Goal: Information Seeking & Learning: Compare options

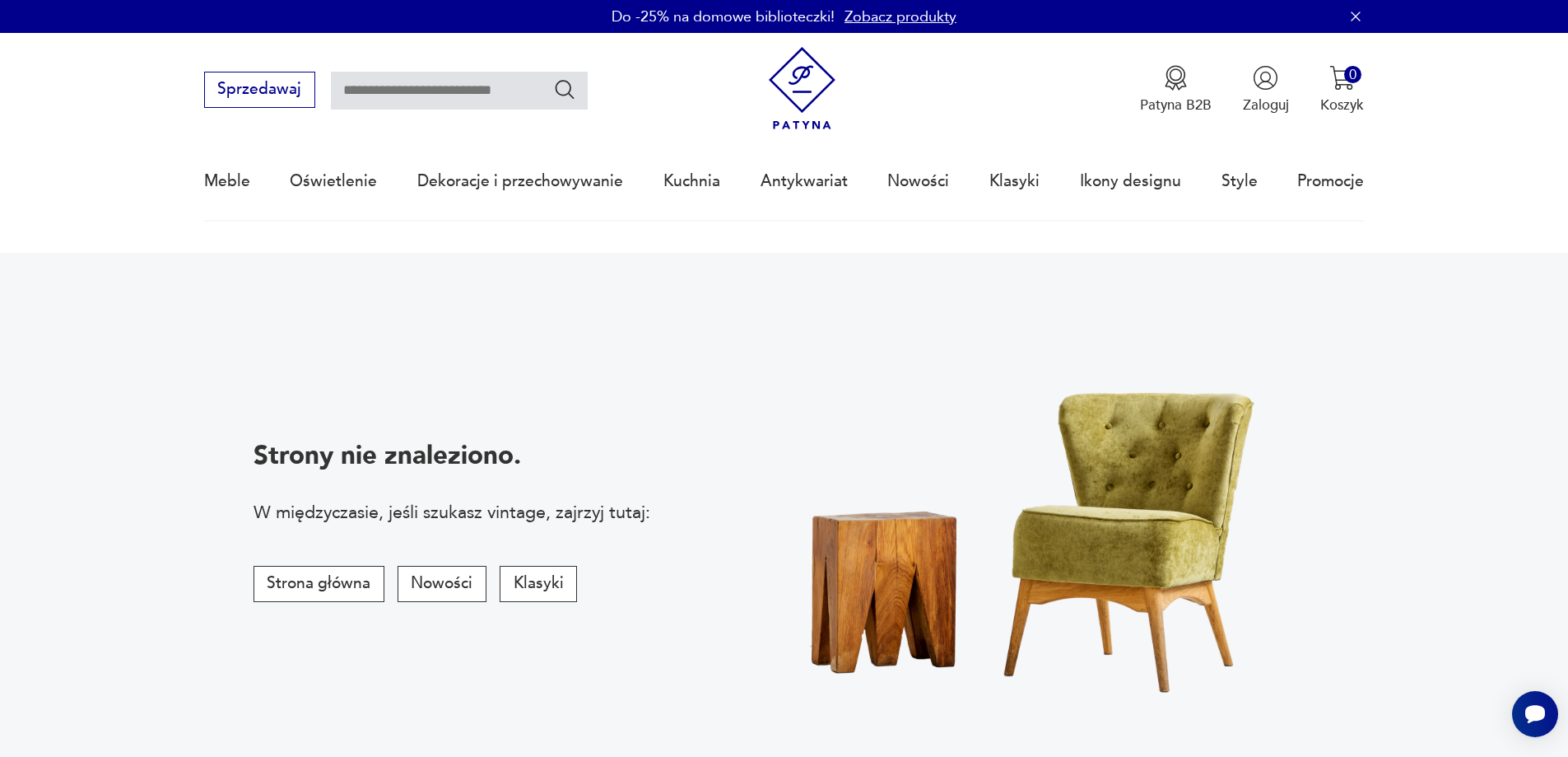
click at [900, 14] on link "Zobacz produkty" at bounding box center [900, 16] width 112 height 21
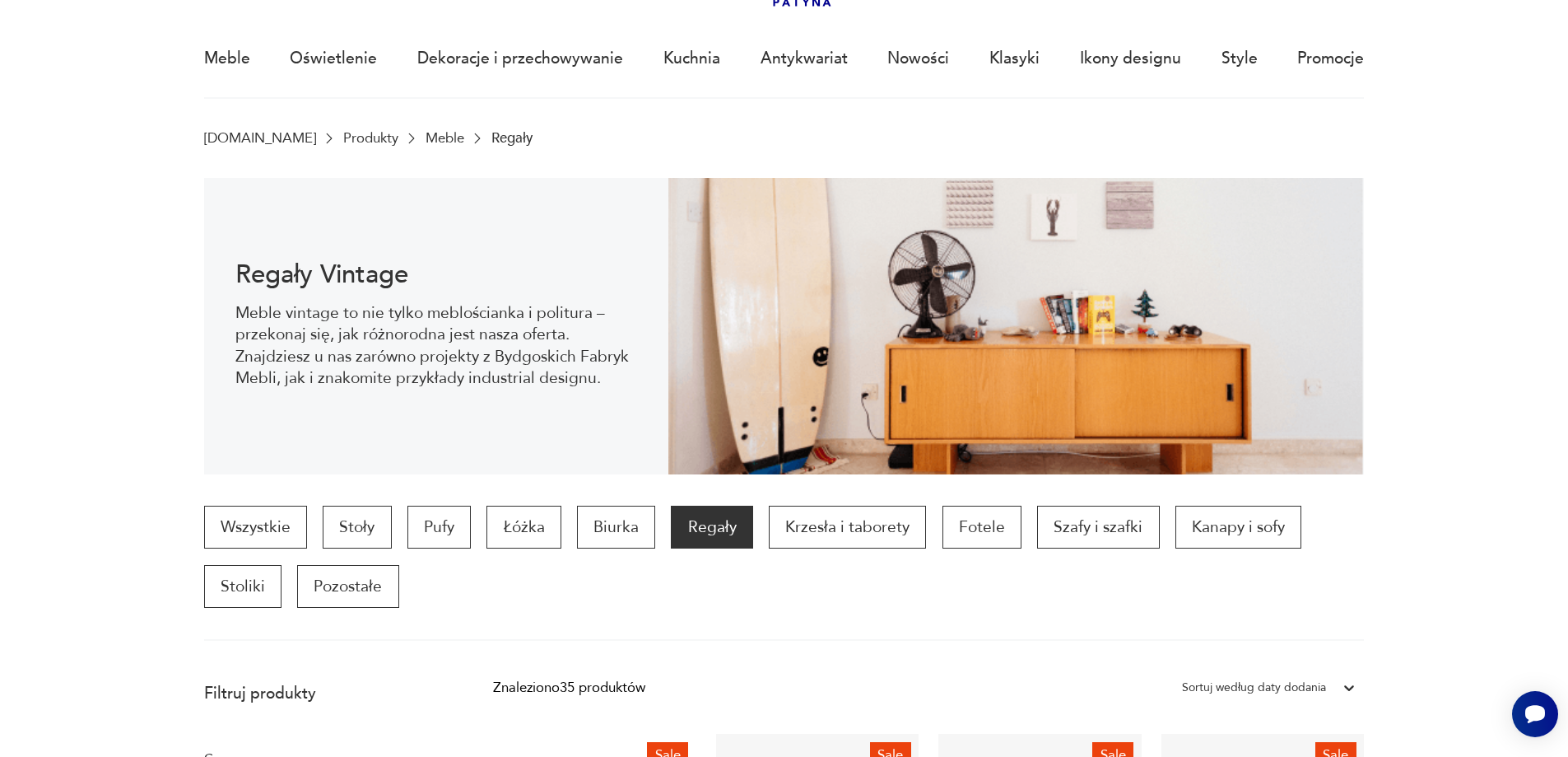
scroll to position [82, 0]
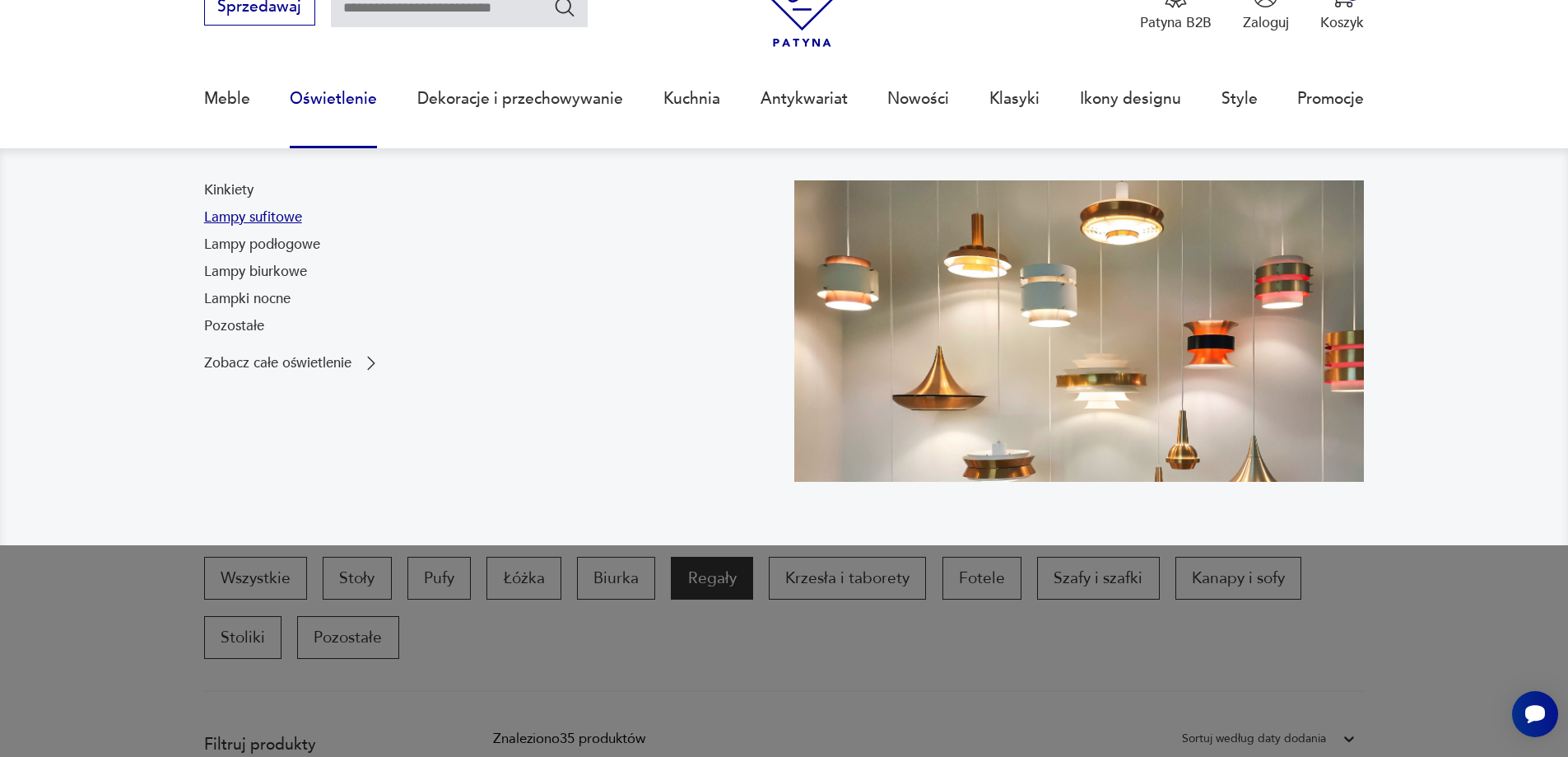
click at [254, 214] on link "Lampy sufitowe" at bounding box center [253, 217] width 98 height 20
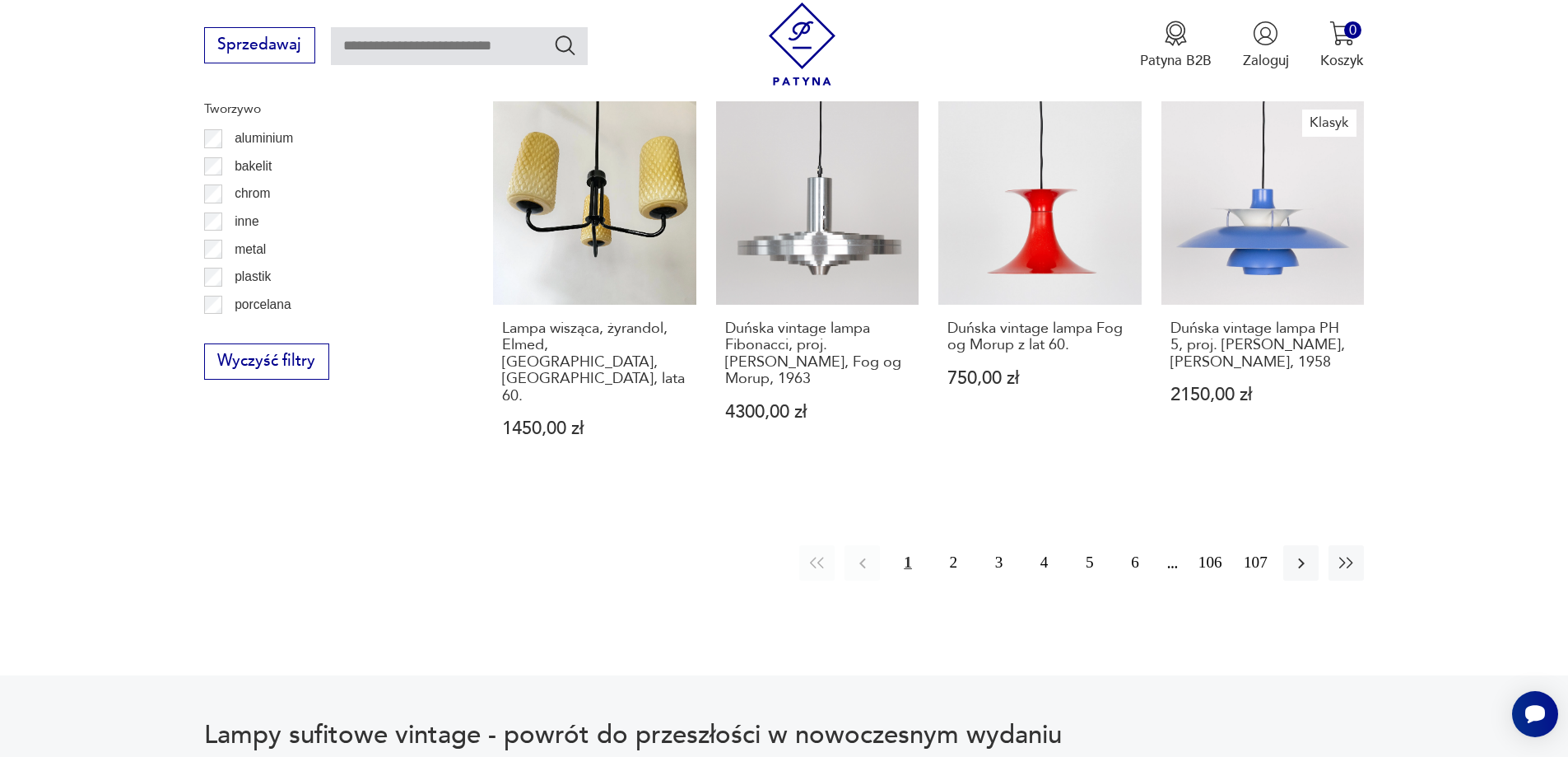
scroll to position [1865, 0]
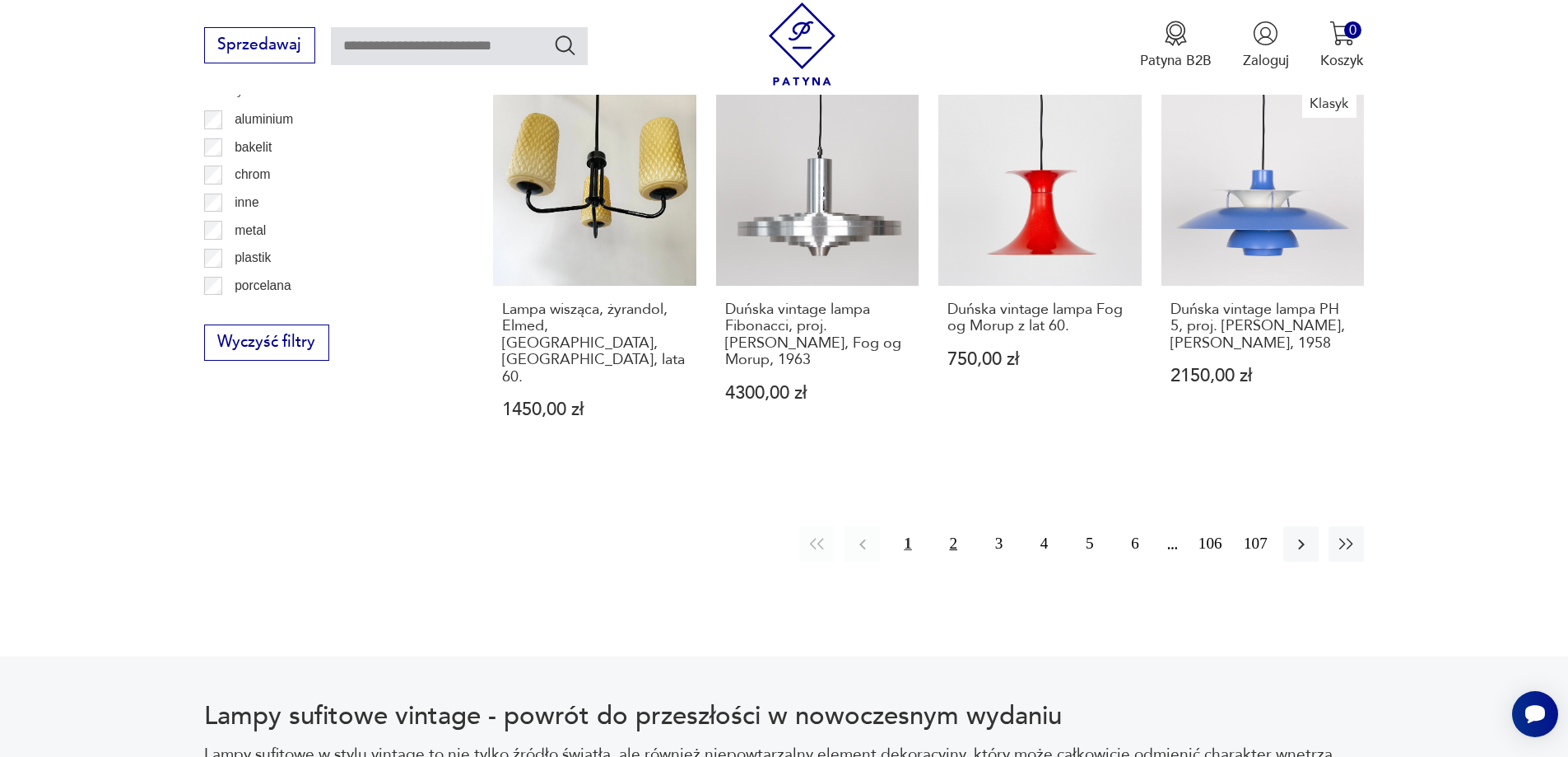
click at [956, 526] on button "2" at bounding box center [953, 543] width 35 height 35
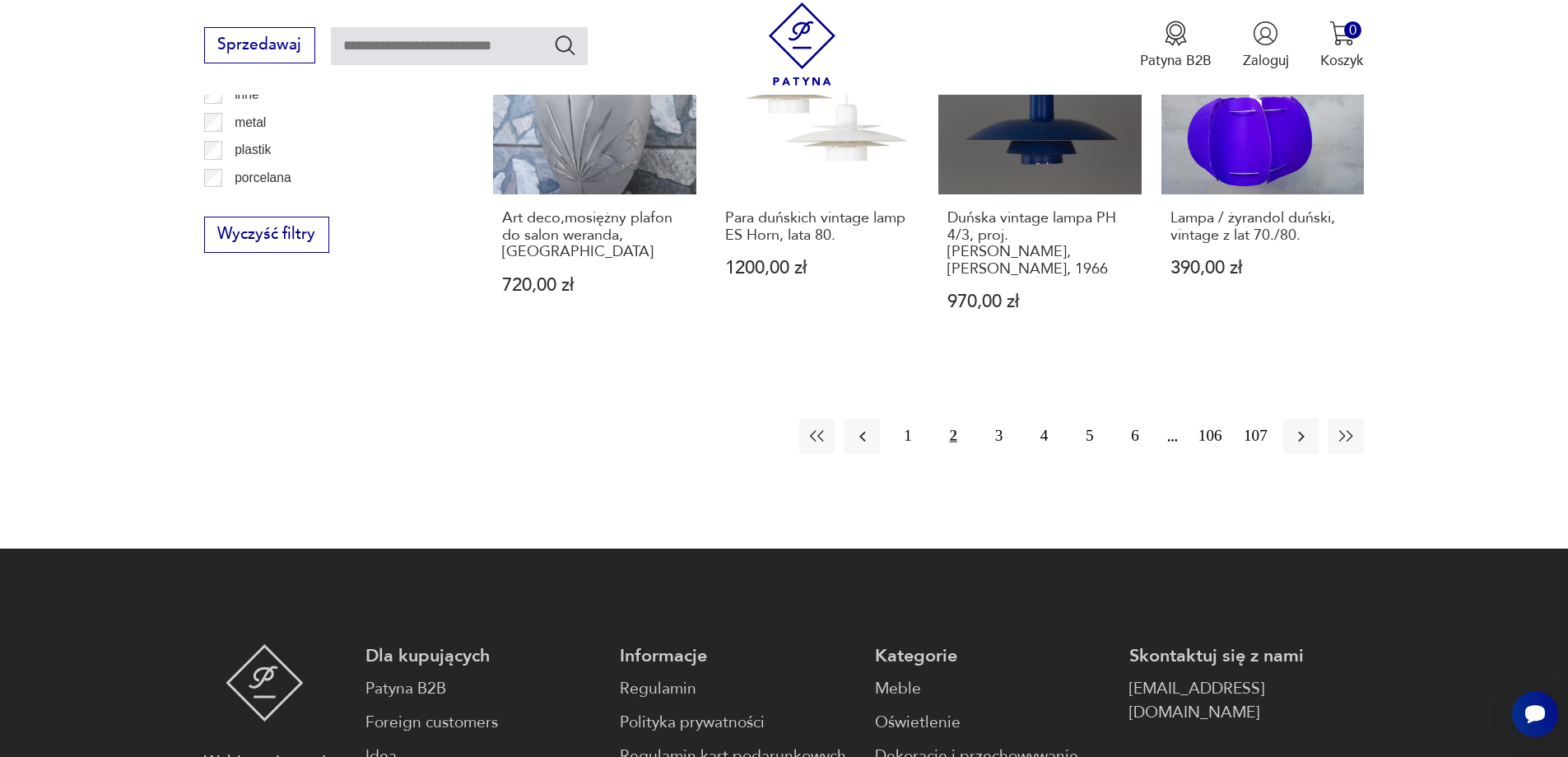
scroll to position [2053, 0]
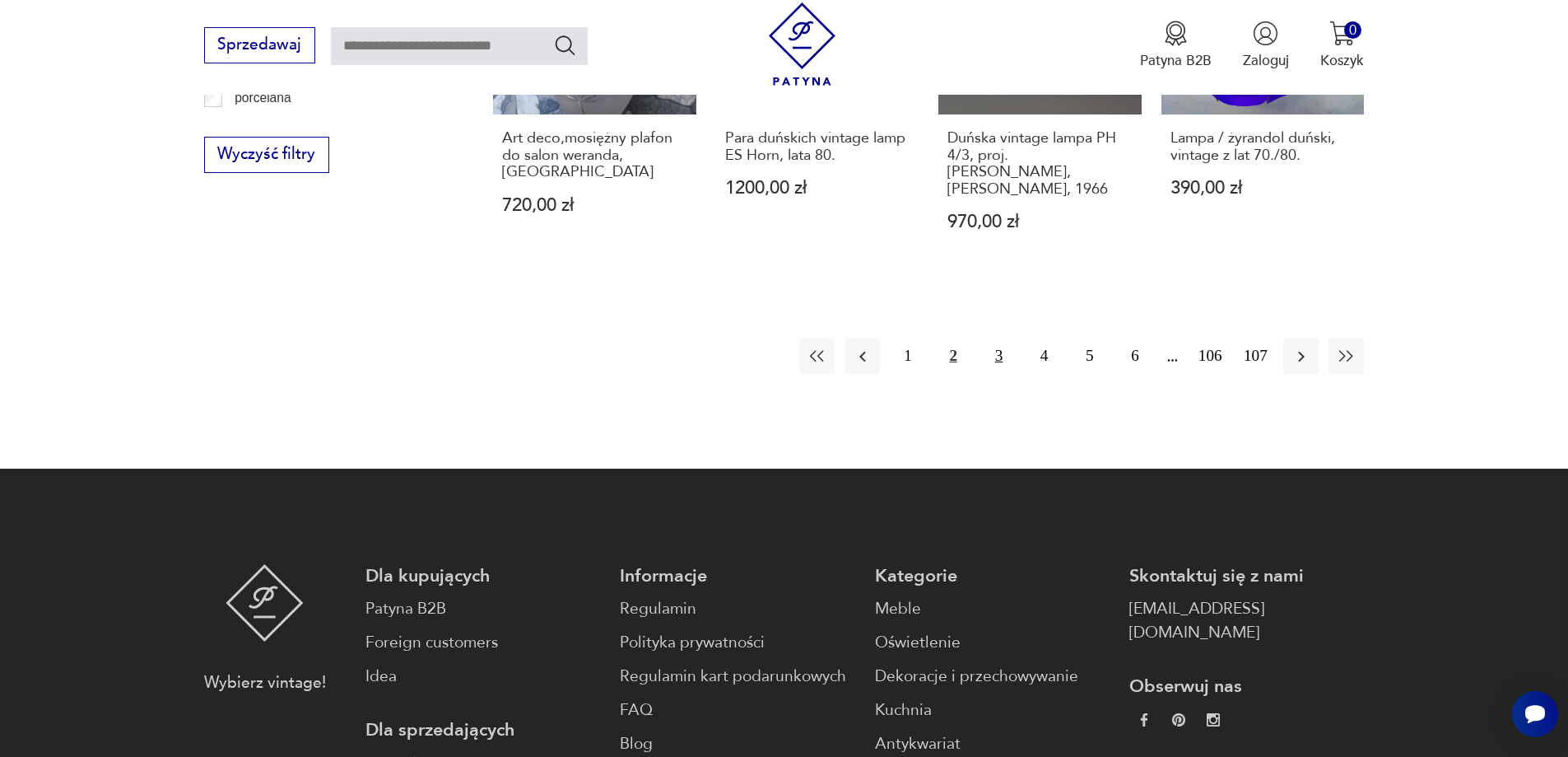
click at [1004, 338] on button "3" at bounding box center [998, 355] width 35 height 35
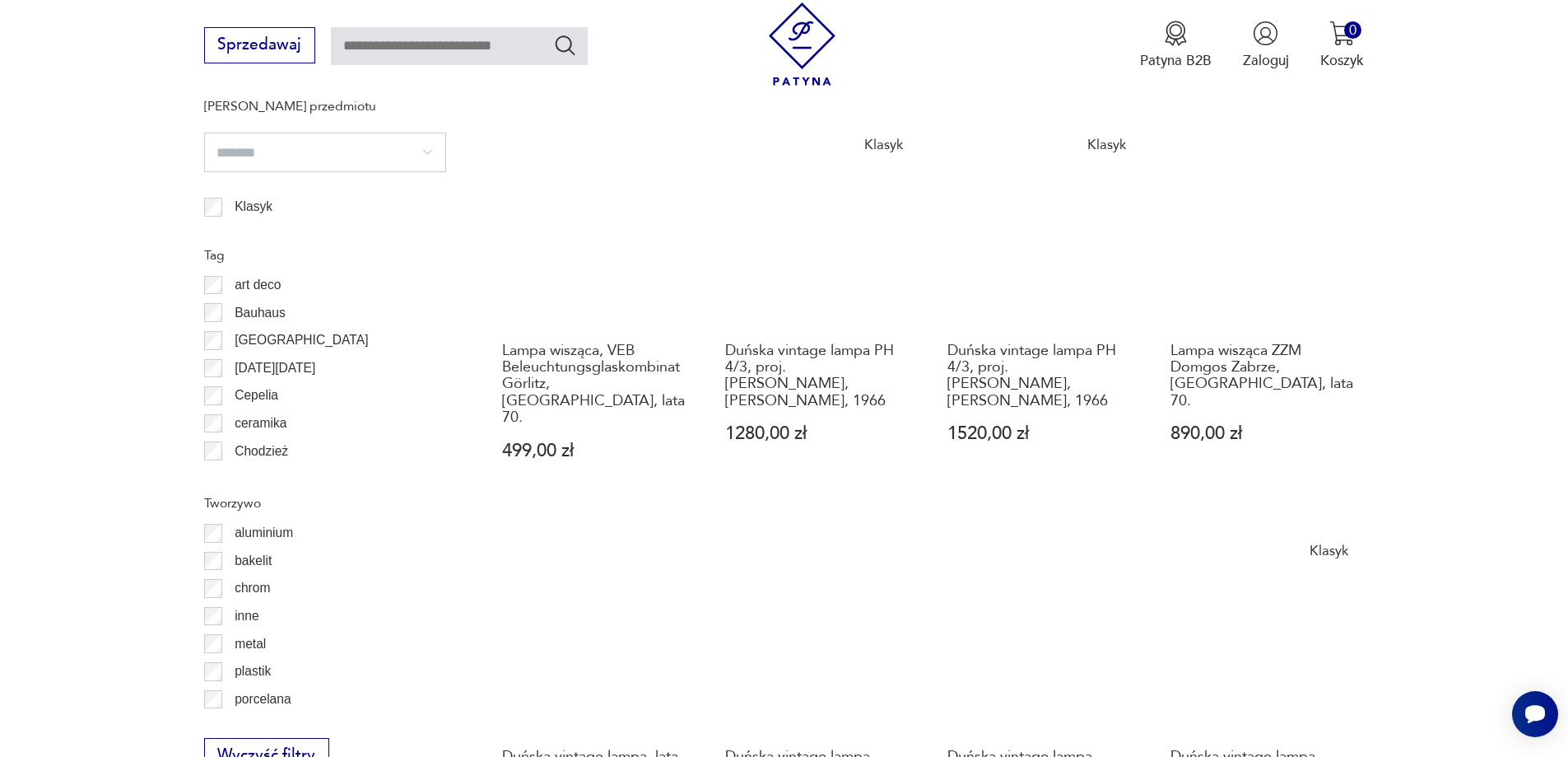
scroll to position [1724, 0]
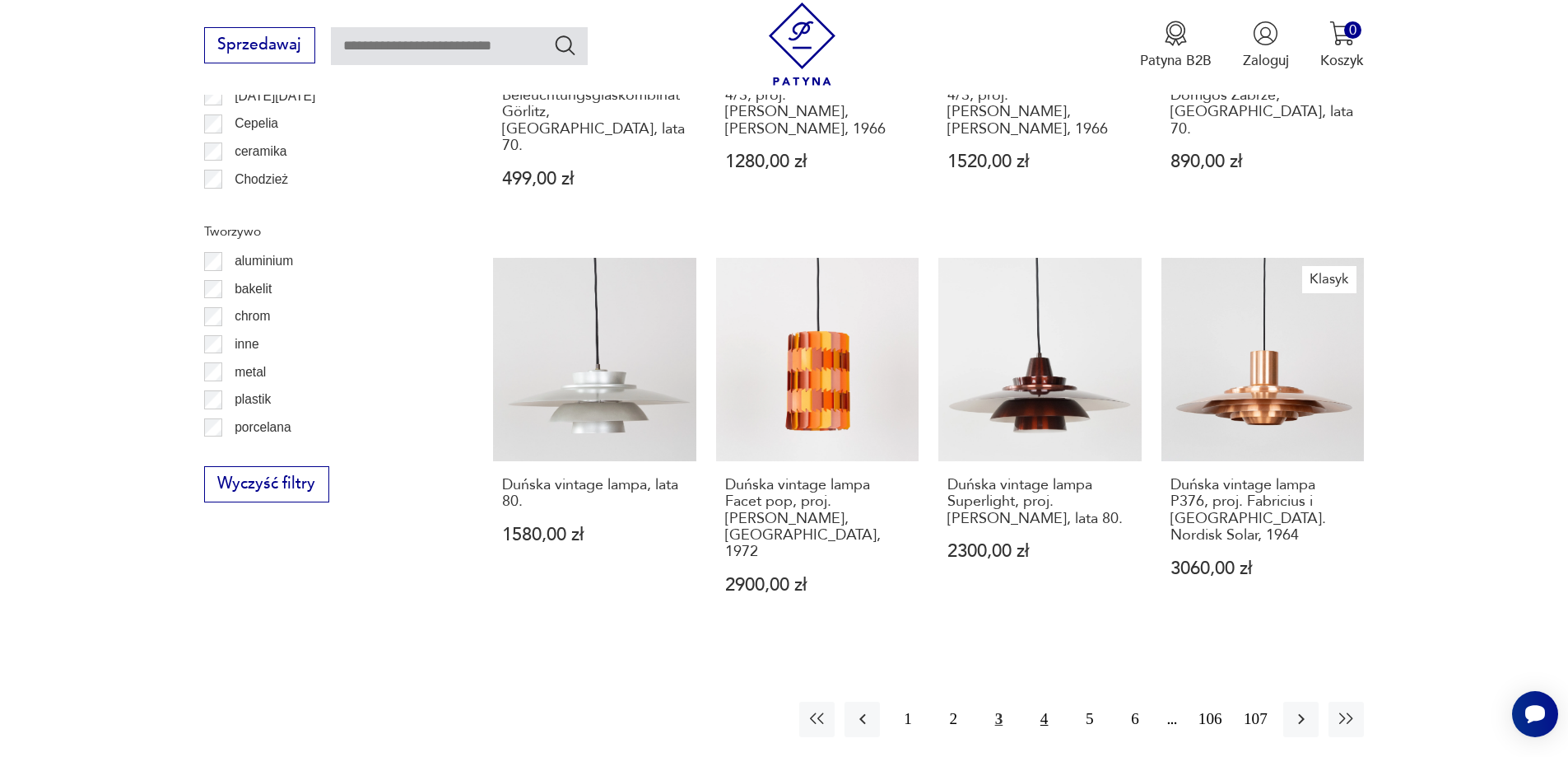
click at [1044, 701] on button "4" at bounding box center [1044, 718] width 35 height 35
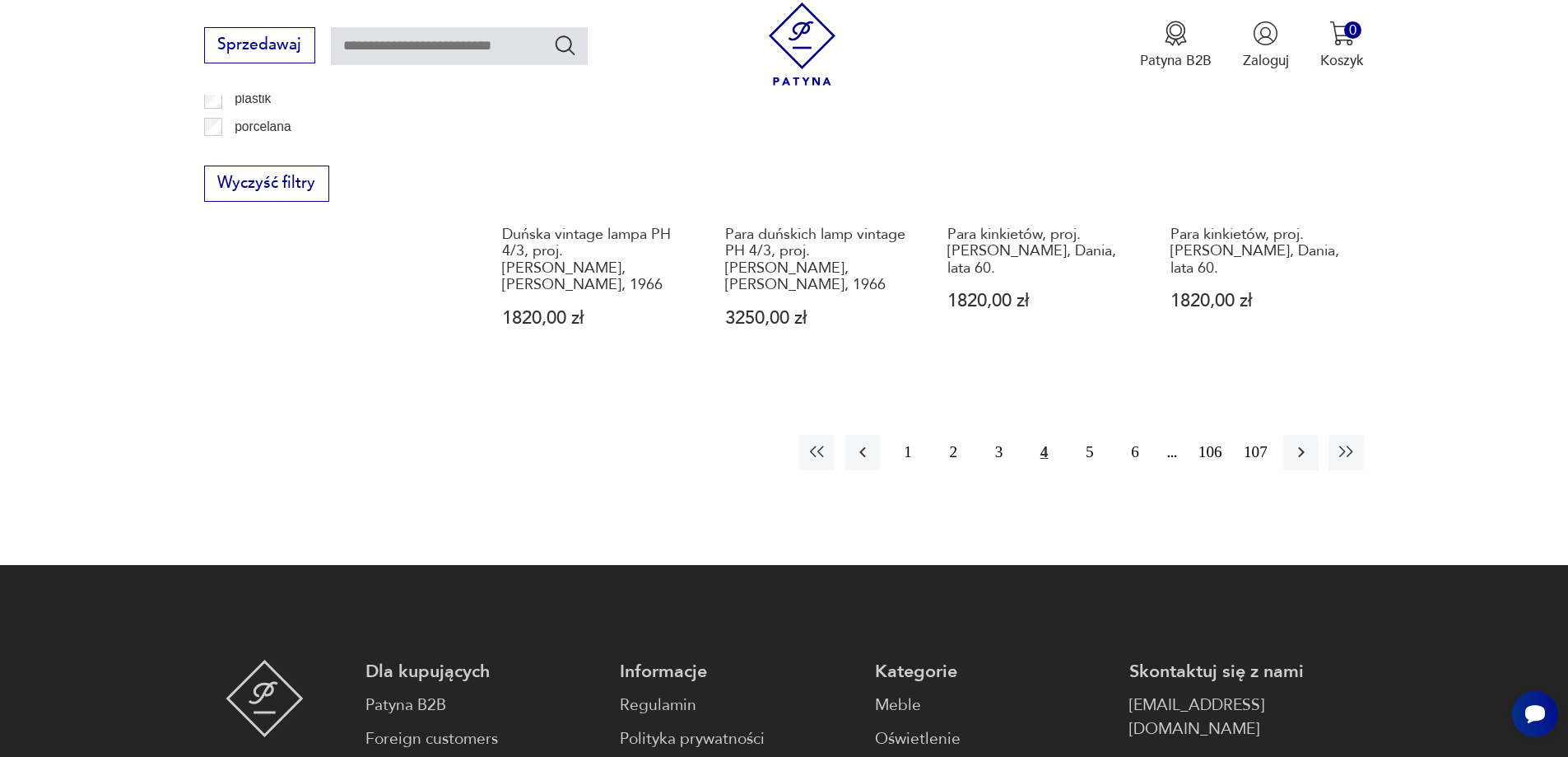
scroll to position [2053, 0]
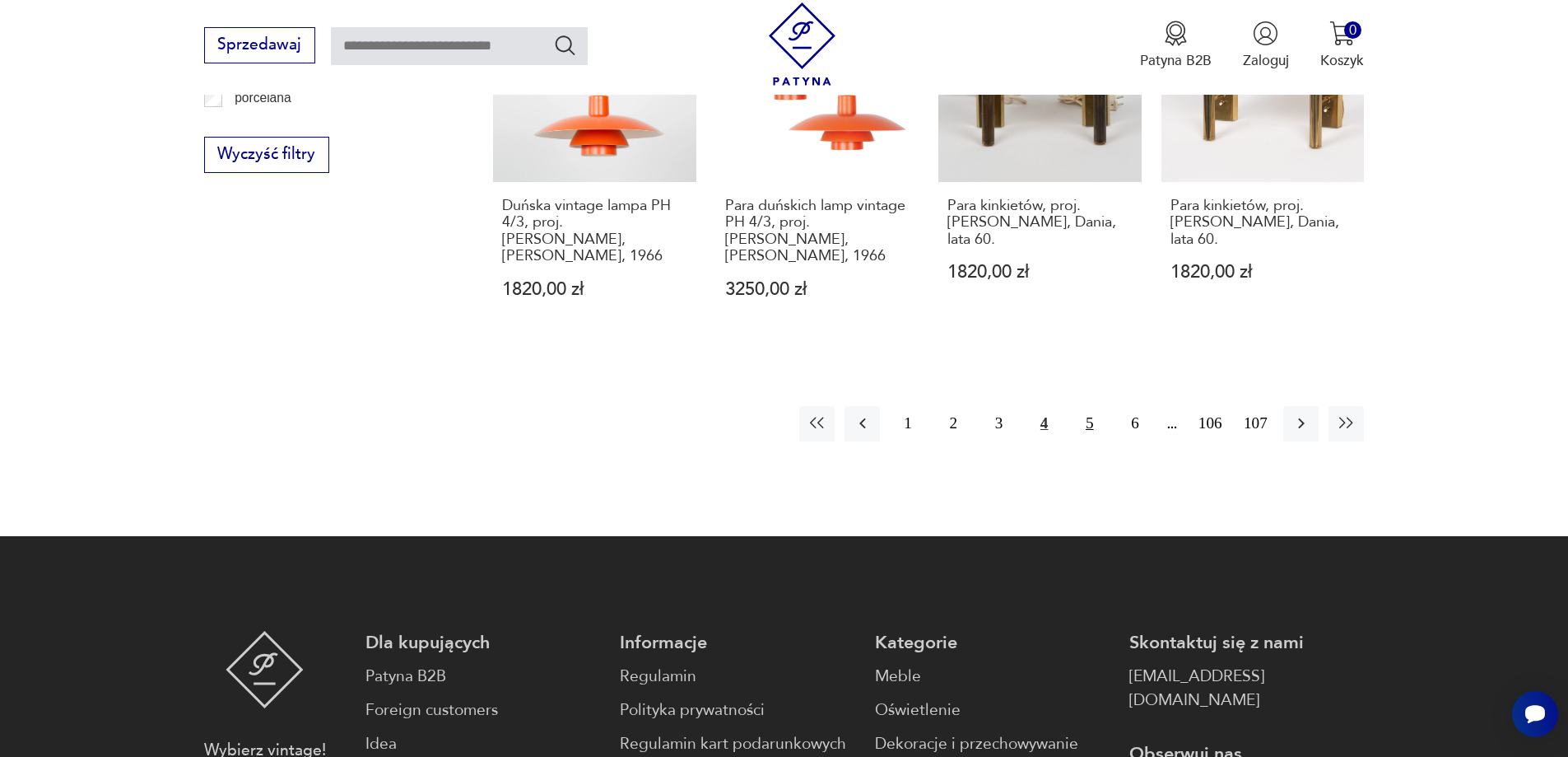
click at [1080, 406] on button "5" at bounding box center [1089, 423] width 35 height 35
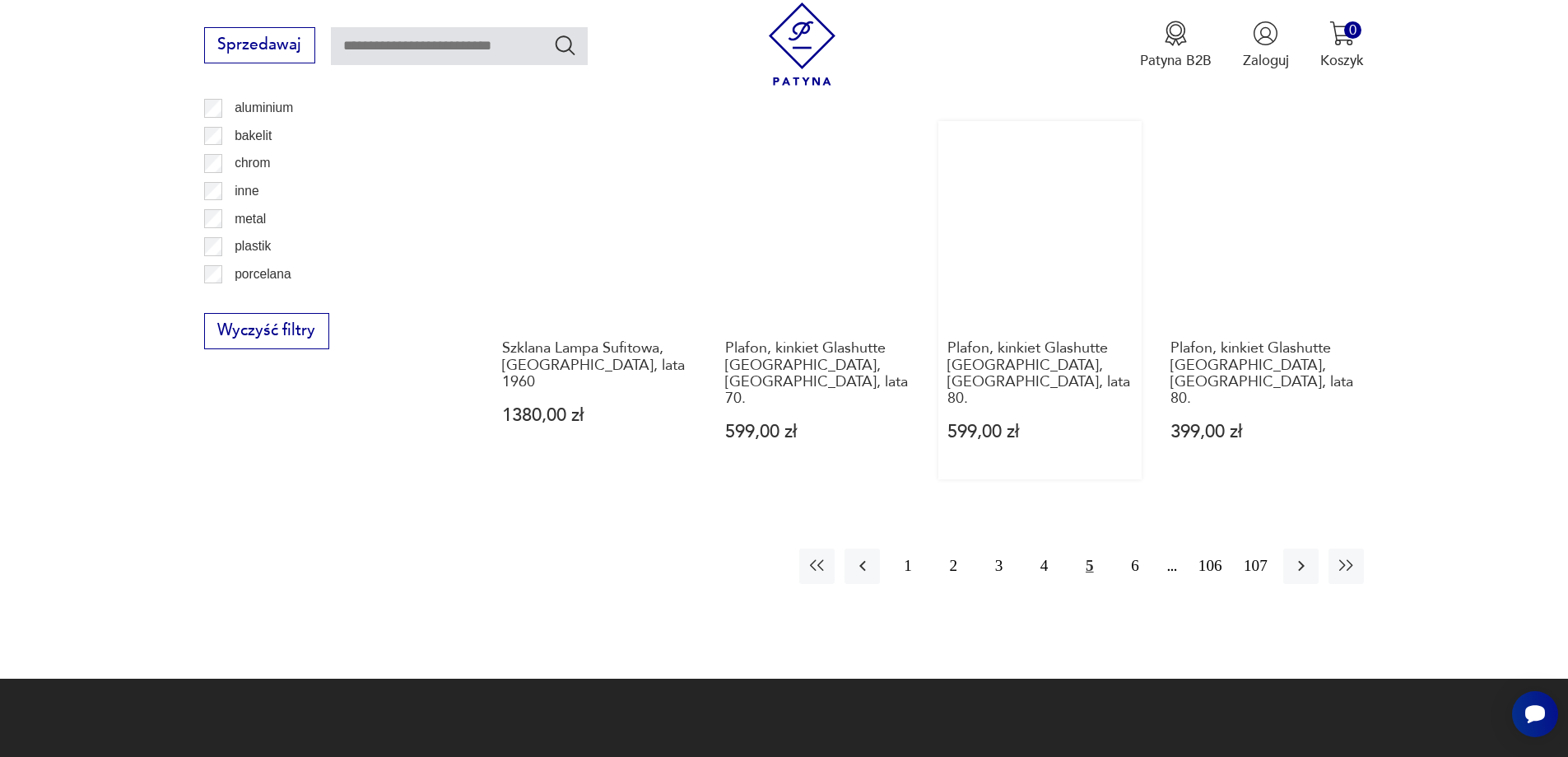
scroll to position [1806, 0]
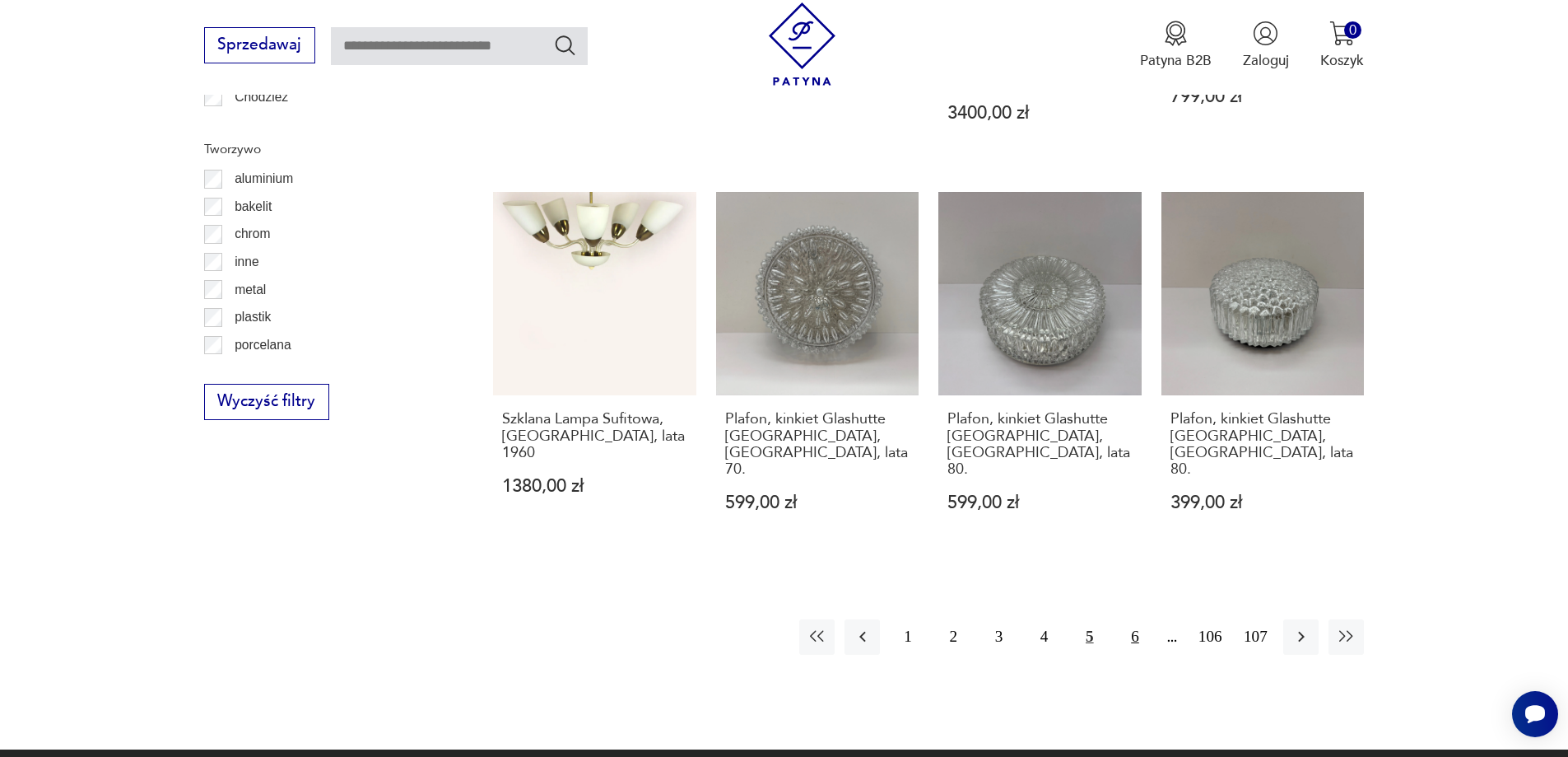
click at [1143, 619] on button "6" at bounding box center [1135, 636] width 35 height 35
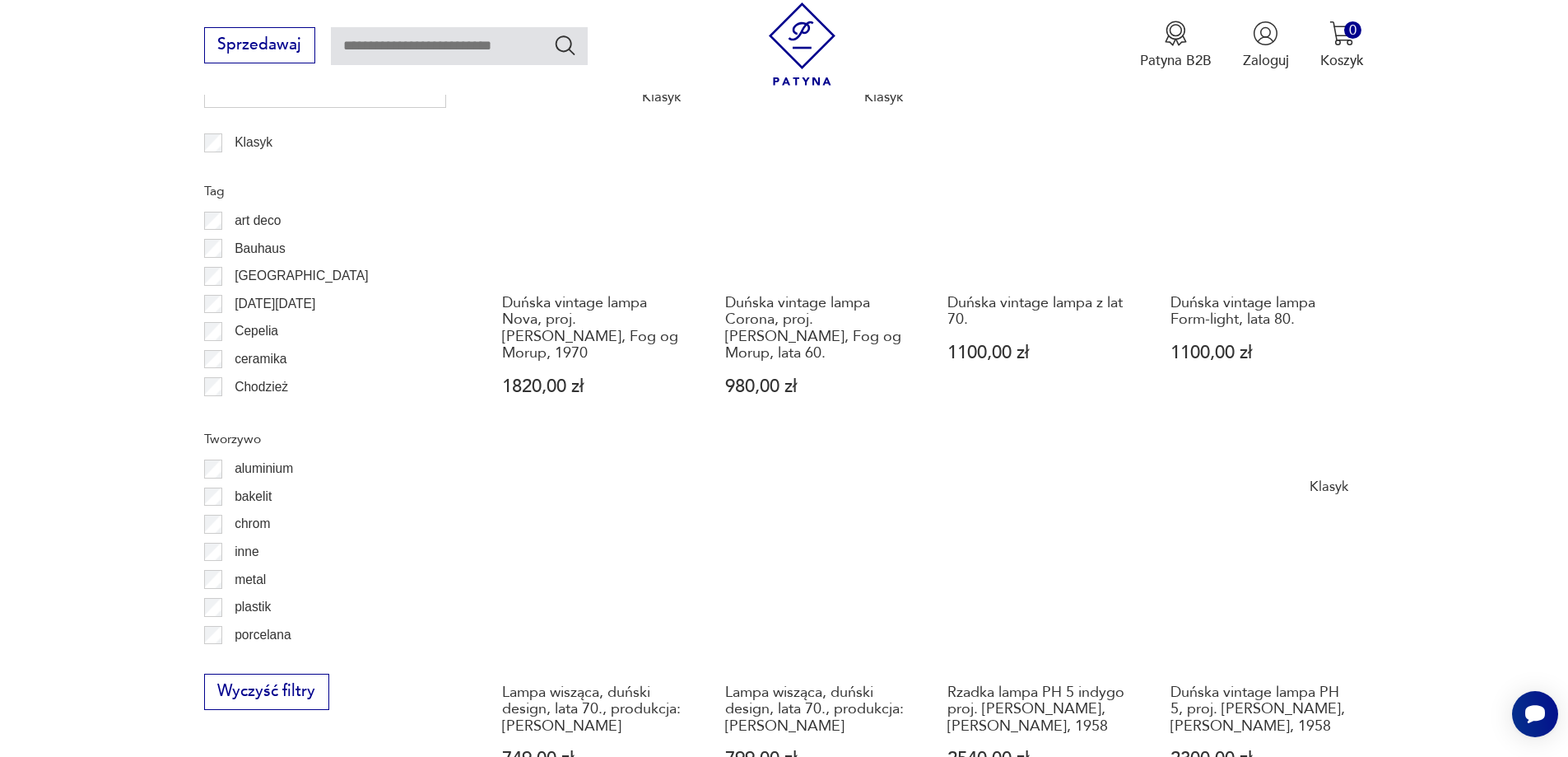
scroll to position [1724, 0]
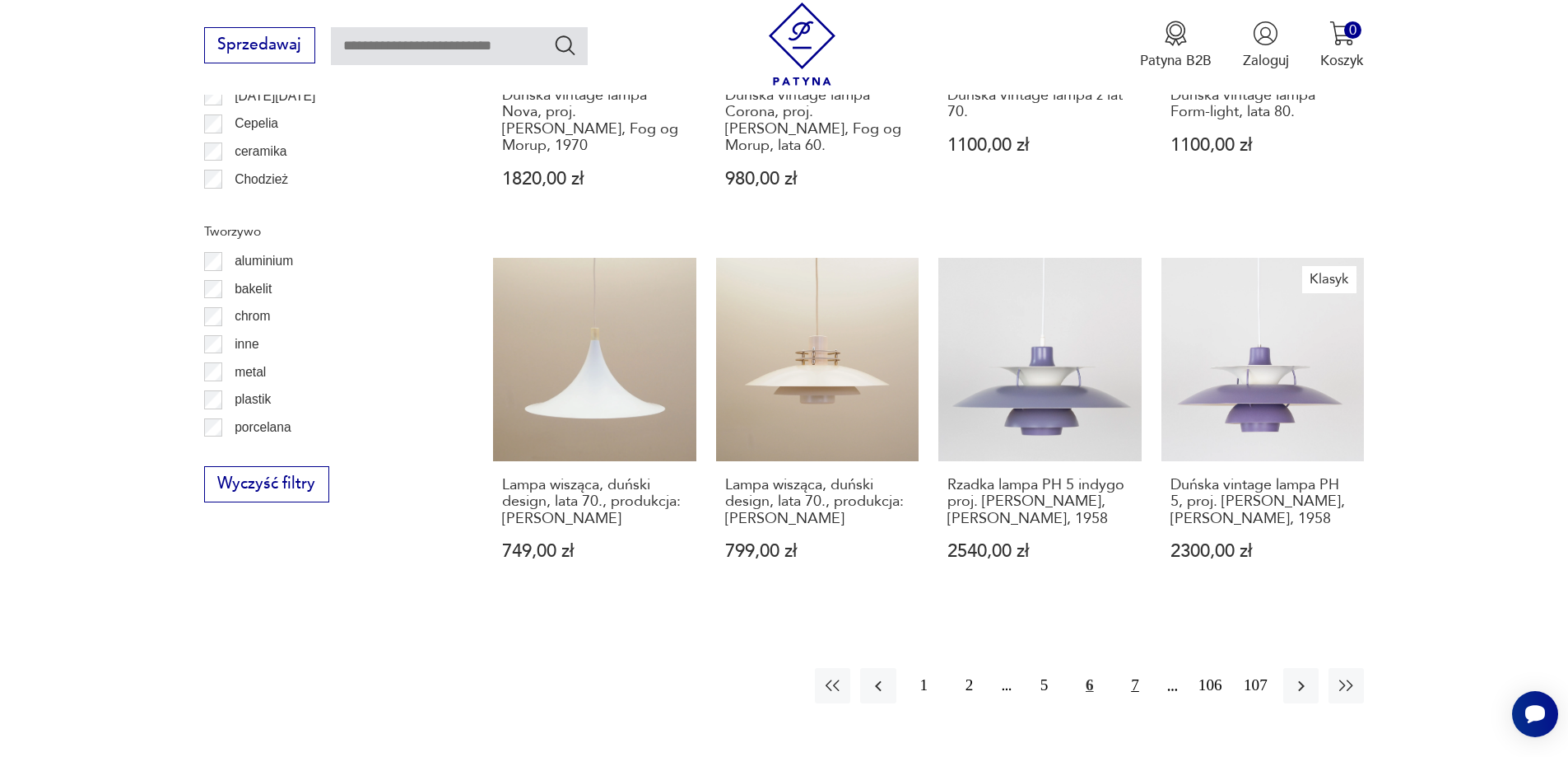
click at [1142, 668] on button "7" at bounding box center [1135, 685] width 35 height 35
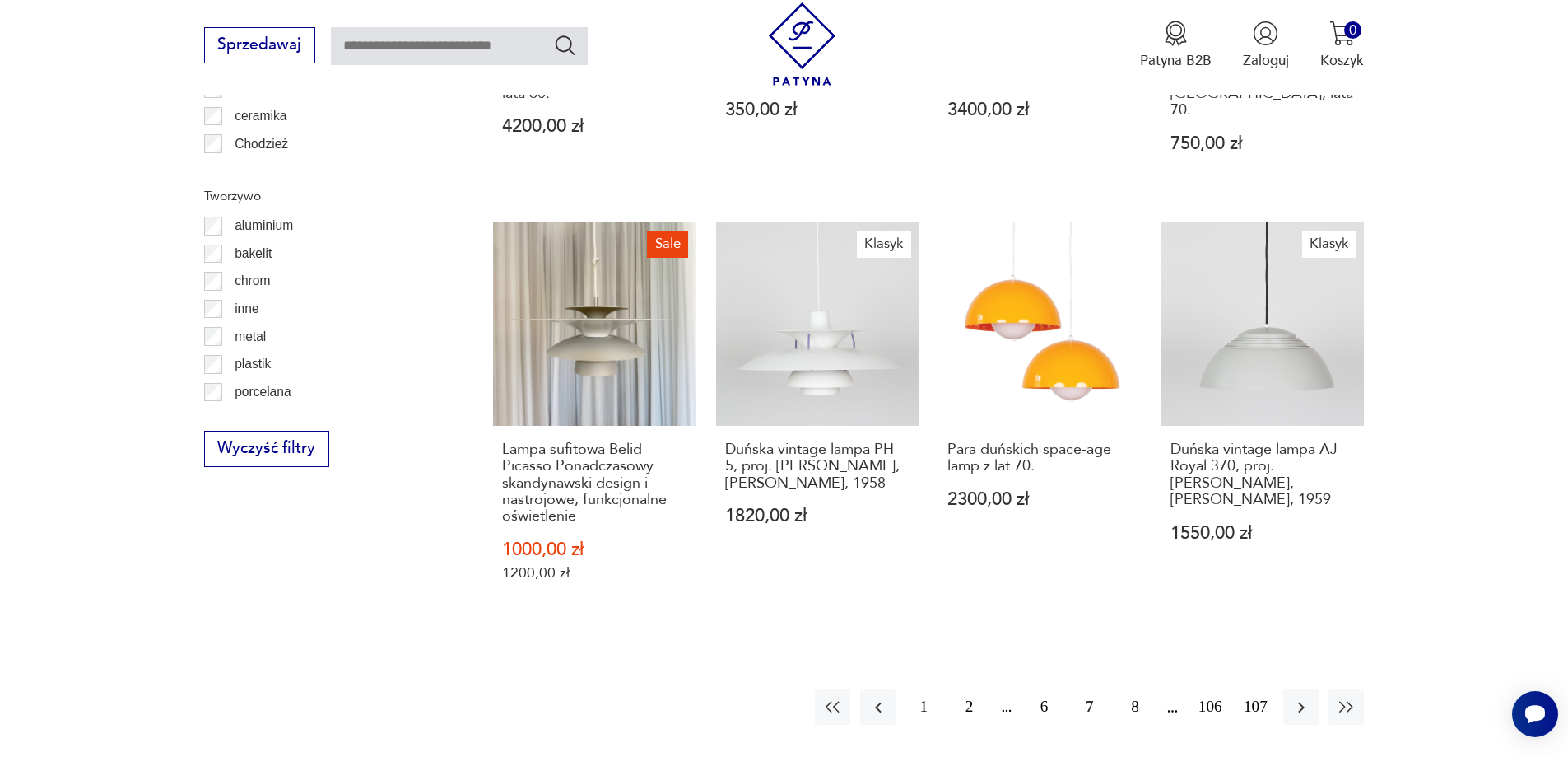
scroll to position [1806, 0]
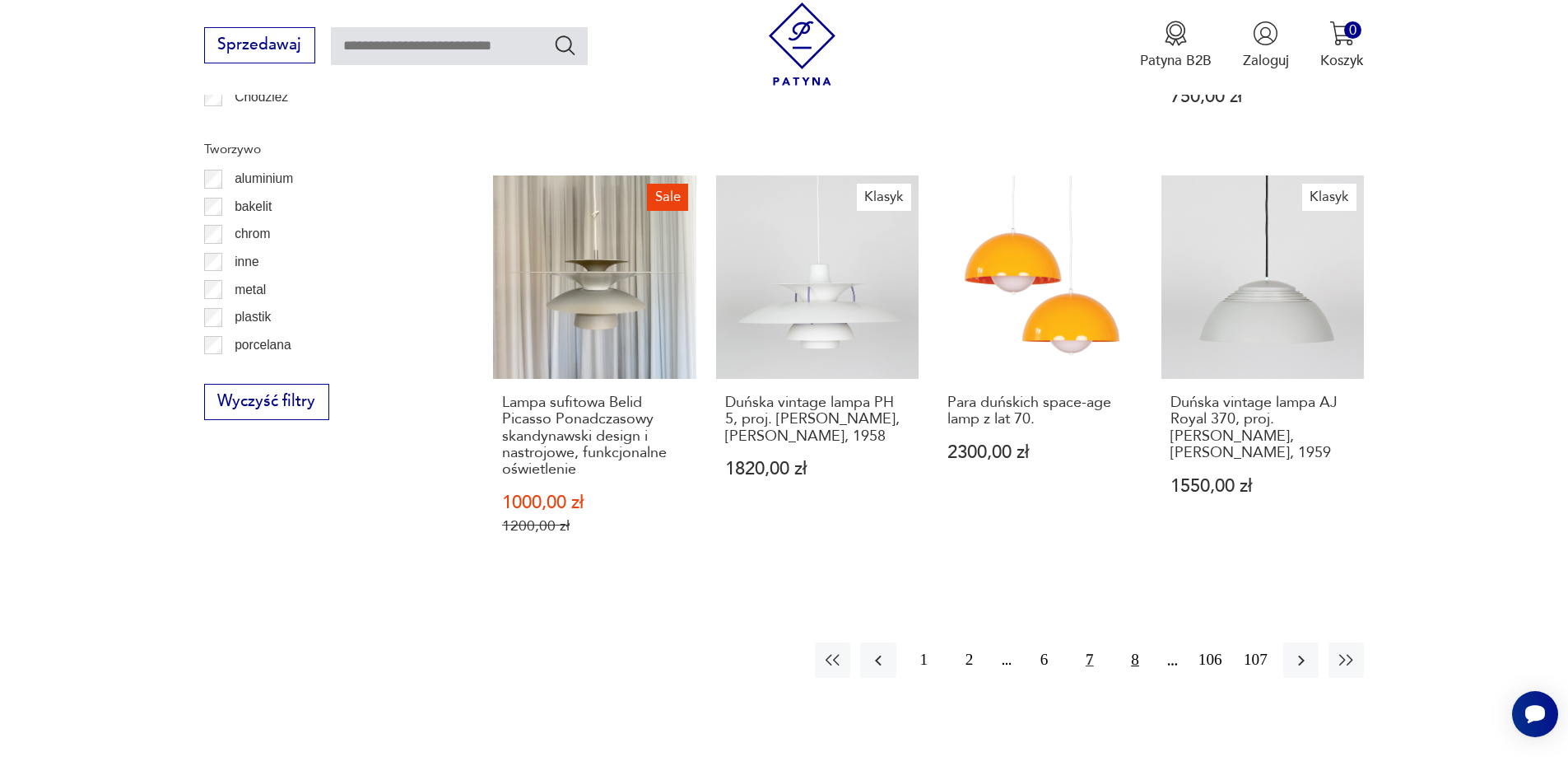
click at [1130, 643] on button "8" at bounding box center [1135, 660] width 35 height 35
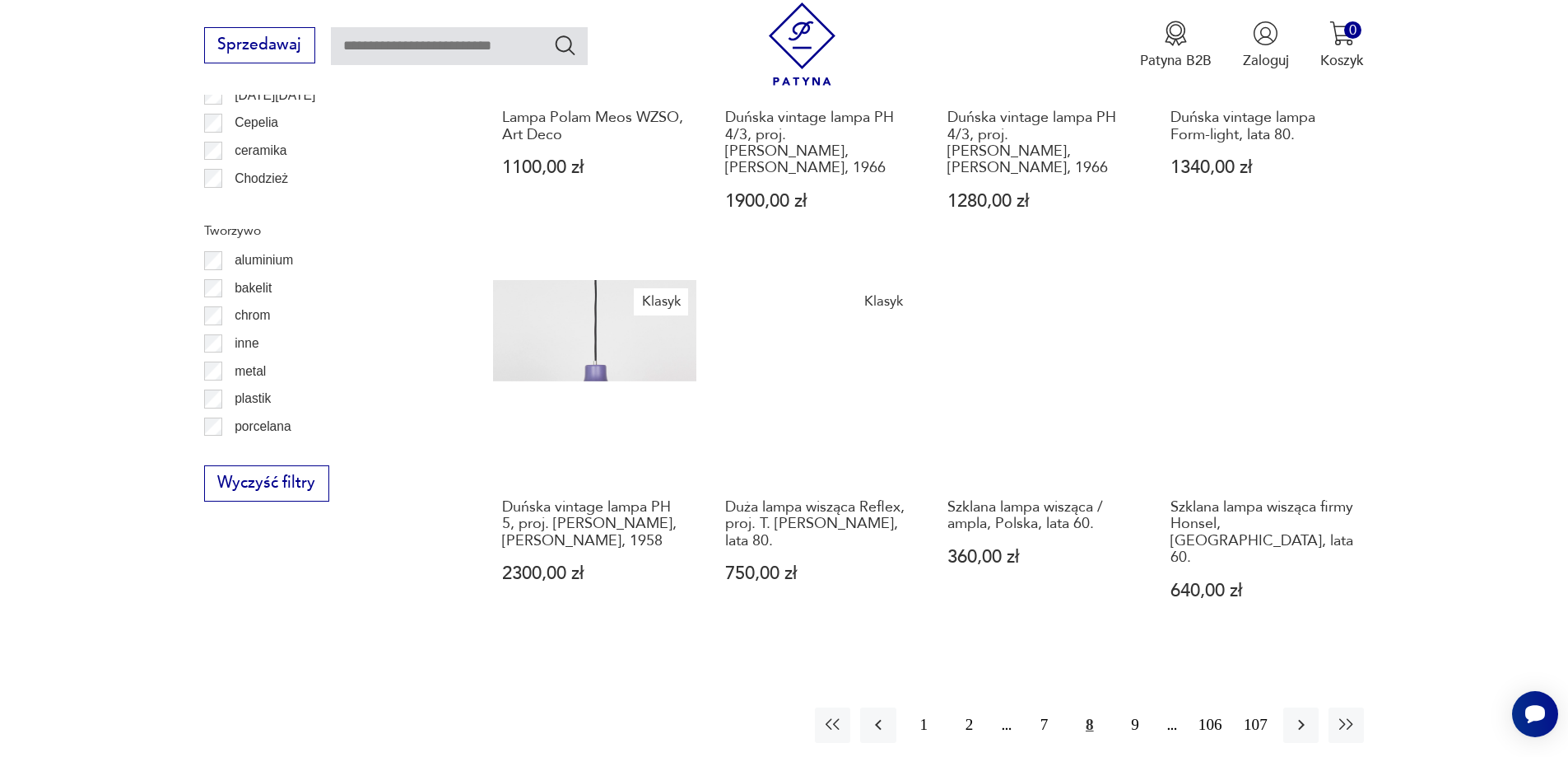
scroll to position [1806, 0]
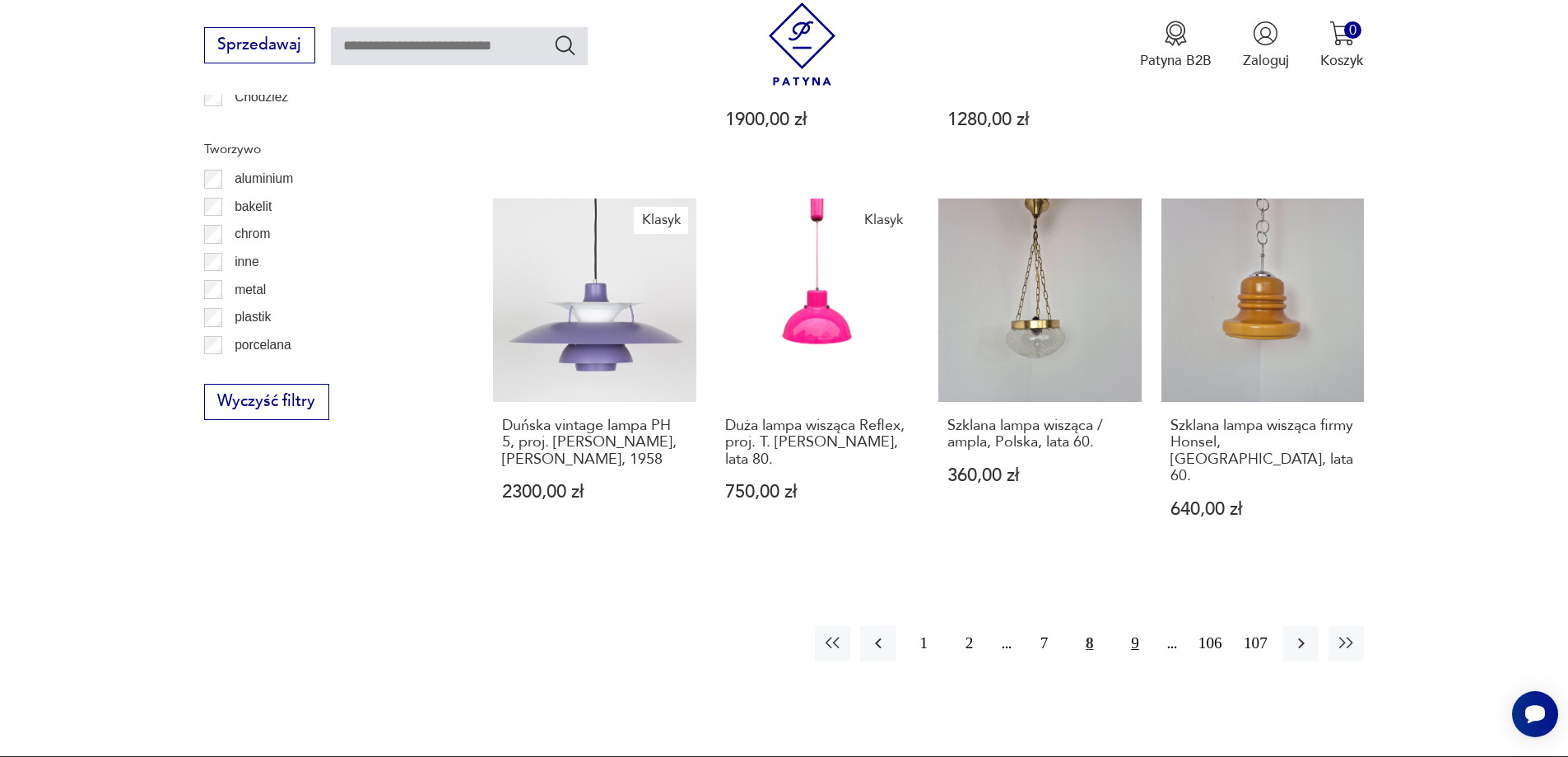
click at [1124, 625] on button "9" at bounding box center [1135, 643] width 35 height 35
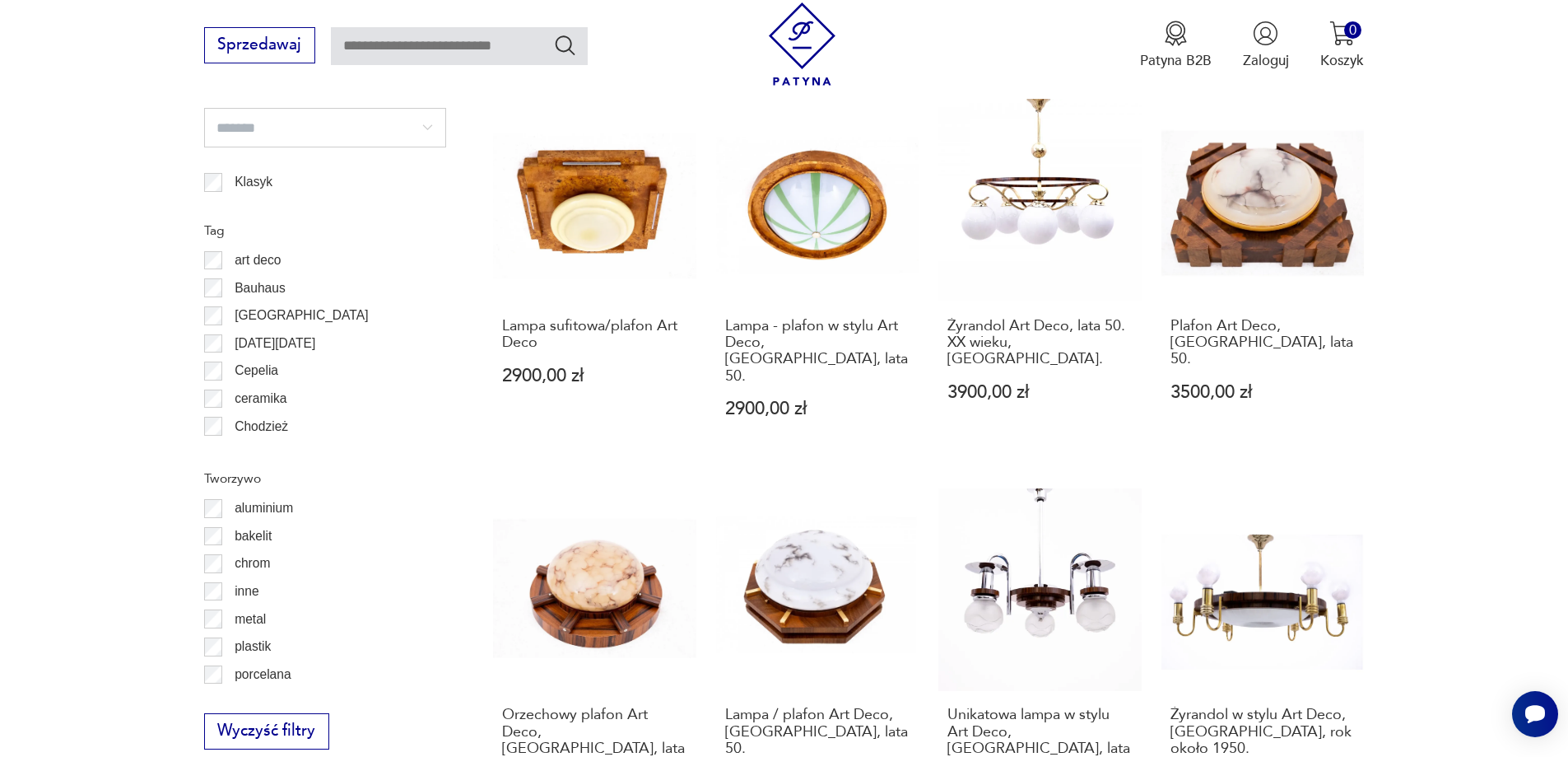
scroll to position [1889, 0]
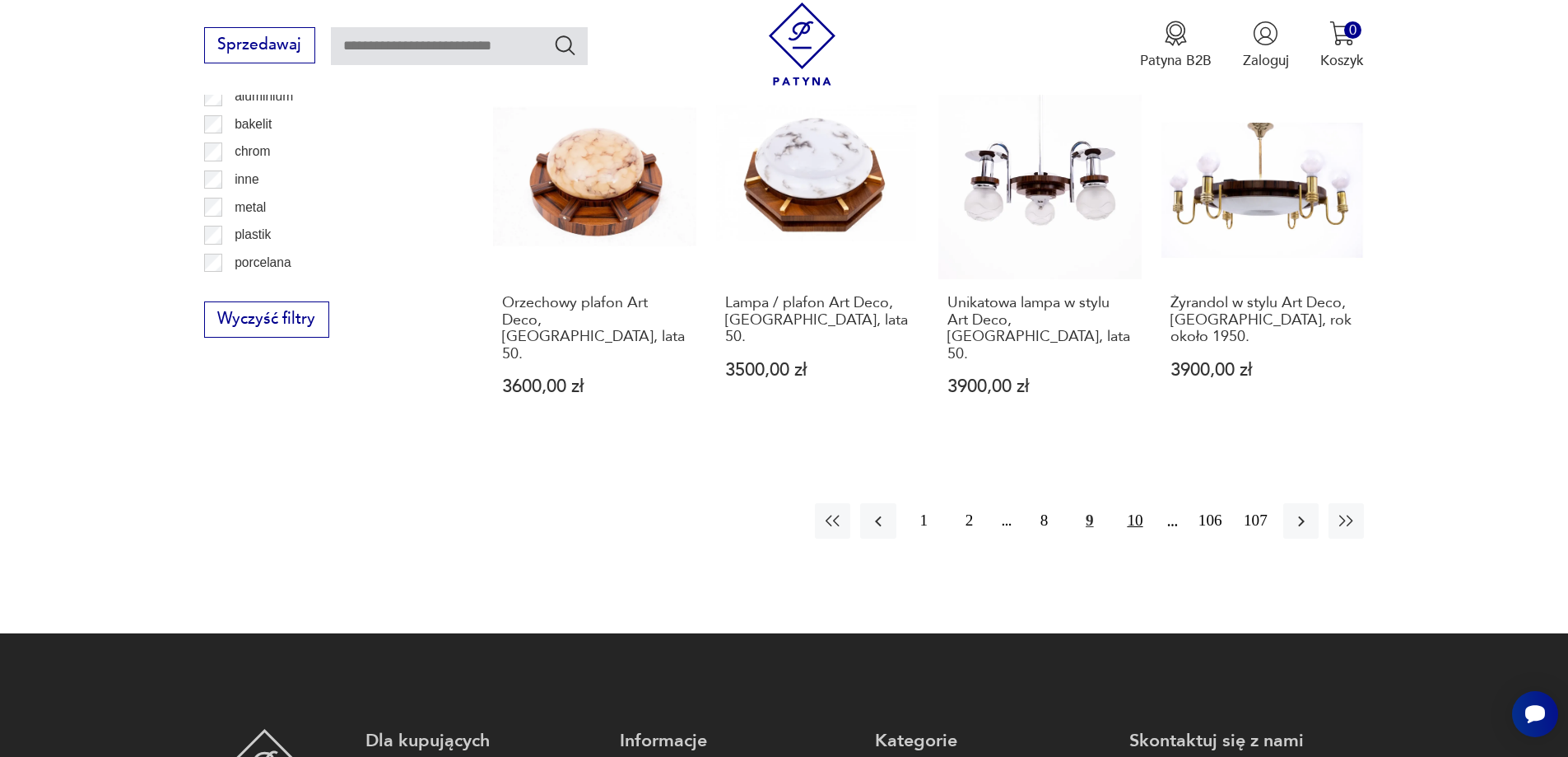
click at [1135, 503] on button "10" at bounding box center [1135, 520] width 35 height 35
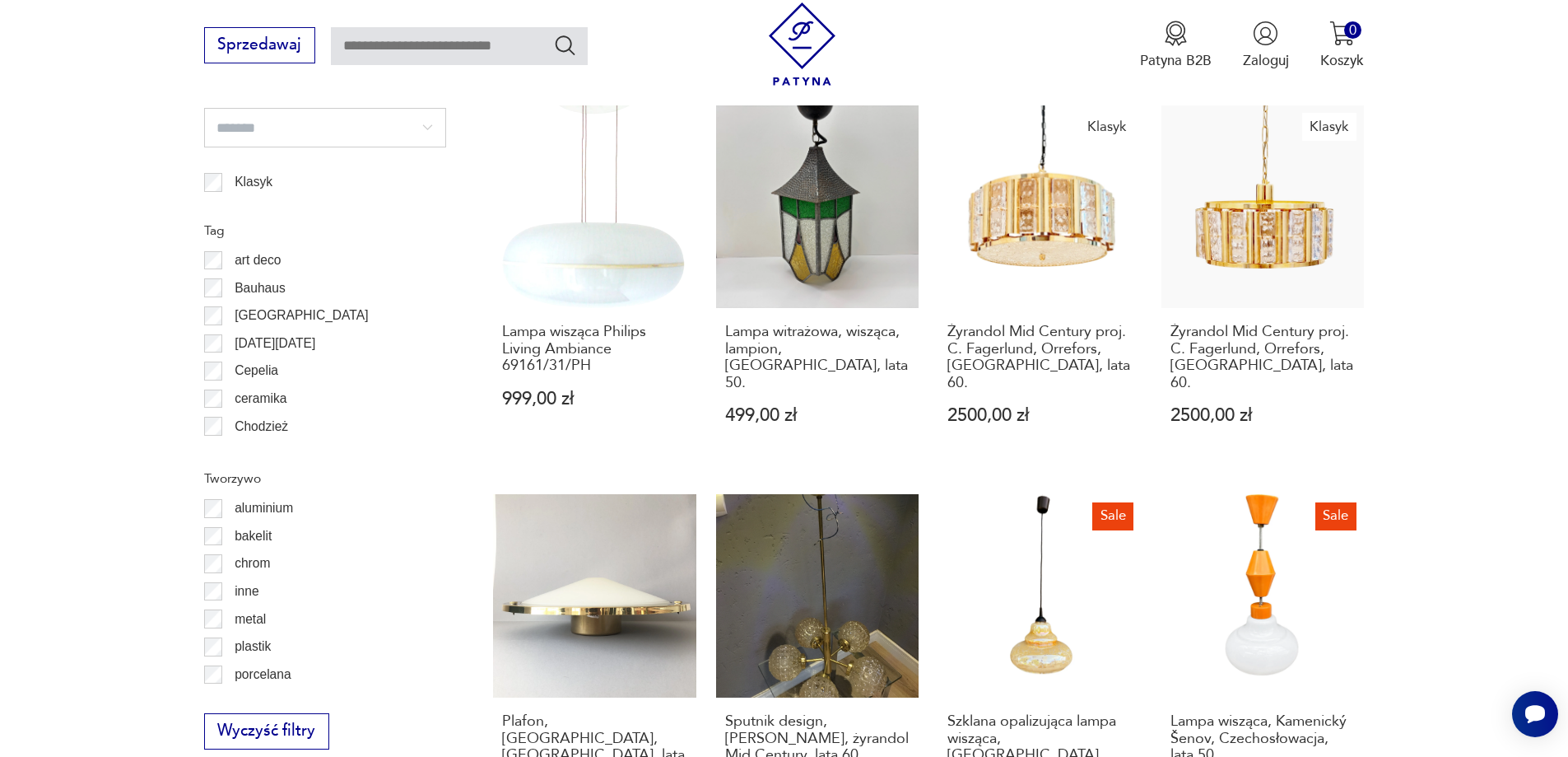
scroll to position [1806, 0]
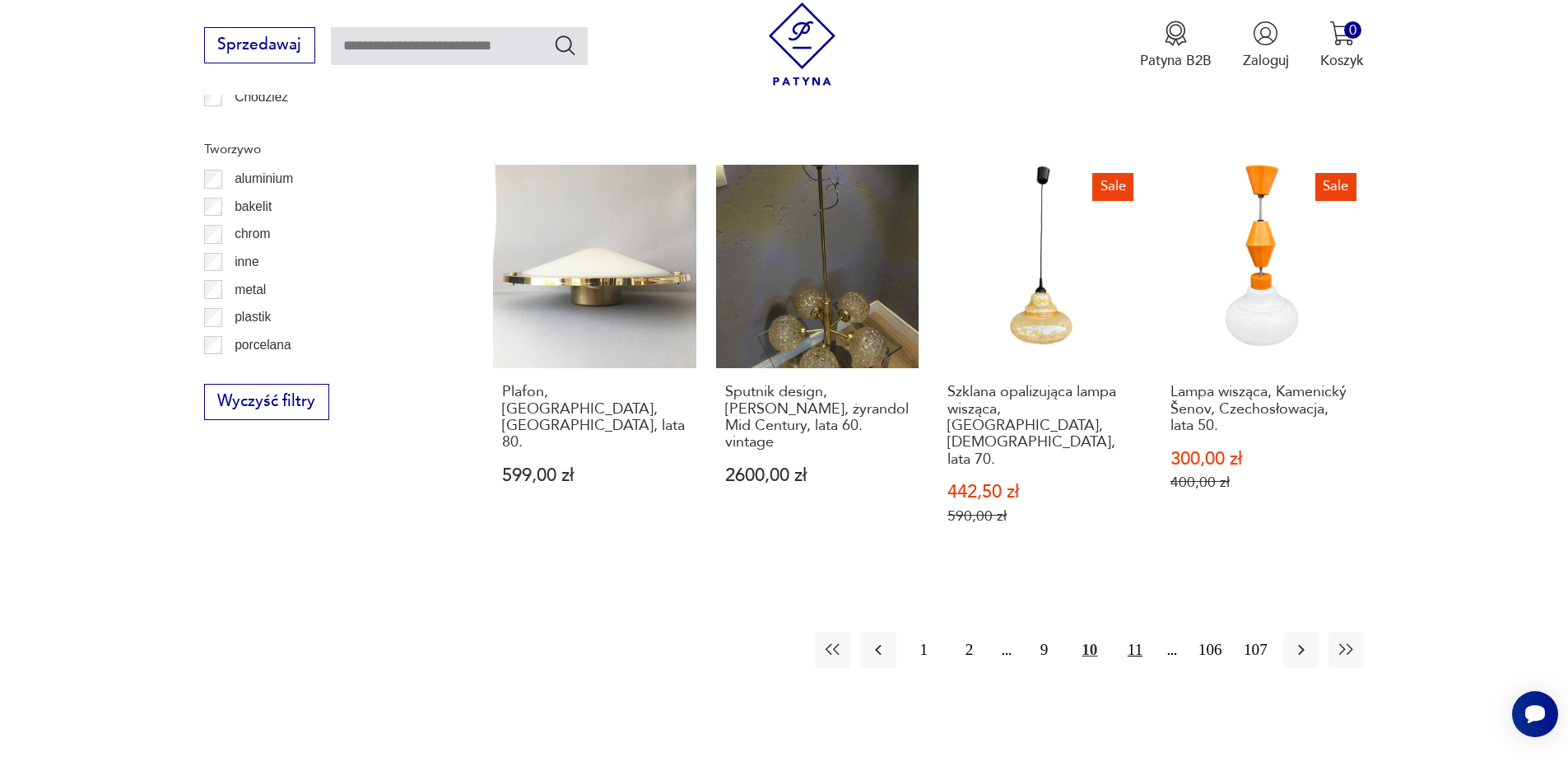
click at [1137, 632] on button "11" at bounding box center [1135, 649] width 35 height 35
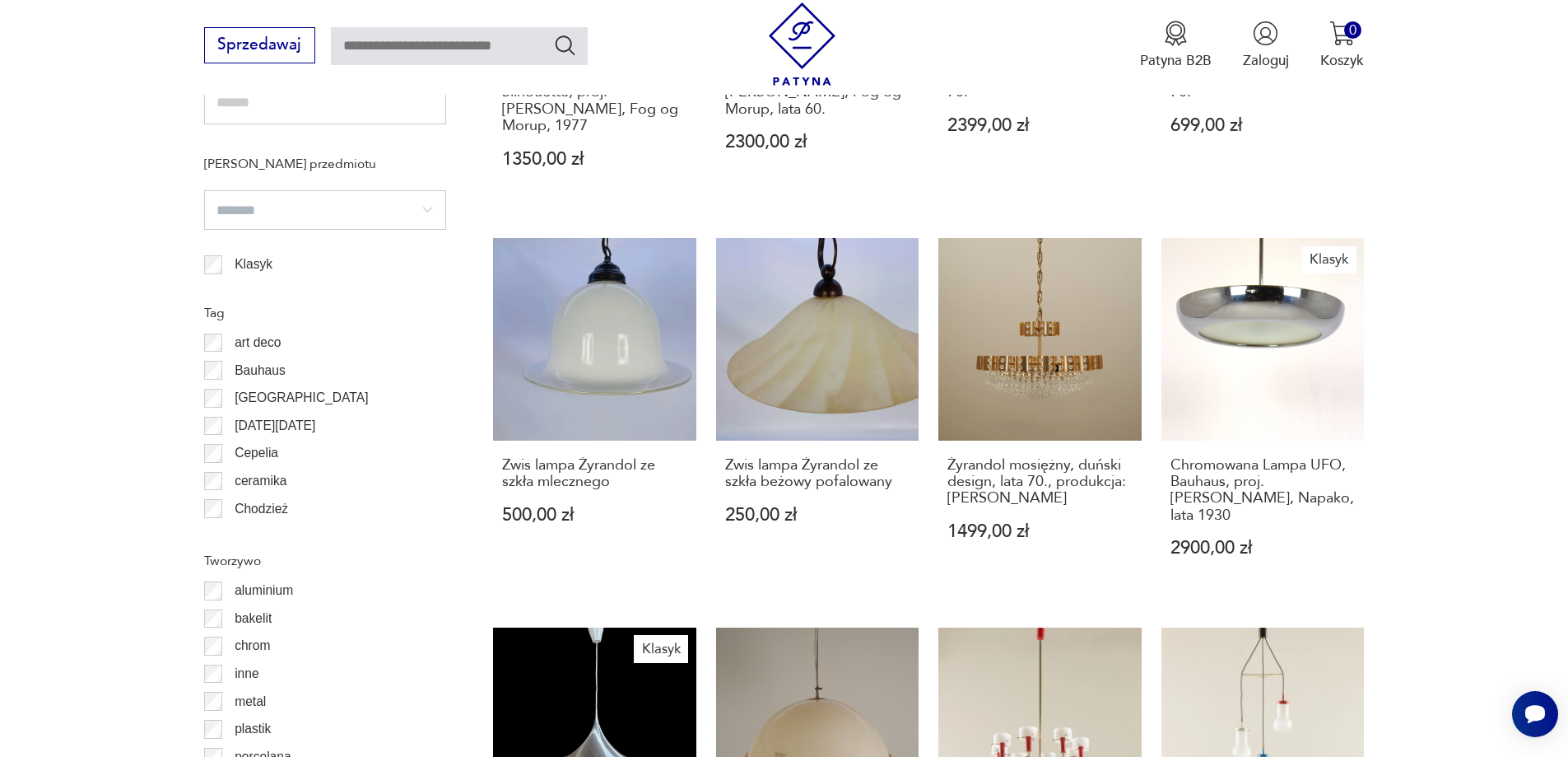
scroll to position [1806, 0]
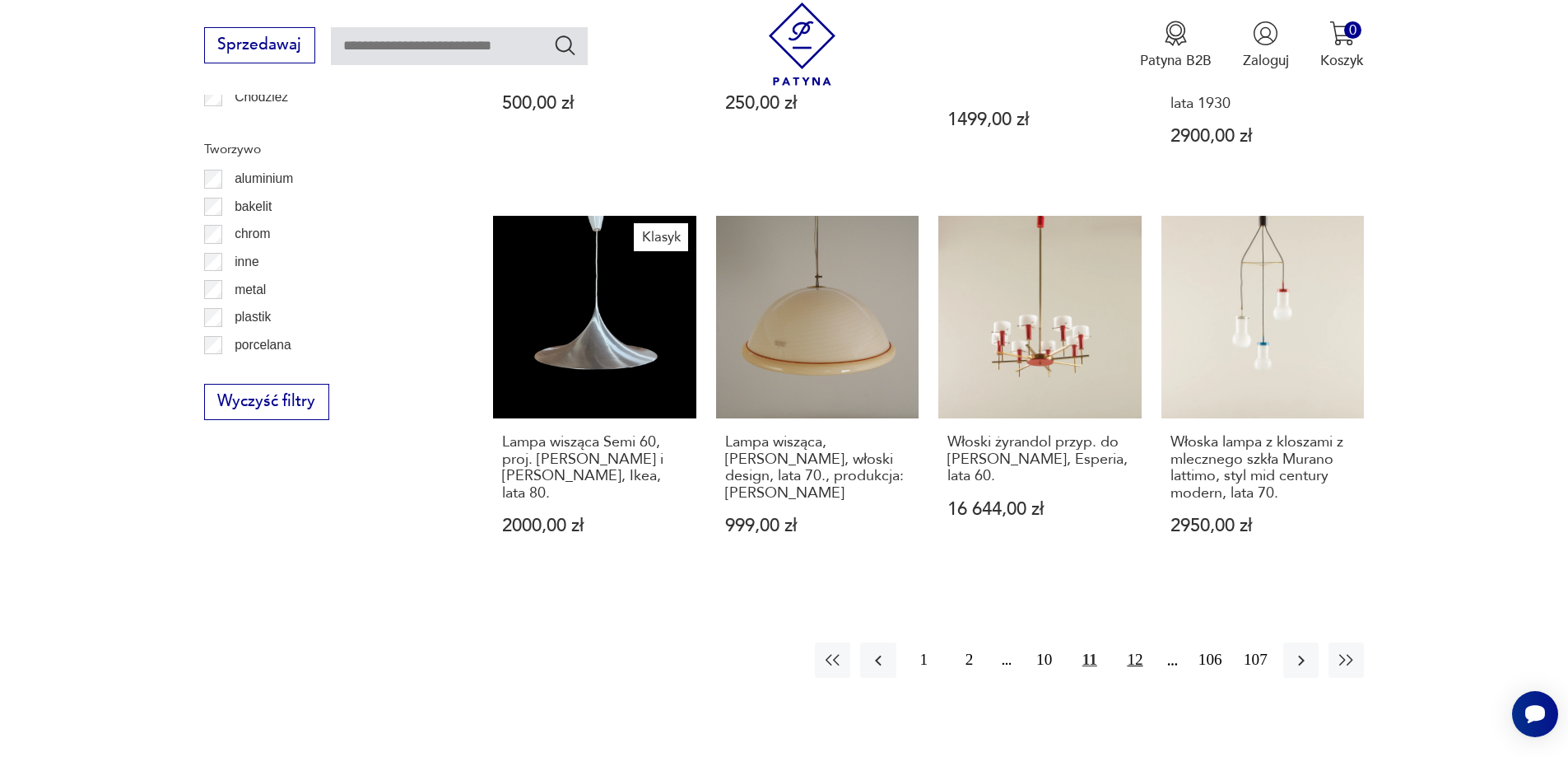
click at [1145, 643] on button "12" at bounding box center [1135, 660] width 35 height 35
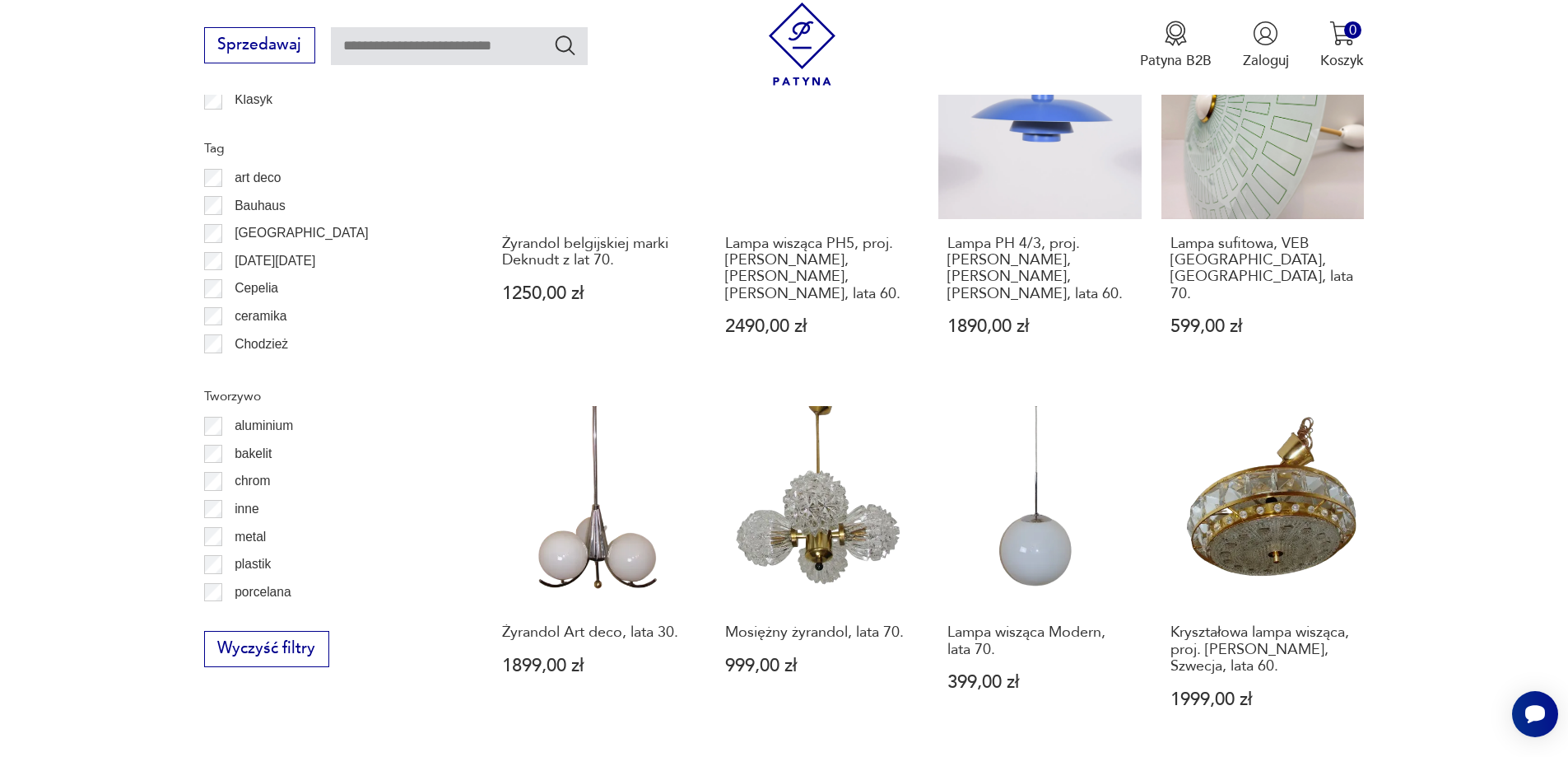
scroll to position [1971, 0]
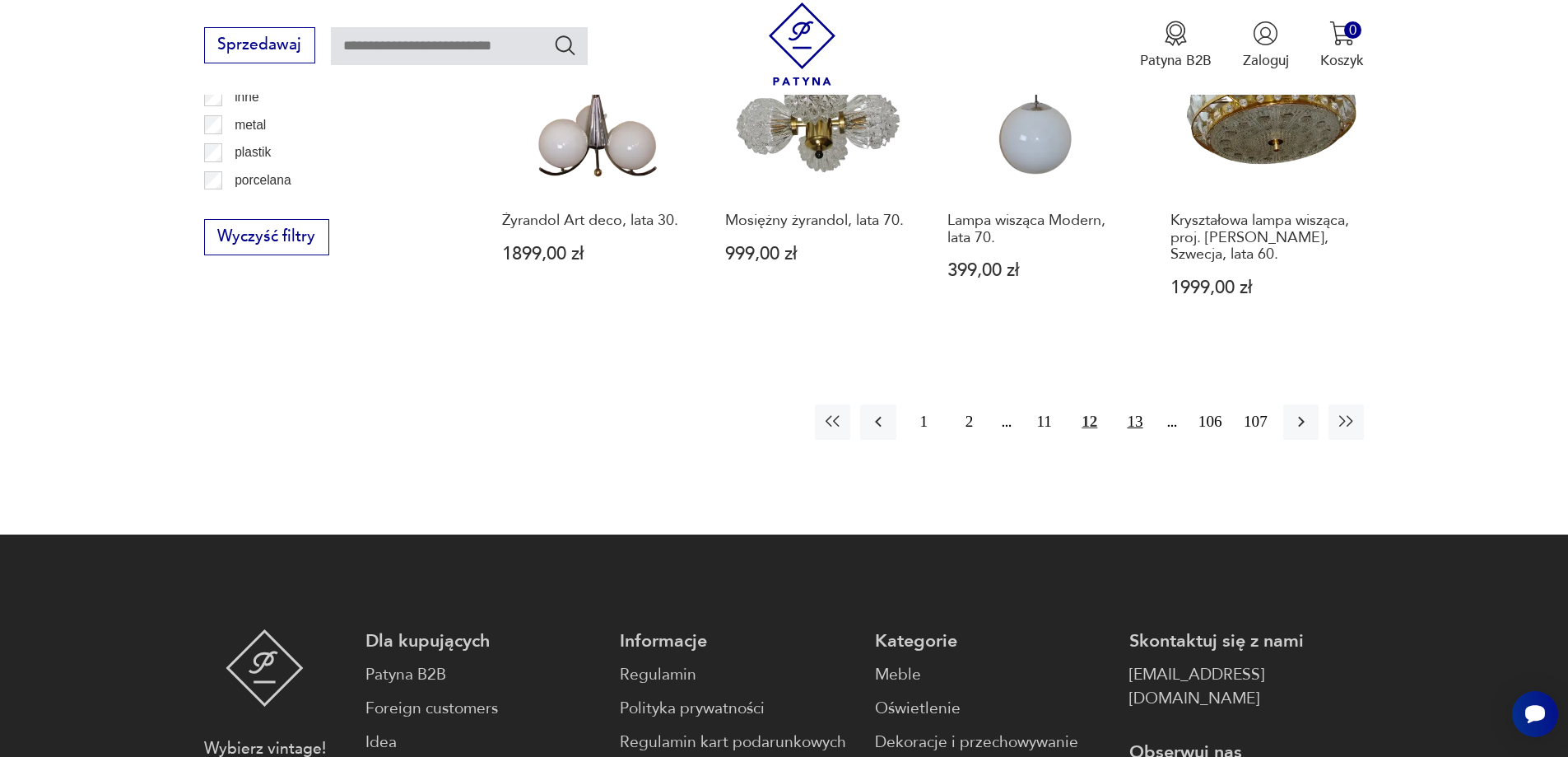
click at [1134, 405] on button "13" at bounding box center [1135, 422] width 35 height 35
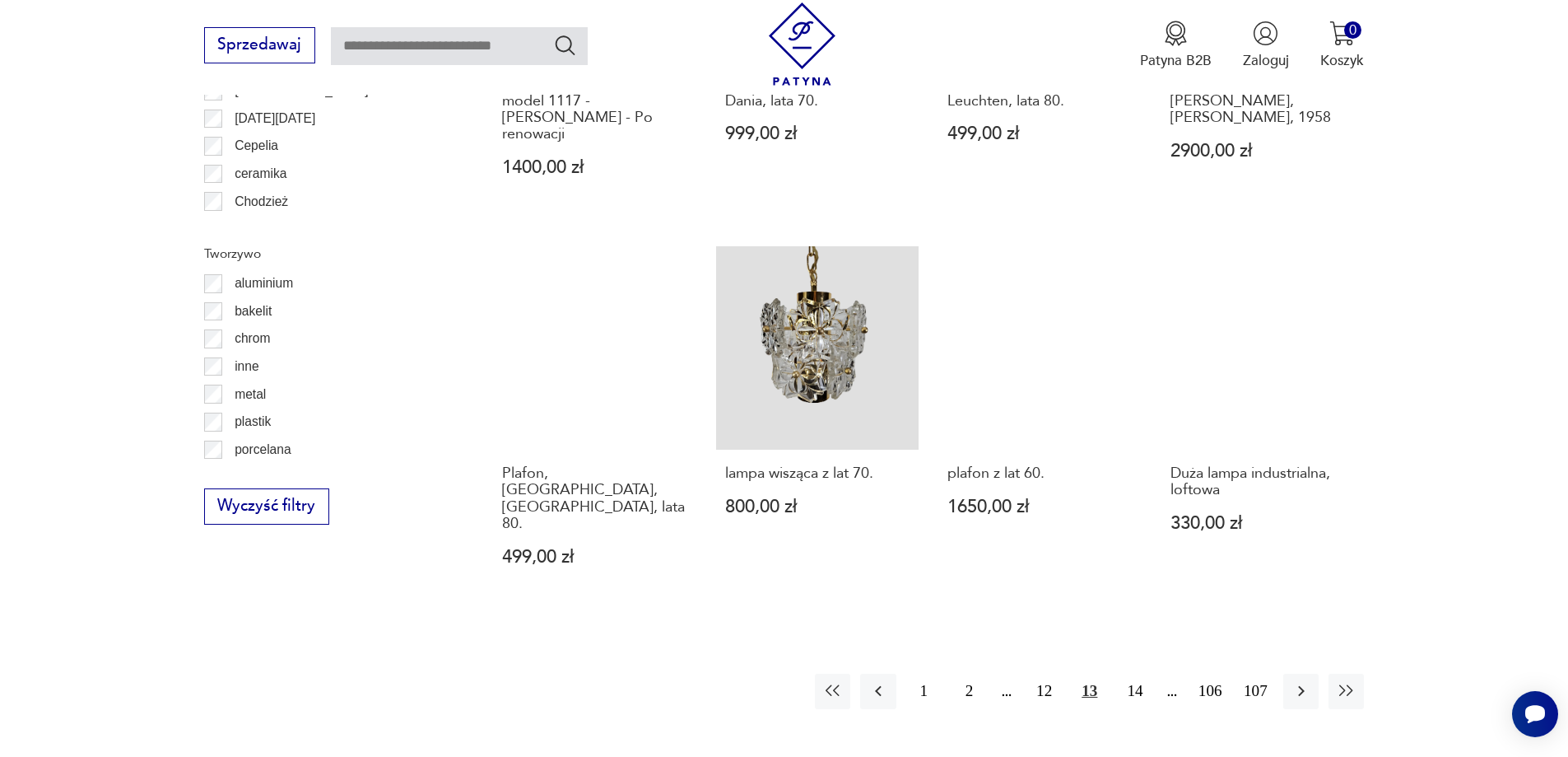
scroll to position [1971, 0]
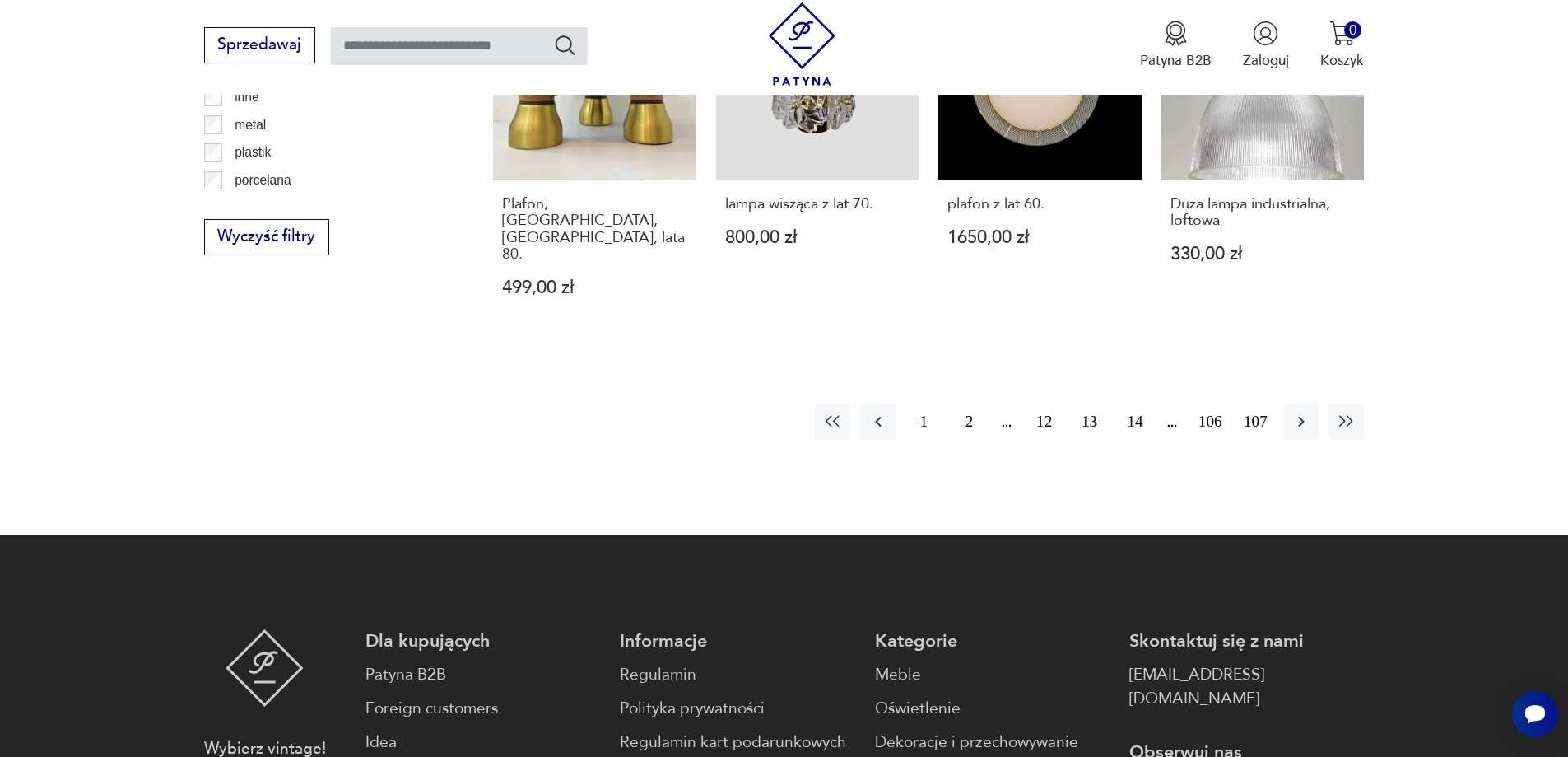
click at [1130, 405] on button "14" at bounding box center [1135, 422] width 35 height 35
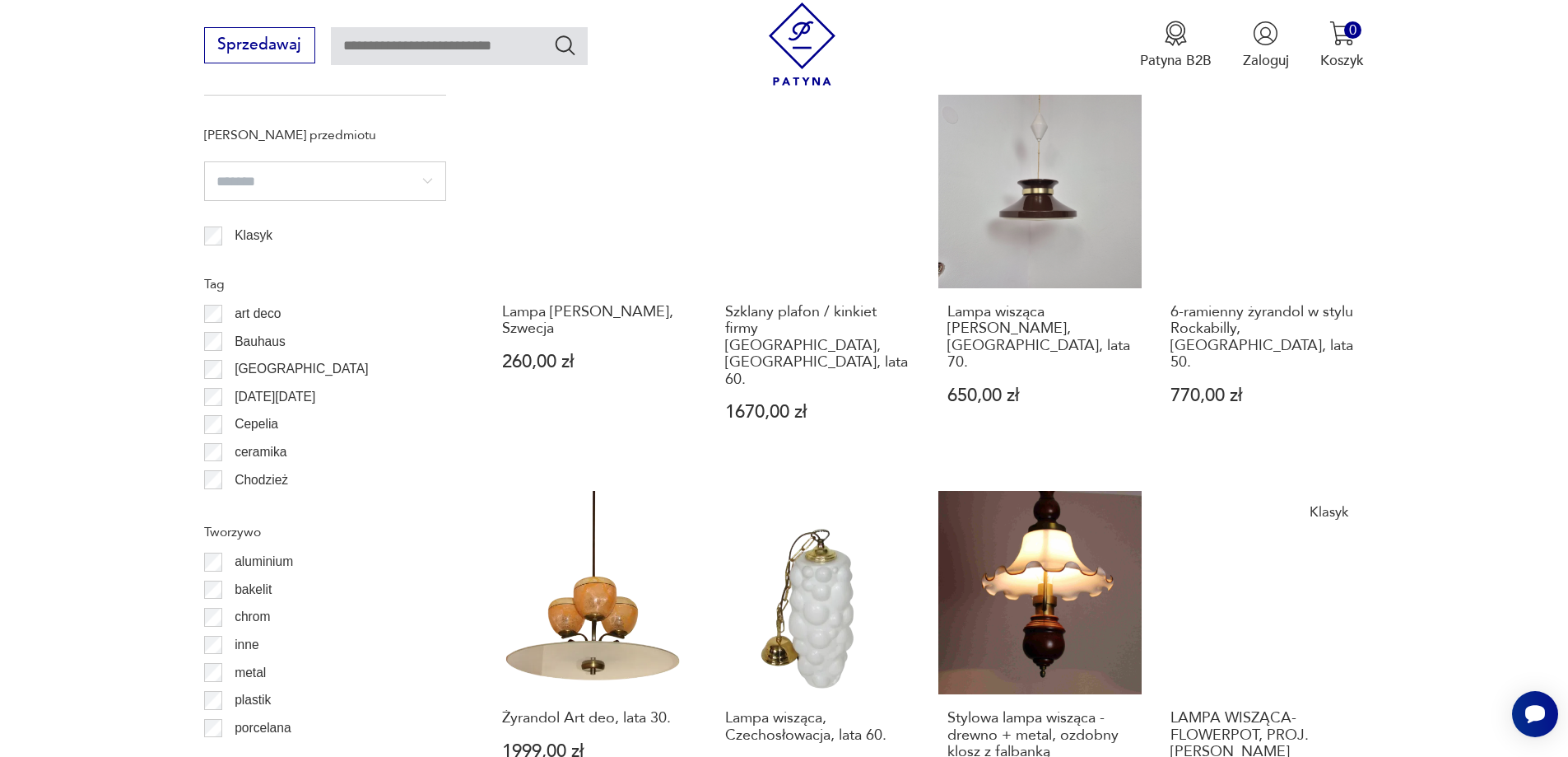
scroll to position [1642, 0]
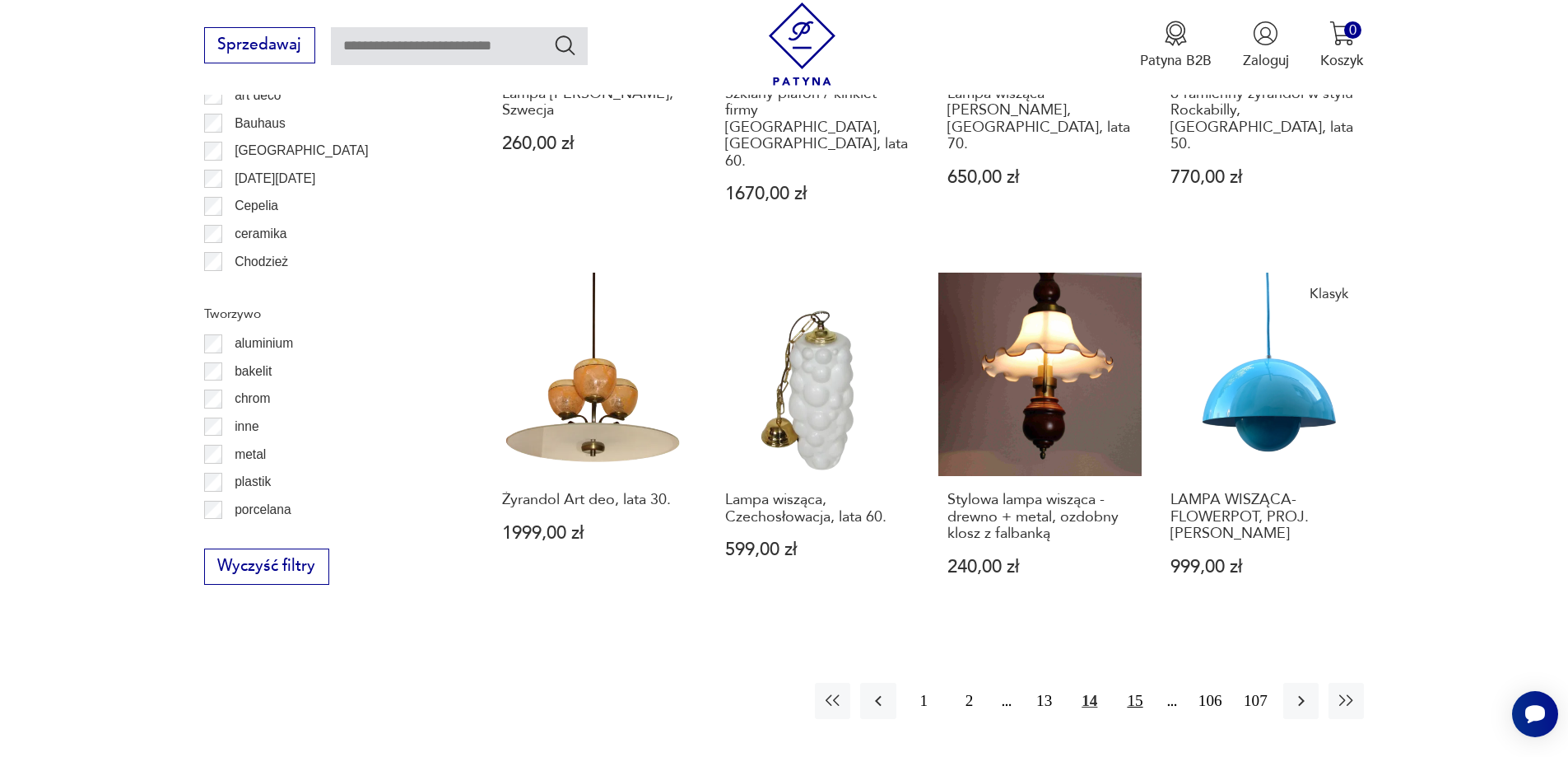
click at [1137, 682] on button "15" at bounding box center [1135, 699] width 35 height 35
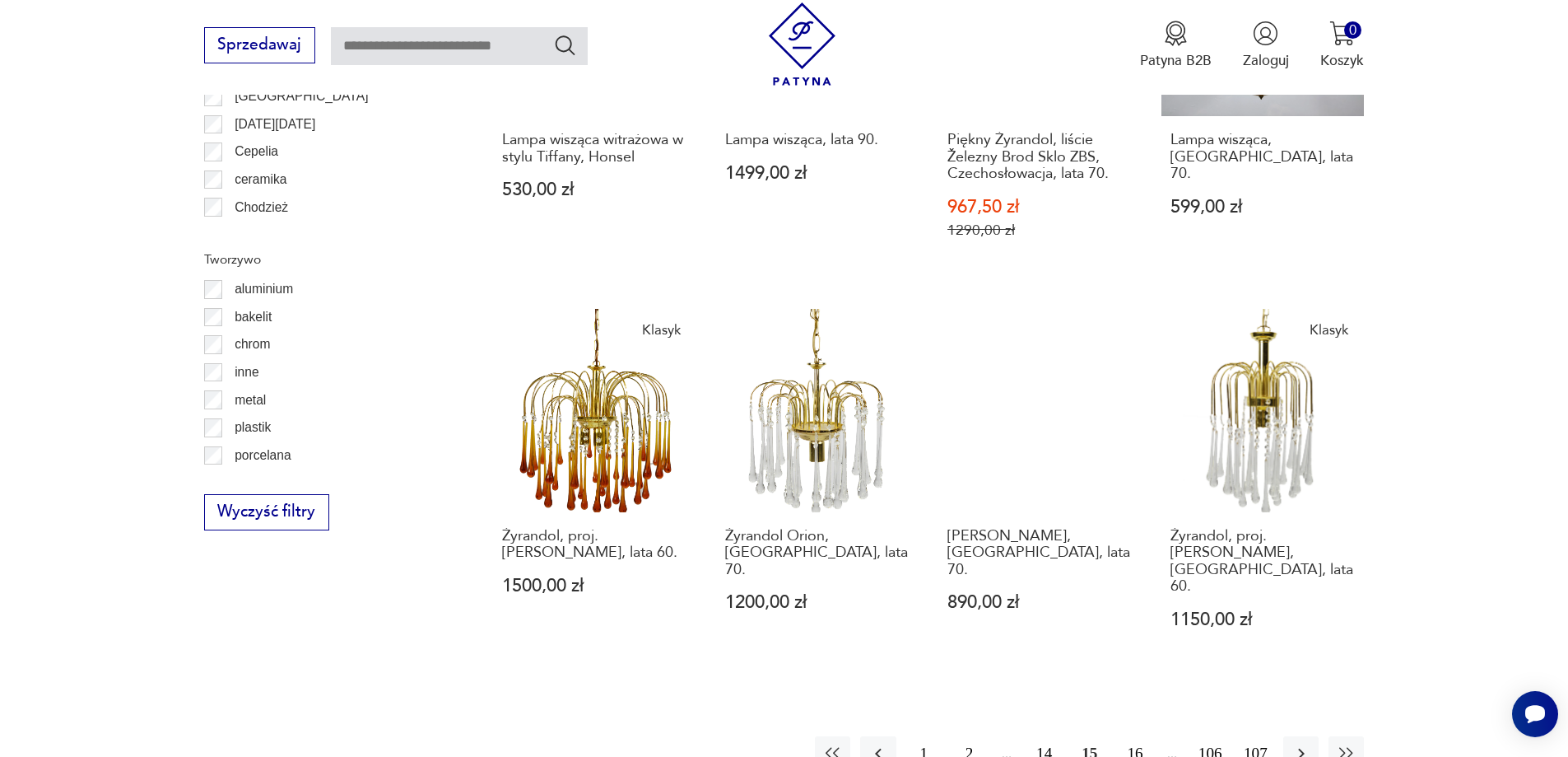
scroll to position [1806, 0]
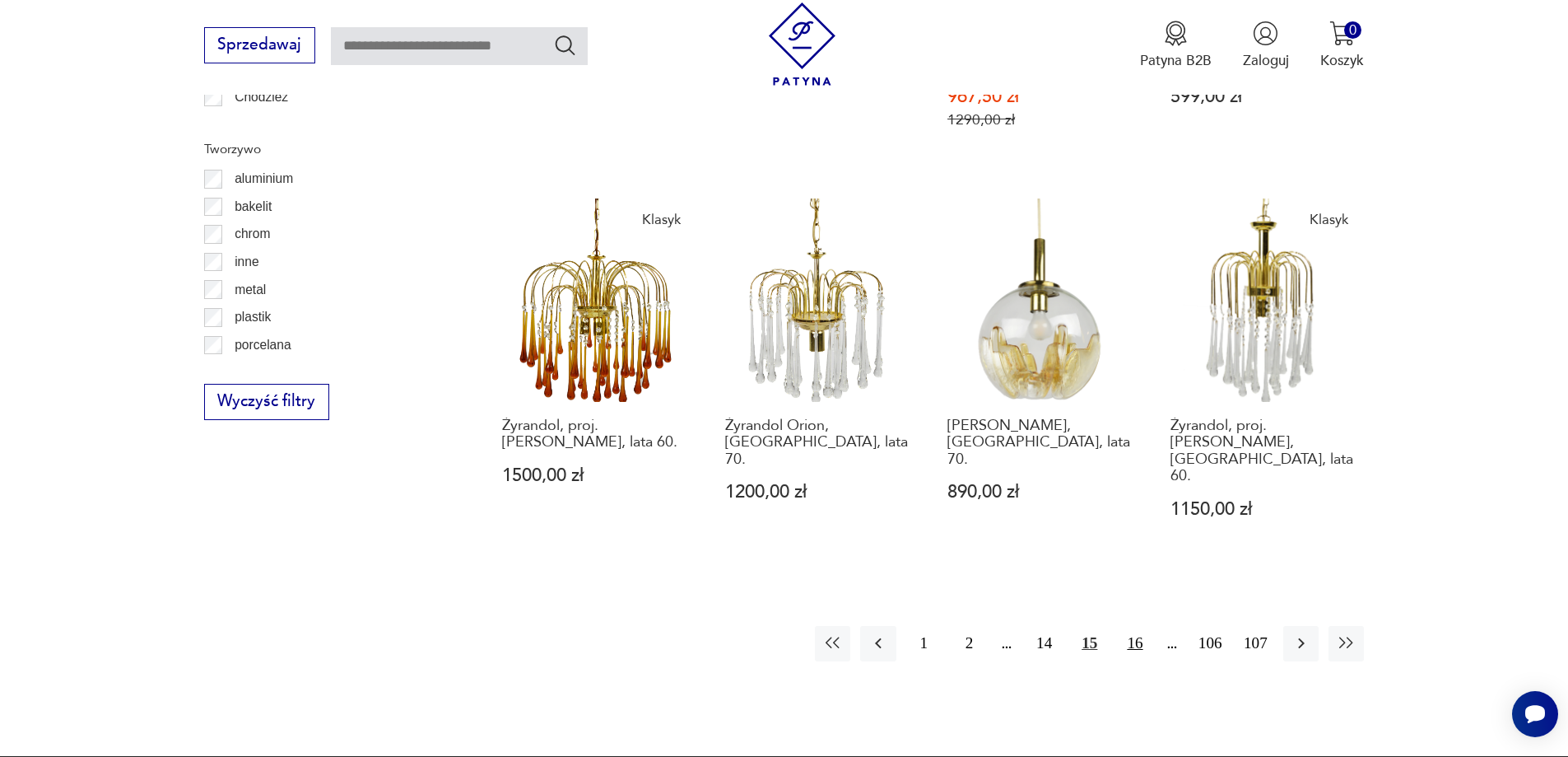
click at [1141, 625] on button "16" at bounding box center [1135, 643] width 35 height 35
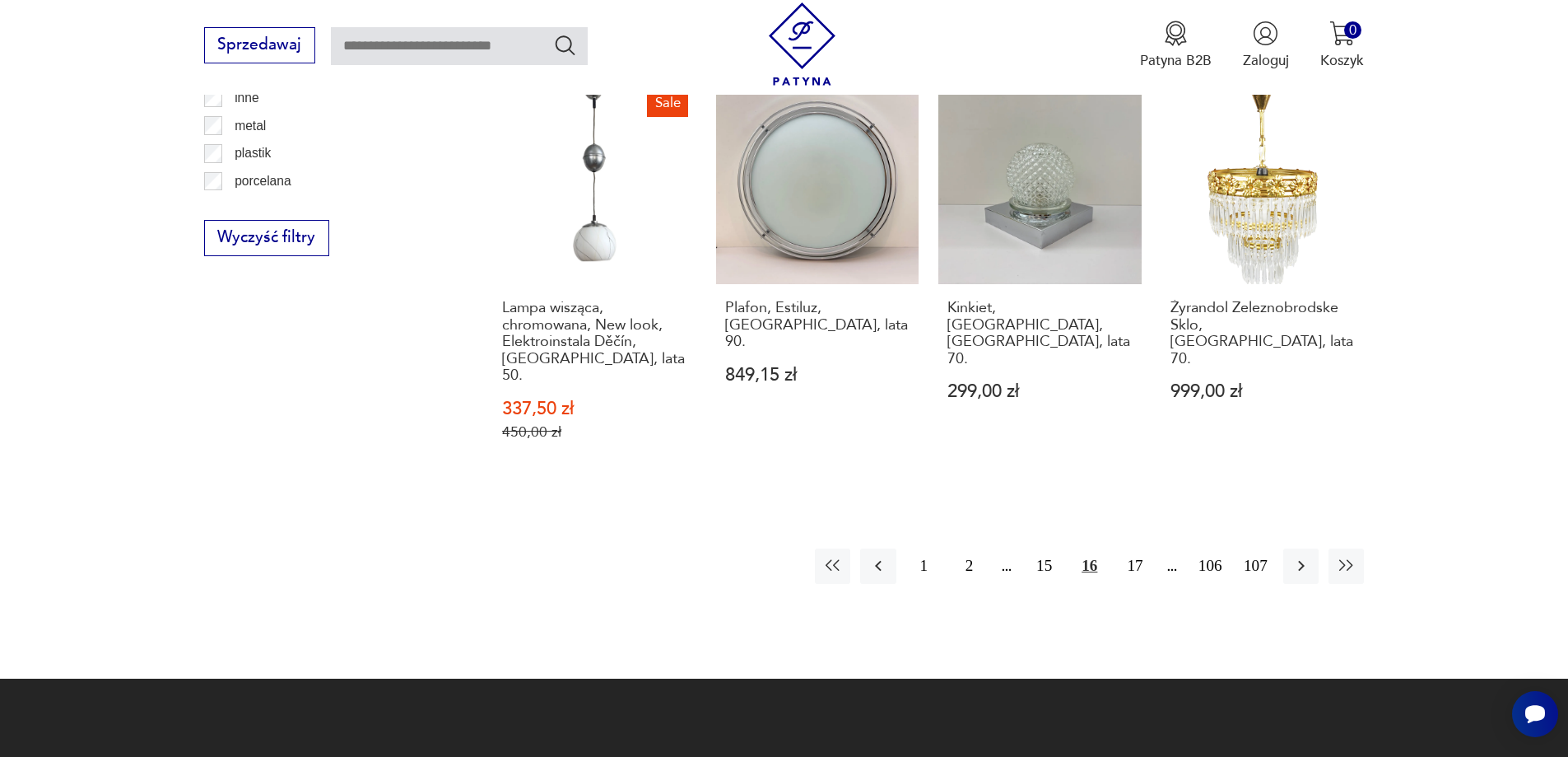
scroll to position [1971, 0]
click at [1136, 547] on button "17" at bounding box center [1135, 564] width 35 height 35
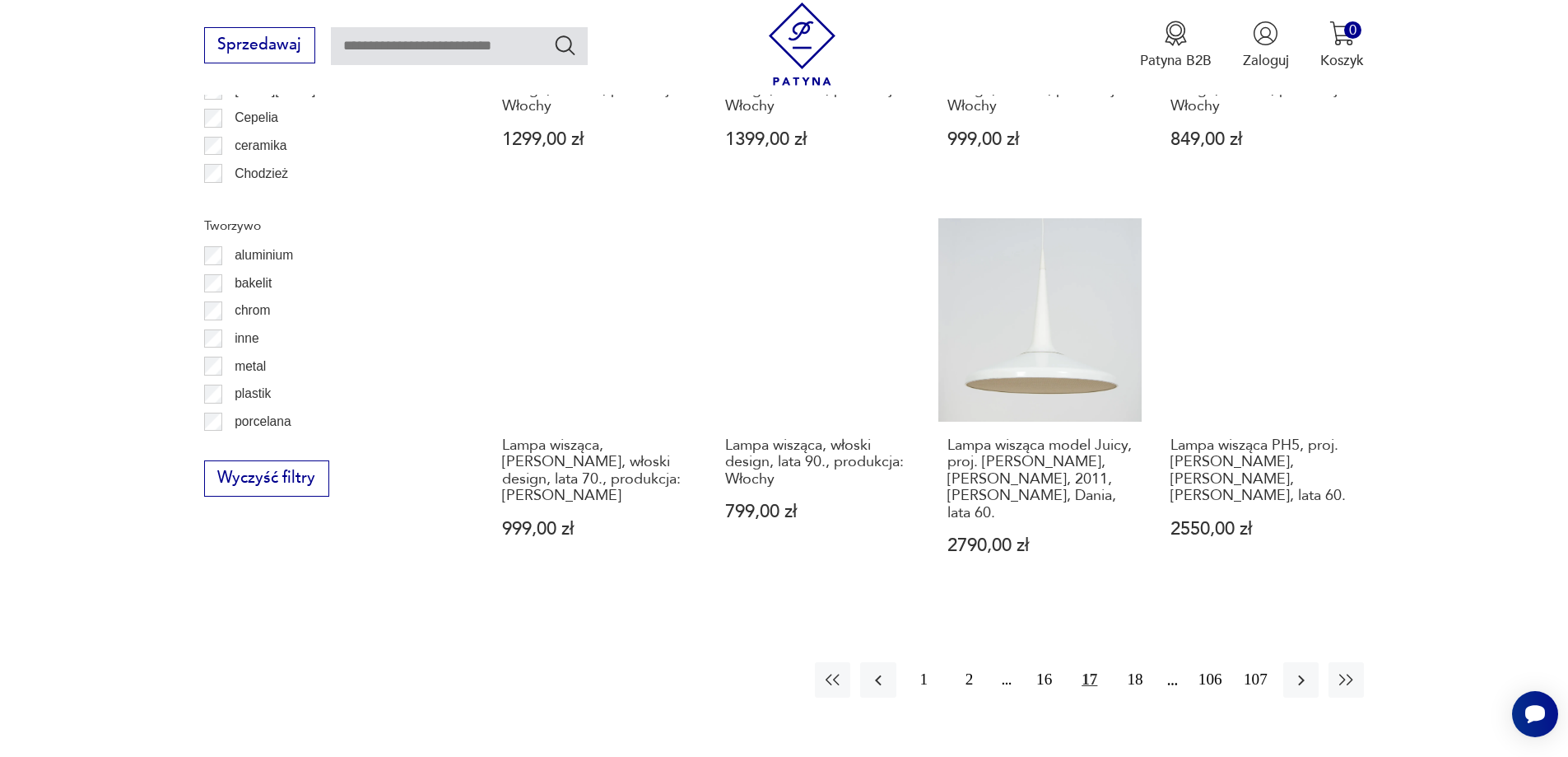
scroll to position [1889, 0]
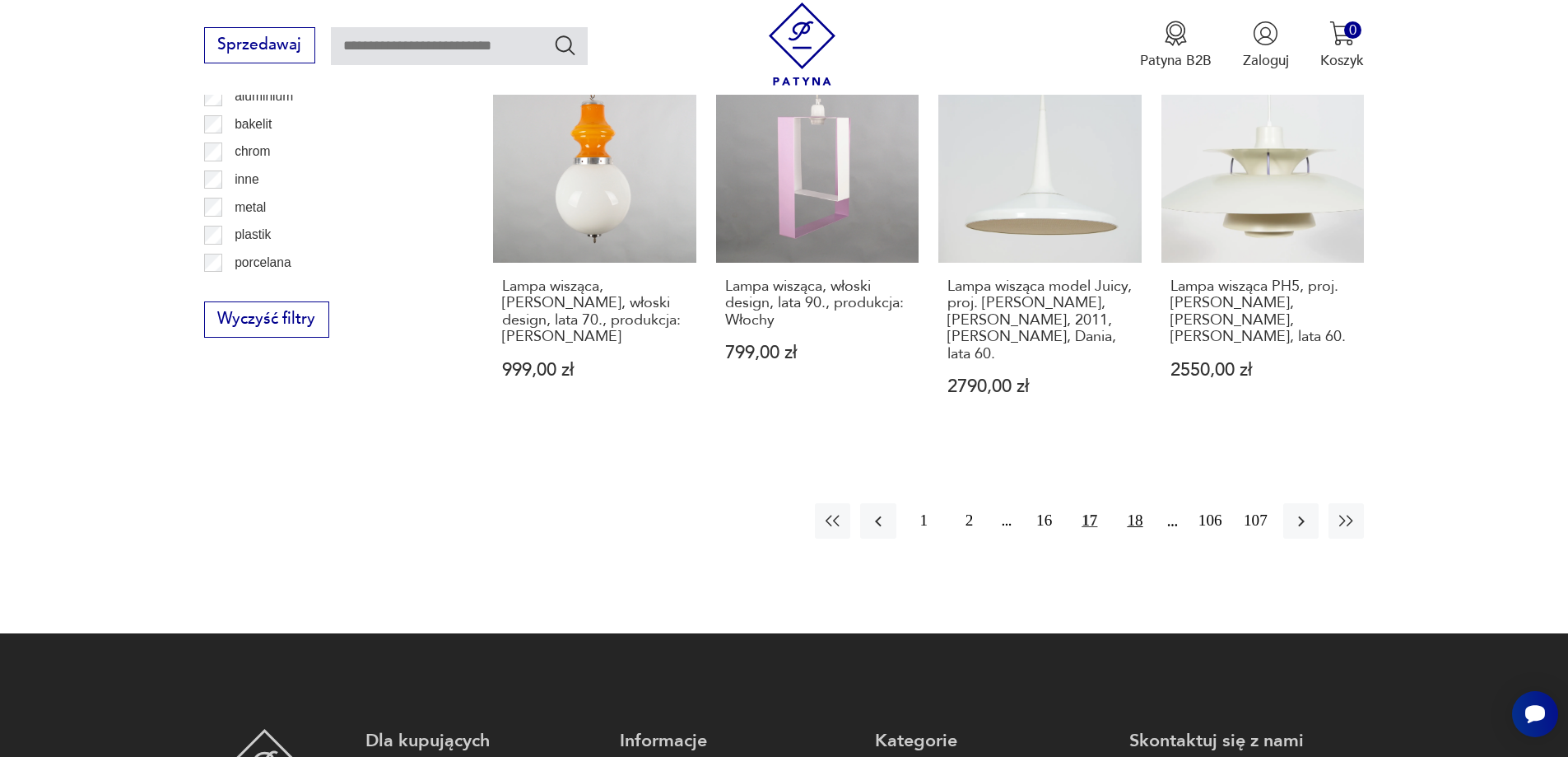
click at [1133, 503] on button "18" at bounding box center [1135, 520] width 35 height 35
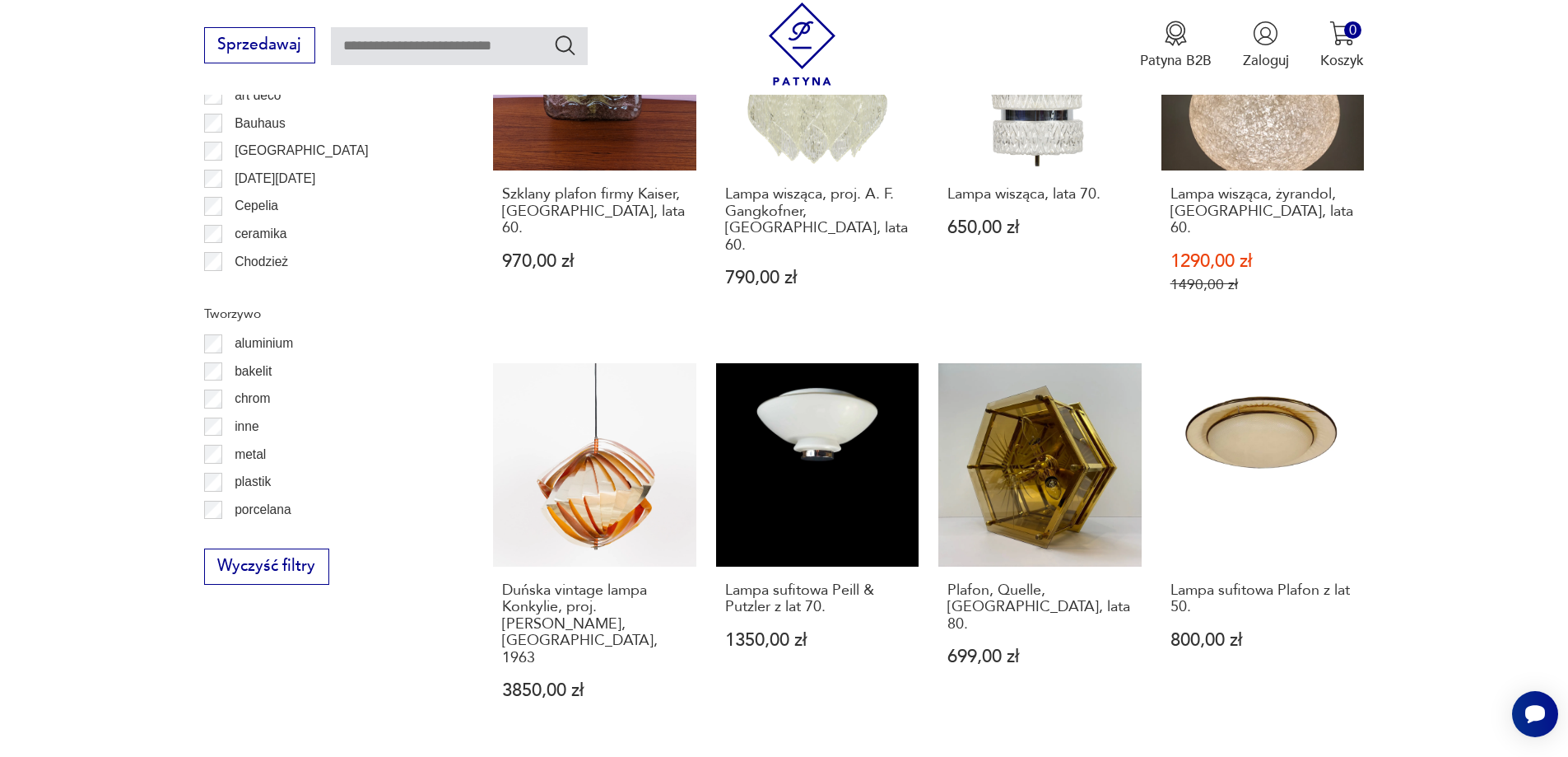
scroll to position [2053, 0]
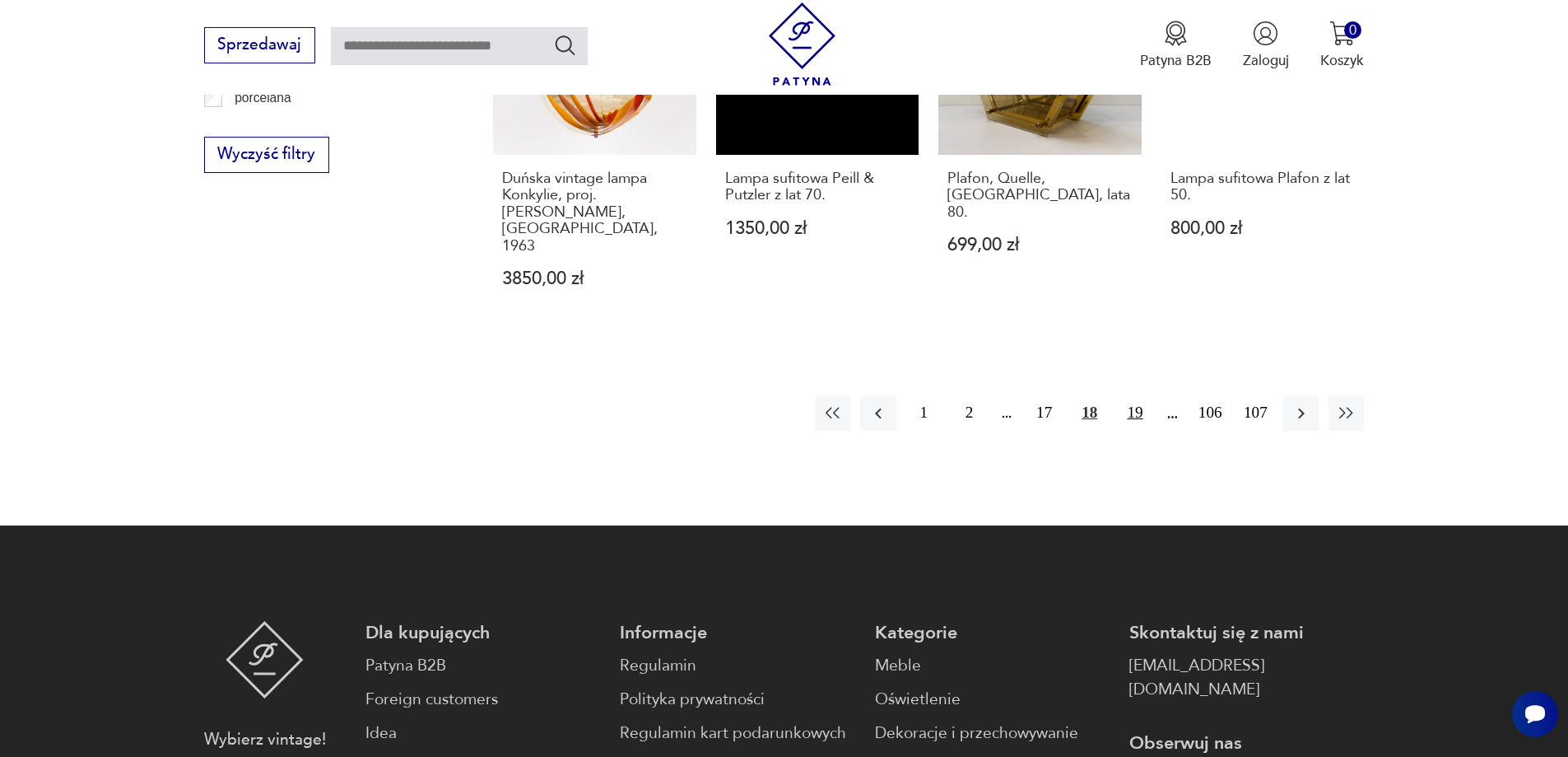
click at [1126, 395] on button "19" at bounding box center [1135, 412] width 35 height 35
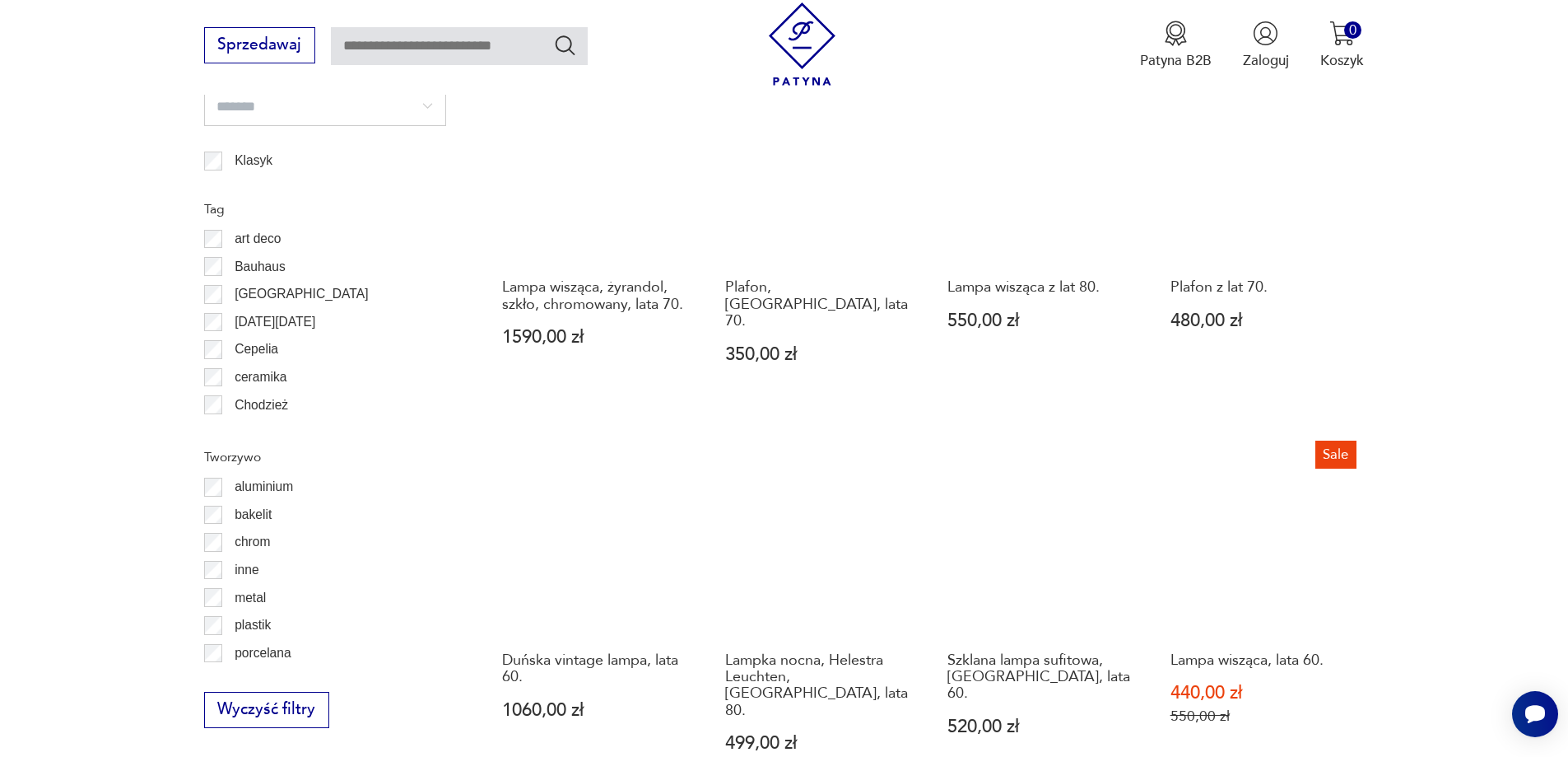
scroll to position [1642, 0]
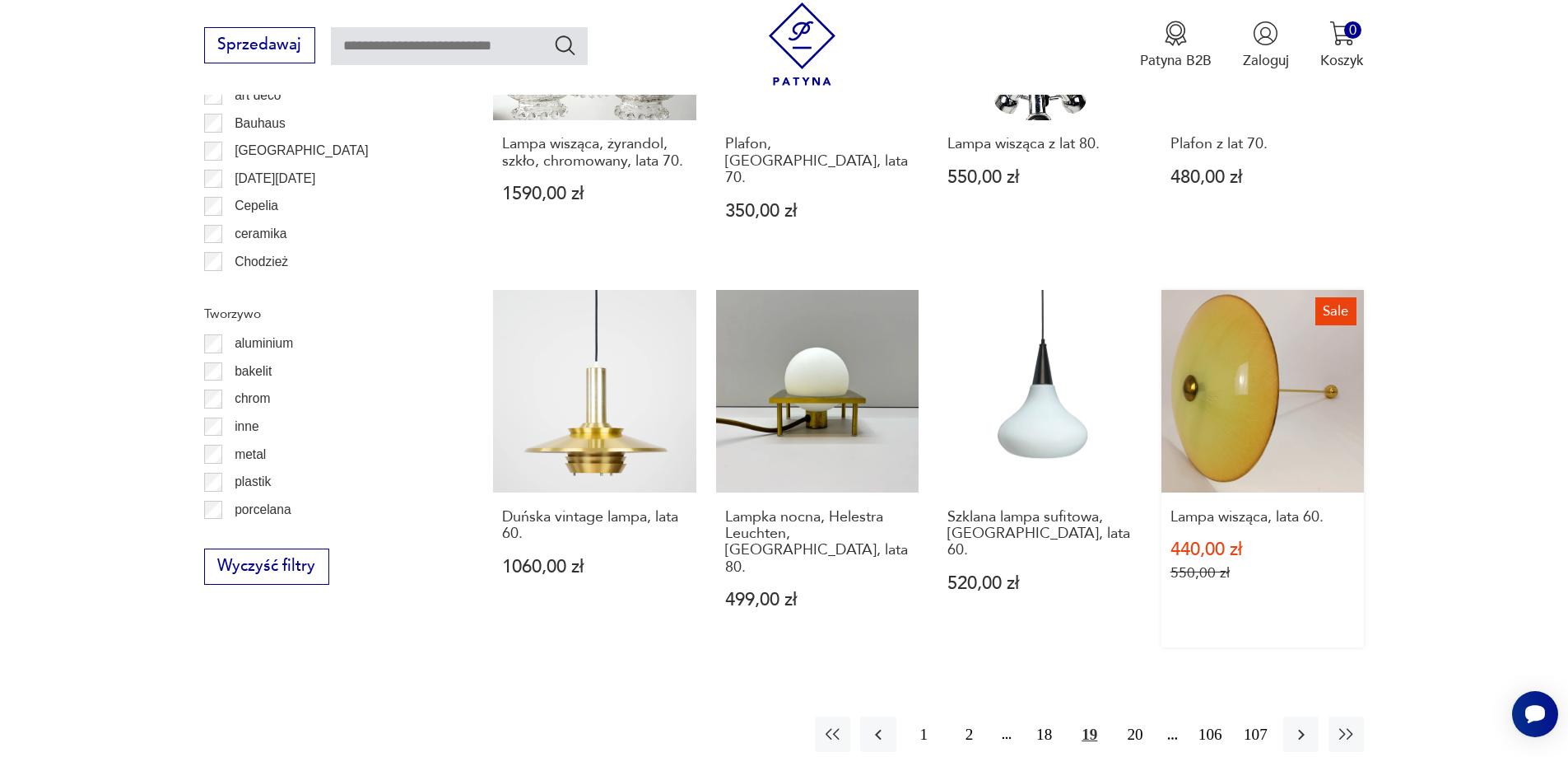
drag, startPoint x: 1317, startPoint y: 330, endPoint x: 1320, endPoint y: 452, distance: 122.0
click at [1130, 716] on button "20" at bounding box center [1135, 734] width 35 height 35
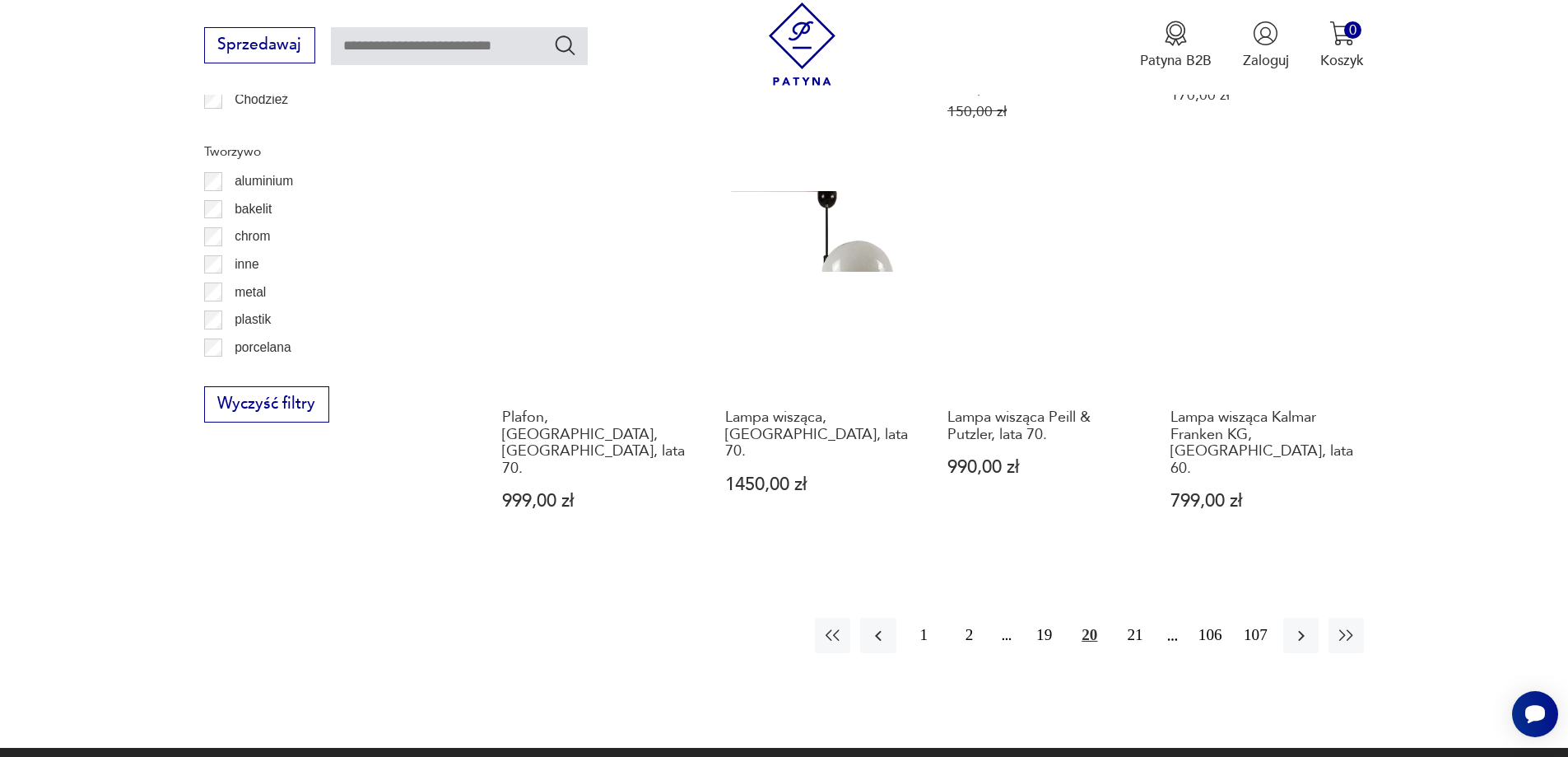
scroll to position [1806, 0]
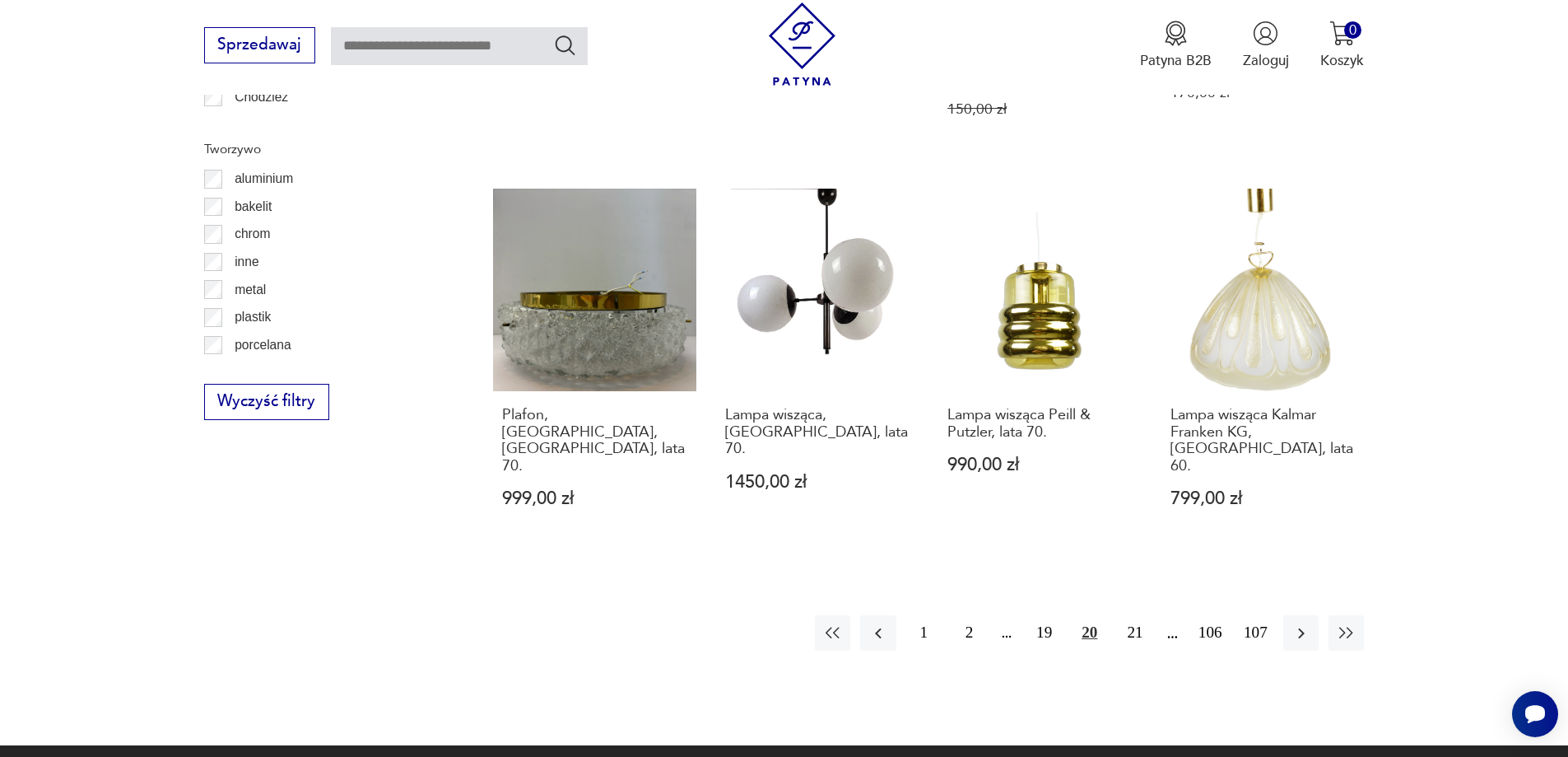
drag, startPoint x: 1137, startPoint y: 590, endPoint x: 1140, endPoint y: 579, distance: 11.4
click at [1138, 615] on button "21" at bounding box center [1135, 632] width 35 height 35
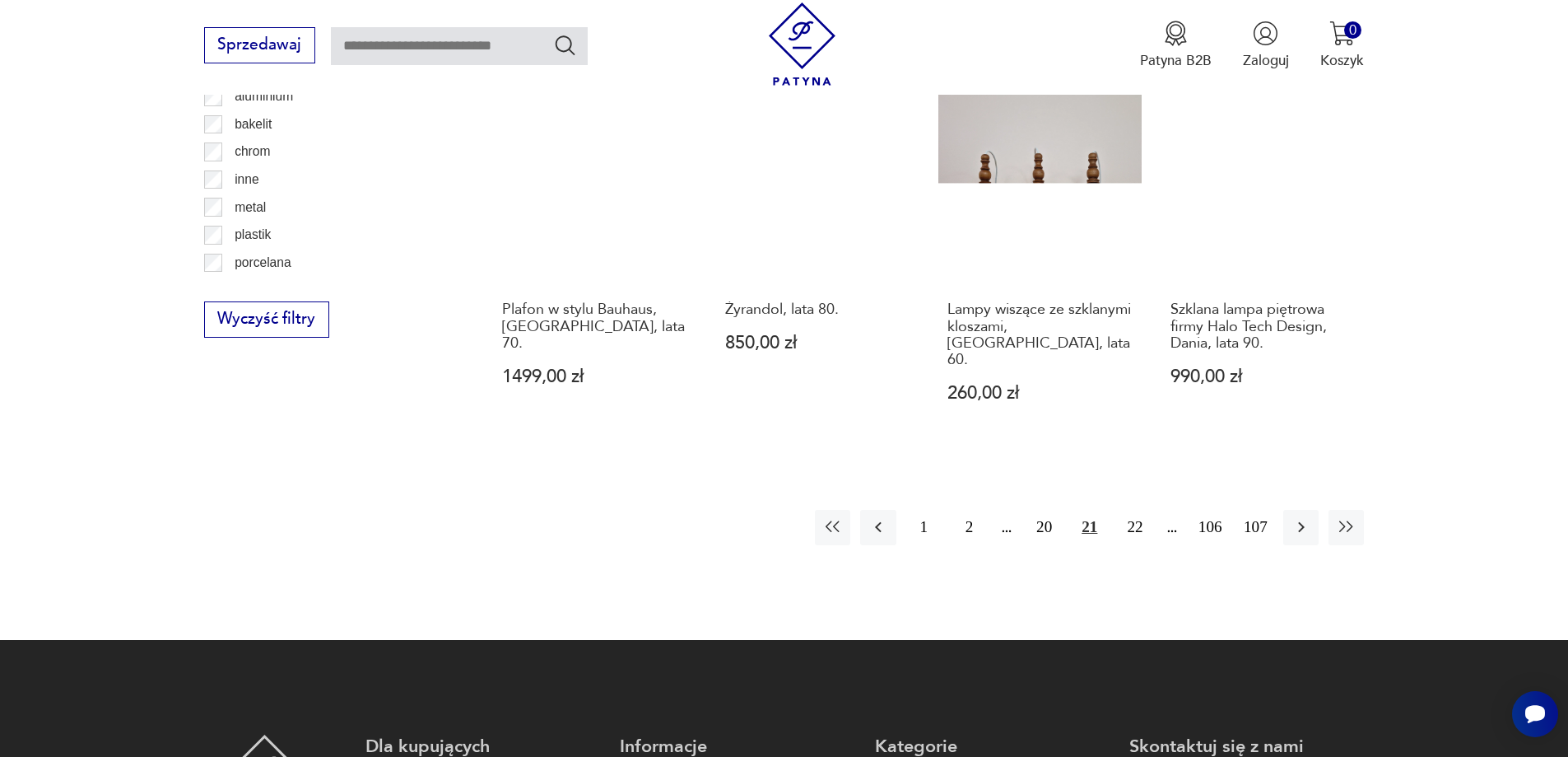
scroll to position [1971, 0]
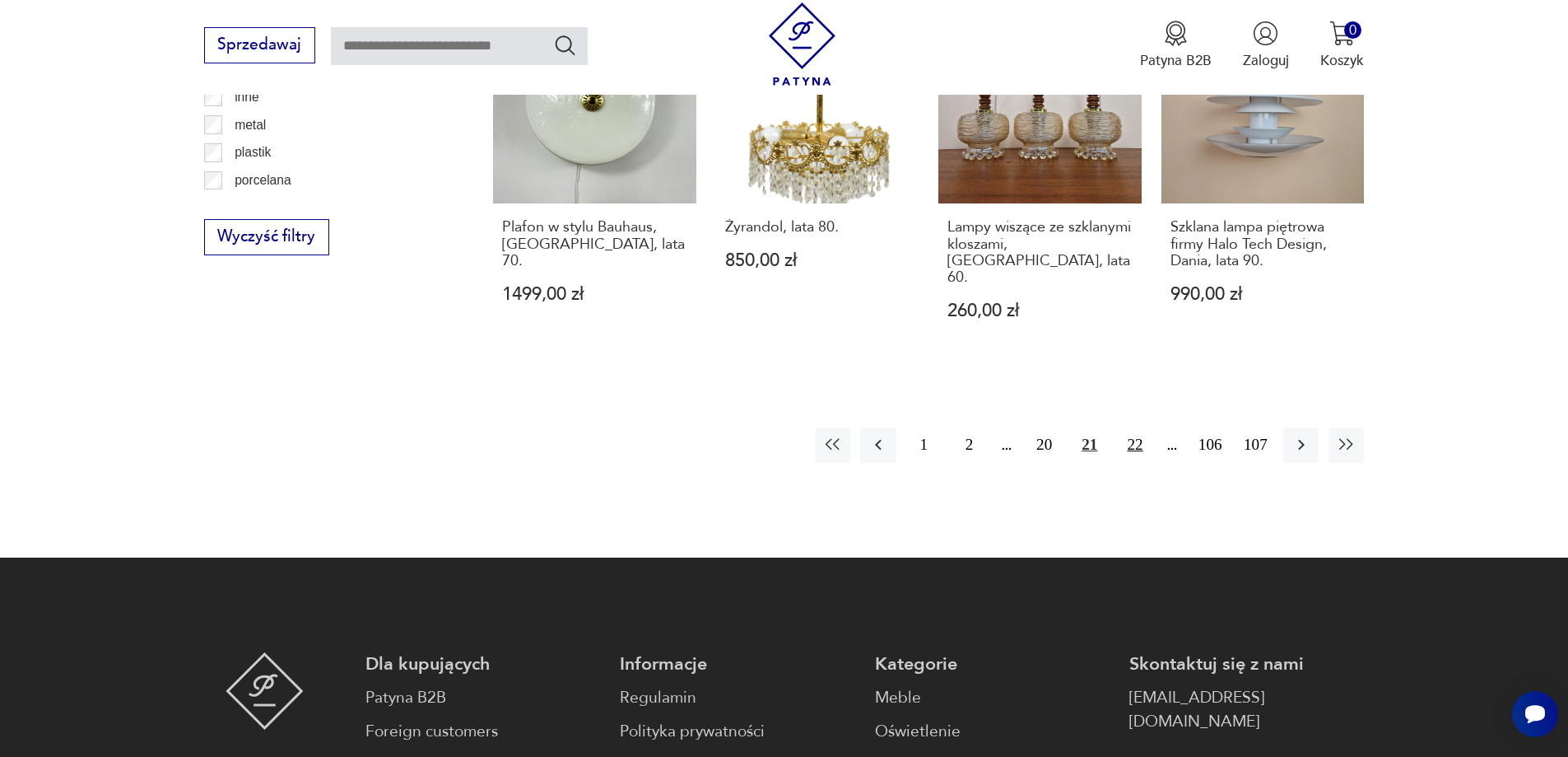
click at [1129, 427] on button "22" at bounding box center [1135, 444] width 35 height 35
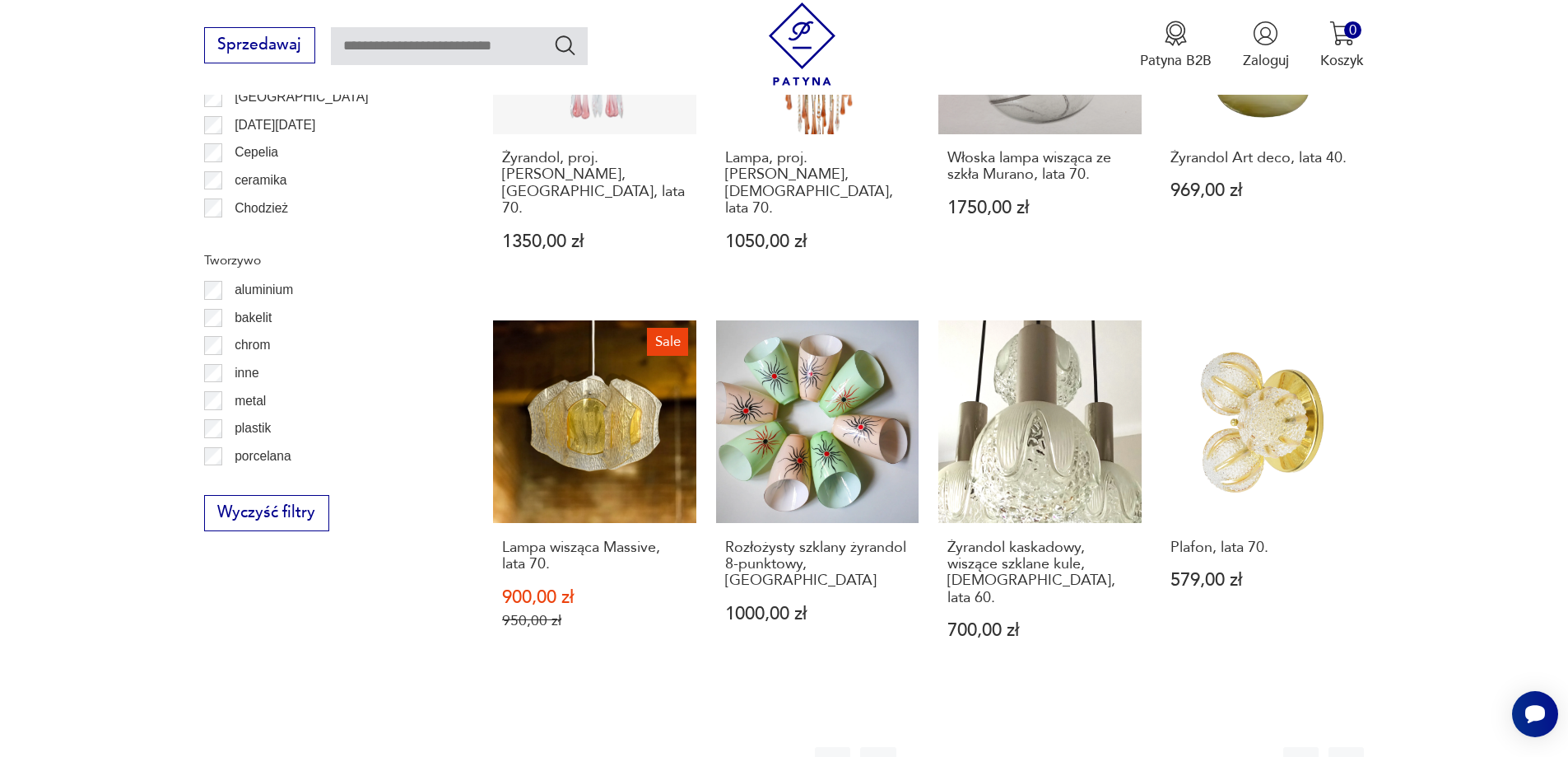
scroll to position [1724, 0]
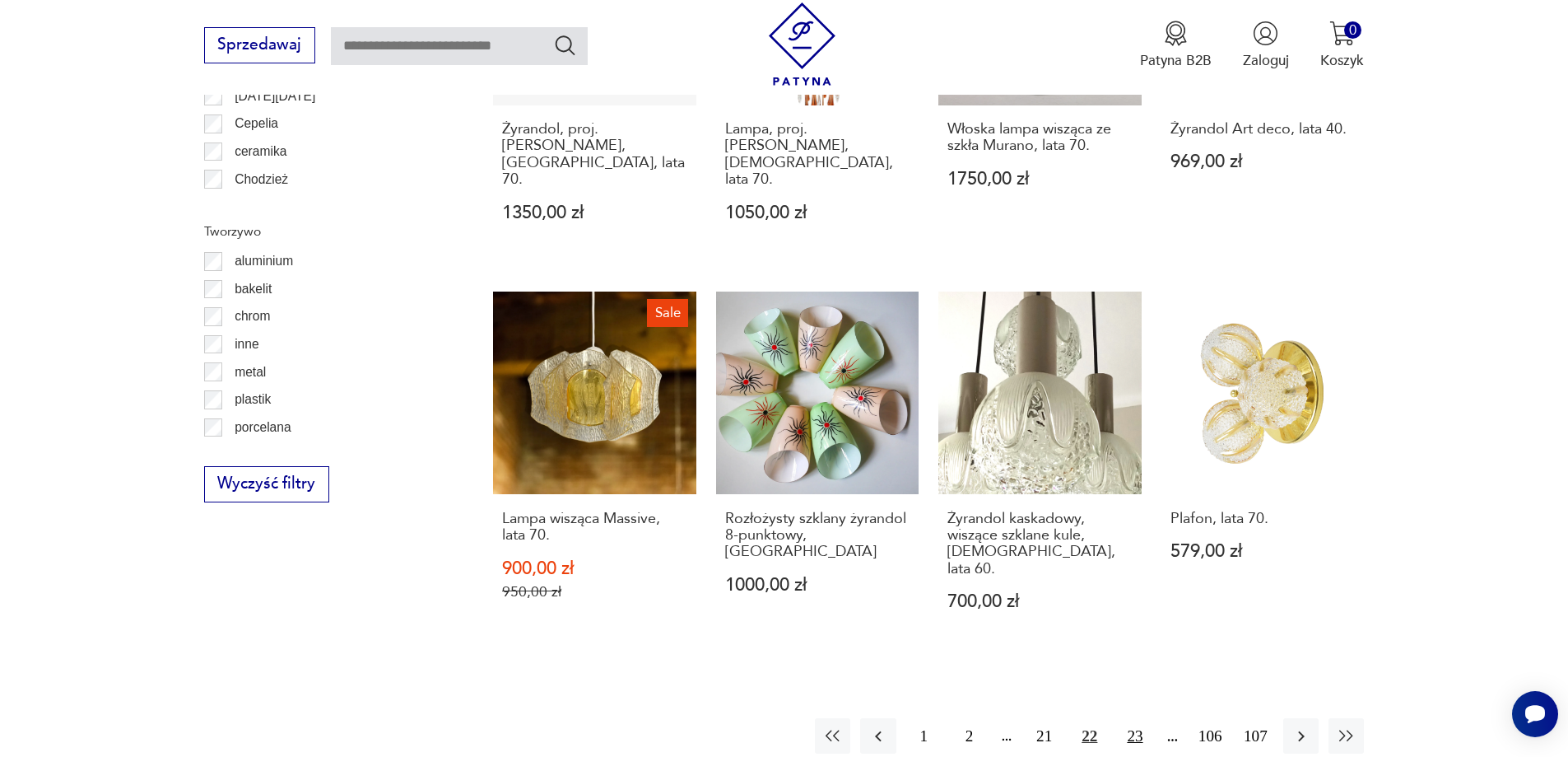
click at [1142, 718] on button "23" at bounding box center [1135, 735] width 35 height 35
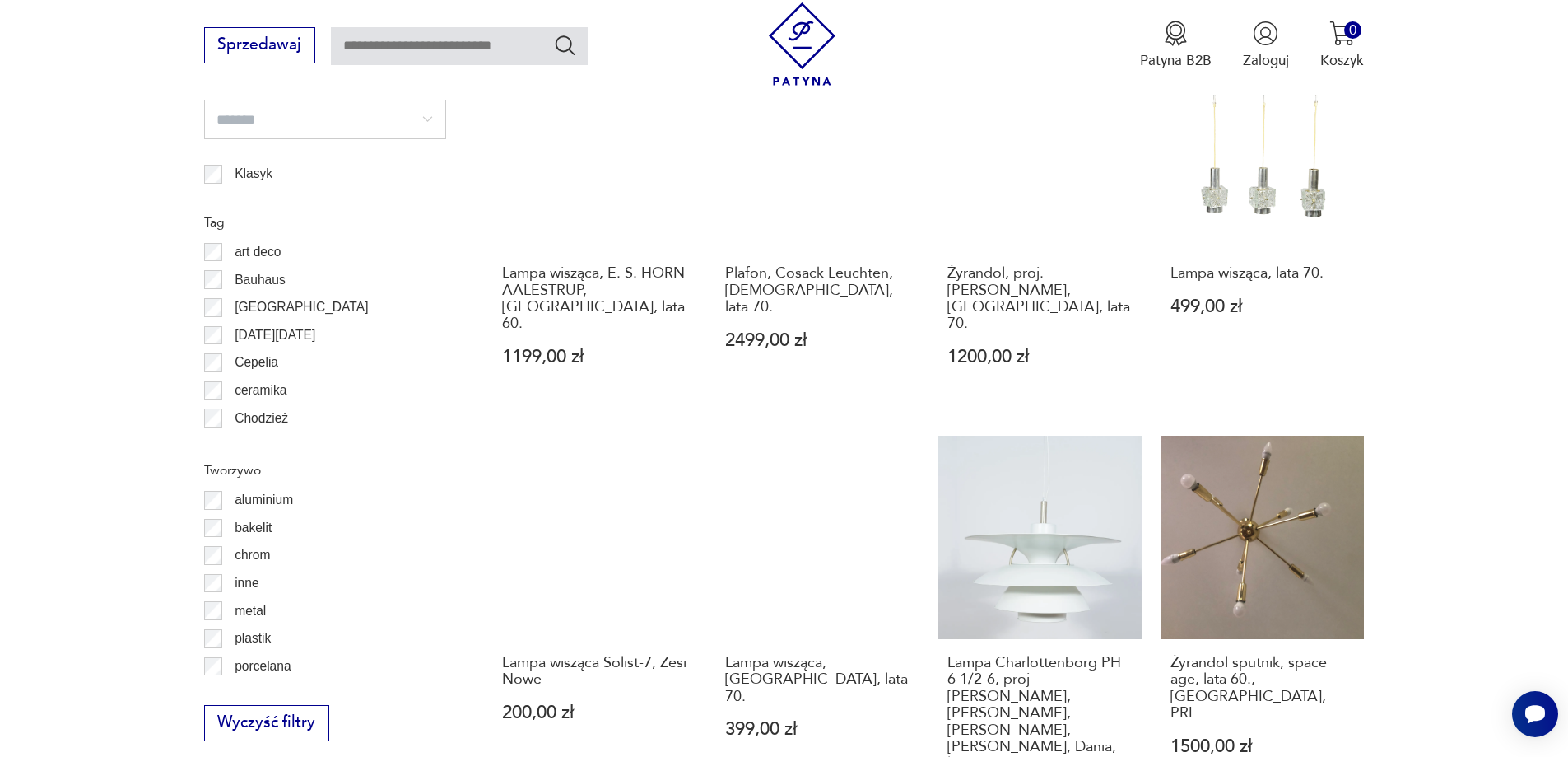
scroll to position [1724, 0]
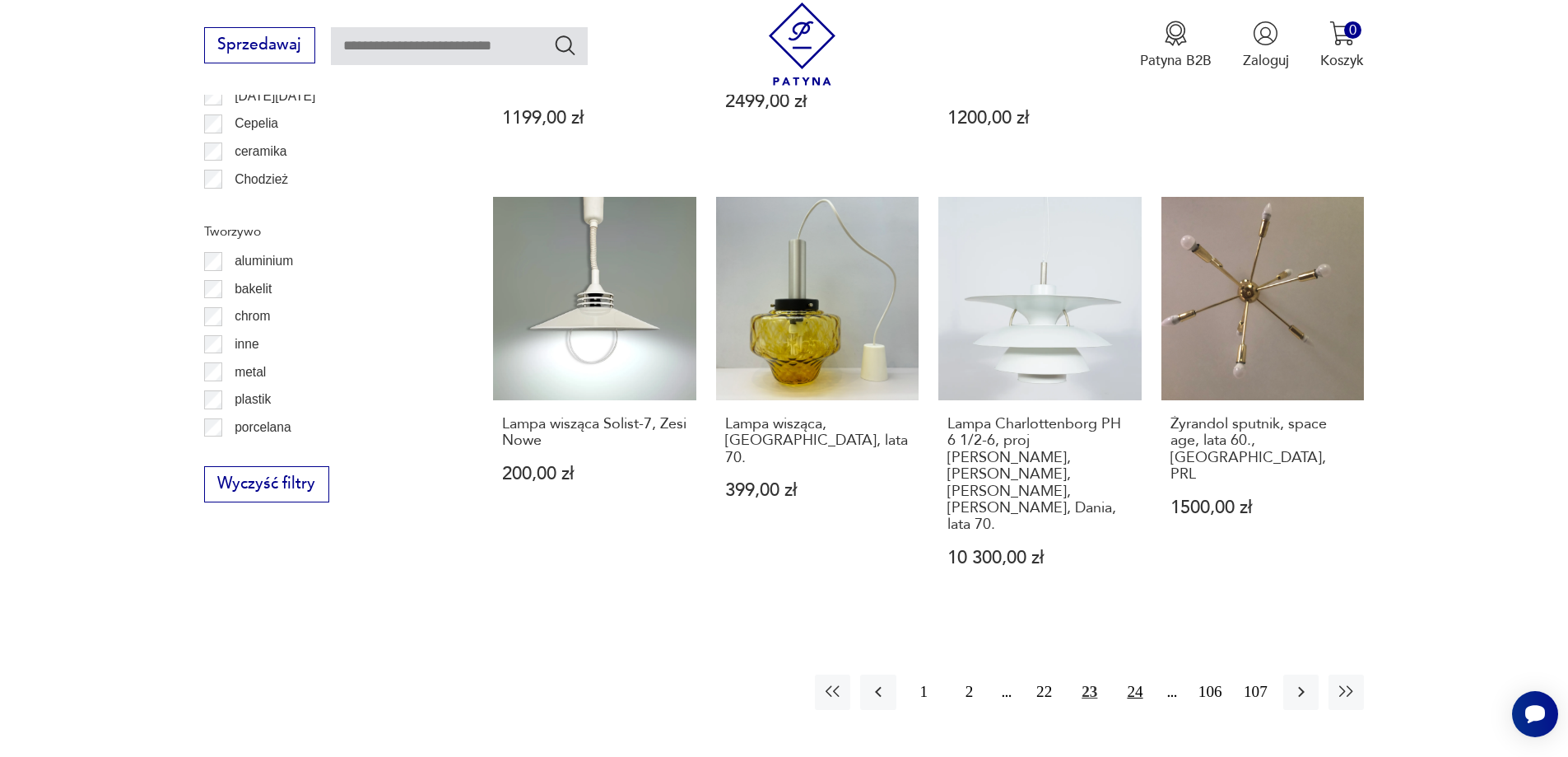
click at [1142, 674] on button "24" at bounding box center [1135, 691] width 35 height 35
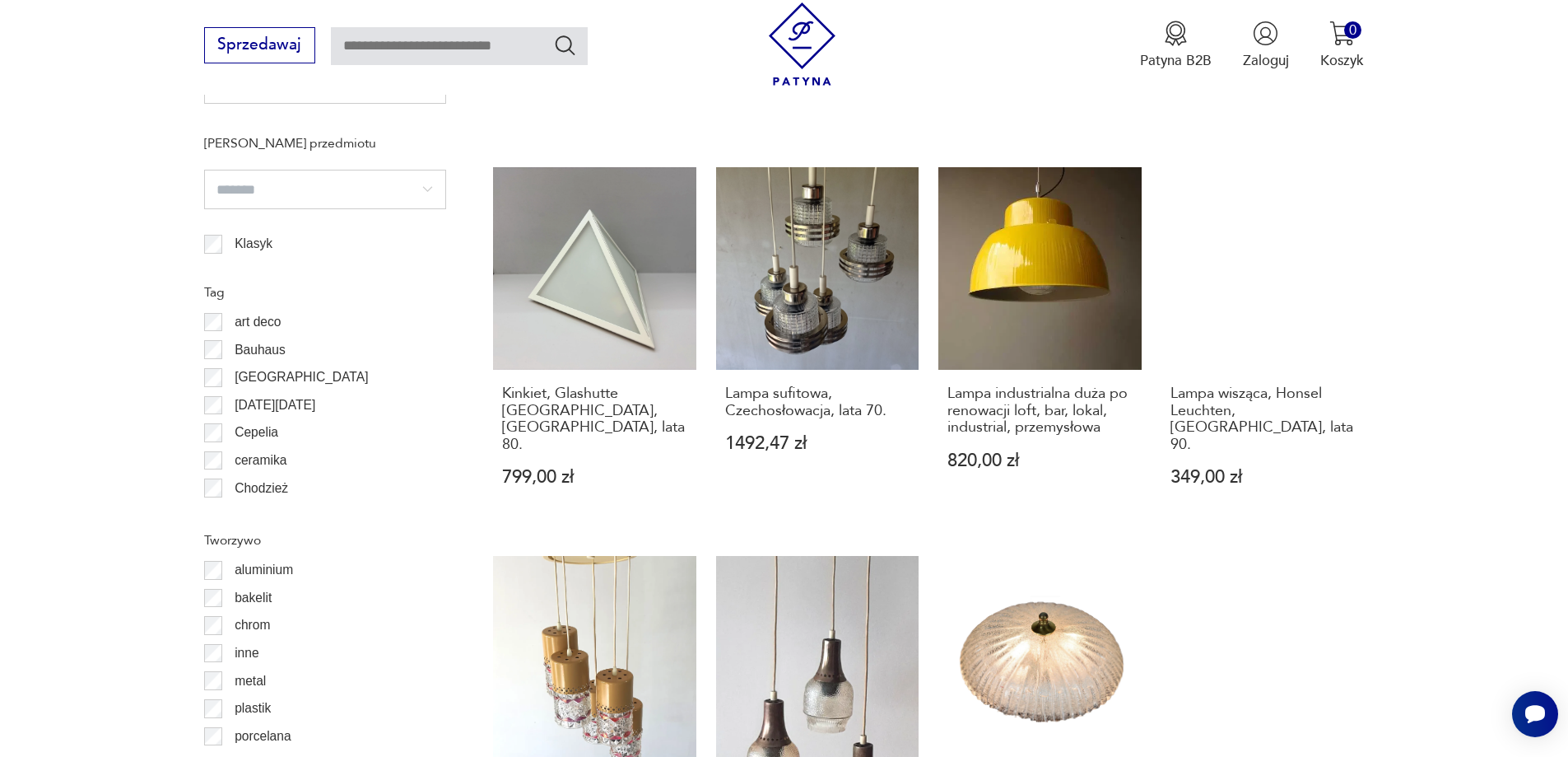
scroll to position [1642, 0]
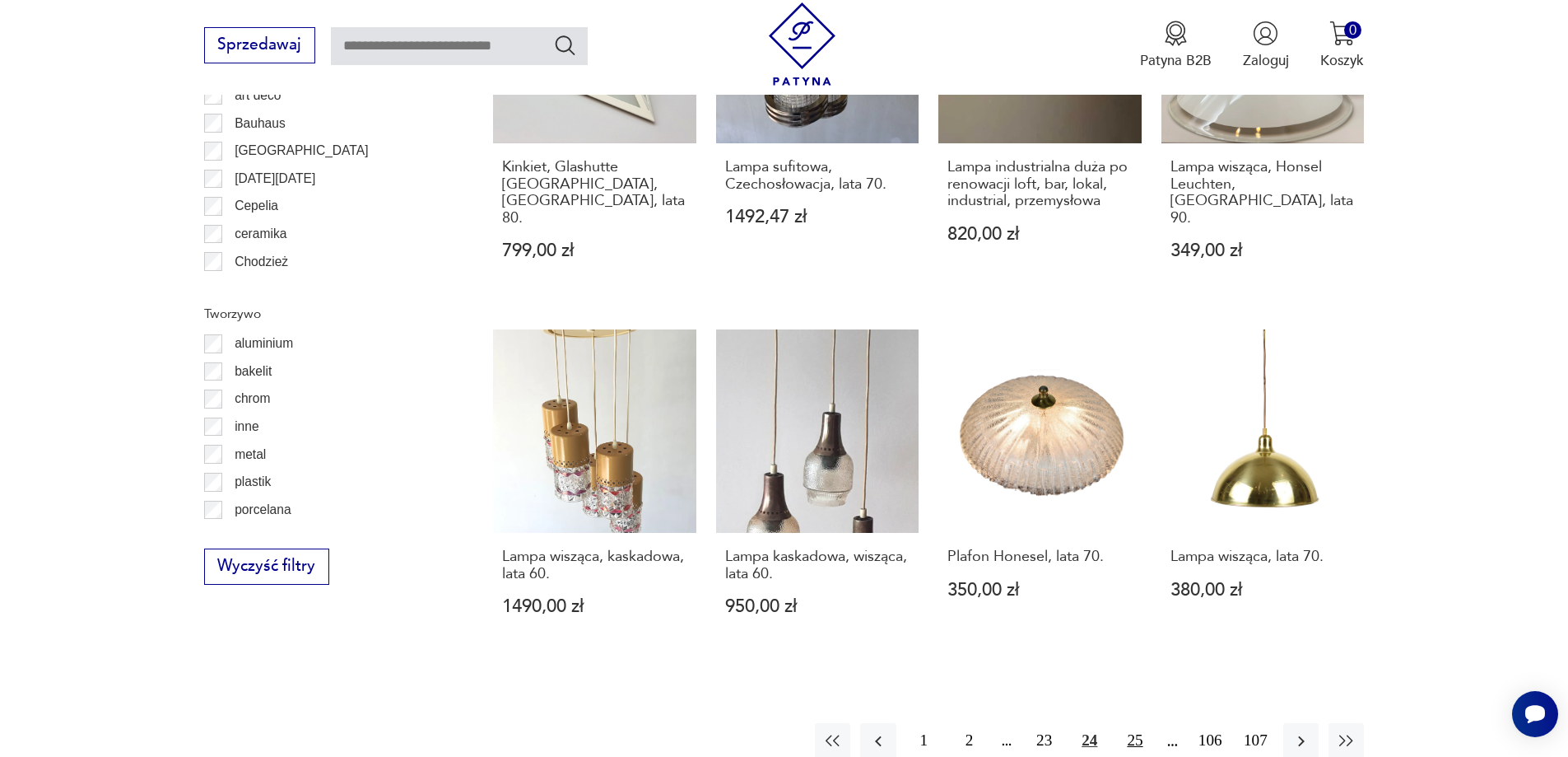
drag, startPoint x: 1137, startPoint y: 689, endPoint x: 1141, endPoint y: 680, distance: 9.8
click at [1138, 723] on button "25" at bounding box center [1135, 740] width 35 height 35
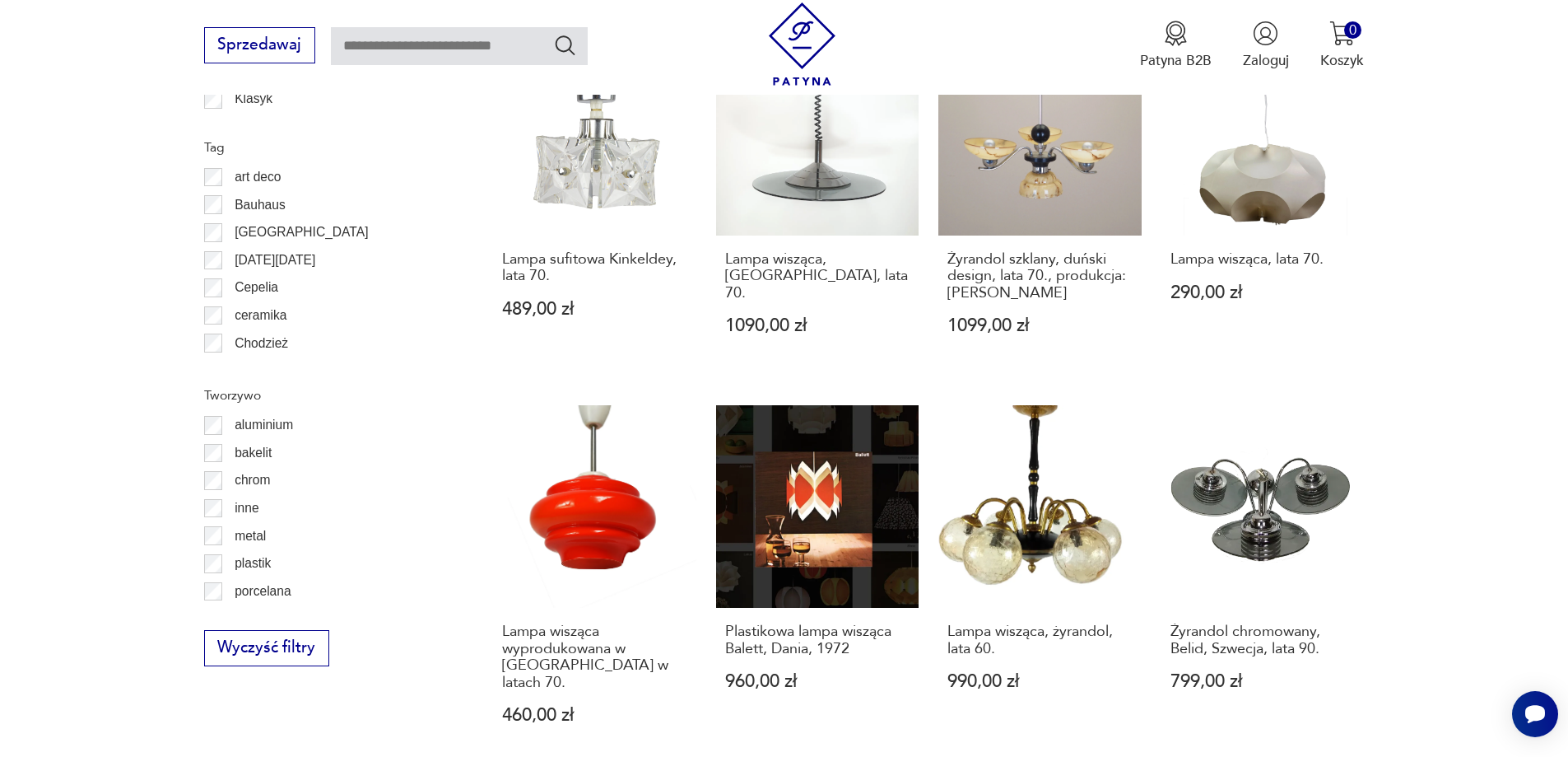
scroll to position [1806, 0]
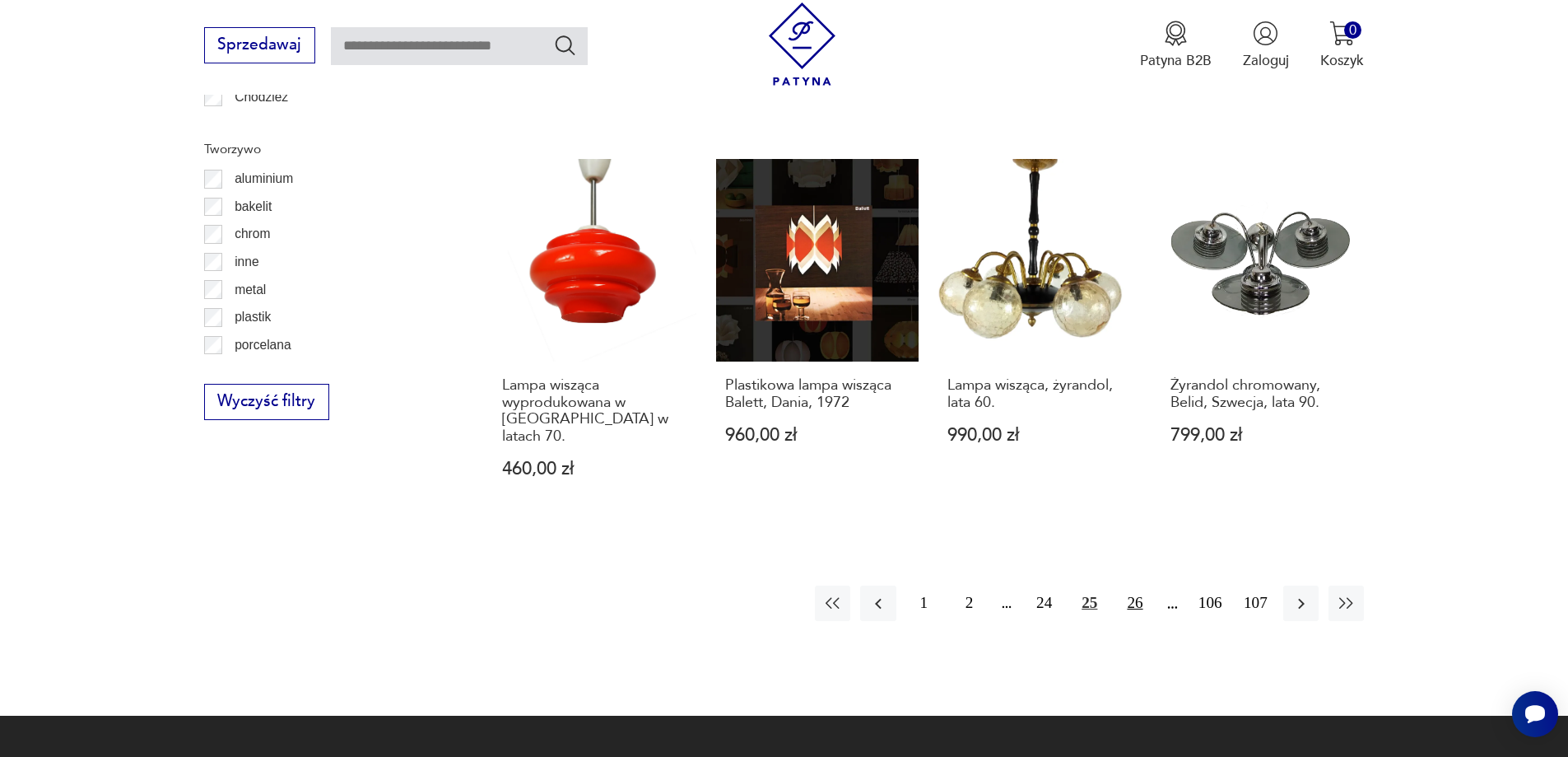
click at [1138, 586] on button "26" at bounding box center [1135, 603] width 35 height 35
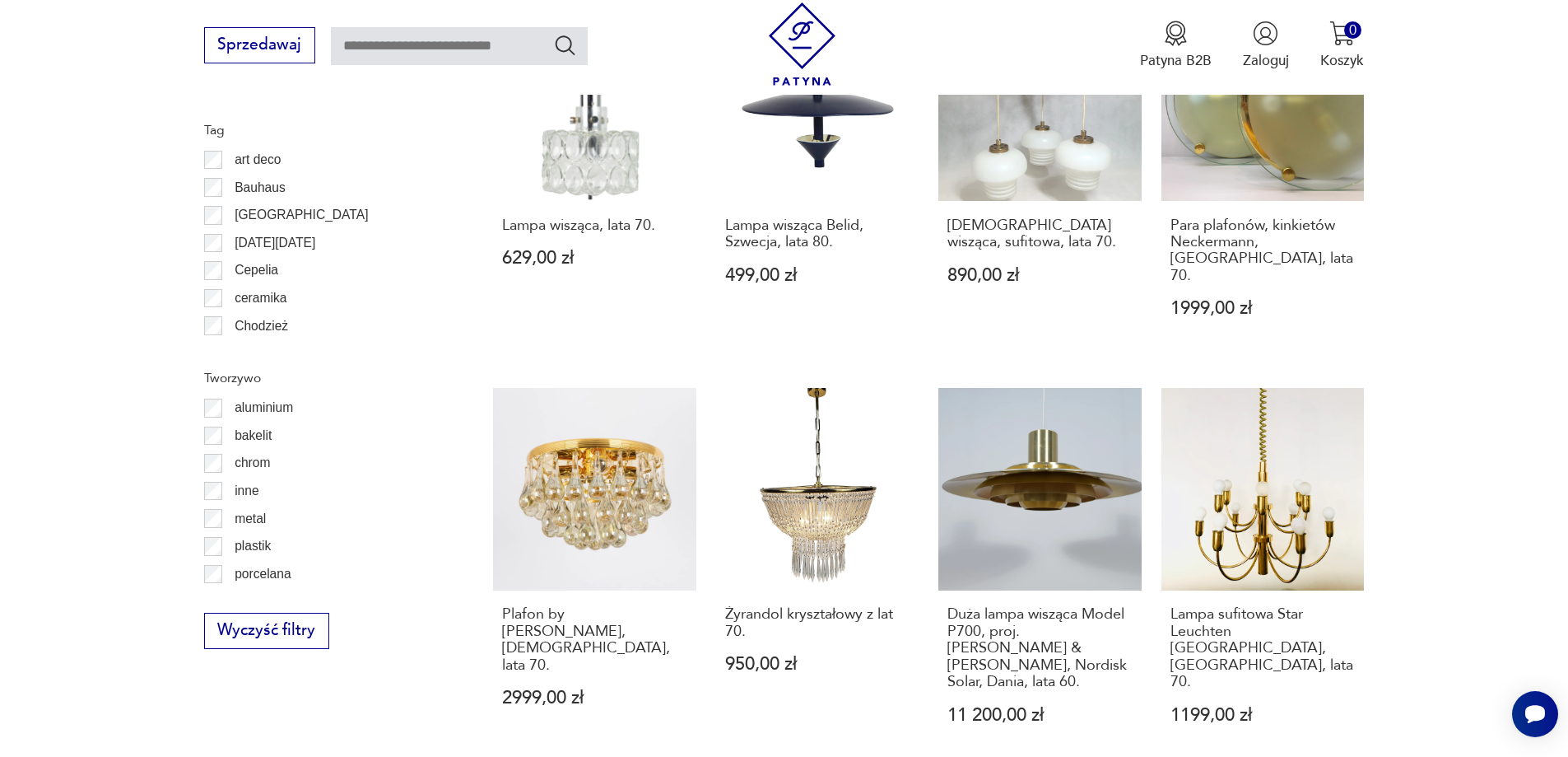
scroll to position [1806, 0]
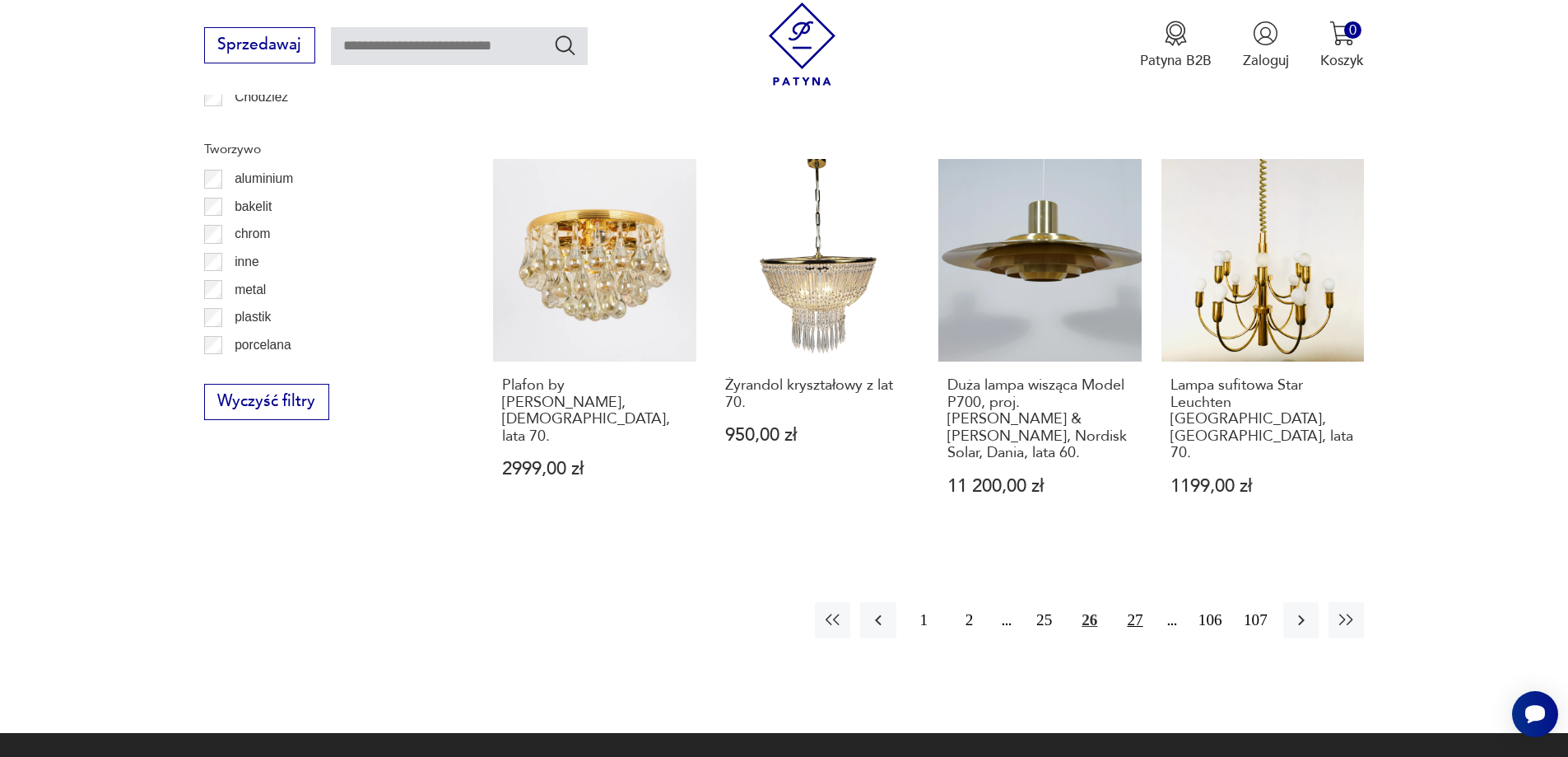
click at [1144, 602] on button "27" at bounding box center [1135, 619] width 35 height 35
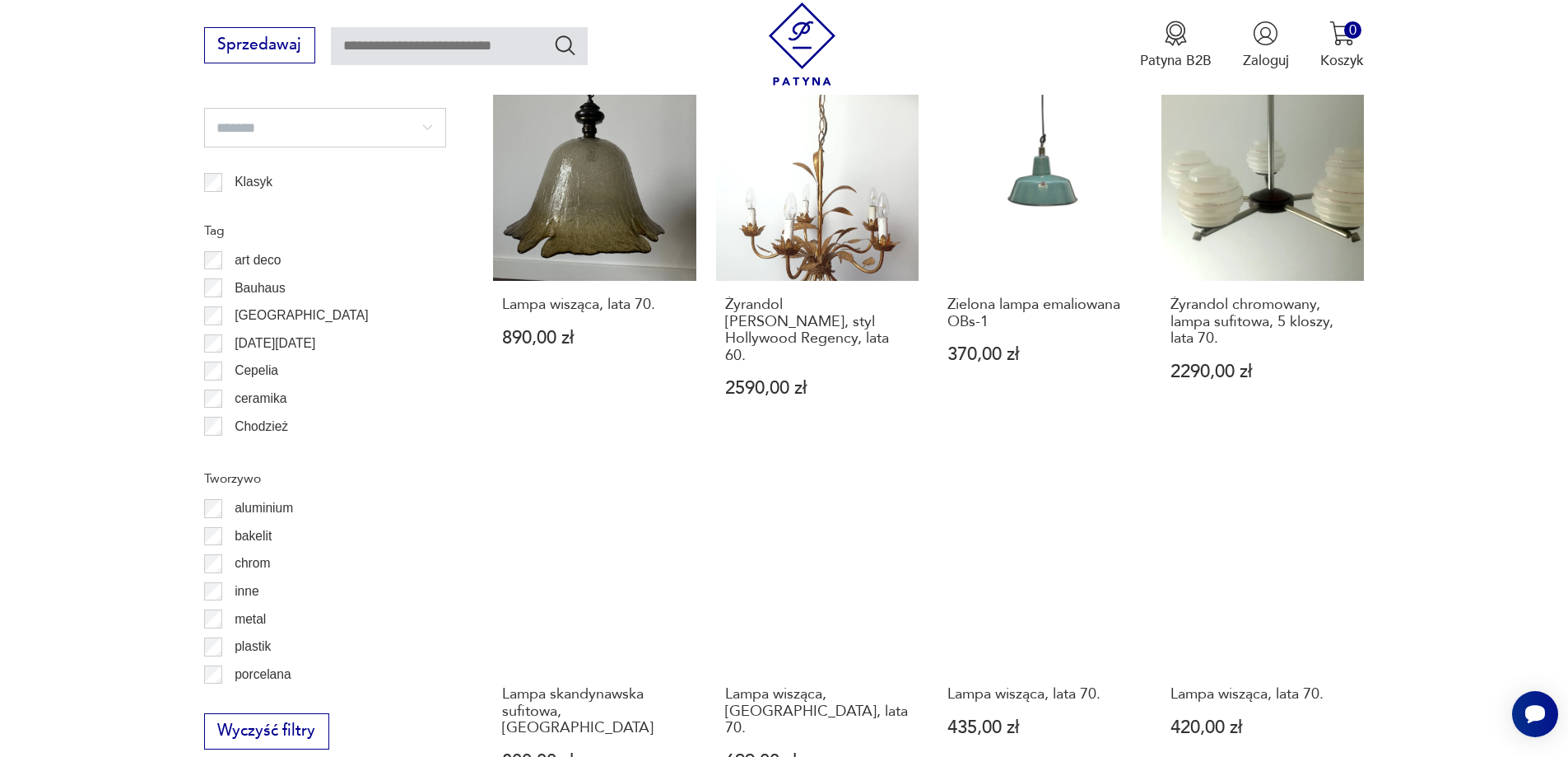
scroll to position [1889, 0]
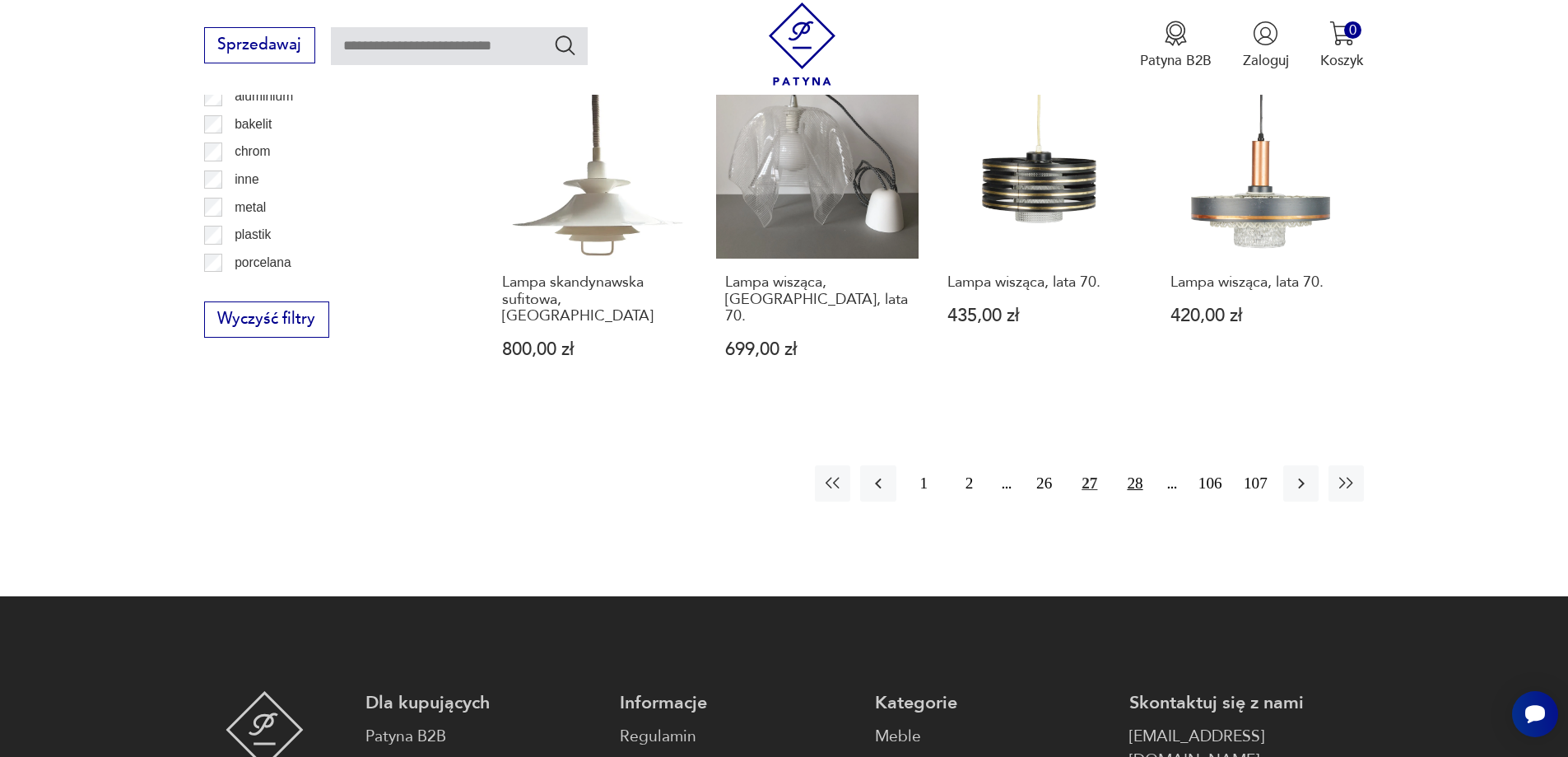
click at [1126, 465] on button "28" at bounding box center [1135, 482] width 35 height 35
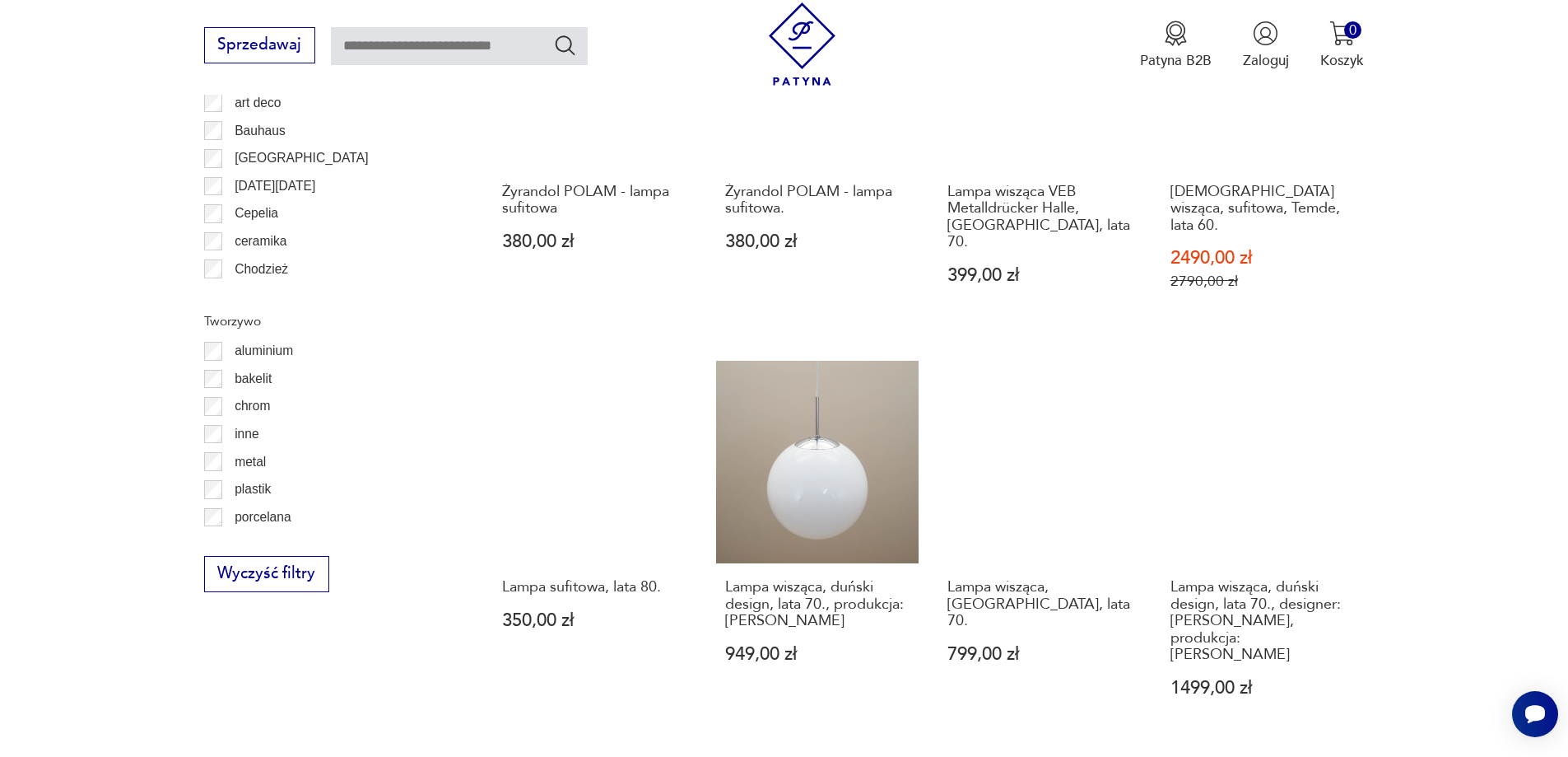
scroll to position [1724, 0]
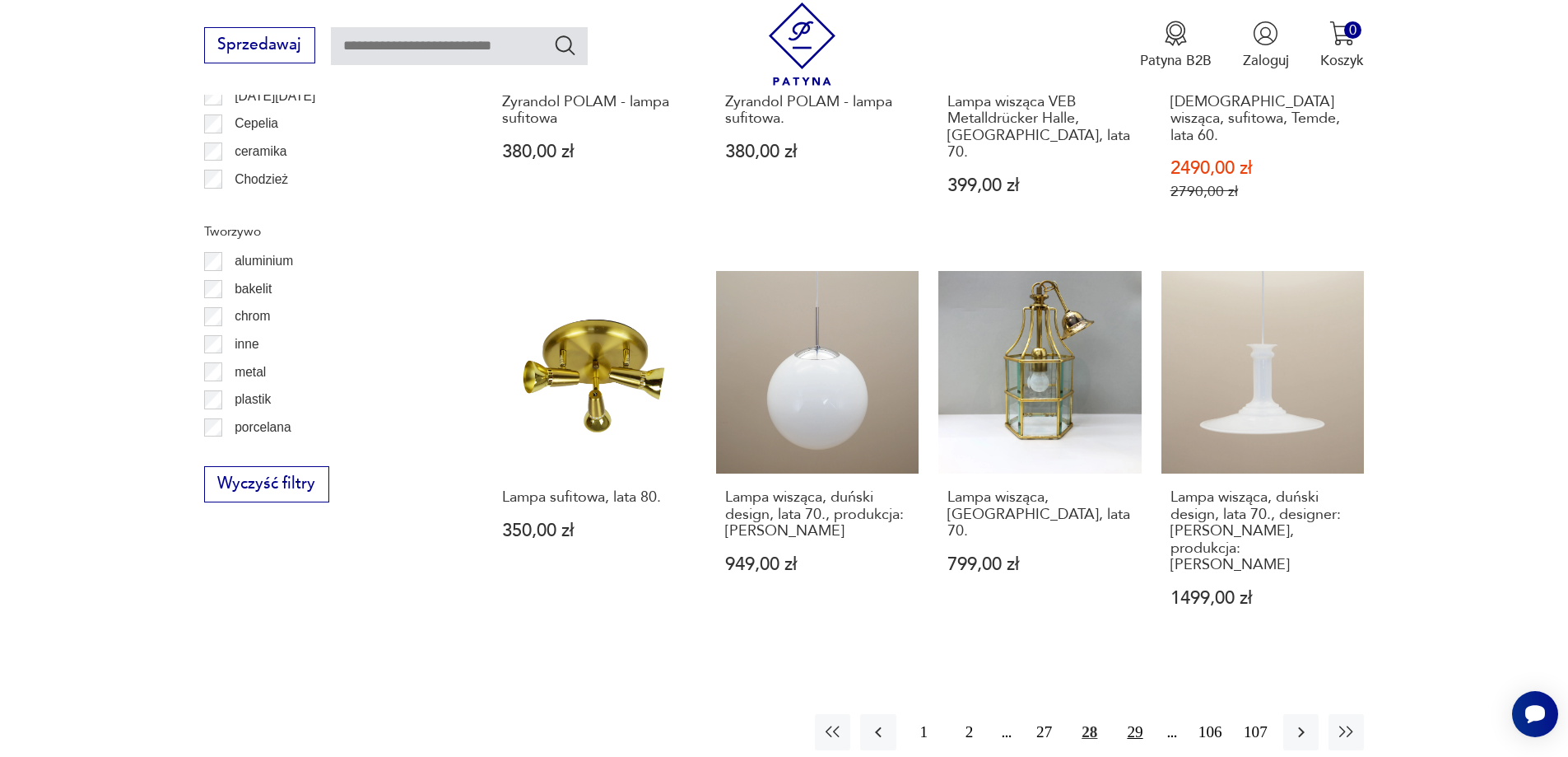
click at [1141, 714] on button "29" at bounding box center [1135, 731] width 35 height 35
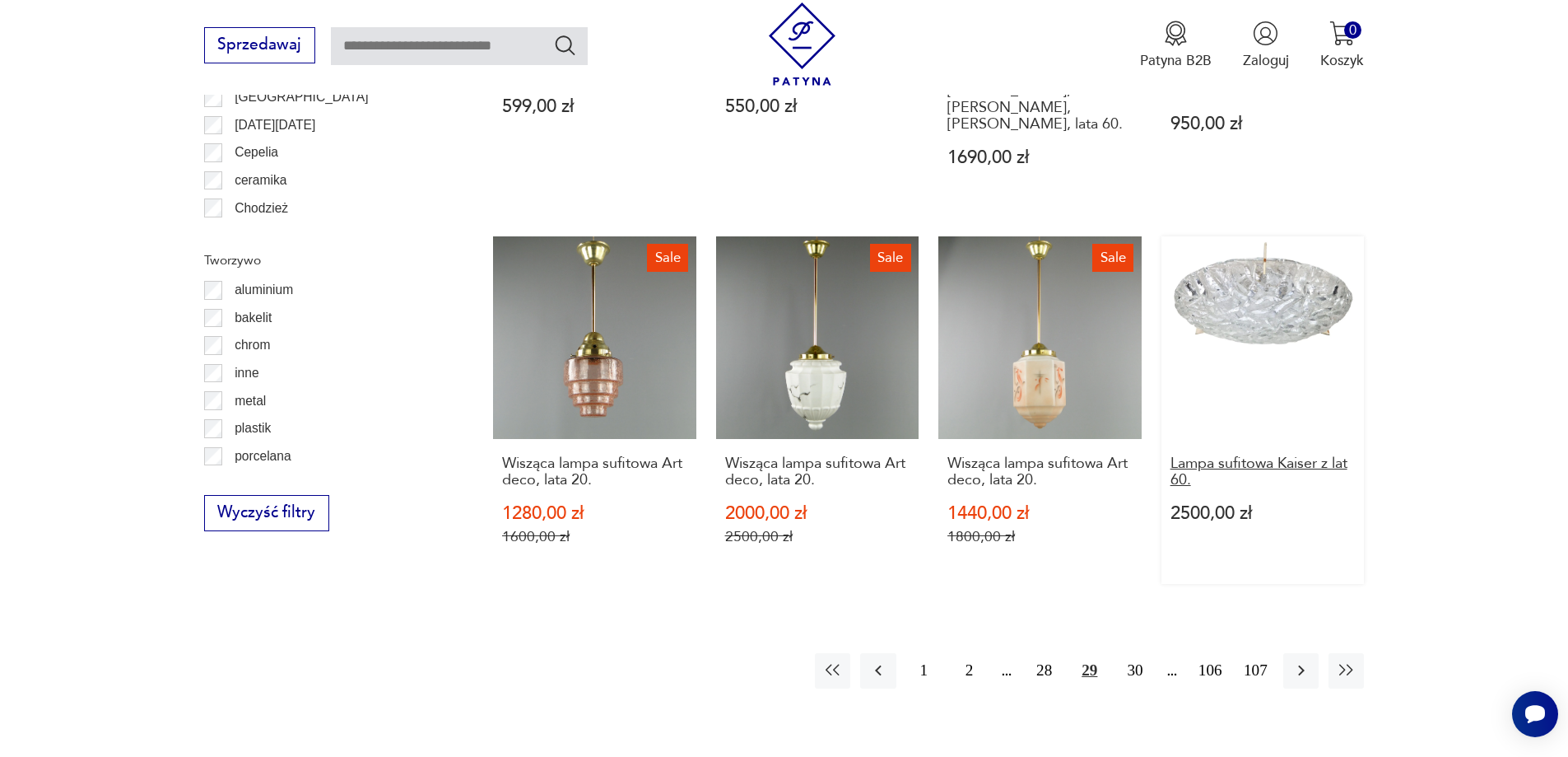
scroll to position [1724, 0]
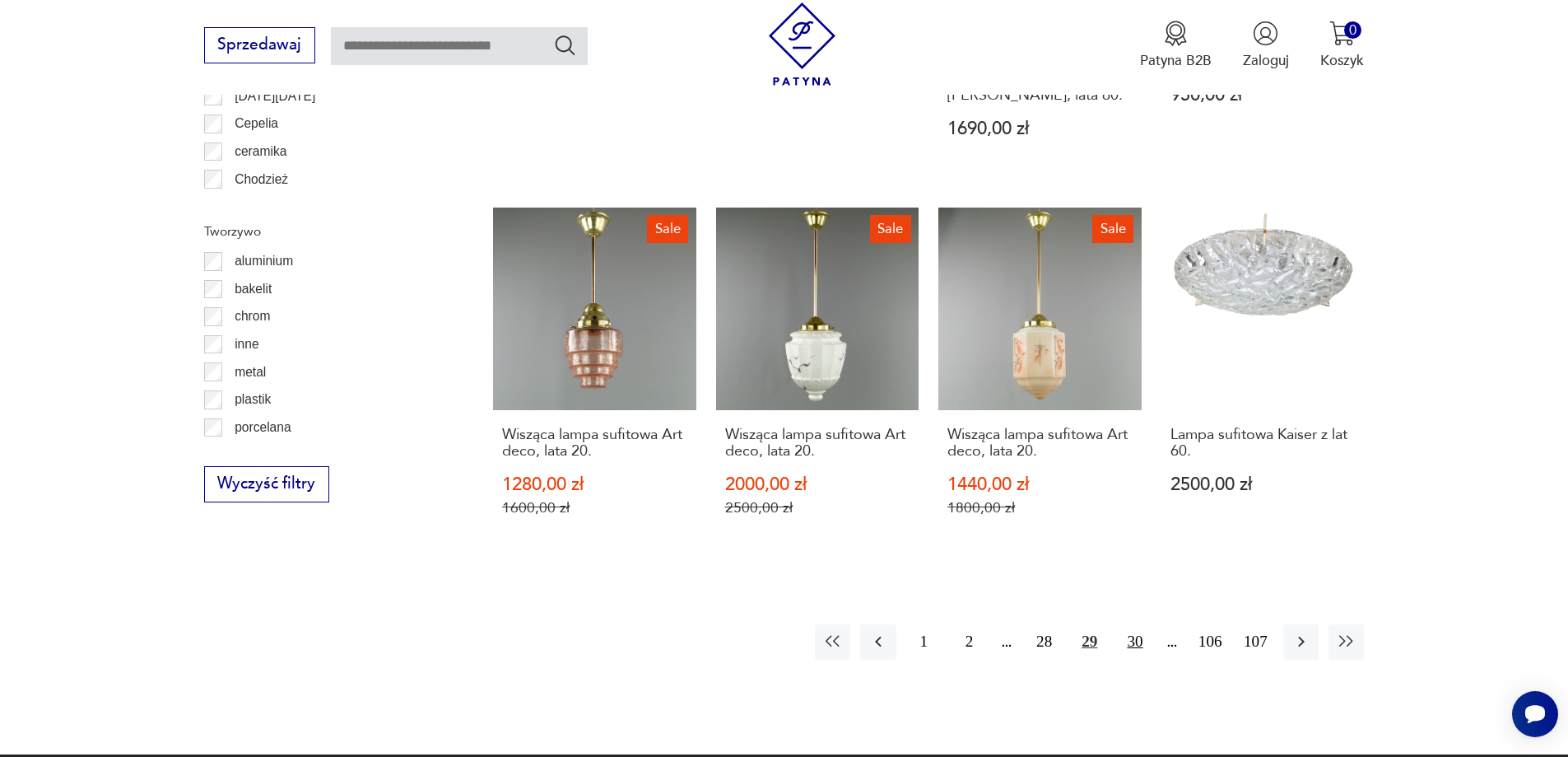
click at [1137, 624] on button "30" at bounding box center [1135, 641] width 35 height 35
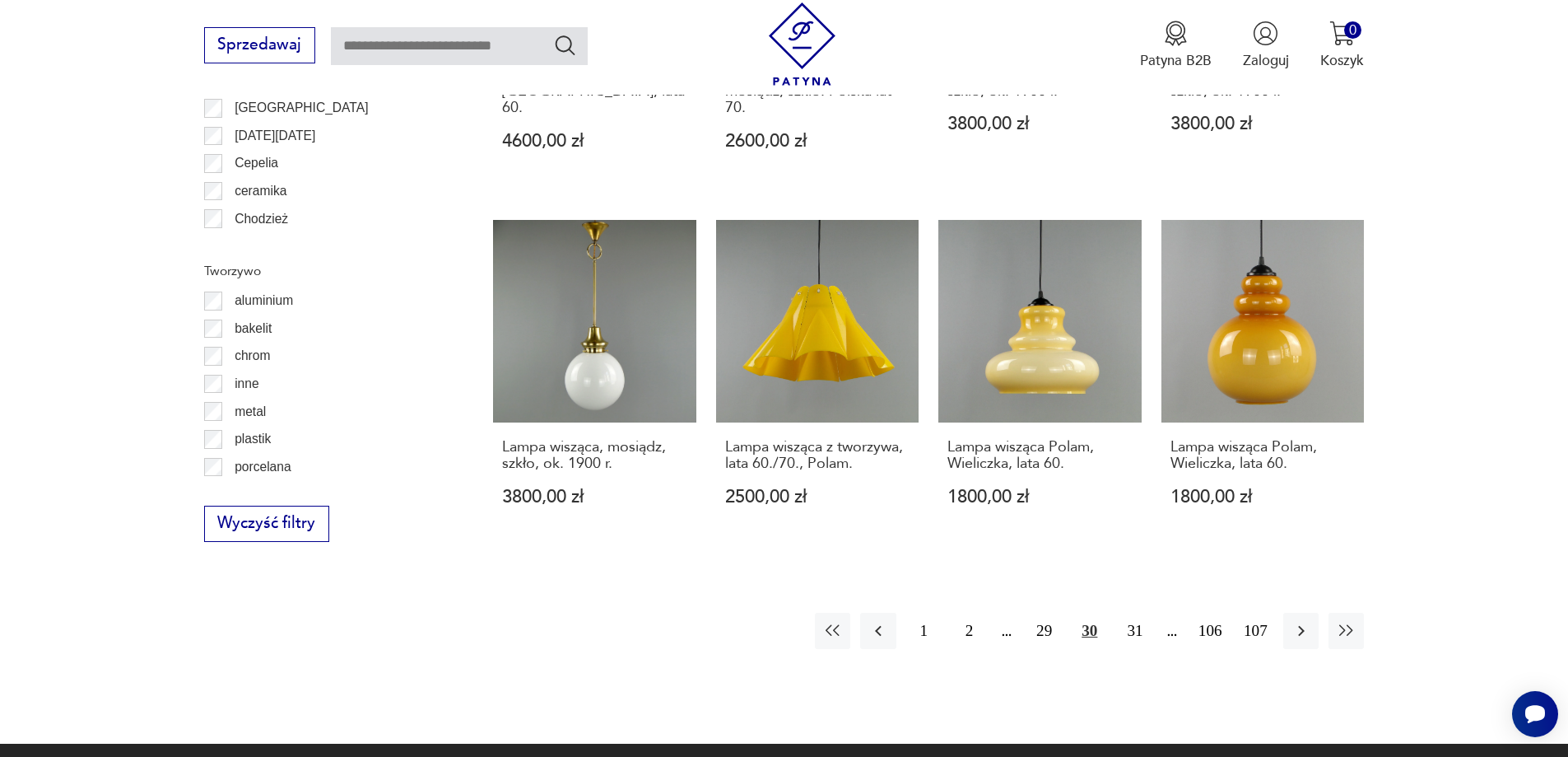
scroll to position [1889, 0]
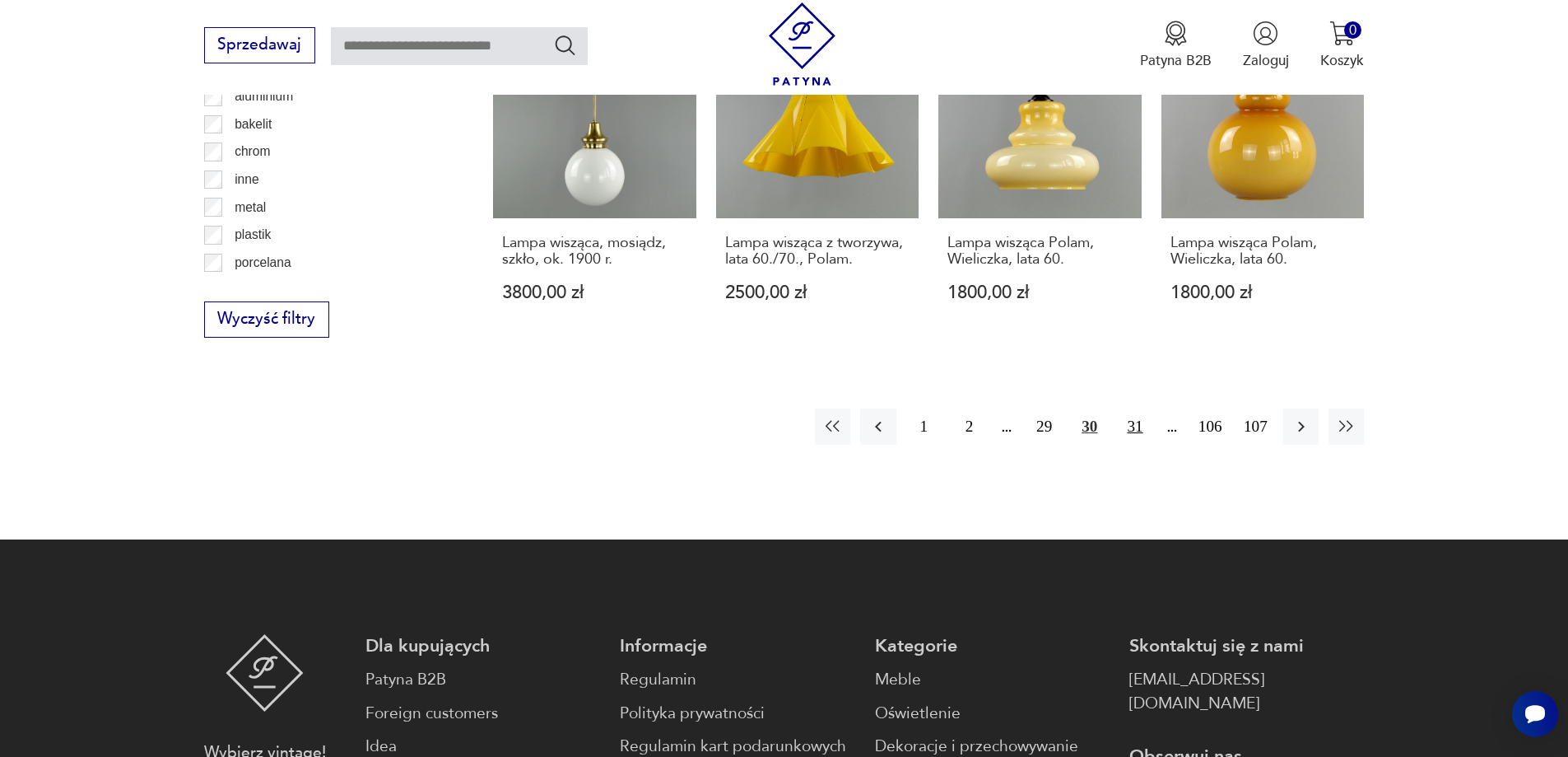
click at [1128, 426] on button "31" at bounding box center [1135, 425] width 35 height 35
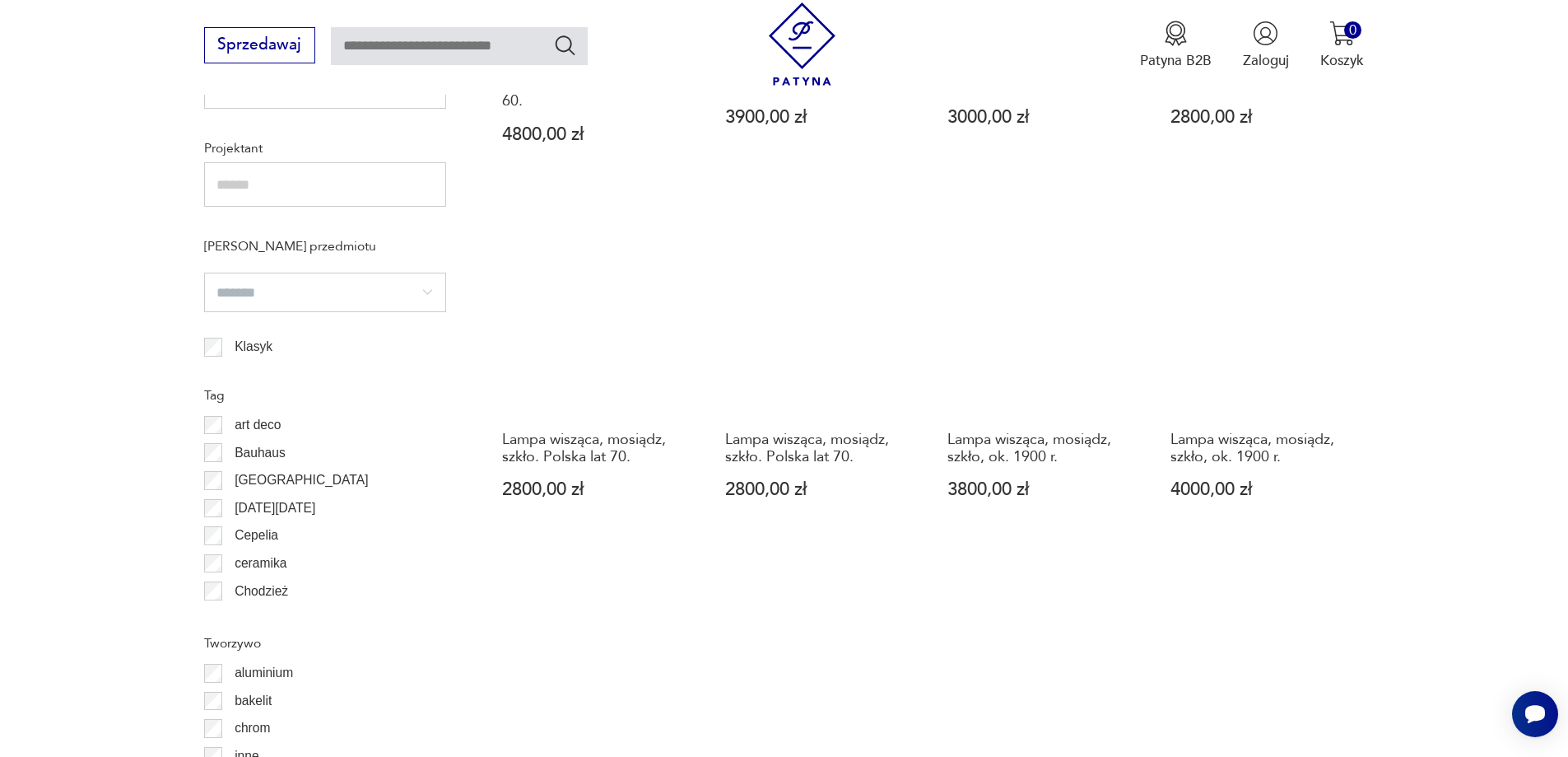
scroll to position [1724, 0]
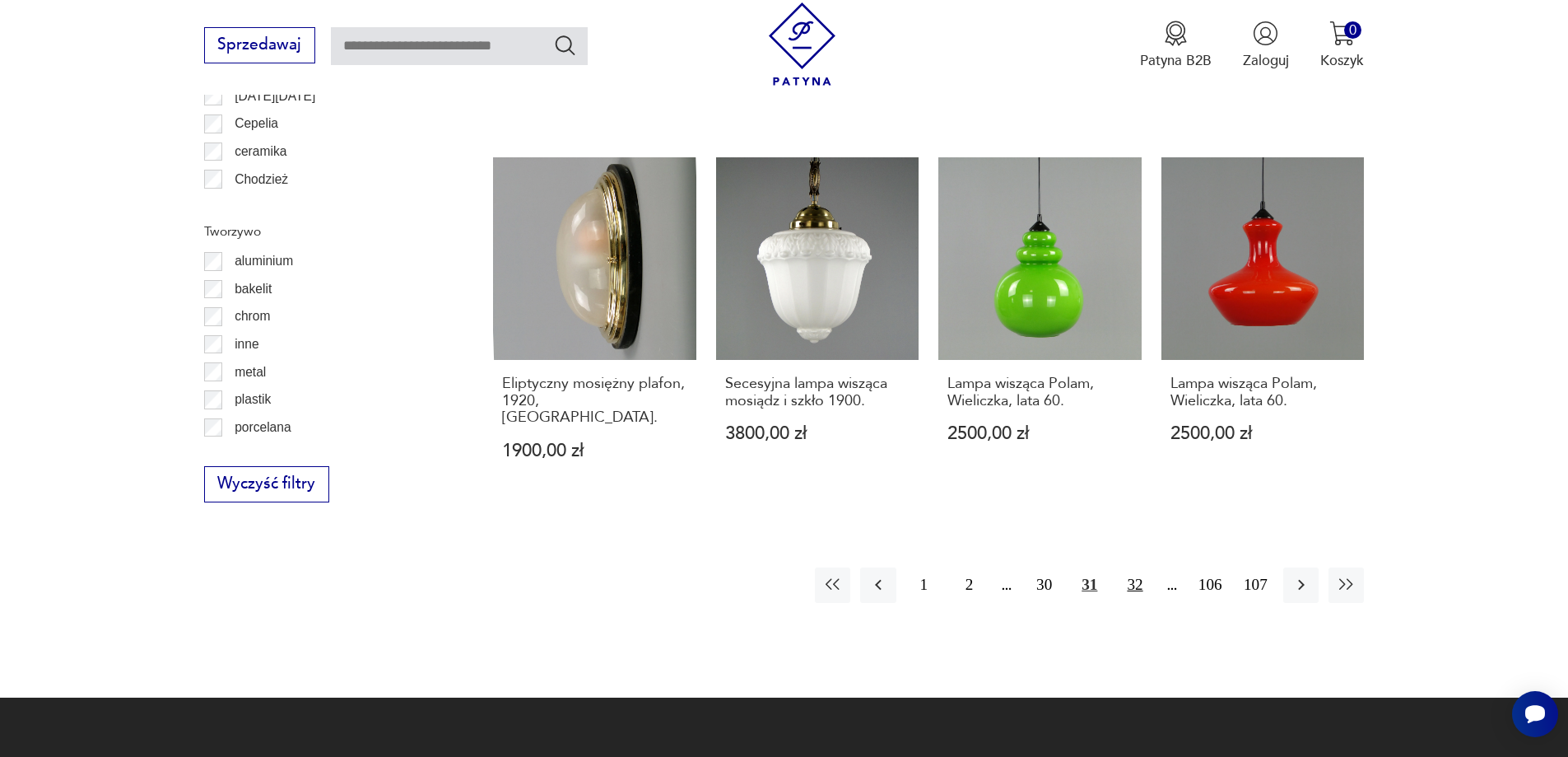
click at [1144, 567] on button "32" at bounding box center [1135, 584] width 35 height 35
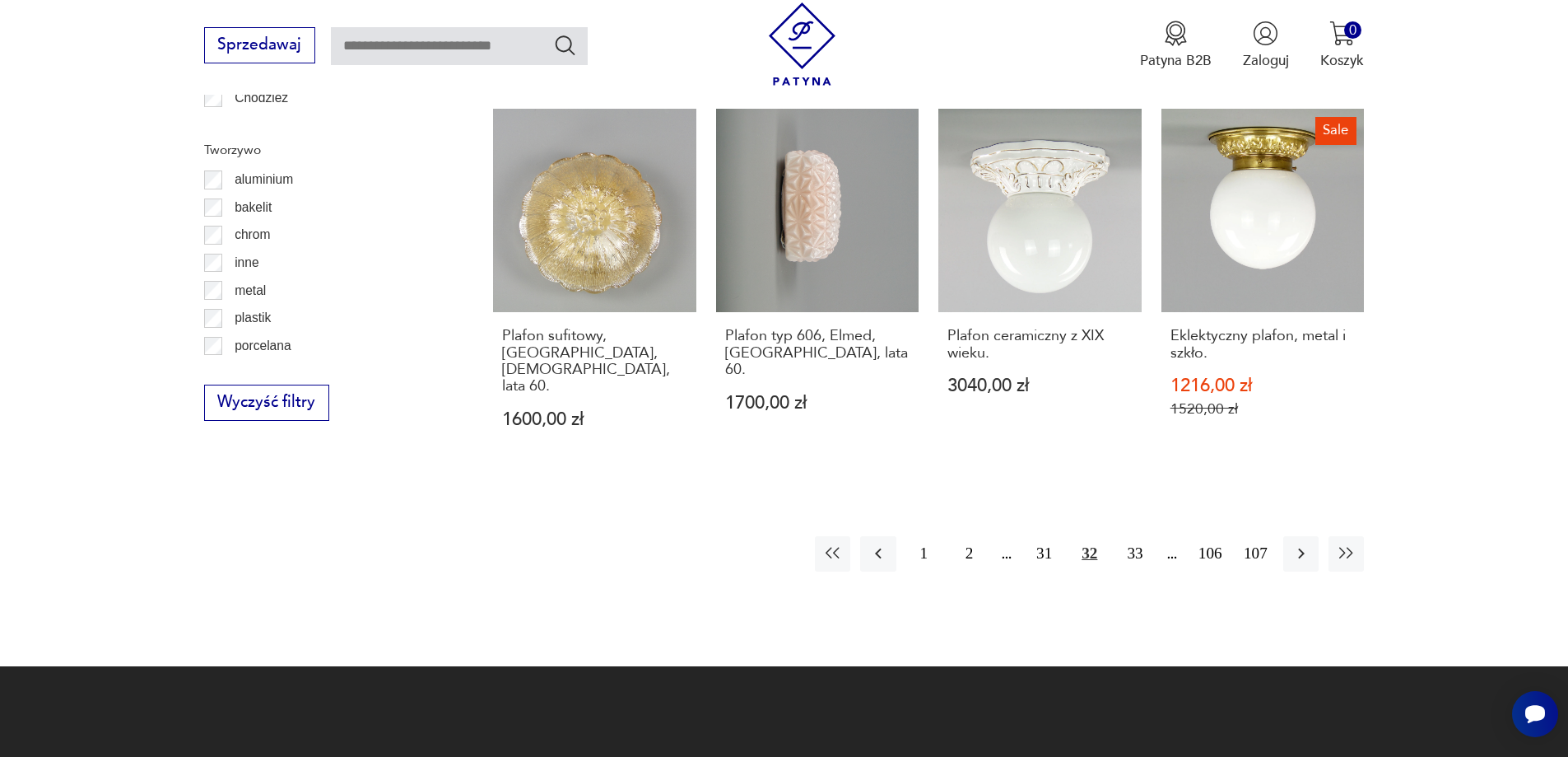
scroll to position [1806, 0]
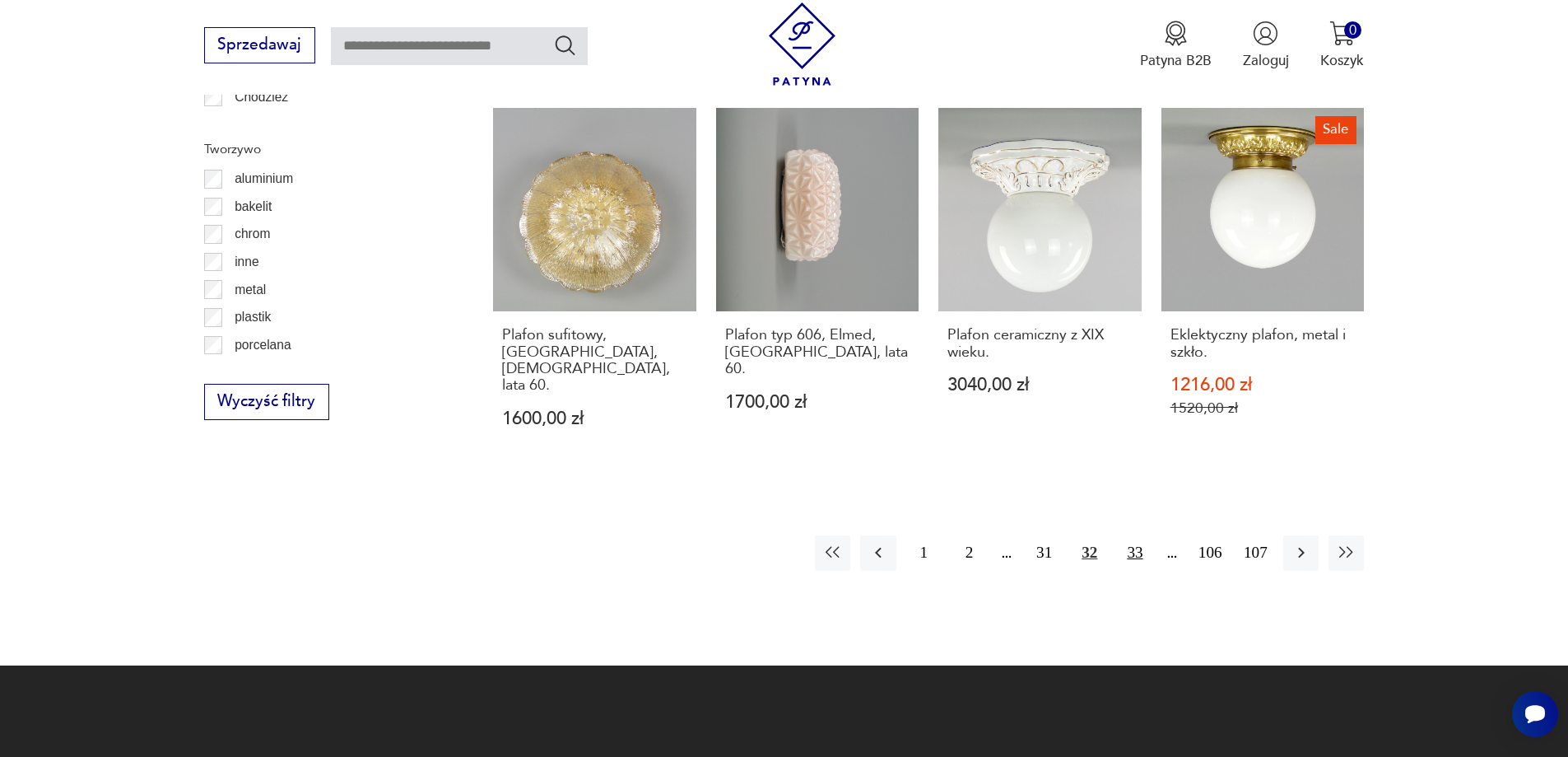
click at [1127, 535] on button "33" at bounding box center [1135, 552] width 35 height 35
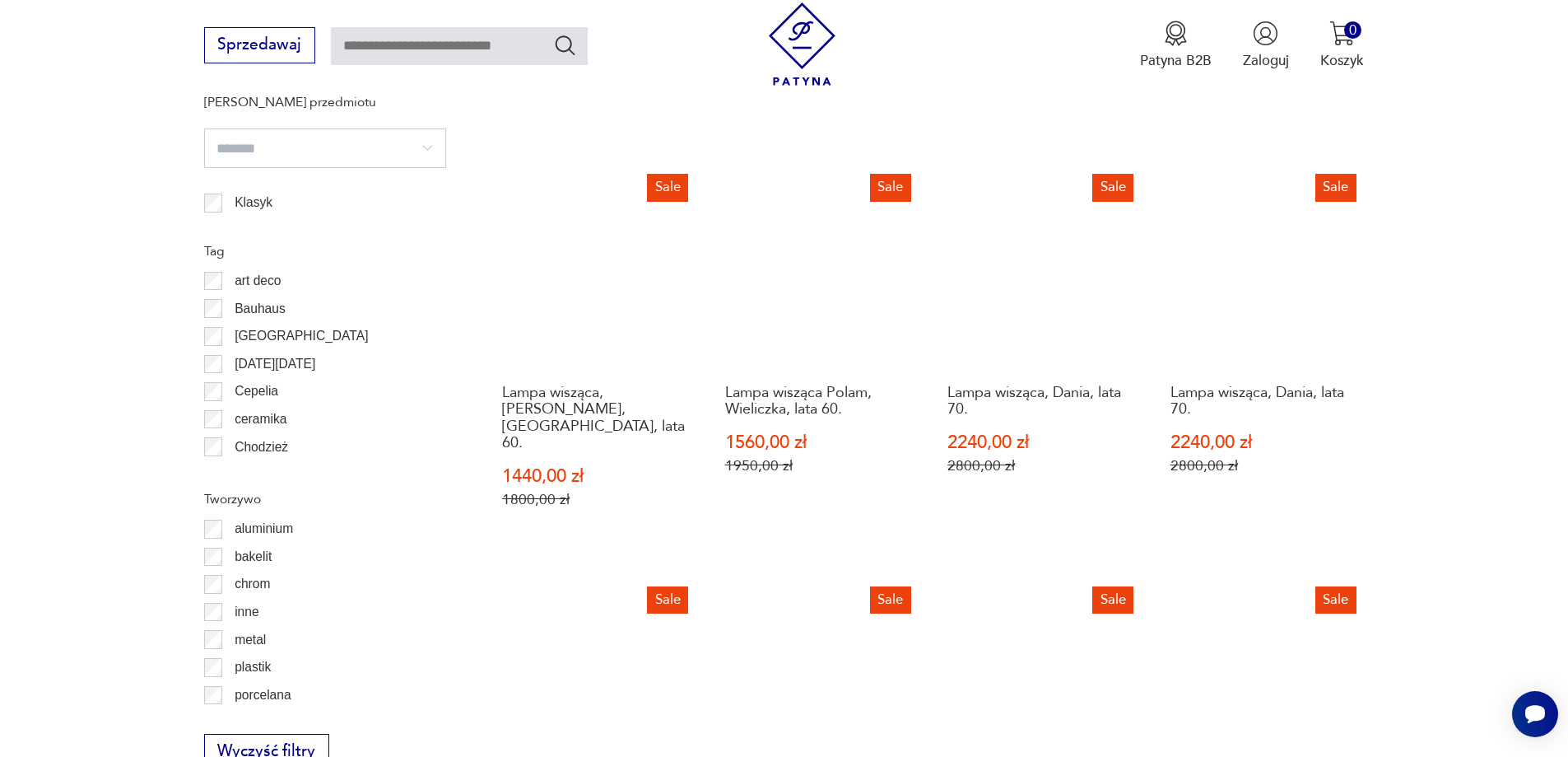
scroll to position [1724, 0]
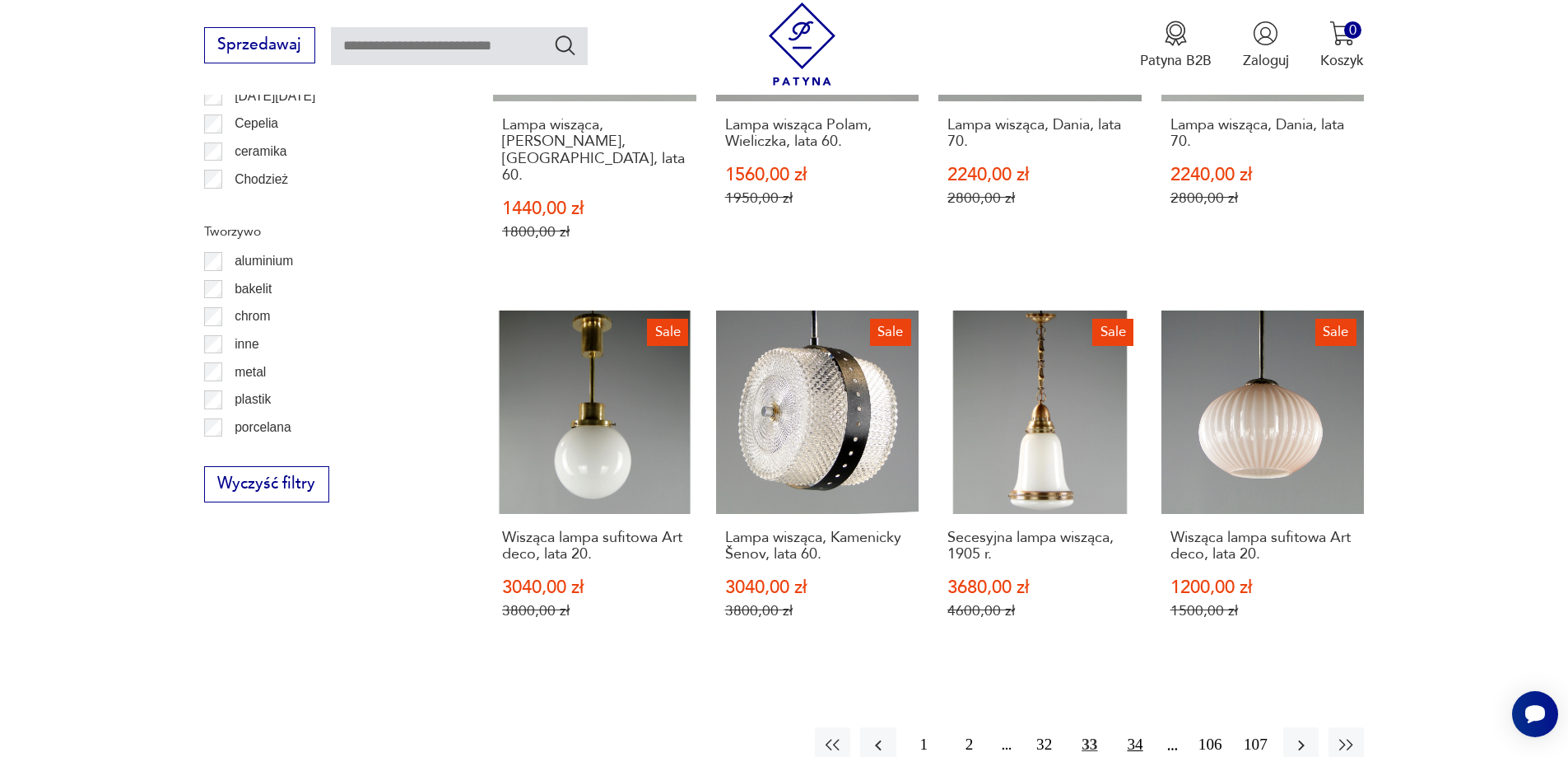
click at [1136, 727] on button "34" at bounding box center [1135, 744] width 35 height 35
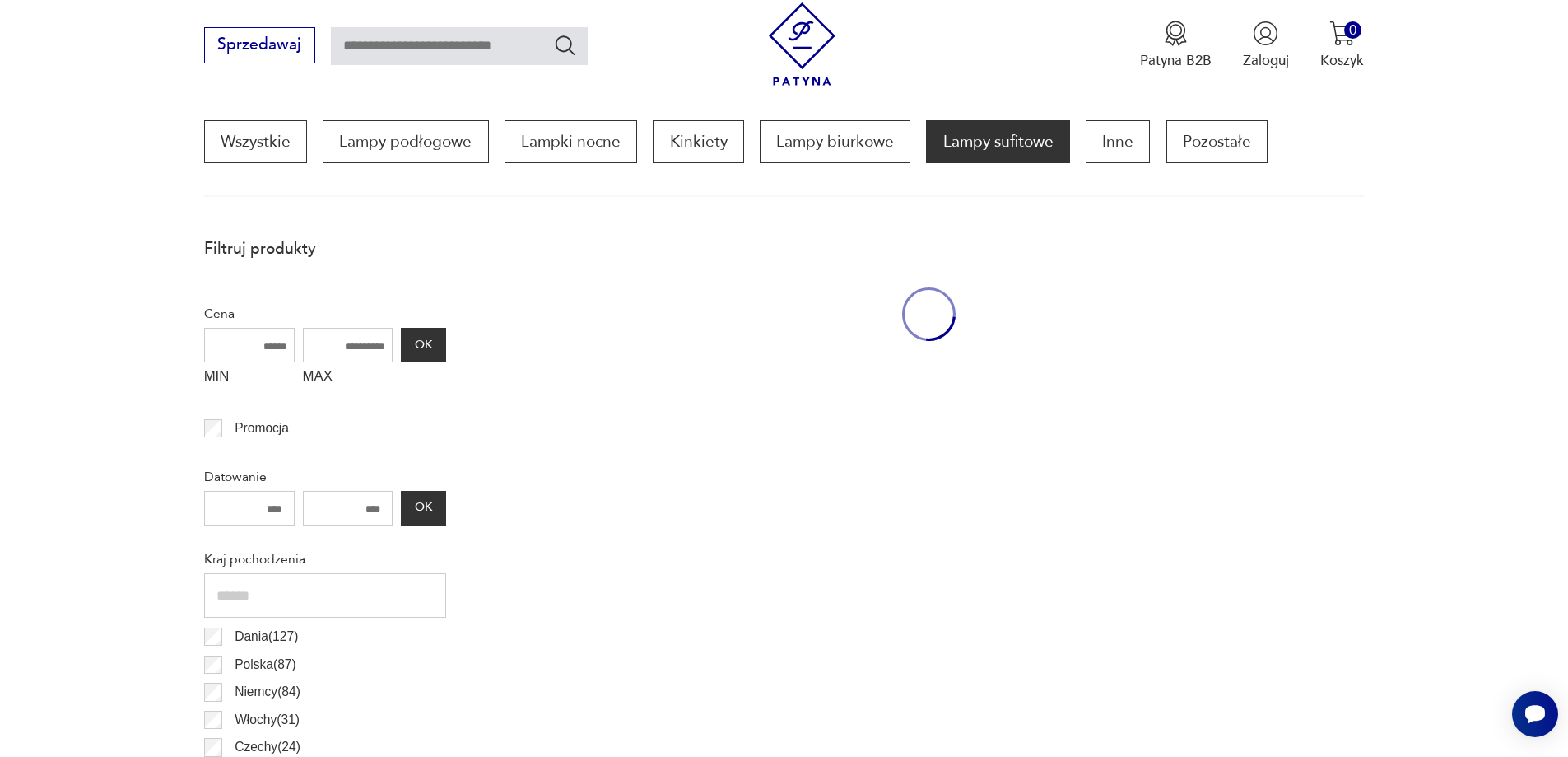
scroll to position [489, 0]
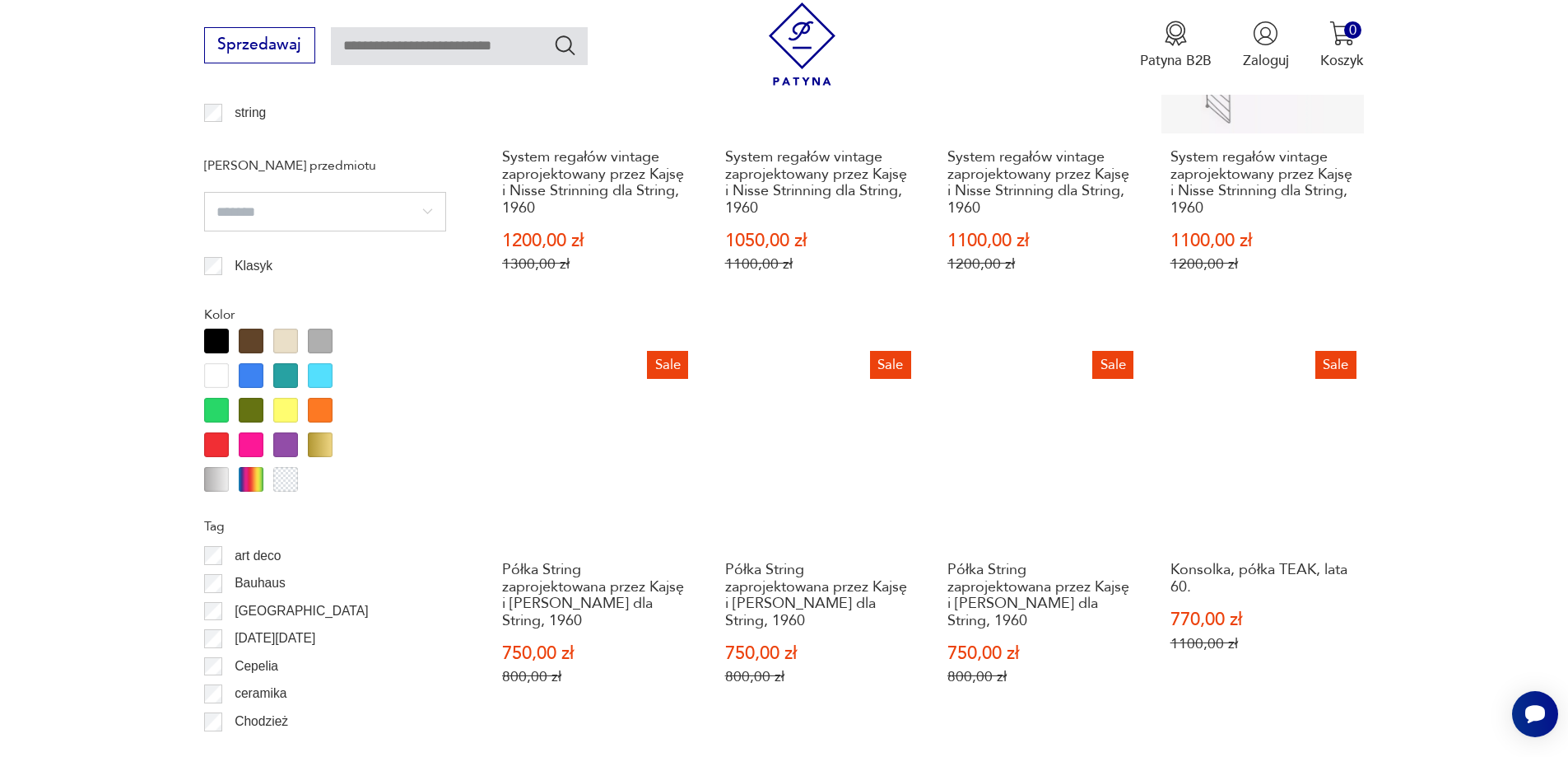
scroll to position [1947, 0]
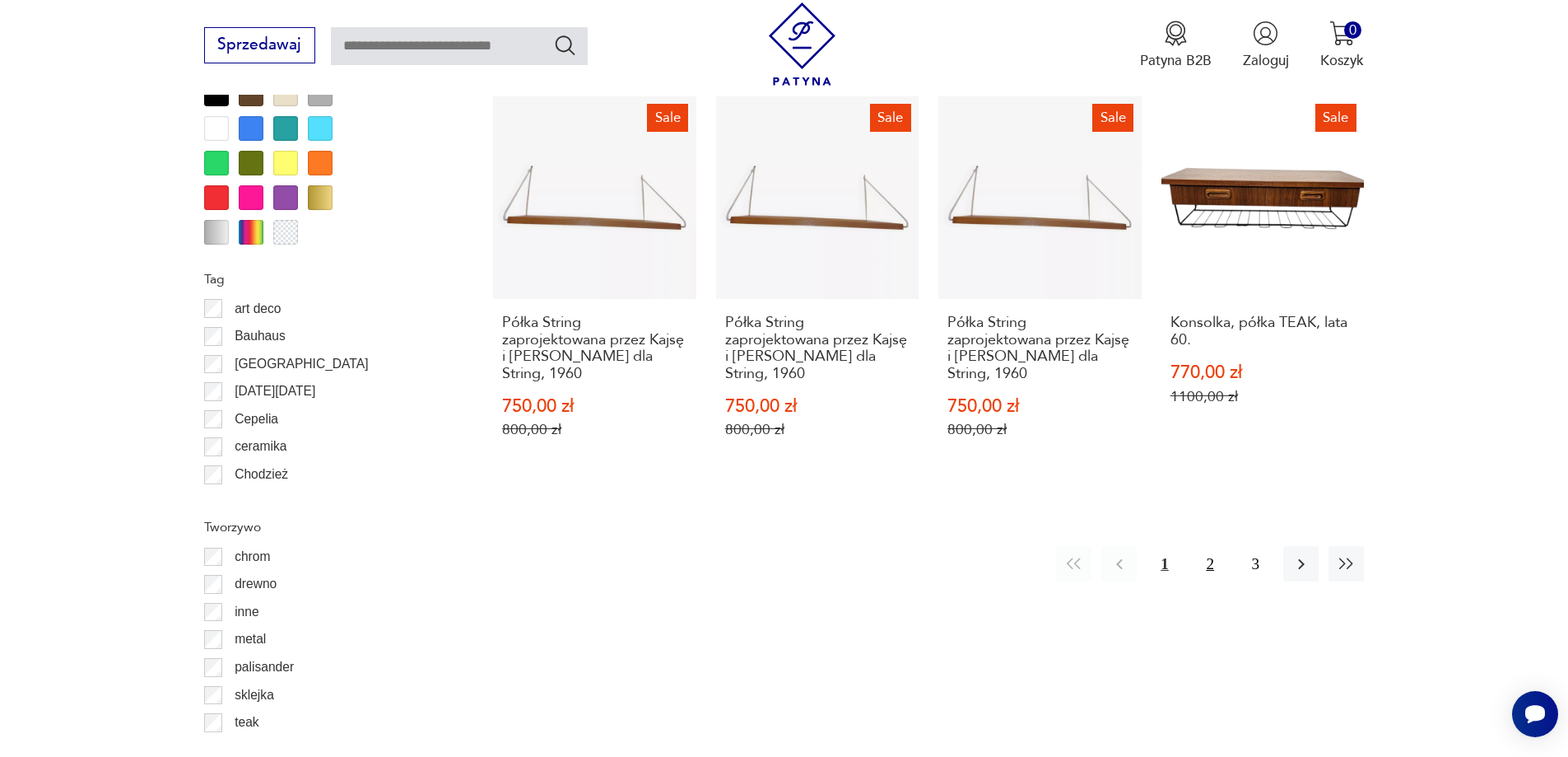
click at [1220, 569] on button "2" at bounding box center [1210, 563] width 35 height 35
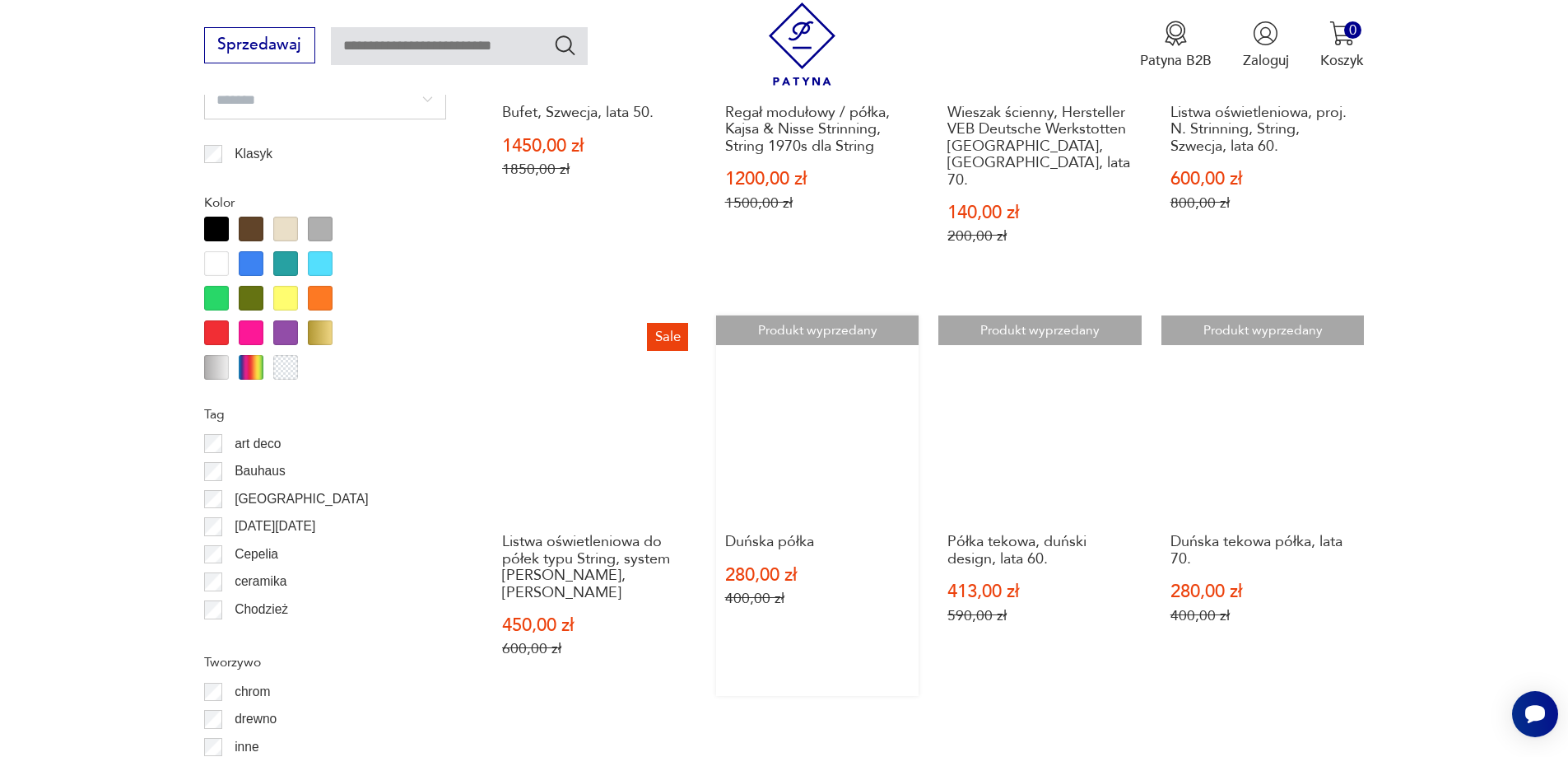
scroll to position [1783, 0]
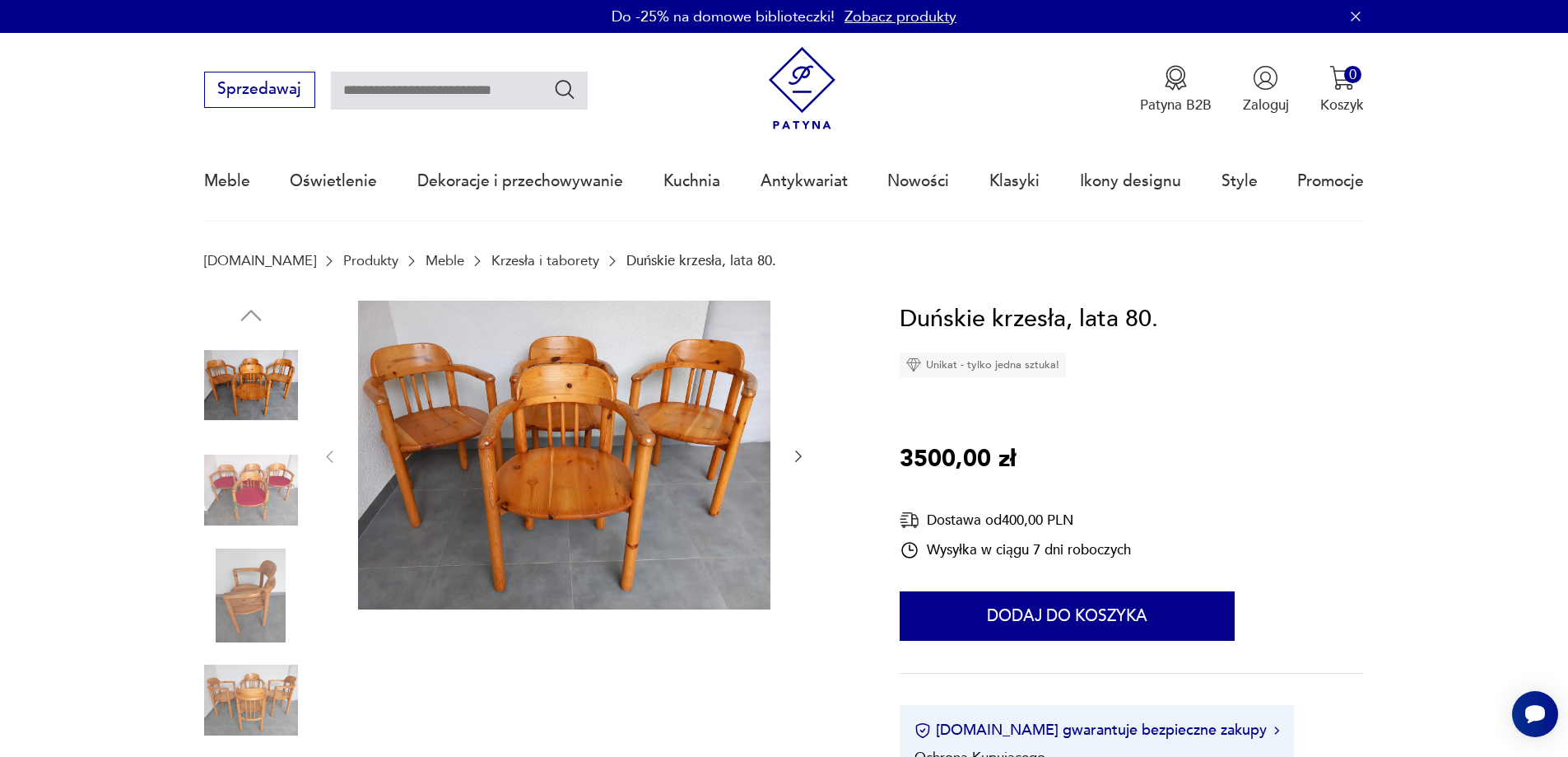
click at [808, 453] on div at bounding box center [529, 543] width 649 height 488
click at [796, 461] on icon "button" at bounding box center [798, 457] width 6 height 12
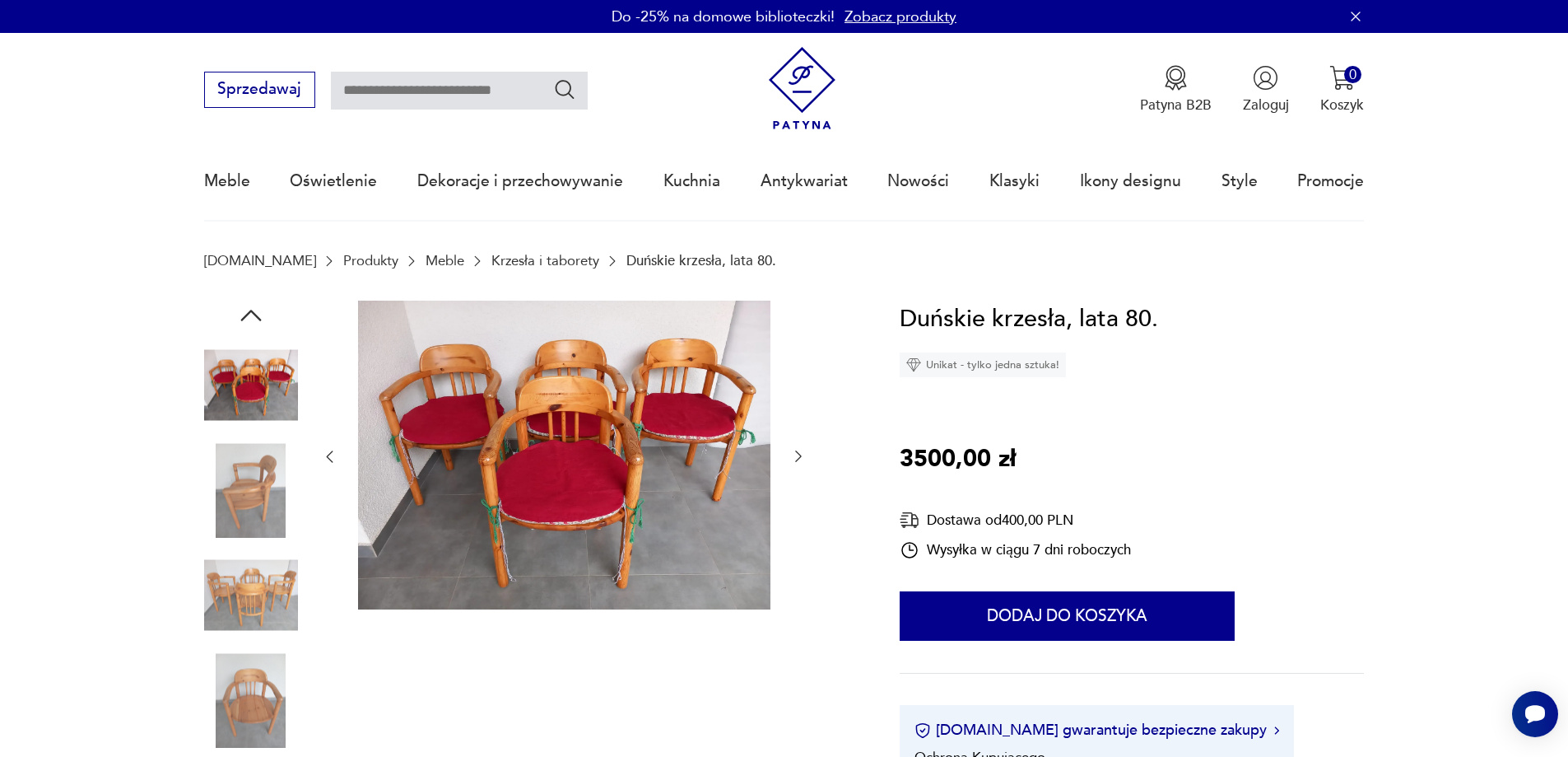
click at [796, 460] on icon "button" at bounding box center [798, 456] width 16 height 16
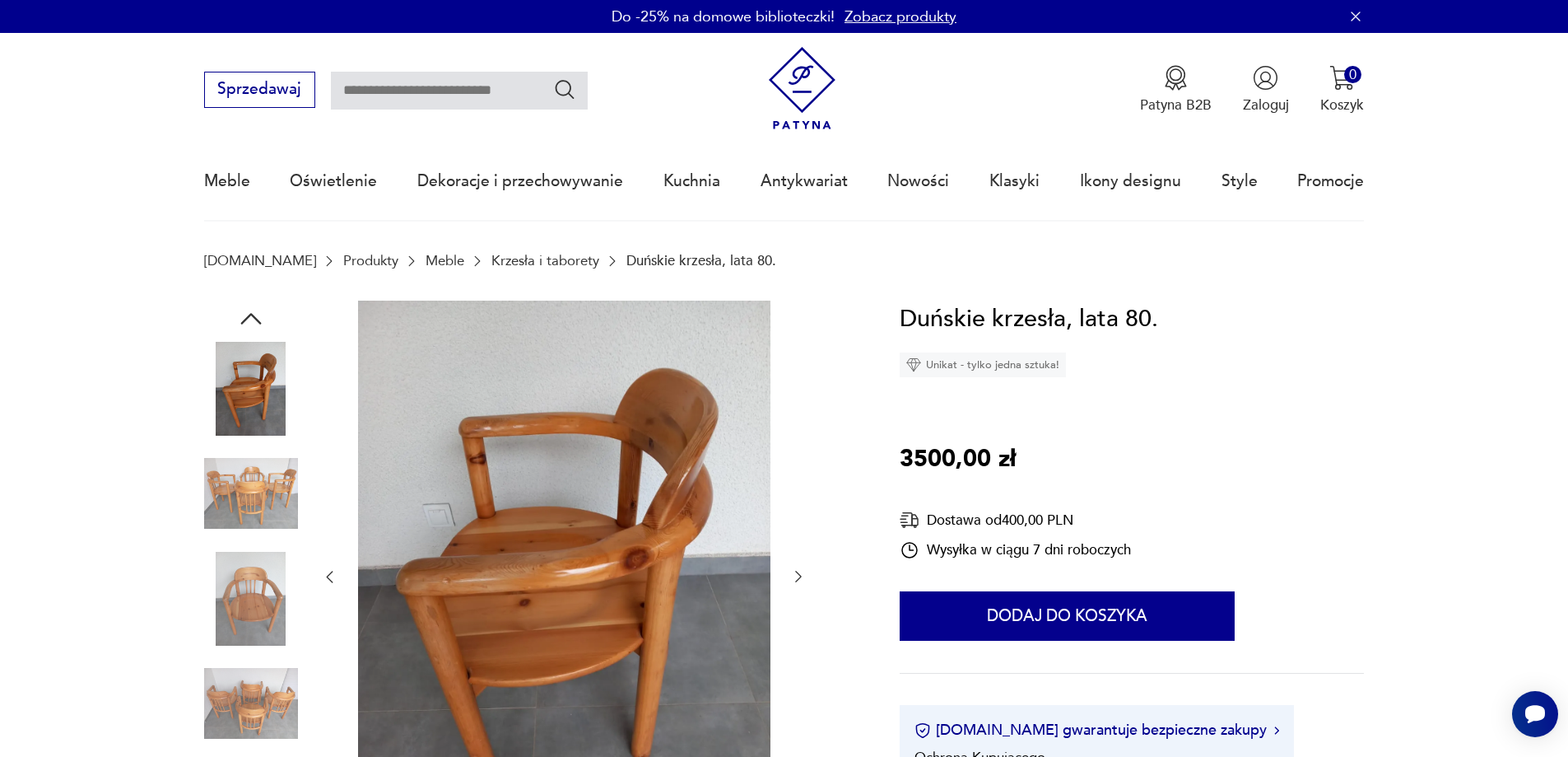
click at [800, 576] on icon "button" at bounding box center [798, 577] width 6 height 12
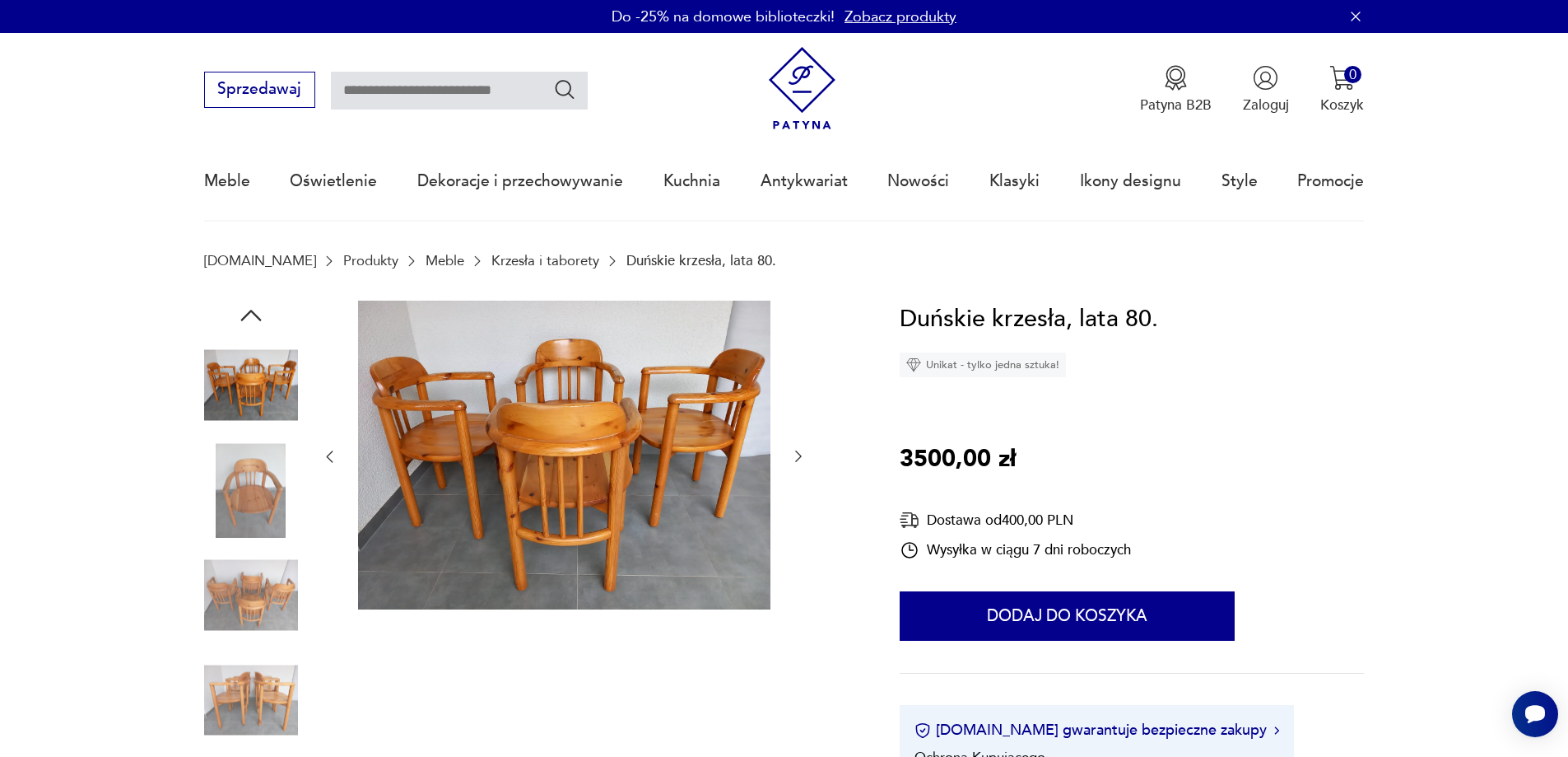
click at [801, 575] on div at bounding box center [563, 456] width 486 height 313
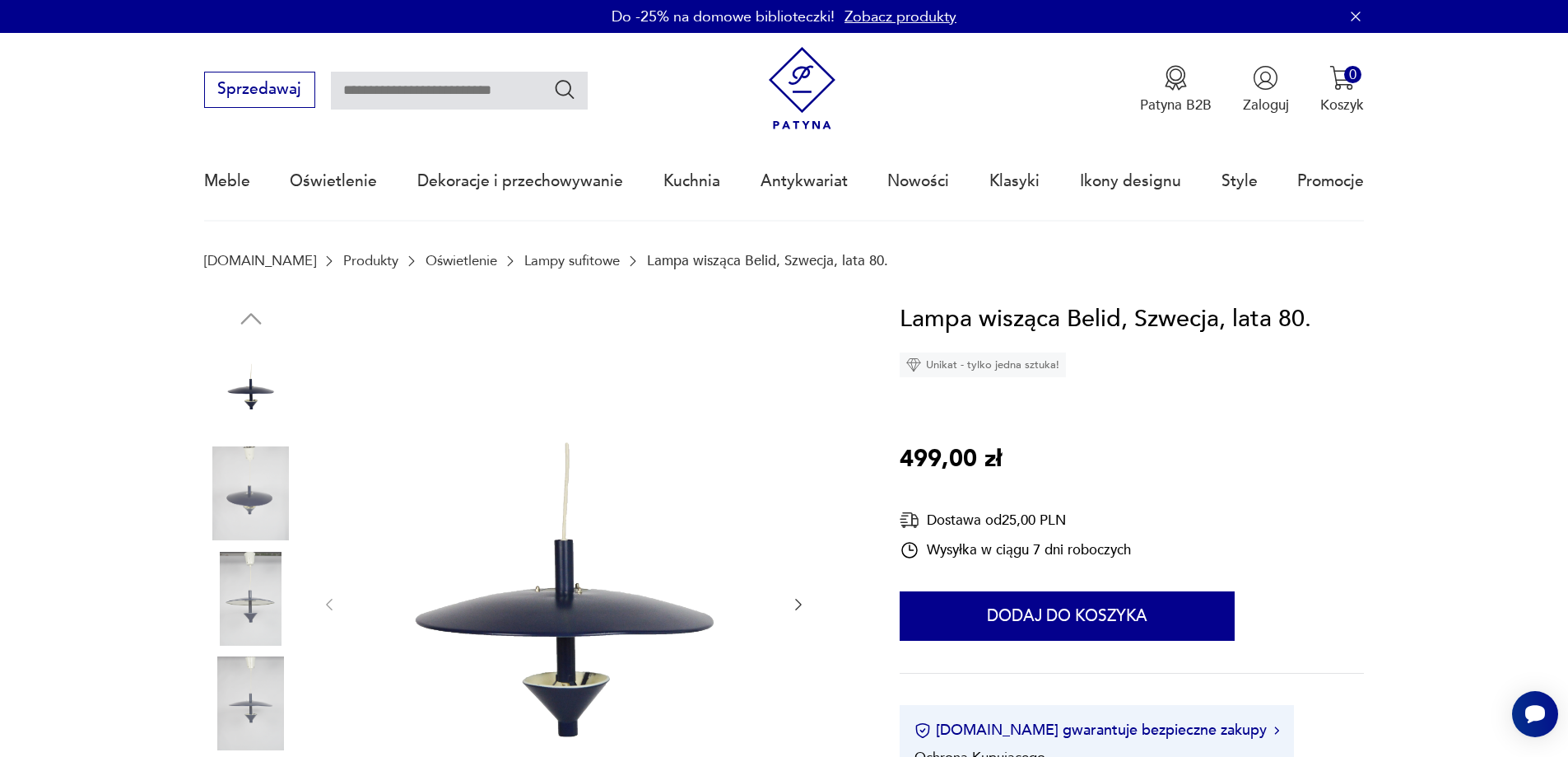
scroll to position [165, 0]
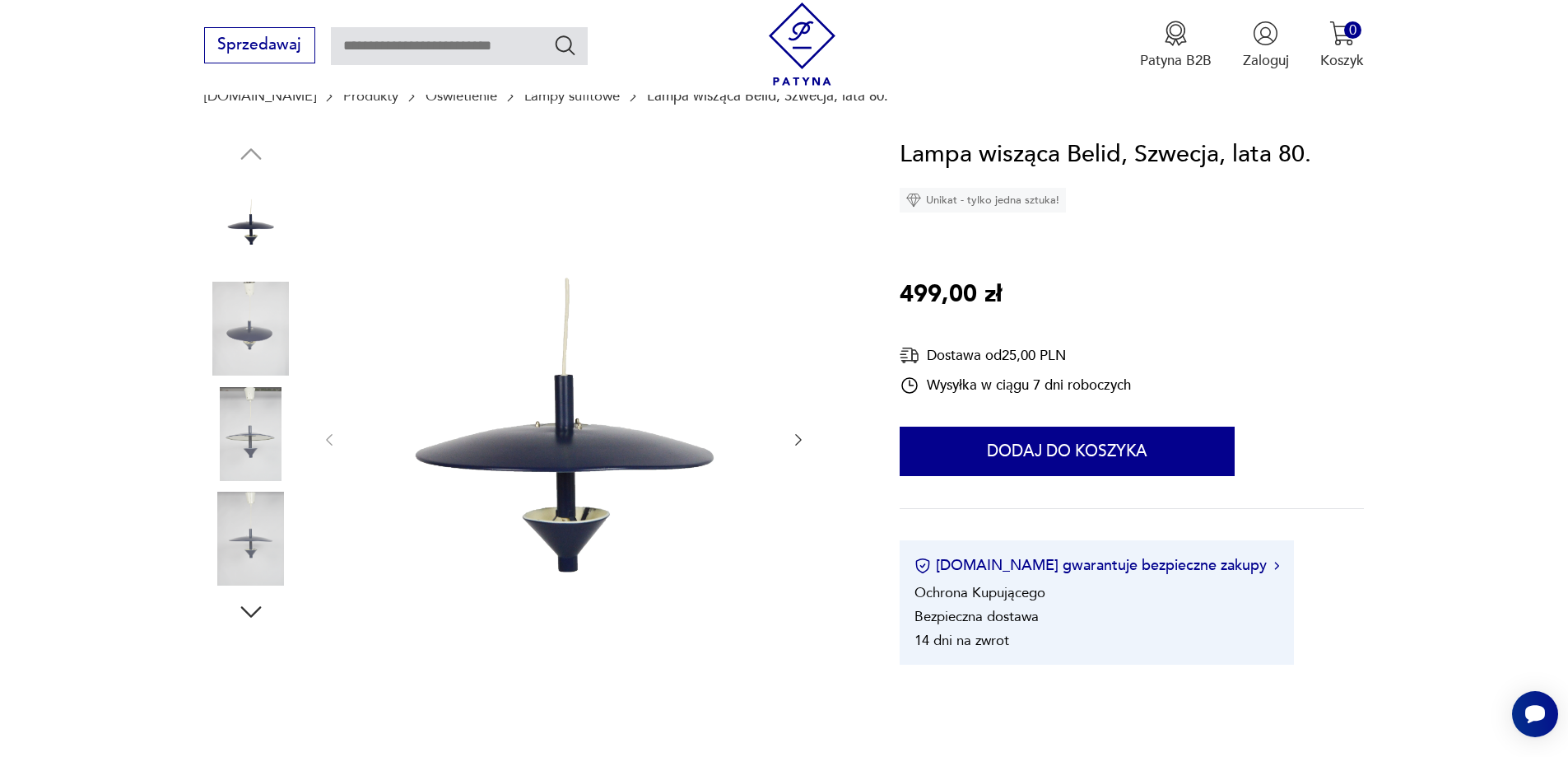
click at [797, 442] on icon "button" at bounding box center [798, 440] width 16 height 16
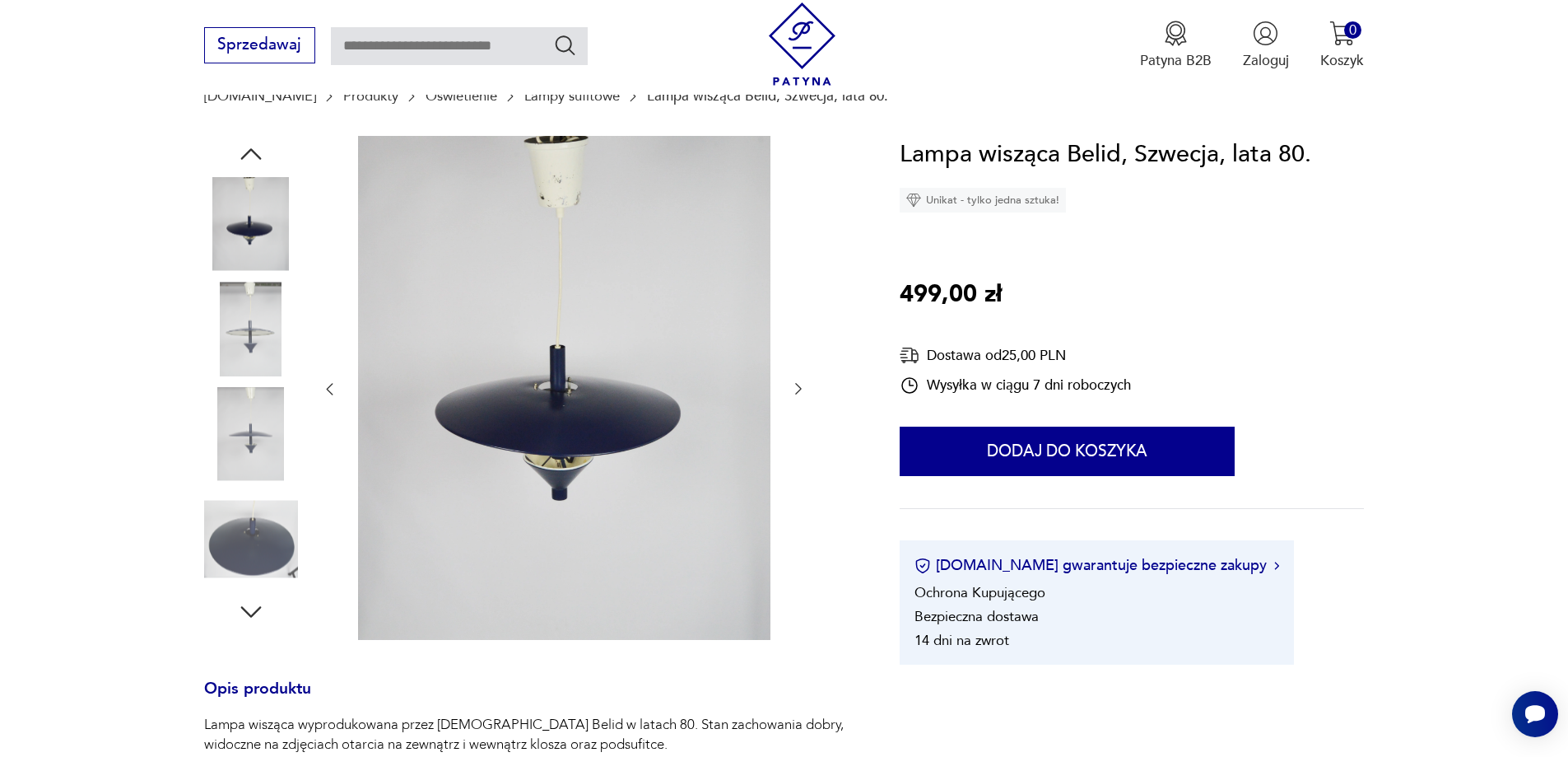
click at [797, 441] on div at bounding box center [563, 389] width 486 height 507
click at [797, 383] on icon "button" at bounding box center [798, 388] width 16 height 16
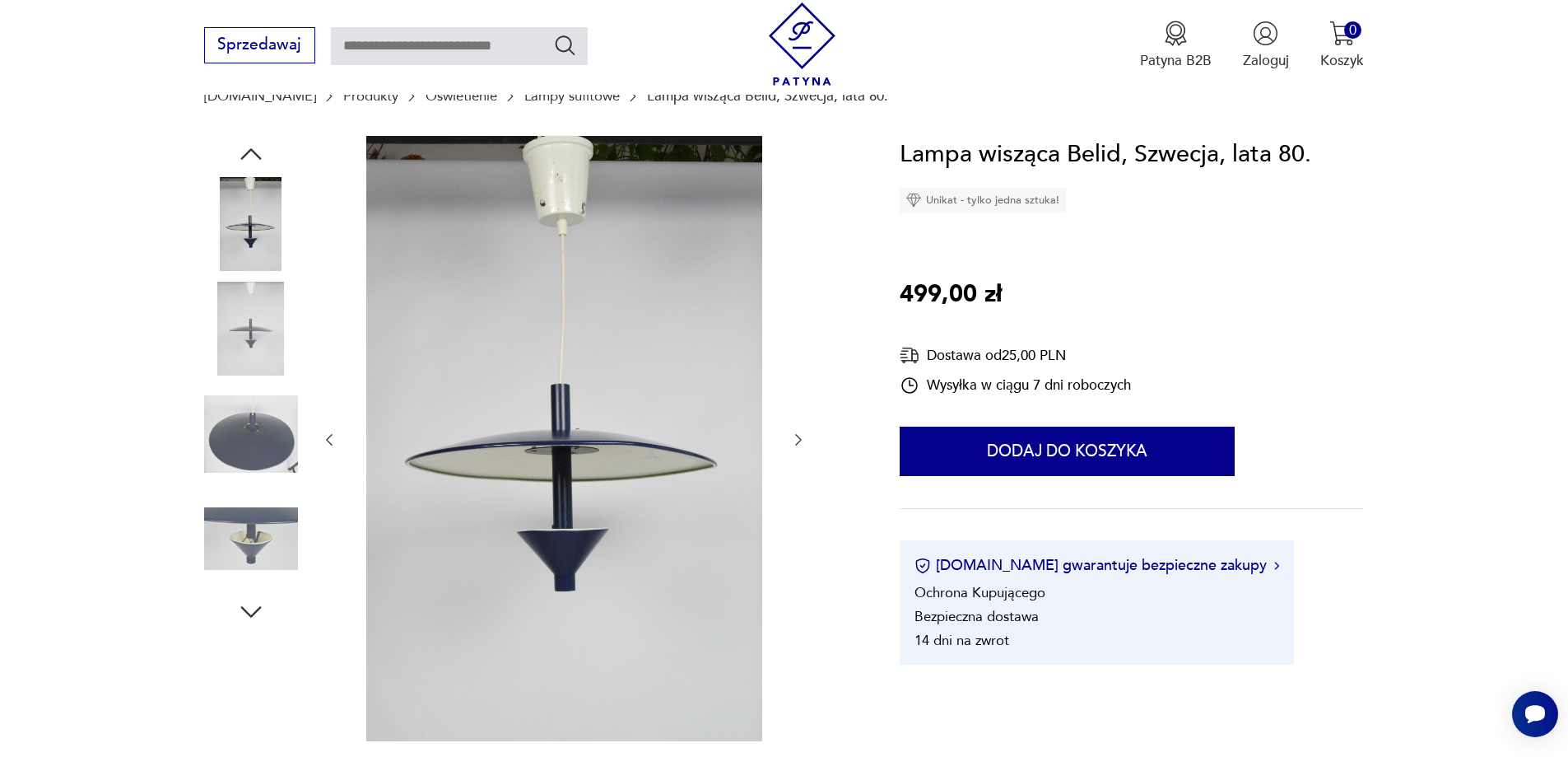
click at [797, 383] on div at bounding box center [563, 440] width 486 height 608
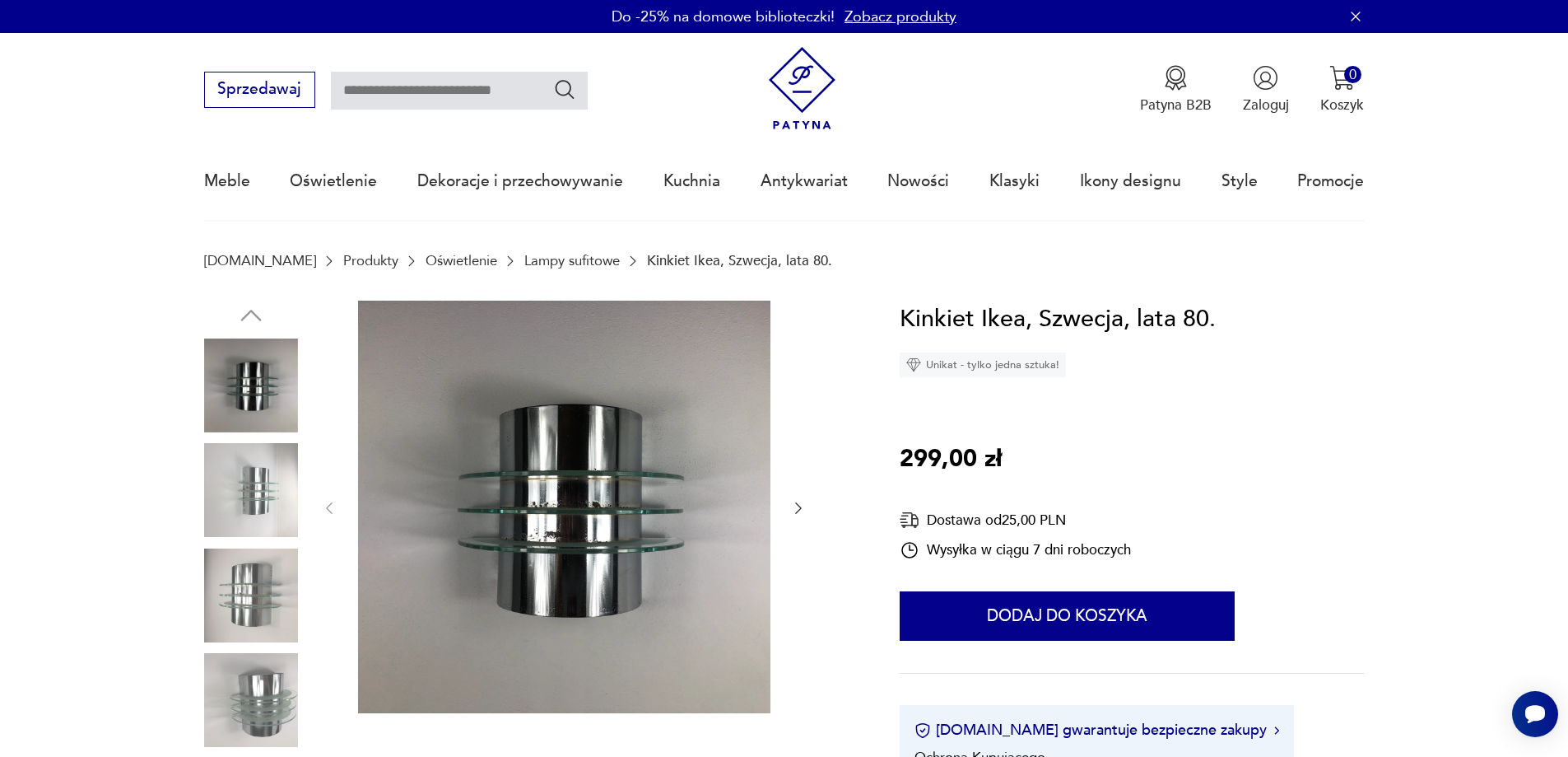
click at [798, 513] on icon "button" at bounding box center [798, 508] width 16 height 16
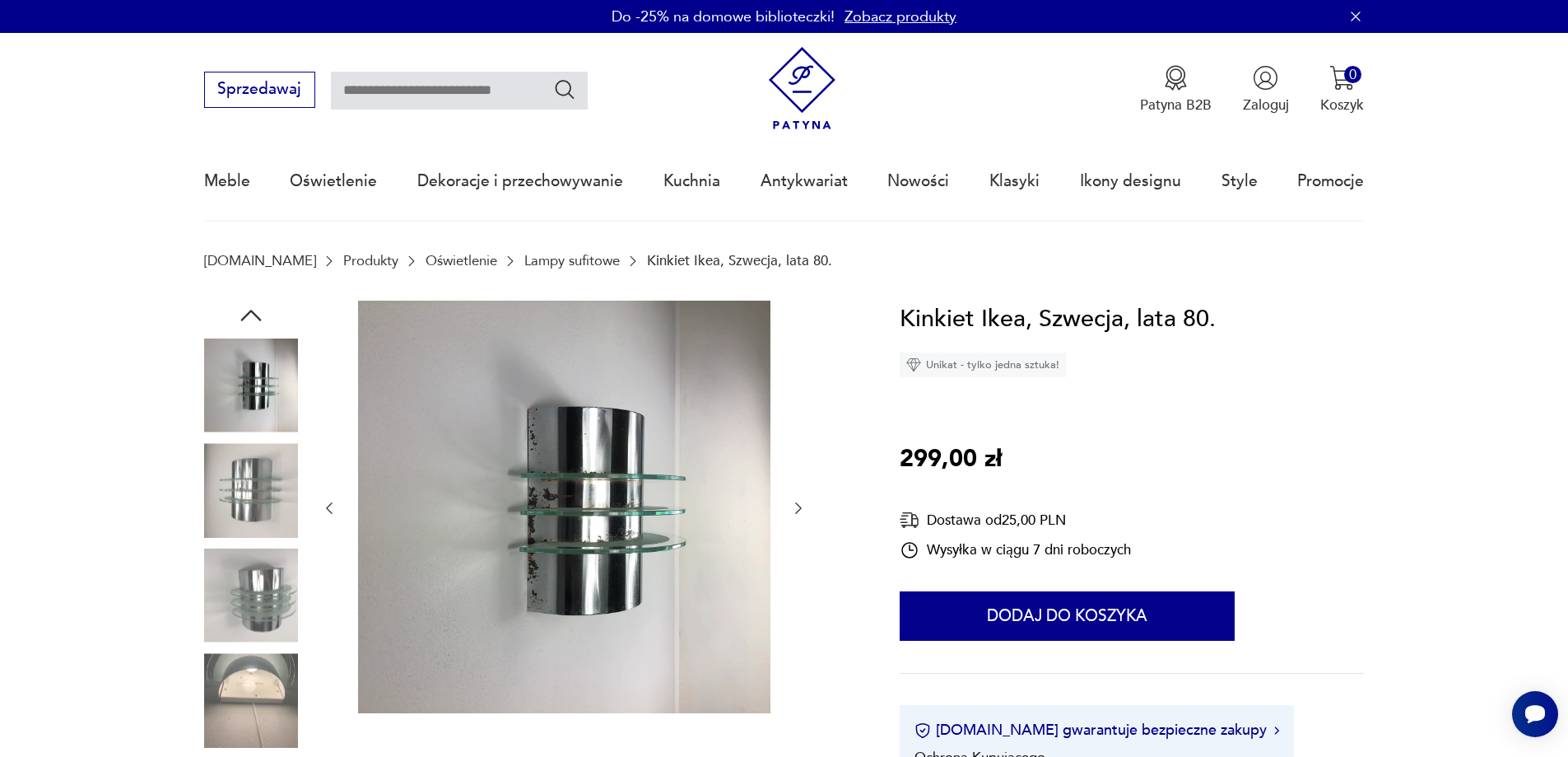
click at [798, 510] on icon "button" at bounding box center [798, 508] width 16 height 16
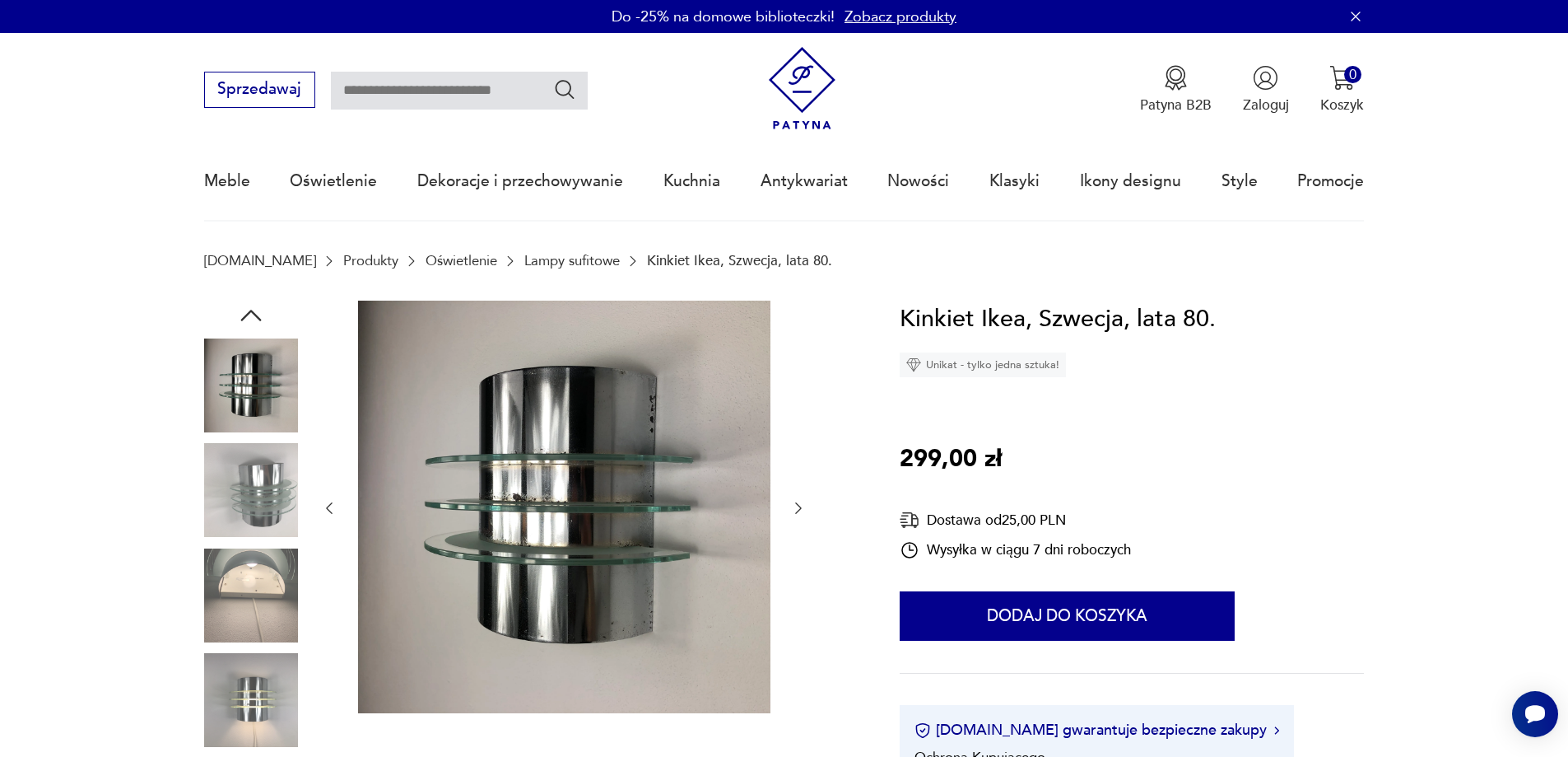
click at [797, 509] on icon "button" at bounding box center [798, 508] width 16 height 16
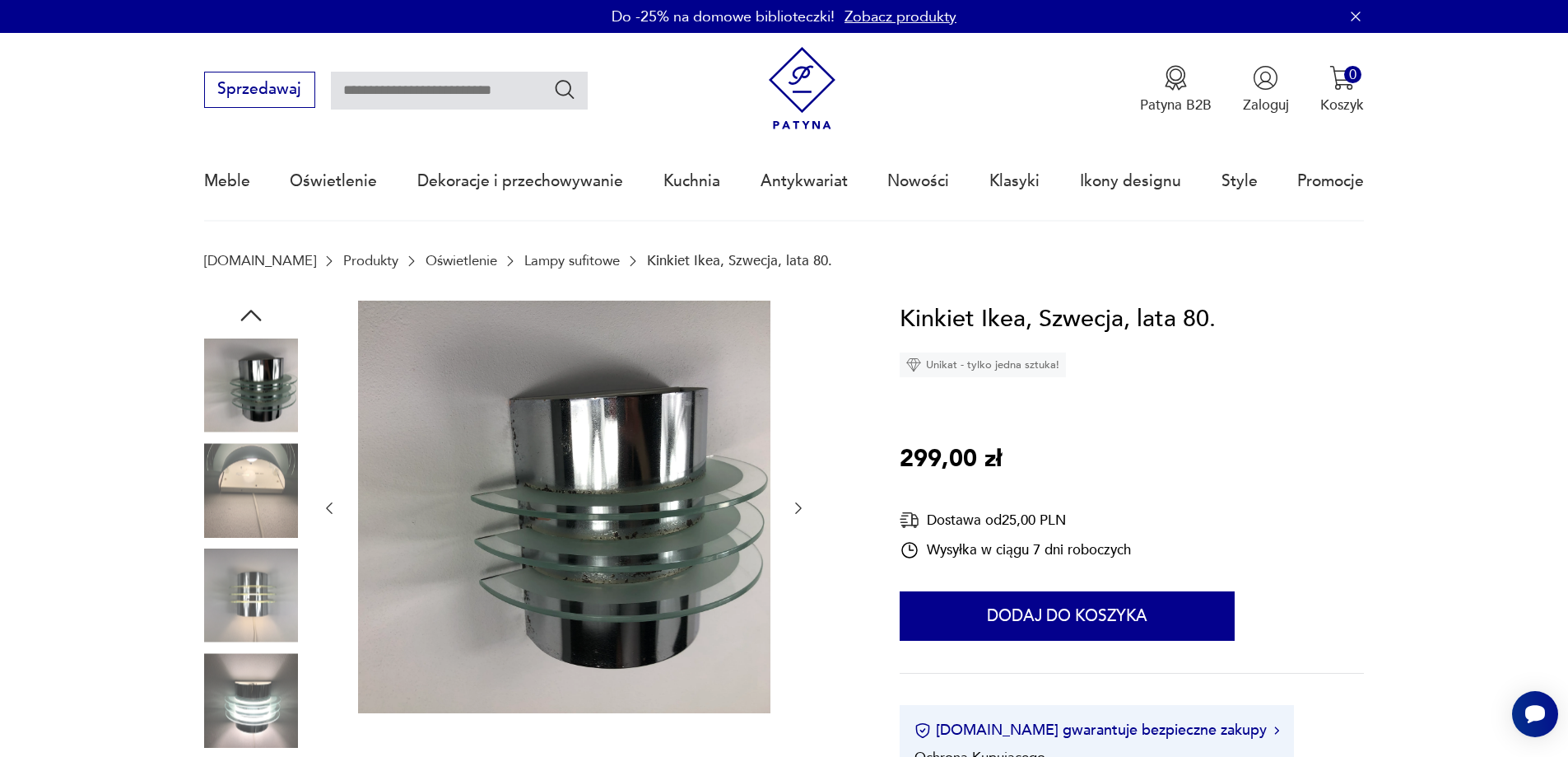
click at [797, 509] on icon "button" at bounding box center [798, 508] width 16 height 16
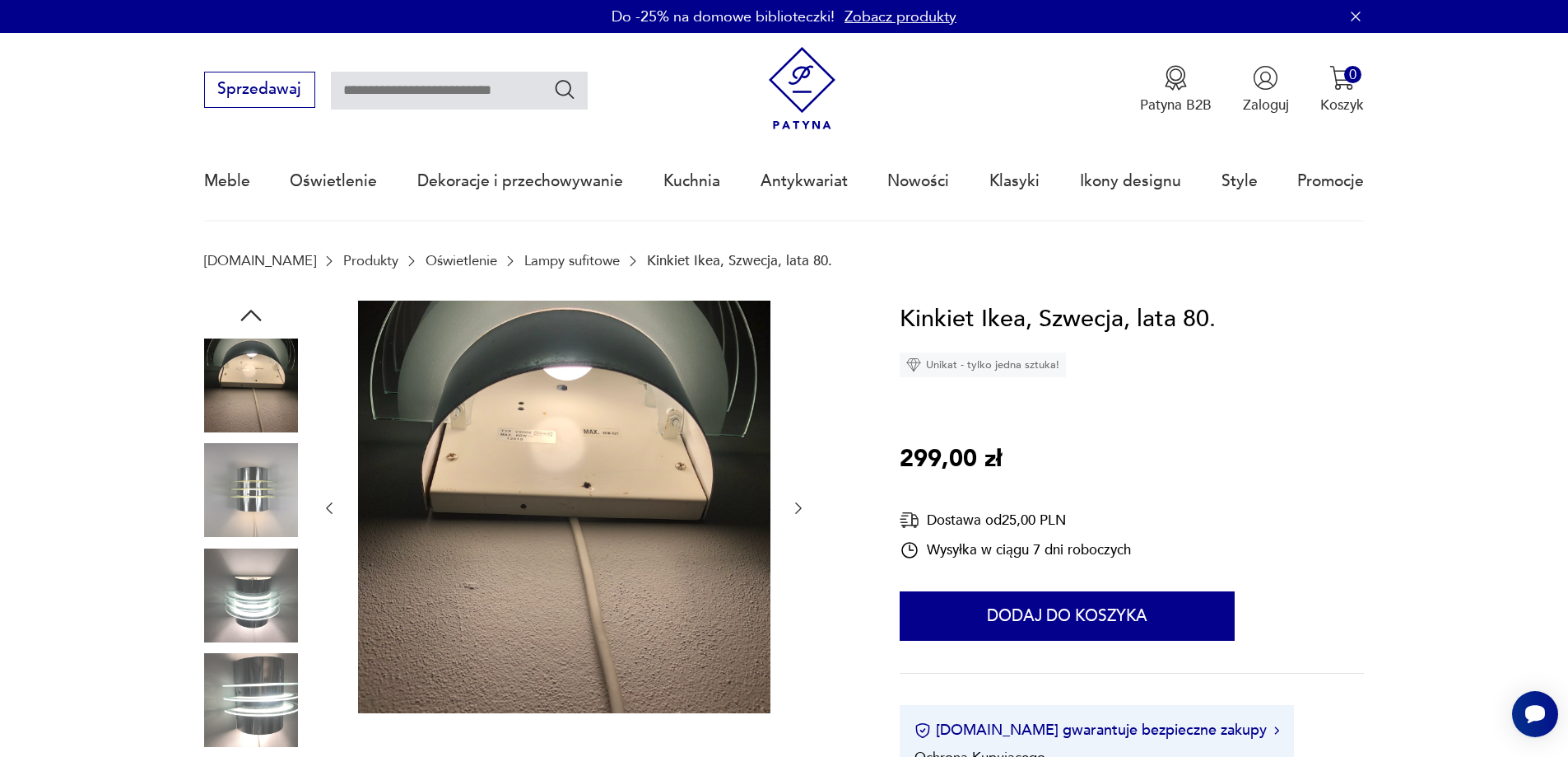
click at [797, 509] on icon "button" at bounding box center [798, 508] width 16 height 16
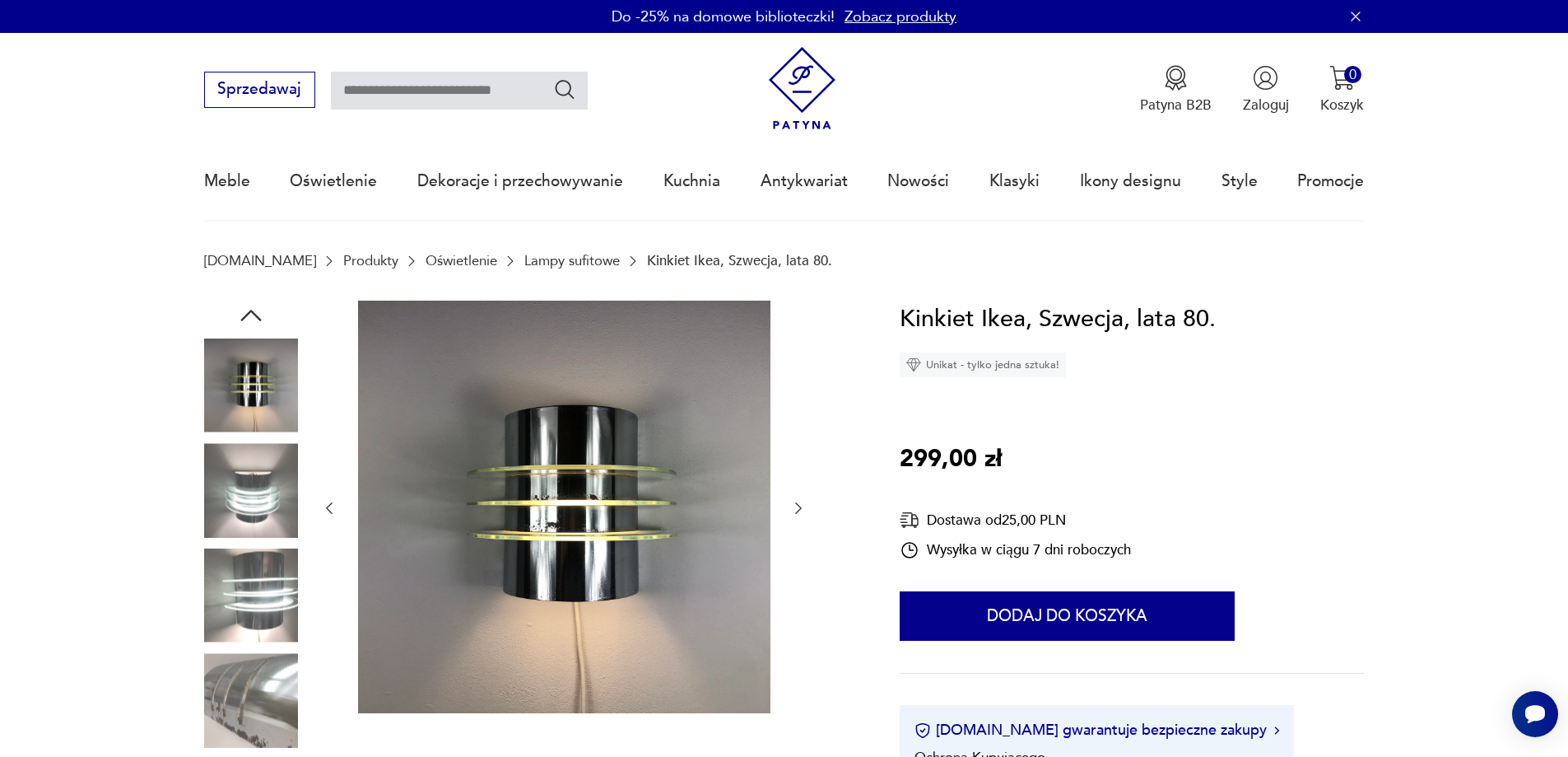
click at [797, 509] on icon "button" at bounding box center [798, 508] width 16 height 16
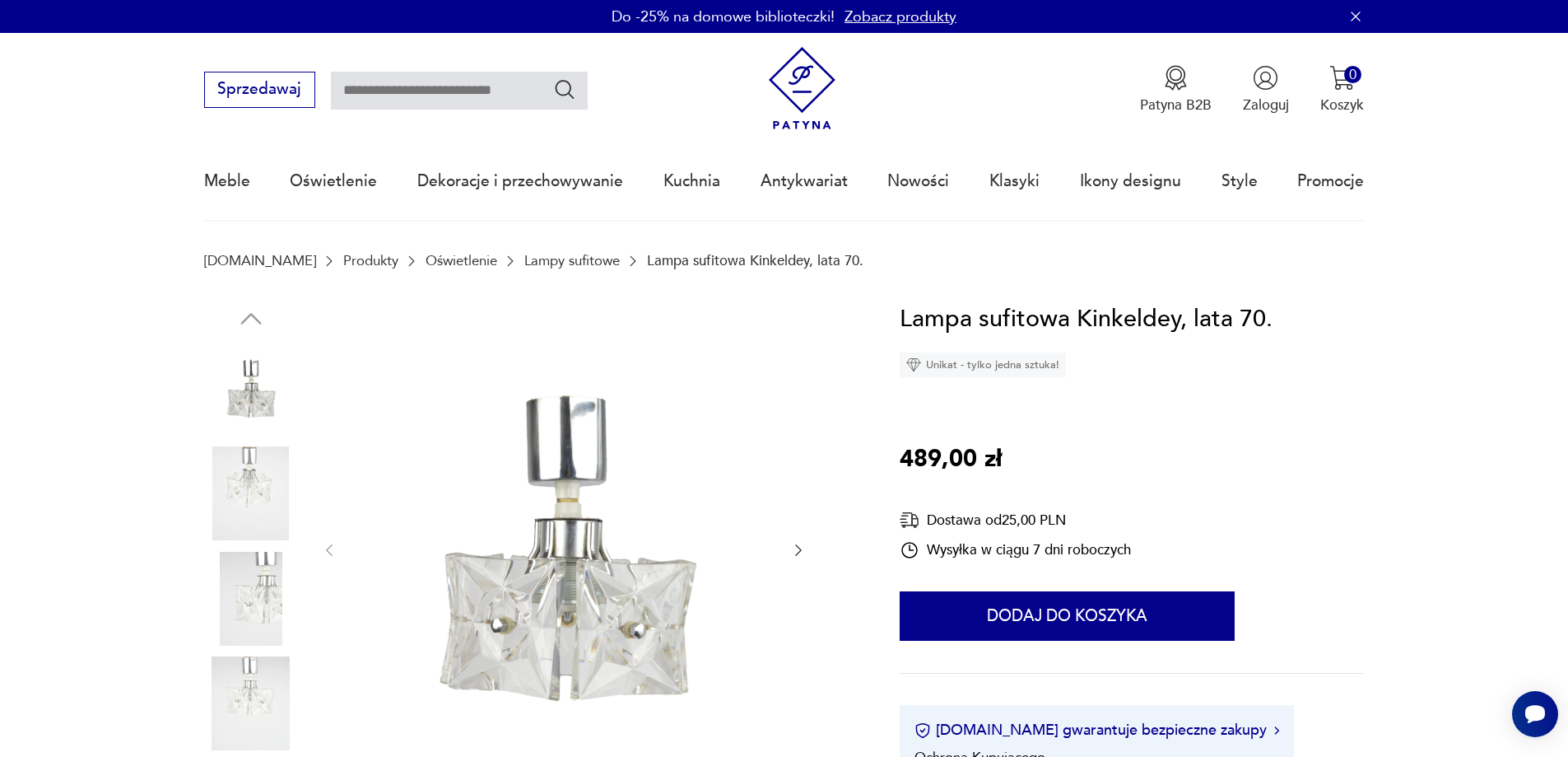
click at [795, 552] on icon "button" at bounding box center [798, 550] width 16 height 16
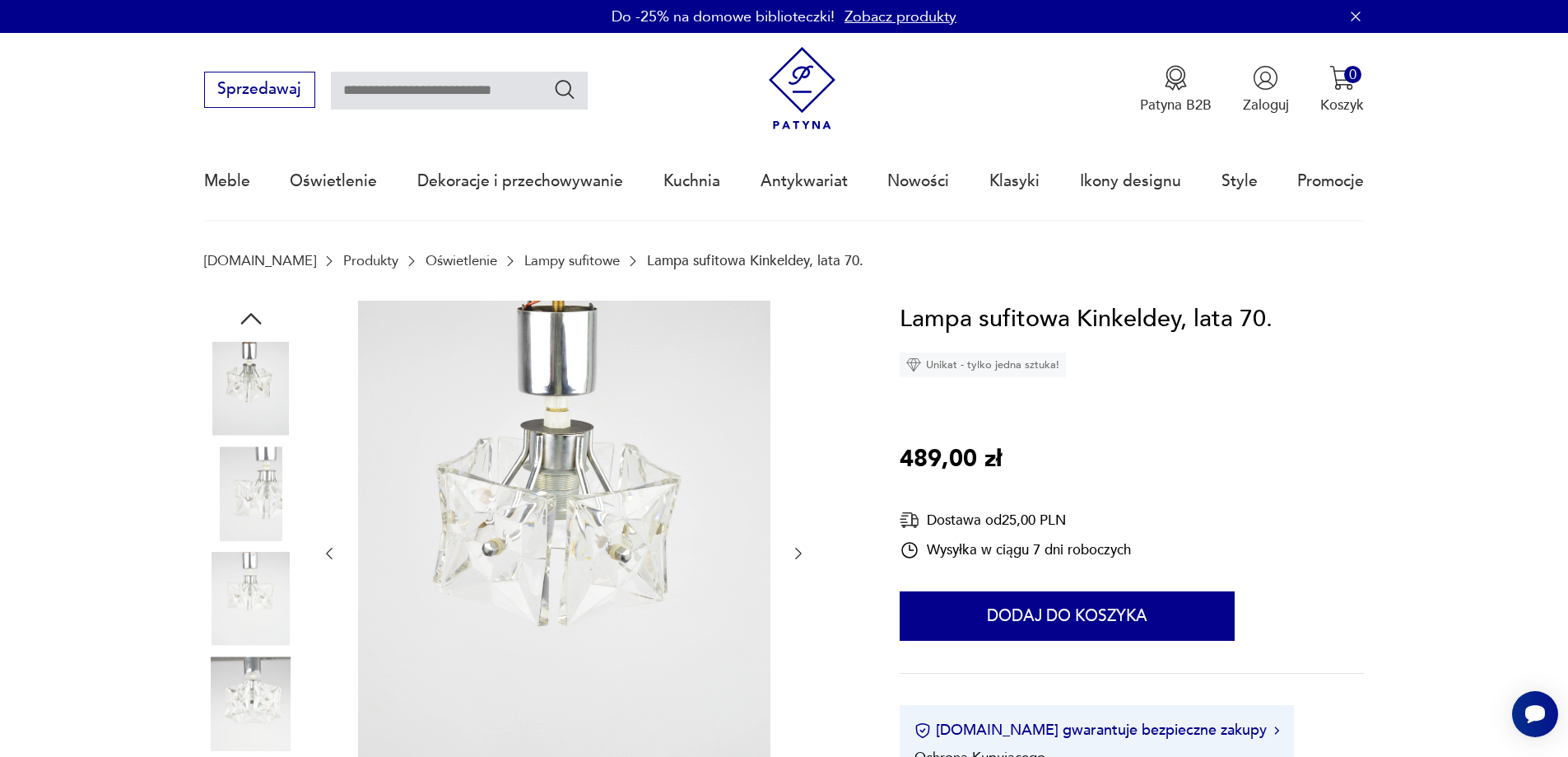
click at [795, 552] on icon "button" at bounding box center [798, 553] width 16 height 16
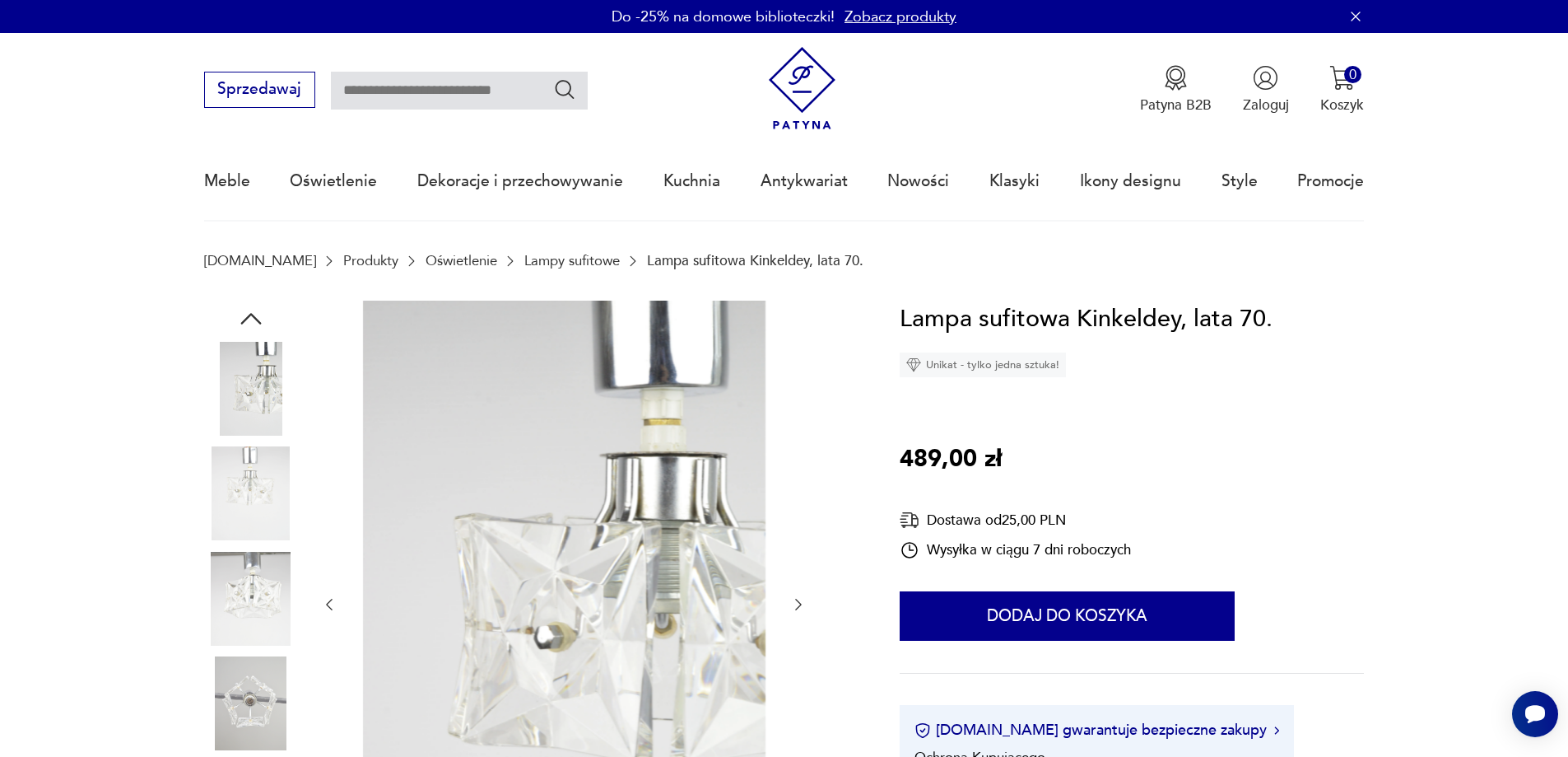
click at [794, 553] on div at bounding box center [563, 604] width 486 height 608
click at [797, 606] on icon "button" at bounding box center [798, 604] width 16 height 16
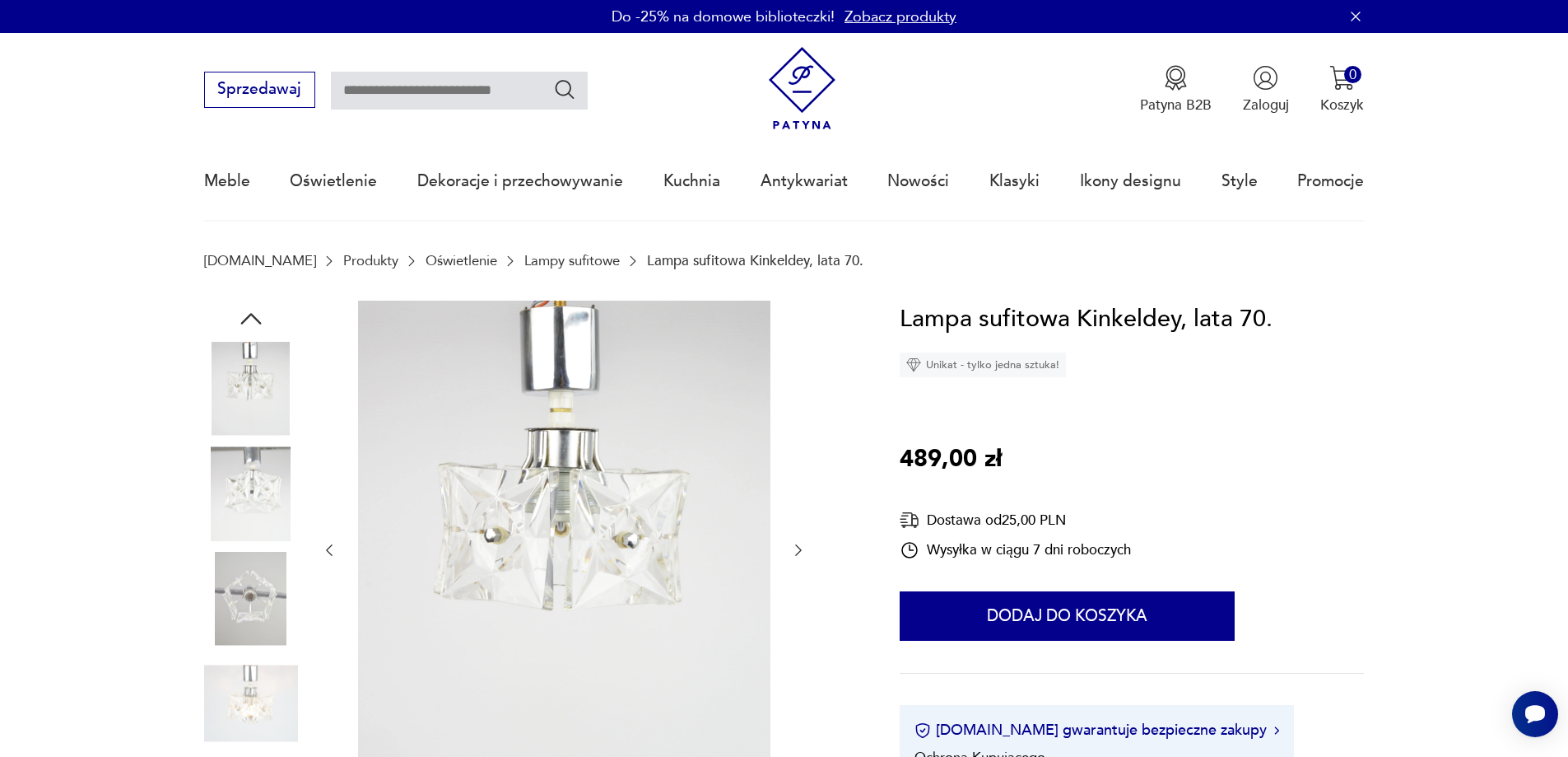
click at [797, 603] on div at bounding box center [563, 550] width 486 height 500
click at [796, 602] on div at bounding box center [563, 550] width 486 height 500
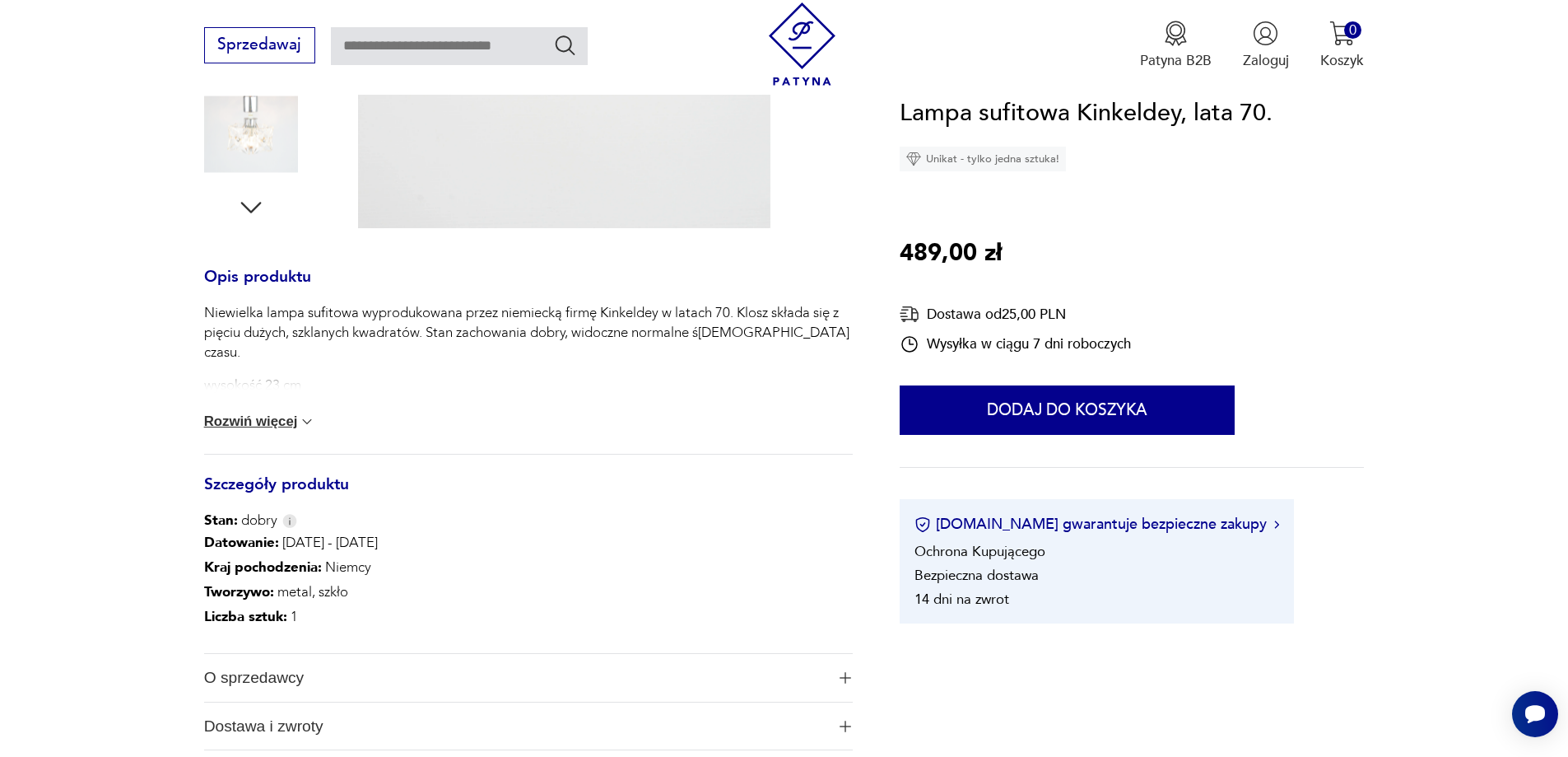
scroll to position [329, 0]
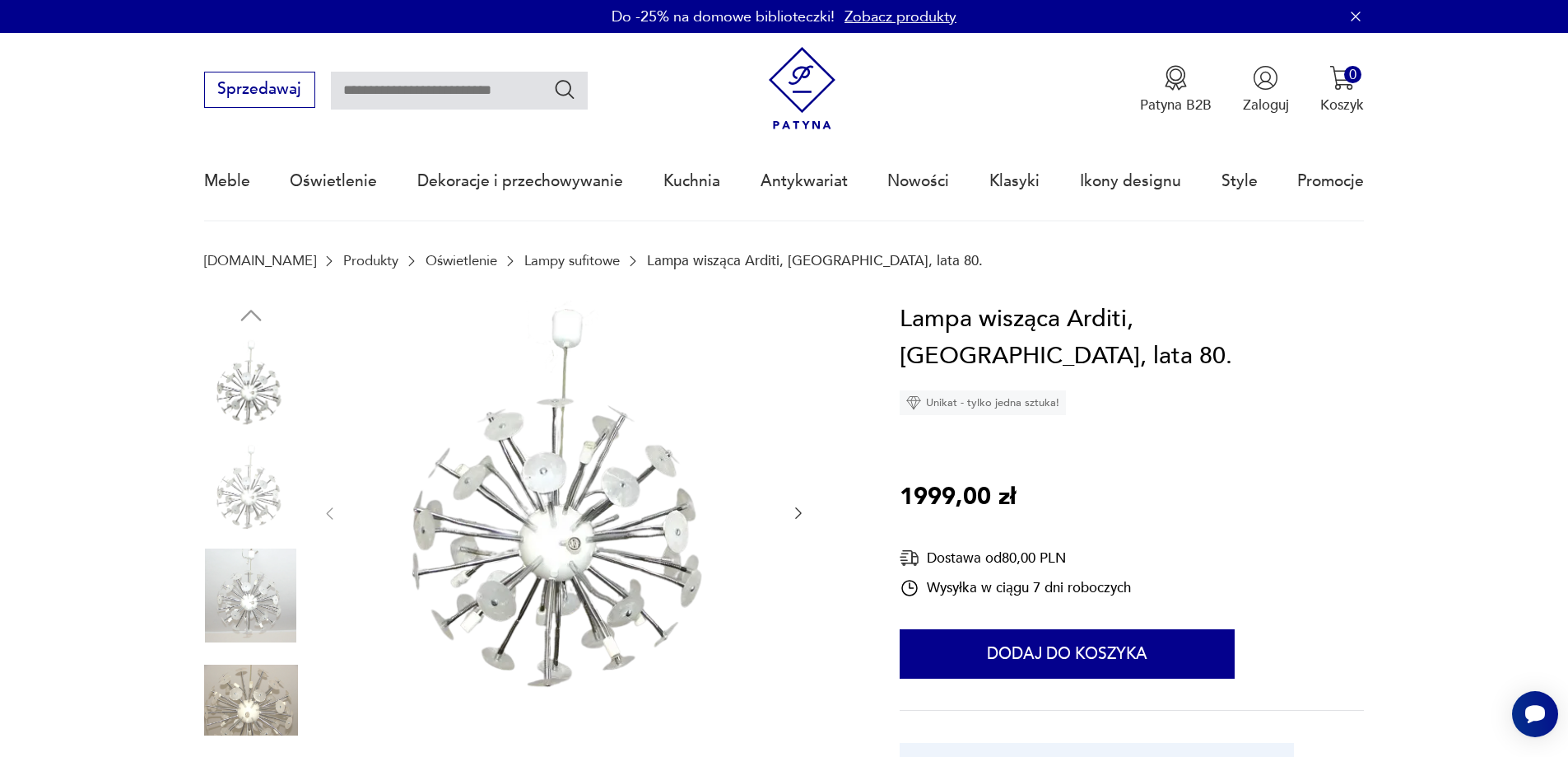
click at [783, 513] on div at bounding box center [563, 513] width 486 height 426
click at [798, 516] on icon "button" at bounding box center [798, 513] width 16 height 16
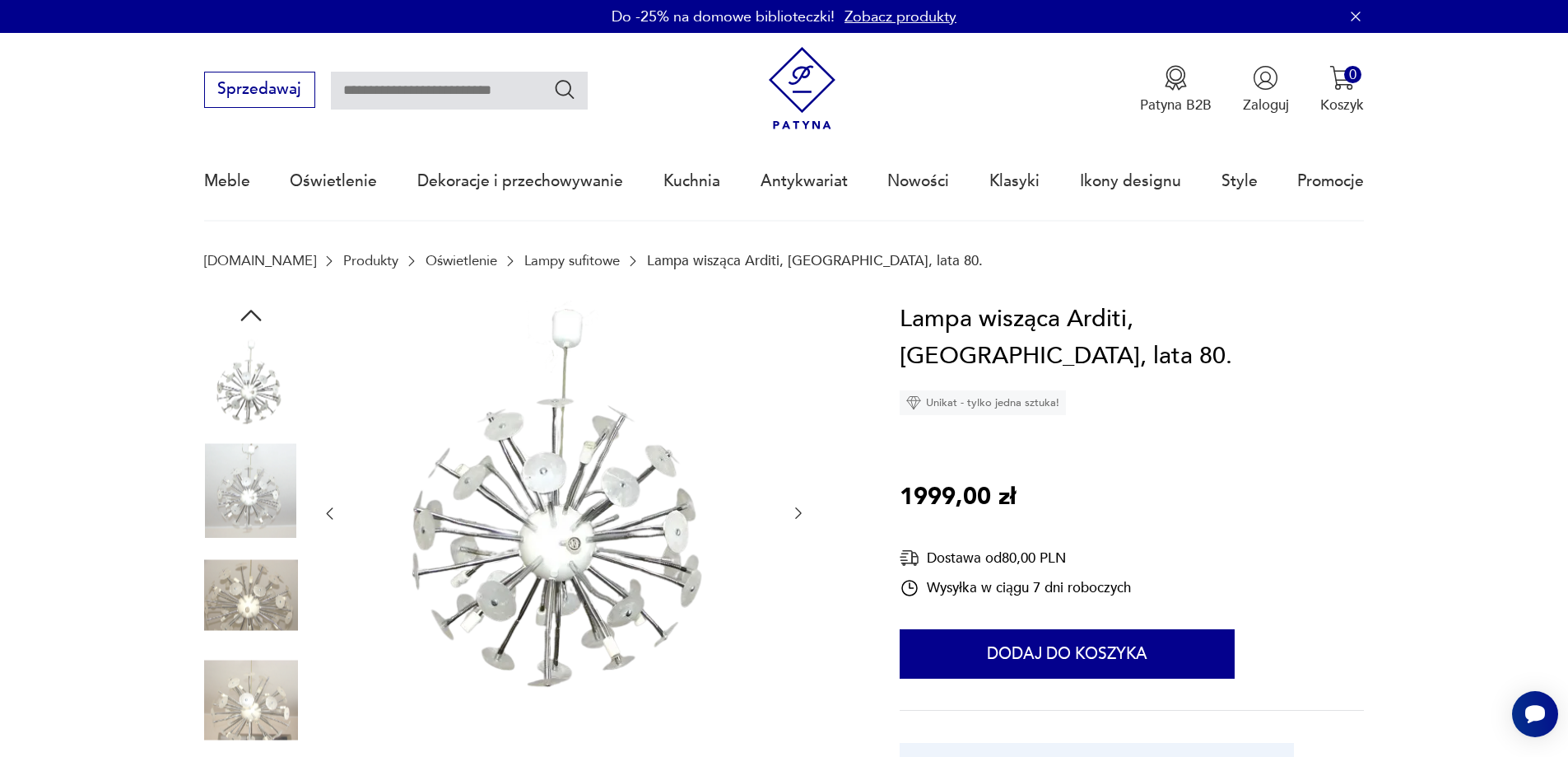
click at [798, 515] on icon "button" at bounding box center [798, 513] width 16 height 16
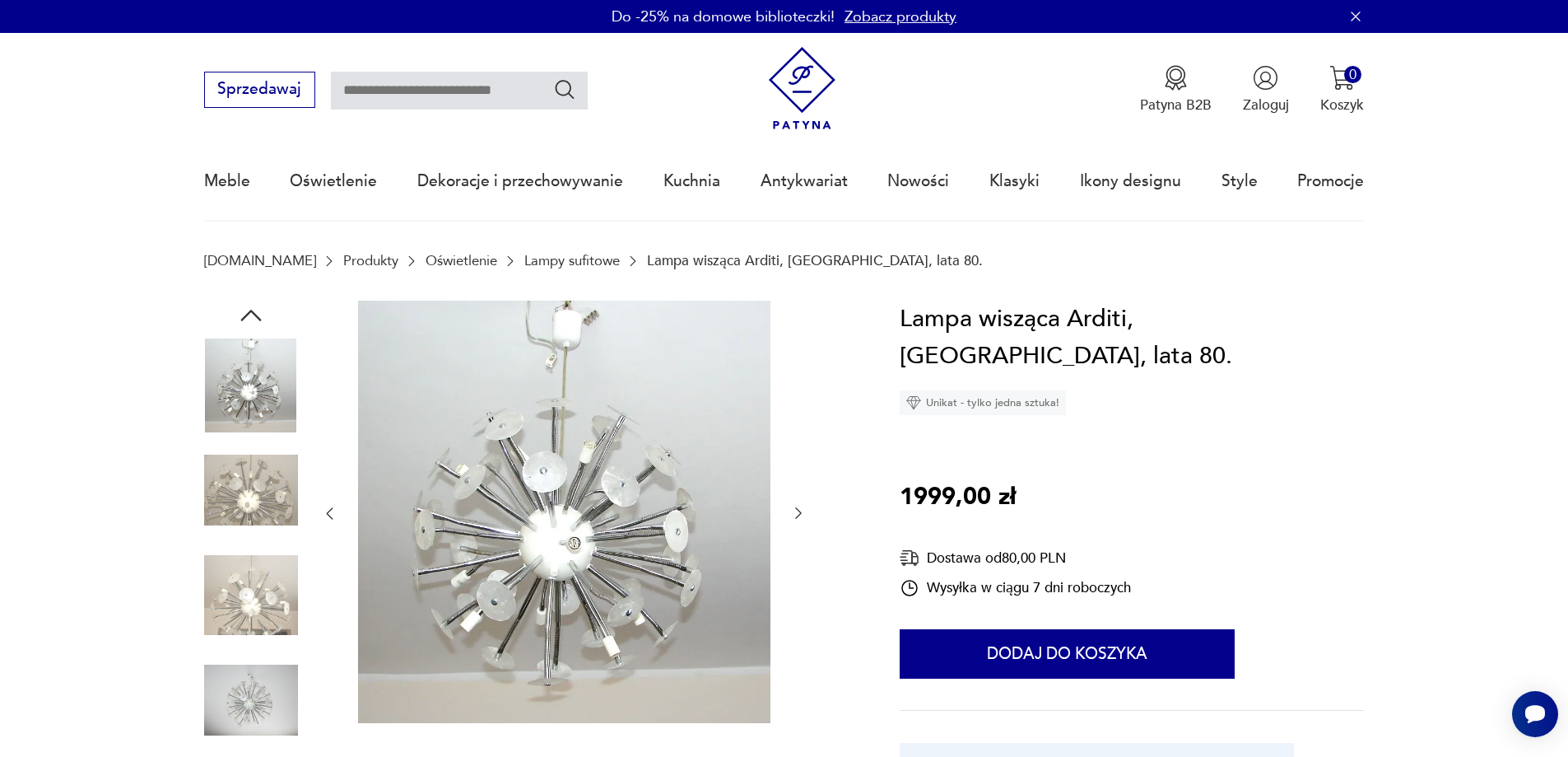
click at [798, 515] on icon "button" at bounding box center [798, 513] width 16 height 16
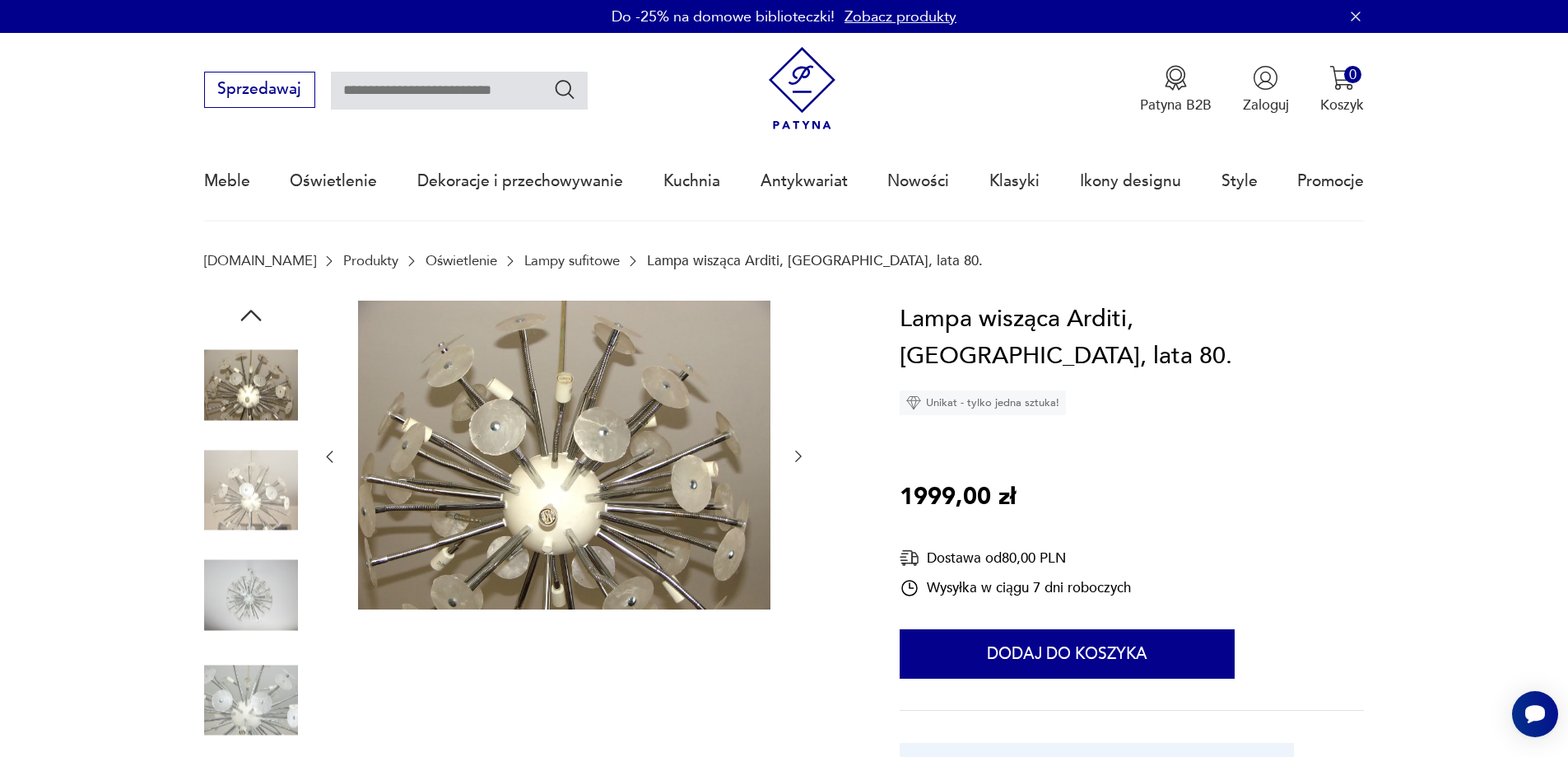
click at [798, 515] on div at bounding box center [563, 456] width 486 height 313
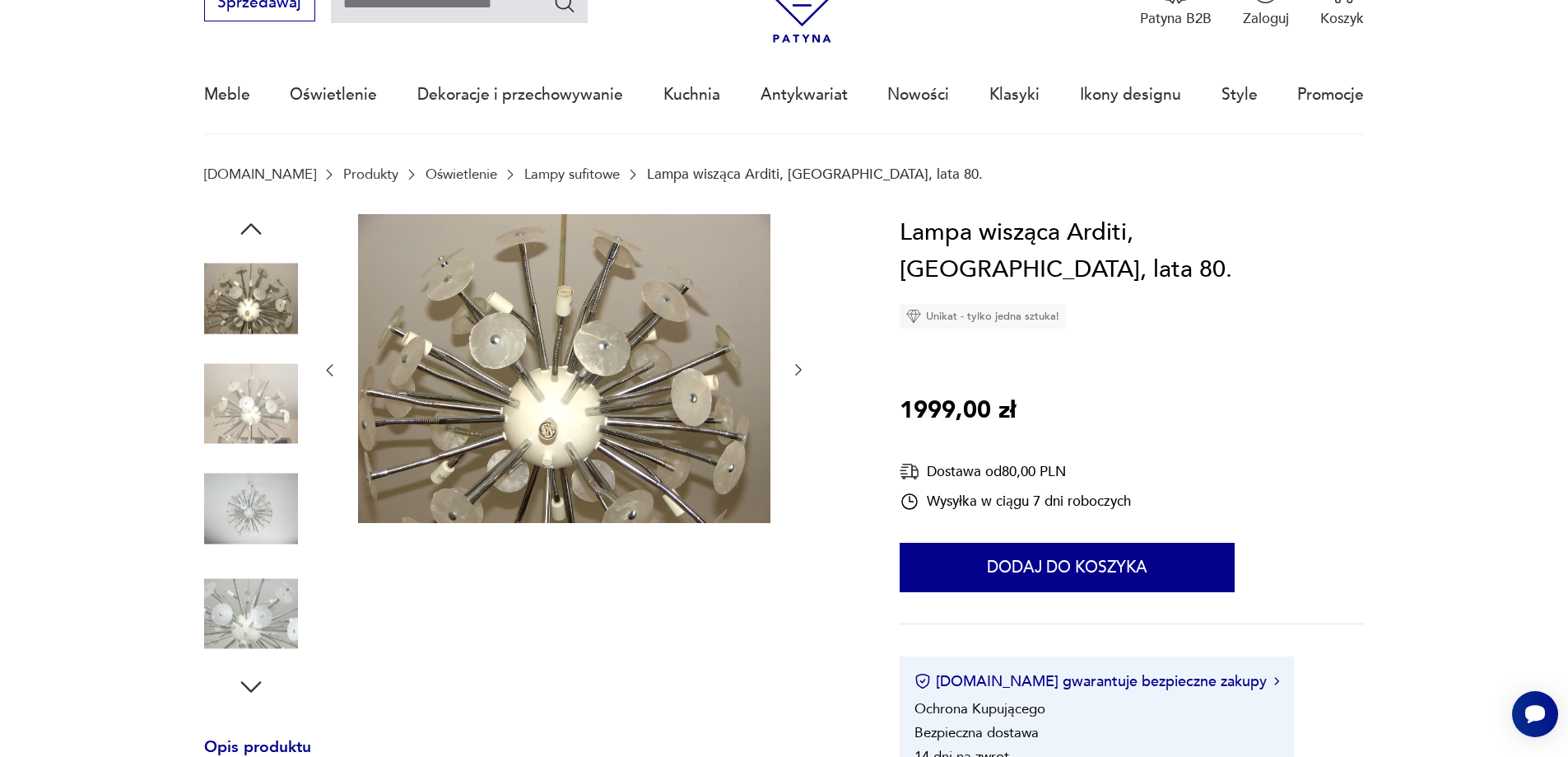
scroll to position [412, 0]
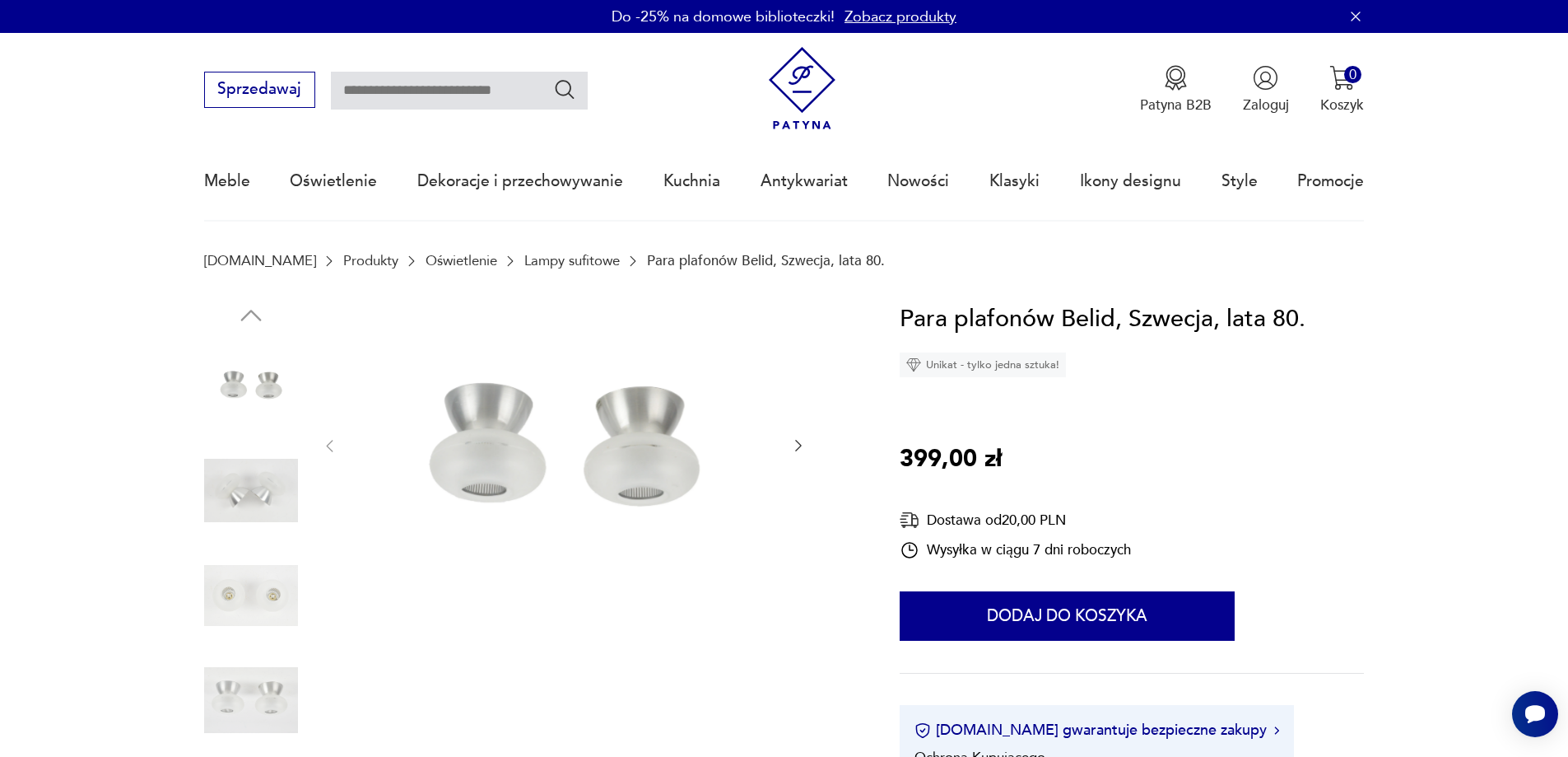
click at [795, 442] on icon "button" at bounding box center [798, 445] width 16 height 16
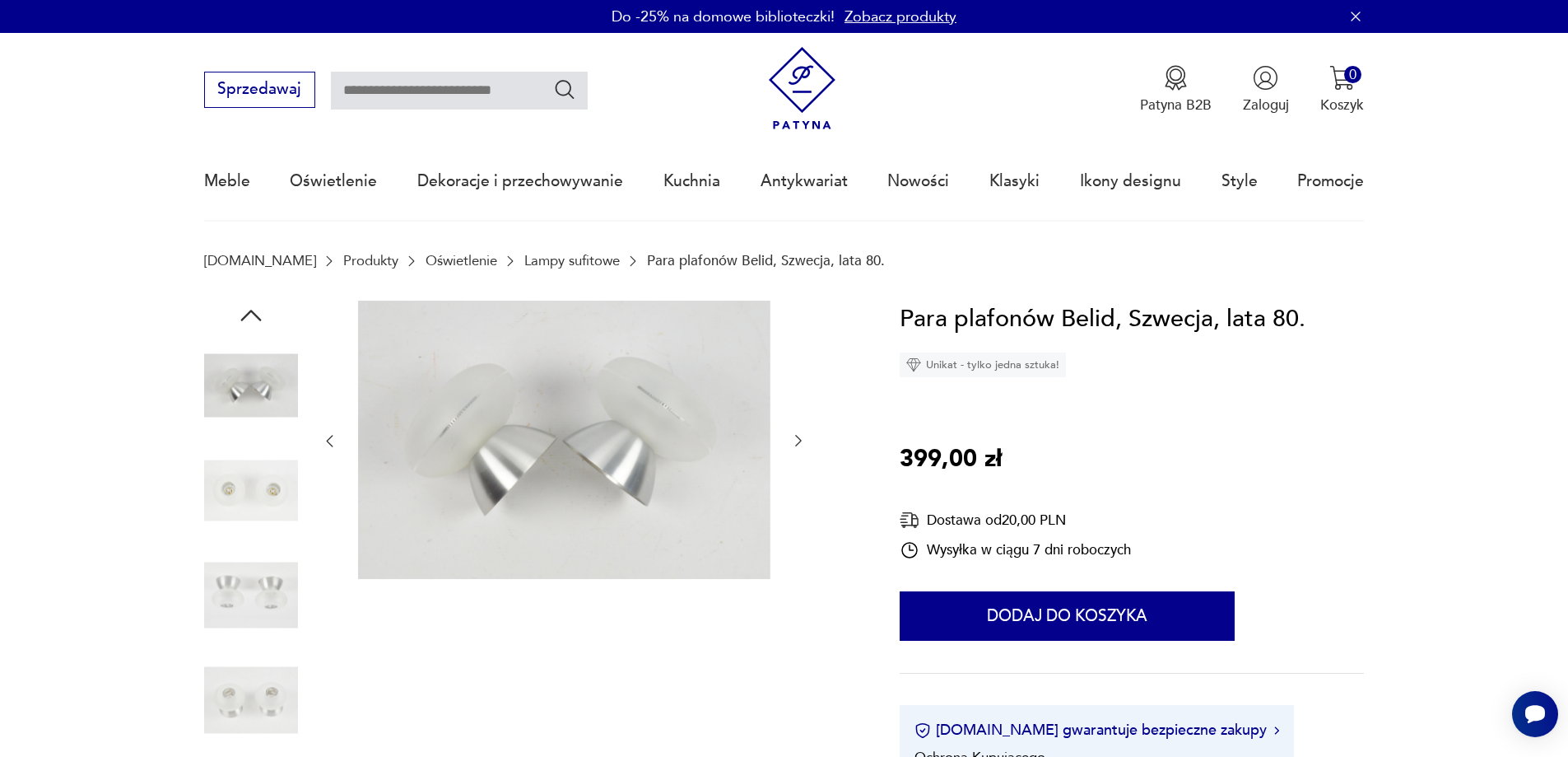
click at [797, 442] on icon "button" at bounding box center [798, 441] width 16 height 16
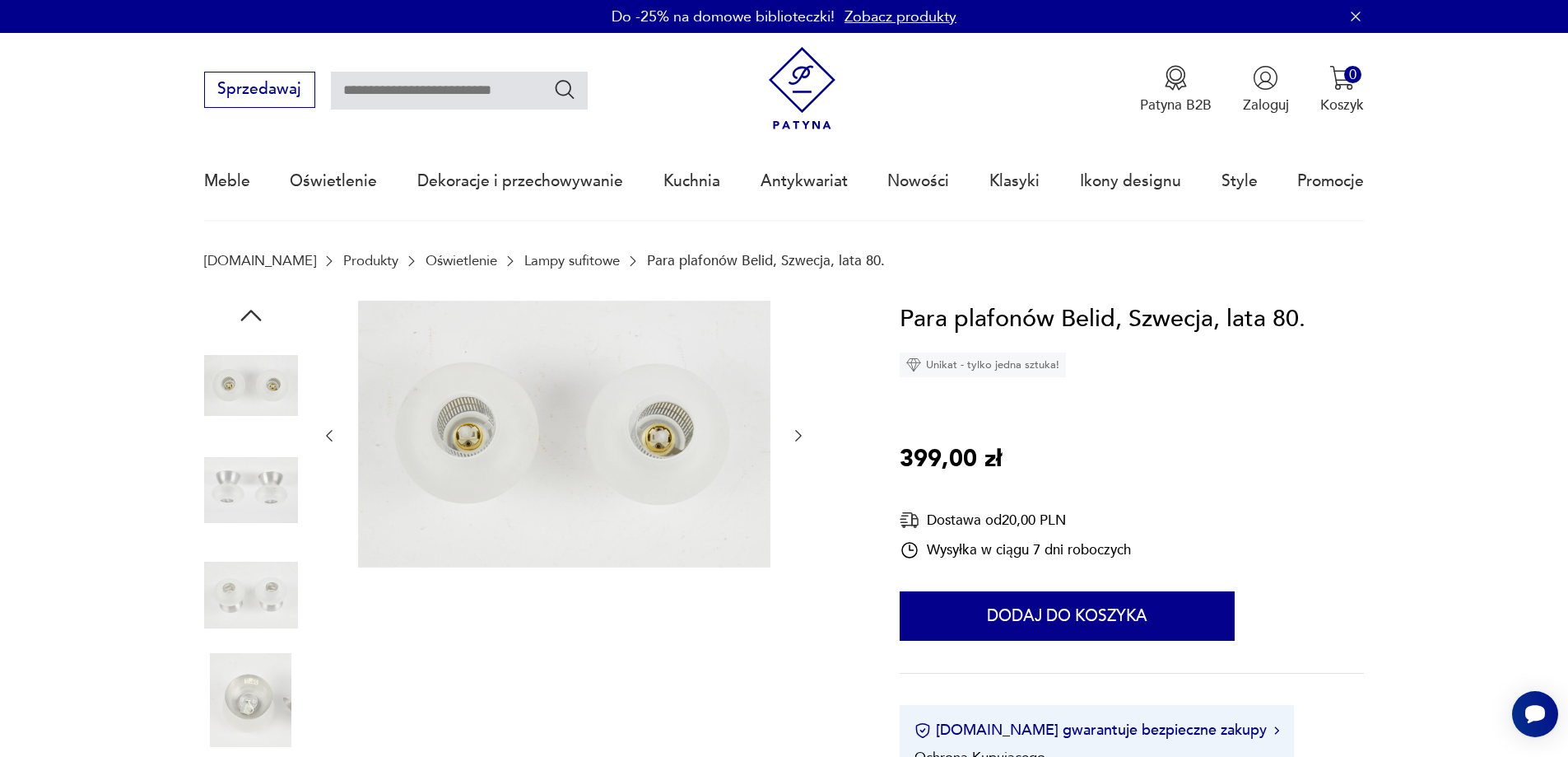
click at [797, 442] on icon "button" at bounding box center [798, 435] width 16 height 16
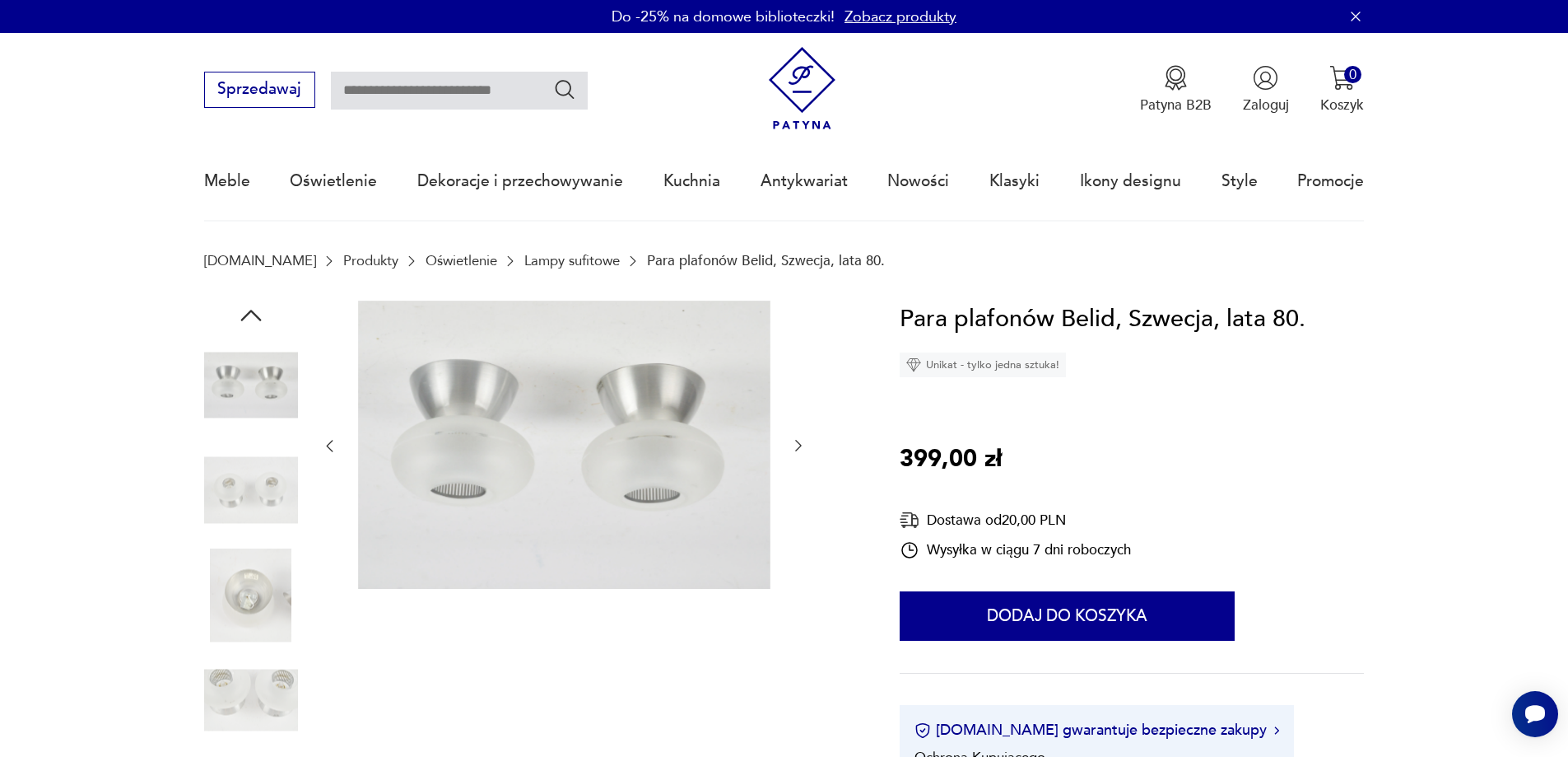
click at [796, 442] on icon "button" at bounding box center [798, 446] width 6 height 12
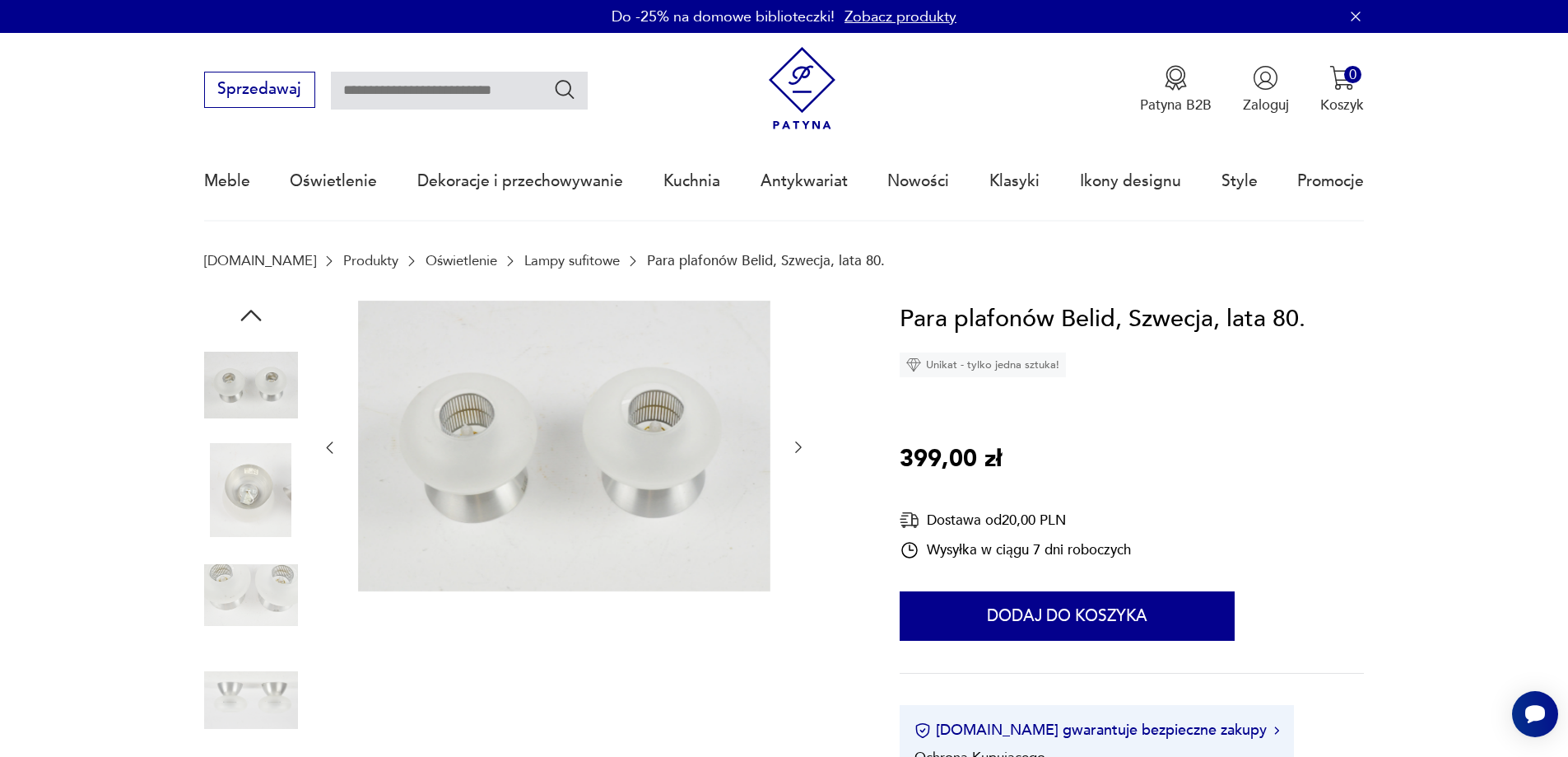
click at [795, 442] on icon "button" at bounding box center [798, 447] width 16 height 16
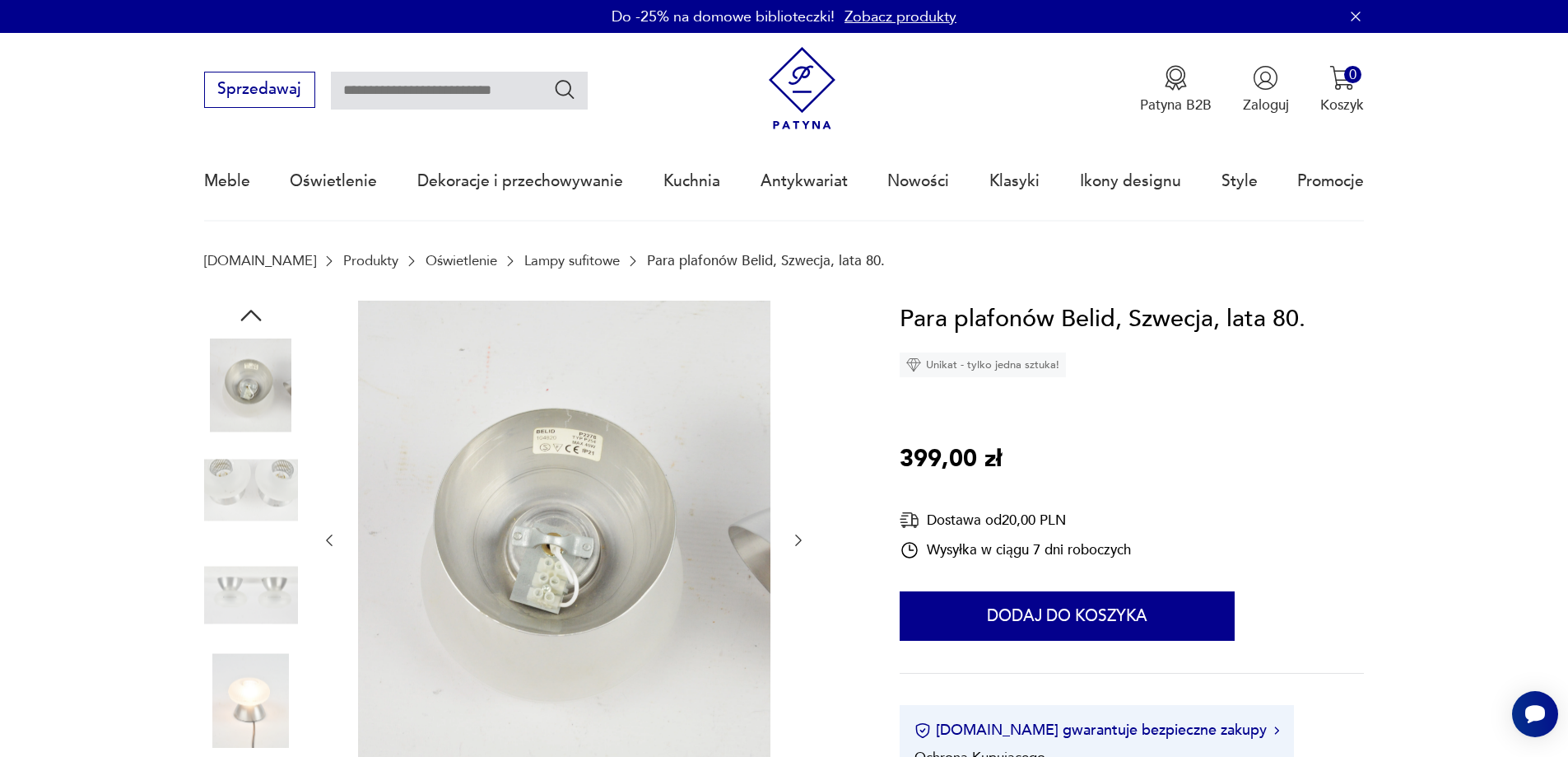
click at [795, 442] on div at bounding box center [563, 540] width 486 height 480
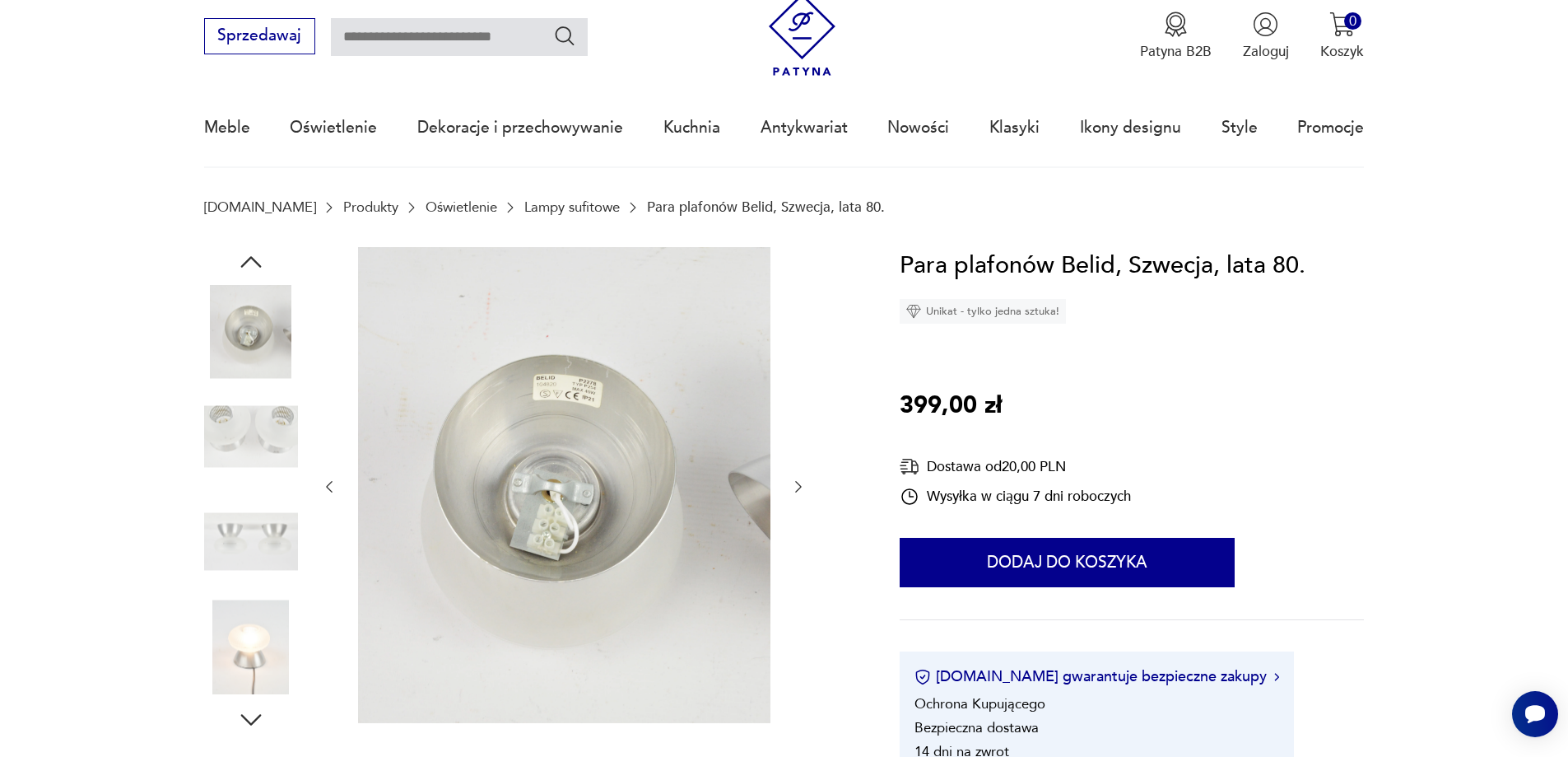
scroll to position [82, 0]
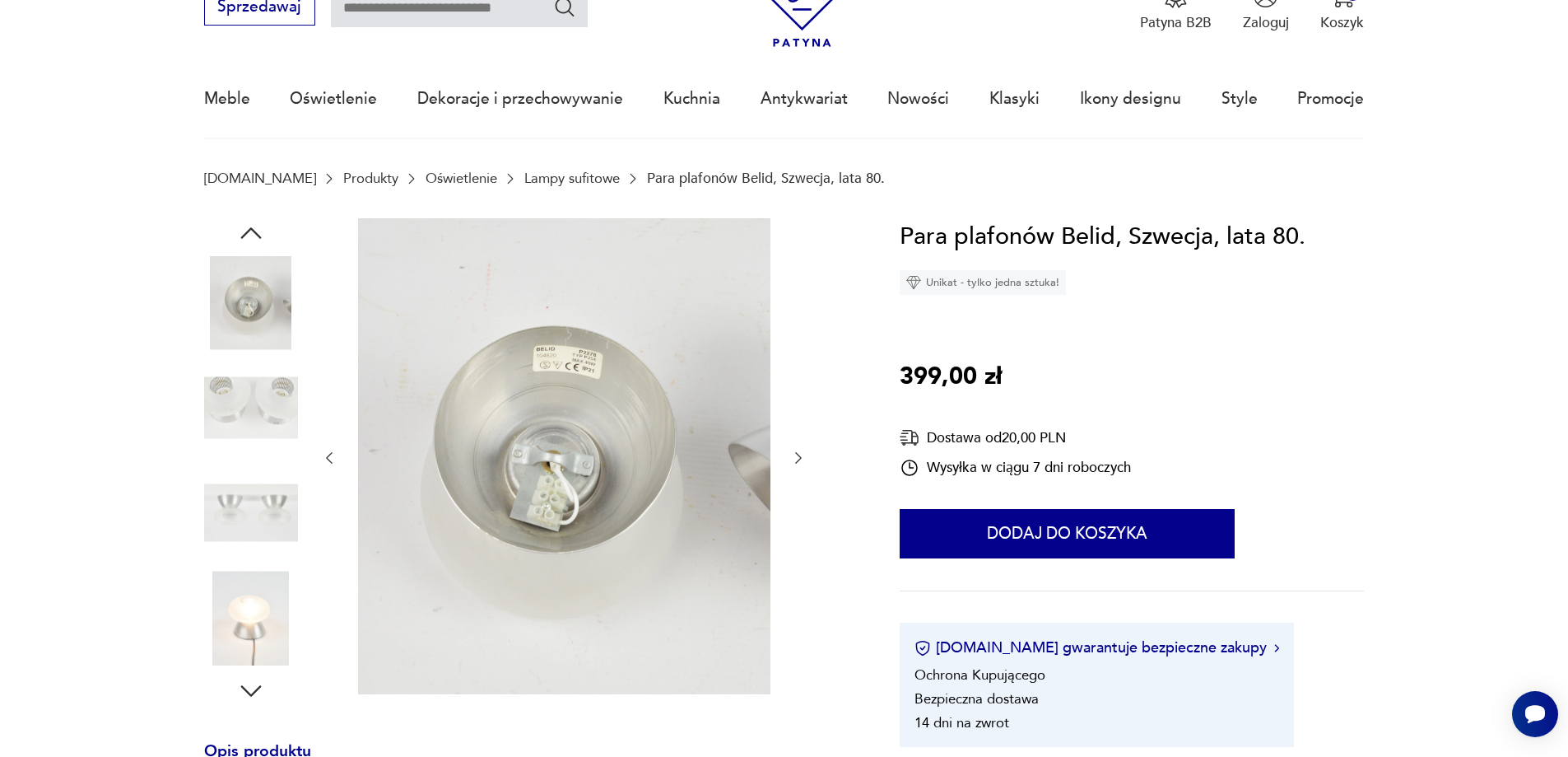
click at [802, 460] on icon "button" at bounding box center [798, 458] width 16 height 16
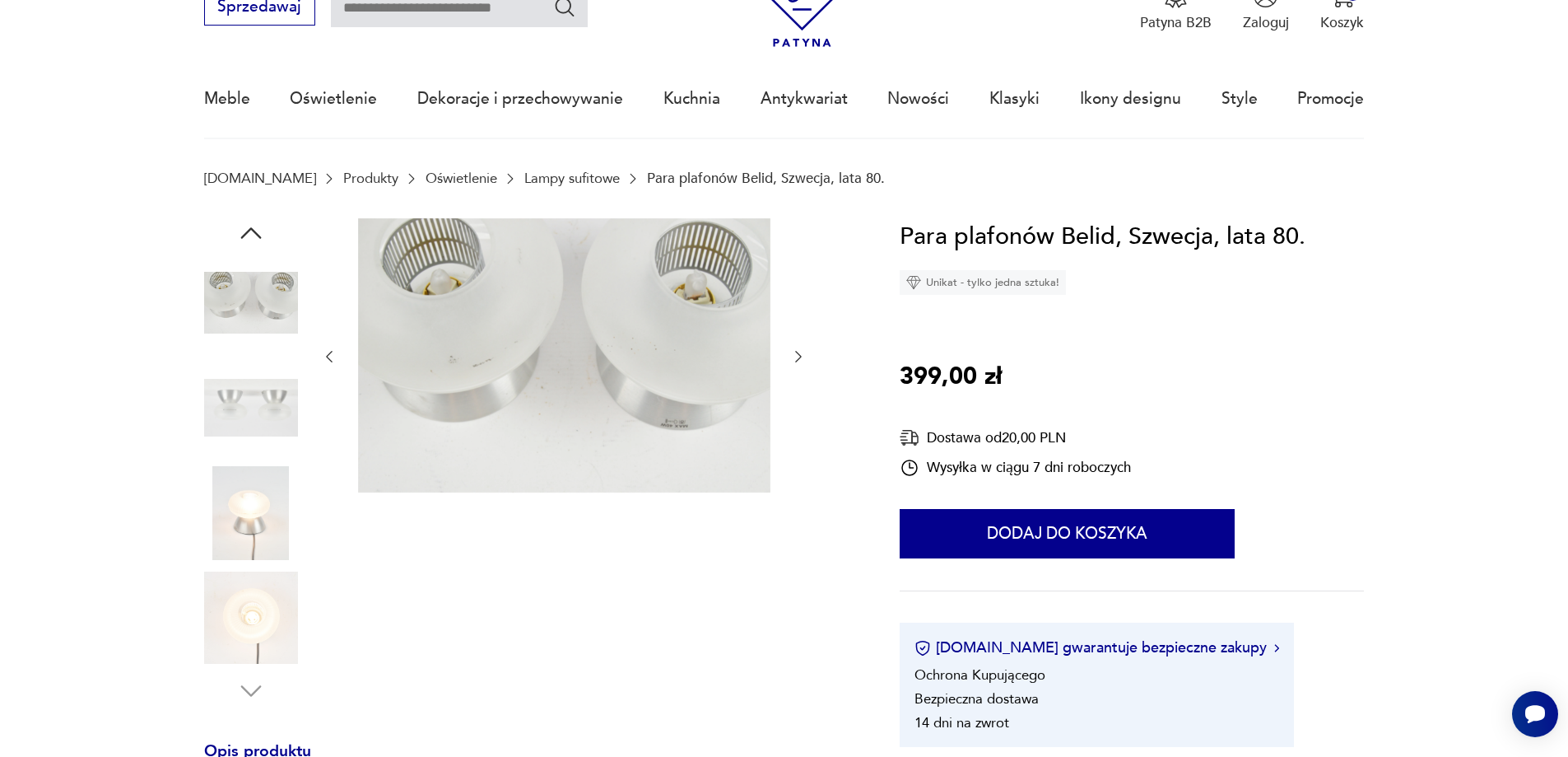
click at [799, 355] on icon "button" at bounding box center [798, 356] width 16 height 16
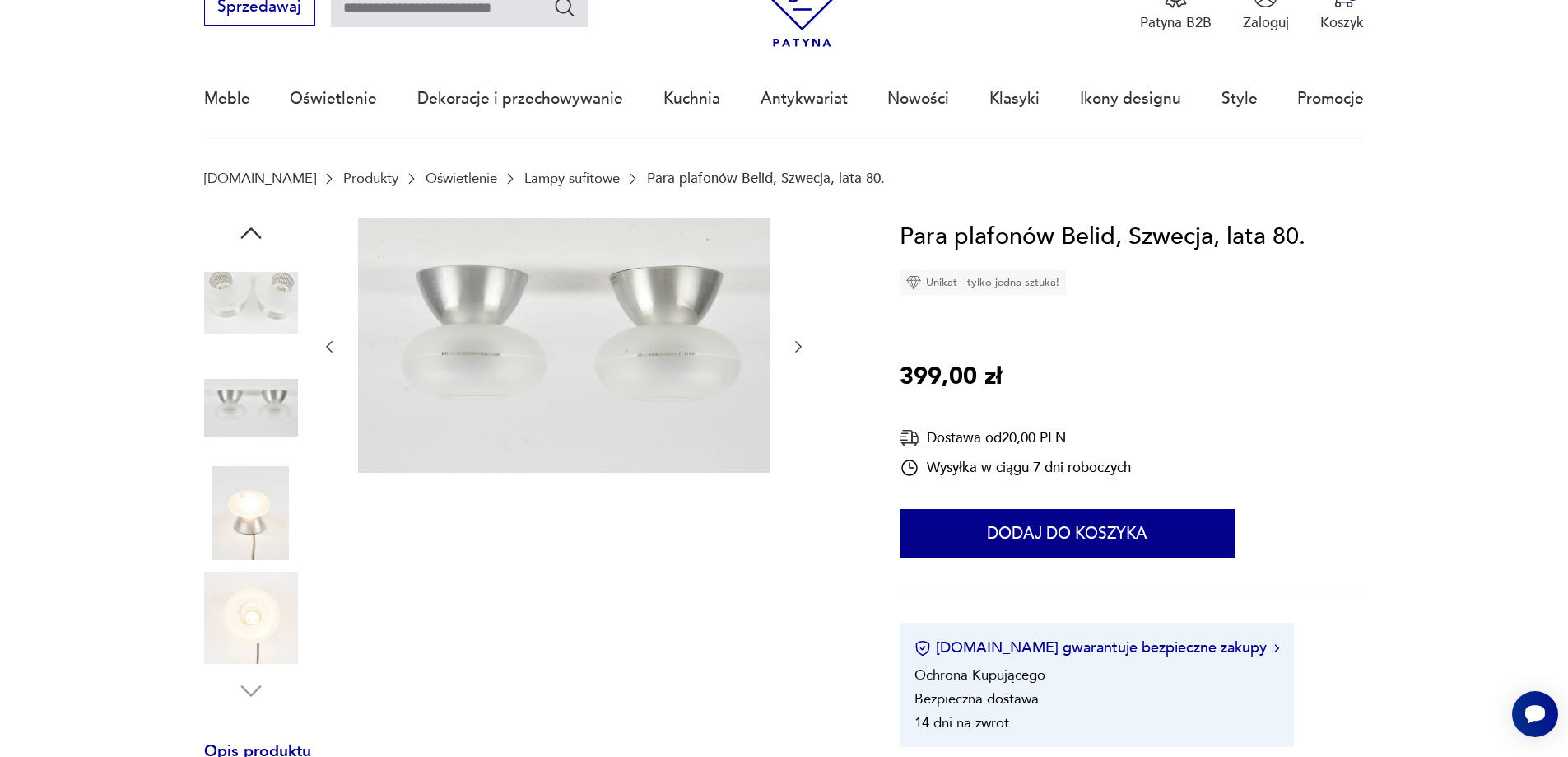
click at [794, 342] on icon "button" at bounding box center [798, 346] width 16 height 16
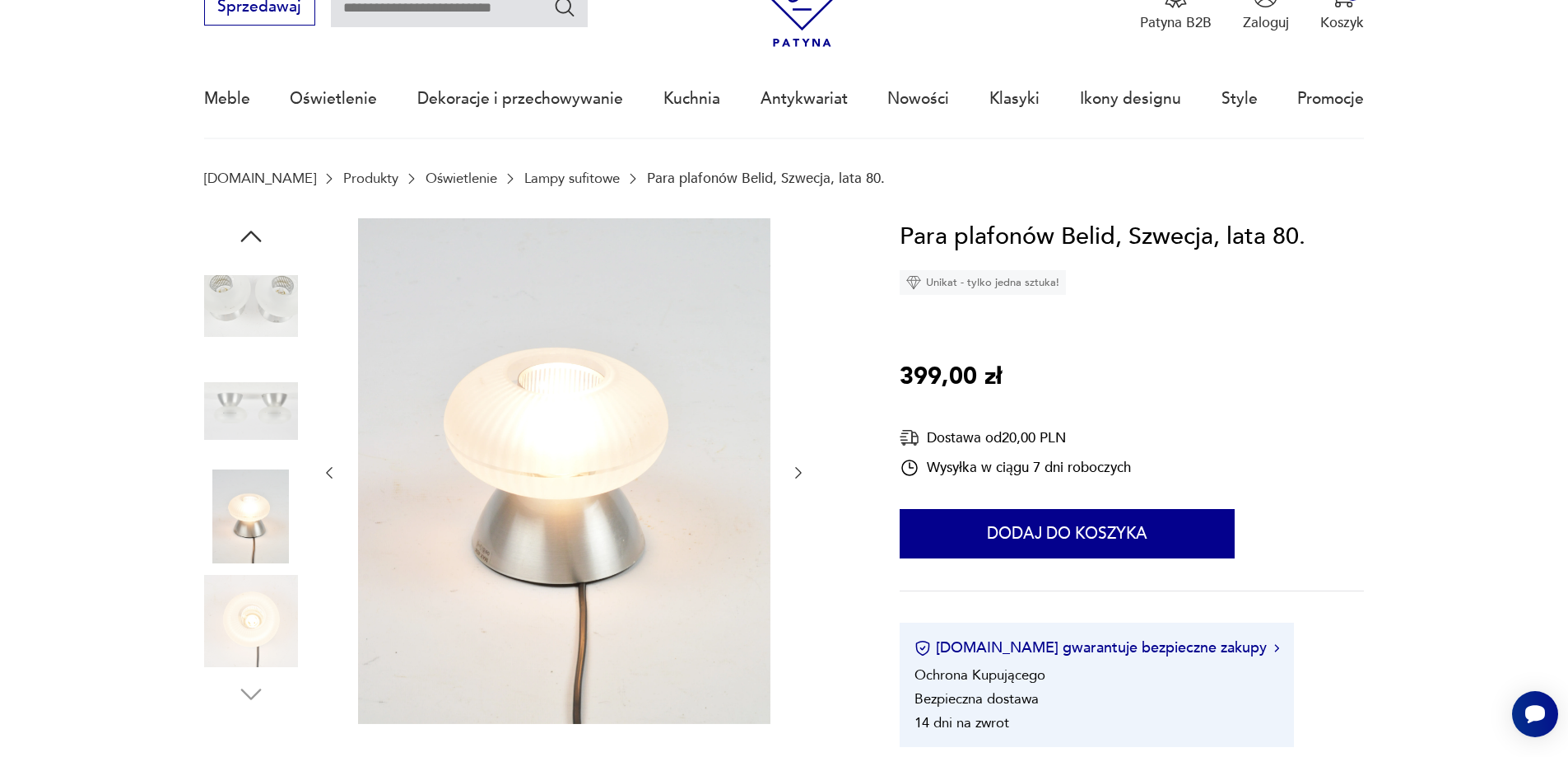
click at [798, 469] on icon "button" at bounding box center [798, 472] width 16 height 16
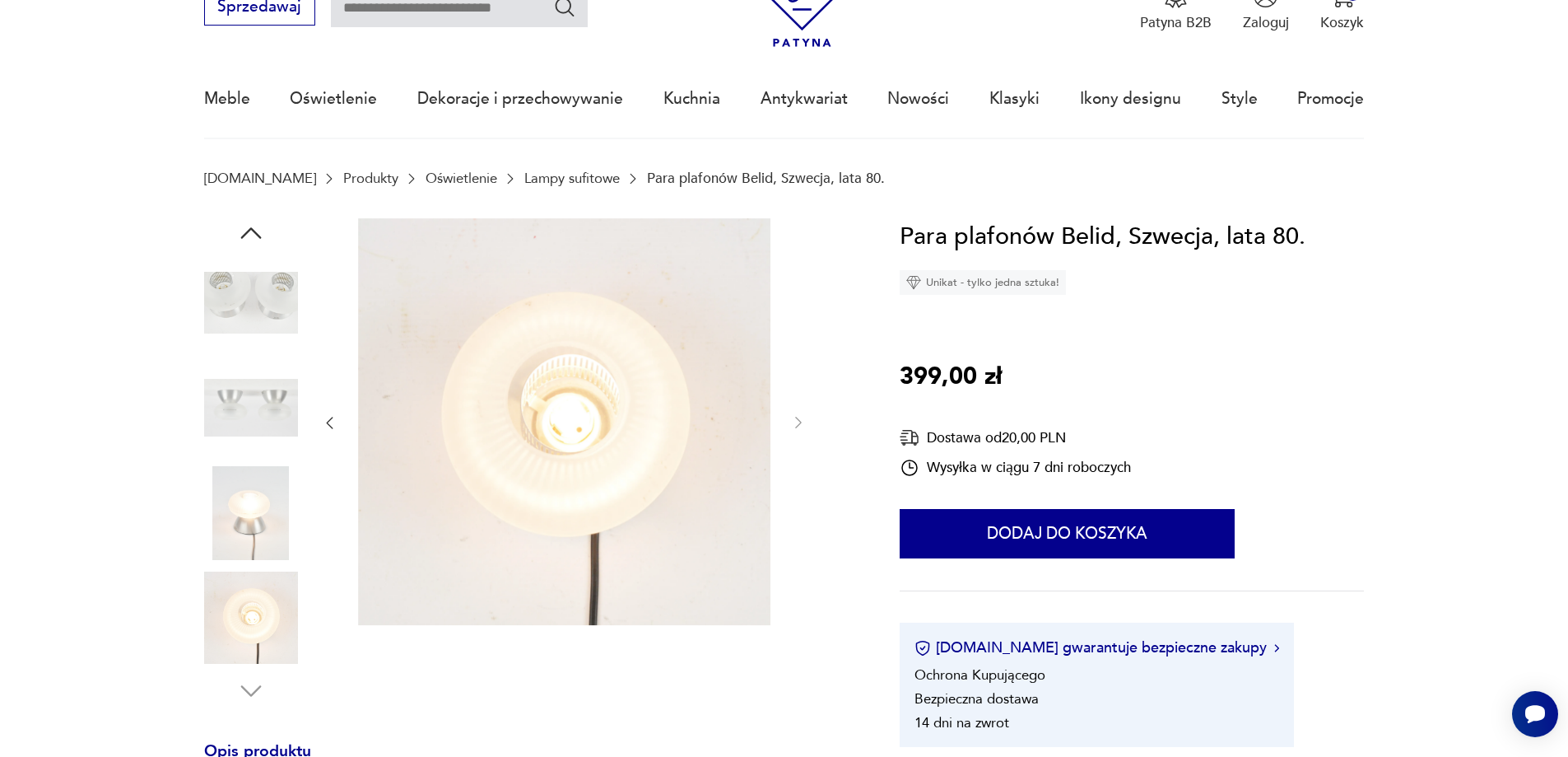
click at [798, 468] on div at bounding box center [563, 423] width 486 height 410
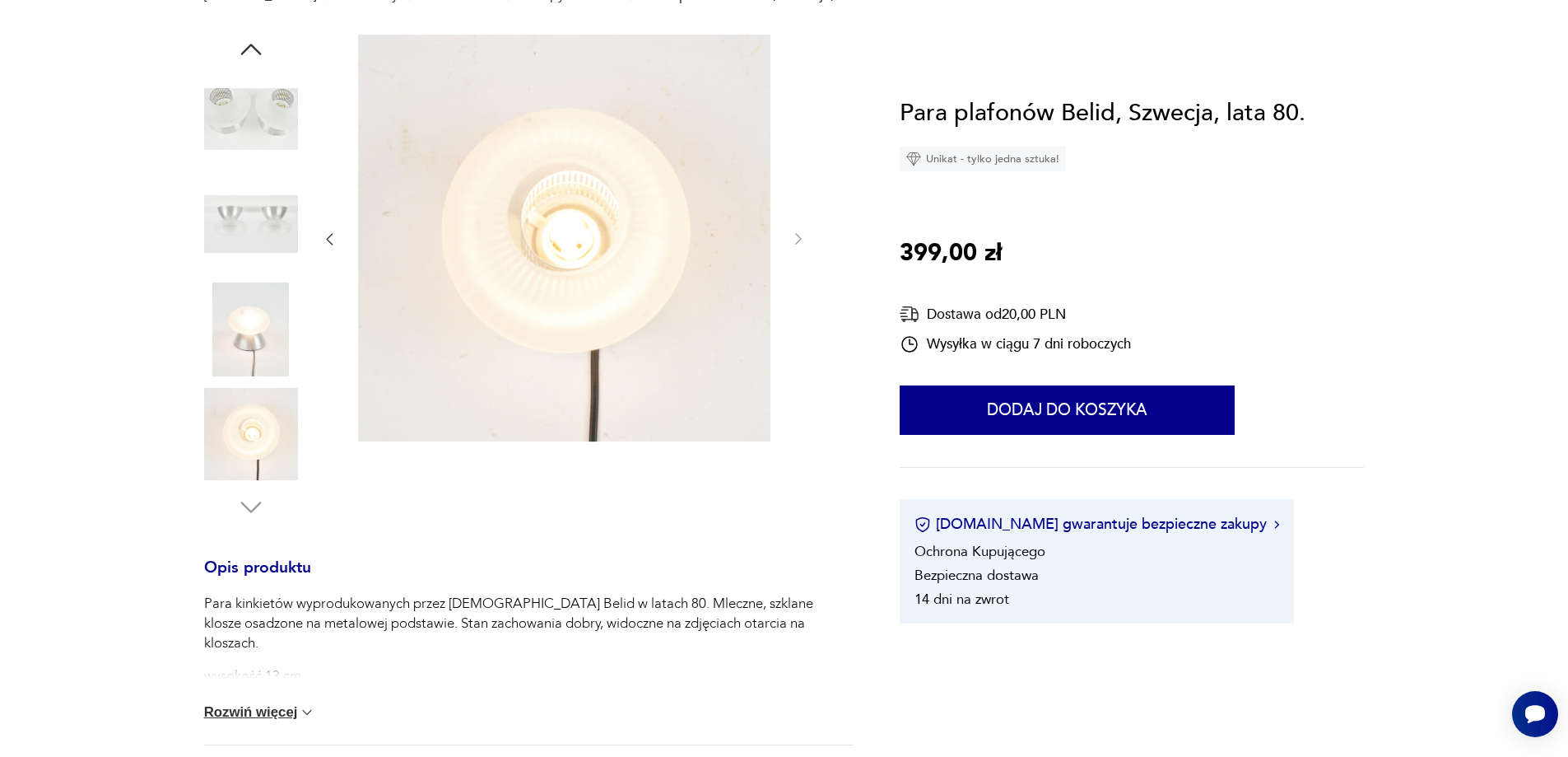
scroll to position [329, 0]
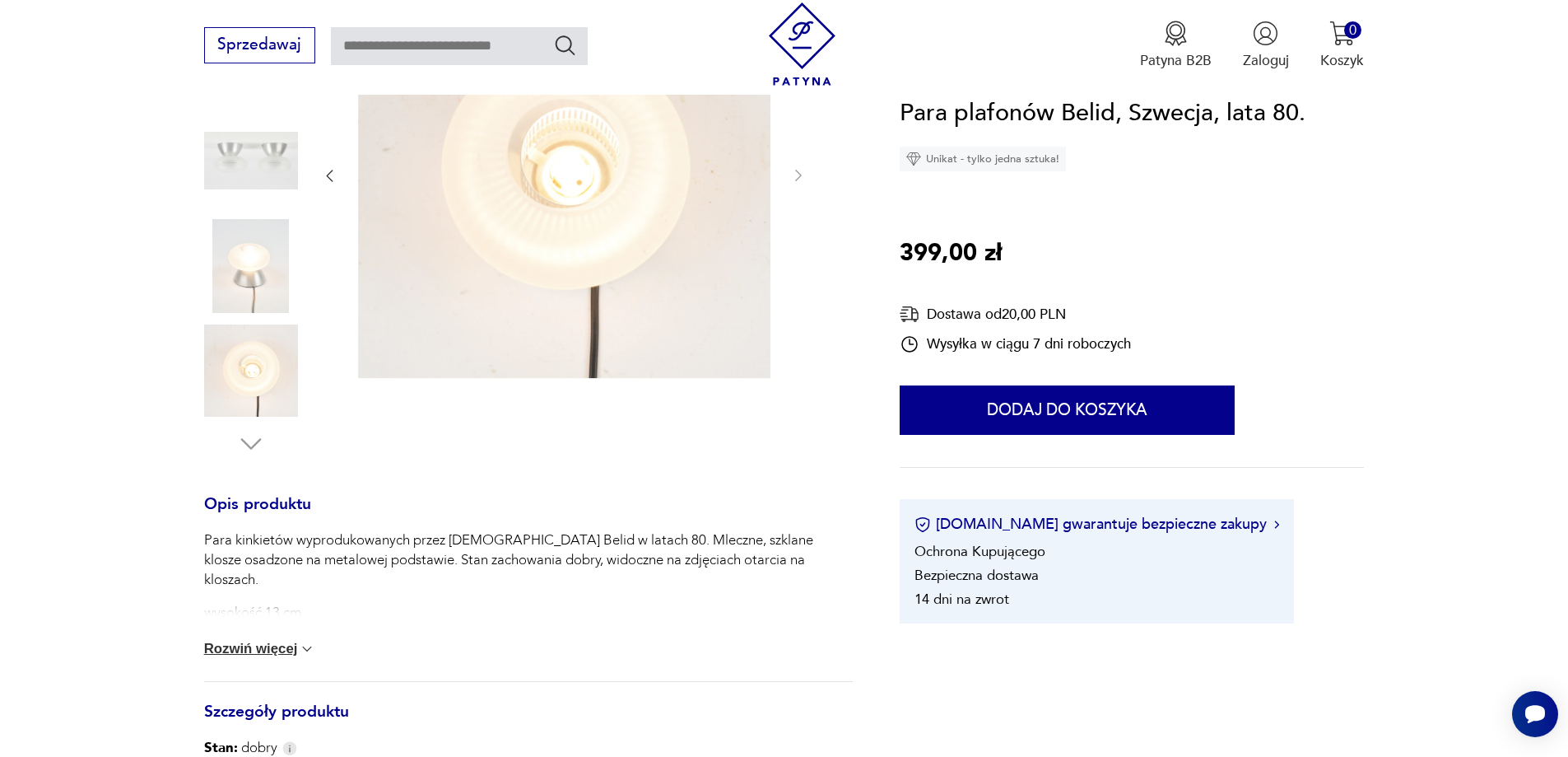
click at [296, 649] on button "Rozwiń więcej" at bounding box center [260, 649] width 112 height 16
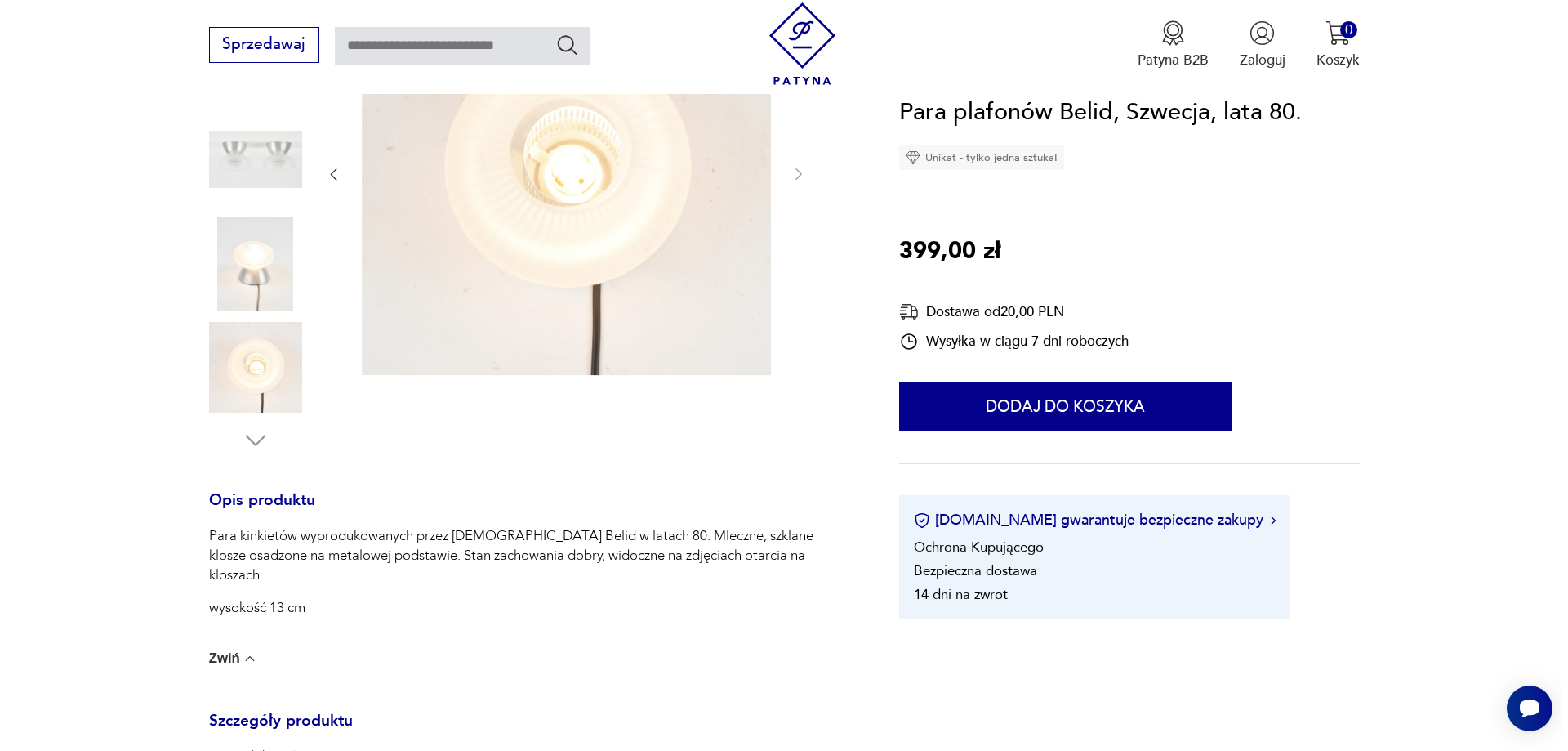
scroll to position [0, 0]
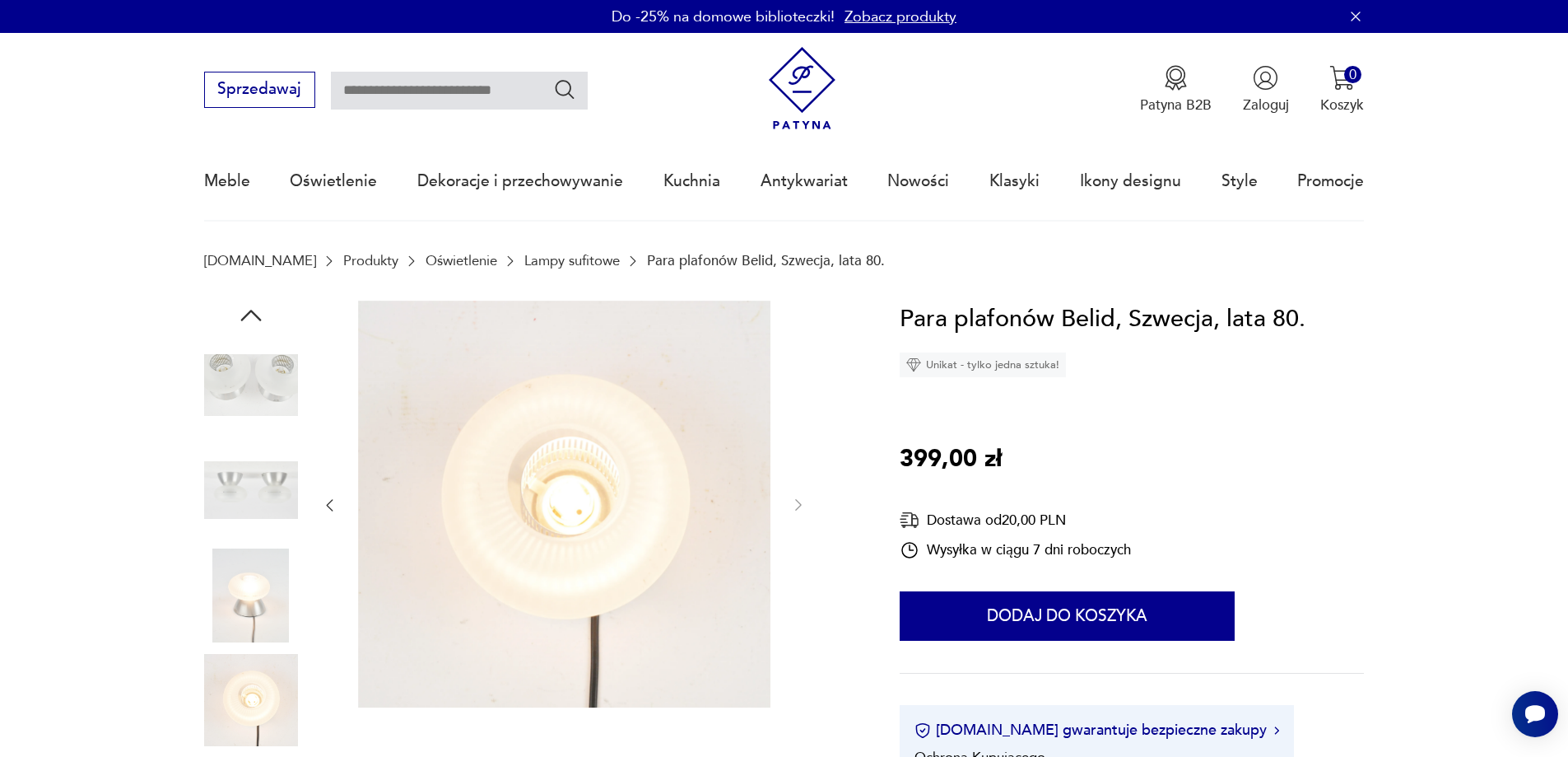
click at [252, 310] on icon "button" at bounding box center [251, 315] width 30 height 30
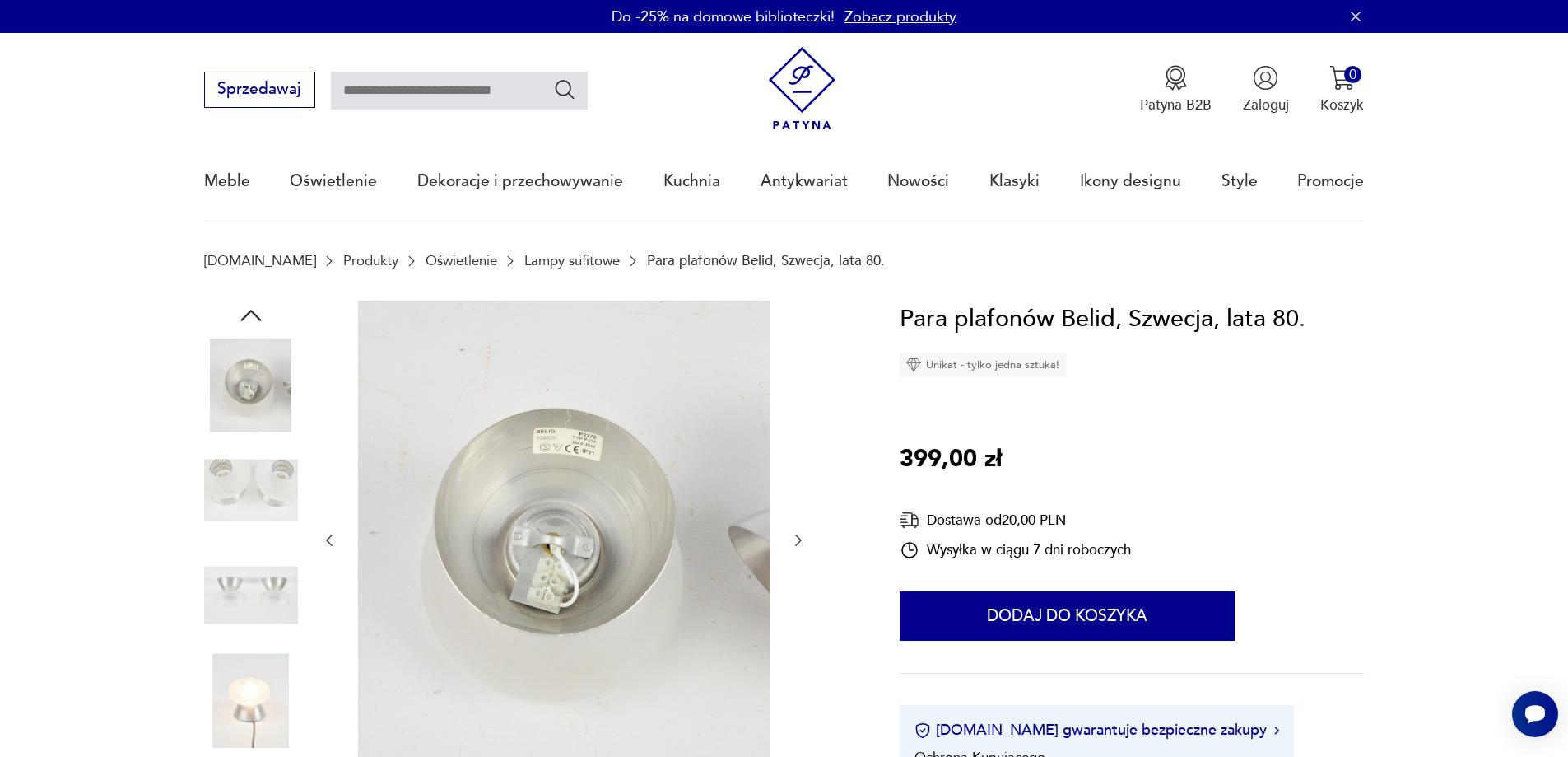
click at [252, 310] on icon "button" at bounding box center [251, 315] width 30 height 30
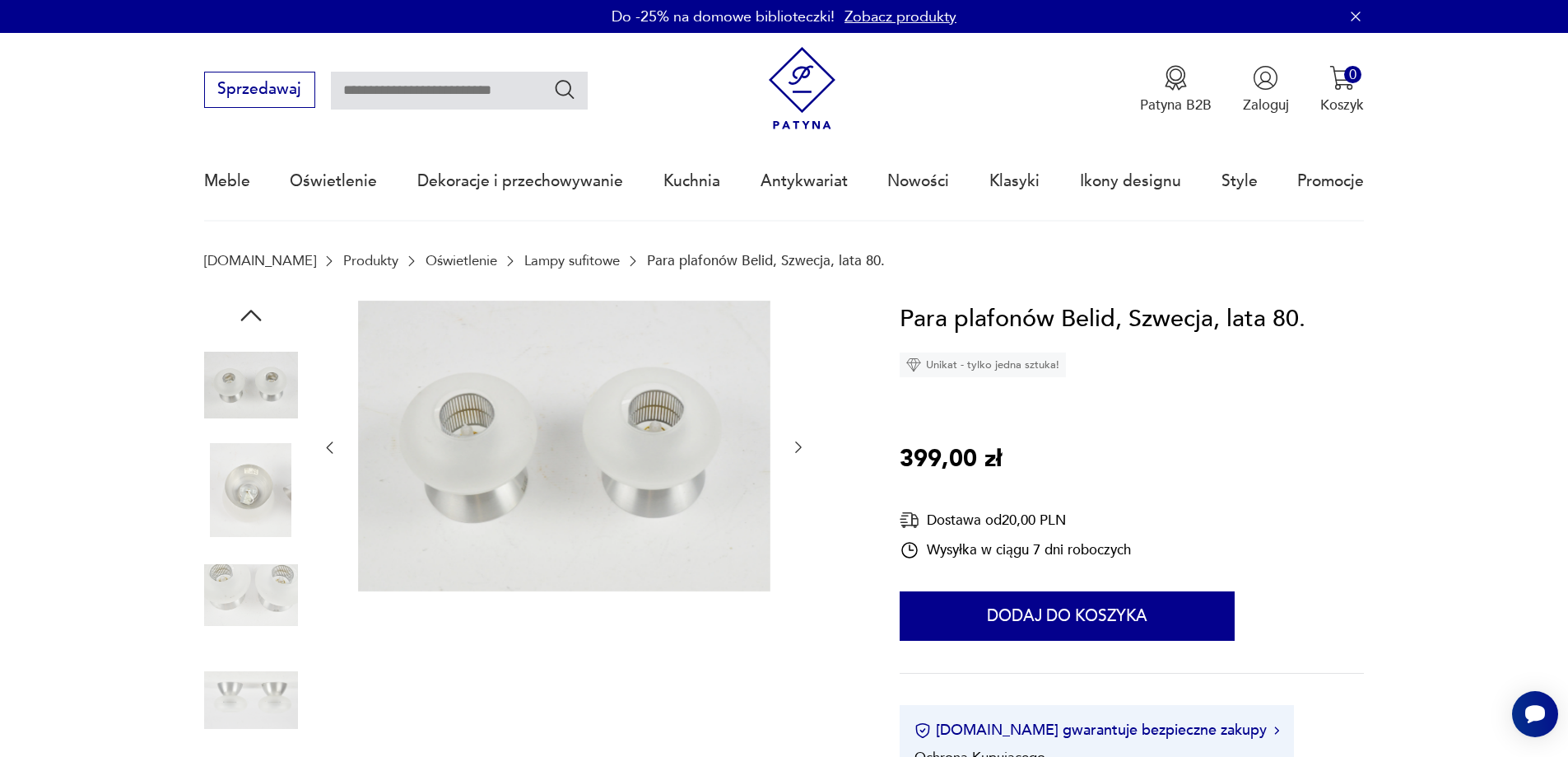
click at [252, 310] on icon "button" at bounding box center [251, 315] width 30 height 30
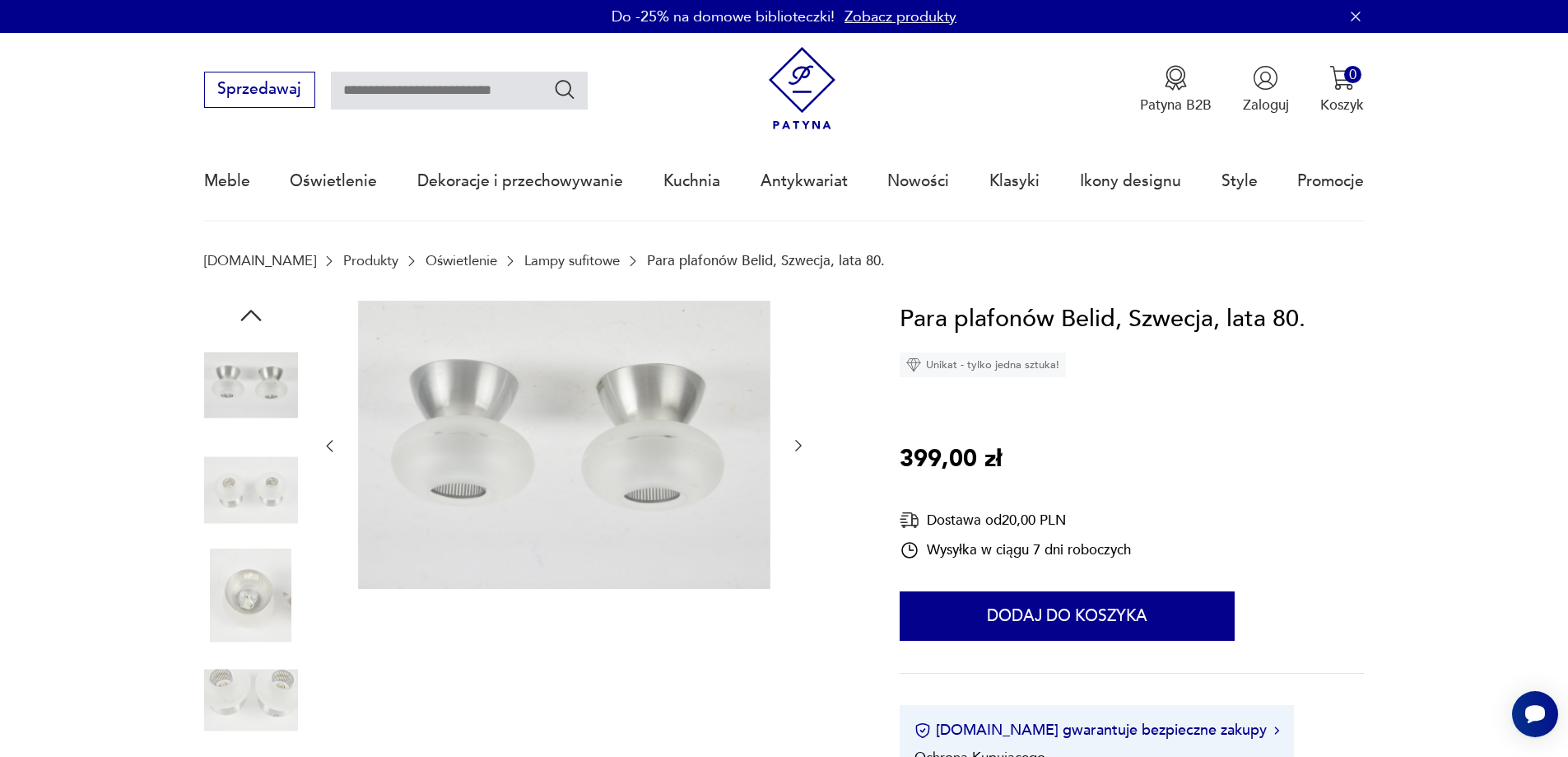
click at [518, 458] on img at bounding box center [564, 444] width 413 height 288
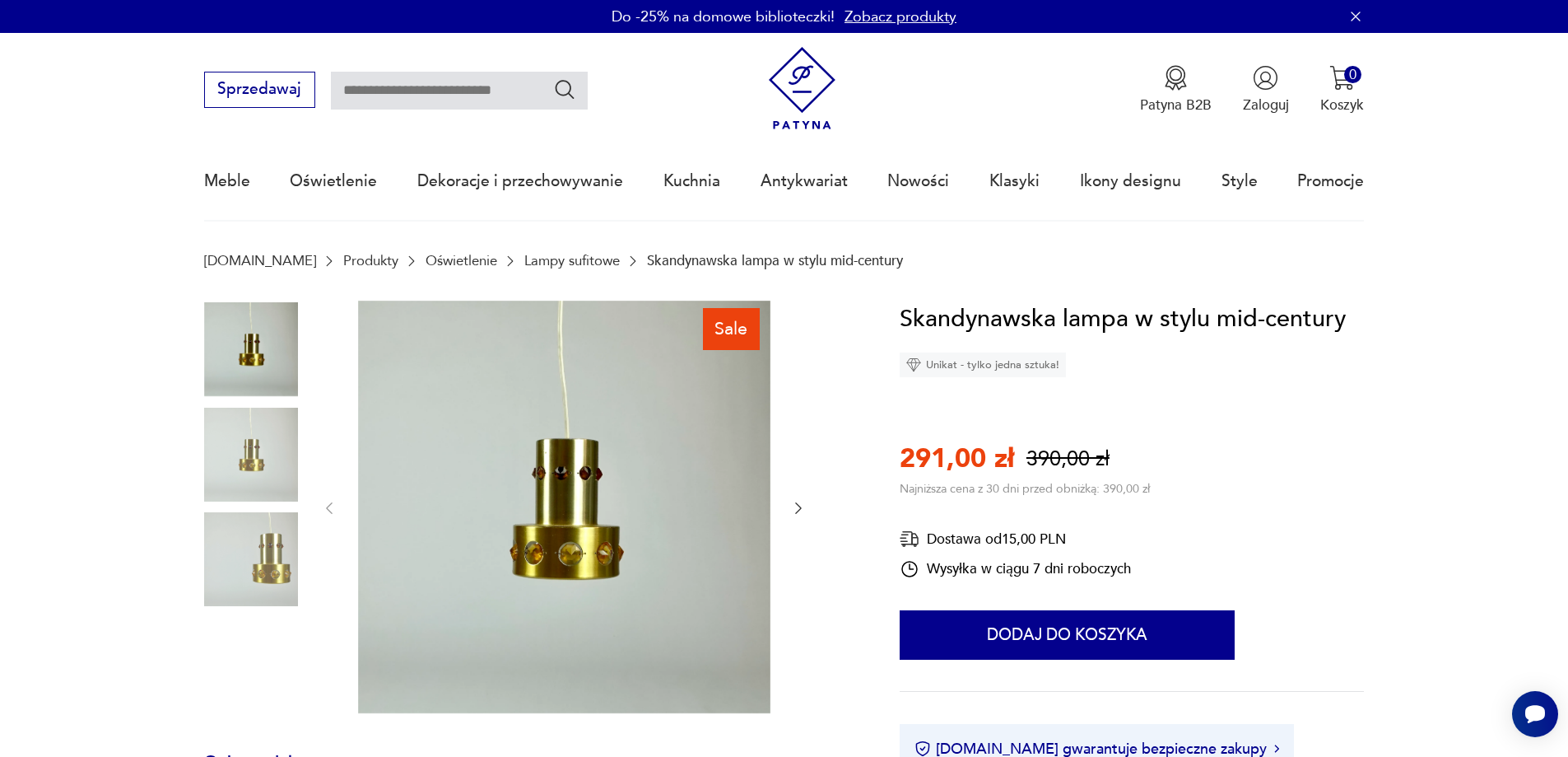
click at [788, 507] on div at bounding box center [563, 507] width 486 height 415
click at [802, 508] on icon "button" at bounding box center [798, 508] width 16 height 16
click at [798, 509] on icon "button" at bounding box center [798, 508] width 16 height 16
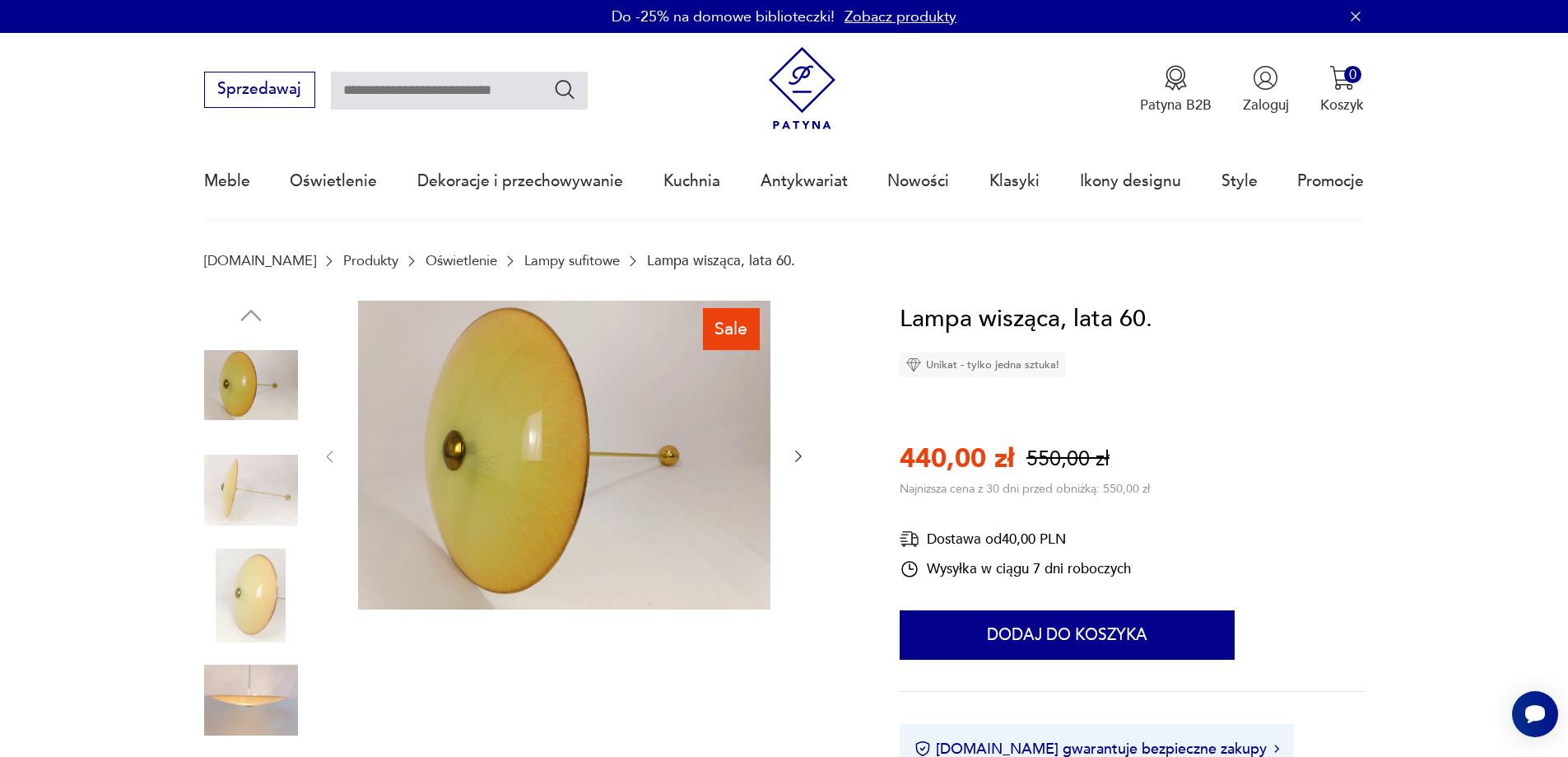
click at [795, 456] on icon "button" at bounding box center [798, 456] width 16 height 16
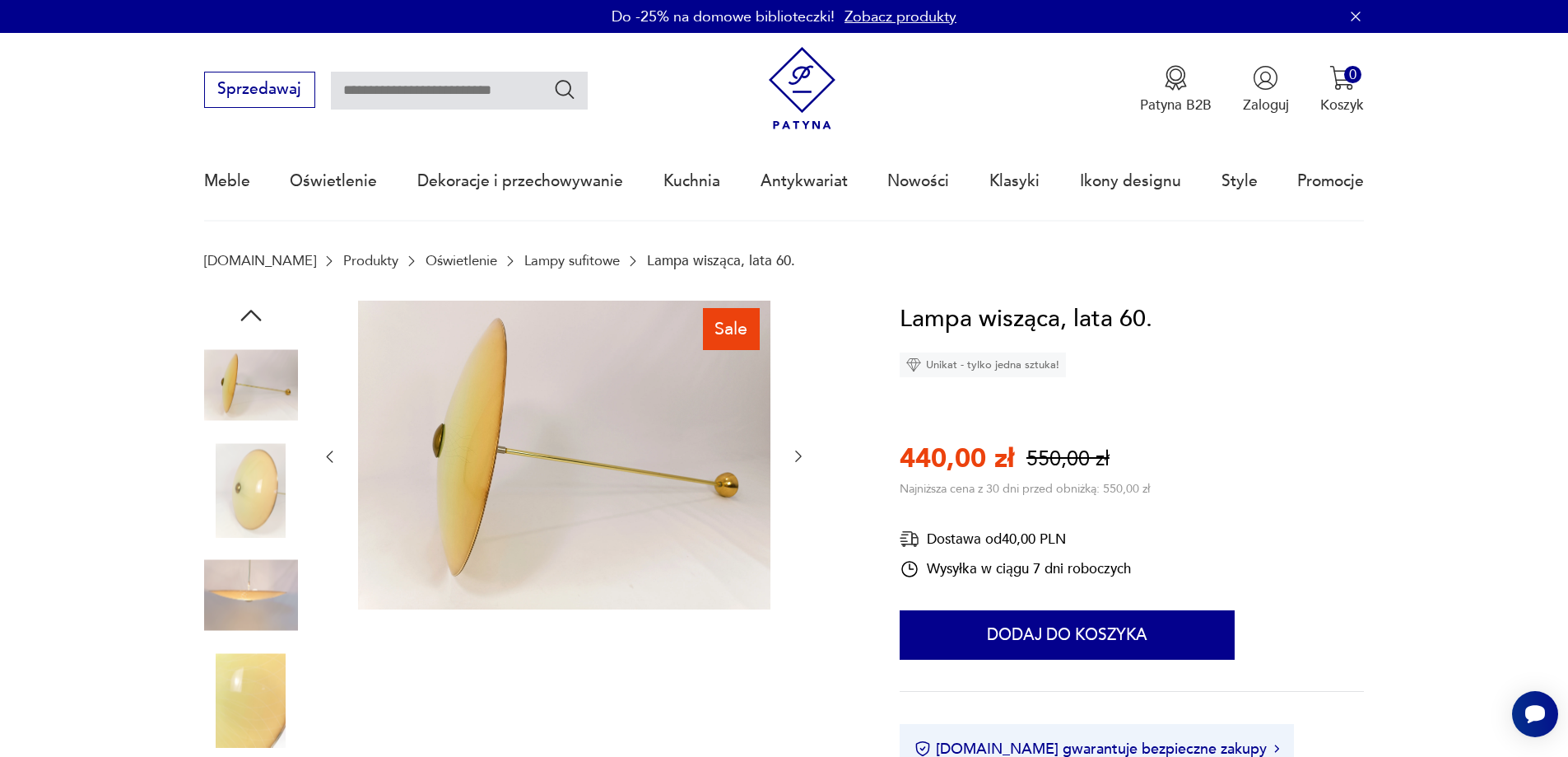
click at [797, 452] on icon "button" at bounding box center [798, 457] width 6 height 12
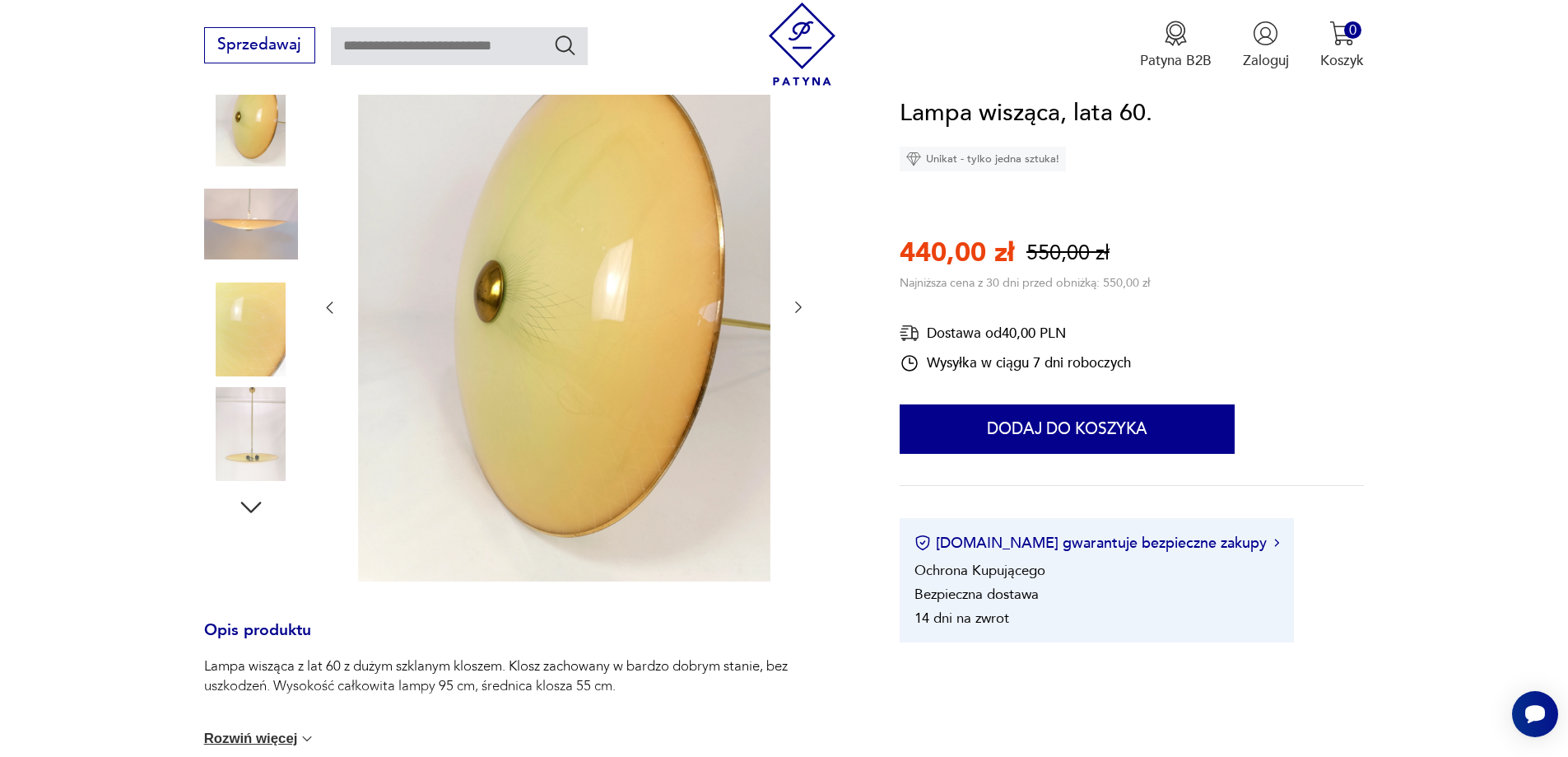
scroll to position [165, 0]
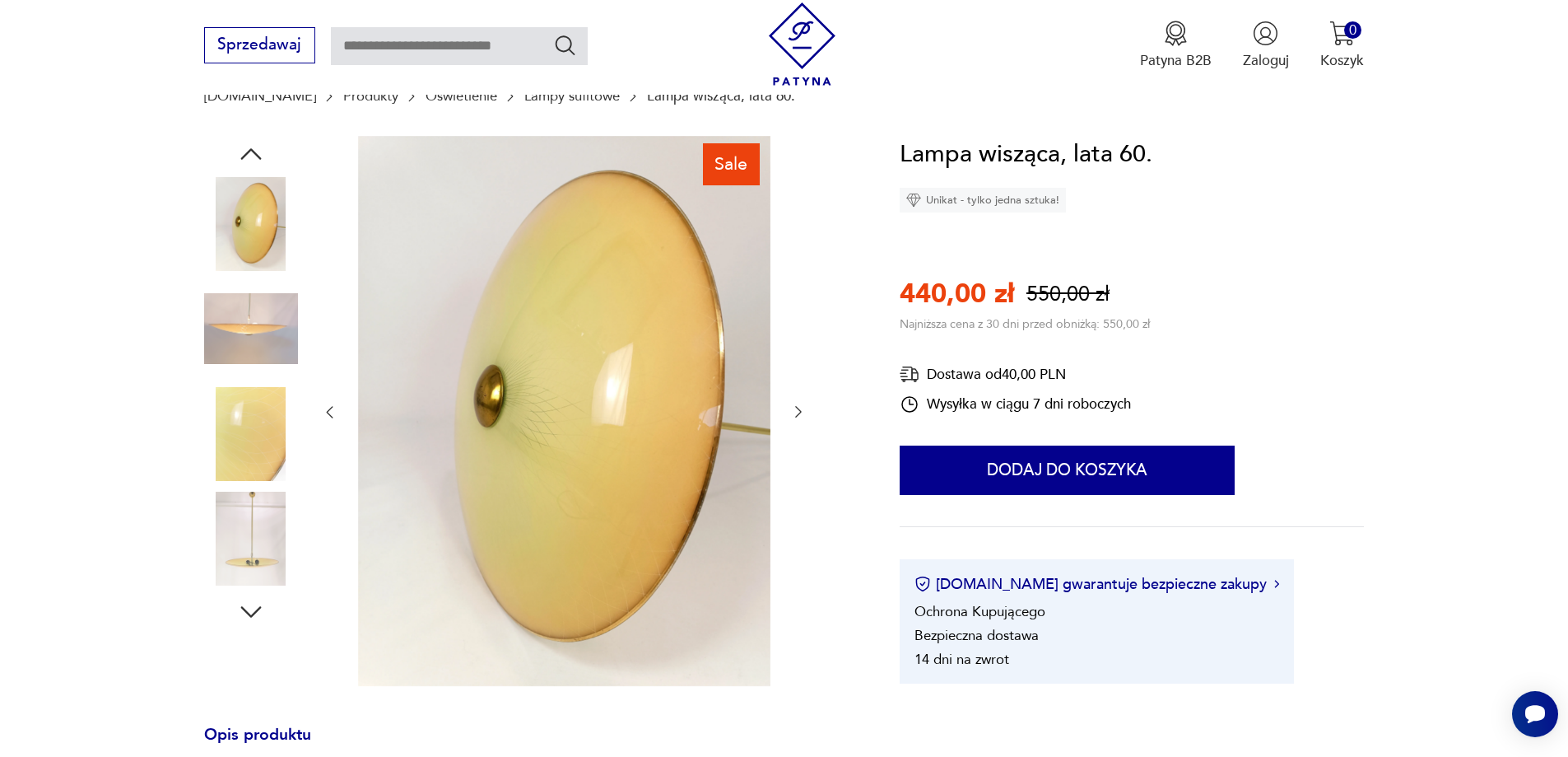
click at [271, 532] on img at bounding box center [251, 538] width 94 height 94
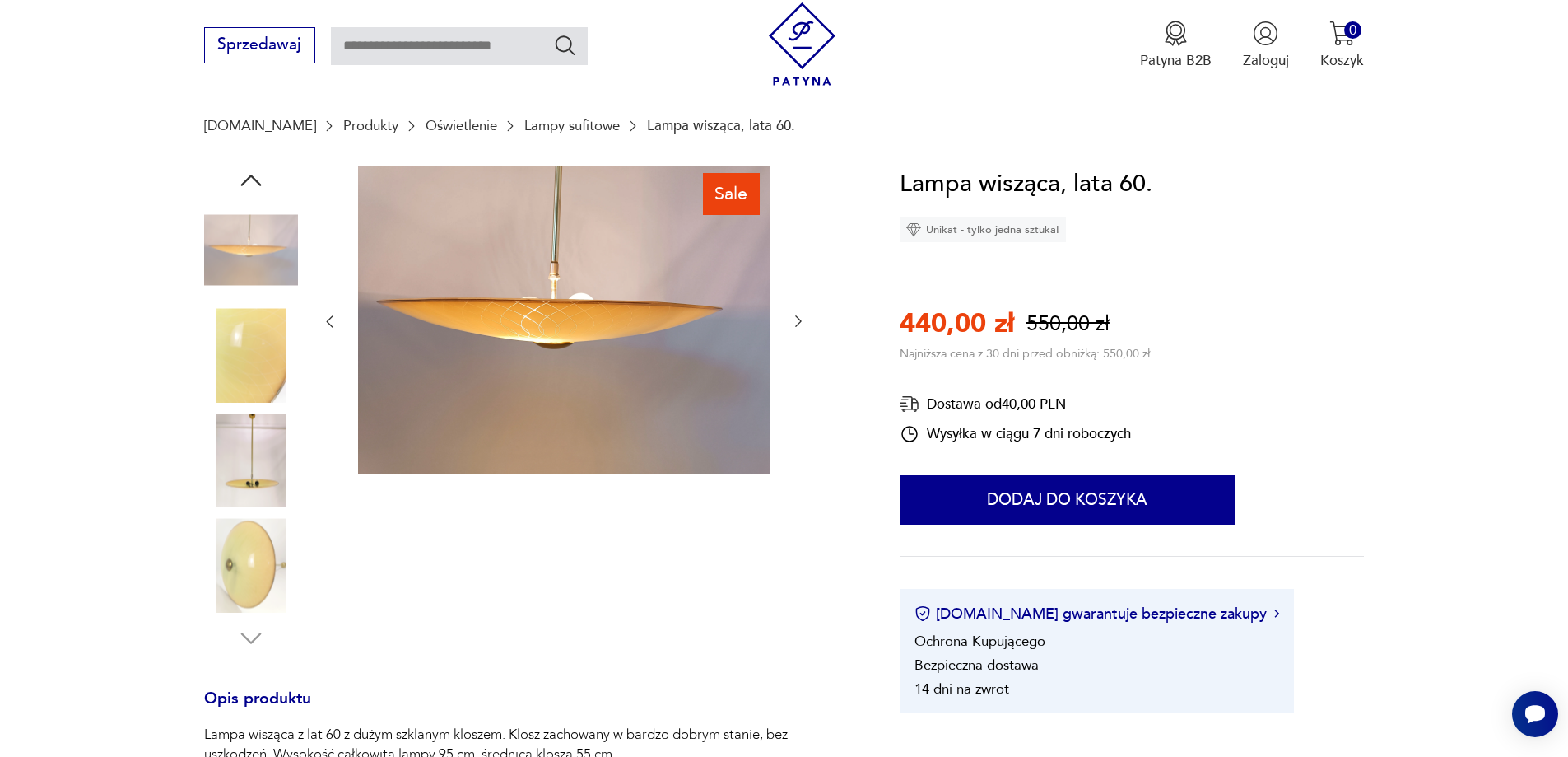
scroll to position [82, 0]
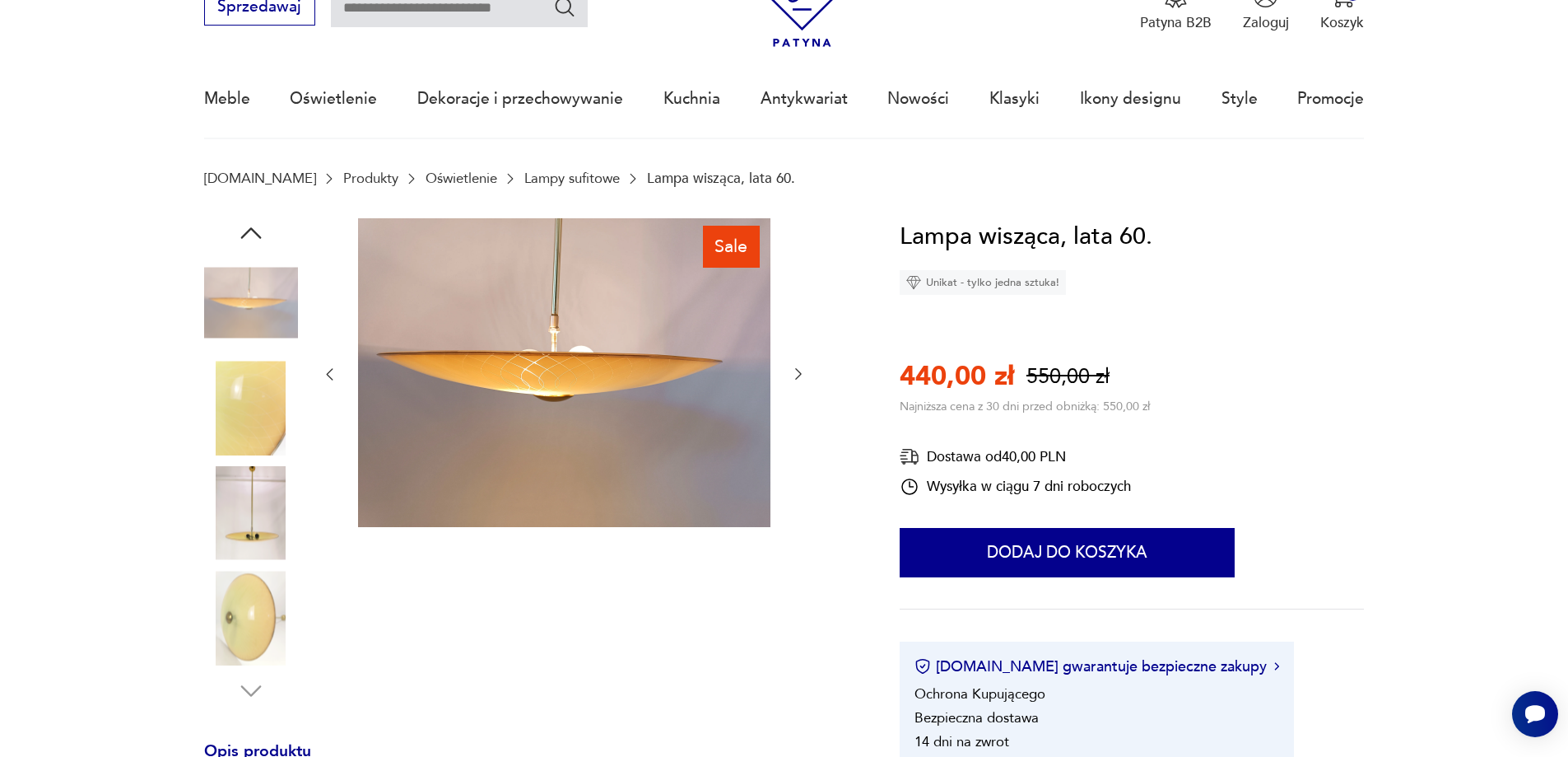
click at [266, 502] on img at bounding box center [251, 513] width 94 height 94
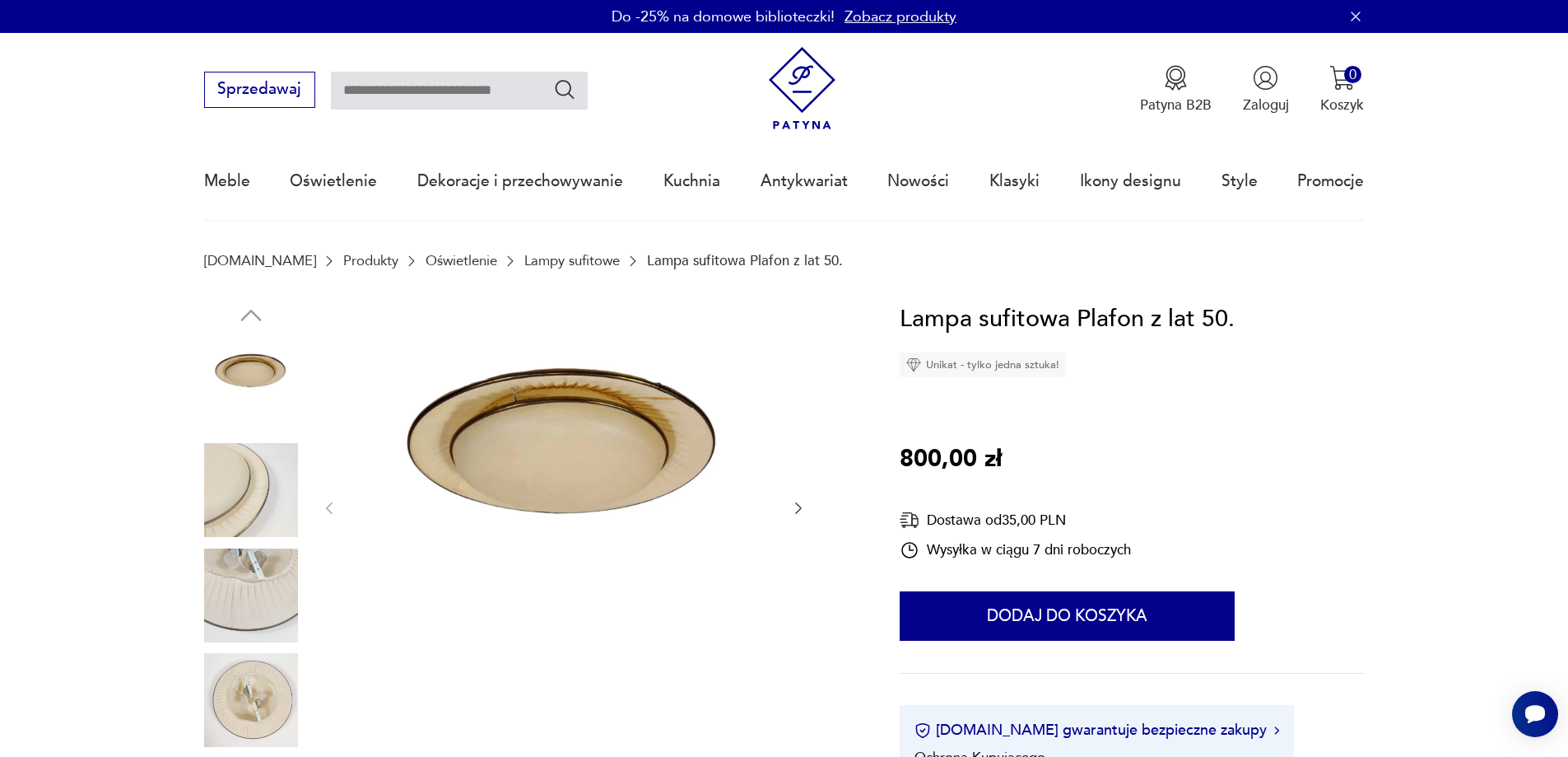
click at [800, 505] on icon "button" at bounding box center [798, 508] width 16 height 16
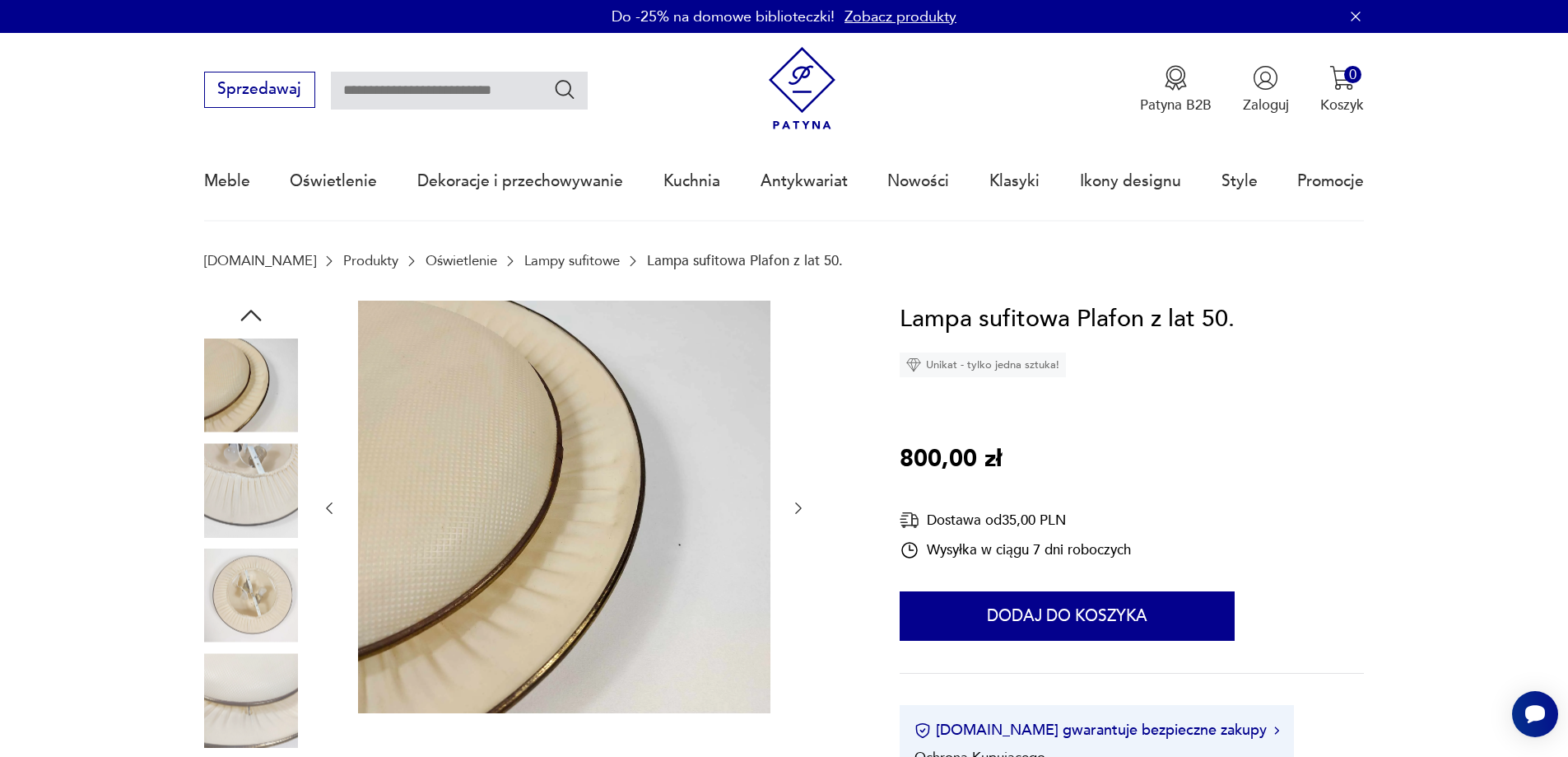
click at [799, 504] on icon "button" at bounding box center [798, 508] width 16 height 16
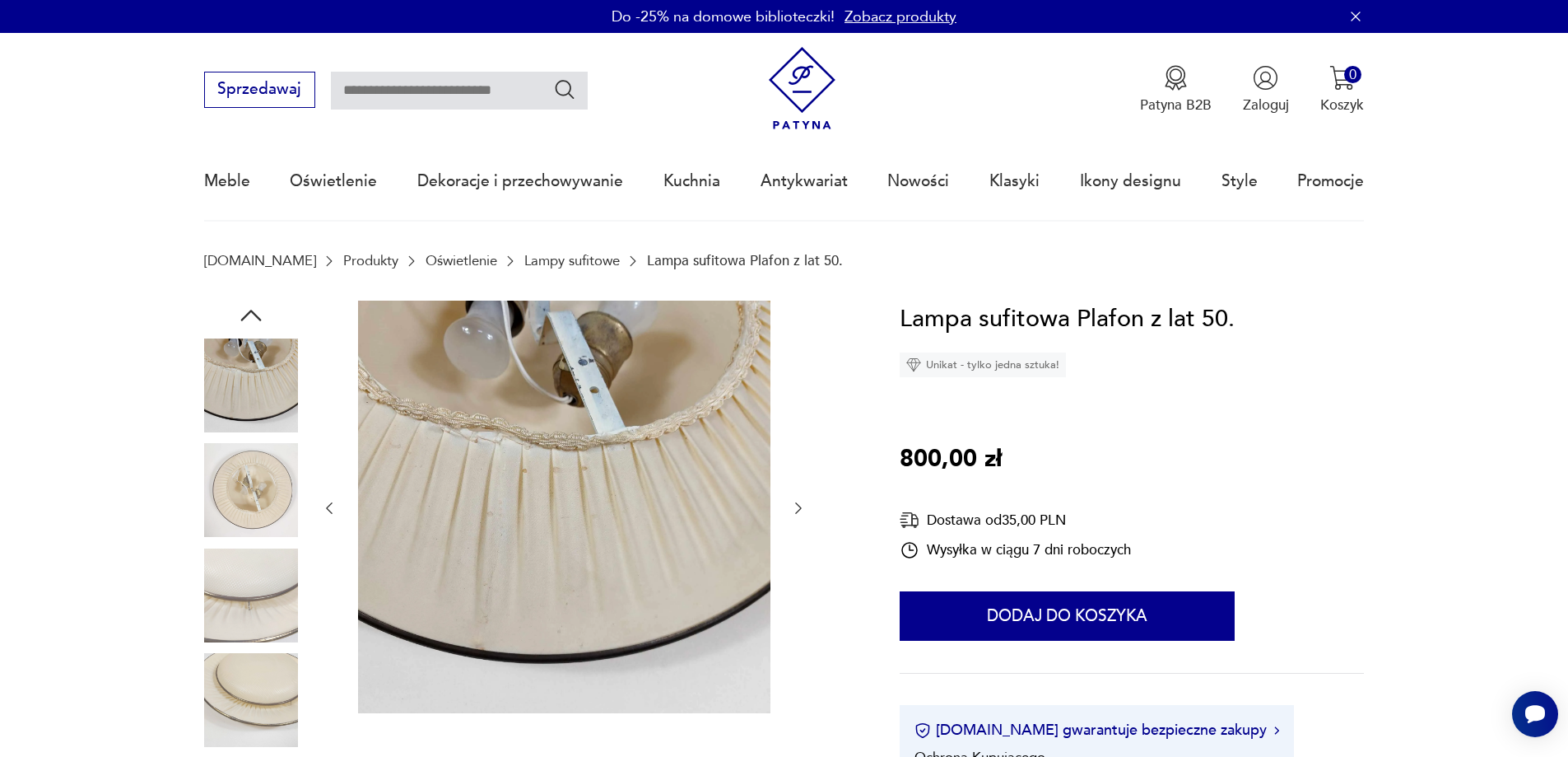
click at [799, 504] on icon "button" at bounding box center [798, 508] width 16 height 16
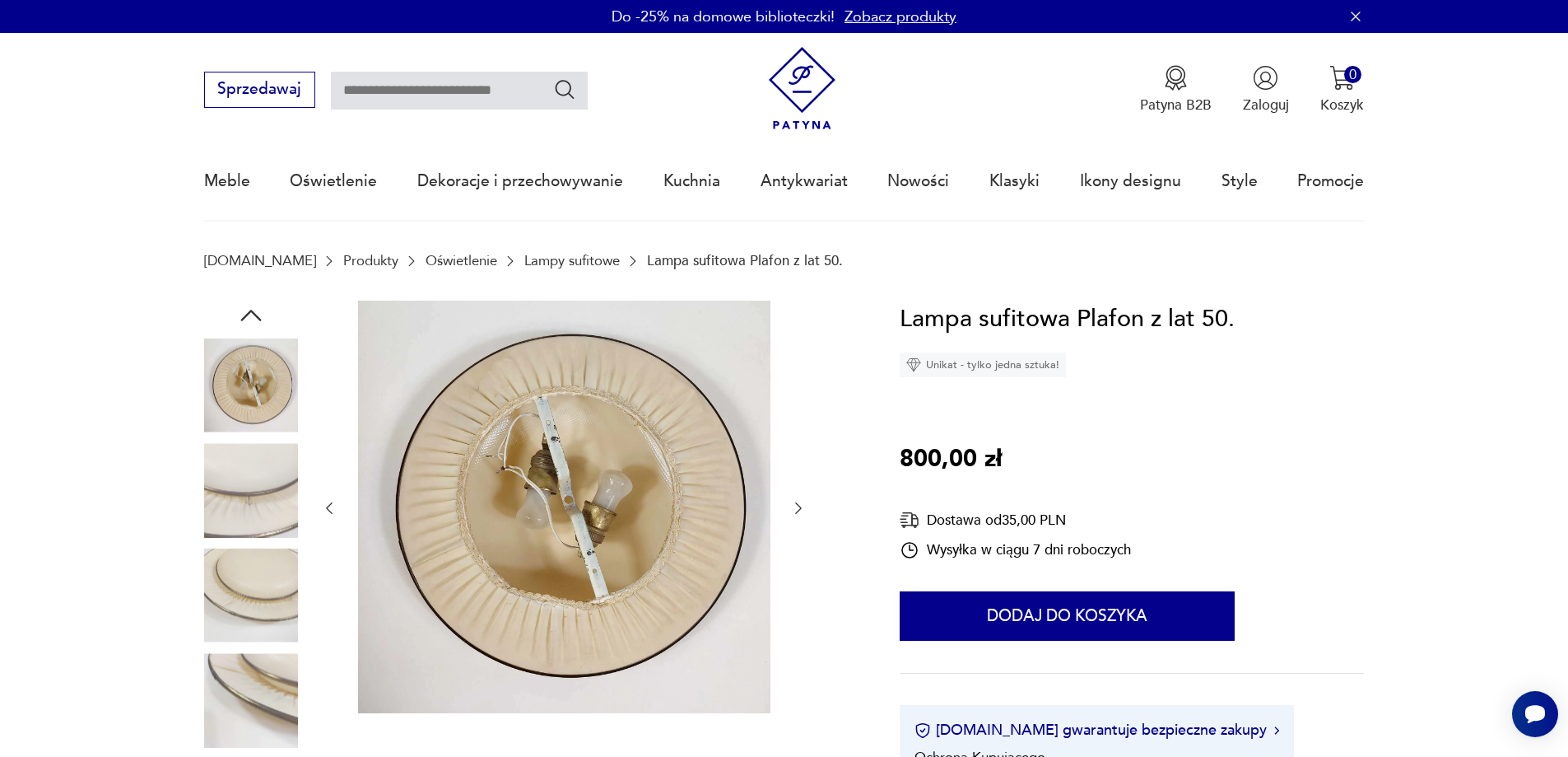
click at [799, 504] on icon "button" at bounding box center [798, 508] width 16 height 16
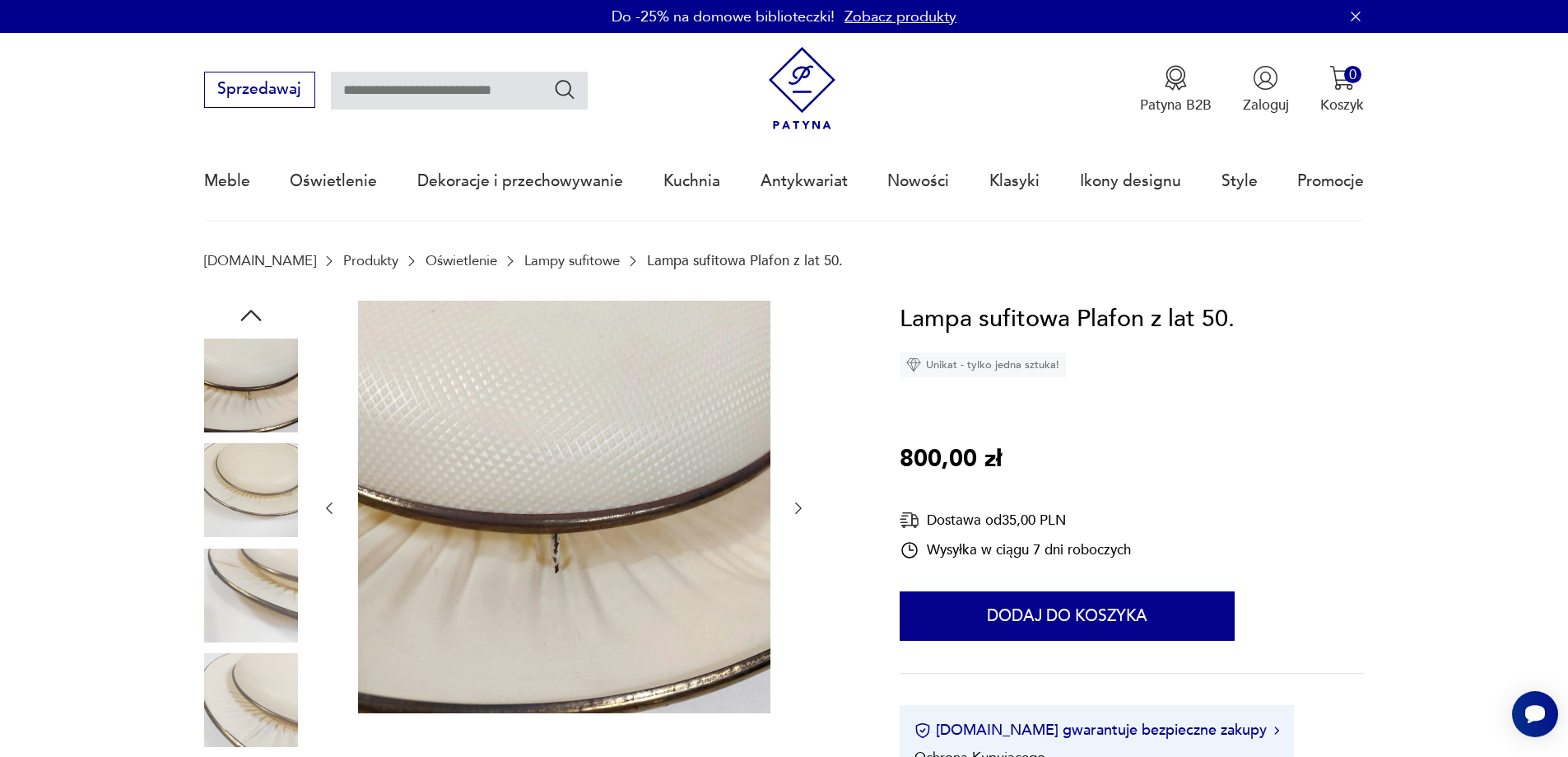
click at [799, 504] on icon "button" at bounding box center [798, 508] width 16 height 16
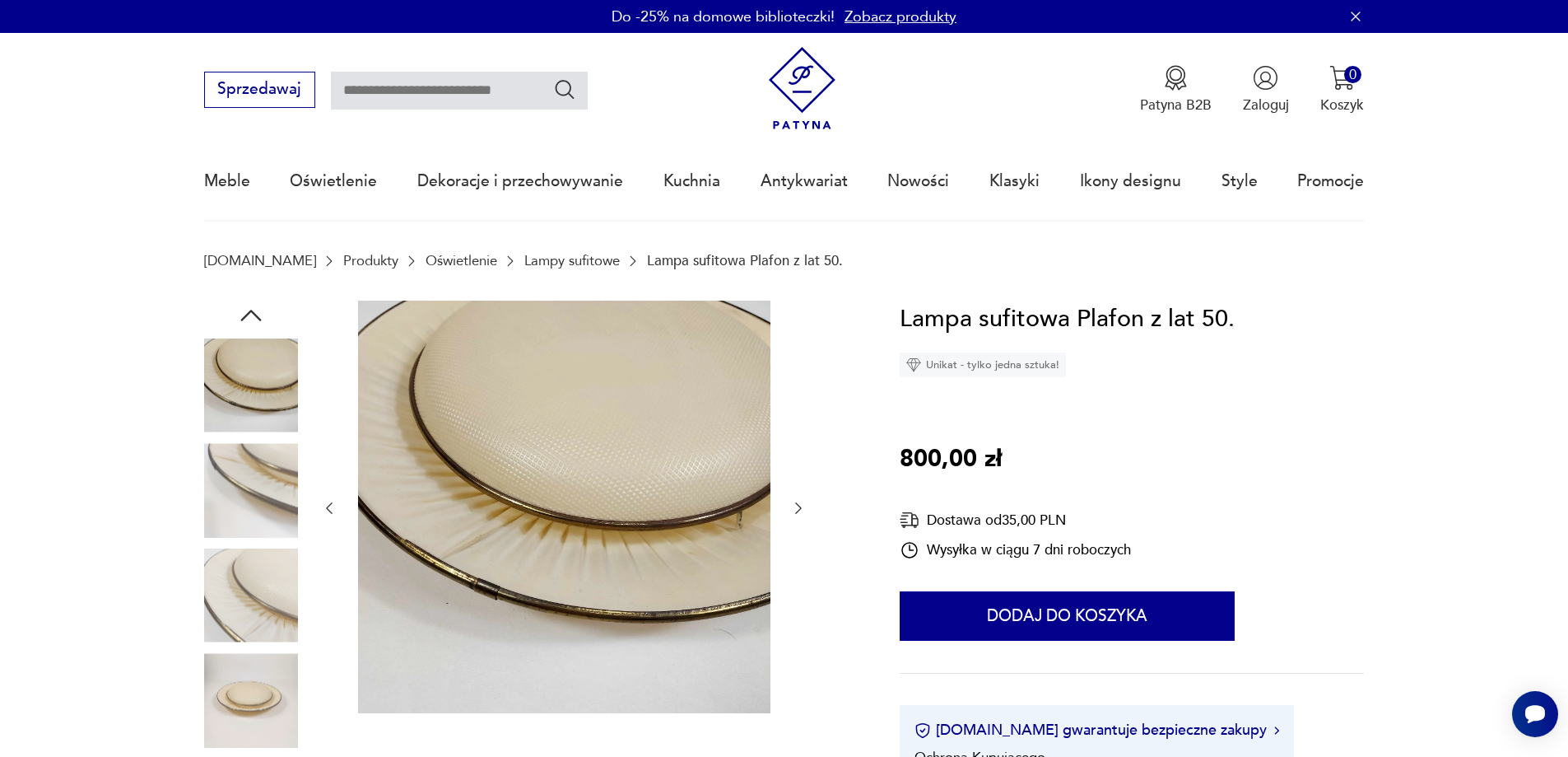
click at [799, 504] on icon "button" at bounding box center [798, 508] width 16 height 16
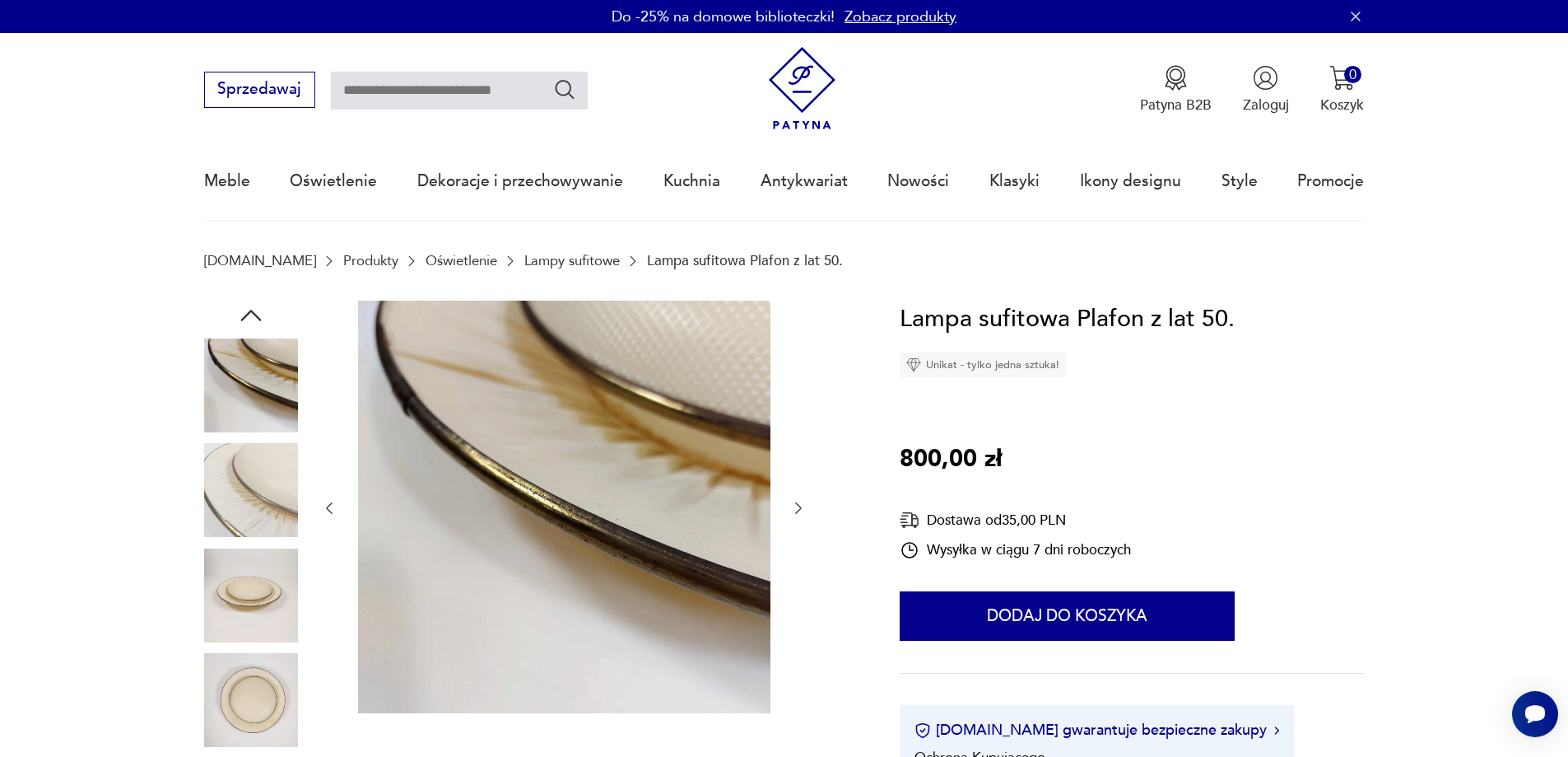
click at [799, 504] on icon "button" at bounding box center [798, 508] width 16 height 16
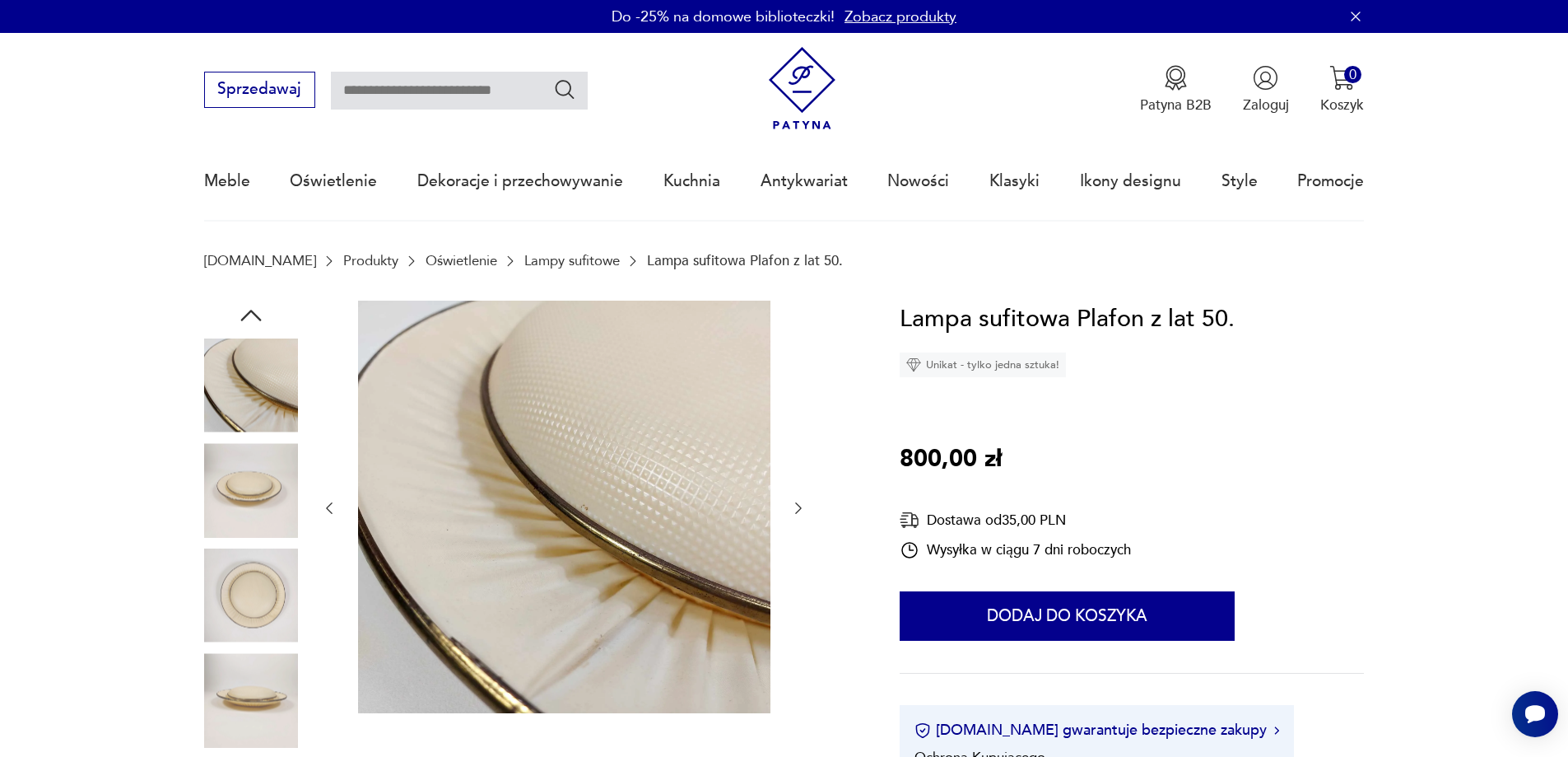
click at [799, 504] on icon "button" at bounding box center [798, 508] width 16 height 16
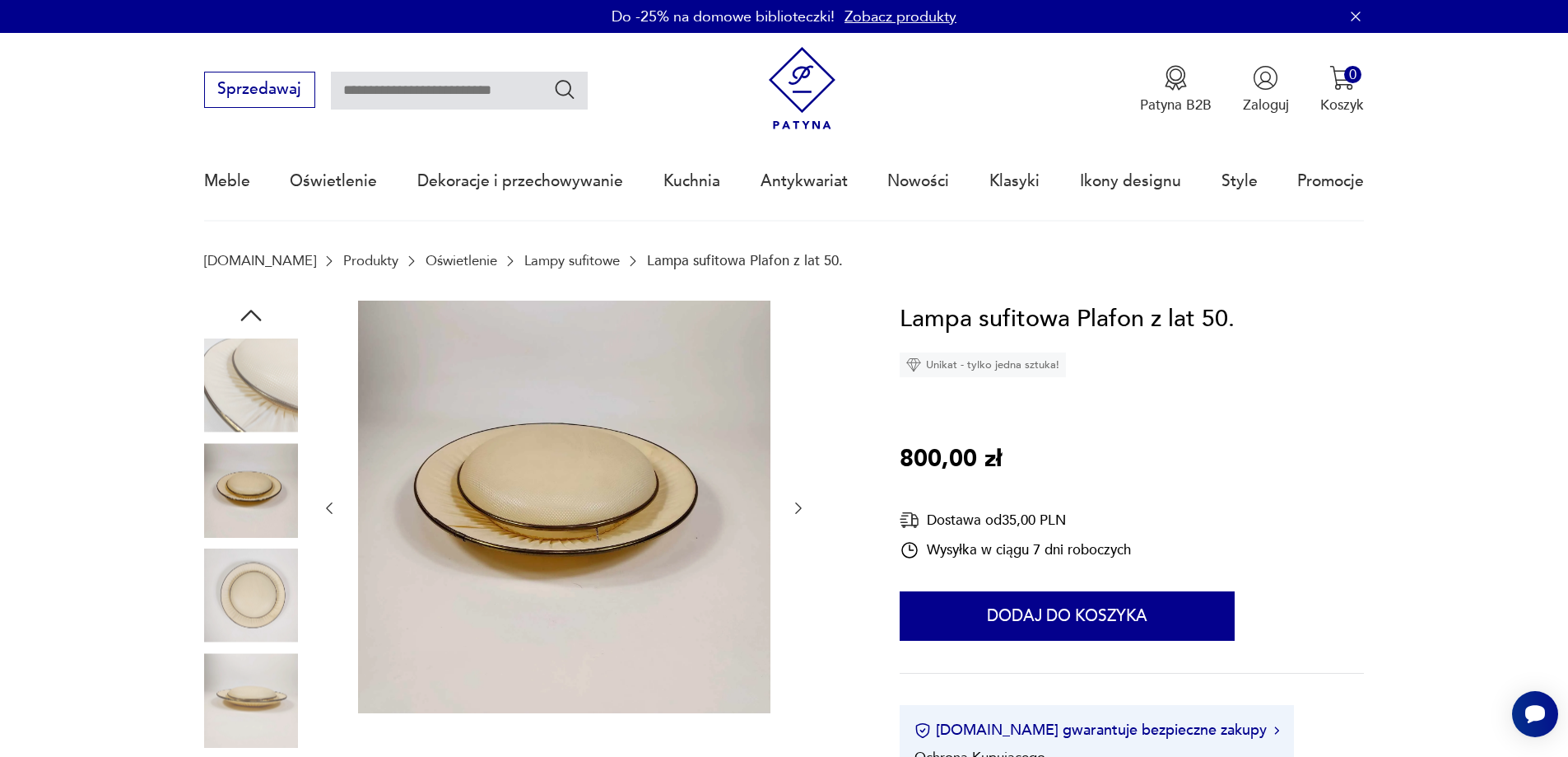
click at [799, 504] on icon "button" at bounding box center [798, 508] width 16 height 16
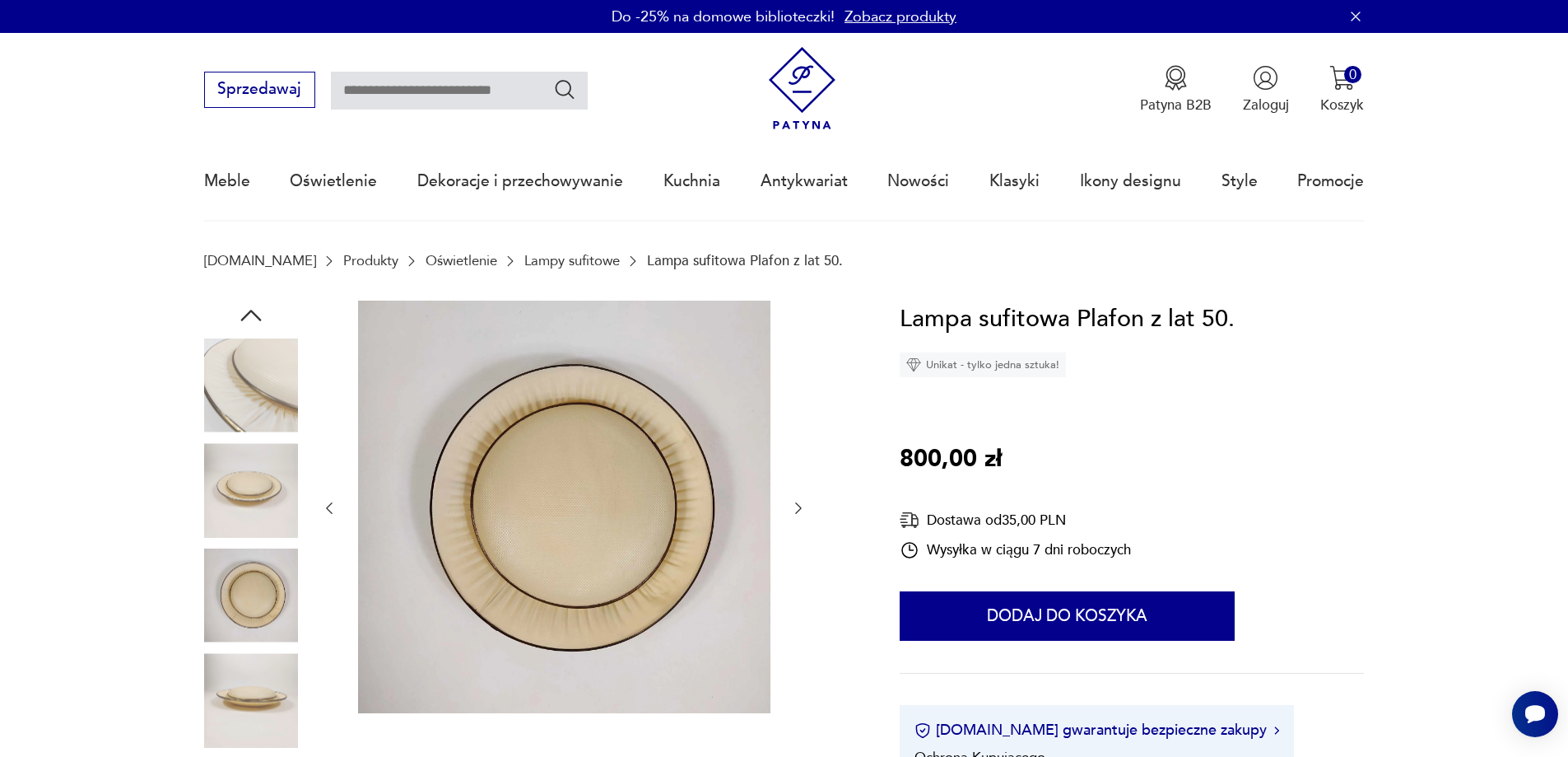
click at [799, 504] on icon "button" at bounding box center [798, 508] width 16 height 16
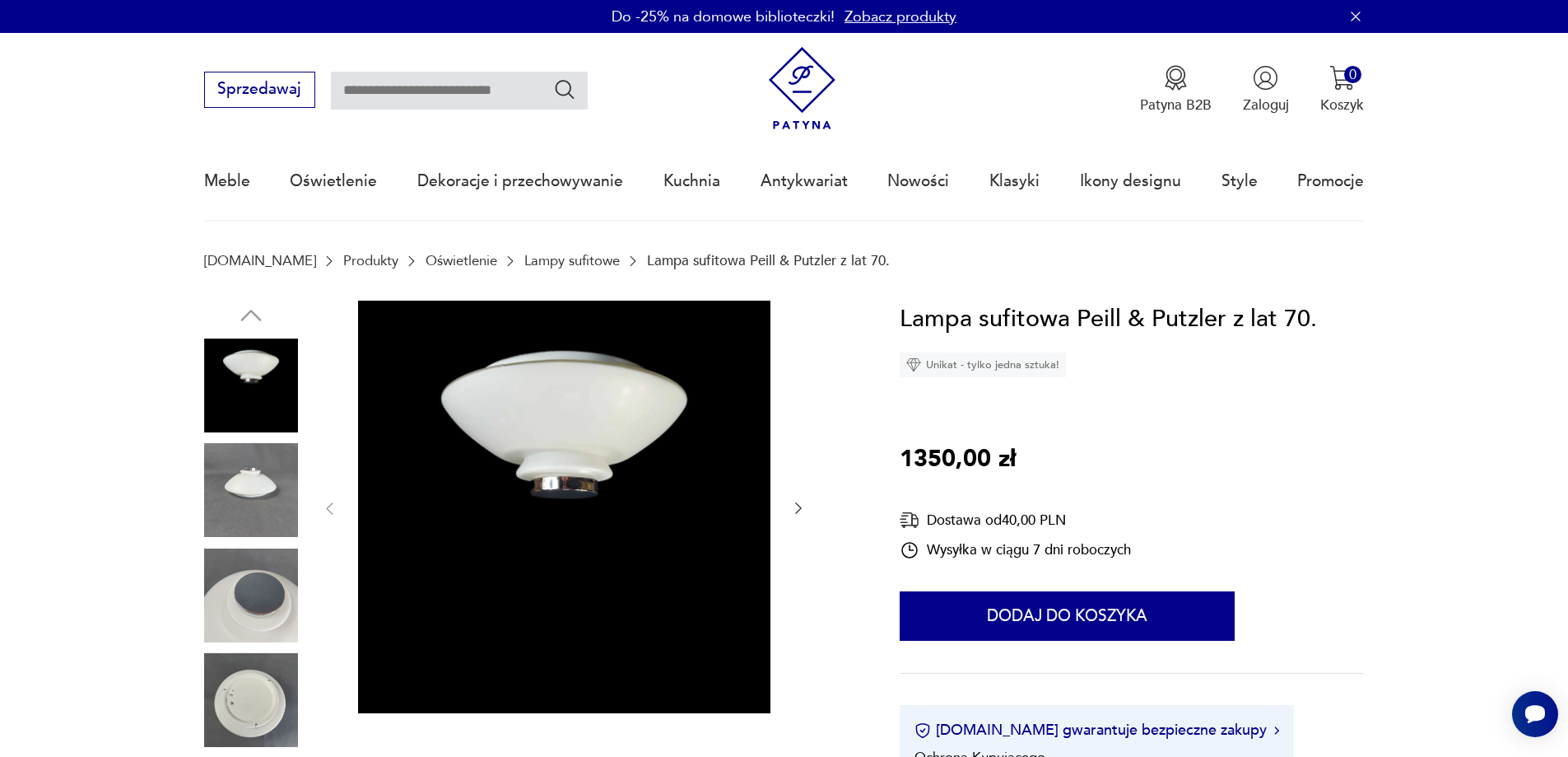
click at [799, 503] on icon "button" at bounding box center [798, 508] width 16 height 16
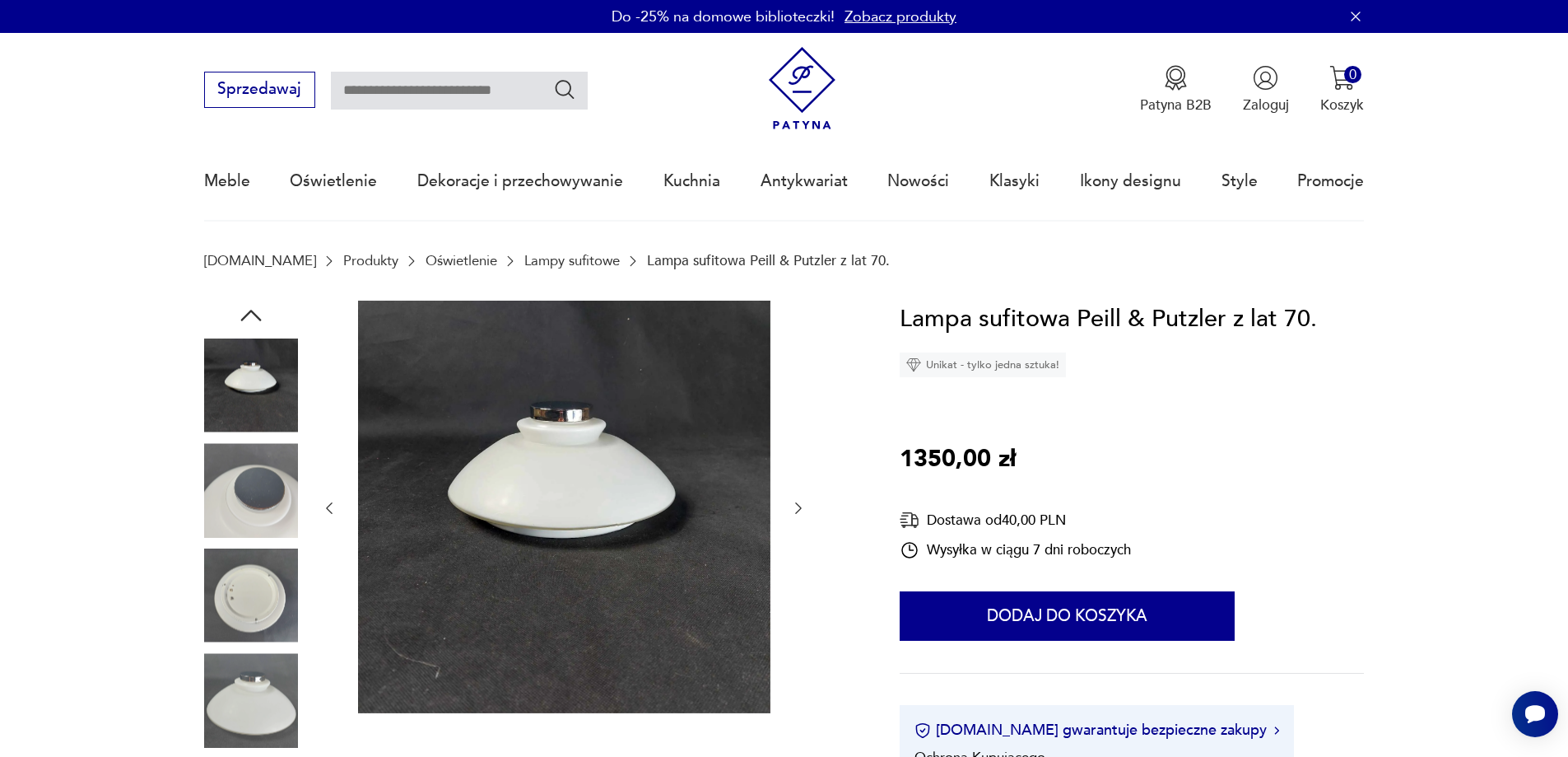
click at [799, 501] on icon "button" at bounding box center [798, 508] width 16 height 16
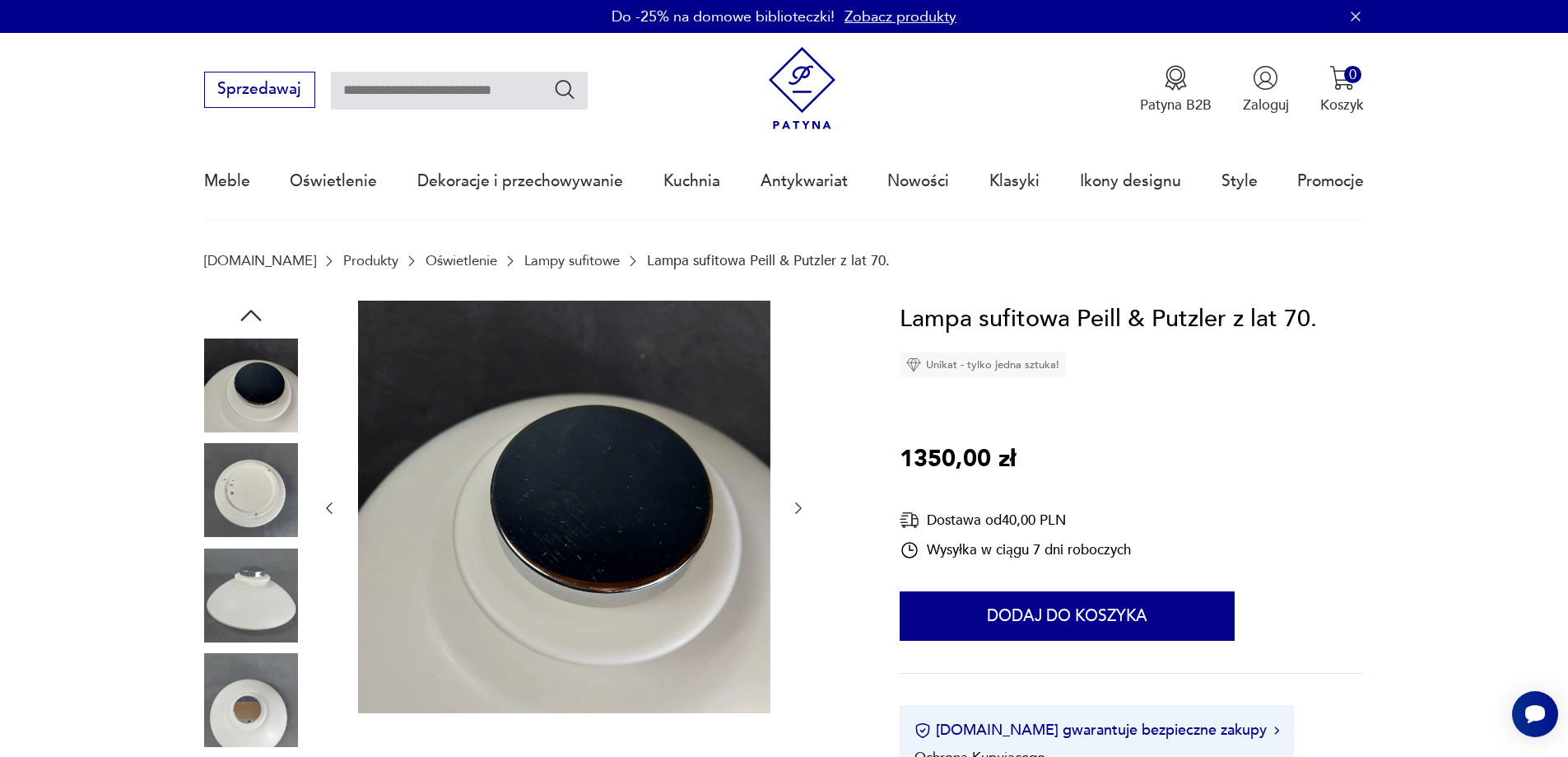
click at [799, 501] on icon "button" at bounding box center [798, 508] width 16 height 16
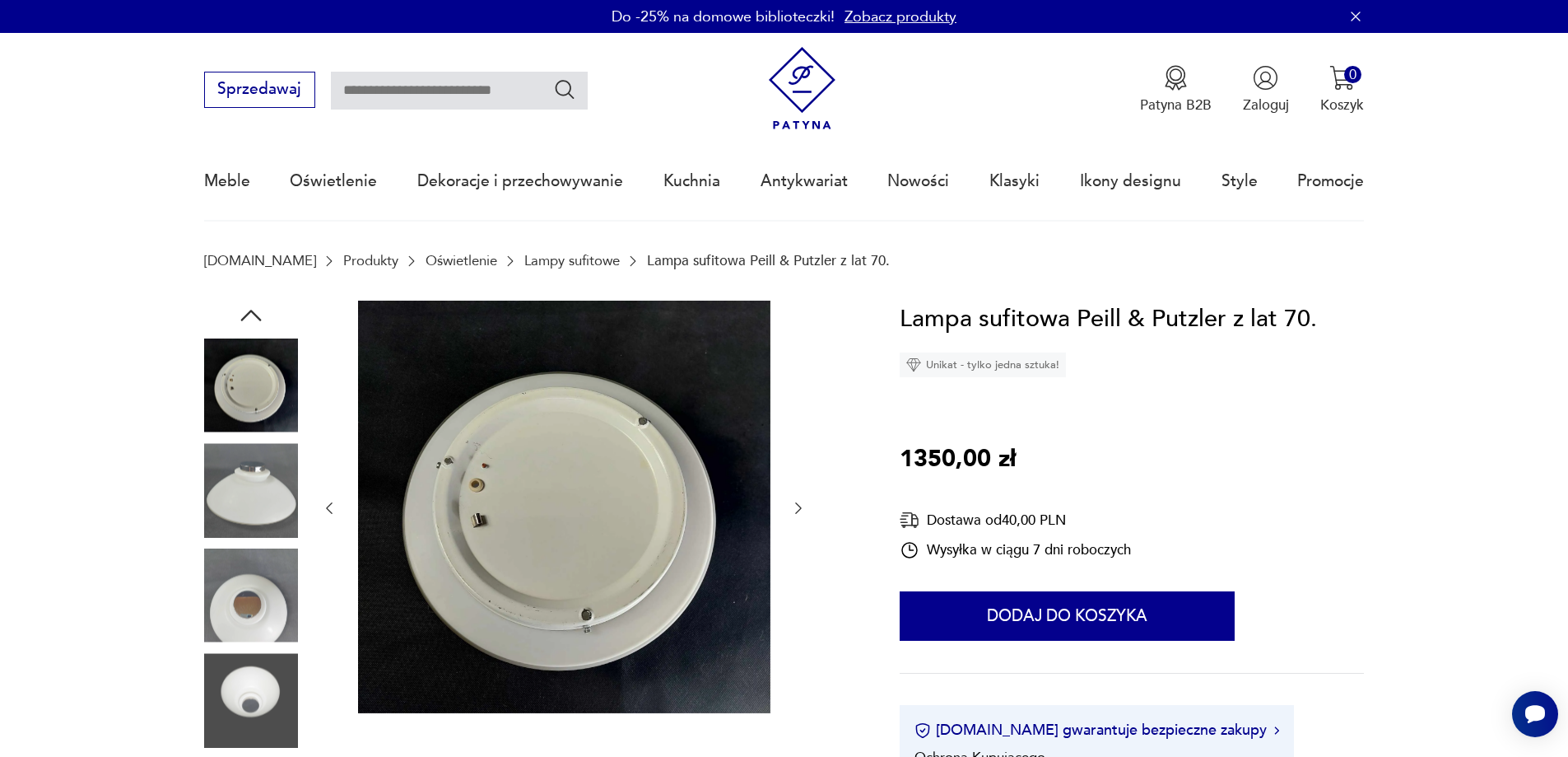
click at [799, 501] on icon "button" at bounding box center [798, 508] width 16 height 16
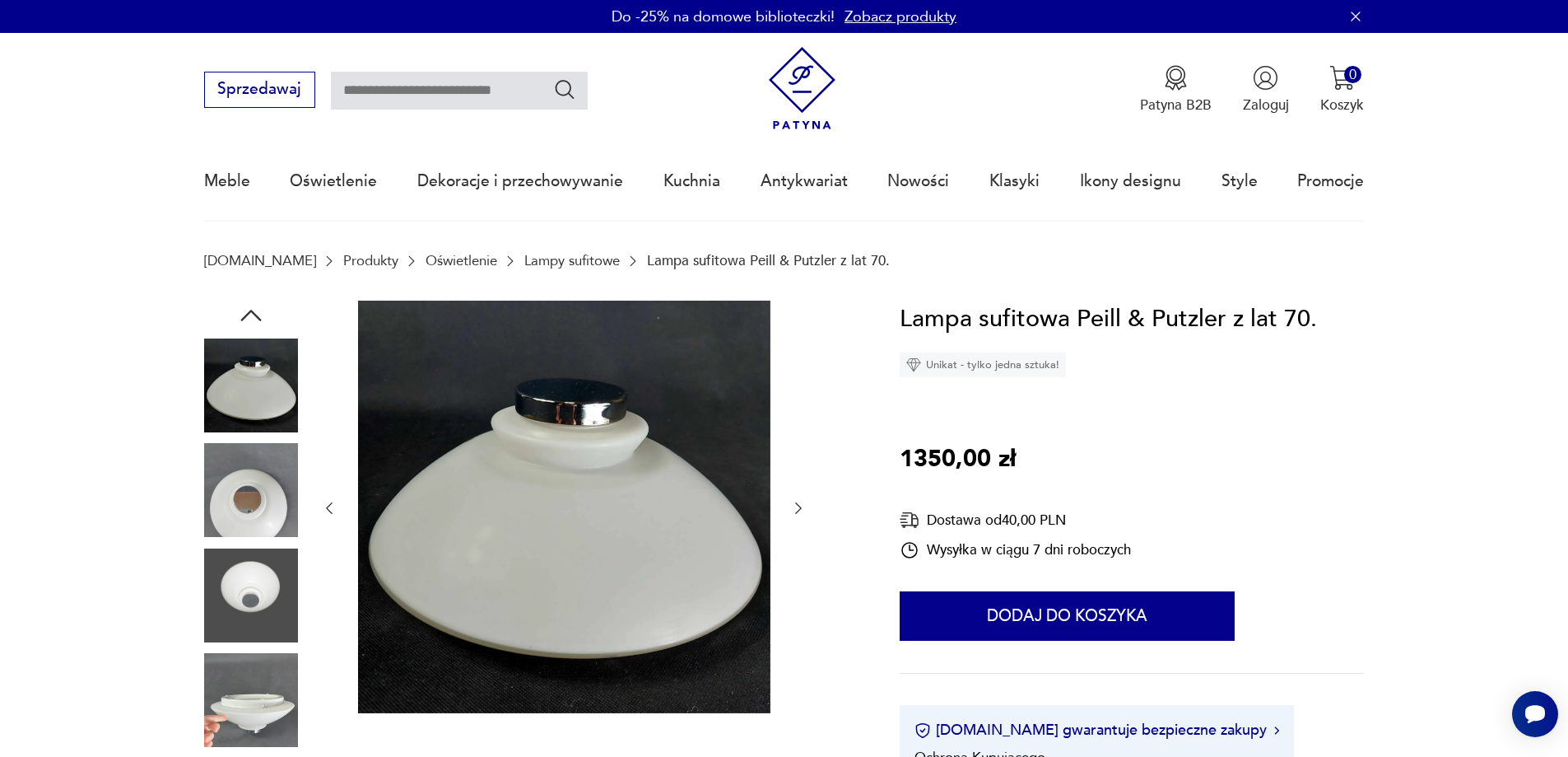
click at [799, 501] on icon "button" at bounding box center [798, 508] width 16 height 16
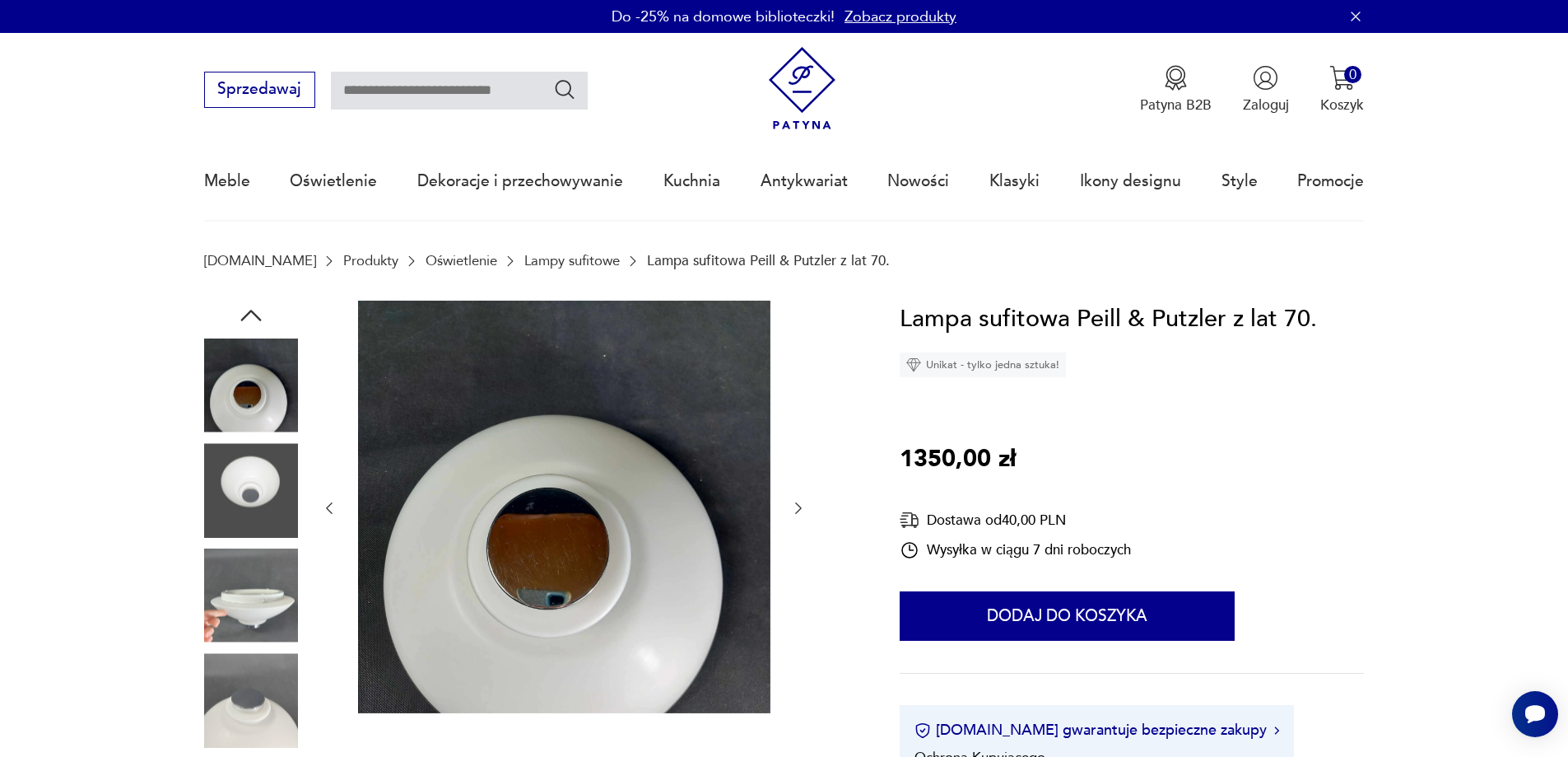
click at [799, 501] on icon "button" at bounding box center [798, 508] width 16 height 16
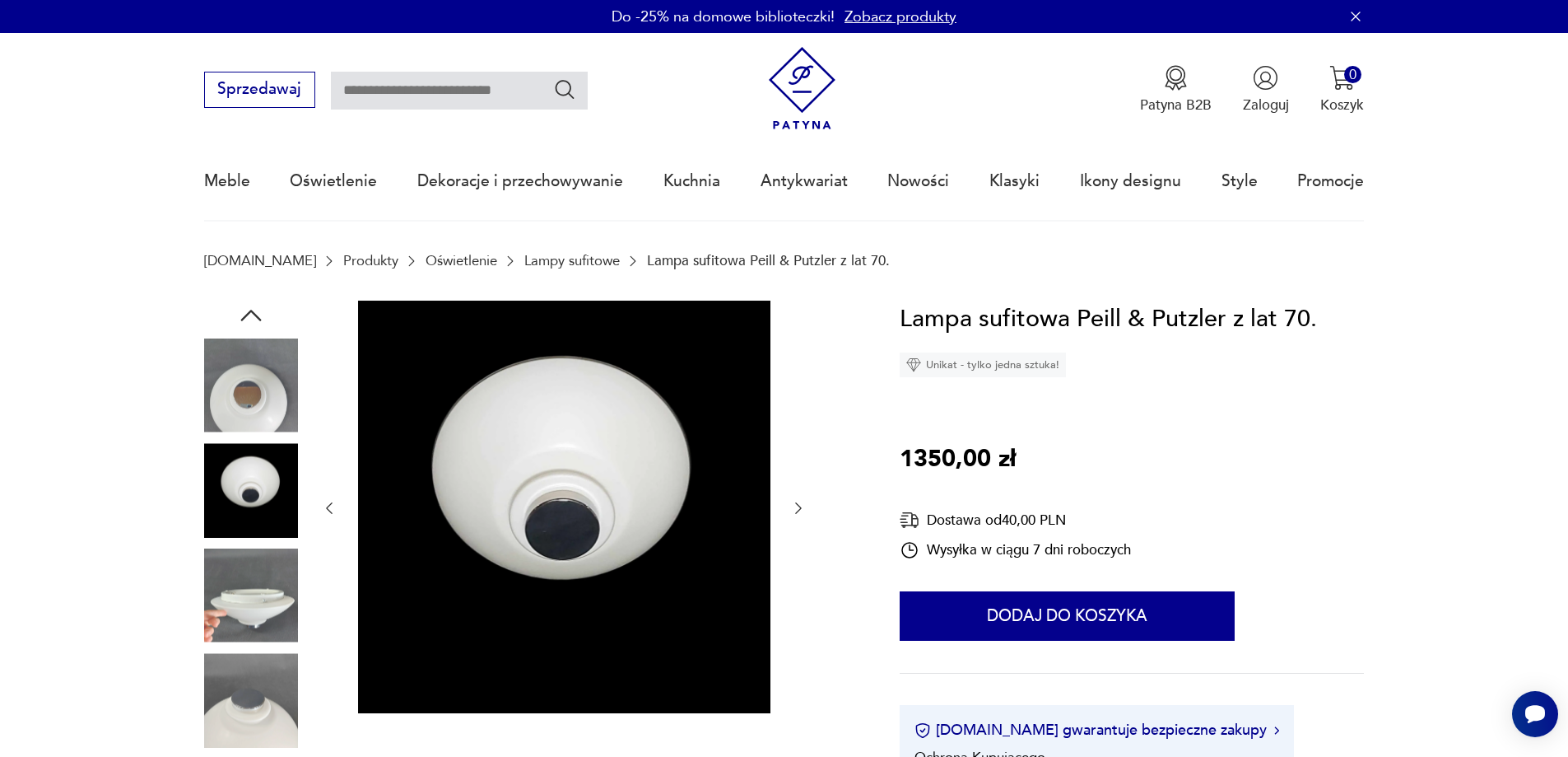
click at [799, 501] on icon "button" at bounding box center [798, 508] width 16 height 16
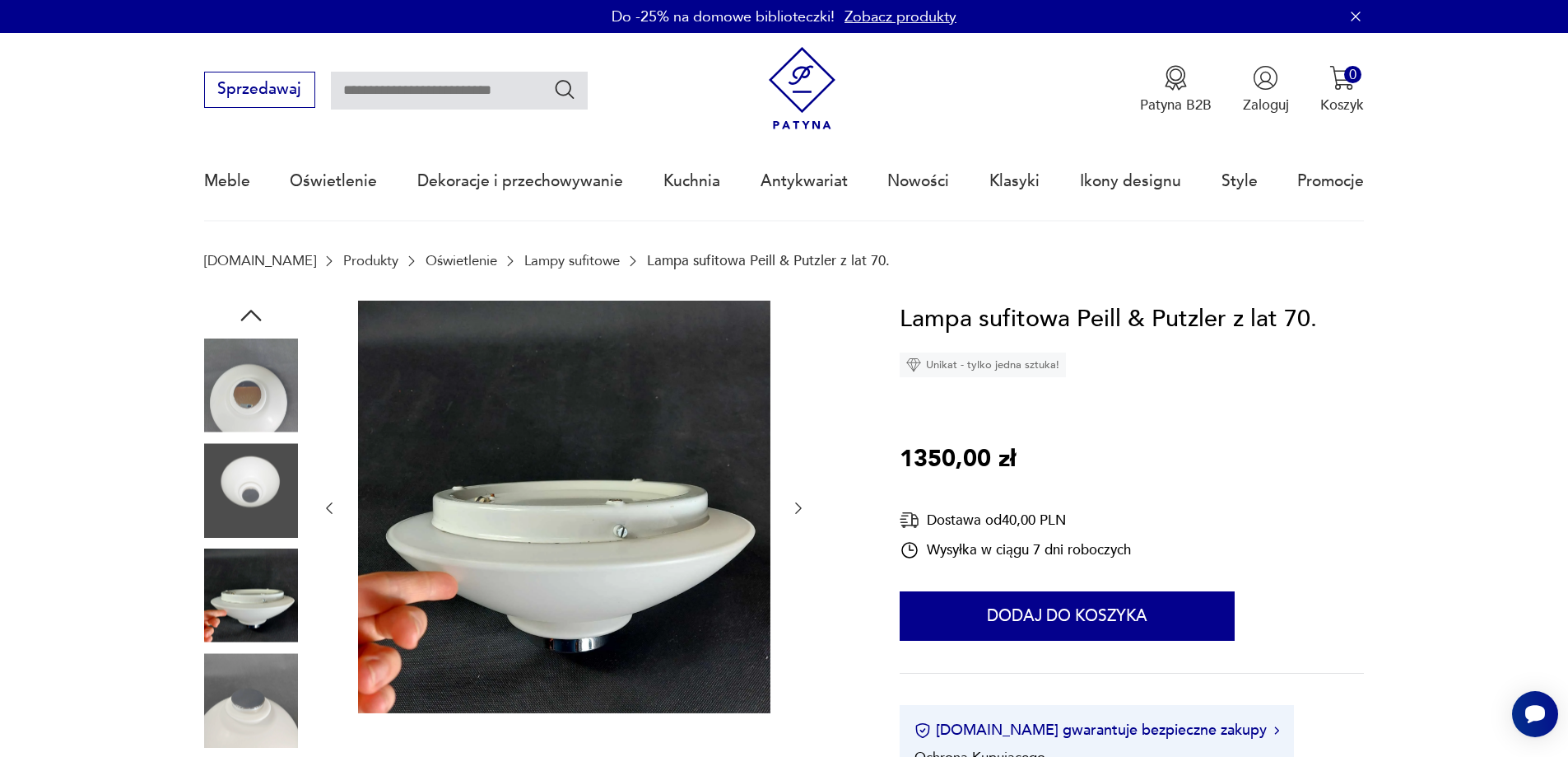
click at [799, 501] on icon "button" at bounding box center [798, 508] width 16 height 16
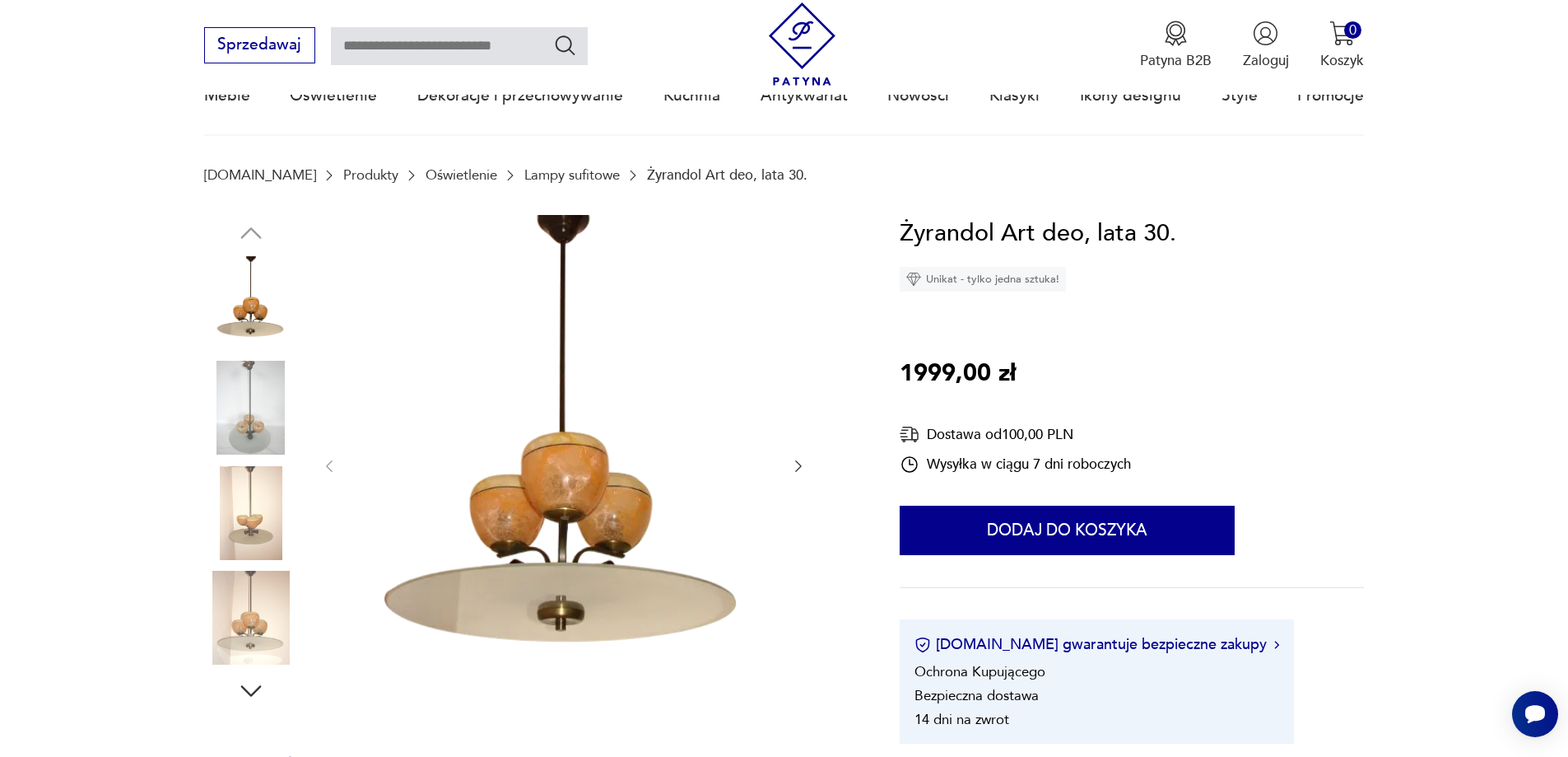
scroll to position [165, 0]
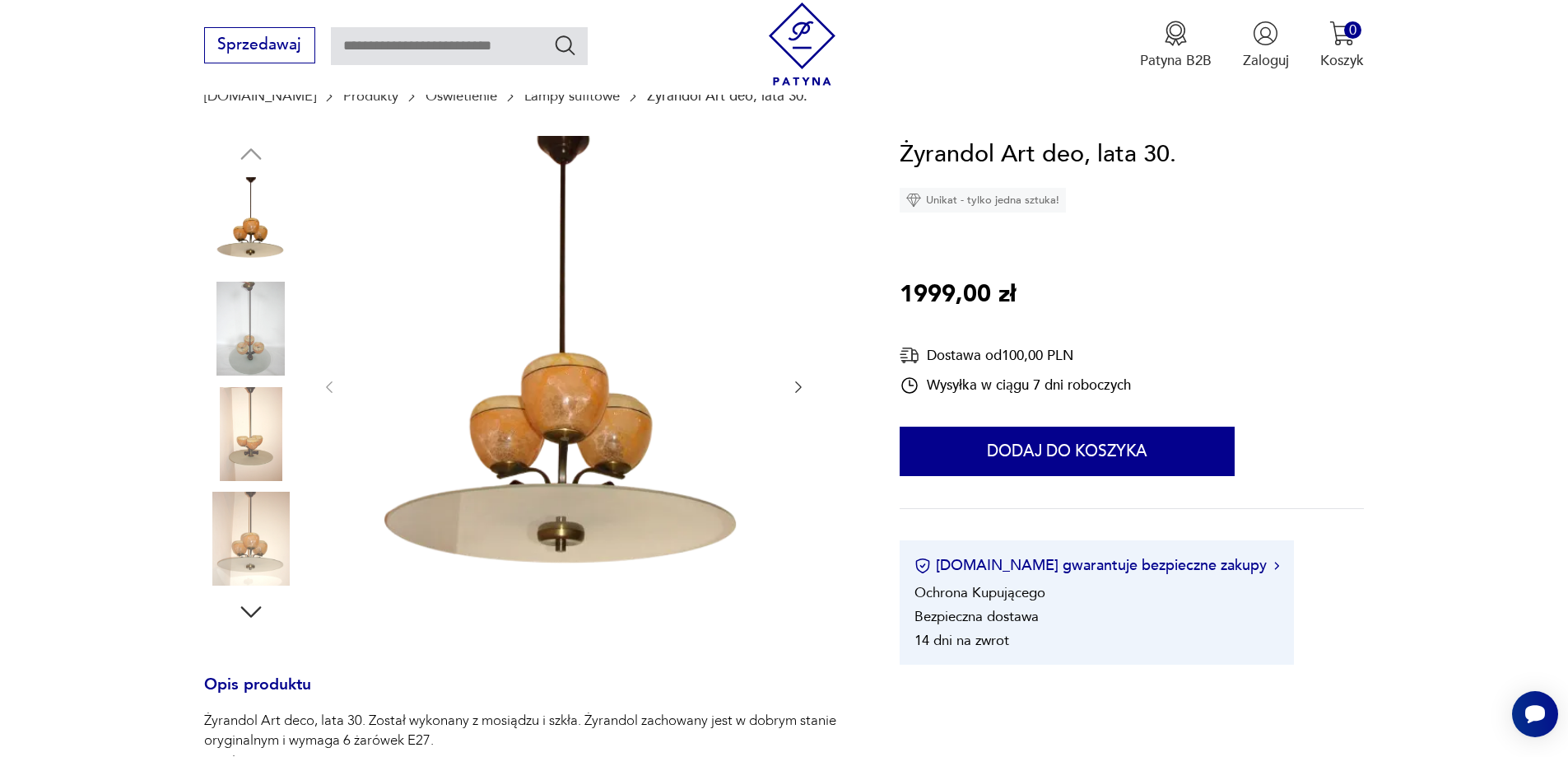
click at [795, 389] on icon "button" at bounding box center [798, 387] width 16 height 16
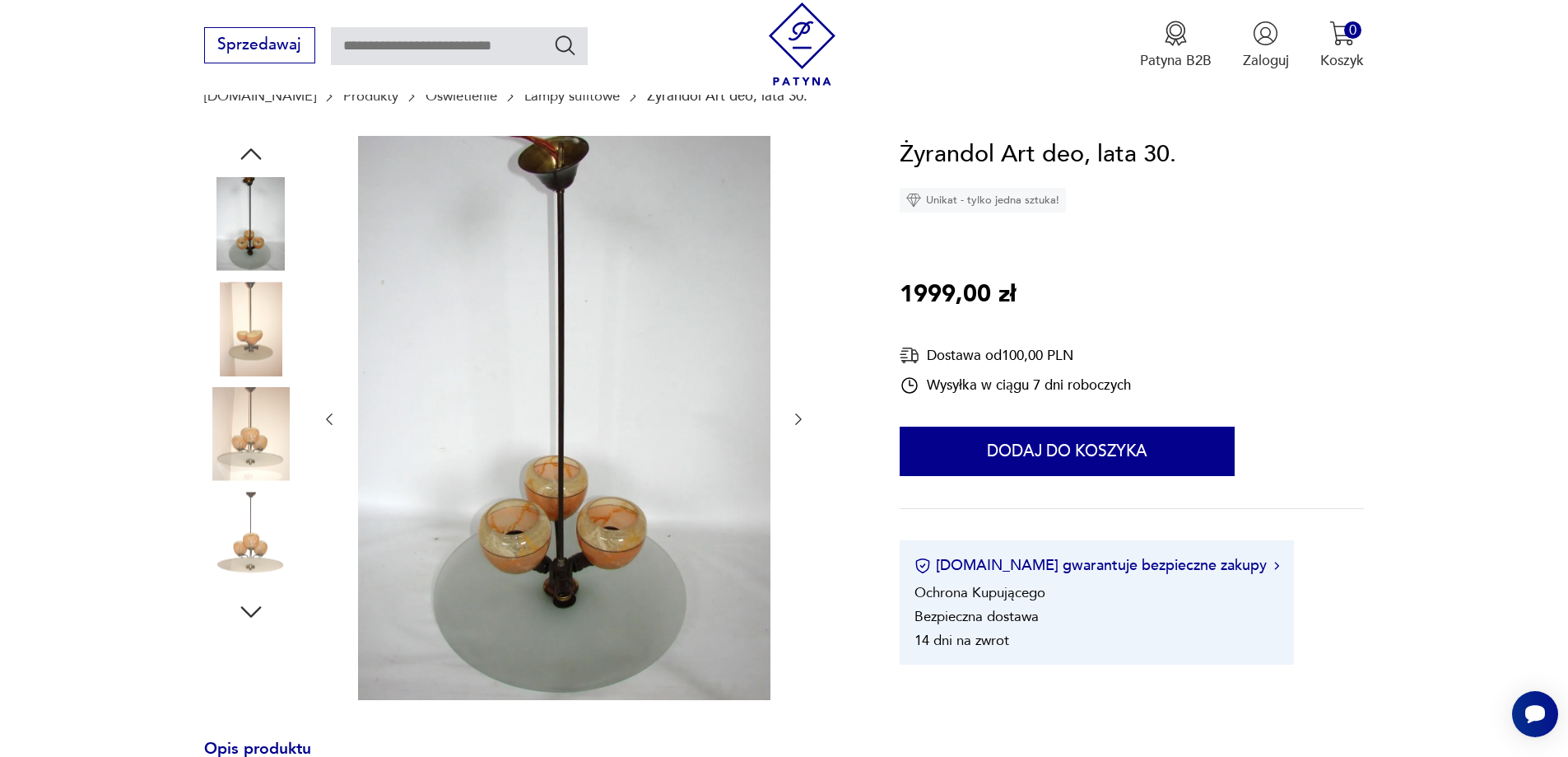
click at [796, 388] on div at bounding box center [563, 419] width 486 height 567
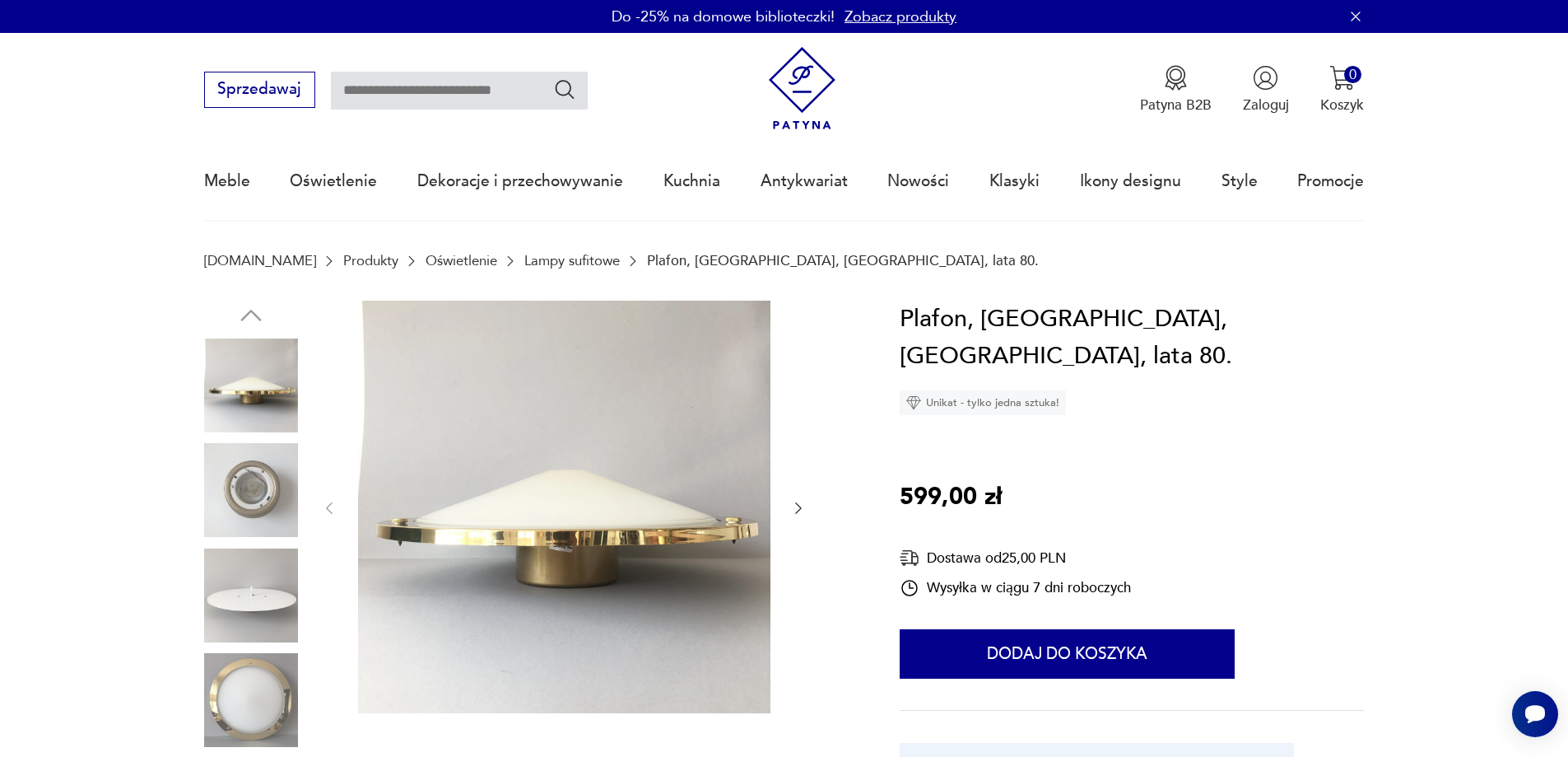
click at [804, 507] on icon "button" at bounding box center [798, 508] width 16 height 16
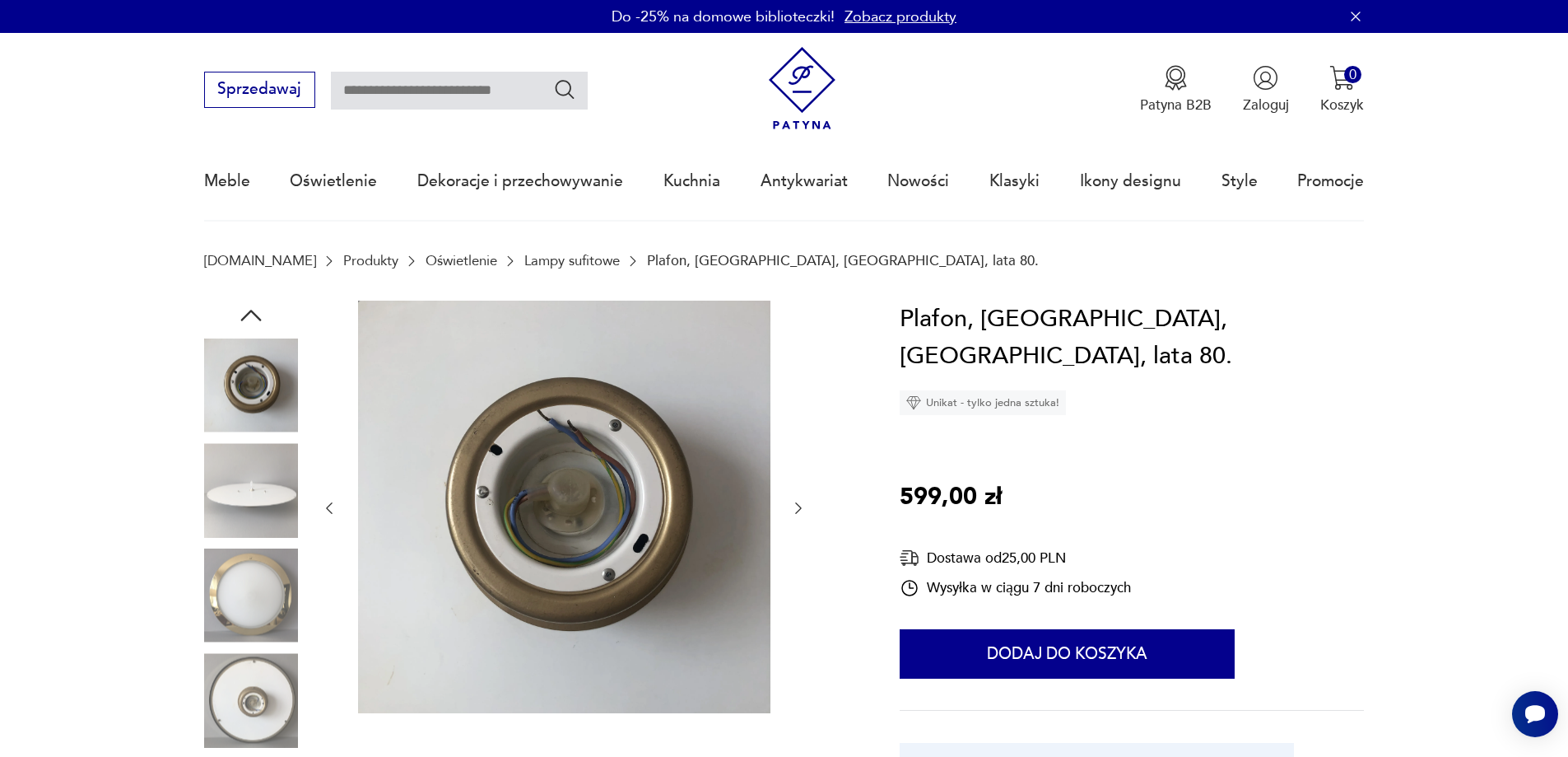
click at [803, 506] on icon "button" at bounding box center [798, 508] width 16 height 16
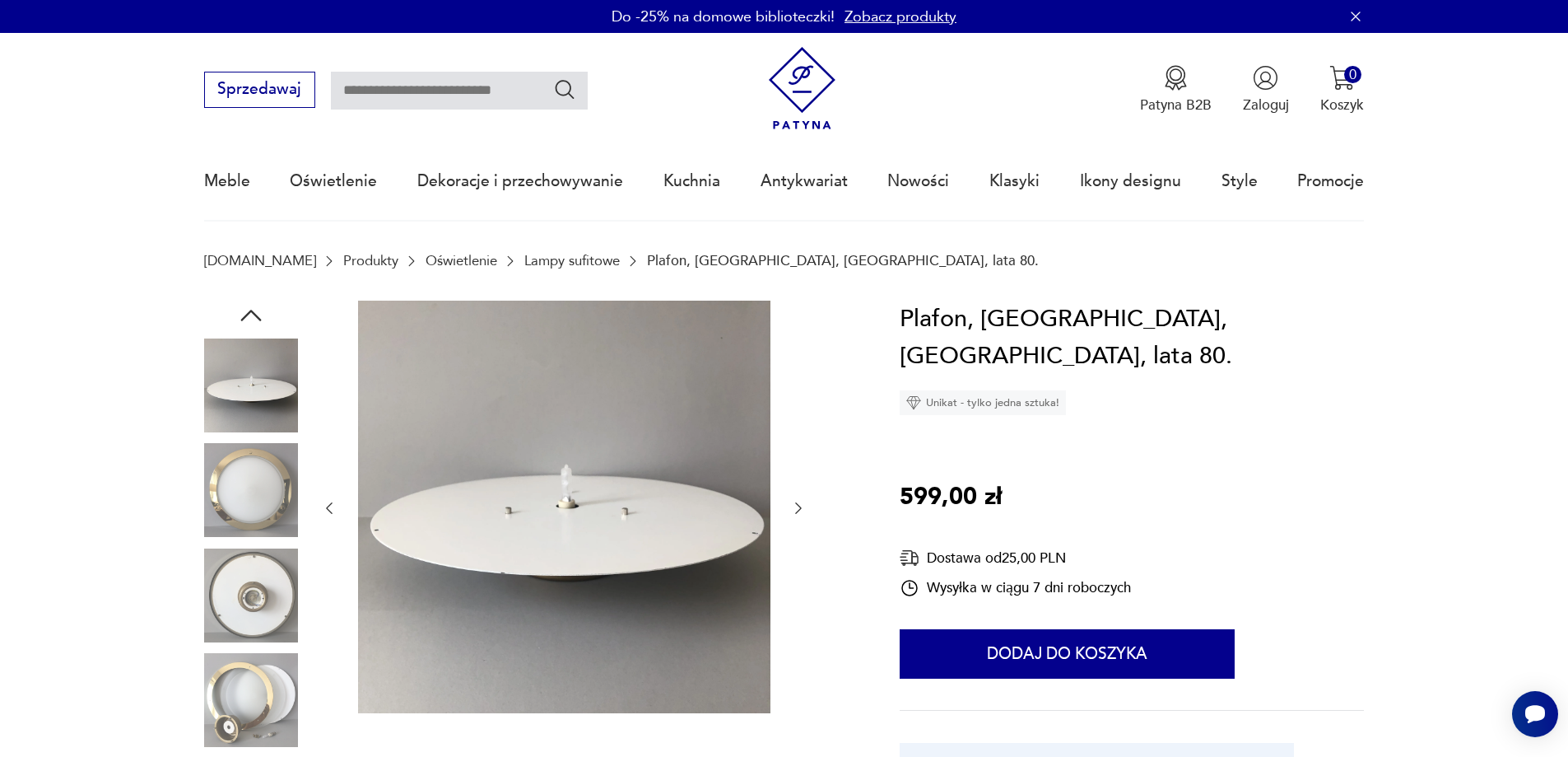
click at [799, 509] on icon "button" at bounding box center [798, 508] width 16 height 16
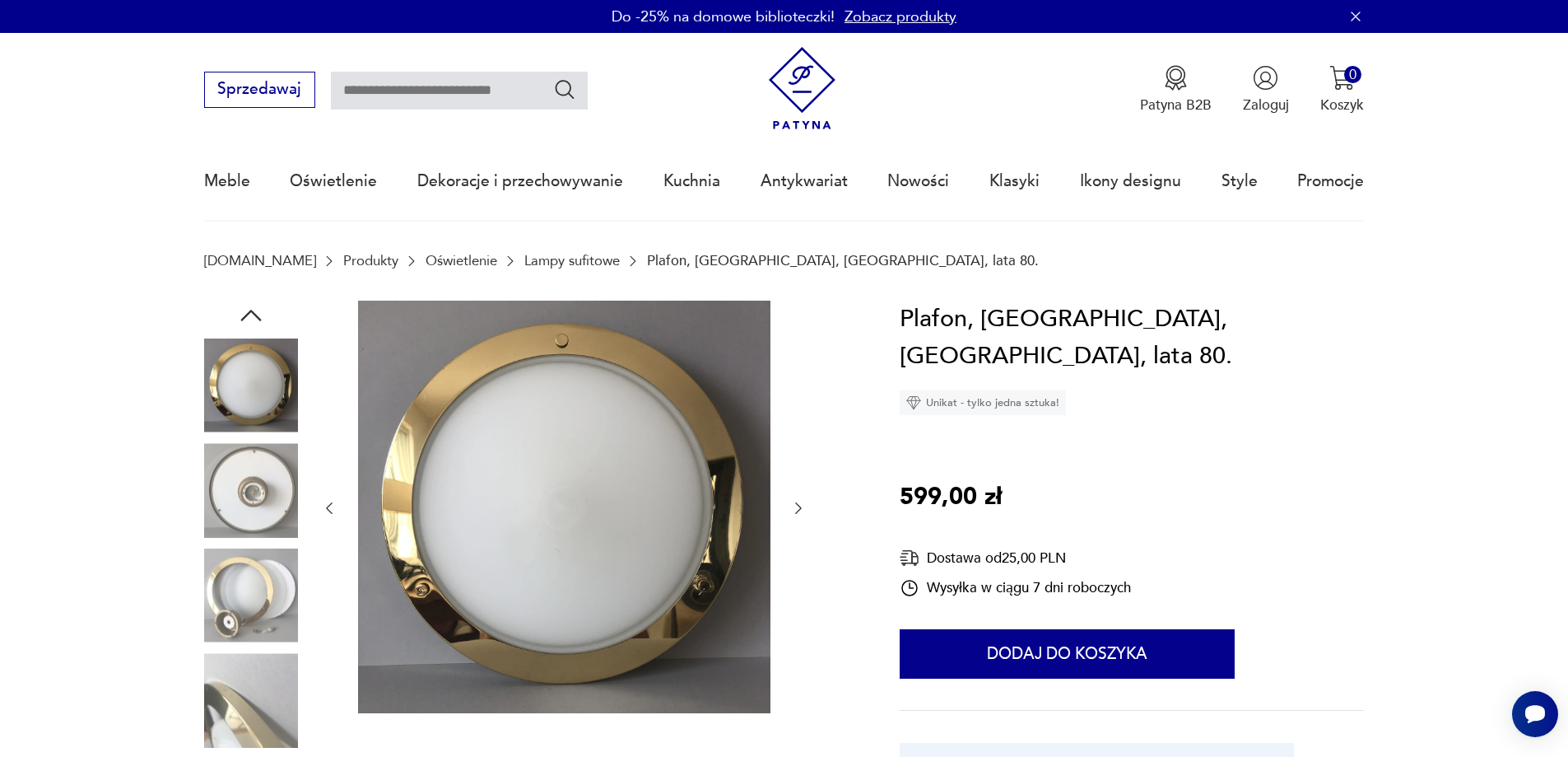
click at [796, 505] on icon "button" at bounding box center [798, 508] width 16 height 16
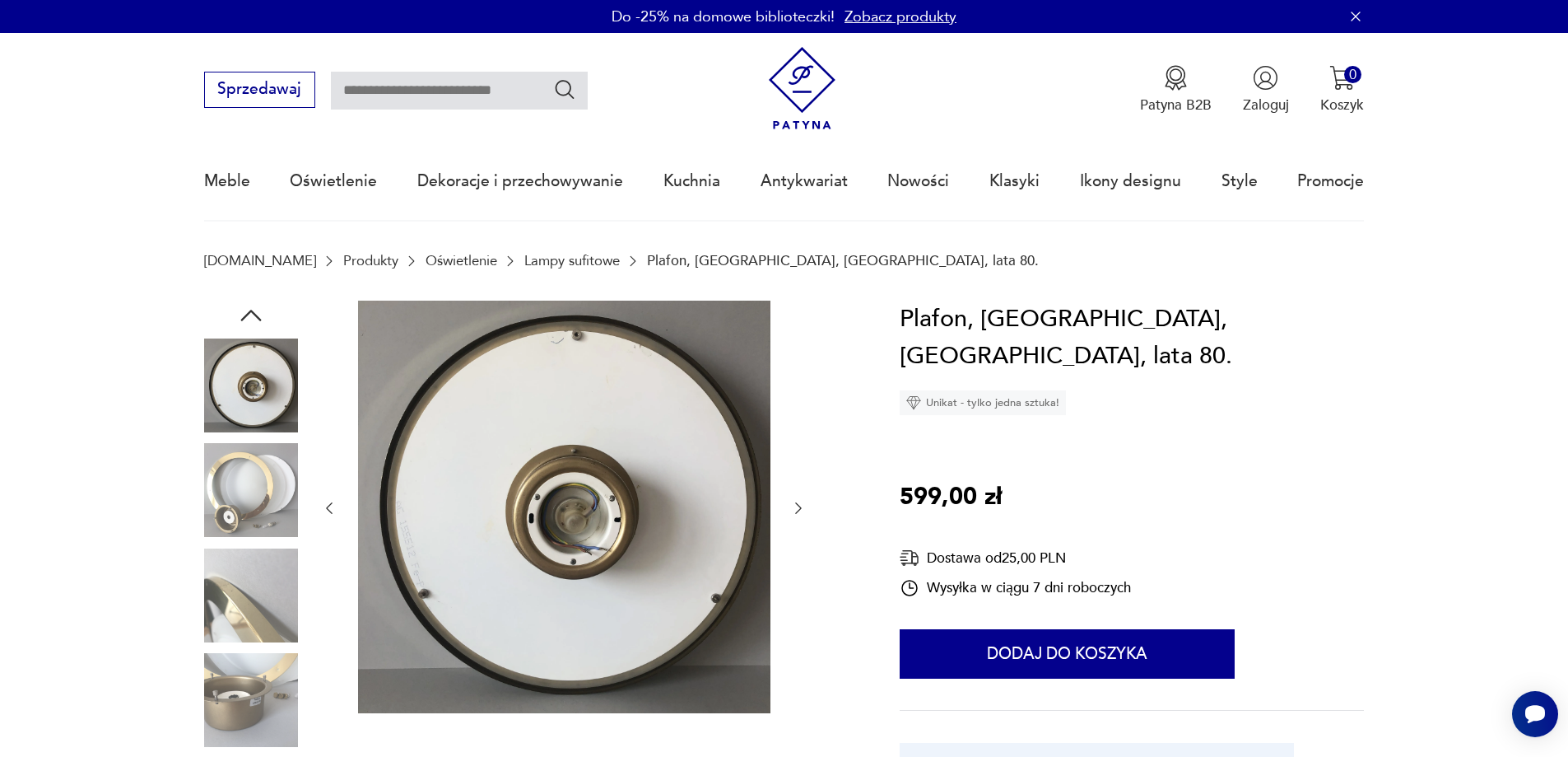
click at [796, 505] on icon "button" at bounding box center [798, 508] width 16 height 16
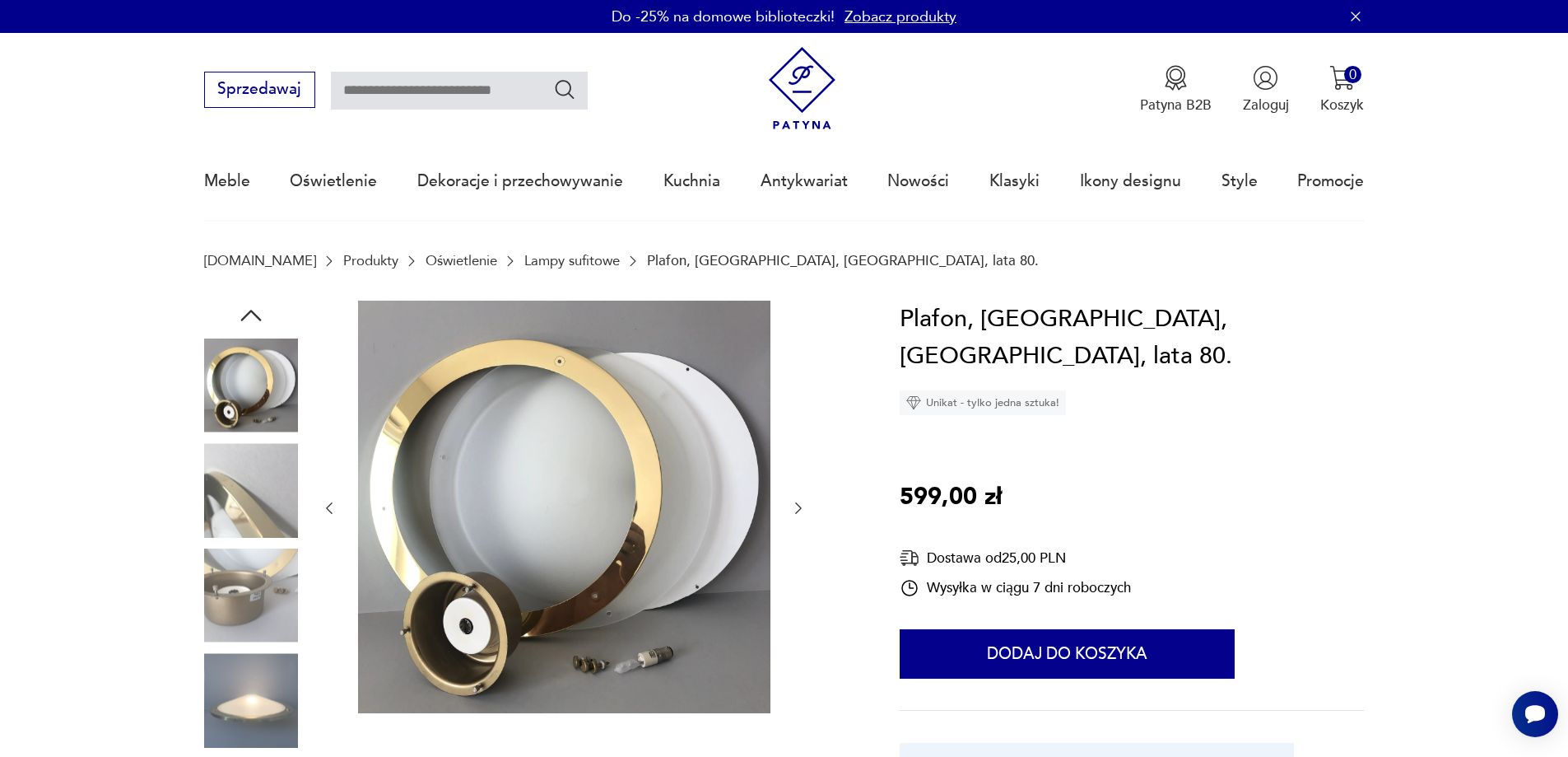
click at [796, 505] on icon "button" at bounding box center [798, 508] width 16 height 16
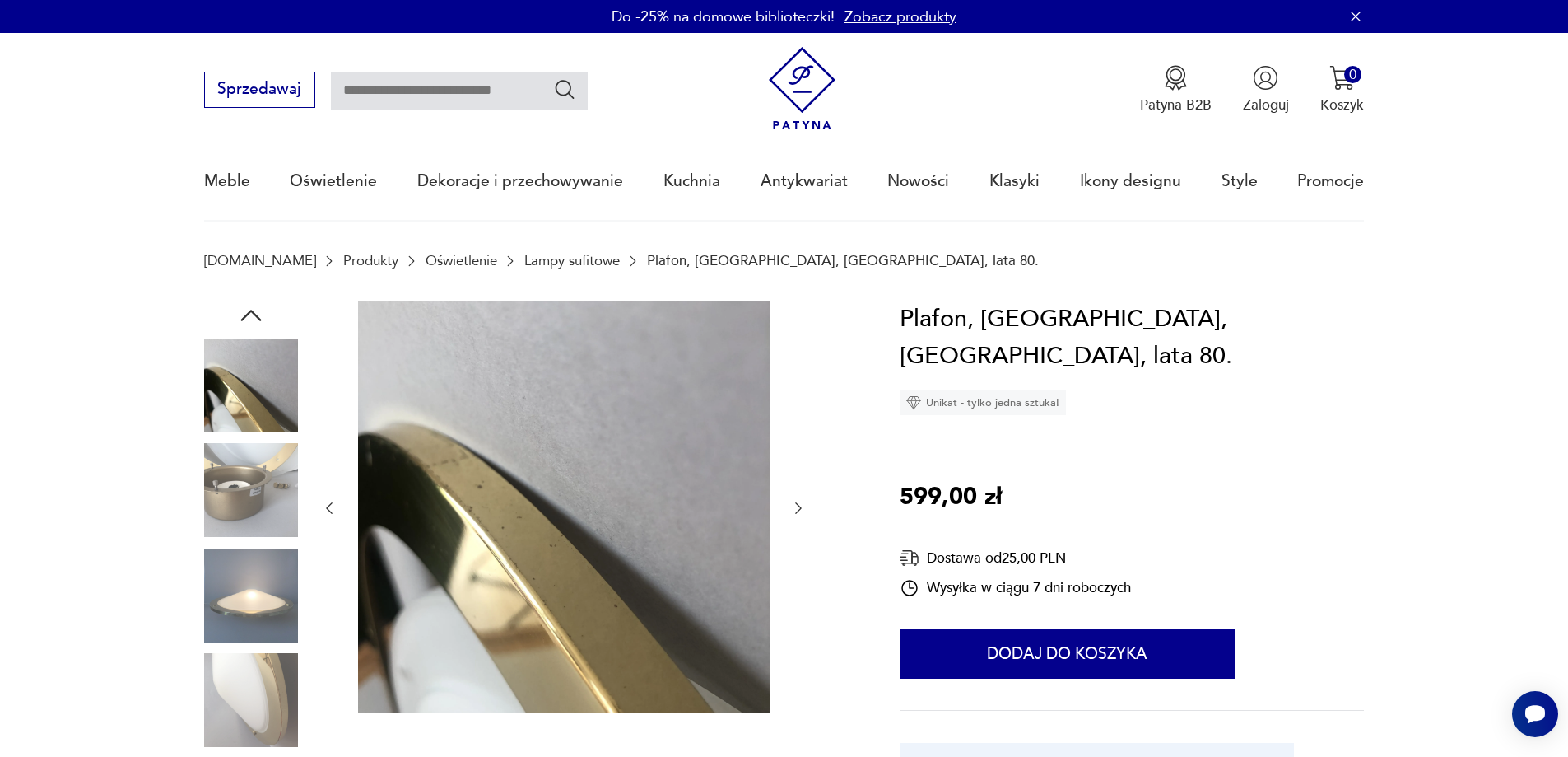
click at [796, 505] on icon "button" at bounding box center [798, 508] width 16 height 16
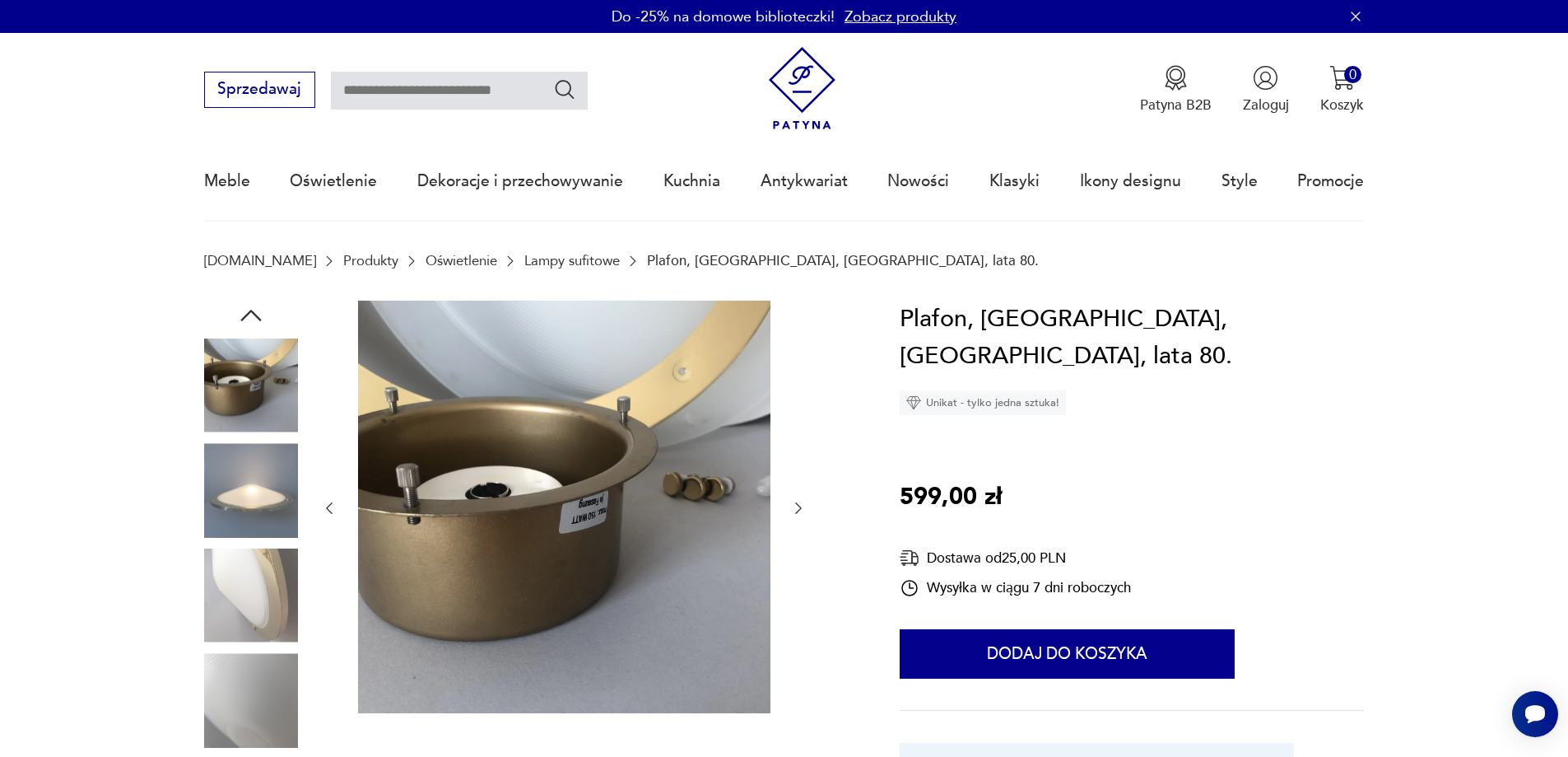
click at [796, 505] on icon "button" at bounding box center [798, 508] width 16 height 16
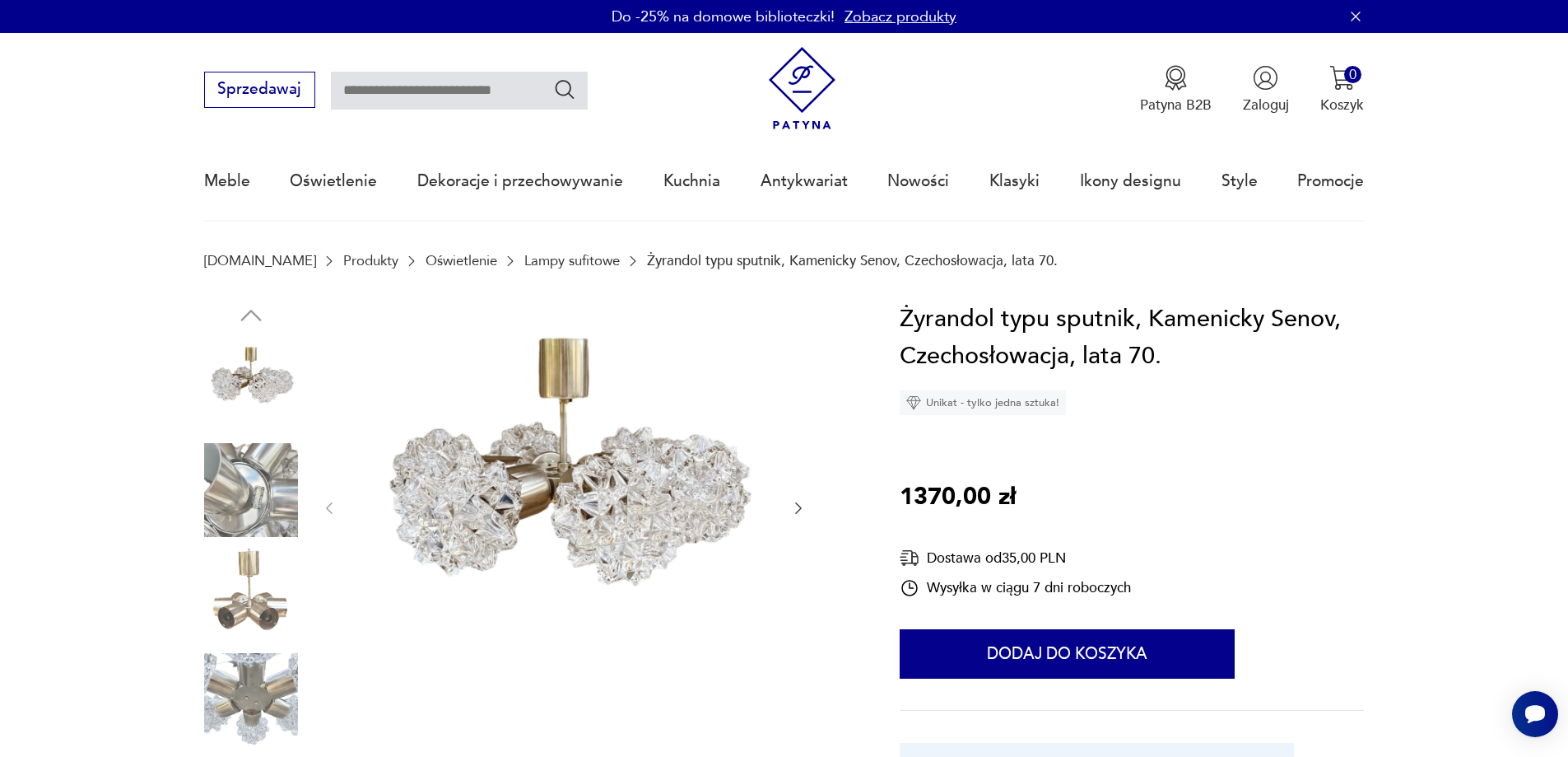
click at [795, 510] on icon "button" at bounding box center [798, 508] width 16 height 16
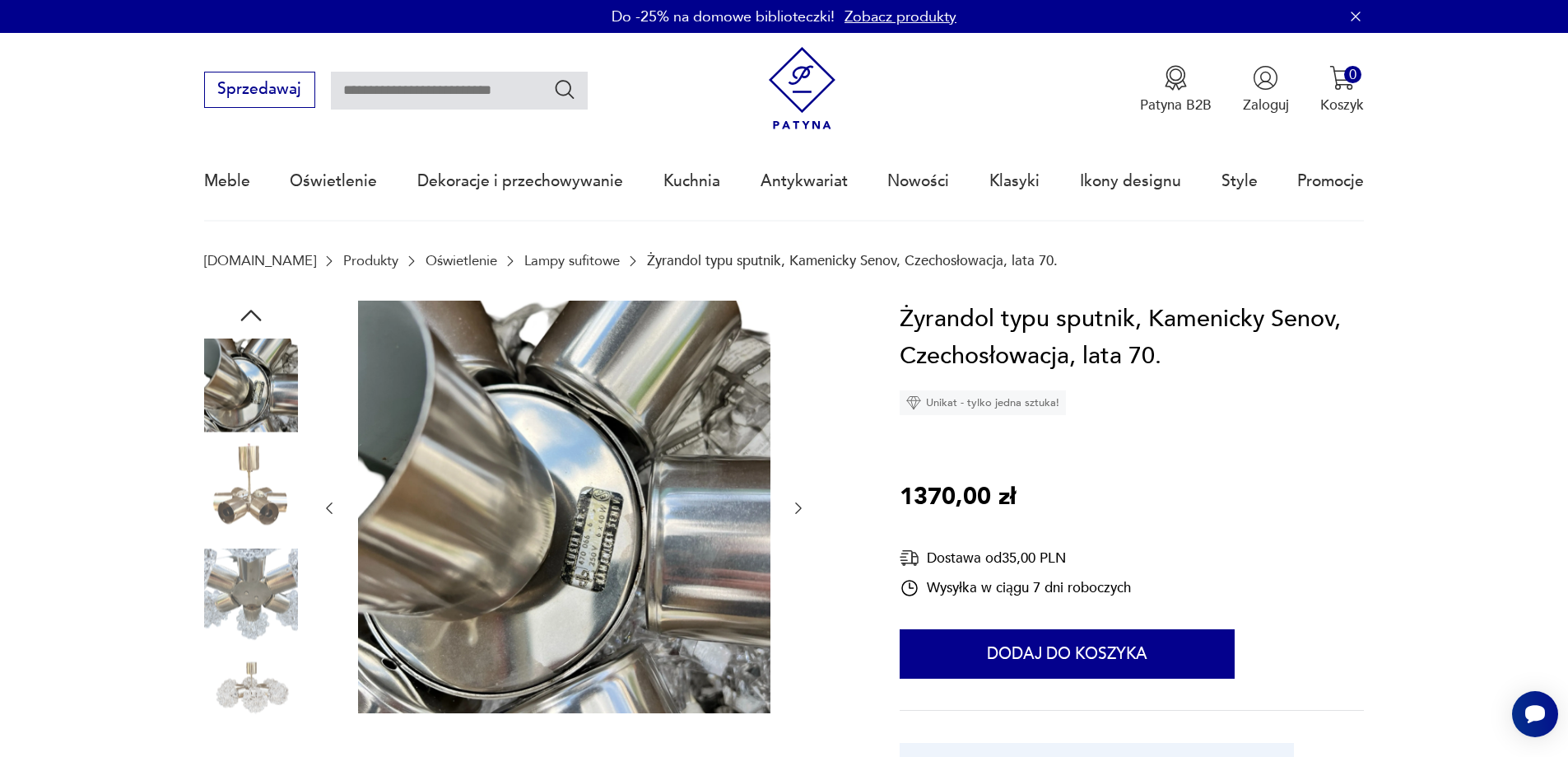
click at [795, 510] on icon "button" at bounding box center [798, 508] width 16 height 16
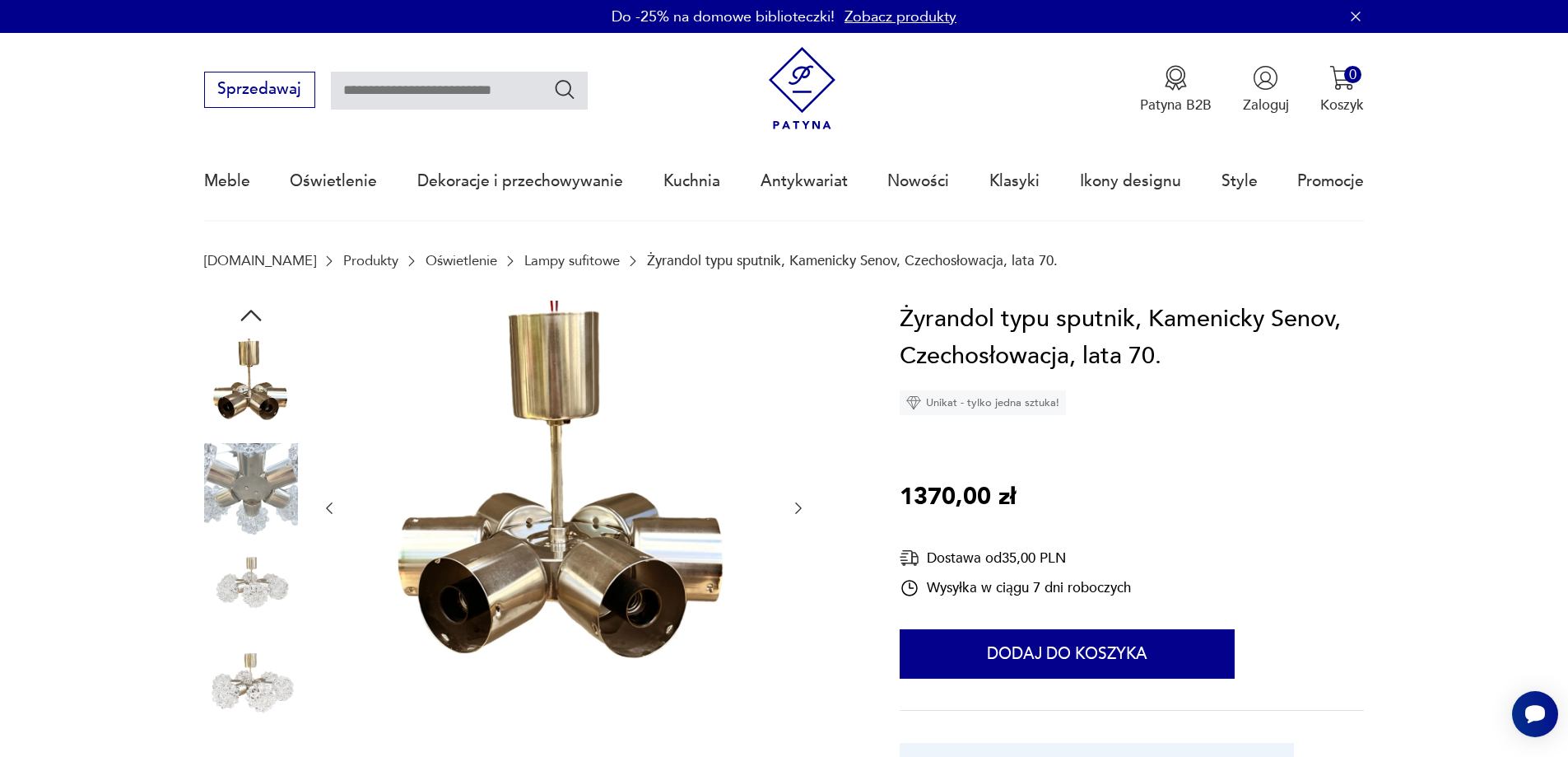
click at [795, 510] on icon "button" at bounding box center [798, 508] width 16 height 16
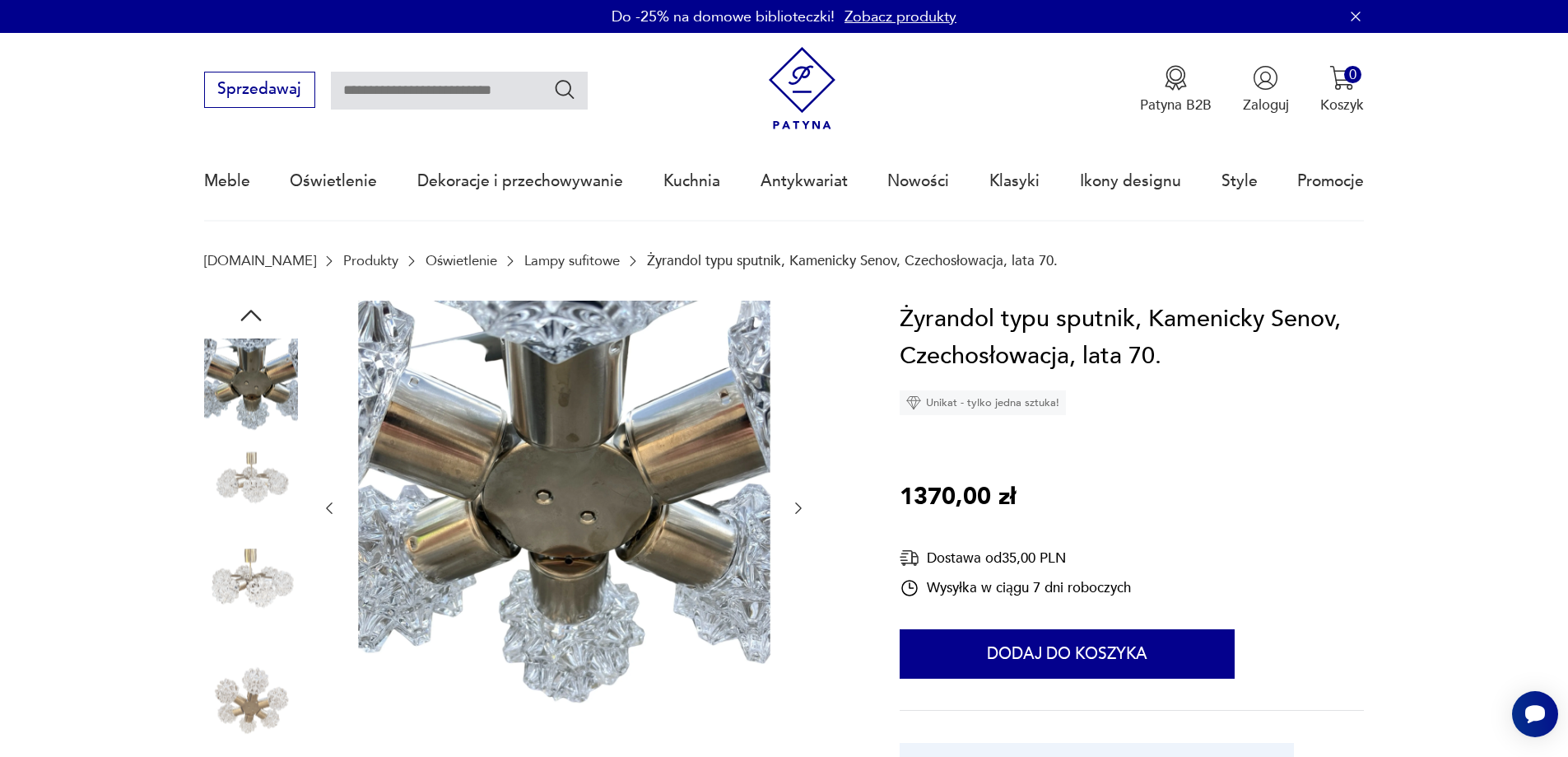
click at [795, 510] on icon "button" at bounding box center [798, 508] width 16 height 16
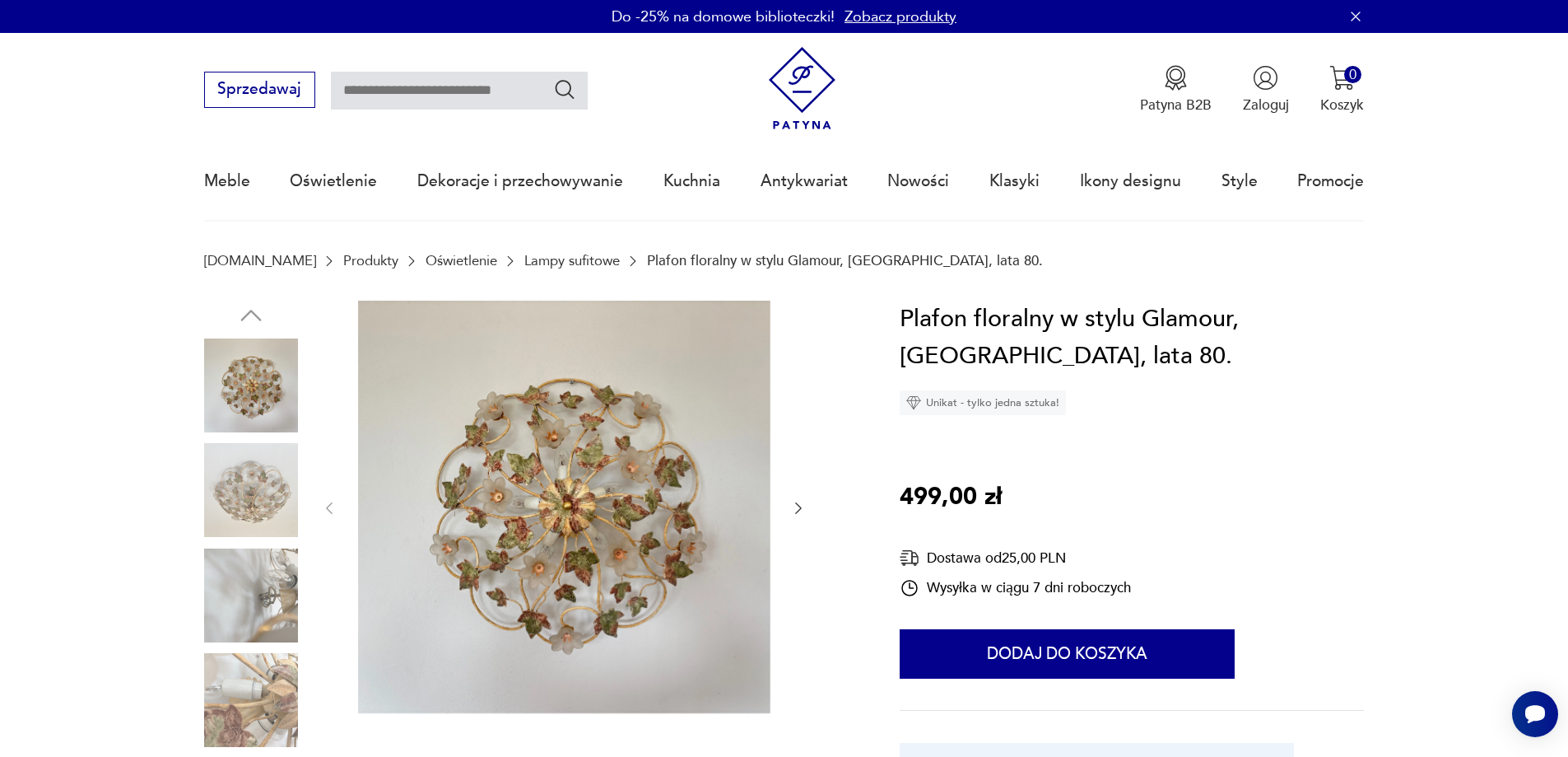
click at [802, 504] on icon "button" at bounding box center [798, 508] width 16 height 16
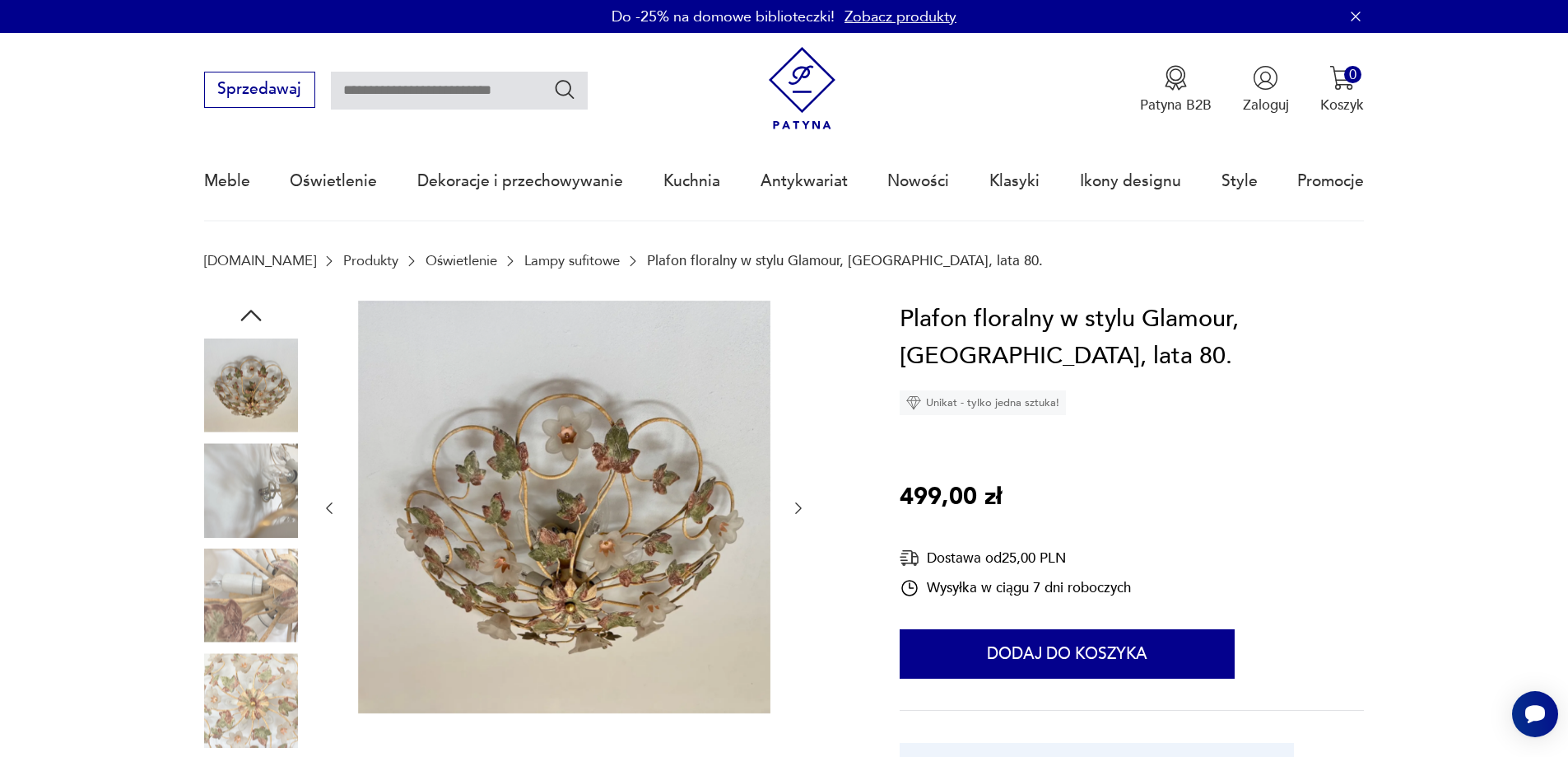
click at [802, 504] on icon "button" at bounding box center [798, 508] width 16 height 16
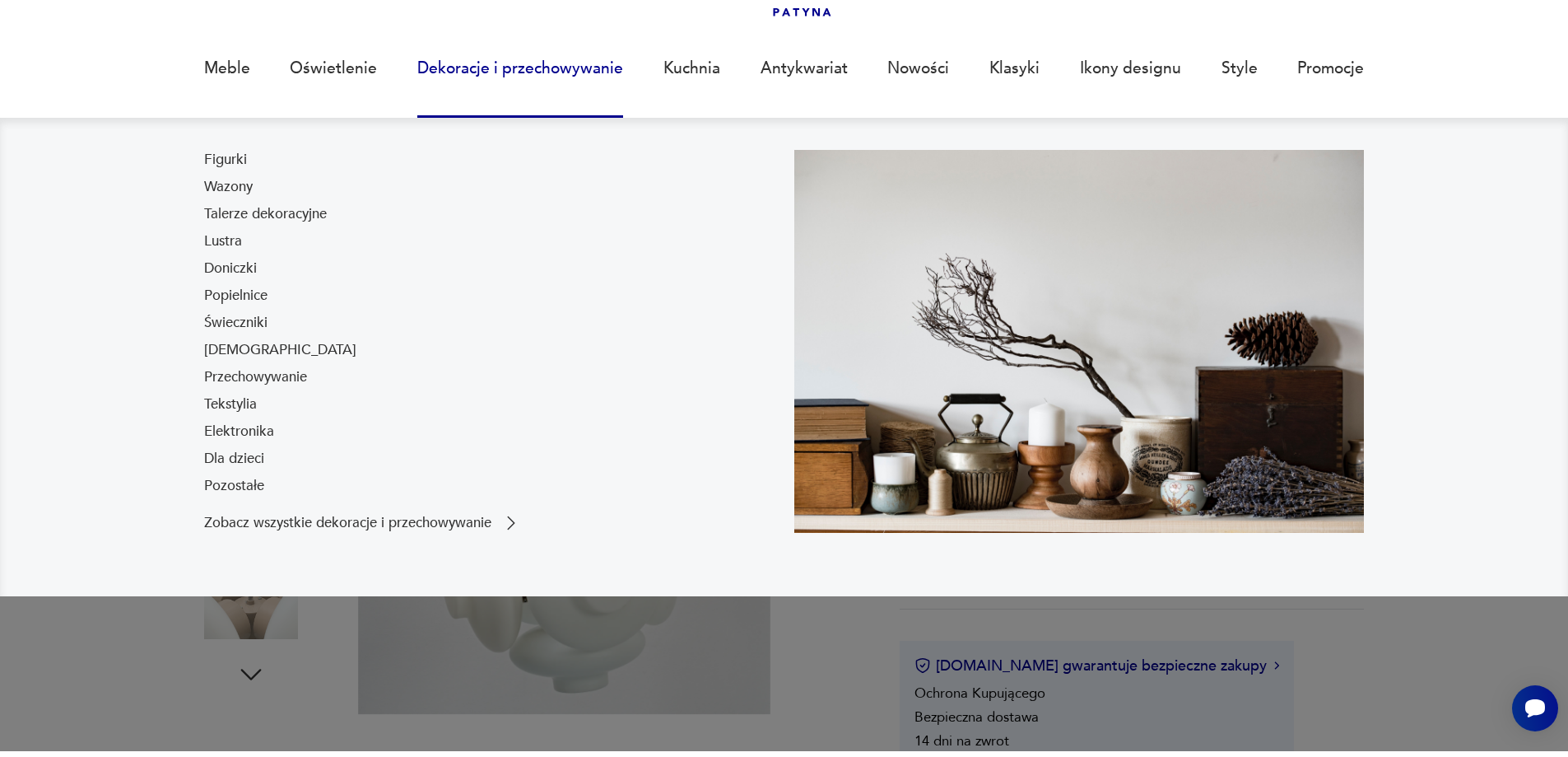
scroll to position [247, 0]
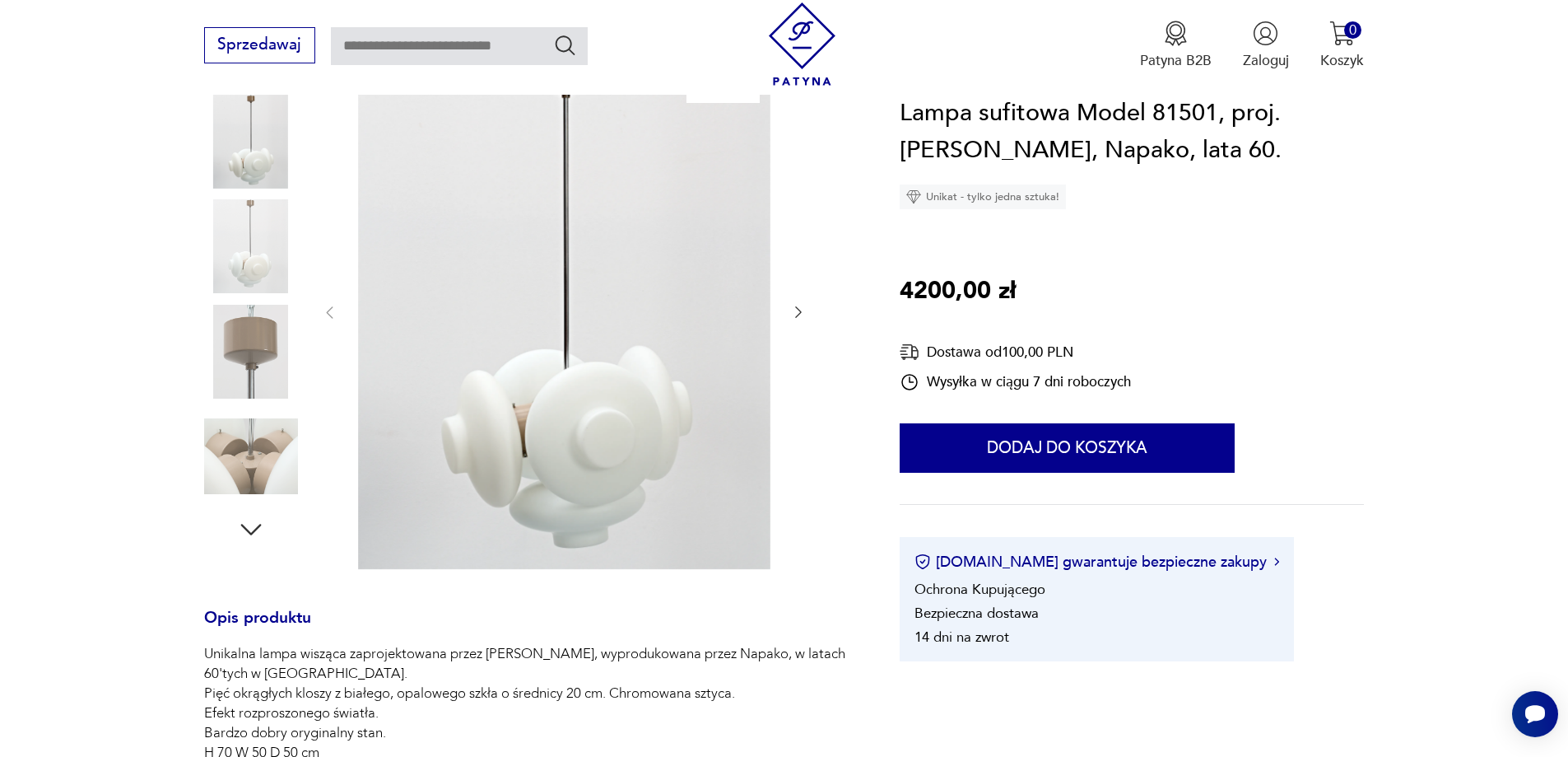
click at [798, 309] on icon "button" at bounding box center [798, 312] width 16 height 16
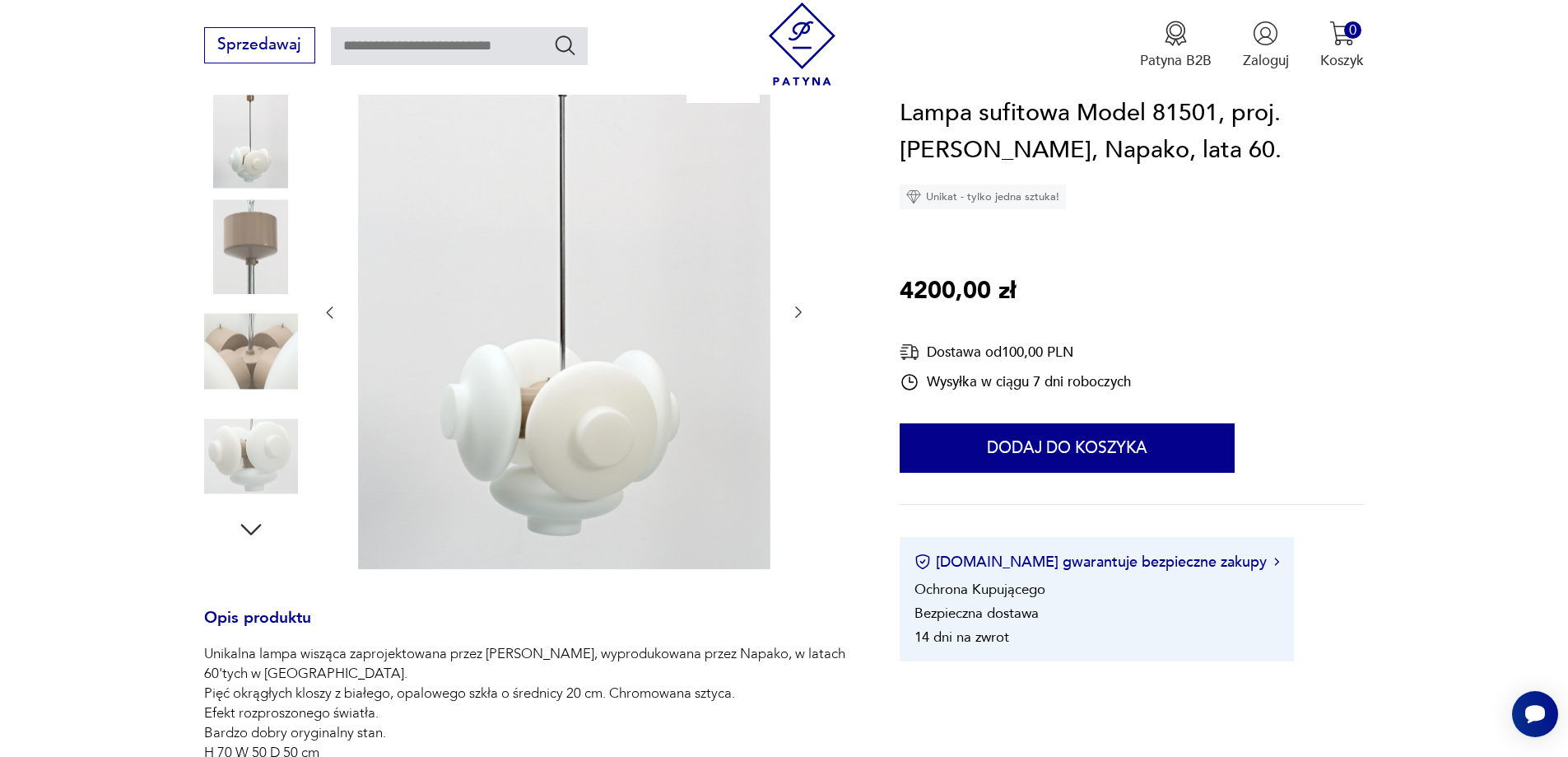
click at [799, 309] on icon "button" at bounding box center [798, 312] width 16 height 16
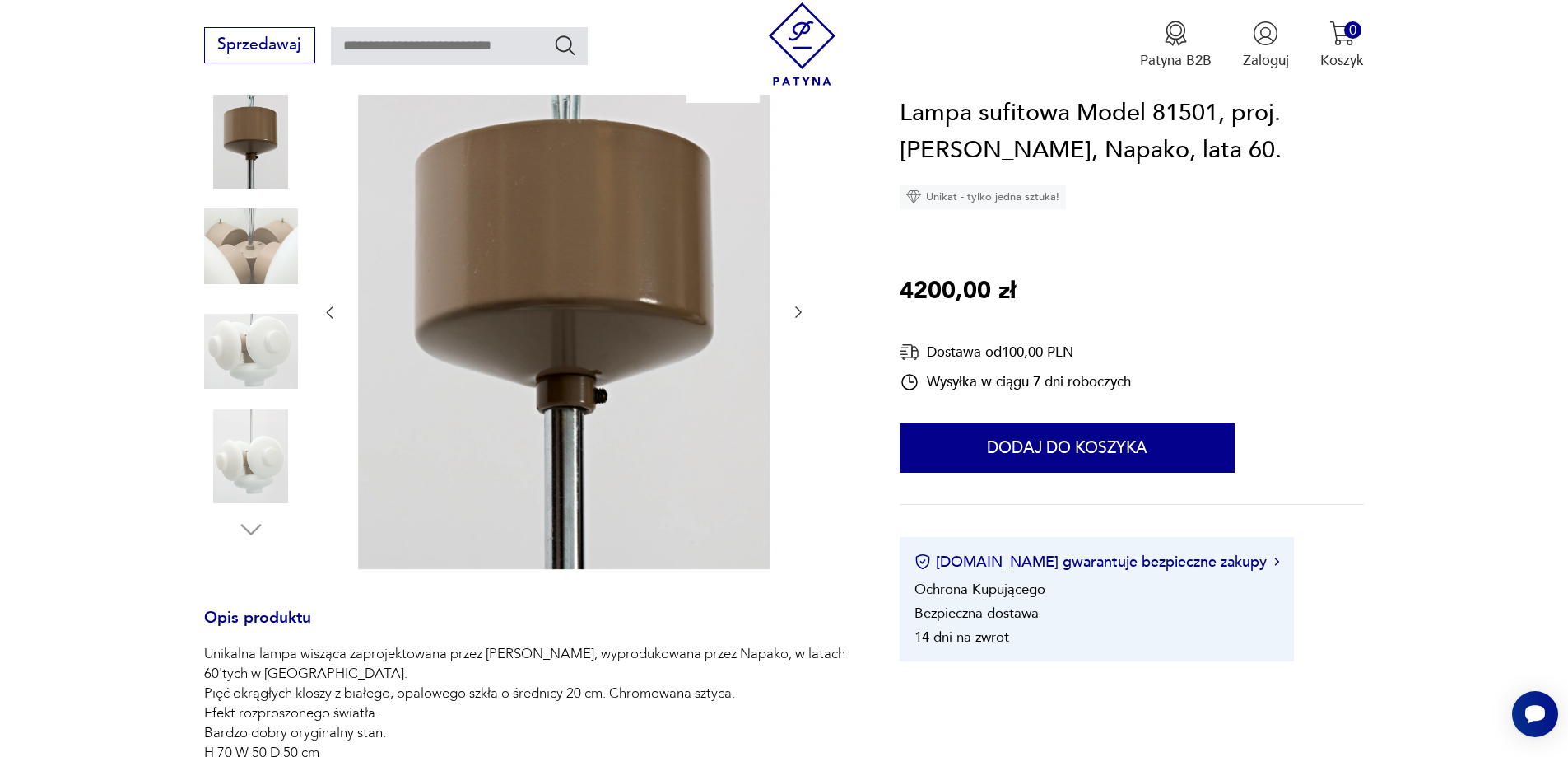
click at [799, 309] on icon "button" at bounding box center [798, 312] width 16 height 16
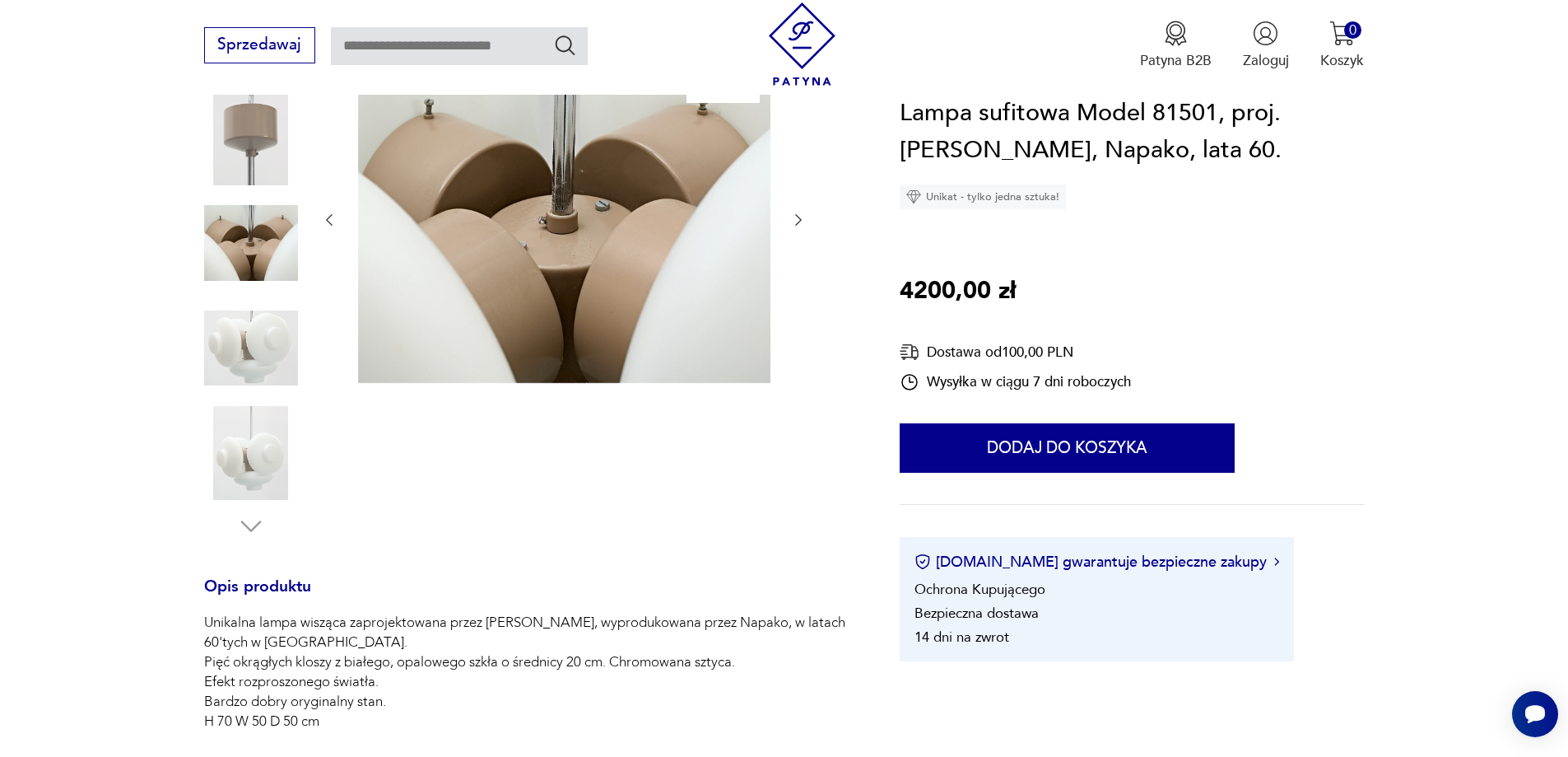
click at [799, 309] on div at bounding box center [563, 220] width 486 height 333
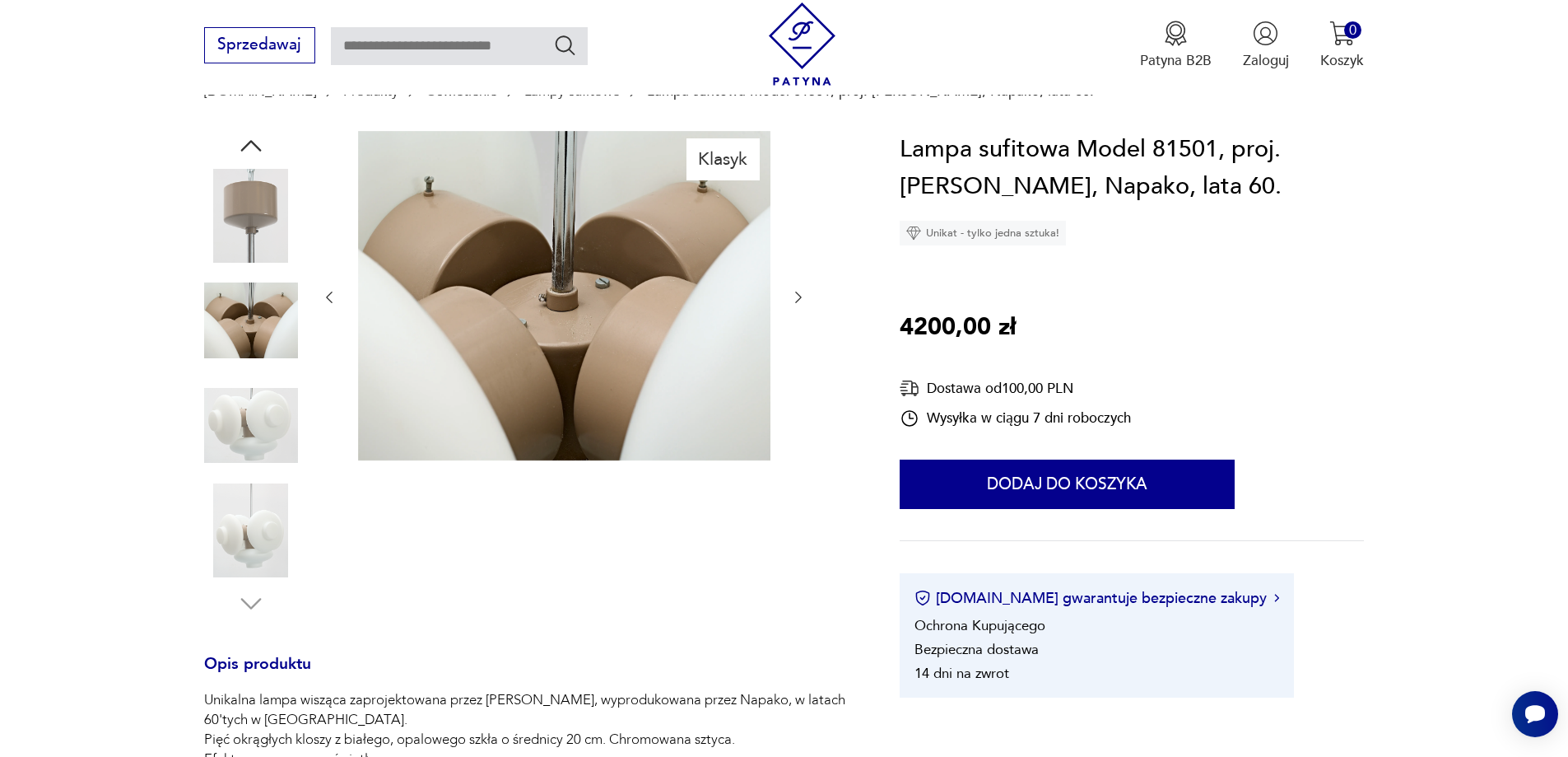
scroll to position [0, 0]
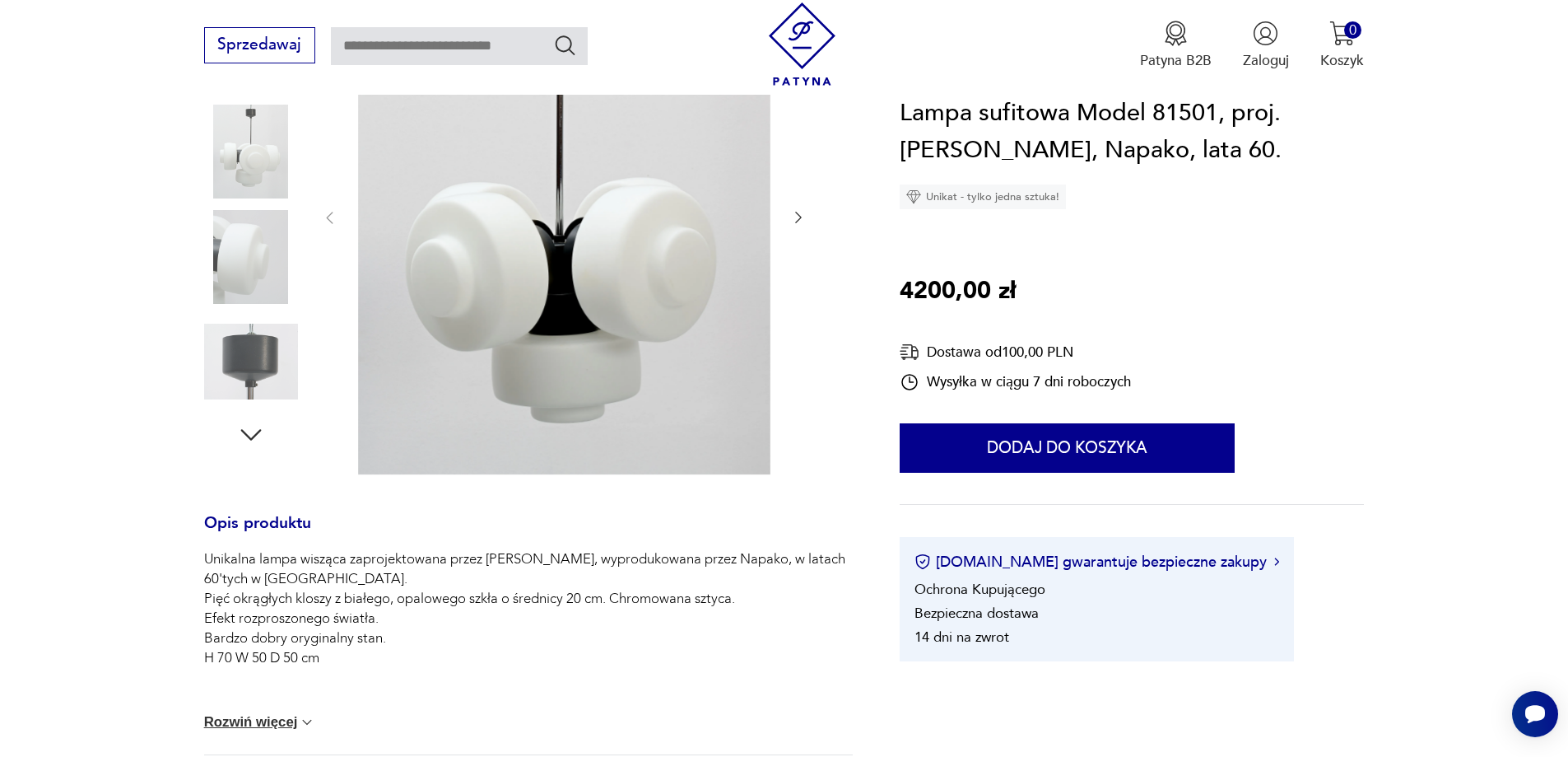
scroll to position [247, 0]
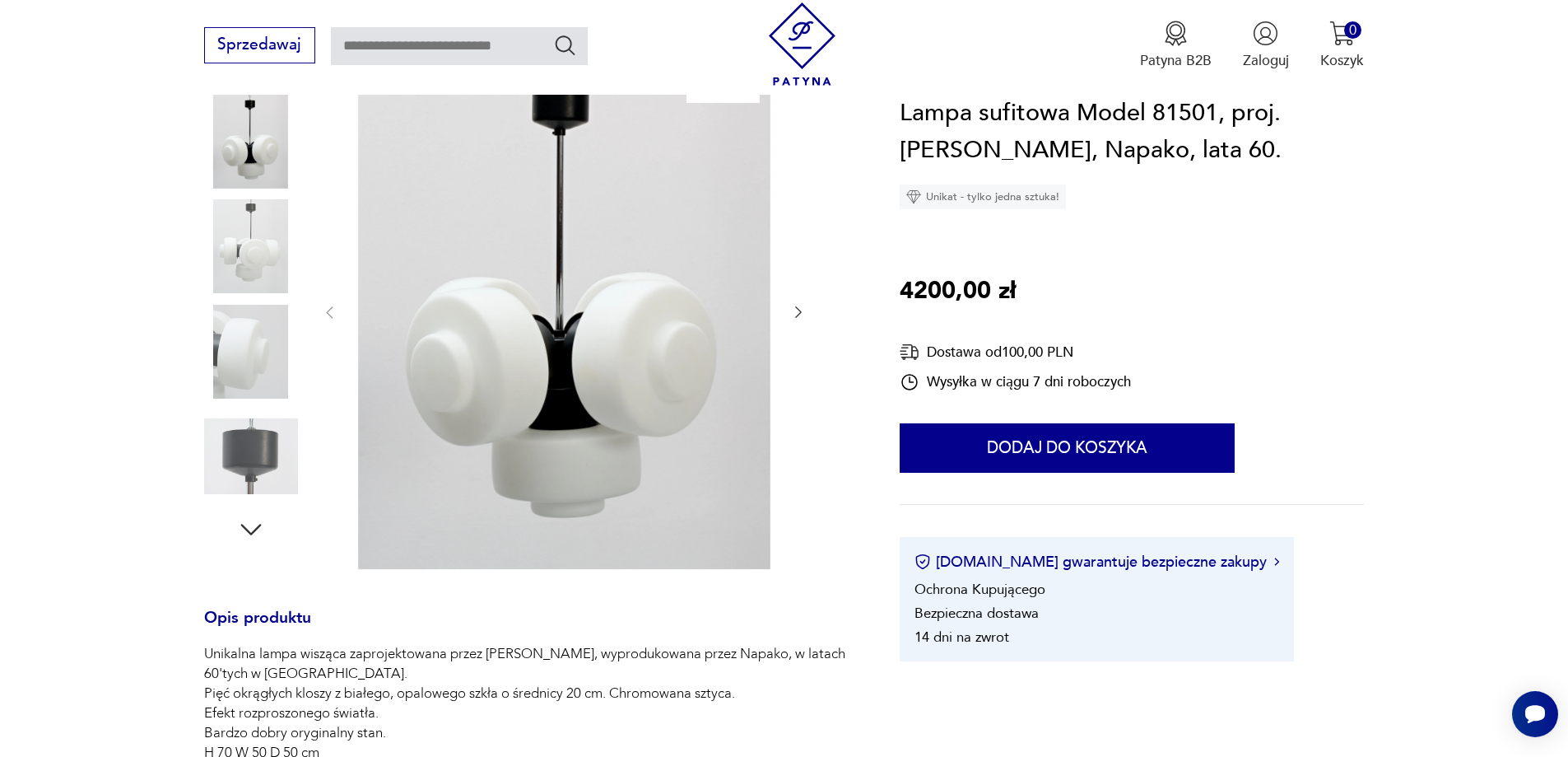
click at [805, 309] on icon "button" at bounding box center [798, 312] width 16 height 16
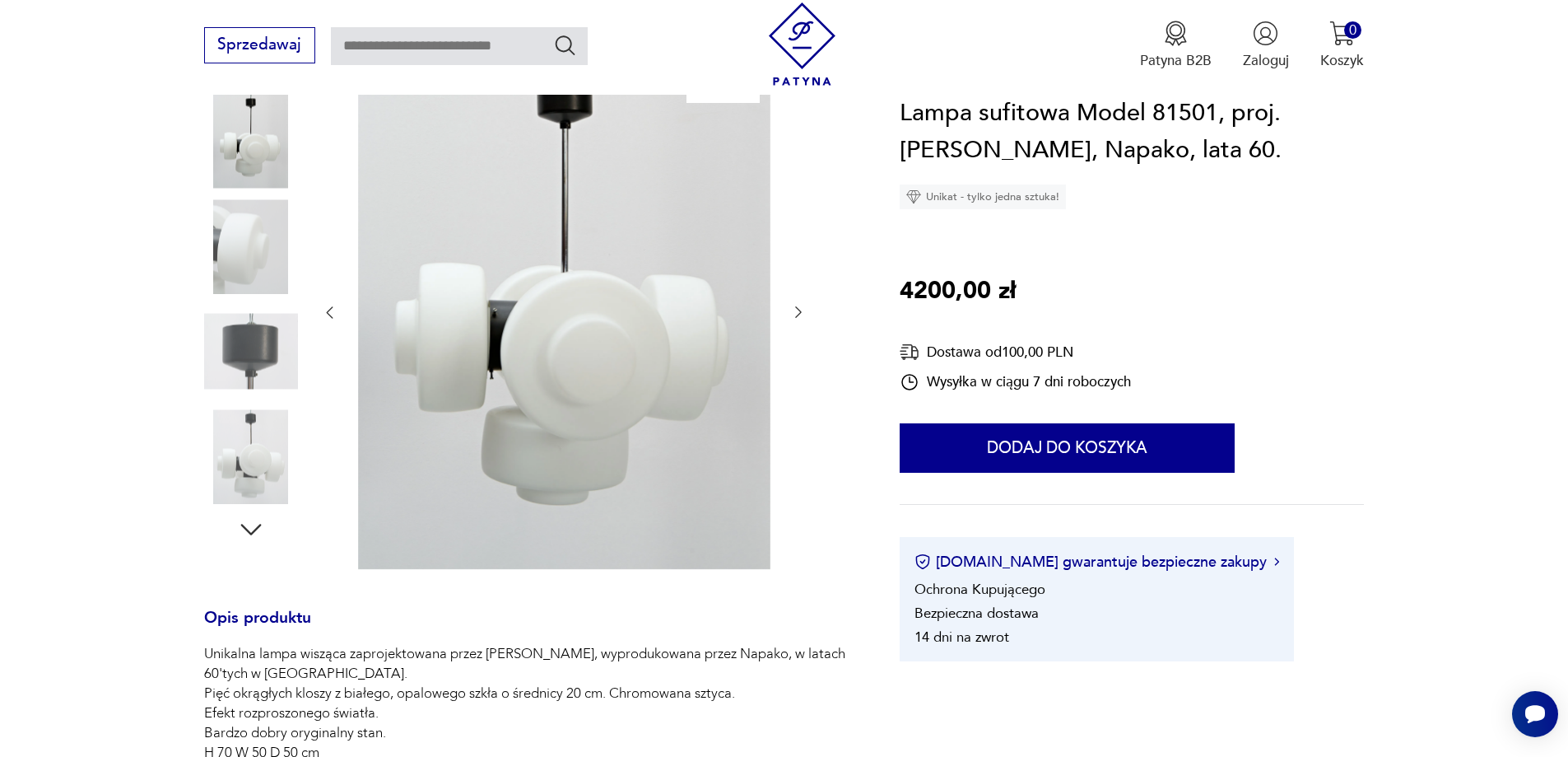
click at [806, 309] on icon "button" at bounding box center [798, 312] width 16 height 16
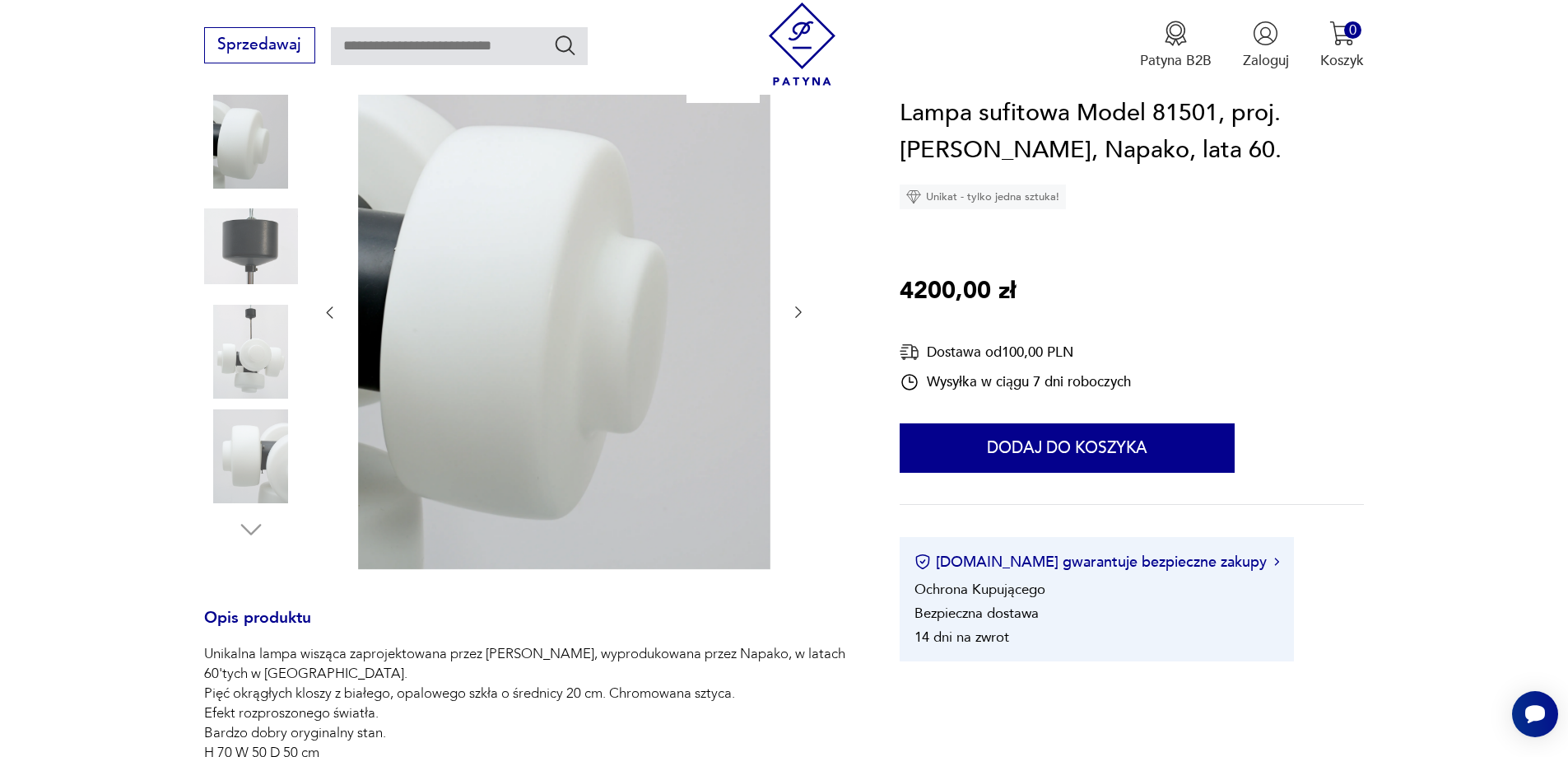
click at [806, 309] on icon "button" at bounding box center [798, 312] width 16 height 16
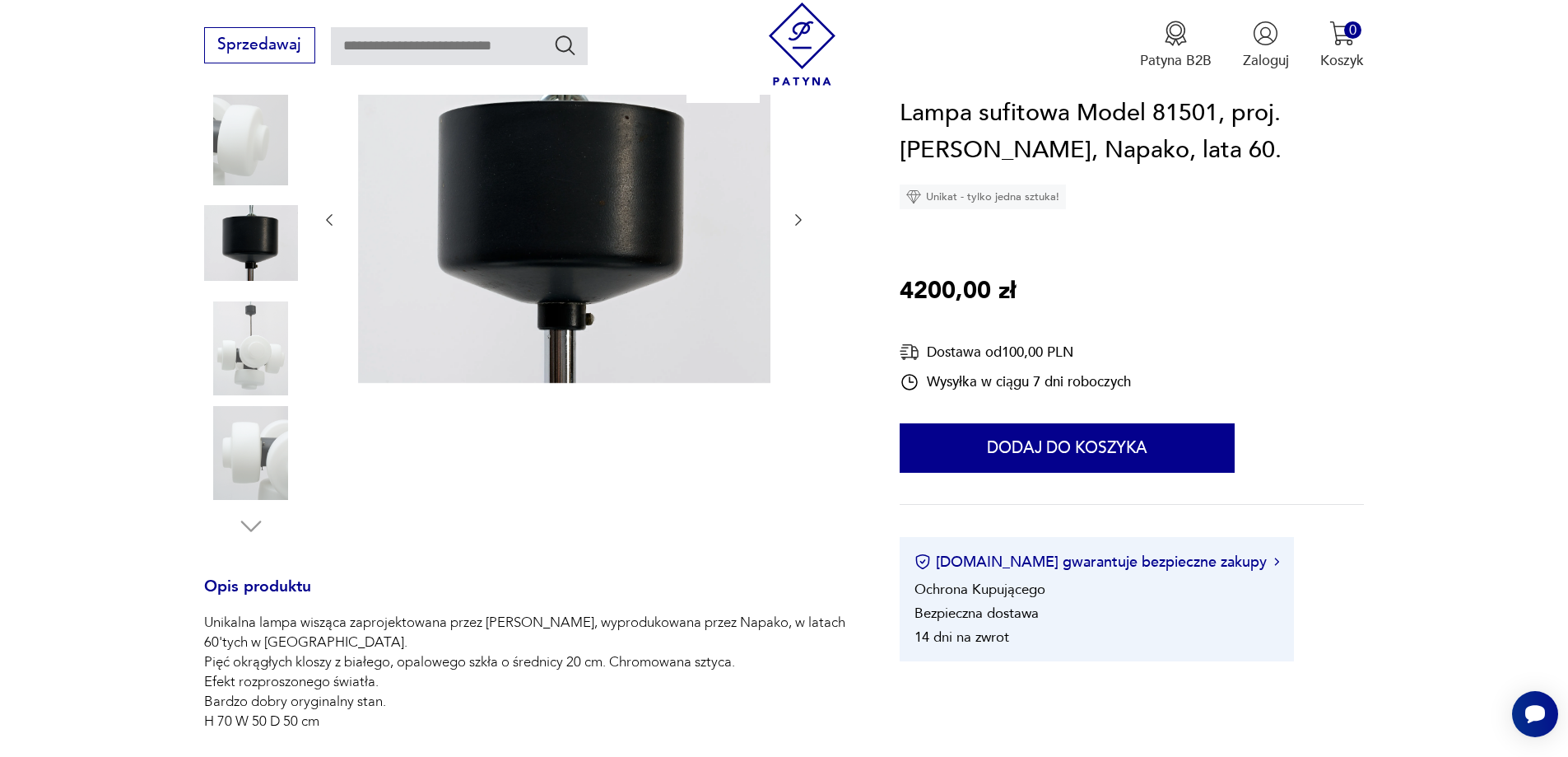
click at [798, 220] on icon "button" at bounding box center [798, 220] width 16 height 16
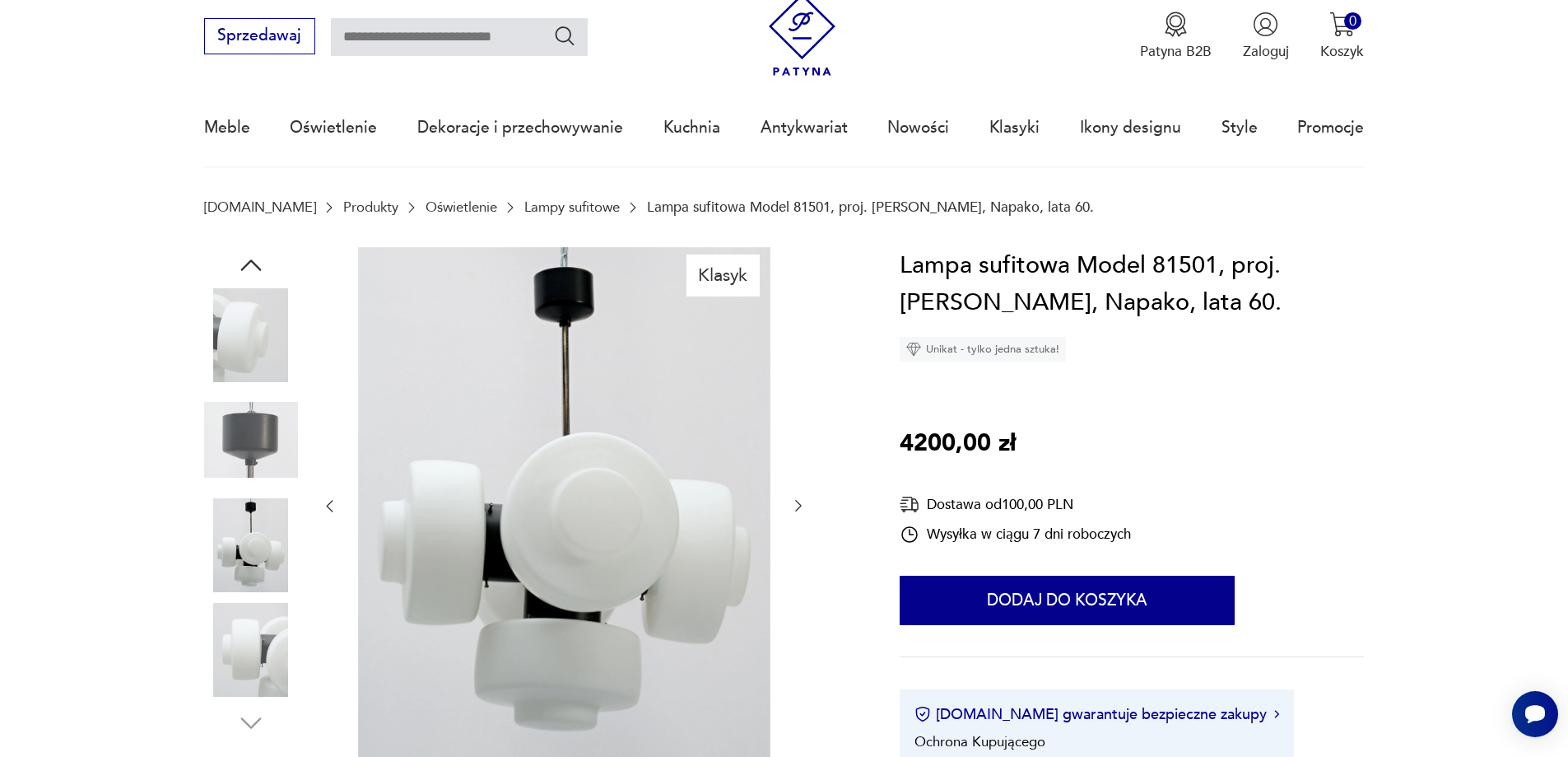
scroll to position [82, 0]
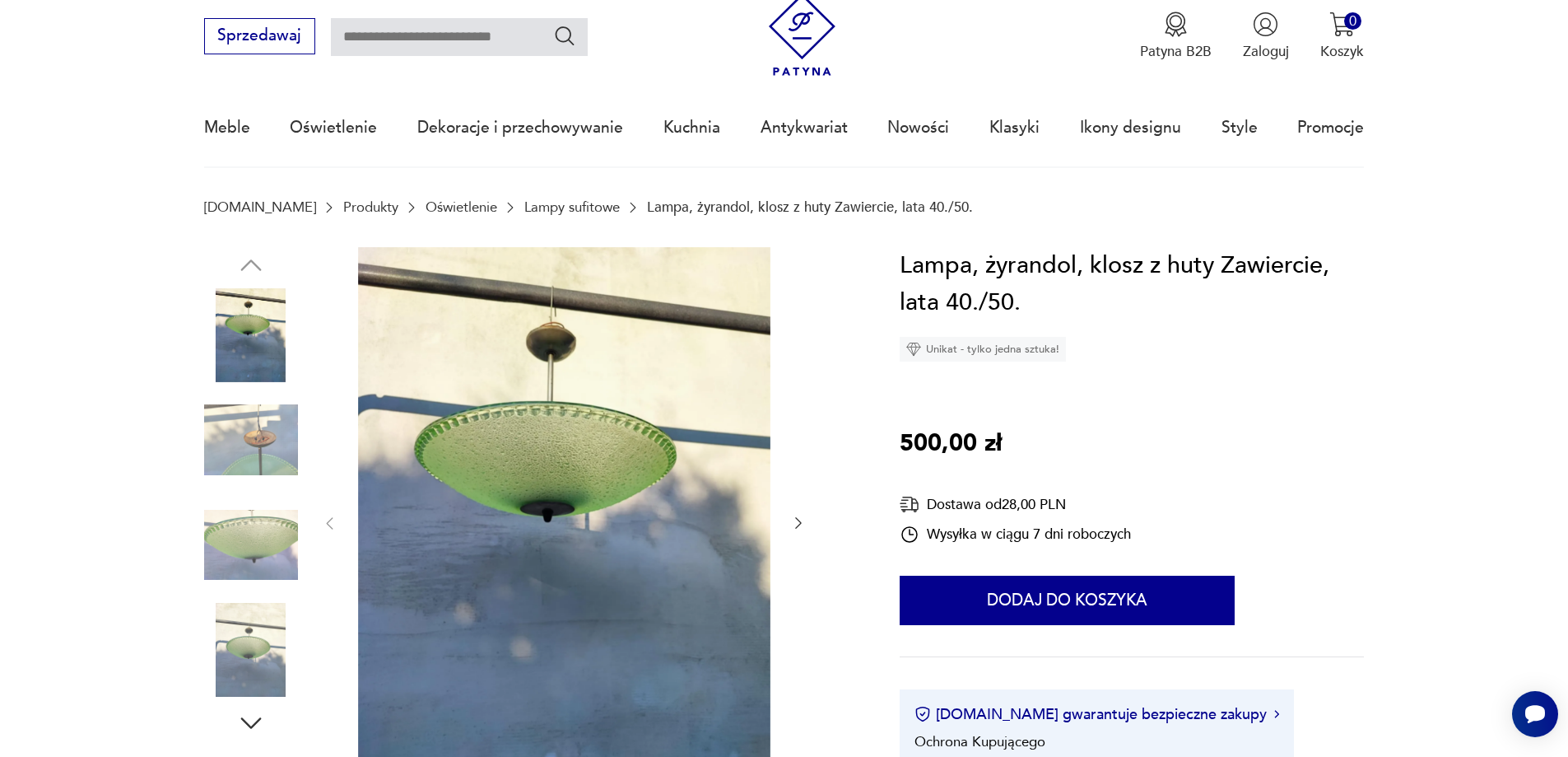
scroll to position [82, 0]
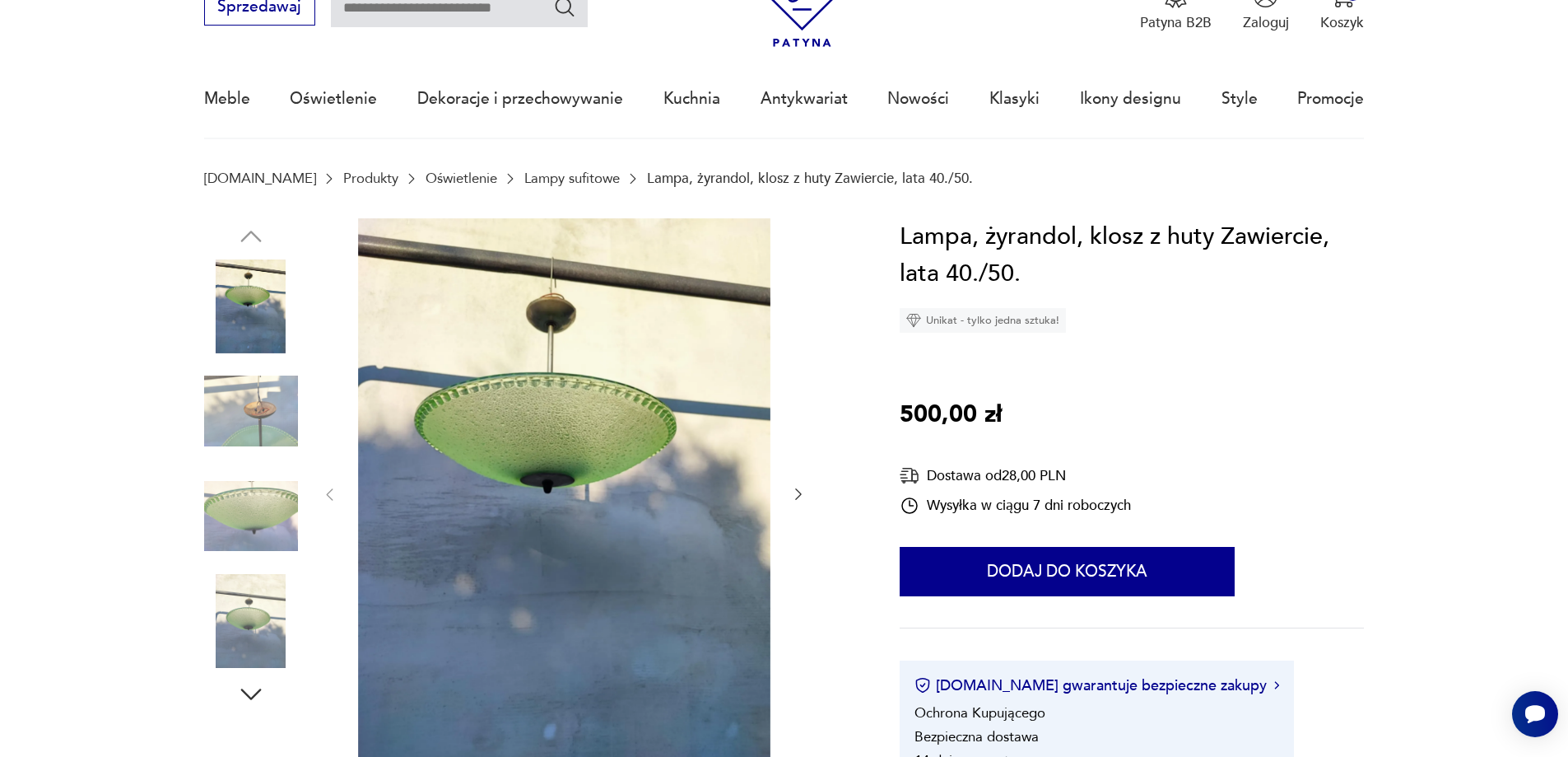
click at [795, 489] on icon "button" at bounding box center [798, 494] width 16 height 16
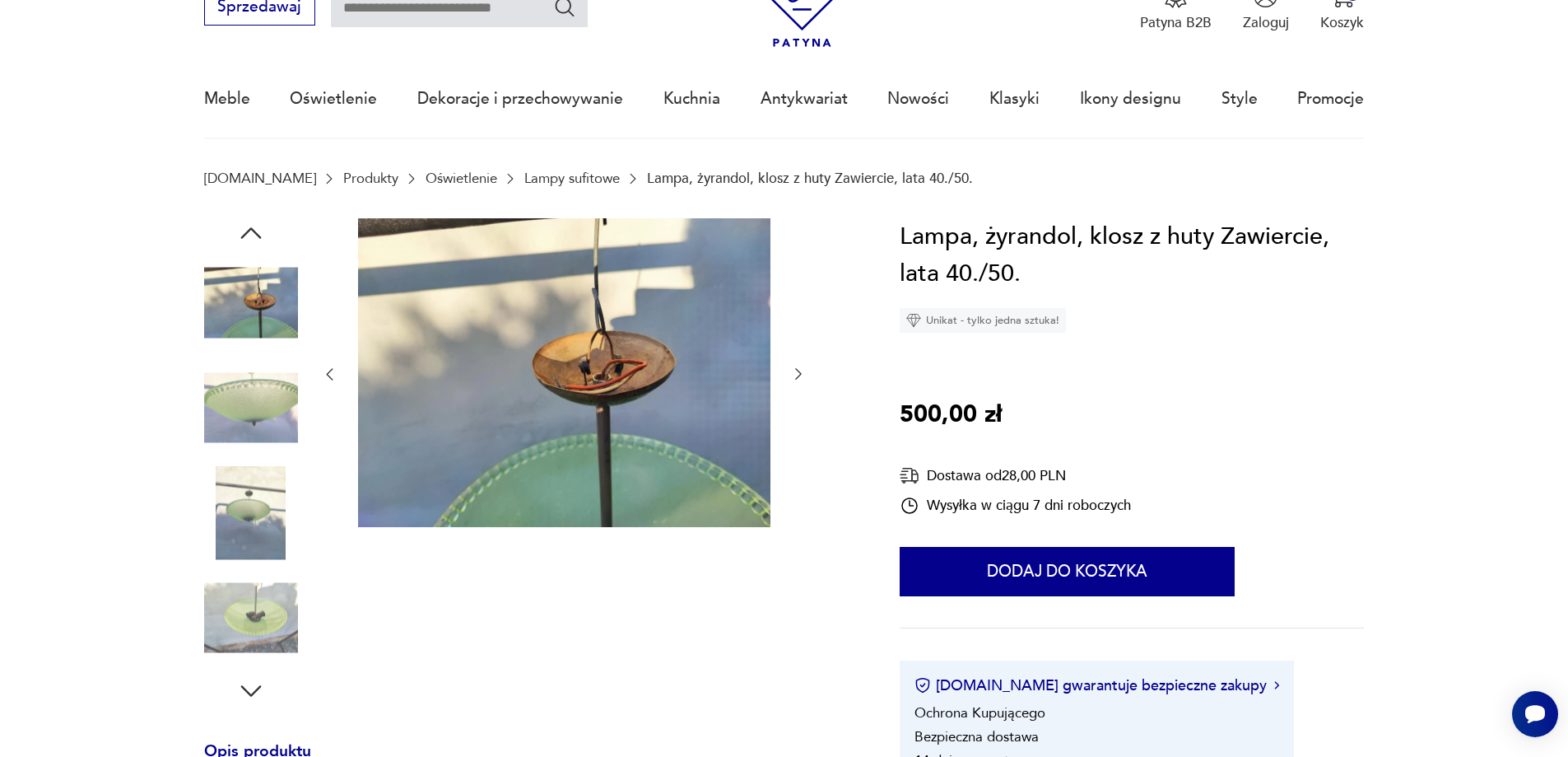
click at [794, 370] on icon "button" at bounding box center [798, 374] width 16 height 16
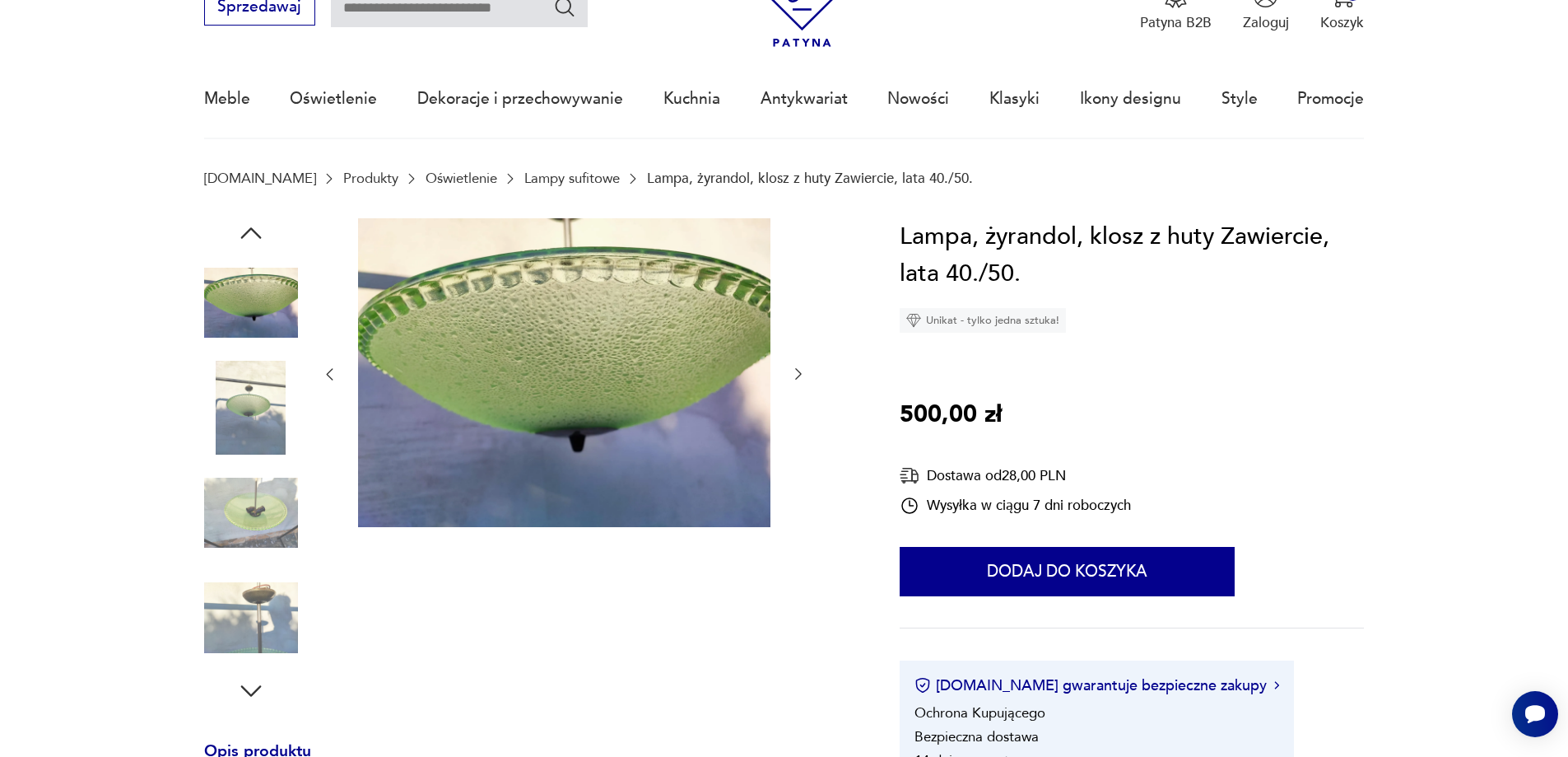
click at [794, 370] on icon "button" at bounding box center [798, 374] width 16 height 16
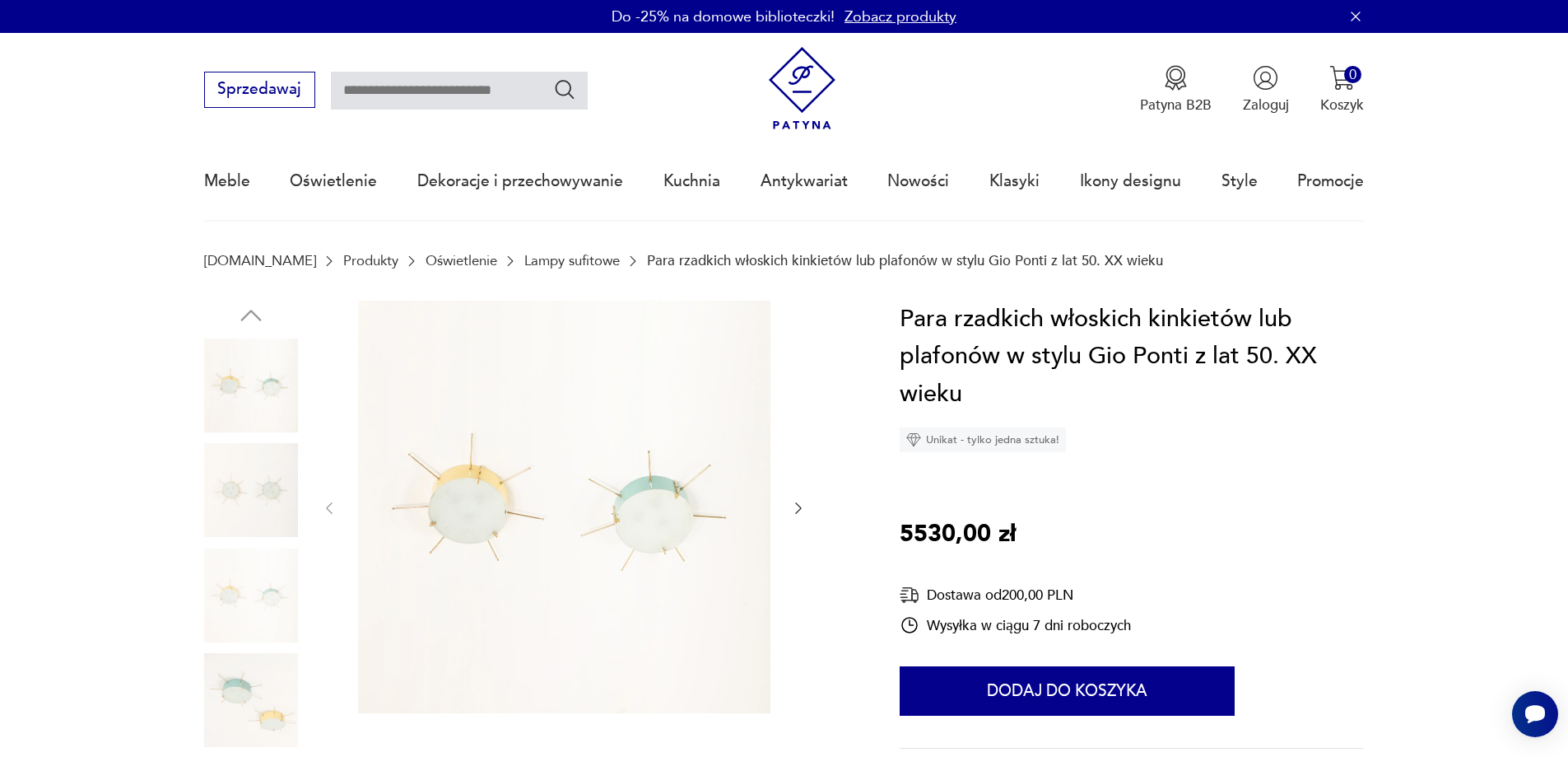
click at [794, 508] on icon "button" at bounding box center [798, 508] width 16 height 16
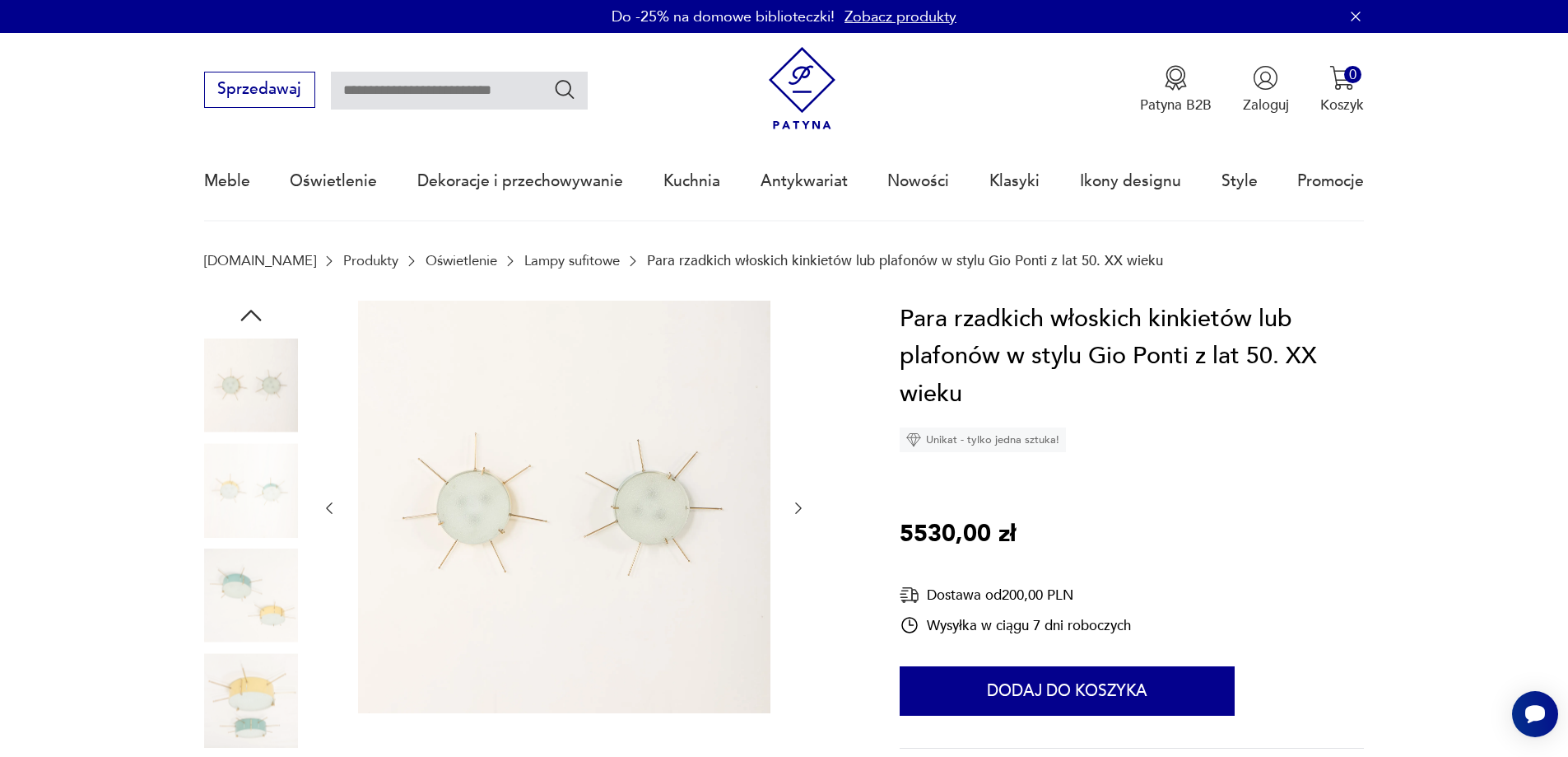
click at [796, 507] on icon "button" at bounding box center [798, 508] width 16 height 16
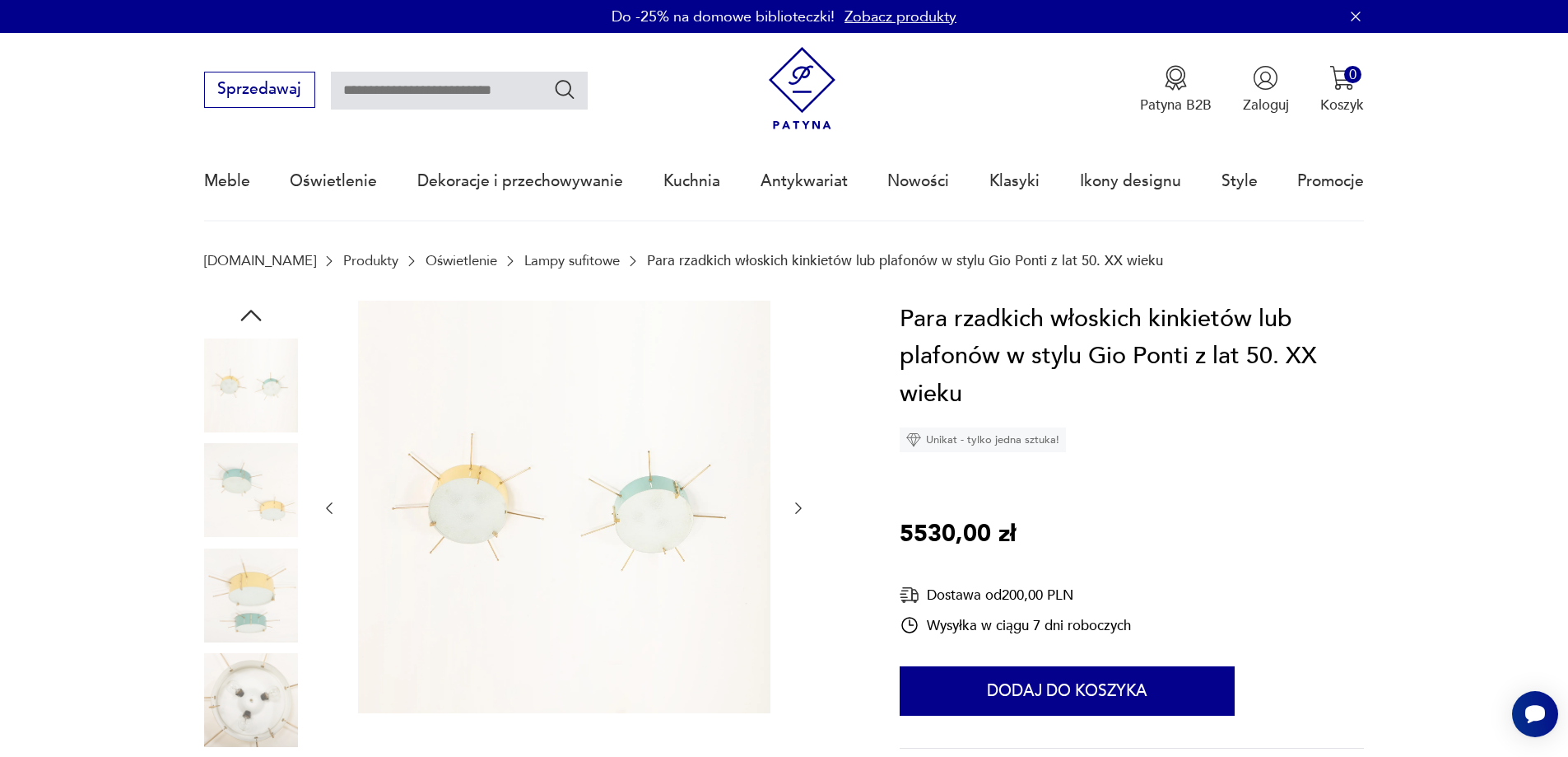
click at [796, 507] on icon "button" at bounding box center [798, 508] width 16 height 16
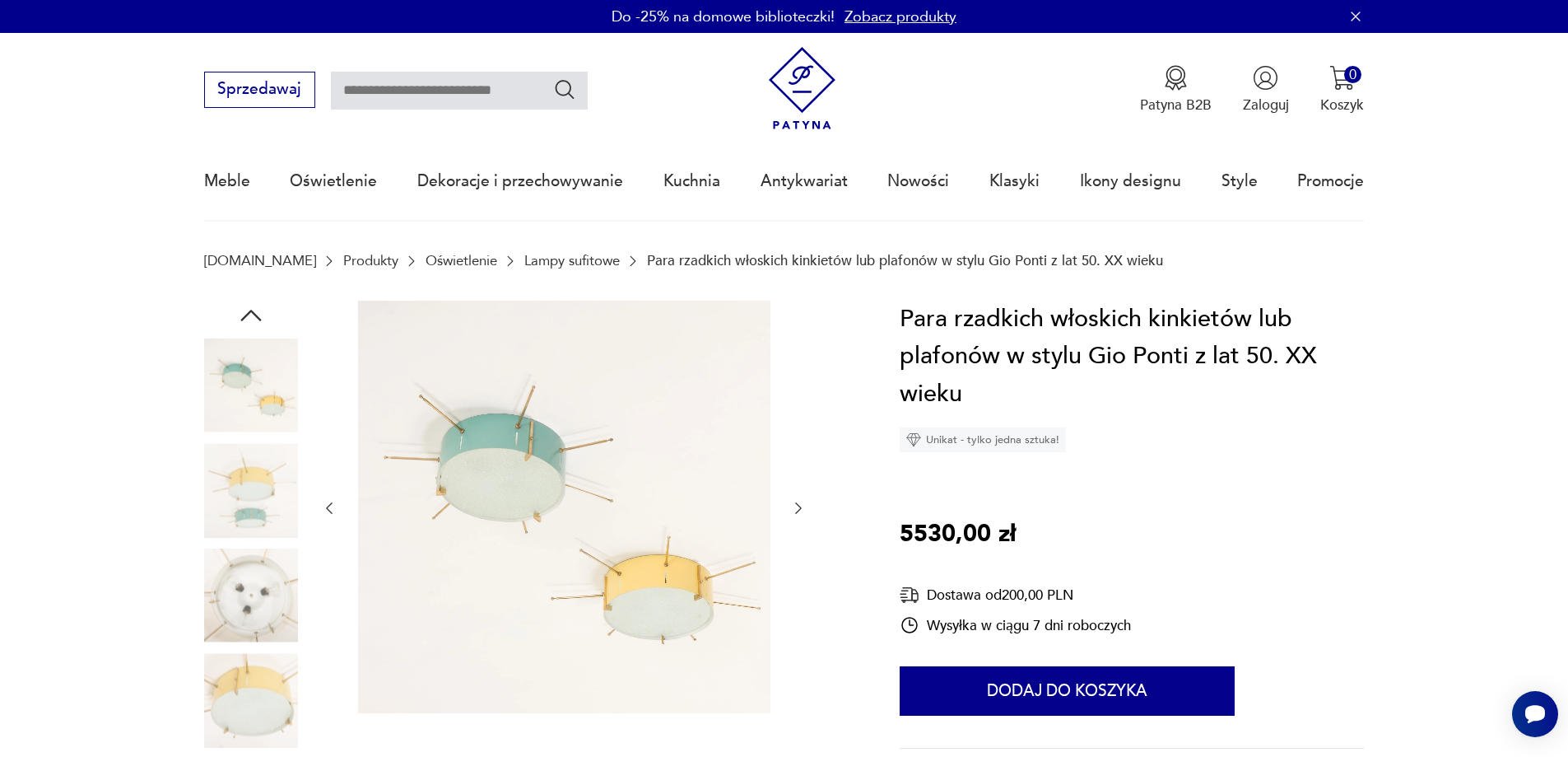
click at [795, 510] on icon "button" at bounding box center [798, 508] width 16 height 16
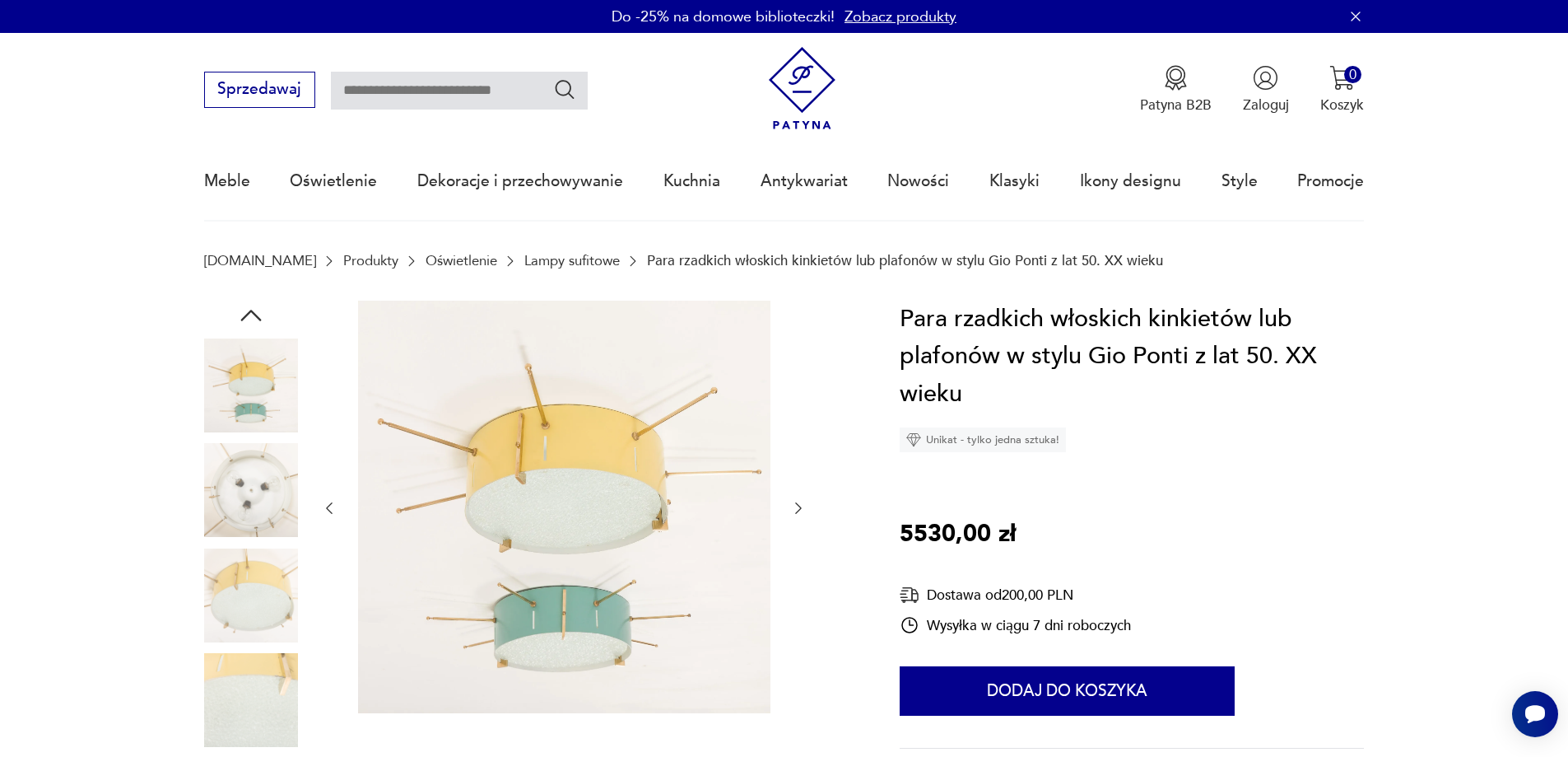
click at [795, 510] on icon "button" at bounding box center [798, 508] width 16 height 16
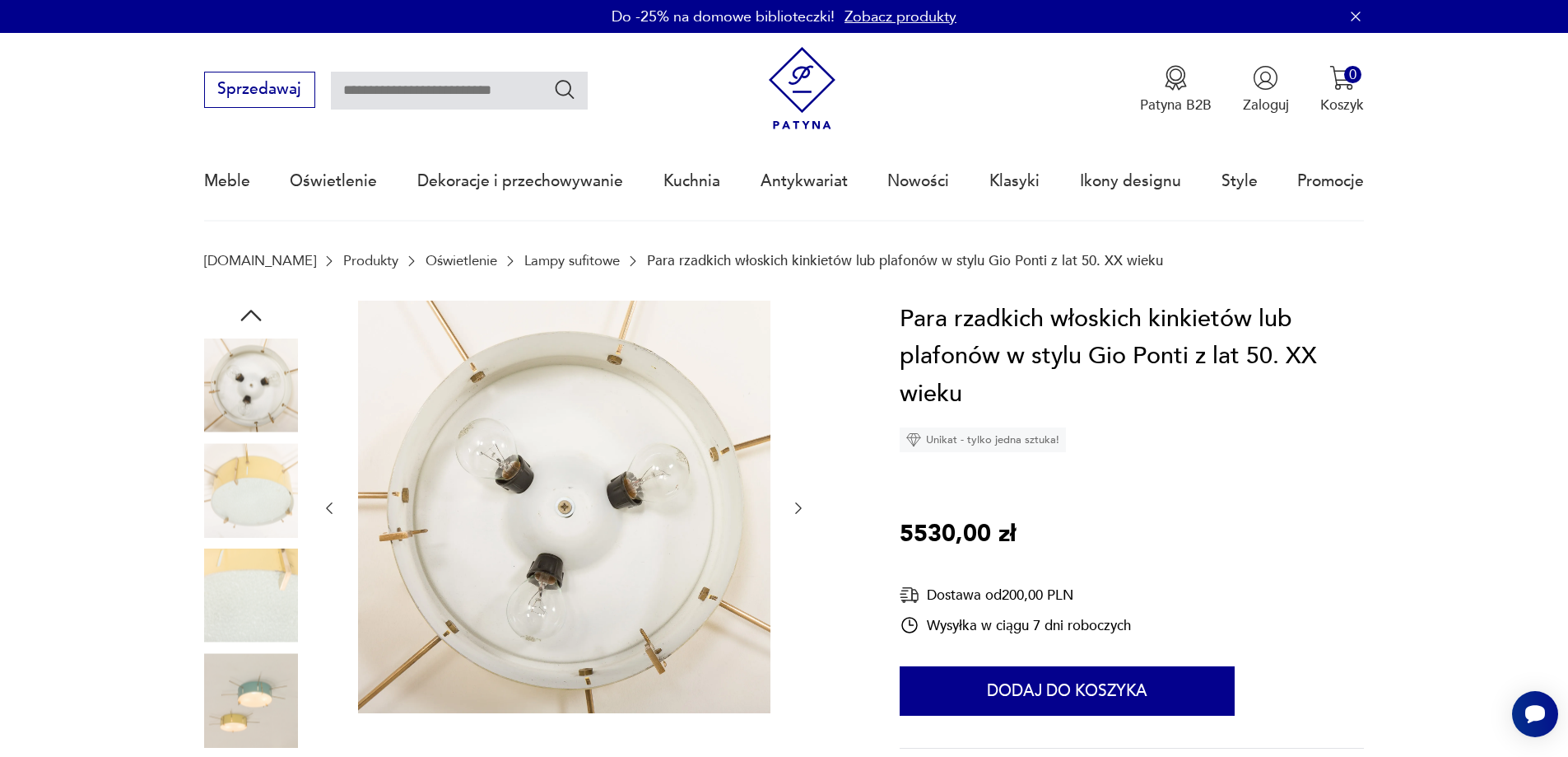
click at [795, 511] on icon "button" at bounding box center [798, 508] width 16 height 16
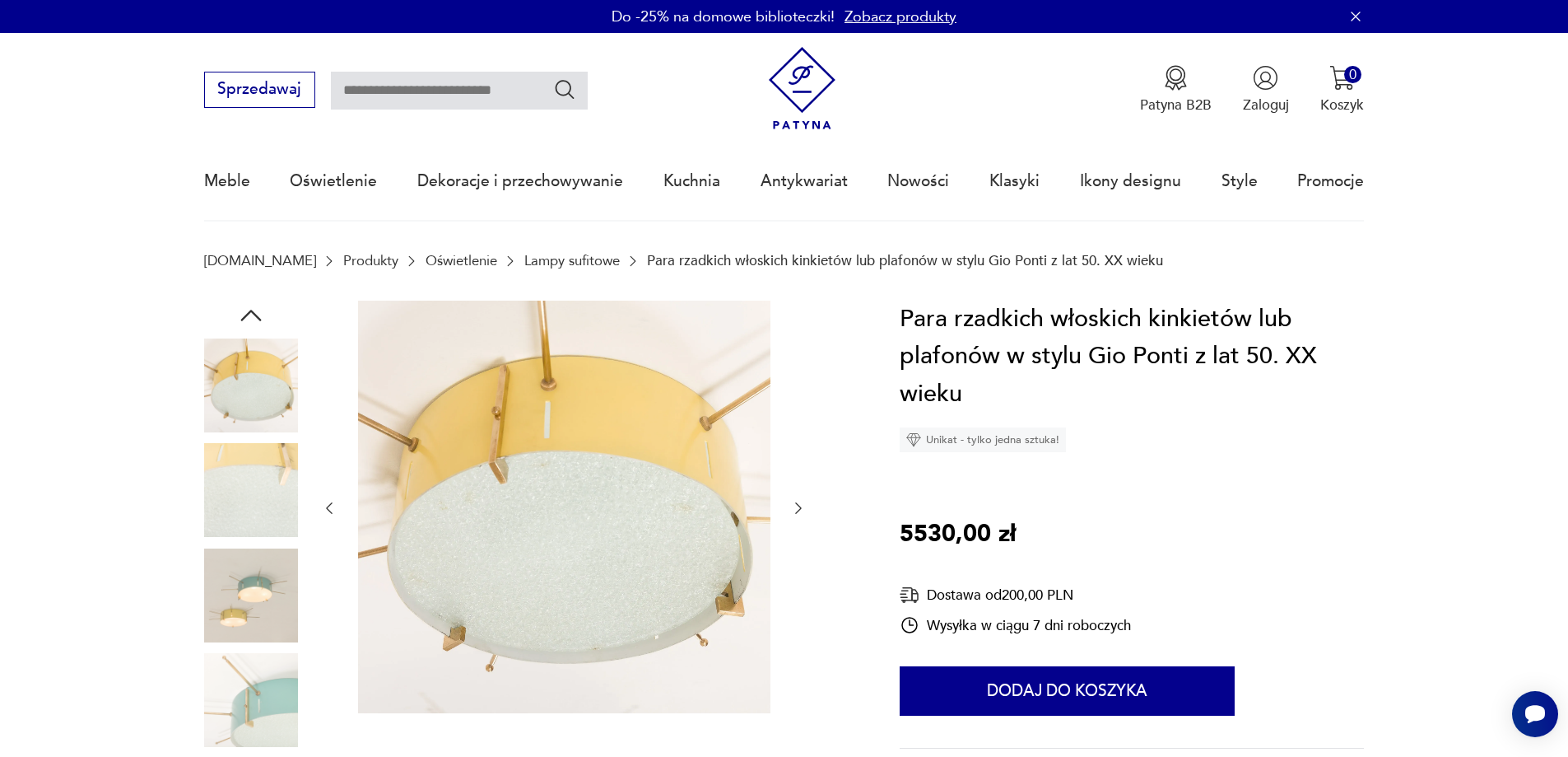
click at [792, 512] on icon "button" at bounding box center [798, 508] width 16 height 16
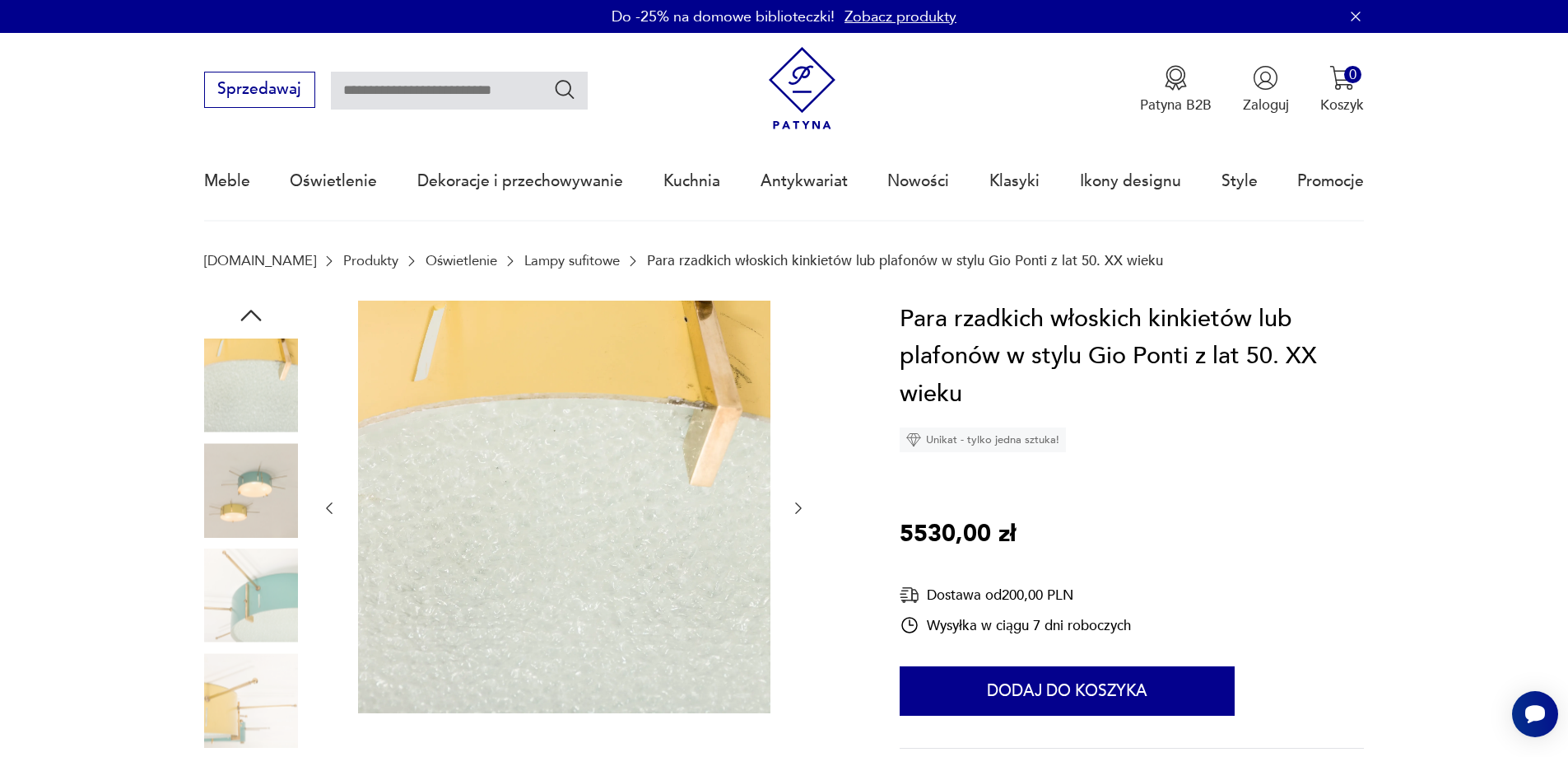
click at [792, 512] on icon "button" at bounding box center [798, 508] width 16 height 16
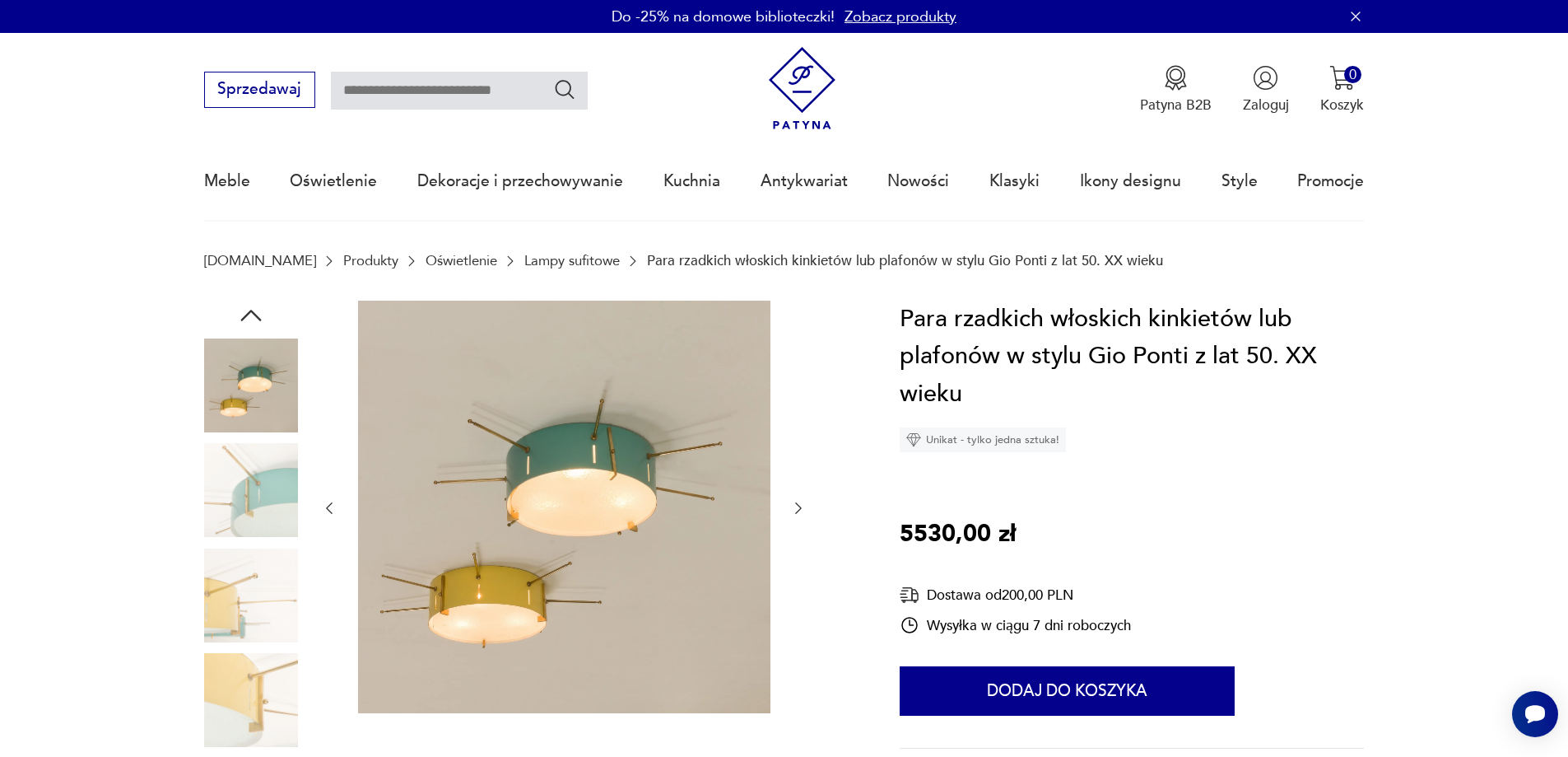
click at [792, 512] on icon "button" at bounding box center [798, 508] width 16 height 16
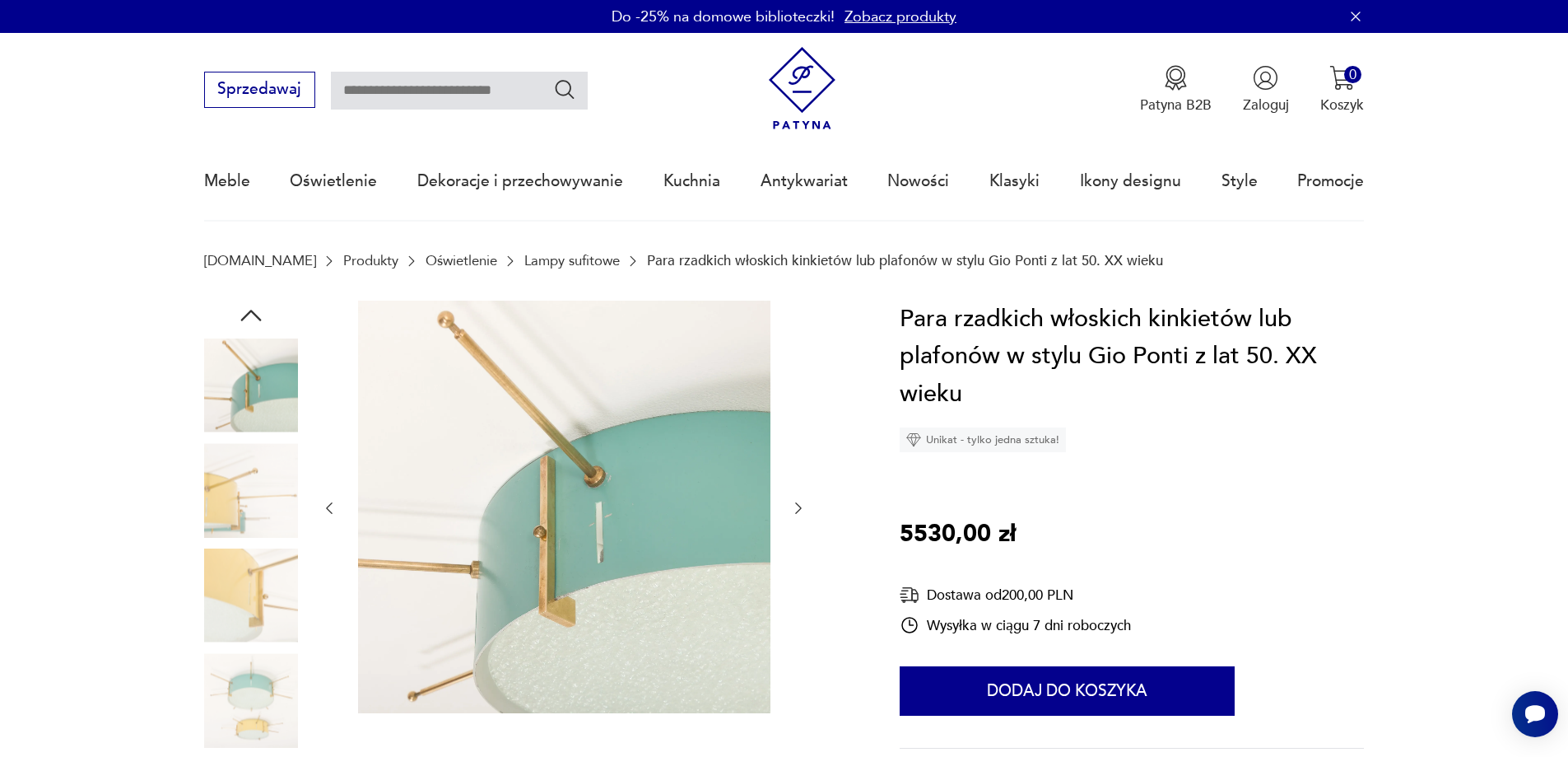
click at [792, 512] on icon "button" at bounding box center [798, 508] width 16 height 16
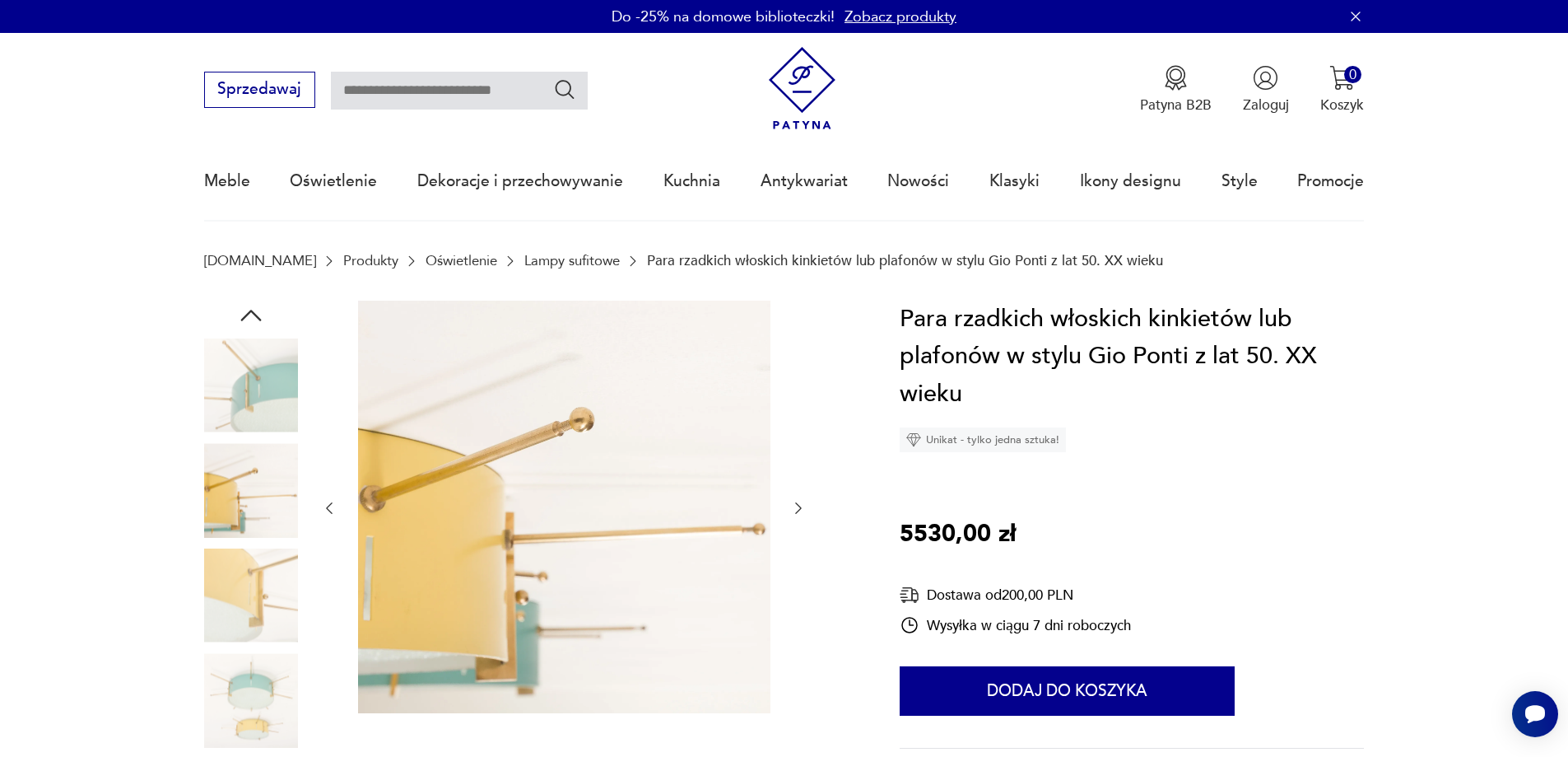
click at [792, 512] on icon "button" at bounding box center [798, 508] width 16 height 16
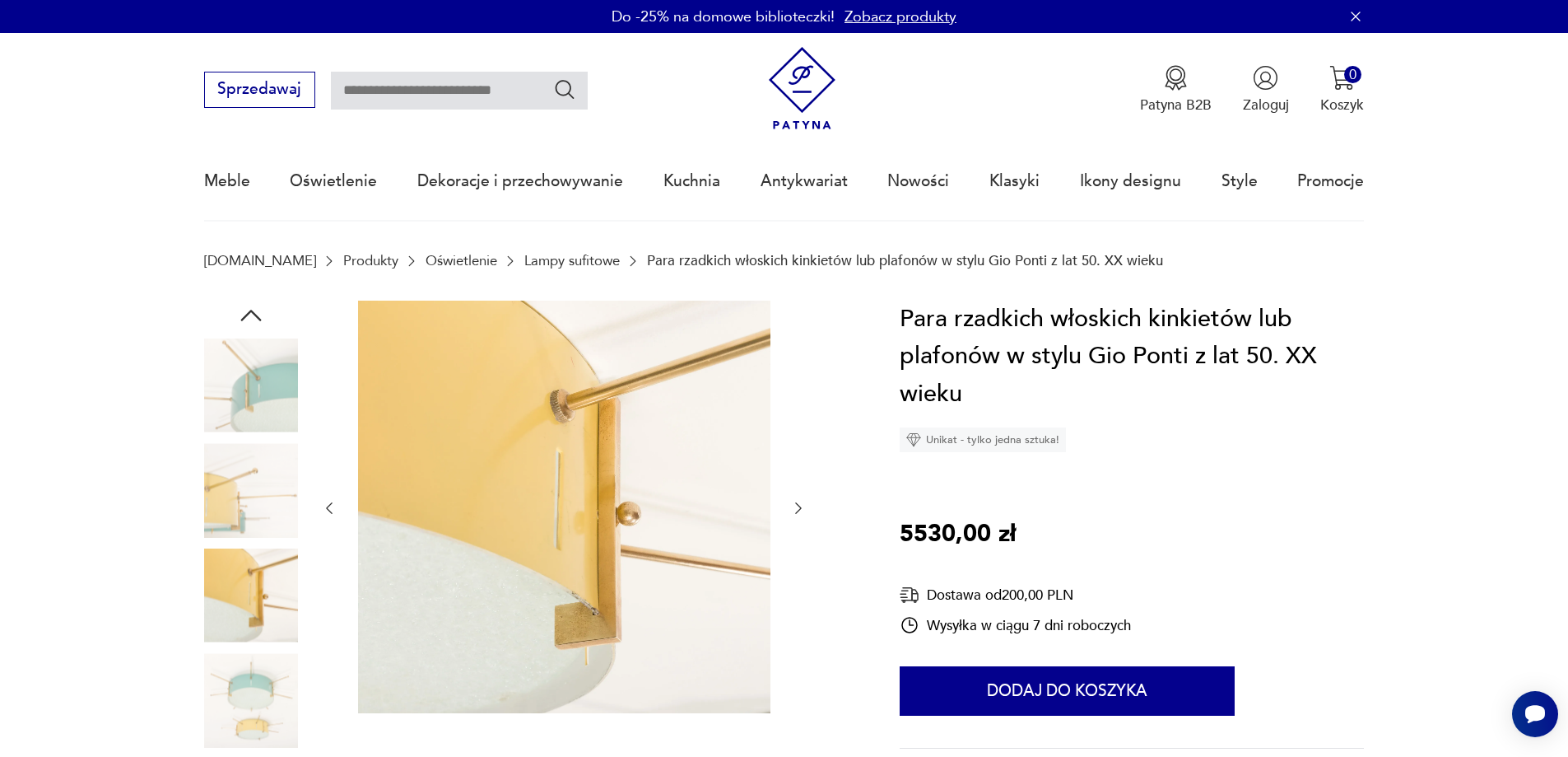
click at [792, 512] on icon "button" at bounding box center [798, 508] width 16 height 16
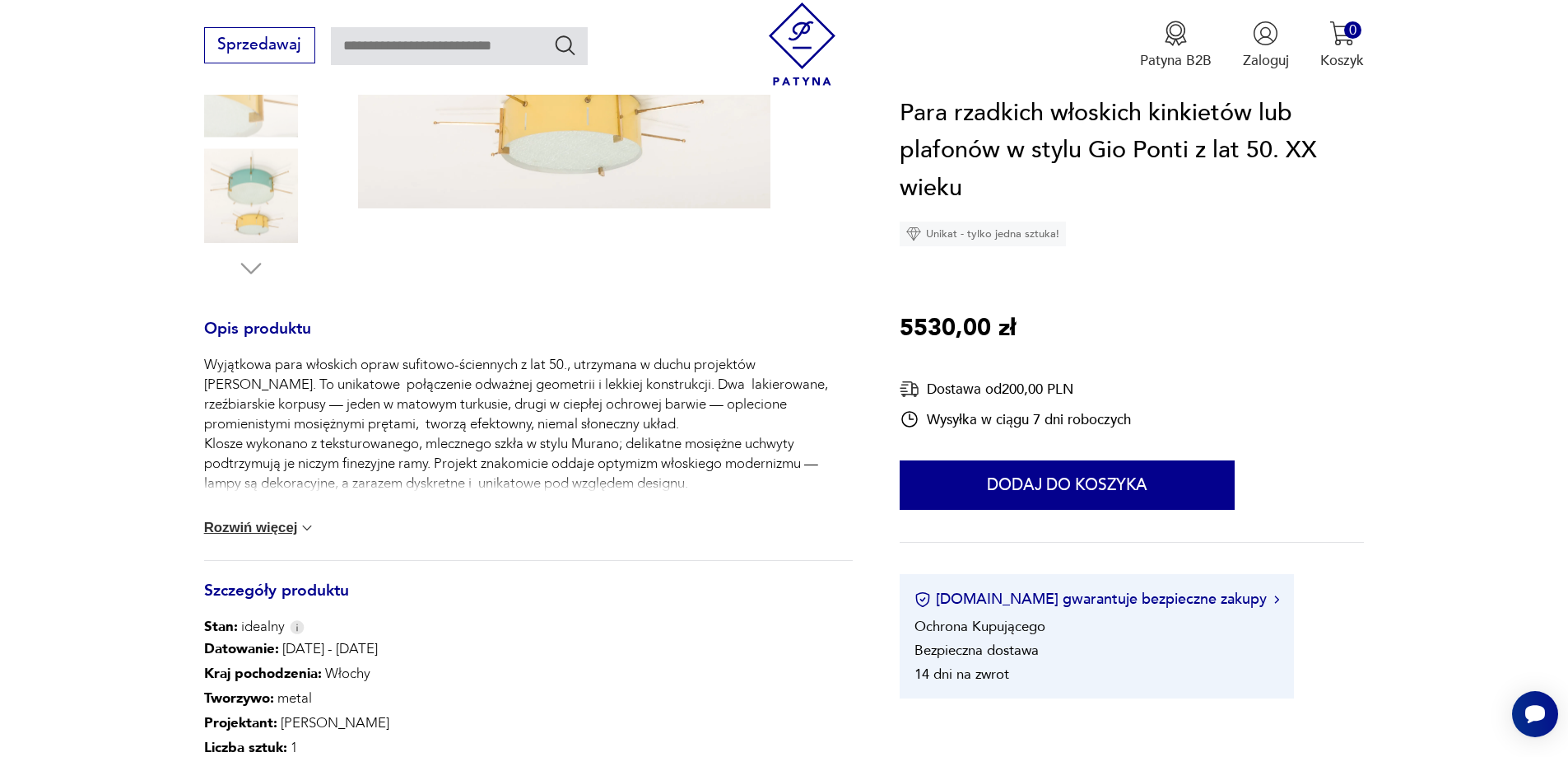
scroll to position [576, 0]
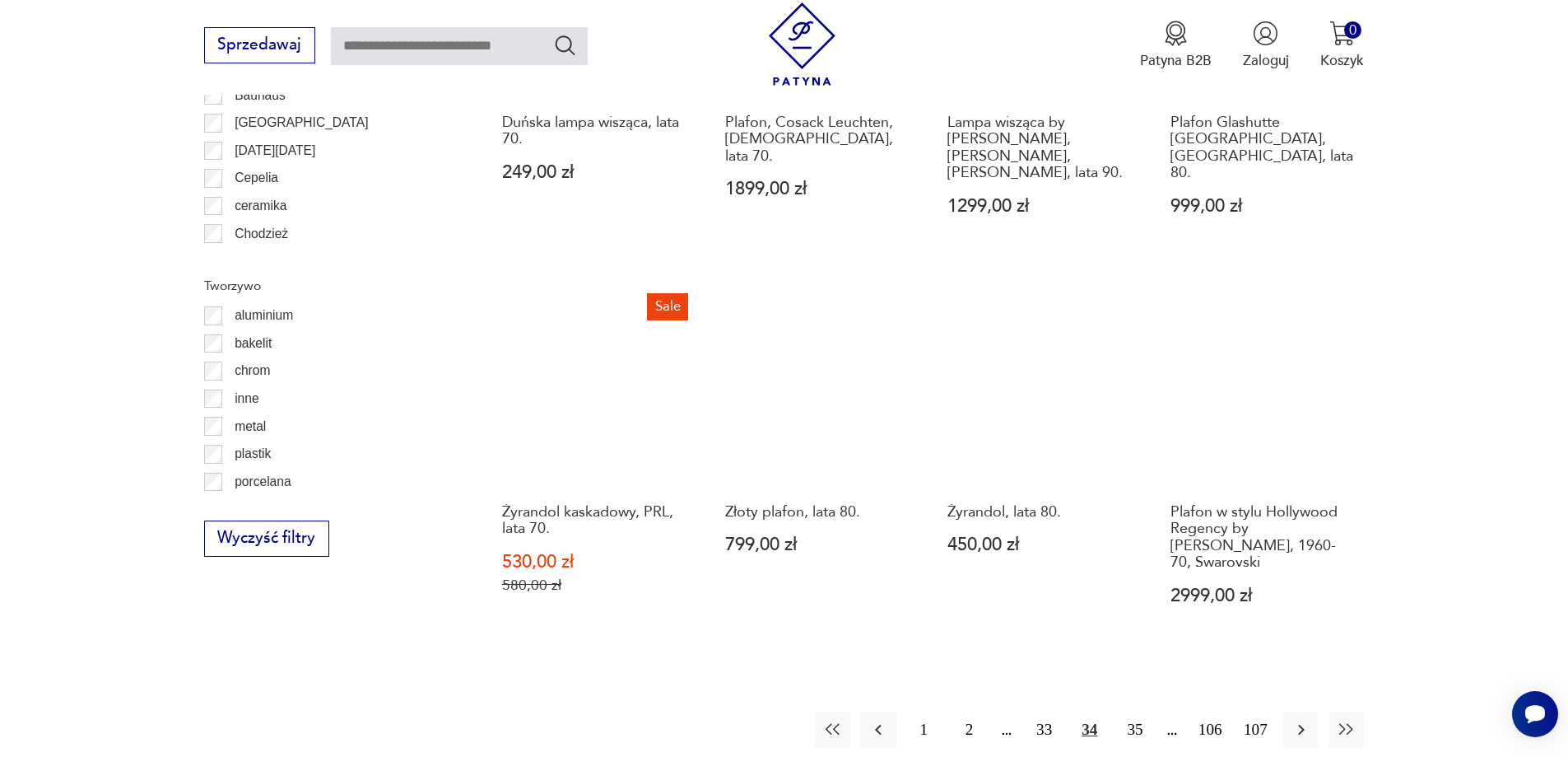
scroll to position [1889, 0]
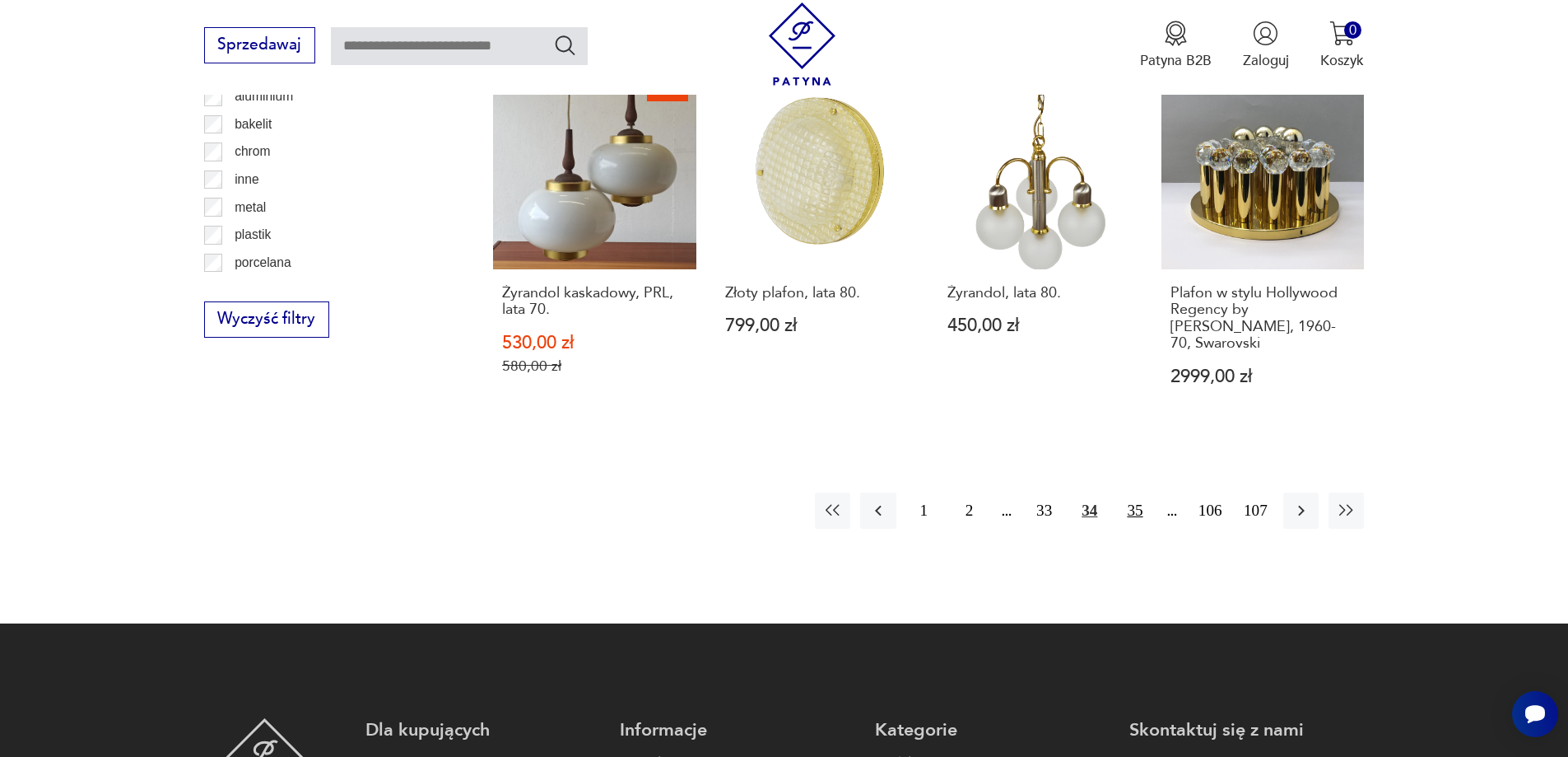
click at [1135, 492] on button "35" at bounding box center [1135, 509] width 35 height 35
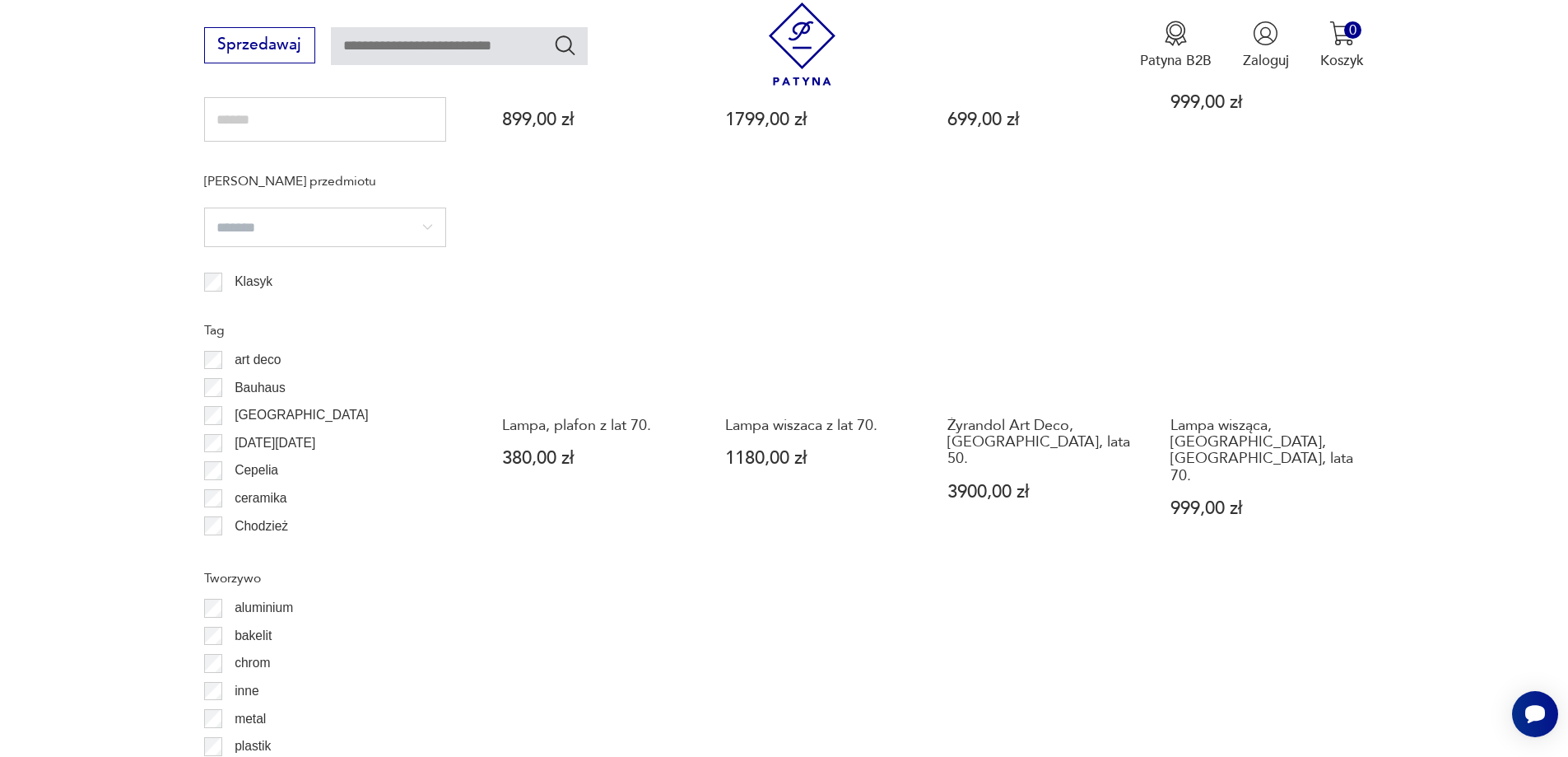
scroll to position [1724, 0]
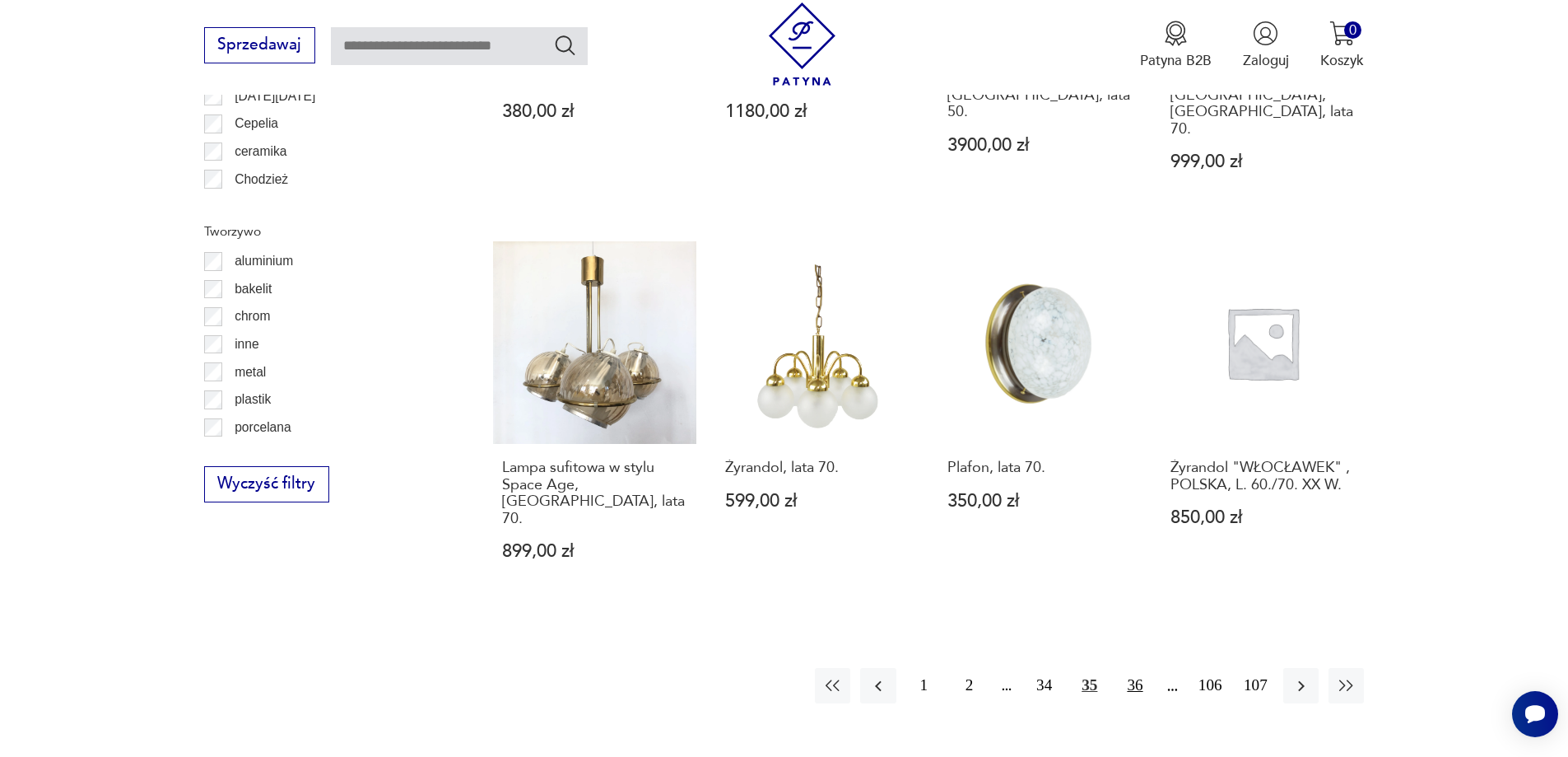
click at [1145, 668] on button "36" at bounding box center [1135, 685] width 35 height 35
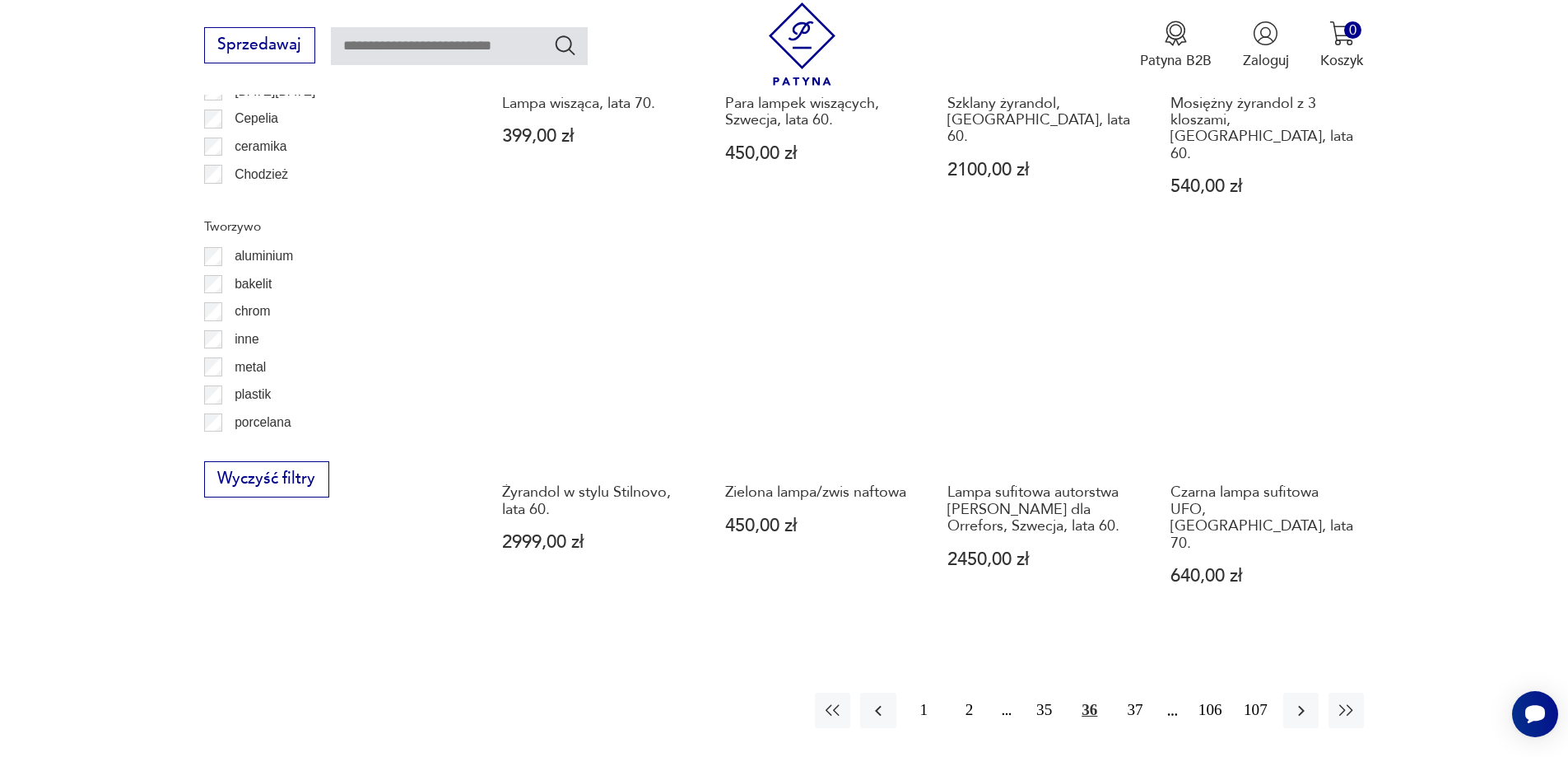
scroll to position [1724, 0]
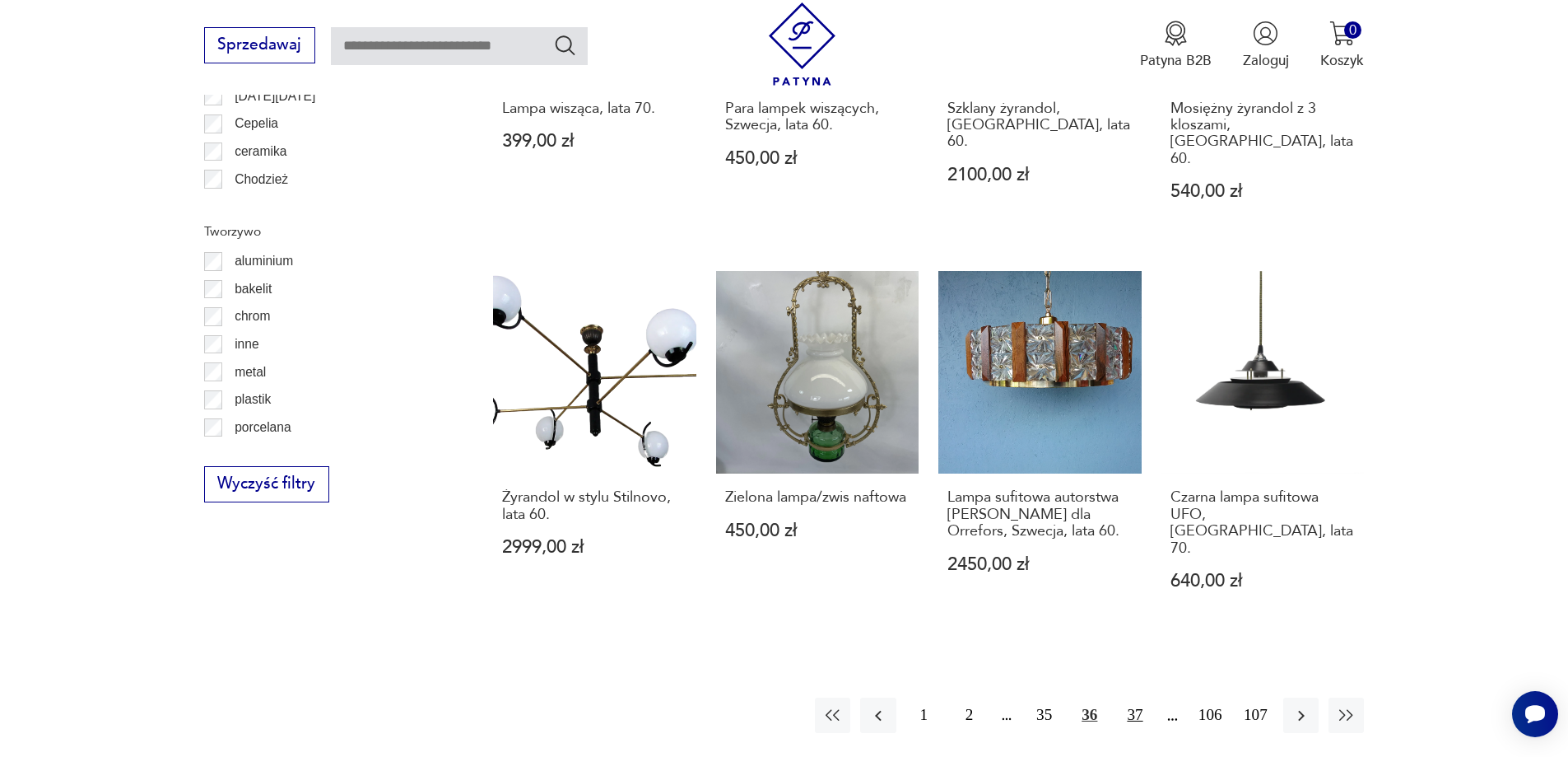
click at [1136, 698] on button "37" at bounding box center [1135, 715] width 35 height 35
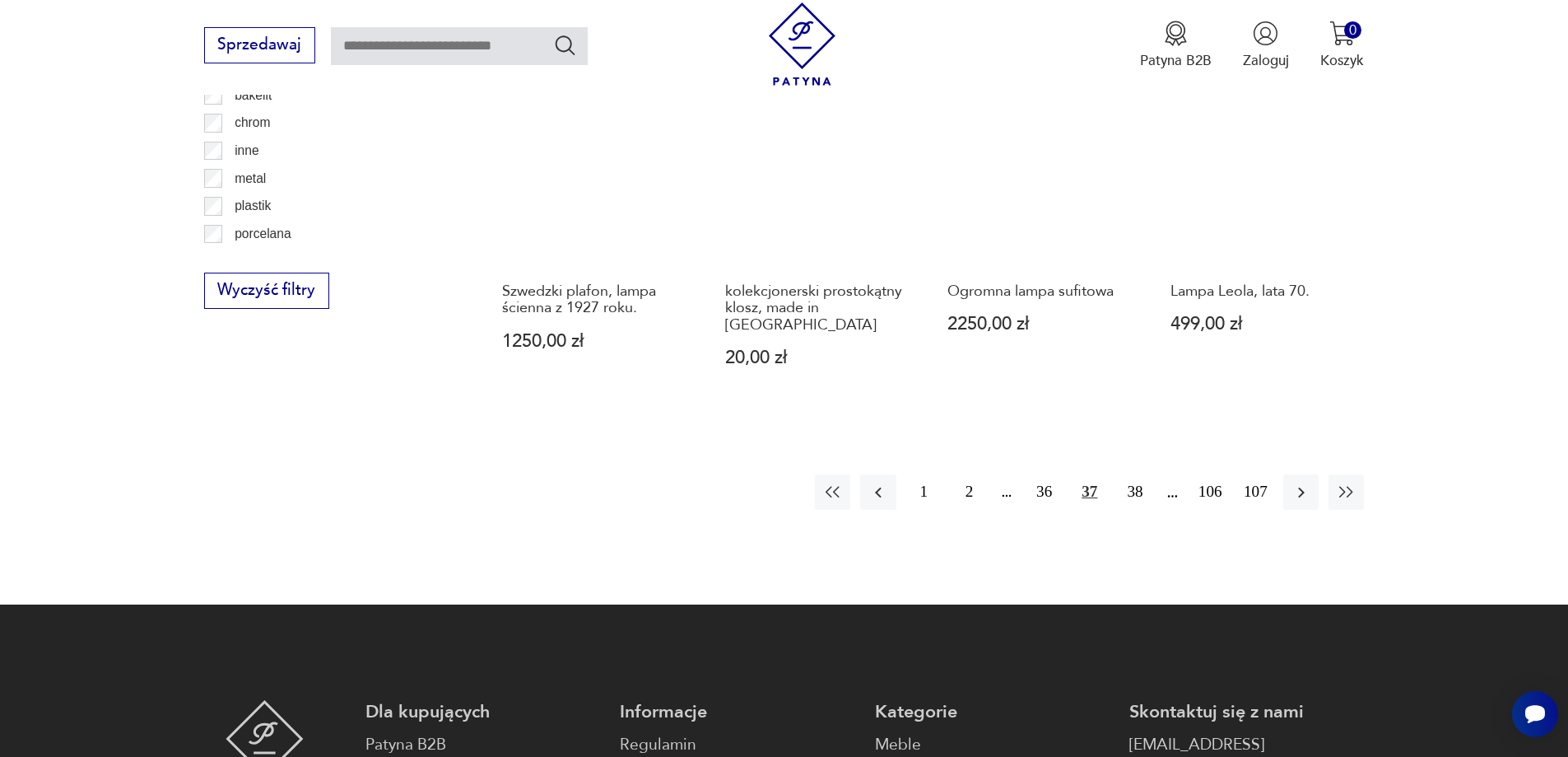
scroll to position [1889, 0]
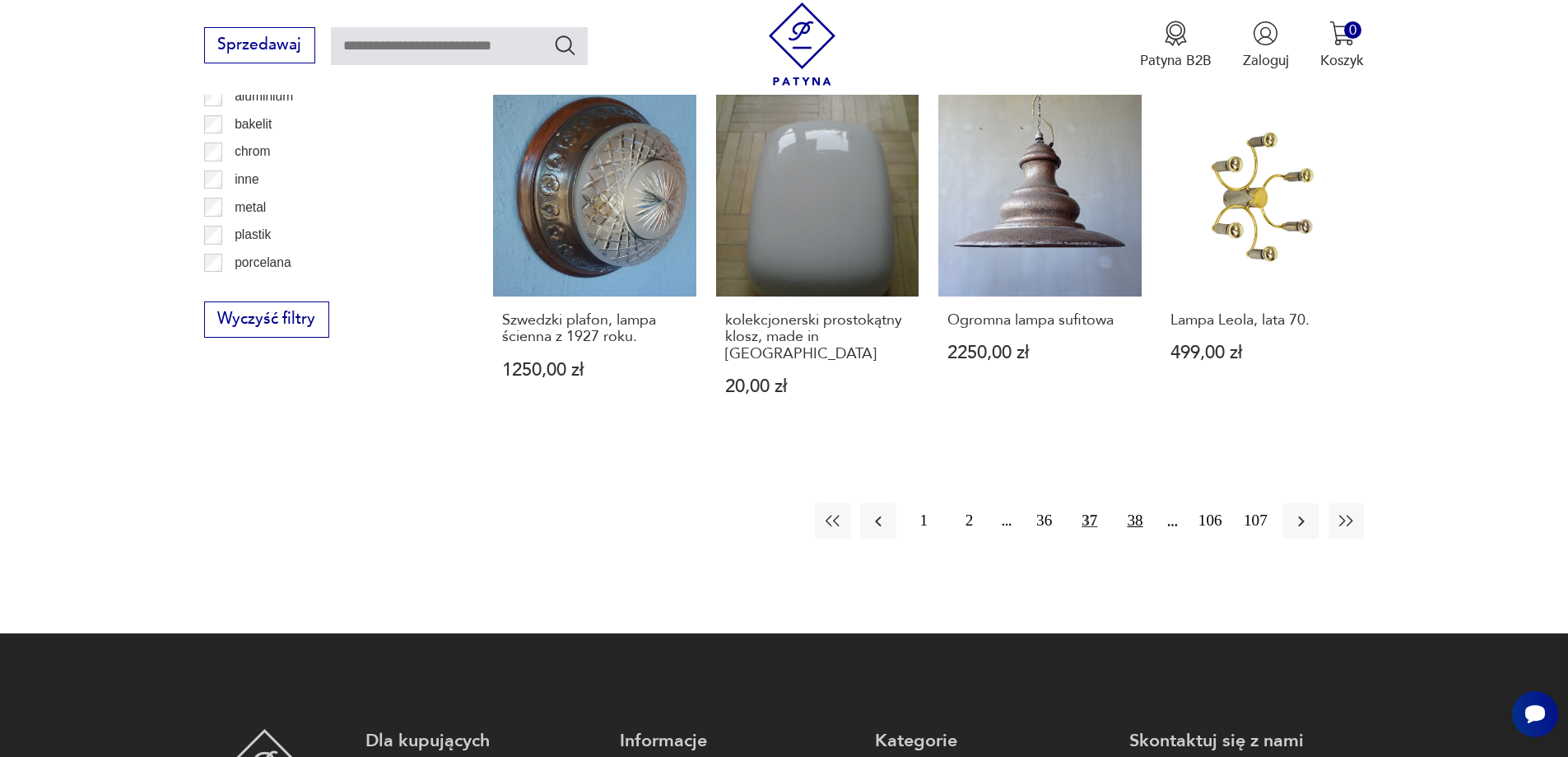
drag, startPoint x: 1127, startPoint y: 469, endPoint x: 1139, endPoint y: 461, distance: 14.4
click at [1128, 503] on button "38" at bounding box center [1135, 520] width 35 height 35
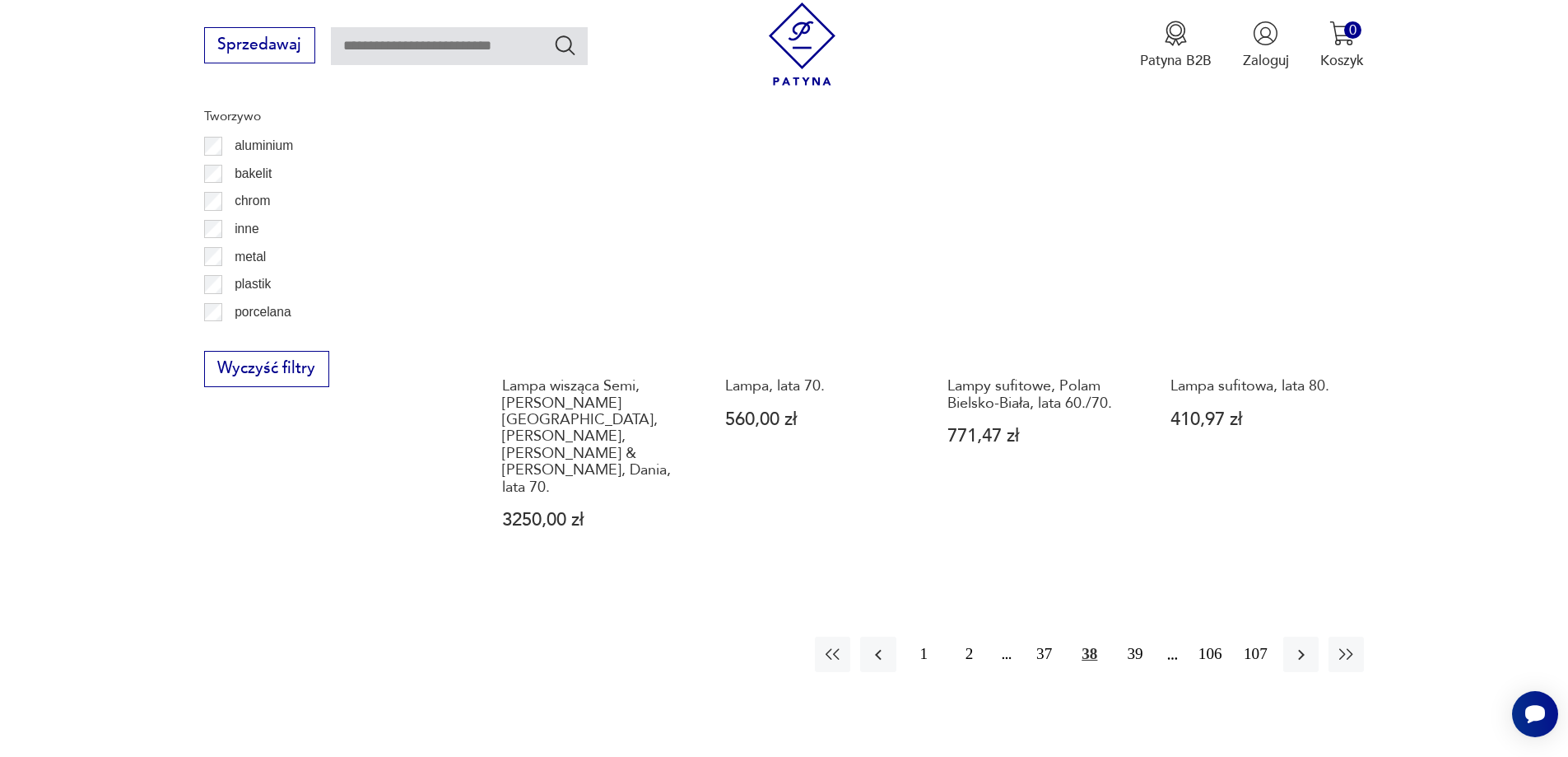
scroll to position [2136, 0]
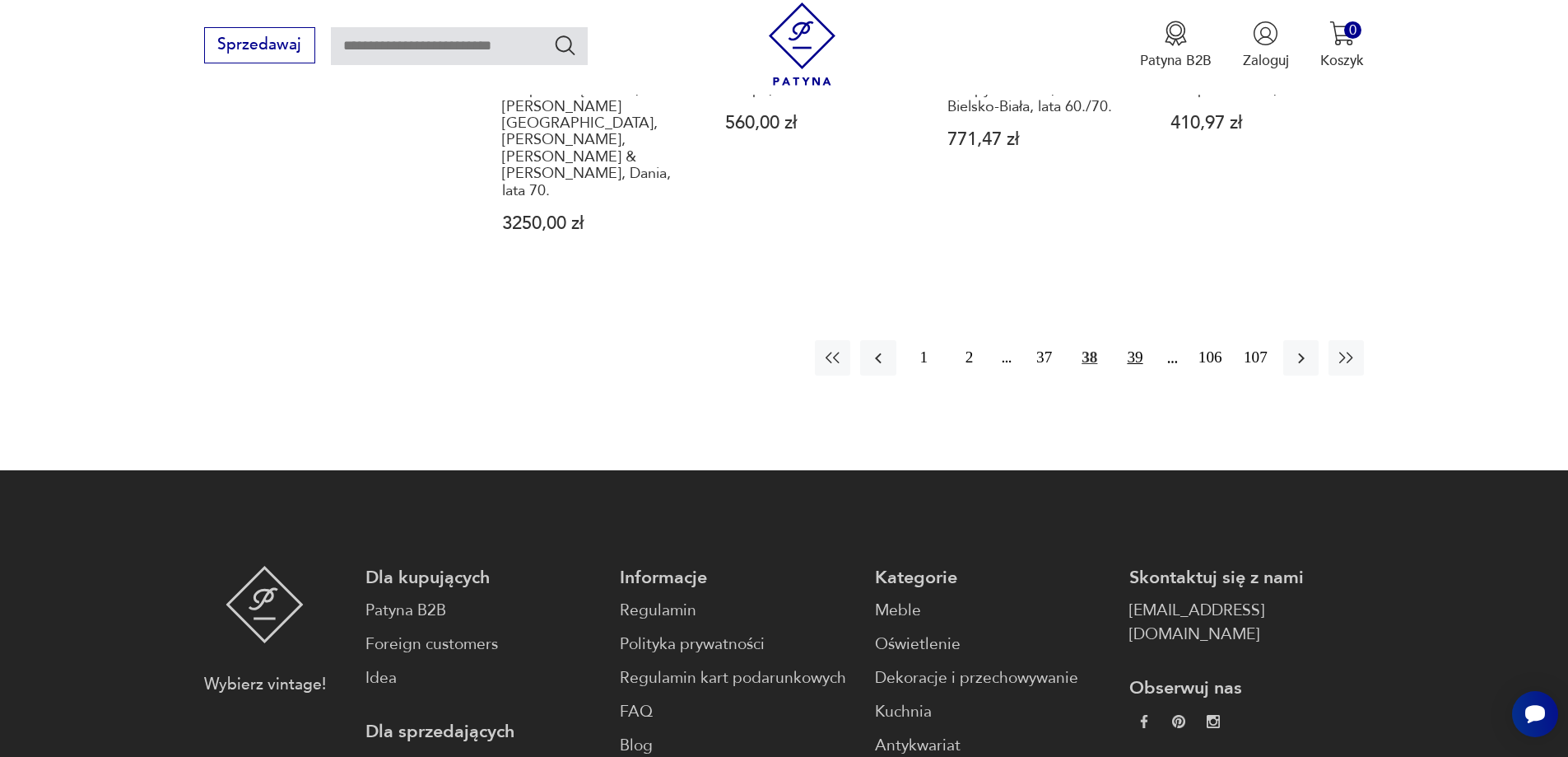
click at [1138, 340] on button "39" at bounding box center [1135, 357] width 35 height 35
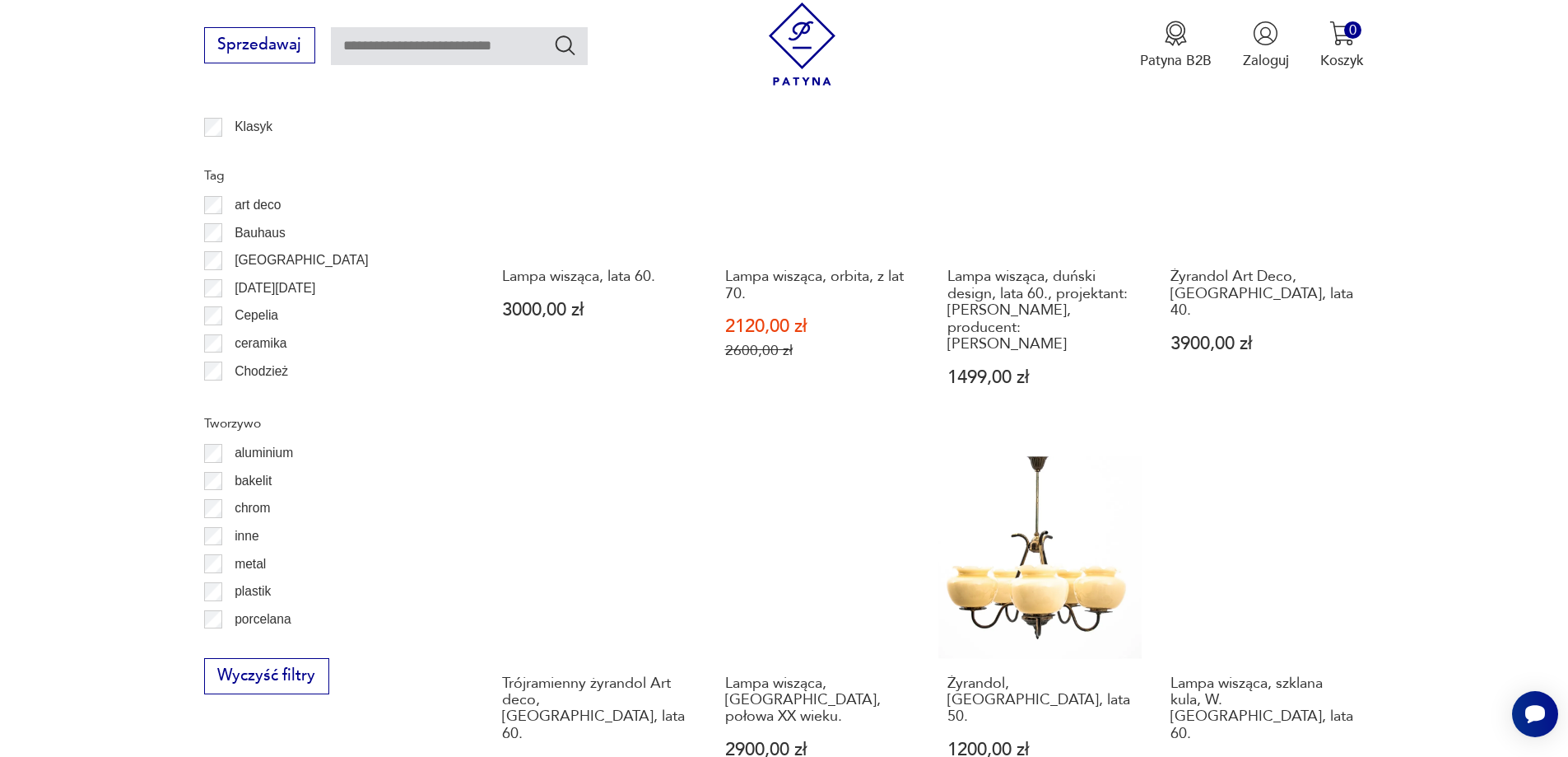
scroll to position [1724, 0]
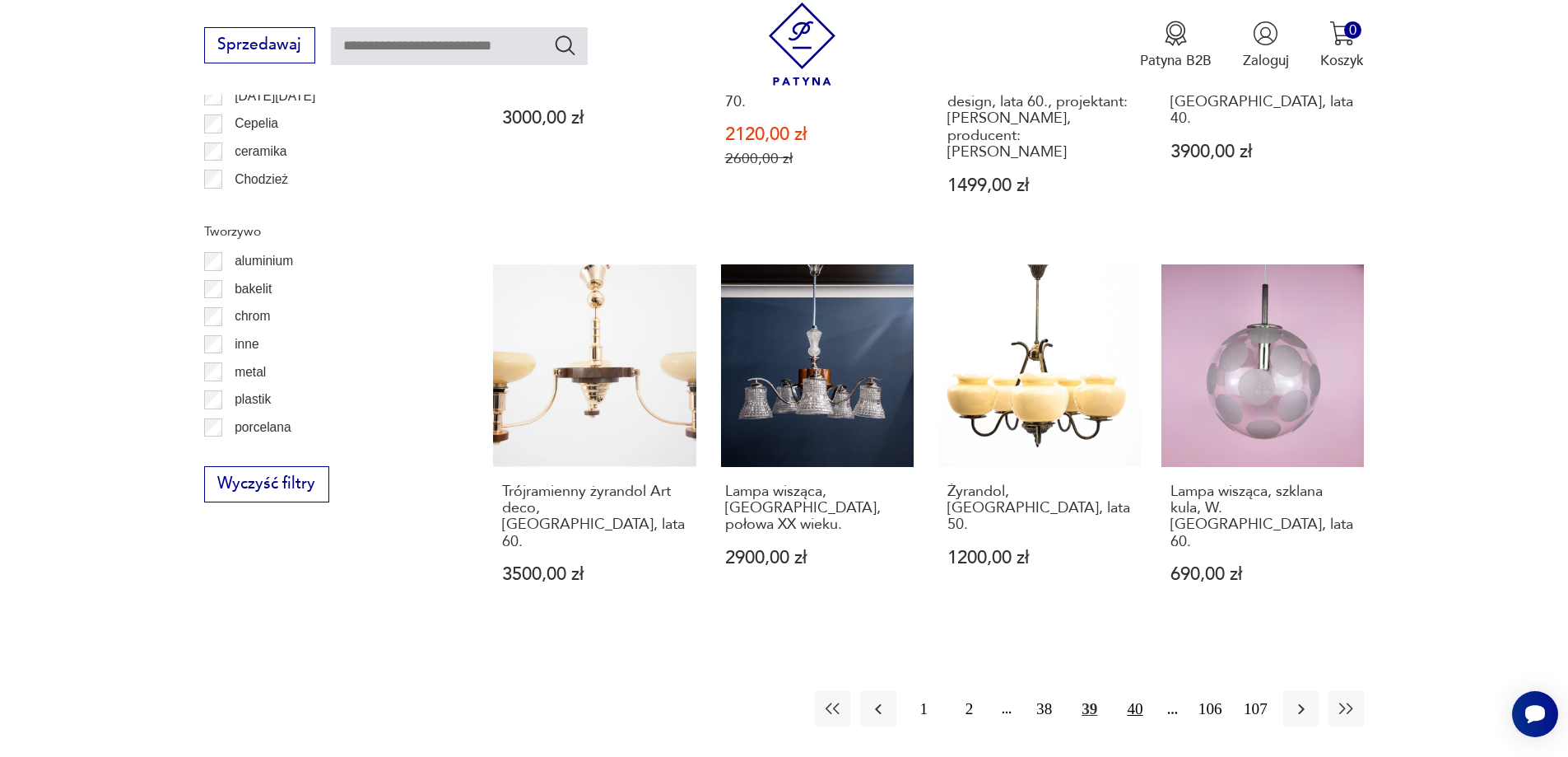
click at [1145, 690] on button "40" at bounding box center [1135, 707] width 35 height 35
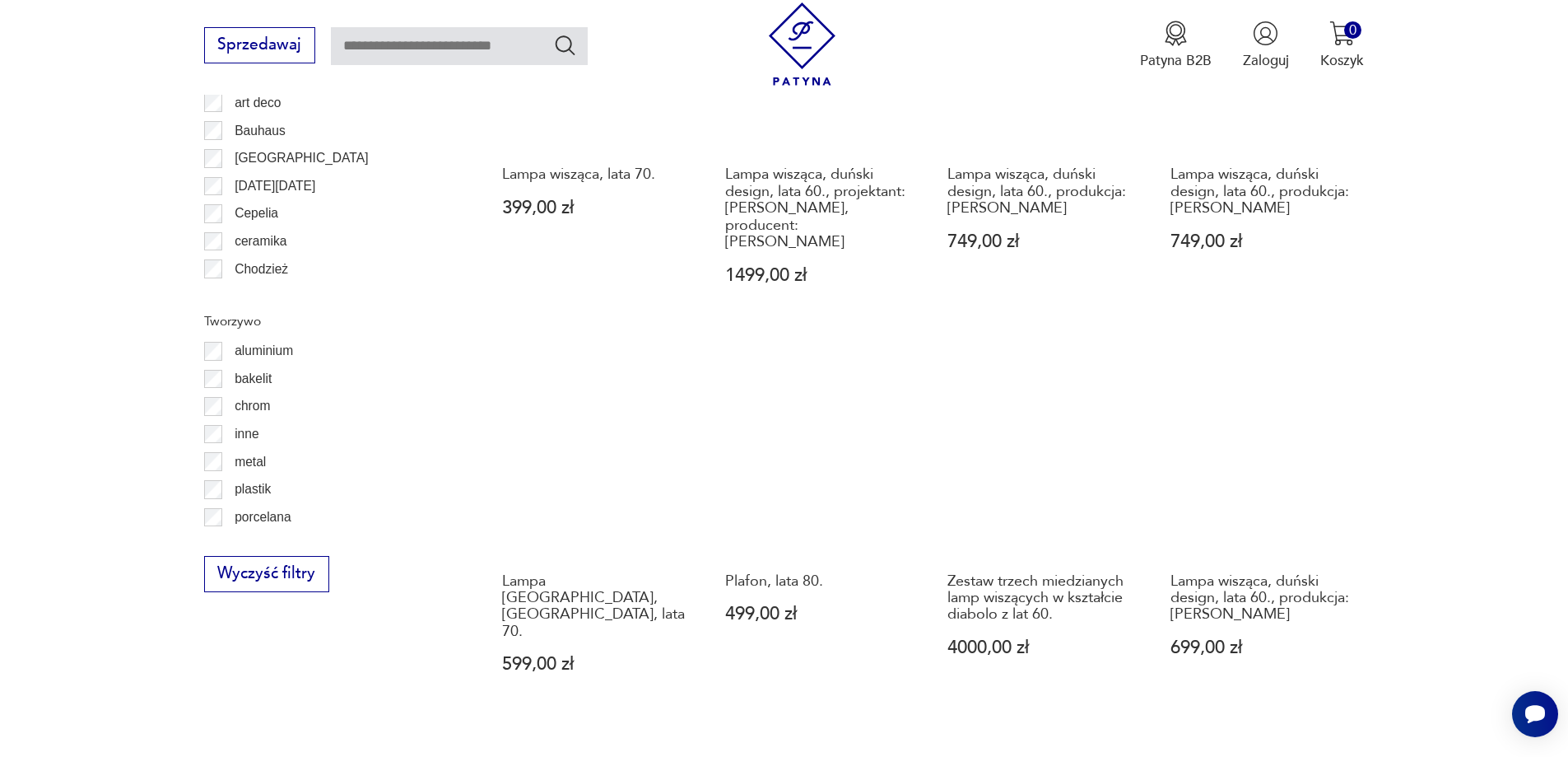
scroll to position [1724, 0]
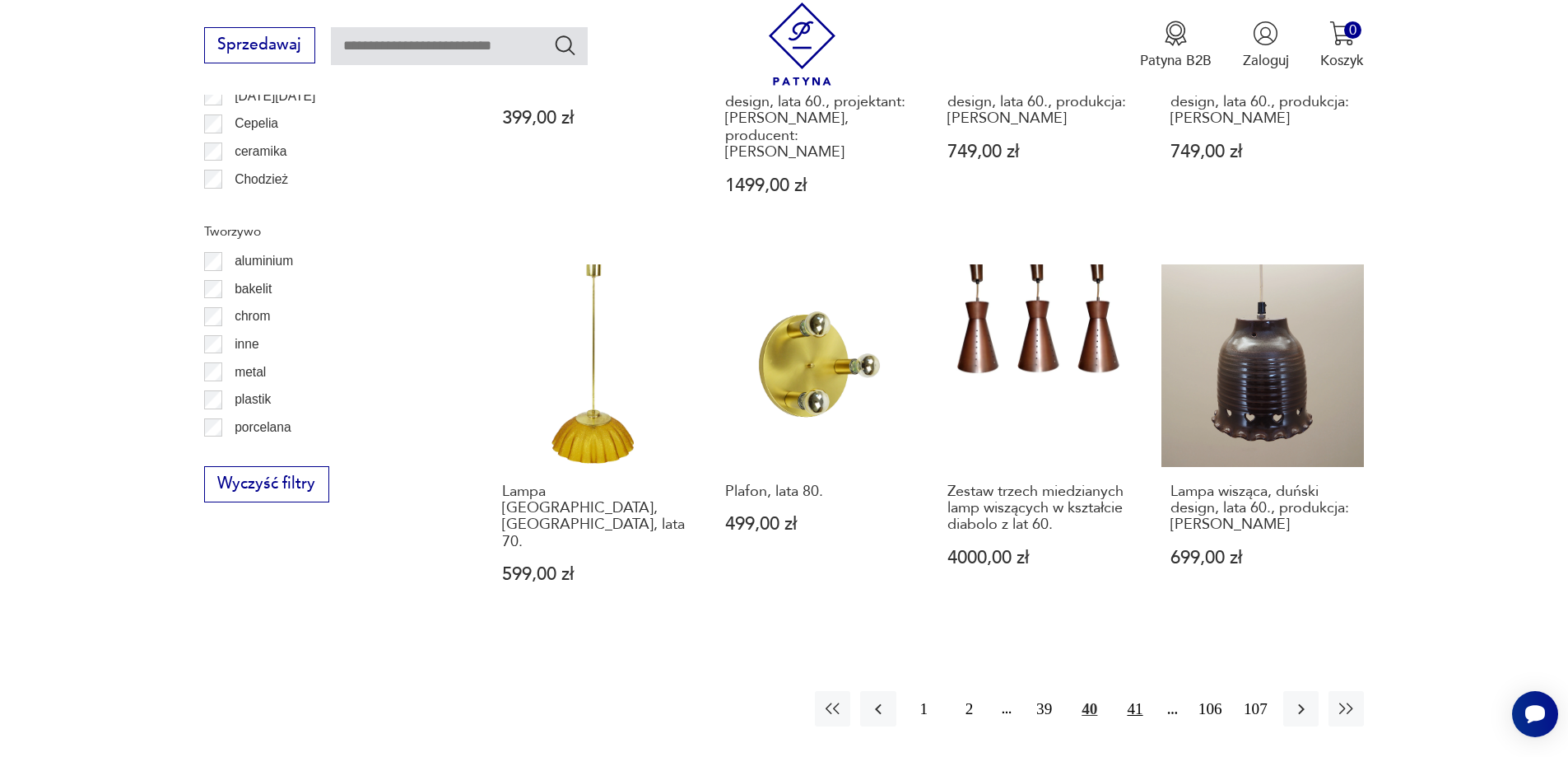
click at [1132, 690] on button "41" at bounding box center [1135, 707] width 35 height 35
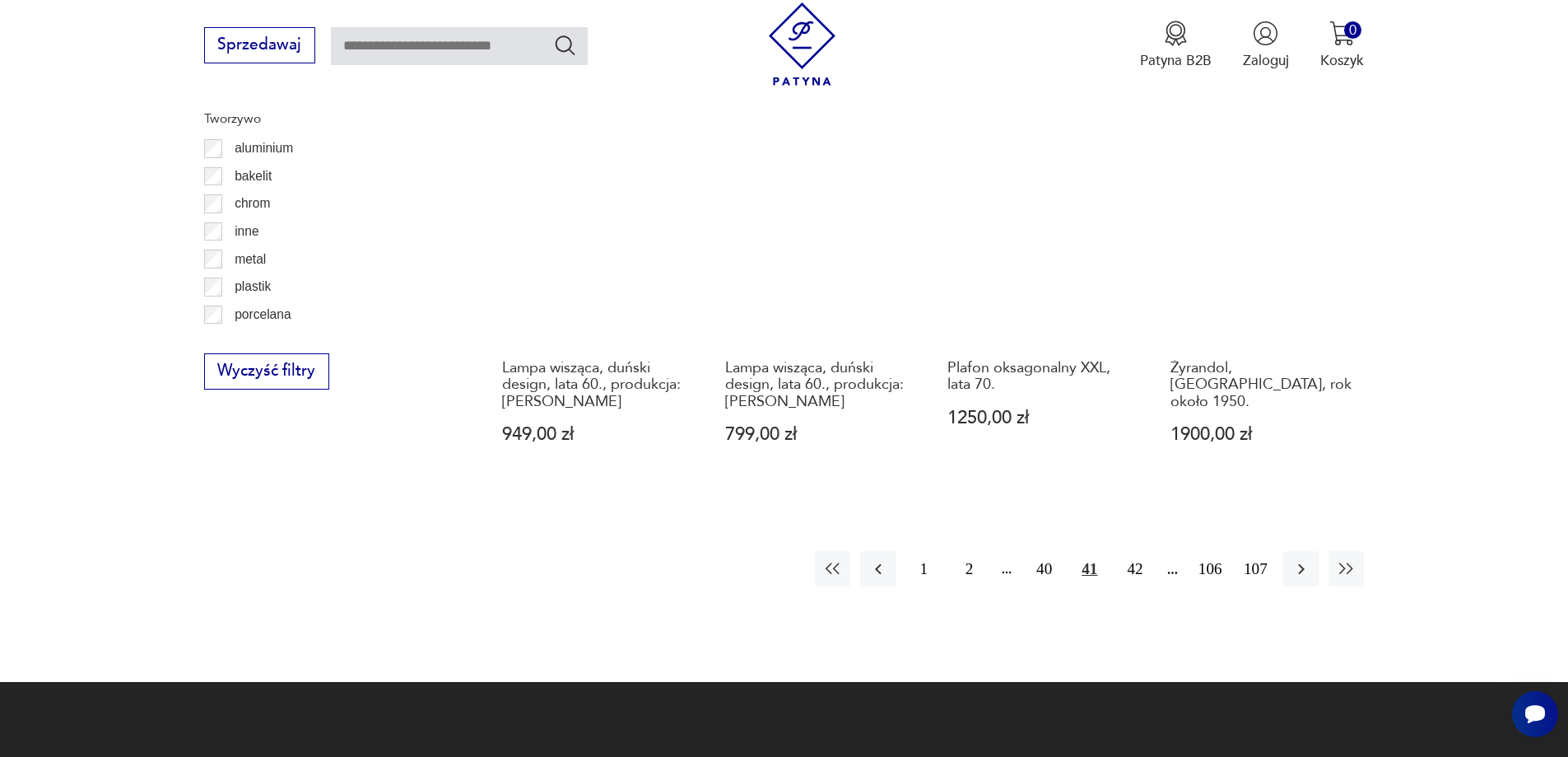
scroll to position [2053, 0]
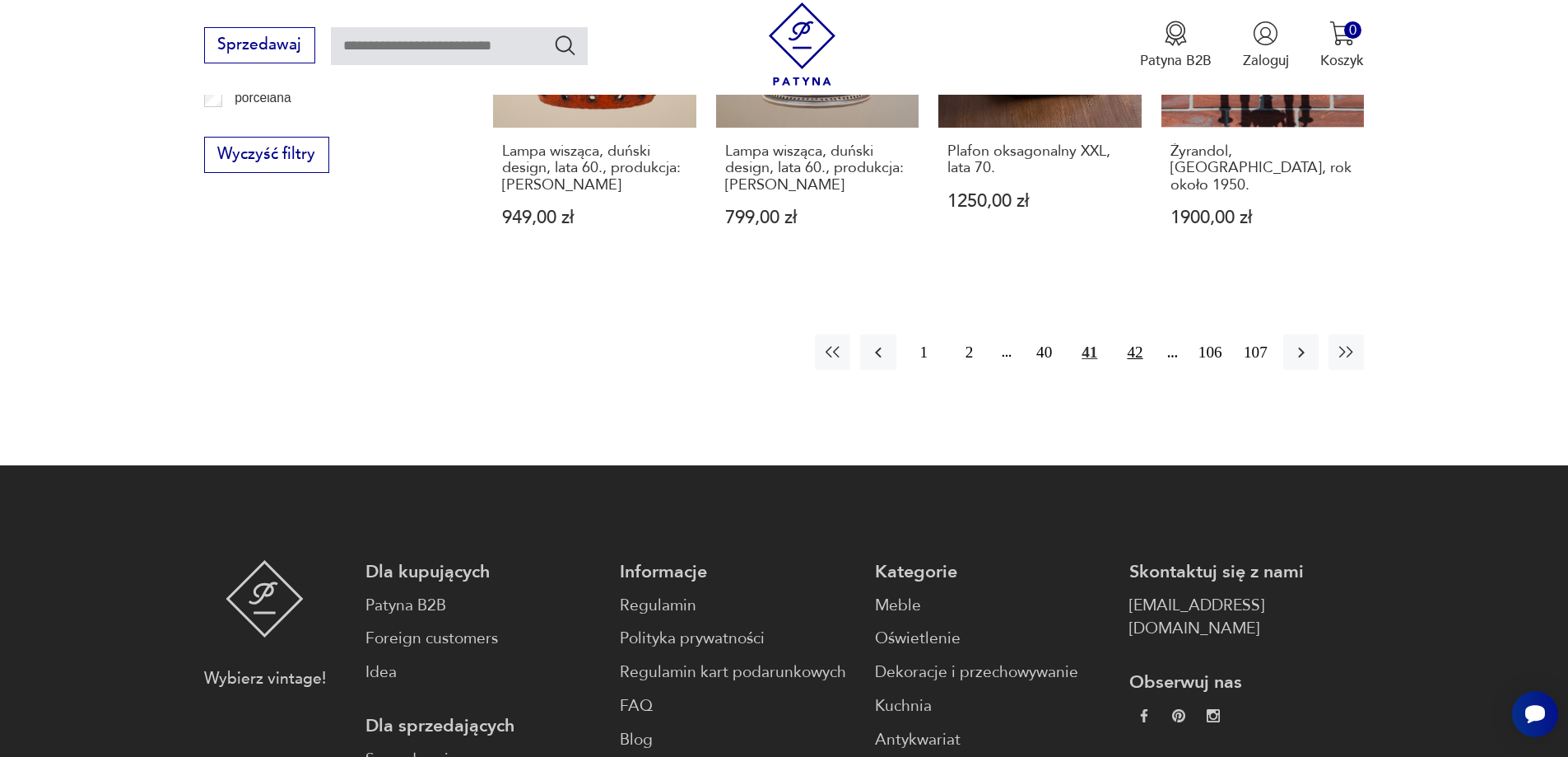
click at [1131, 334] on button "42" at bounding box center [1135, 351] width 35 height 35
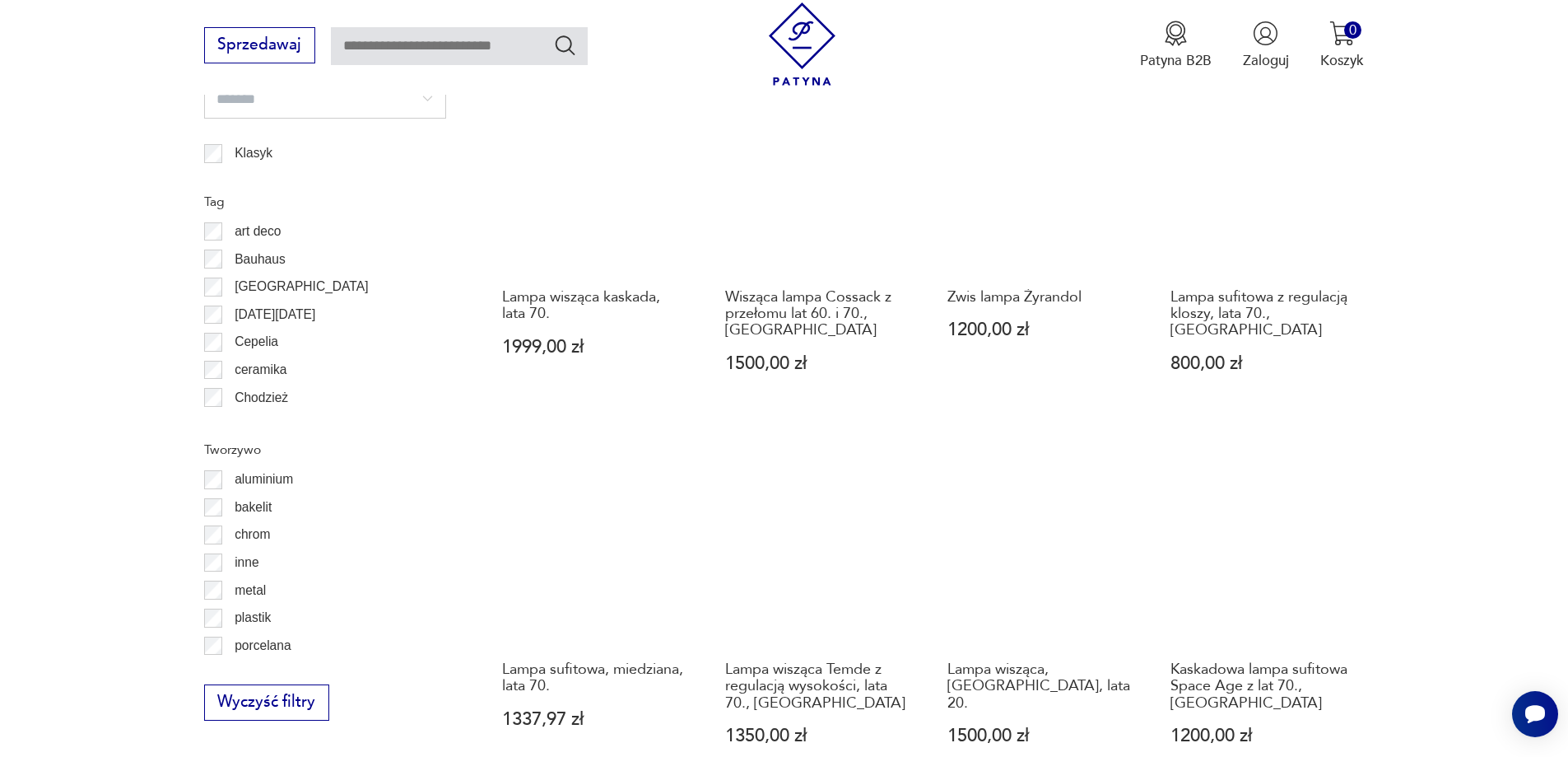
scroll to position [1724, 0]
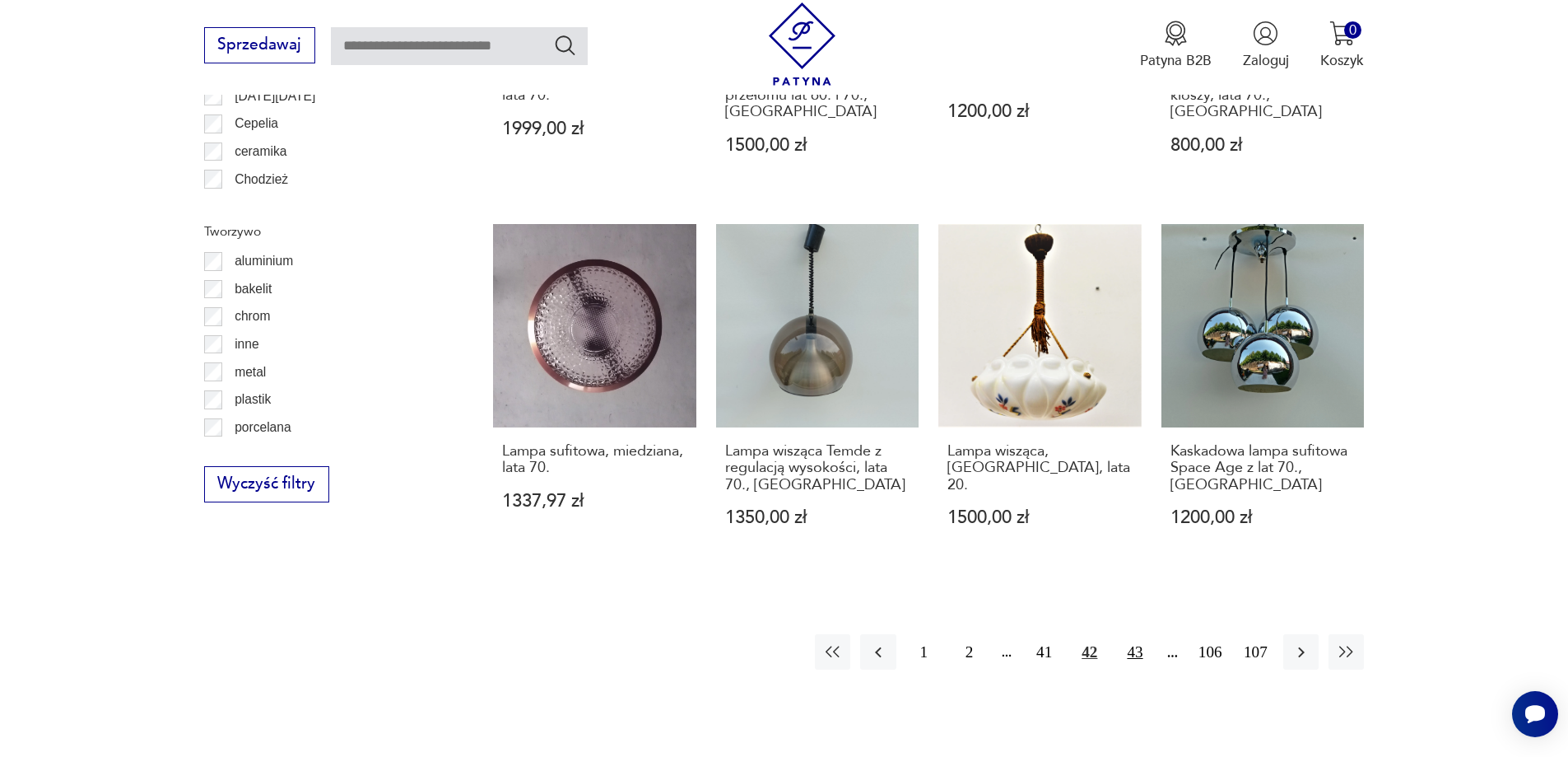
click at [1135, 634] on button "43" at bounding box center [1135, 651] width 35 height 35
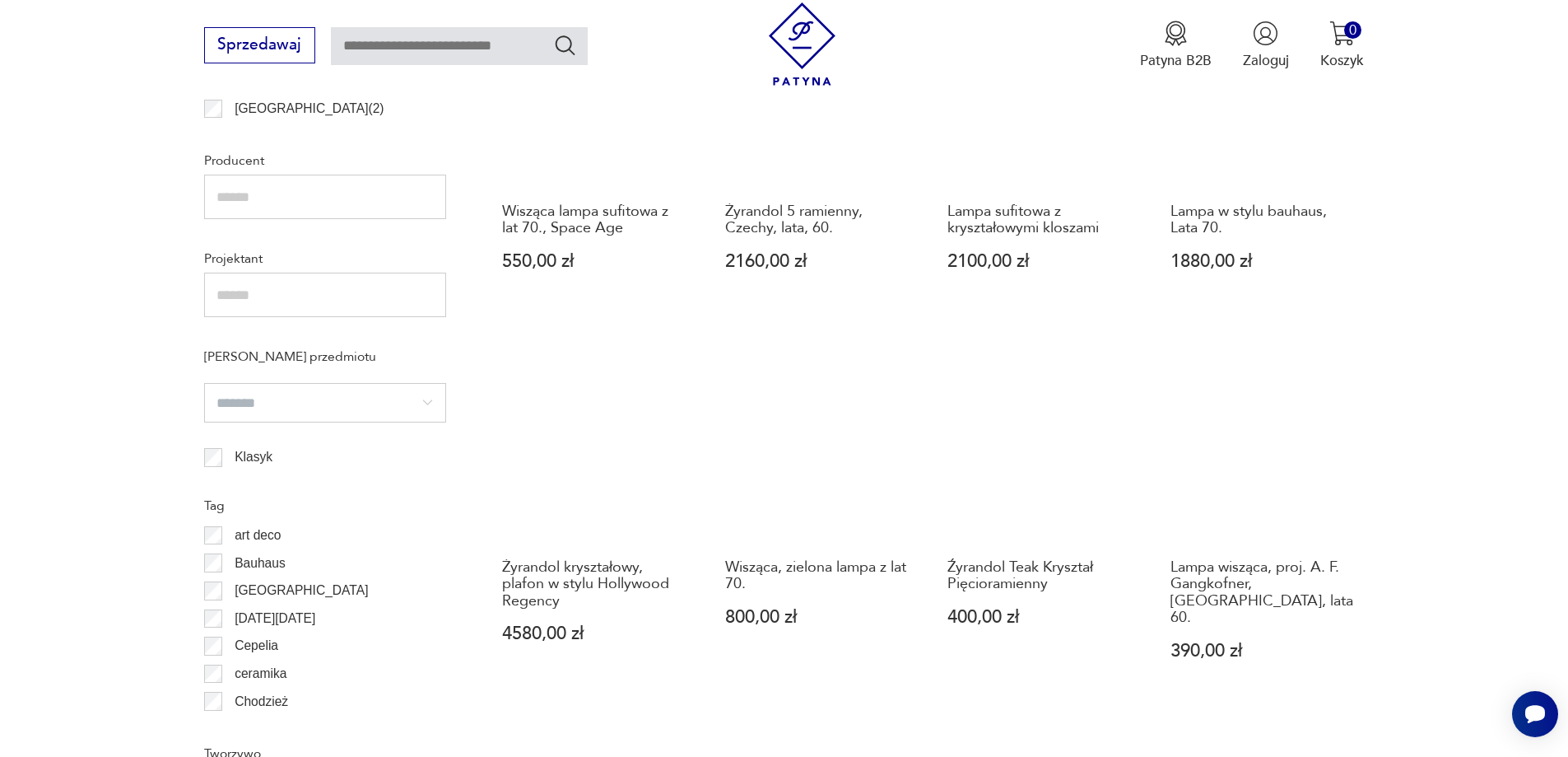
scroll to position [1724, 0]
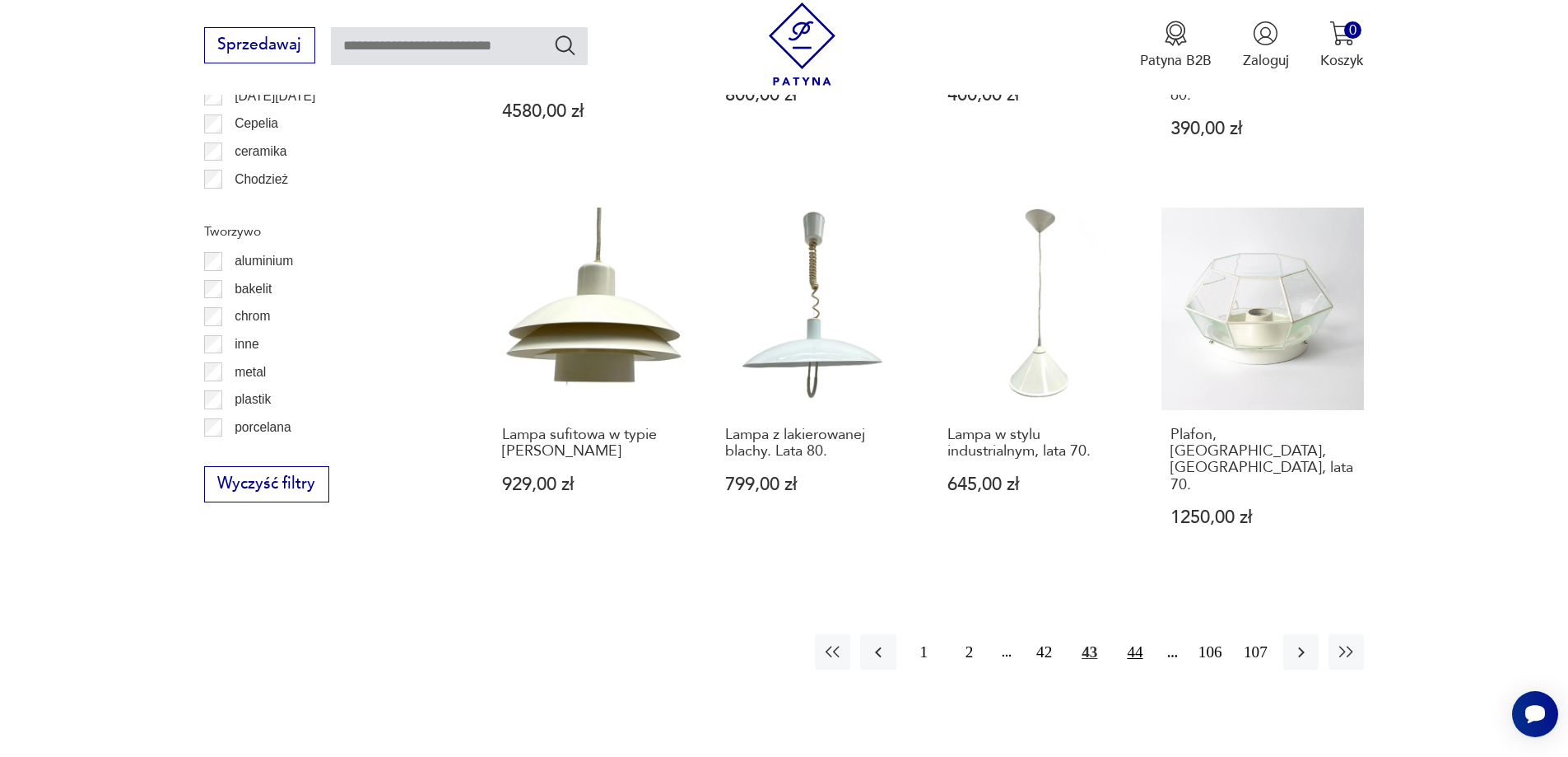
click at [1137, 634] on button "44" at bounding box center [1135, 651] width 35 height 35
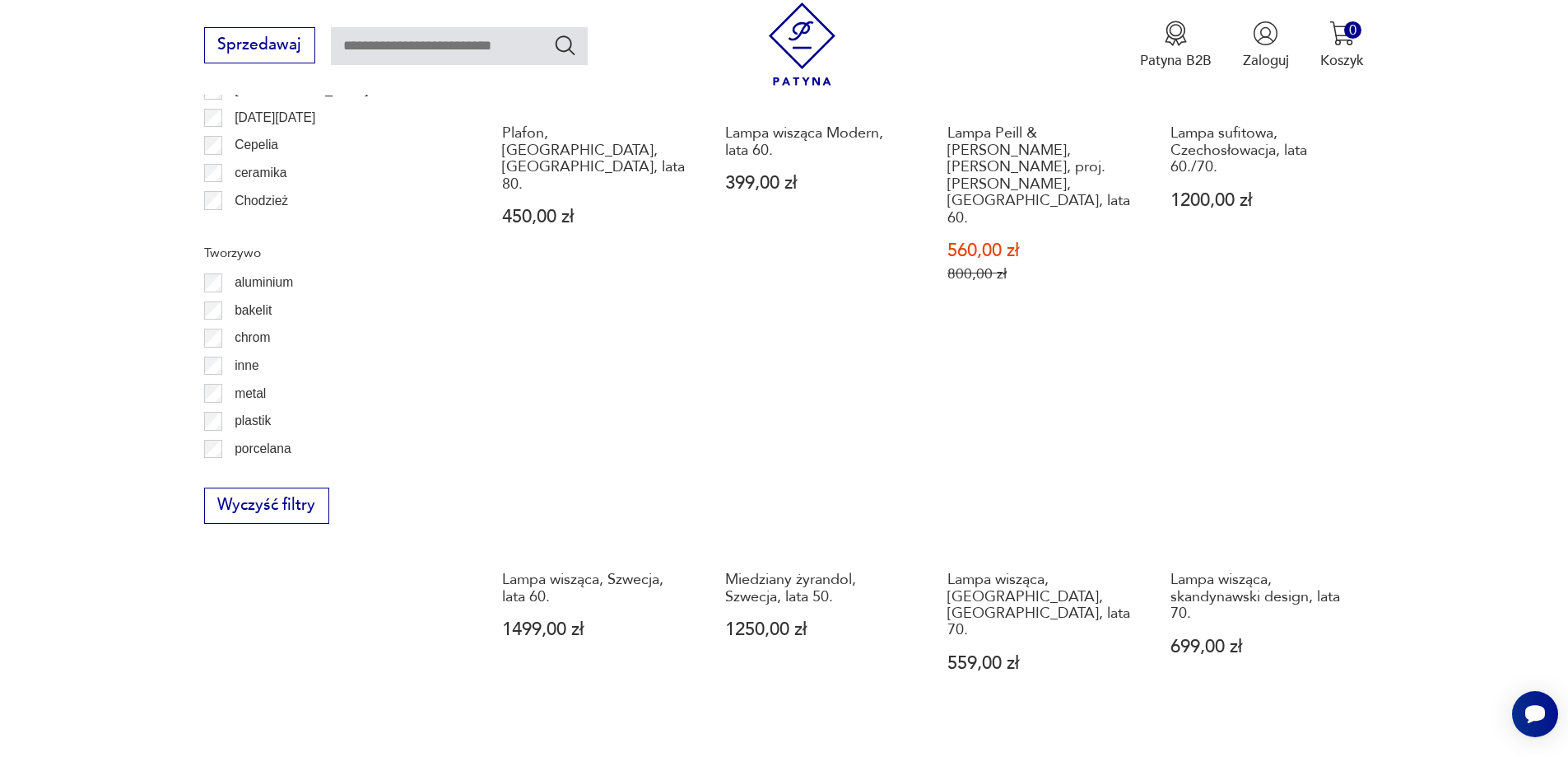
scroll to position [1806, 0]
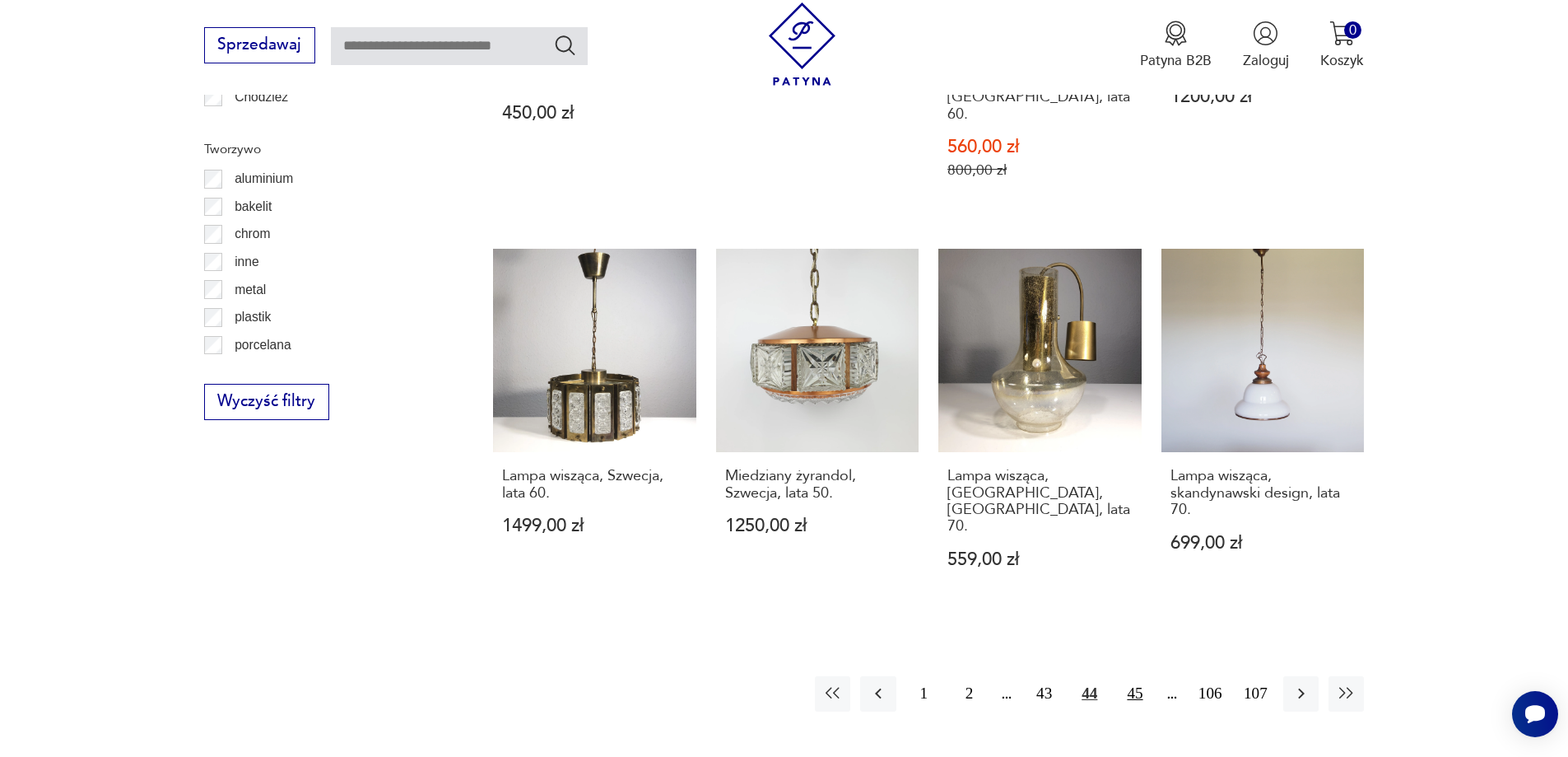
click at [1139, 676] on button "45" at bounding box center [1135, 693] width 35 height 35
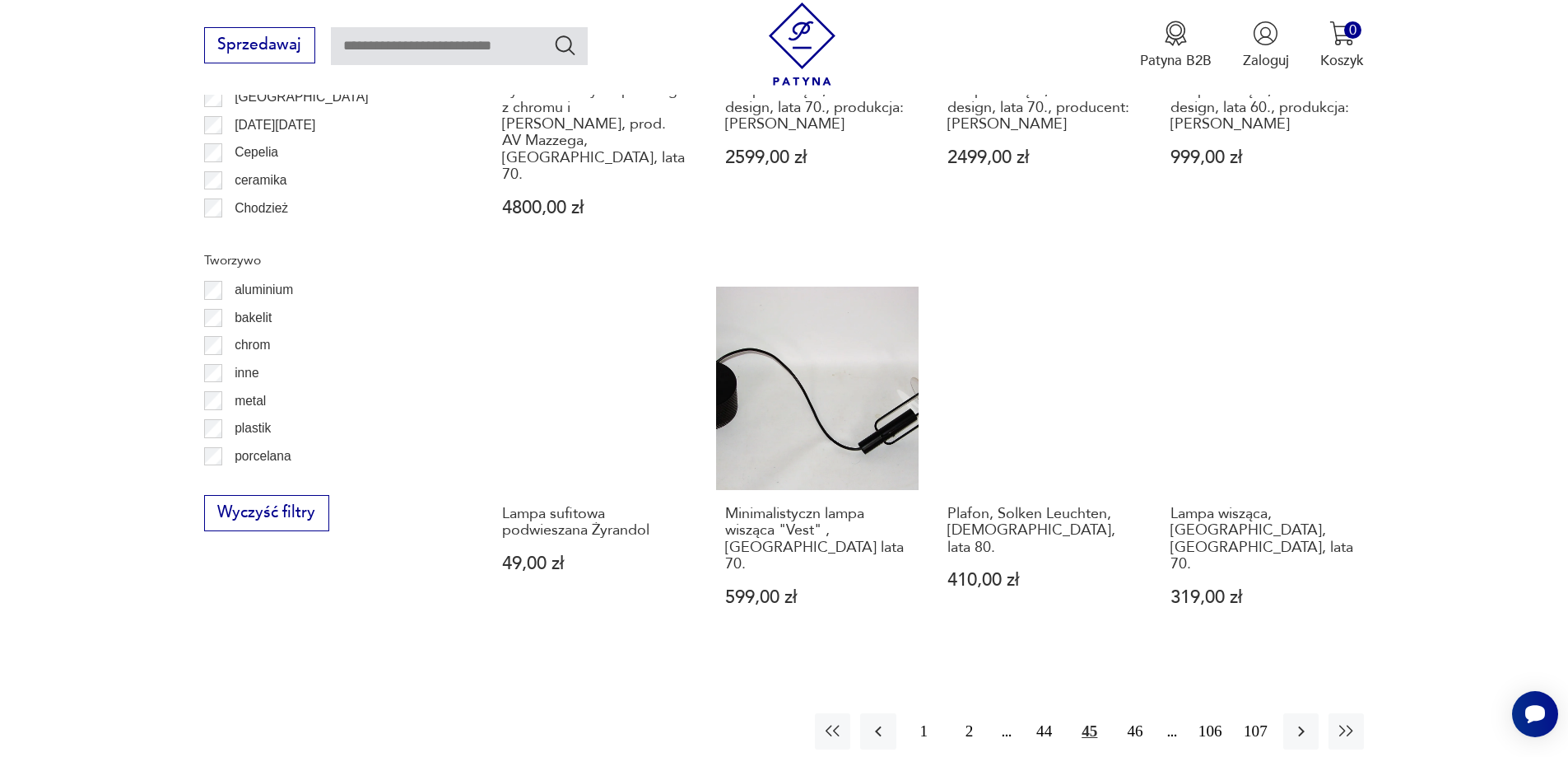
scroll to position [1724, 0]
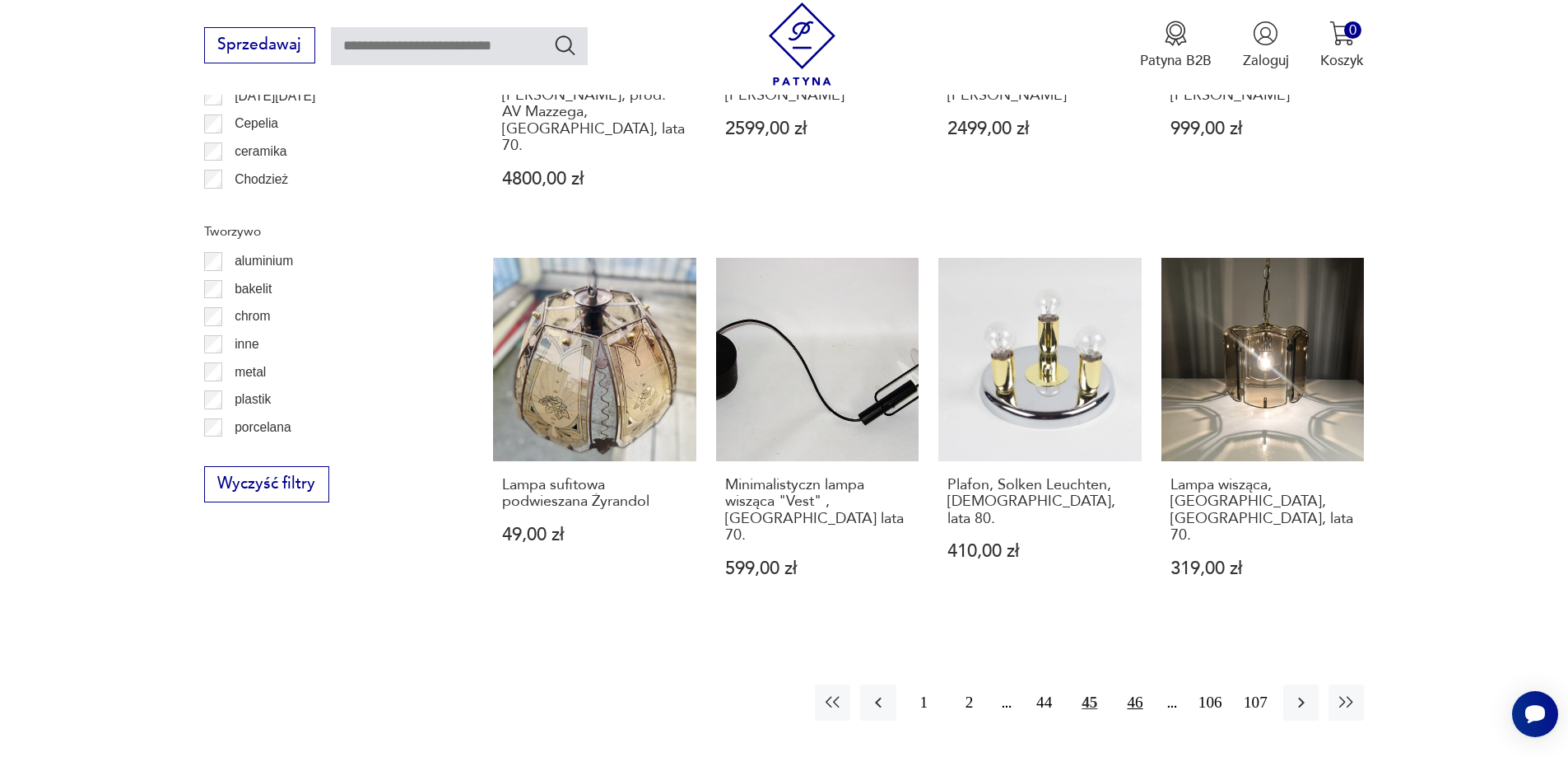
click at [1134, 684] on button "46" at bounding box center [1135, 701] width 35 height 35
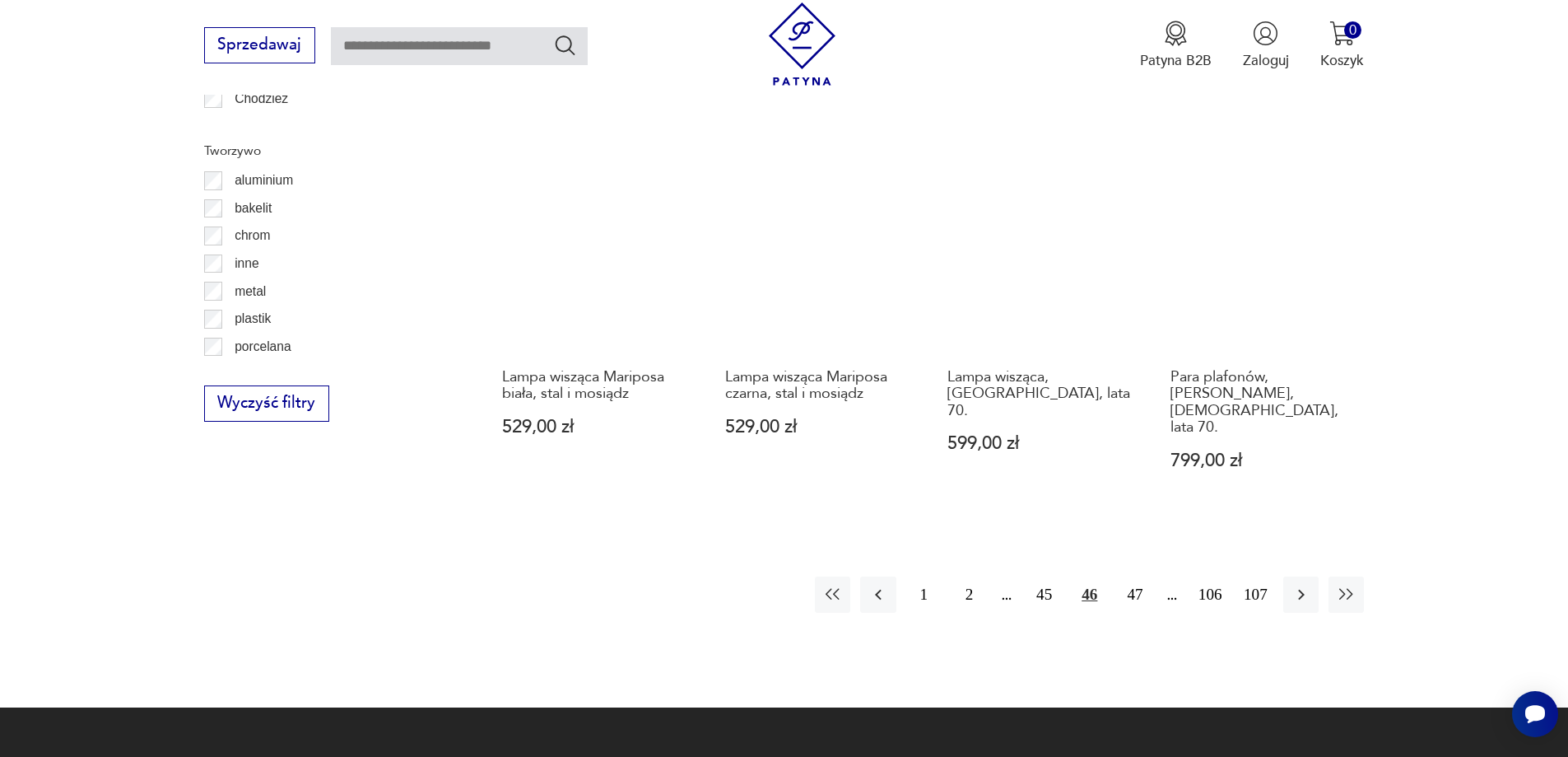
scroll to position [1806, 0]
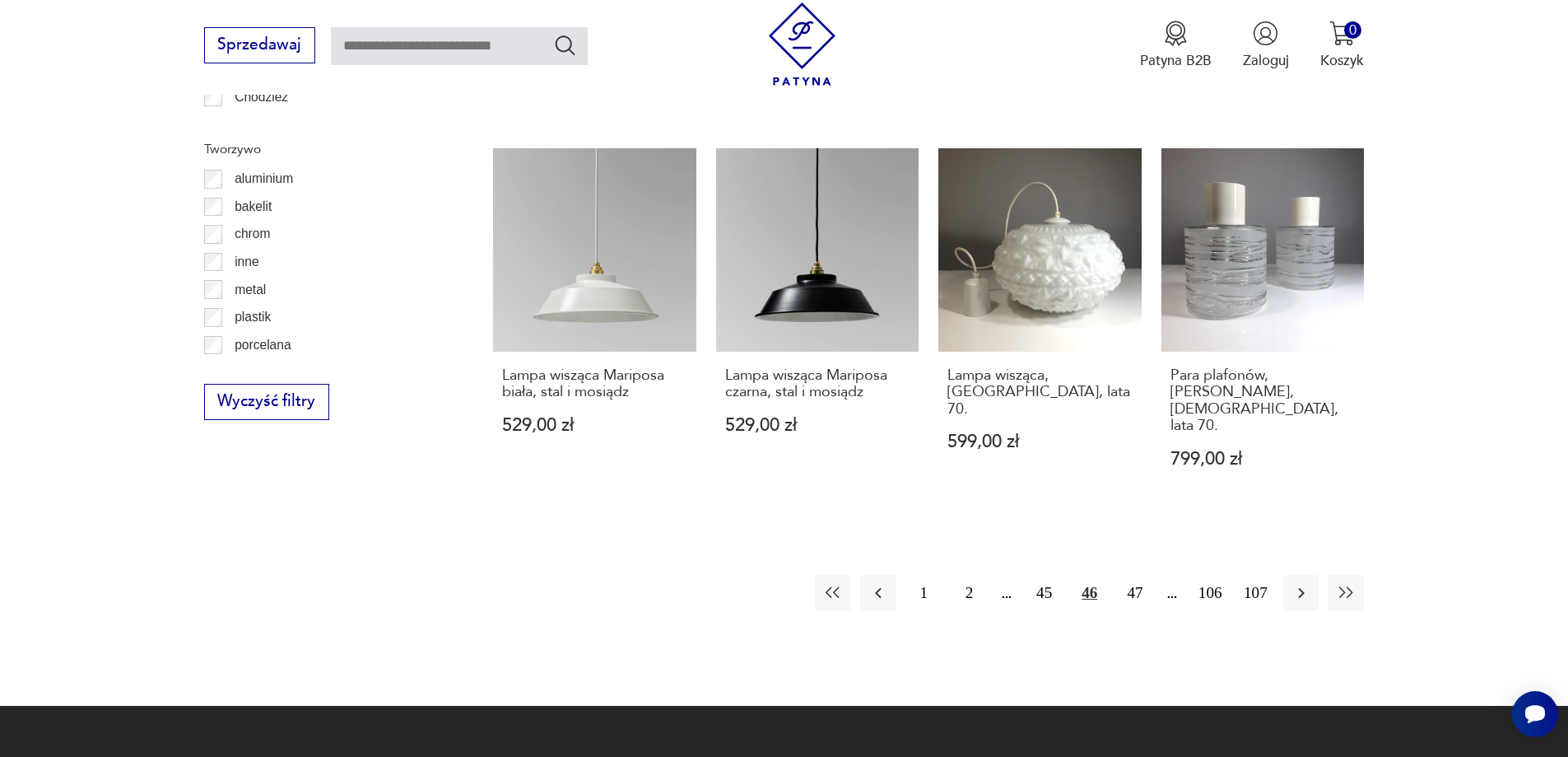
drag, startPoint x: 1132, startPoint y: 514, endPoint x: 1153, endPoint y: 499, distance: 25.8
click at [1135, 575] on button "47" at bounding box center [1135, 592] width 35 height 35
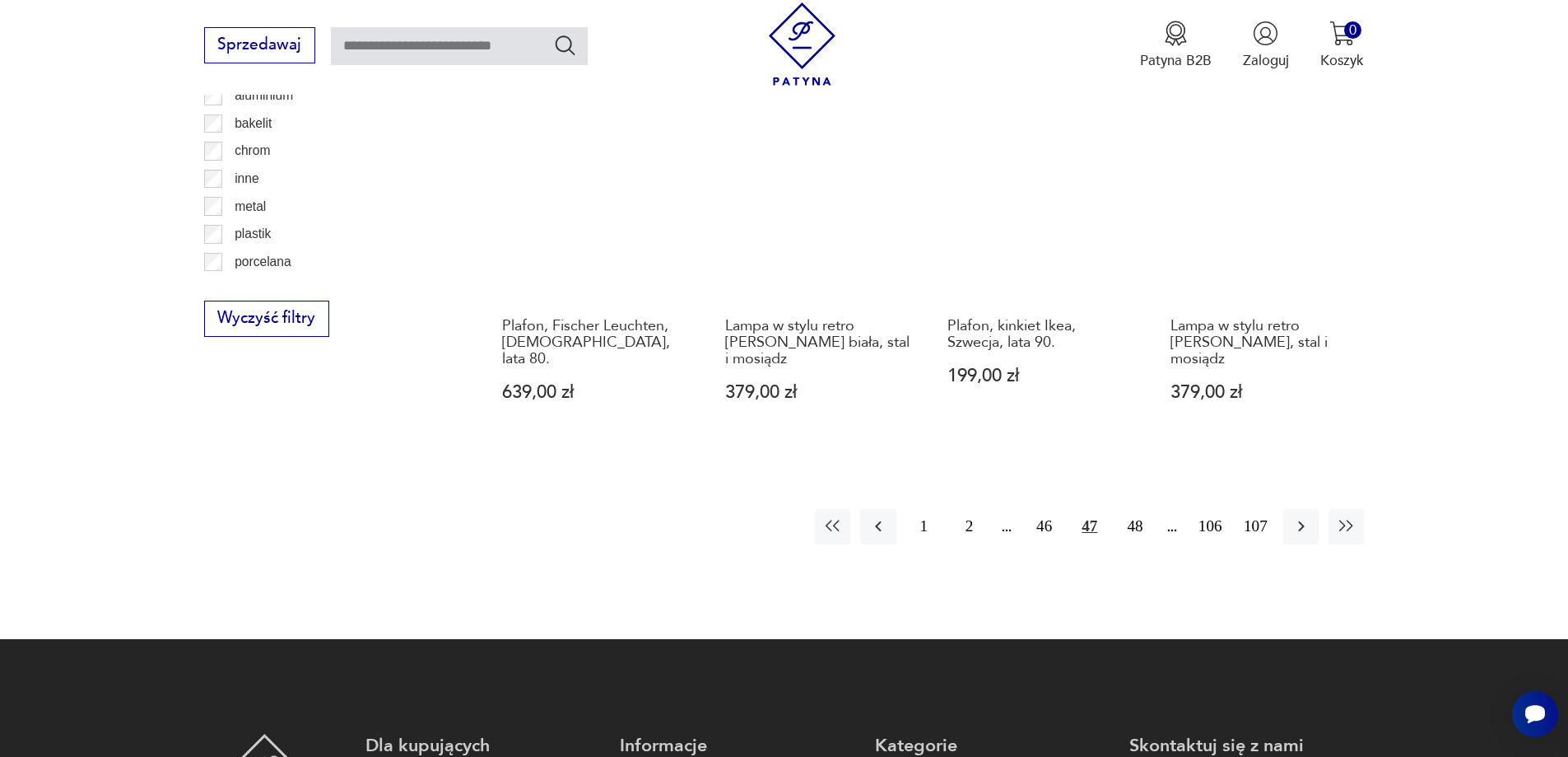
scroll to position [1724, 0]
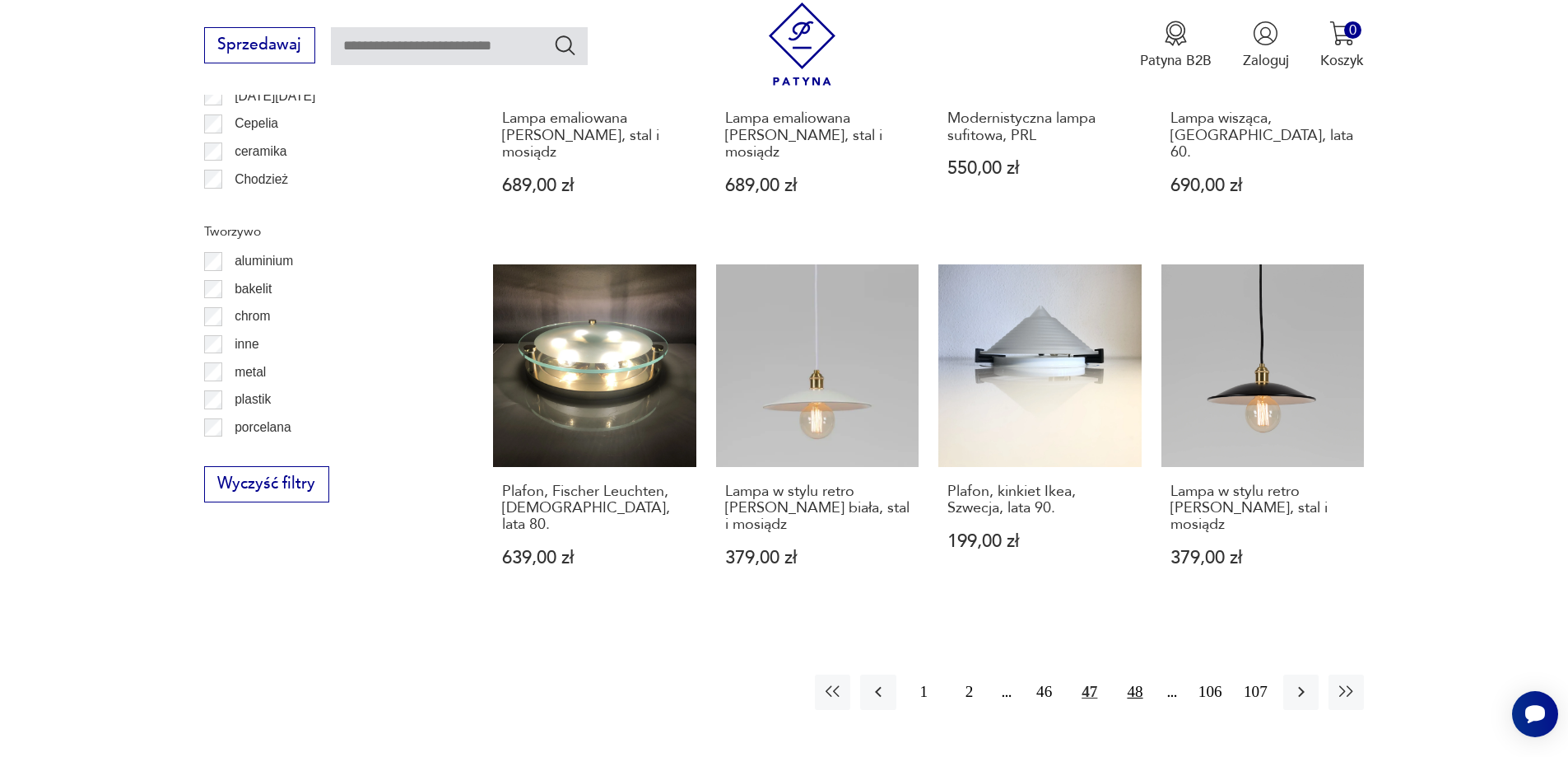
click at [1137, 674] on button "48" at bounding box center [1135, 691] width 35 height 35
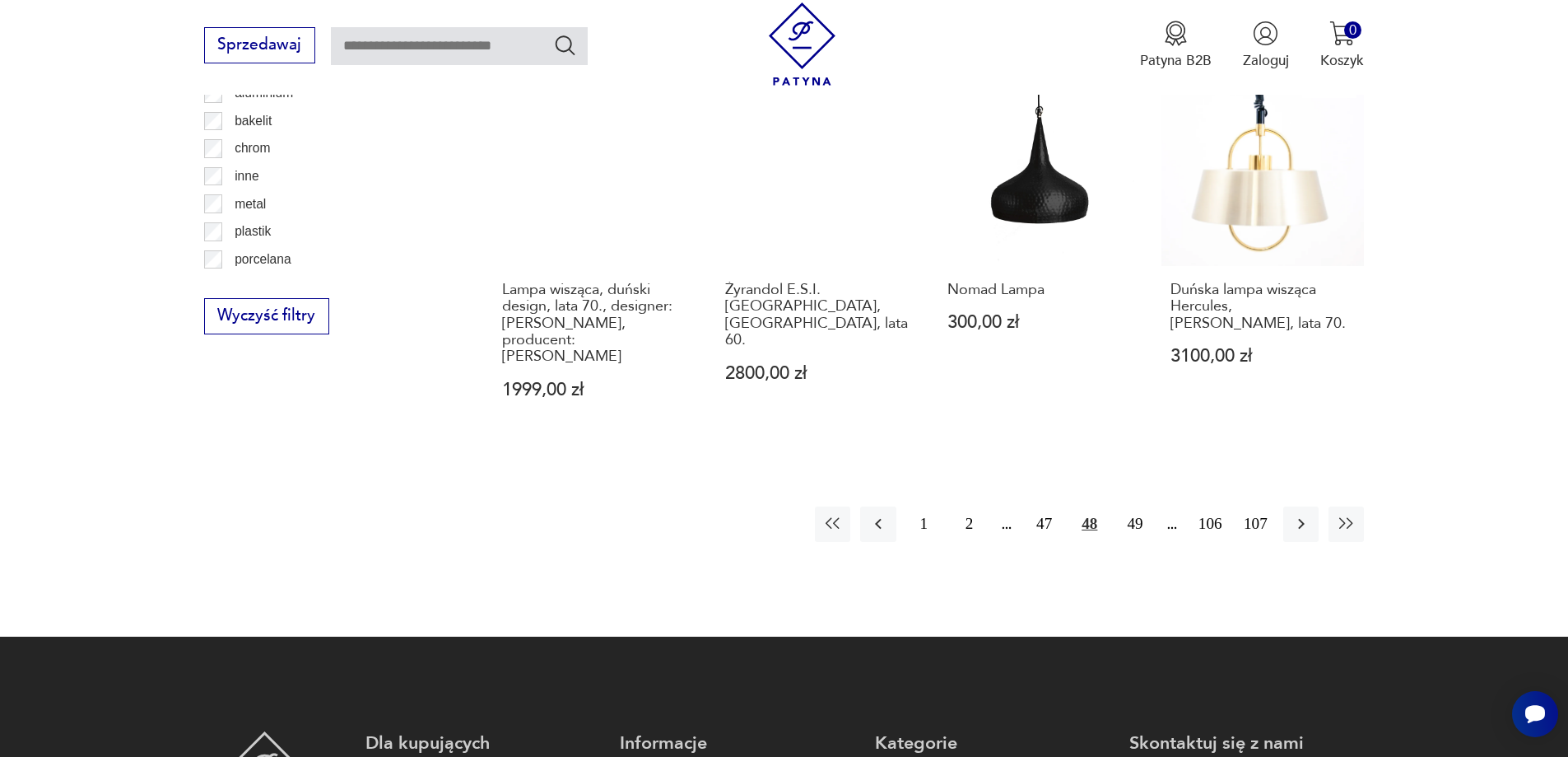
scroll to position [2053, 0]
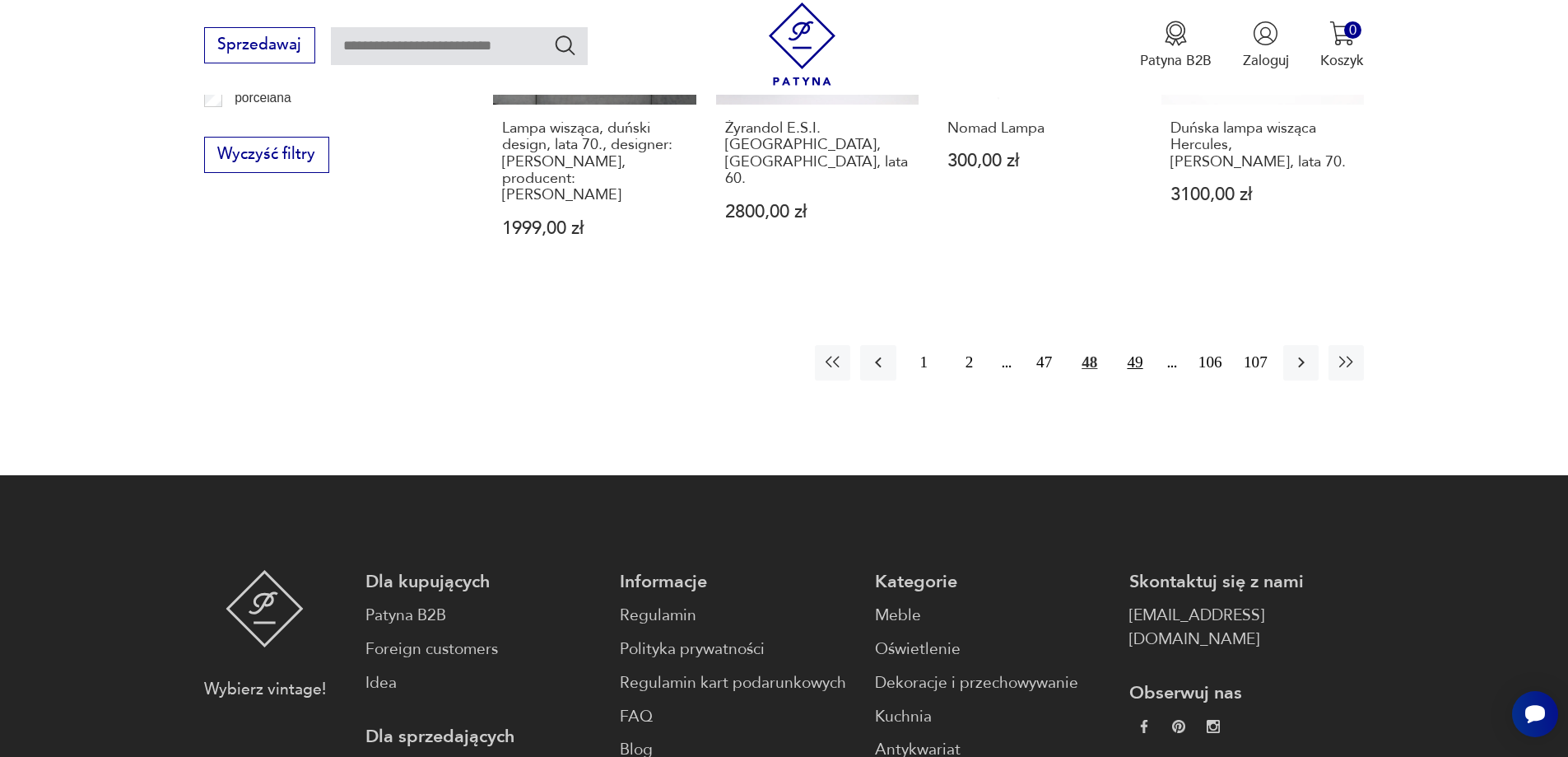
click at [1140, 345] on button "49" at bounding box center [1135, 362] width 35 height 35
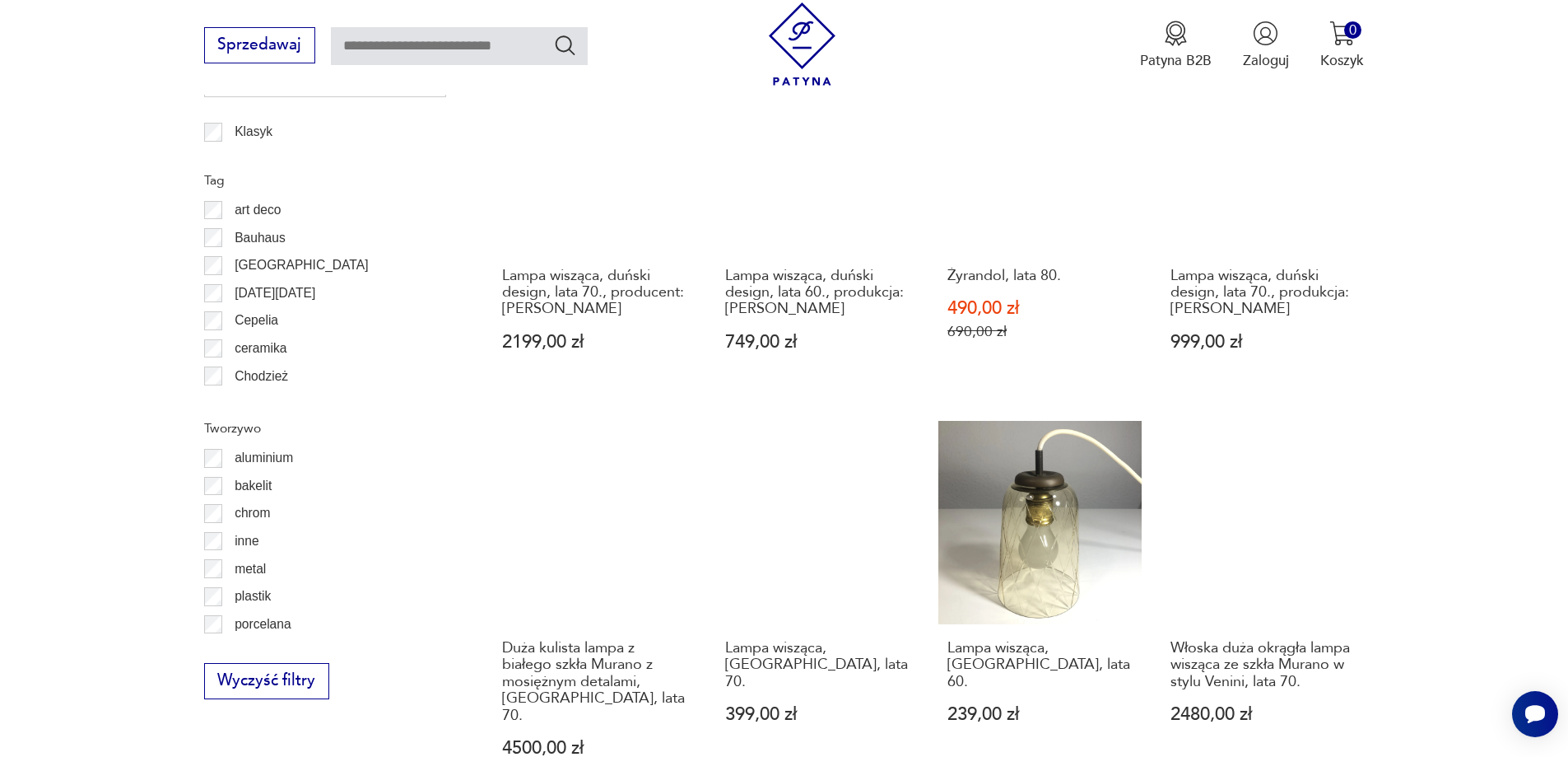
scroll to position [1806, 0]
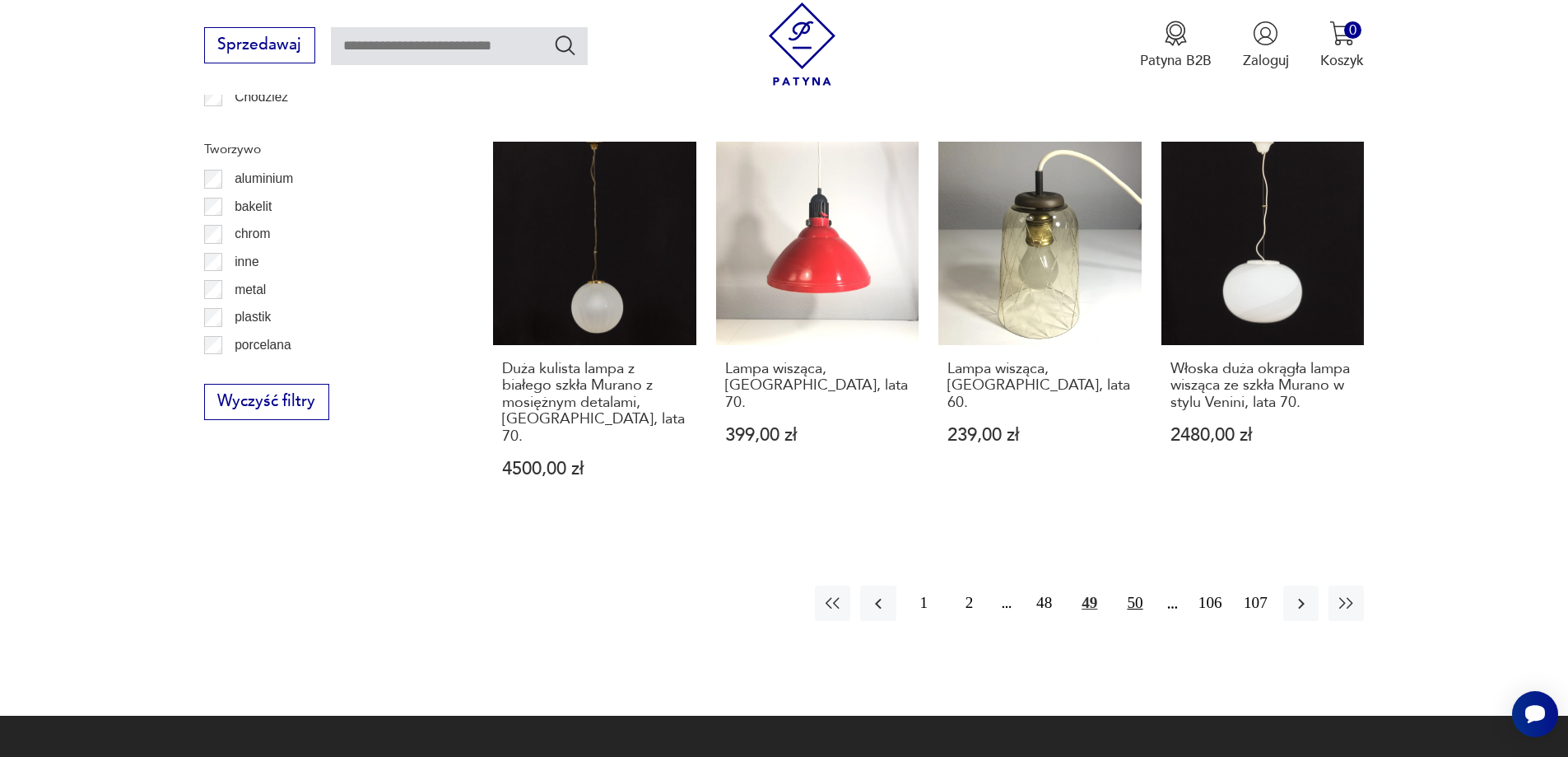
click at [1145, 586] on button "50" at bounding box center [1135, 603] width 35 height 35
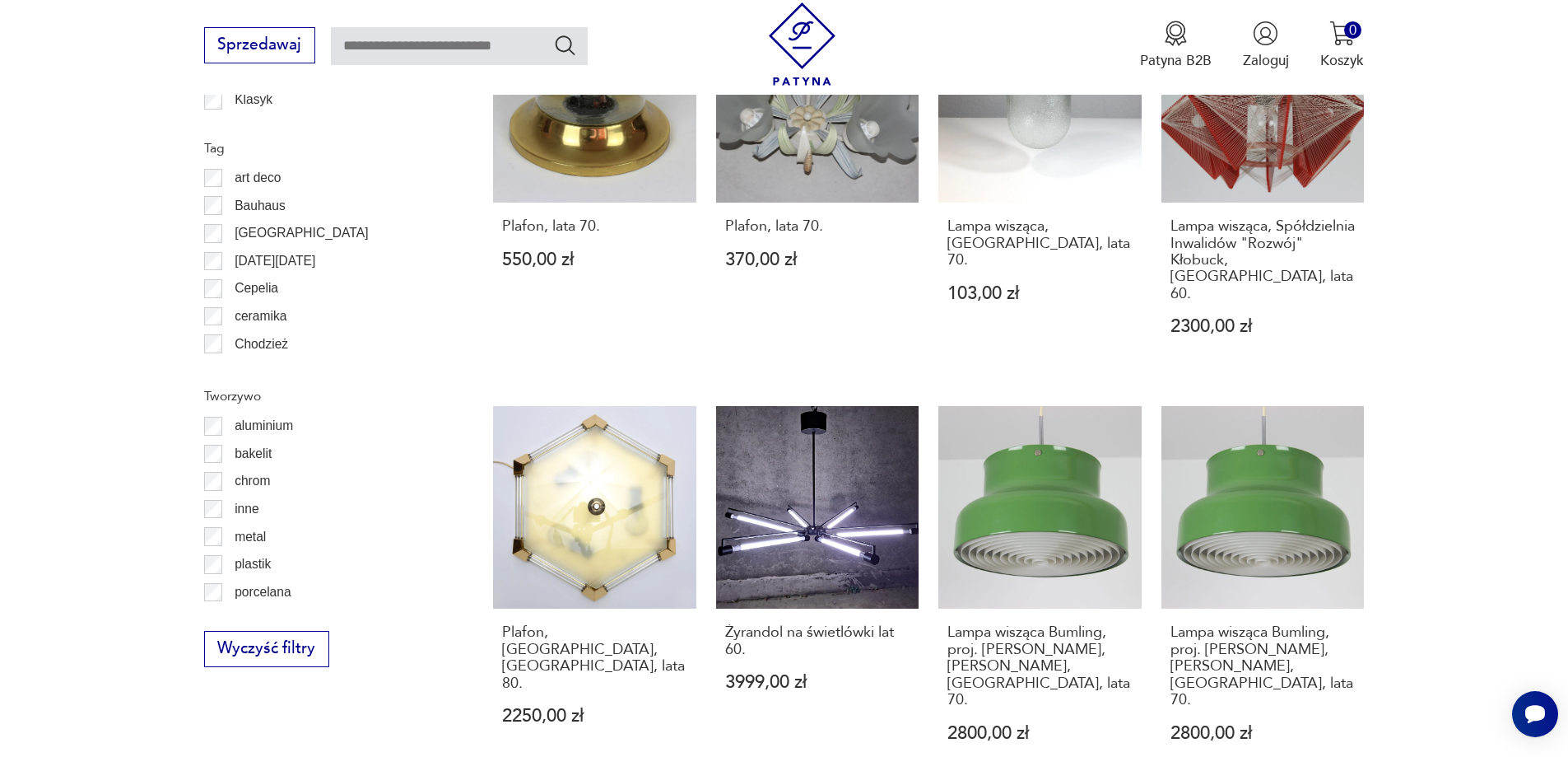
scroll to position [1806, 0]
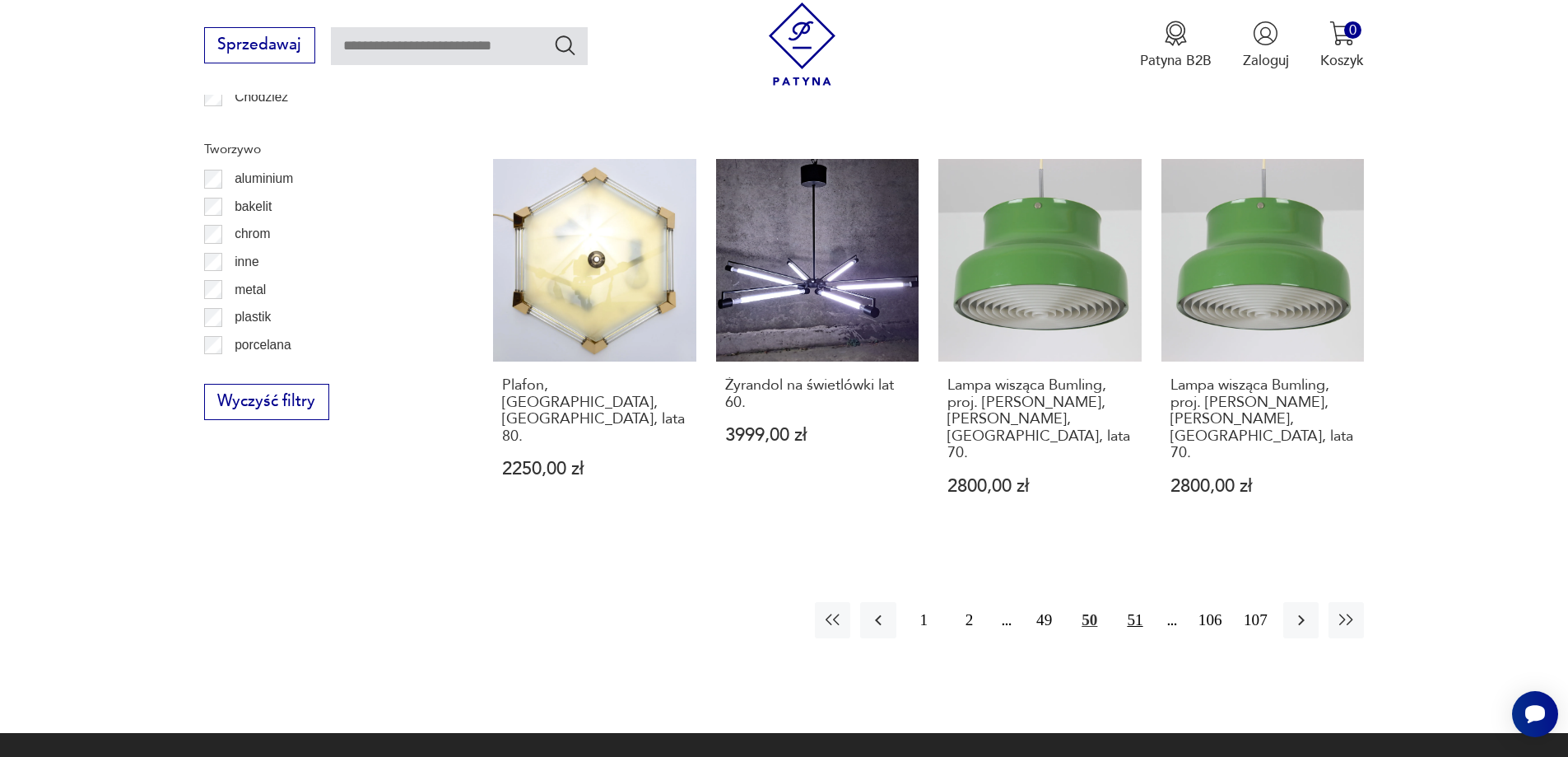
click at [1143, 602] on button "51" at bounding box center [1135, 619] width 35 height 35
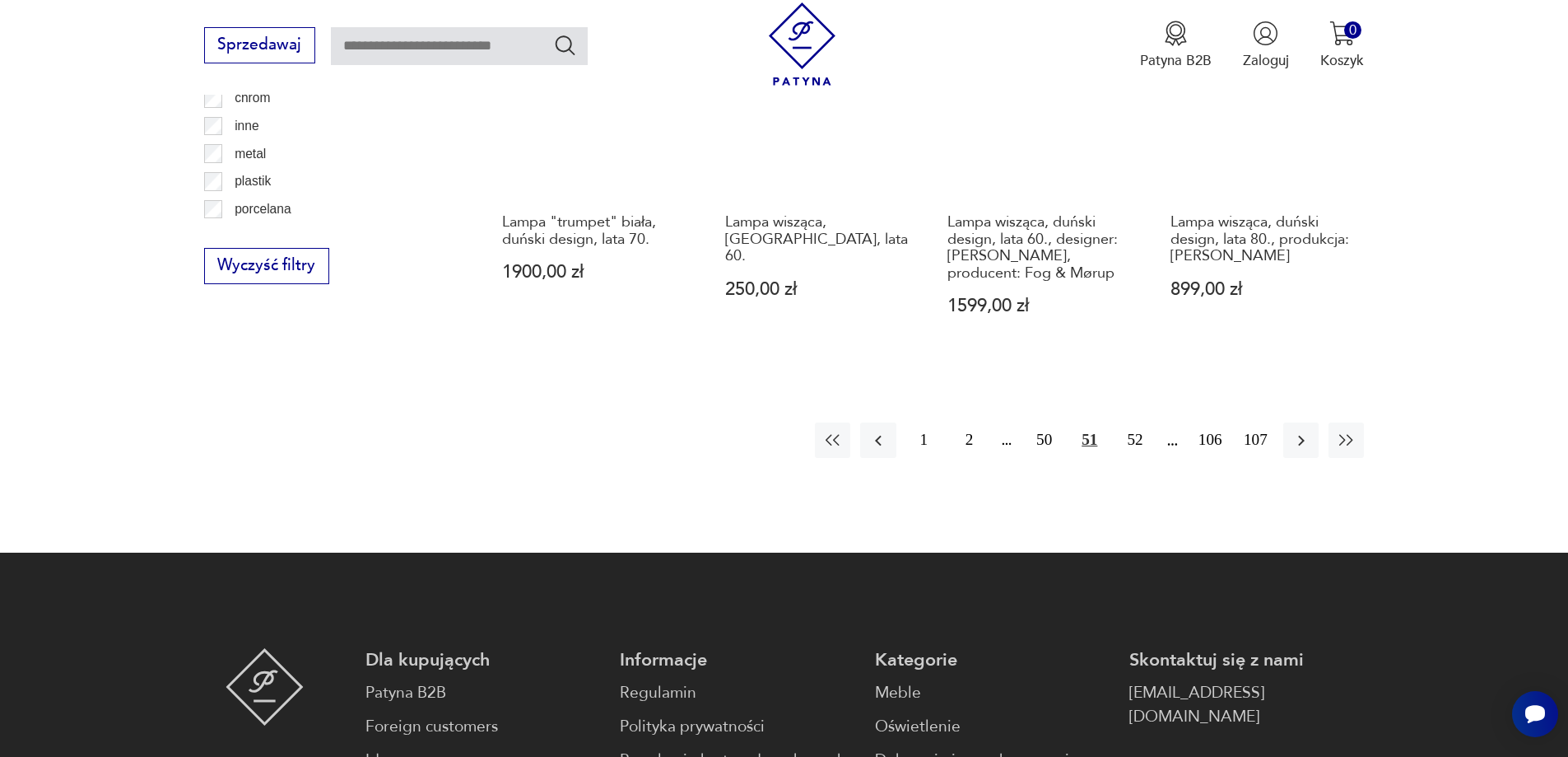
scroll to position [1971, 0]
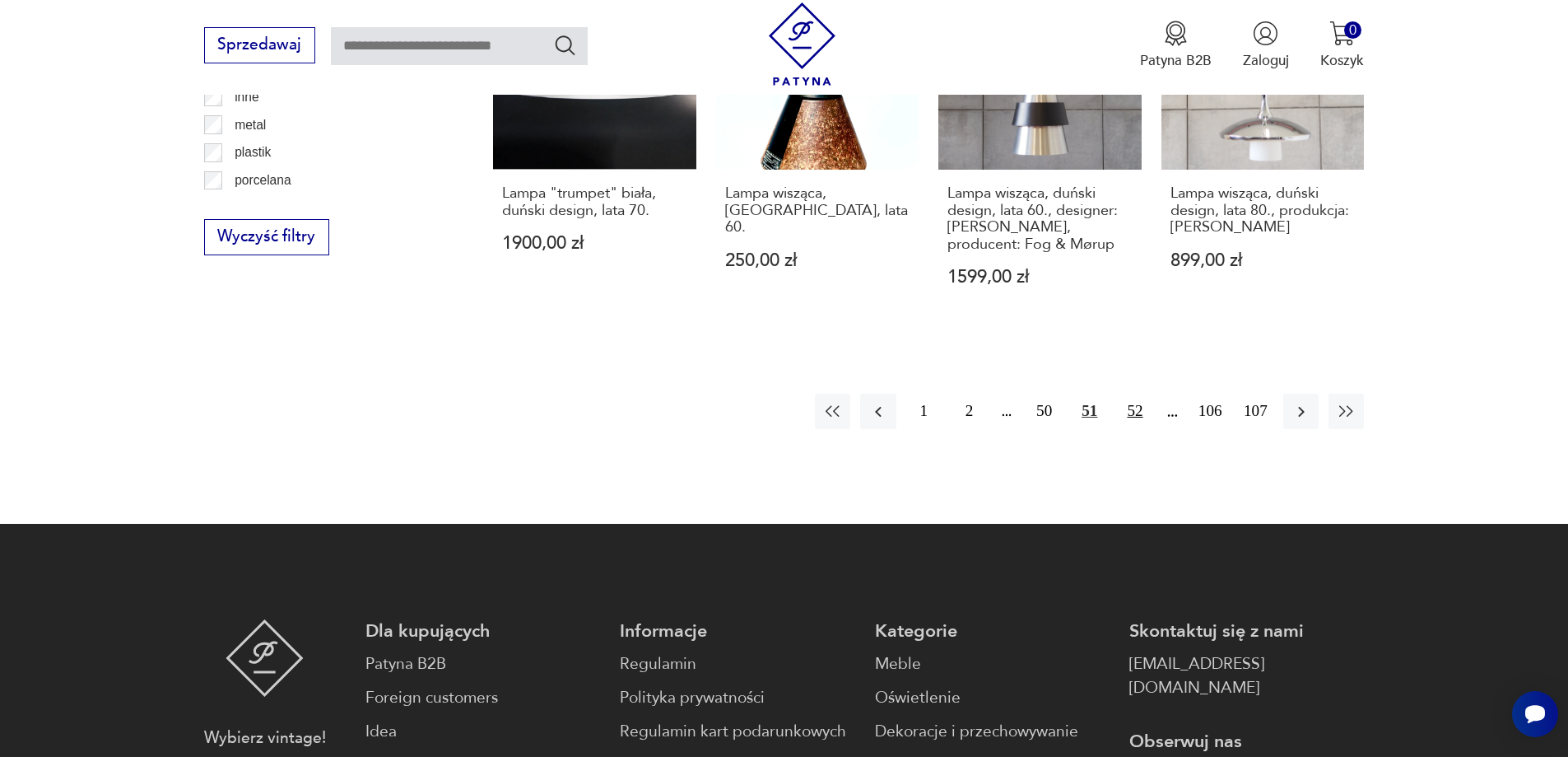
click at [1137, 394] on button "52" at bounding box center [1135, 411] width 35 height 35
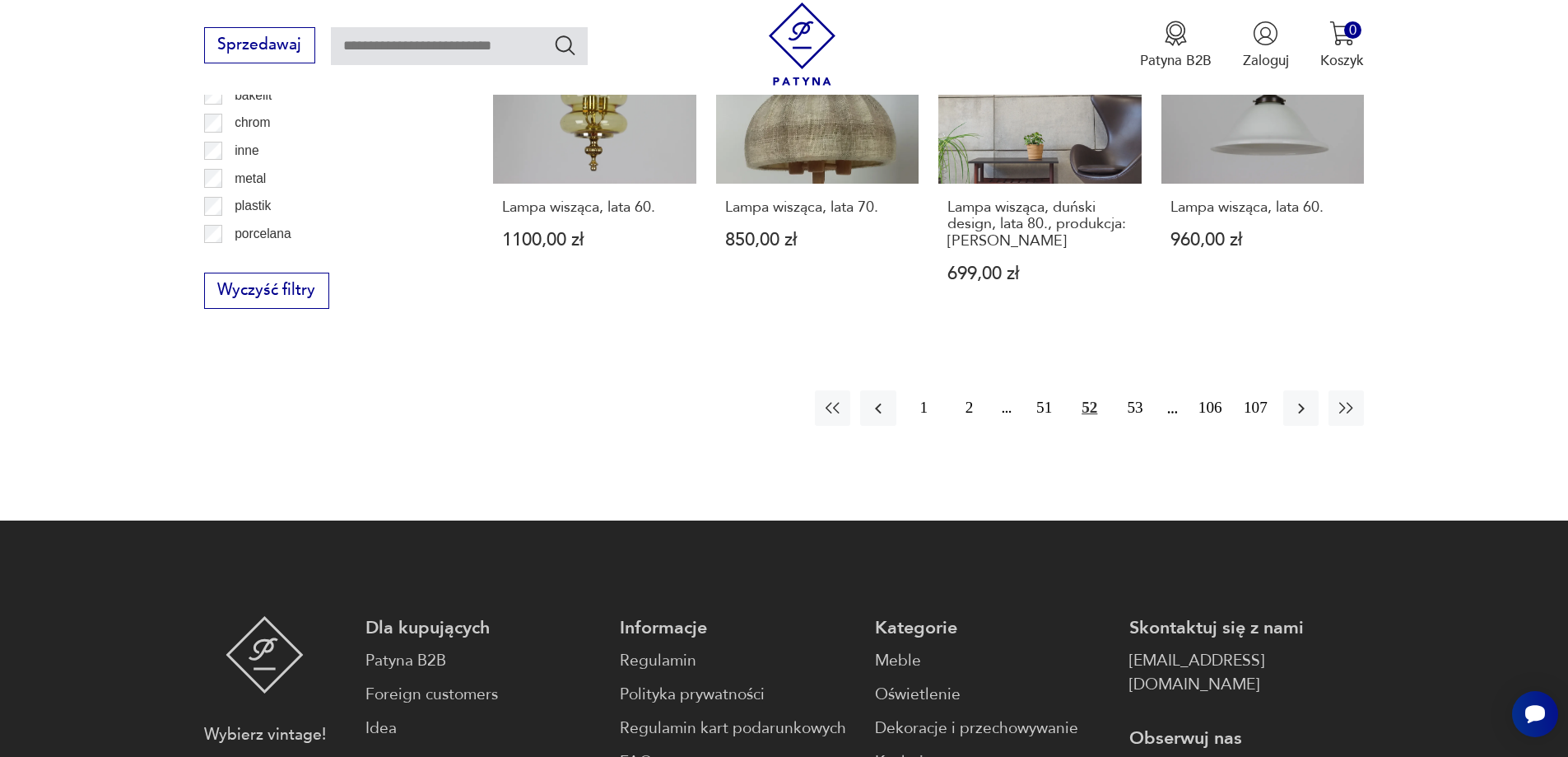
scroll to position [1889, 0]
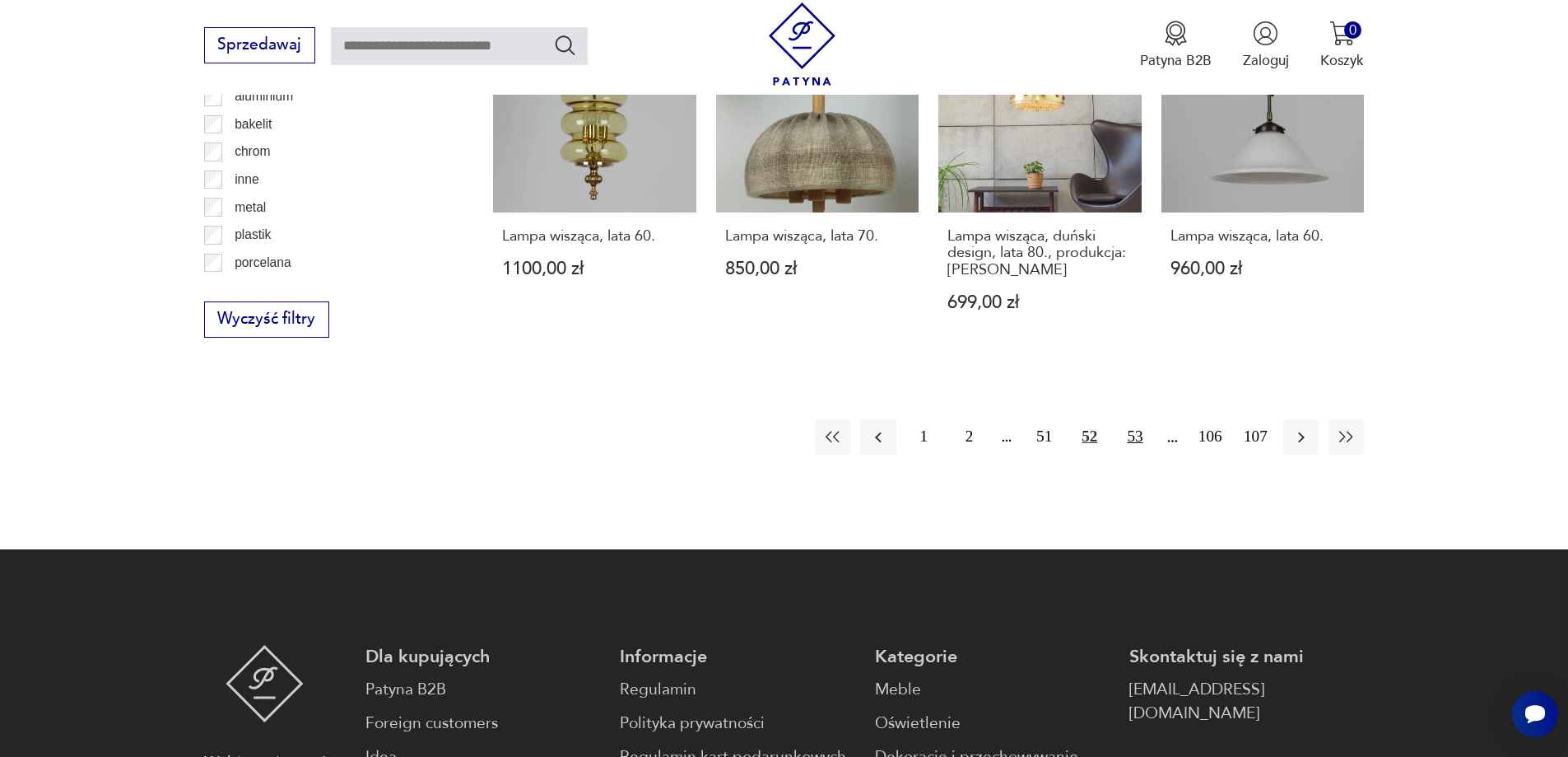
click at [1138, 419] on button "53" at bounding box center [1135, 436] width 35 height 35
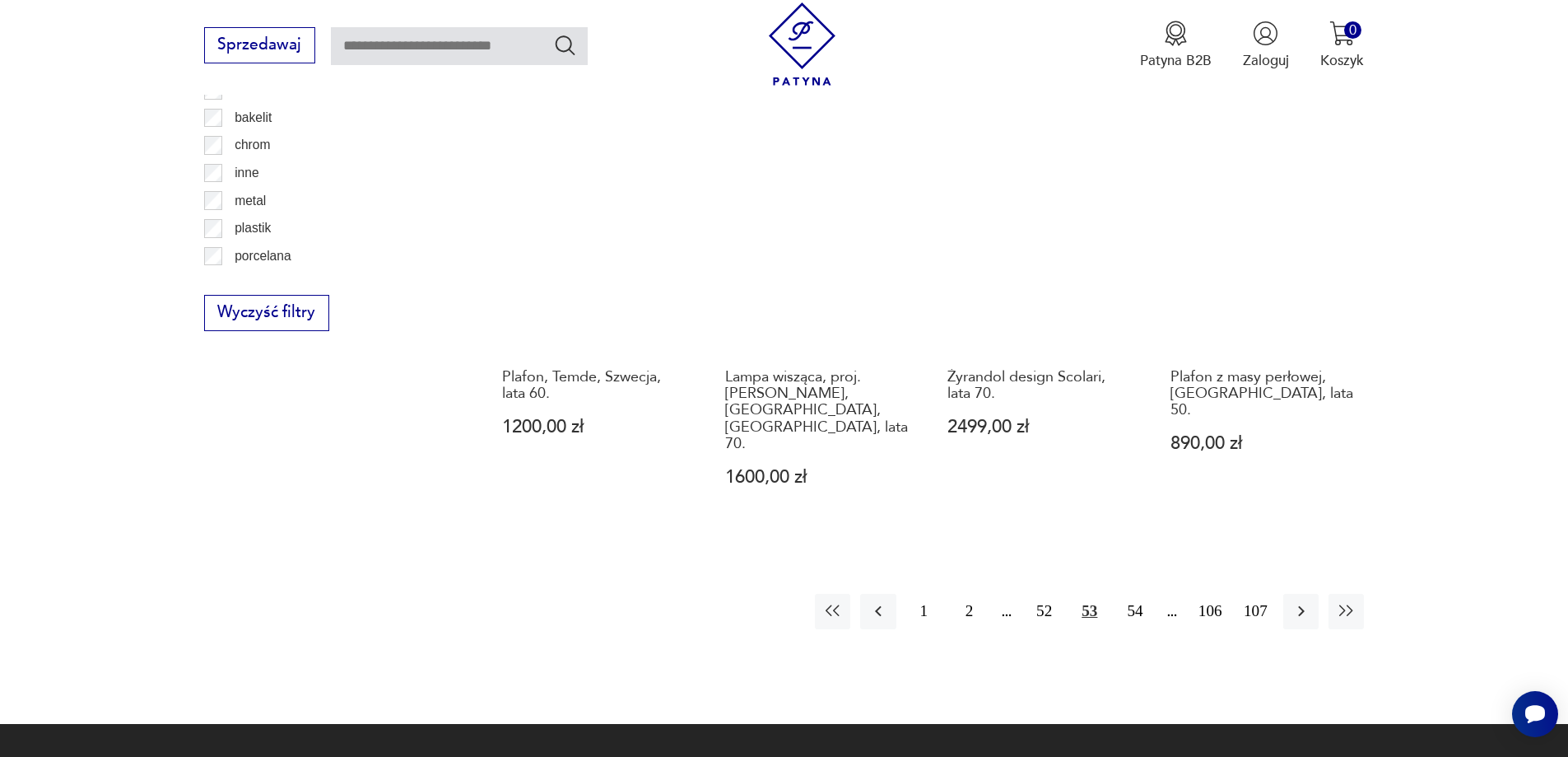
scroll to position [1971, 0]
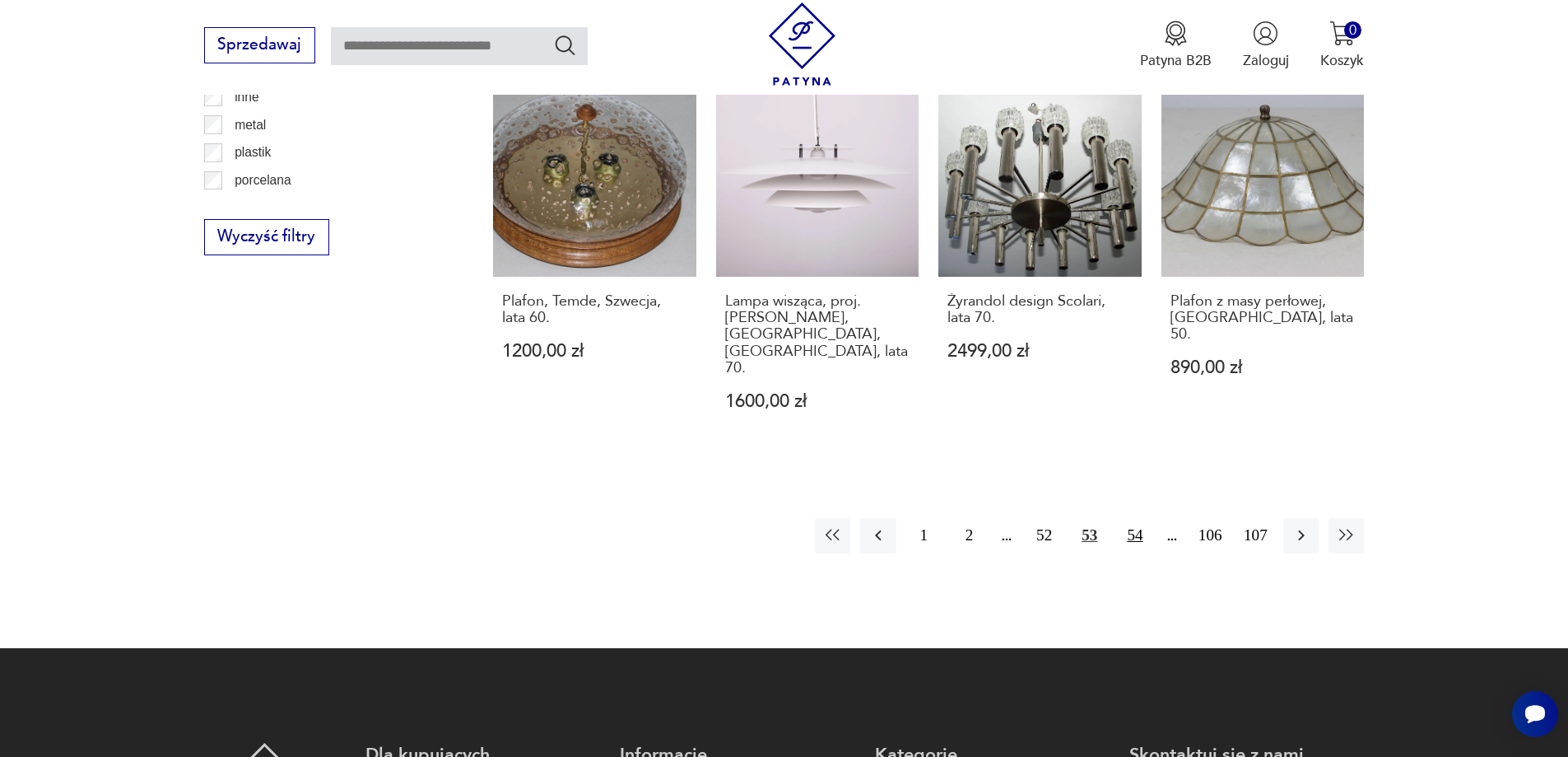
click at [1144, 518] on button "54" at bounding box center [1135, 535] width 35 height 35
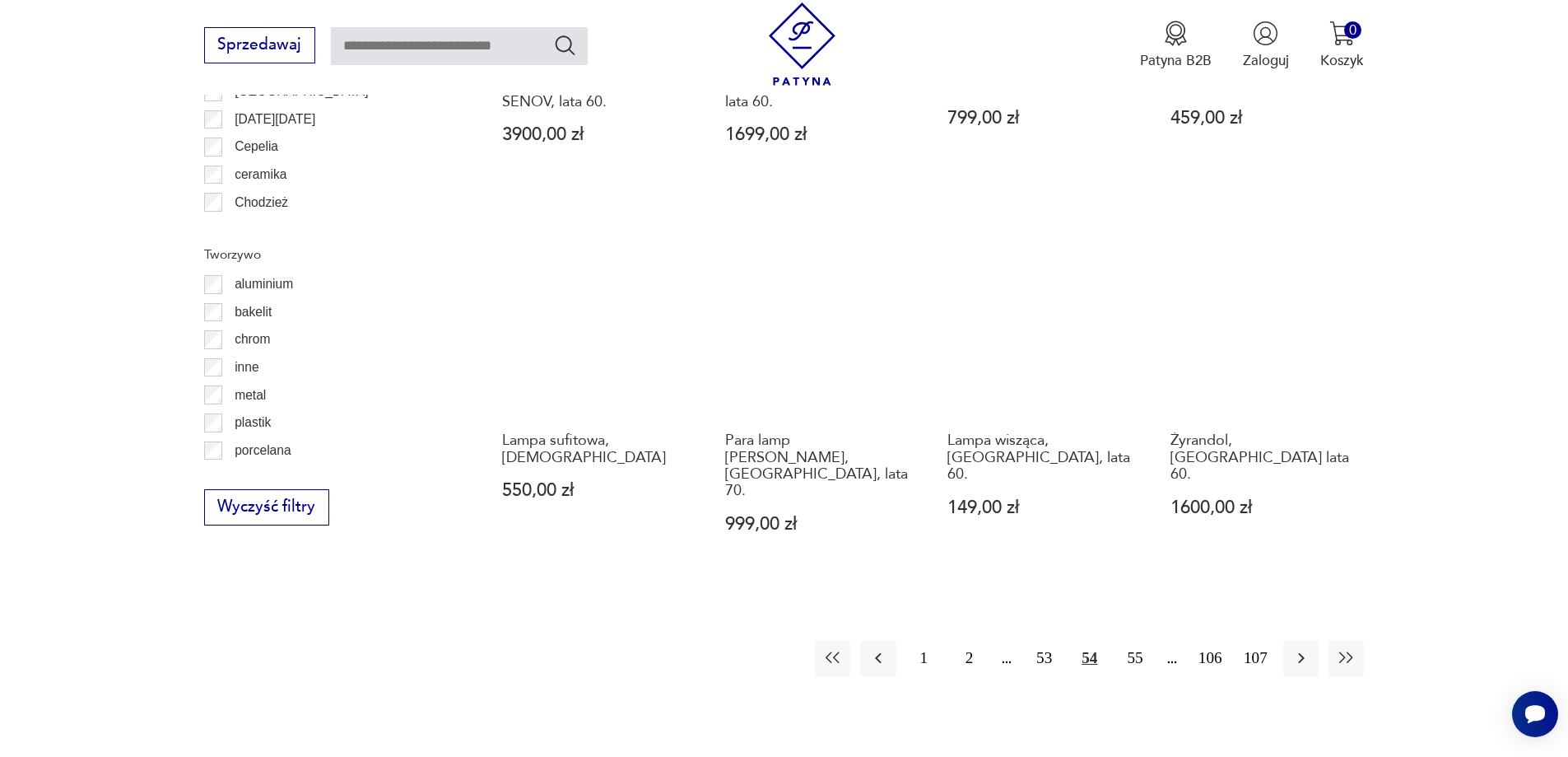
scroll to position [1971, 0]
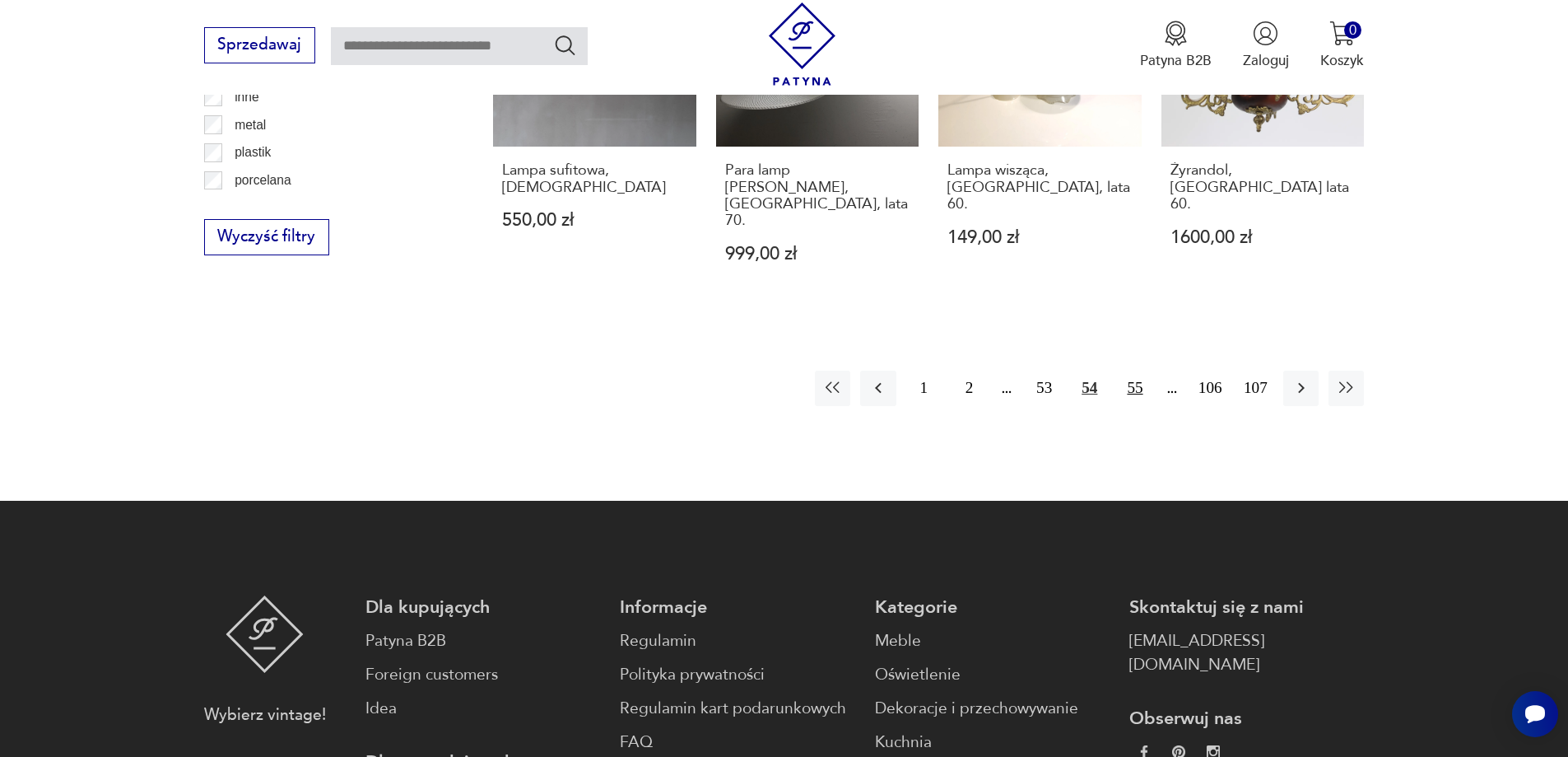
click at [1144, 370] on button "55" at bounding box center [1135, 388] width 35 height 35
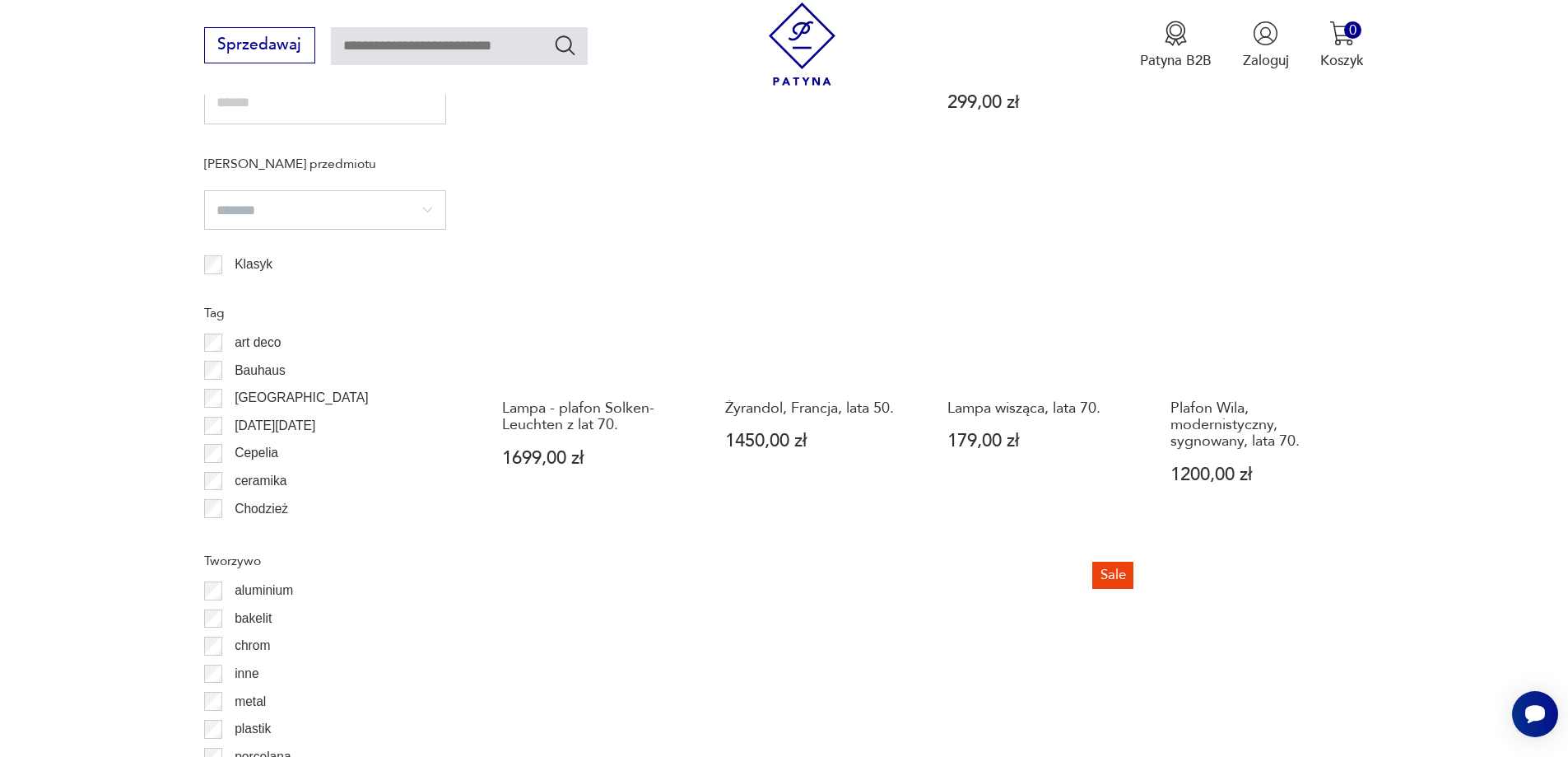
scroll to position [1642, 0]
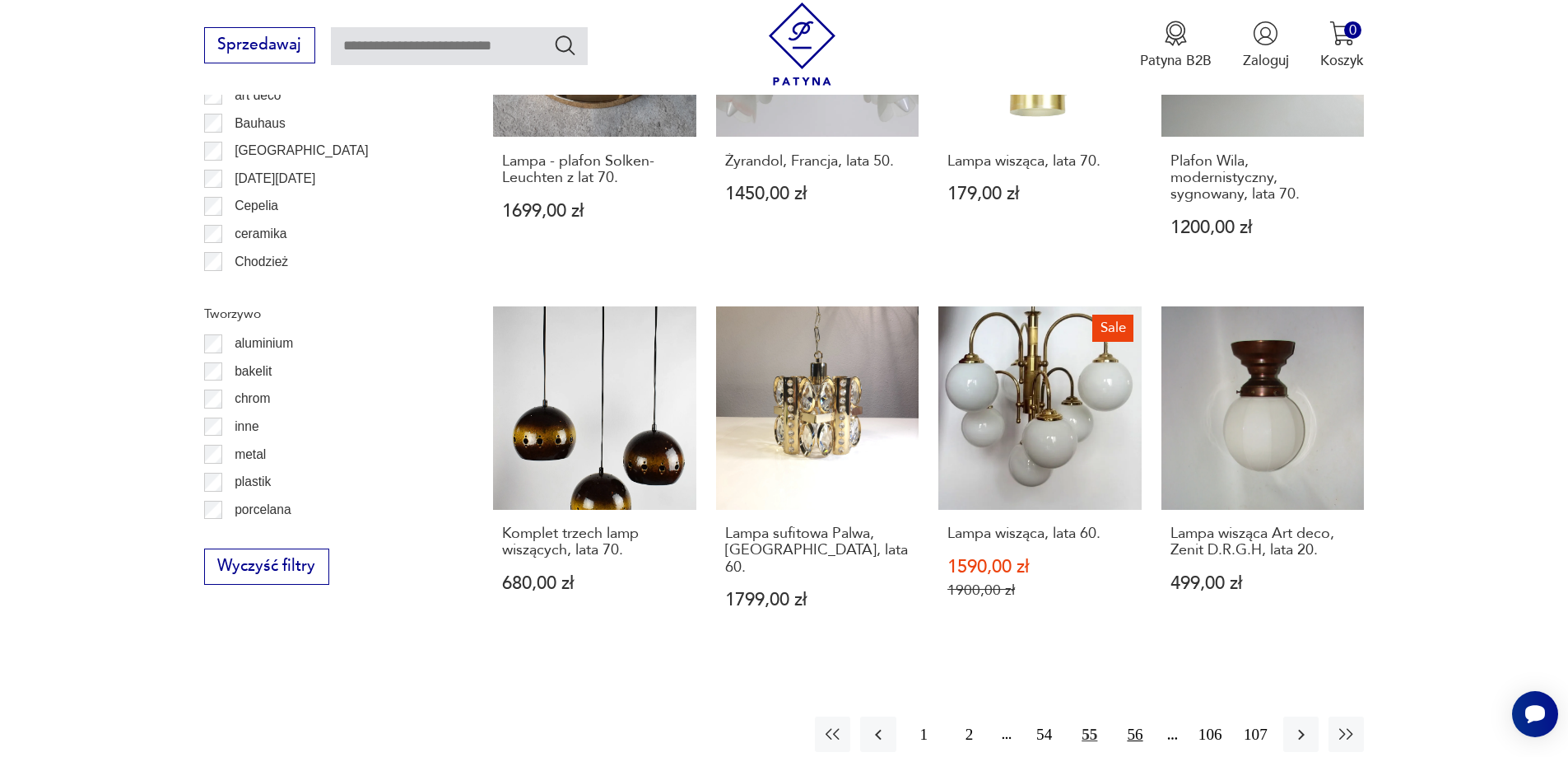
click at [1135, 716] on button "56" at bounding box center [1135, 734] width 35 height 35
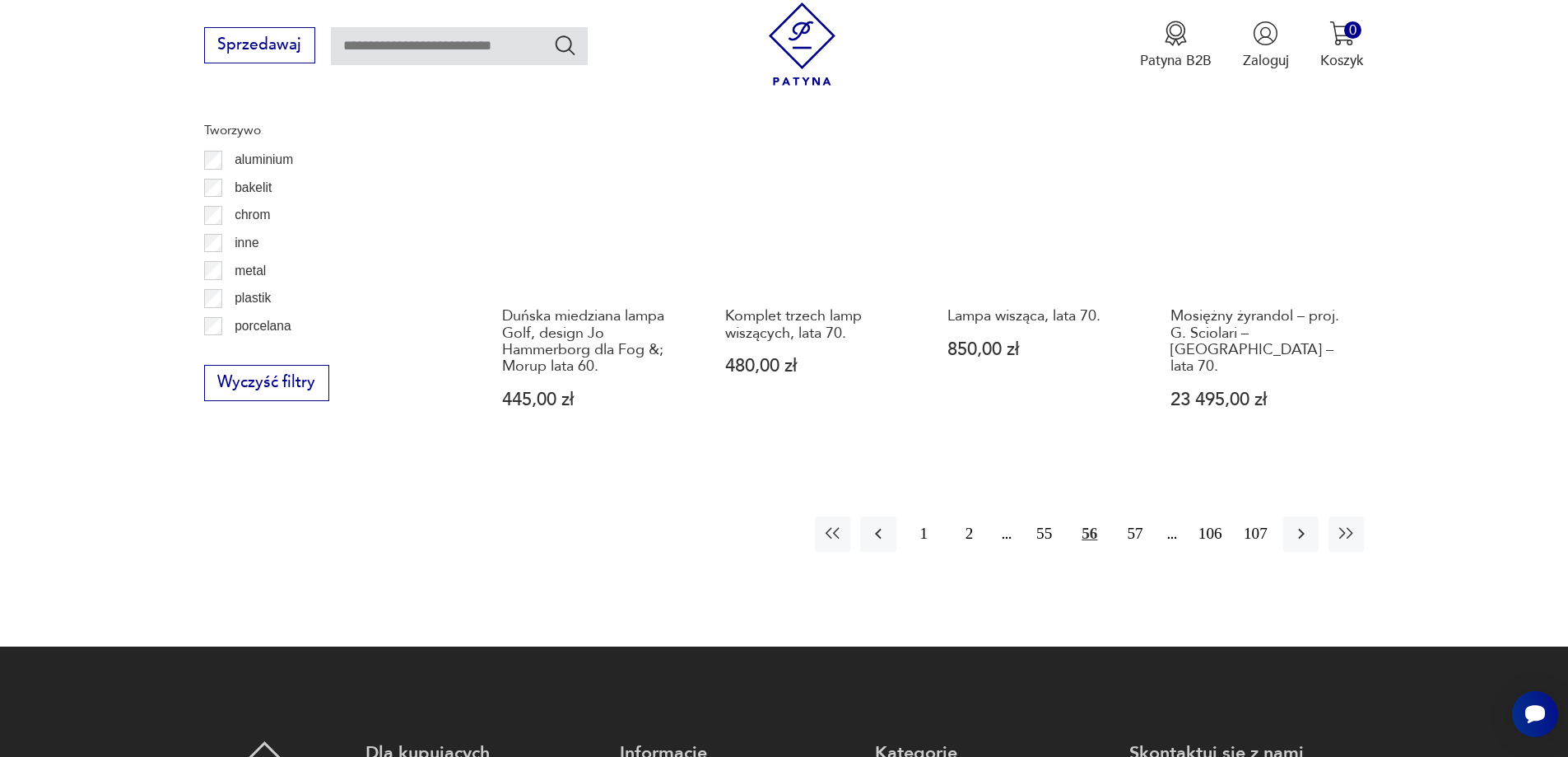
scroll to position [1971, 0]
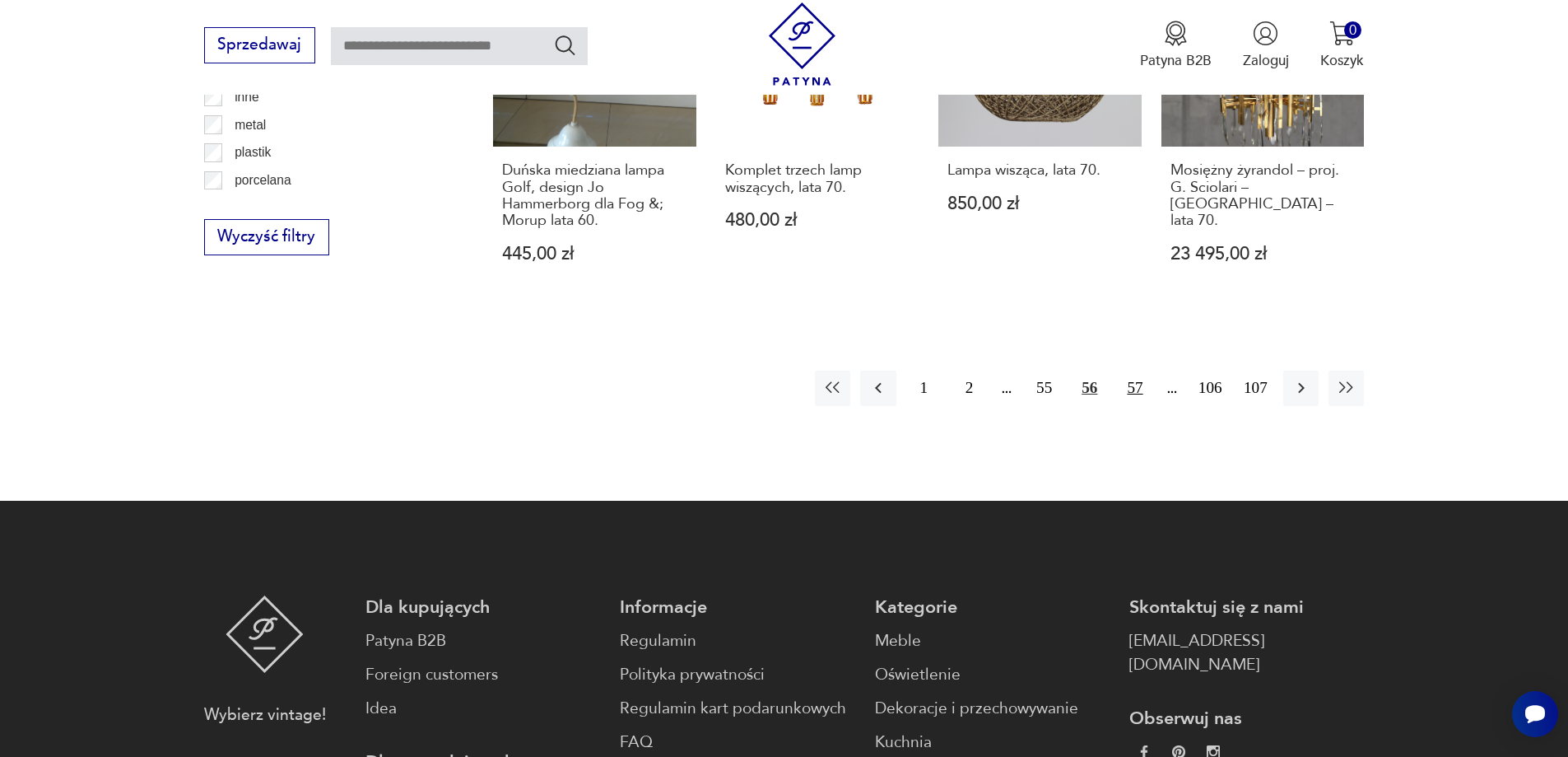
click at [1146, 370] on button "57" at bounding box center [1135, 388] width 35 height 35
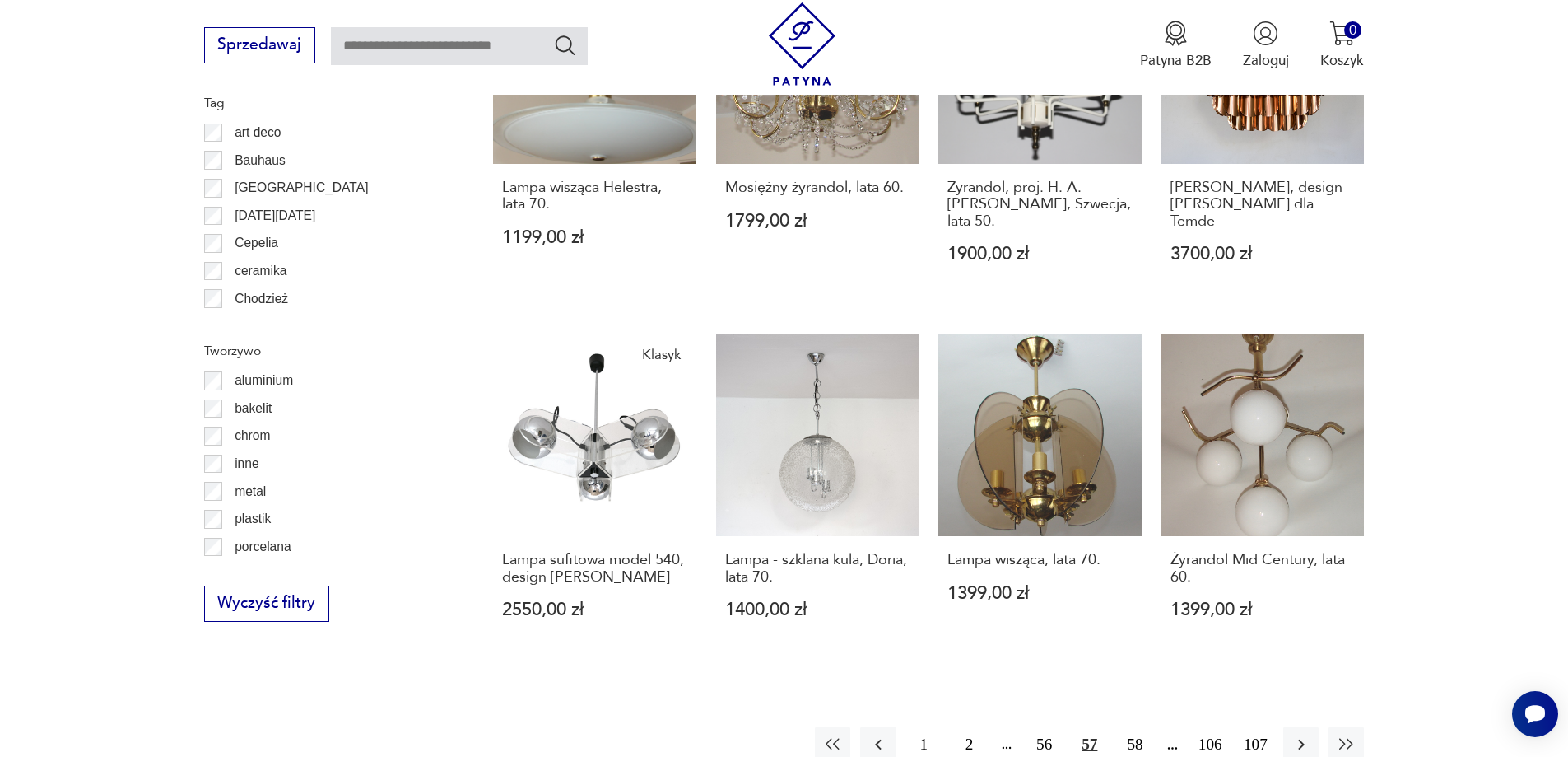
scroll to position [1889, 0]
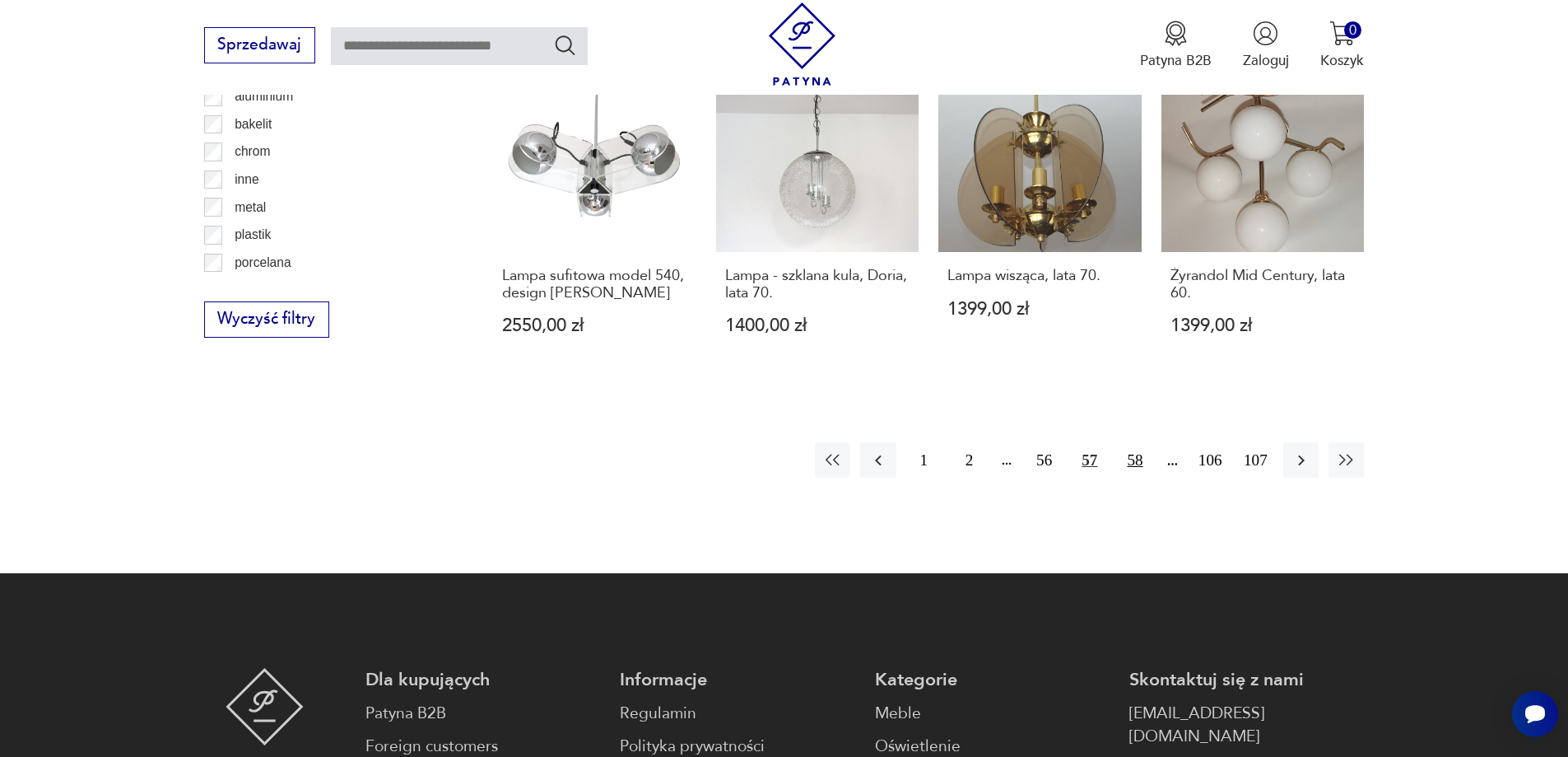
click at [1134, 442] on button "58" at bounding box center [1135, 460] width 35 height 35
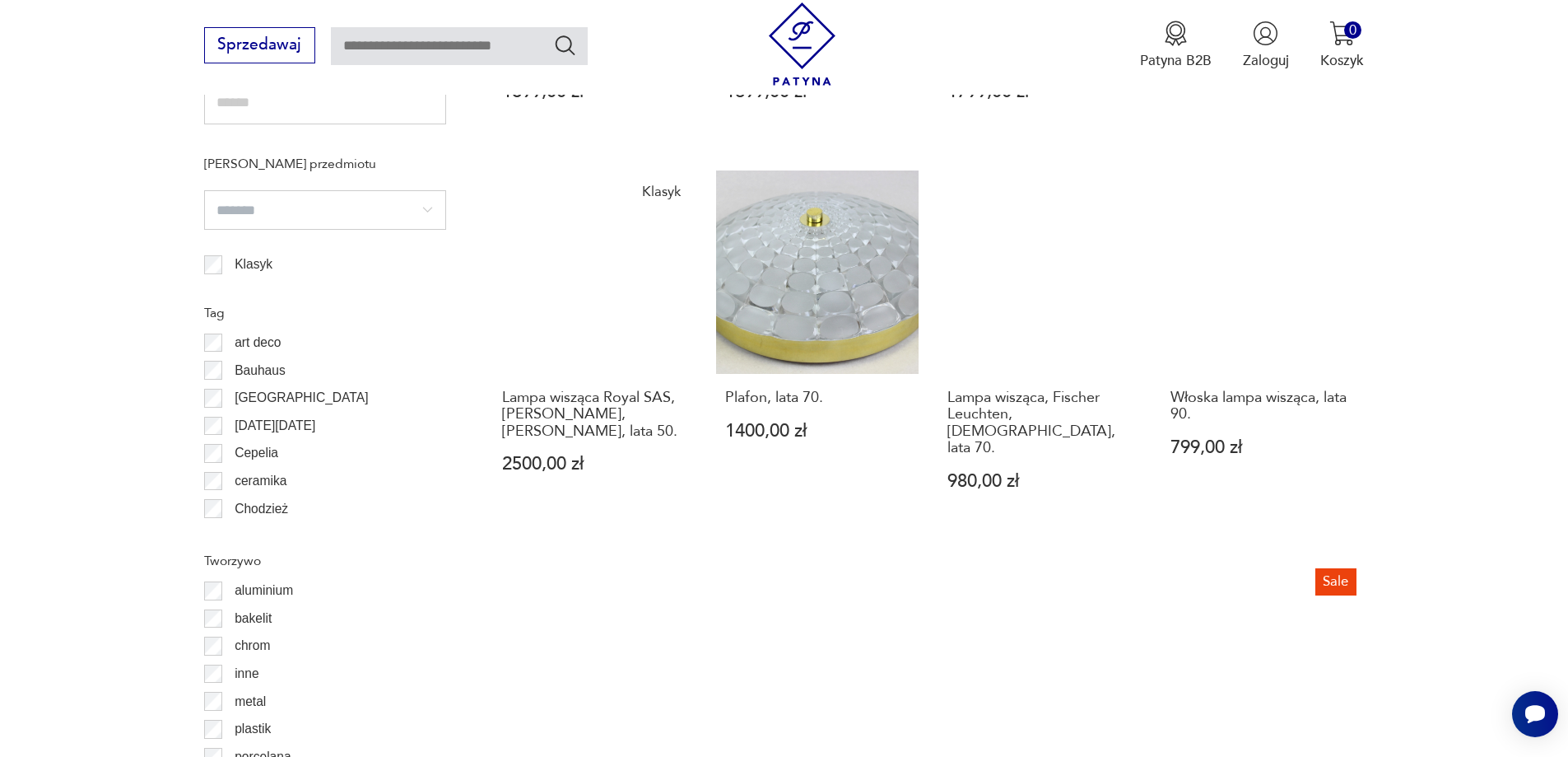
scroll to position [1724, 0]
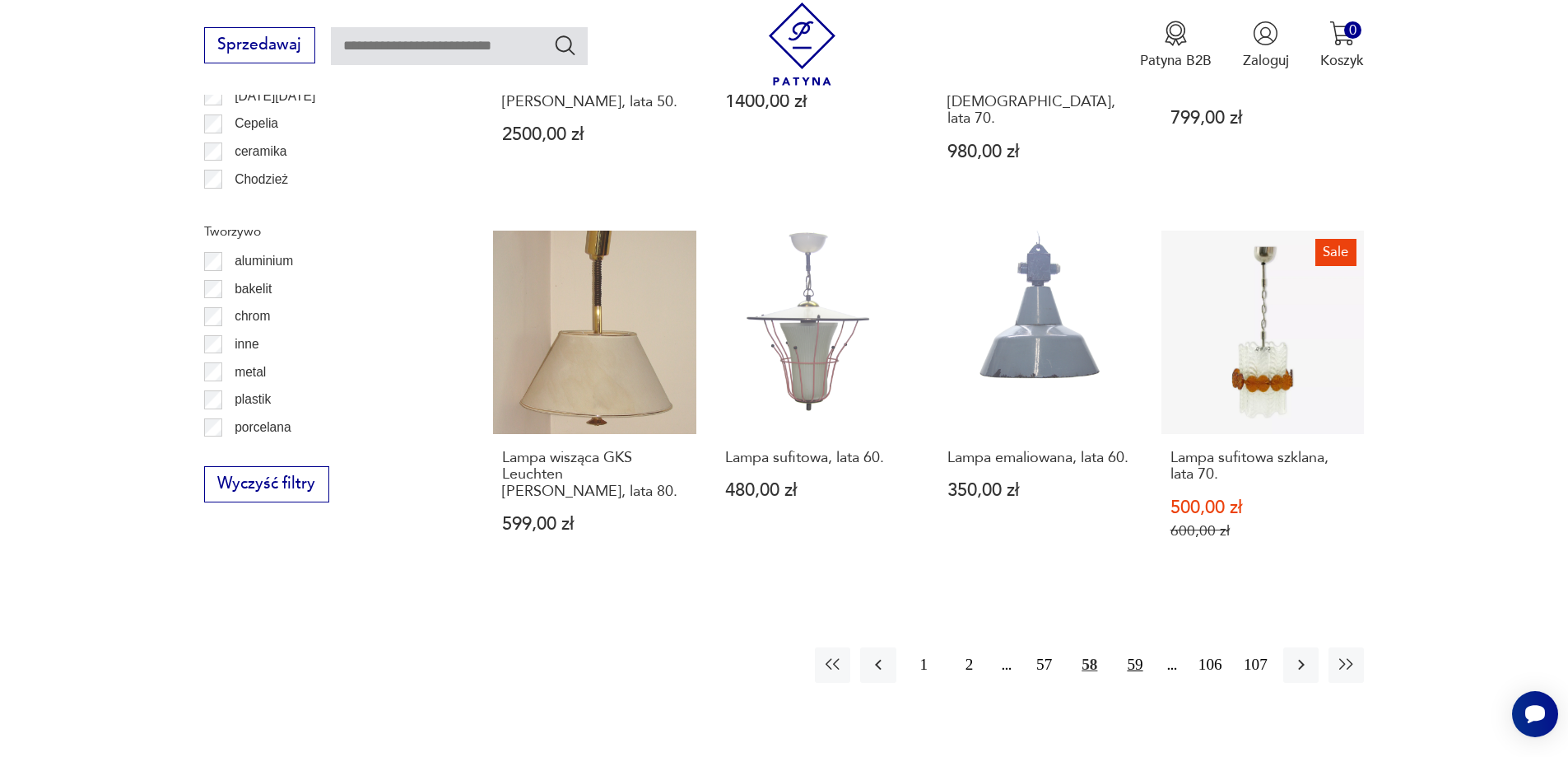
click at [1134, 647] on button "59" at bounding box center [1135, 664] width 35 height 35
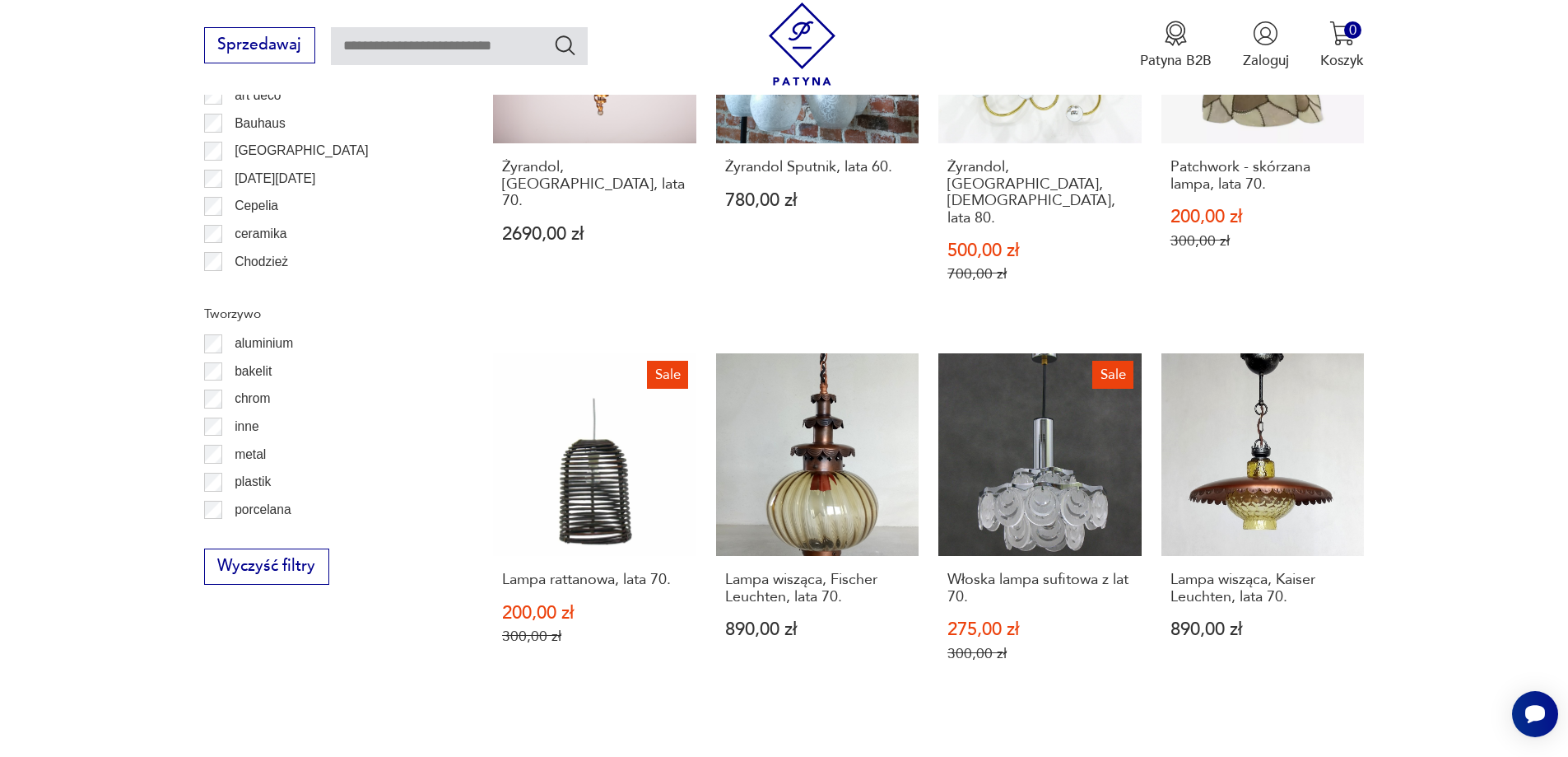
scroll to position [1806, 0]
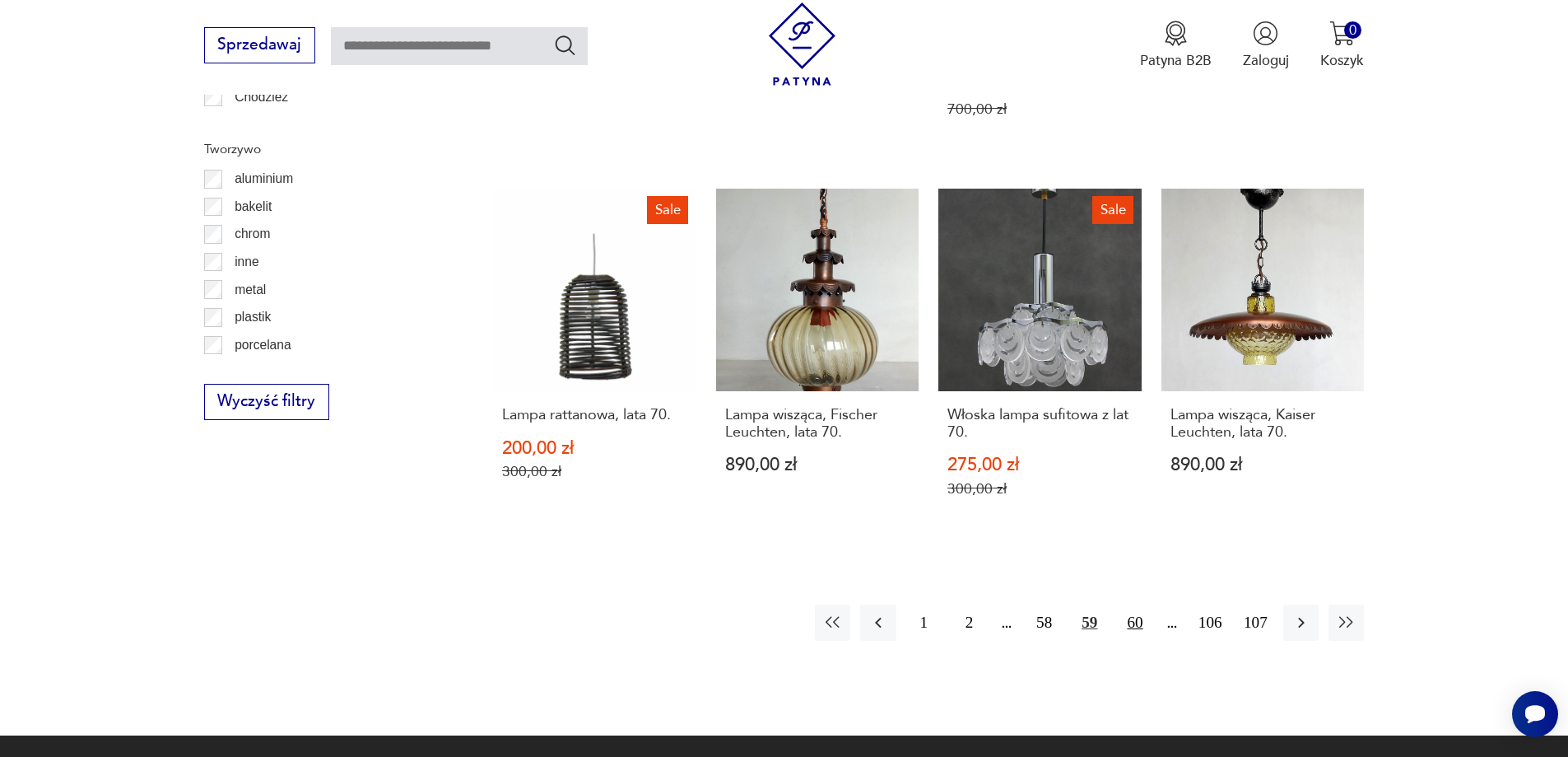
click at [1140, 605] on button "60" at bounding box center [1135, 622] width 35 height 35
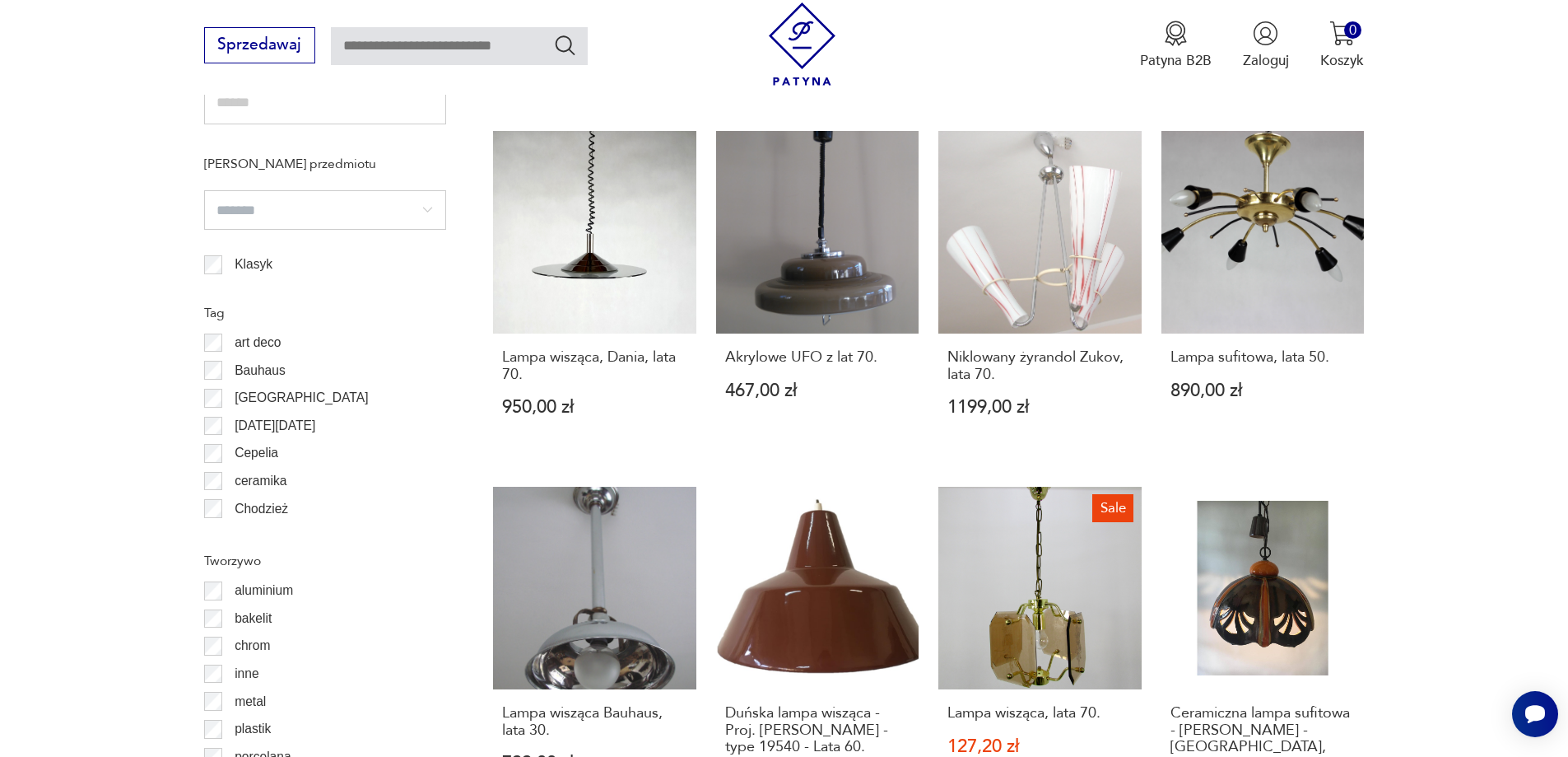
scroll to position [1806, 0]
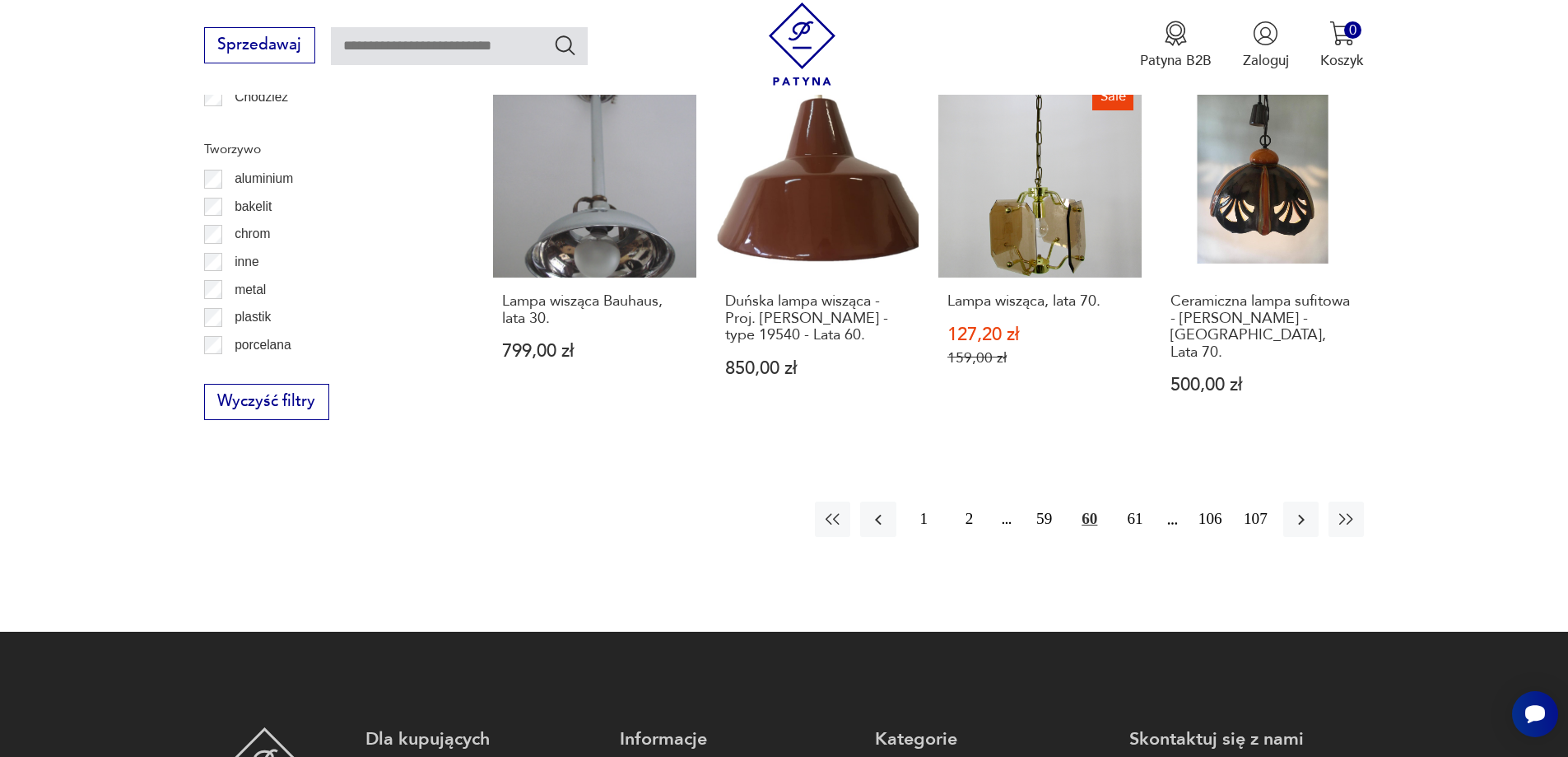
click at [1137, 503] on button "61" at bounding box center [1135, 518] width 35 height 35
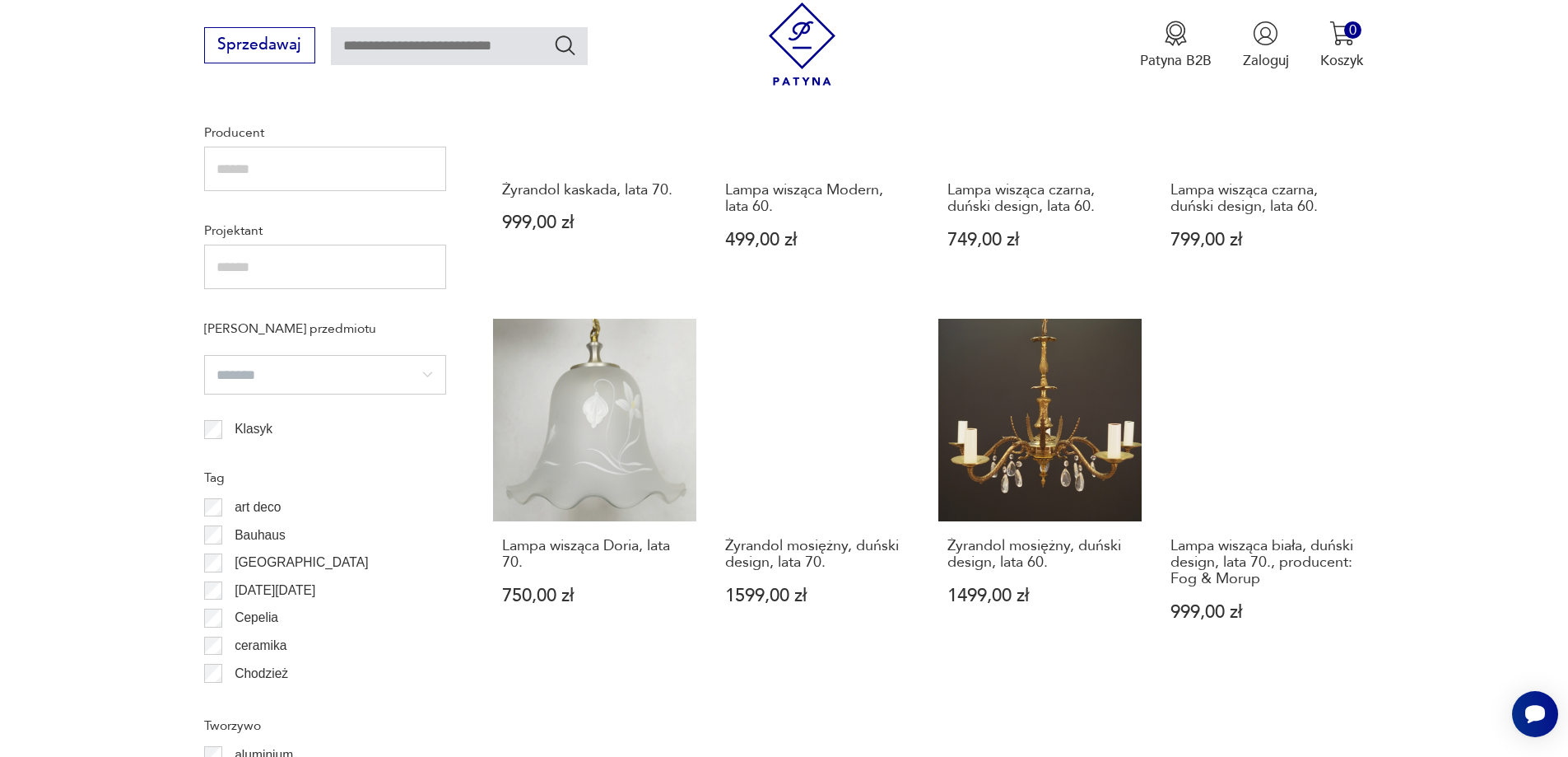
scroll to position [1724, 0]
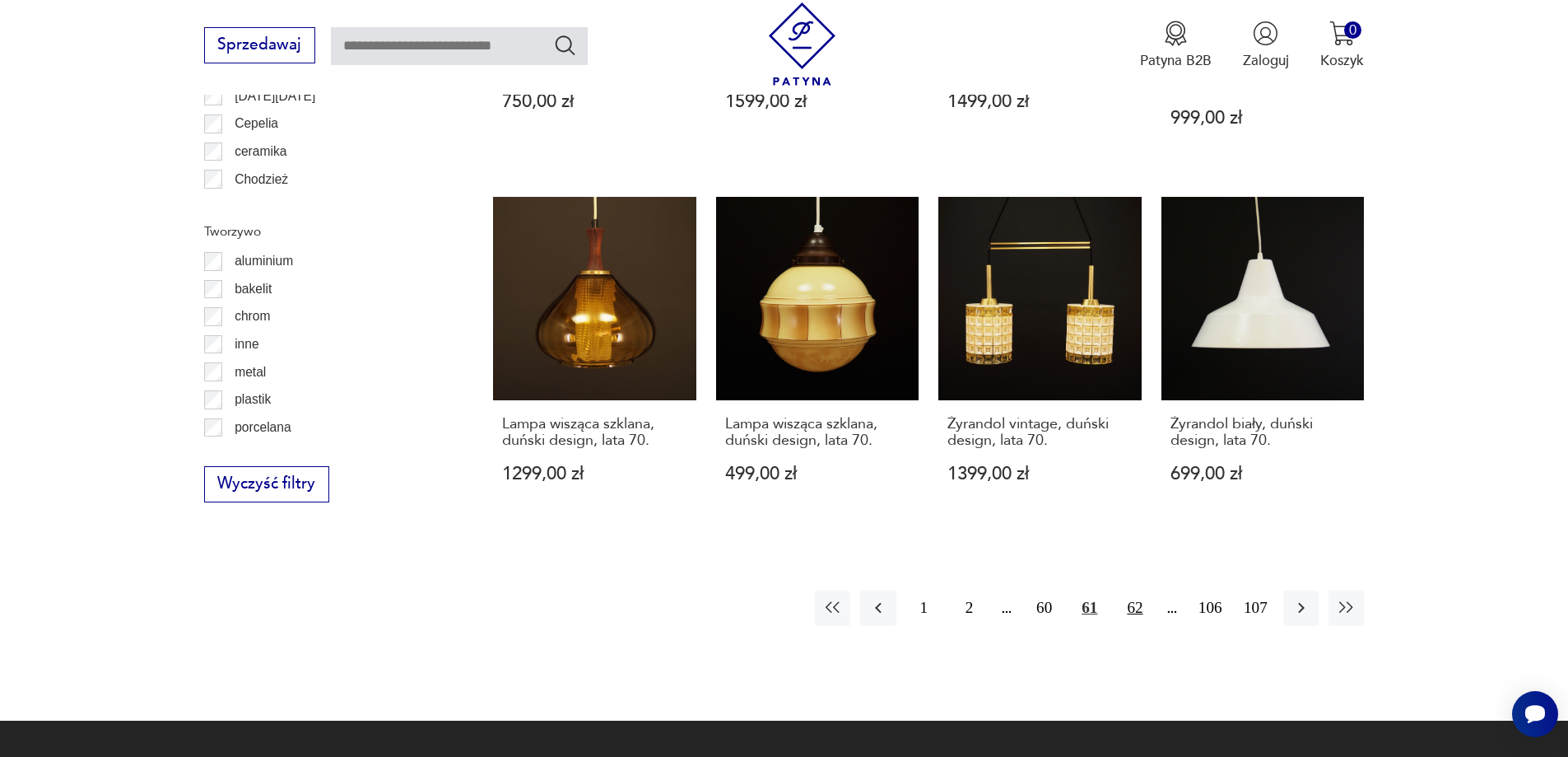
click at [1130, 590] on button "62" at bounding box center [1135, 607] width 35 height 35
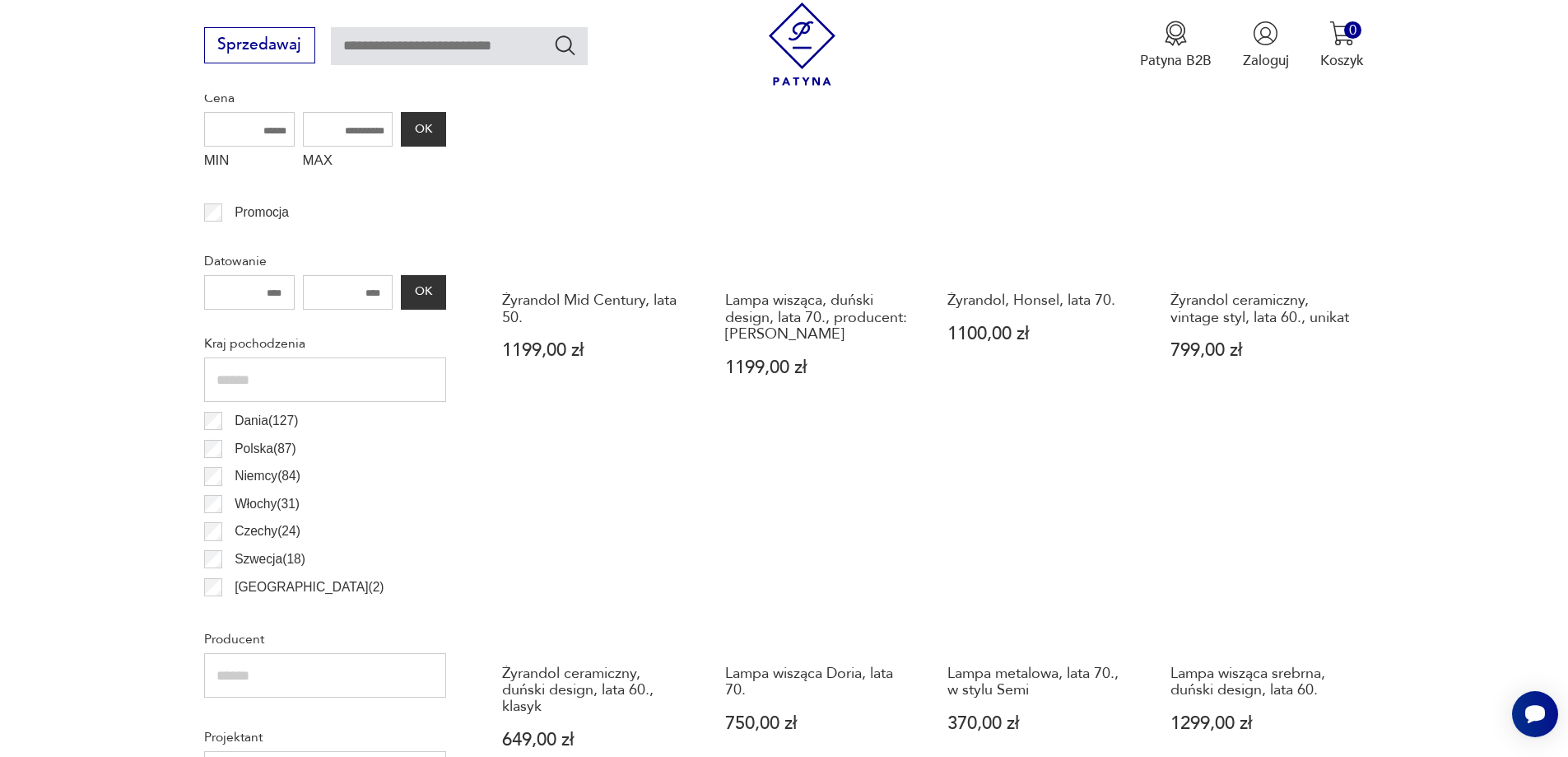
scroll to position [653, 0]
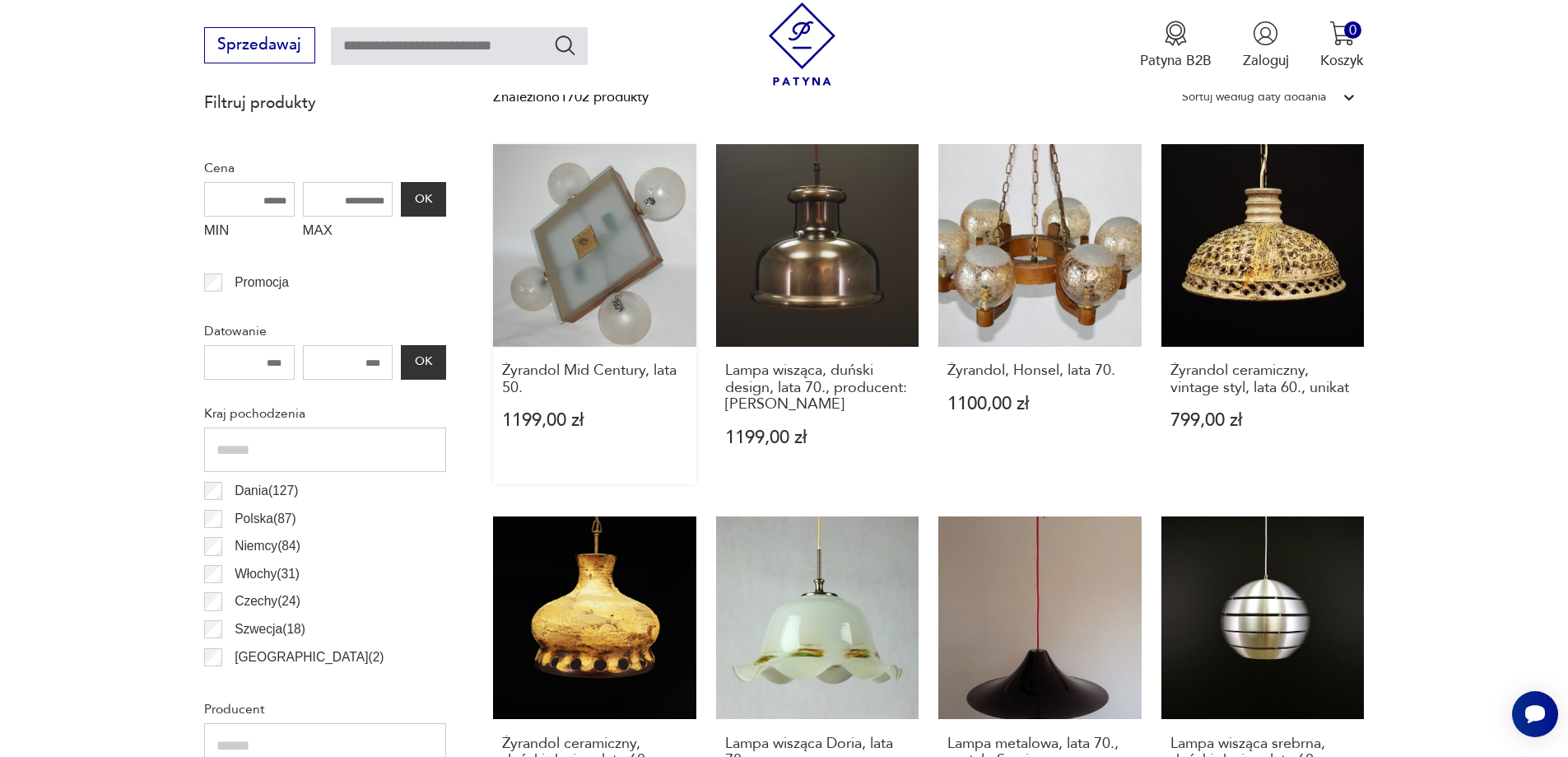
drag, startPoint x: 632, startPoint y: 220, endPoint x: 622, endPoint y: 220, distance: 10.0
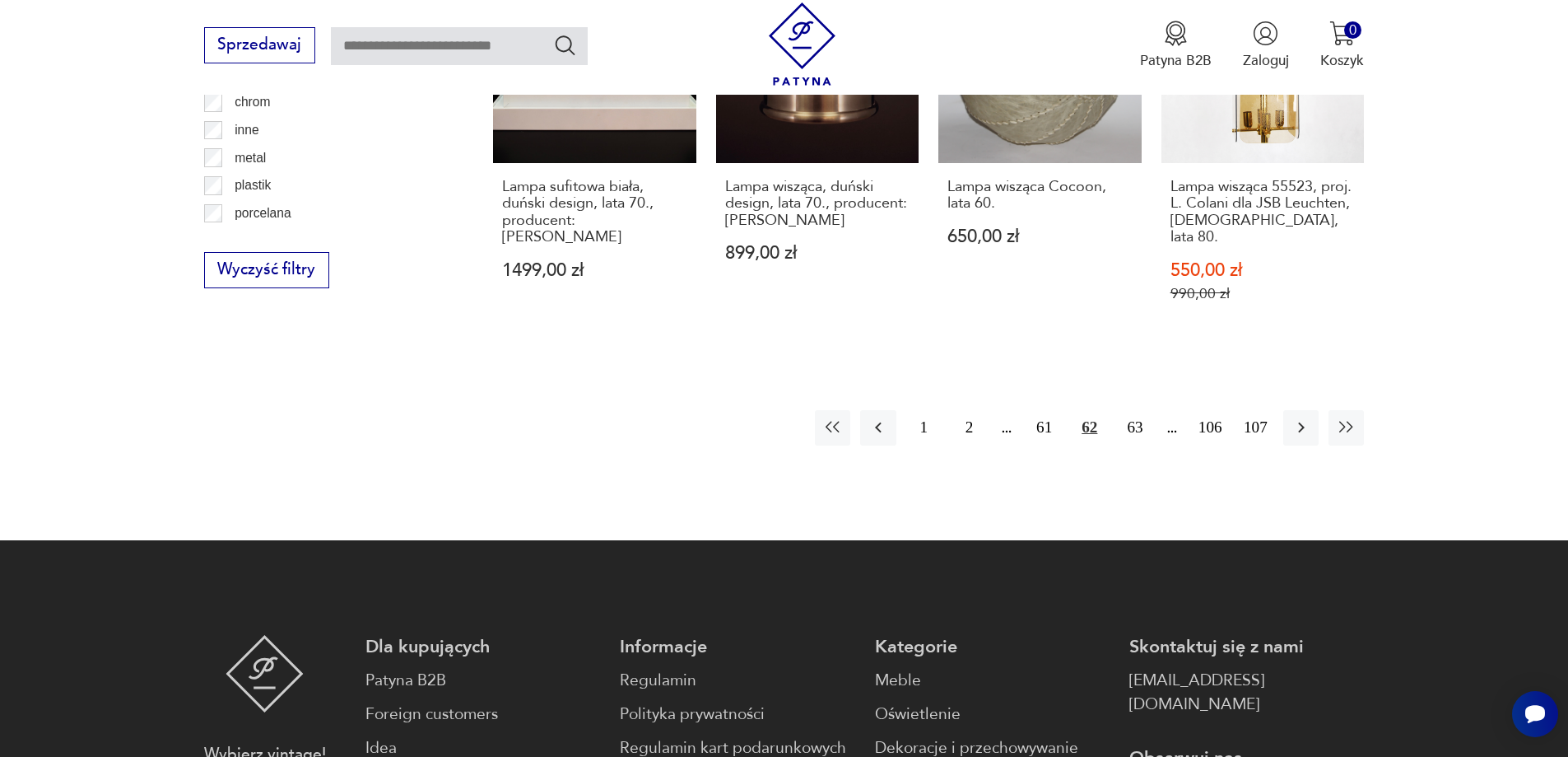
scroll to position [1971, 0]
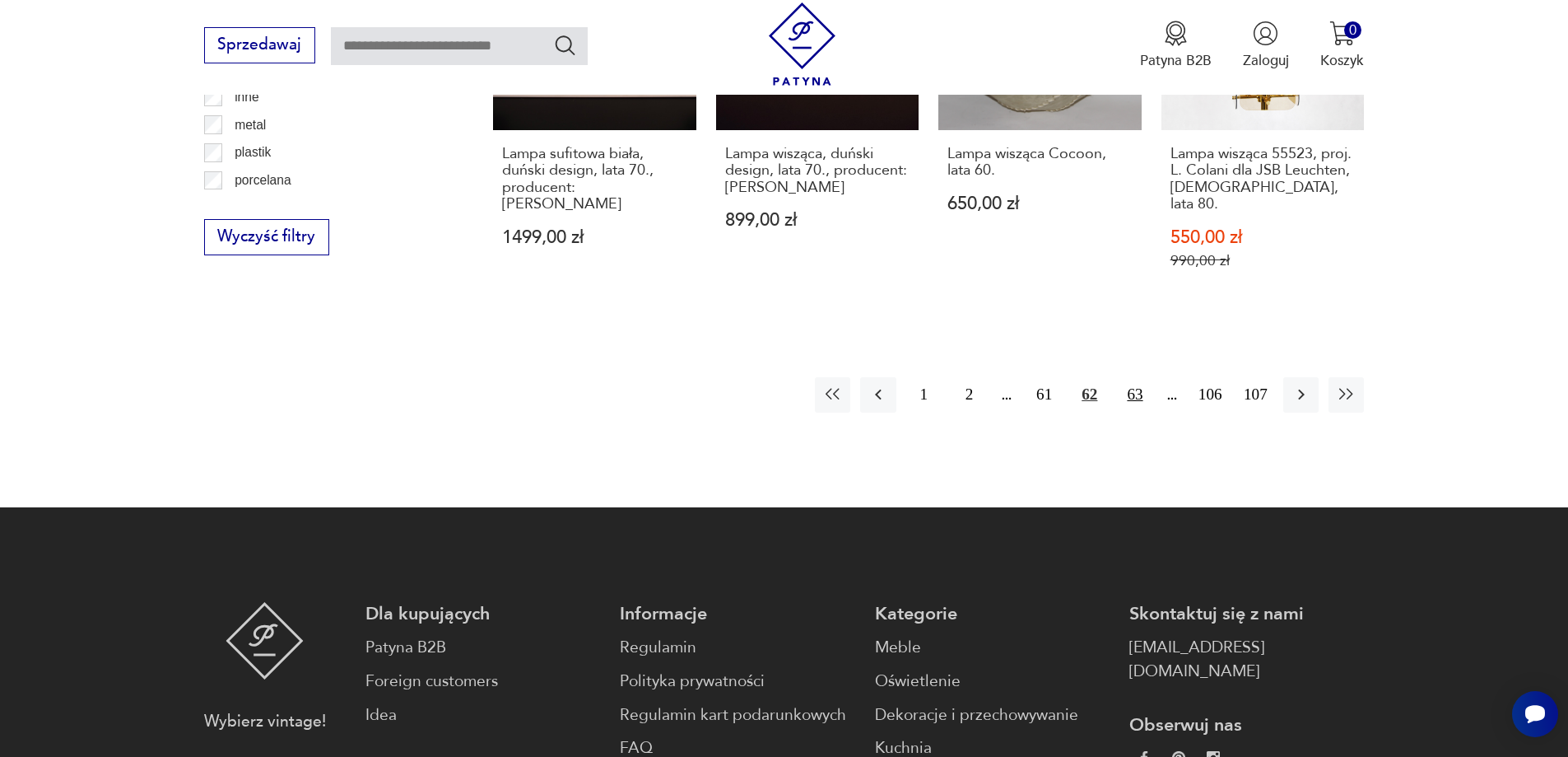
click at [1137, 386] on button "63" at bounding box center [1135, 394] width 35 height 35
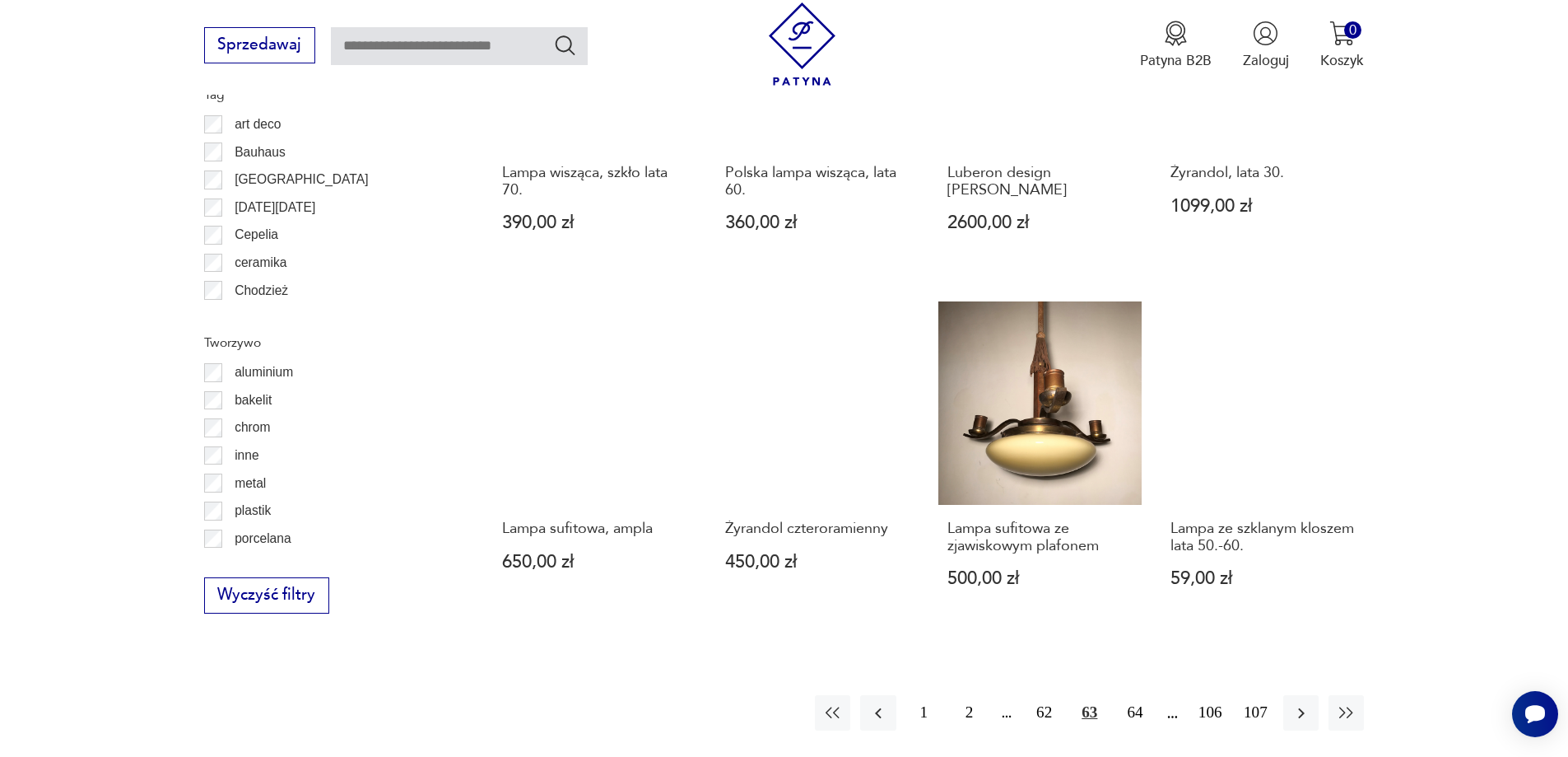
scroll to position [1642, 0]
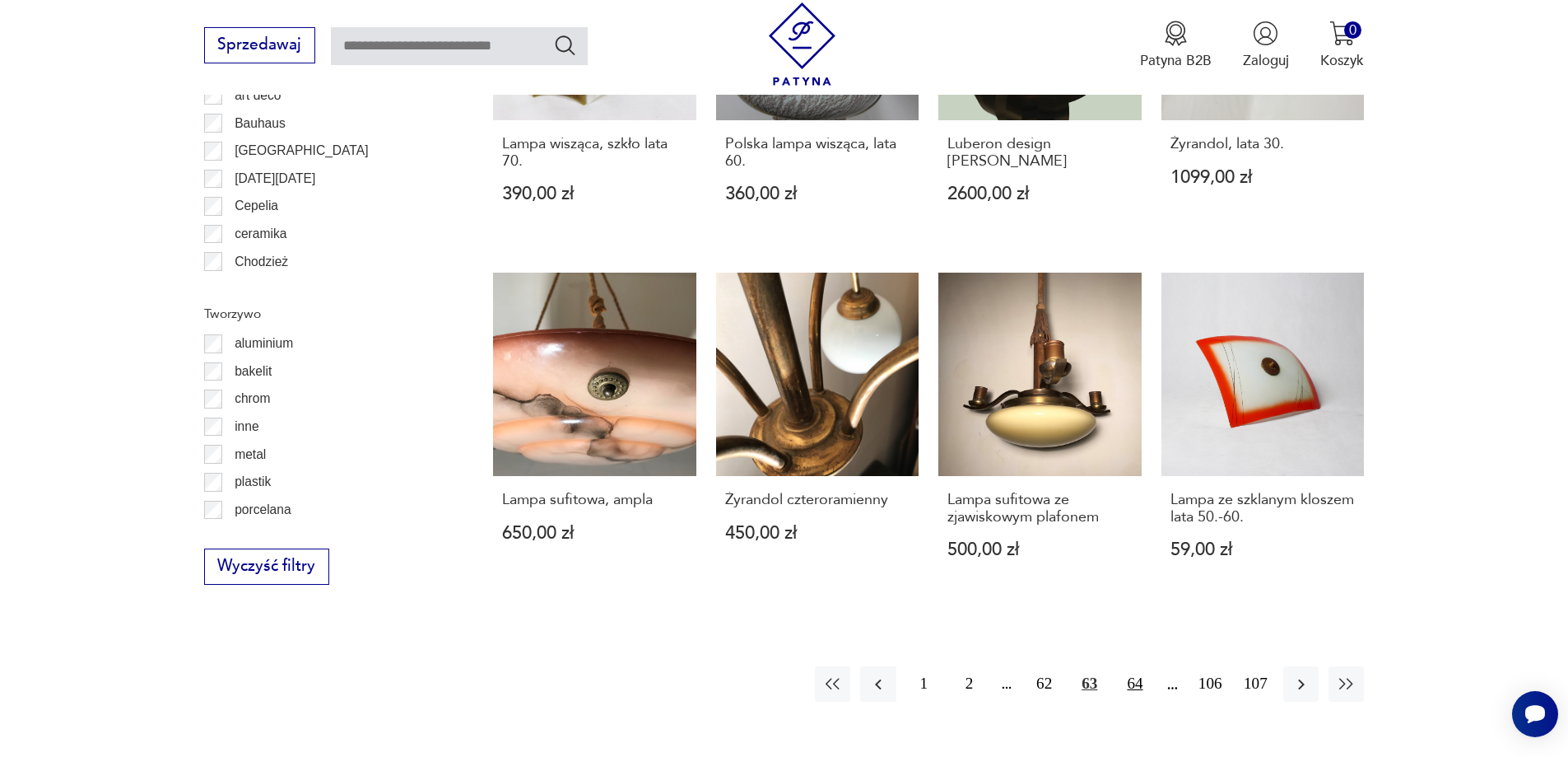
drag, startPoint x: 1133, startPoint y: 672, endPoint x: 1140, endPoint y: 663, distance: 11.4
click at [1135, 672] on button "64" at bounding box center [1135, 683] width 35 height 35
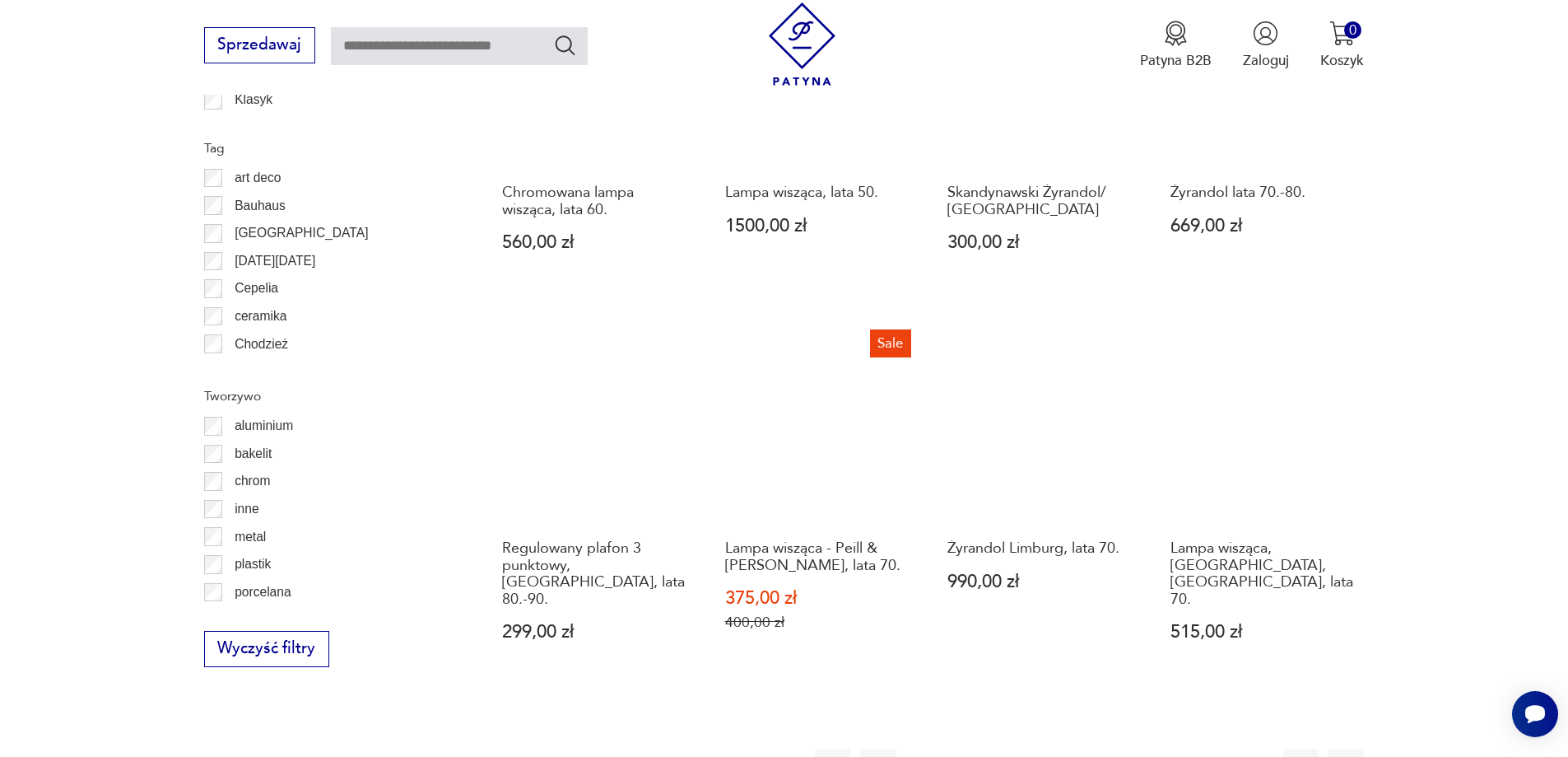
scroll to position [1724, 0]
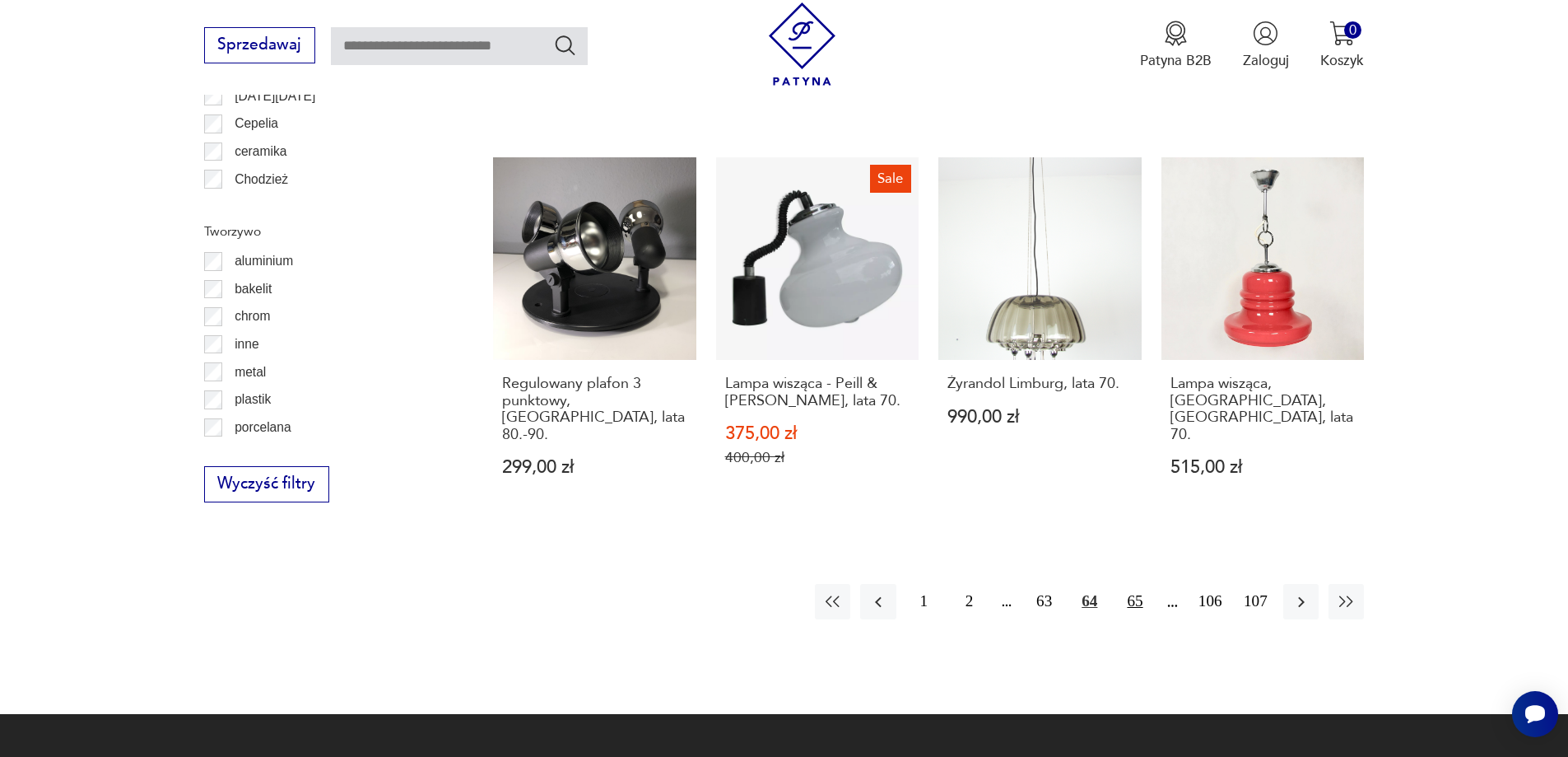
click at [1129, 584] on button "65" at bounding box center [1135, 601] width 35 height 35
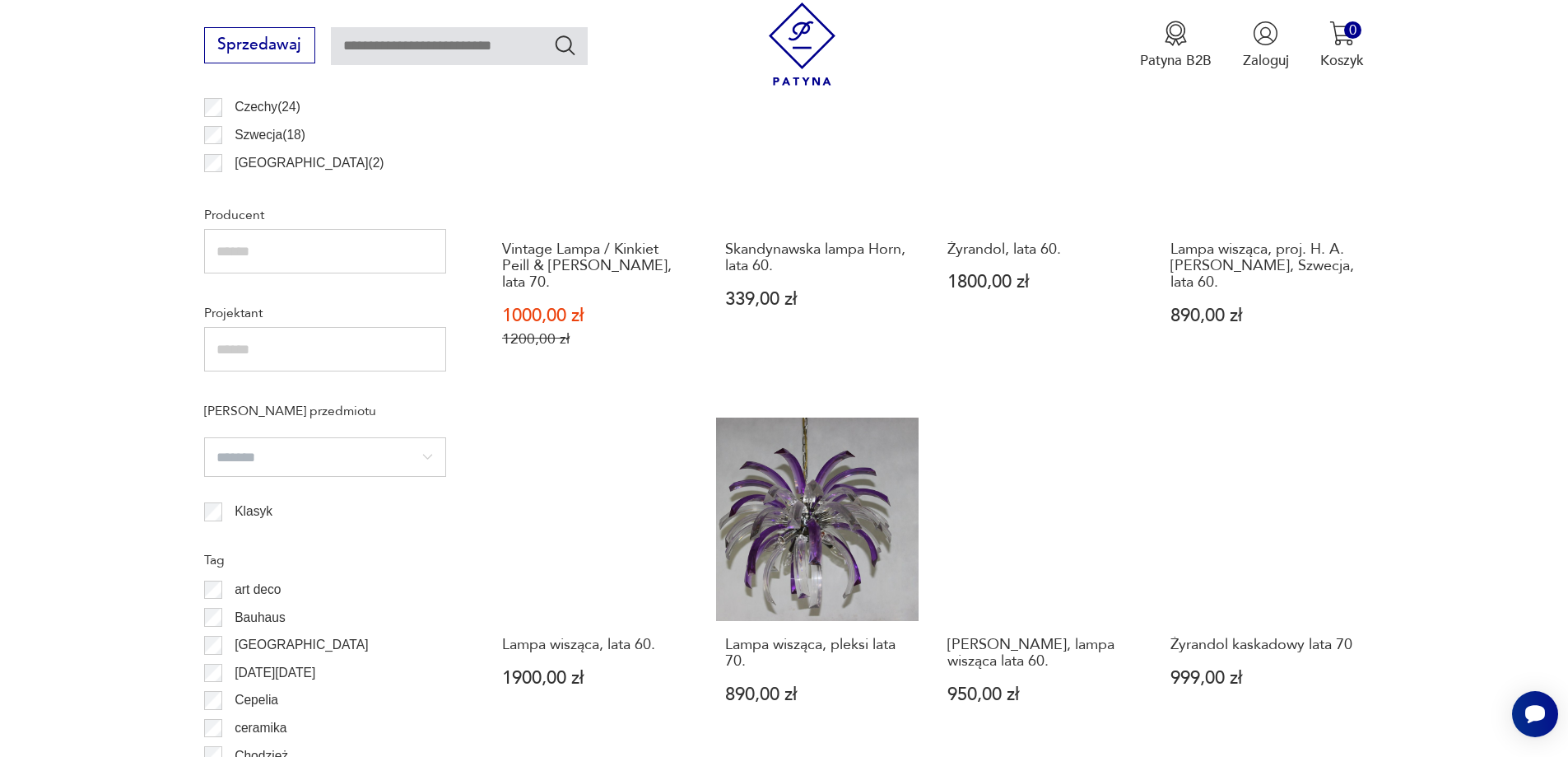
scroll to position [1724, 0]
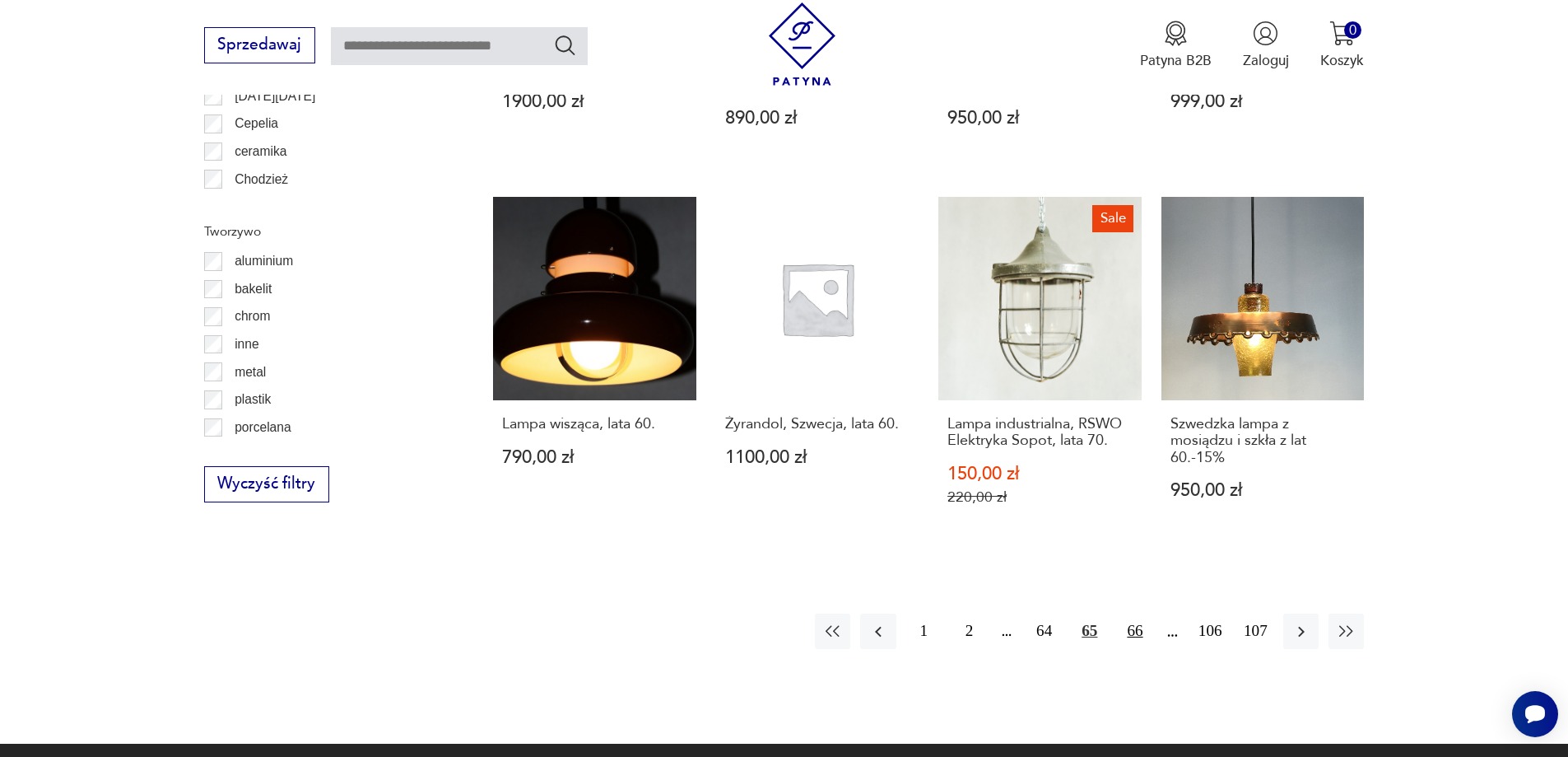
click at [1126, 614] on button "66" at bounding box center [1135, 631] width 35 height 35
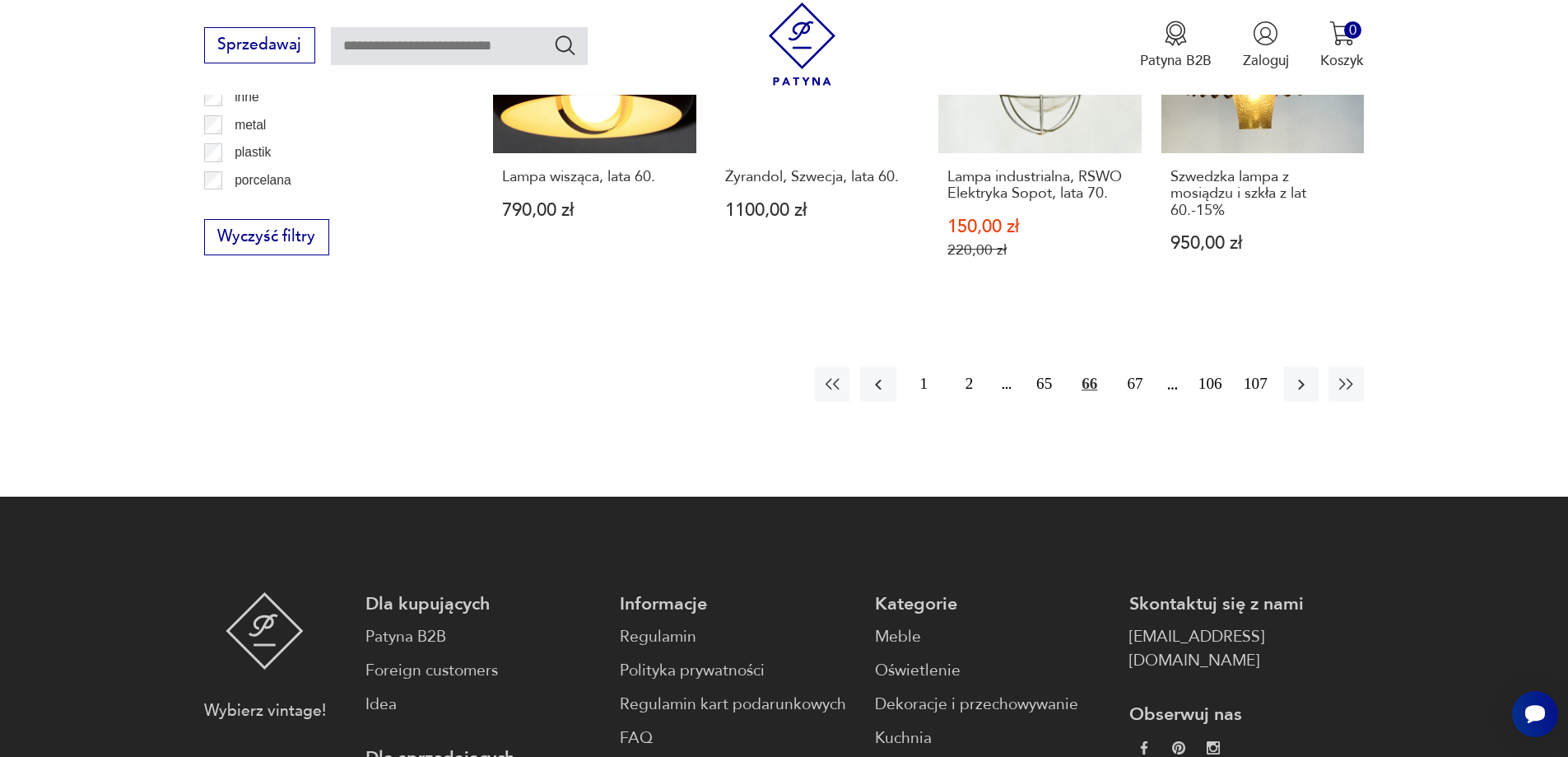
scroll to position [1806, 0]
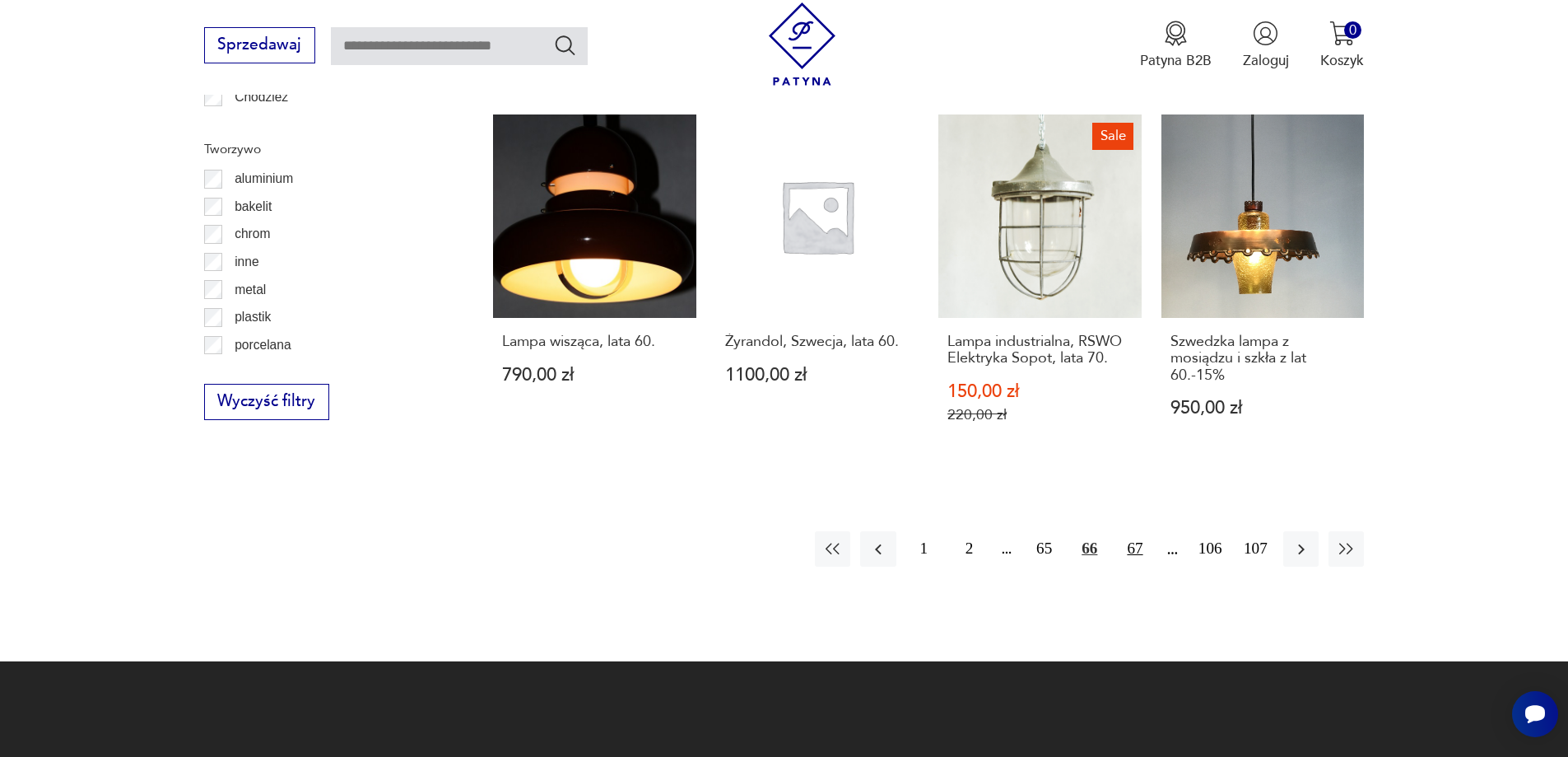
click at [1135, 531] on button "67" at bounding box center [1135, 548] width 35 height 35
click at [1043, 531] on button "66" at bounding box center [1044, 548] width 35 height 35
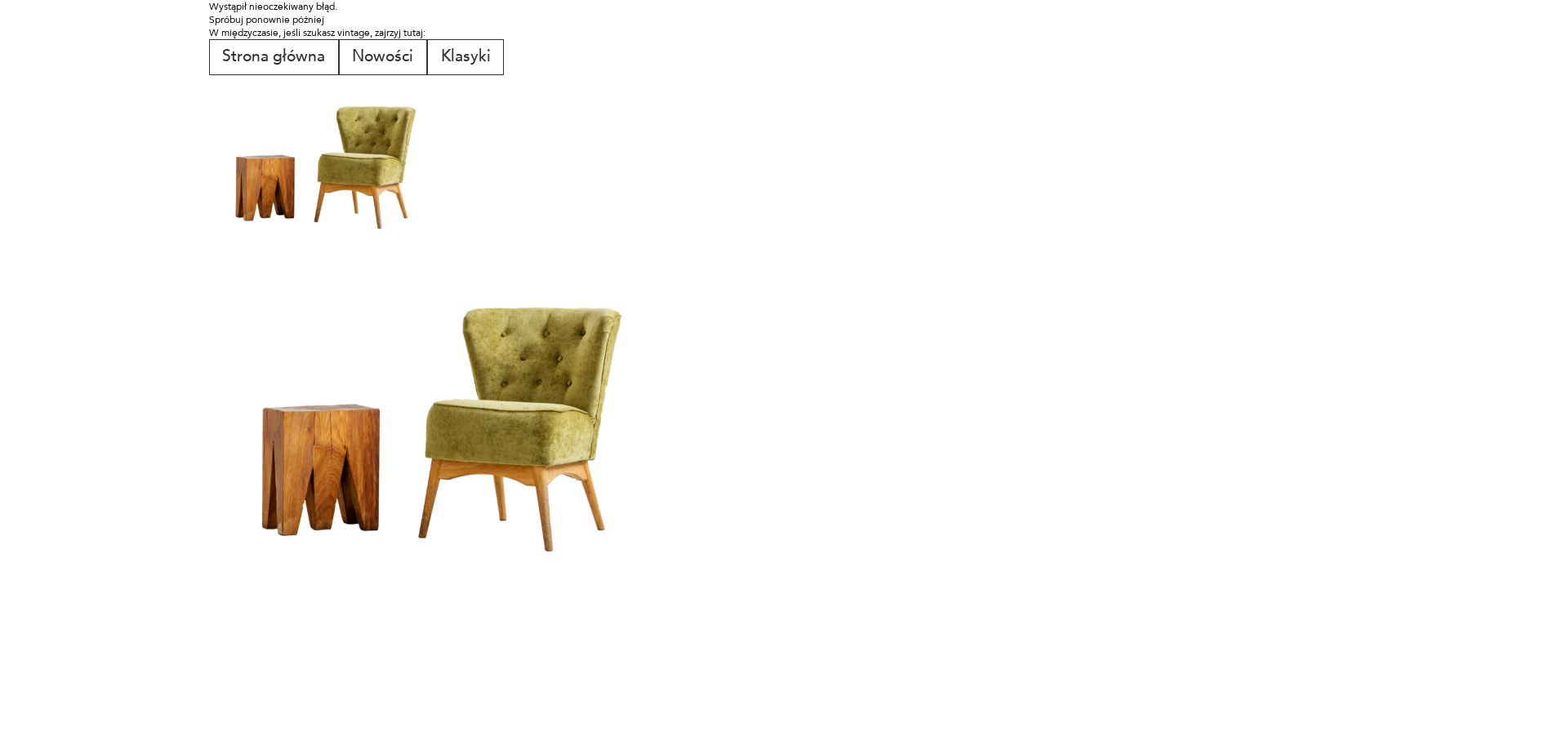
scroll to position [0, 0]
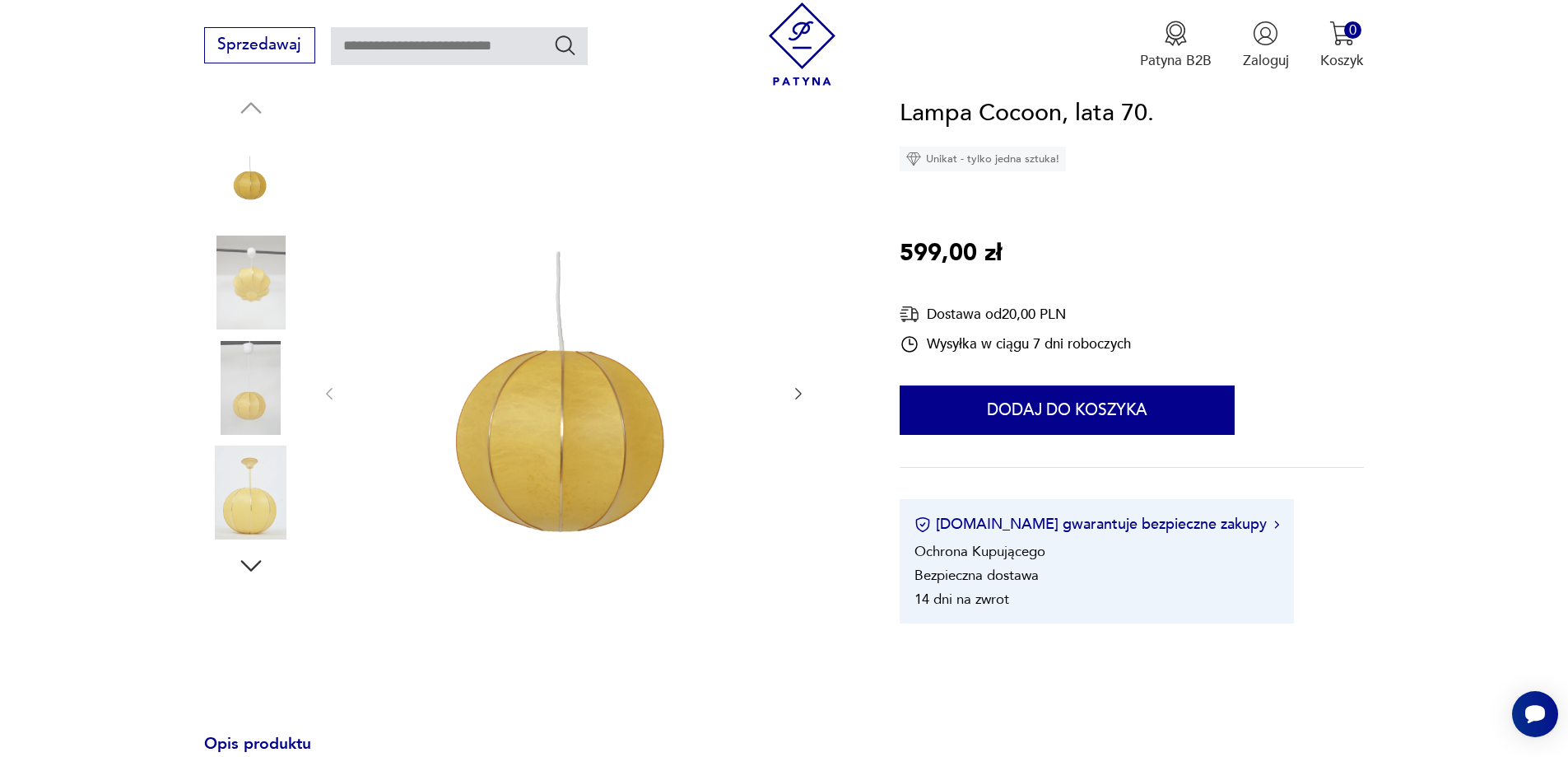
scroll to position [329, 0]
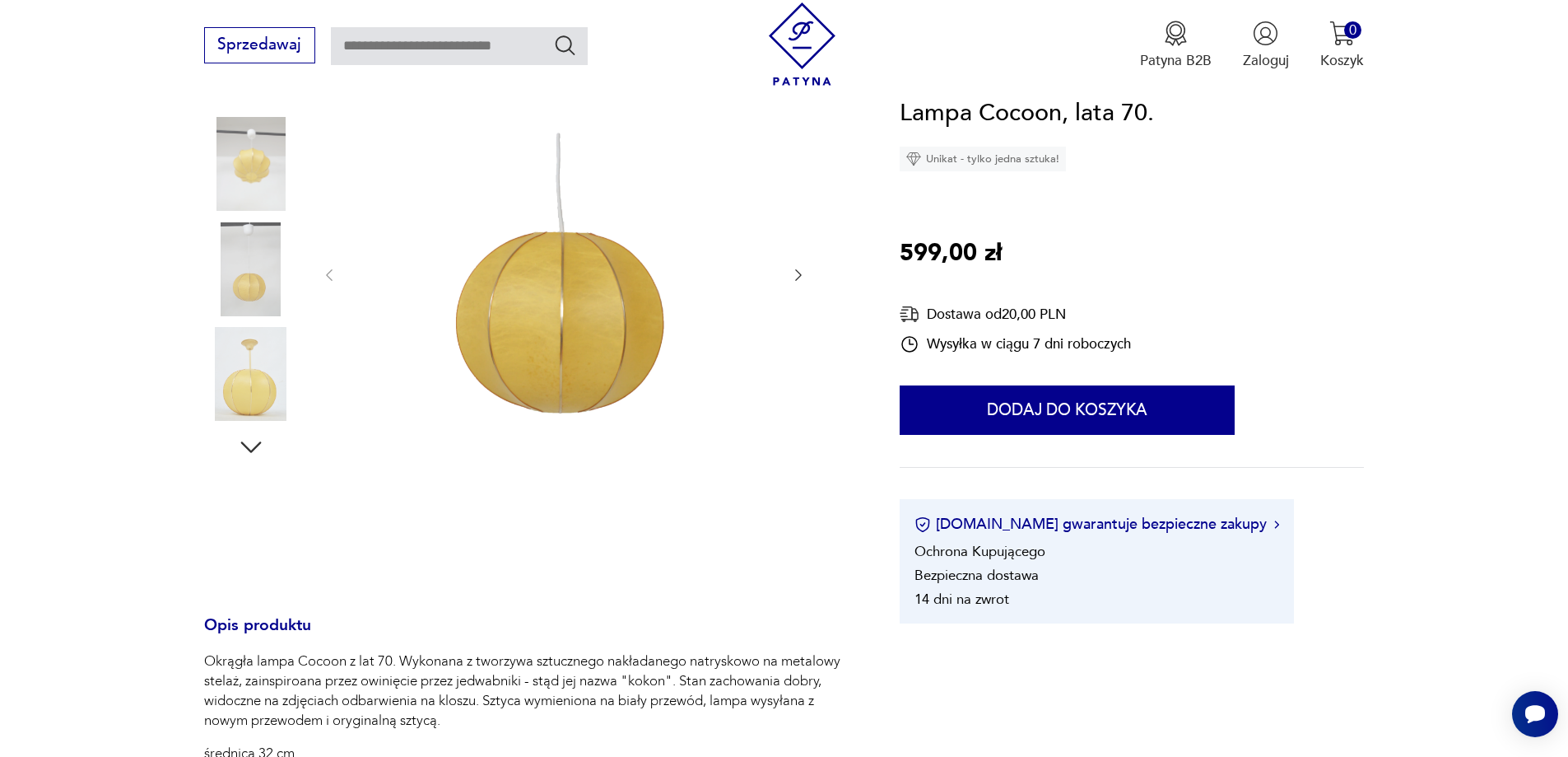
click at [259, 386] on img at bounding box center [251, 374] width 94 height 94
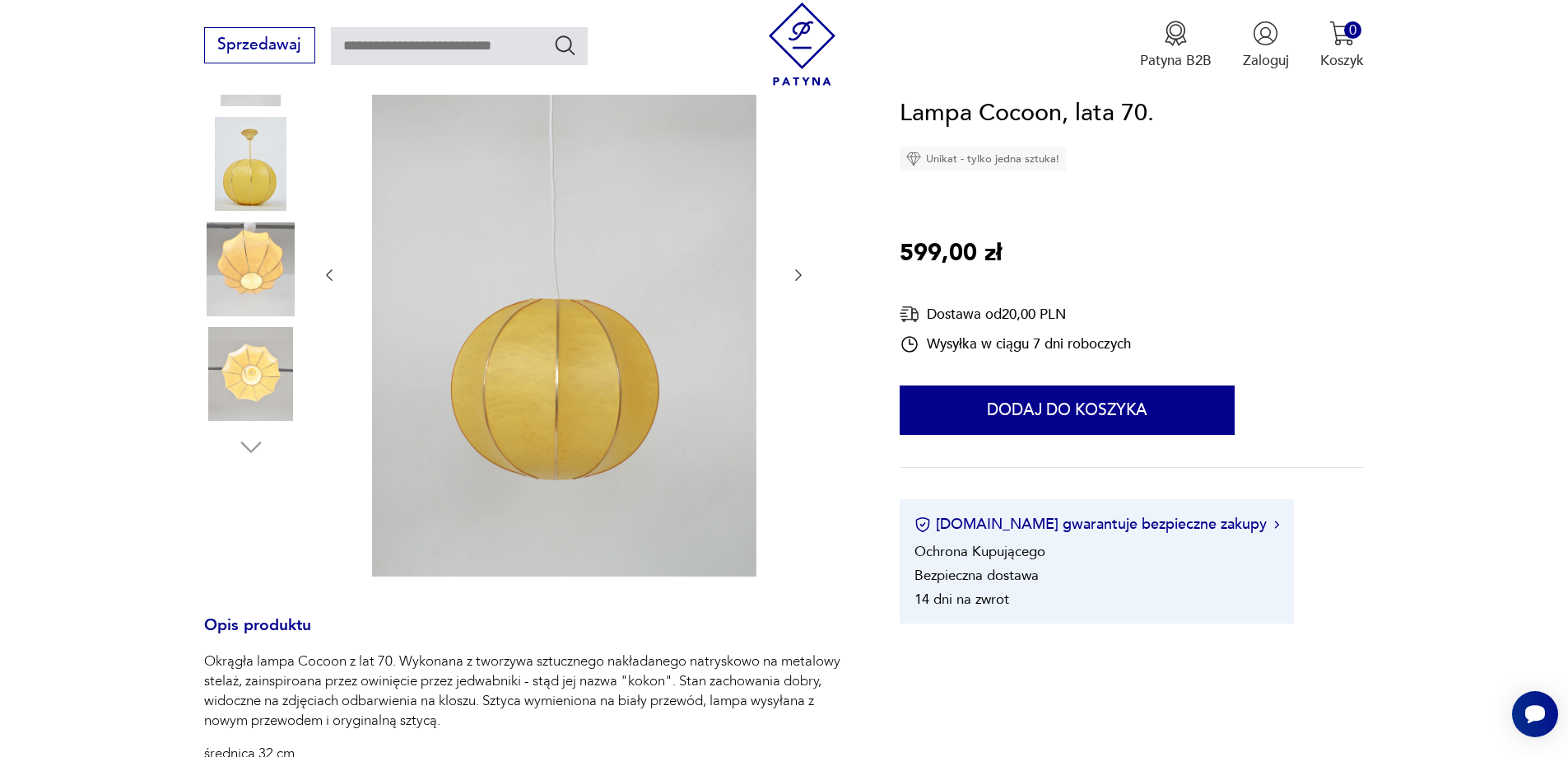
scroll to position [165, 0]
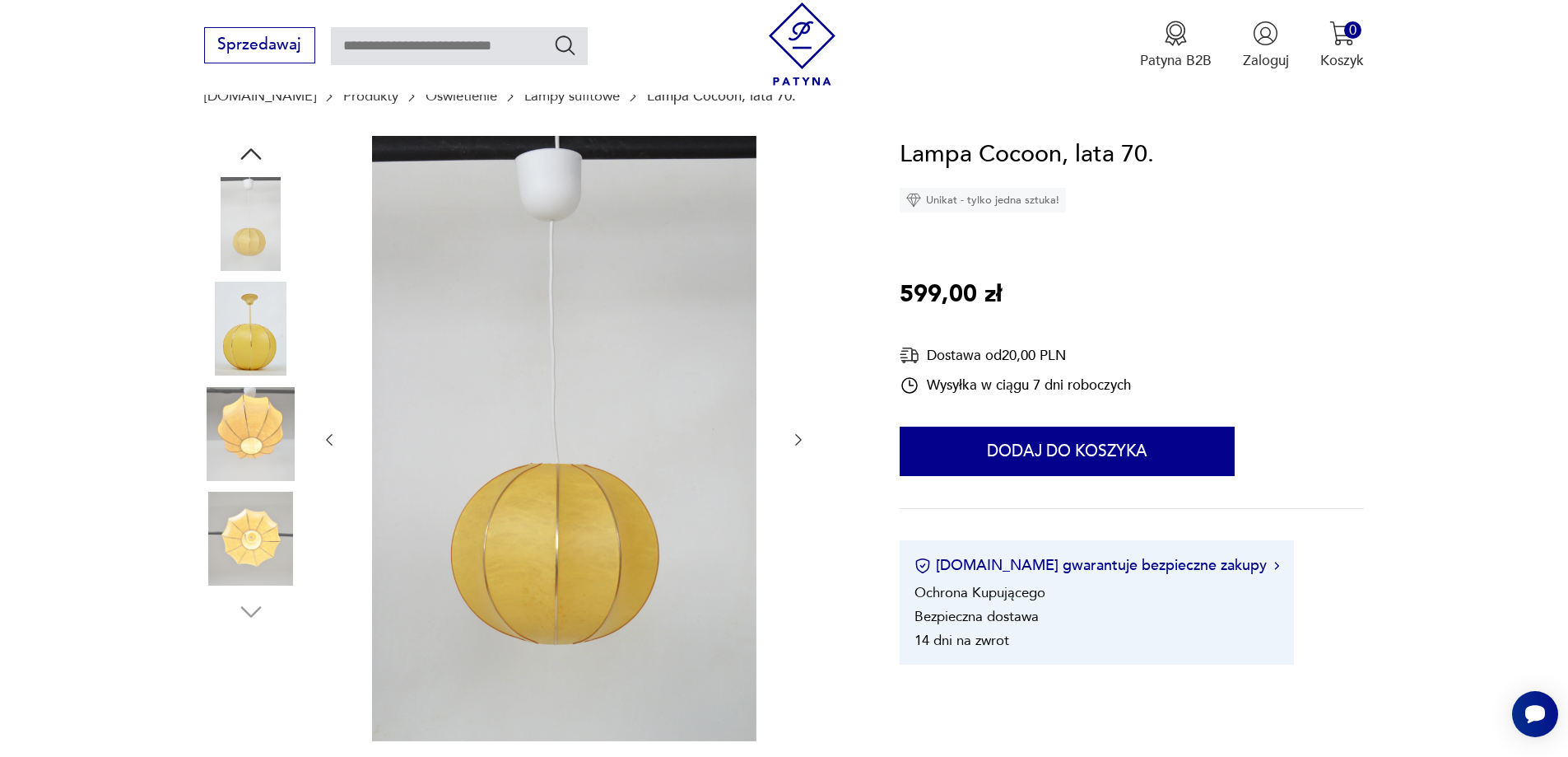
click at [251, 331] on img at bounding box center [251, 328] width 94 height 94
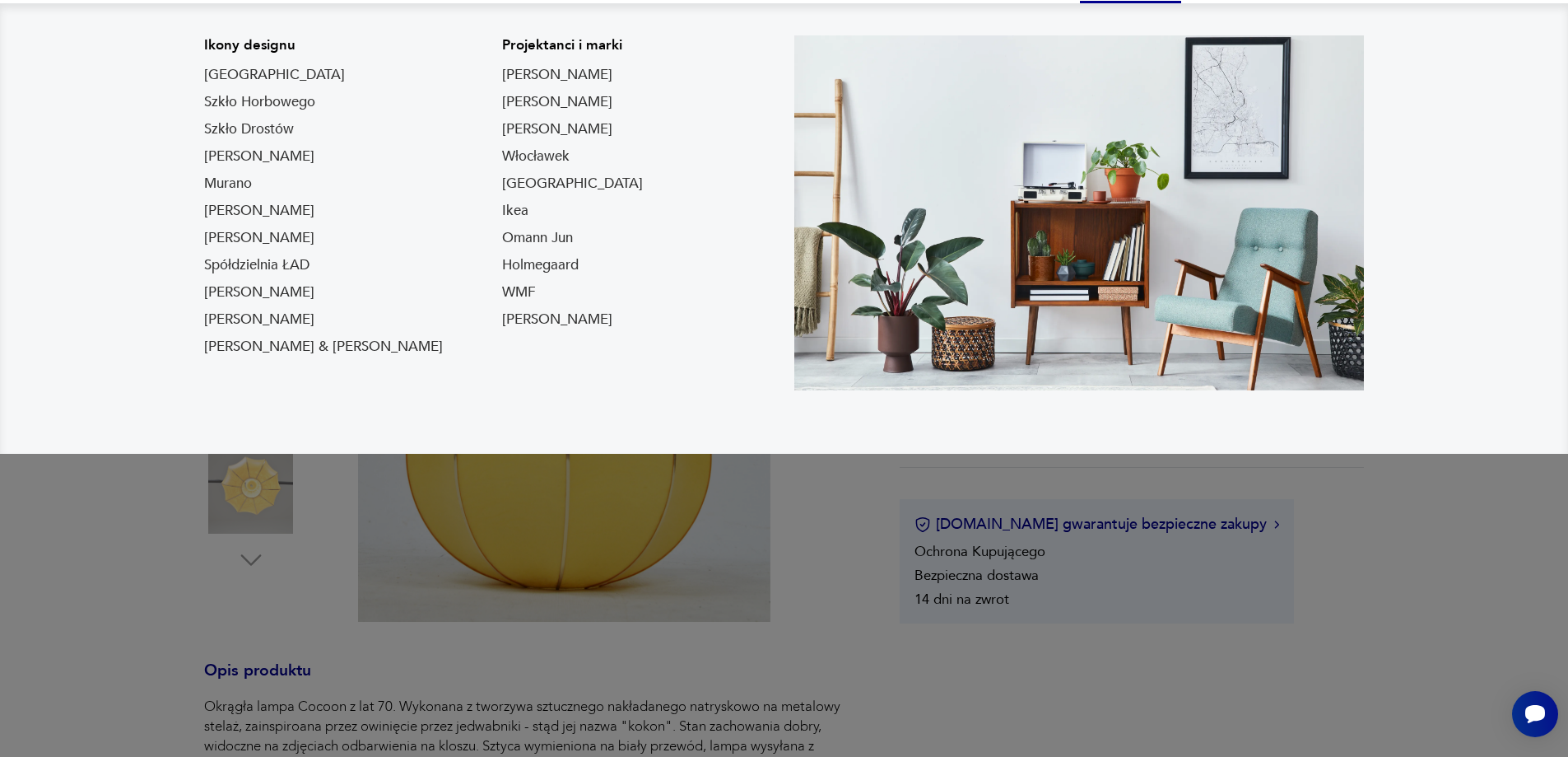
scroll to position [329, 0]
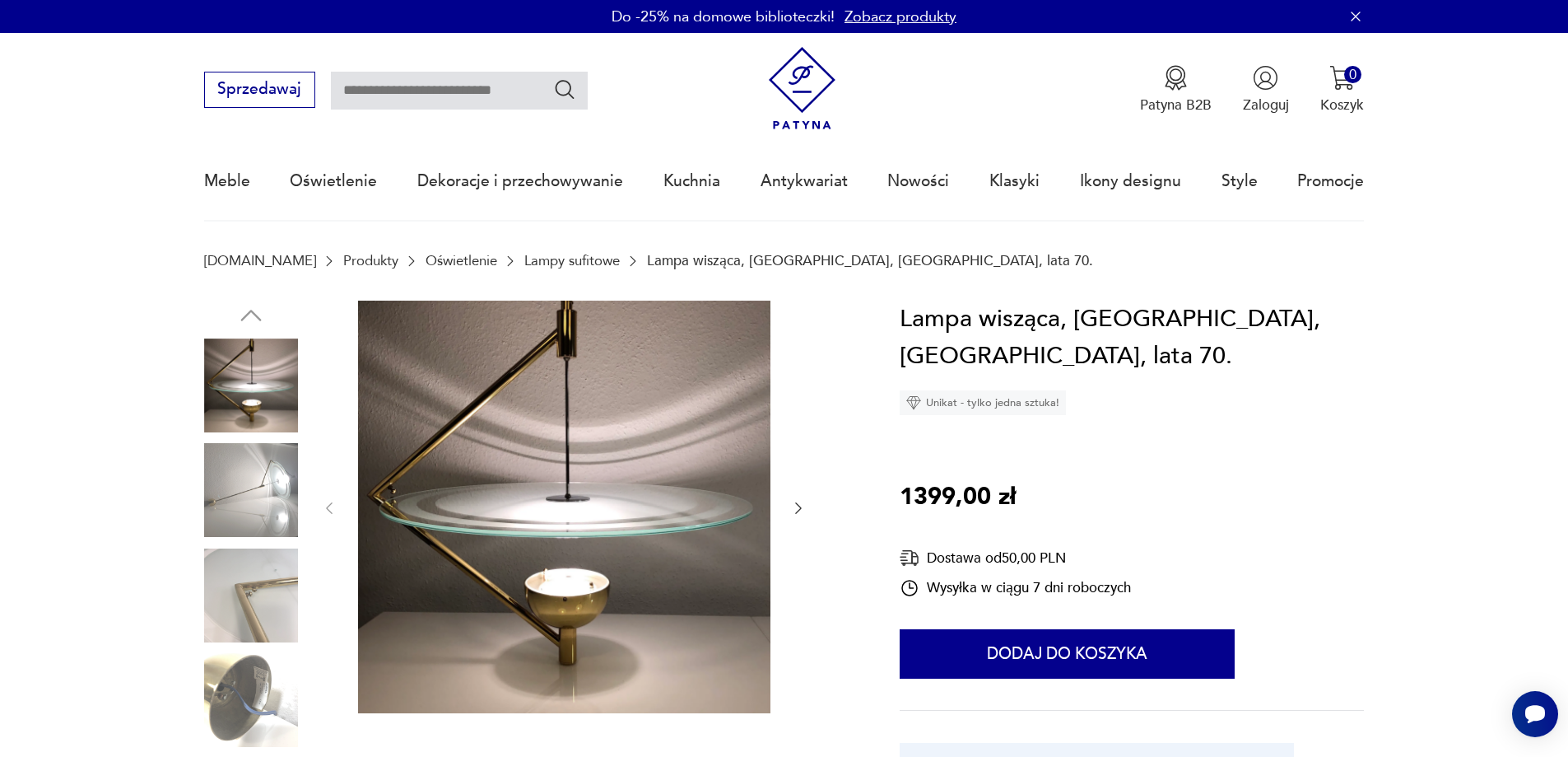
scroll to position [82, 0]
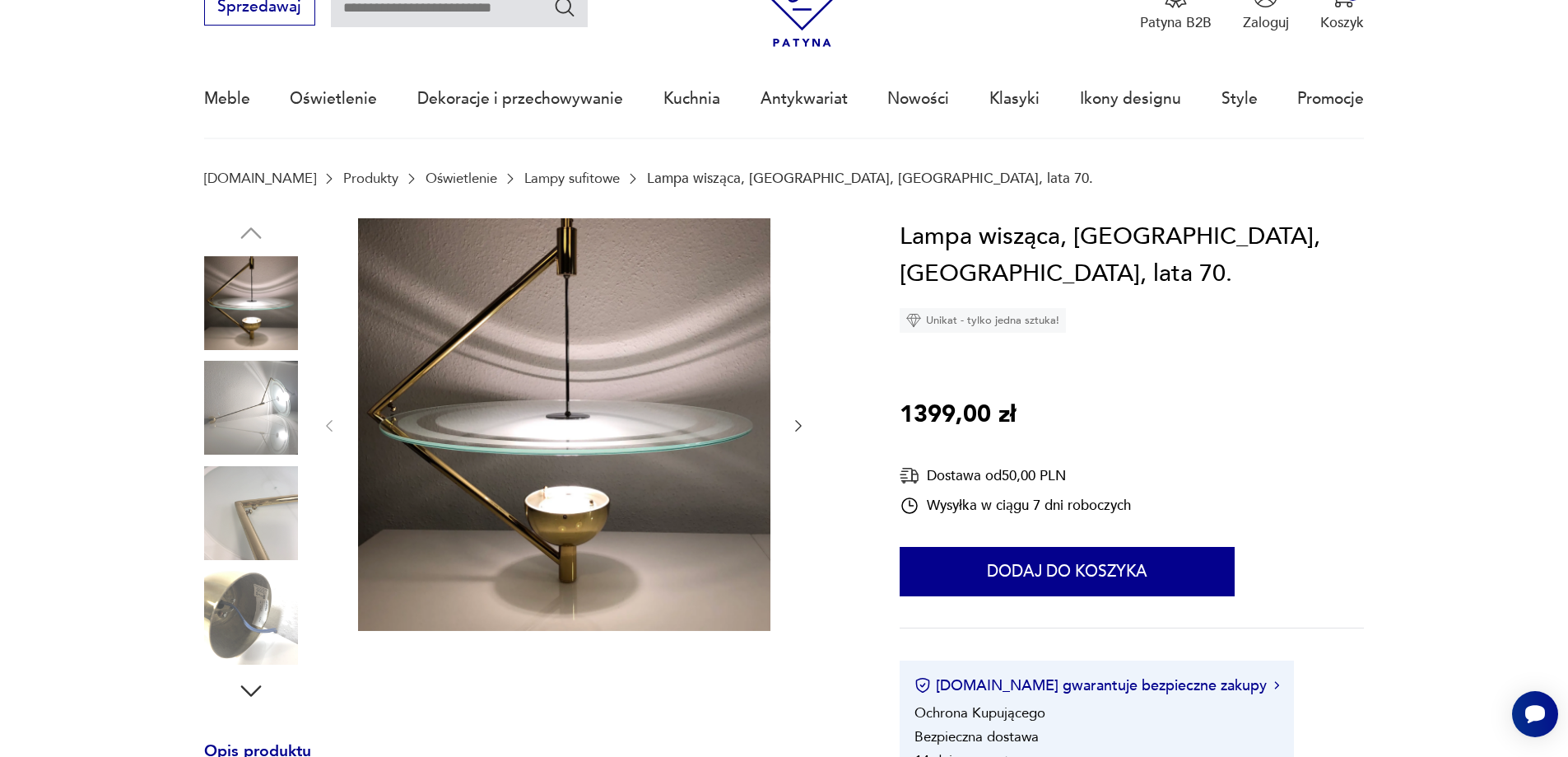
click at [798, 426] on icon "button" at bounding box center [798, 425] width 16 height 16
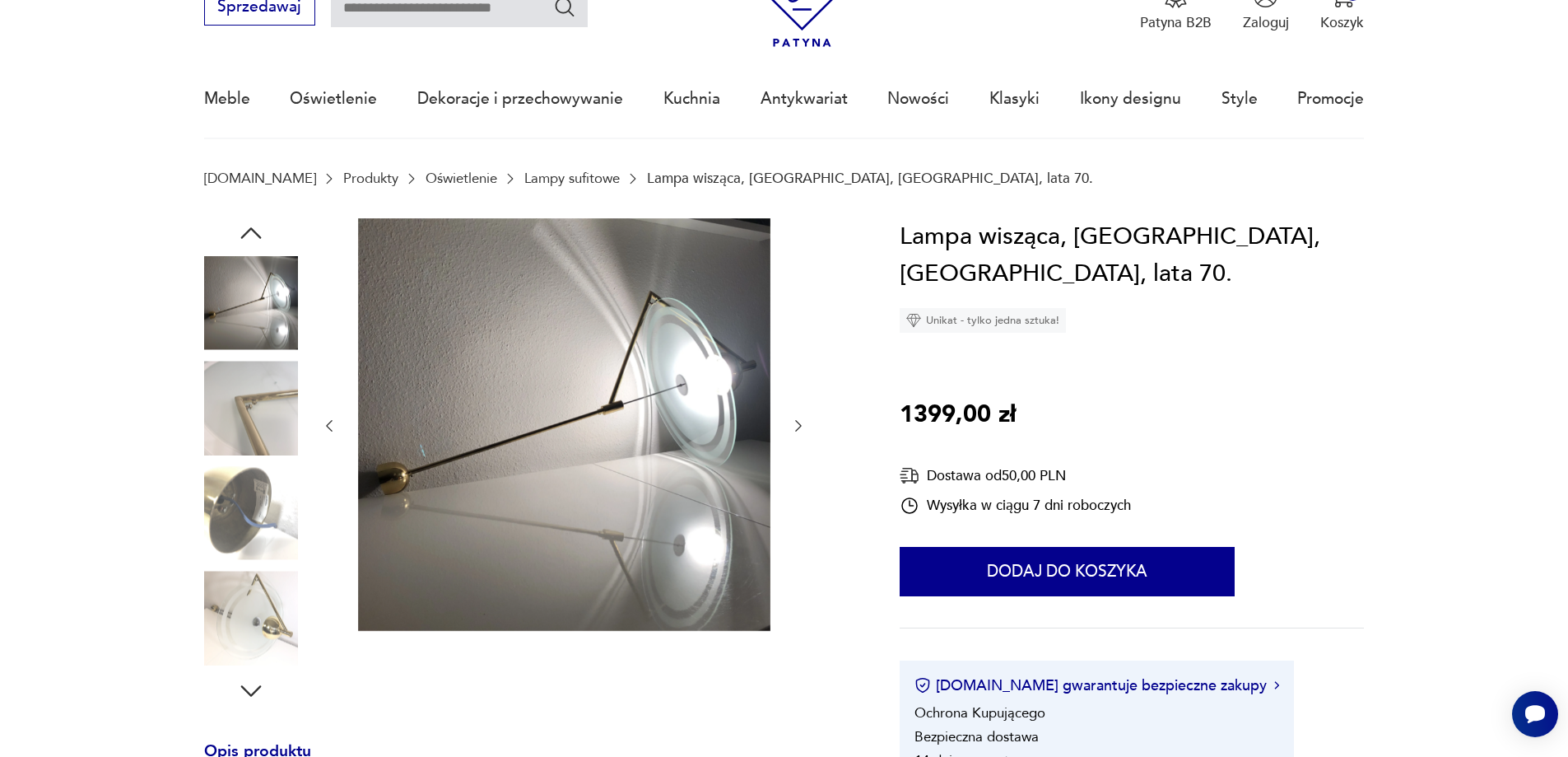
click at [797, 425] on icon "button" at bounding box center [798, 425] width 16 height 16
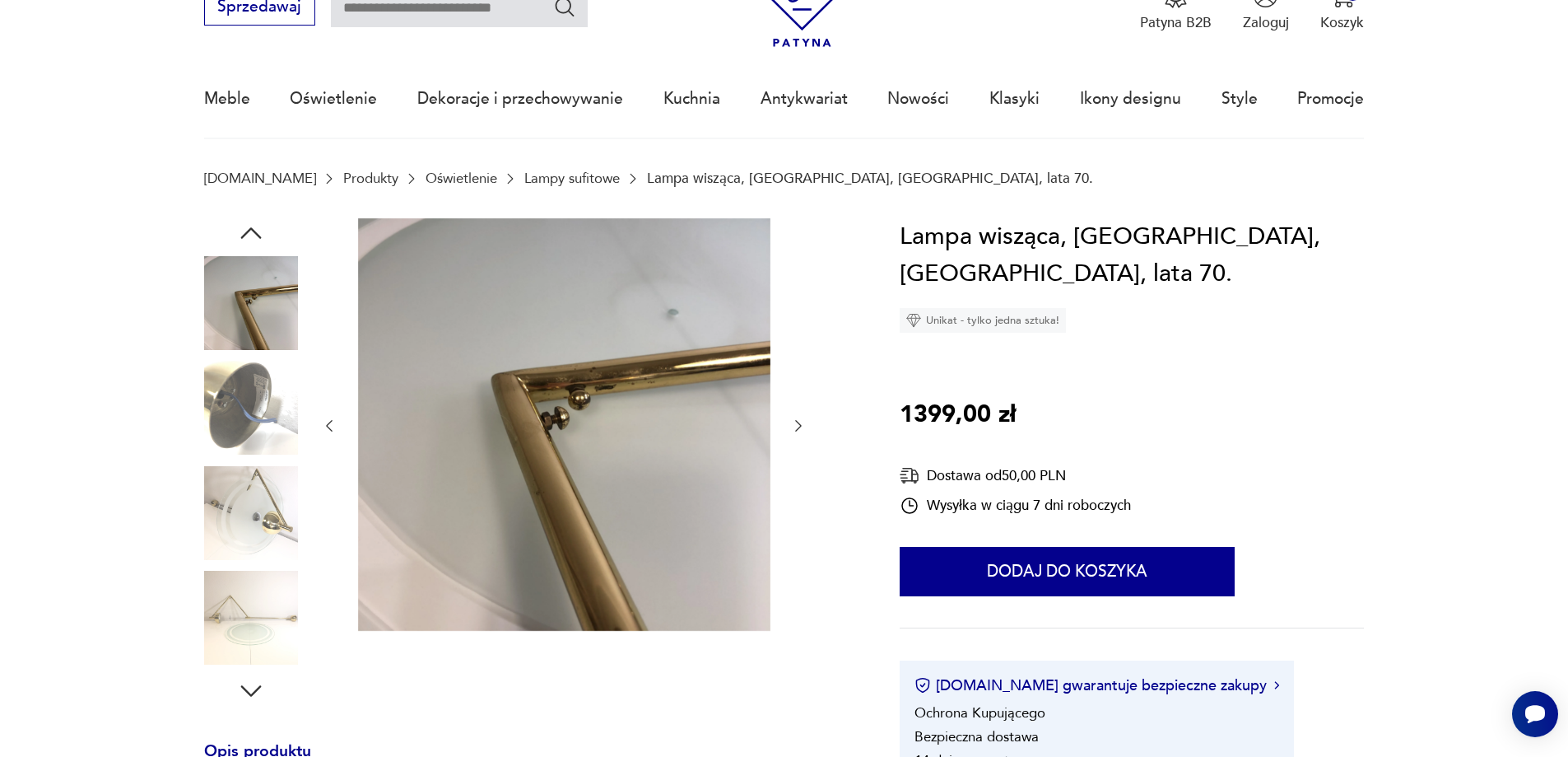
click at [796, 425] on icon "button" at bounding box center [798, 425] width 16 height 16
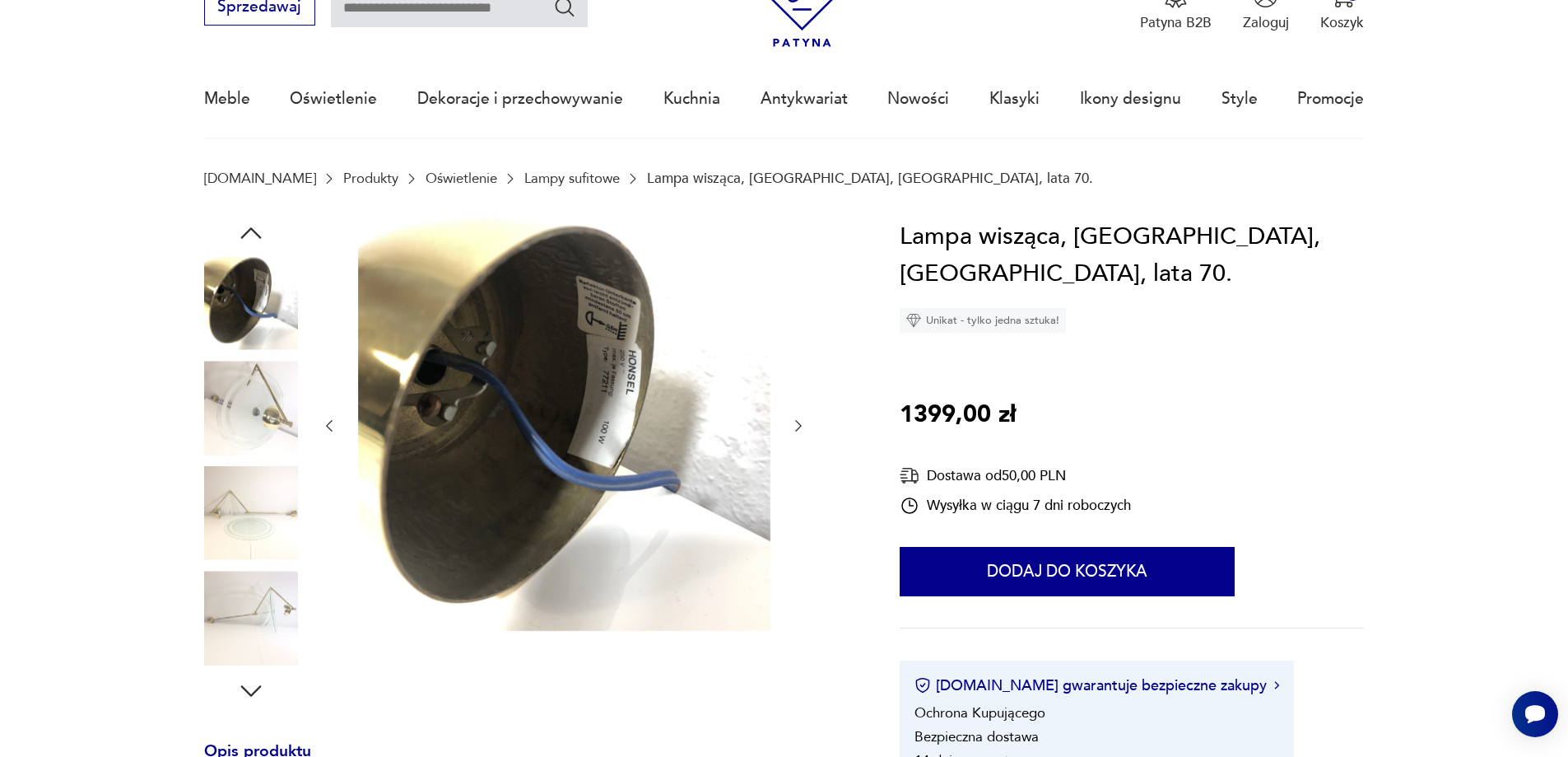
click at [796, 425] on icon "button" at bounding box center [798, 425] width 16 height 16
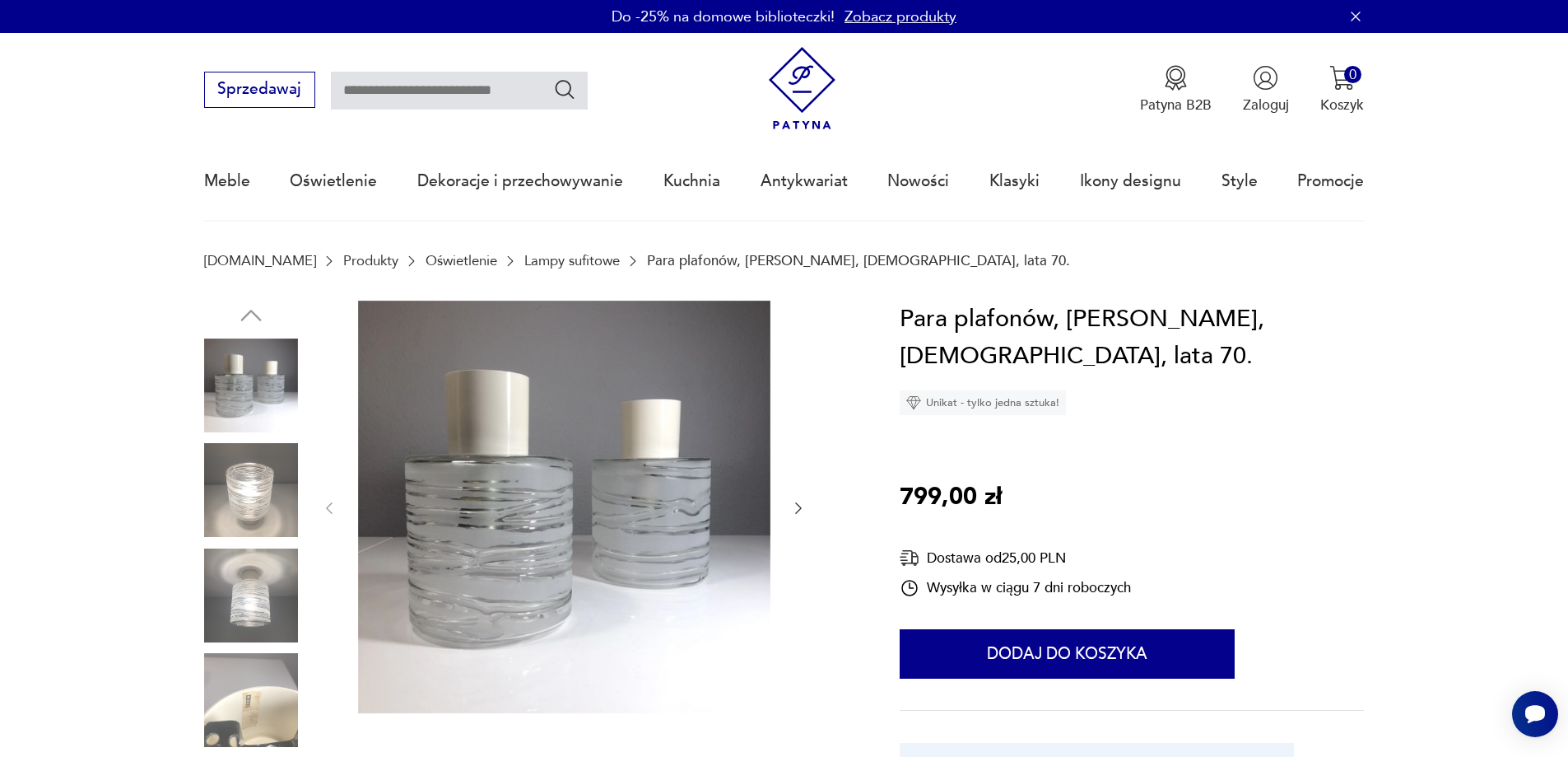
click at [801, 507] on icon "button" at bounding box center [798, 507] width 6 height 12
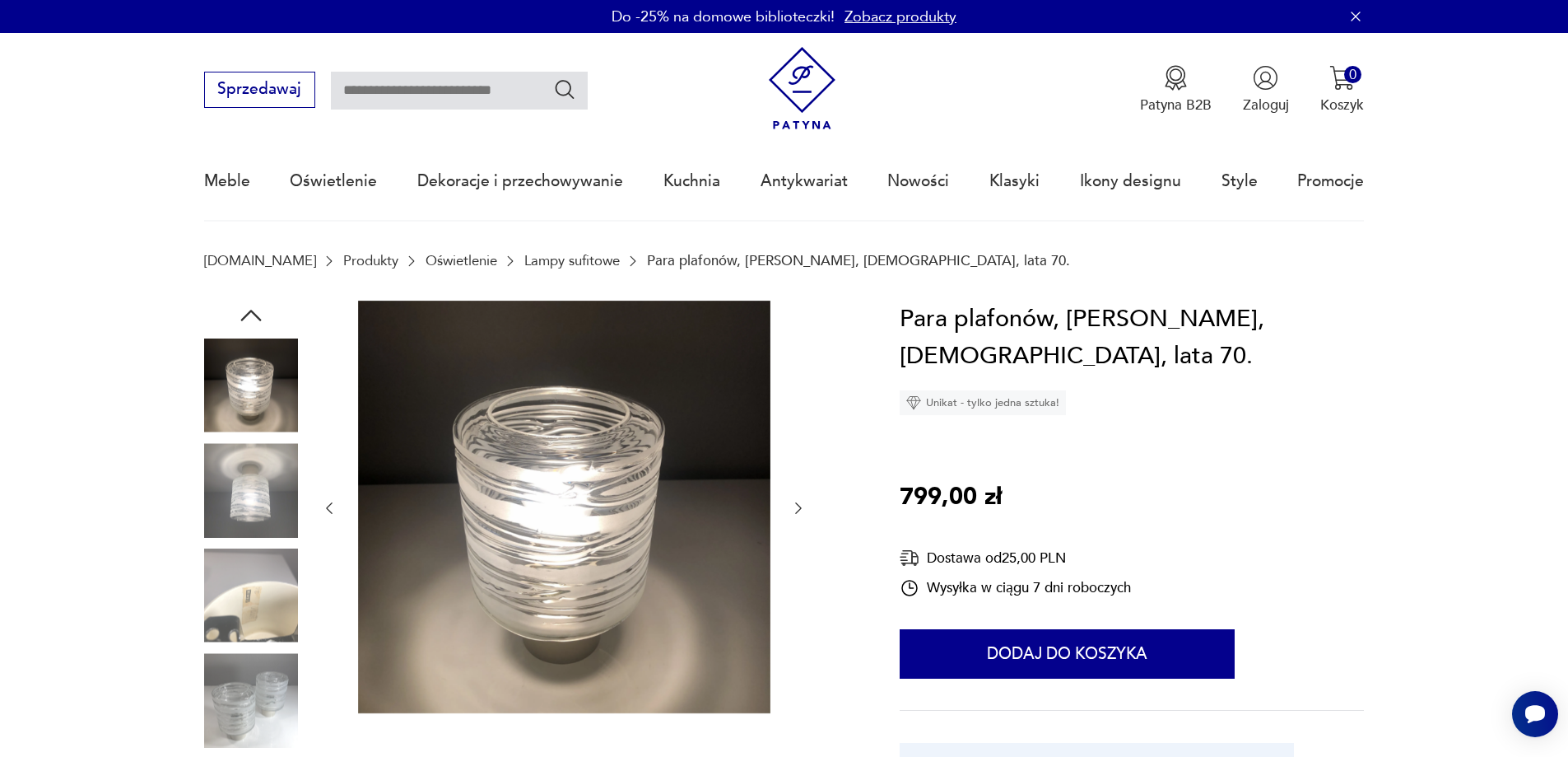
click at [797, 508] on icon "button" at bounding box center [798, 508] width 16 height 16
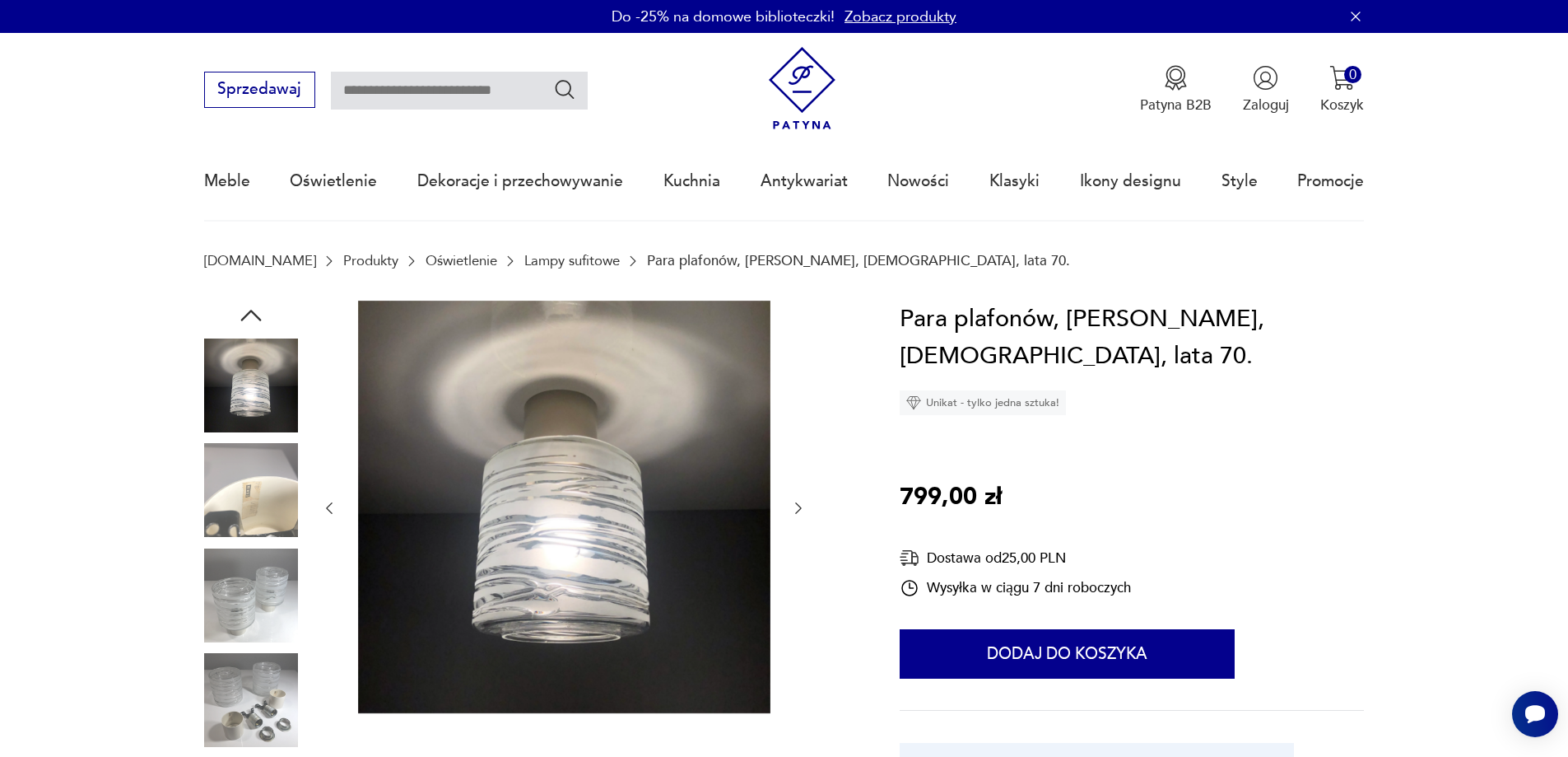
click at [795, 508] on icon "button" at bounding box center [798, 508] width 16 height 16
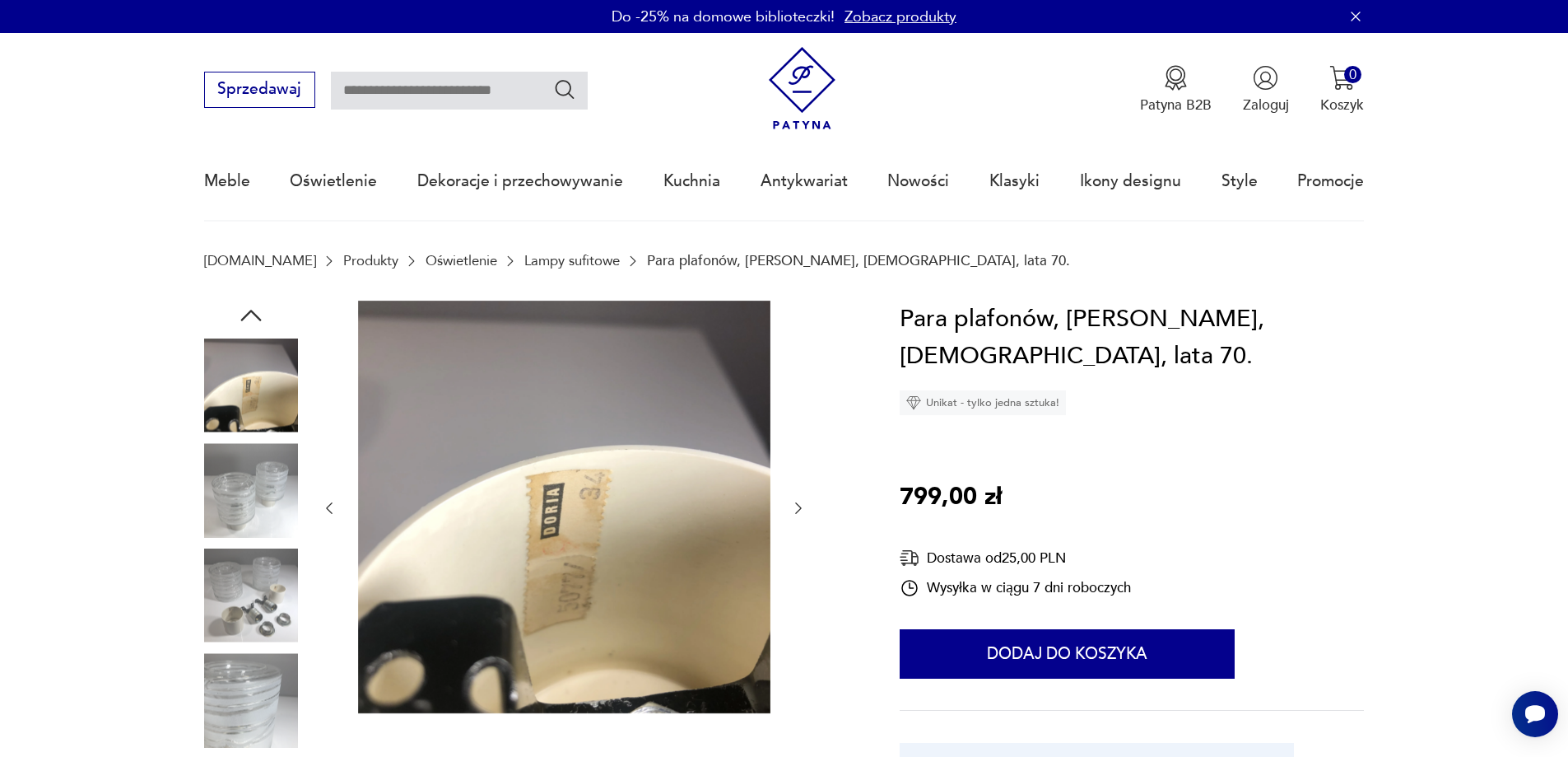
click at [795, 508] on icon "button" at bounding box center [798, 508] width 16 height 16
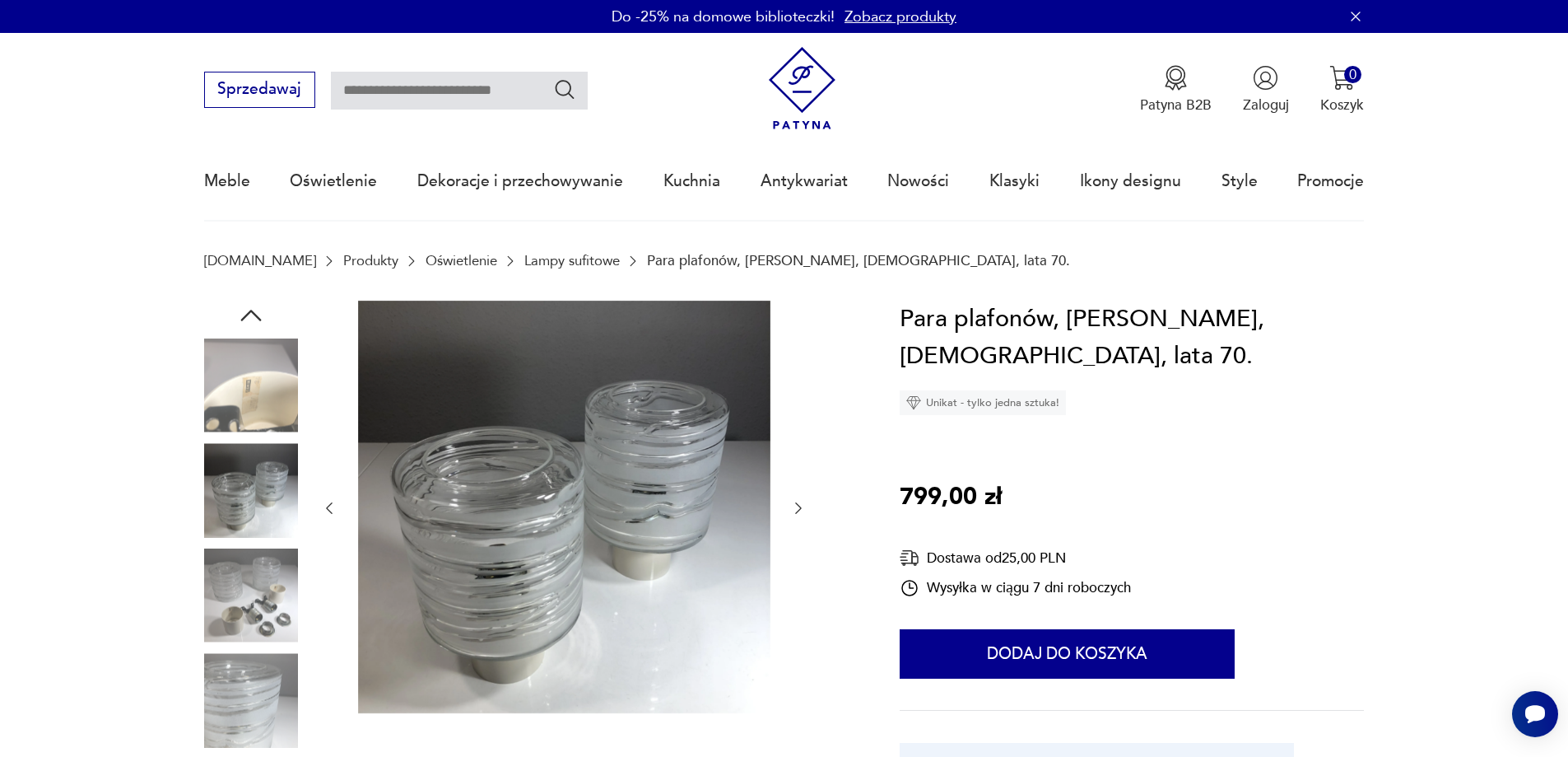
click at [795, 508] on icon "button" at bounding box center [798, 508] width 16 height 16
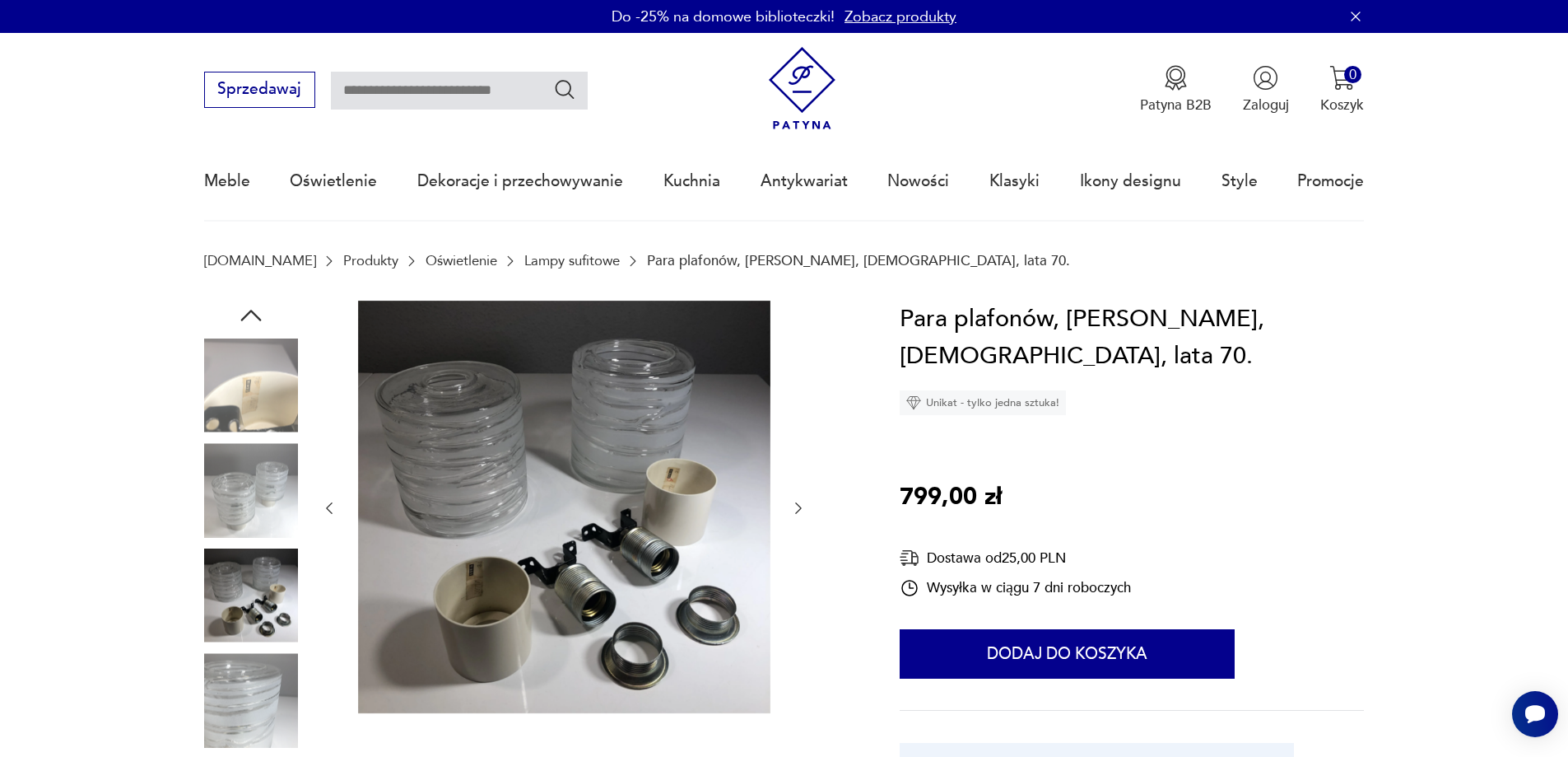
click at [795, 508] on icon "button" at bounding box center [798, 508] width 16 height 16
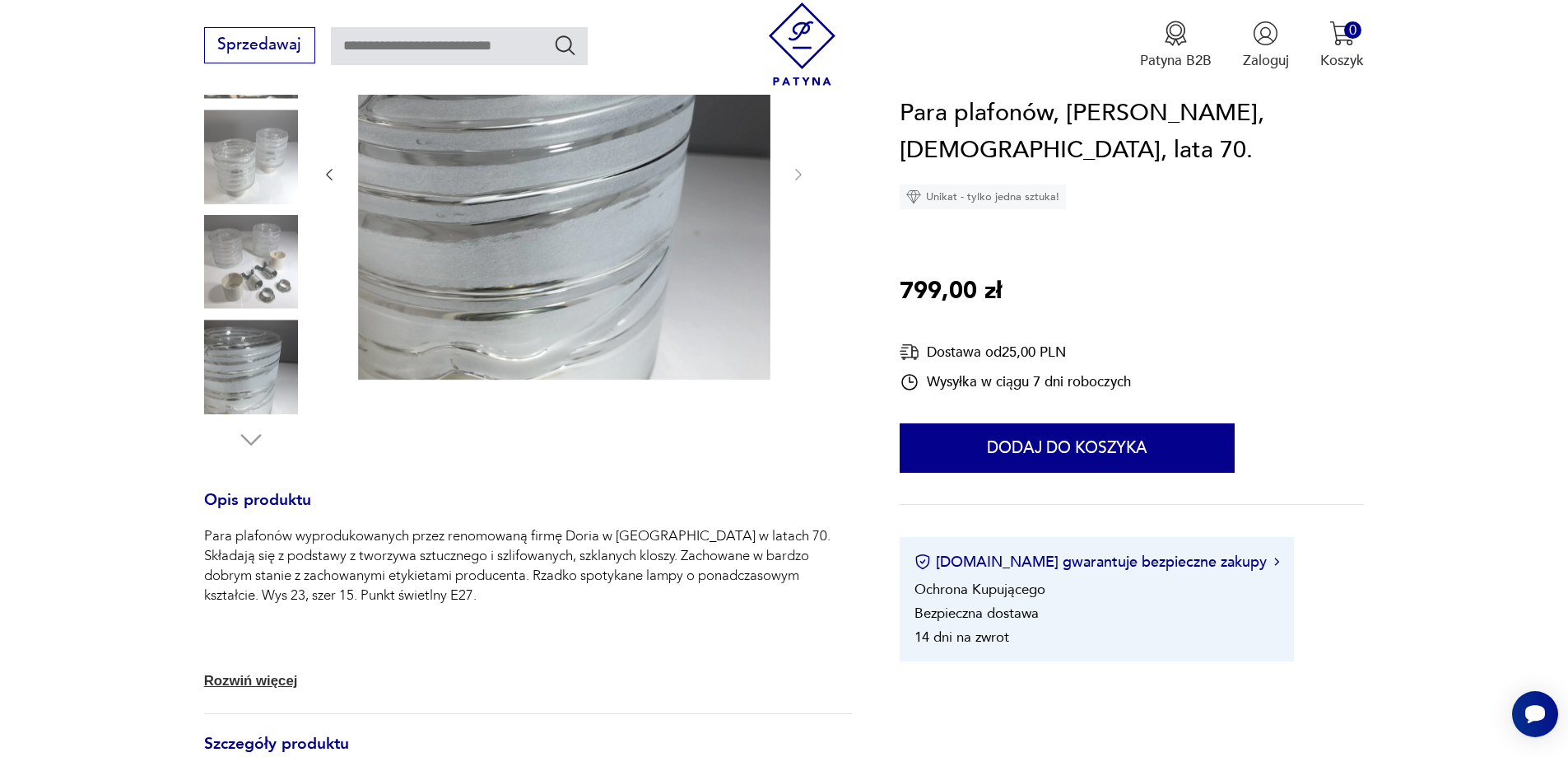
scroll to position [247, 0]
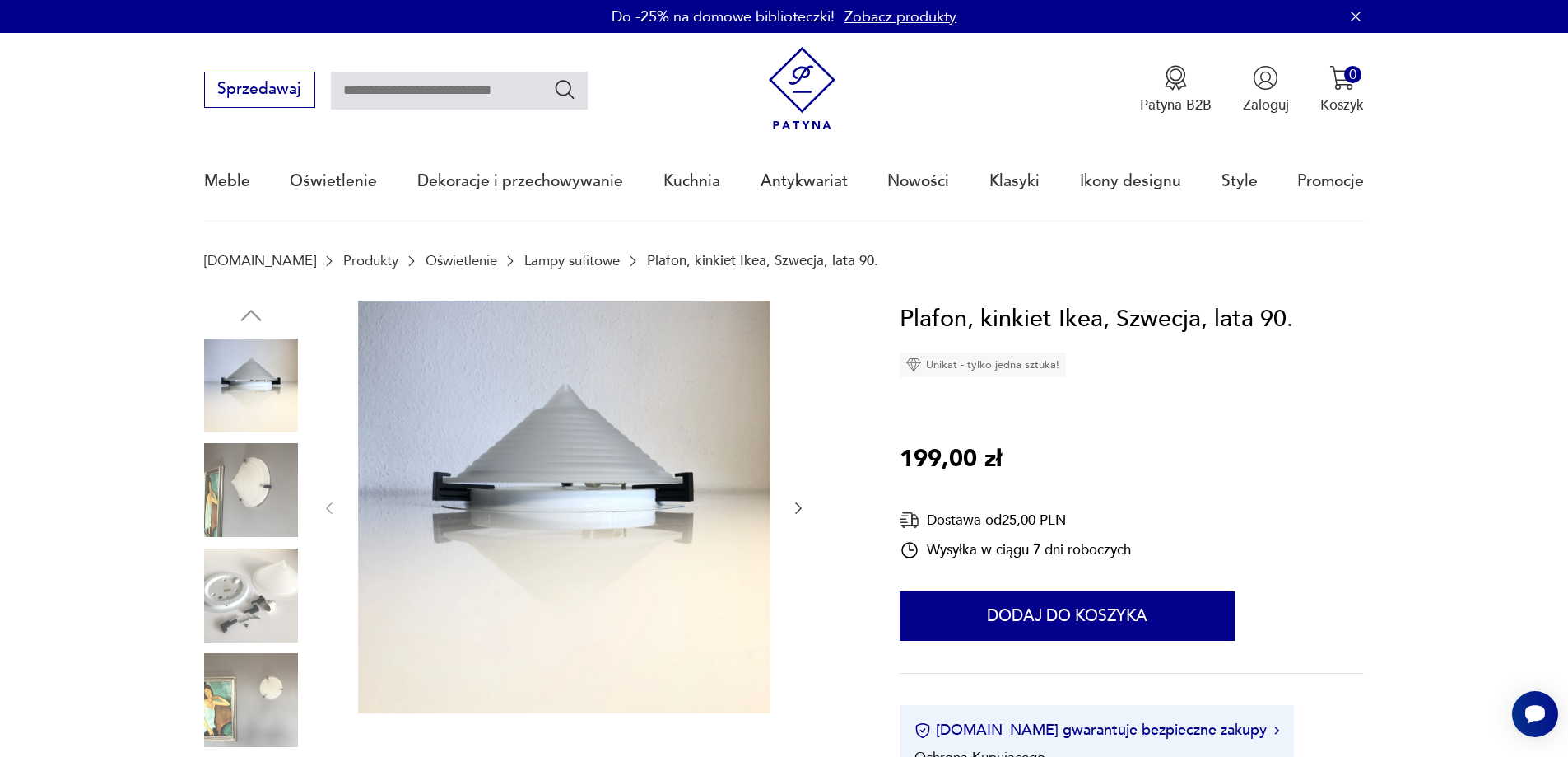
click at [790, 502] on icon "button" at bounding box center [798, 508] width 16 height 16
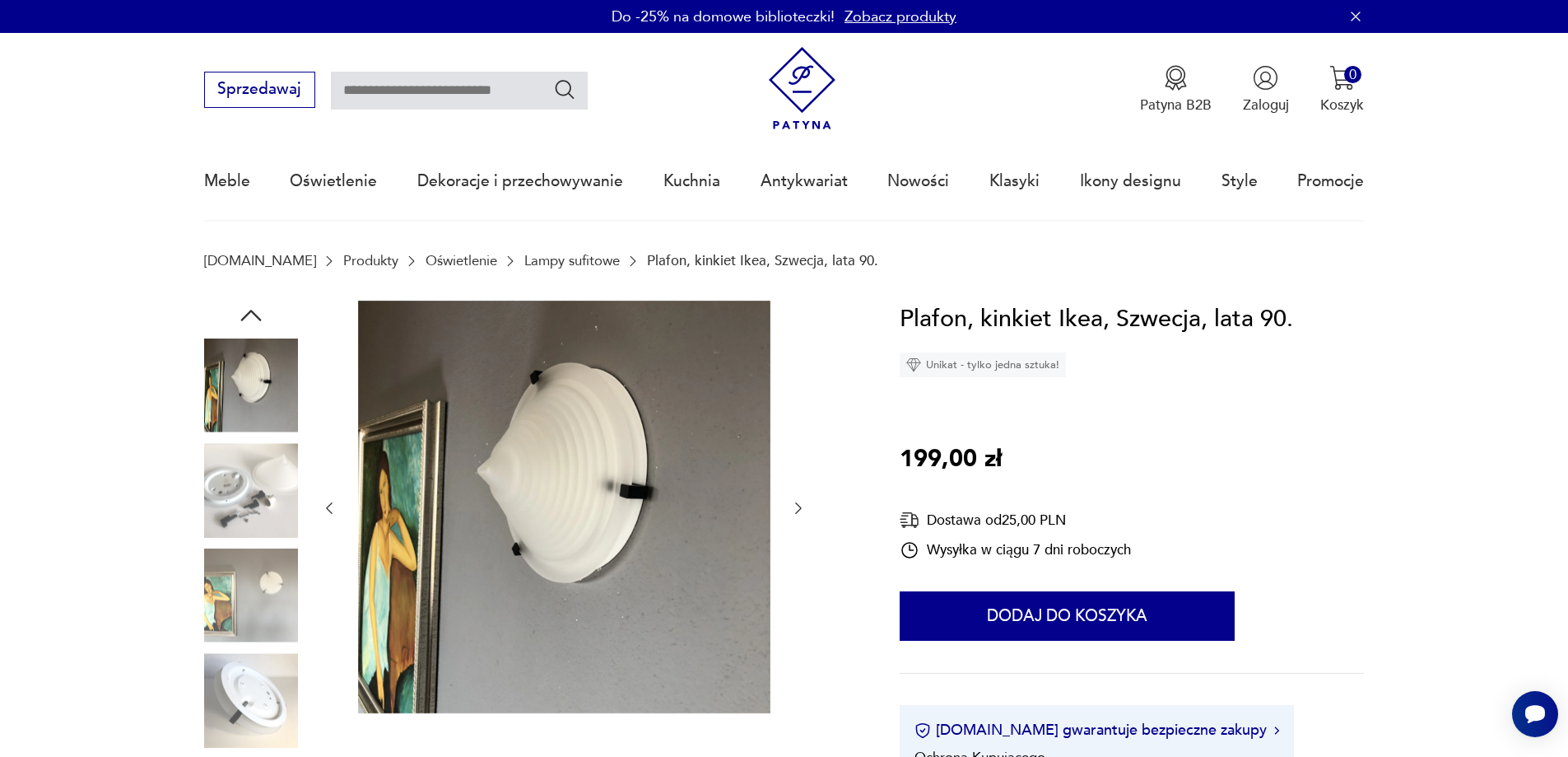
click at [787, 502] on div at bounding box center [563, 507] width 486 height 415
click at [798, 509] on icon "button" at bounding box center [798, 508] width 16 height 16
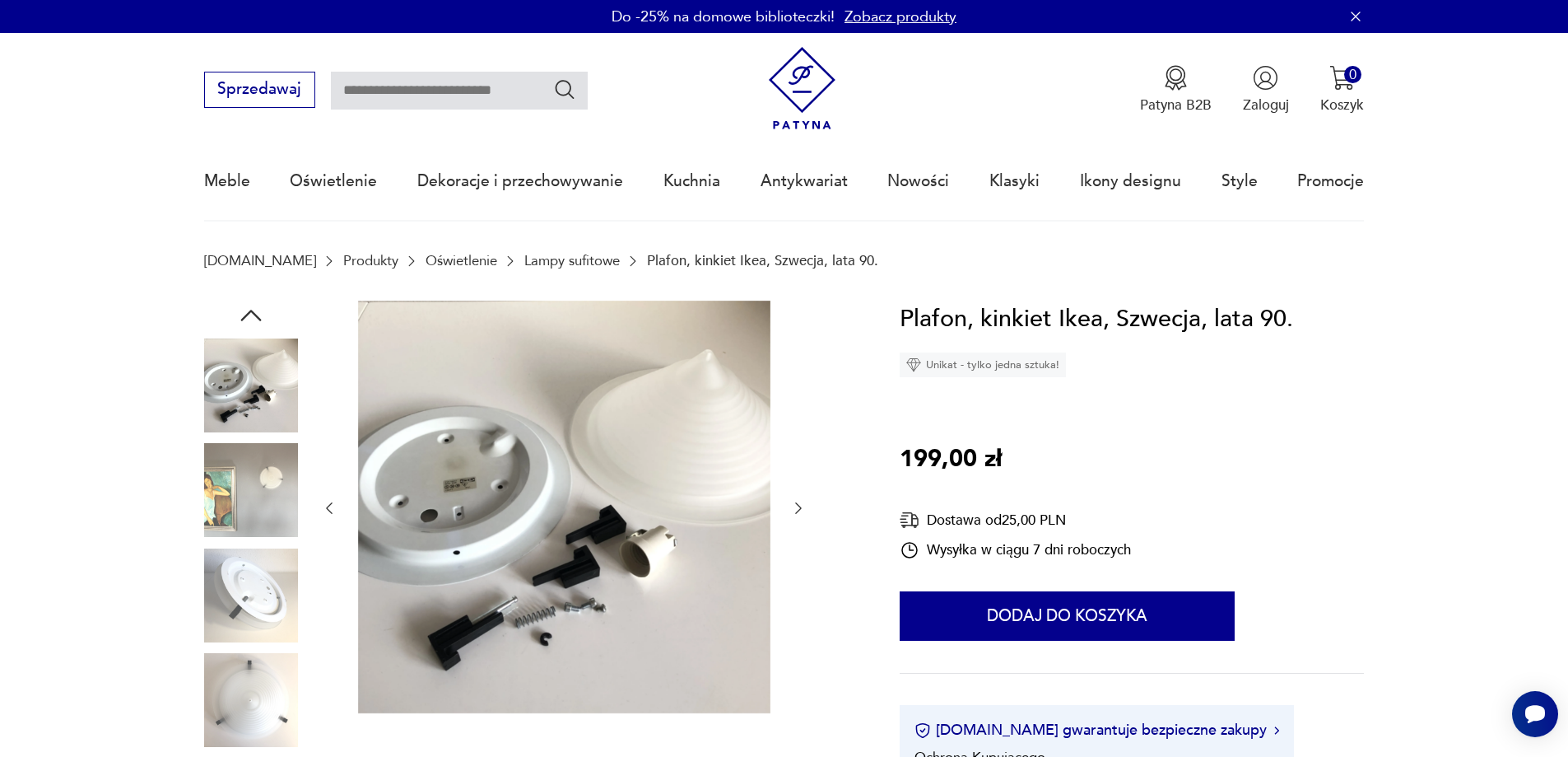
click at [798, 508] on icon "button" at bounding box center [798, 508] width 16 height 16
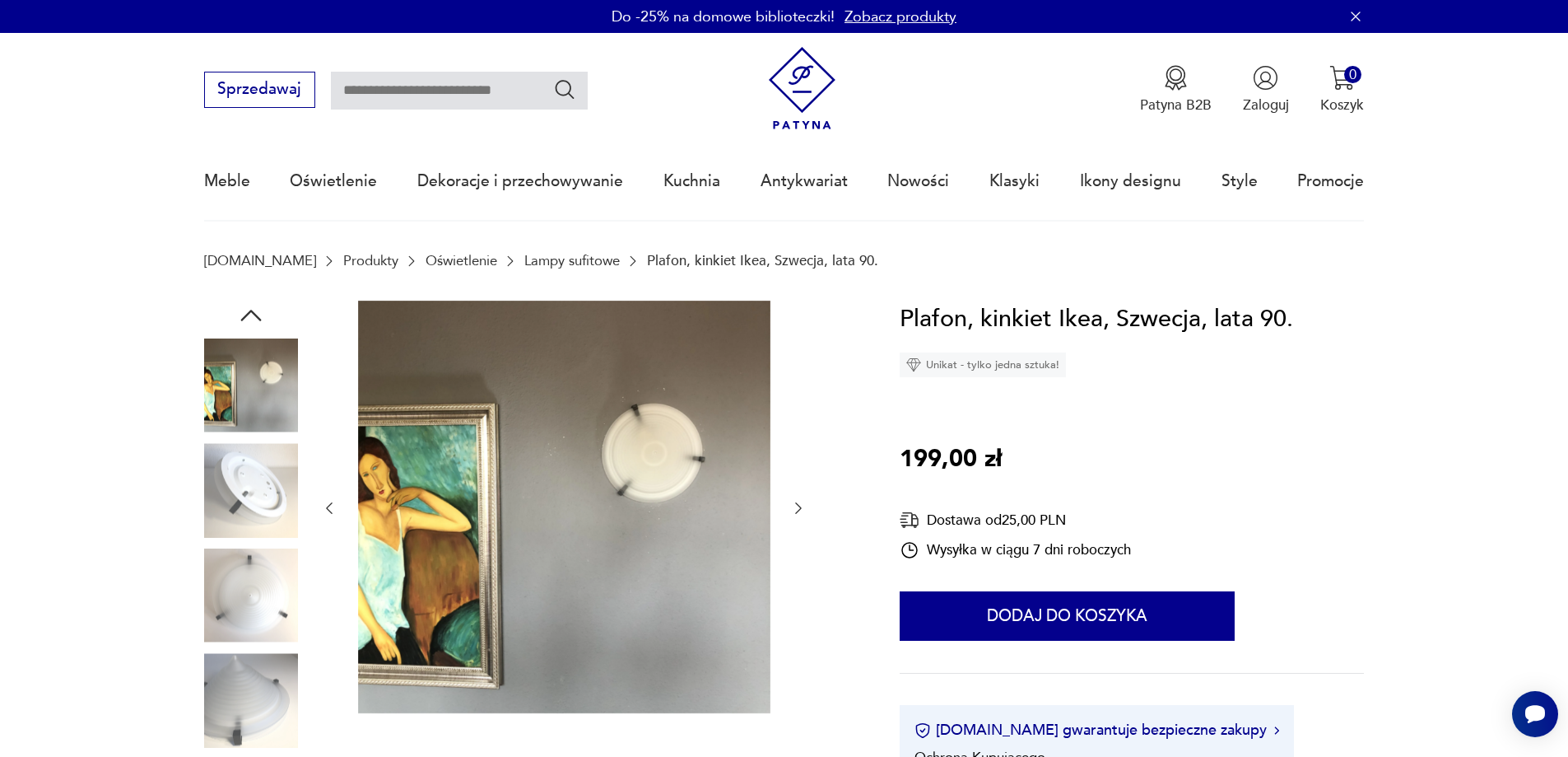
click at [797, 508] on icon "button" at bounding box center [798, 508] width 16 height 16
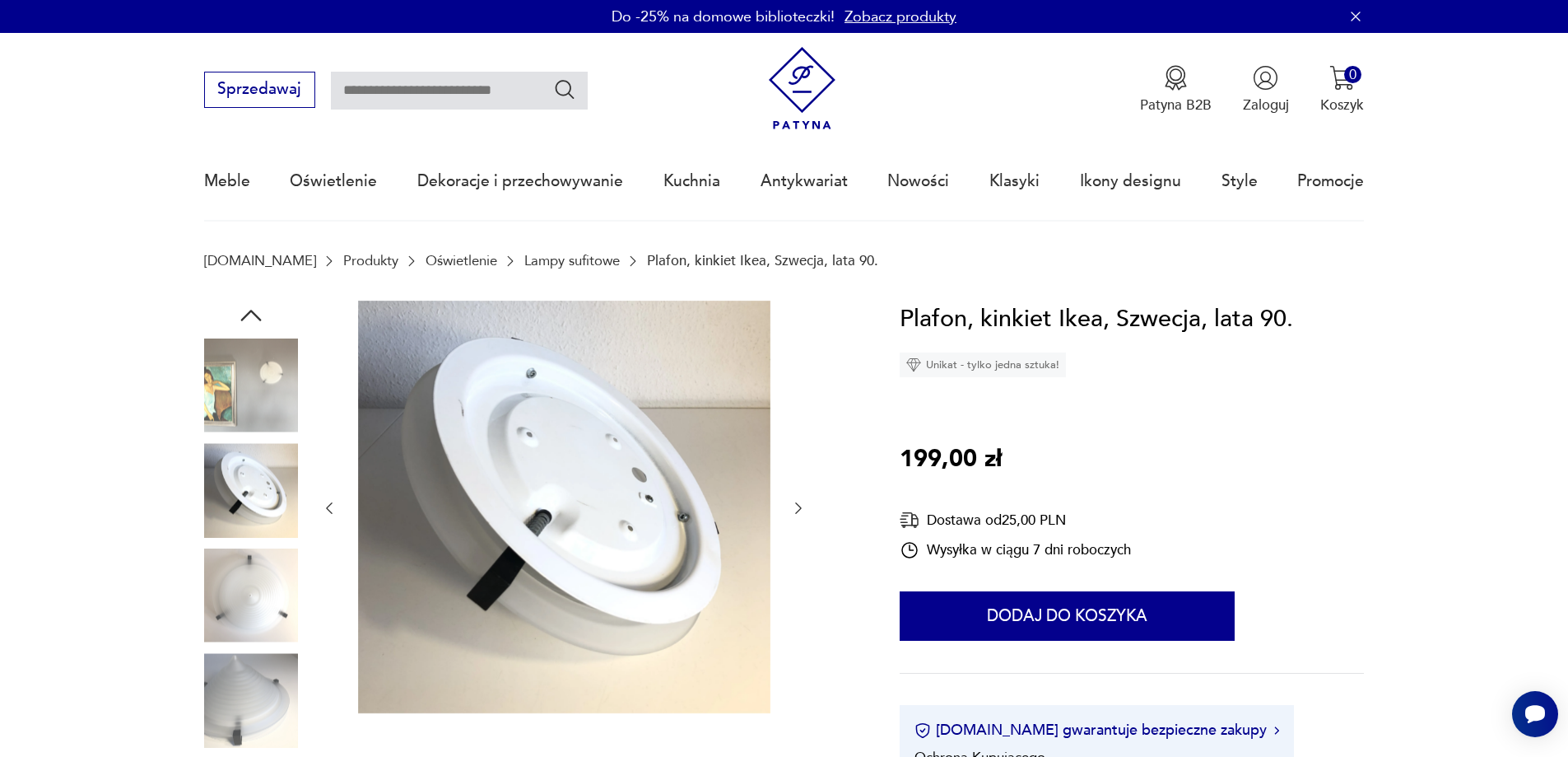
click at [797, 508] on icon "button" at bounding box center [798, 508] width 16 height 16
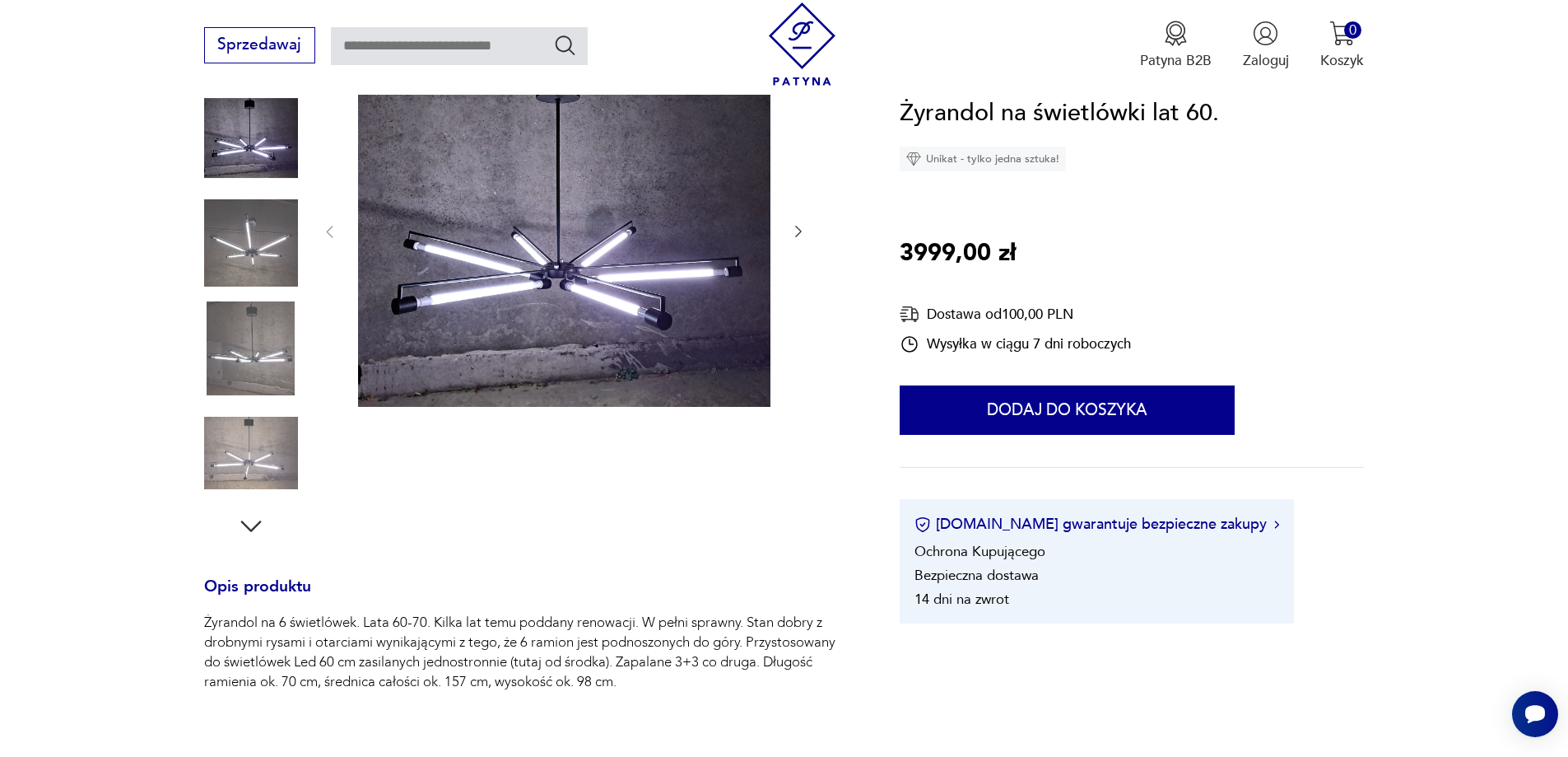
scroll to position [82, 0]
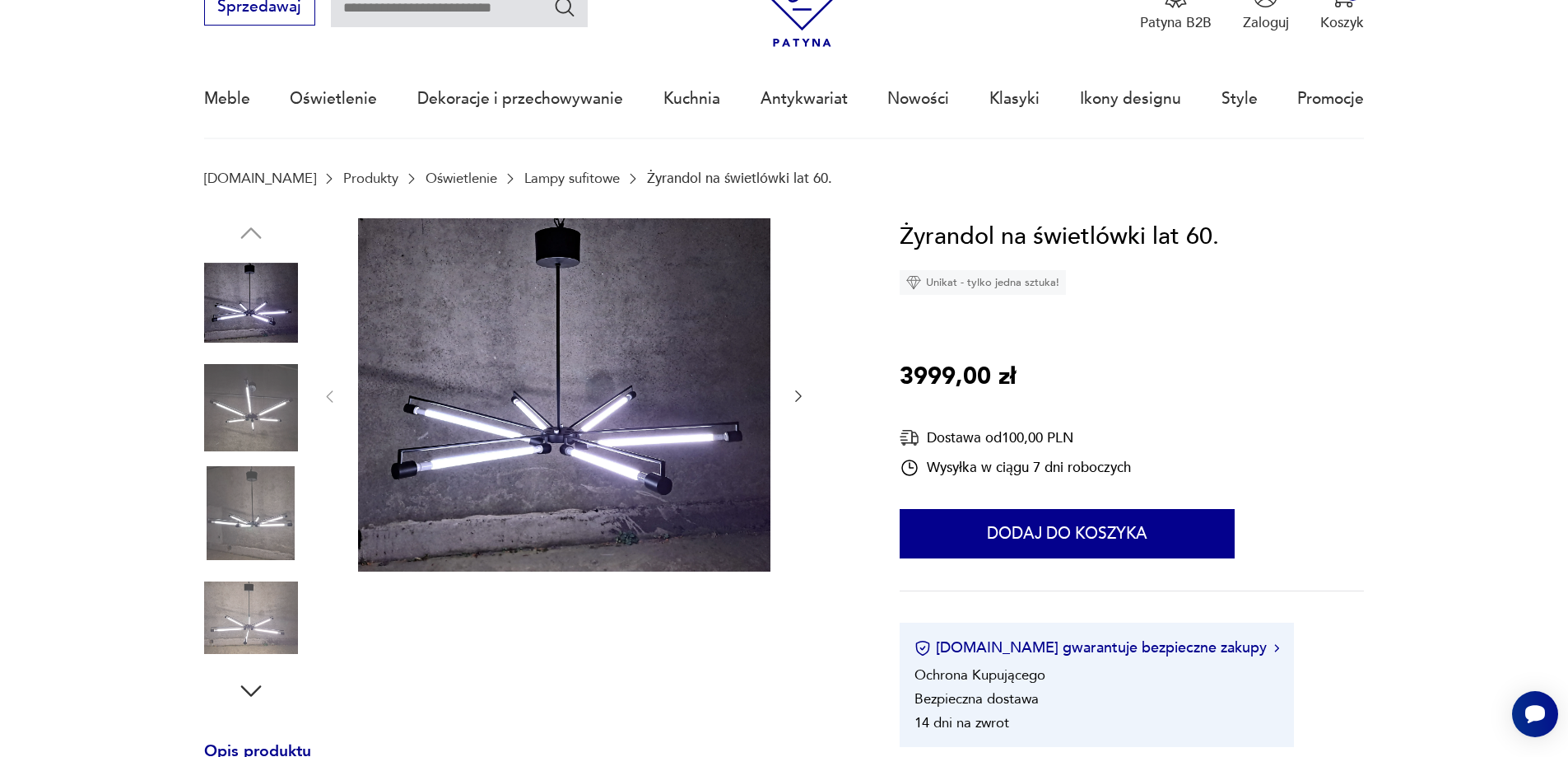
click at [794, 395] on icon "button" at bounding box center [798, 396] width 16 height 16
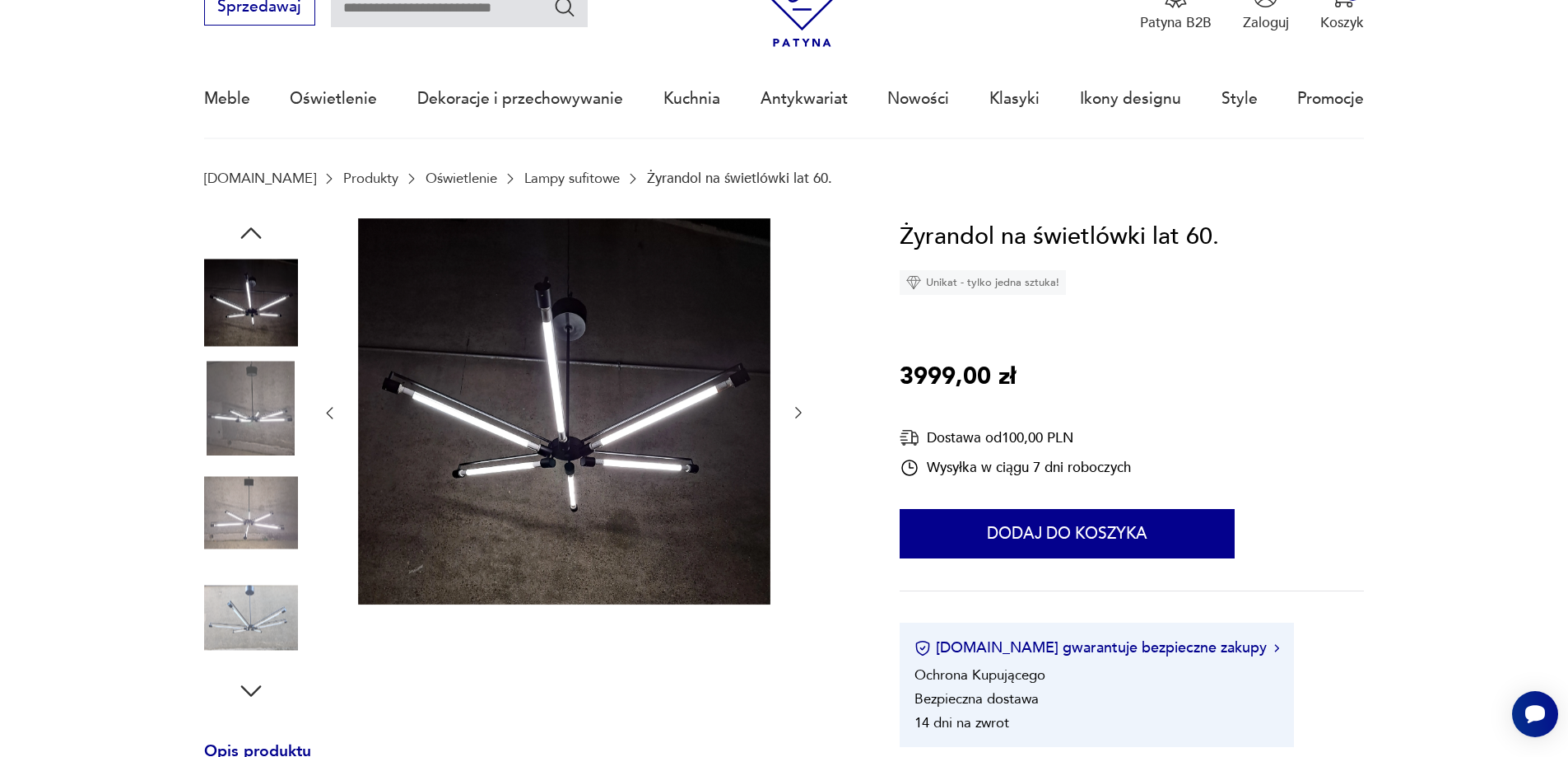
click at [795, 395] on div at bounding box center [563, 413] width 486 height 390
click at [797, 410] on icon "button" at bounding box center [798, 413] width 16 height 16
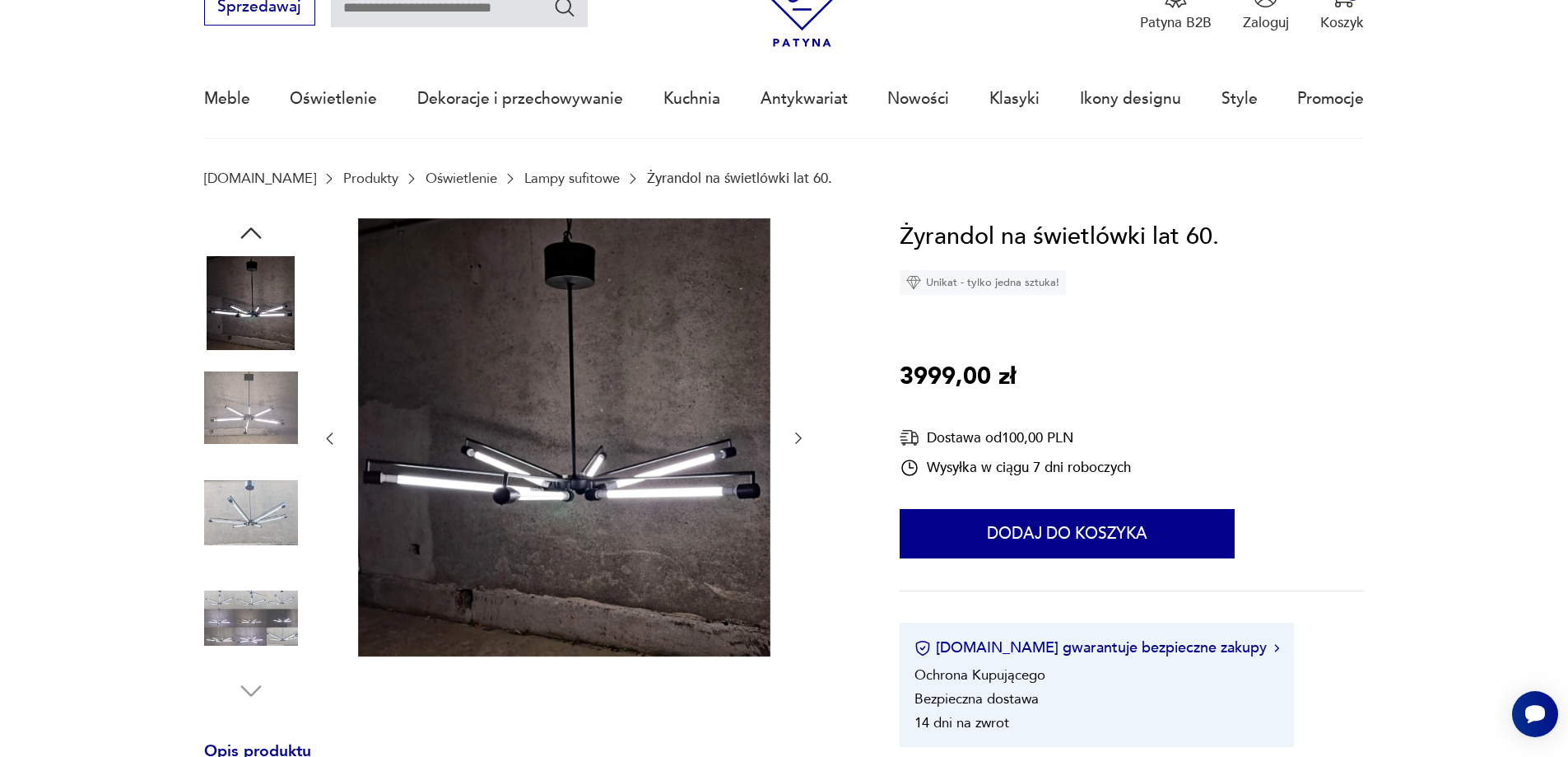
click at [797, 409] on div at bounding box center [563, 439] width 486 height 442
click at [293, 591] on img at bounding box center [251, 617] width 94 height 94
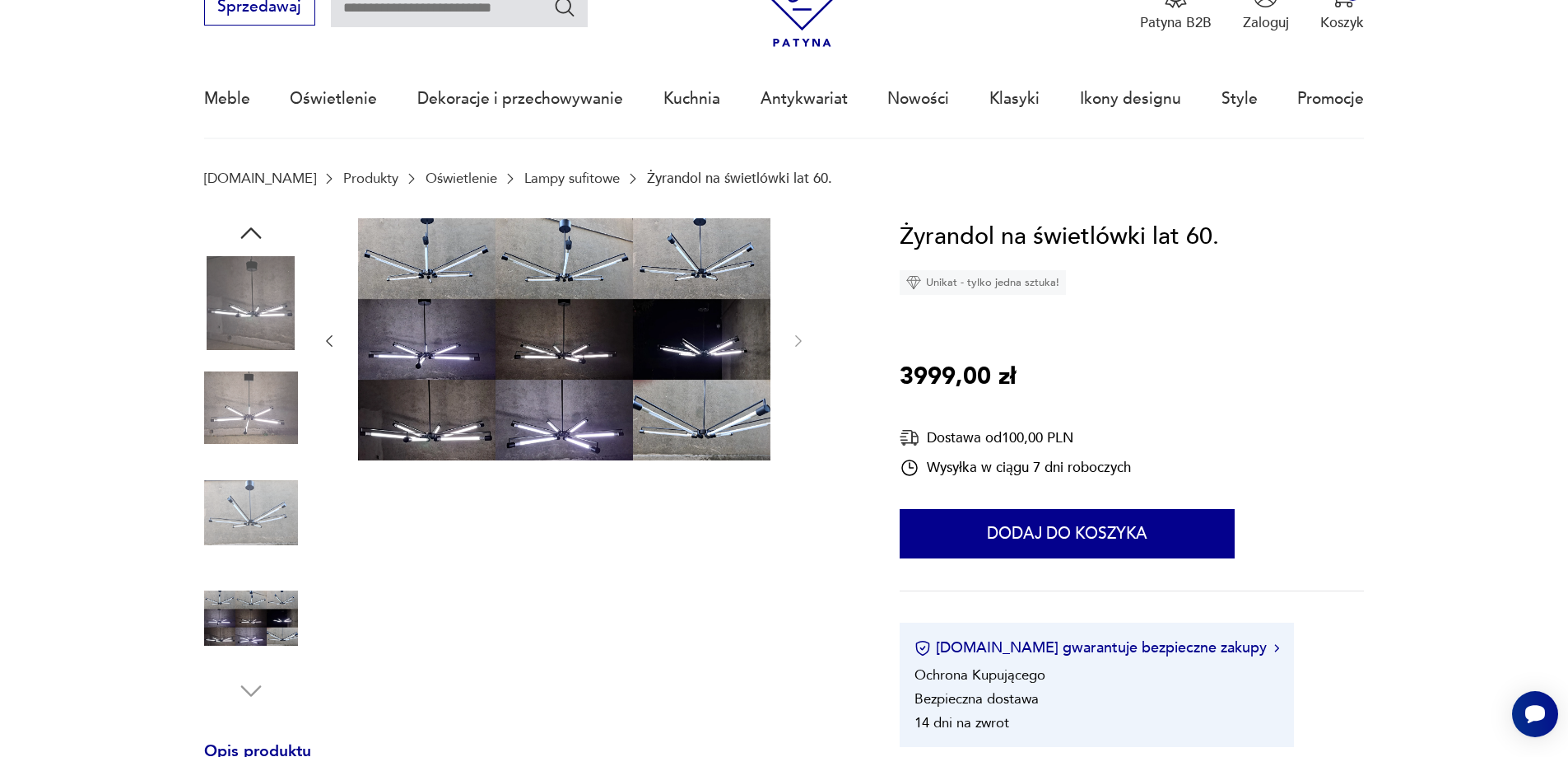
click at [252, 300] on img at bounding box center [251, 303] width 94 height 94
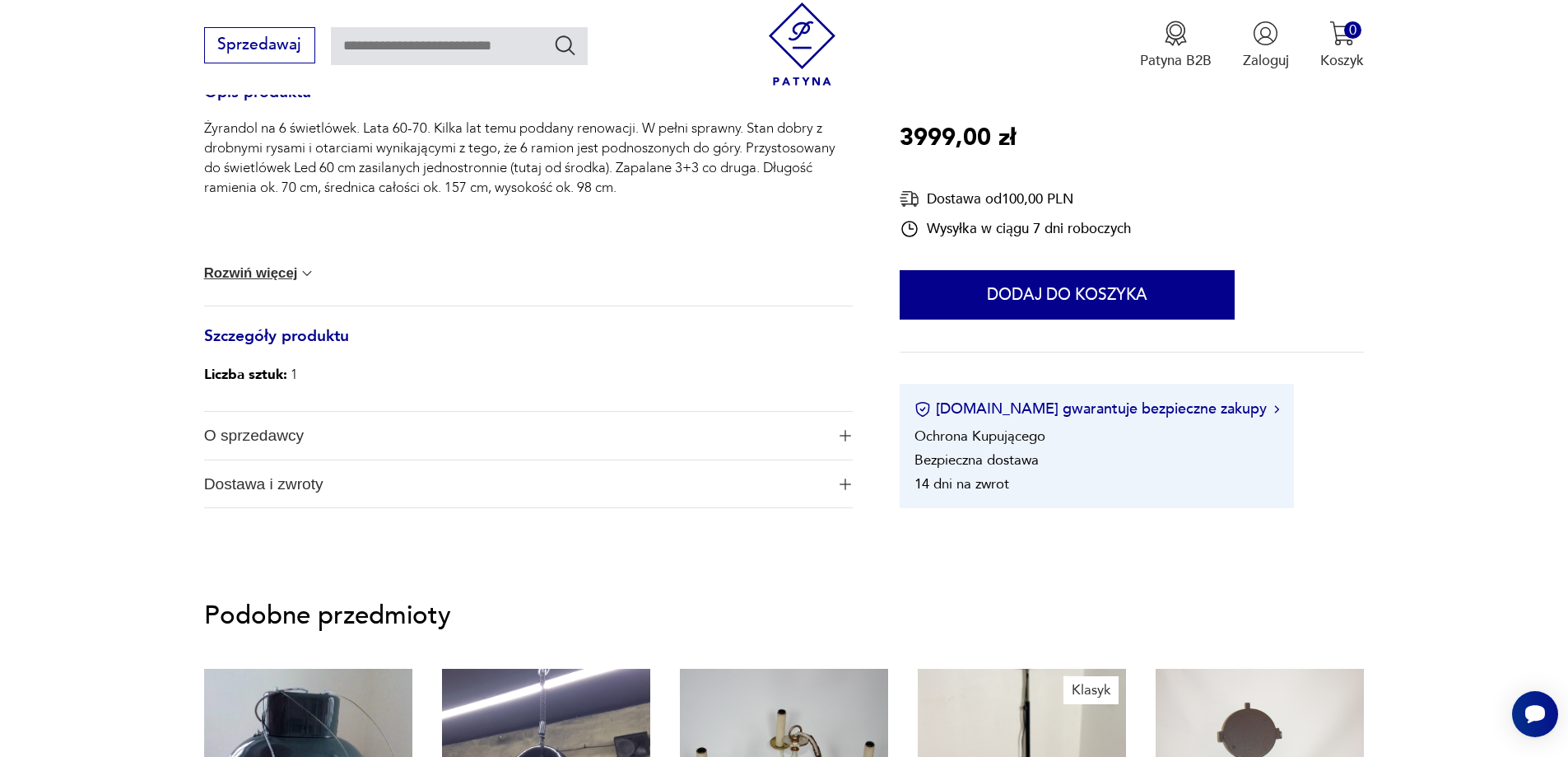
scroll to position [988, 0]
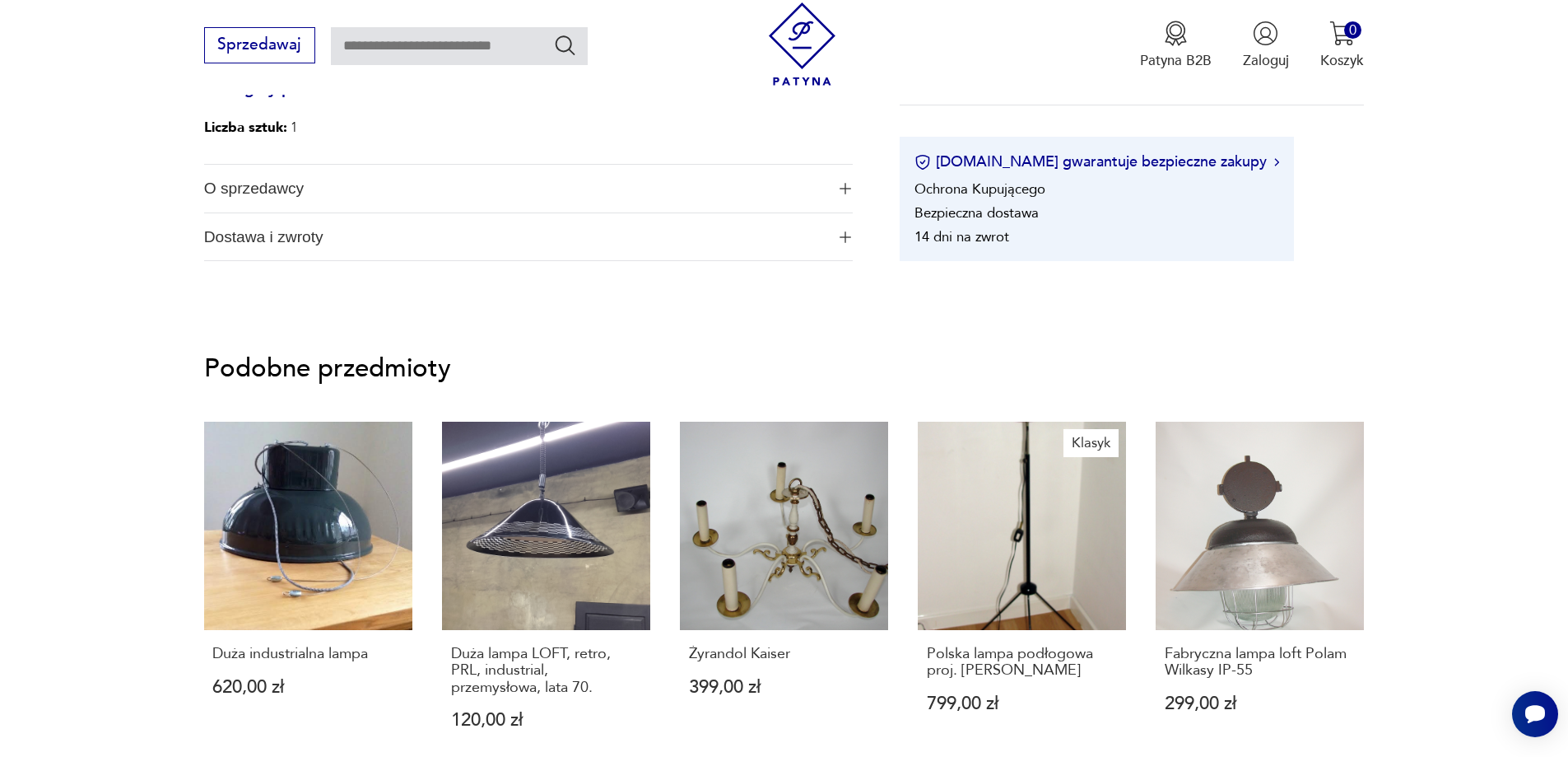
click at [628, 196] on span "O sprzedawcy" at bounding box center [515, 188] width 622 height 48
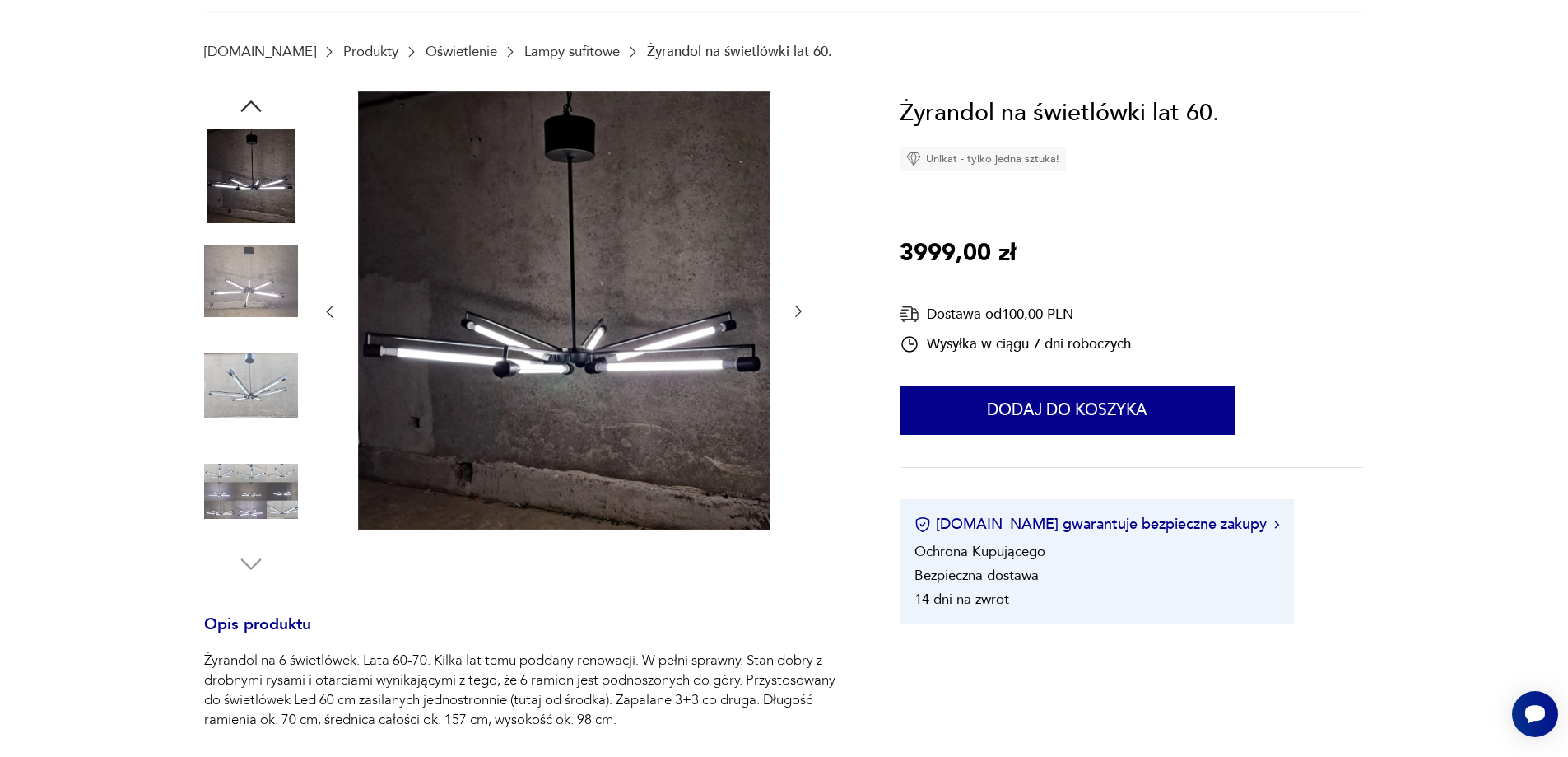
scroll to position [0, 0]
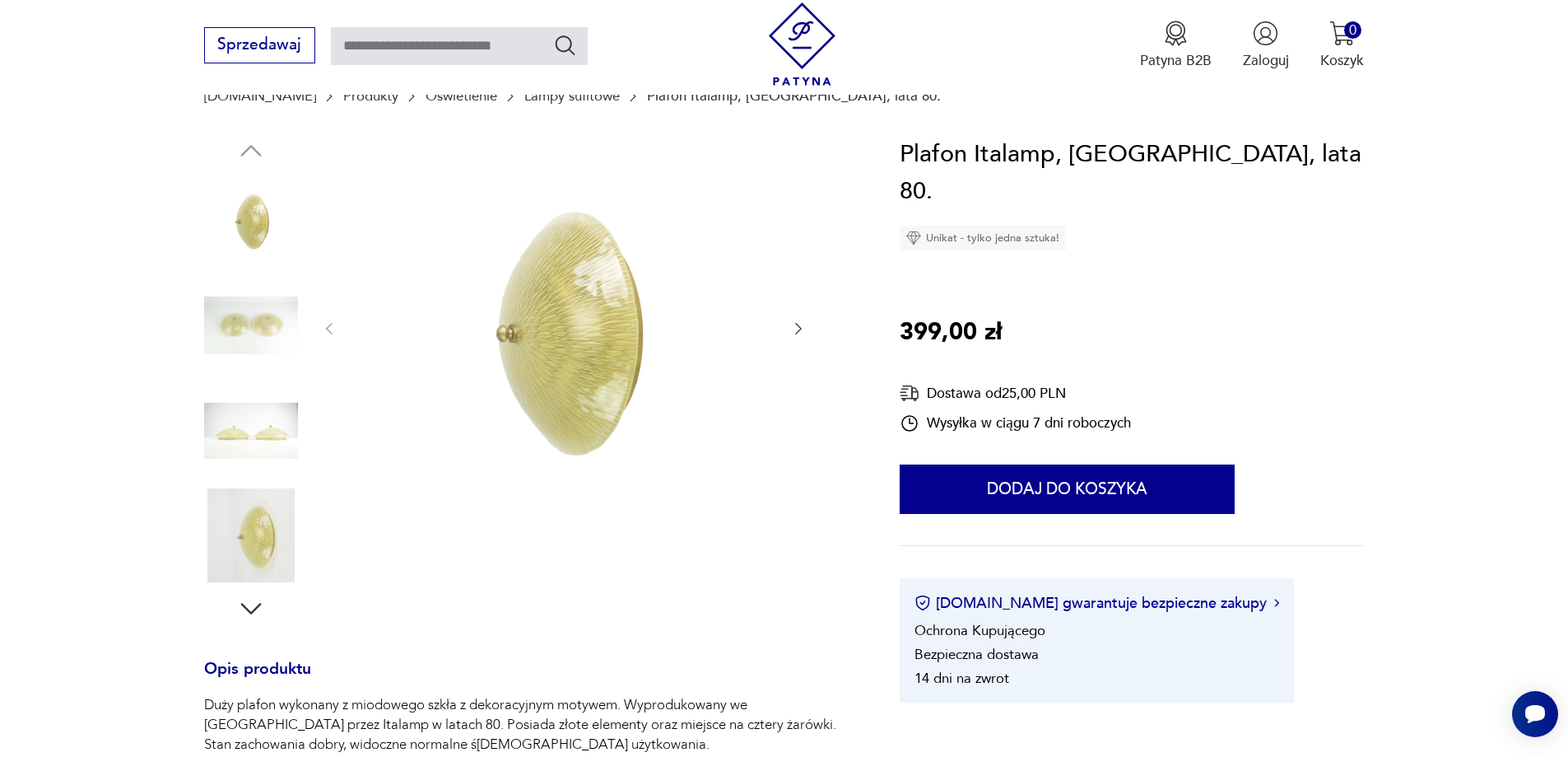
scroll to position [329, 0]
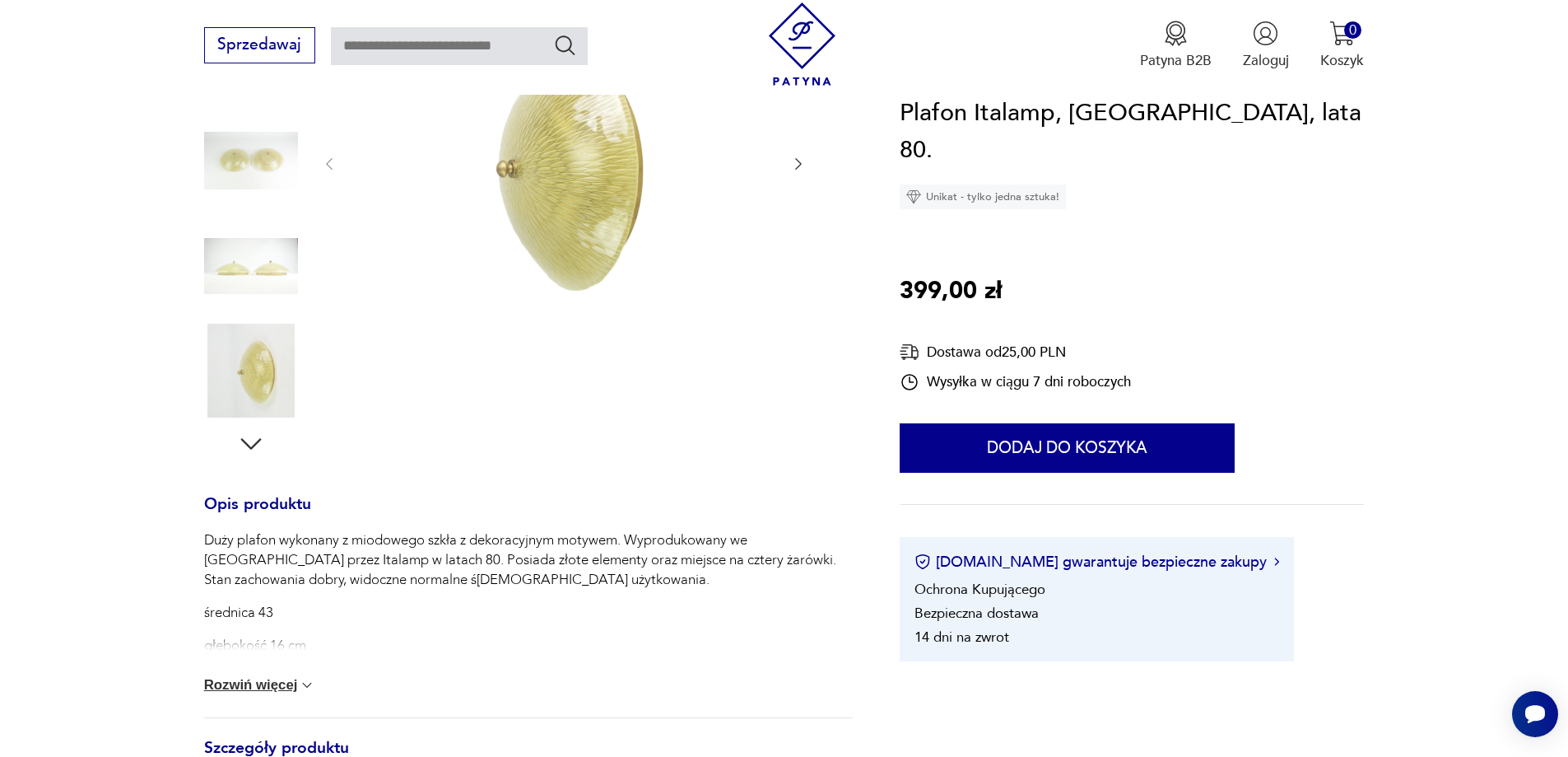
click at [283, 688] on button "Rozwiń więcej" at bounding box center [260, 685] width 112 height 16
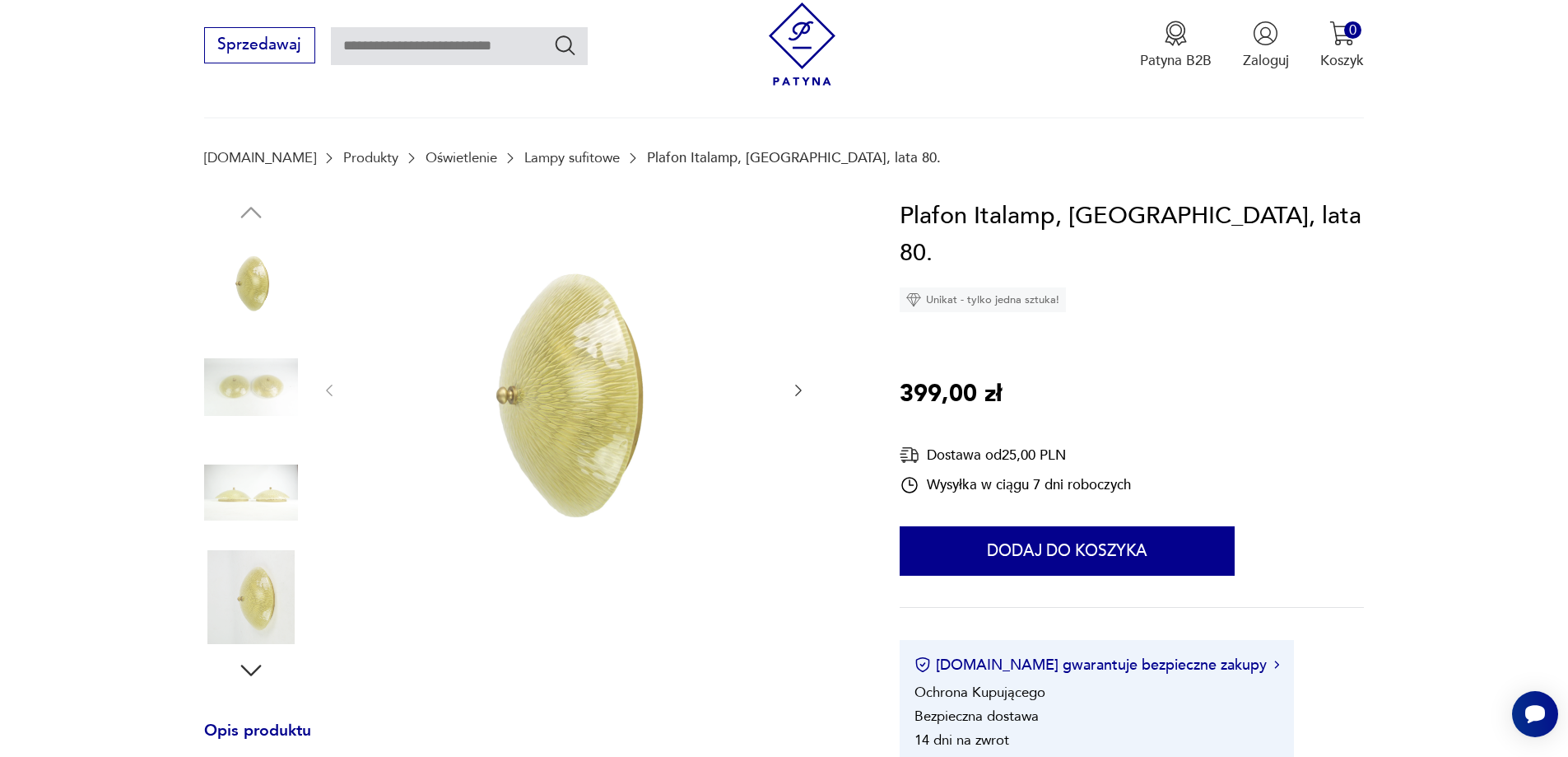
scroll to position [0, 0]
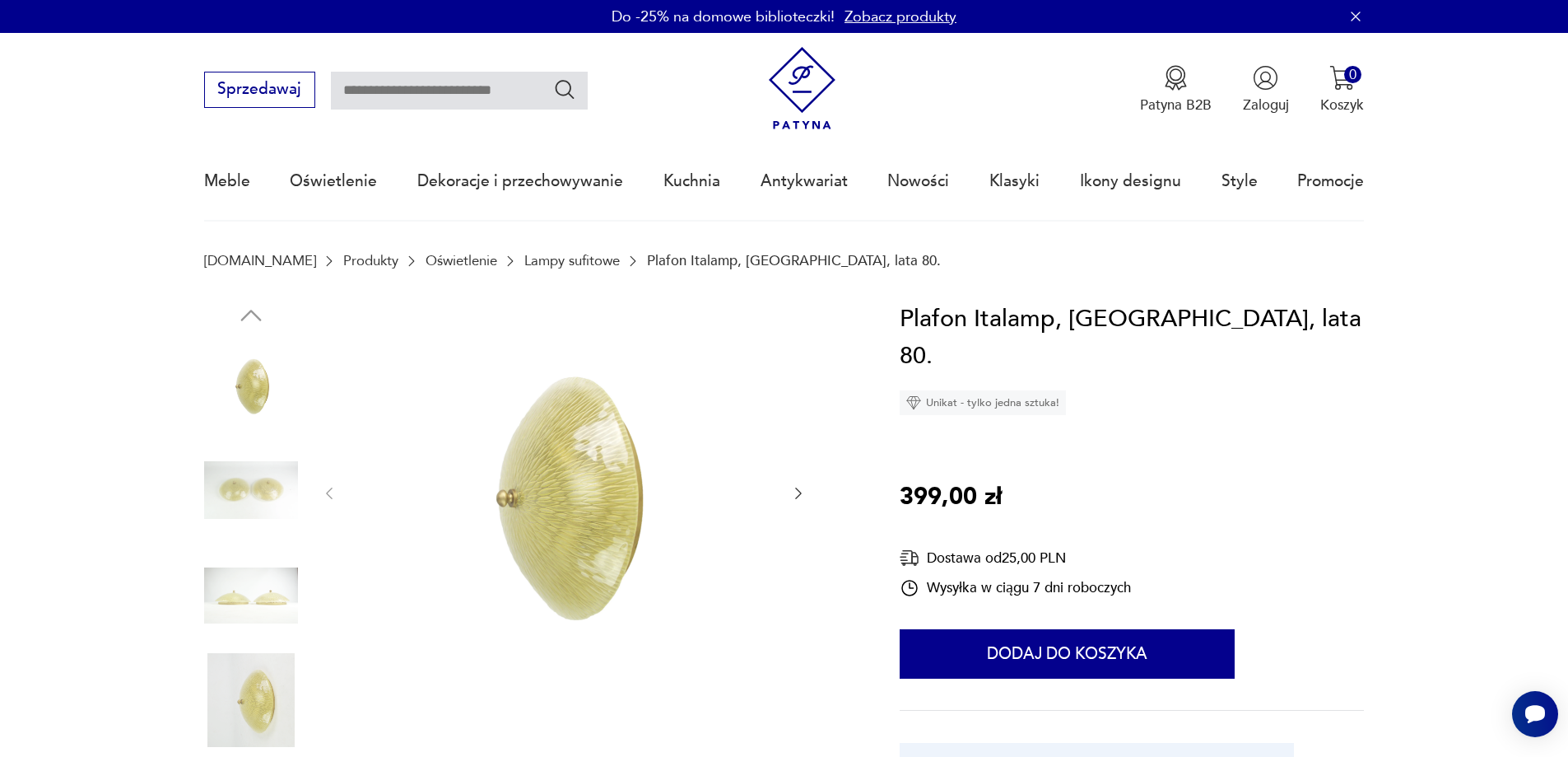
click at [799, 497] on icon "button" at bounding box center [798, 493] width 16 height 16
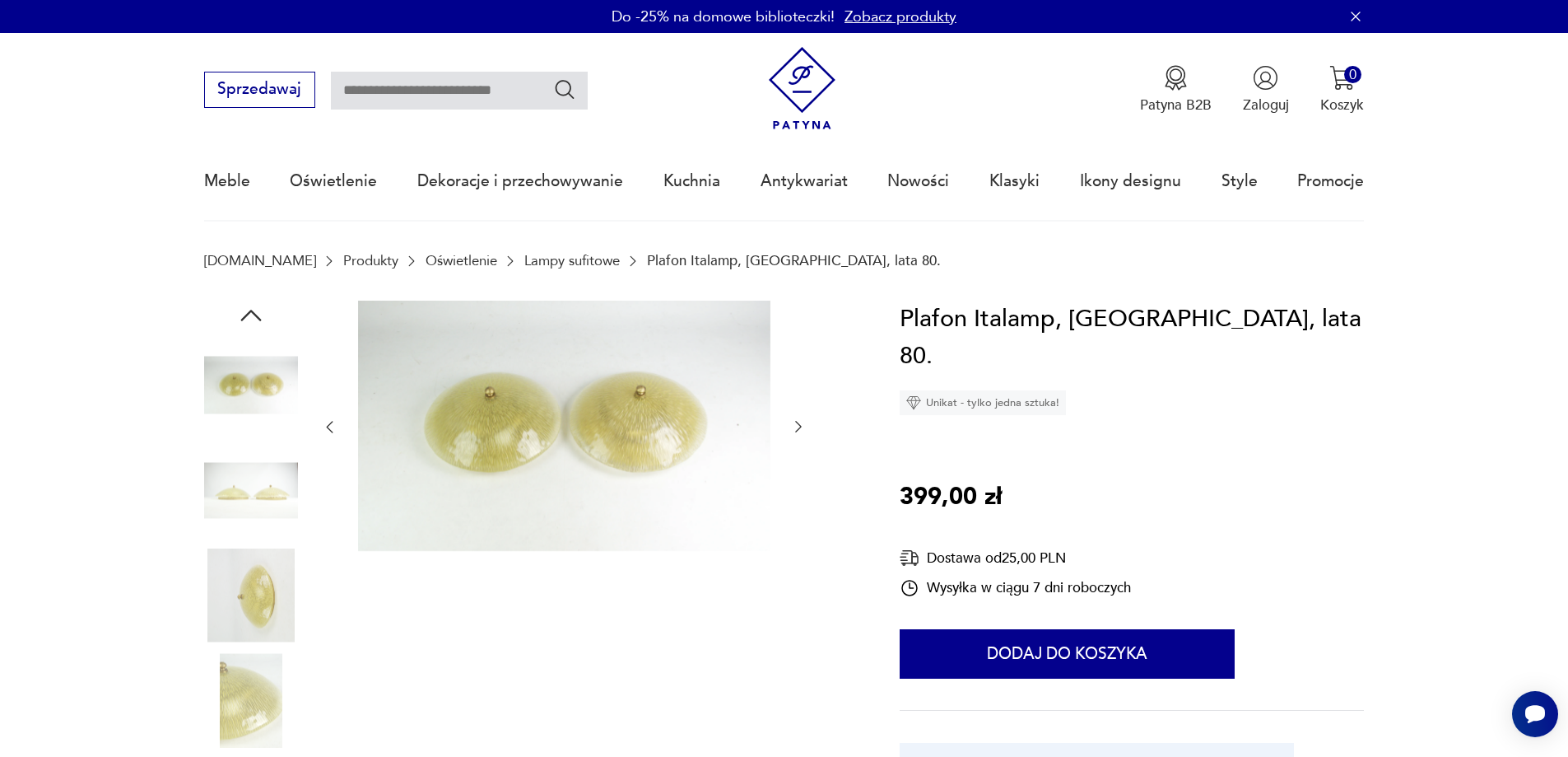
click at [797, 424] on icon "button" at bounding box center [798, 427] width 6 height 12
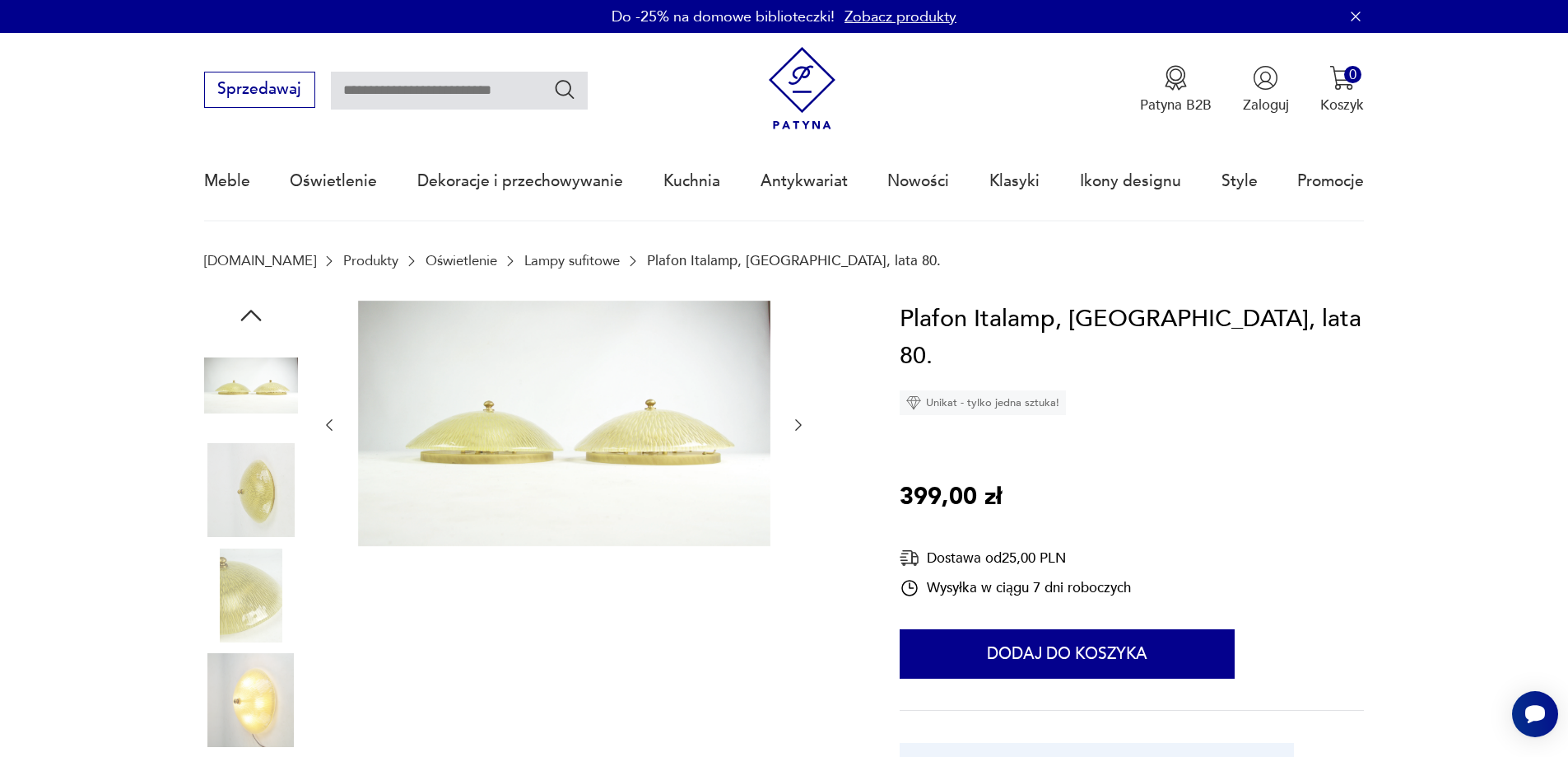
click at [795, 424] on icon "button" at bounding box center [798, 424] width 16 height 16
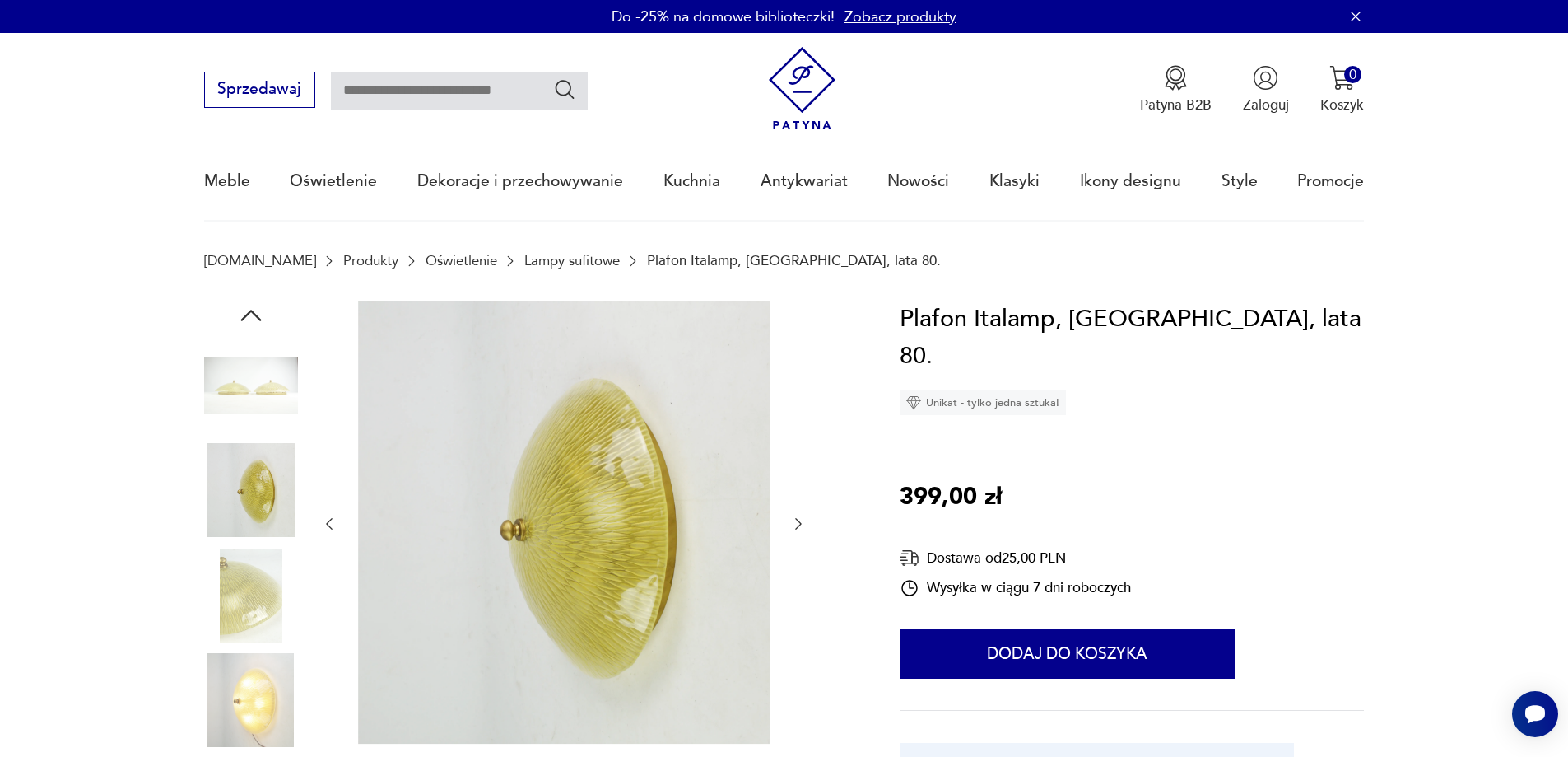
click at [796, 527] on icon "button" at bounding box center [798, 524] width 16 height 16
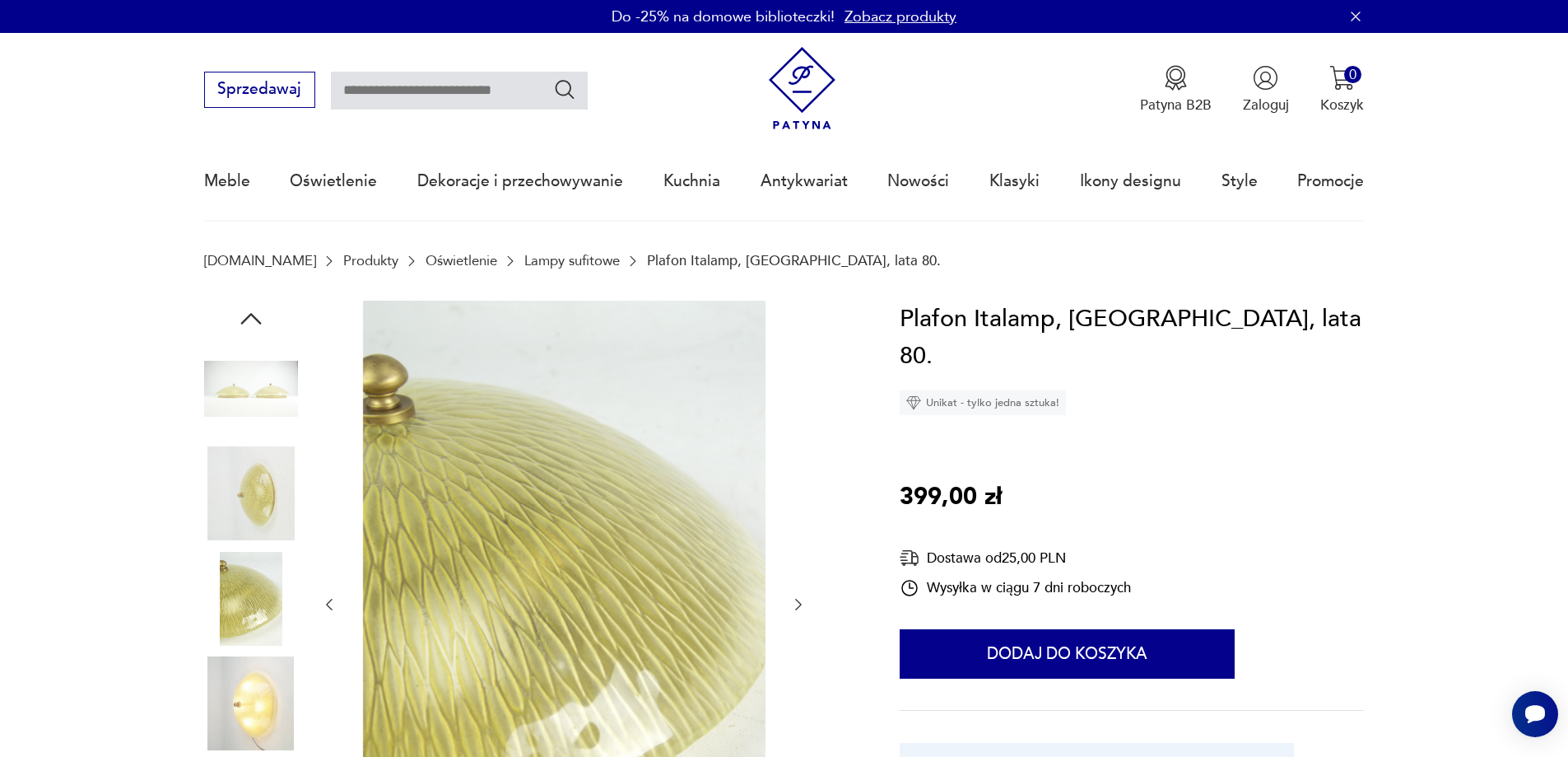
click at [791, 606] on icon "button" at bounding box center [798, 604] width 16 height 16
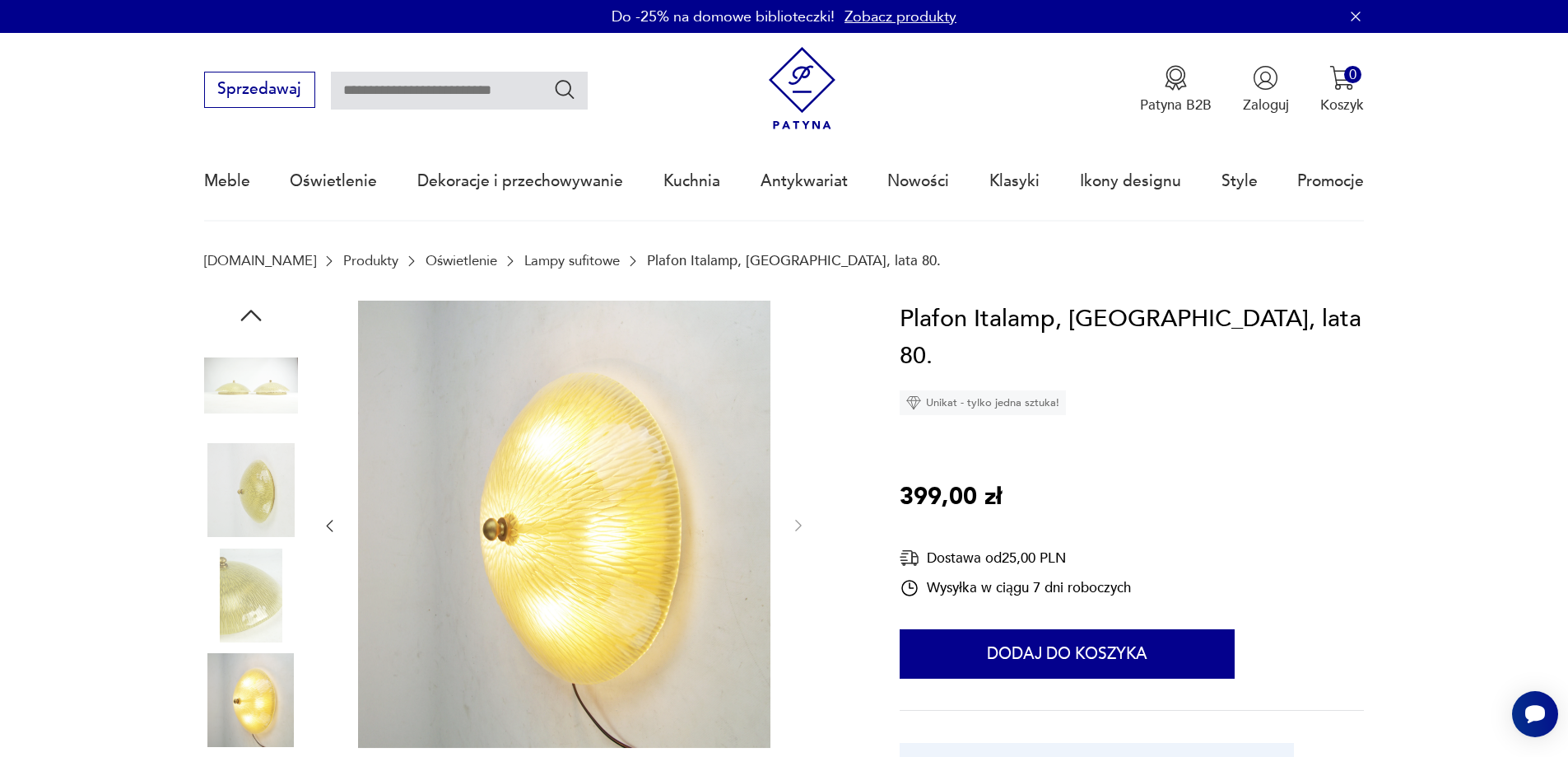
click at [788, 528] on div at bounding box center [563, 525] width 486 height 451
click at [251, 389] on img at bounding box center [251, 385] width 94 height 94
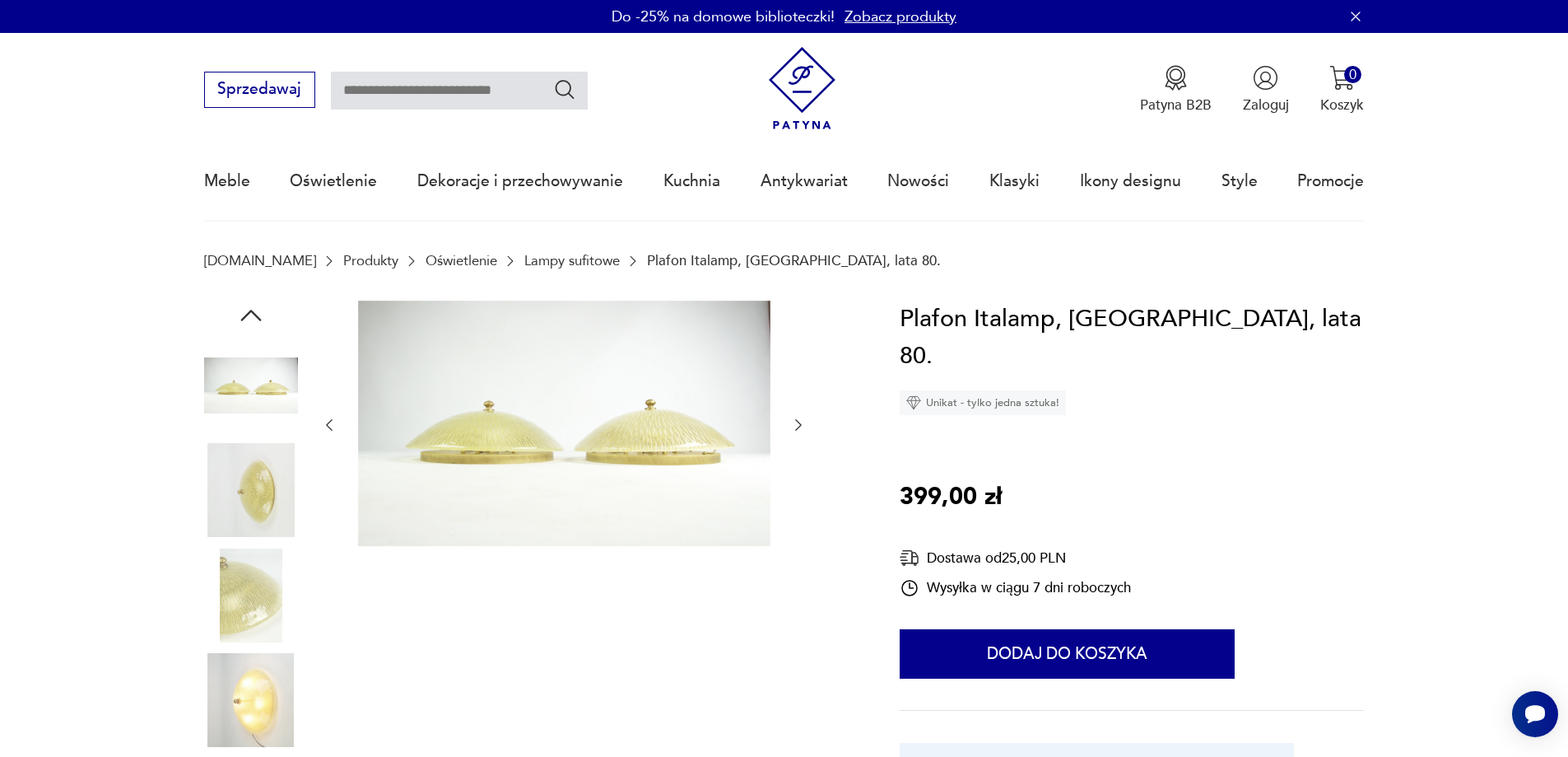
click at [274, 500] on img at bounding box center [251, 489] width 94 height 94
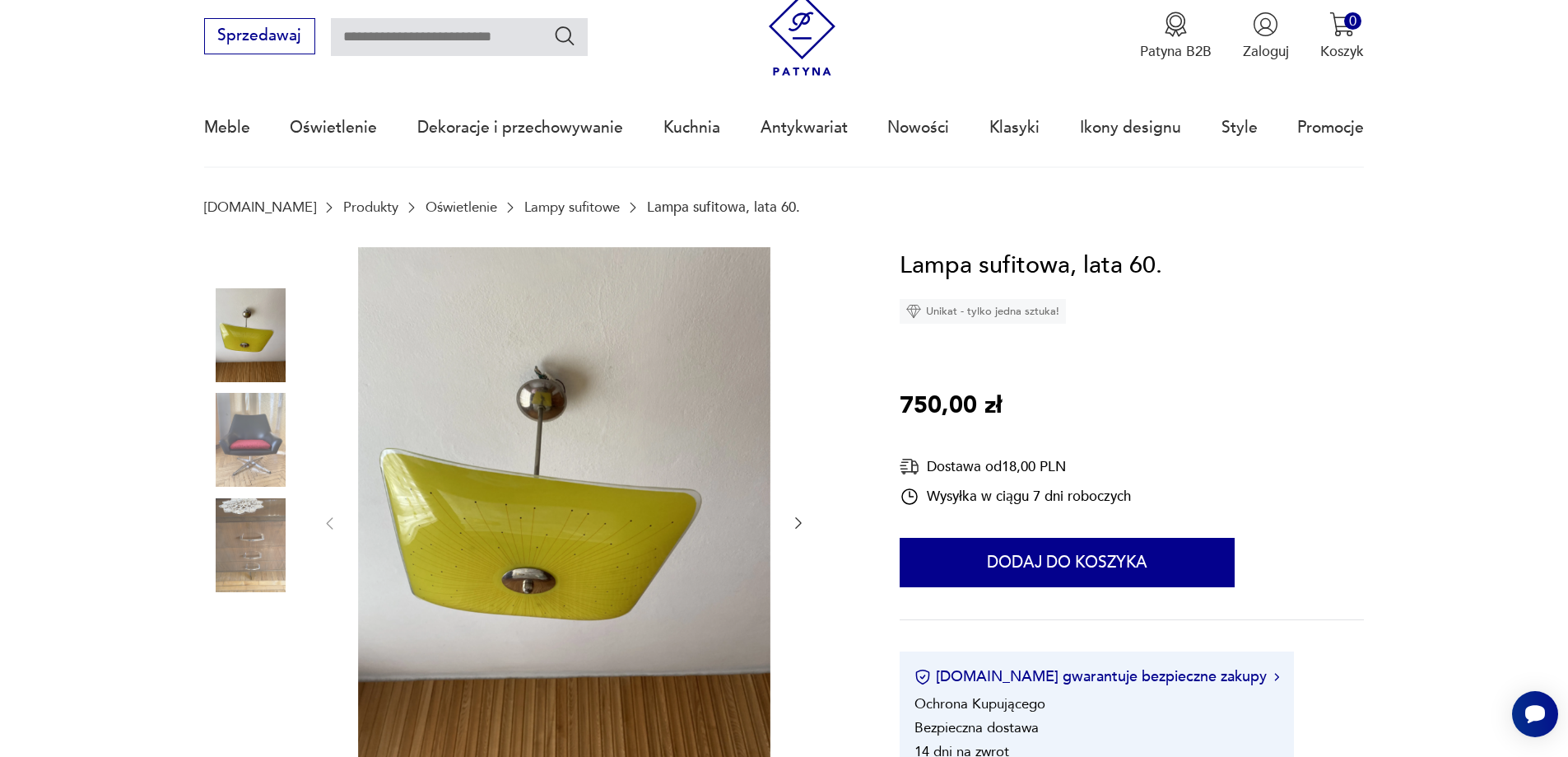
scroll to position [82, 0]
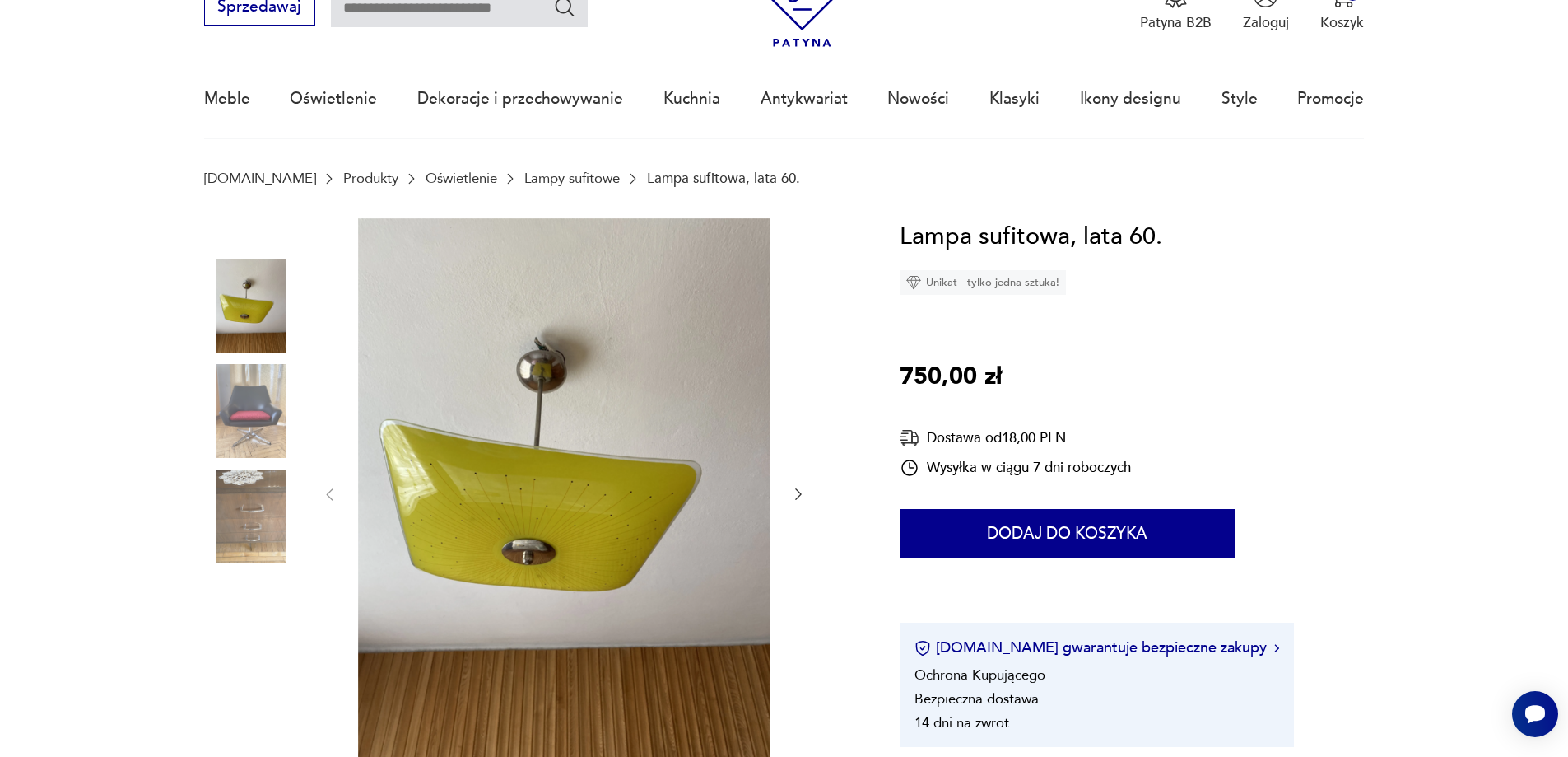
click at [798, 490] on icon "button" at bounding box center [798, 494] width 16 height 16
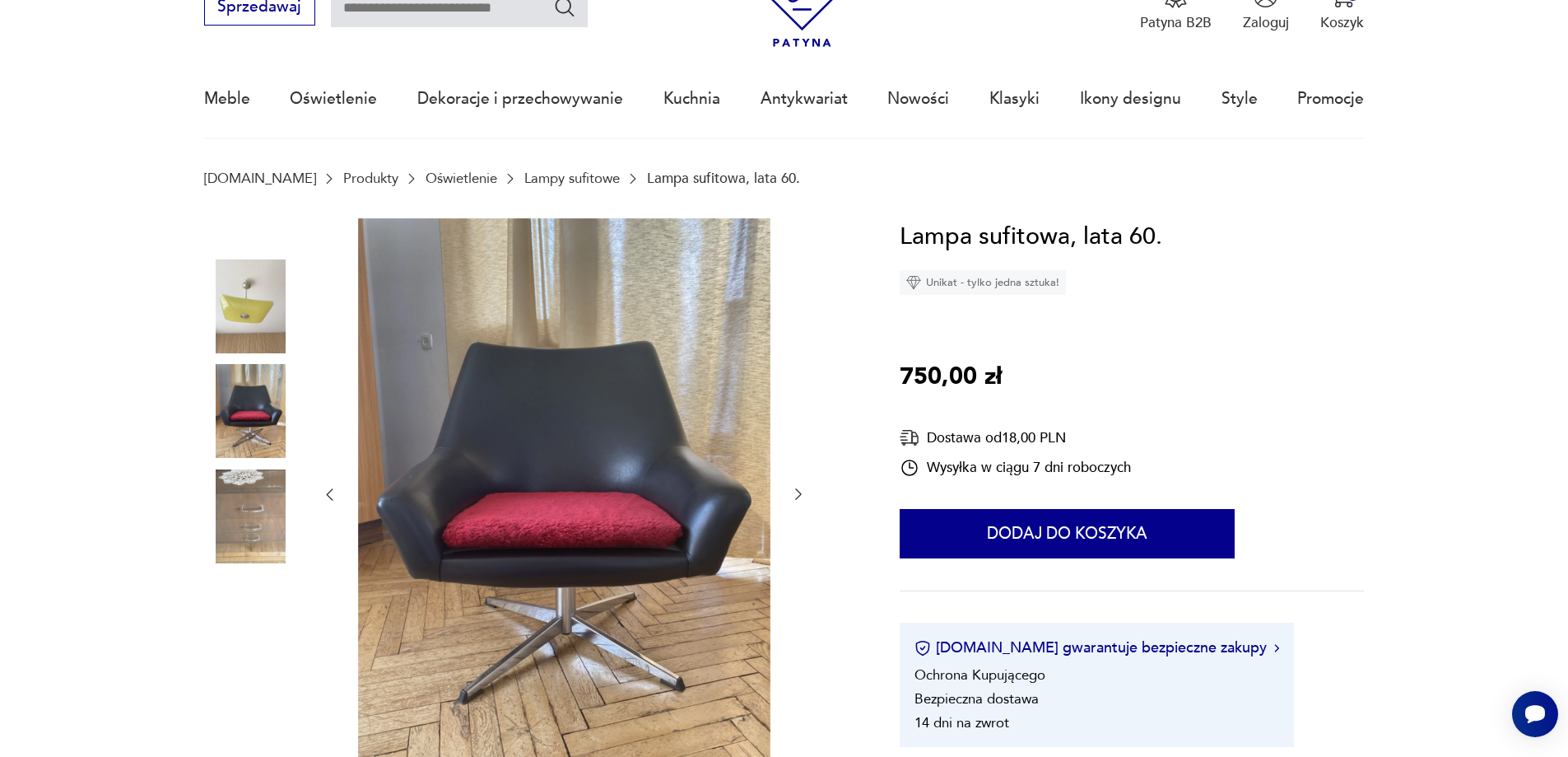
click at [798, 490] on icon "button" at bounding box center [798, 494] width 16 height 16
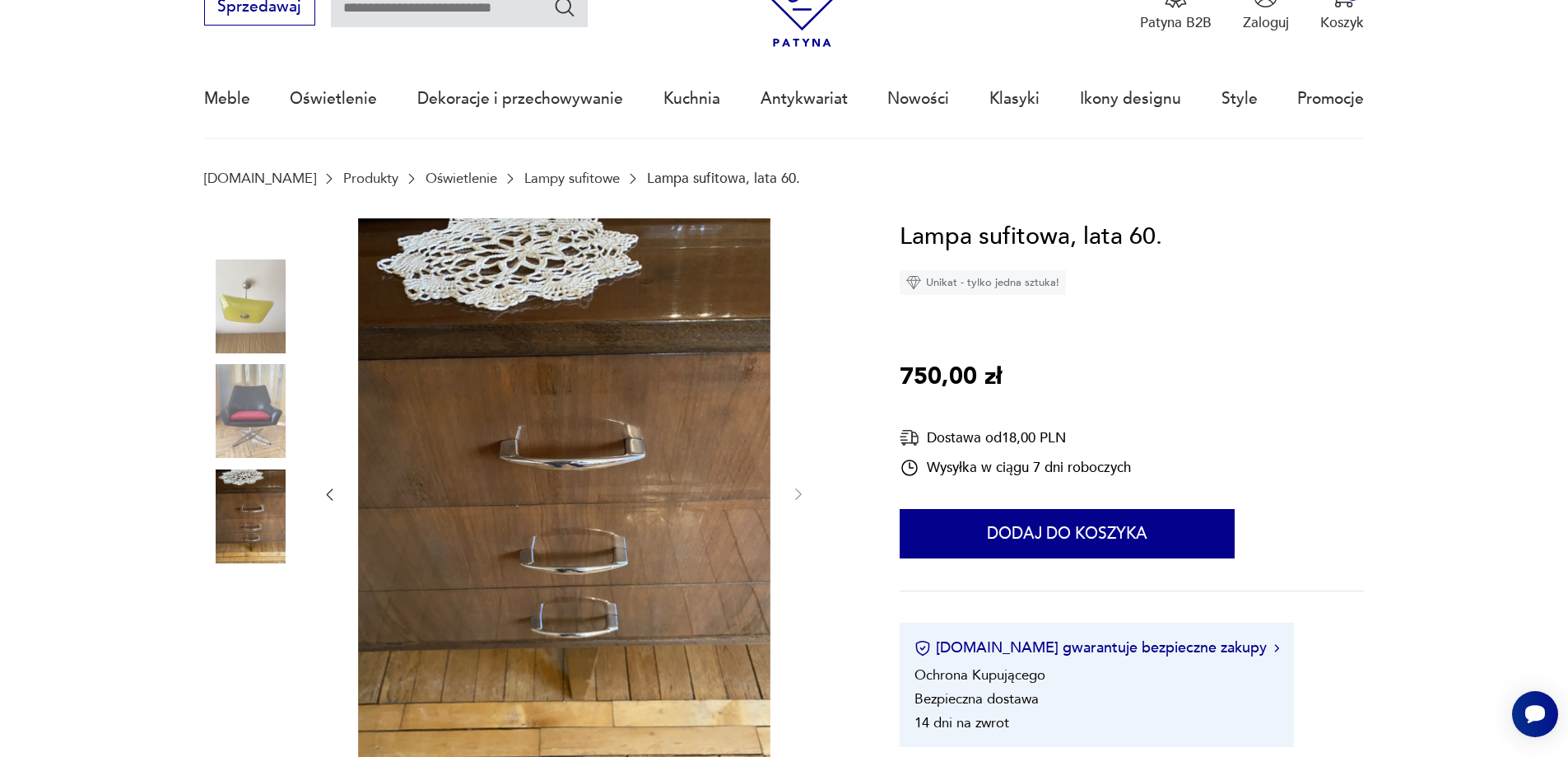
click at [282, 333] on img at bounding box center [251, 306] width 94 height 94
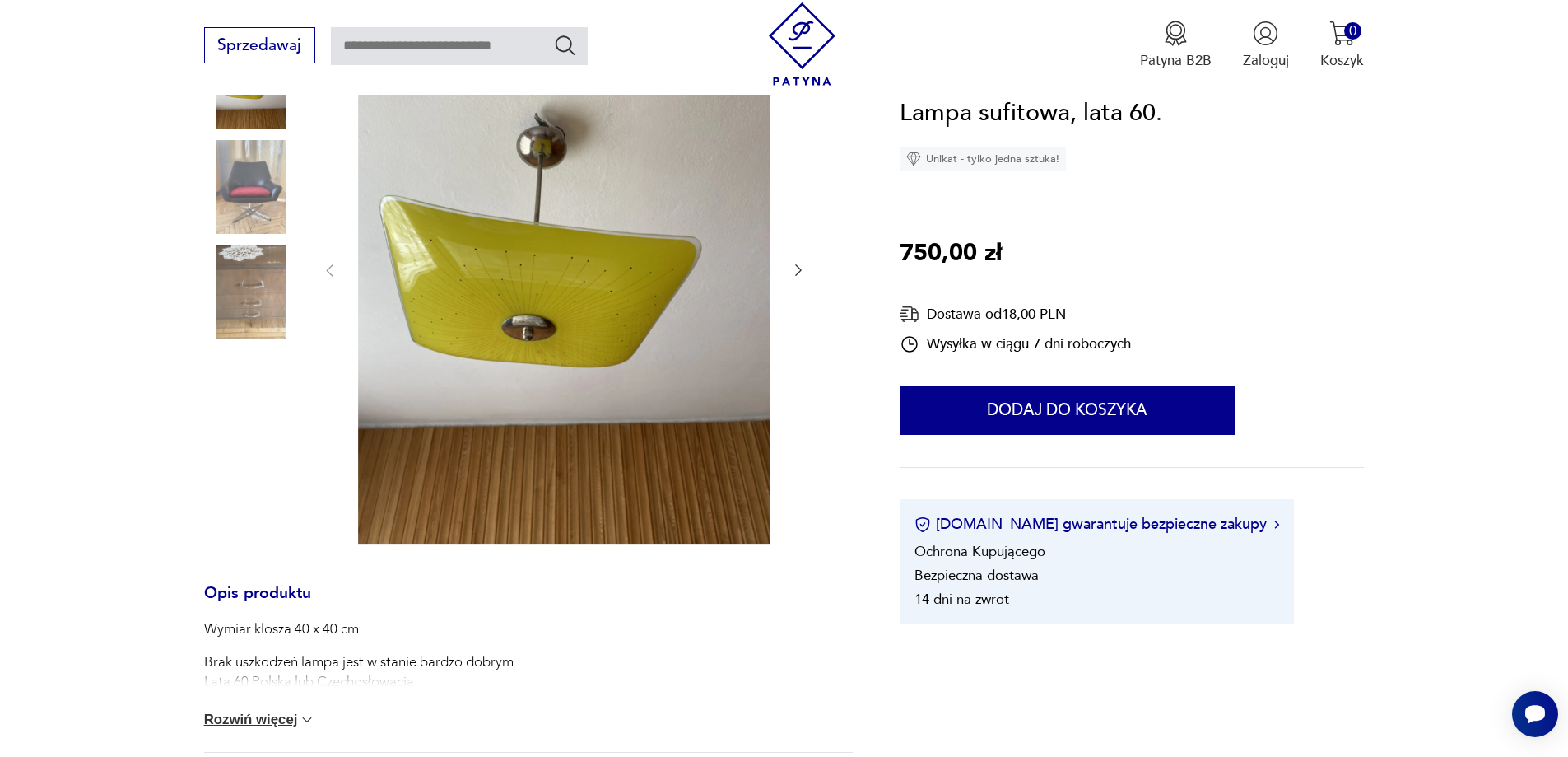
scroll to position [494, 0]
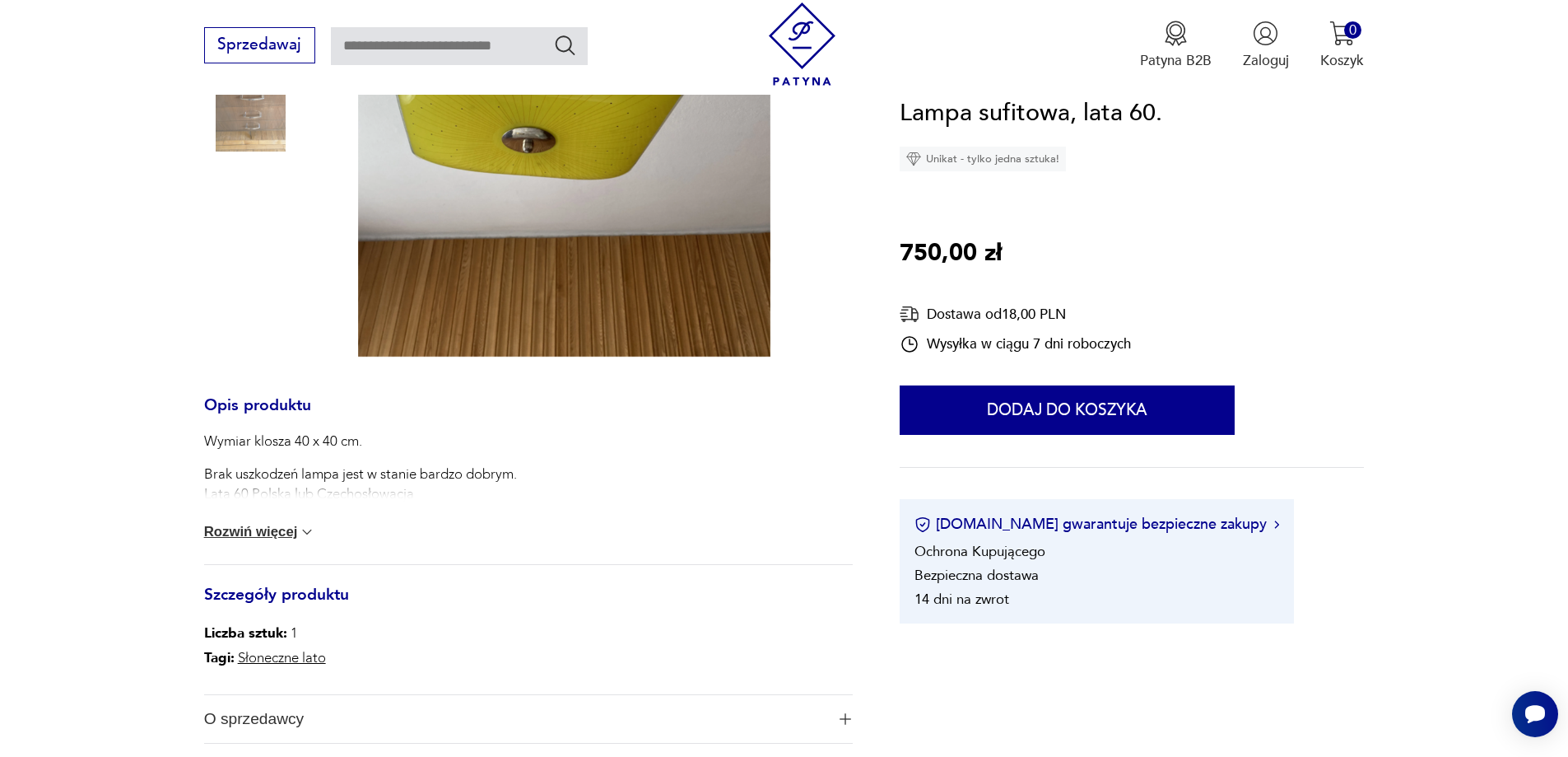
click at [290, 530] on button "Rozwiń więcej" at bounding box center [260, 532] width 112 height 16
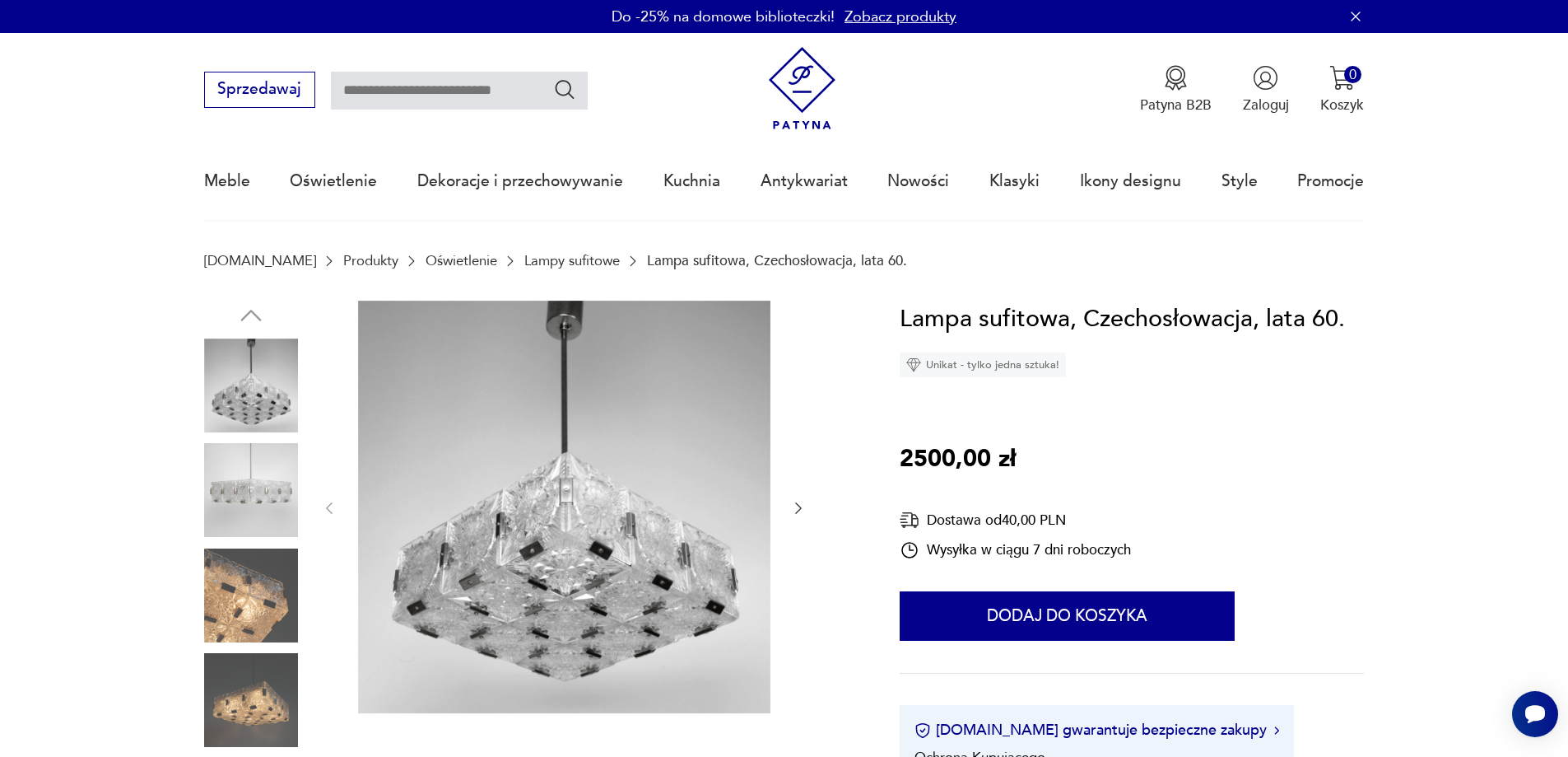
click at [798, 508] on icon "button" at bounding box center [798, 508] width 16 height 16
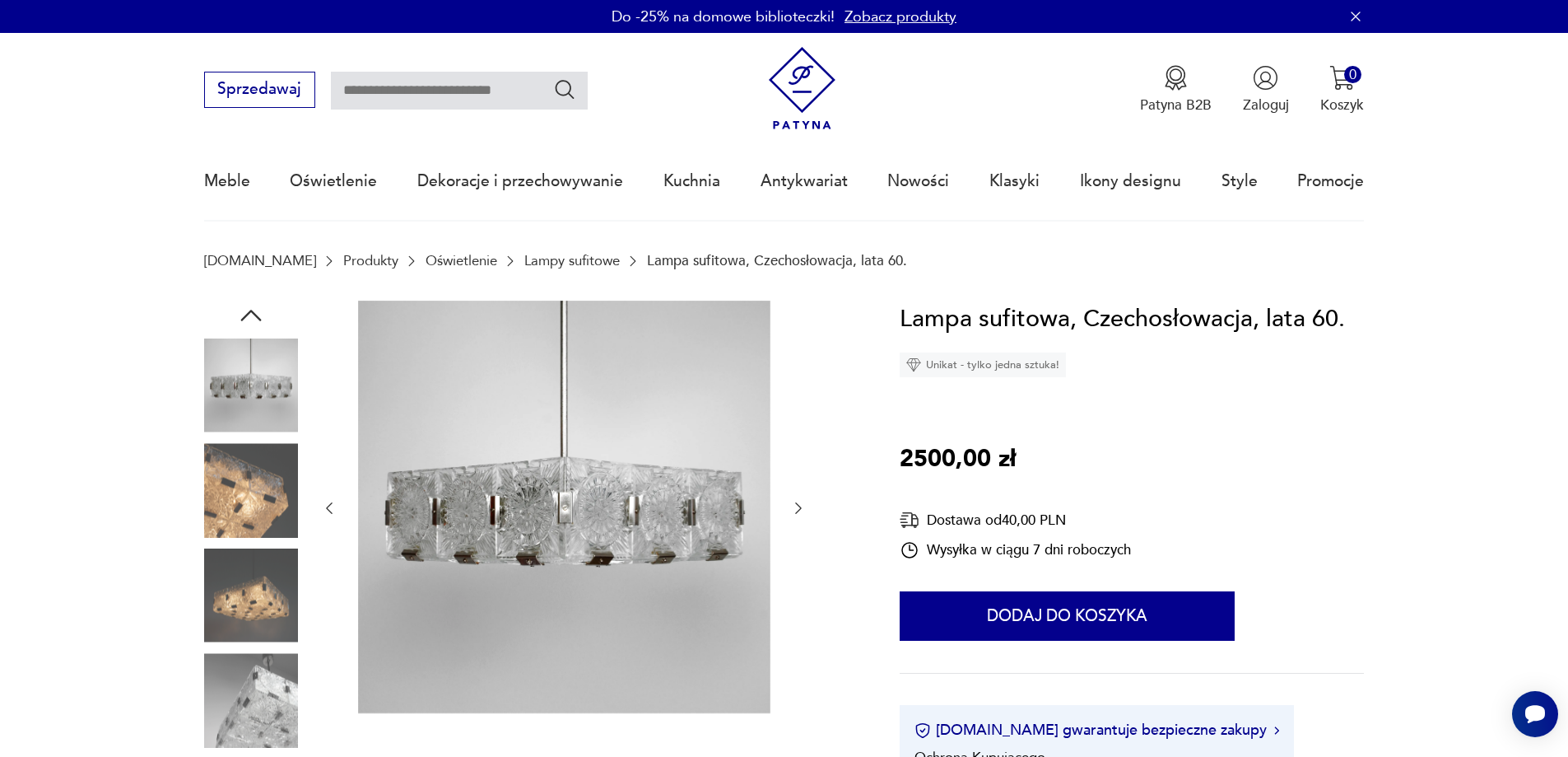
click at [796, 509] on icon "button" at bounding box center [798, 508] width 16 height 16
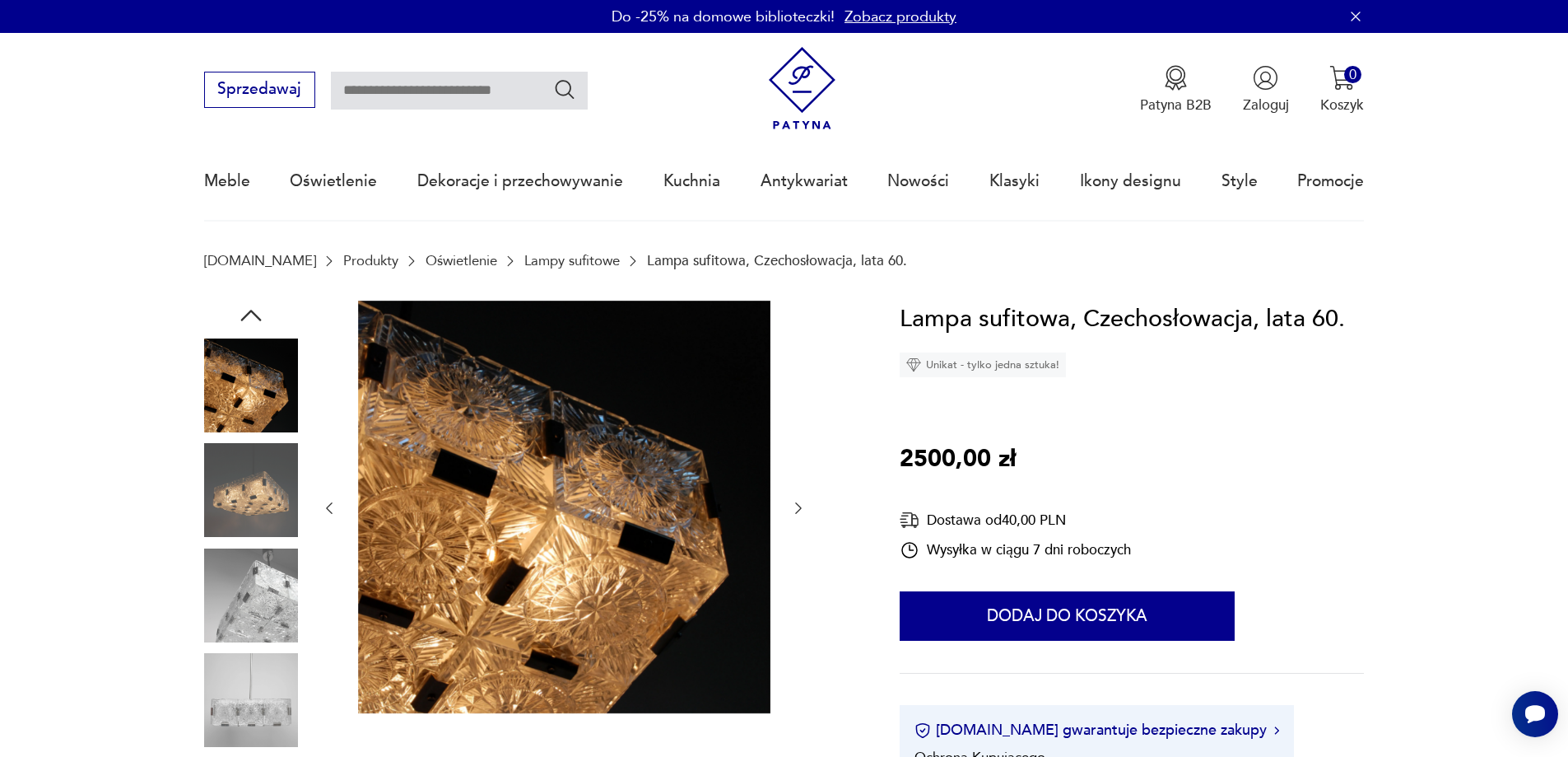
click at [796, 509] on icon "button" at bounding box center [798, 508] width 16 height 16
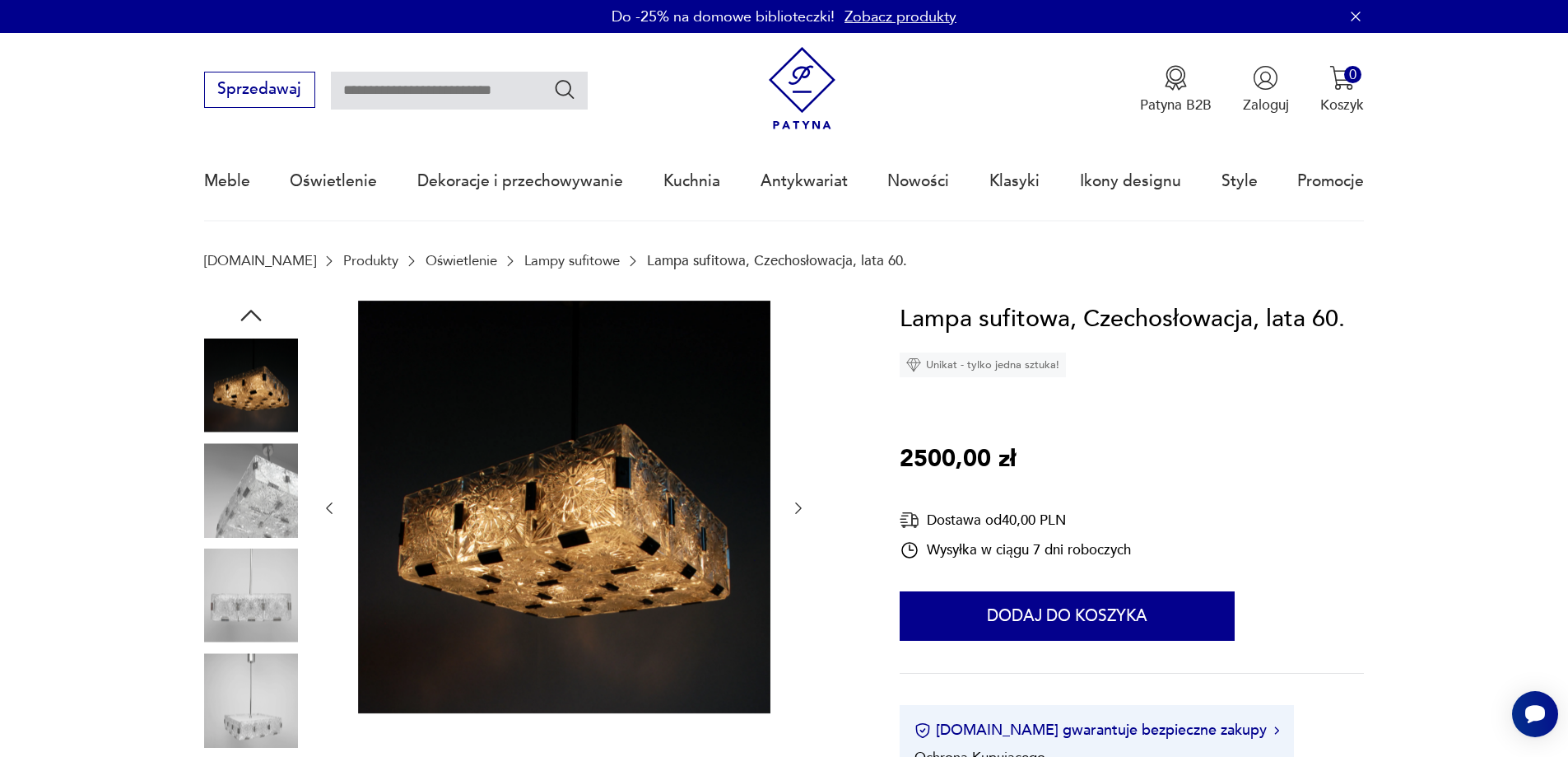
click at [796, 509] on icon "button" at bounding box center [798, 508] width 16 height 16
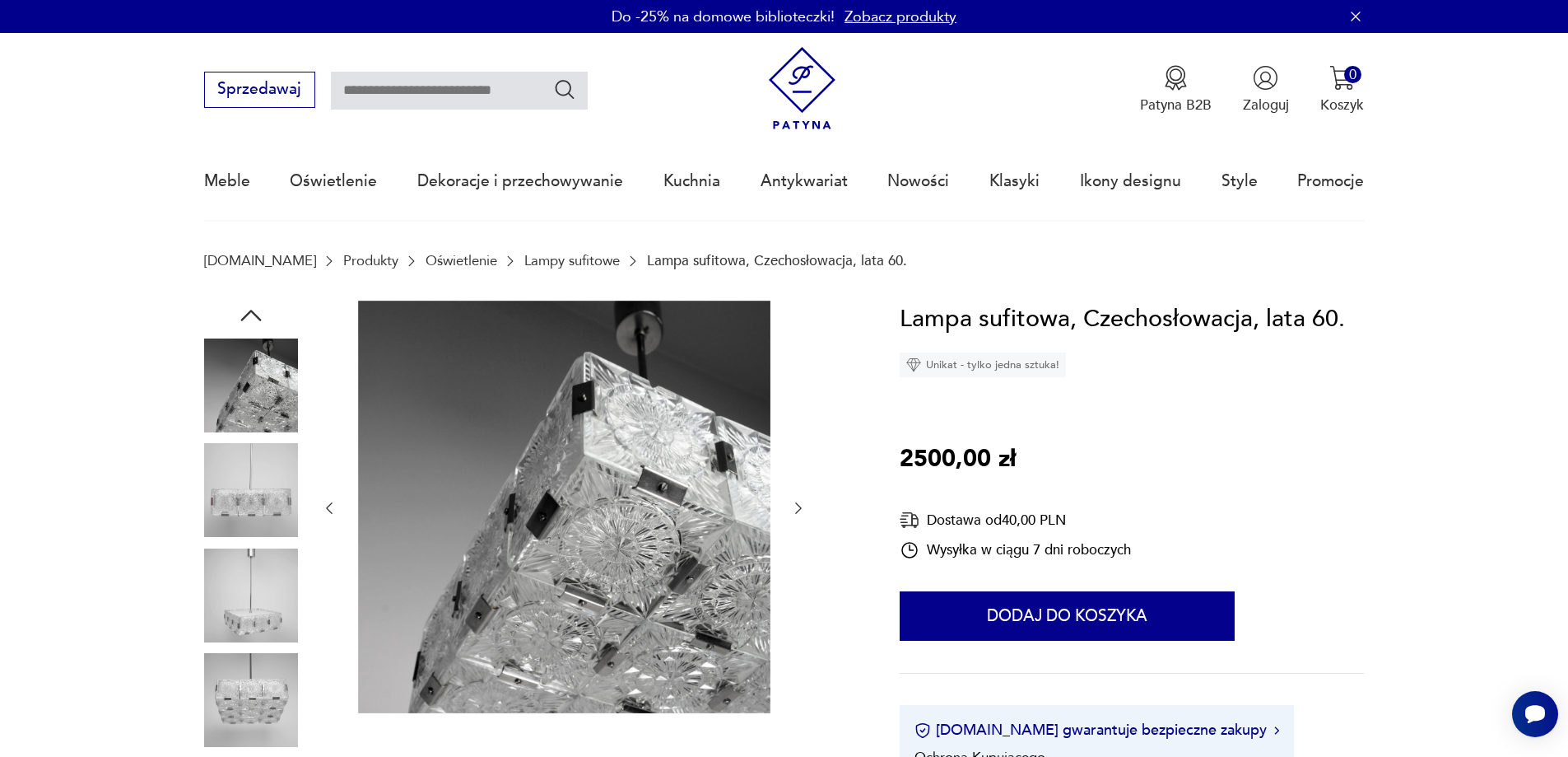
click at [796, 509] on icon "button" at bounding box center [798, 508] width 16 height 16
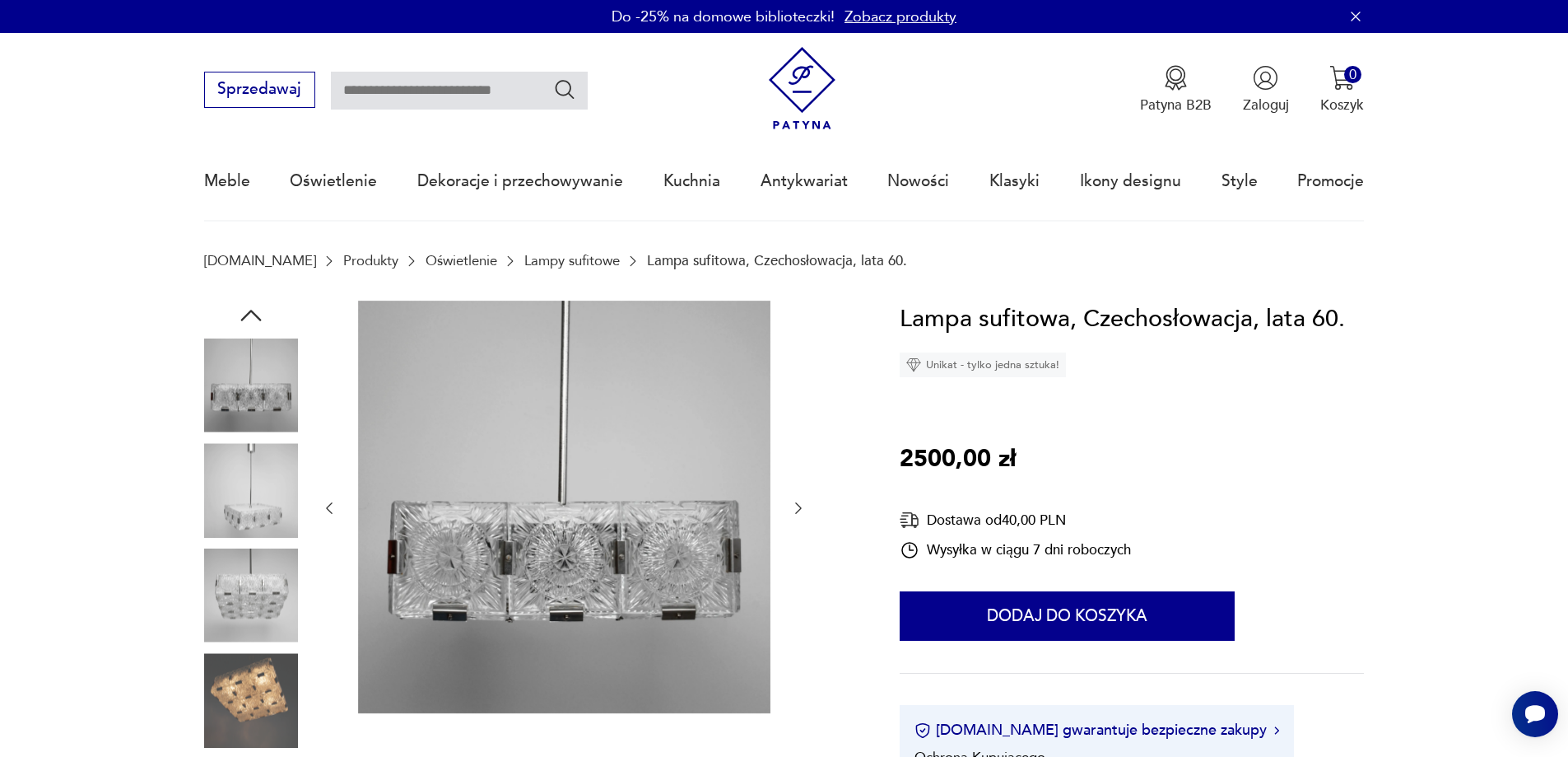
click at [795, 509] on icon "button" at bounding box center [798, 508] width 16 height 16
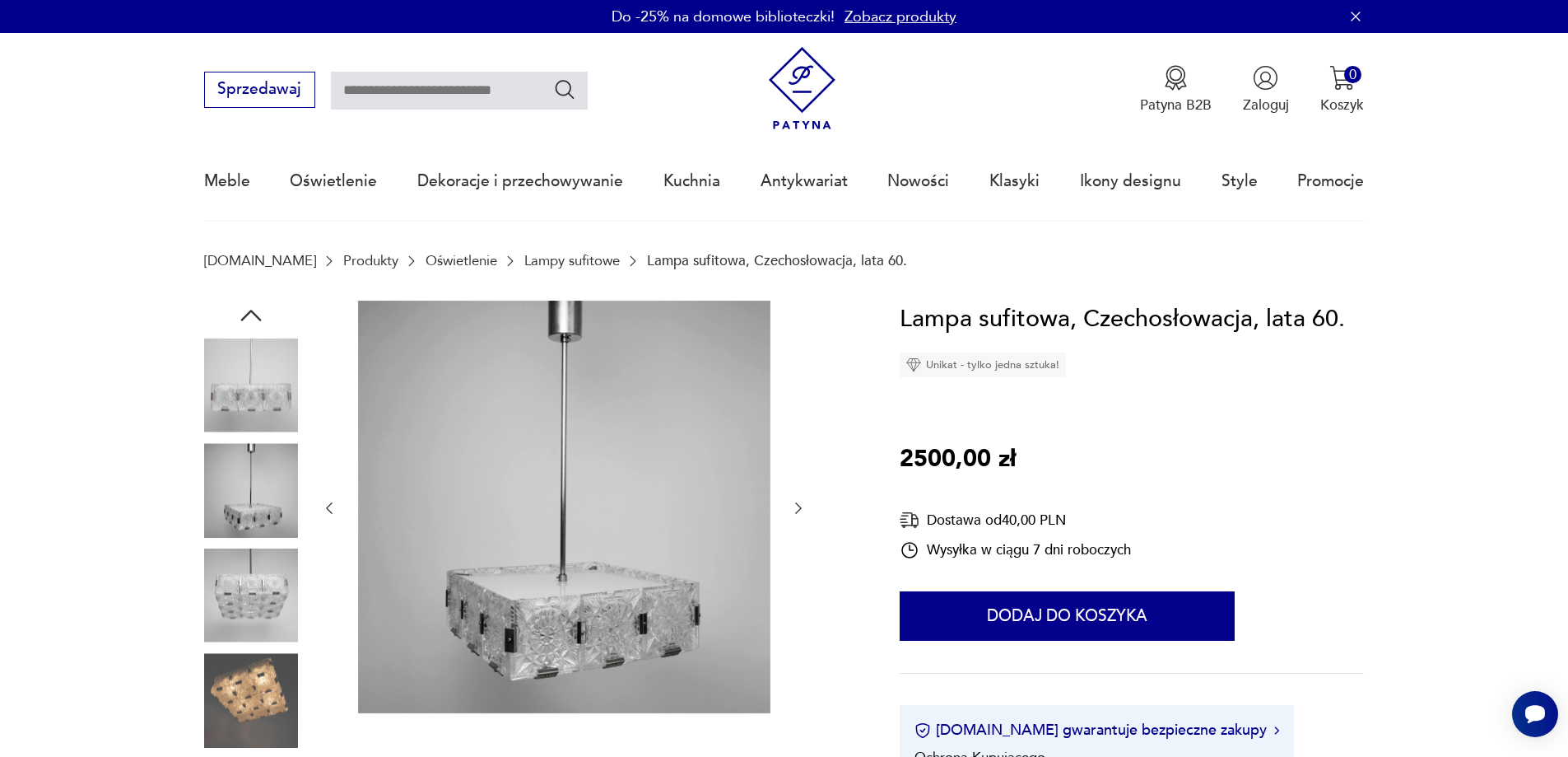
click at [792, 509] on icon "button" at bounding box center [798, 508] width 16 height 16
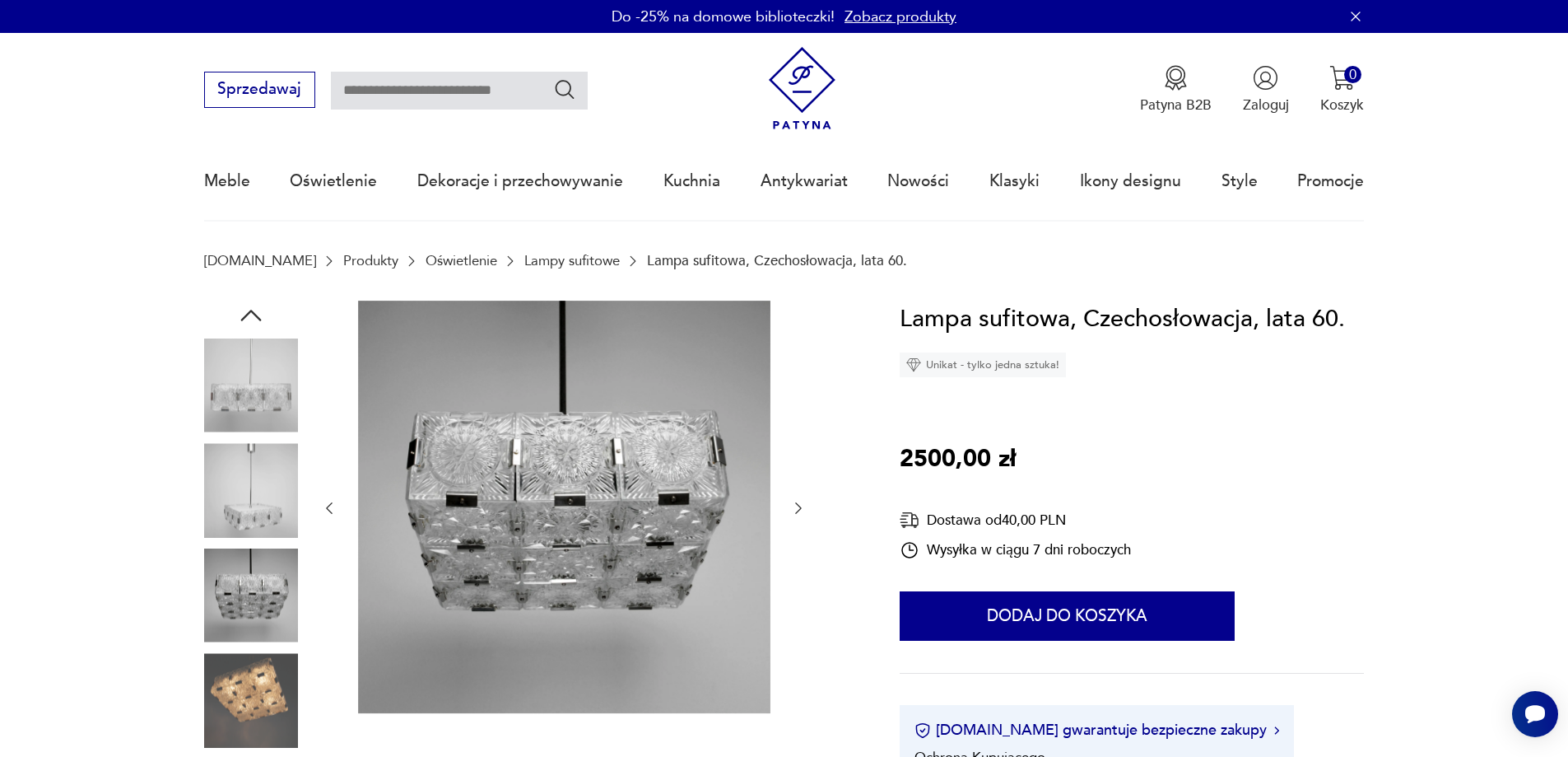
click at [792, 508] on icon "button" at bounding box center [798, 508] width 16 height 16
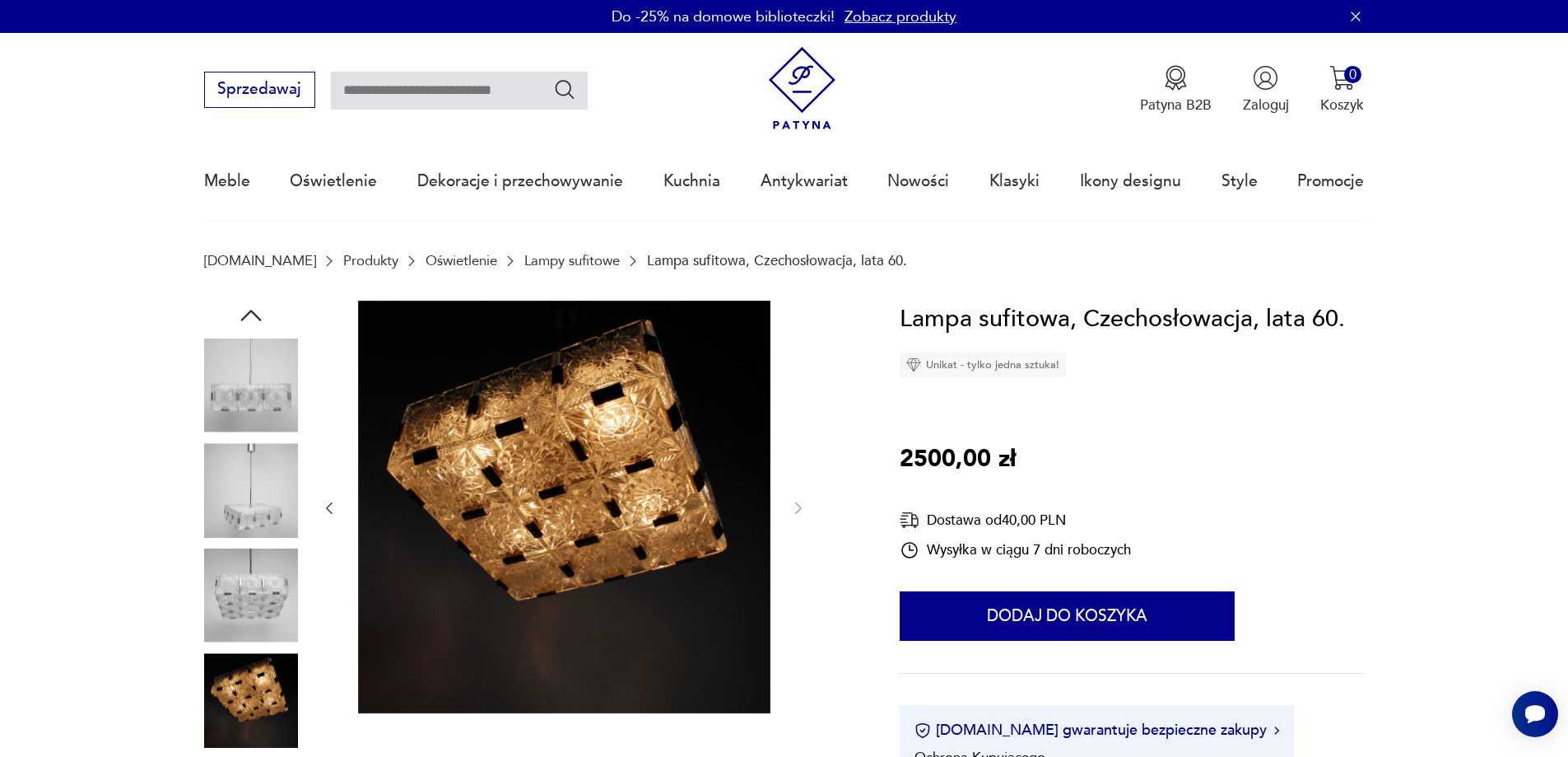
scroll to position [412, 0]
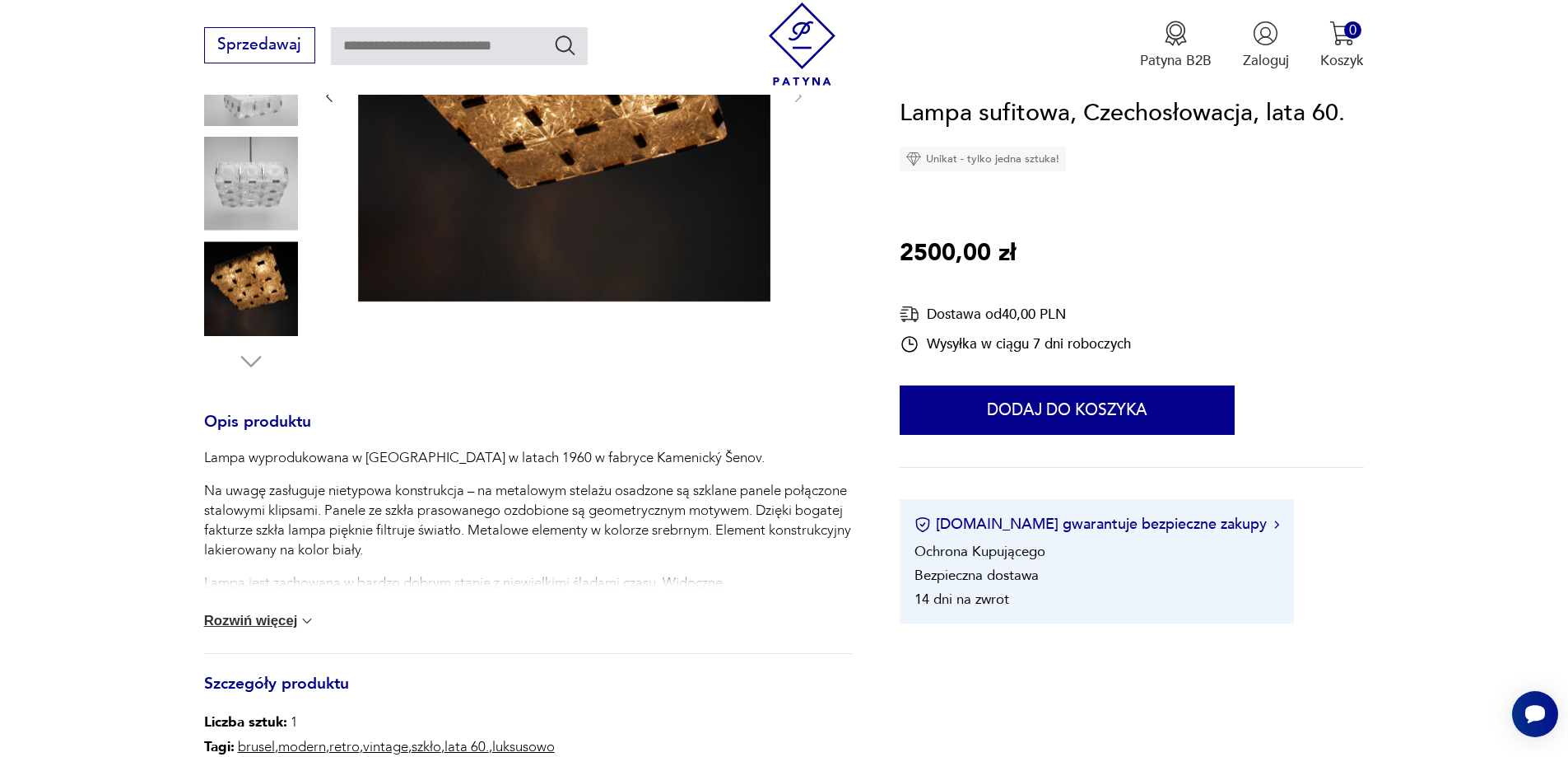
click at [520, 572] on div "Lampa wyprodukowana w Czechosłowacji w latach 1960 w fabryce Kamenický Šenov. N…" at bounding box center [529, 632] width 649 height 369
click at [269, 630] on div "Lampa wyprodukowana w Czechosłowacji w latach 1960 w fabryce Kamenický Šenov. N…" at bounding box center [529, 550] width 649 height 205
click at [263, 626] on button "Rozwiń więcej" at bounding box center [260, 621] width 112 height 16
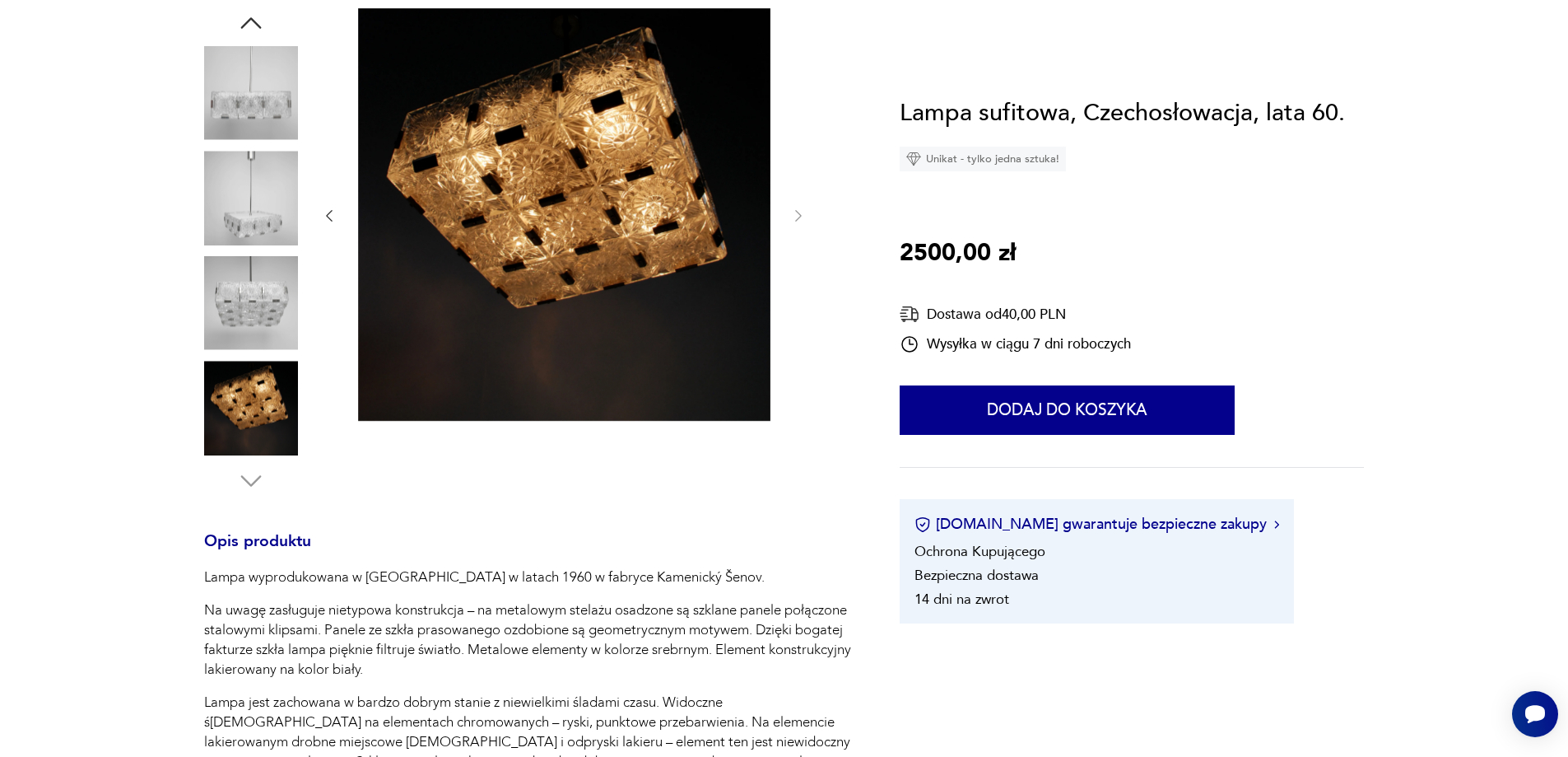
scroll to position [0, 0]
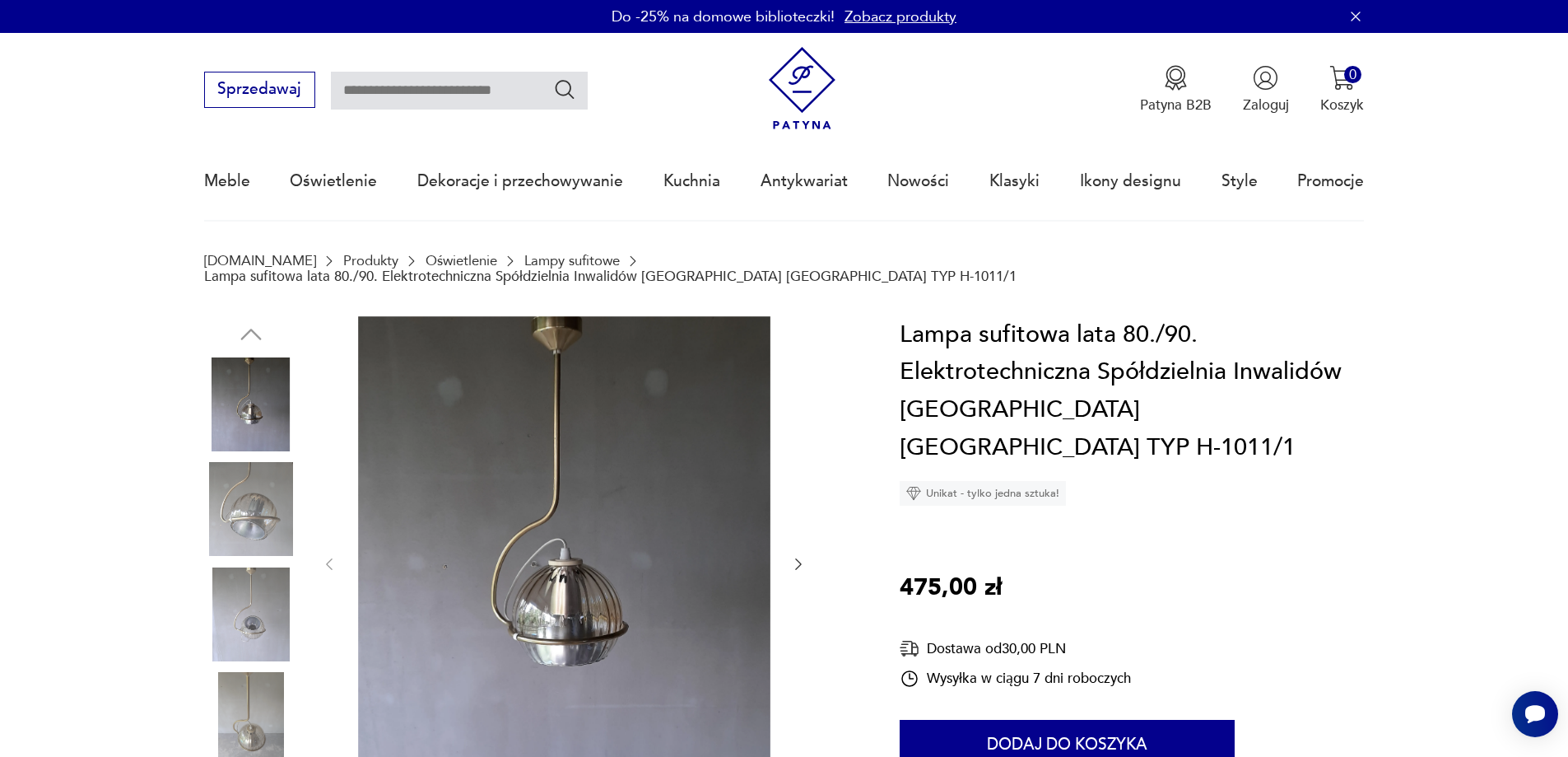
click at [802, 556] on icon "button" at bounding box center [798, 564] width 16 height 16
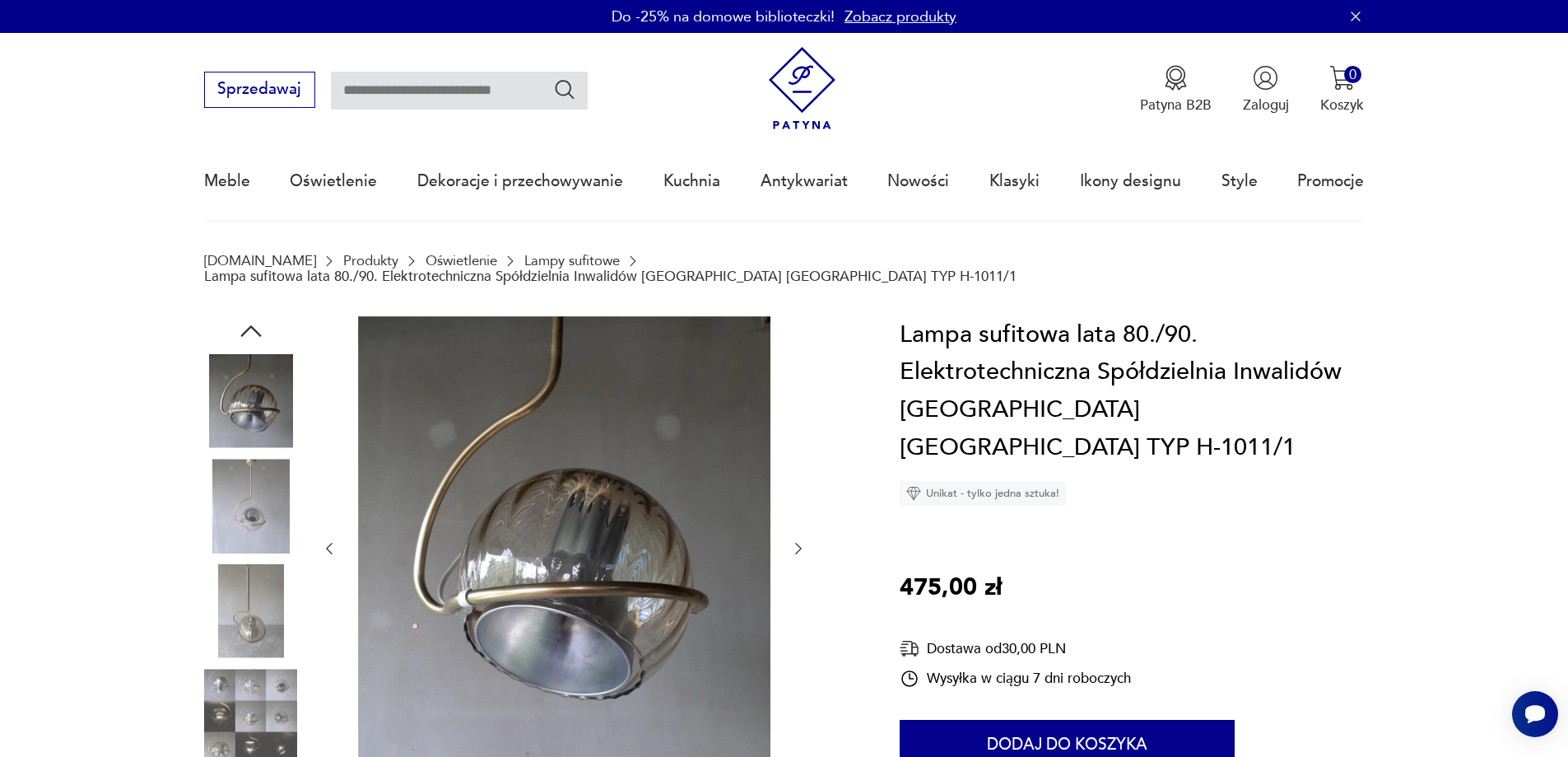
click at [801, 547] on div at bounding box center [563, 549] width 486 height 465
click at [794, 540] on icon "button" at bounding box center [798, 548] width 16 height 16
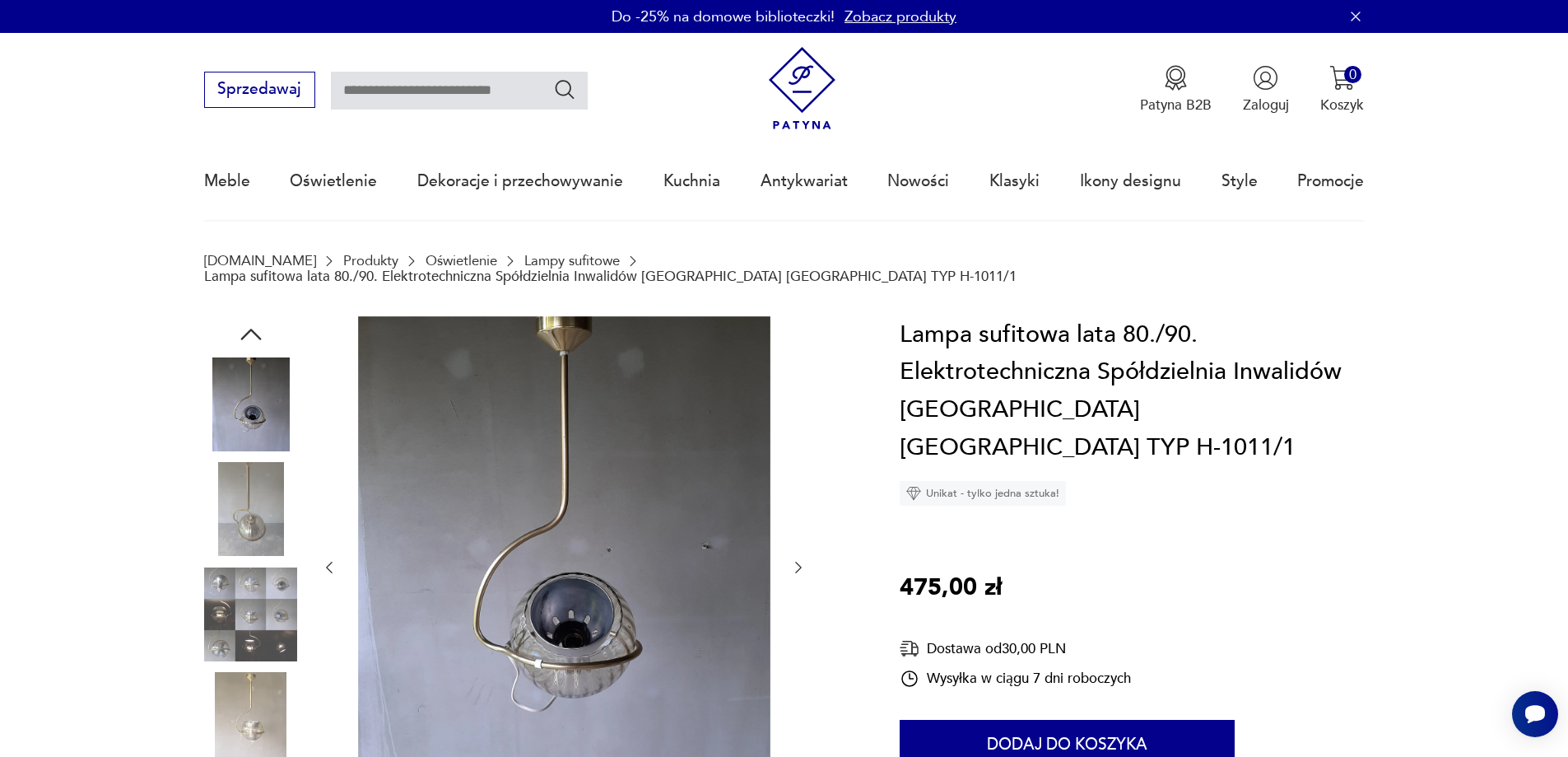
click at [795, 534] on div at bounding box center [563, 568] width 486 height 503
click at [795, 559] on icon "button" at bounding box center [798, 567] width 16 height 16
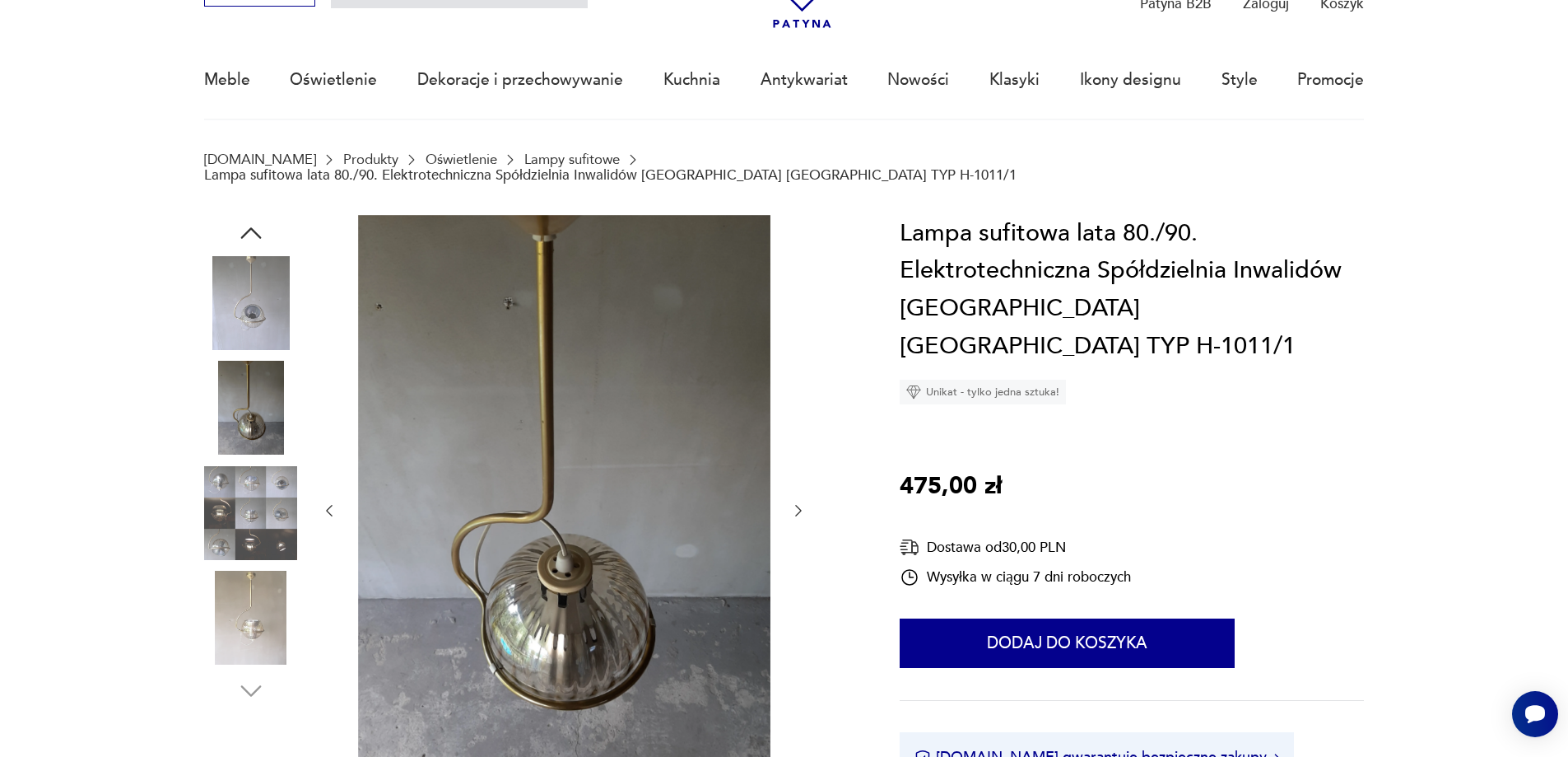
scroll to position [165, 0]
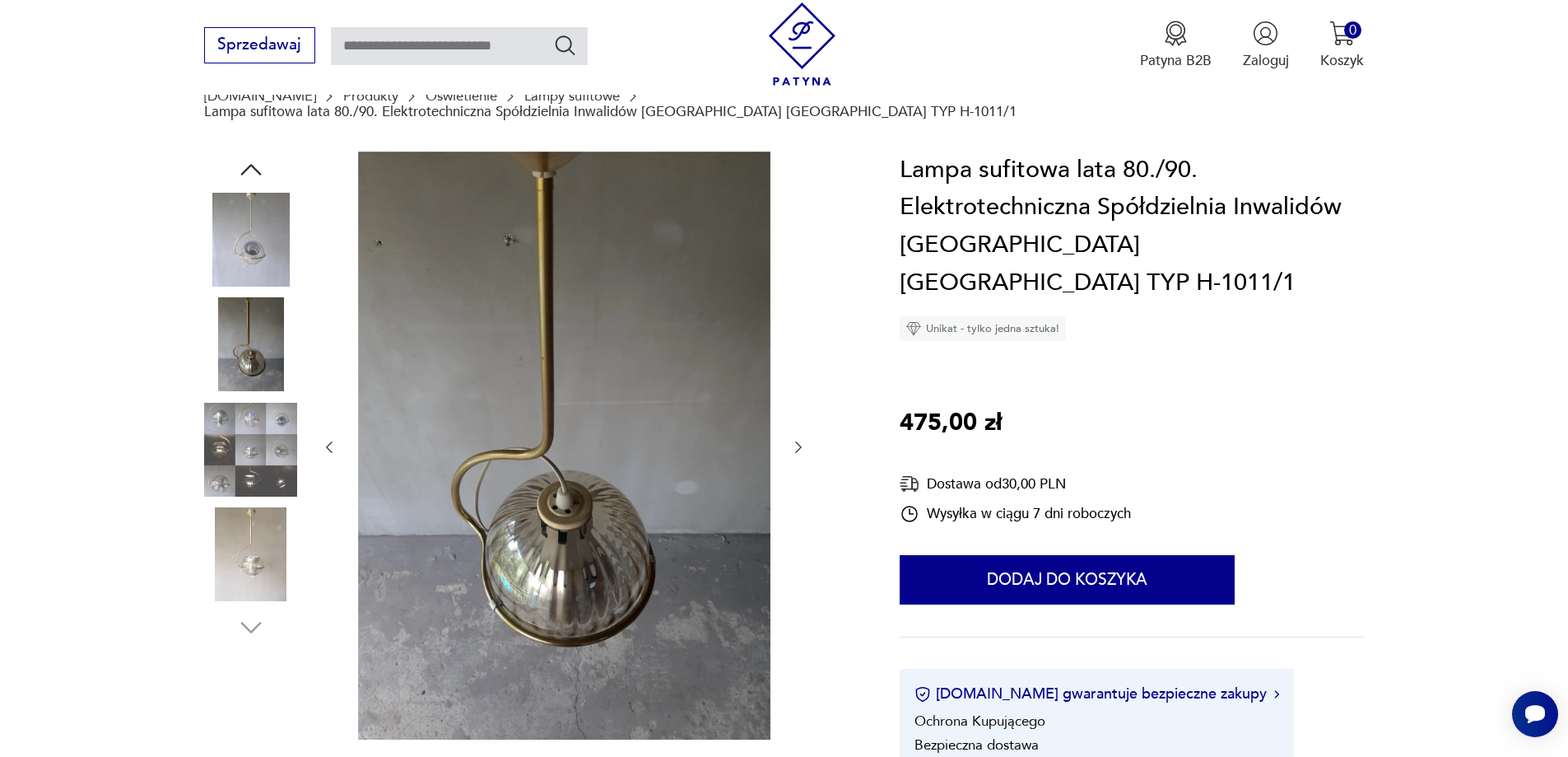
click at [796, 439] on icon "button" at bounding box center [798, 447] width 16 height 16
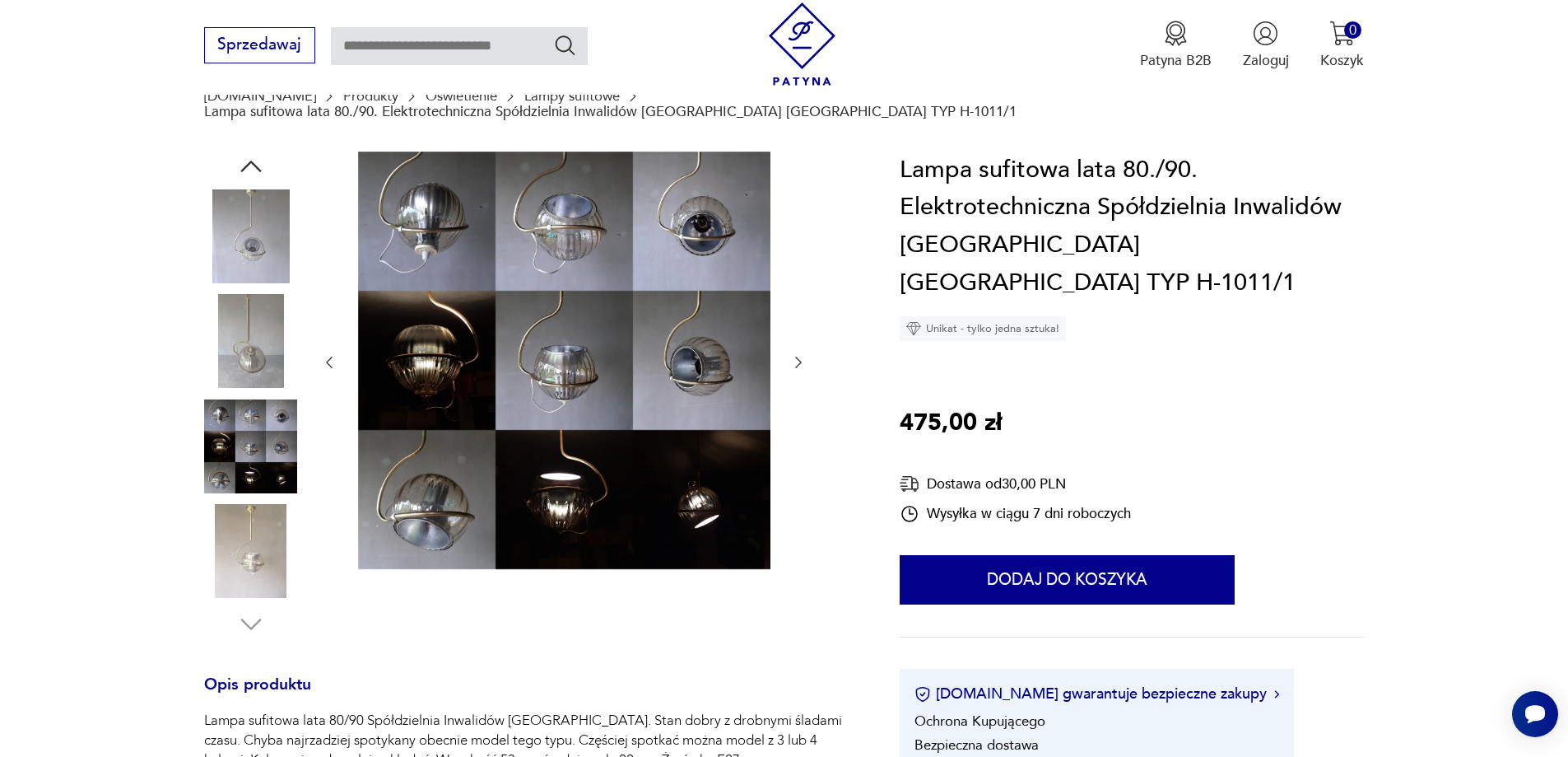
click at [797, 354] on icon "button" at bounding box center [798, 362] width 16 height 16
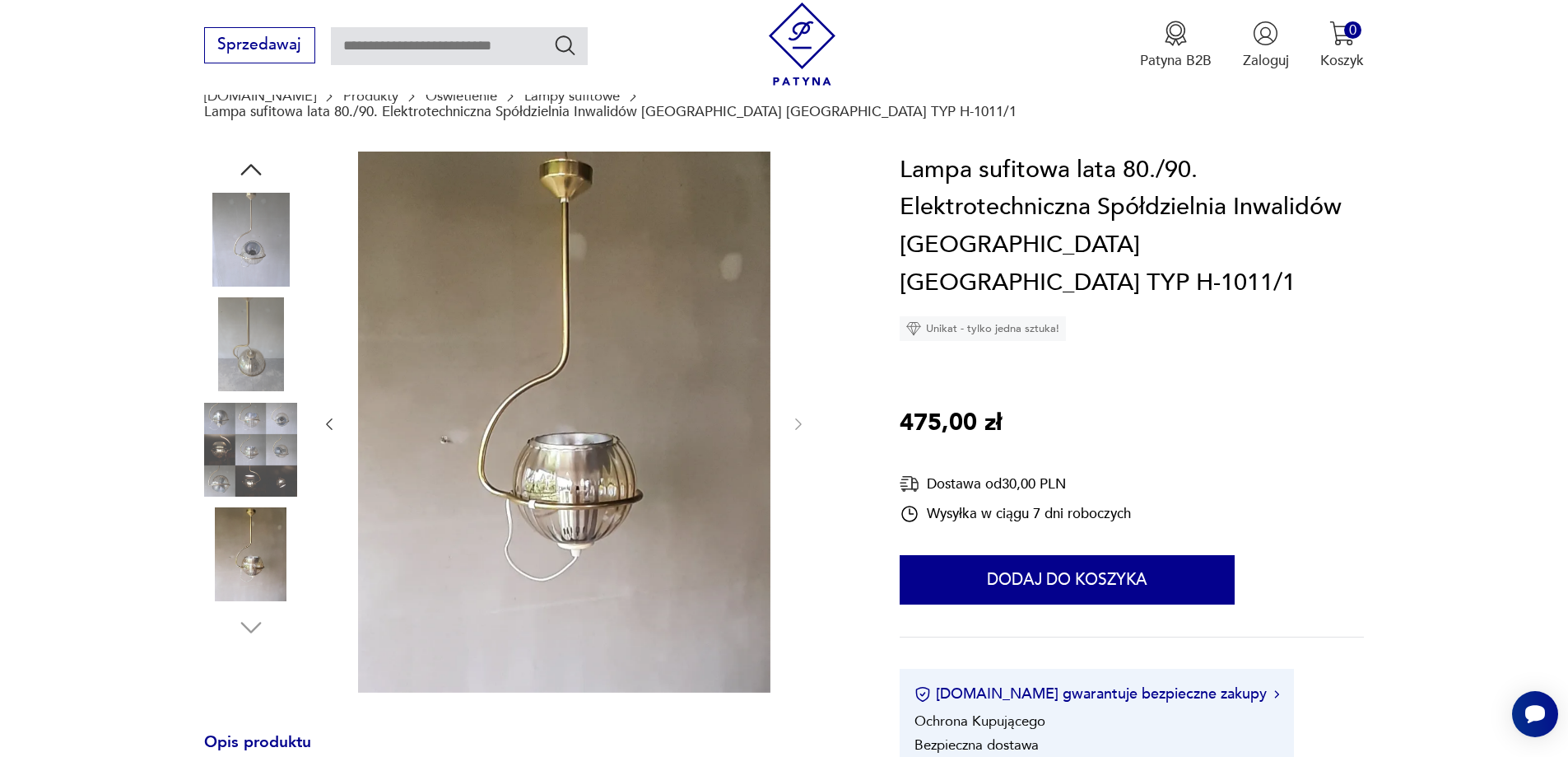
click at [261, 439] on img at bounding box center [251, 450] width 94 height 94
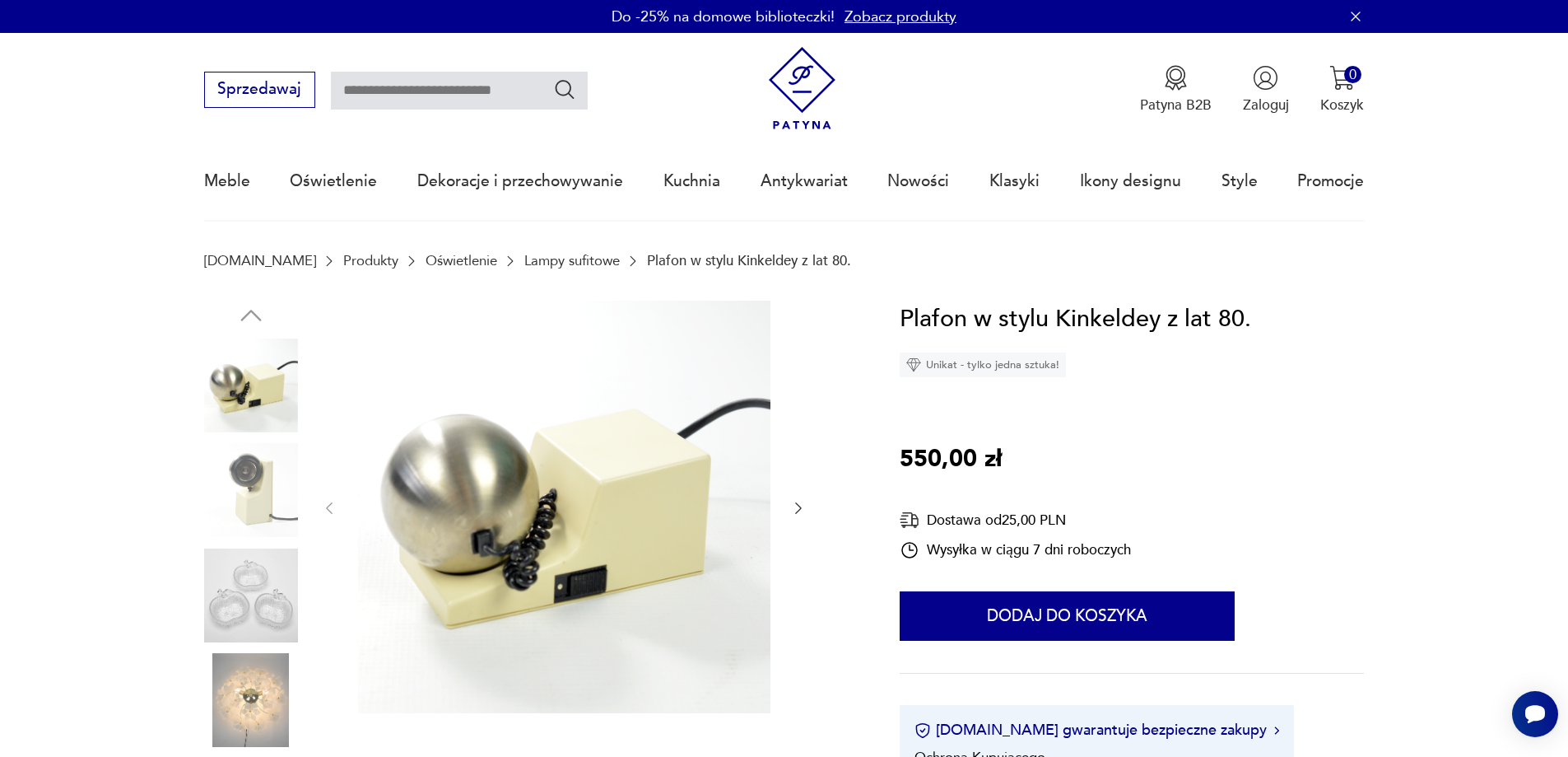
click at [798, 505] on icon "button" at bounding box center [798, 507] width 6 height 12
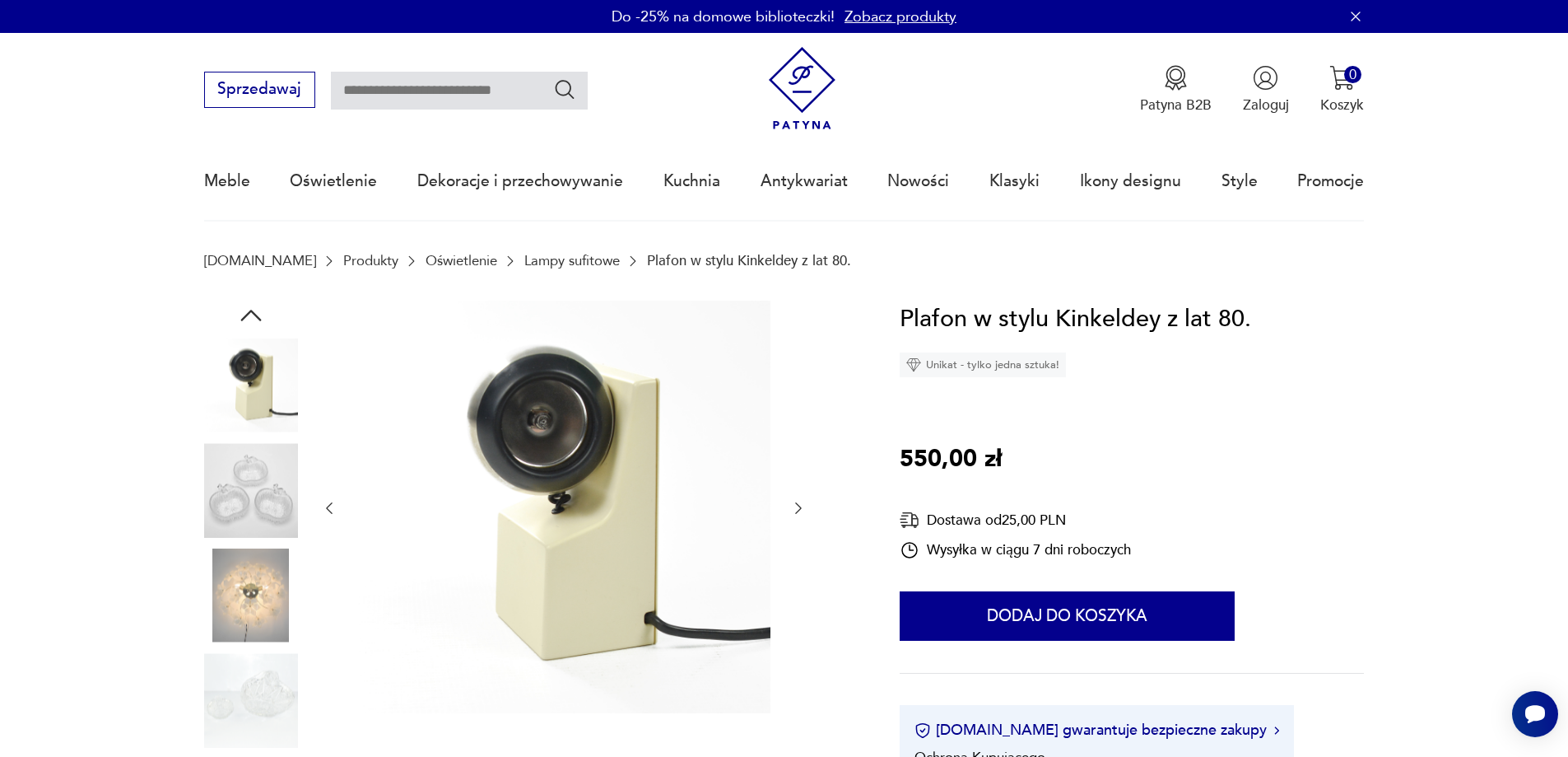
click at [797, 505] on icon "button" at bounding box center [798, 508] width 16 height 16
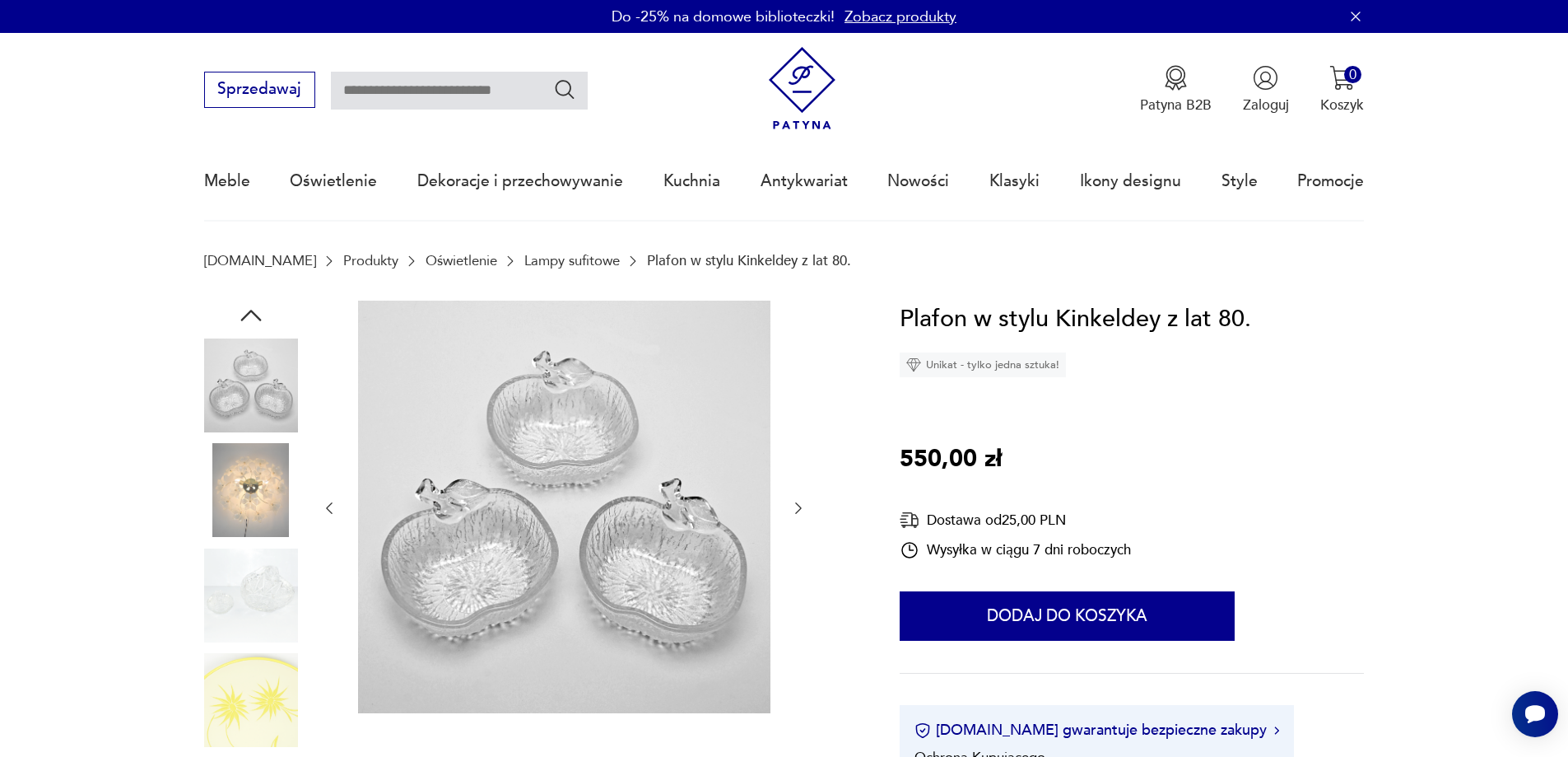
click at [797, 505] on icon "button" at bounding box center [798, 508] width 16 height 16
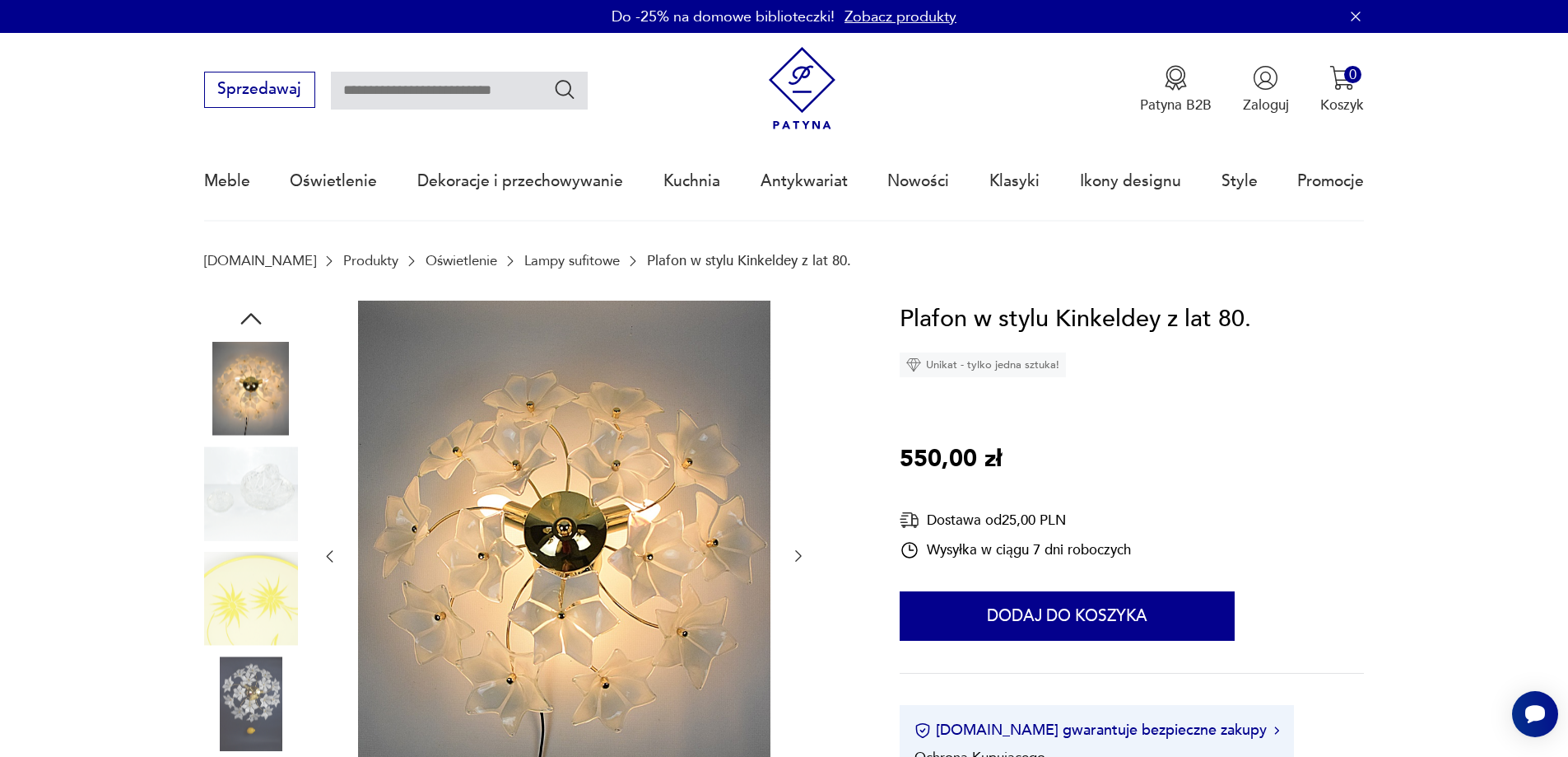
click at [796, 553] on icon "button" at bounding box center [798, 555] width 16 height 16
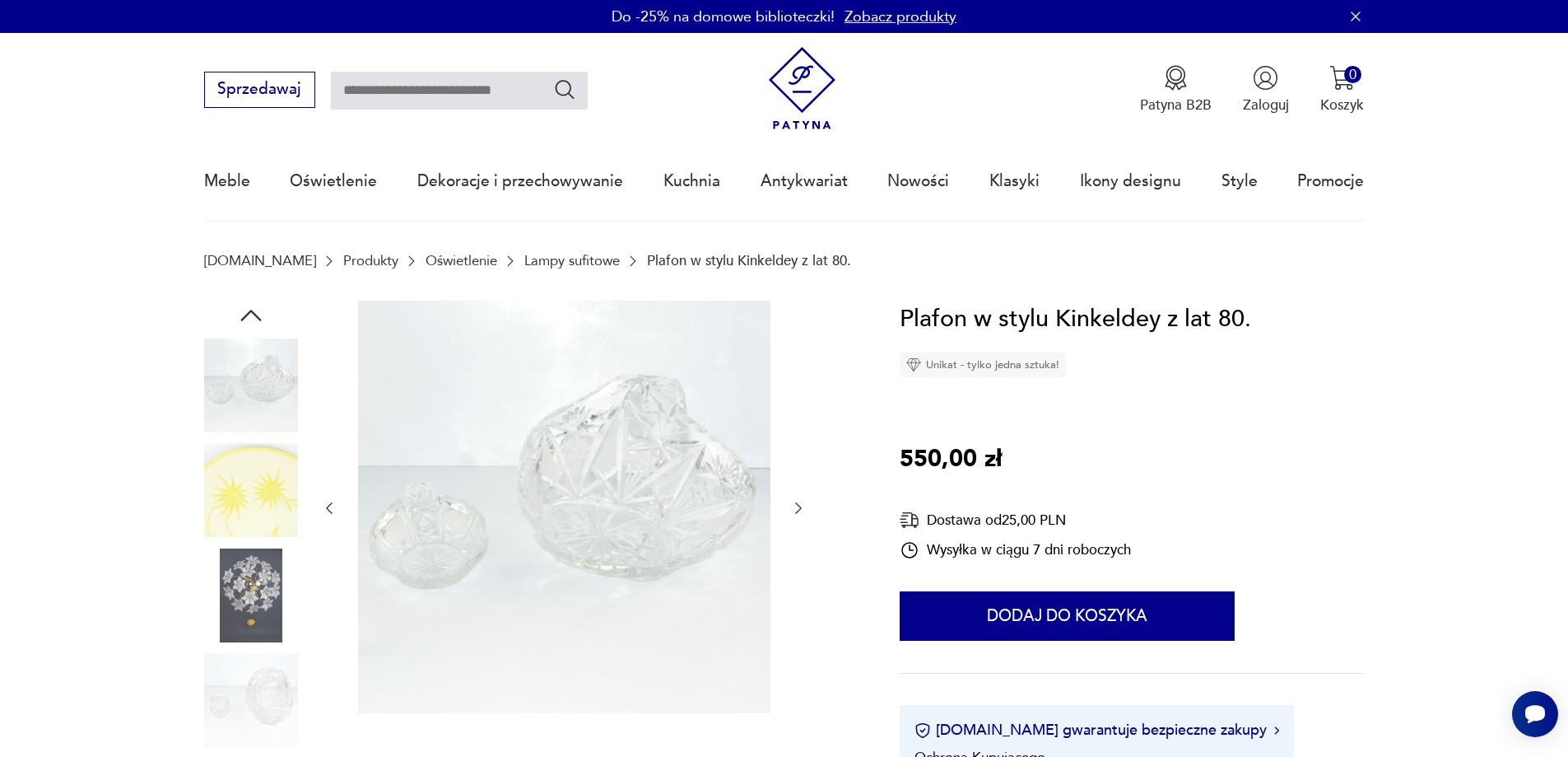
click at [797, 512] on icon "button" at bounding box center [798, 508] width 16 height 16
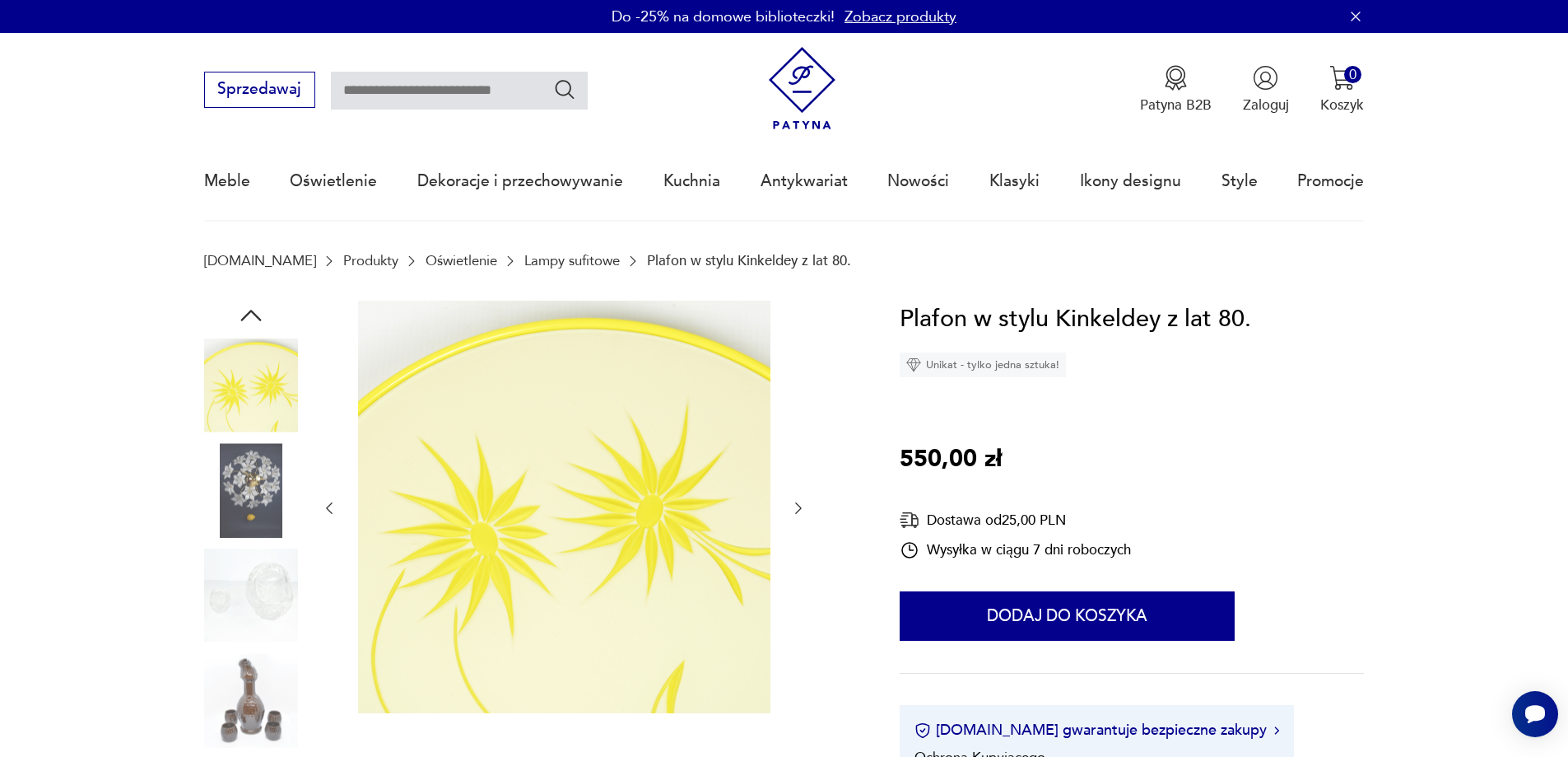
click at [799, 509] on icon "button" at bounding box center [798, 507] width 6 height 12
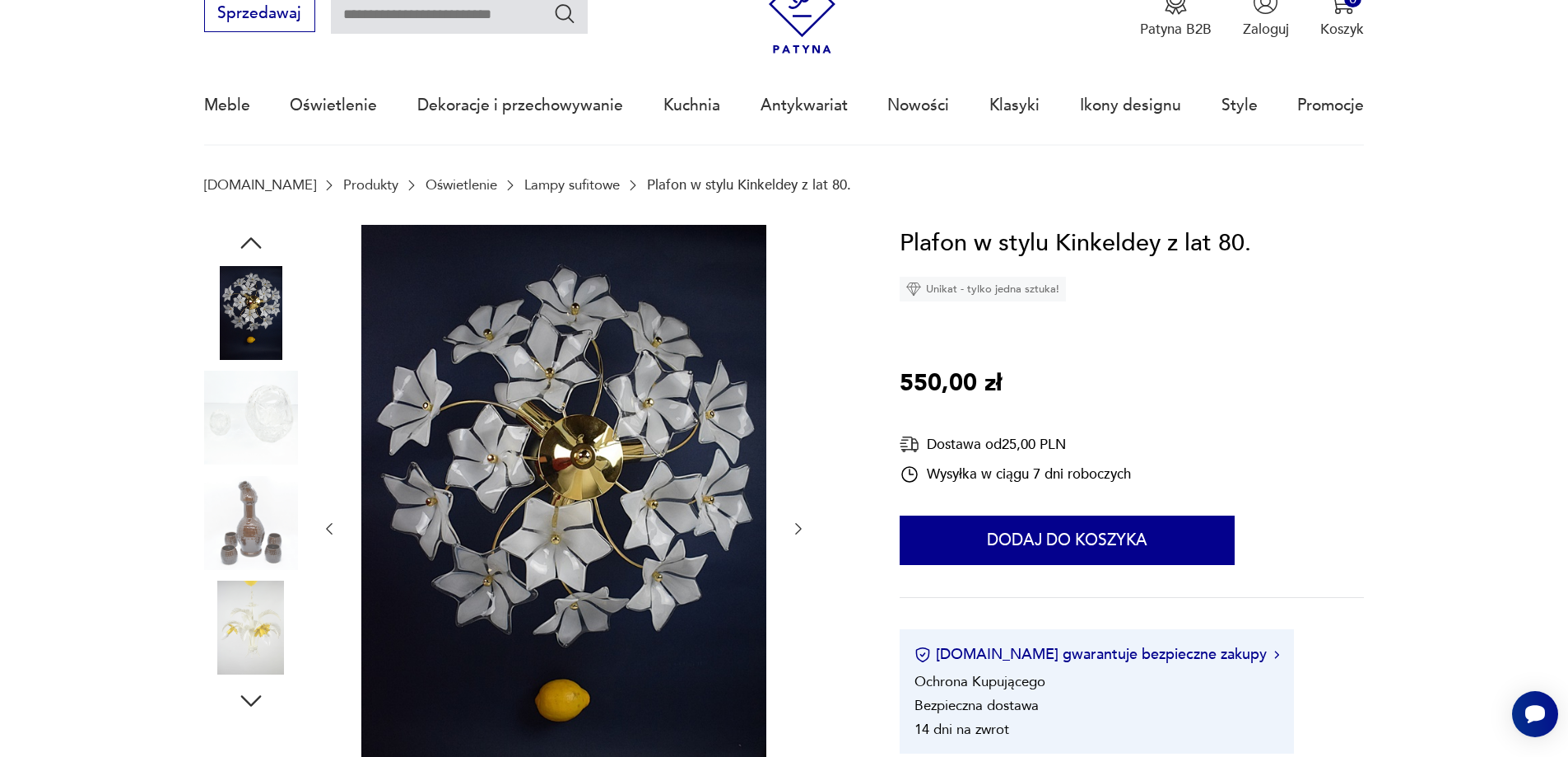
scroll to position [165, 0]
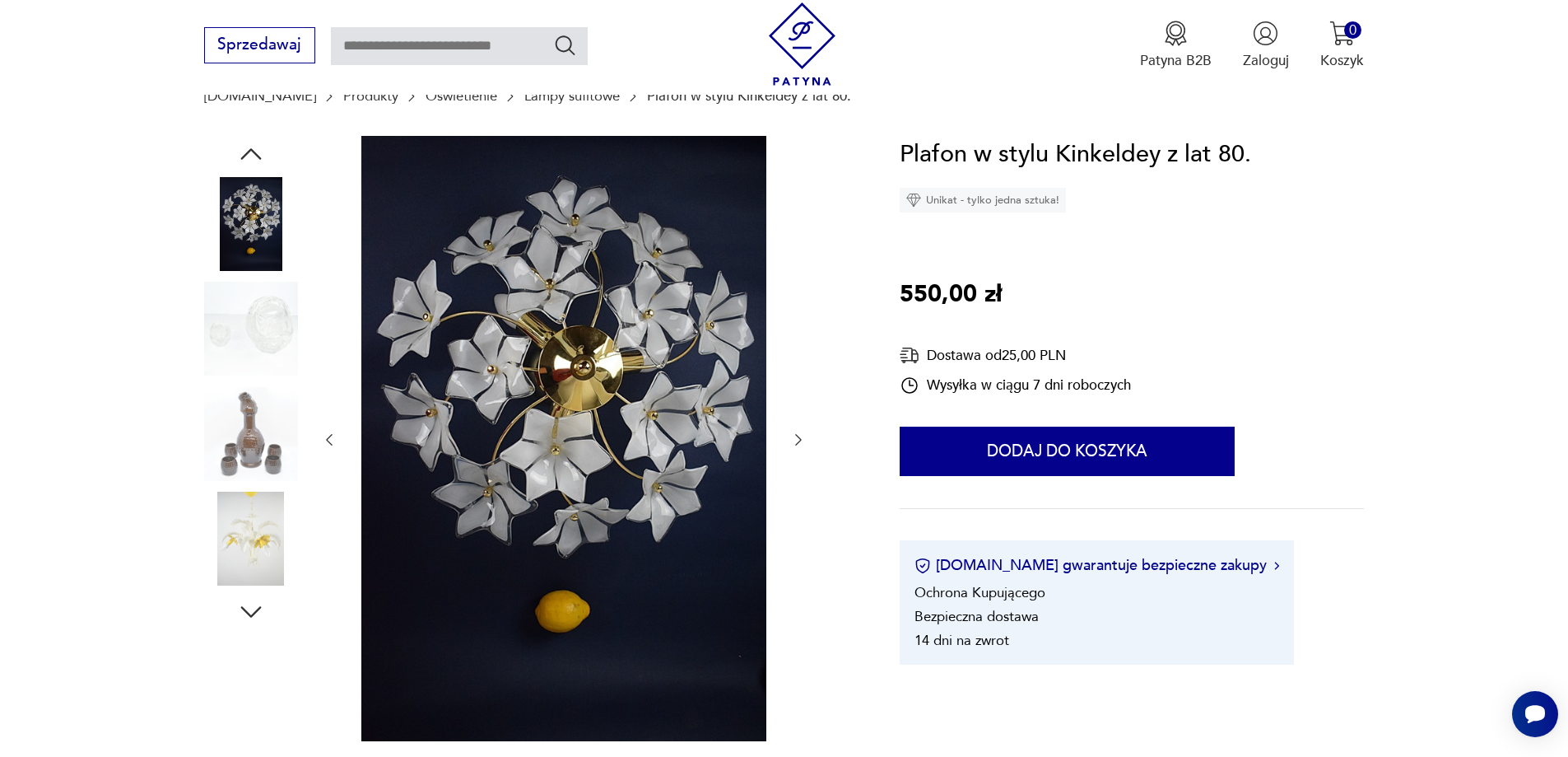
click at [798, 440] on icon "button" at bounding box center [798, 440] width 16 height 16
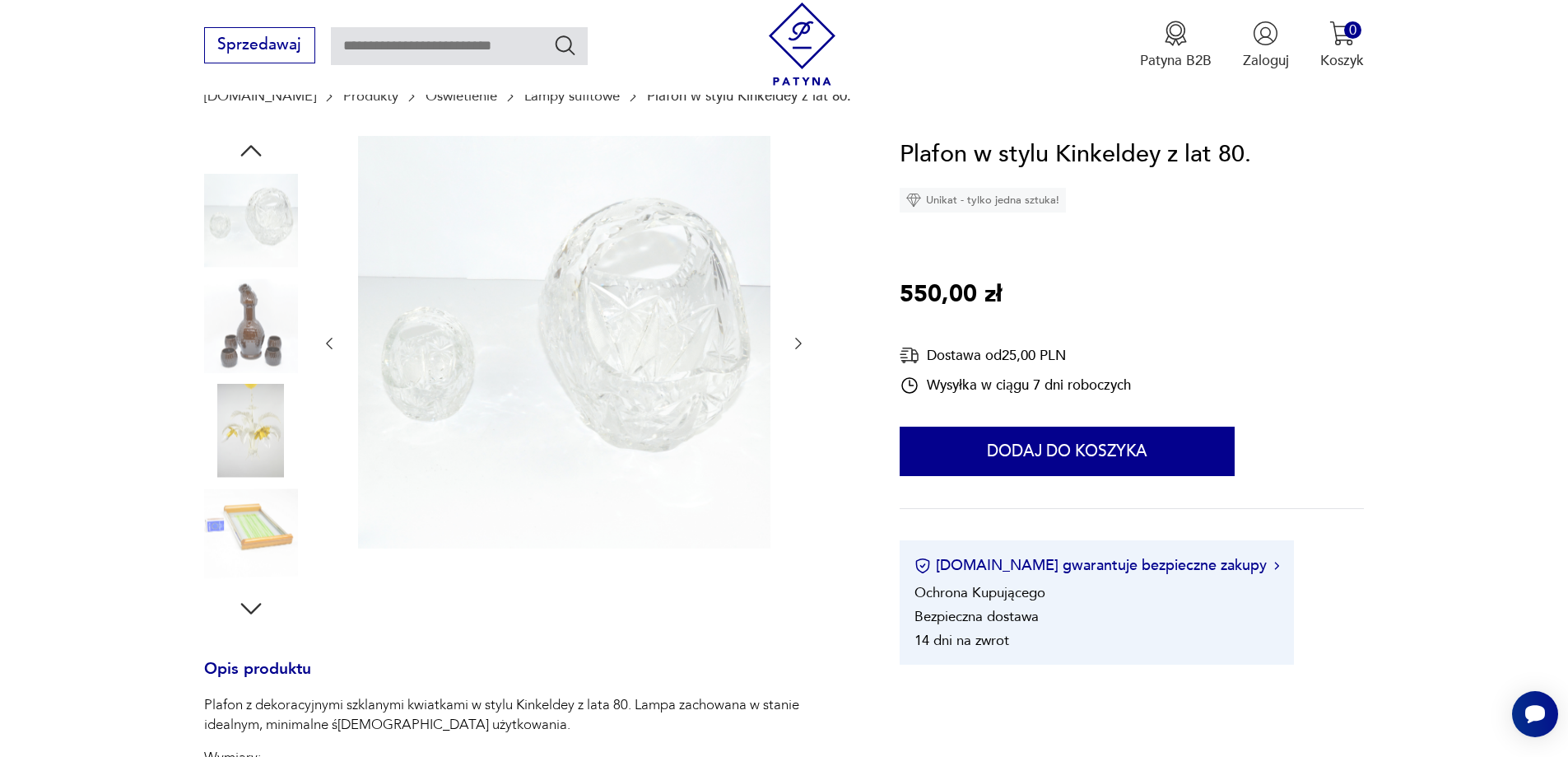
click at [798, 345] on icon "button" at bounding box center [798, 343] width 16 height 16
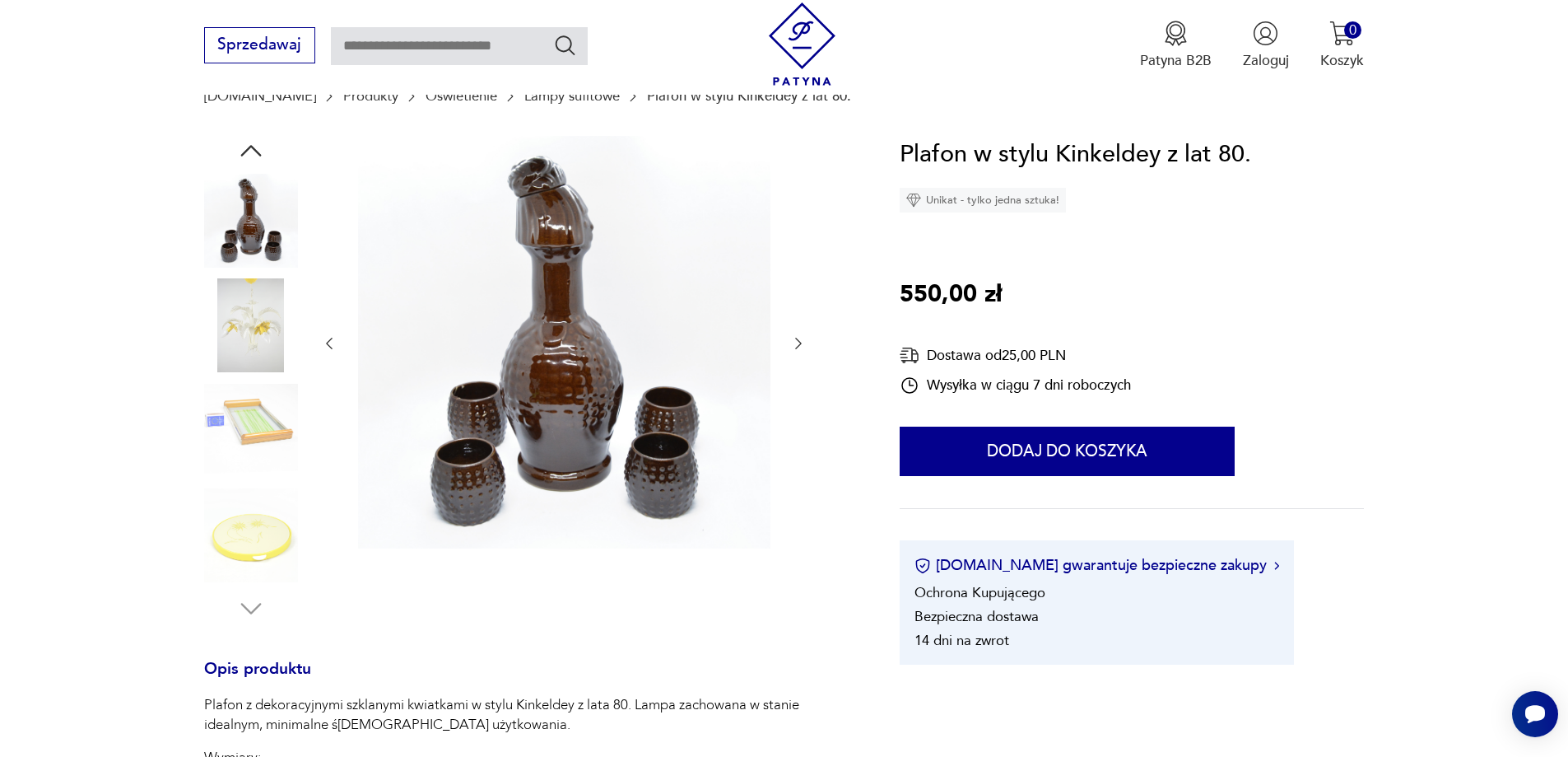
click at [798, 347] on icon "button" at bounding box center [798, 343] width 6 height 12
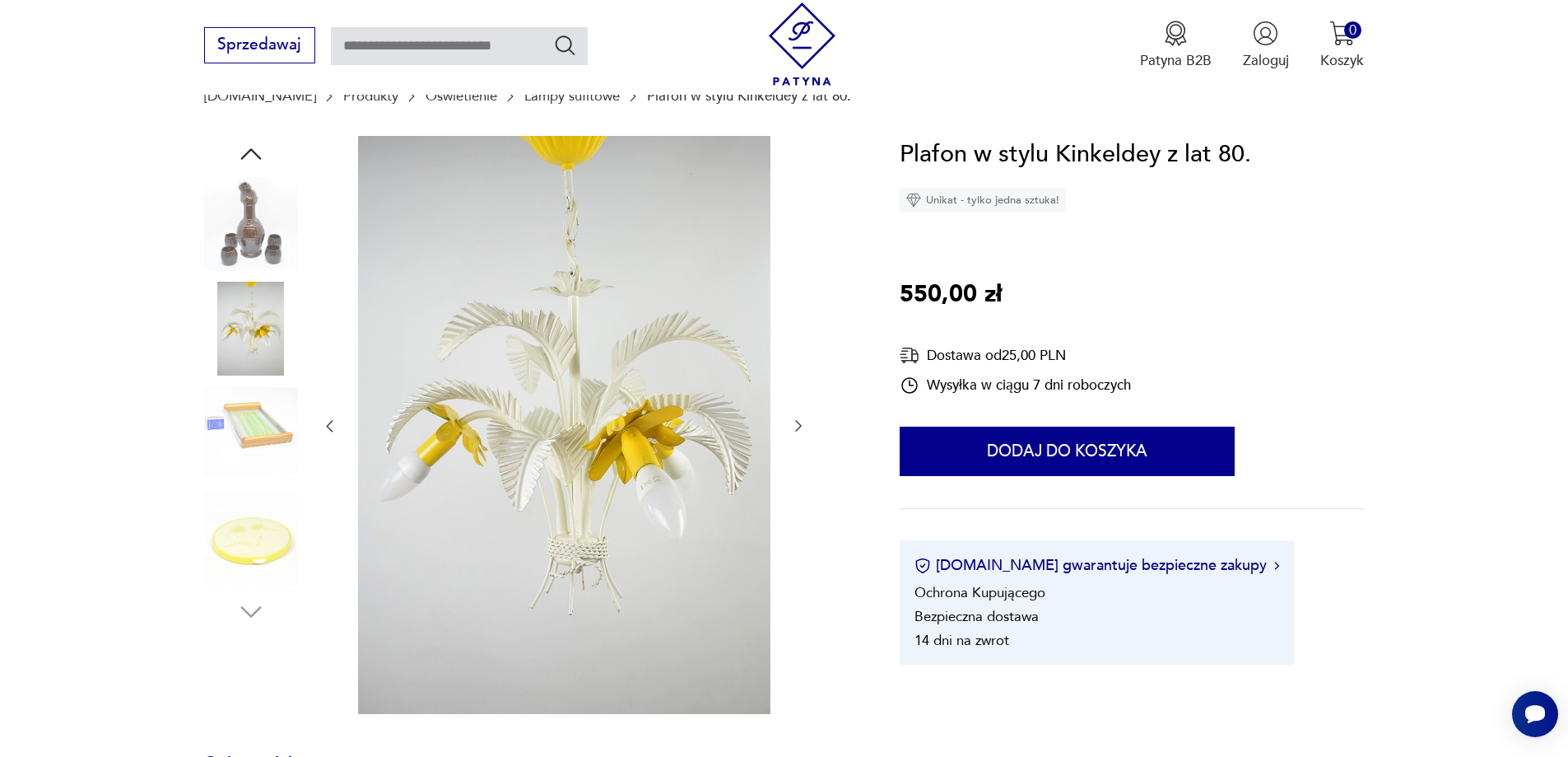
click at [328, 428] on icon "button" at bounding box center [329, 425] width 16 height 16
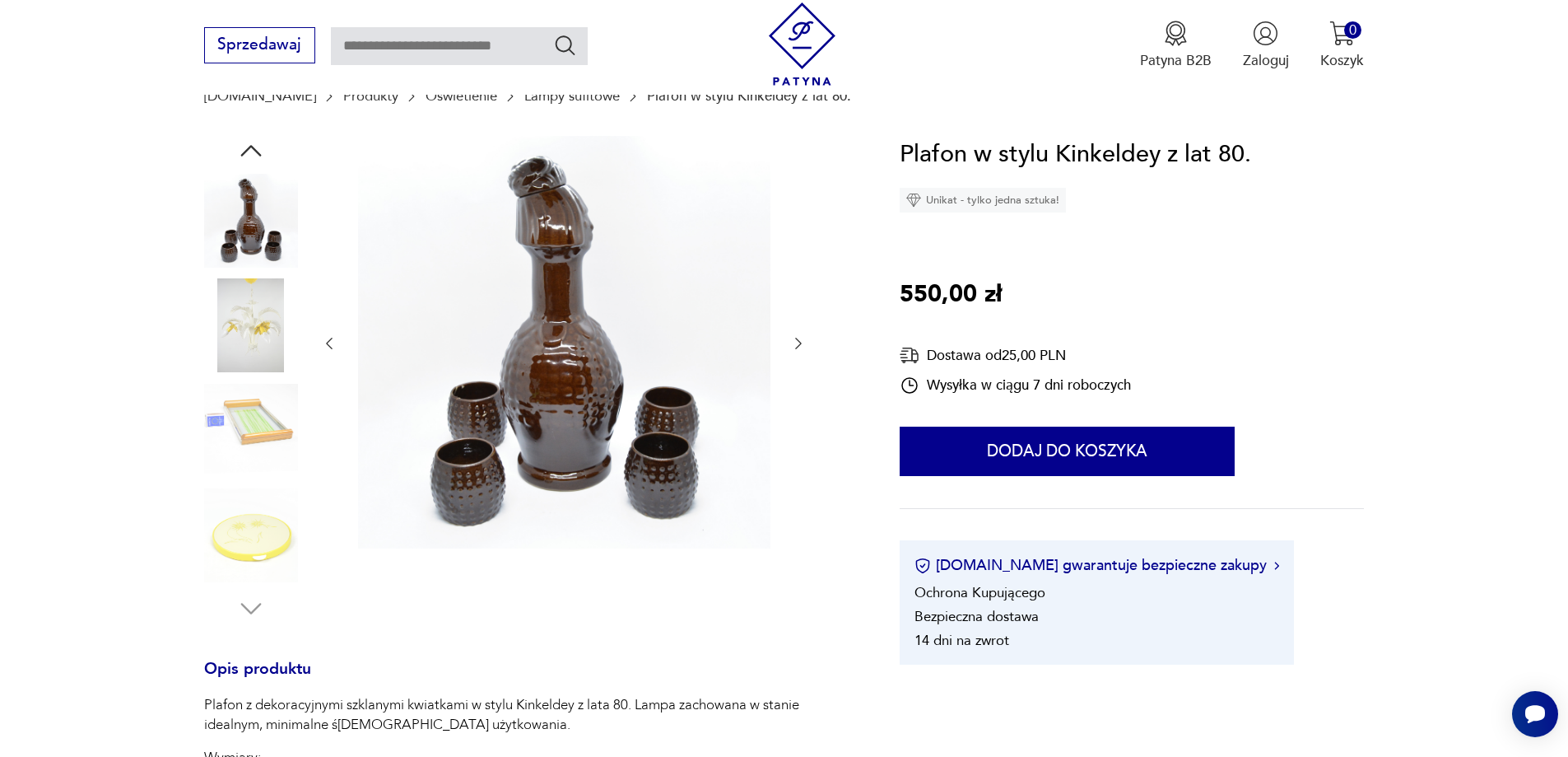
click at [798, 341] on icon "button" at bounding box center [798, 343] width 16 height 16
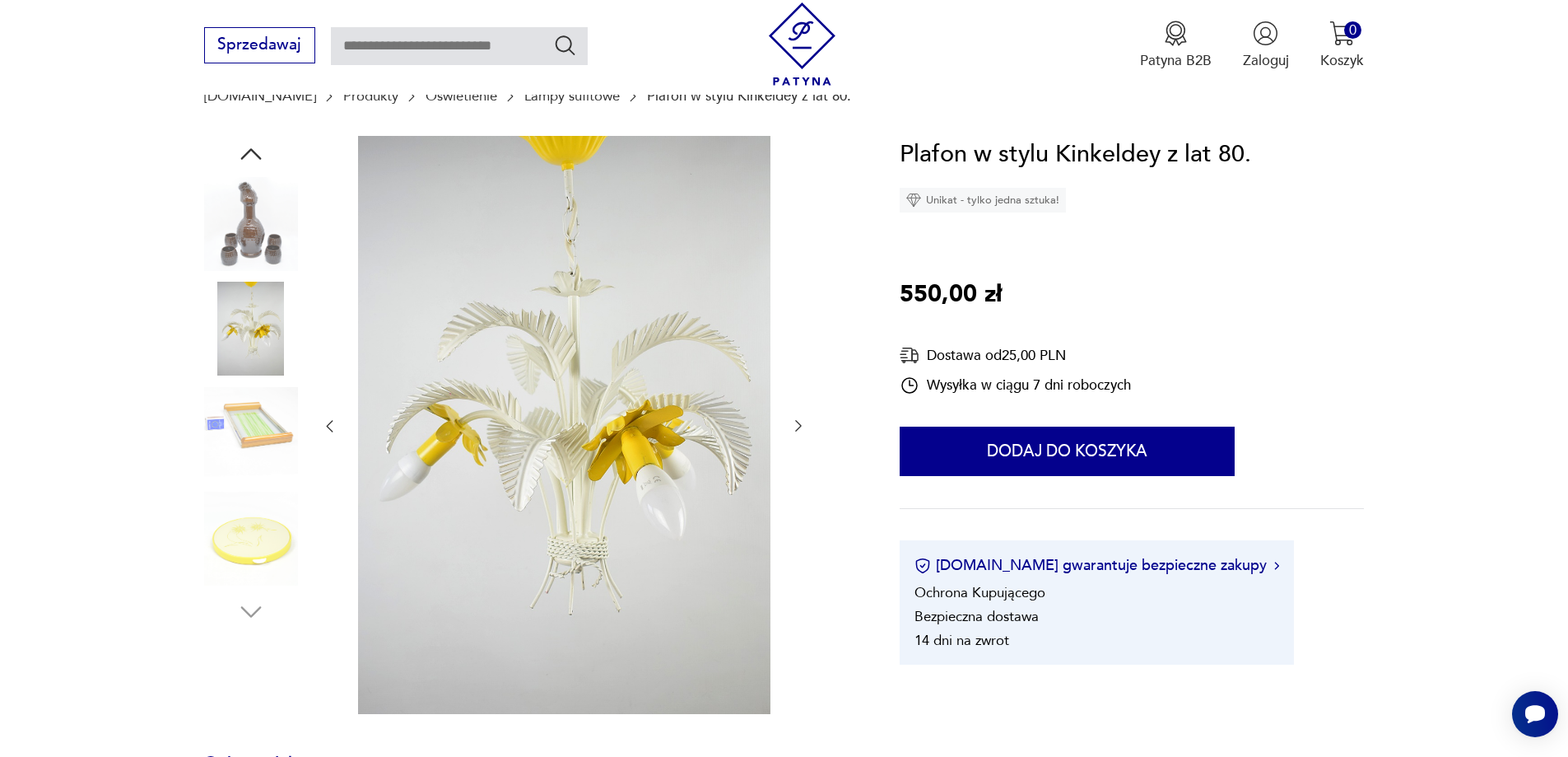
click at [800, 427] on icon "button" at bounding box center [798, 425] width 16 height 16
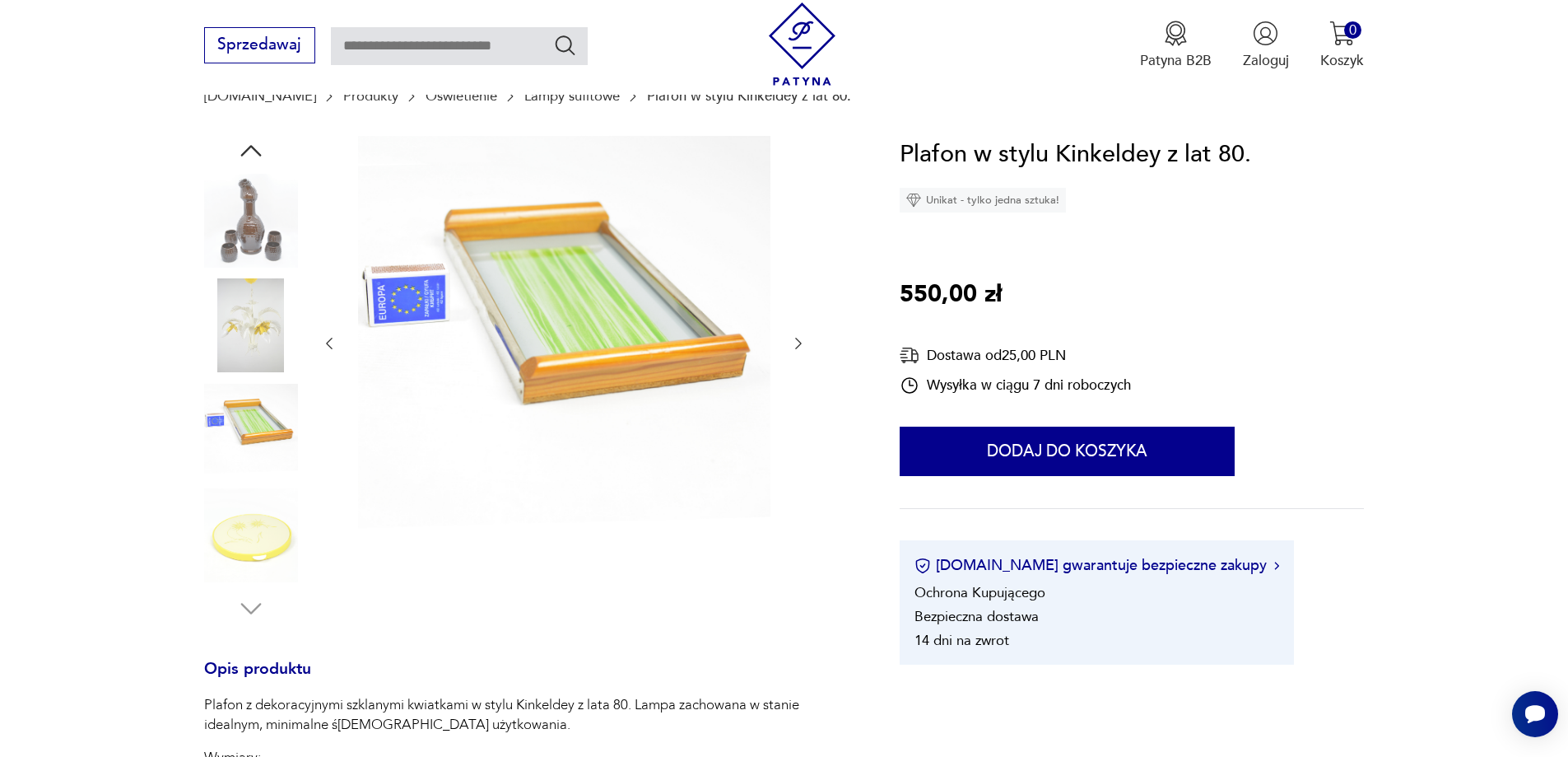
click at [802, 348] on icon "button" at bounding box center [798, 343] width 16 height 16
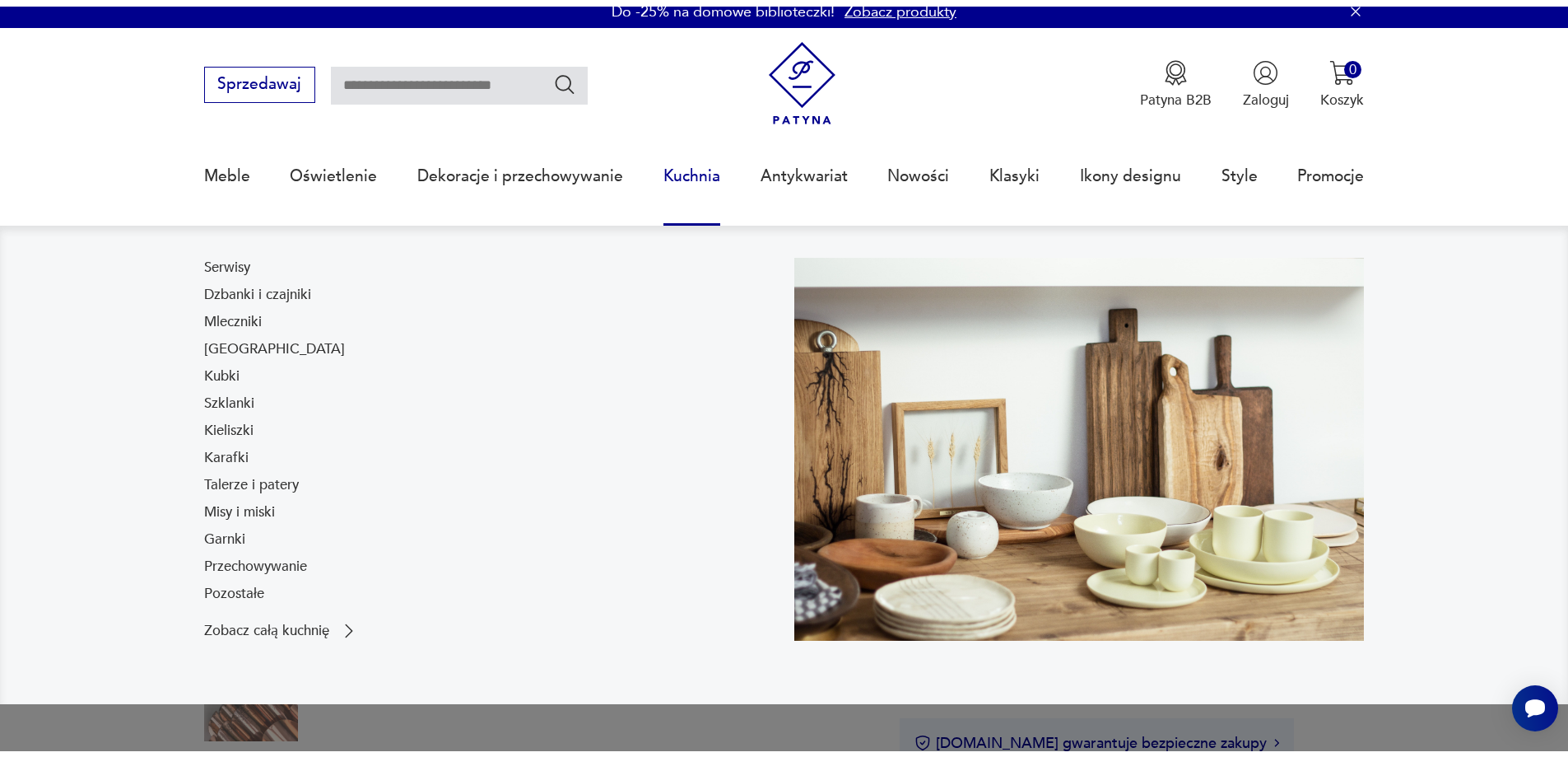
scroll to position [247, 0]
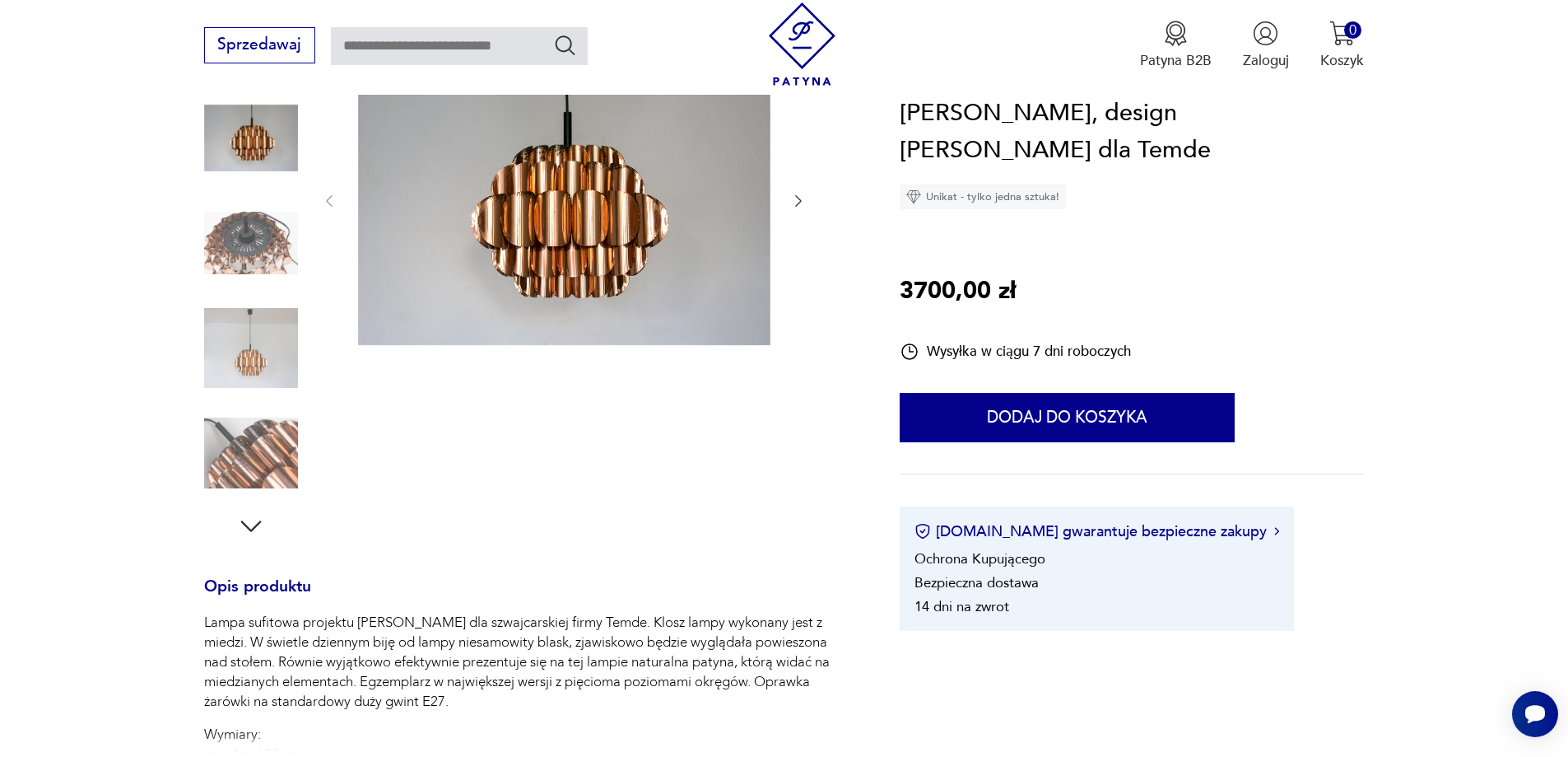
click at [798, 198] on icon "button" at bounding box center [798, 201] width 16 height 16
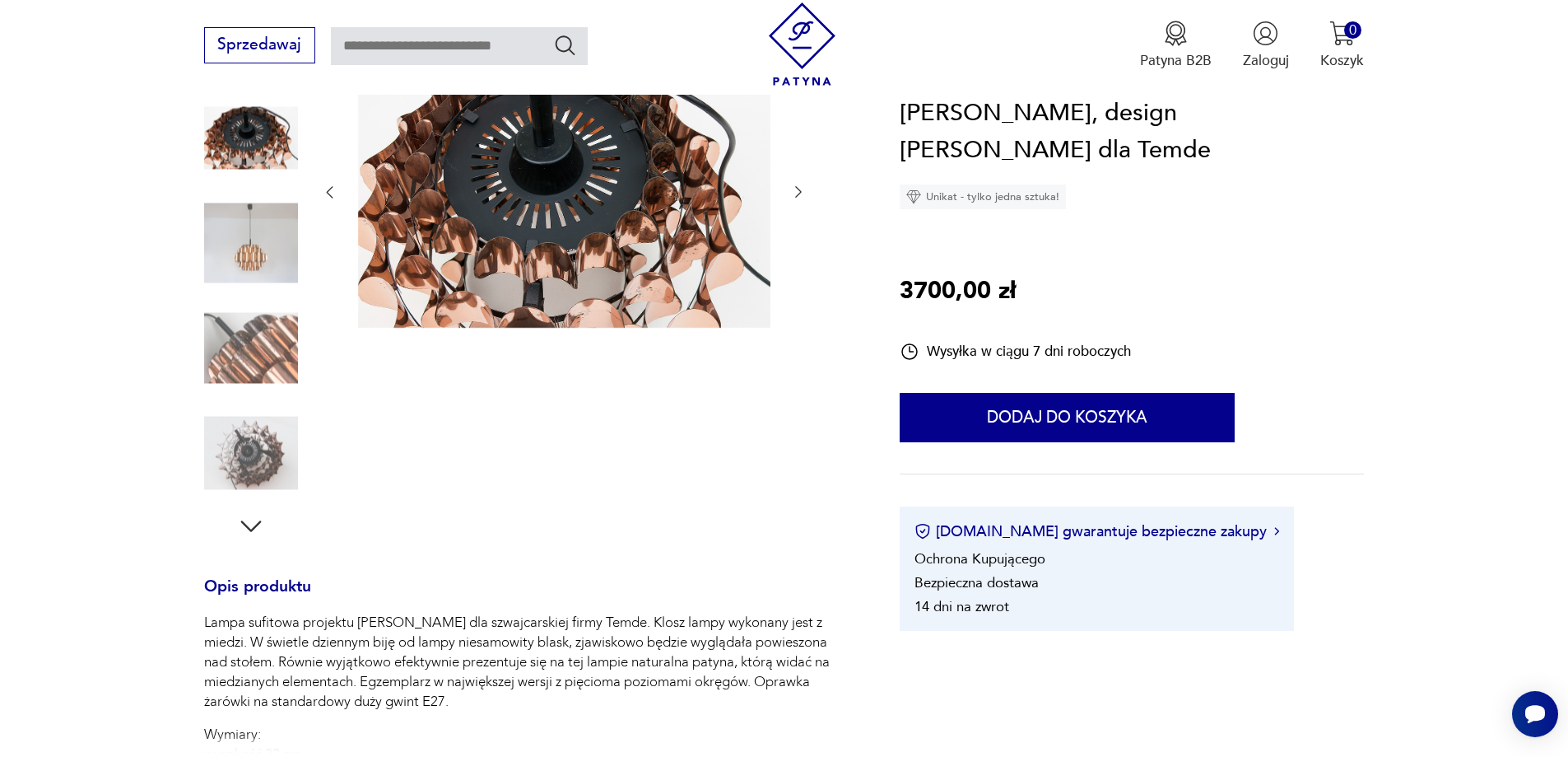
click at [795, 196] on icon "button" at bounding box center [798, 192] width 16 height 16
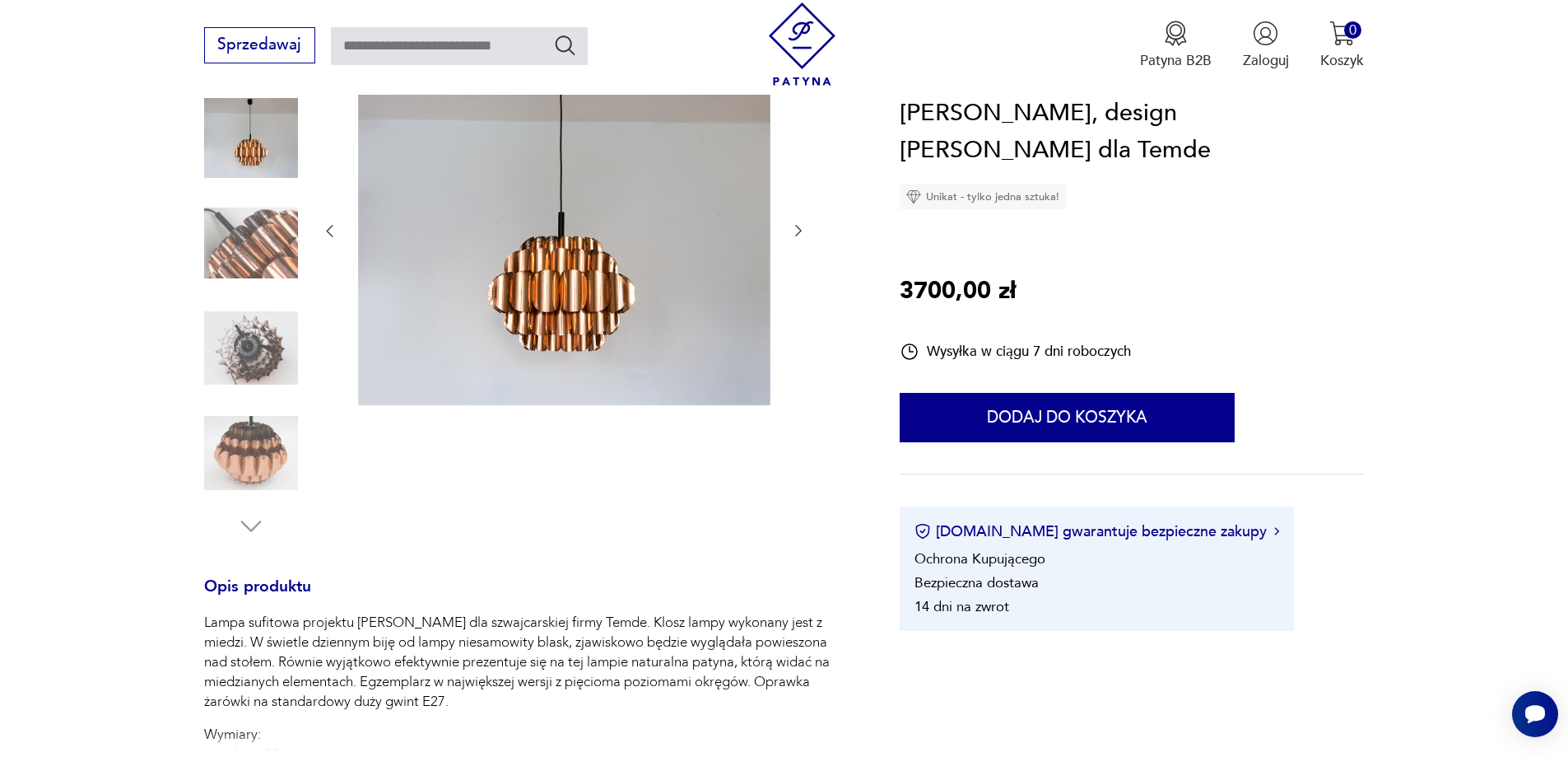
click at [790, 193] on div at bounding box center [563, 231] width 486 height 356
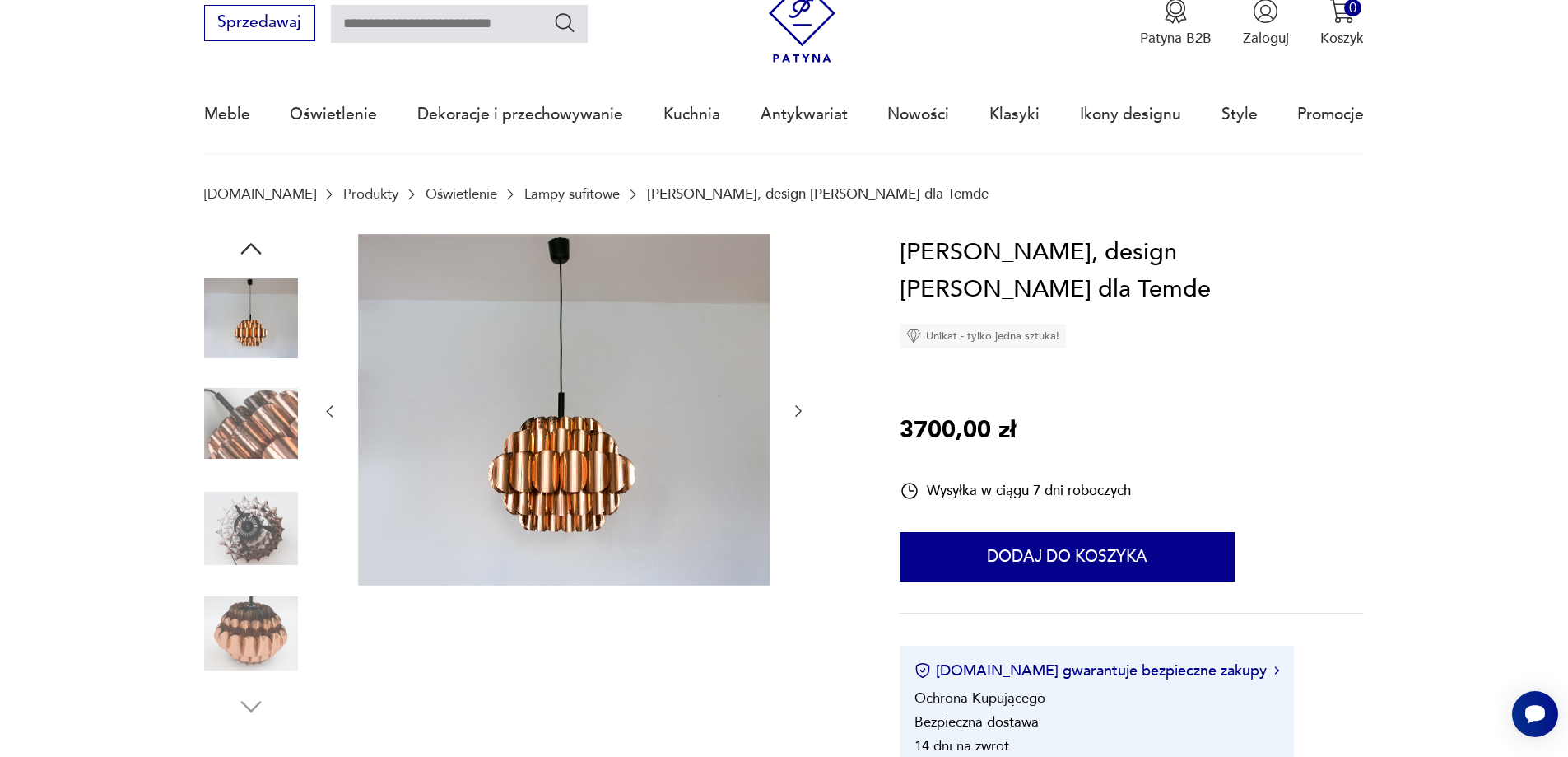
scroll to position [0, 0]
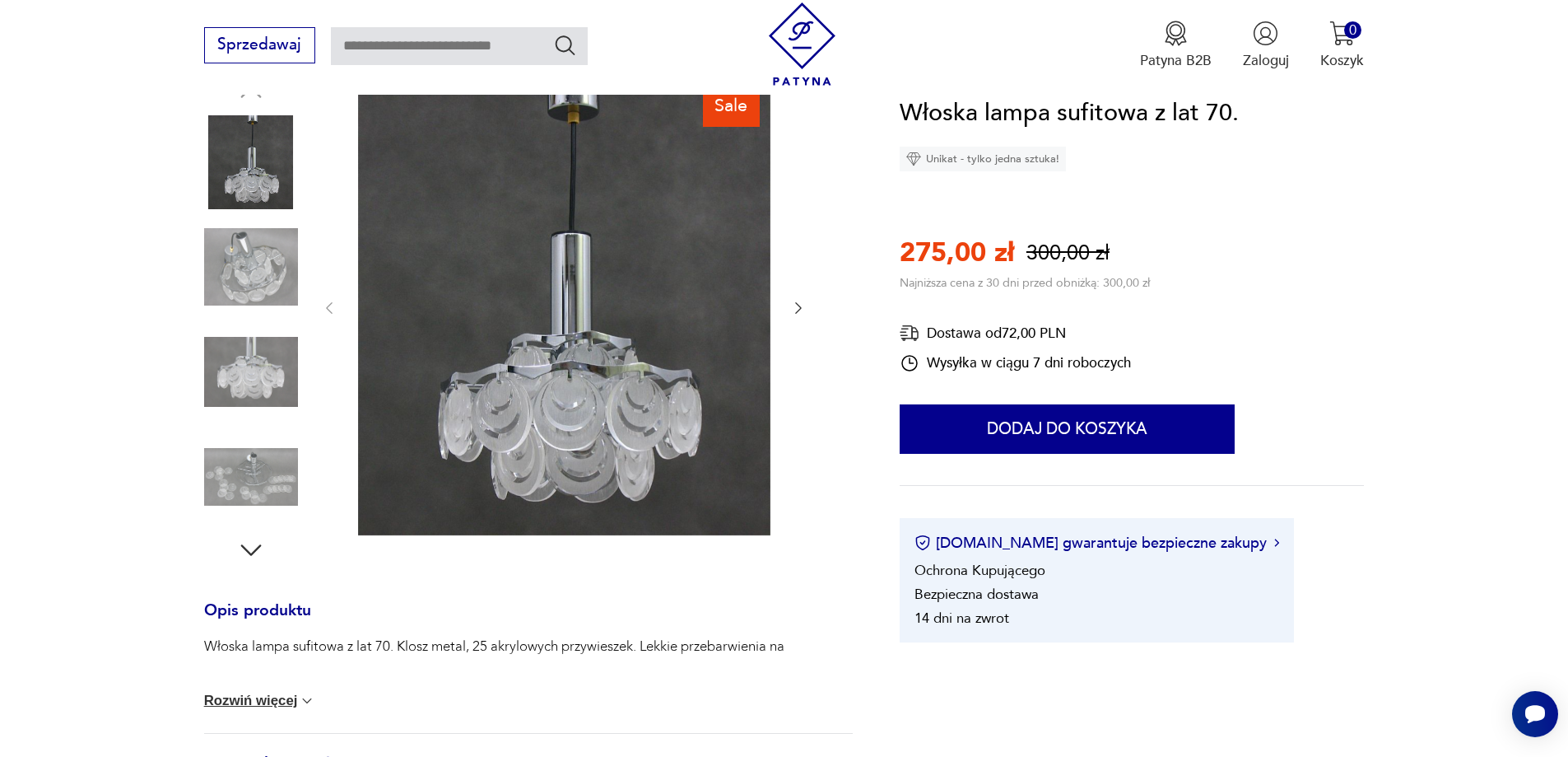
scroll to position [247, 0]
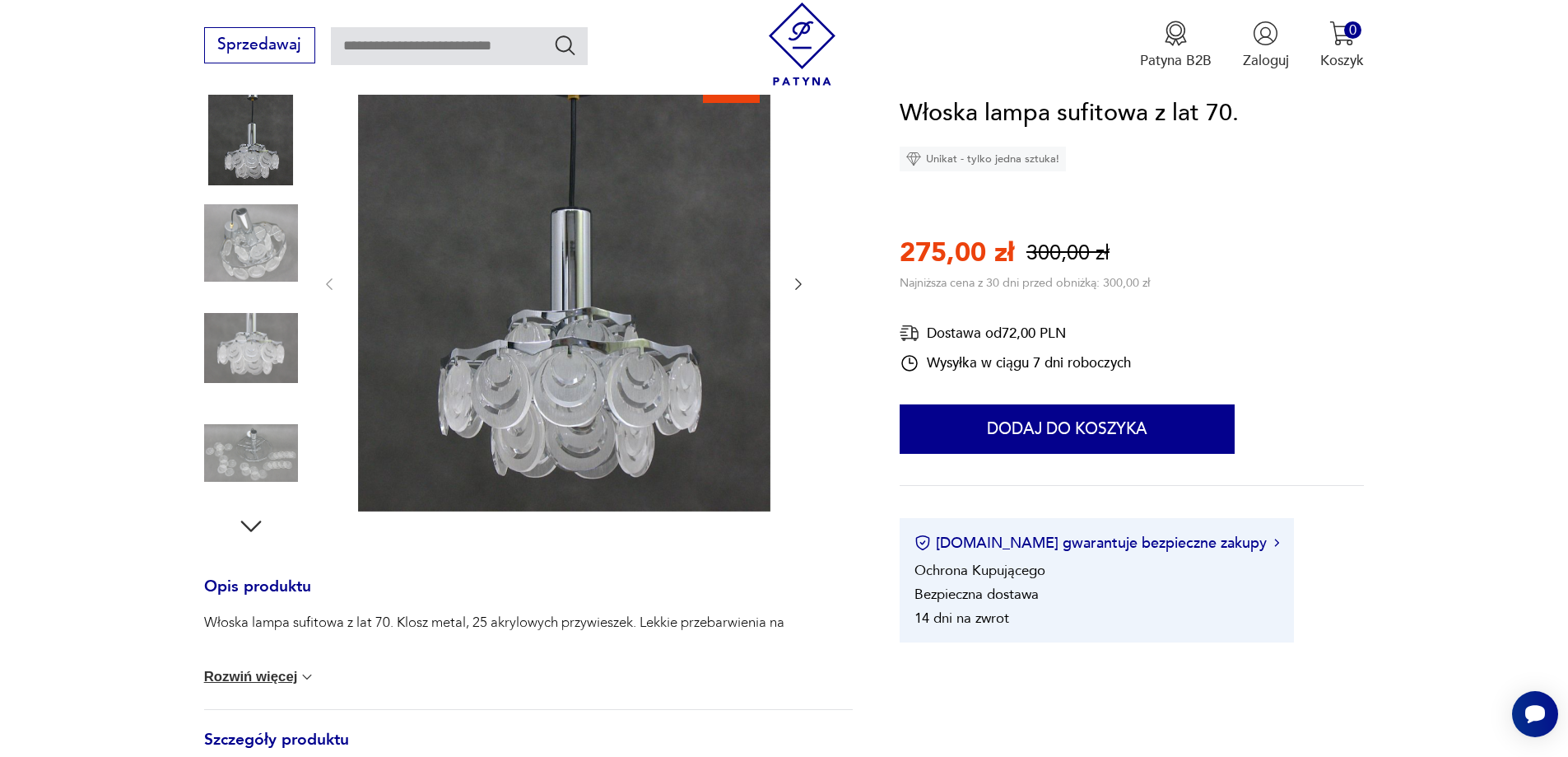
click at [797, 281] on icon "button" at bounding box center [798, 284] width 16 height 16
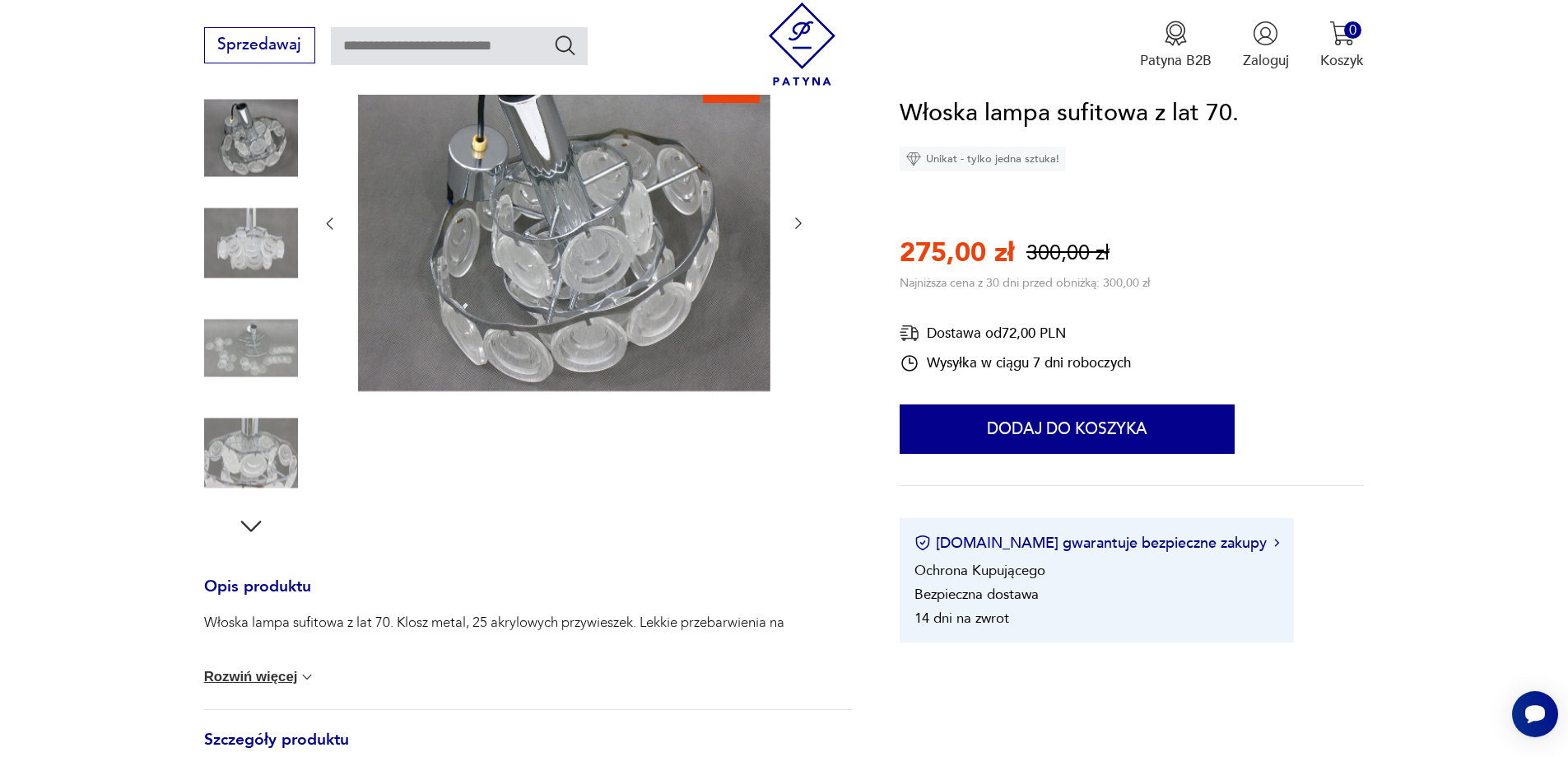
click at [294, 249] on img at bounding box center [251, 242] width 94 height 94
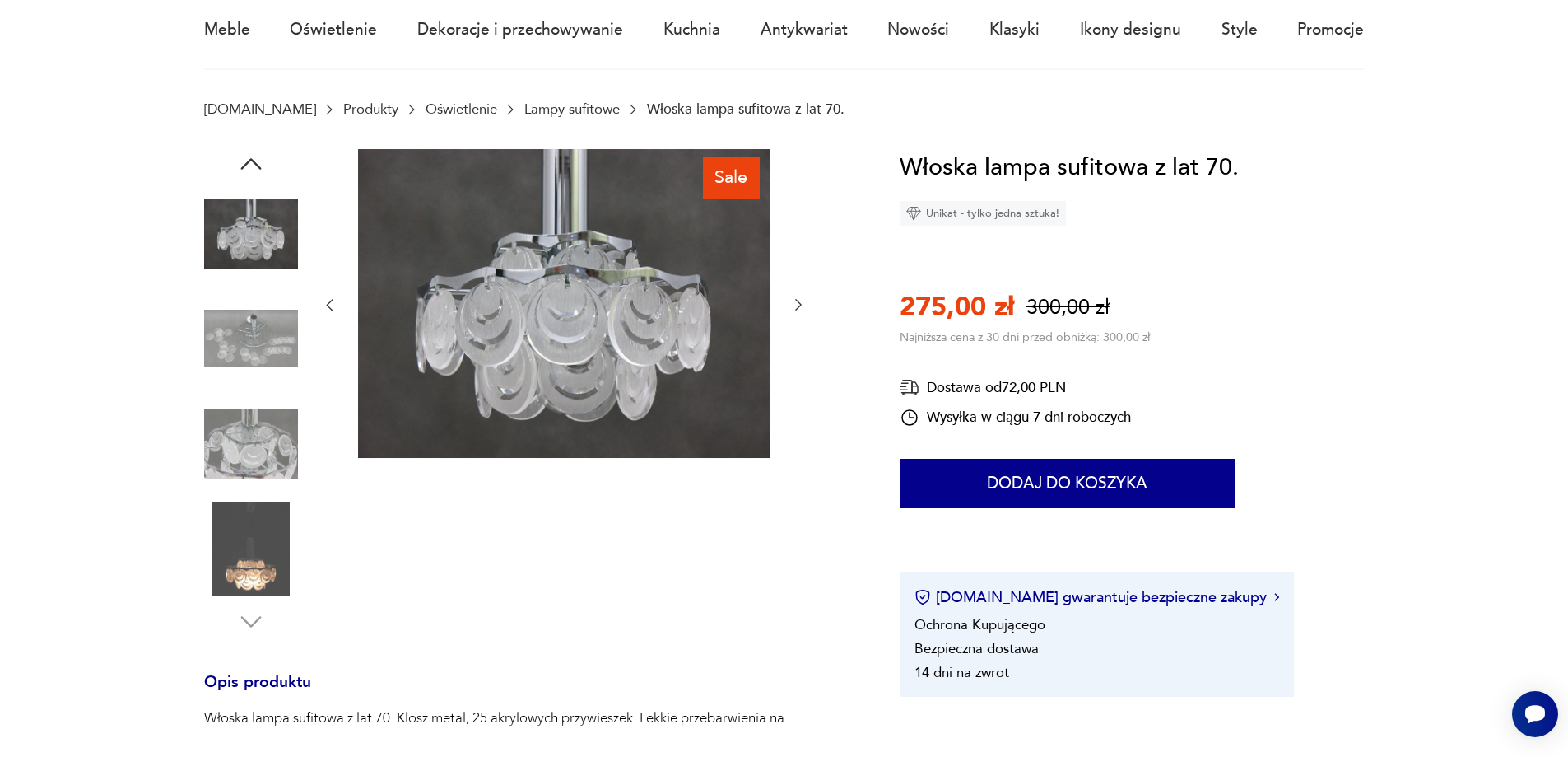
scroll to position [0, 0]
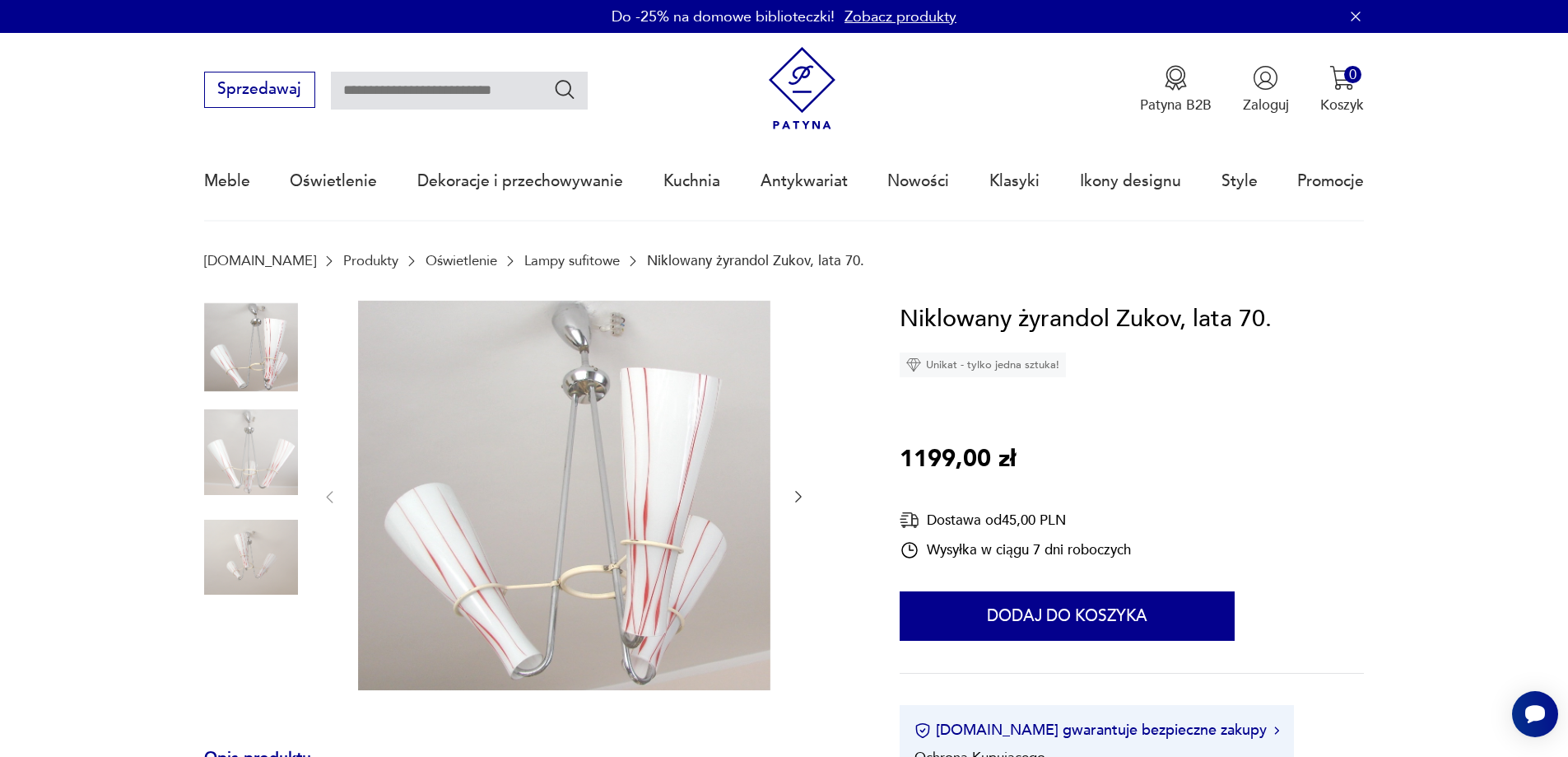
click at [242, 452] on img at bounding box center [251, 451] width 94 height 94
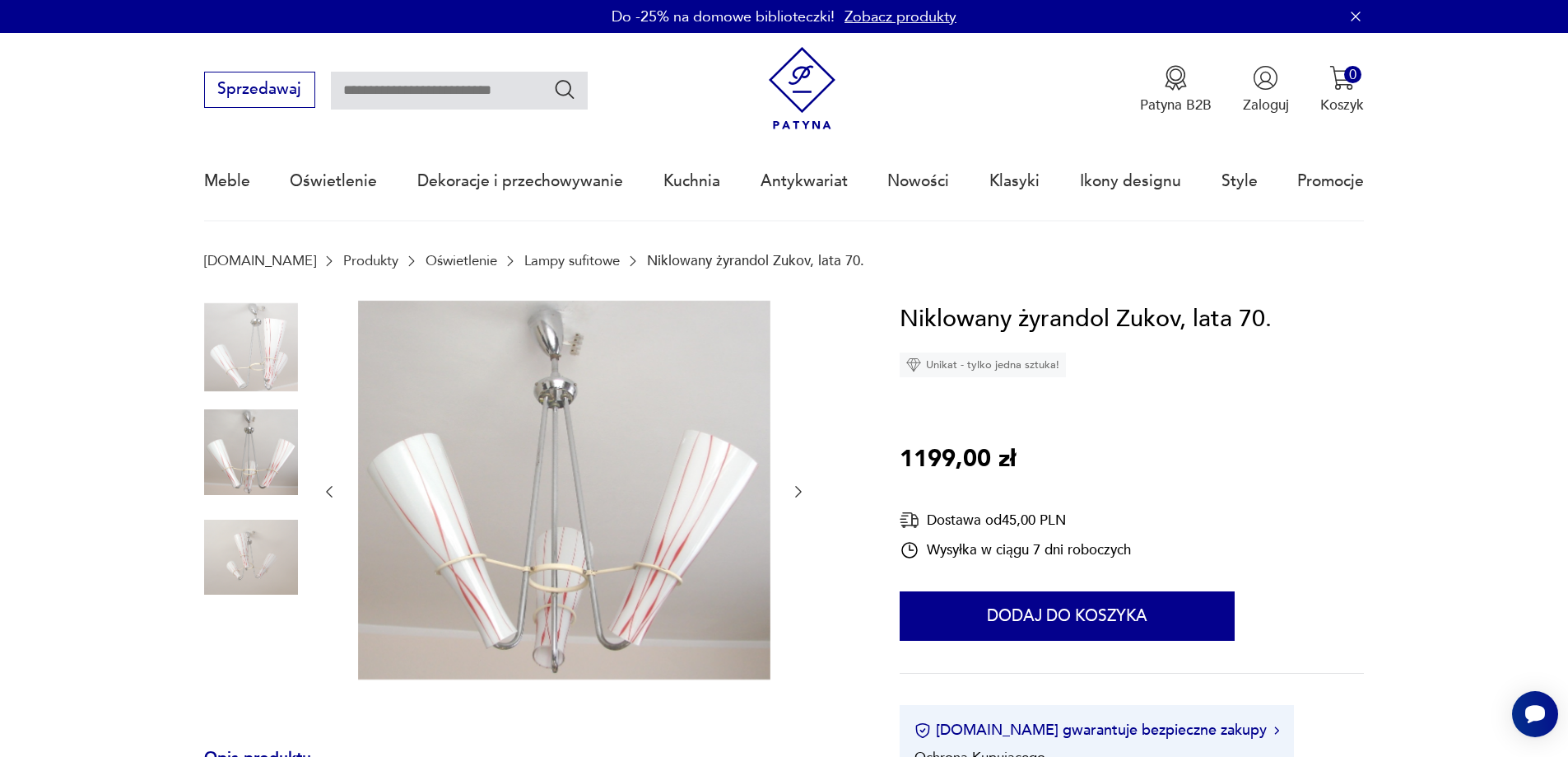
click at [796, 490] on icon "button" at bounding box center [798, 491] width 16 height 16
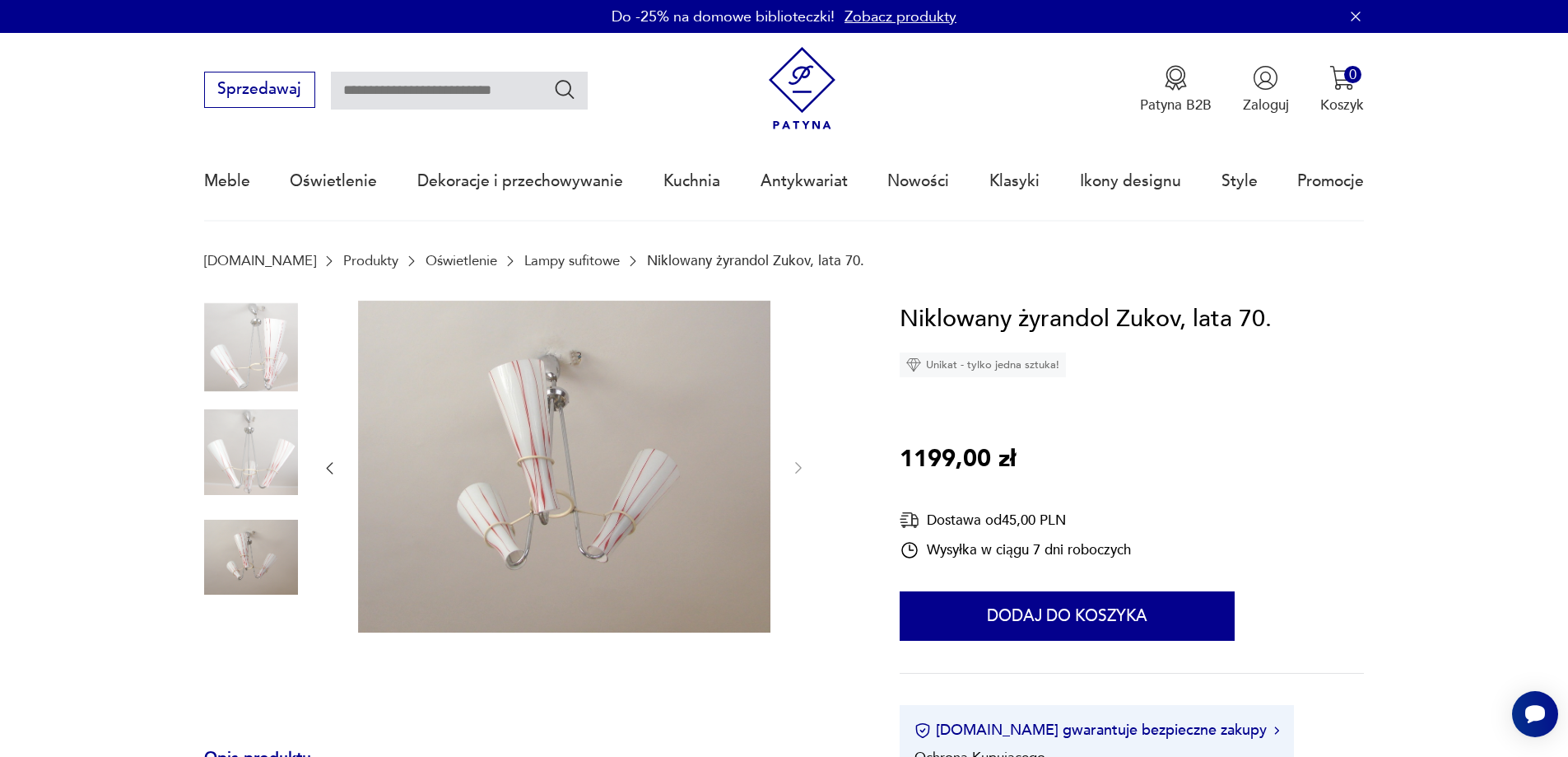
click at [795, 490] on div at bounding box center [563, 468] width 486 height 336
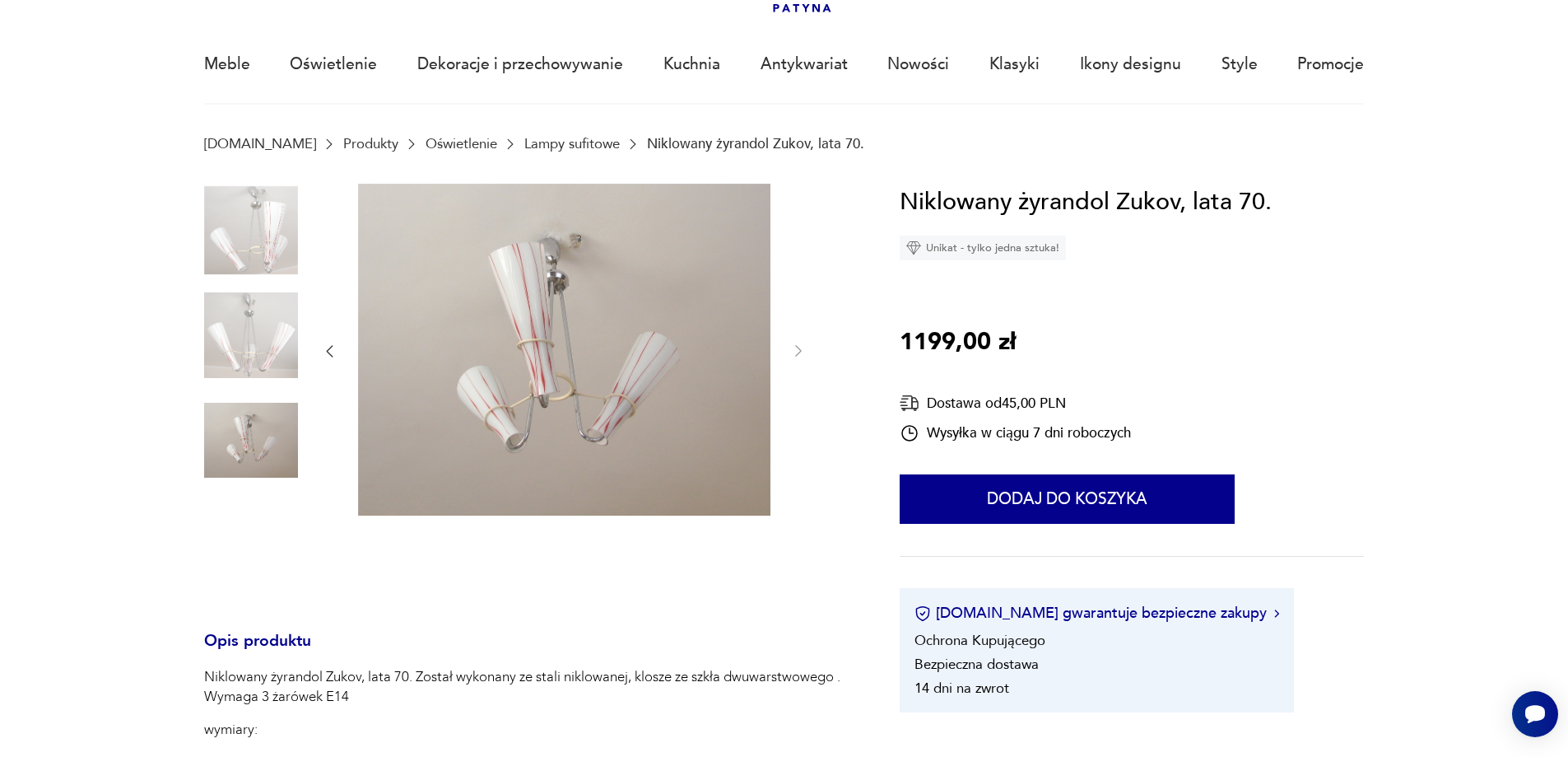
scroll to position [247, 0]
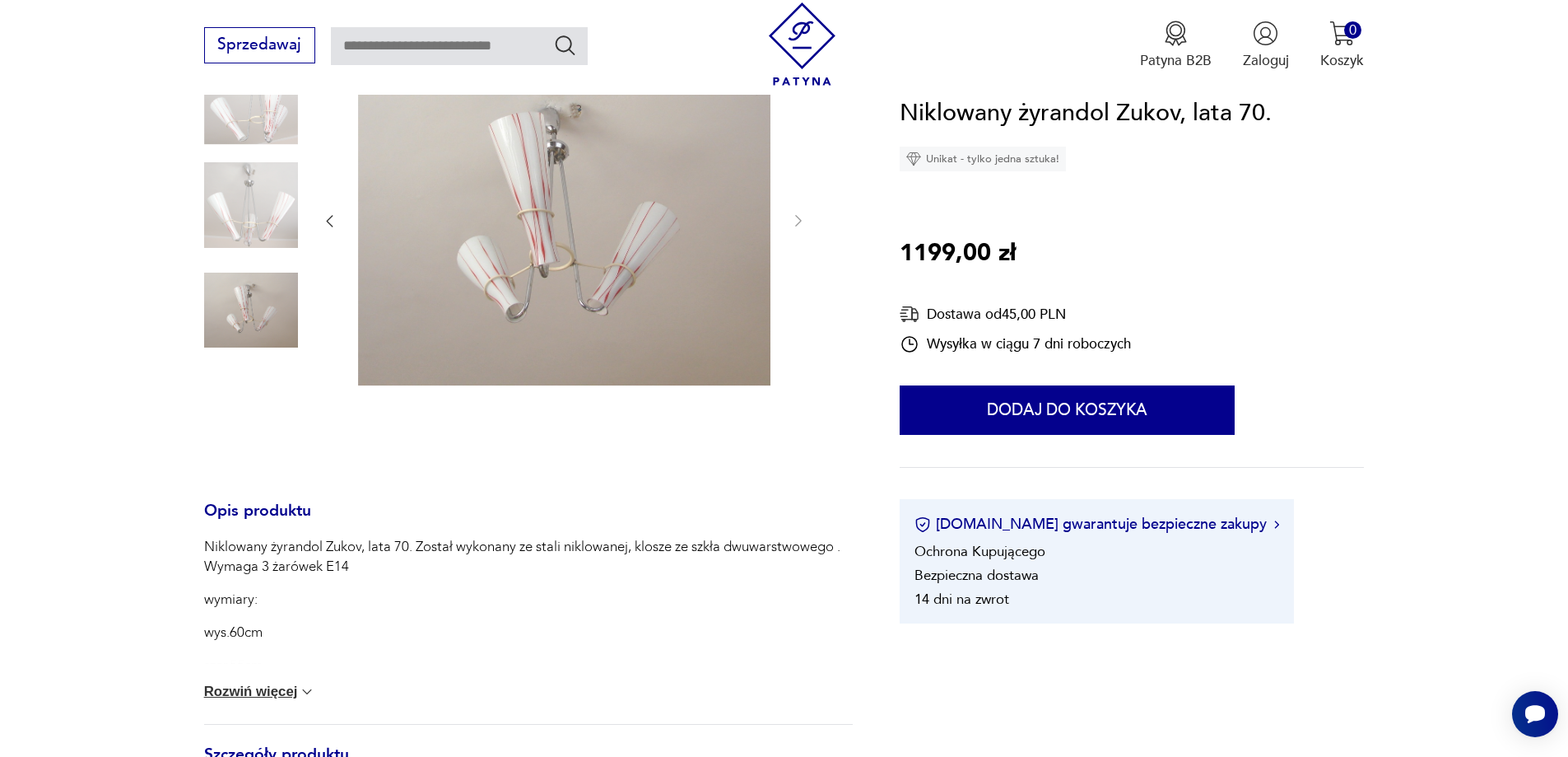
click at [252, 693] on button "Rozwiń więcej" at bounding box center [260, 691] width 112 height 16
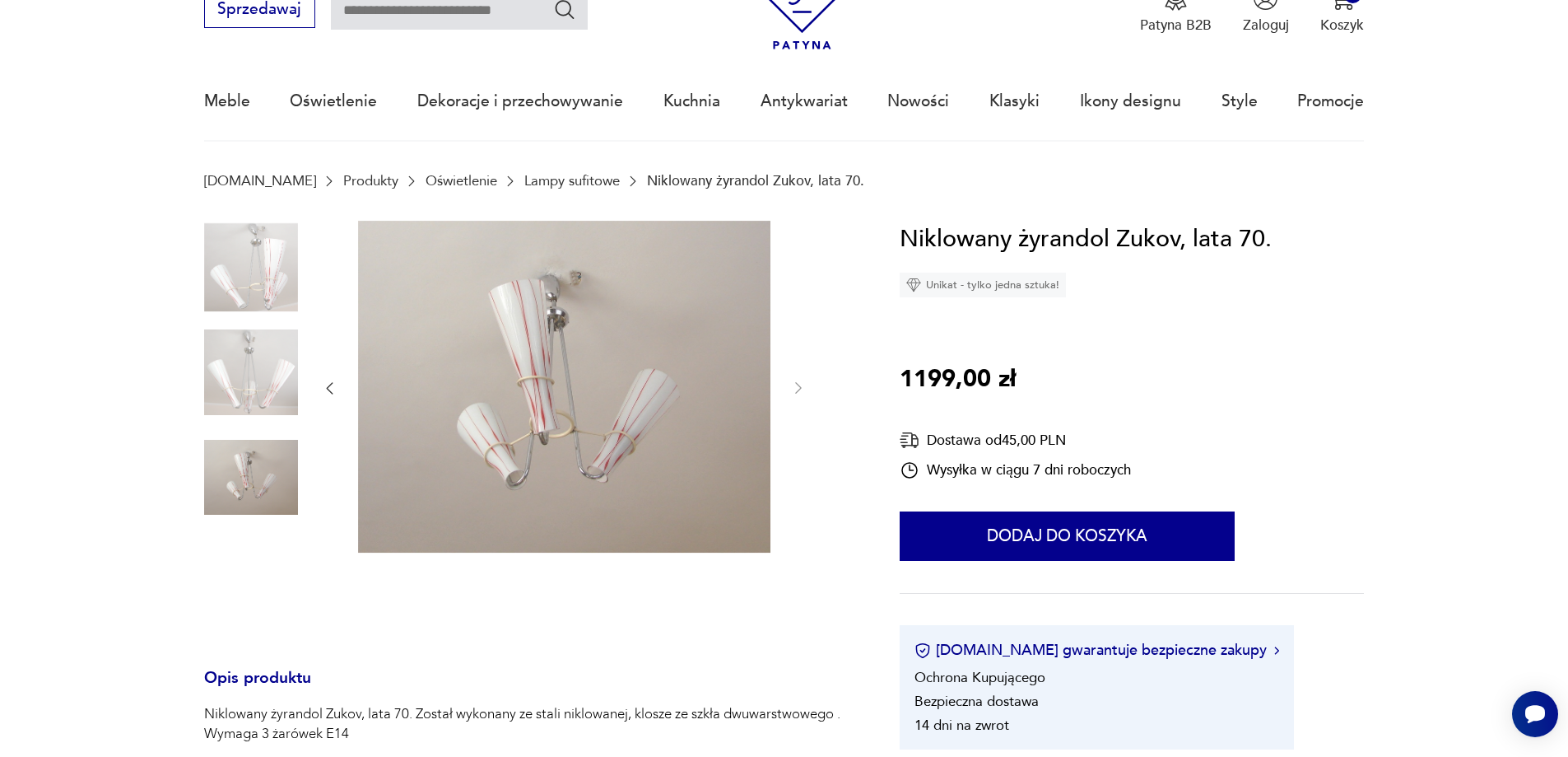
scroll to position [0, 0]
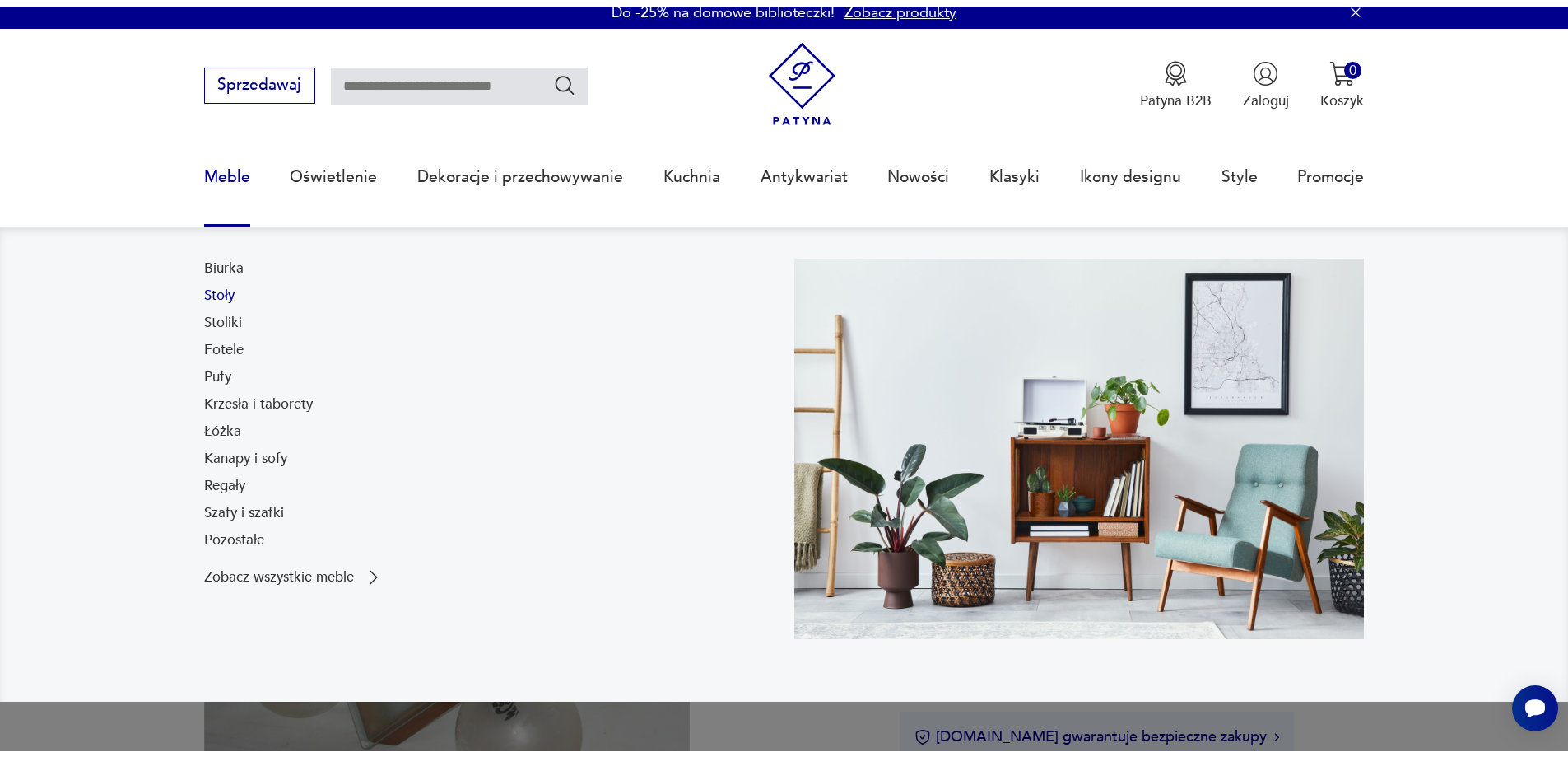
scroll to position [247, 0]
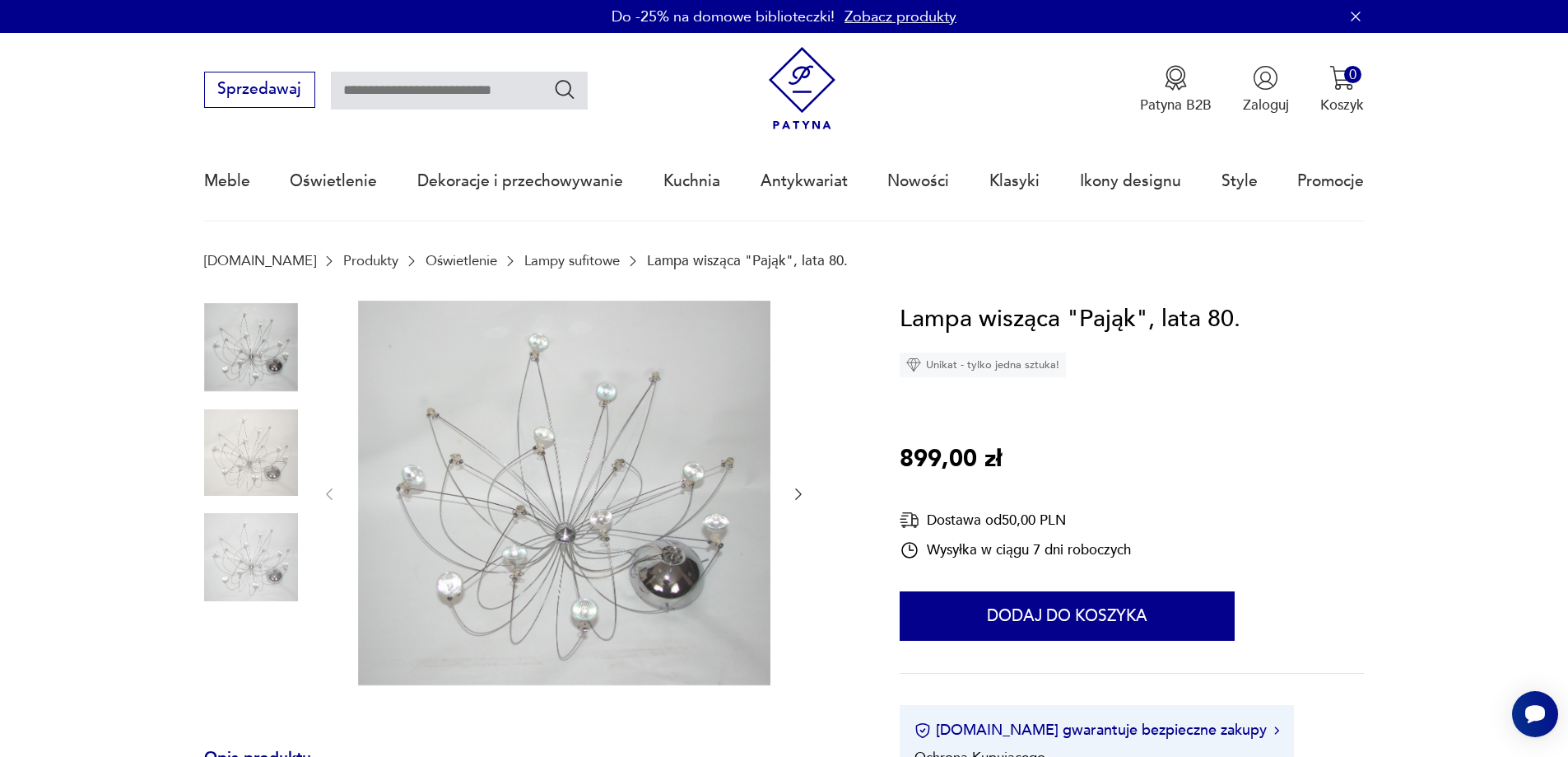
click at [789, 492] on div at bounding box center [563, 494] width 486 height 388
click at [797, 497] on icon "button" at bounding box center [798, 494] width 16 height 16
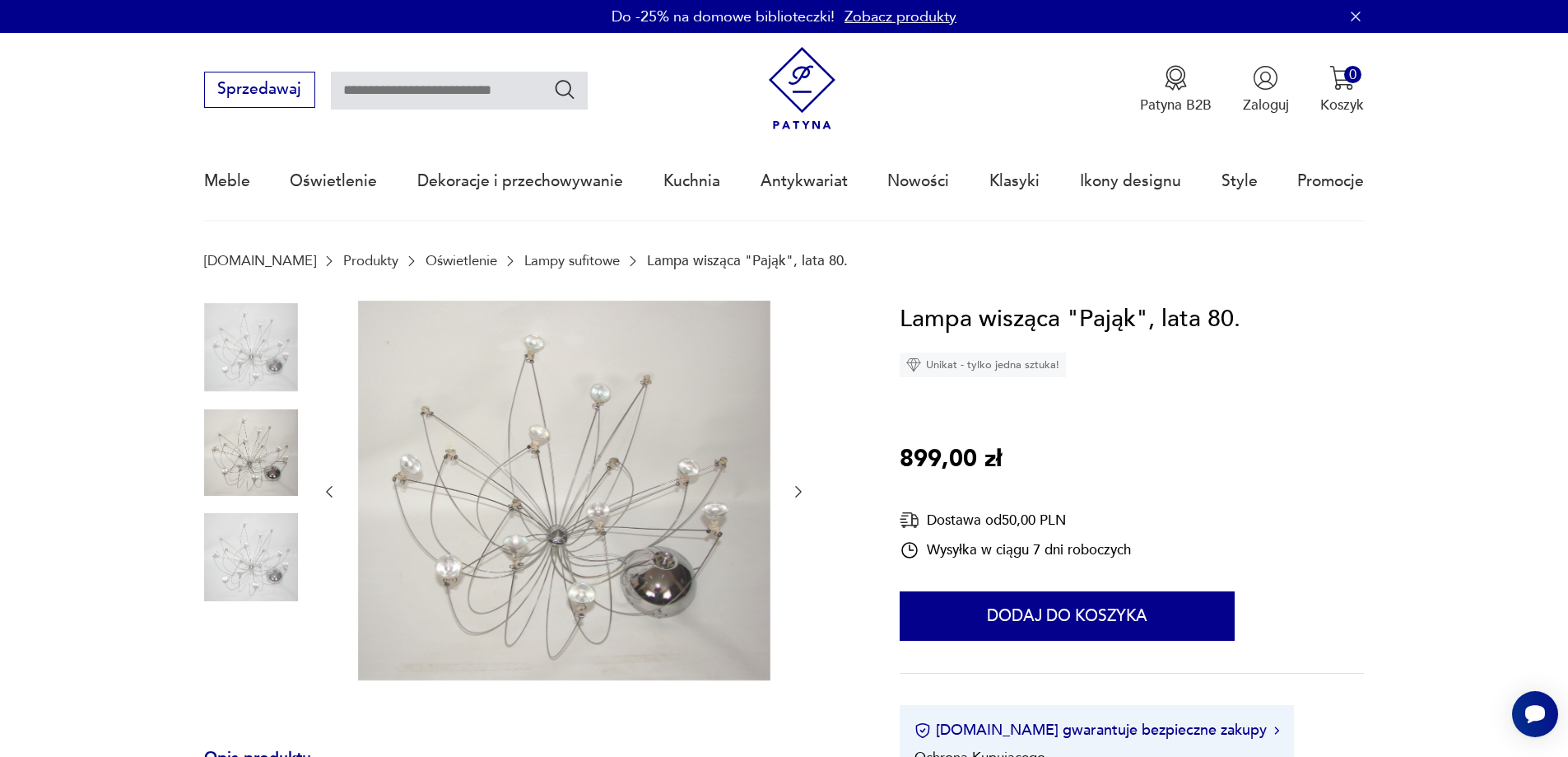
click at [797, 497] on icon "button" at bounding box center [798, 491] width 6 height 12
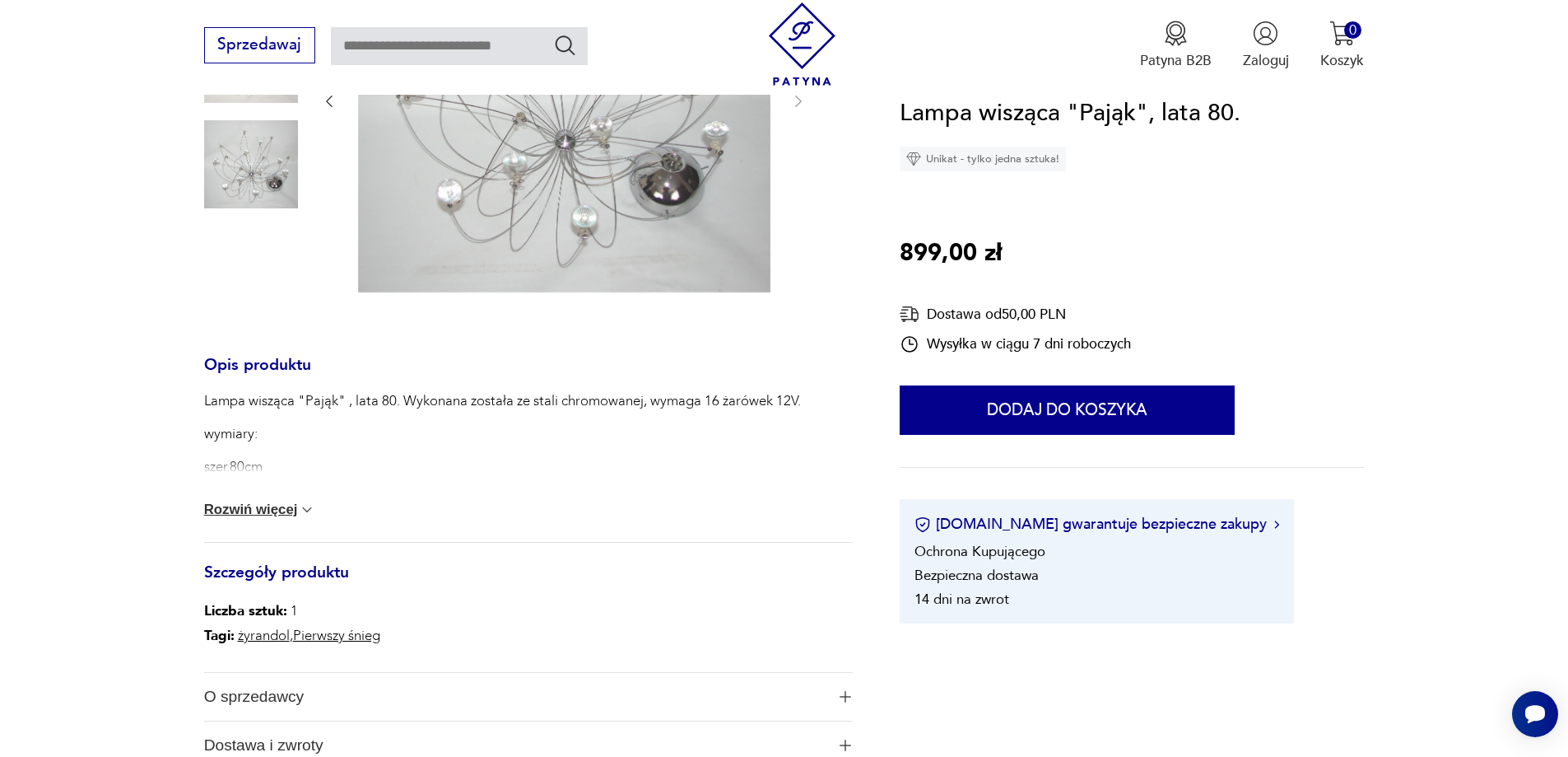
scroll to position [412, 0]
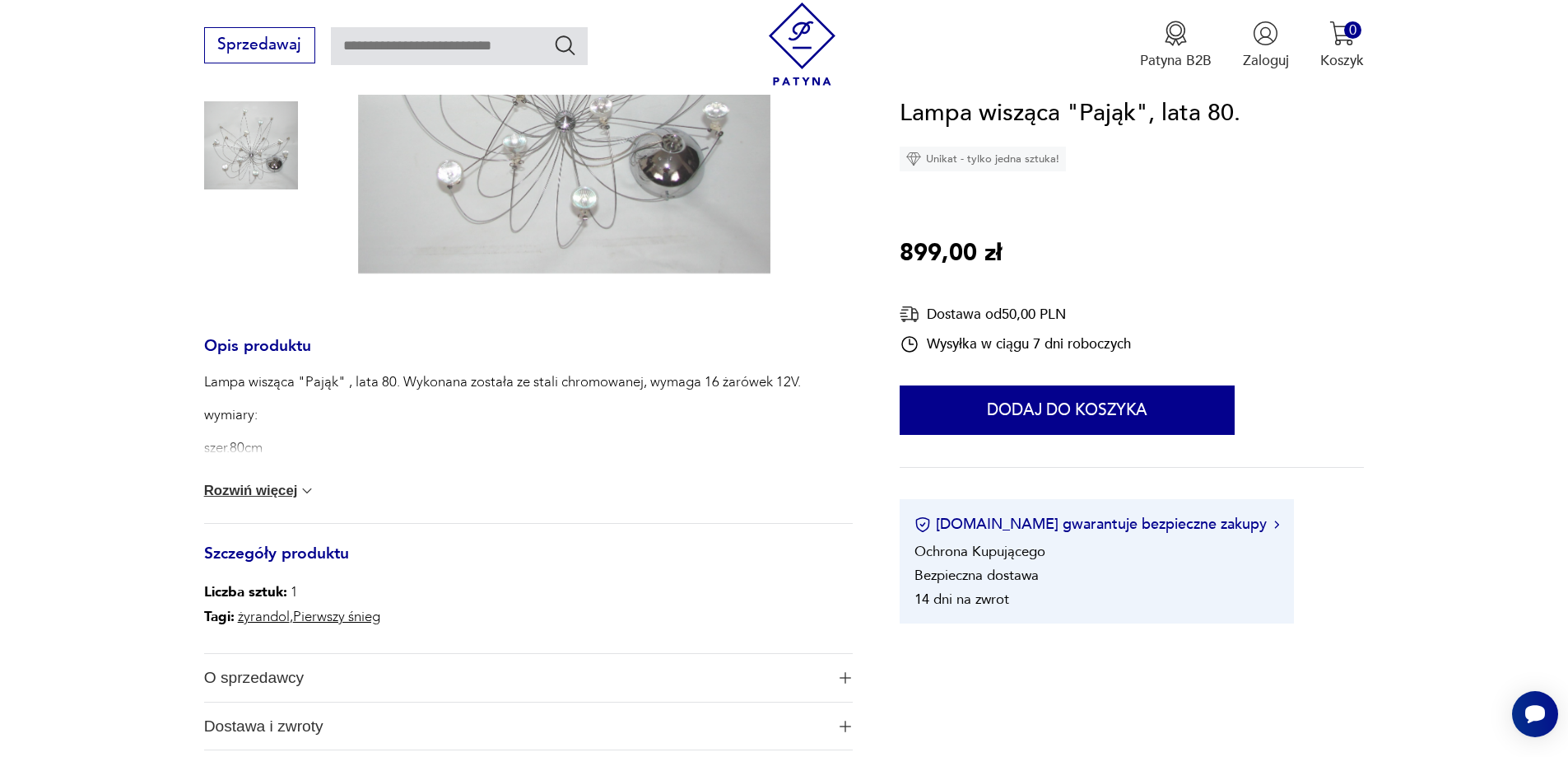
click at [254, 488] on button "Rozwiń więcej" at bounding box center [260, 490] width 112 height 16
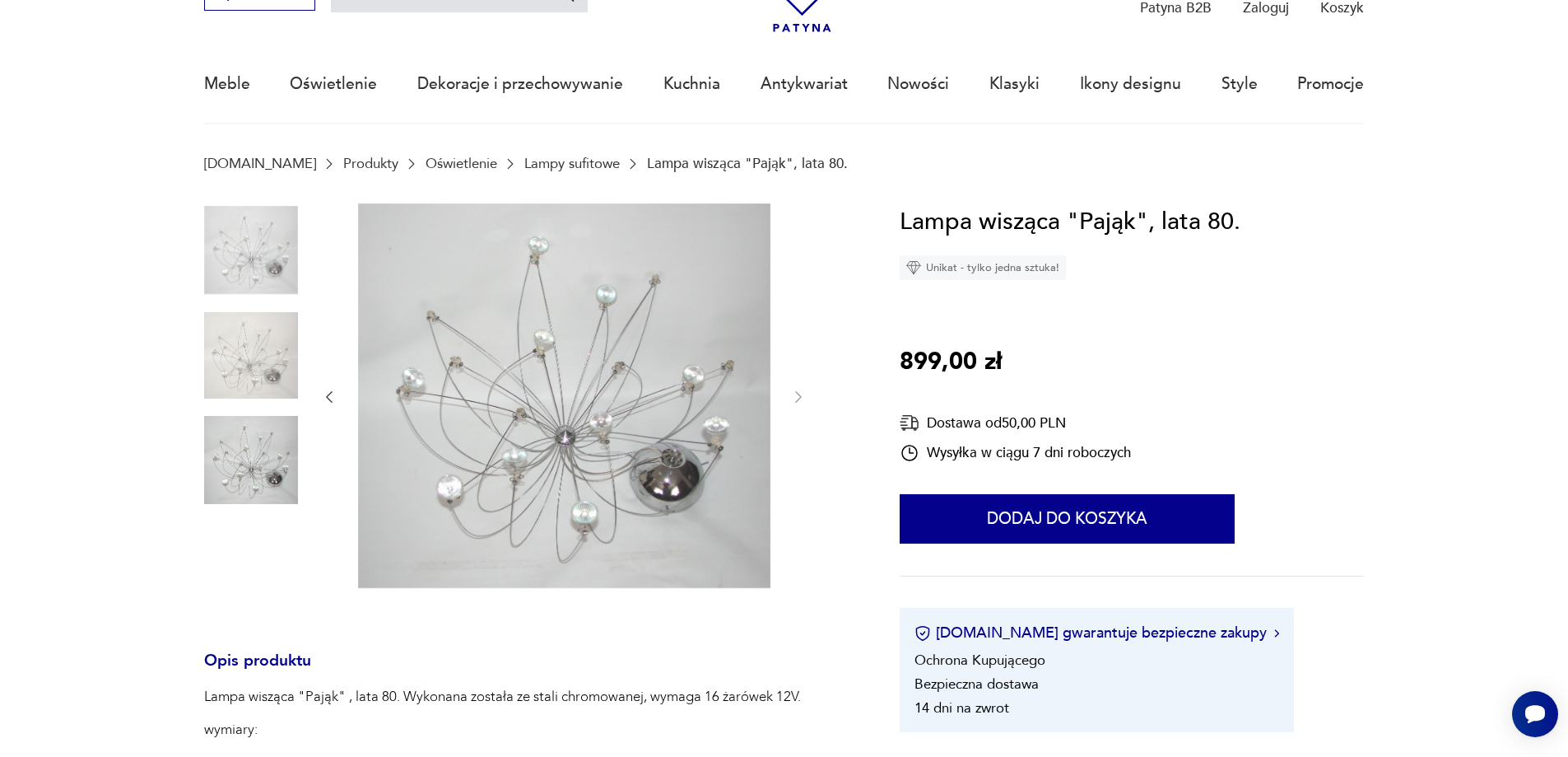
scroll to position [0, 0]
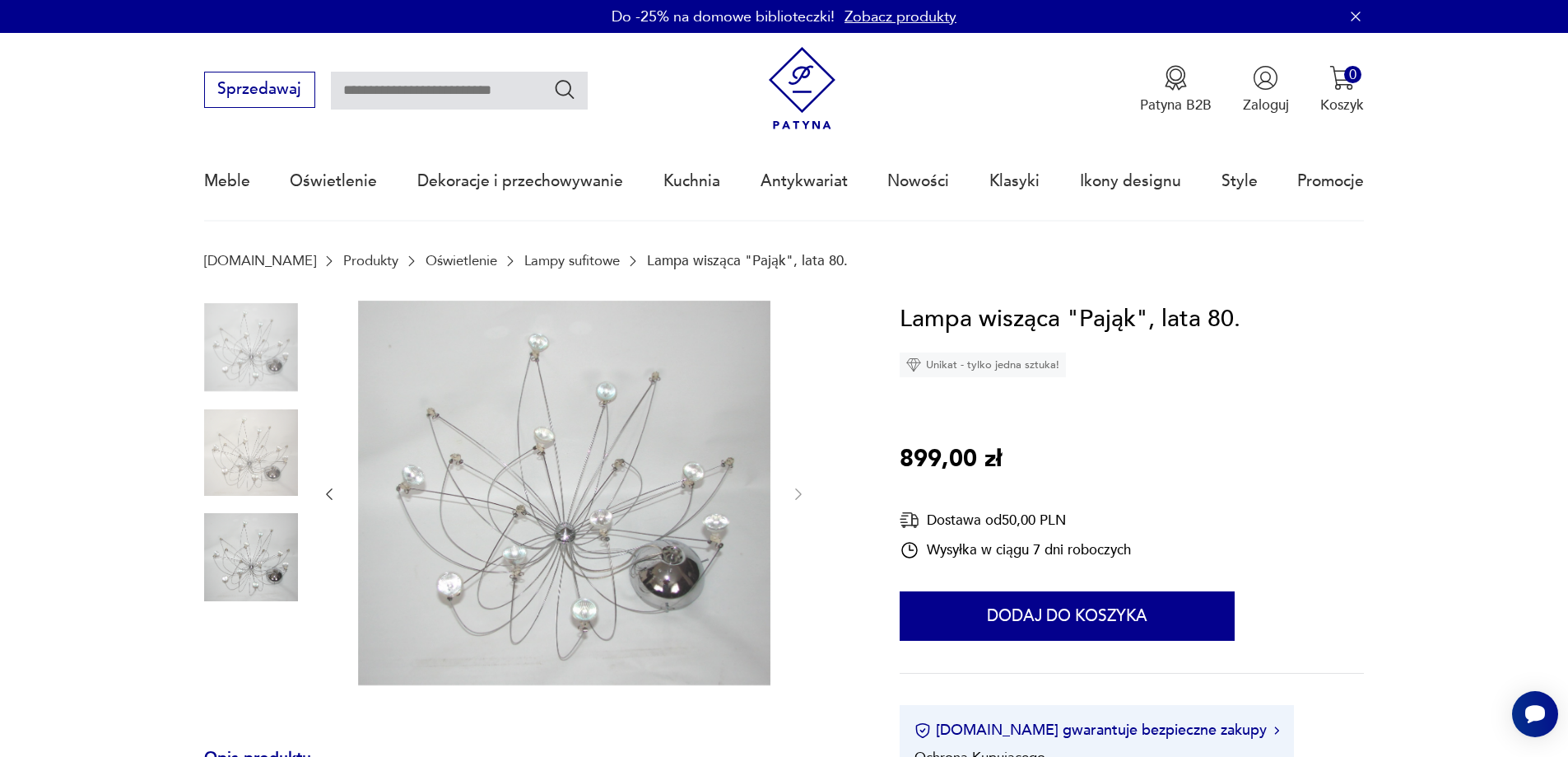
click at [247, 367] on img at bounding box center [251, 347] width 94 height 94
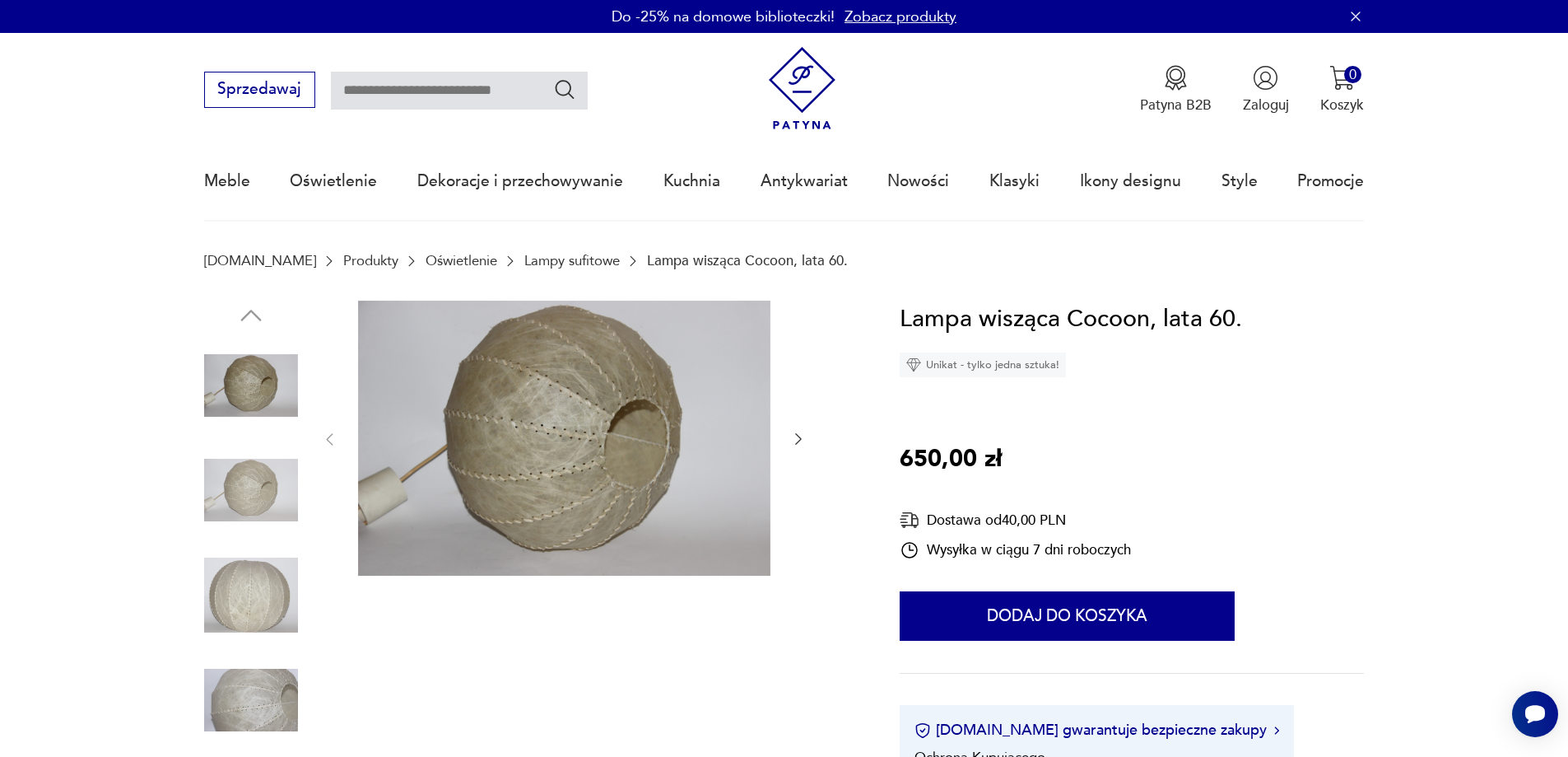
click at [795, 441] on icon "button" at bounding box center [798, 439] width 16 height 16
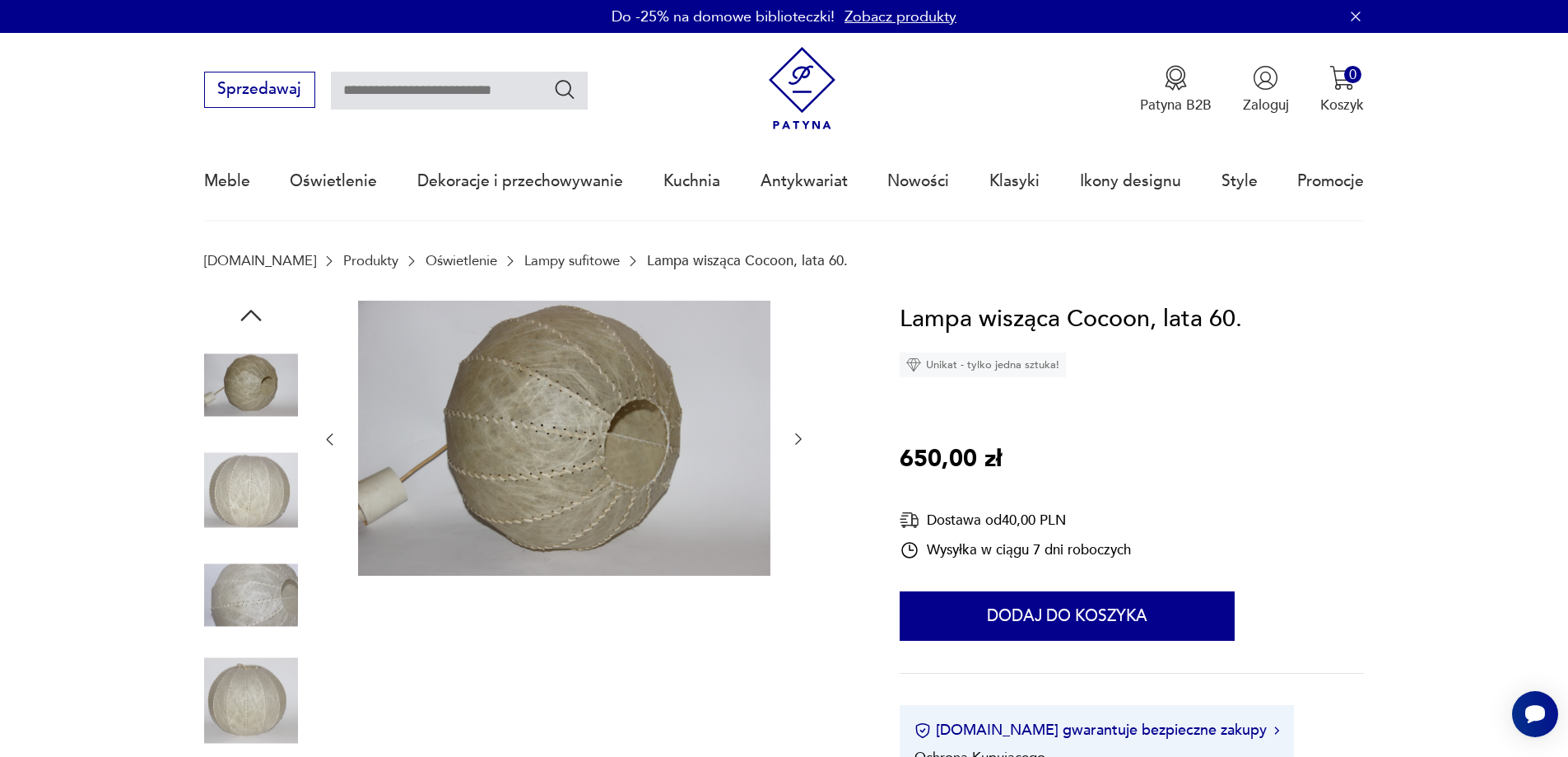
click at [795, 439] on icon "button" at bounding box center [798, 439] width 16 height 16
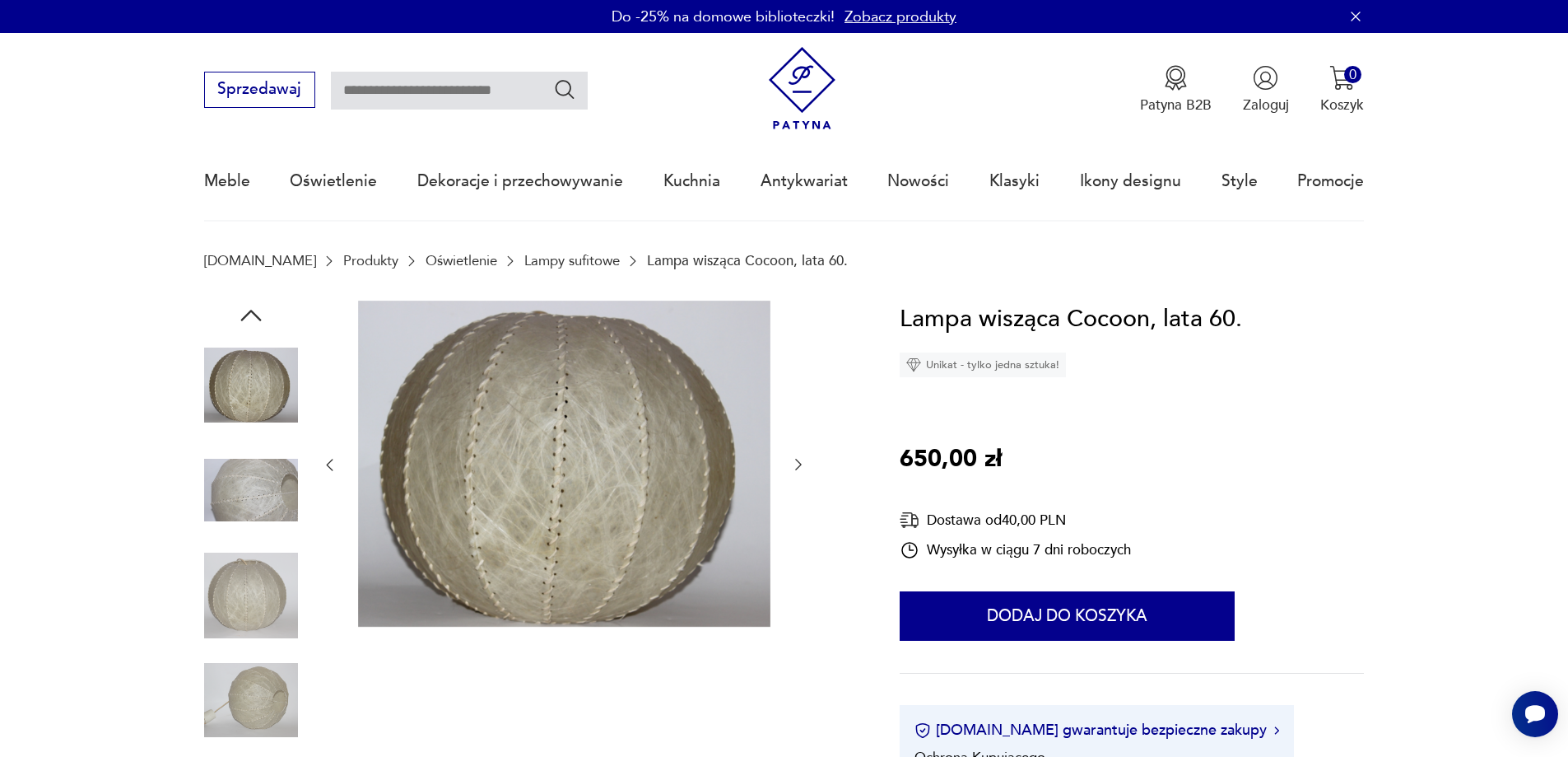
click at [797, 442] on div at bounding box center [563, 464] width 486 height 329
click at [793, 465] on icon "button" at bounding box center [798, 464] width 16 height 16
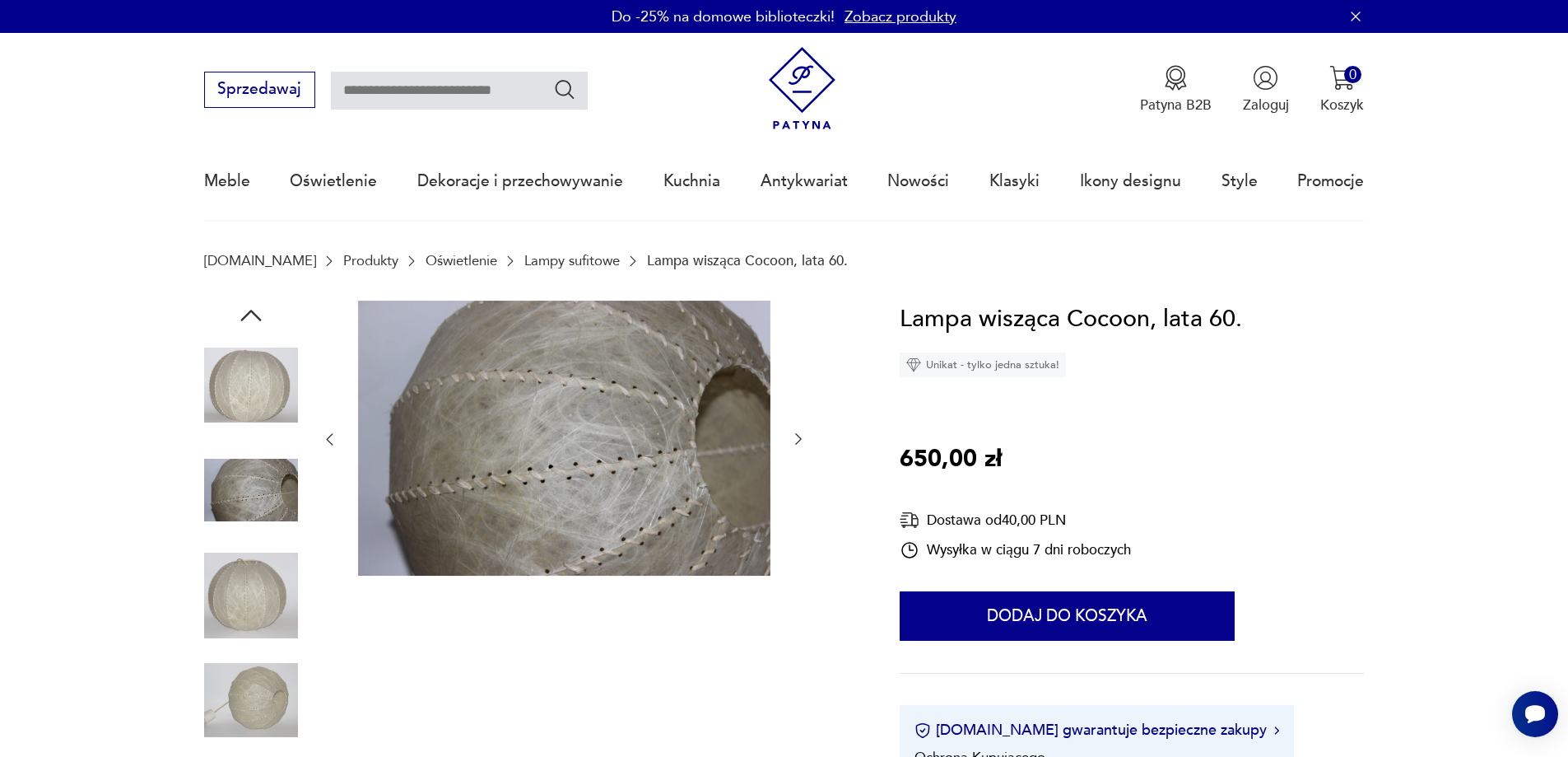
click at [793, 467] on div at bounding box center [563, 439] width 486 height 278
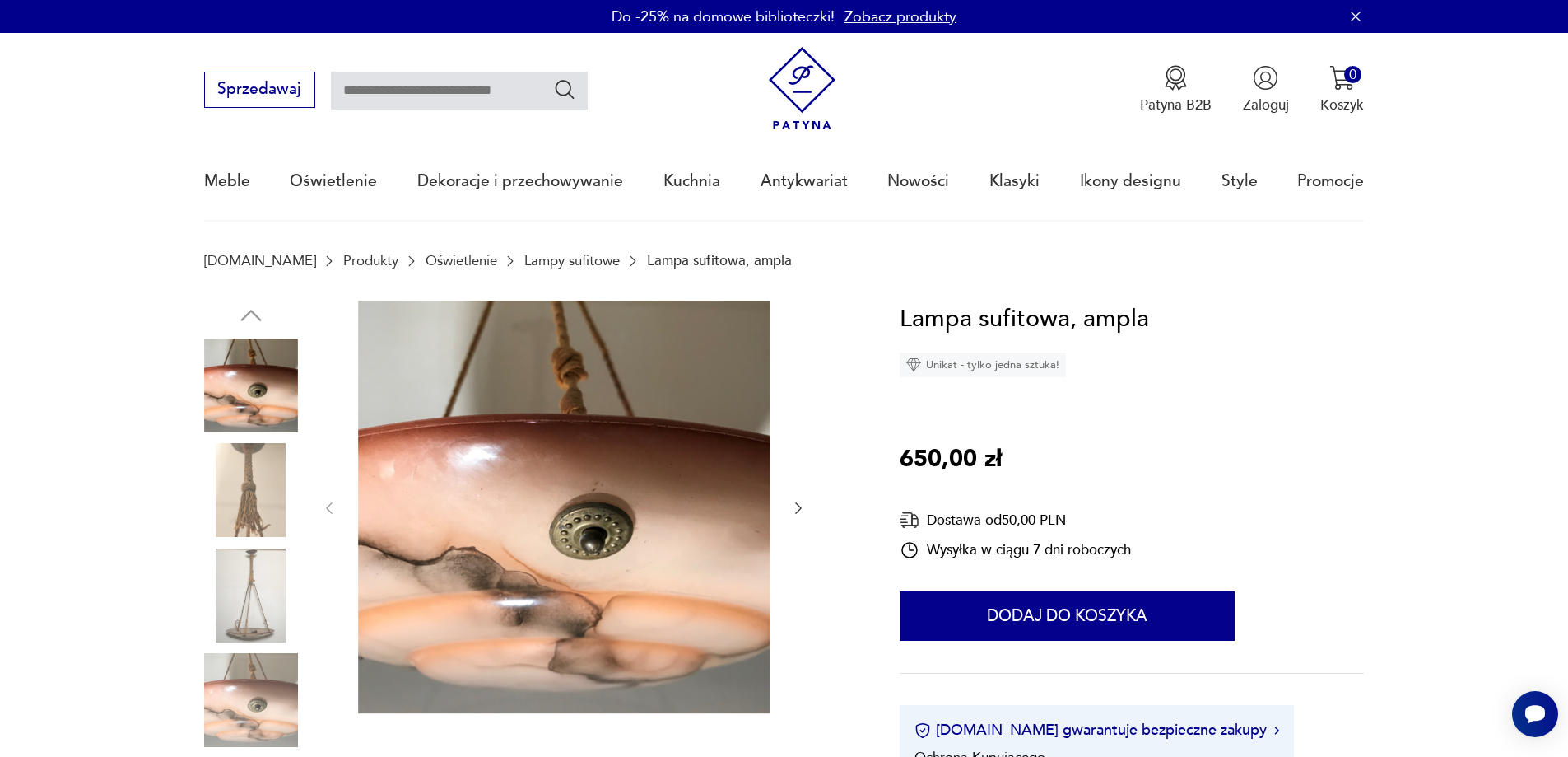
click at [791, 512] on icon "button" at bounding box center [798, 508] width 16 height 16
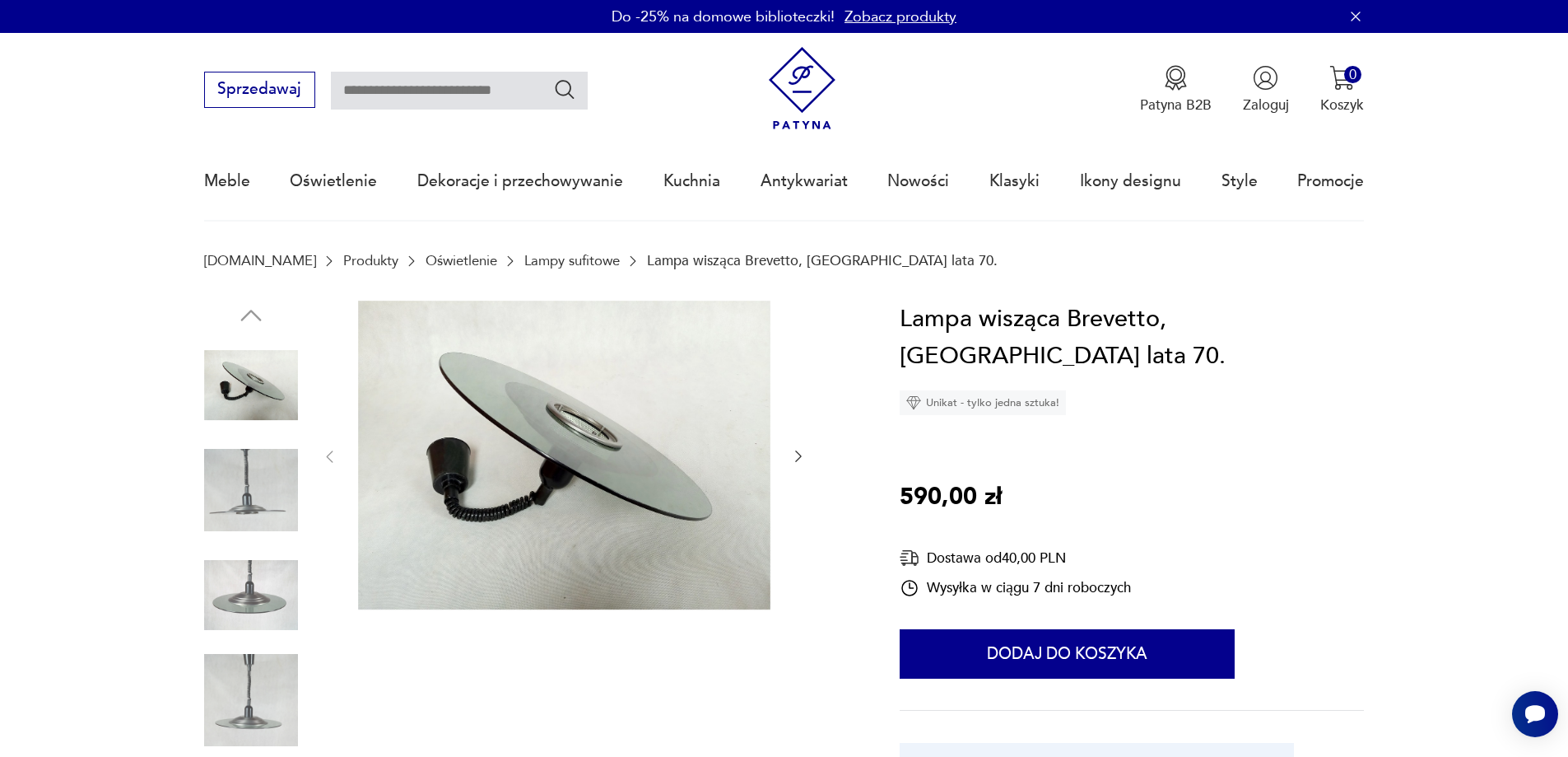
click at [797, 453] on icon "button" at bounding box center [798, 456] width 16 height 16
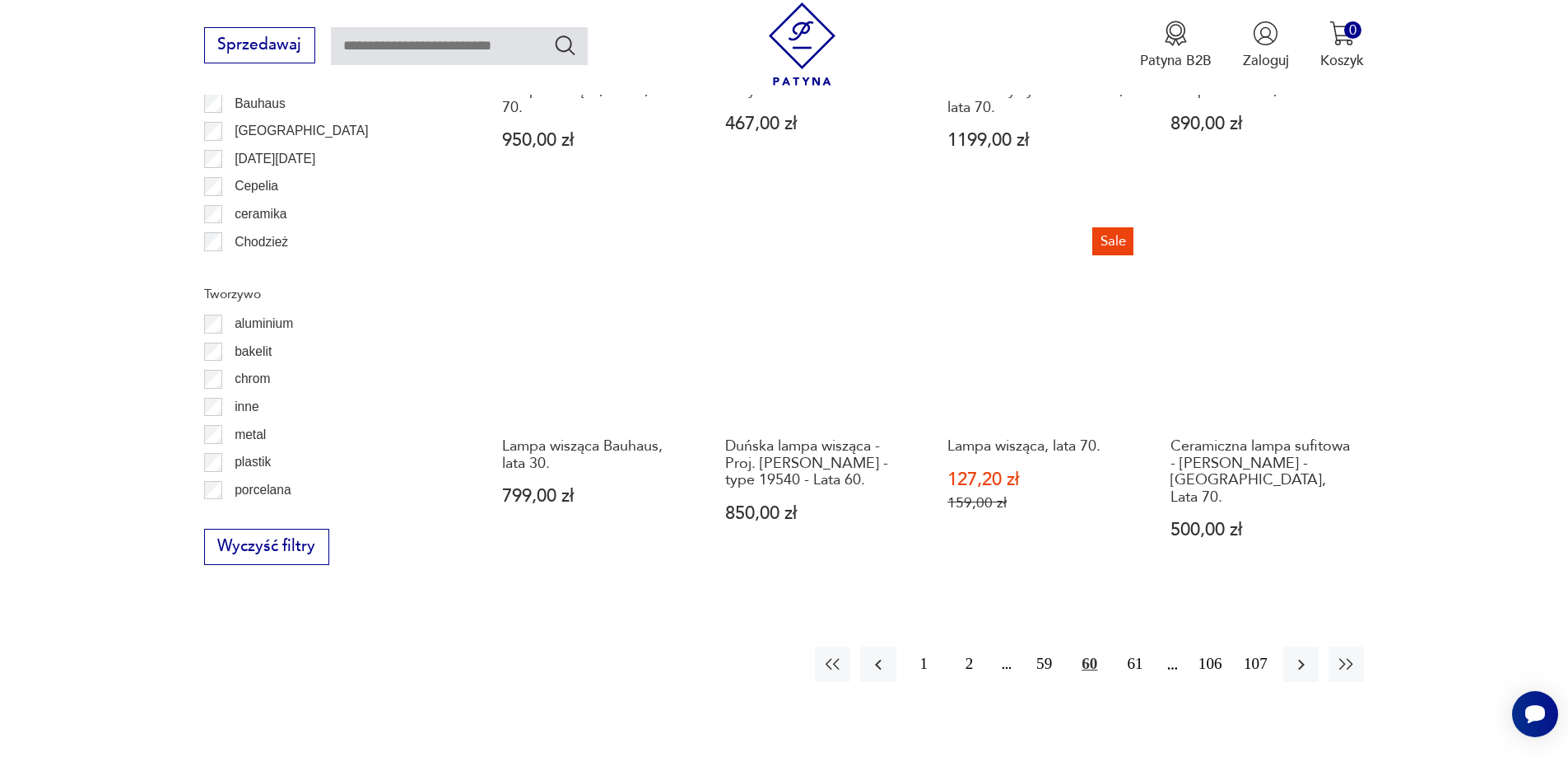
scroll to position [1700, 0]
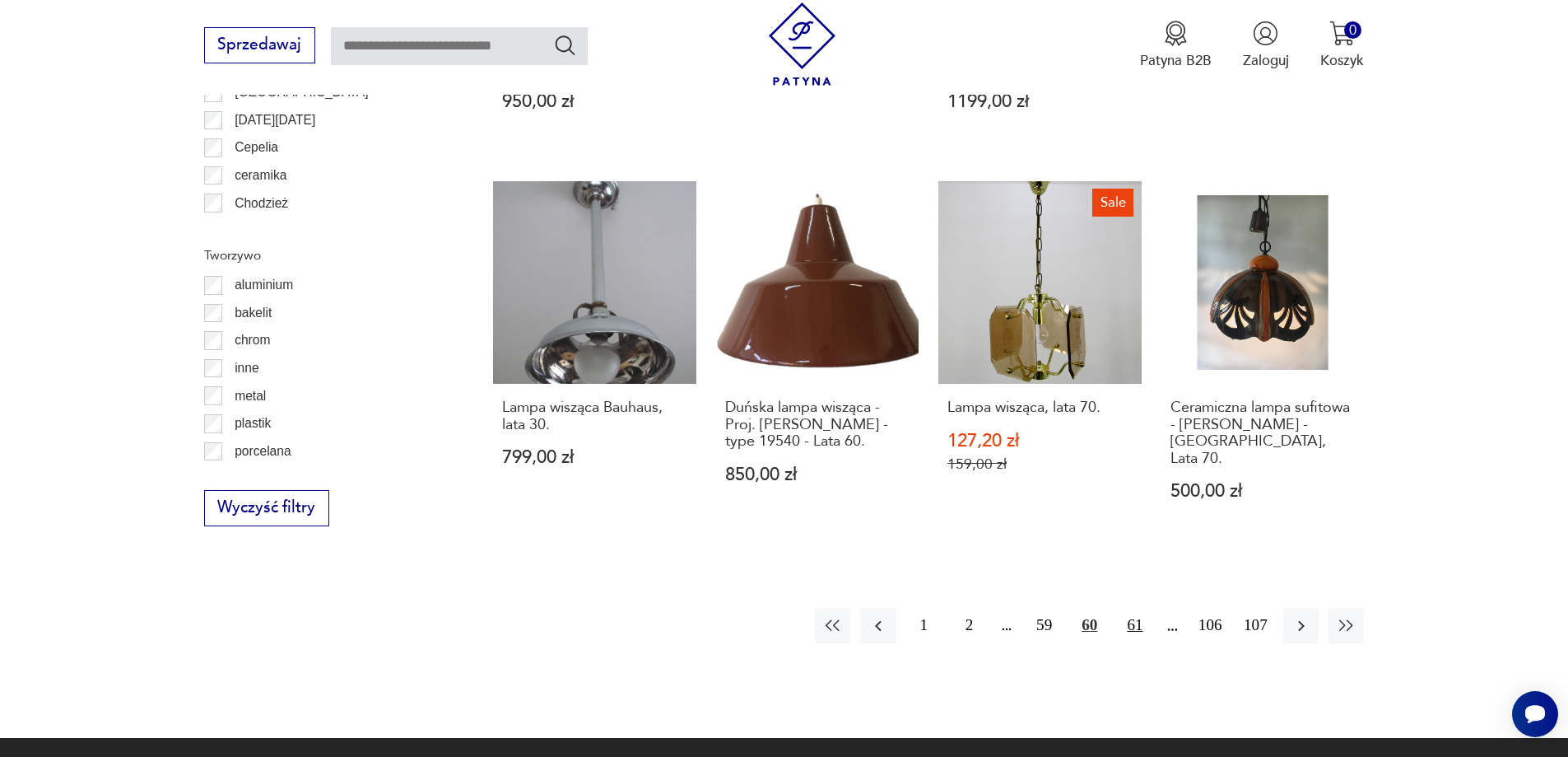
click at [1133, 614] on button "61" at bounding box center [1135, 625] width 35 height 35
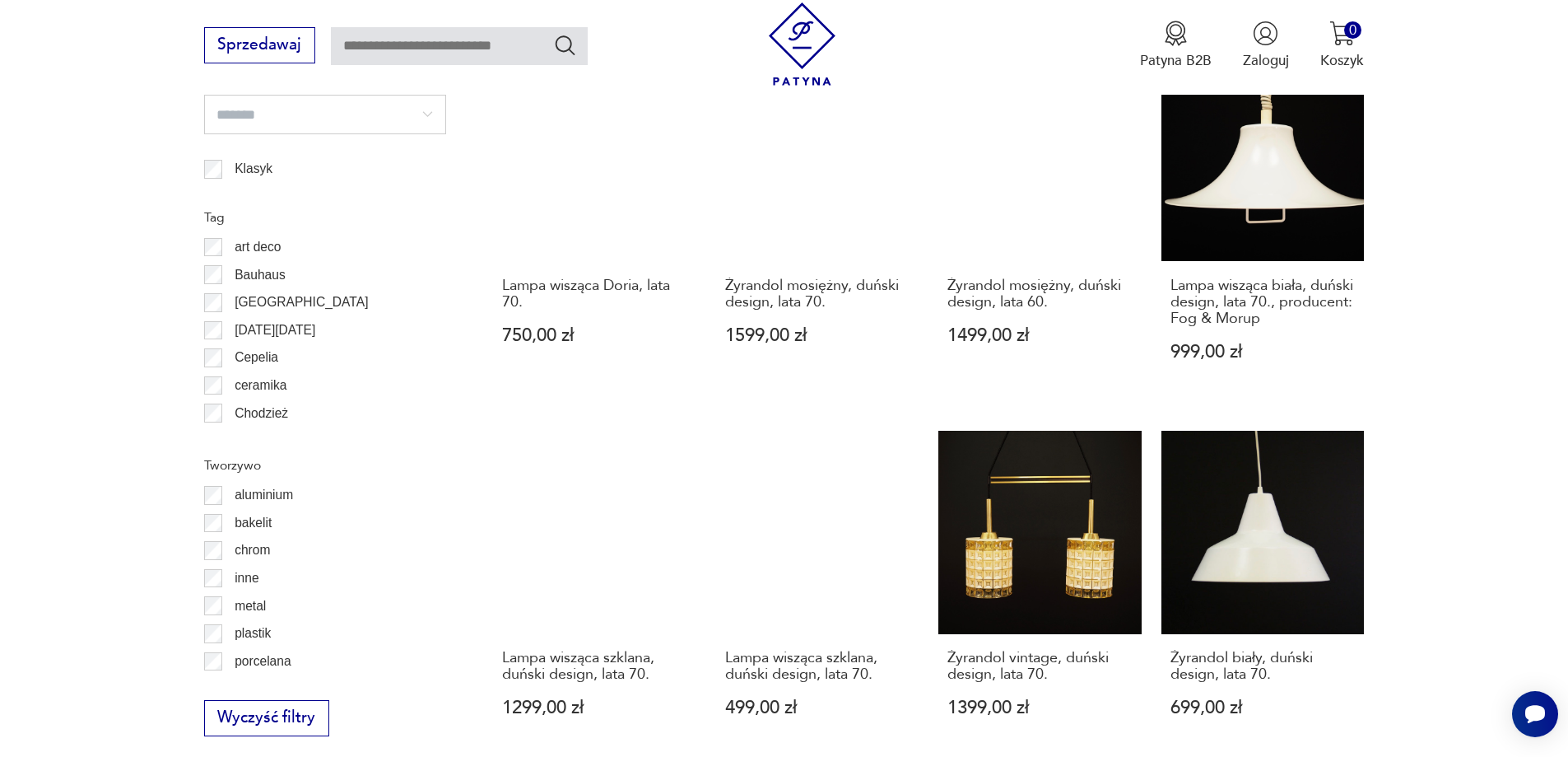
scroll to position [1642, 0]
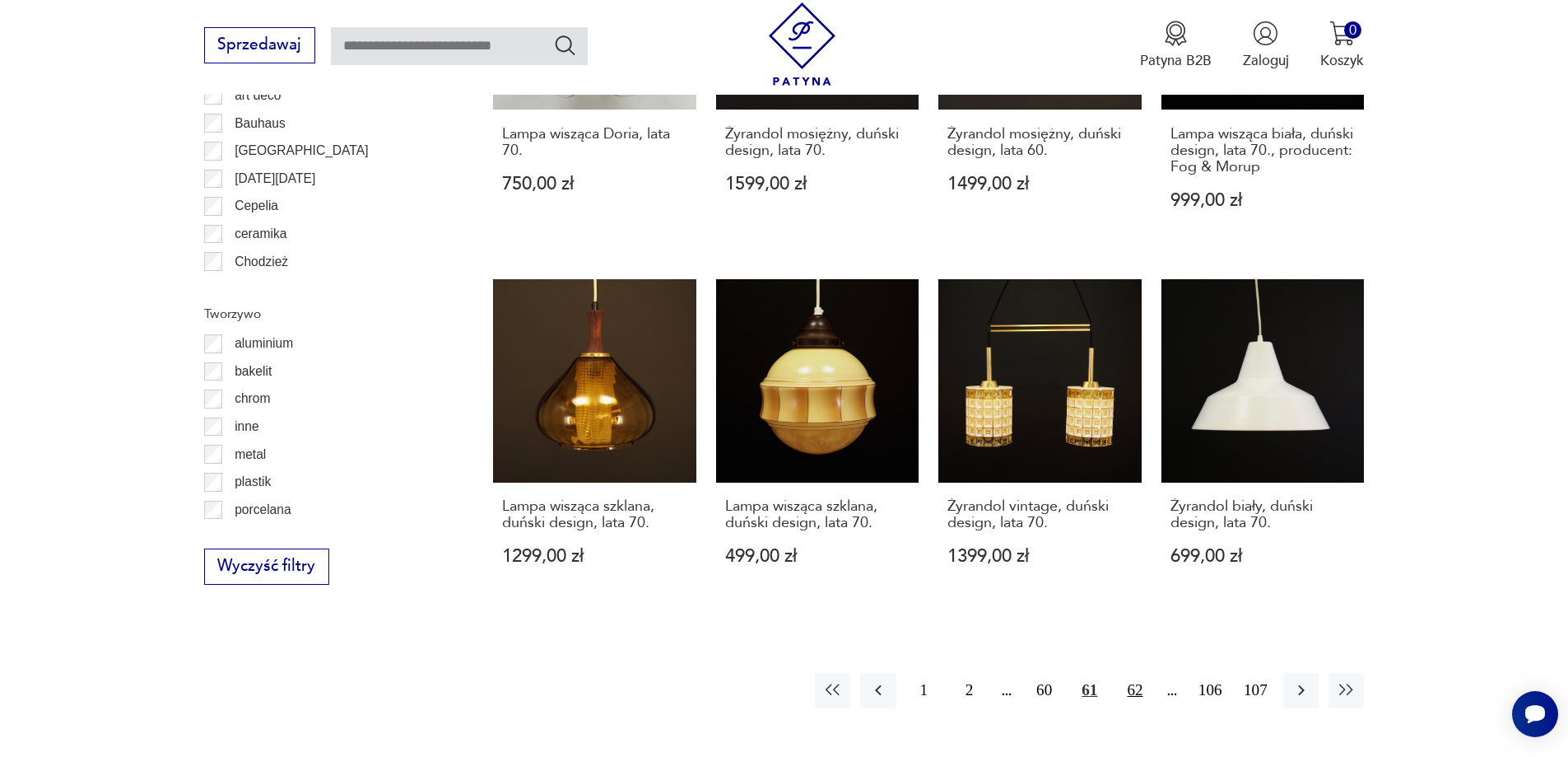
click at [1135, 672] on button "62" at bounding box center [1135, 689] width 35 height 35
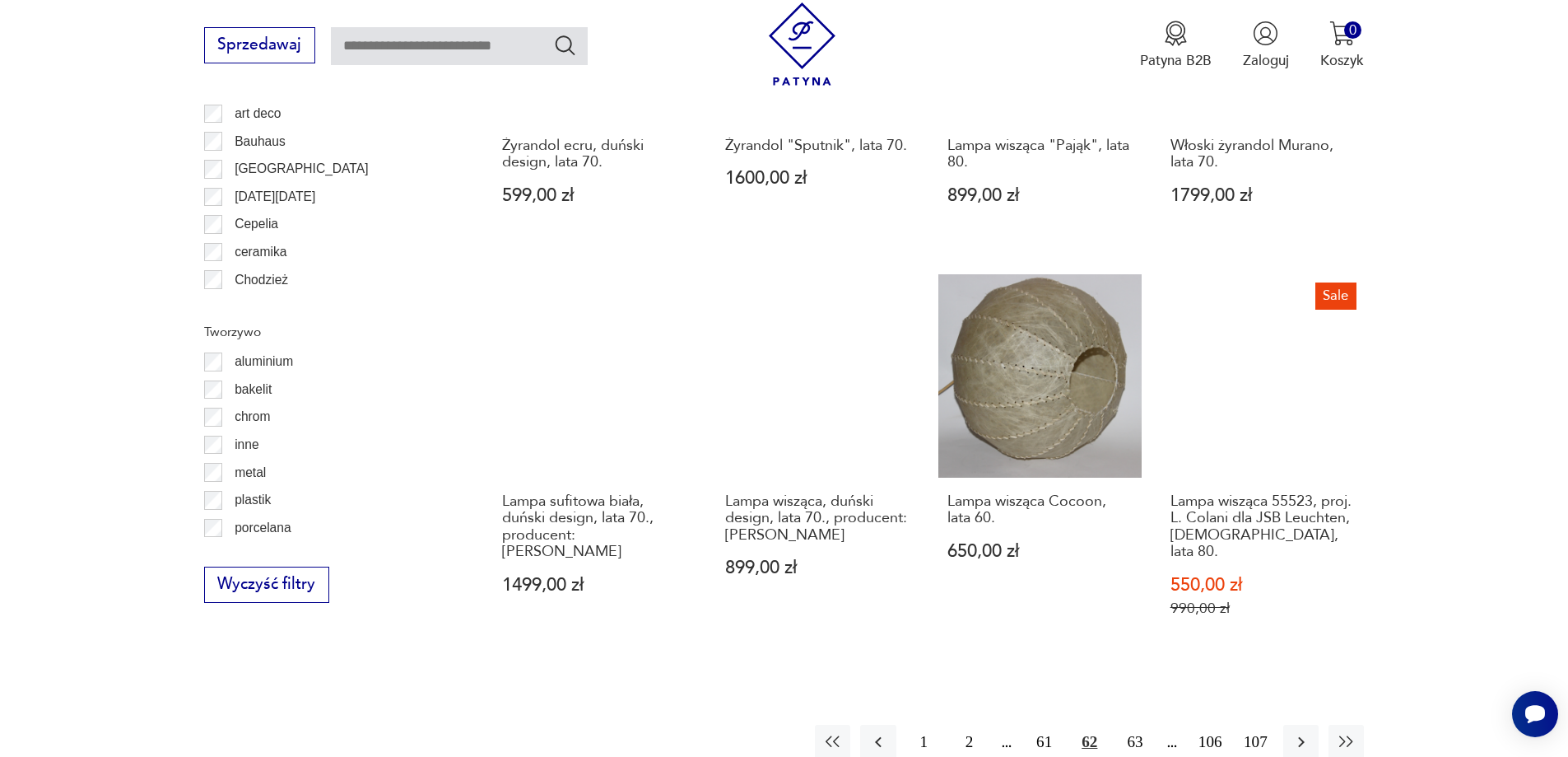
scroll to position [1724, 0]
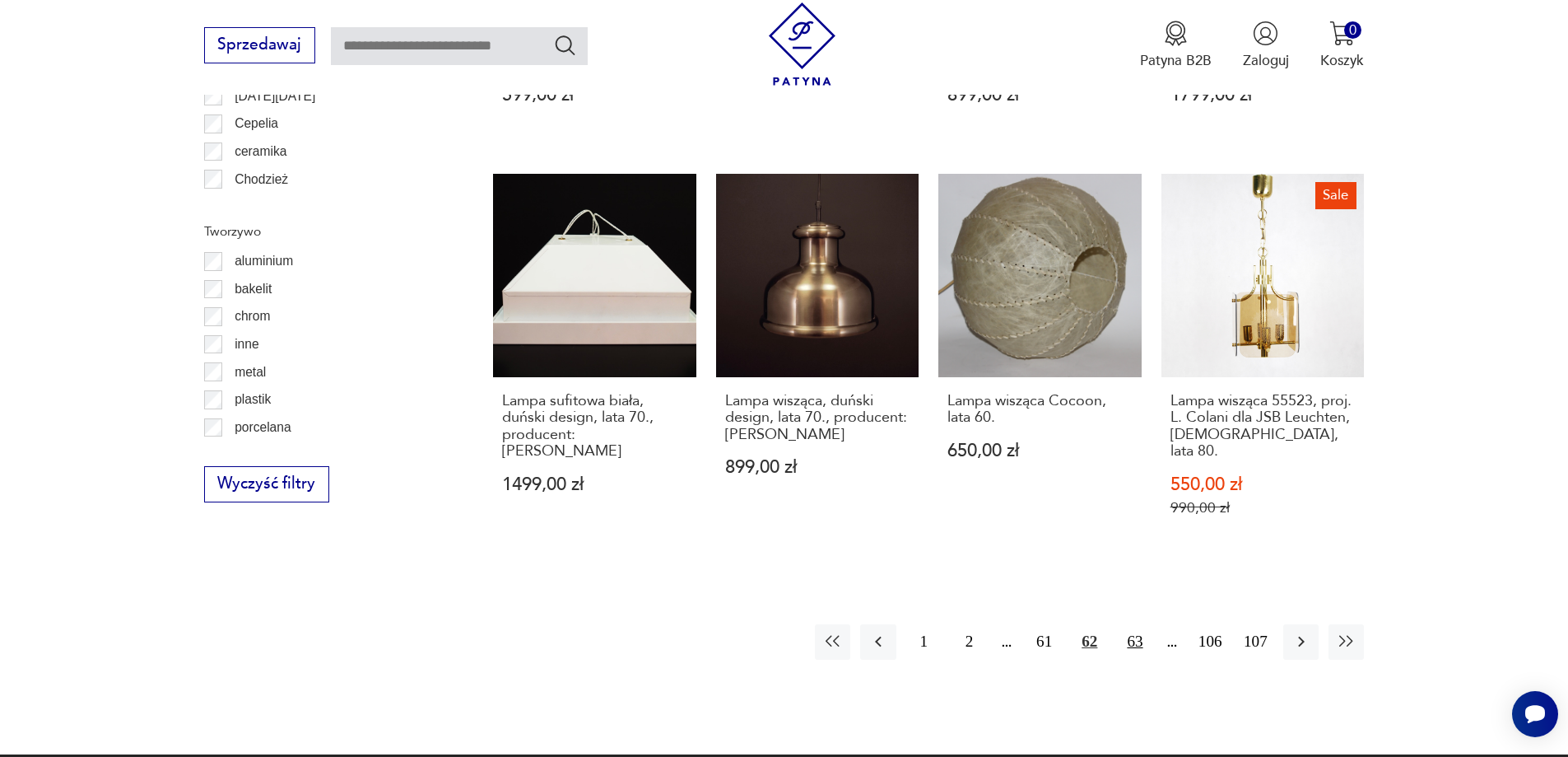
click at [1134, 629] on button "63" at bounding box center [1135, 641] width 35 height 35
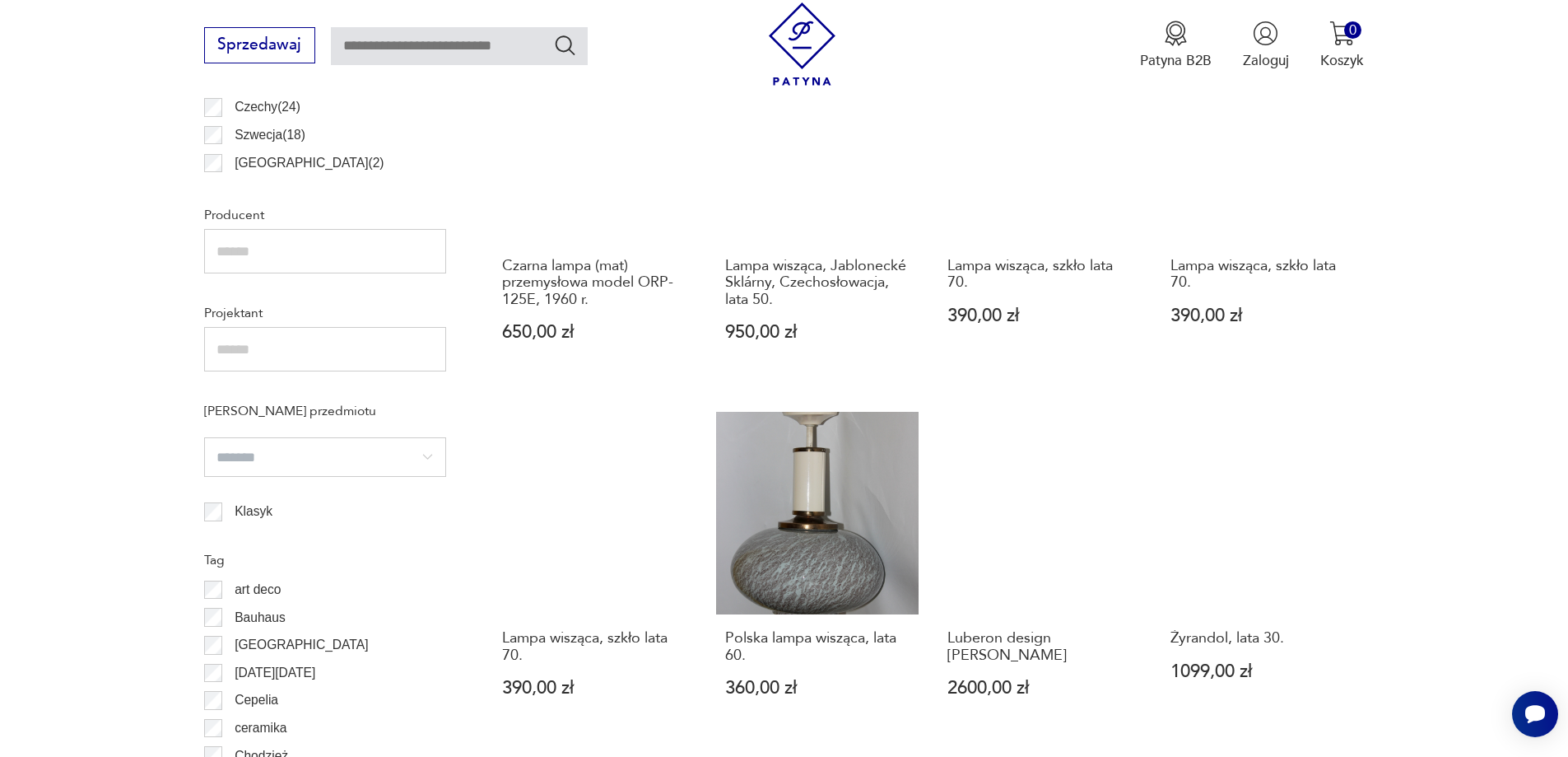
scroll to position [1724, 0]
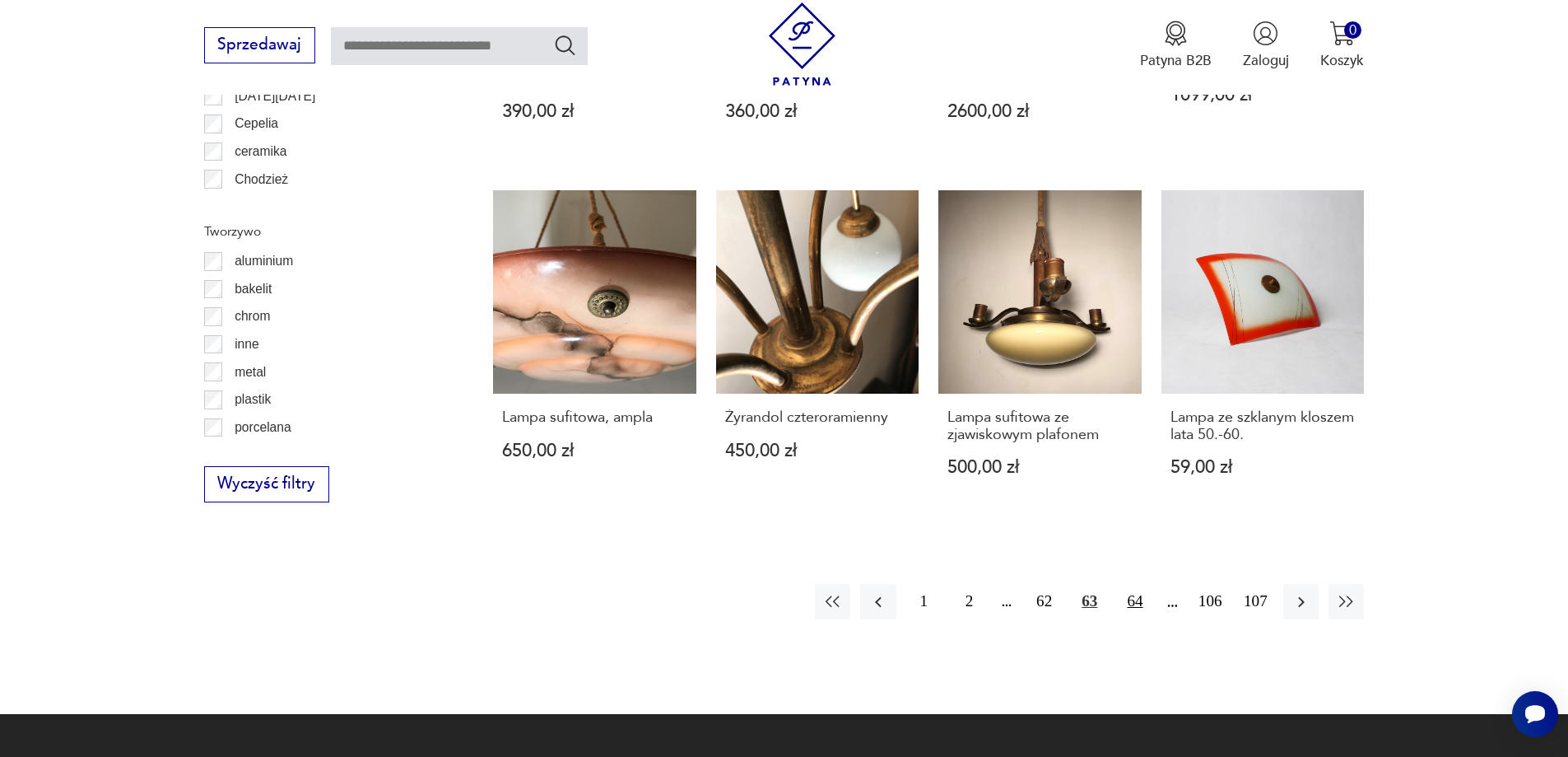
click at [1132, 586] on button "64" at bounding box center [1135, 601] width 35 height 35
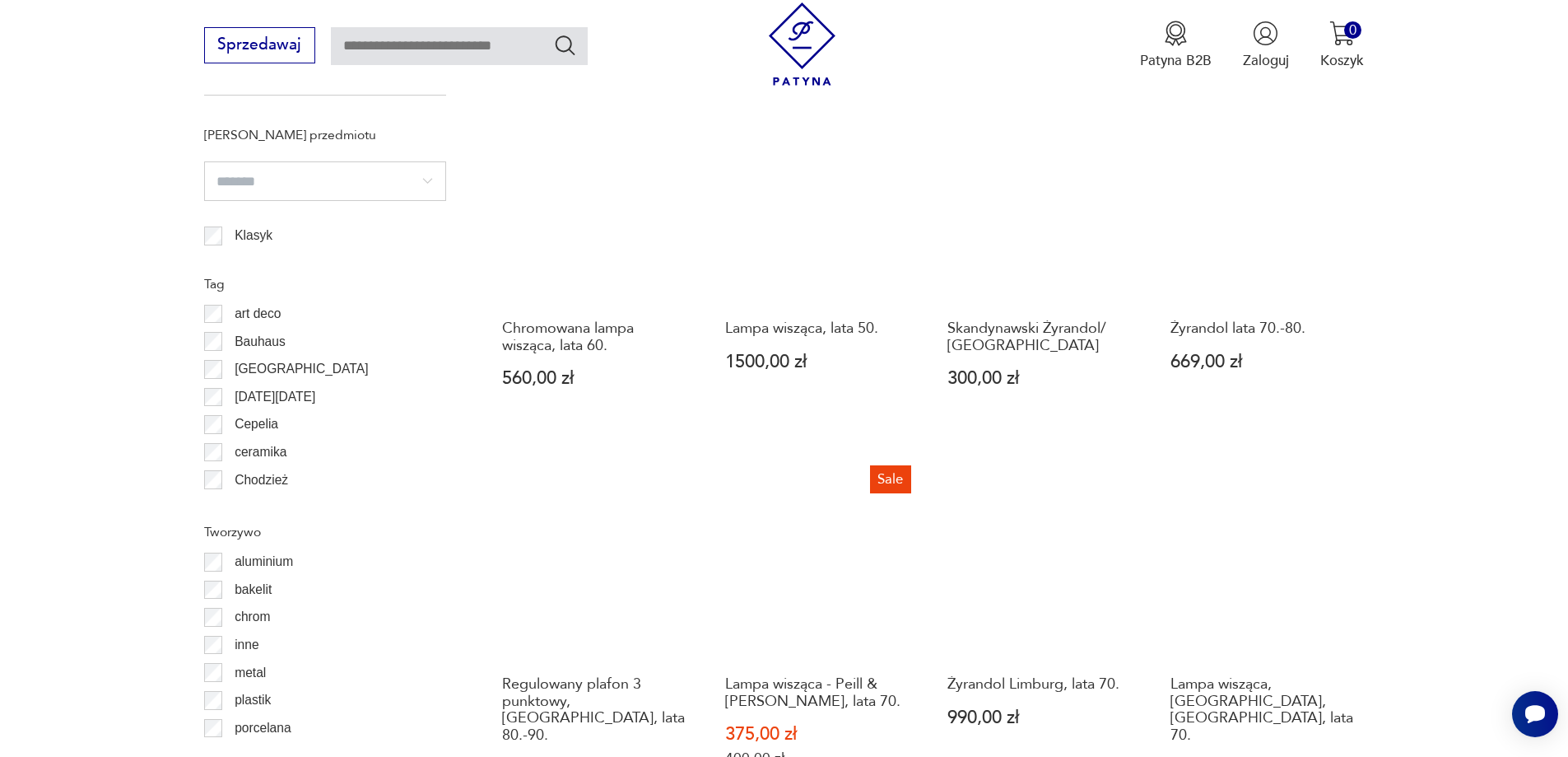
scroll to position [1642, 0]
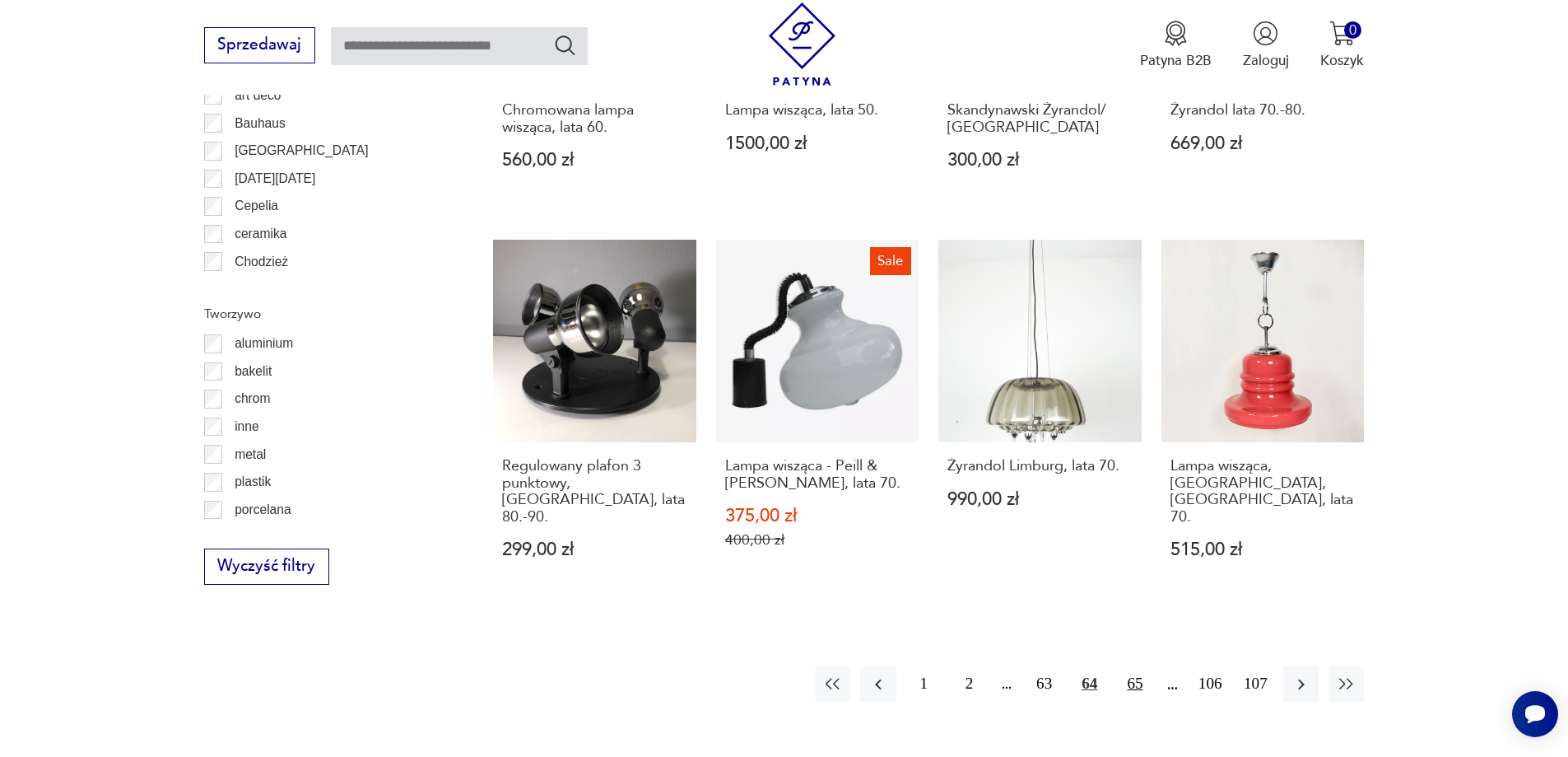
click at [1139, 666] on button "65" at bounding box center [1135, 683] width 35 height 35
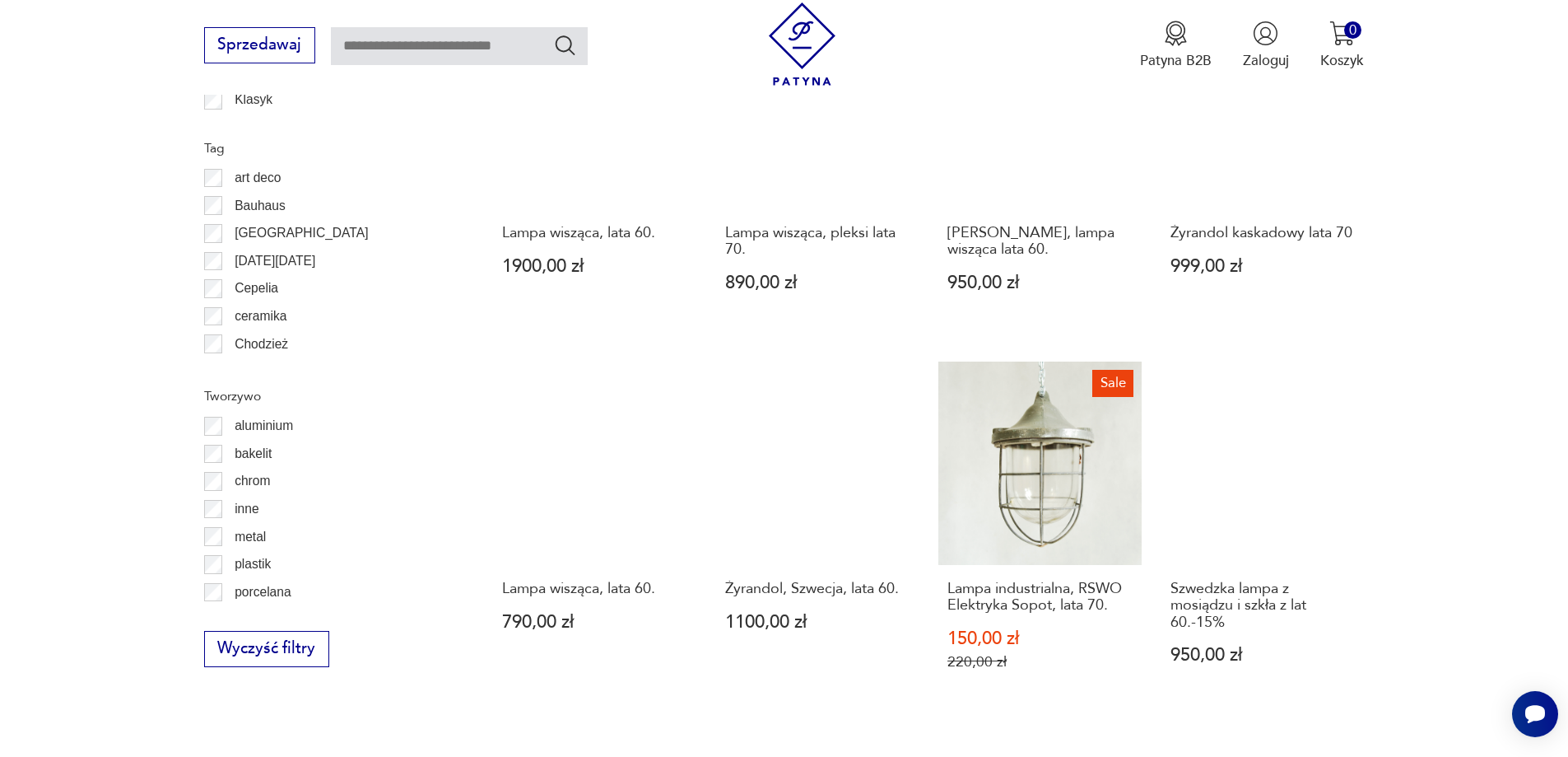
scroll to position [1971, 0]
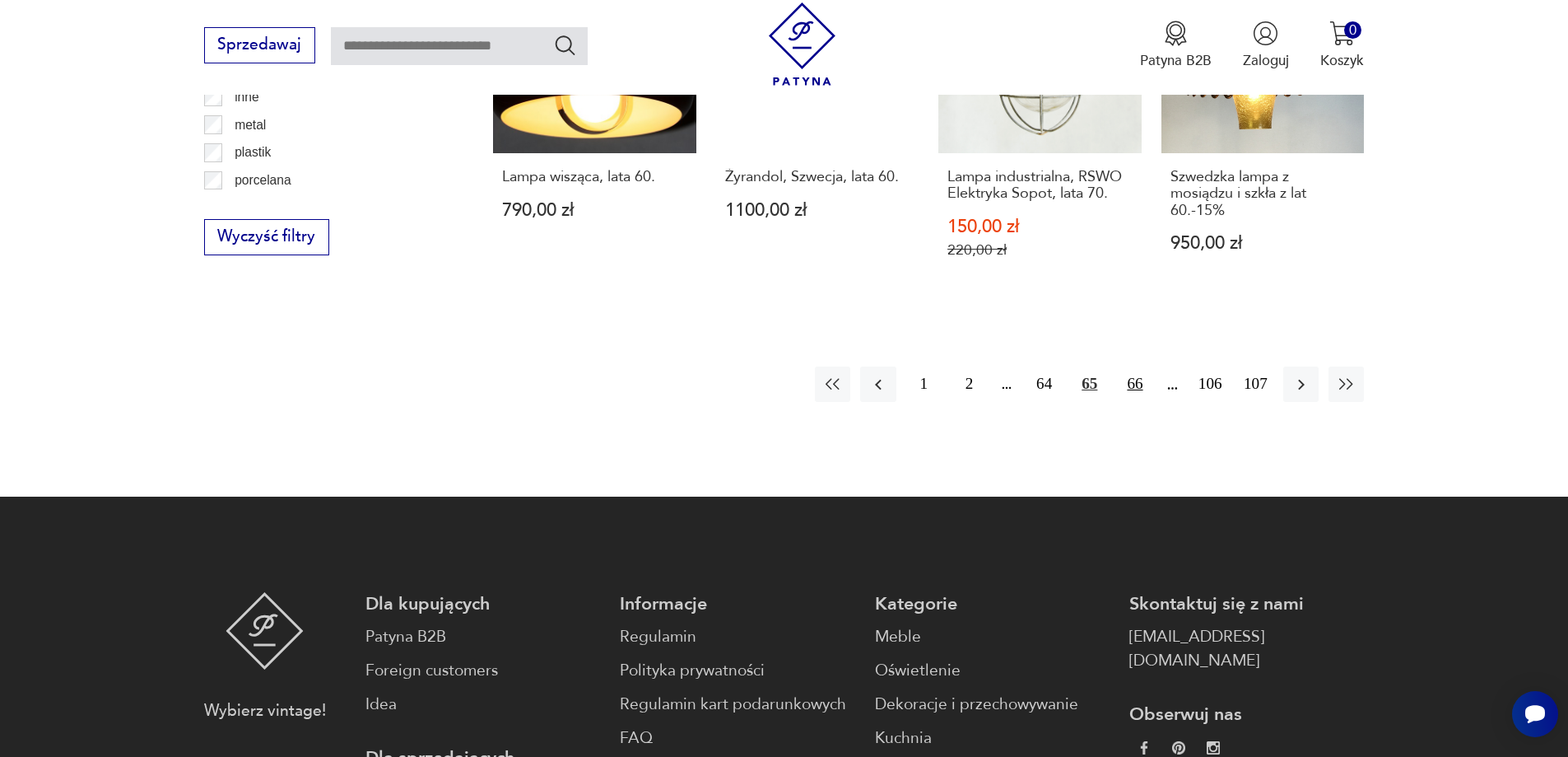
click at [1133, 367] on button "66" at bounding box center [1135, 384] width 35 height 35
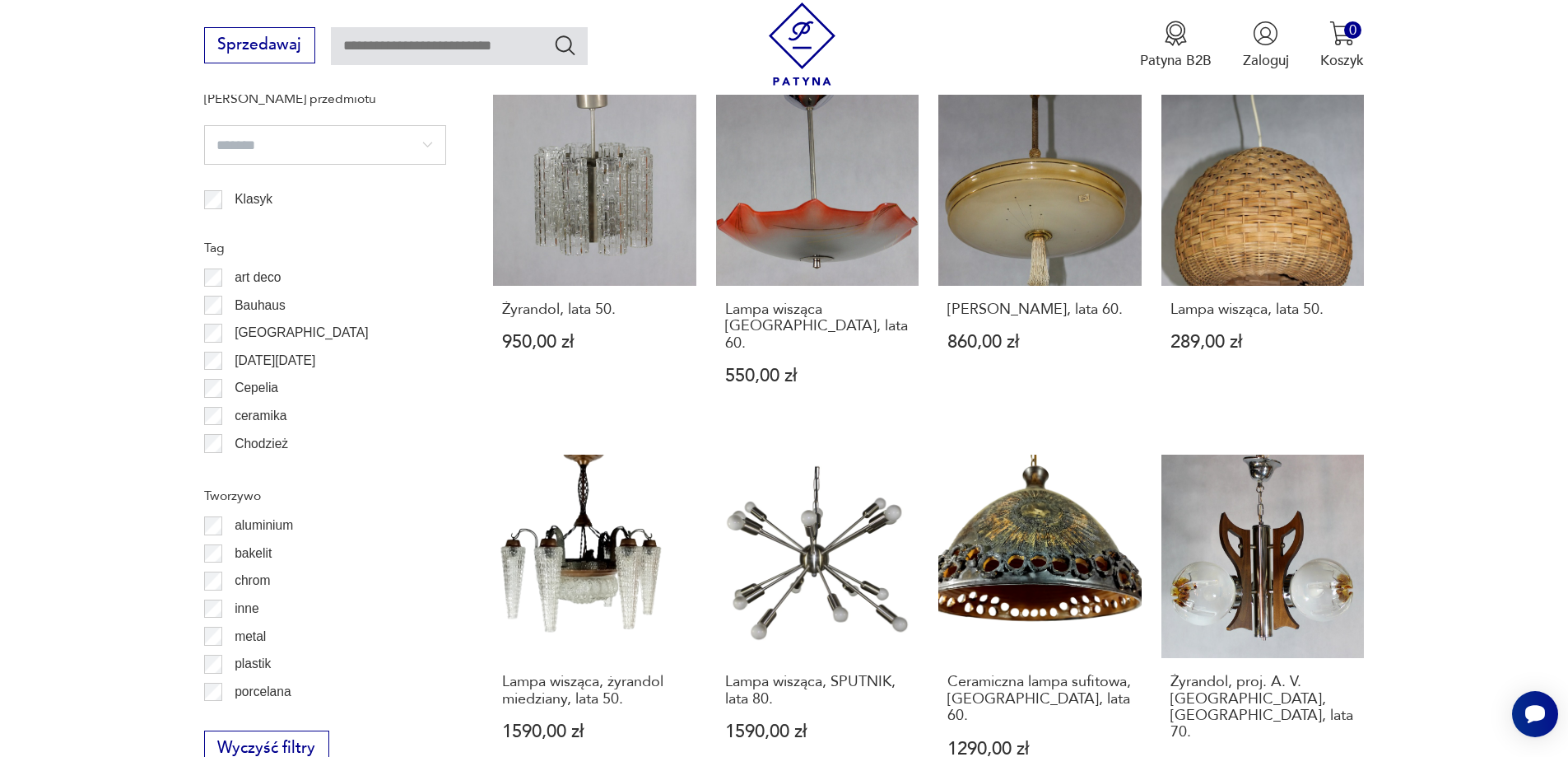
scroll to position [1642, 0]
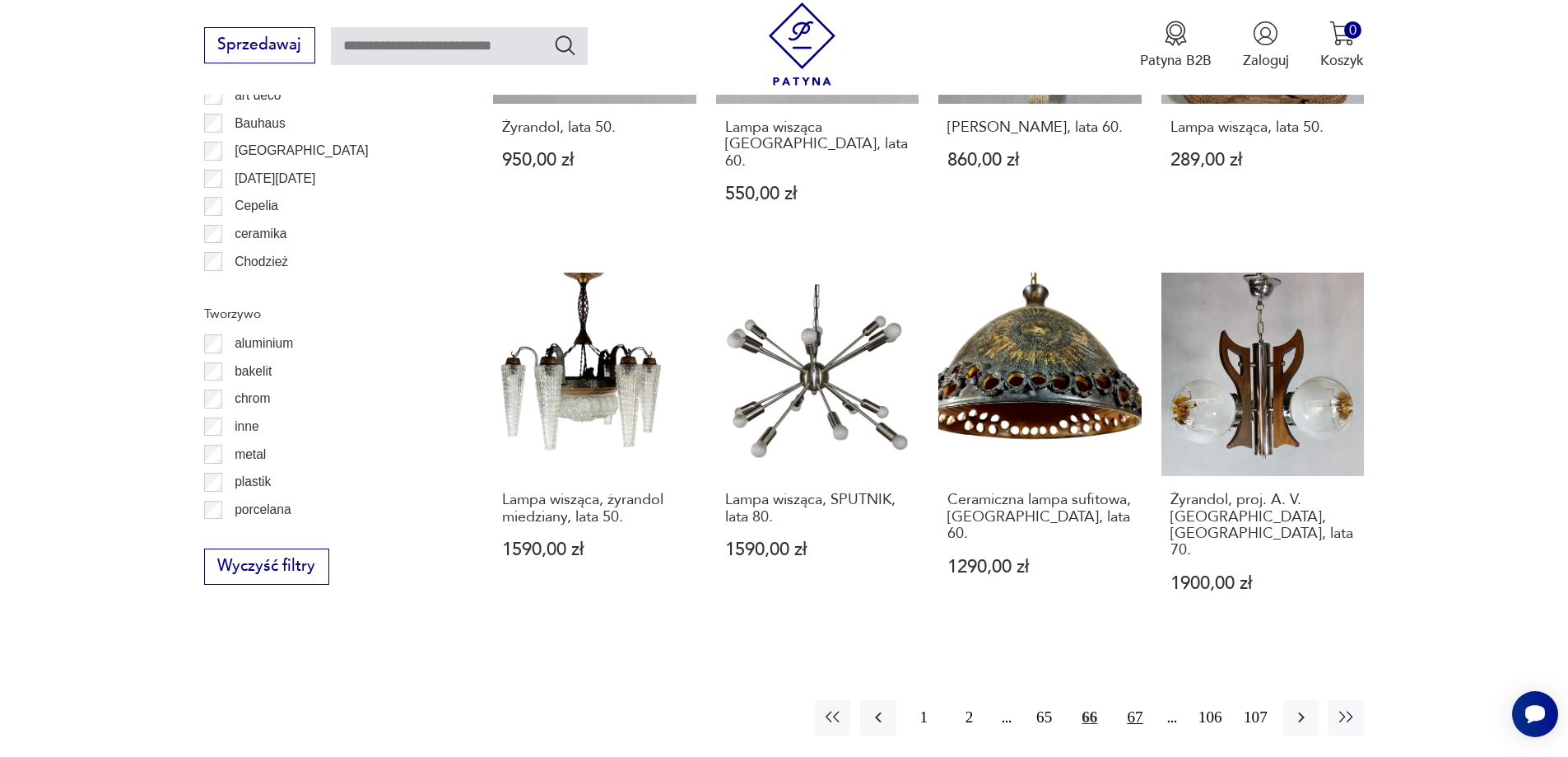
click at [1135, 700] on button "67" at bounding box center [1135, 717] width 35 height 35
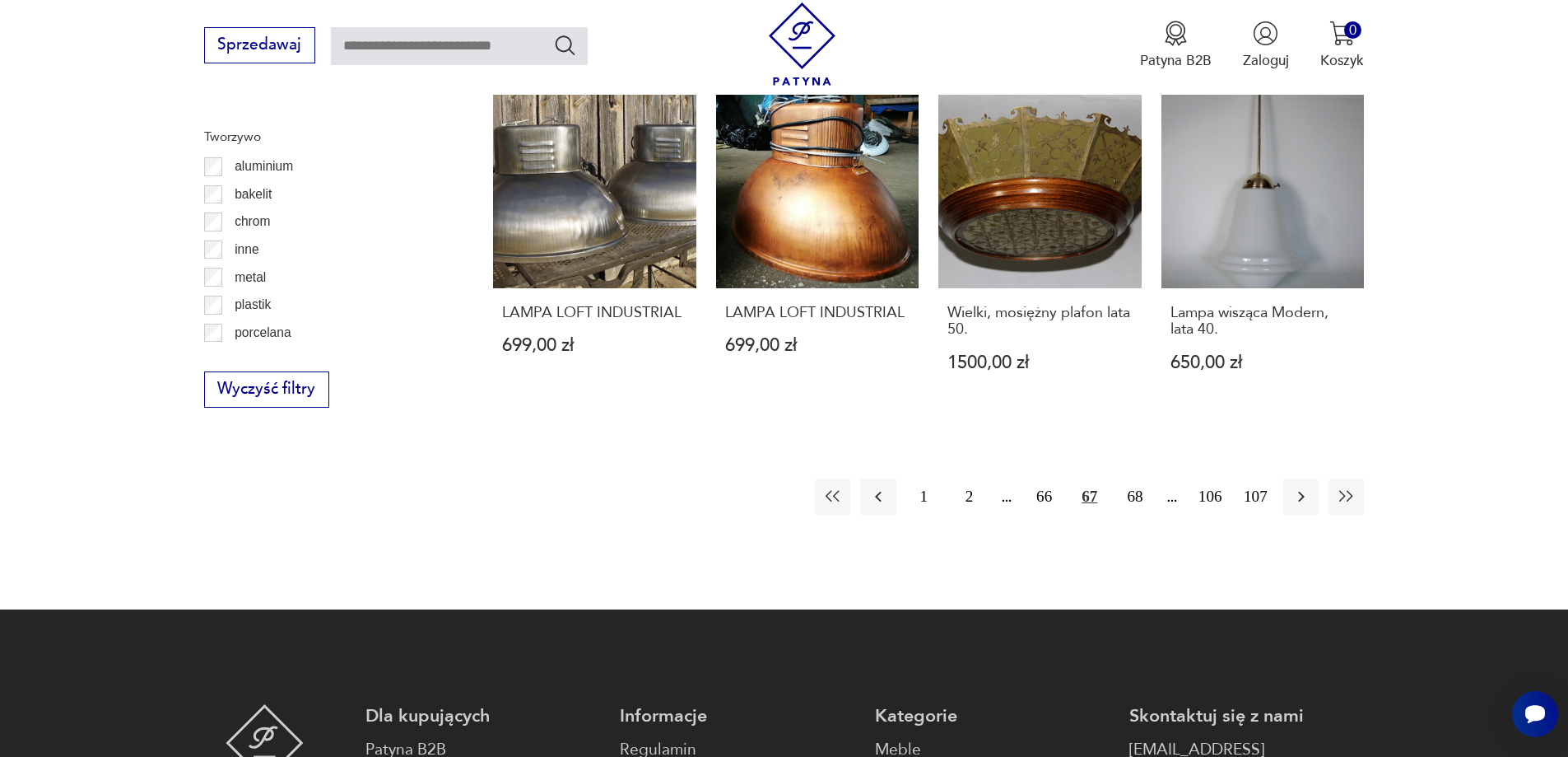
scroll to position [1971, 0]
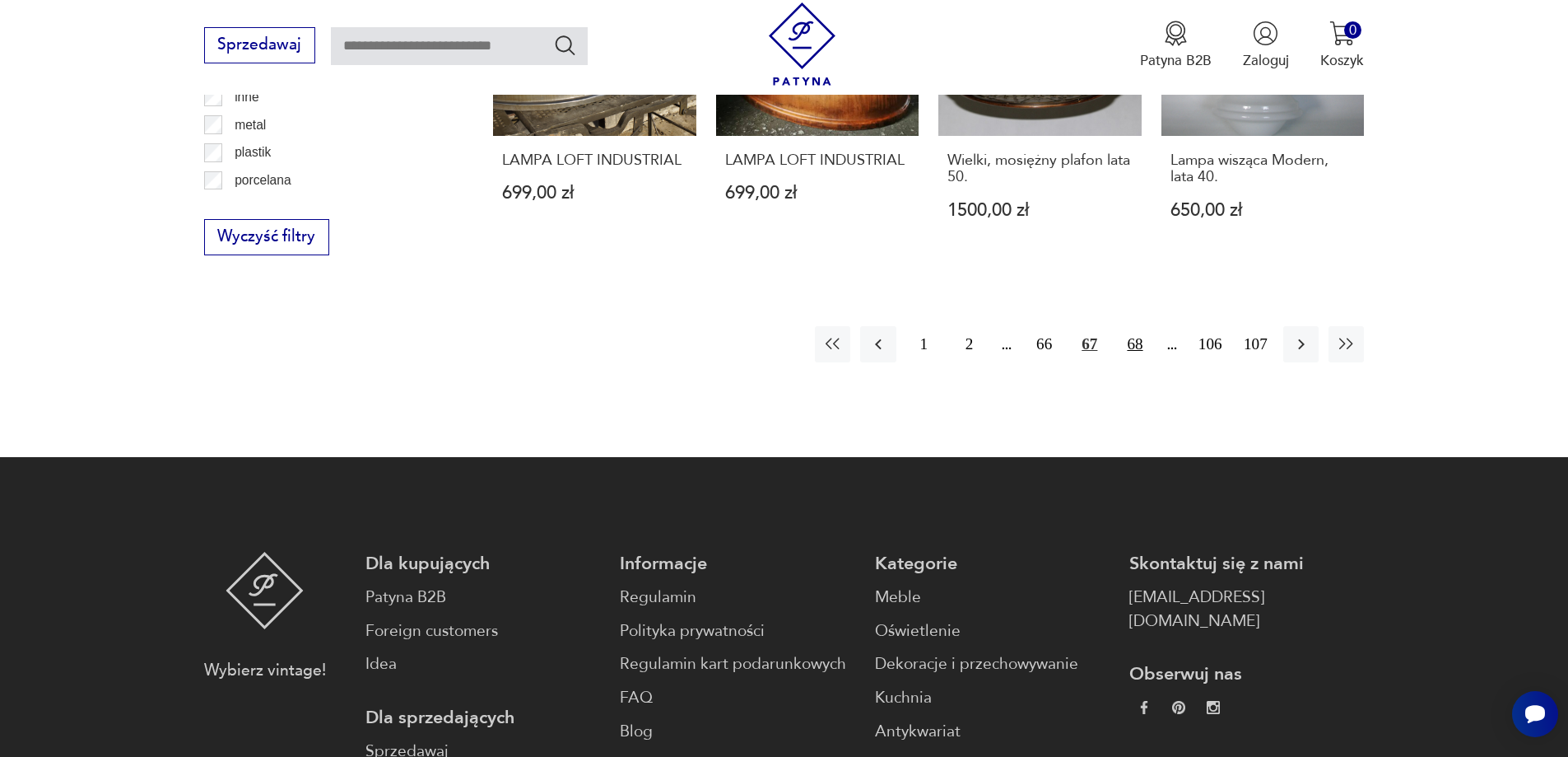
drag, startPoint x: 1133, startPoint y: 363, endPoint x: 1145, endPoint y: 359, distance: 12.6
click at [1134, 361] on button "68" at bounding box center [1135, 343] width 35 height 35
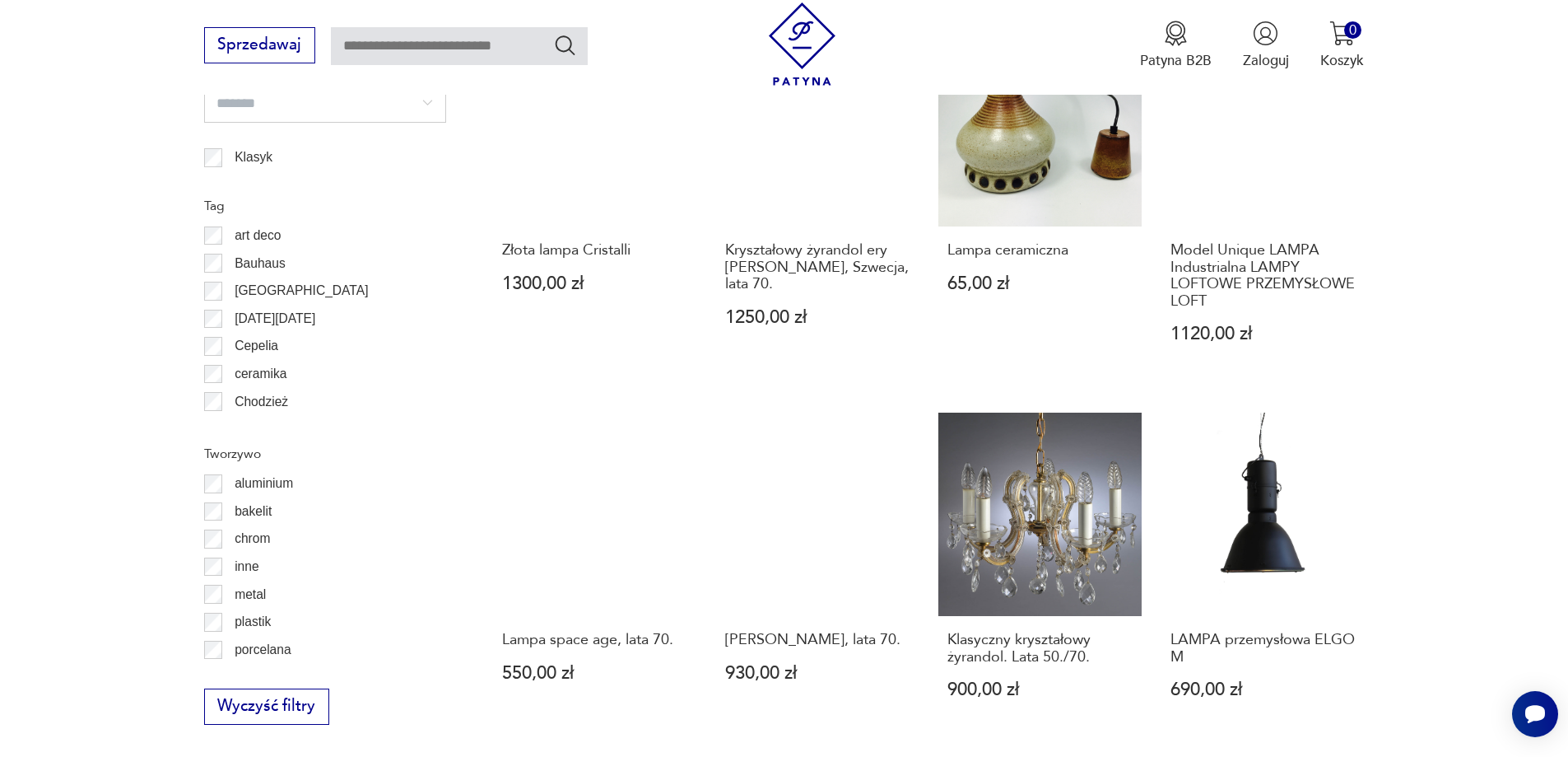
scroll to position [1724, 0]
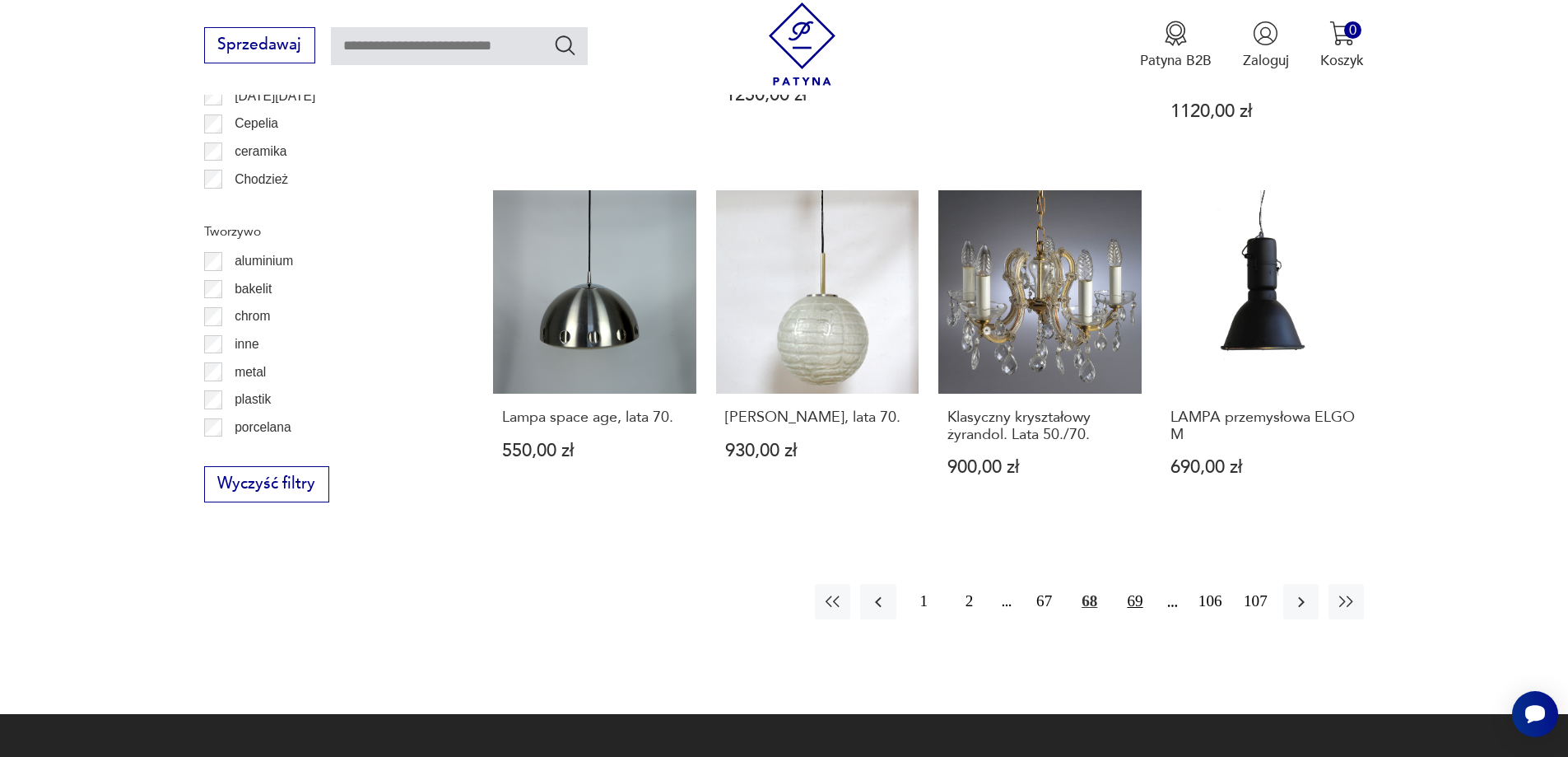
click at [1134, 605] on button "69" at bounding box center [1135, 601] width 35 height 35
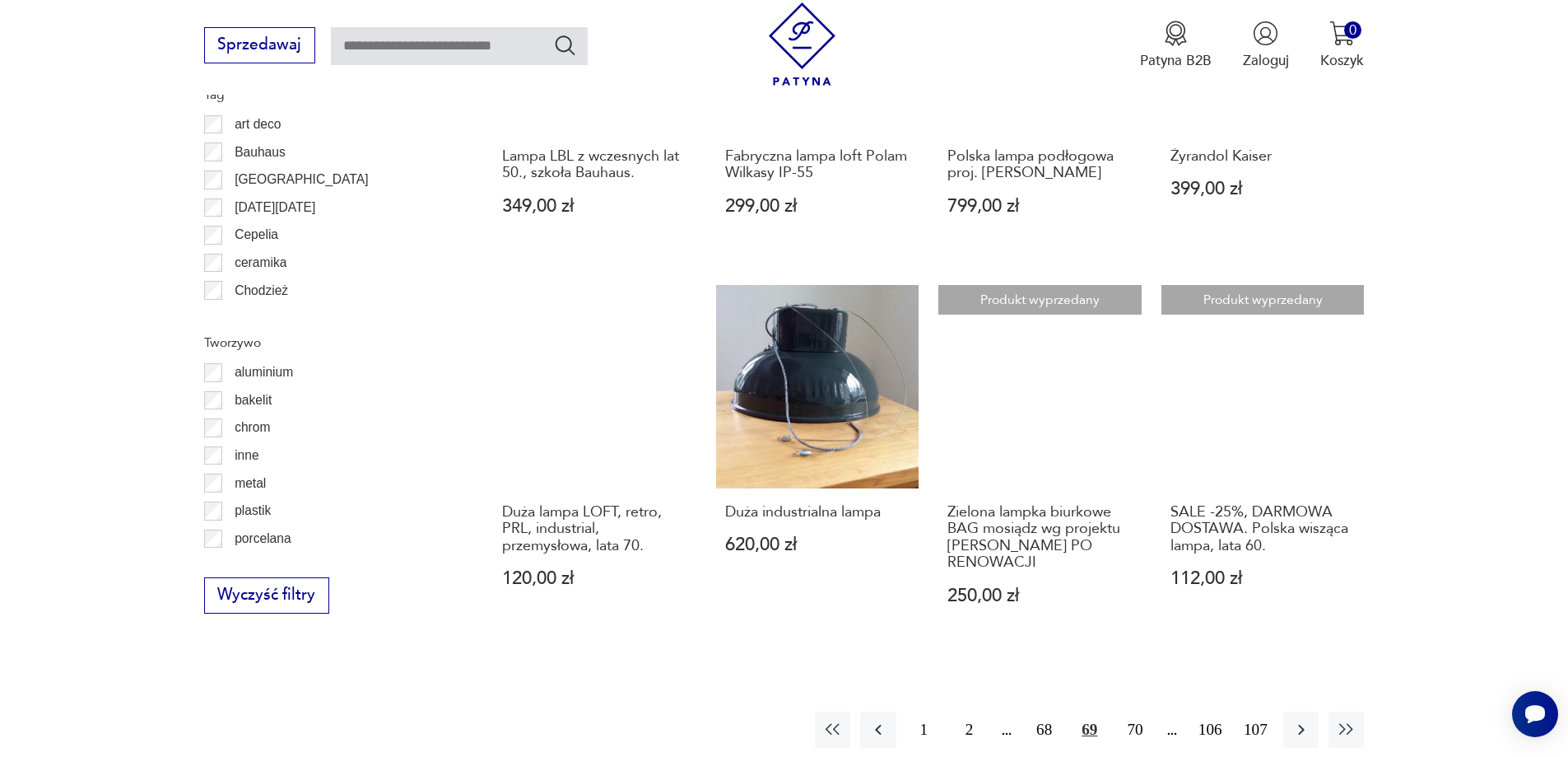
scroll to position [1642, 0]
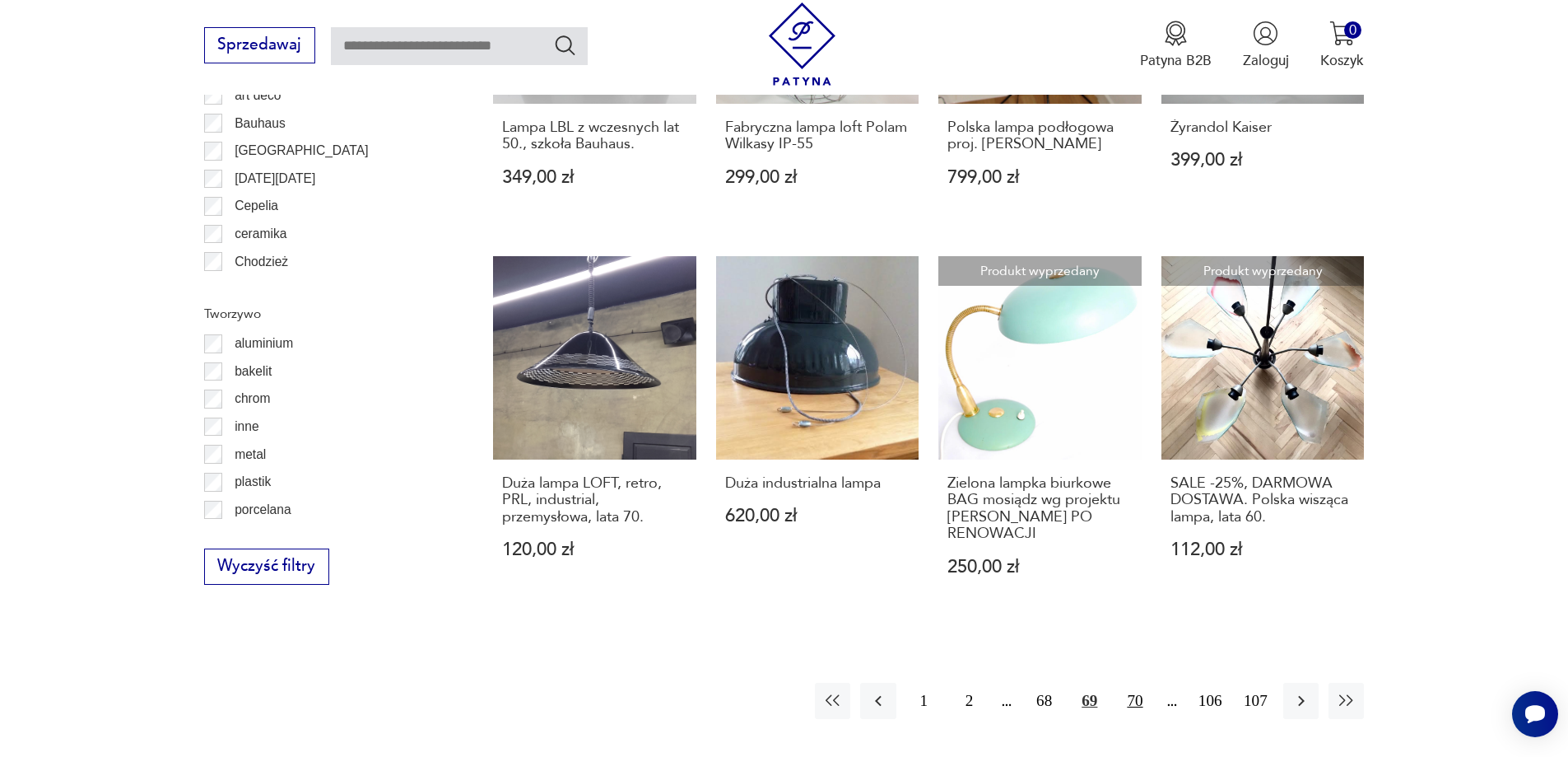
click at [1144, 690] on button "70" at bounding box center [1135, 699] width 35 height 35
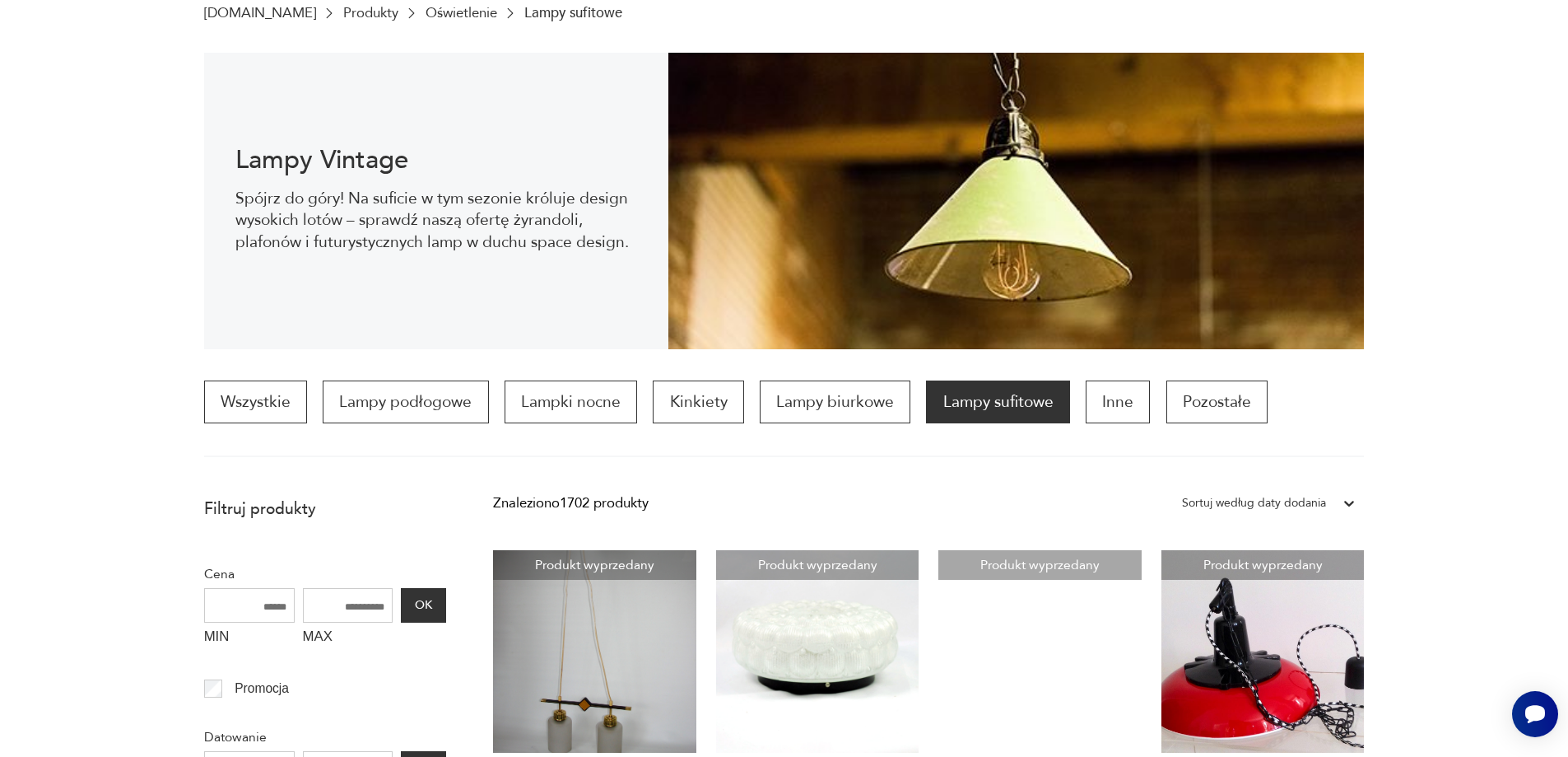
scroll to position [78, 0]
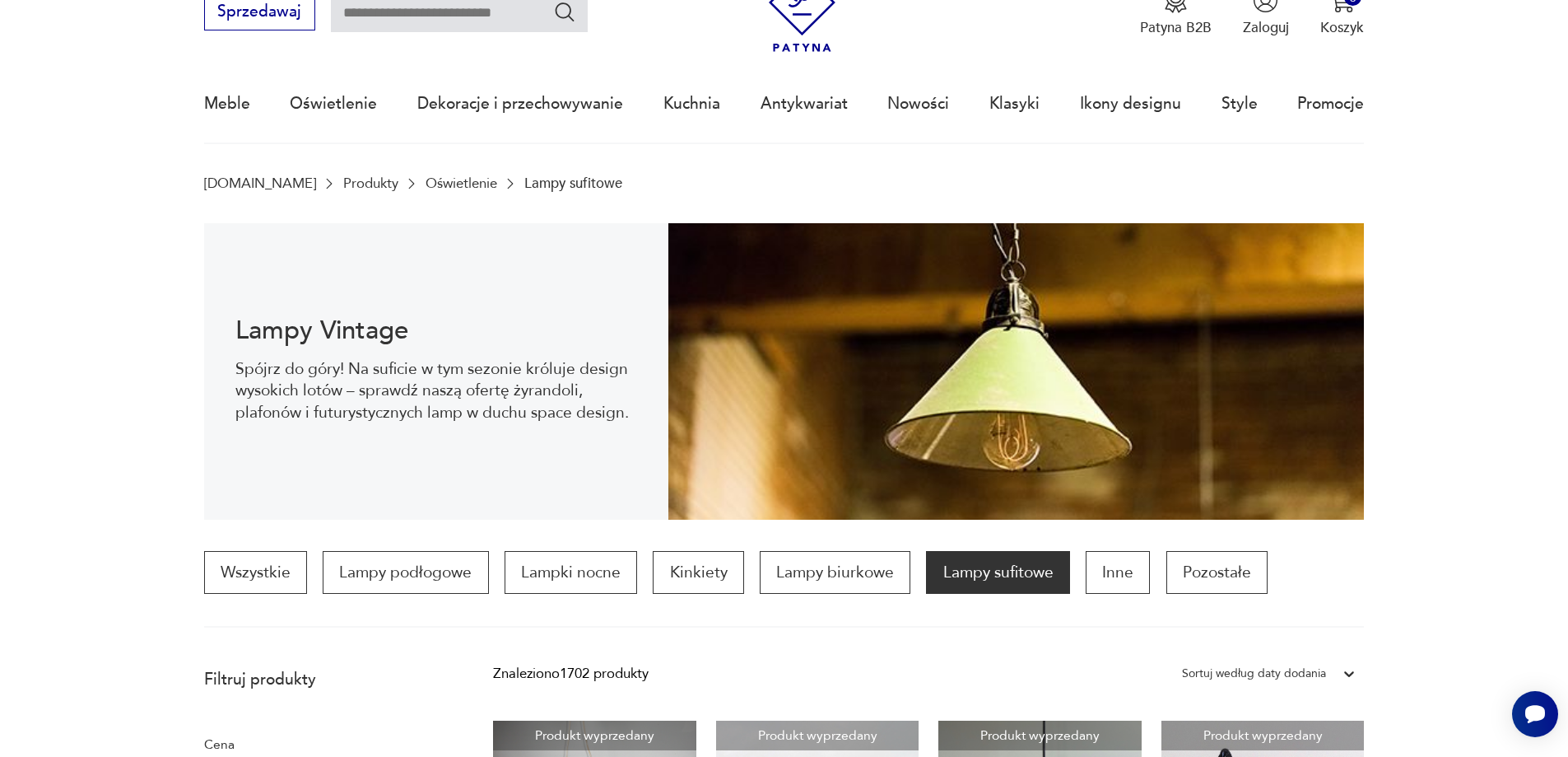
click at [425, 181] on link "Oświetlenie" at bounding box center [460, 183] width 71 height 15
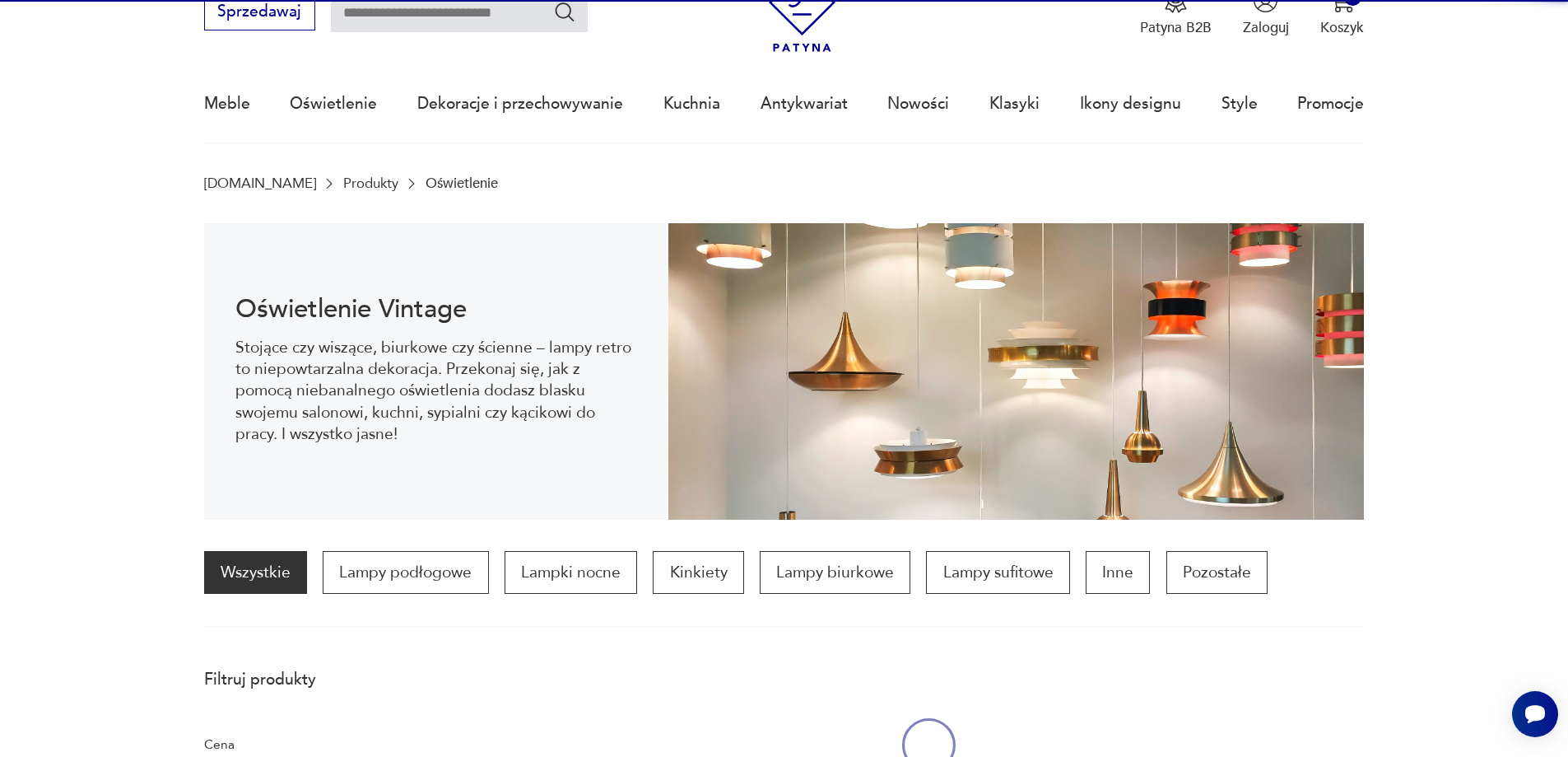
scroll to position [161, 0]
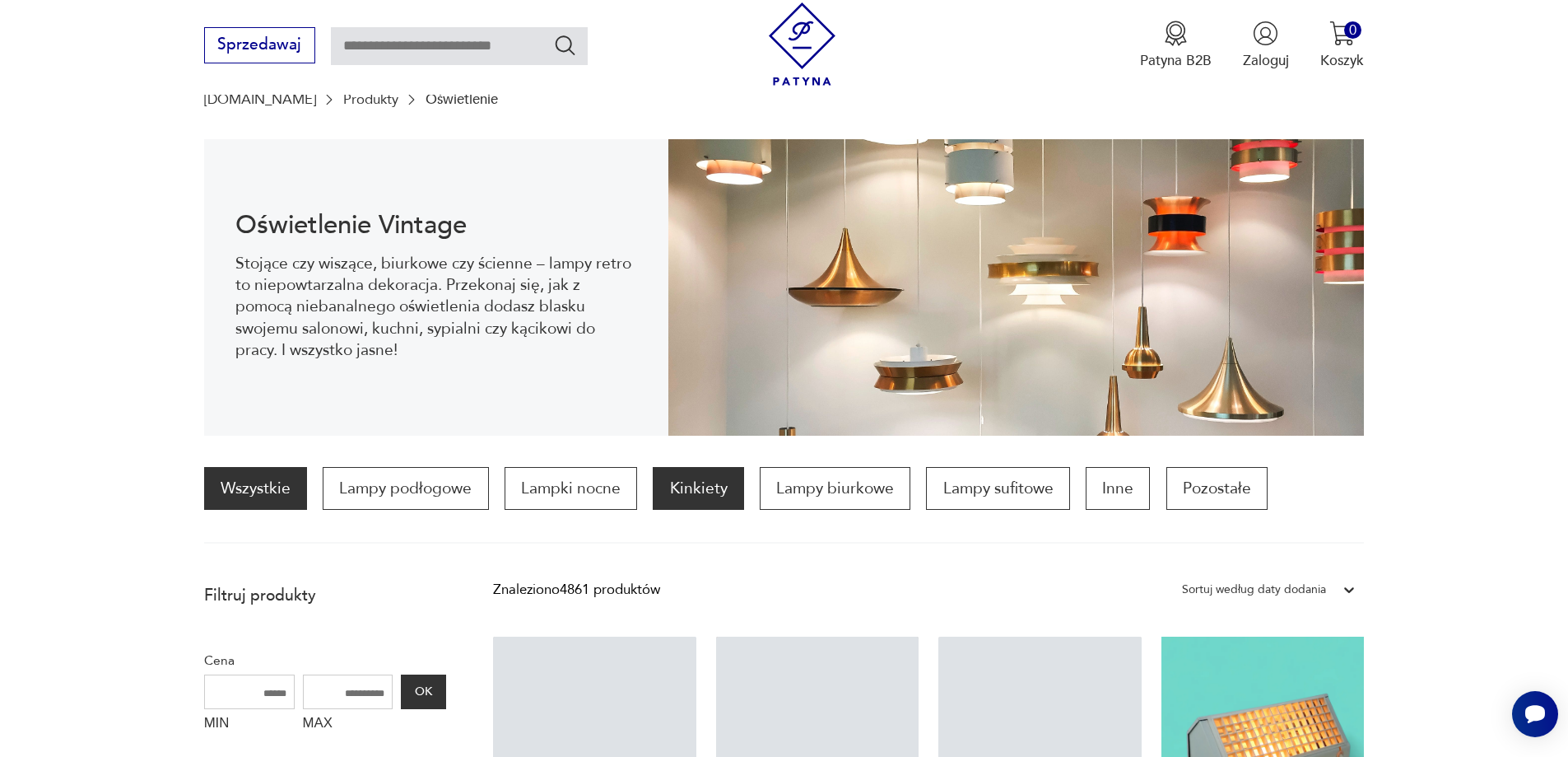
click at [694, 496] on p "Kinkiety" at bounding box center [697, 488] width 90 height 43
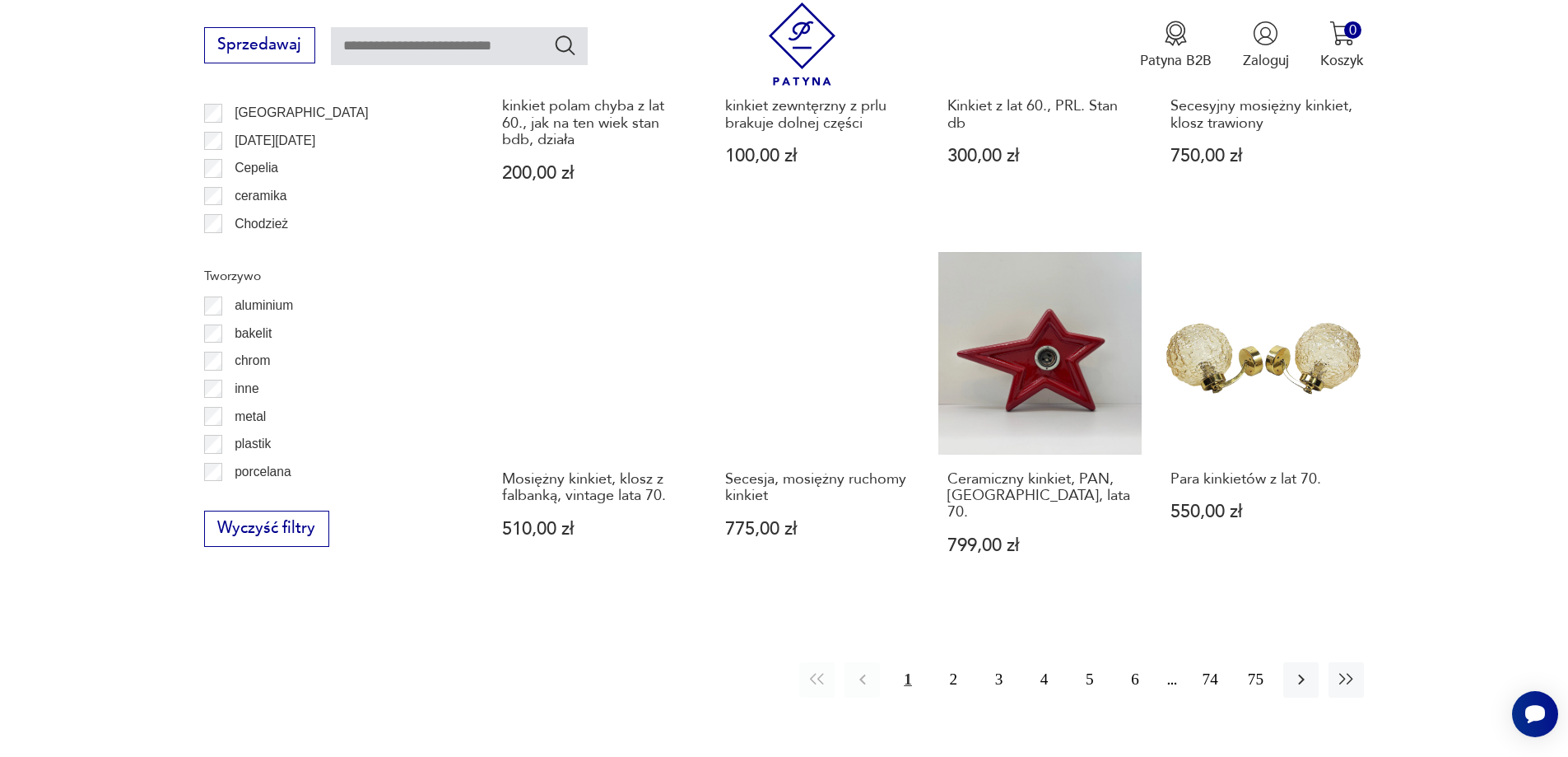
scroll to position [1889, 0]
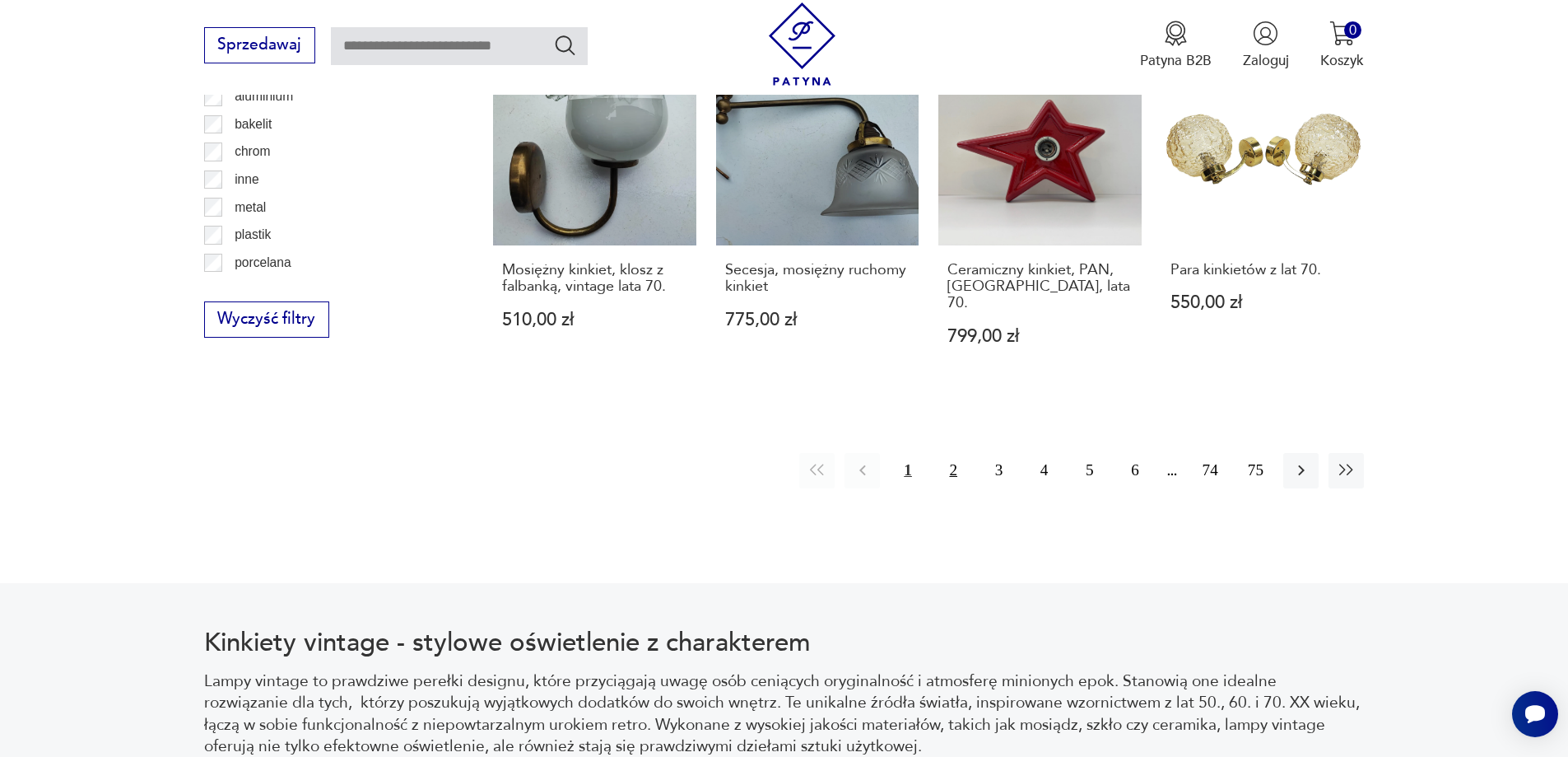
click at [945, 459] on button "2" at bounding box center [953, 470] width 35 height 35
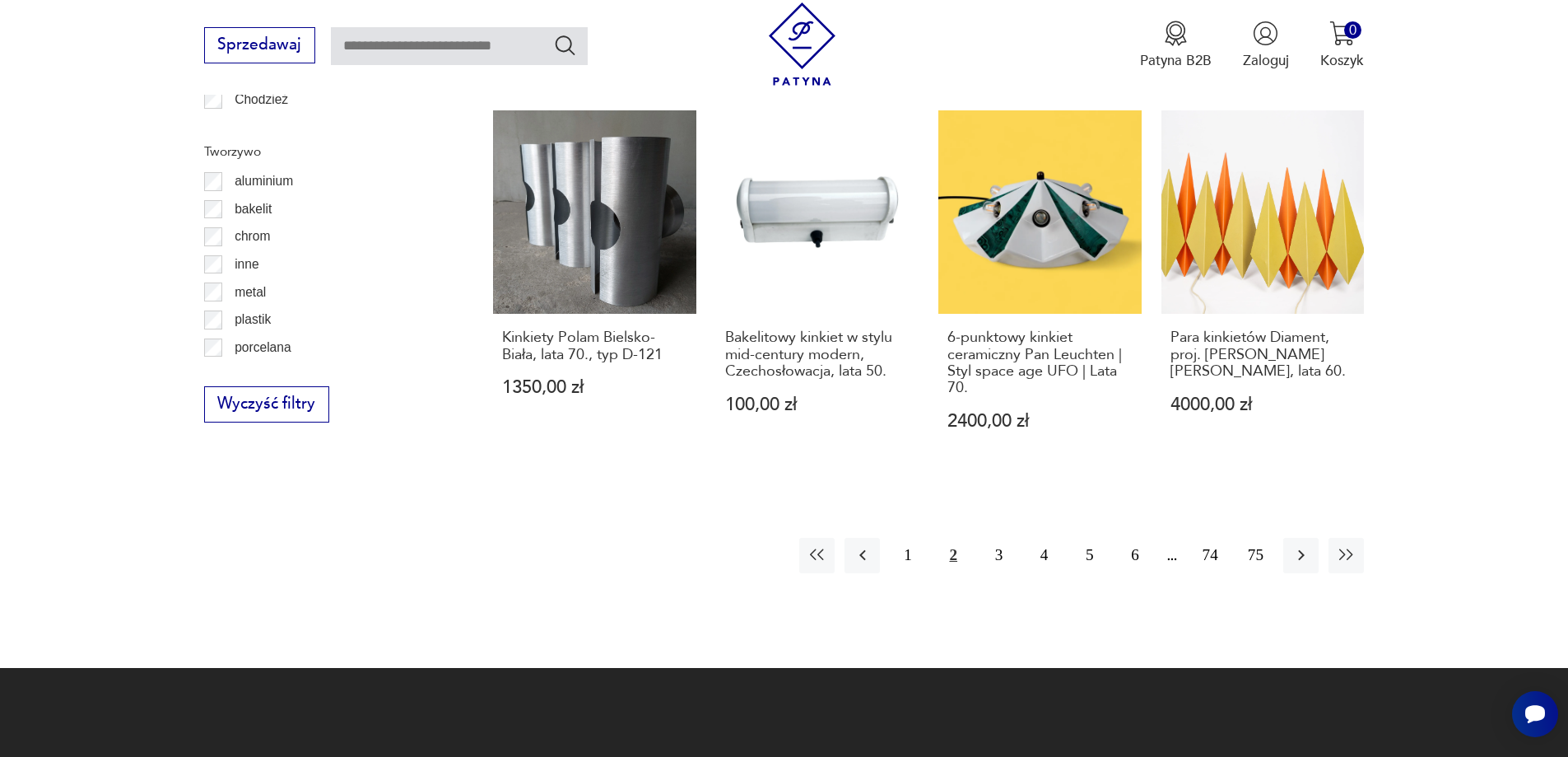
scroll to position [1724, 0]
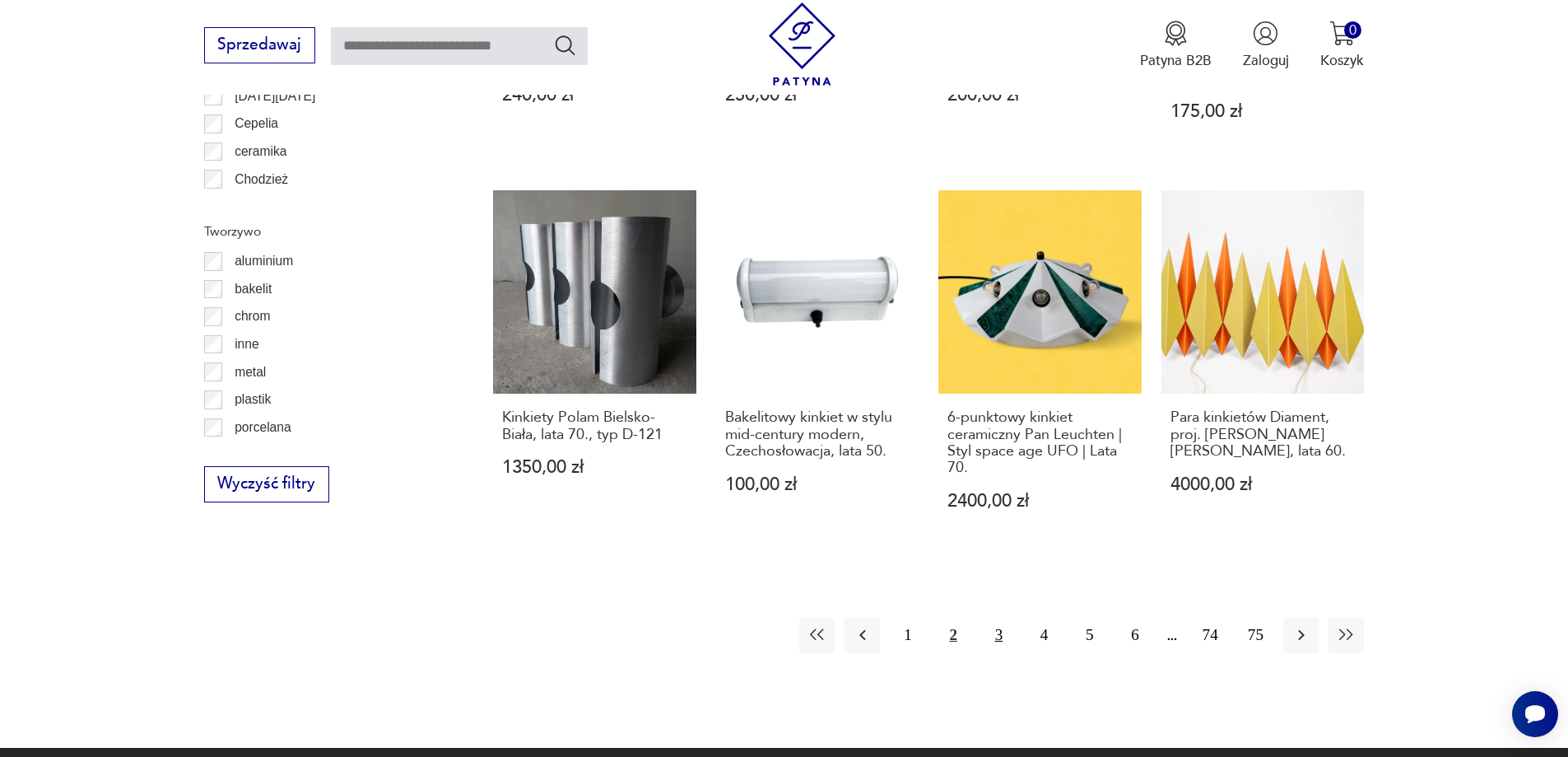
click at [1001, 620] on button "3" at bounding box center [998, 634] width 35 height 35
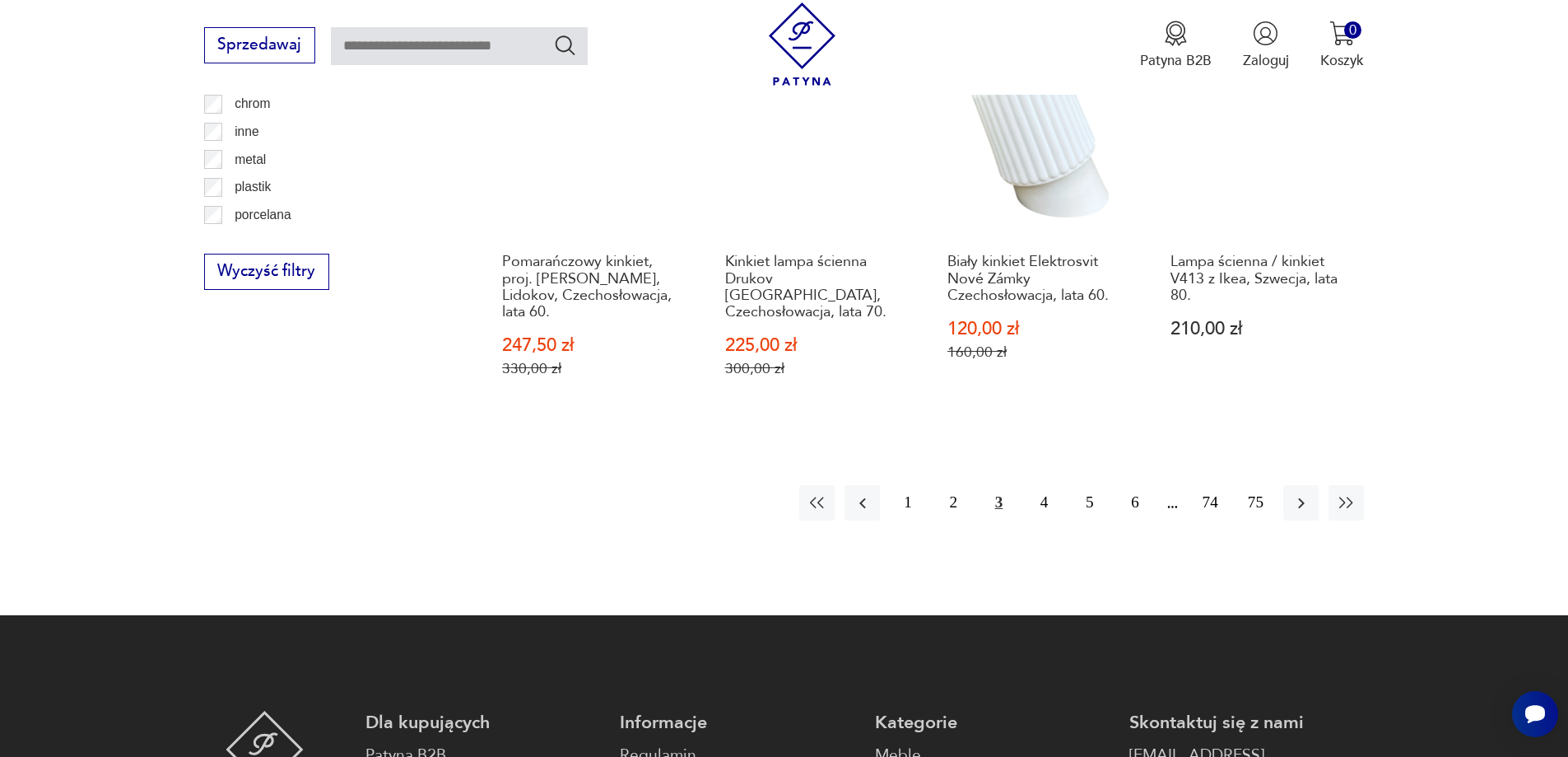
scroll to position [2136, 0]
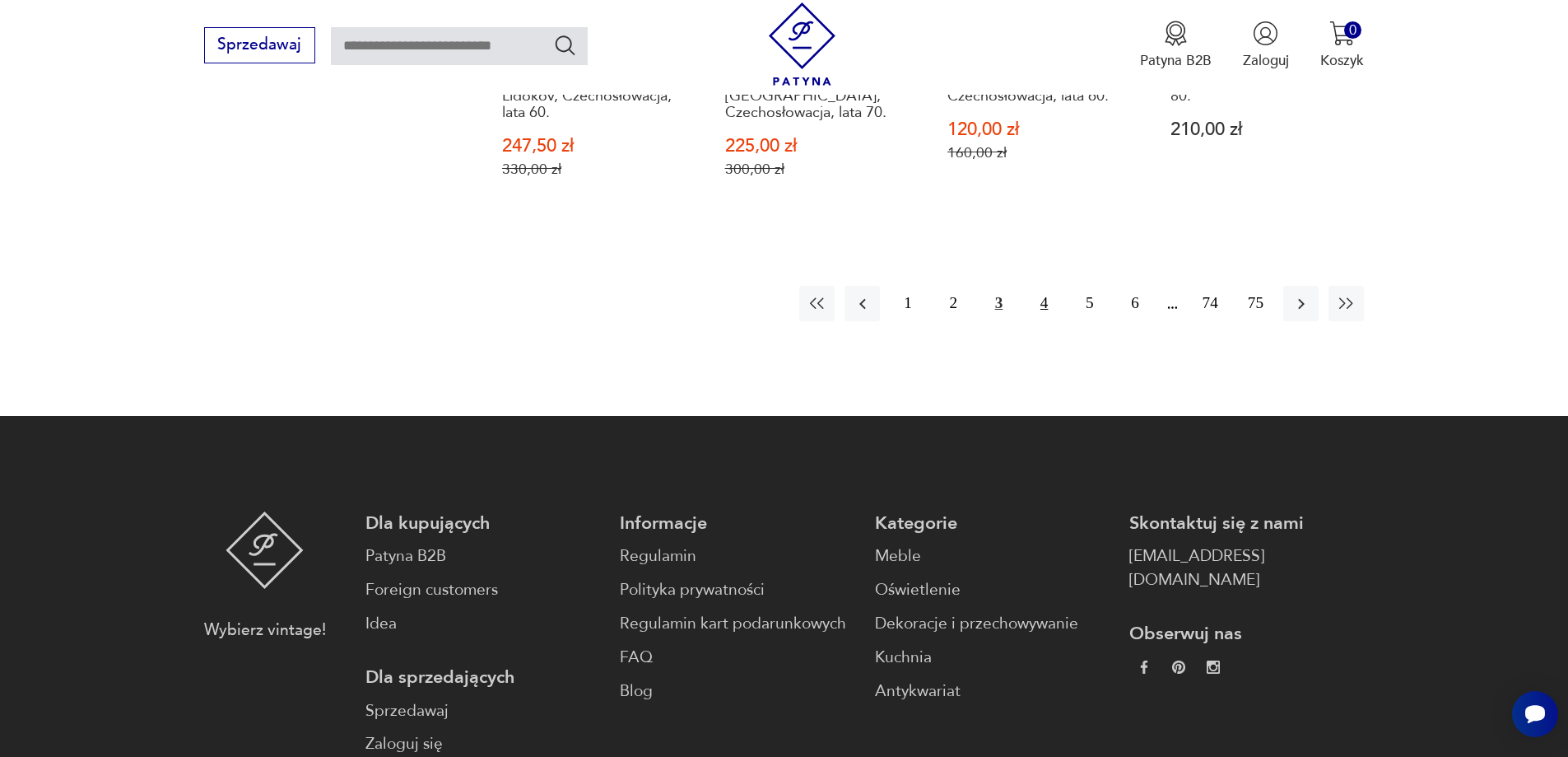
click at [1041, 286] on button "4" at bounding box center [1044, 303] width 35 height 35
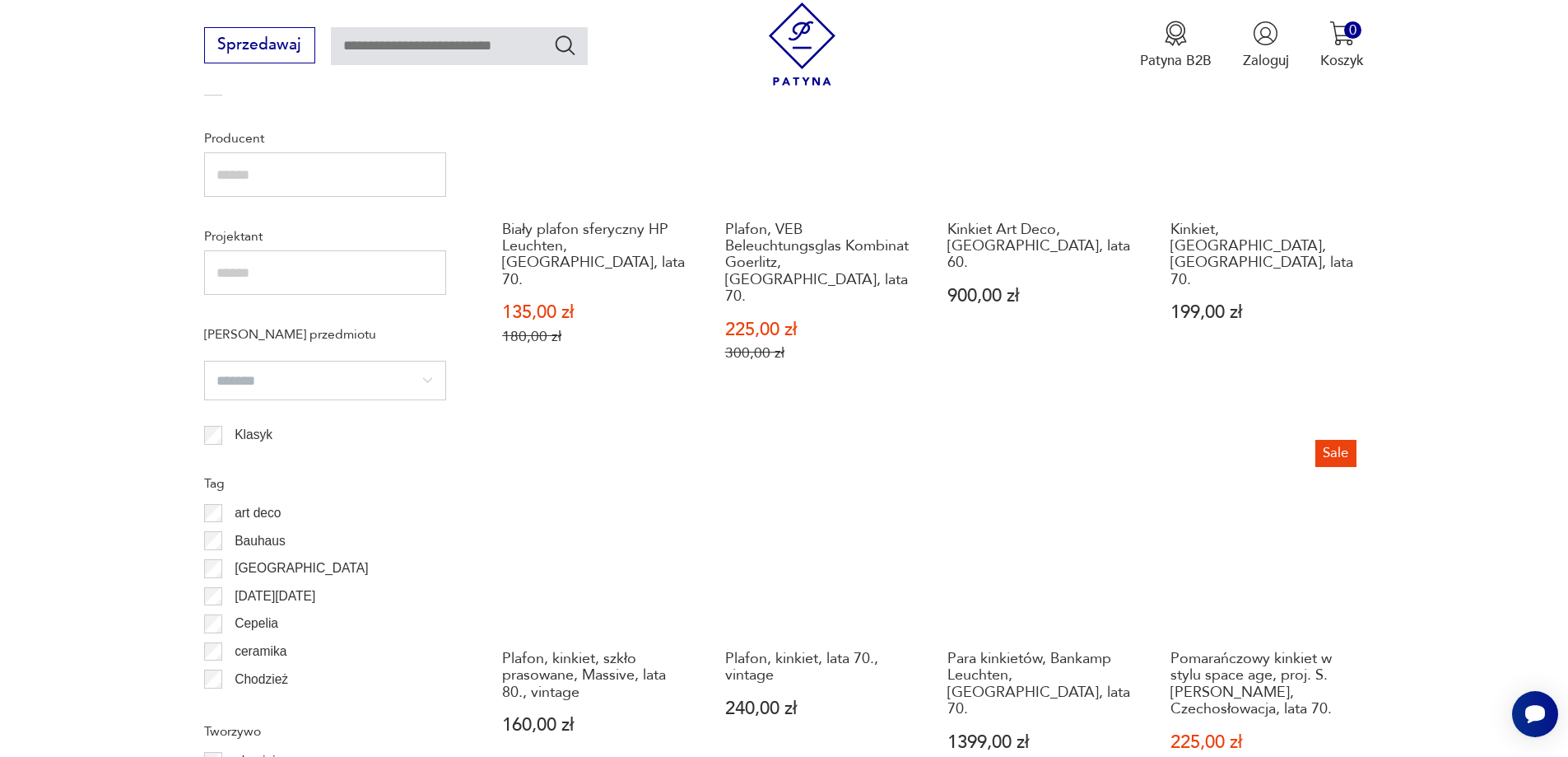
scroll to position [1065, 0]
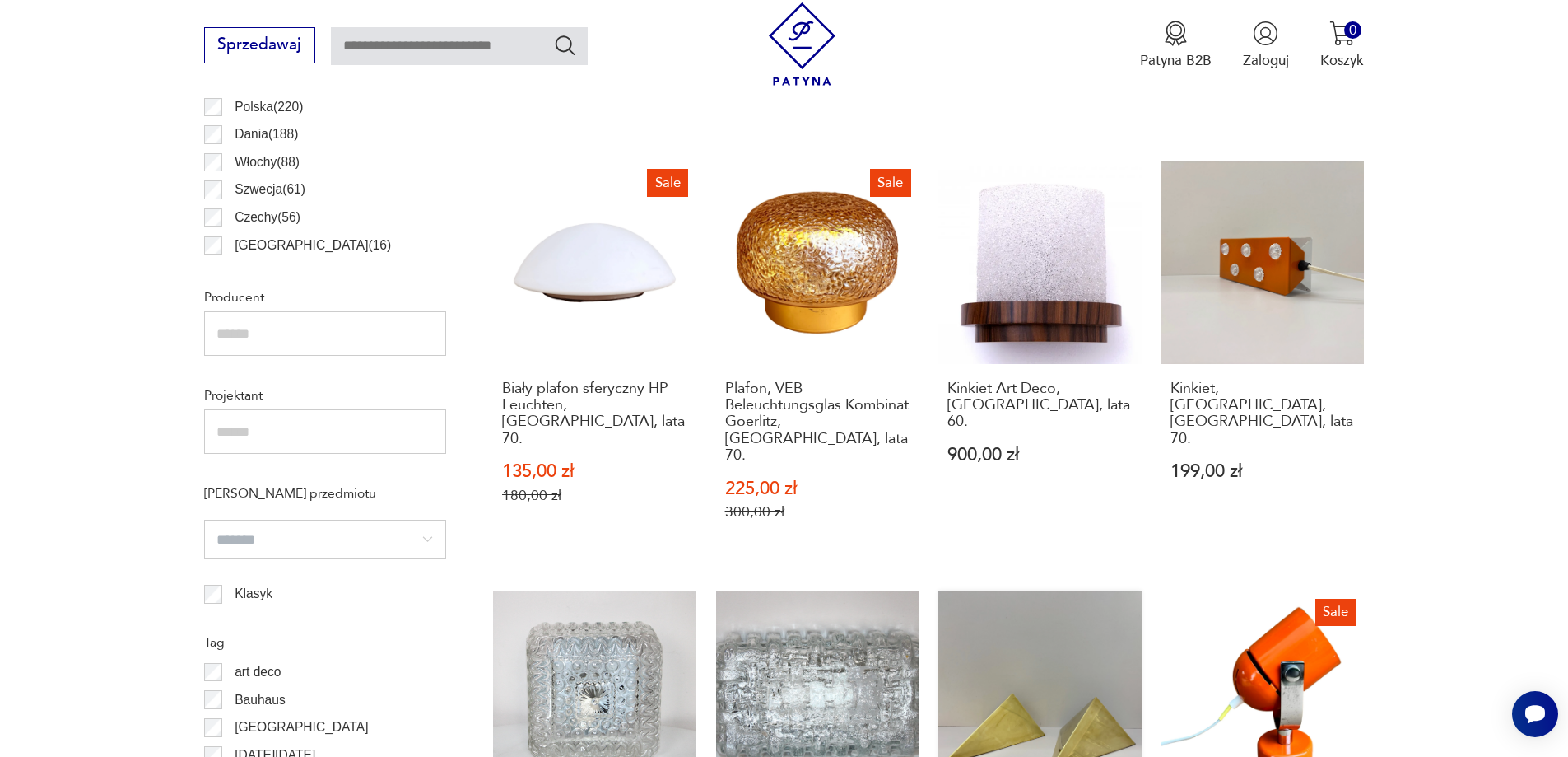
drag, startPoint x: 1062, startPoint y: 599, endPoint x: 1071, endPoint y: 589, distance: 13.5
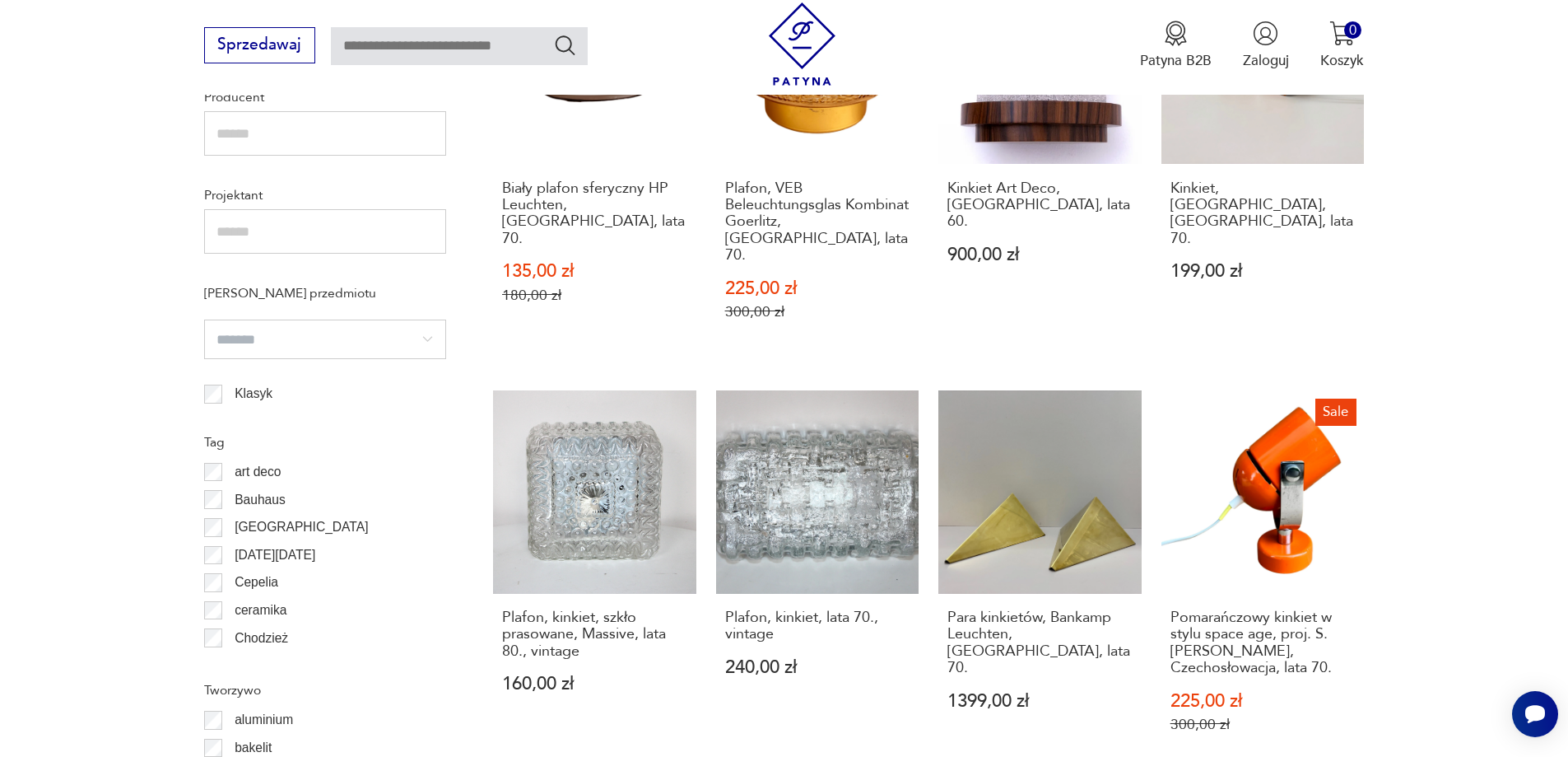
scroll to position [1724, 0]
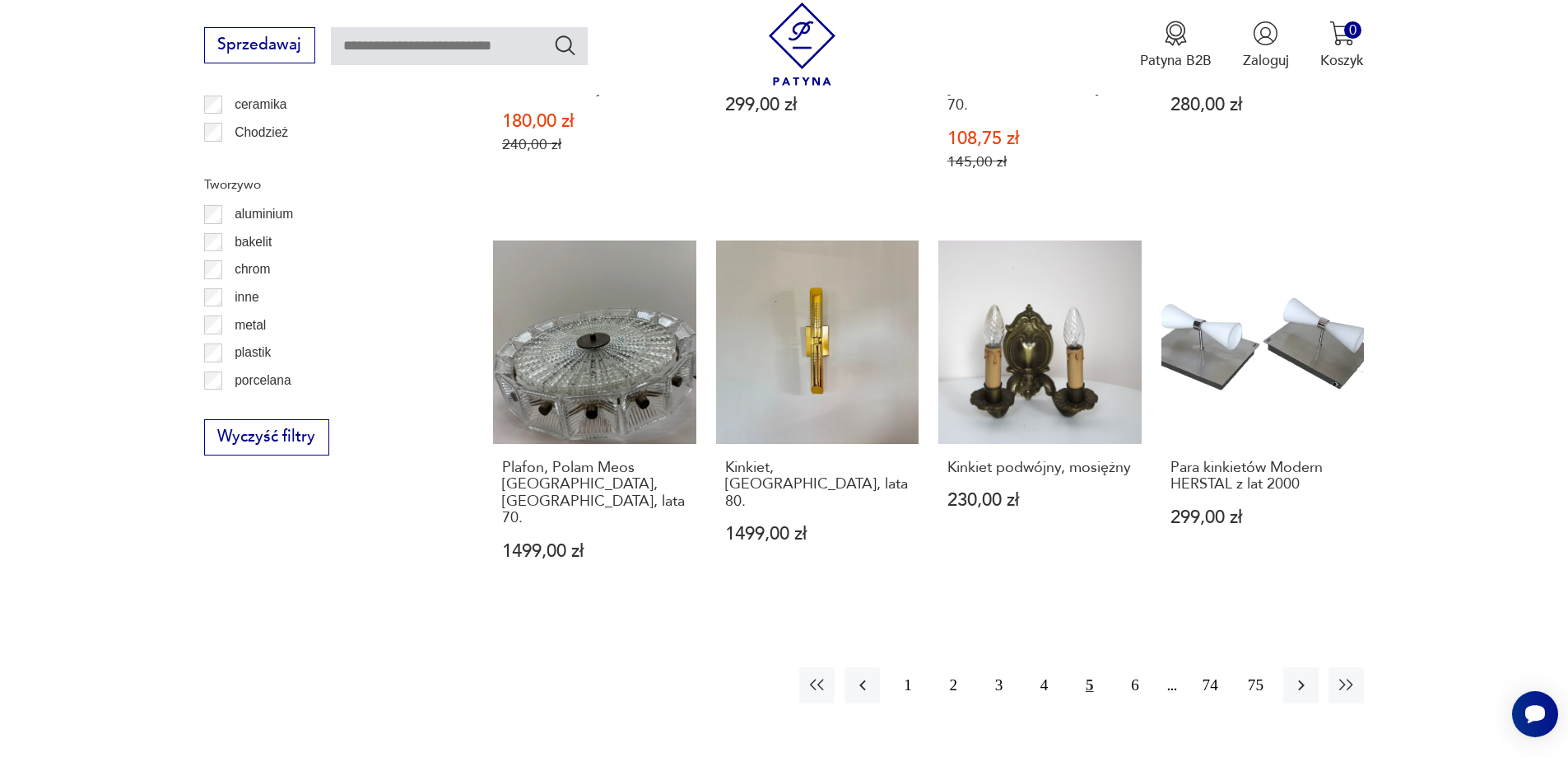
scroll to position [1724, 0]
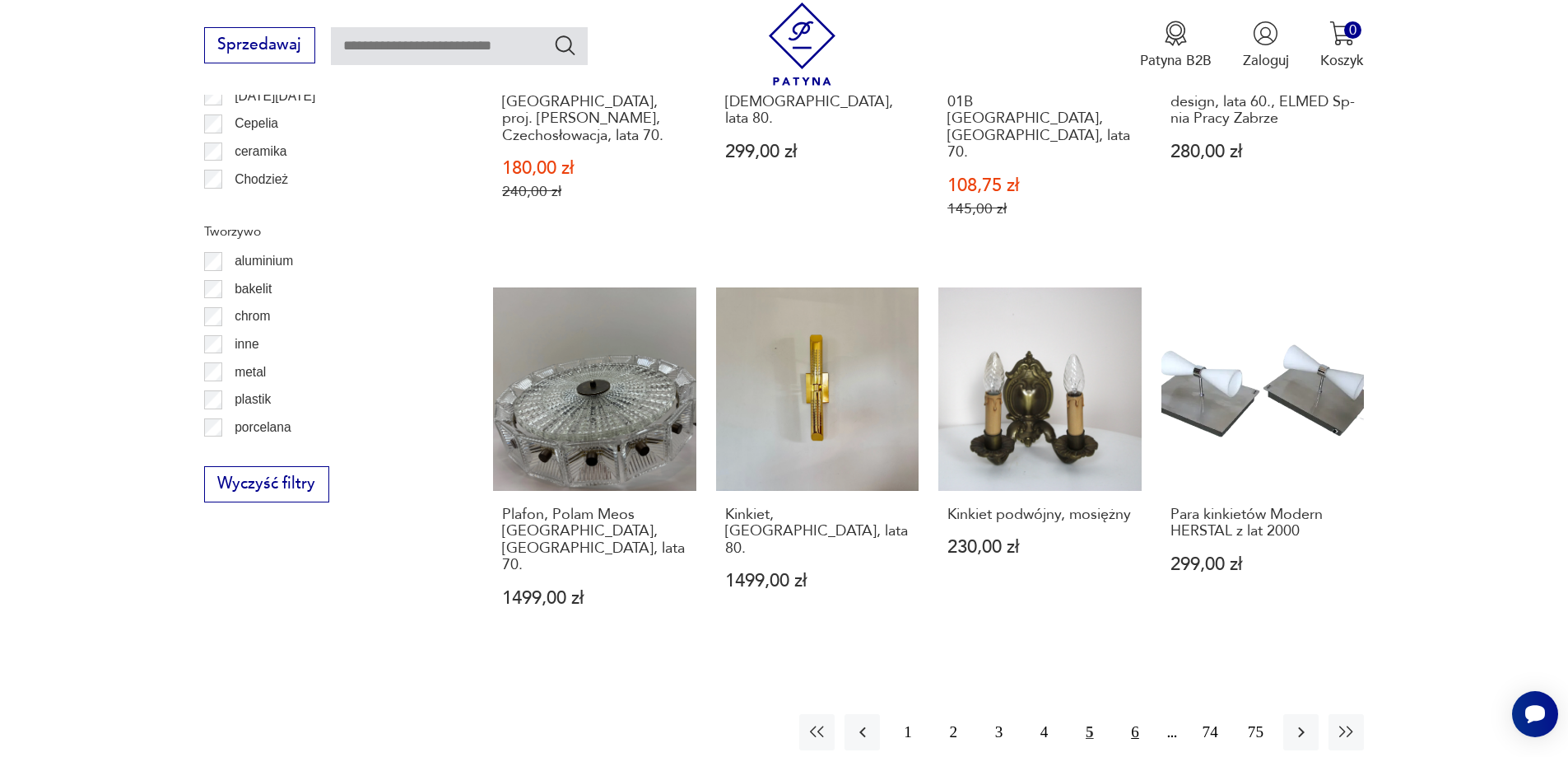
click at [1131, 714] on button "6" at bounding box center [1135, 731] width 35 height 35
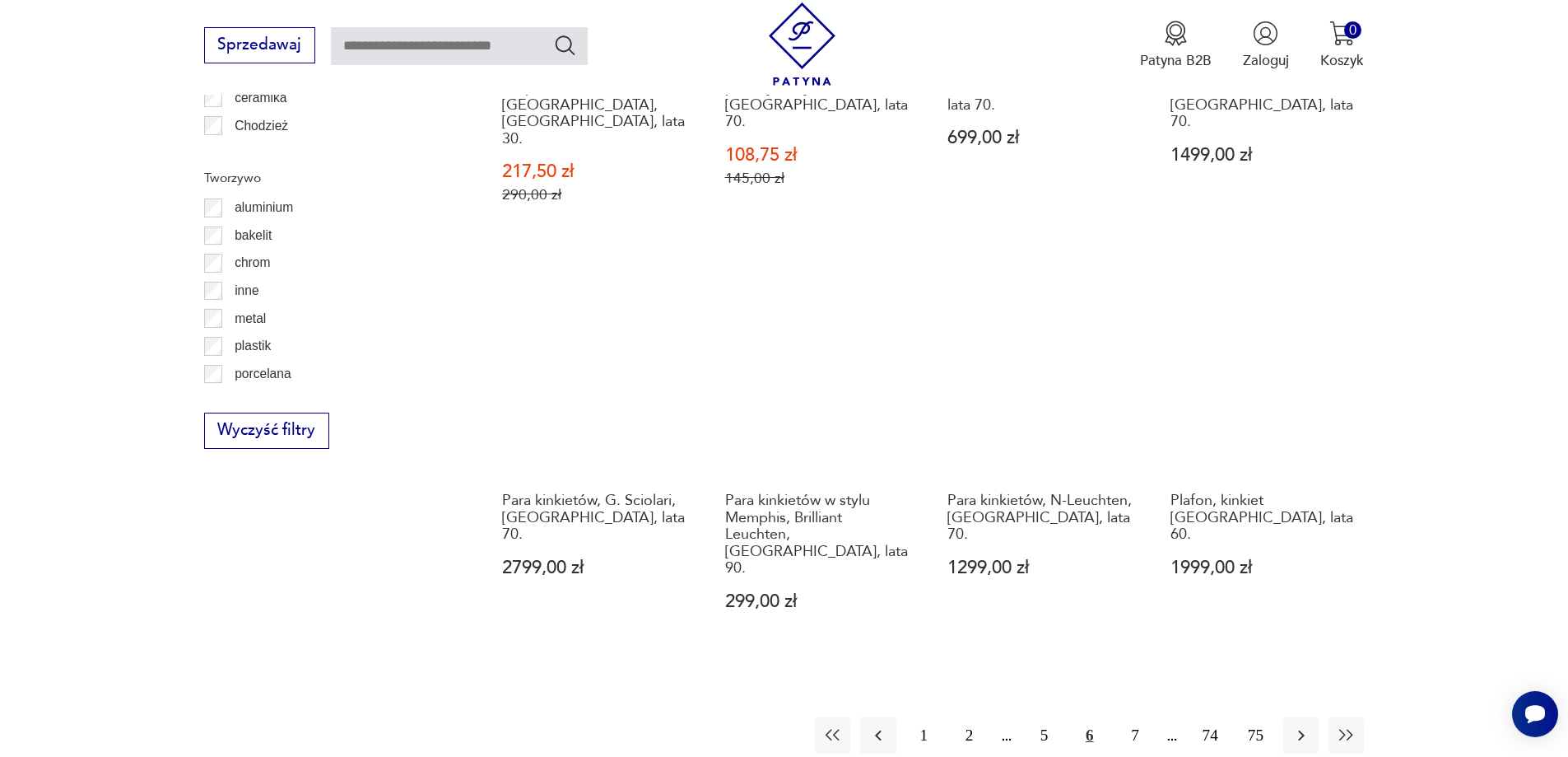
scroll to position [1806, 0]
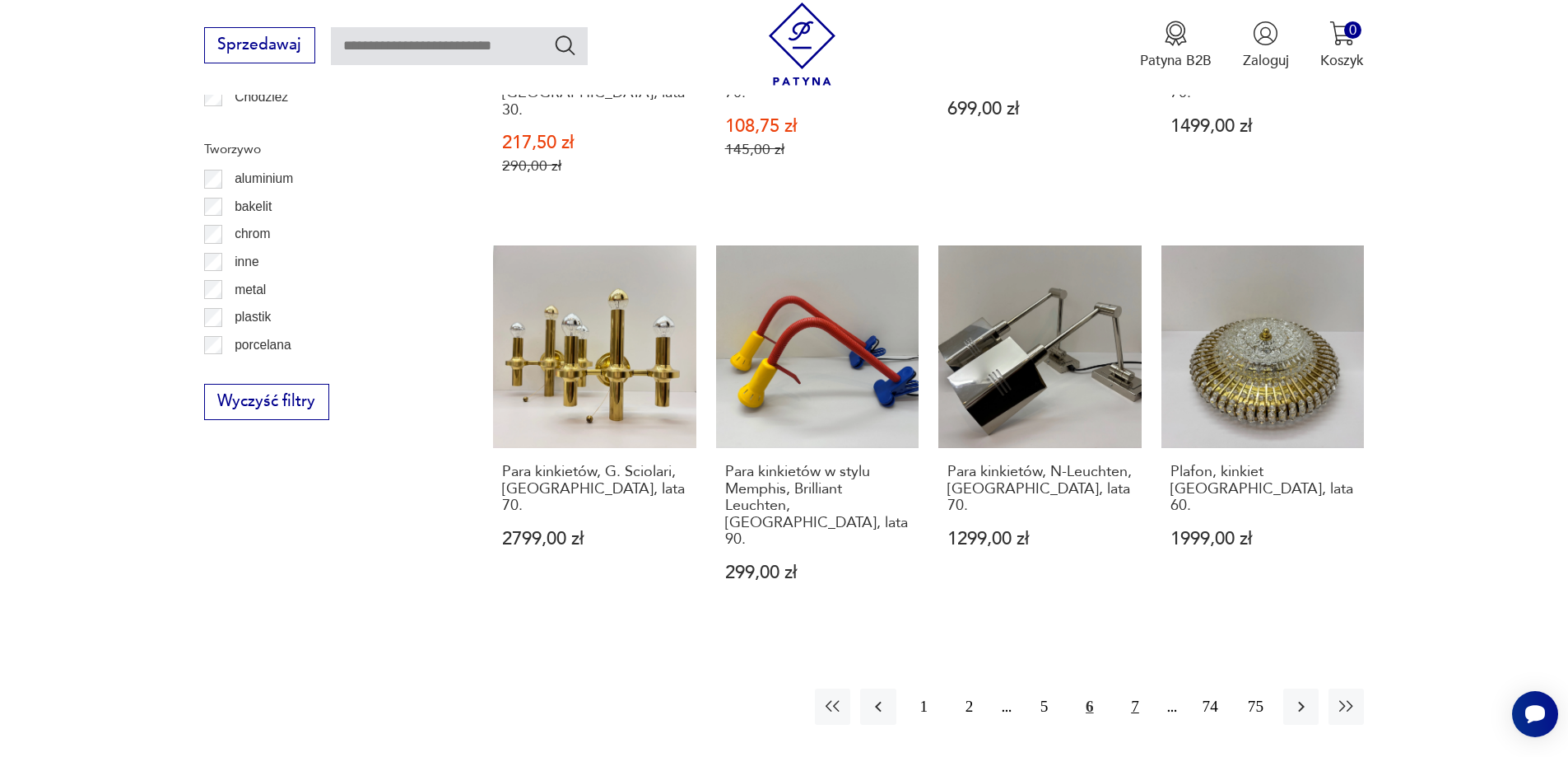
click at [1142, 689] on button "7" at bounding box center [1135, 706] width 35 height 35
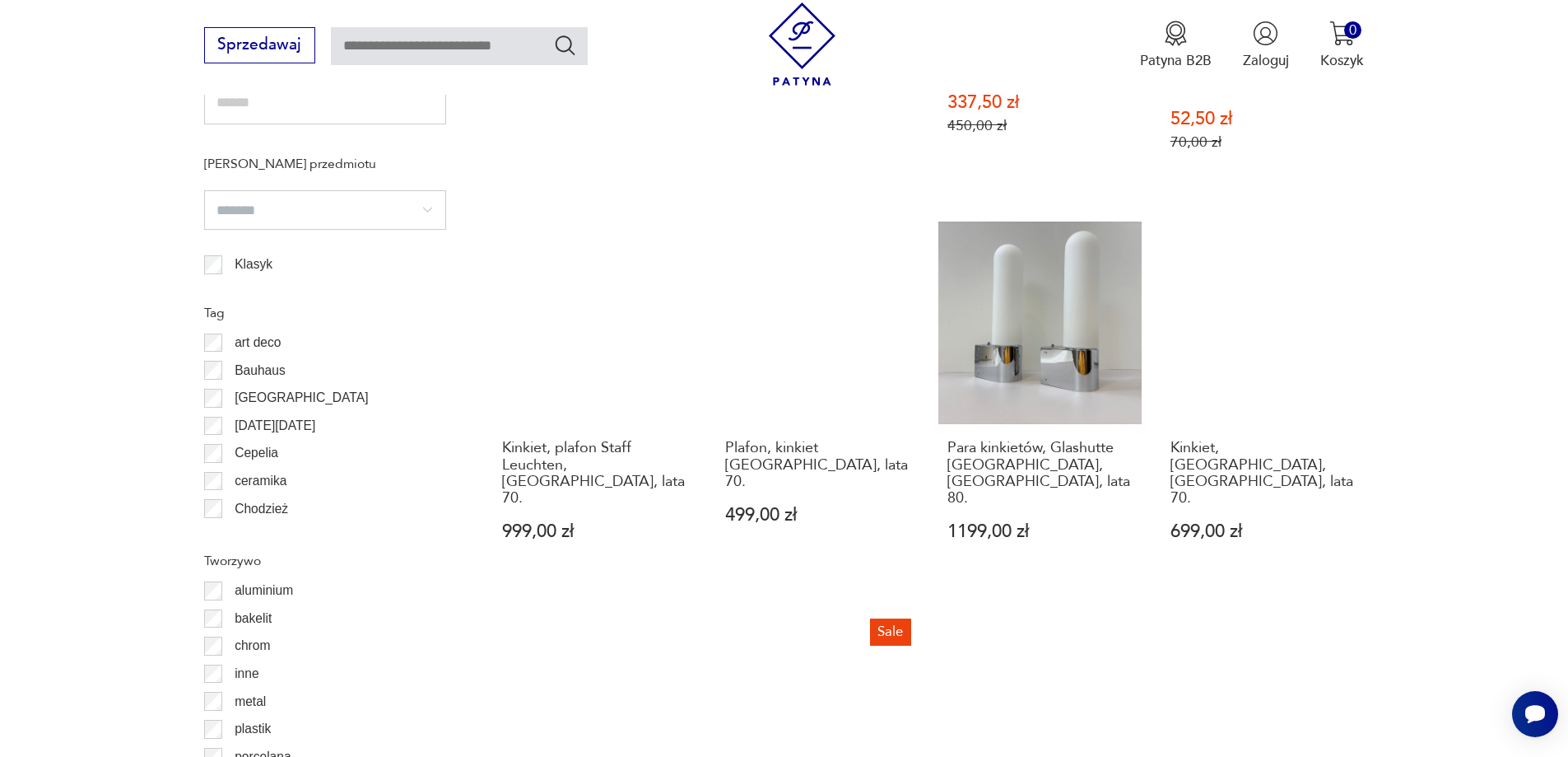
scroll to position [1806, 0]
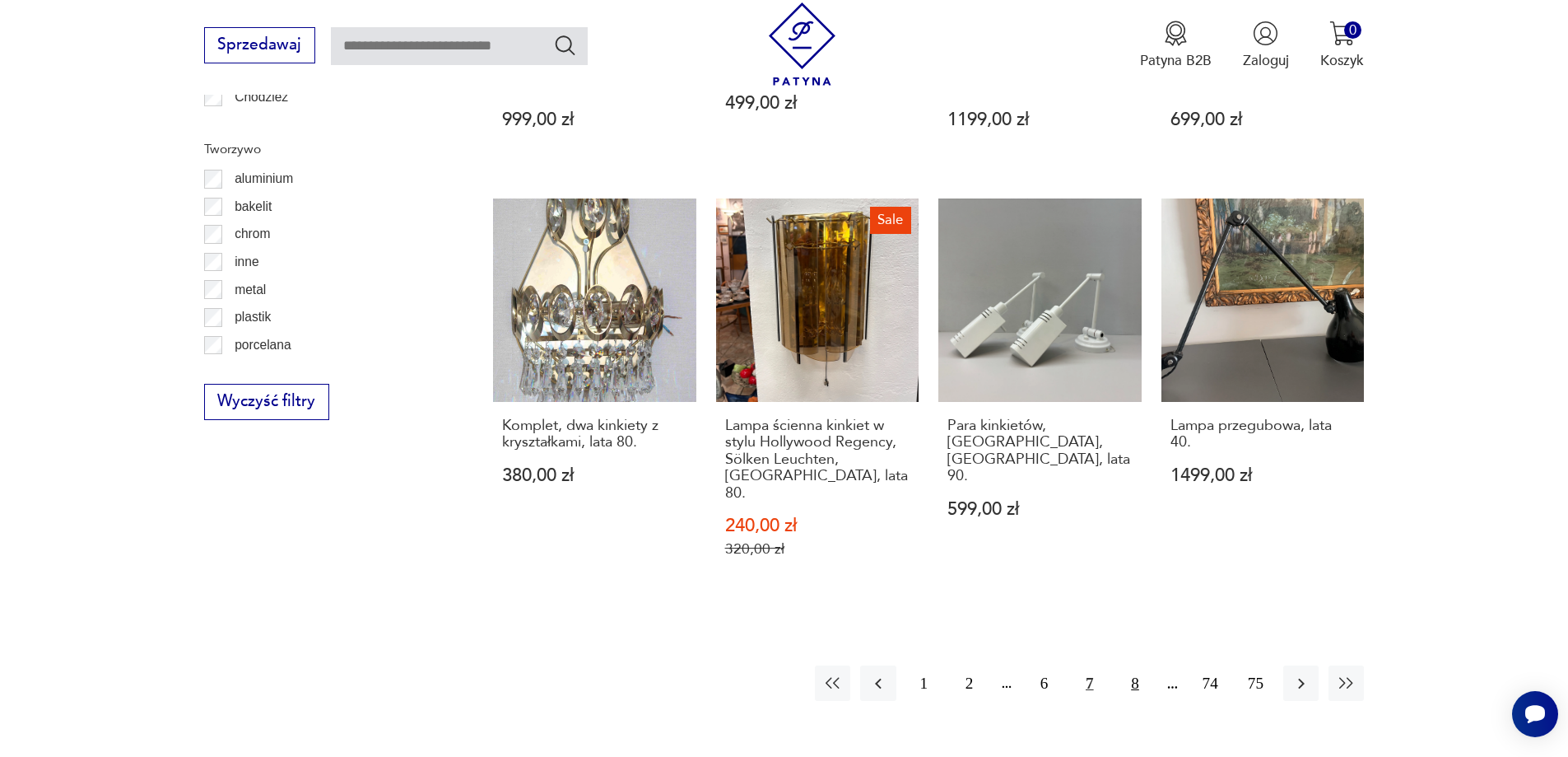
click at [1133, 665] on button "8" at bounding box center [1135, 682] width 35 height 35
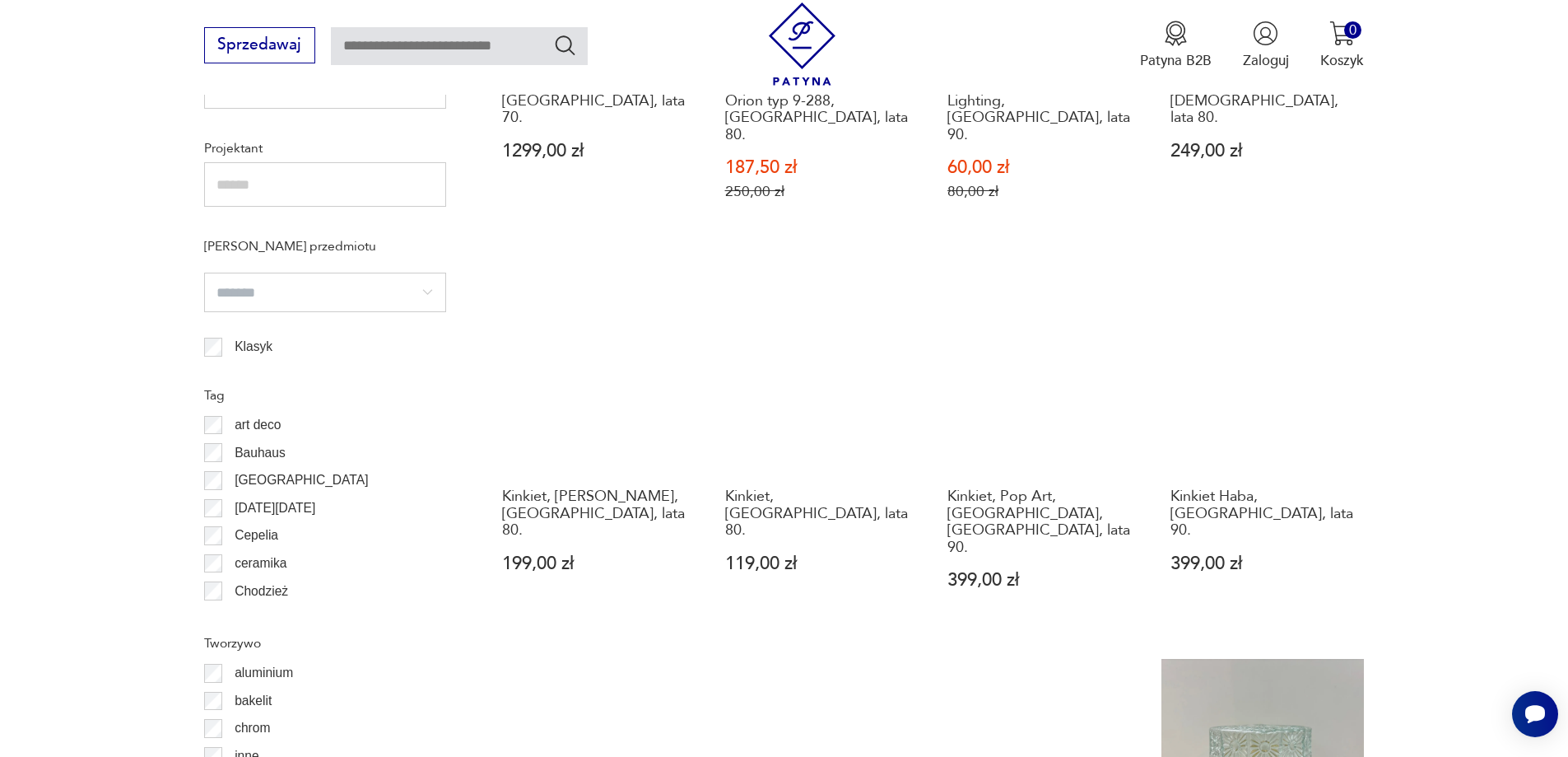
scroll to position [1642, 0]
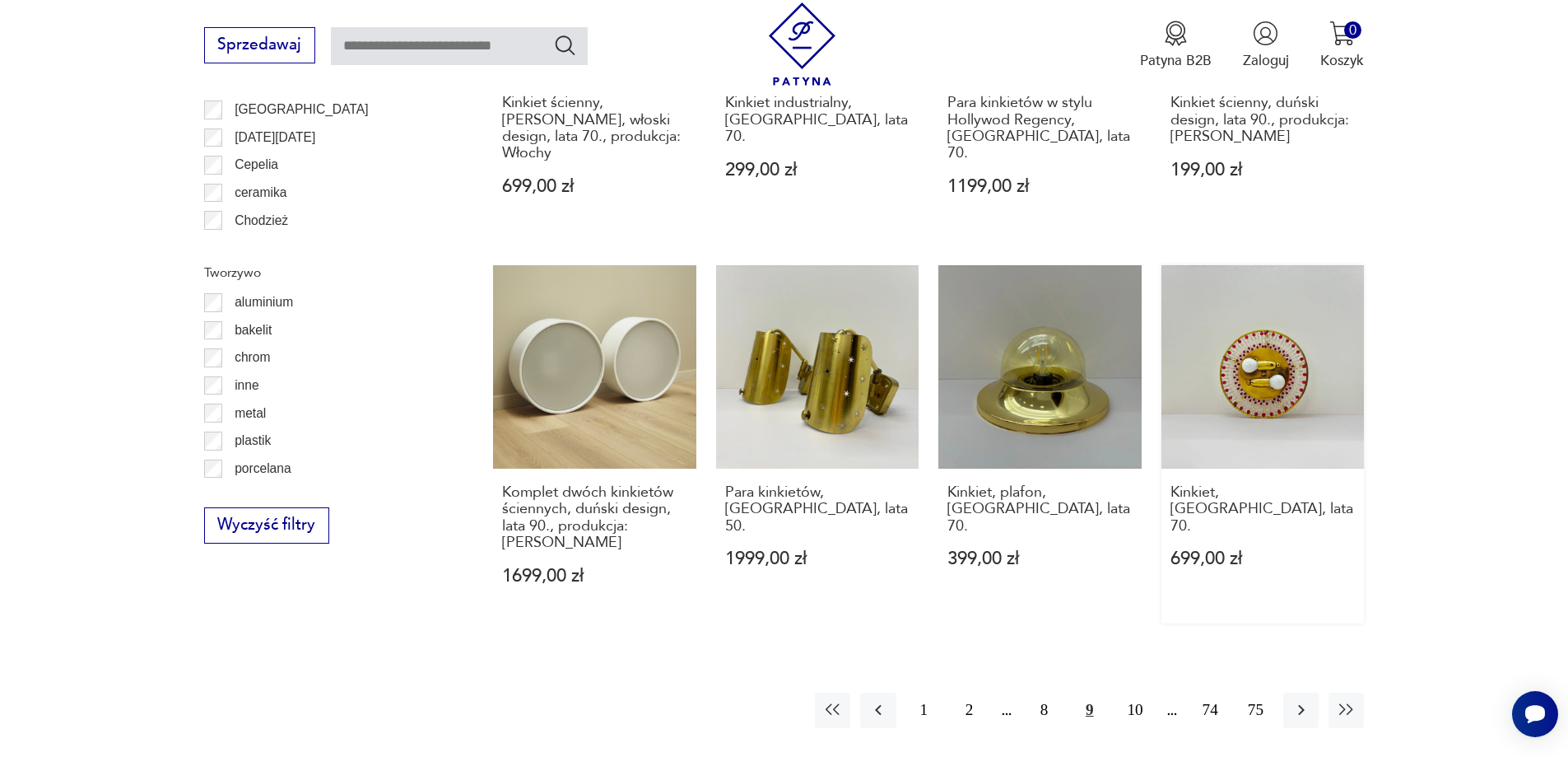
scroll to position [1806, 0]
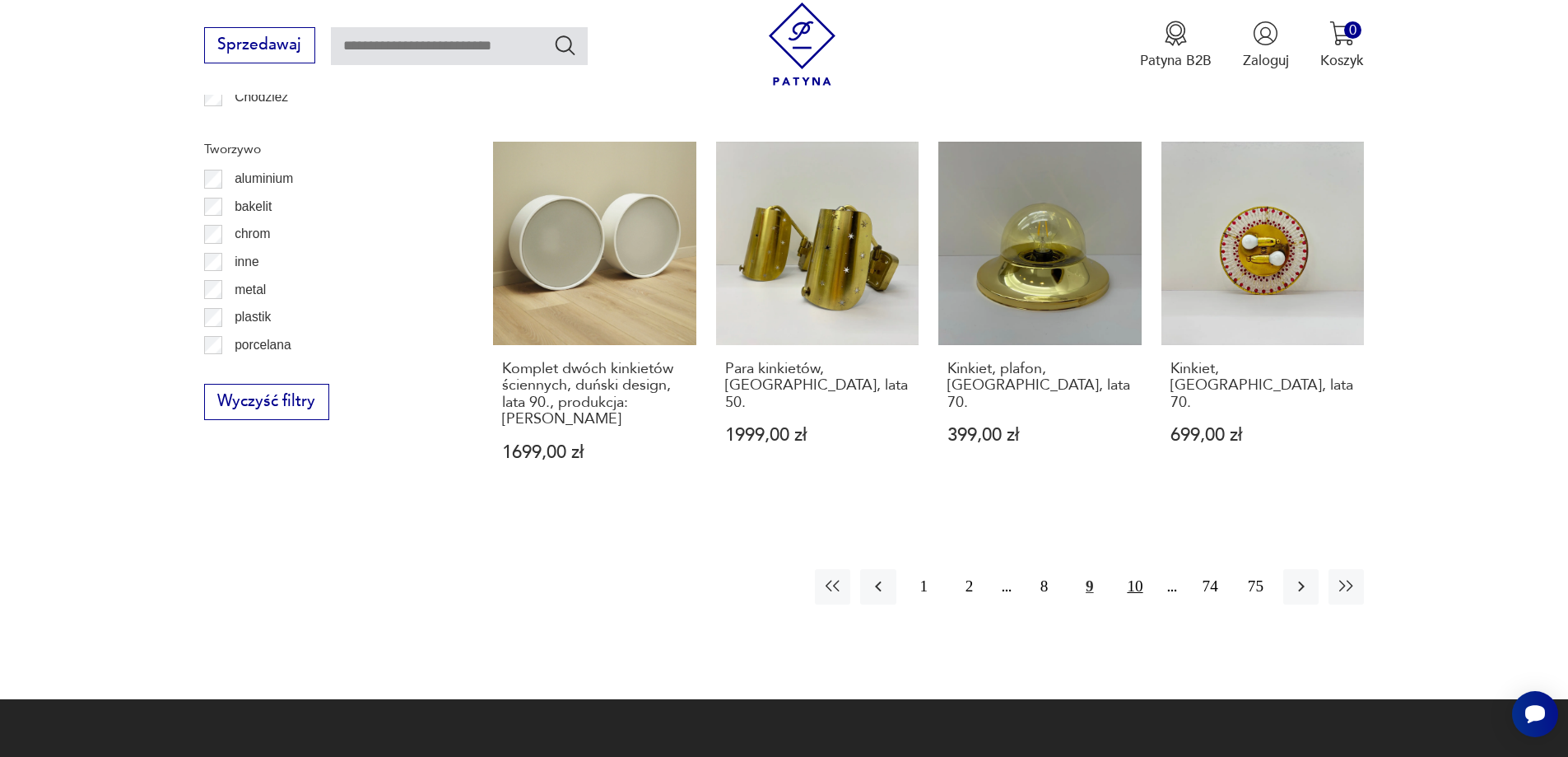
click at [1134, 569] on button "10" at bounding box center [1135, 586] width 35 height 35
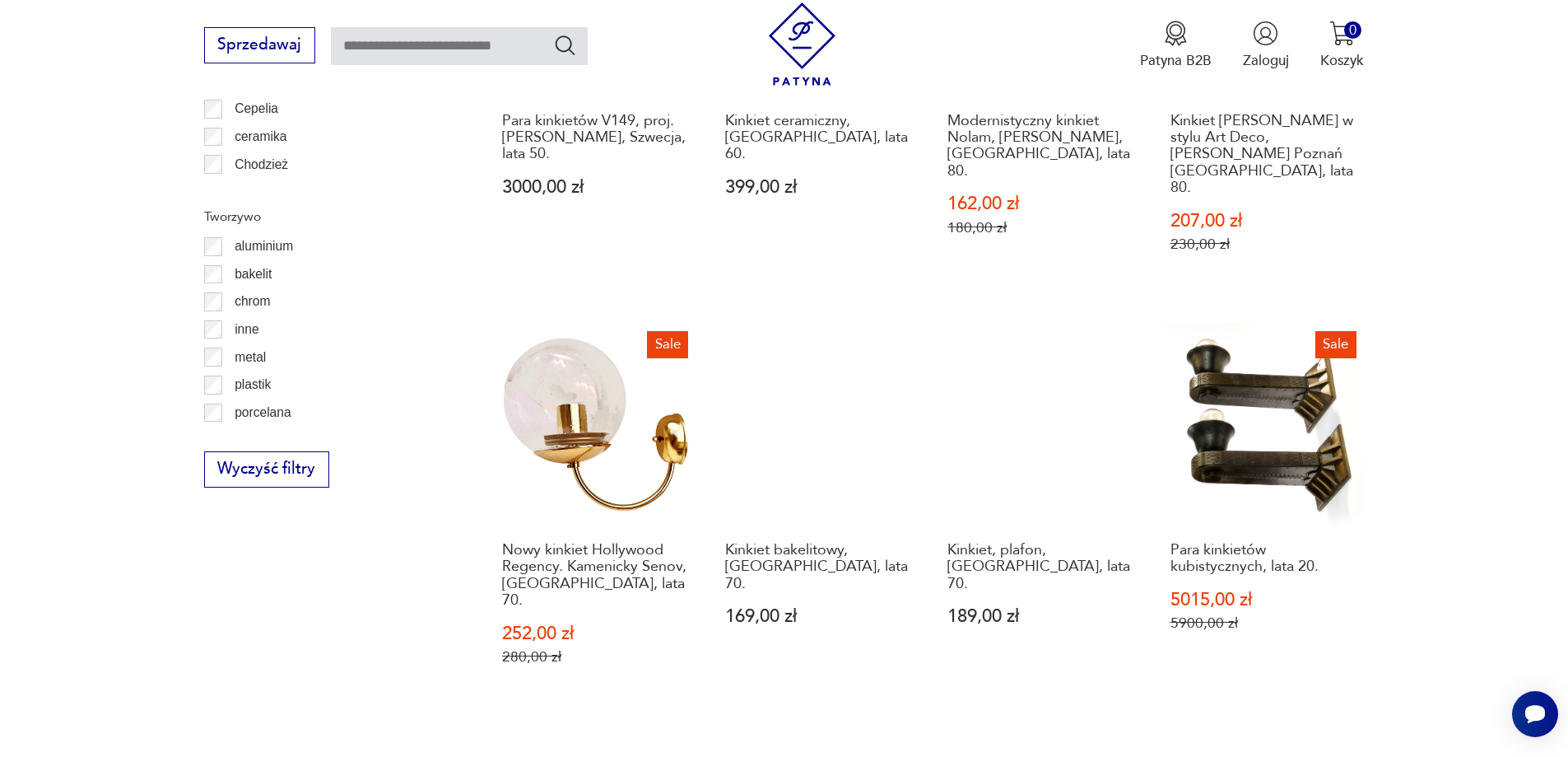
scroll to position [1889, 0]
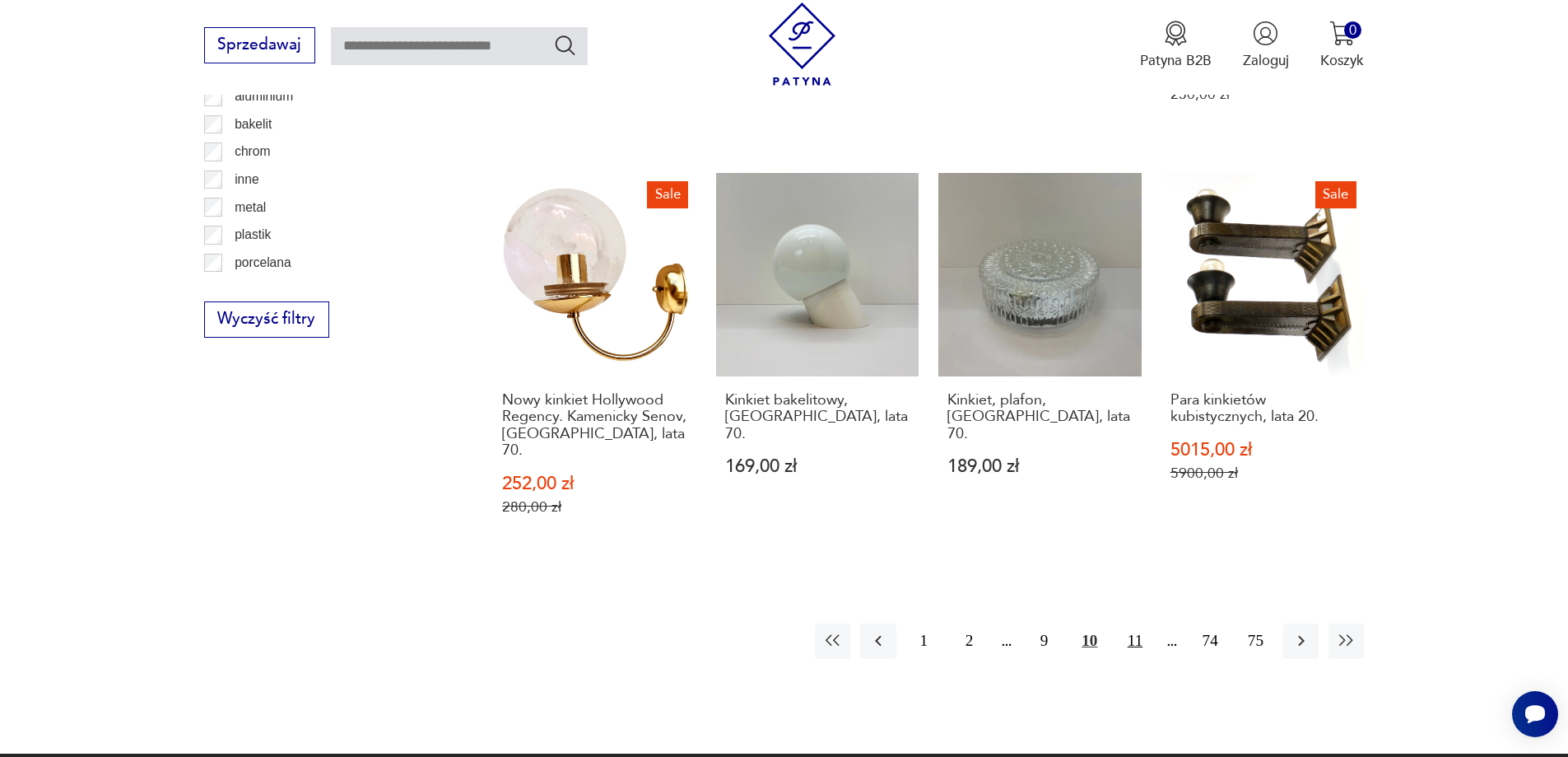
click at [1135, 624] on button "11" at bounding box center [1135, 641] width 35 height 35
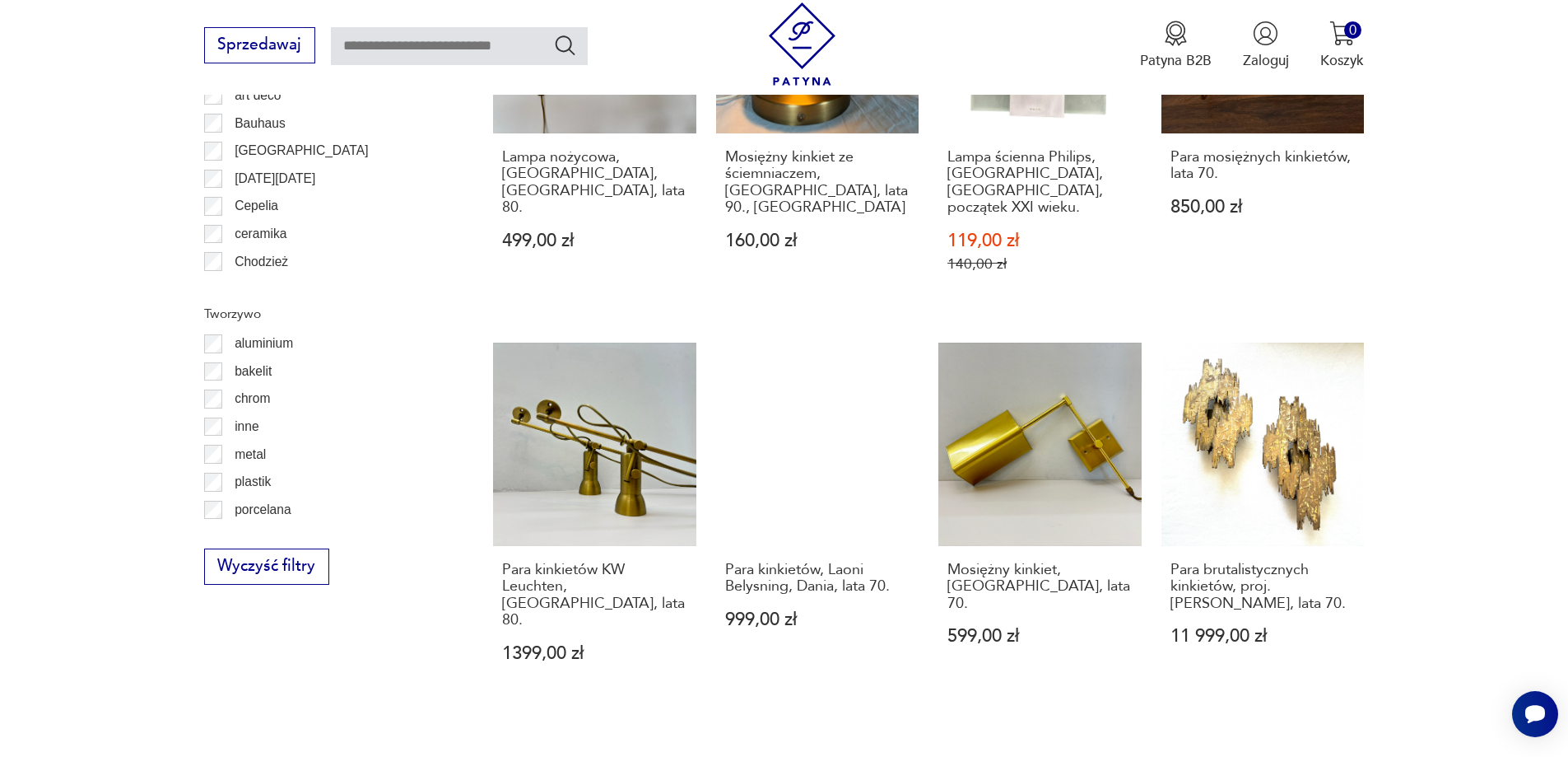
scroll to position [2053, 0]
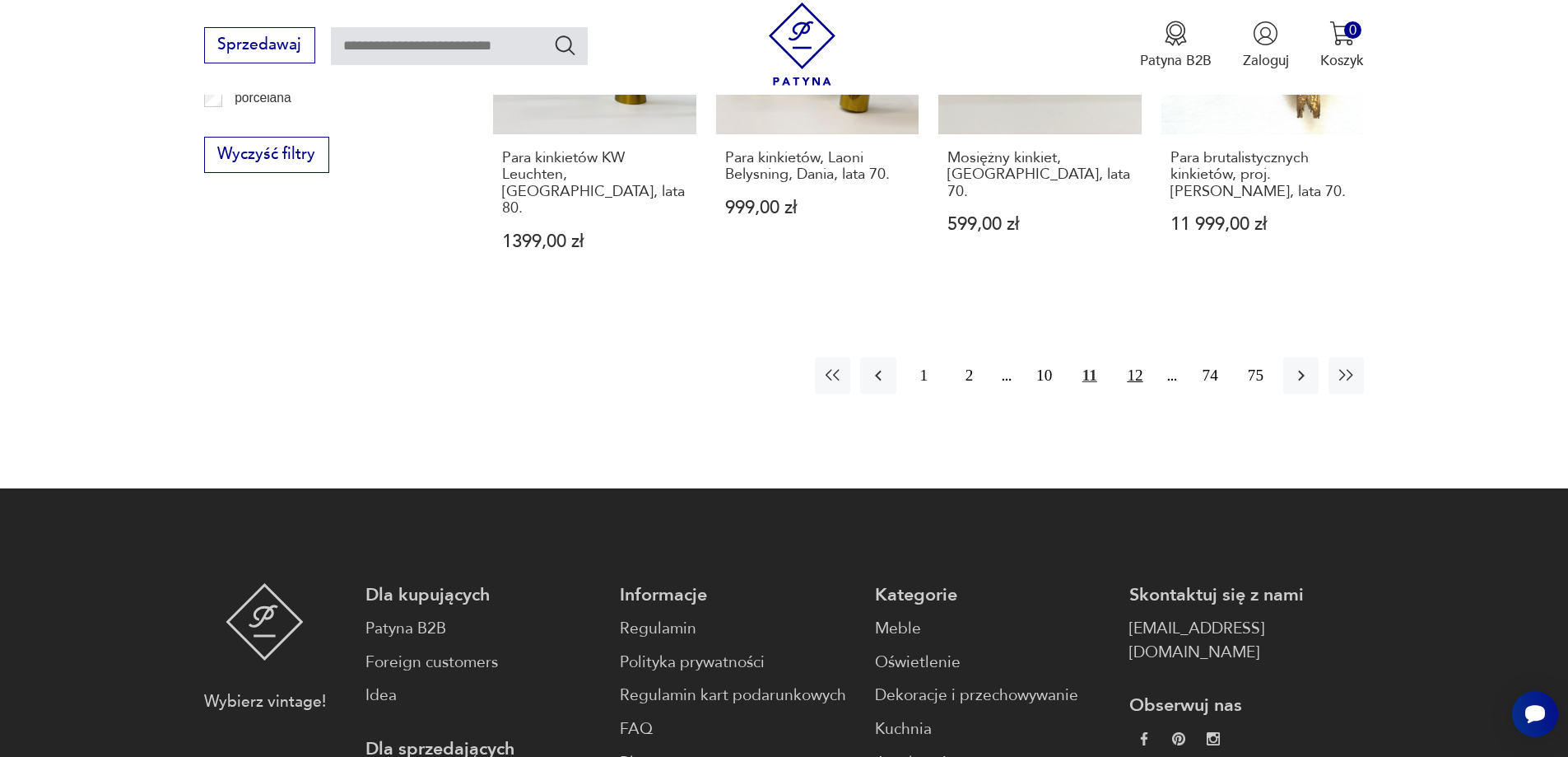
click at [1129, 357] on button "12" at bounding box center [1135, 374] width 35 height 35
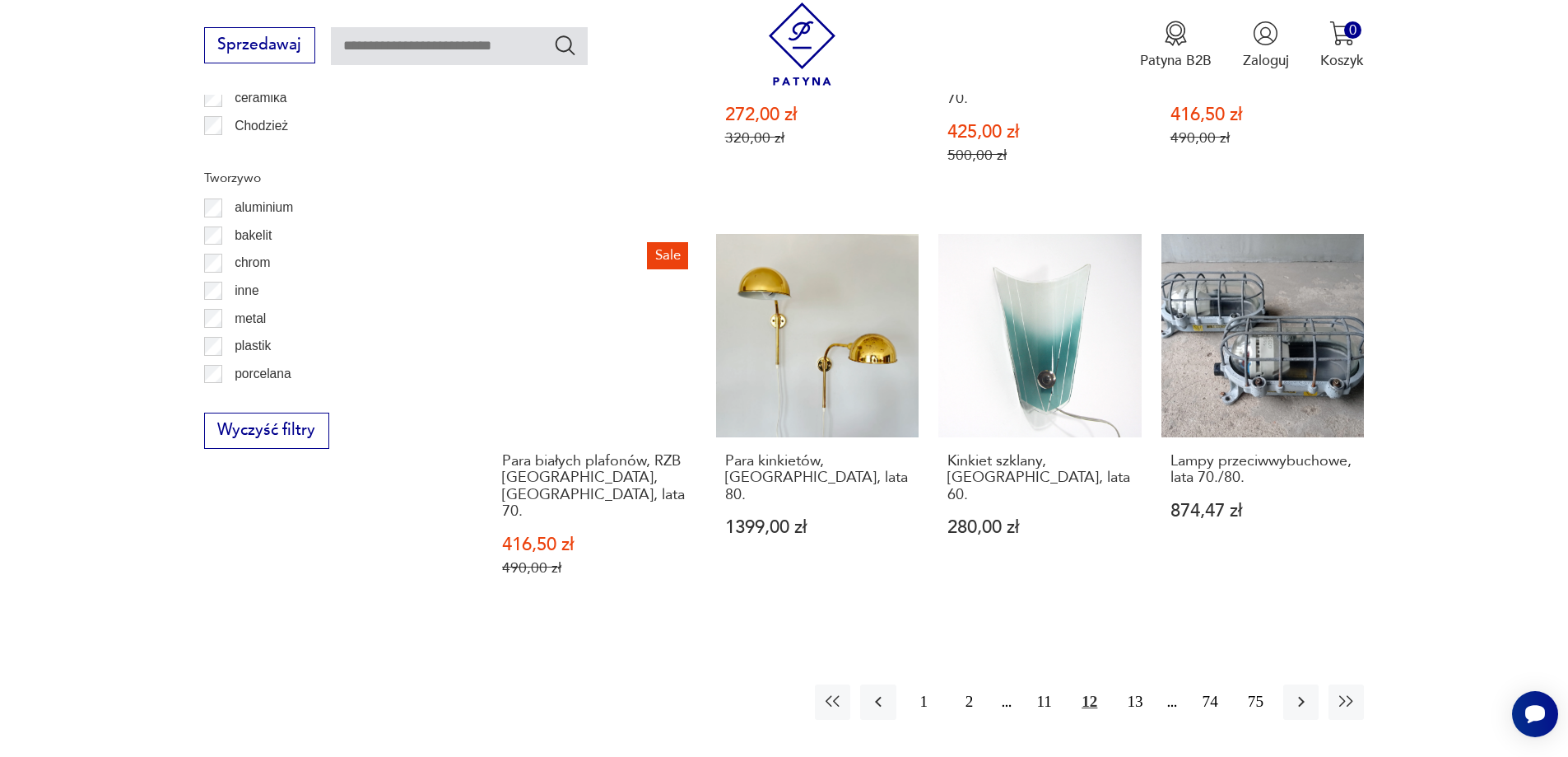
scroll to position [1806, 0]
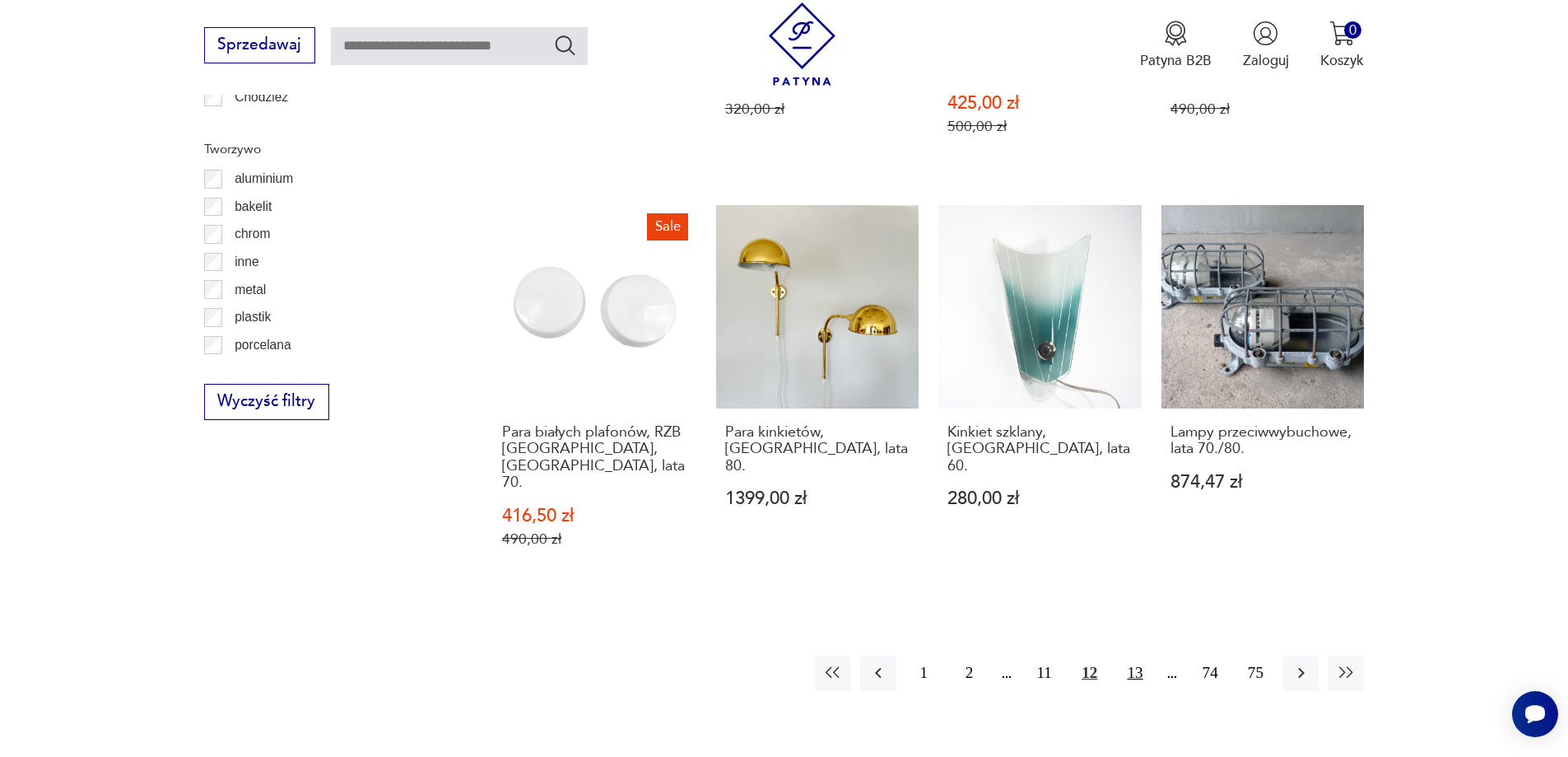
click at [1138, 655] on button "13" at bounding box center [1135, 672] width 35 height 35
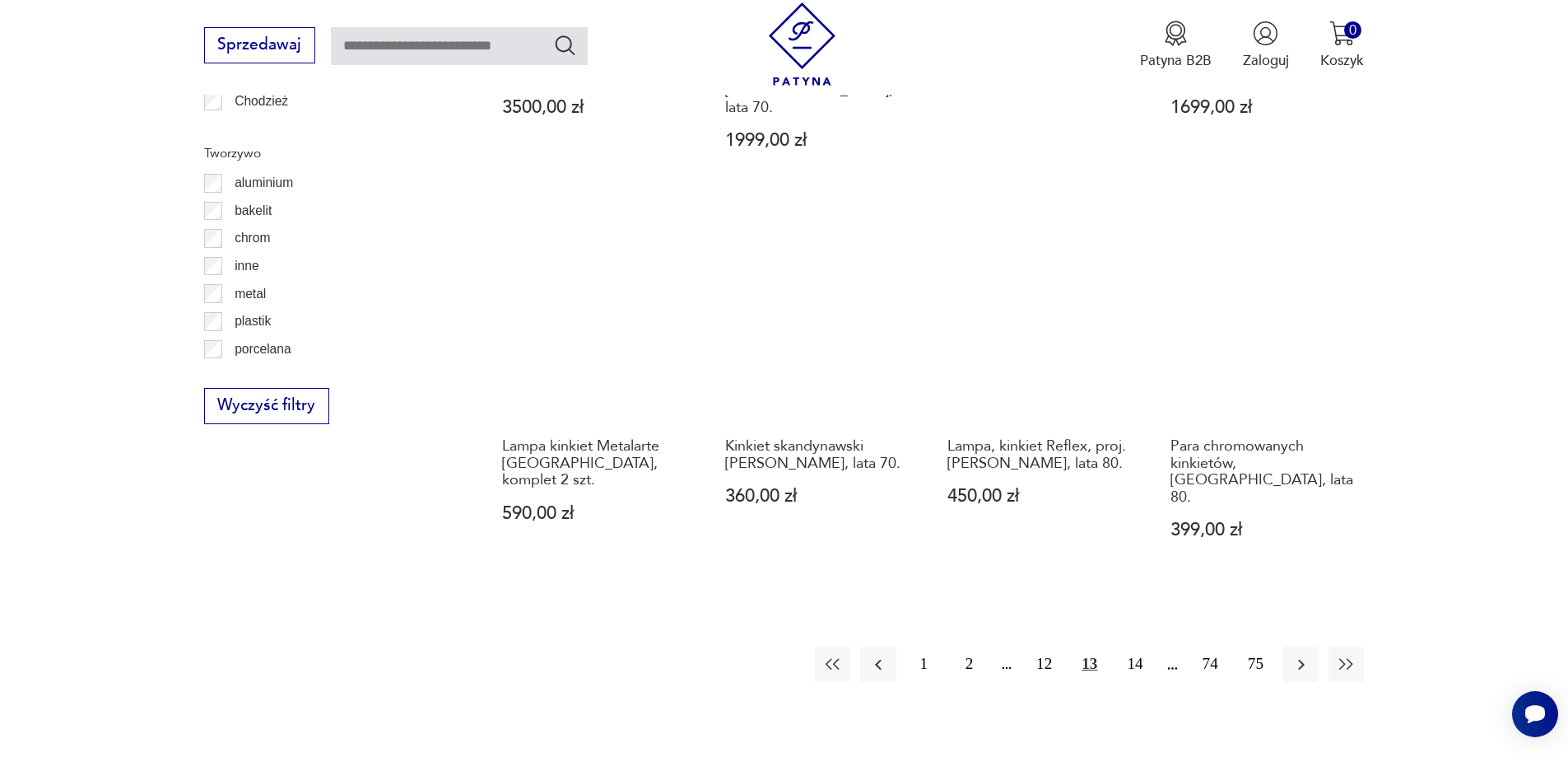
scroll to position [1889, 0]
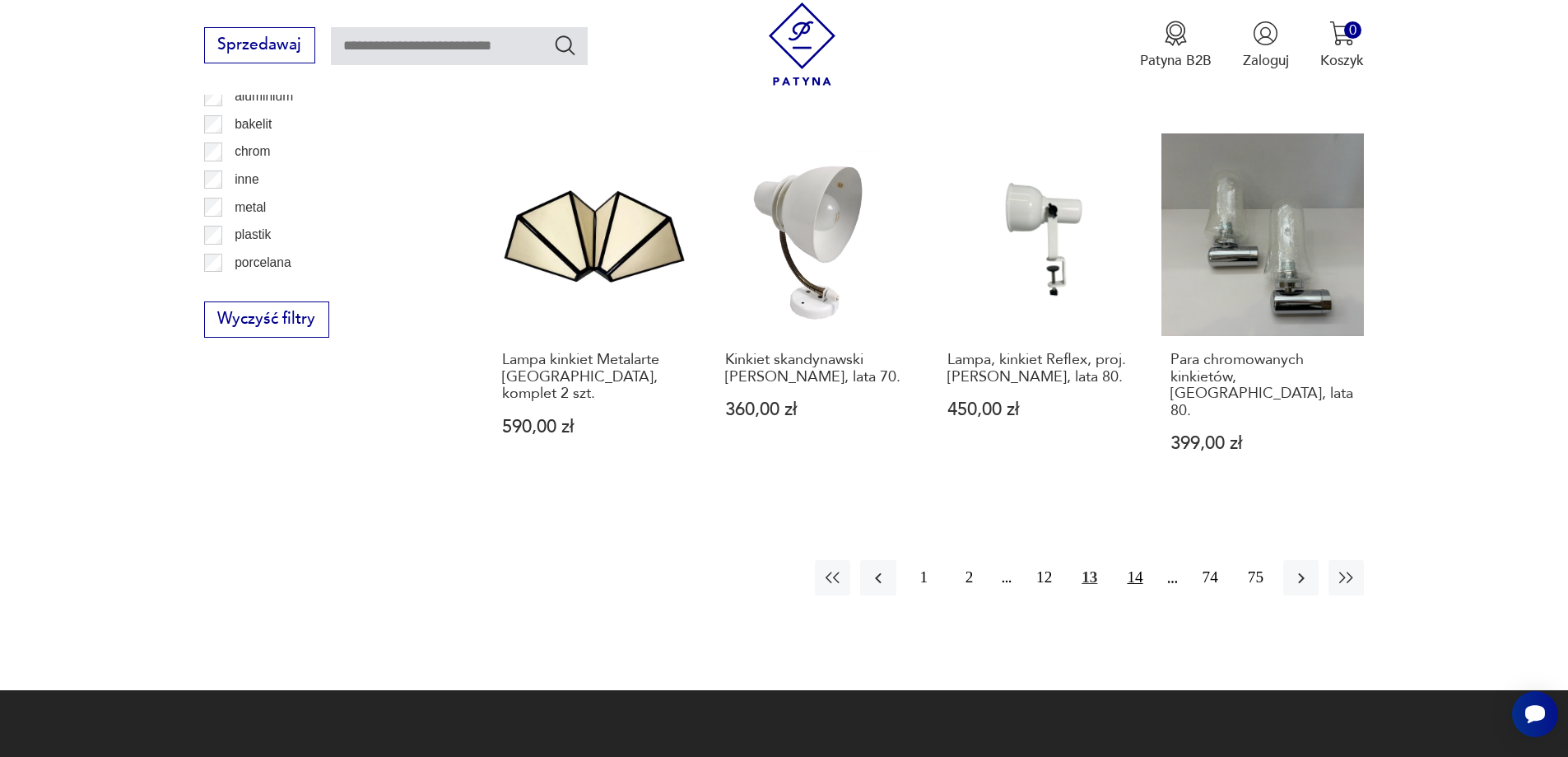
click at [1144, 560] on button "14" at bounding box center [1135, 577] width 35 height 35
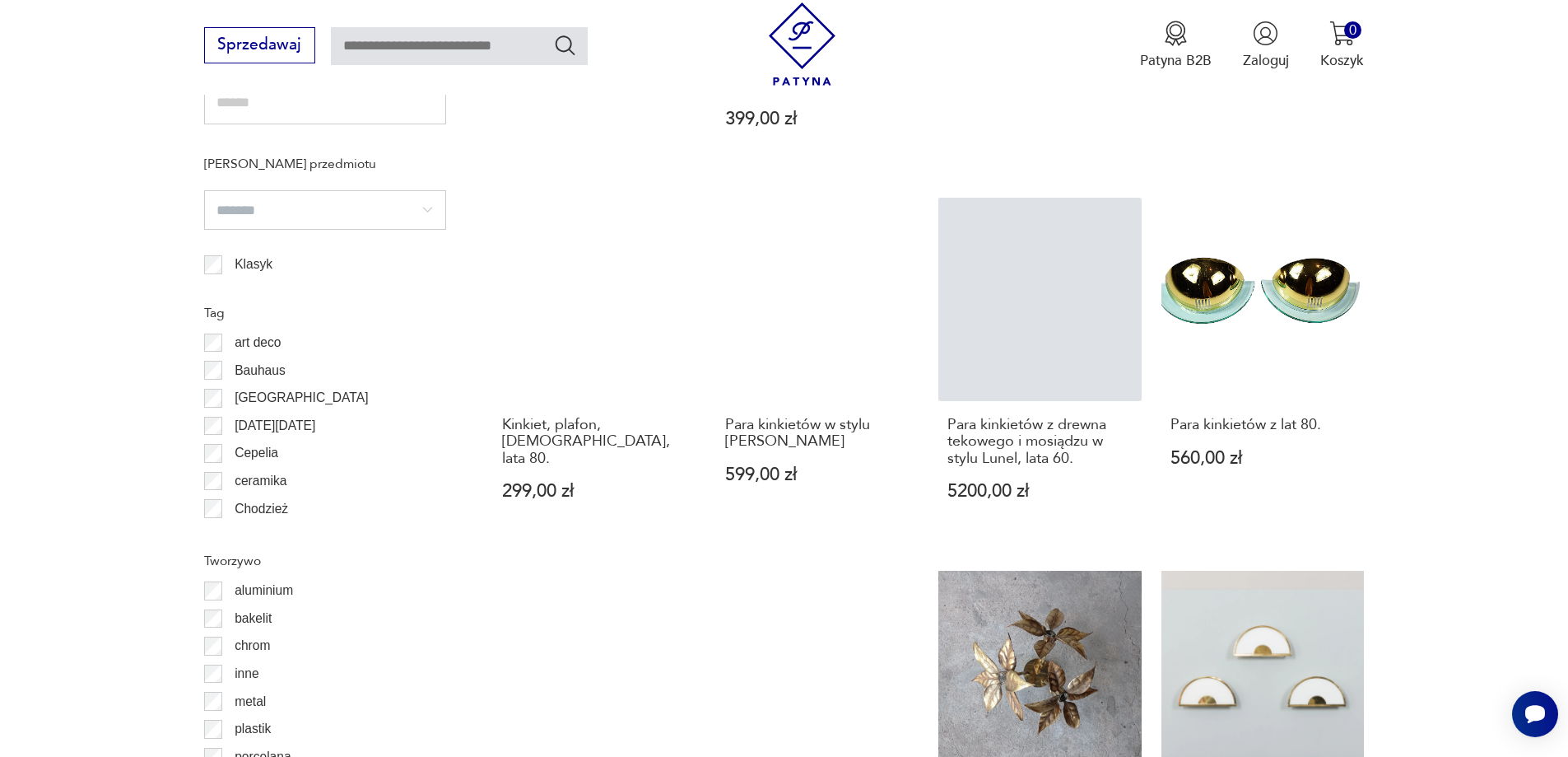
scroll to position [1806, 0]
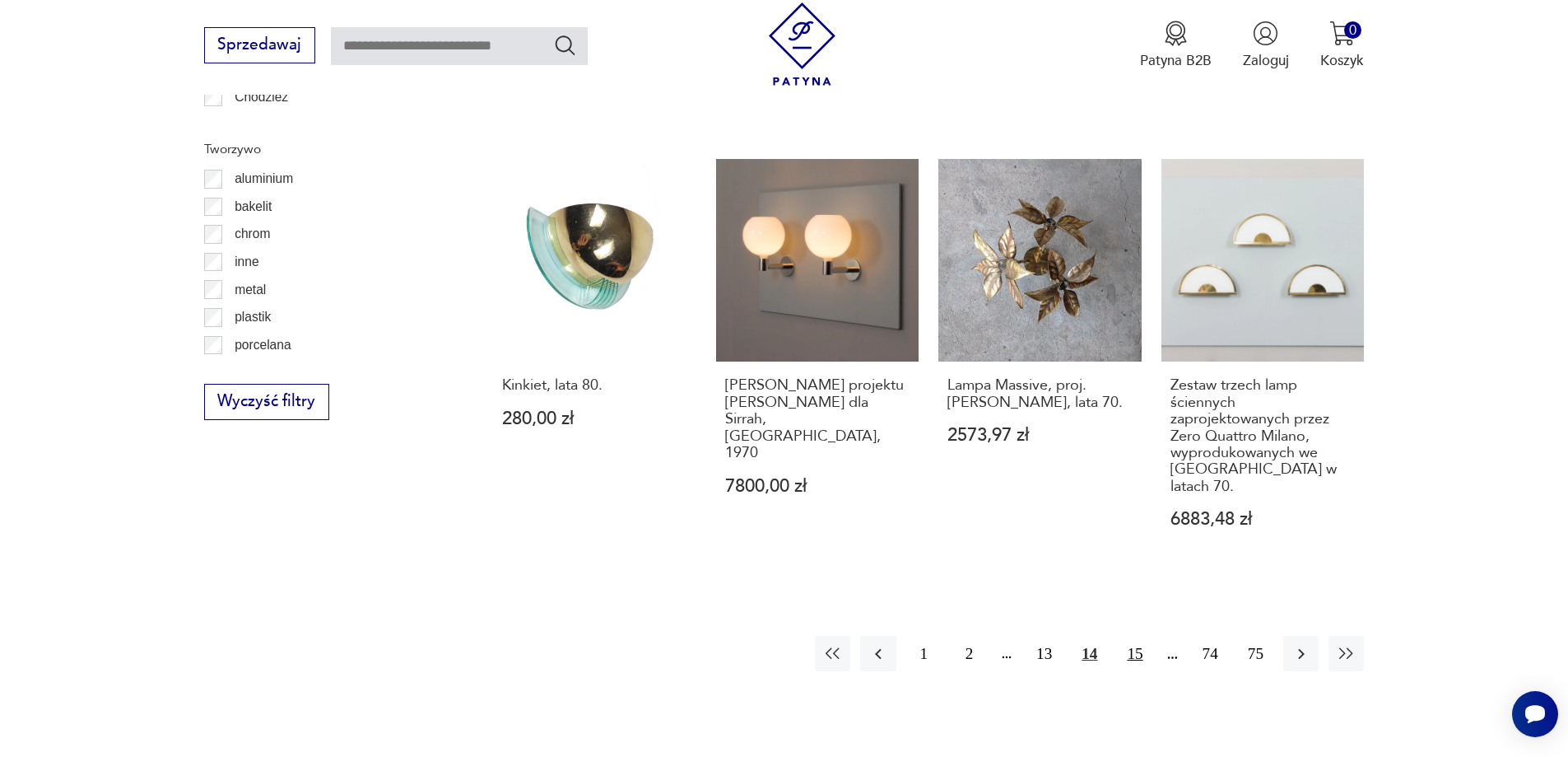
click at [1135, 635] on button "15" at bounding box center [1135, 652] width 35 height 35
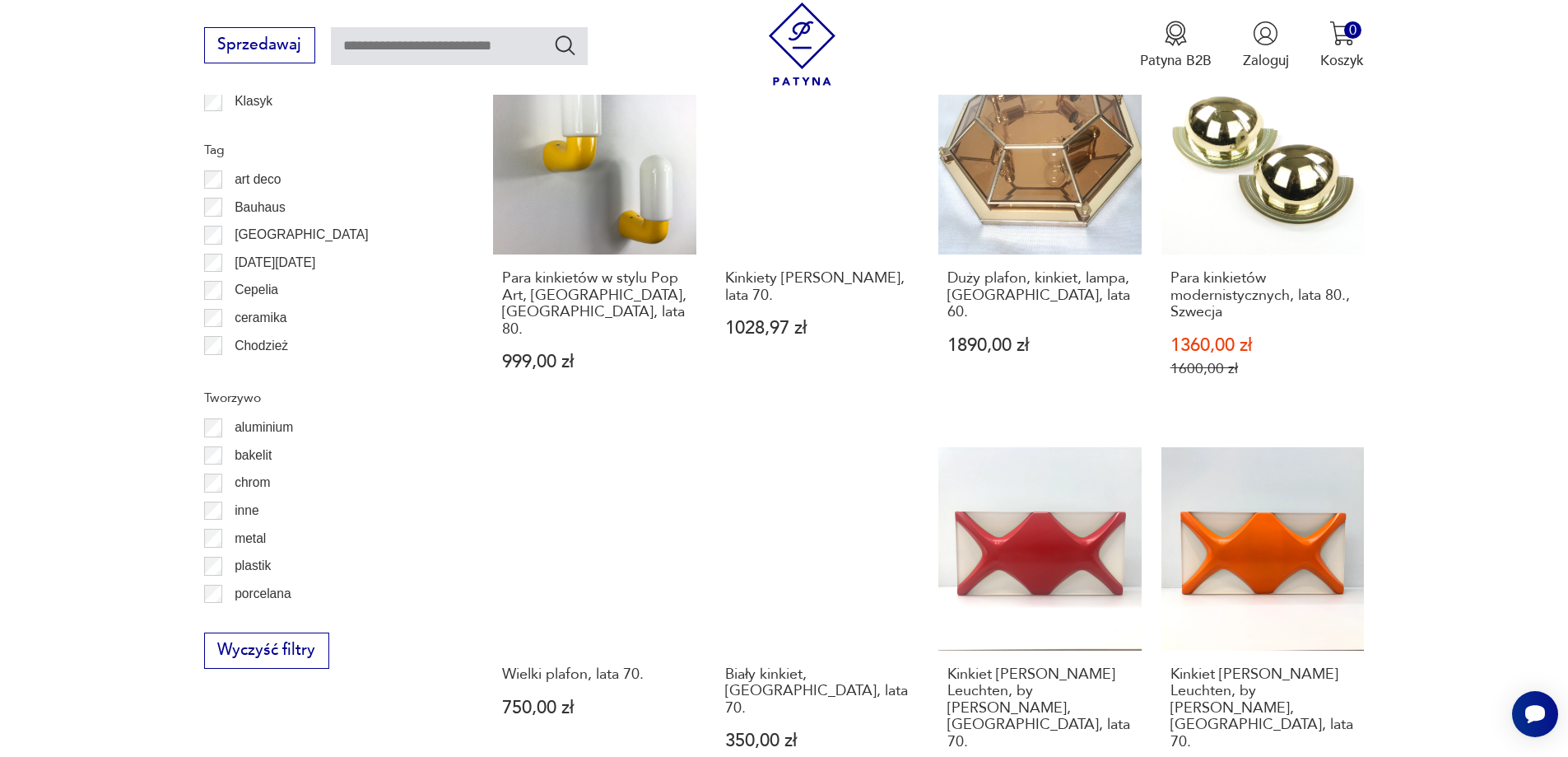
scroll to position [1724, 0]
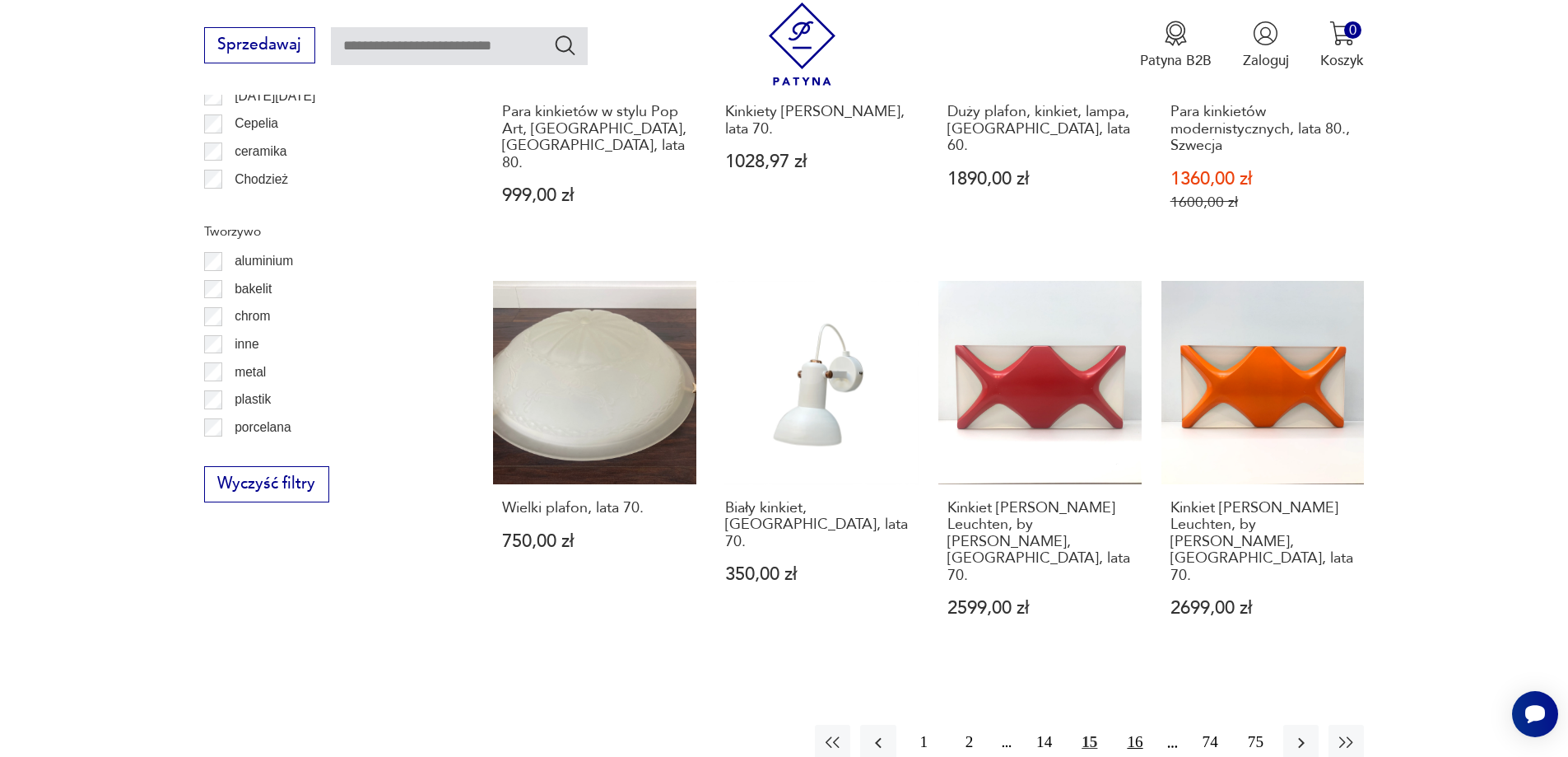
click at [1135, 725] on button "16" at bounding box center [1135, 742] width 35 height 35
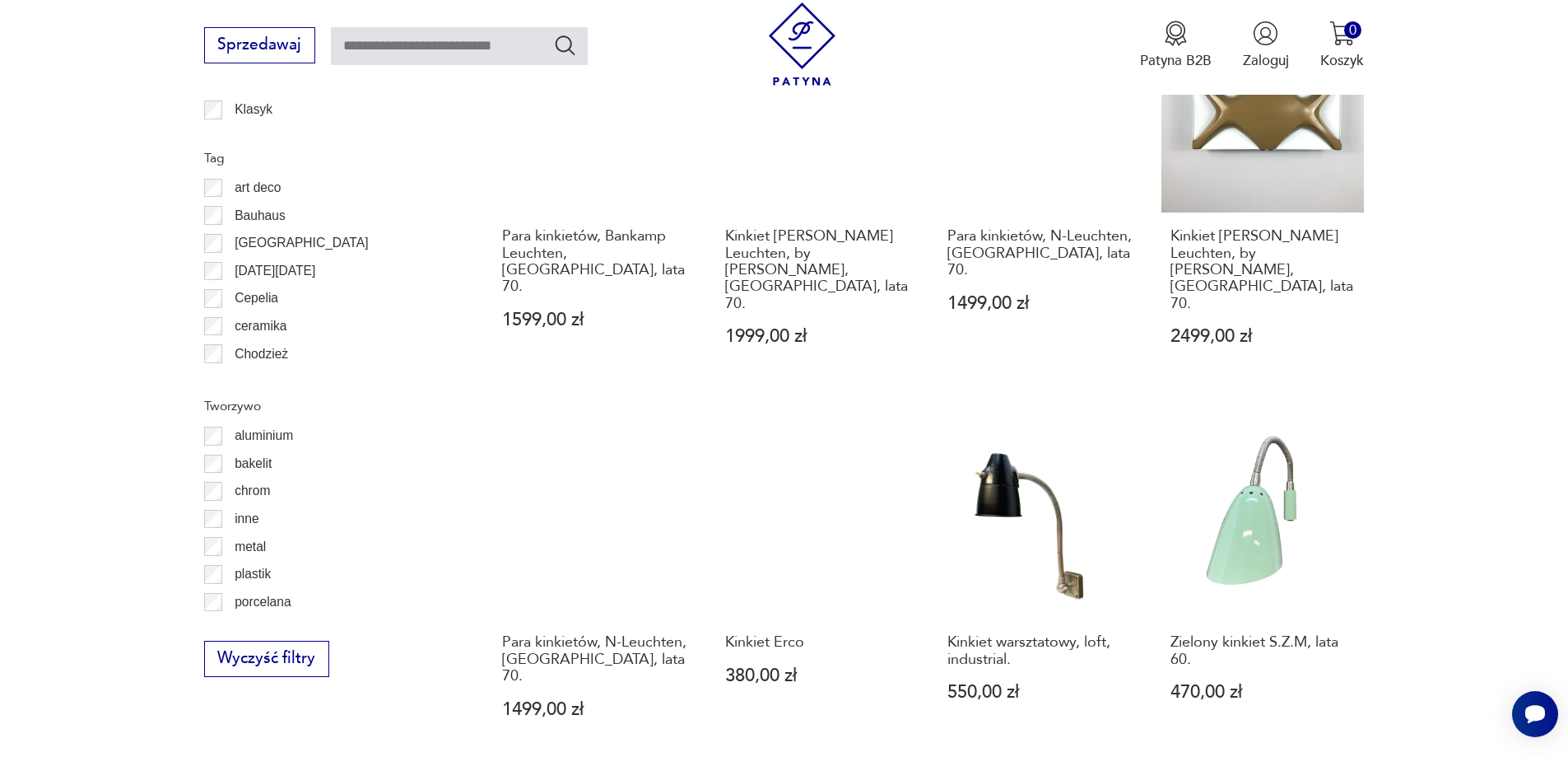
scroll to position [1642, 0]
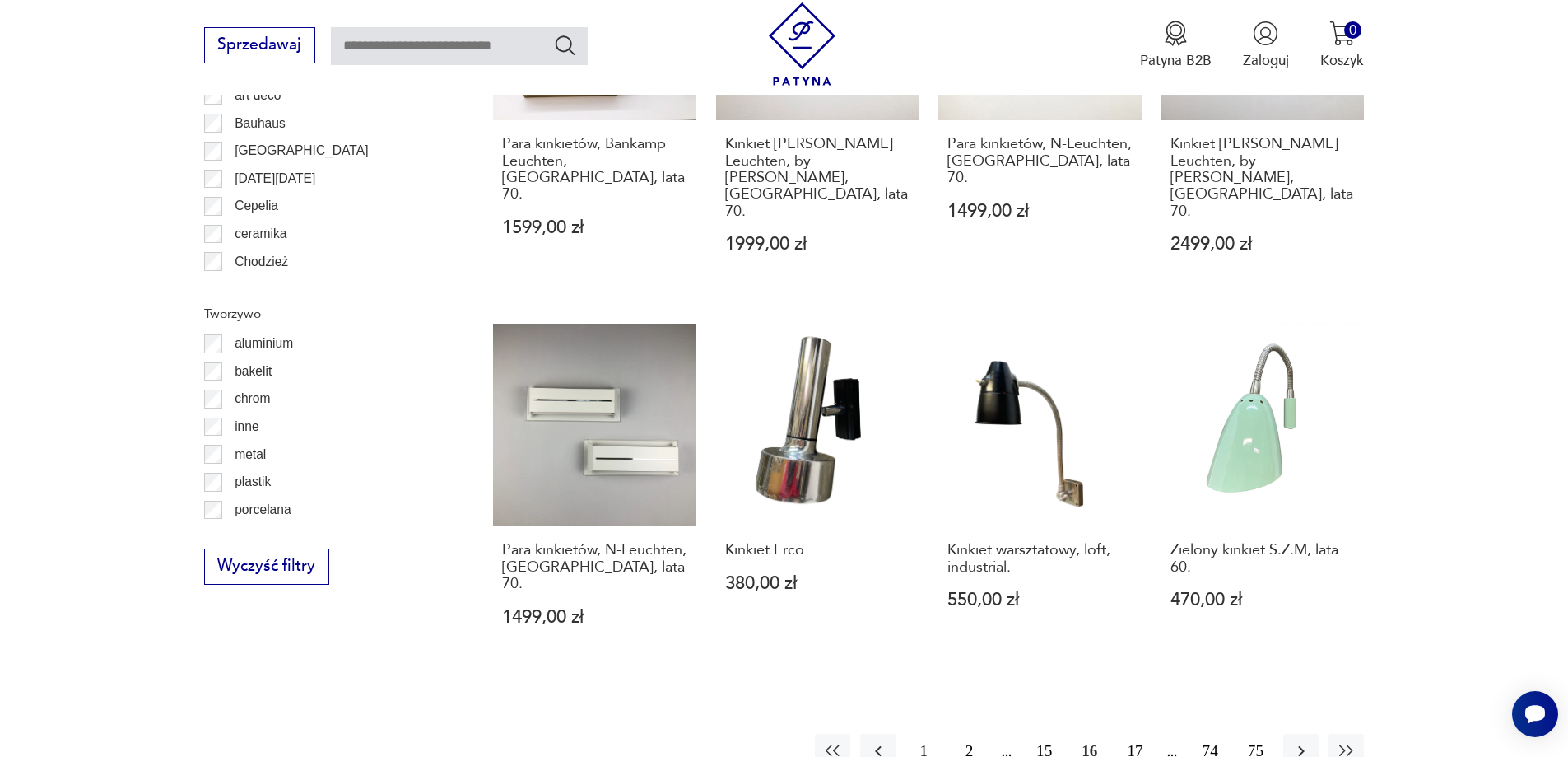
click at [1128, 734] on button "17" at bounding box center [1135, 751] width 35 height 35
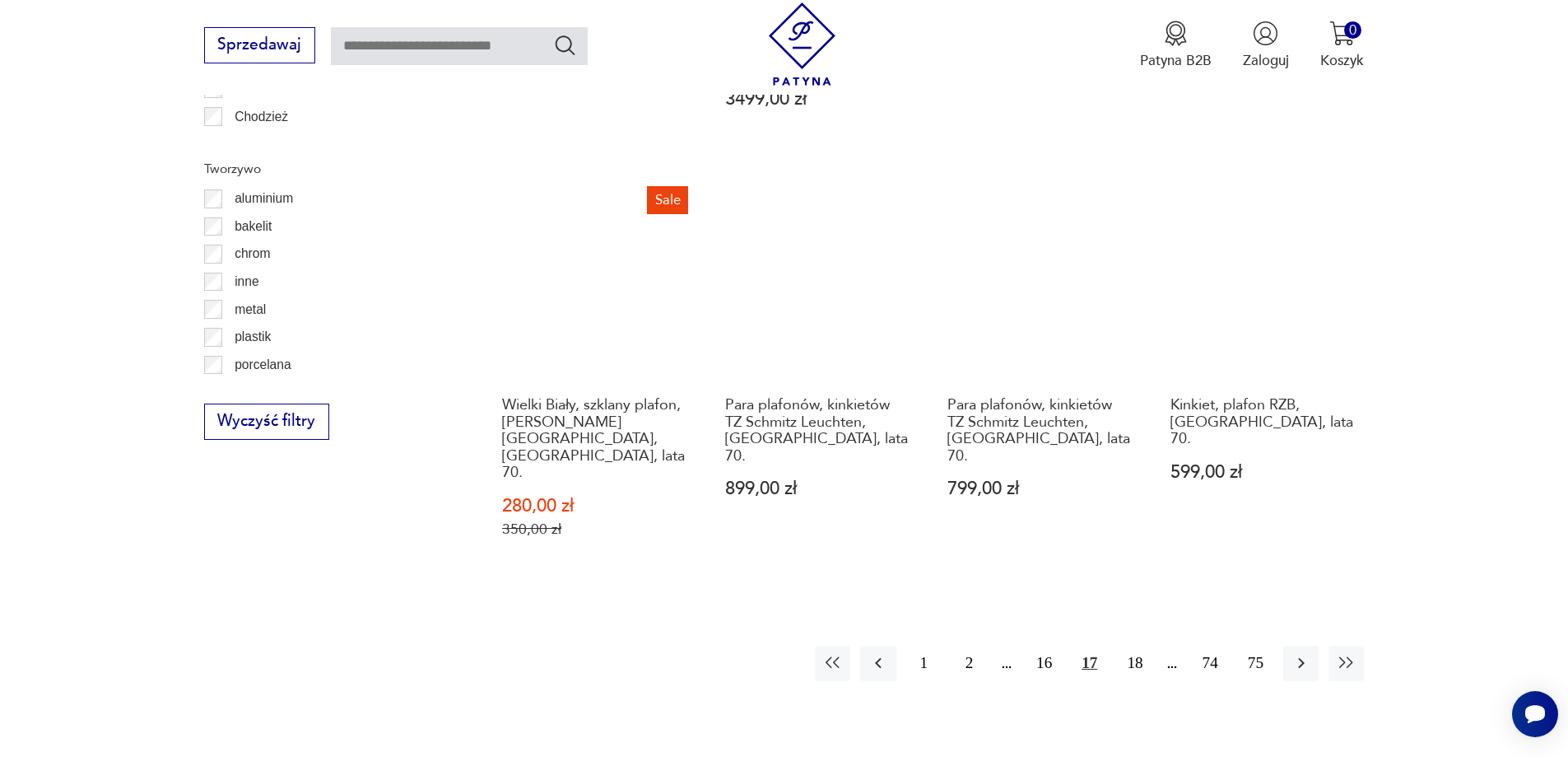
scroll to position [2053, 0]
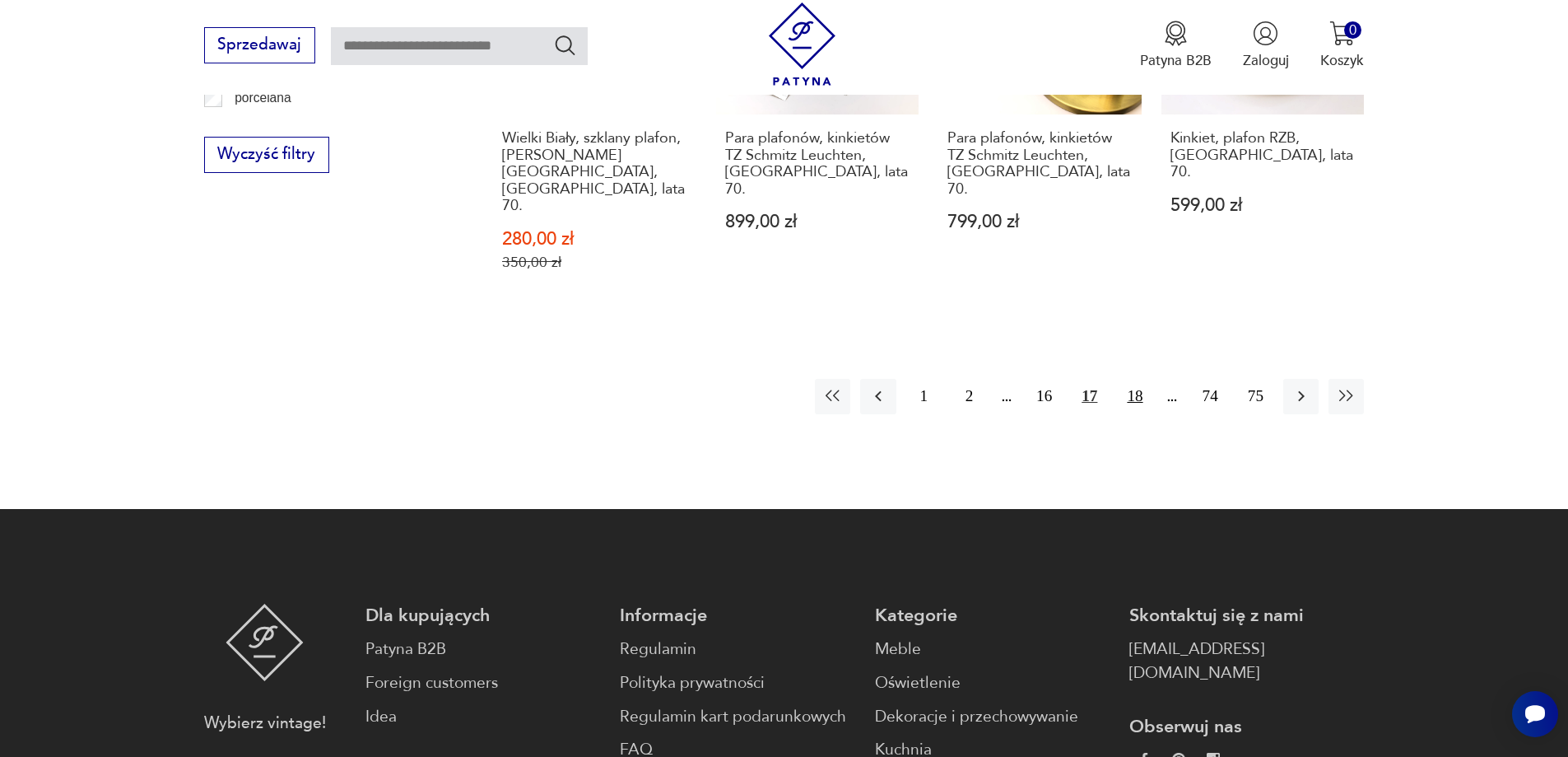
click at [1137, 378] on button "18" at bounding box center [1135, 396] width 35 height 35
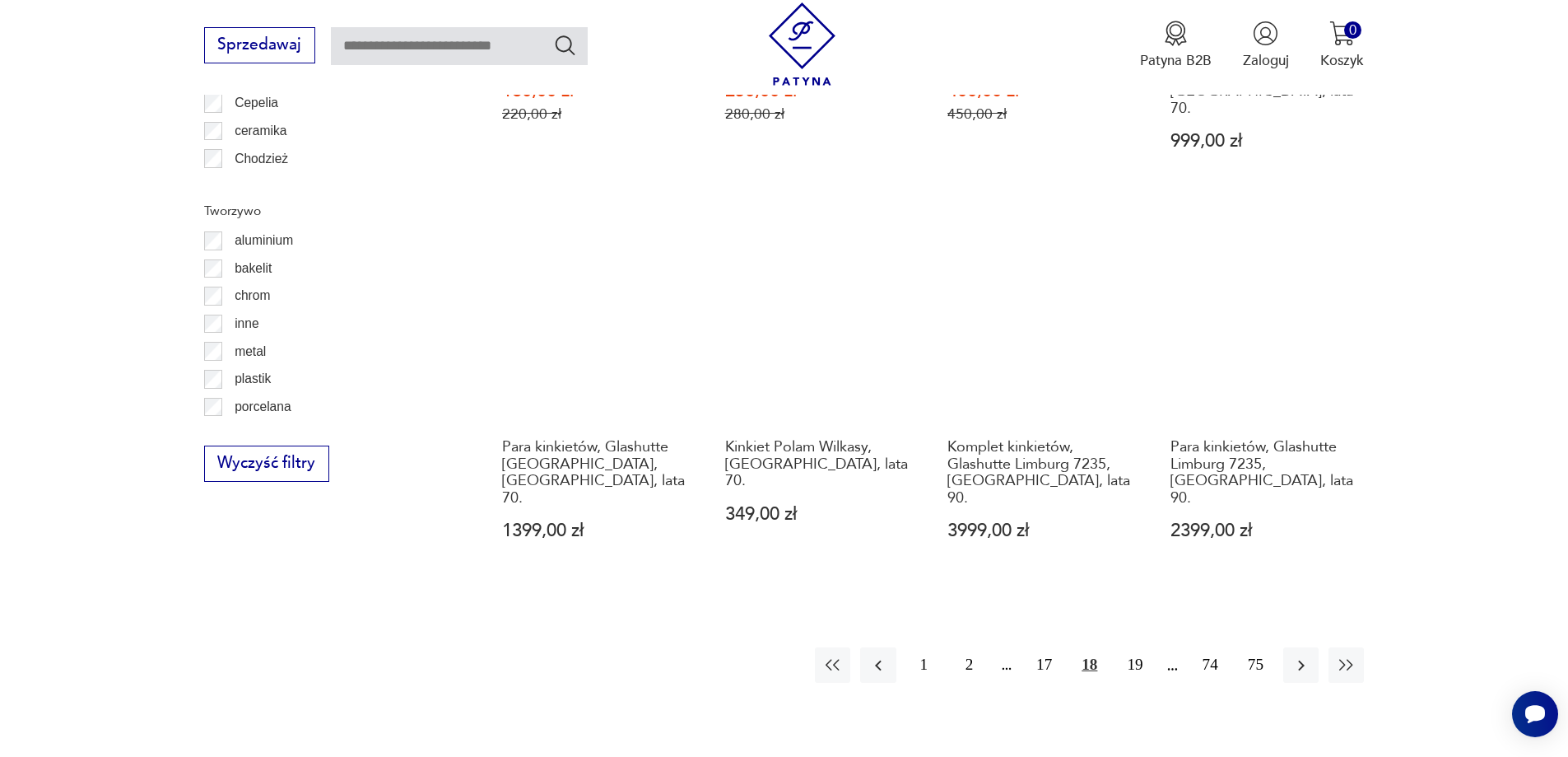
scroll to position [1889, 0]
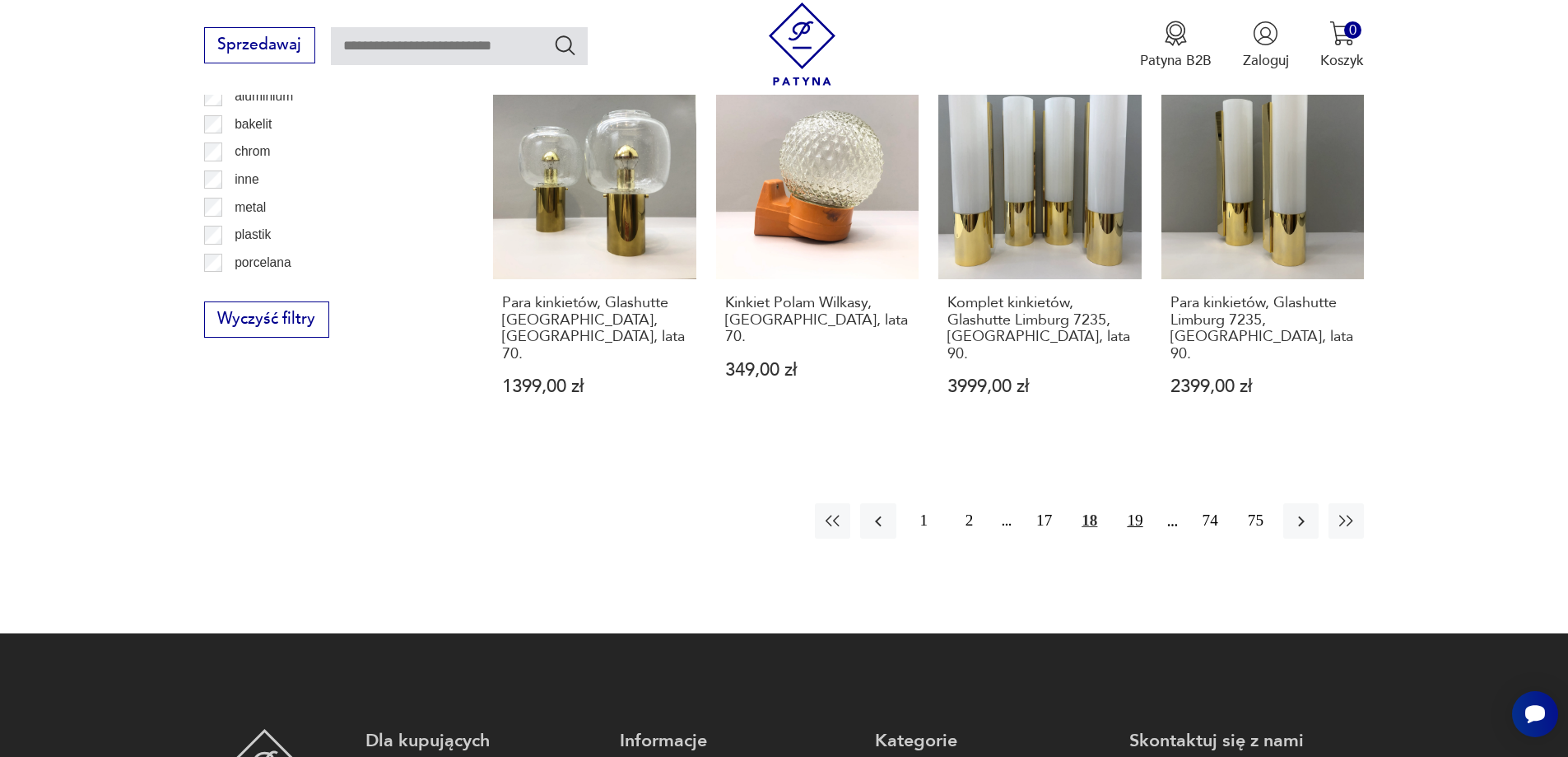
click at [1137, 503] on button "19" at bounding box center [1135, 520] width 35 height 35
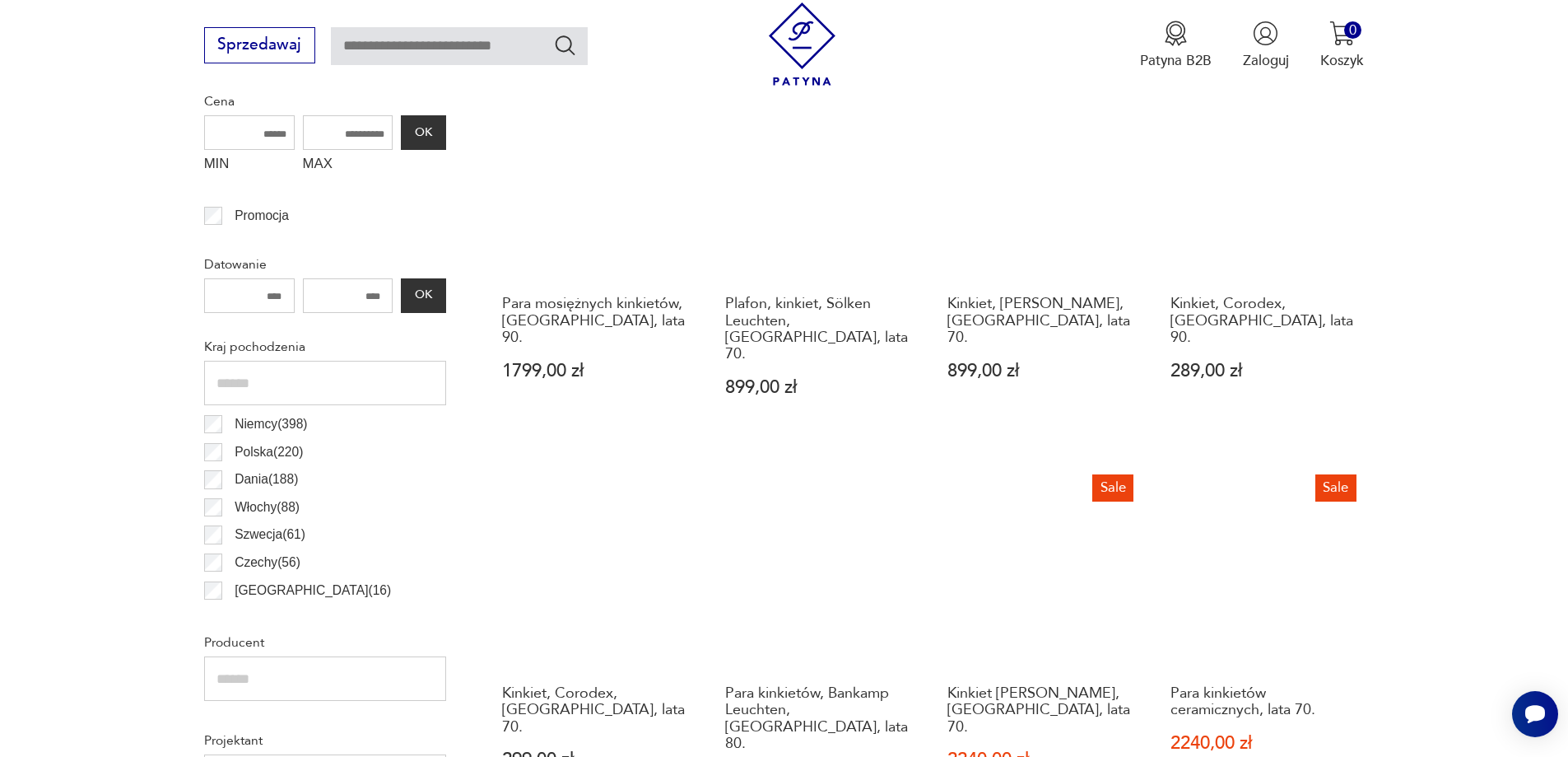
scroll to position [736, 0]
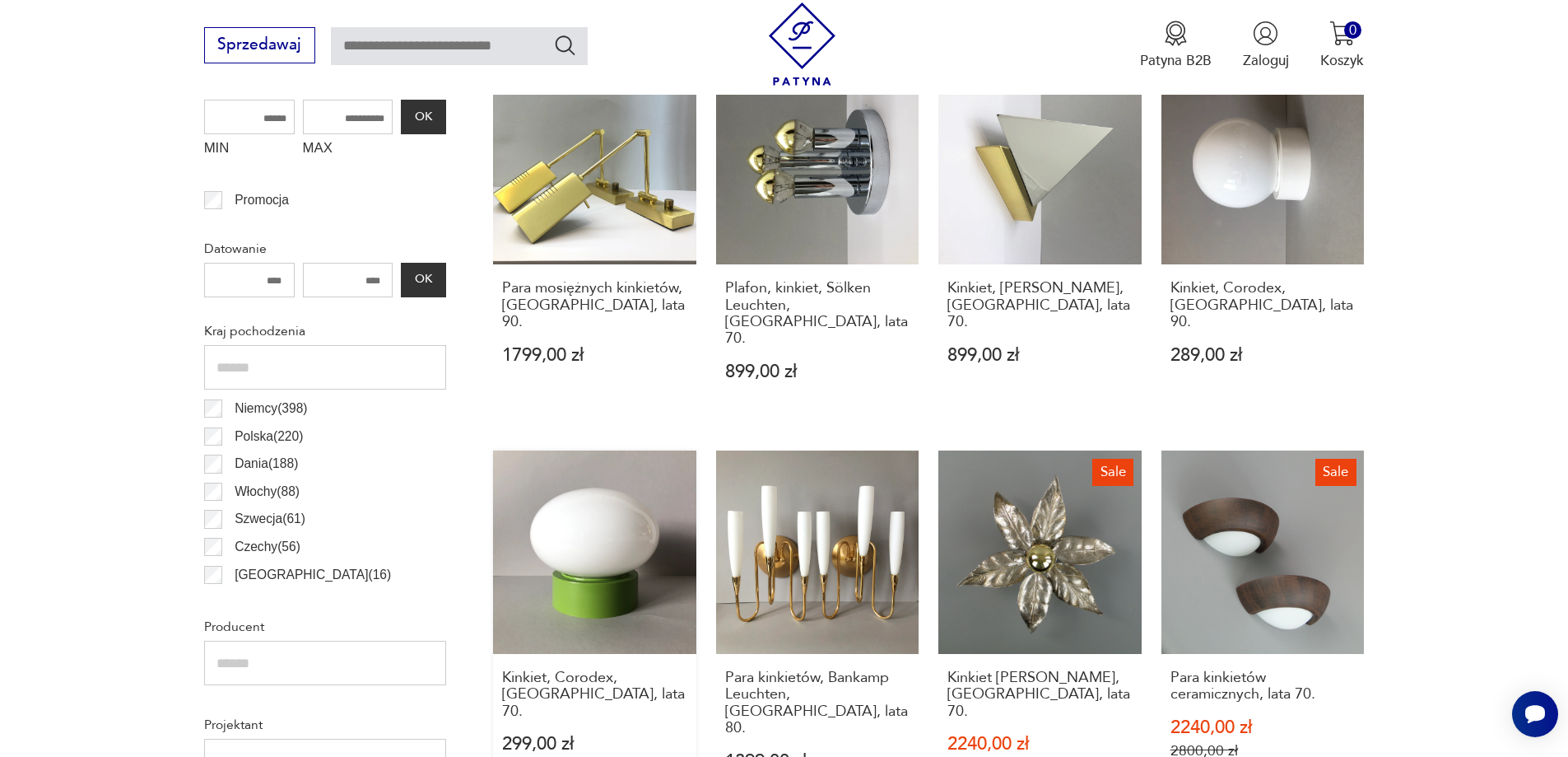
drag, startPoint x: 584, startPoint y: 488, endPoint x: 595, endPoint y: 488, distance: 11.0
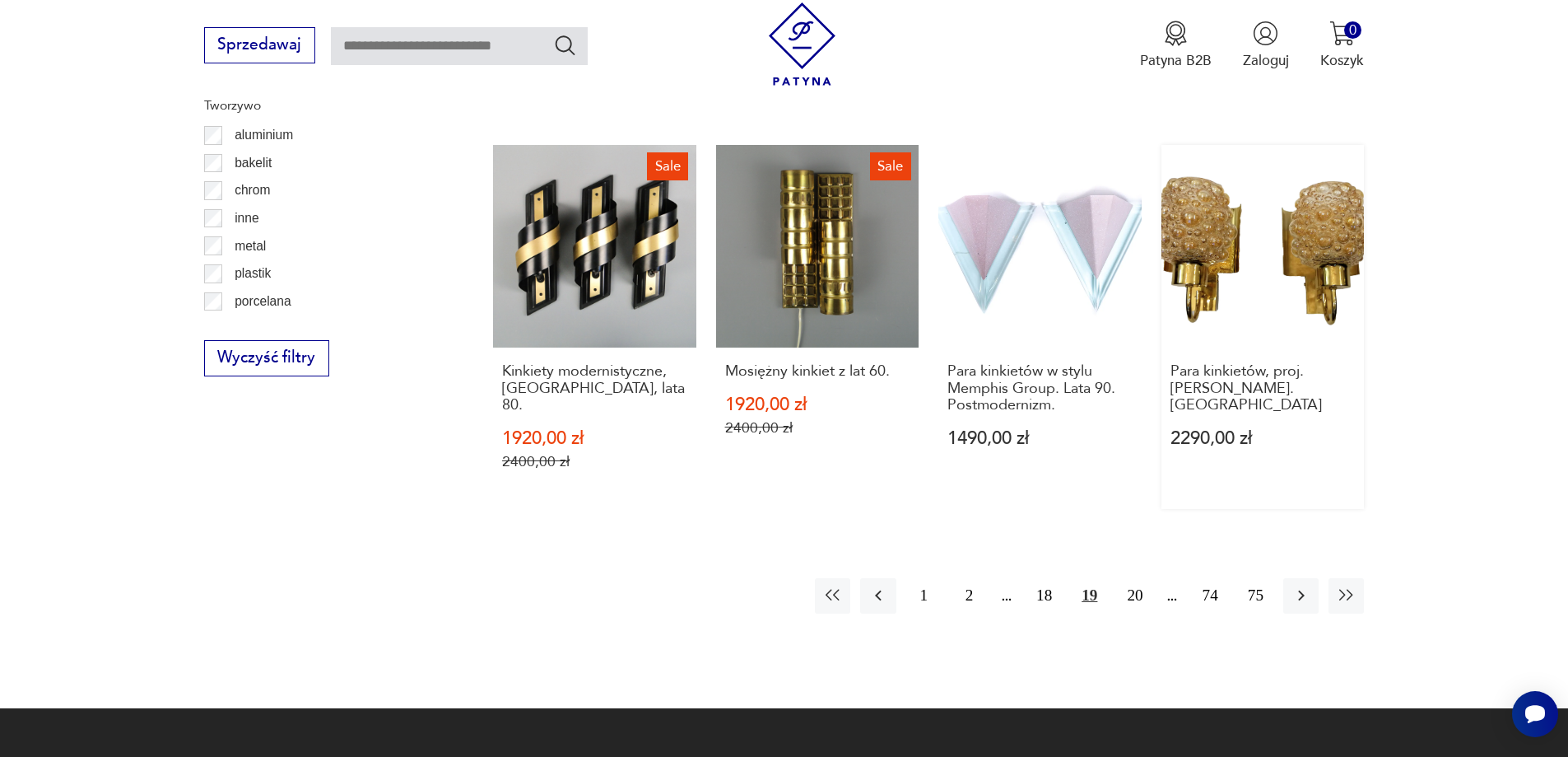
scroll to position [1724, 0]
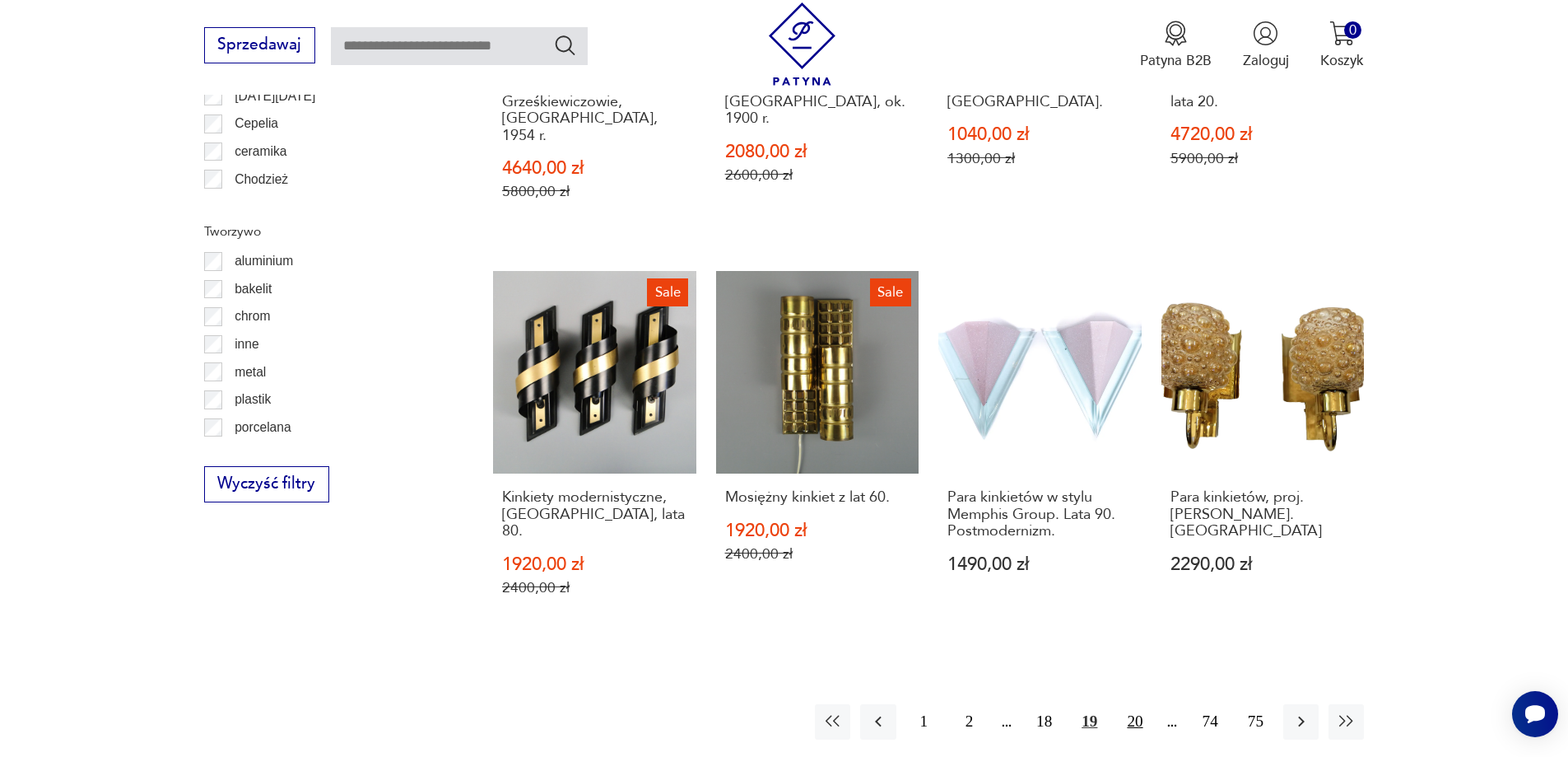
click at [1132, 704] on button "20" at bounding box center [1135, 721] width 35 height 35
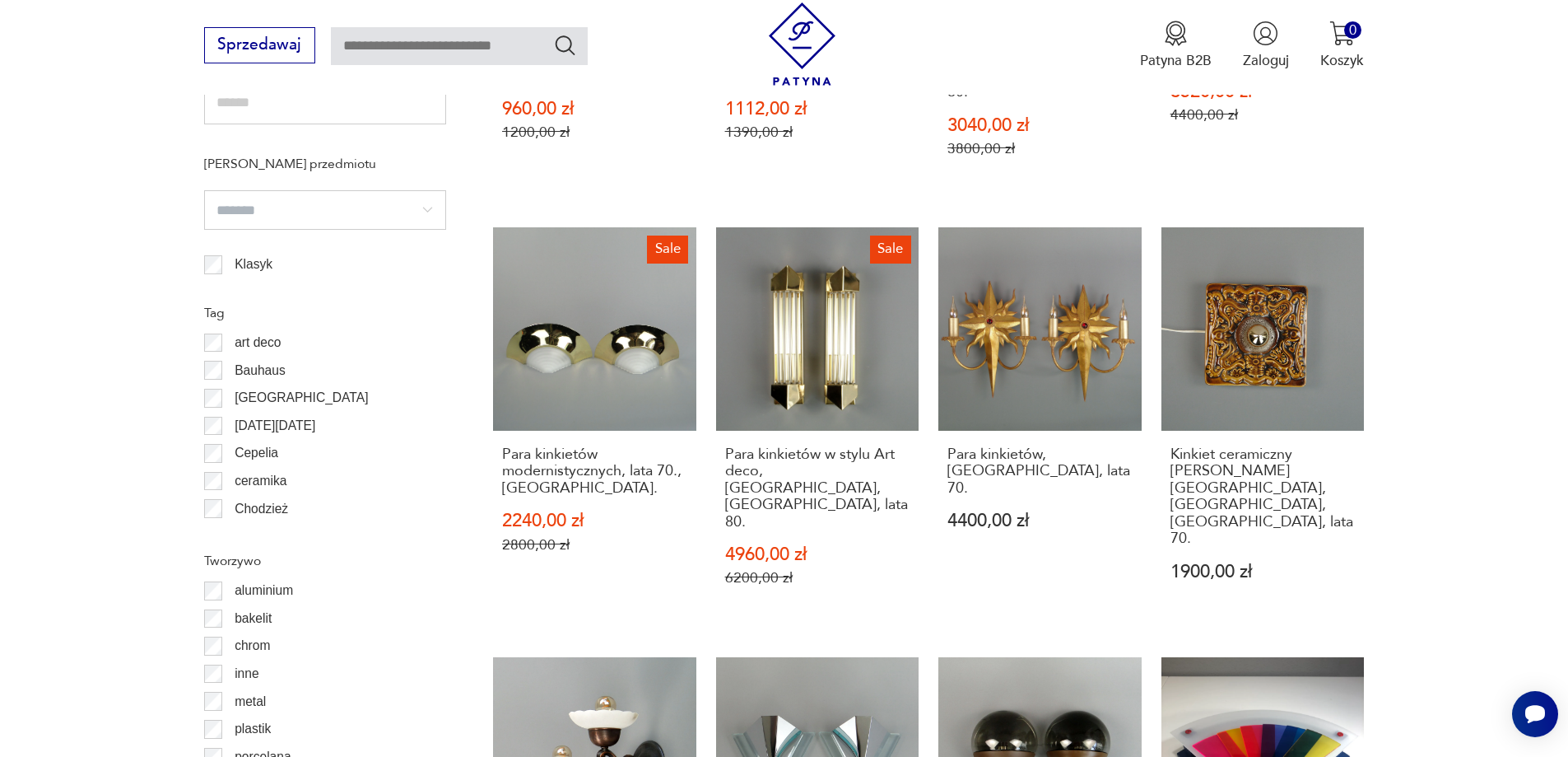
scroll to position [1806, 0]
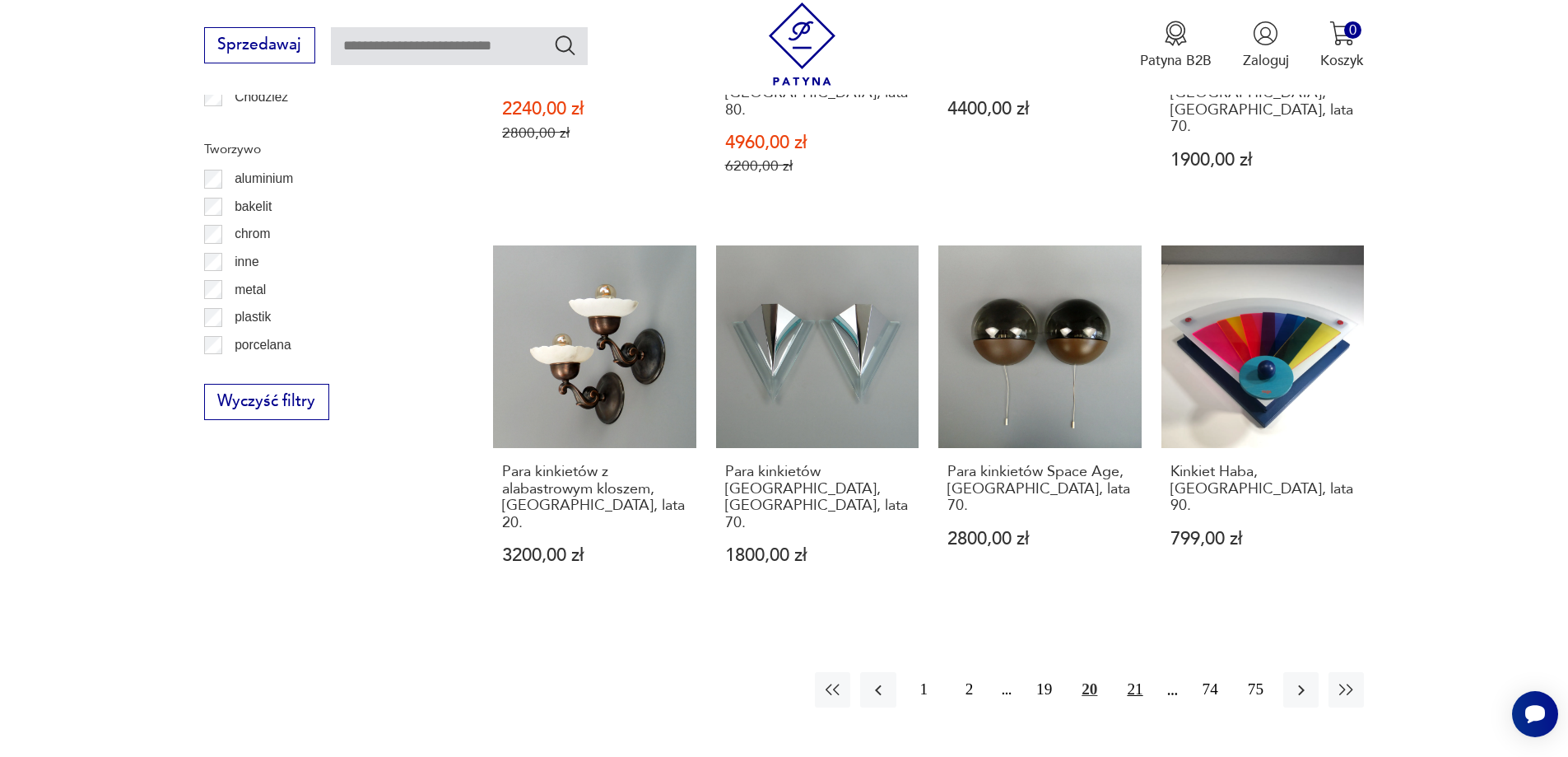
click at [1134, 671] on button "21" at bounding box center [1135, 689] width 35 height 35
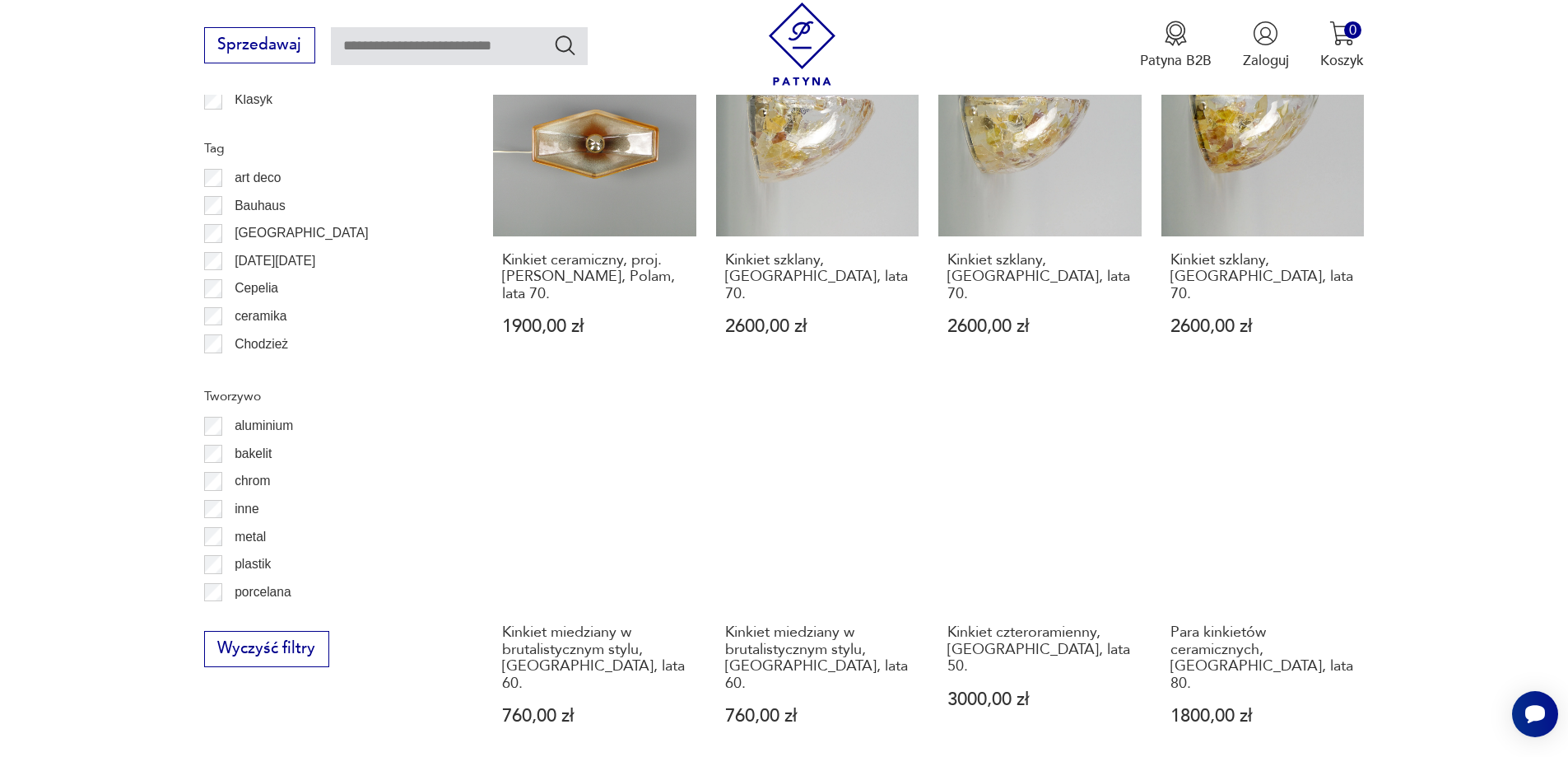
scroll to position [1642, 0]
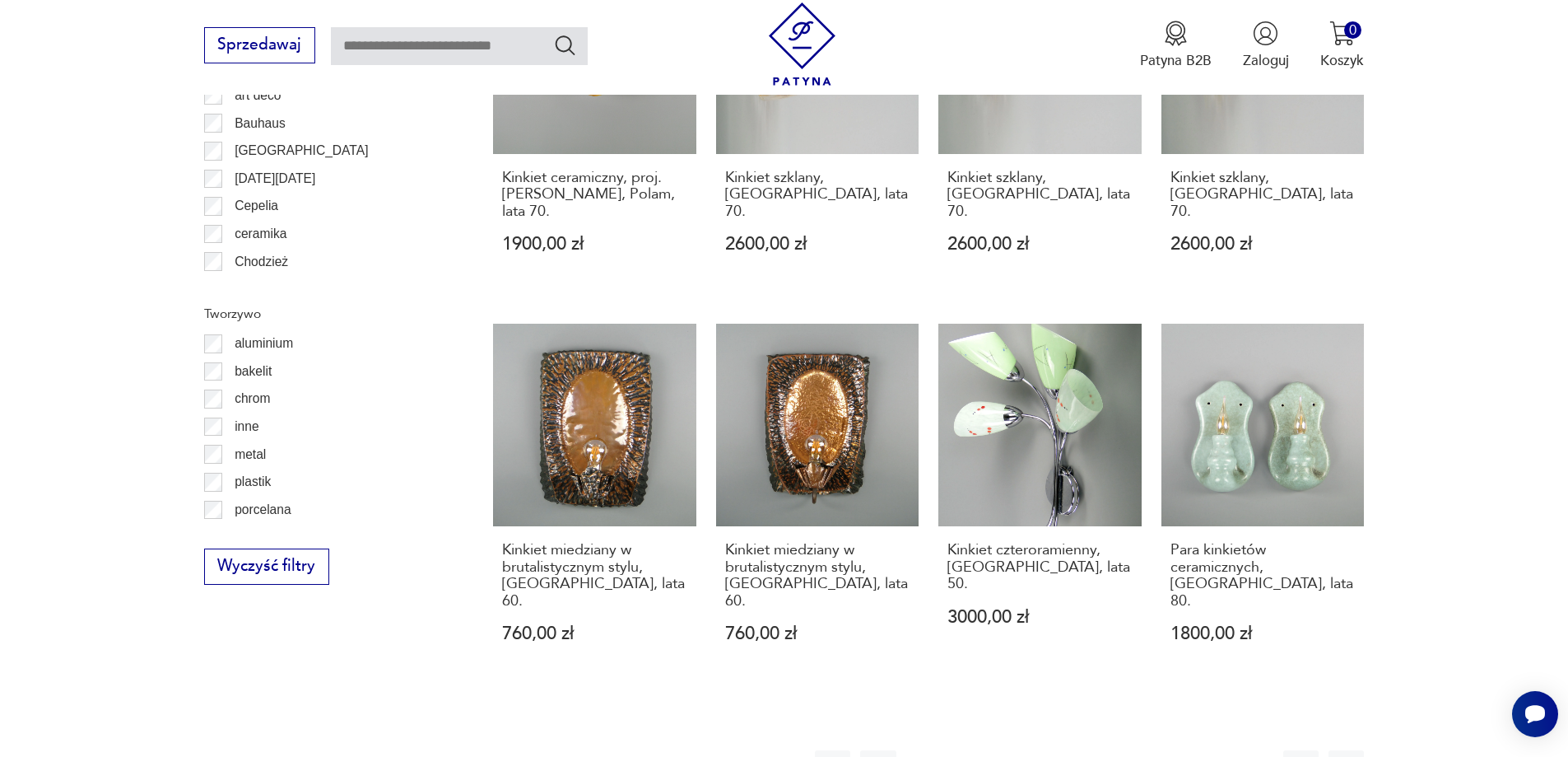
click at [1135, 750] on button "22" at bounding box center [1135, 767] width 35 height 35
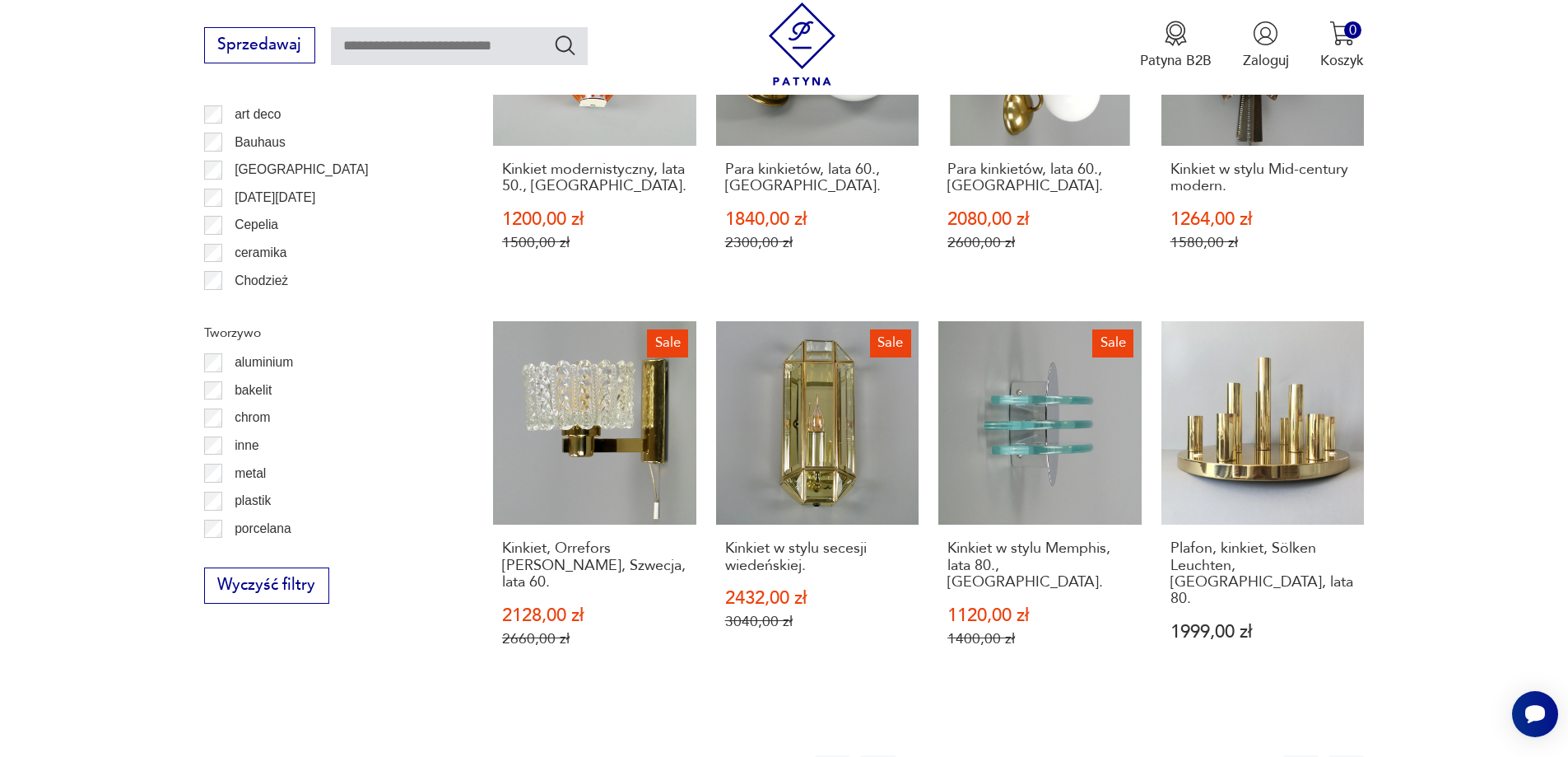
scroll to position [1806, 0]
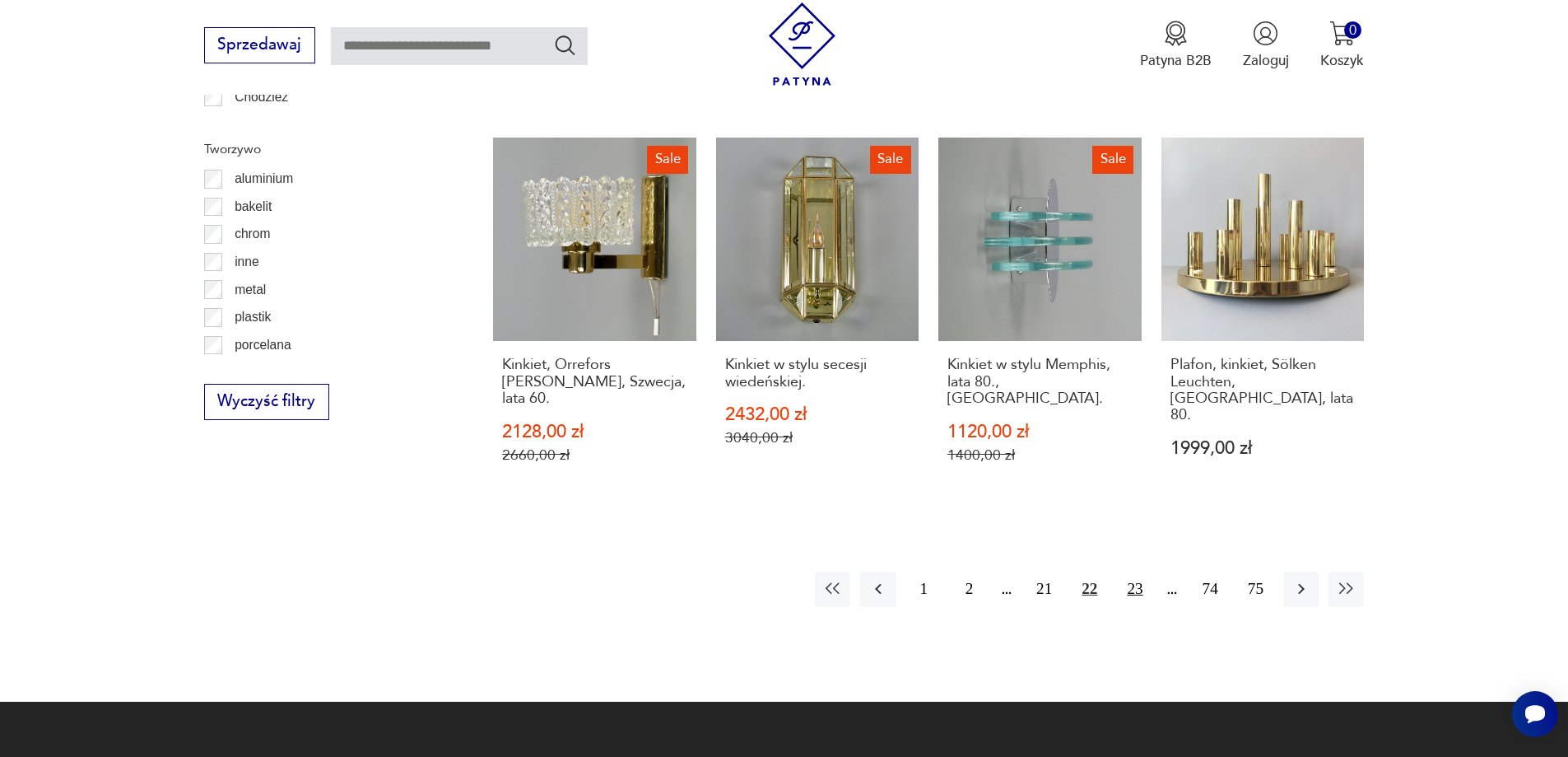
drag, startPoint x: 1126, startPoint y: 566, endPoint x: 1134, endPoint y: 559, distance: 10.6
click at [1128, 571] on button "23" at bounding box center [1135, 588] width 35 height 35
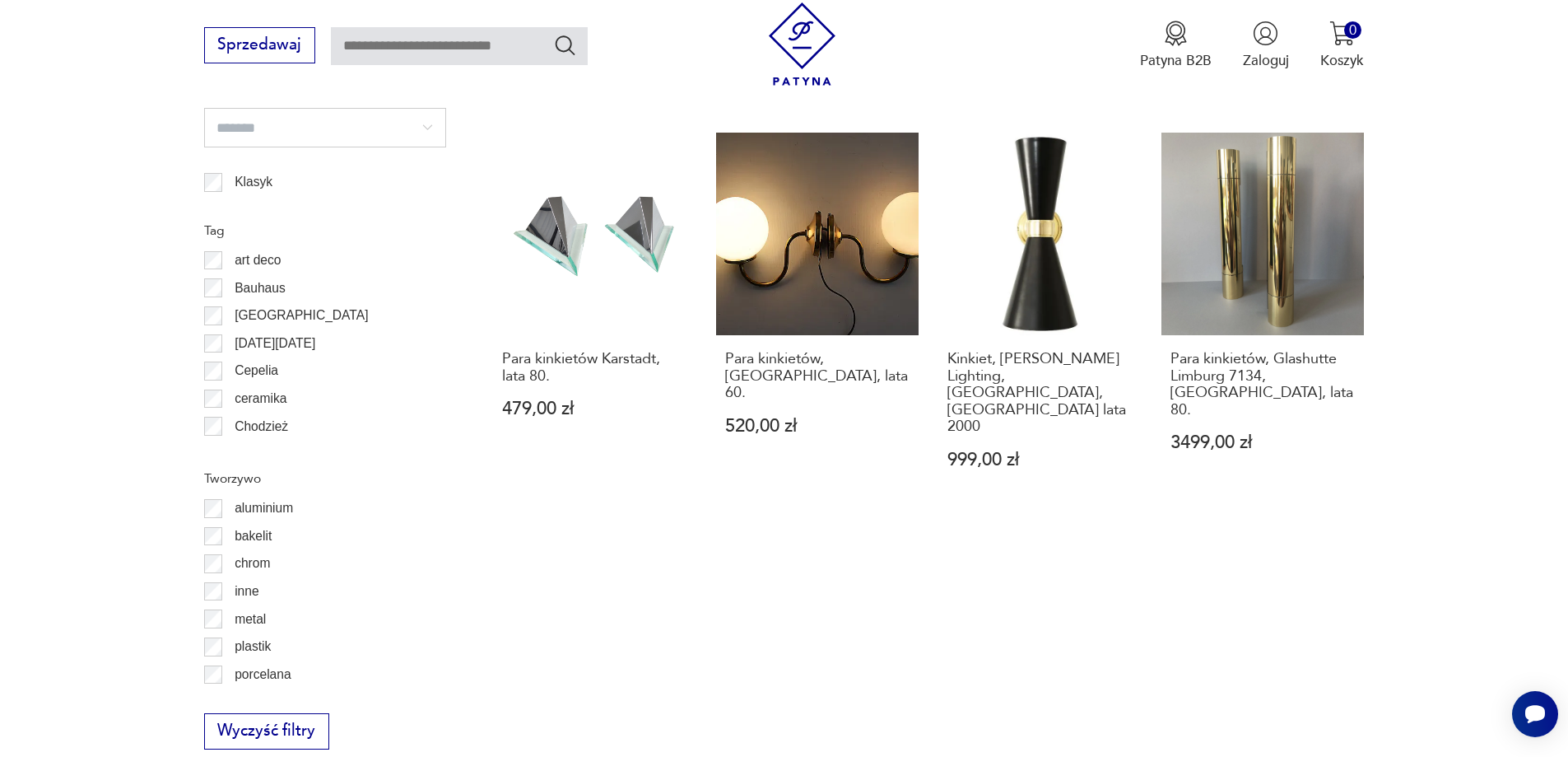
scroll to position [1971, 0]
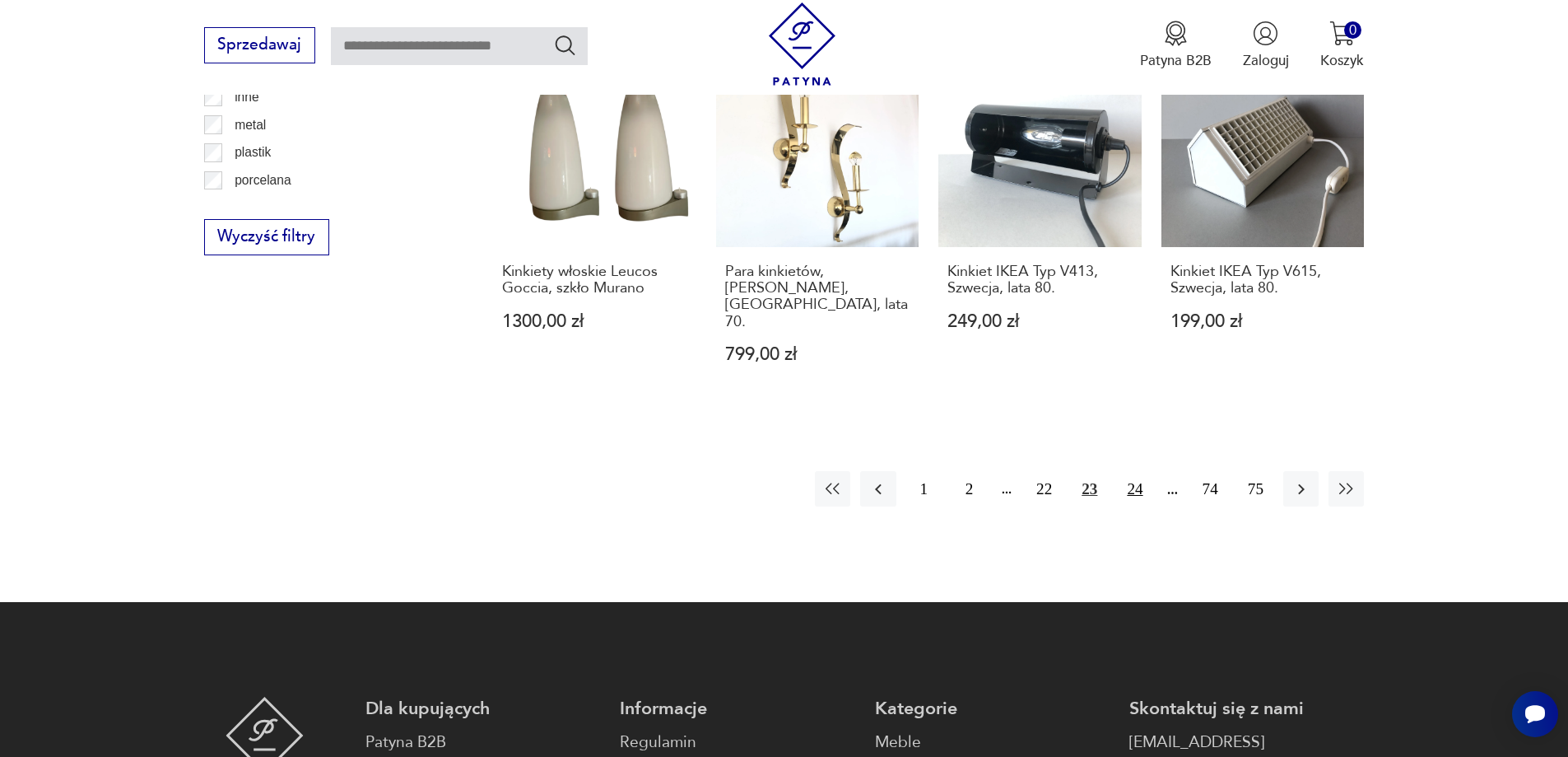
click at [1138, 471] on button "24" at bounding box center [1135, 488] width 35 height 35
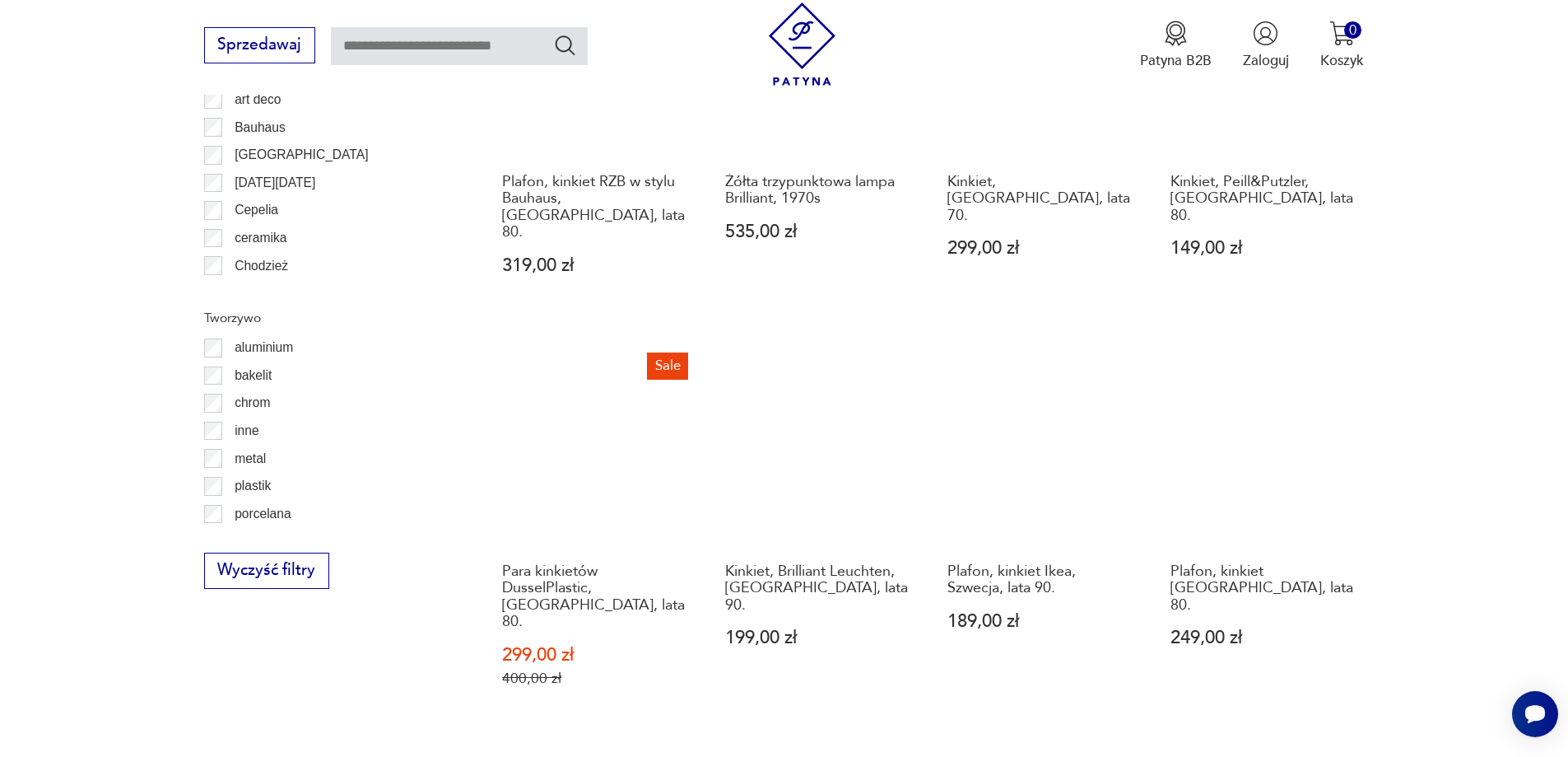
scroll to position [1642, 0]
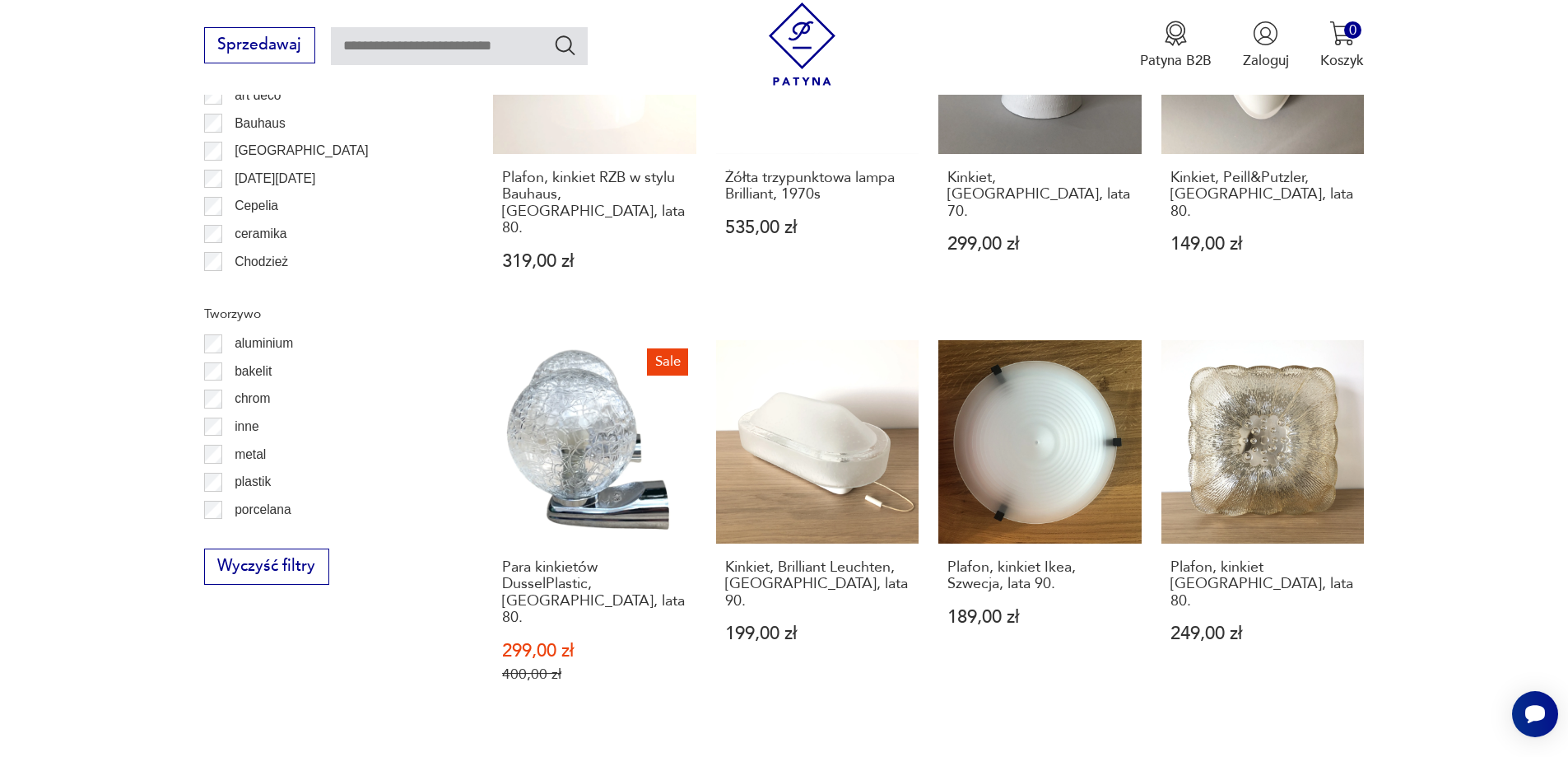
drag, startPoint x: 1137, startPoint y: 672, endPoint x: 1147, endPoint y: 661, distance: 14.9
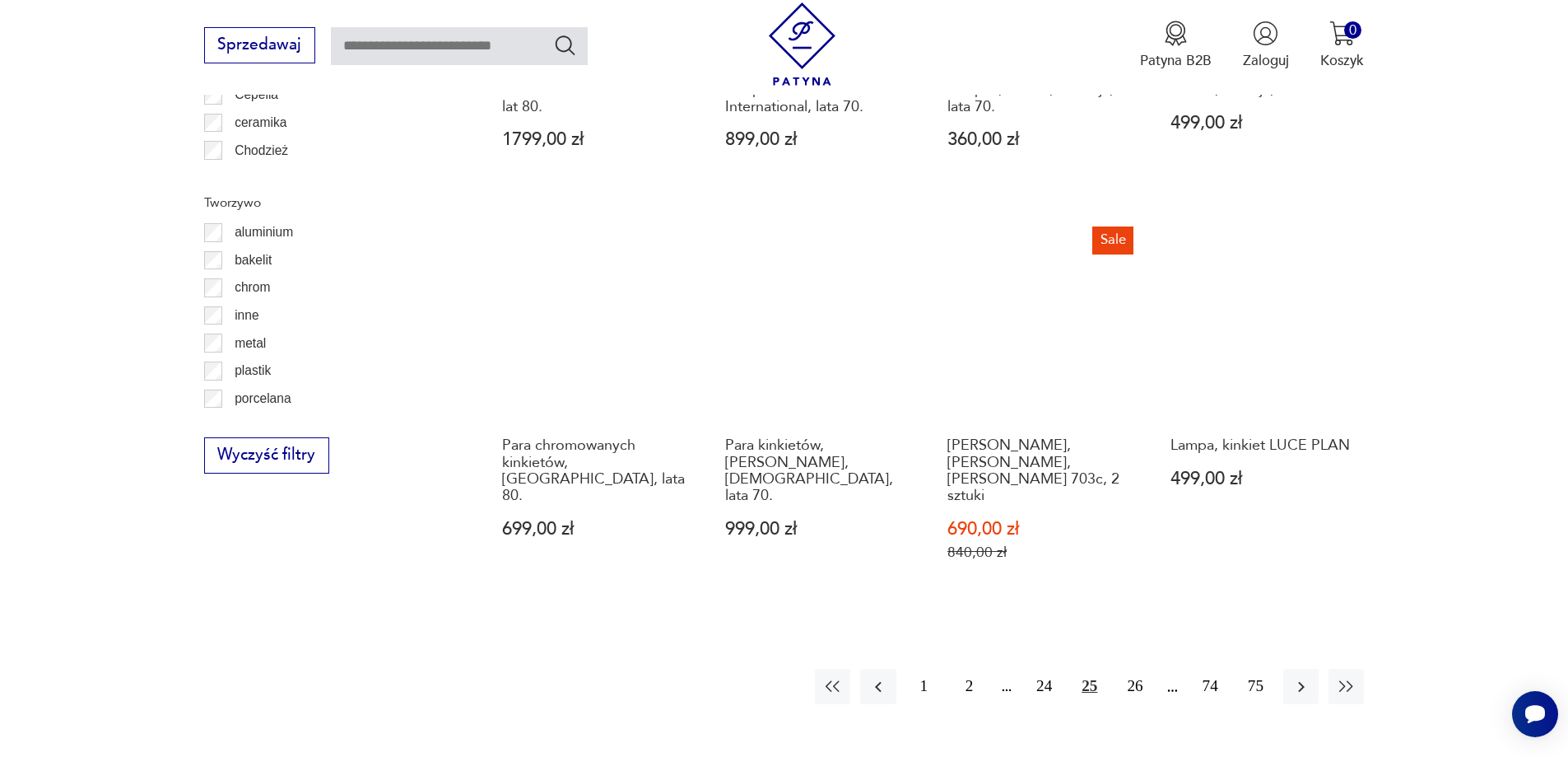
scroll to position [1889, 0]
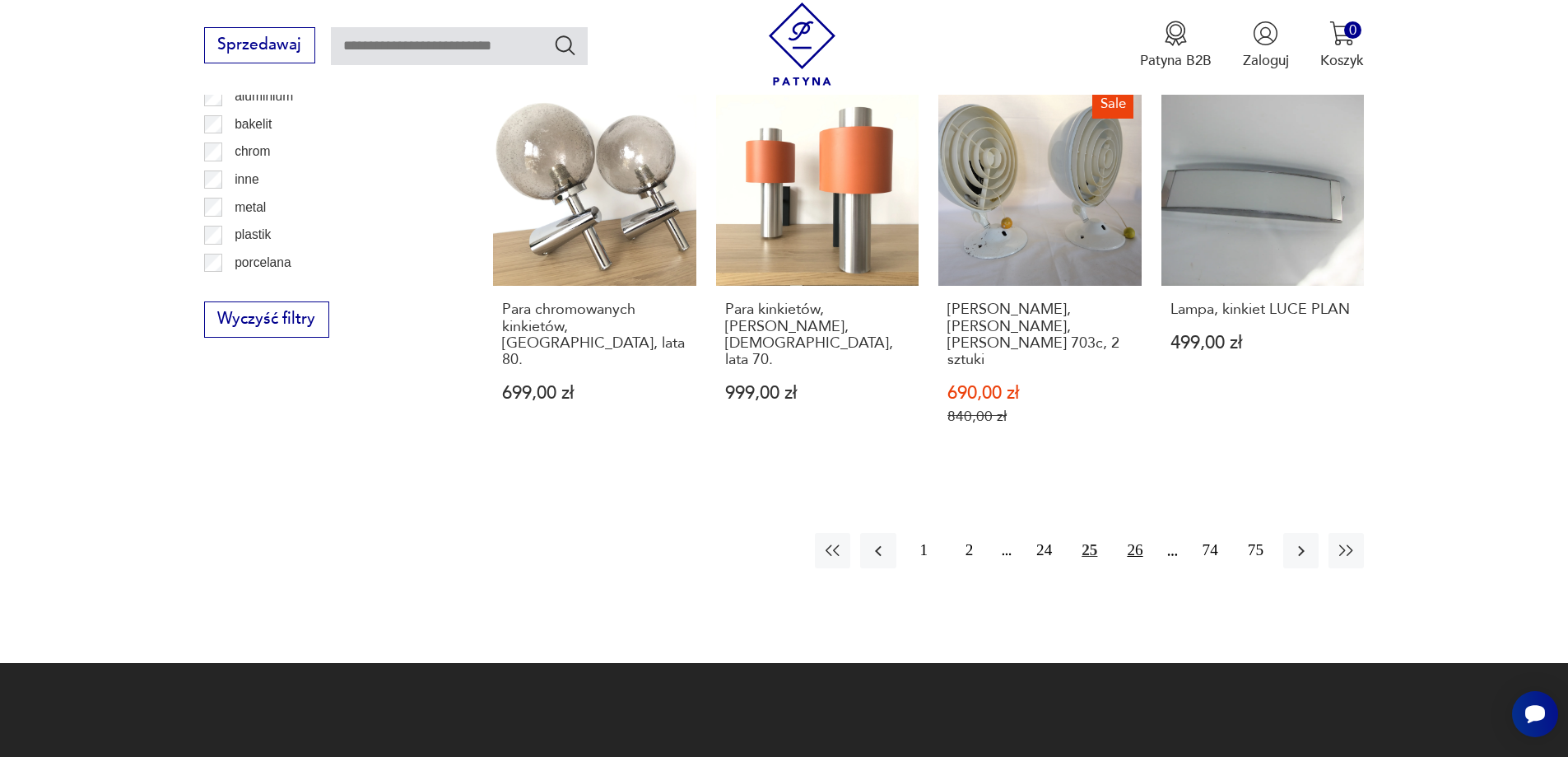
click at [1128, 533] on button "26" at bounding box center [1135, 550] width 35 height 35
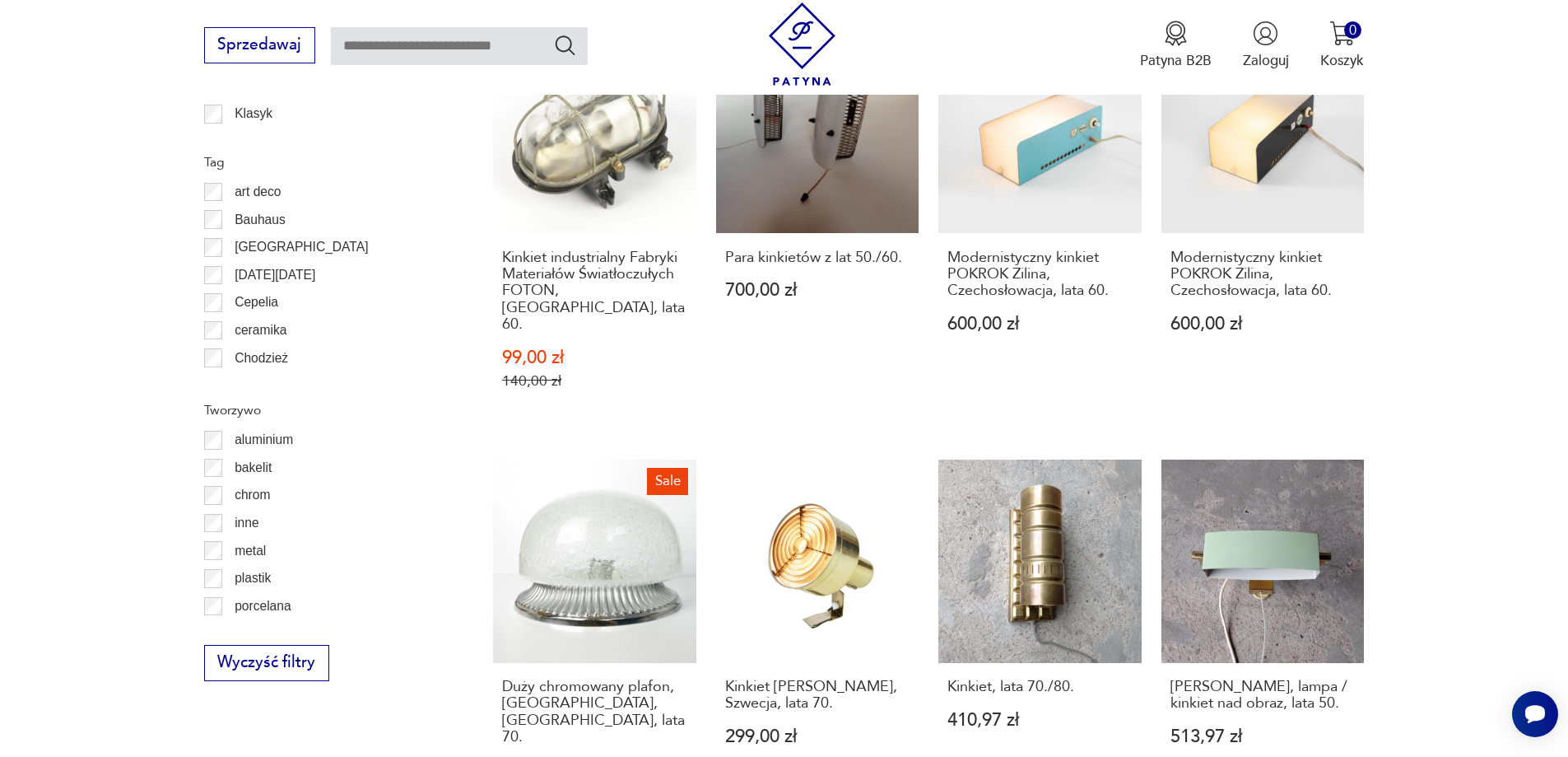
scroll to position [1806, 0]
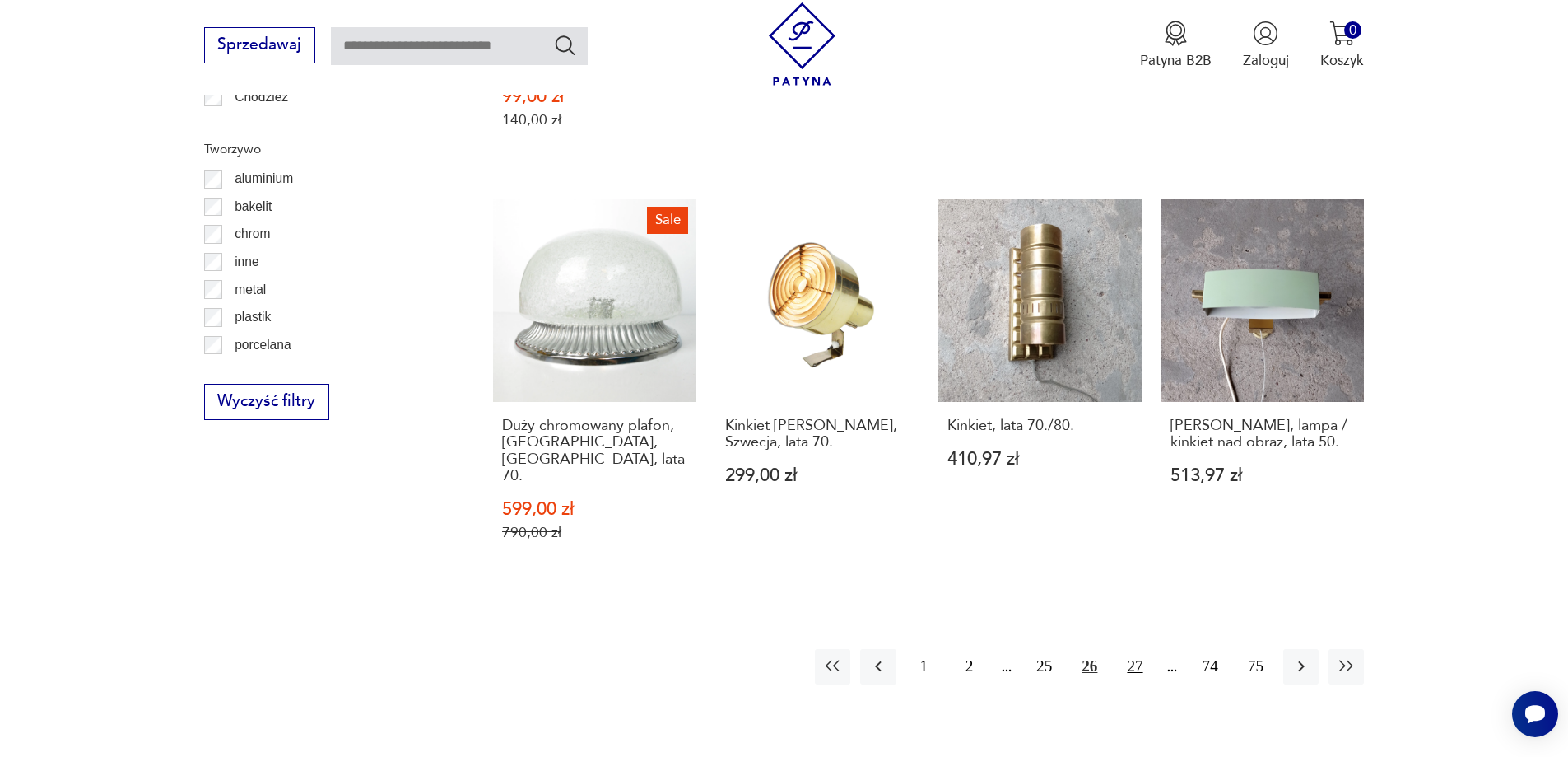
click at [1134, 649] on button "27" at bounding box center [1135, 666] width 35 height 35
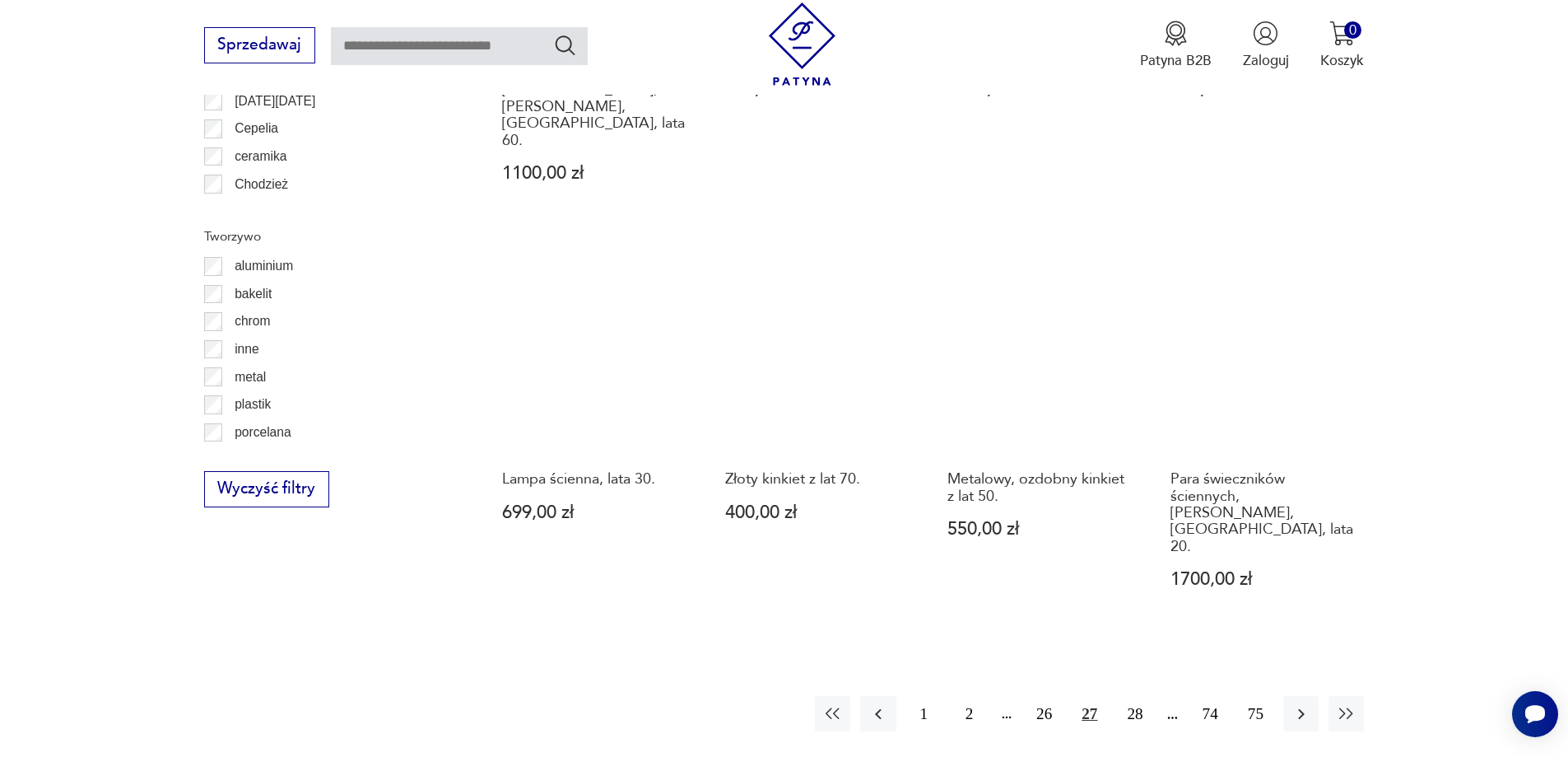
scroll to position [1724, 0]
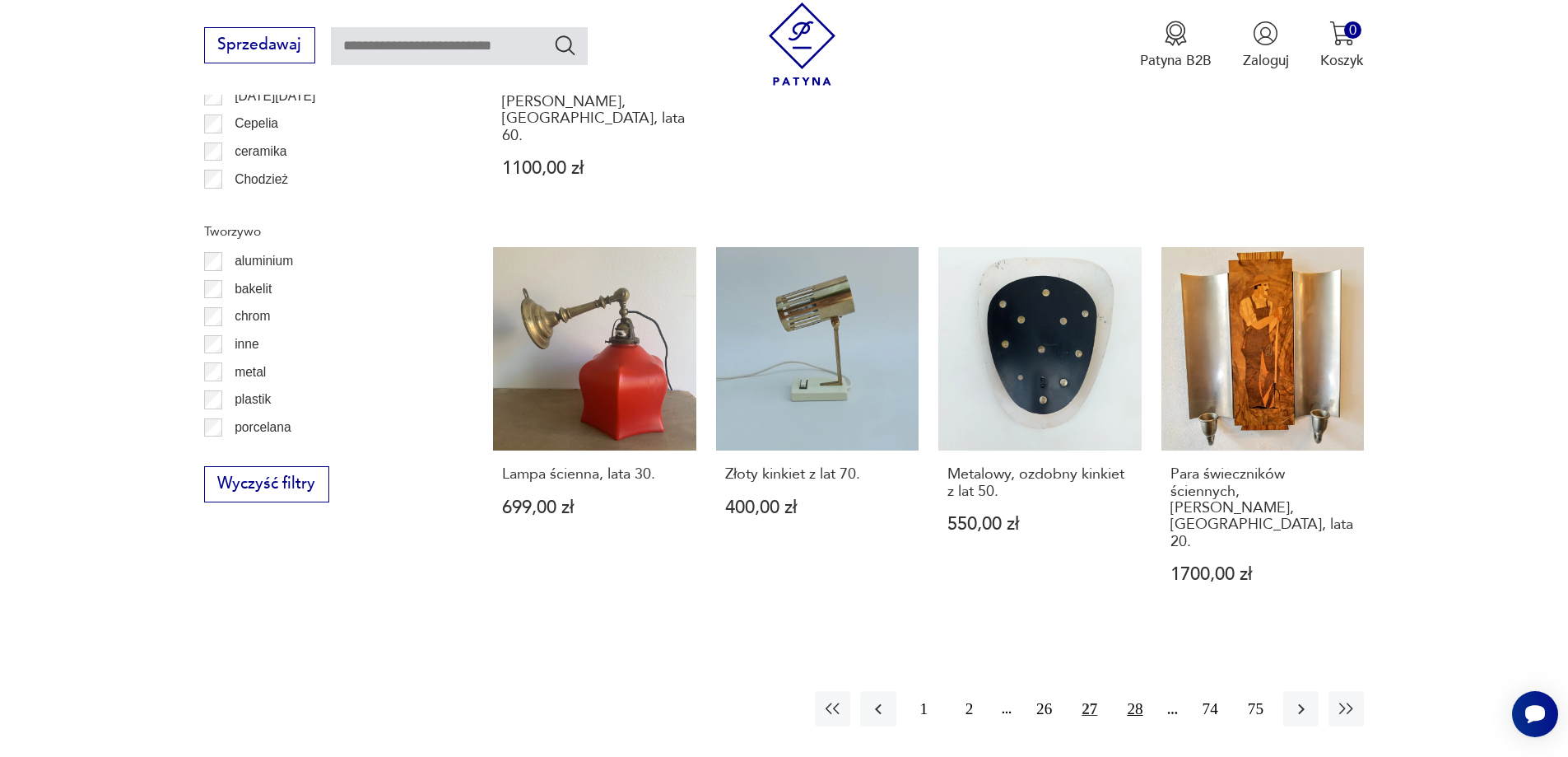
click at [1142, 690] on button "28" at bounding box center [1135, 707] width 35 height 35
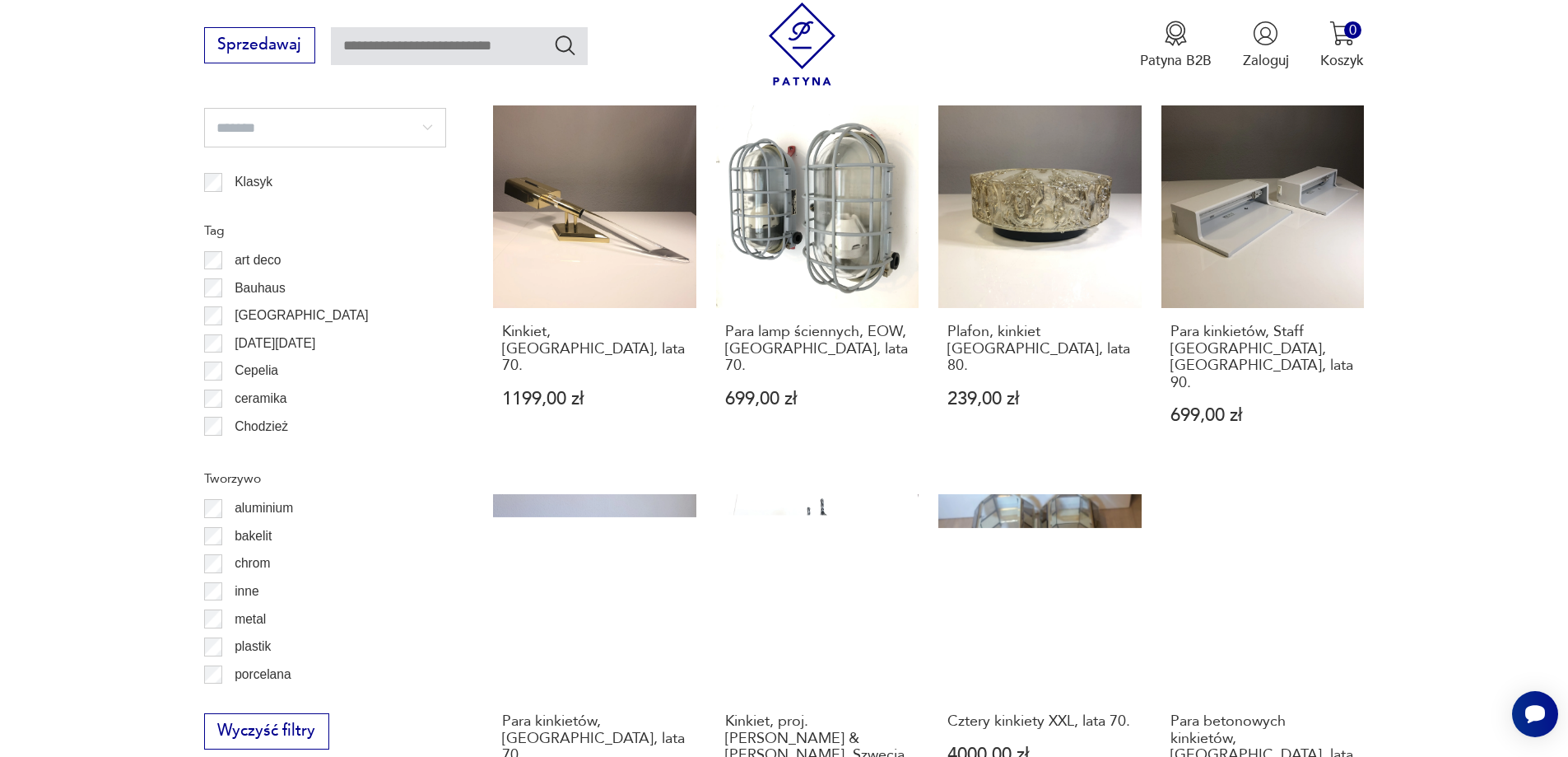
scroll to position [1889, 0]
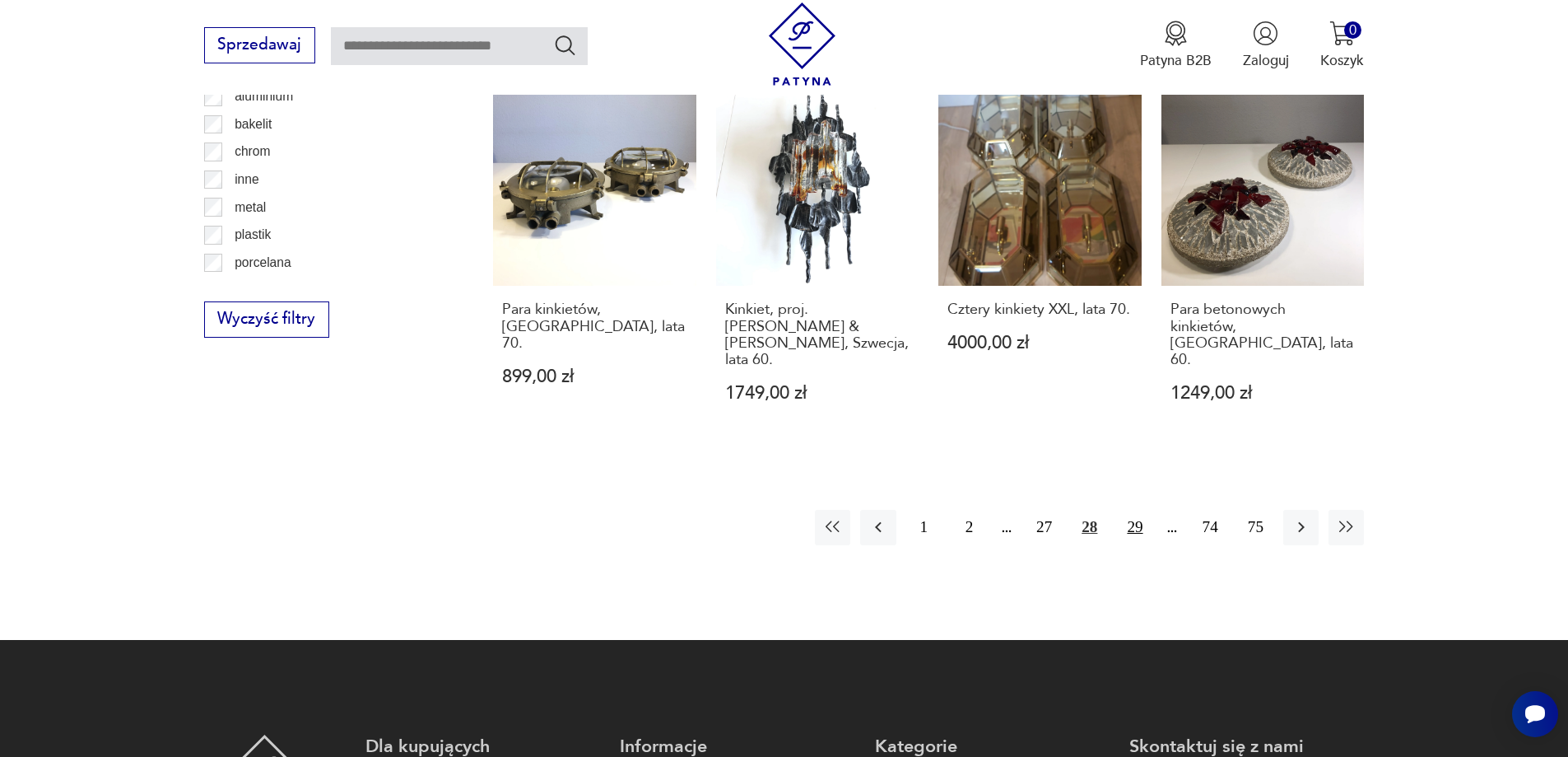
click at [1125, 509] on button "29" at bounding box center [1135, 526] width 35 height 35
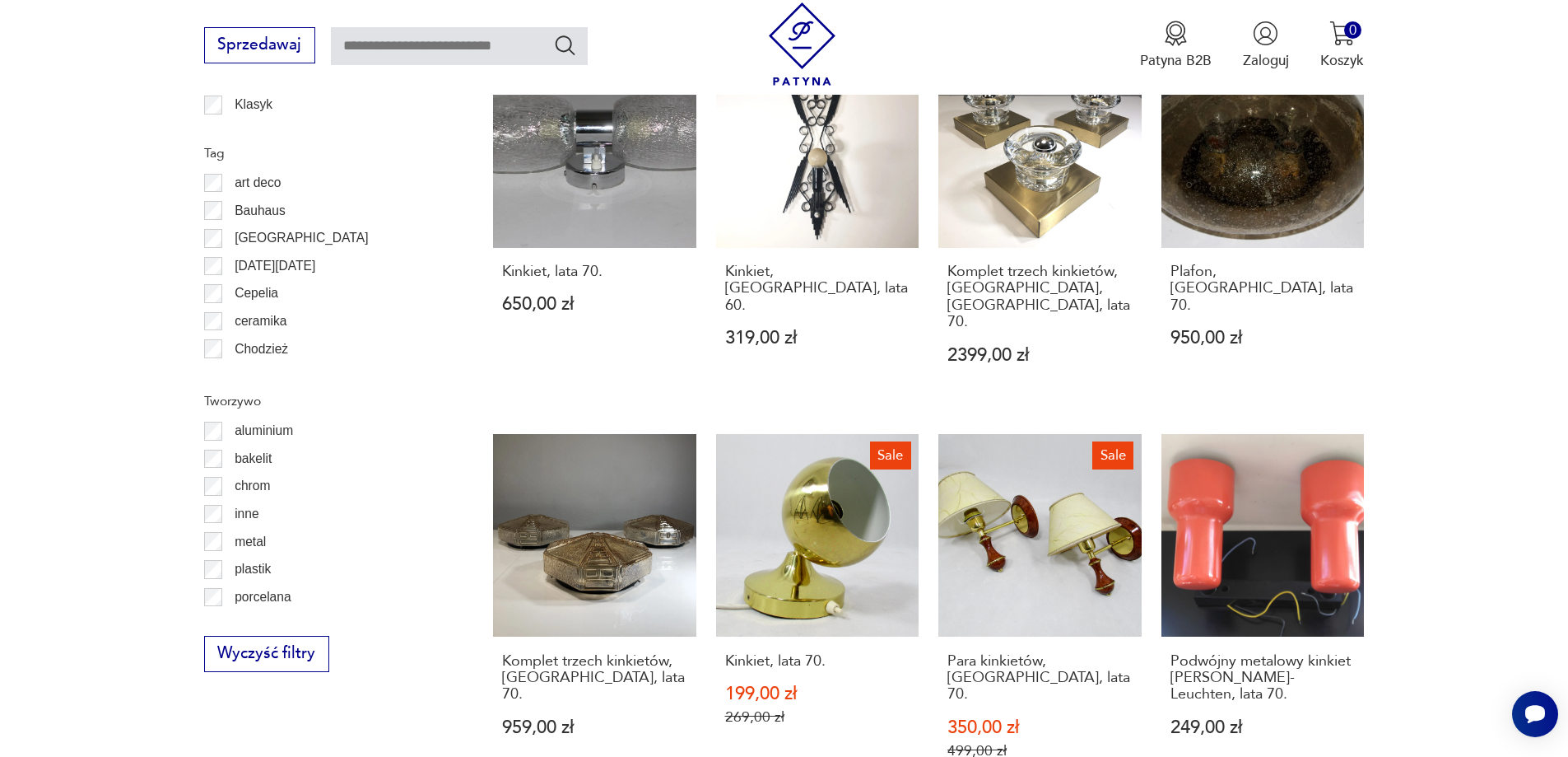
scroll to position [1806, 0]
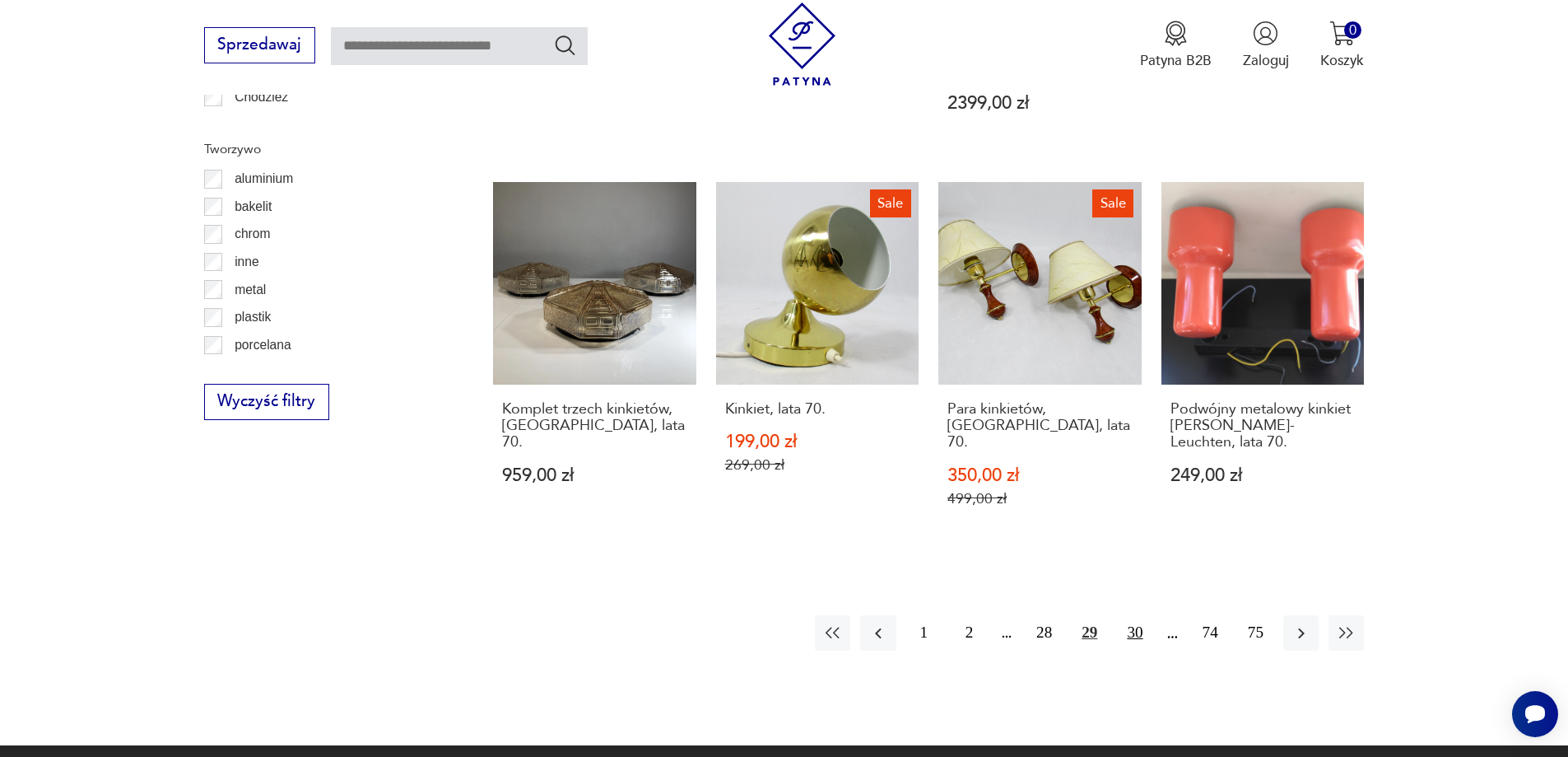
click at [1132, 615] on button "30" at bounding box center [1135, 632] width 35 height 35
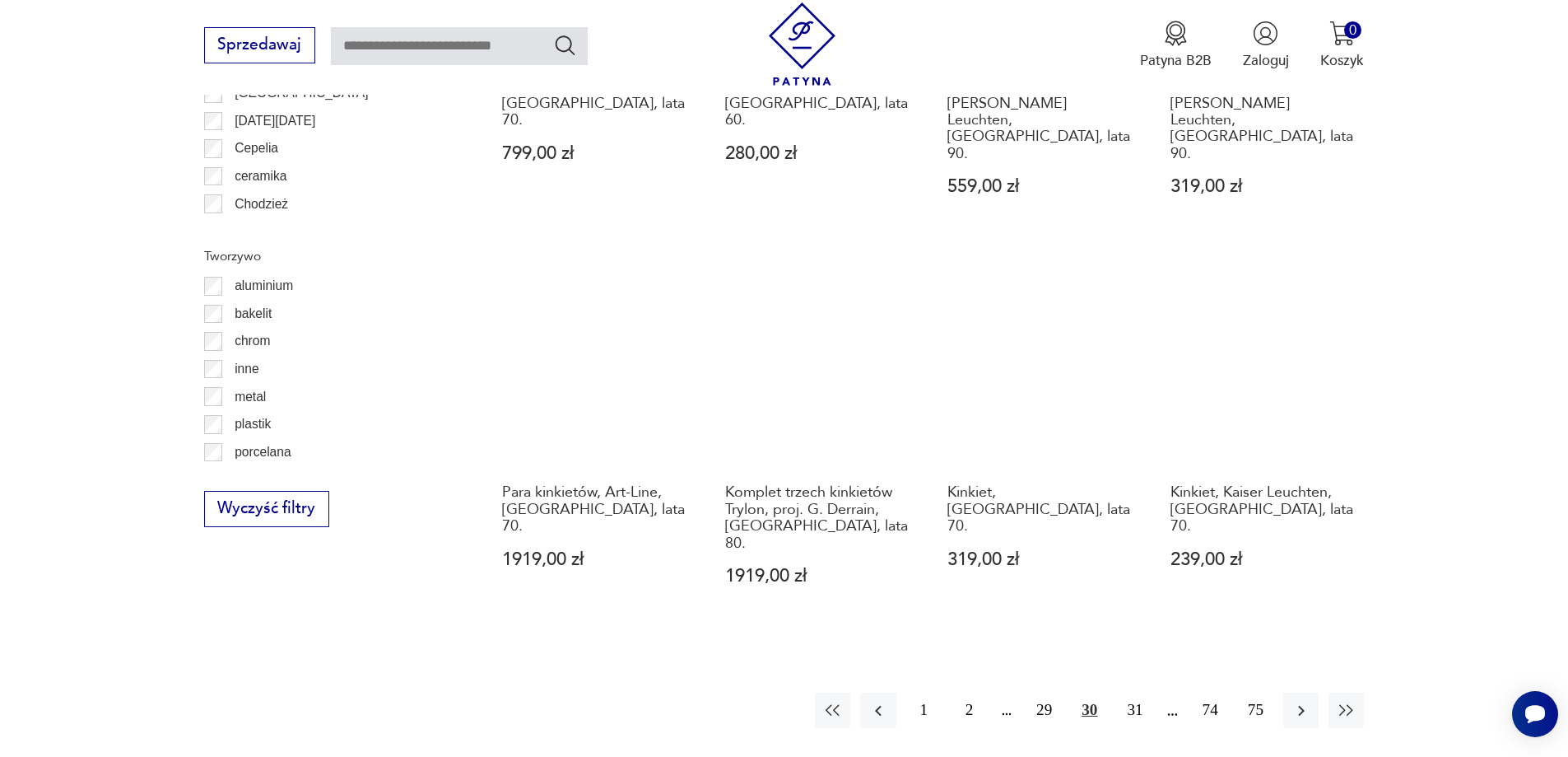
scroll to position [1724, 0]
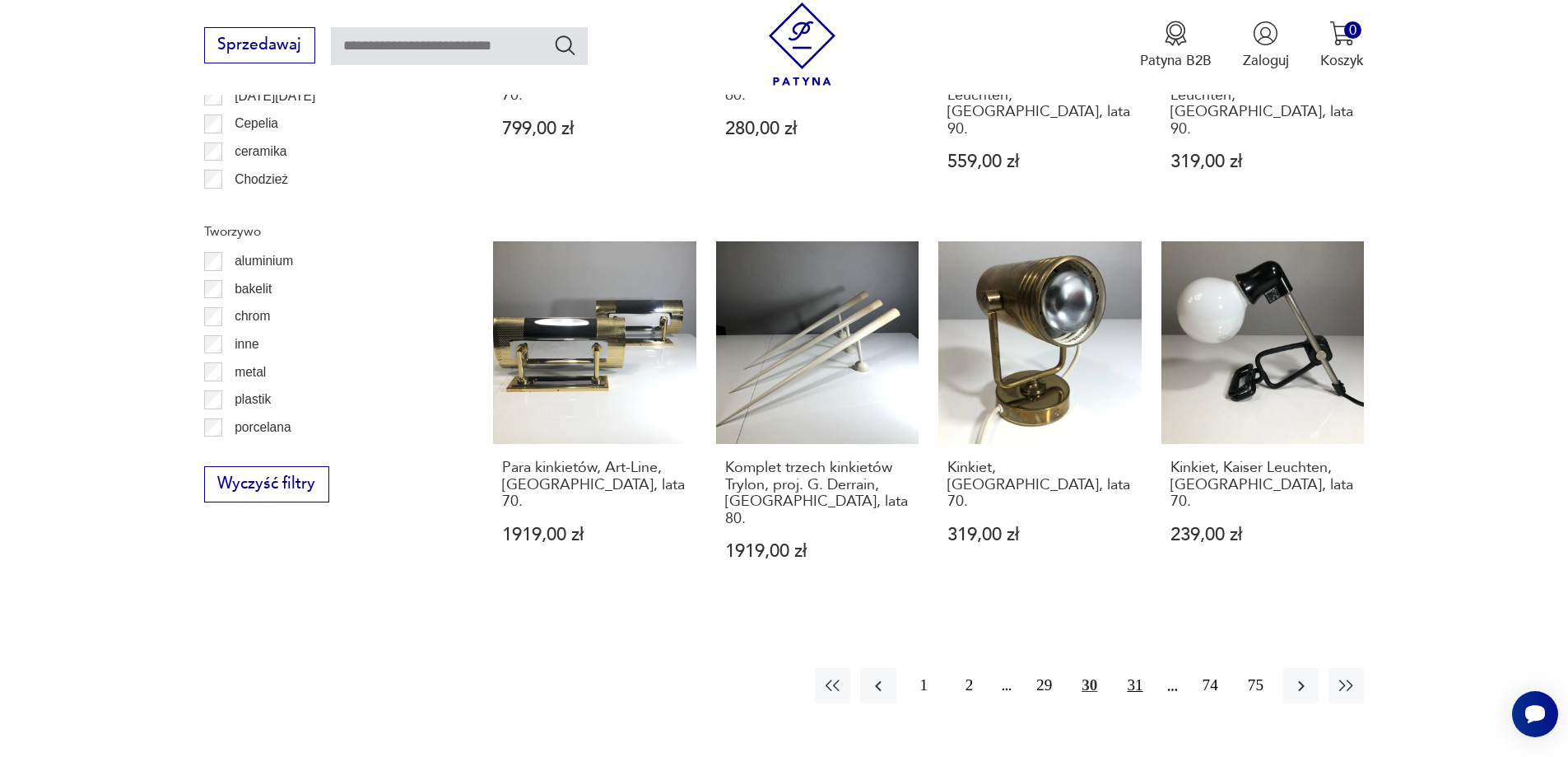
click at [1139, 668] on button "31" at bounding box center [1135, 685] width 35 height 35
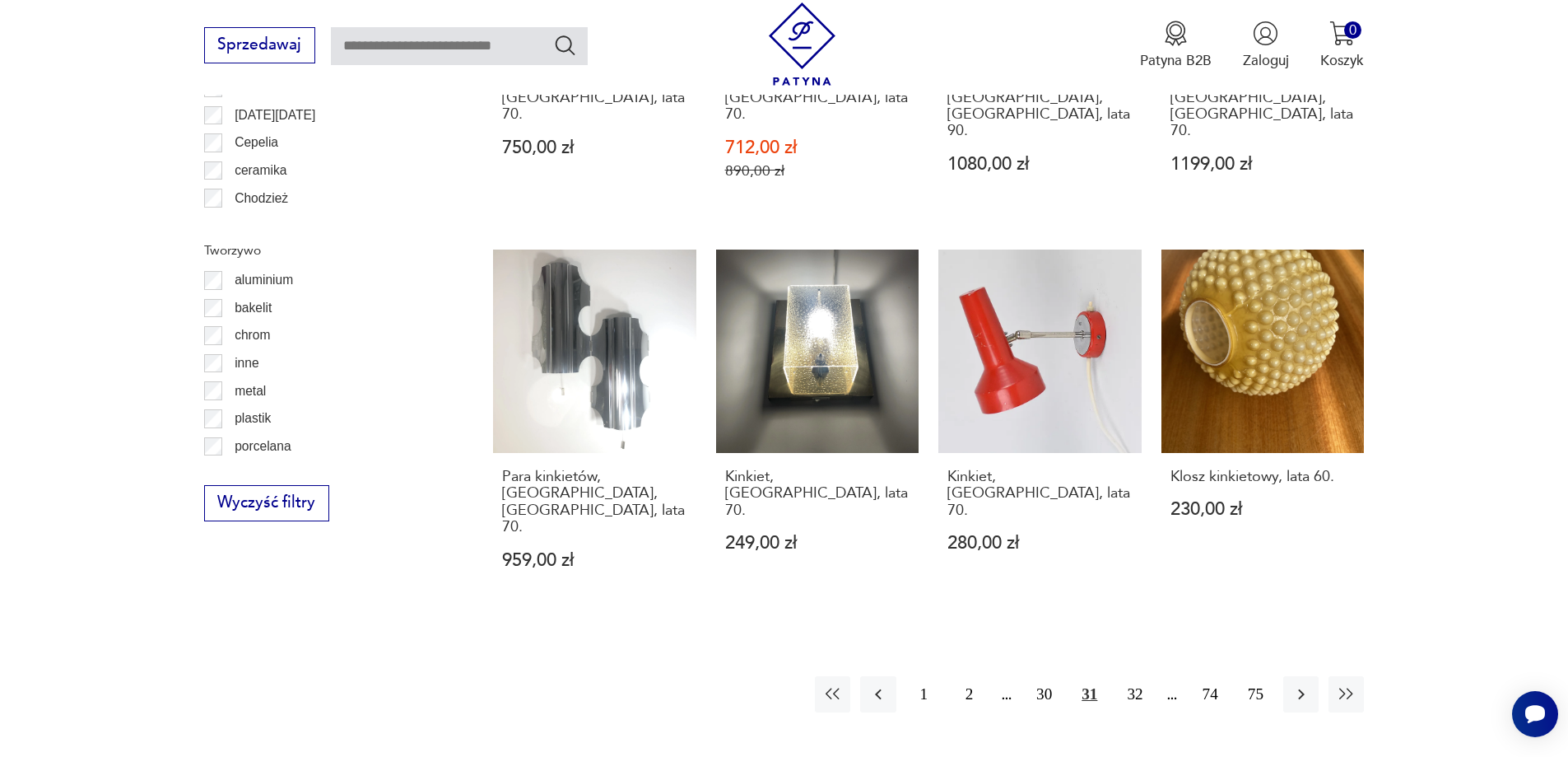
scroll to position [1806, 0]
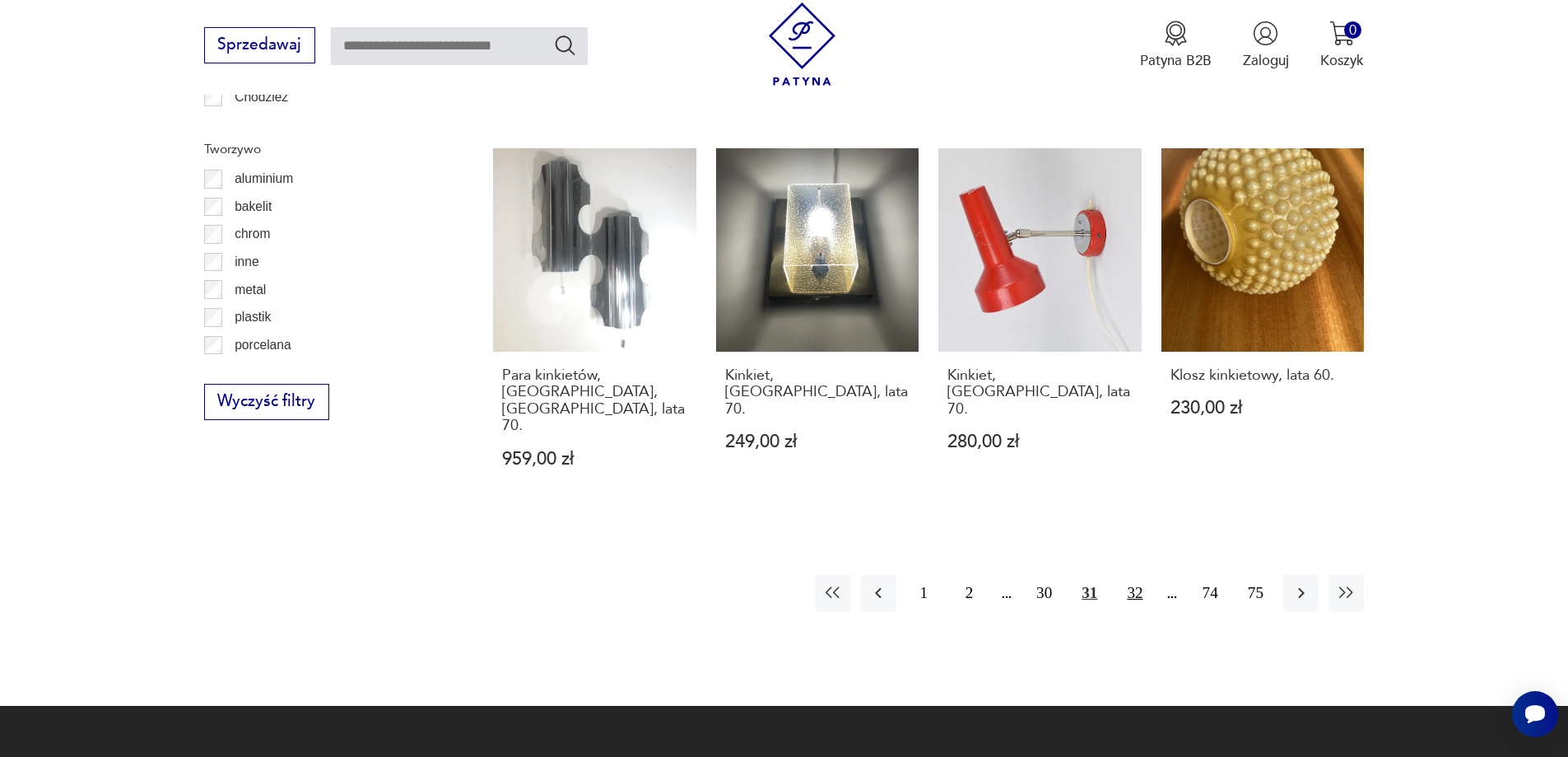
click at [1141, 575] on button "32" at bounding box center [1135, 592] width 35 height 35
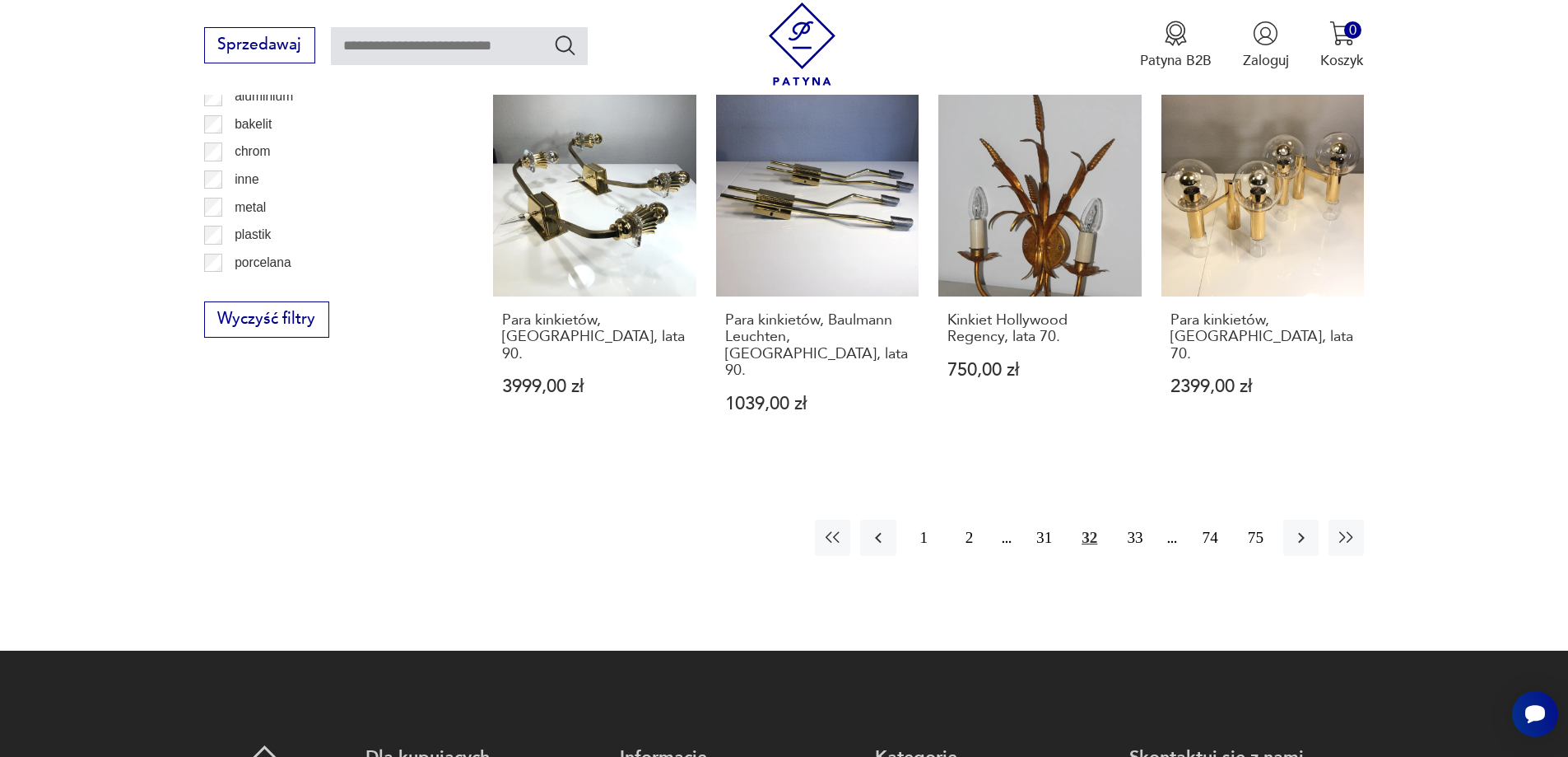
scroll to position [1724, 0]
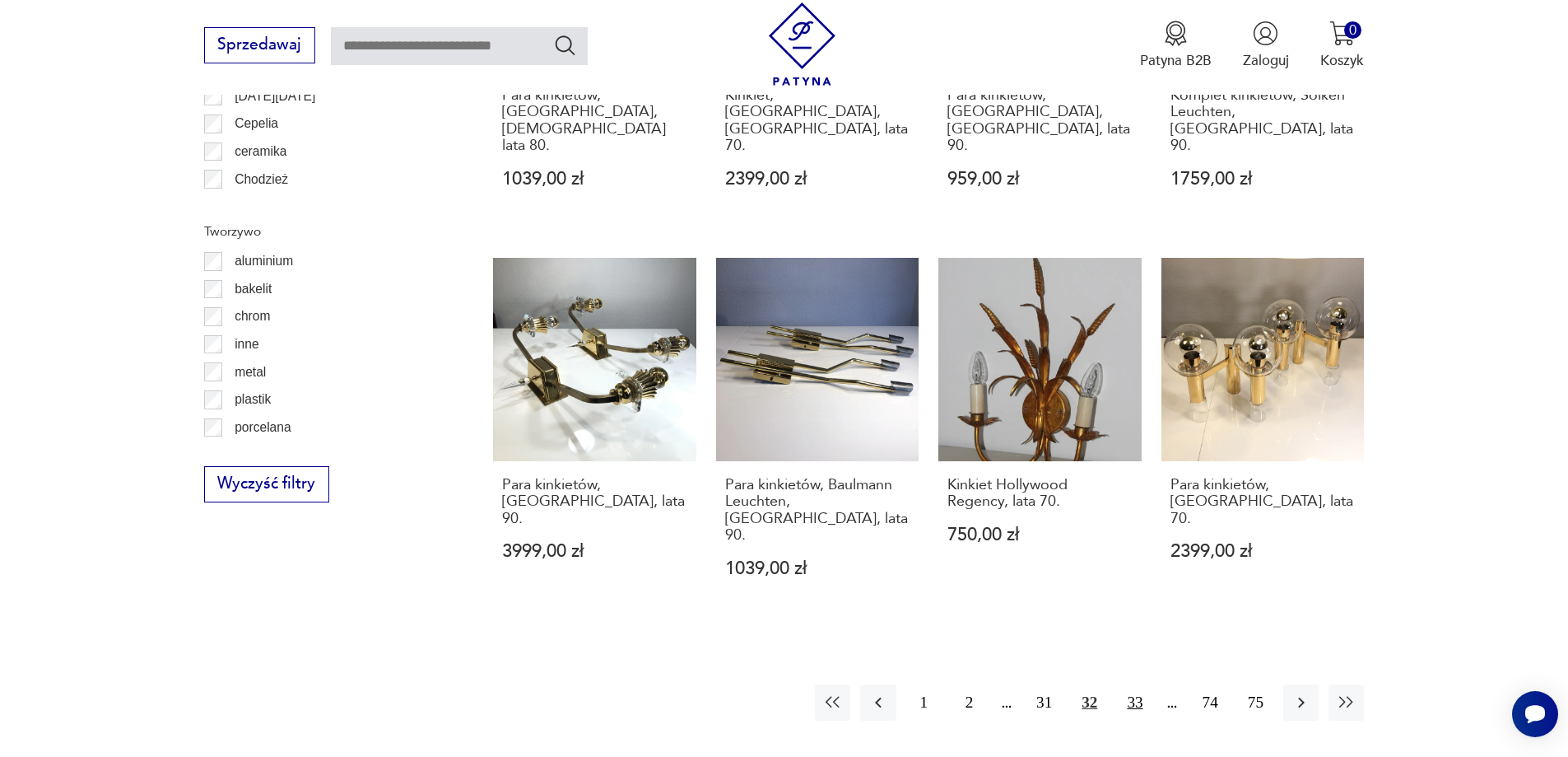
click at [1130, 684] on button "33" at bounding box center [1135, 701] width 35 height 35
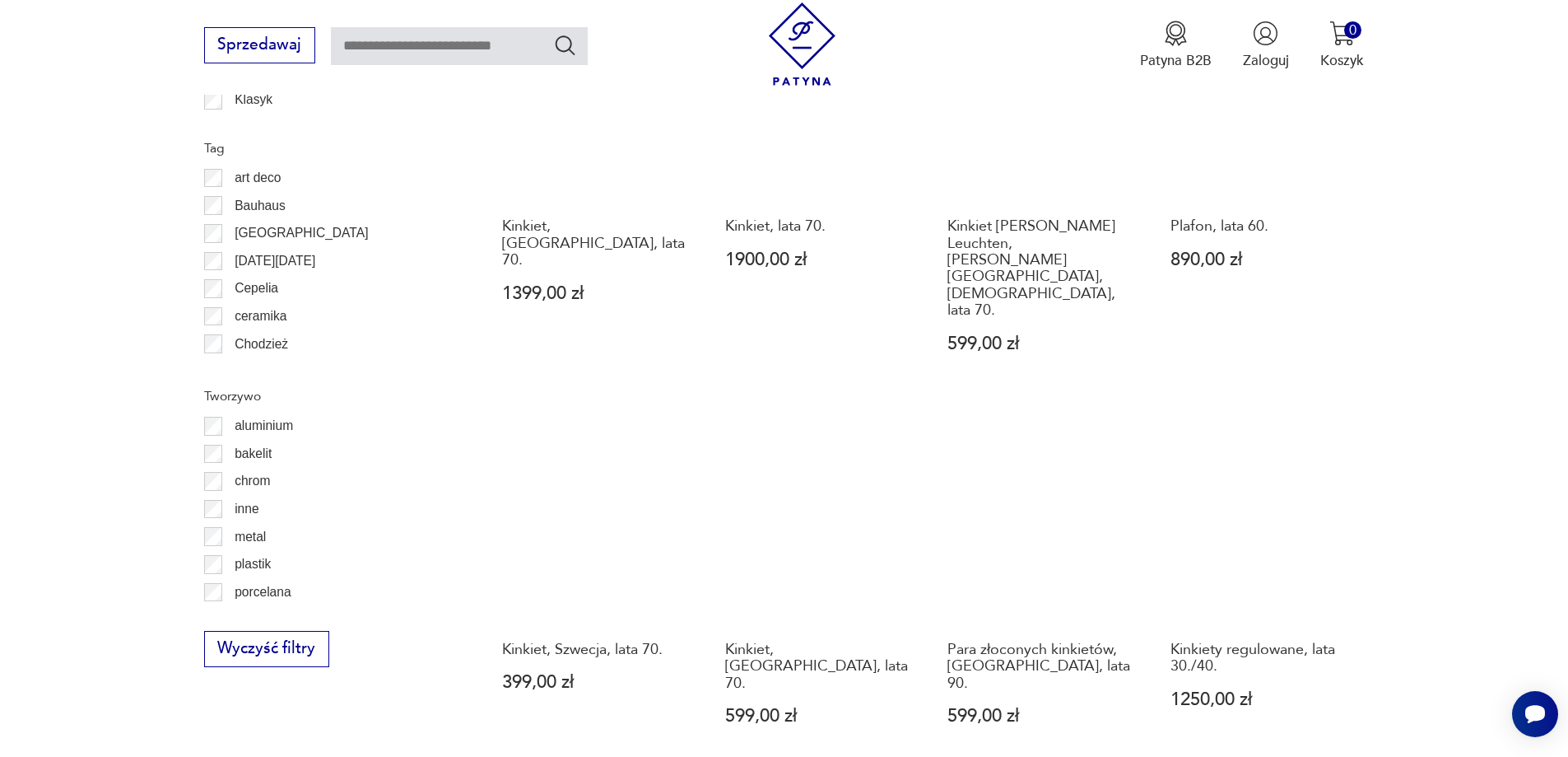
scroll to position [1724, 0]
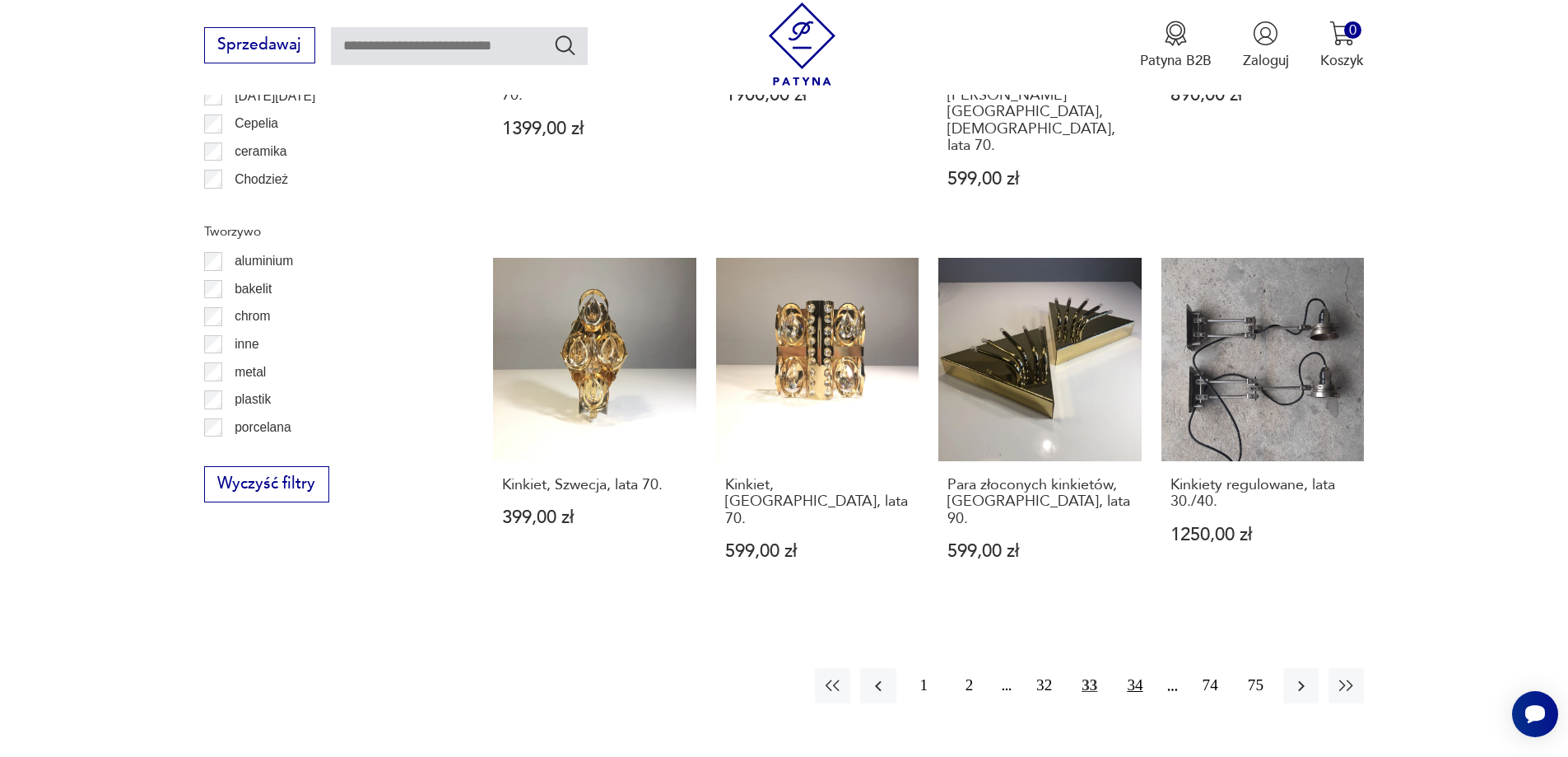
click at [1128, 668] on button "34" at bounding box center [1135, 685] width 35 height 35
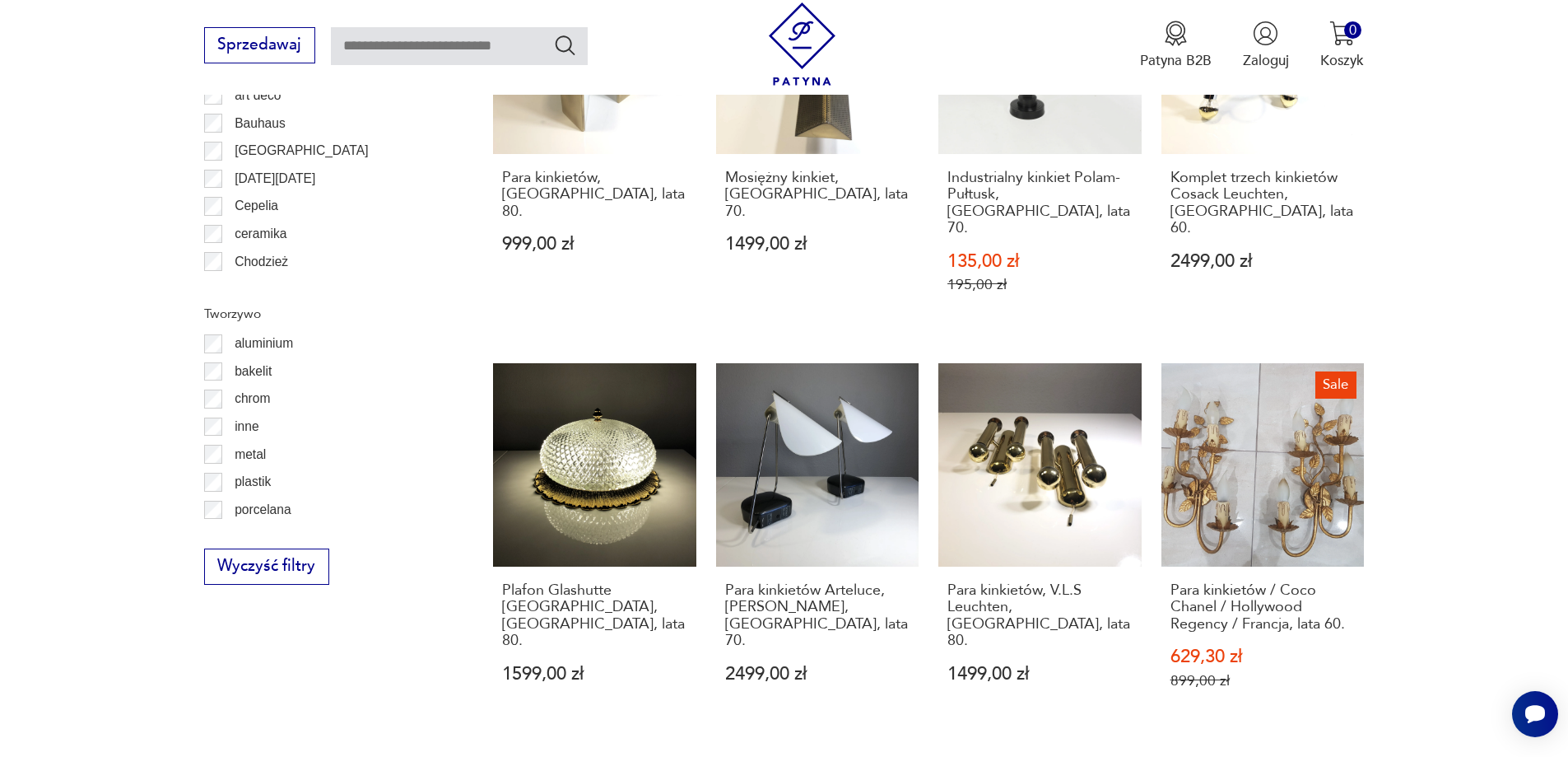
scroll to position [2136, 0]
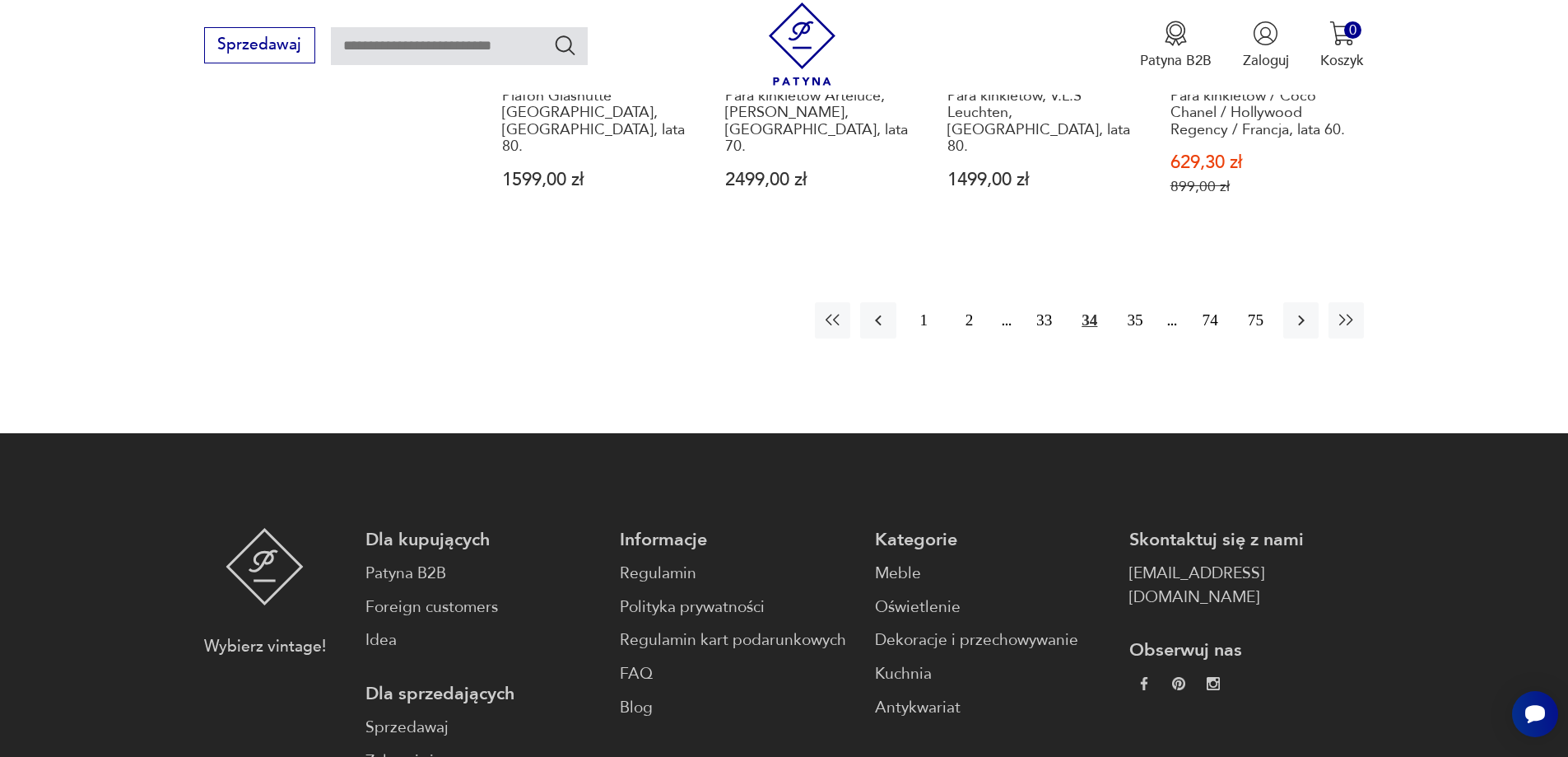
drag, startPoint x: 1139, startPoint y: 233, endPoint x: 1162, endPoint y: 232, distance: 23.0
click at [1137, 302] on button "35" at bounding box center [1135, 319] width 35 height 35
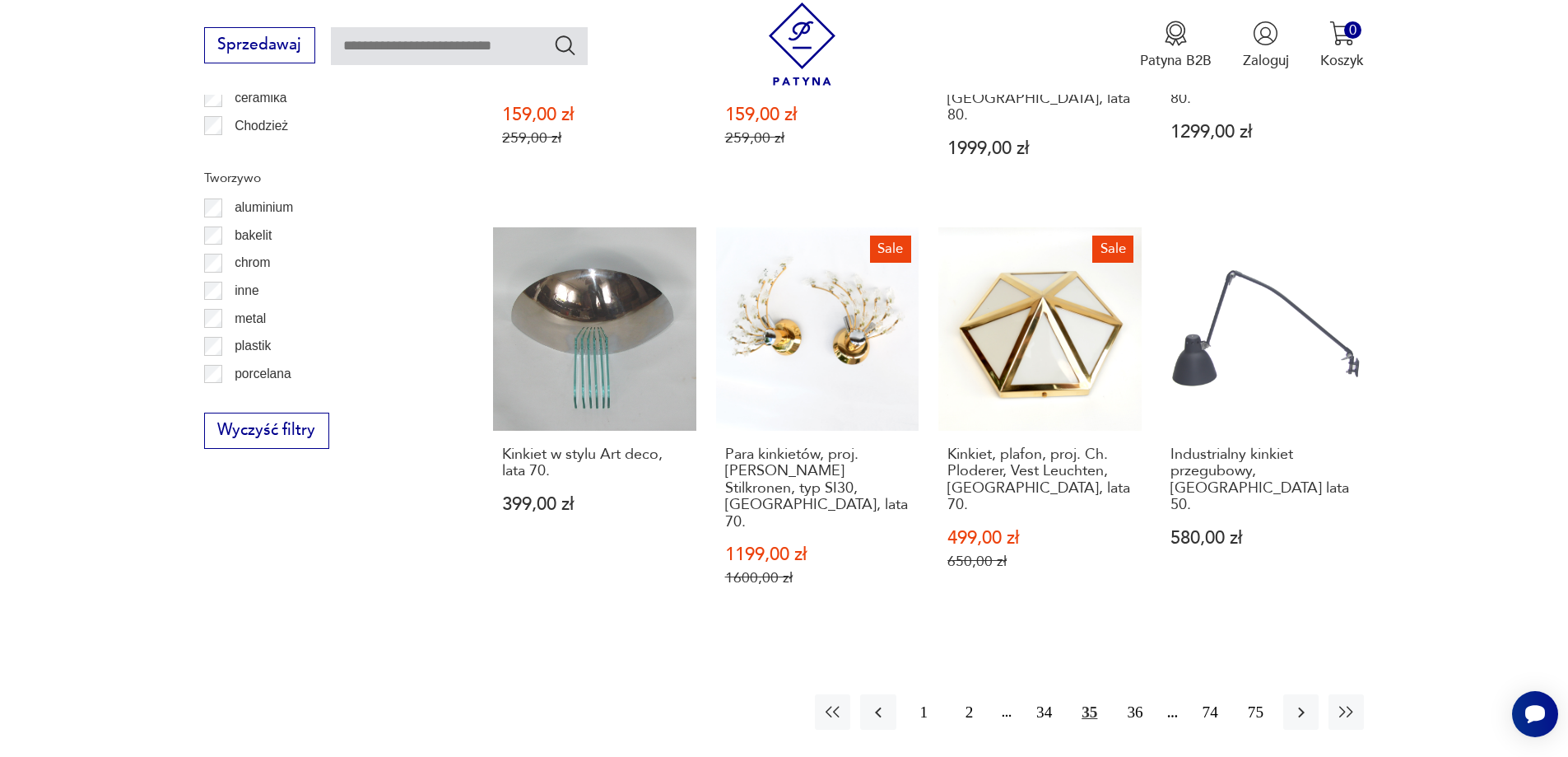
scroll to position [1806, 0]
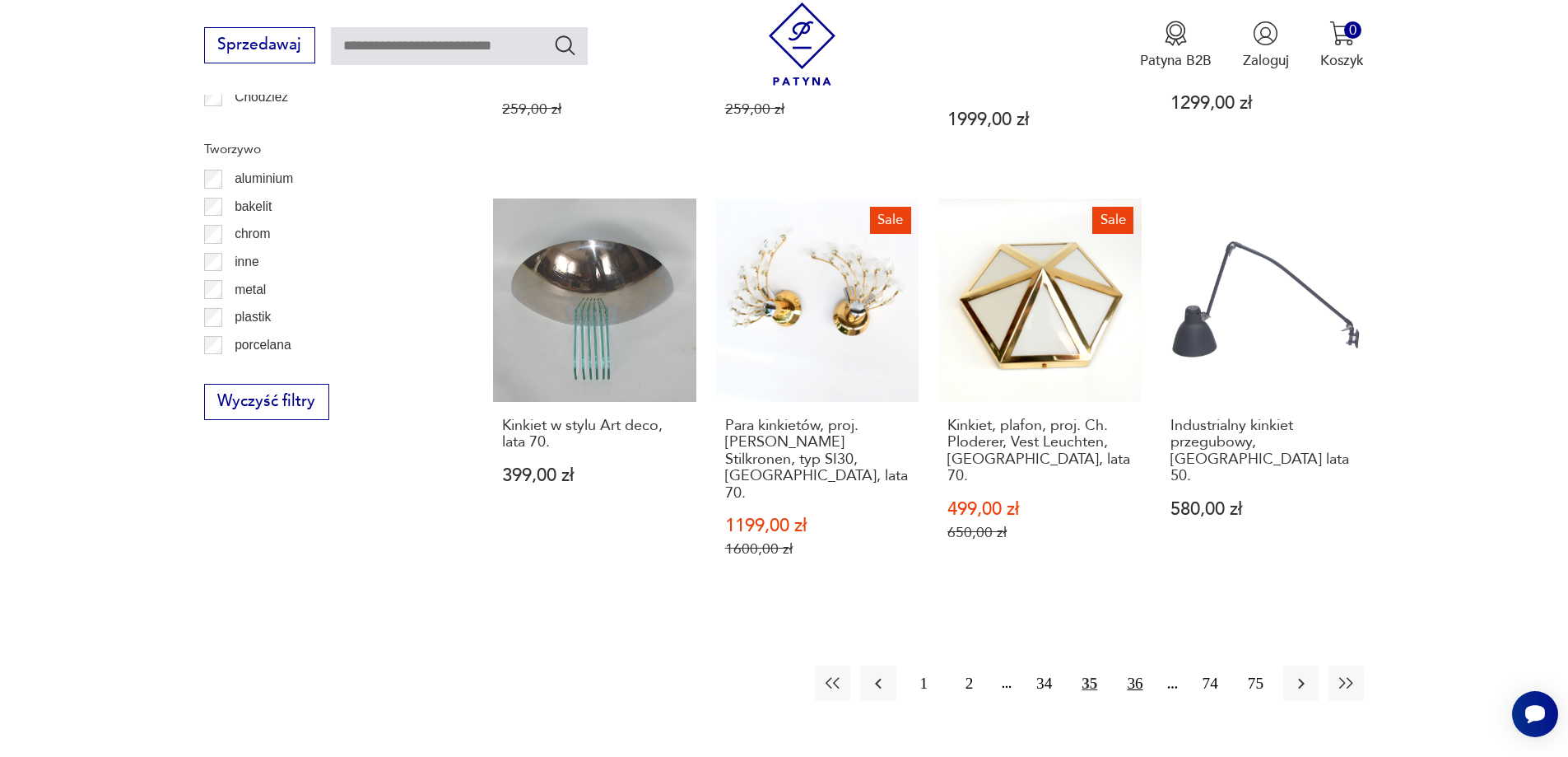
click at [1134, 665] on button "36" at bounding box center [1135, 682] width 35 height 35
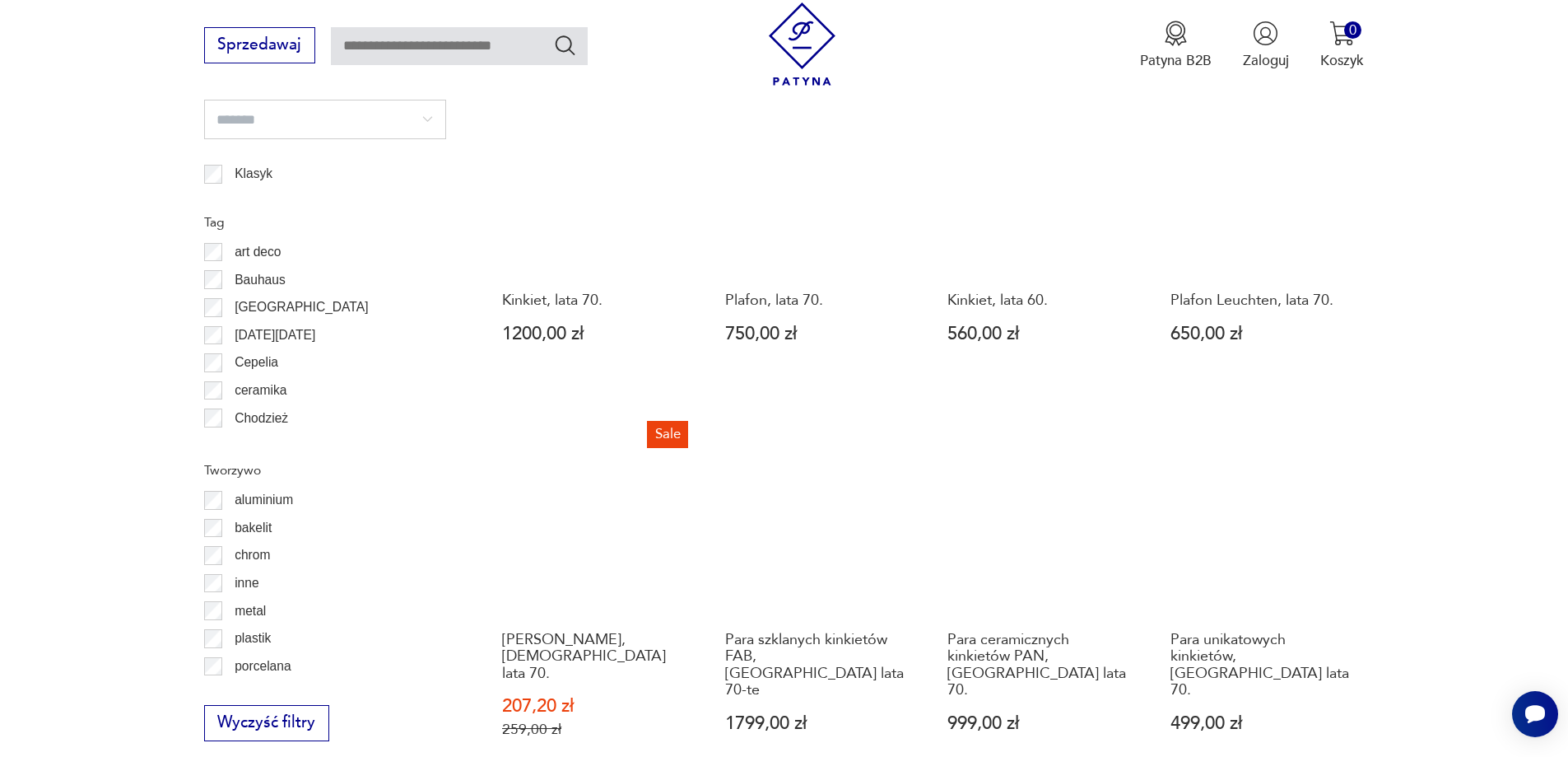
scroll to position [1642, 0]
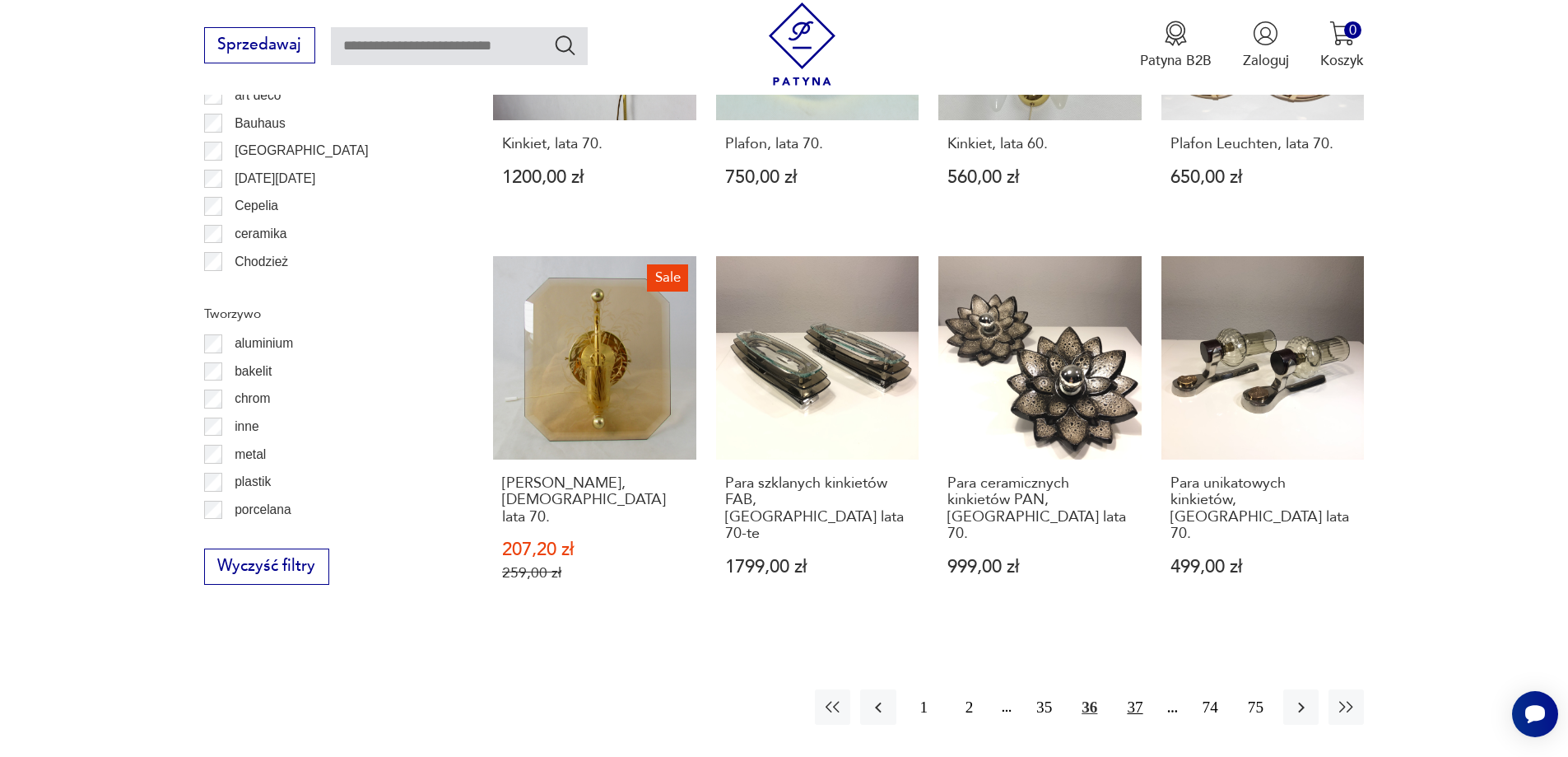
click at [1134, 689] on button "37" at bounding box center [1135, 707] width 35 height 35
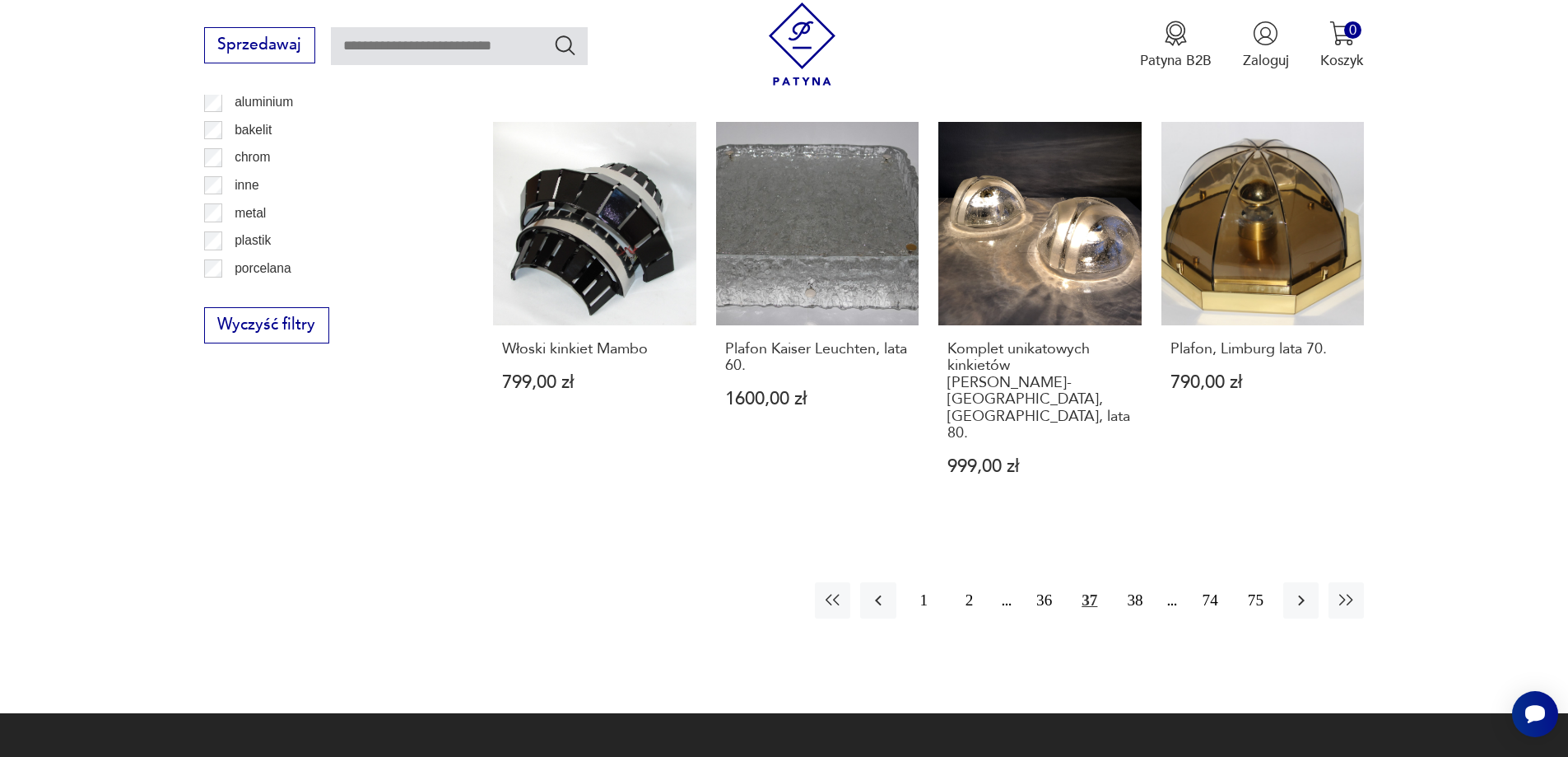
scroll to position [1889, 0]
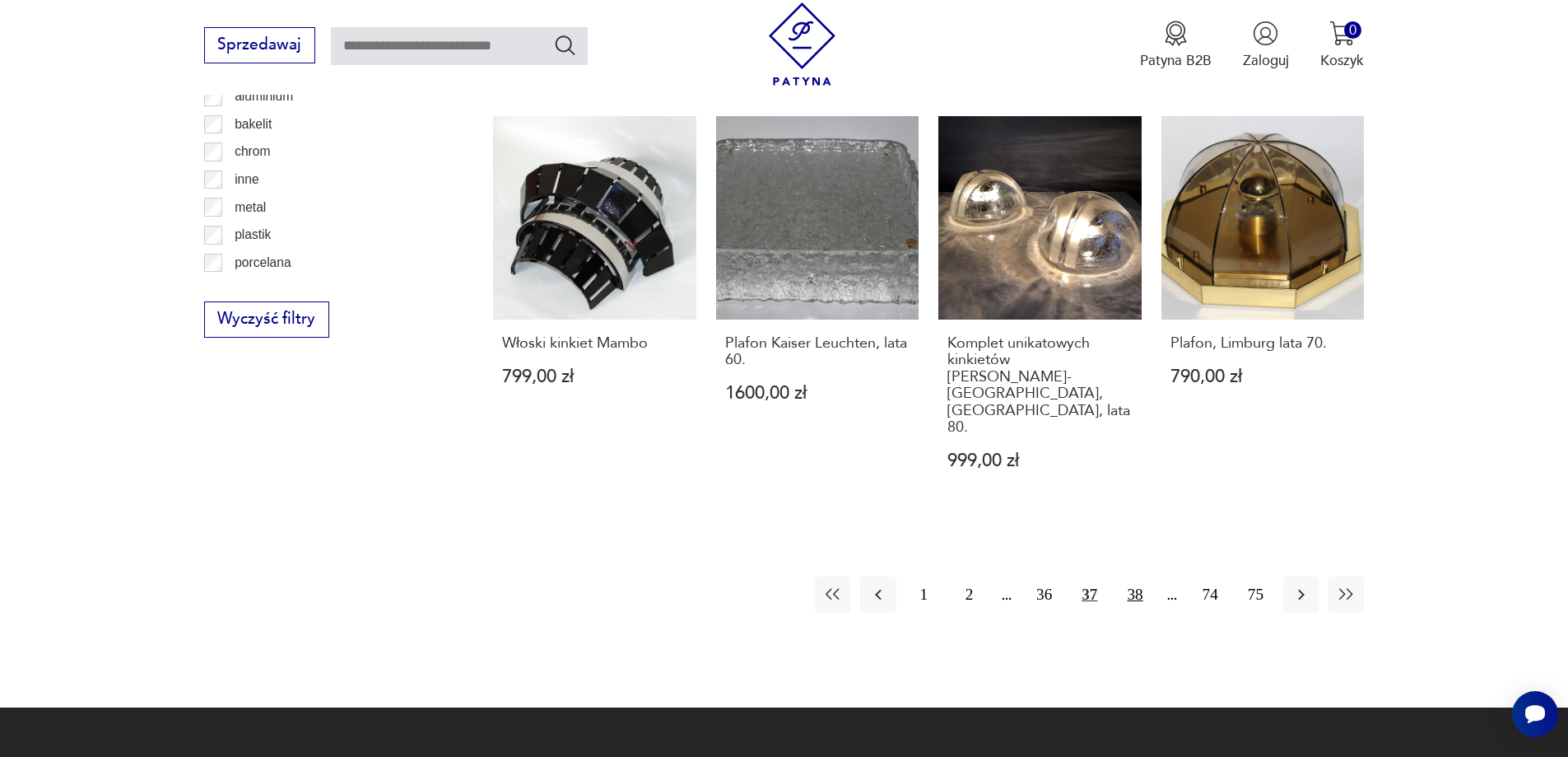
click at [1138, 576] on button "38" at bounding box center [1135, 593] width 35 height 35
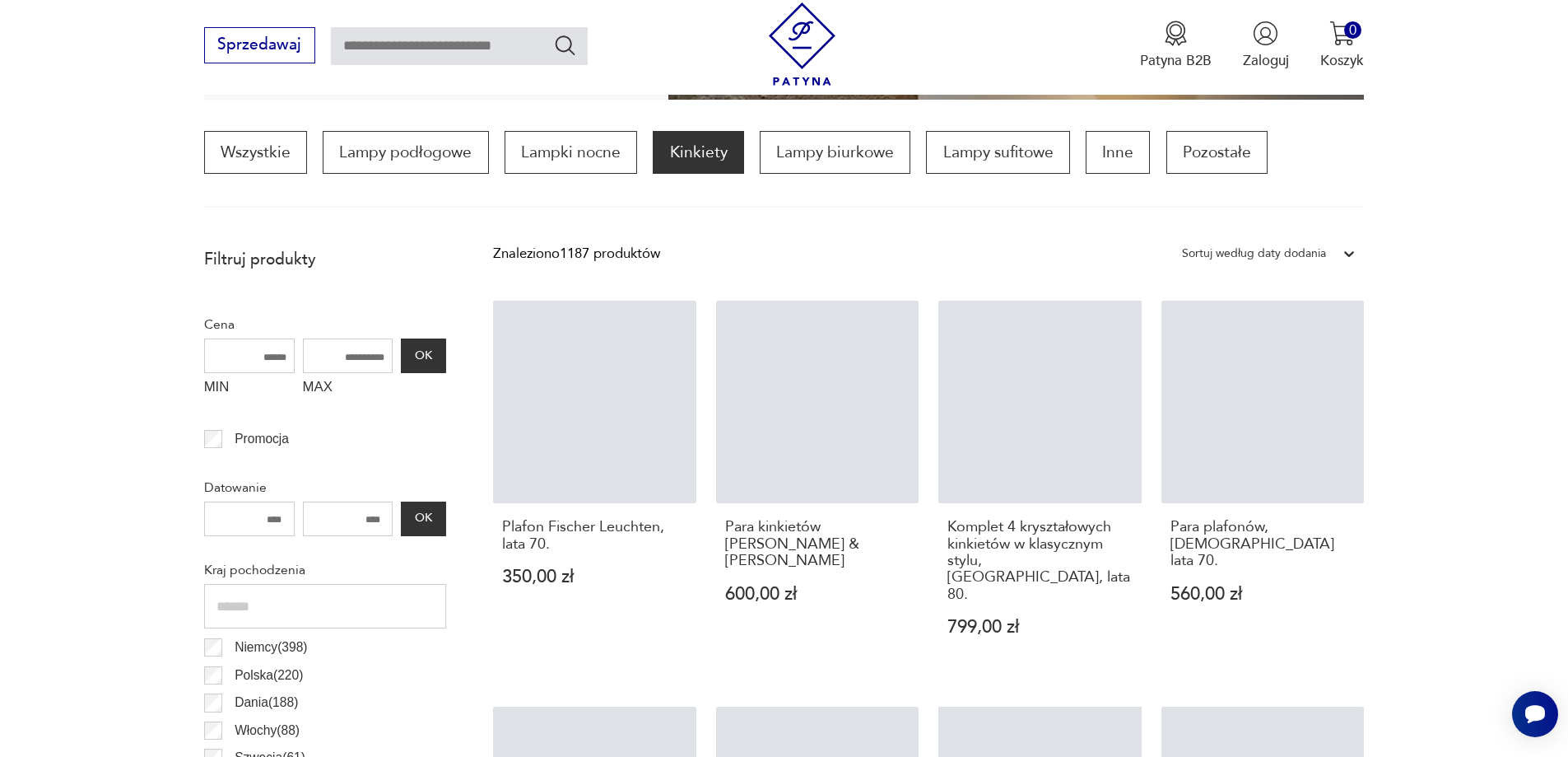
scroll to position [489, 0]
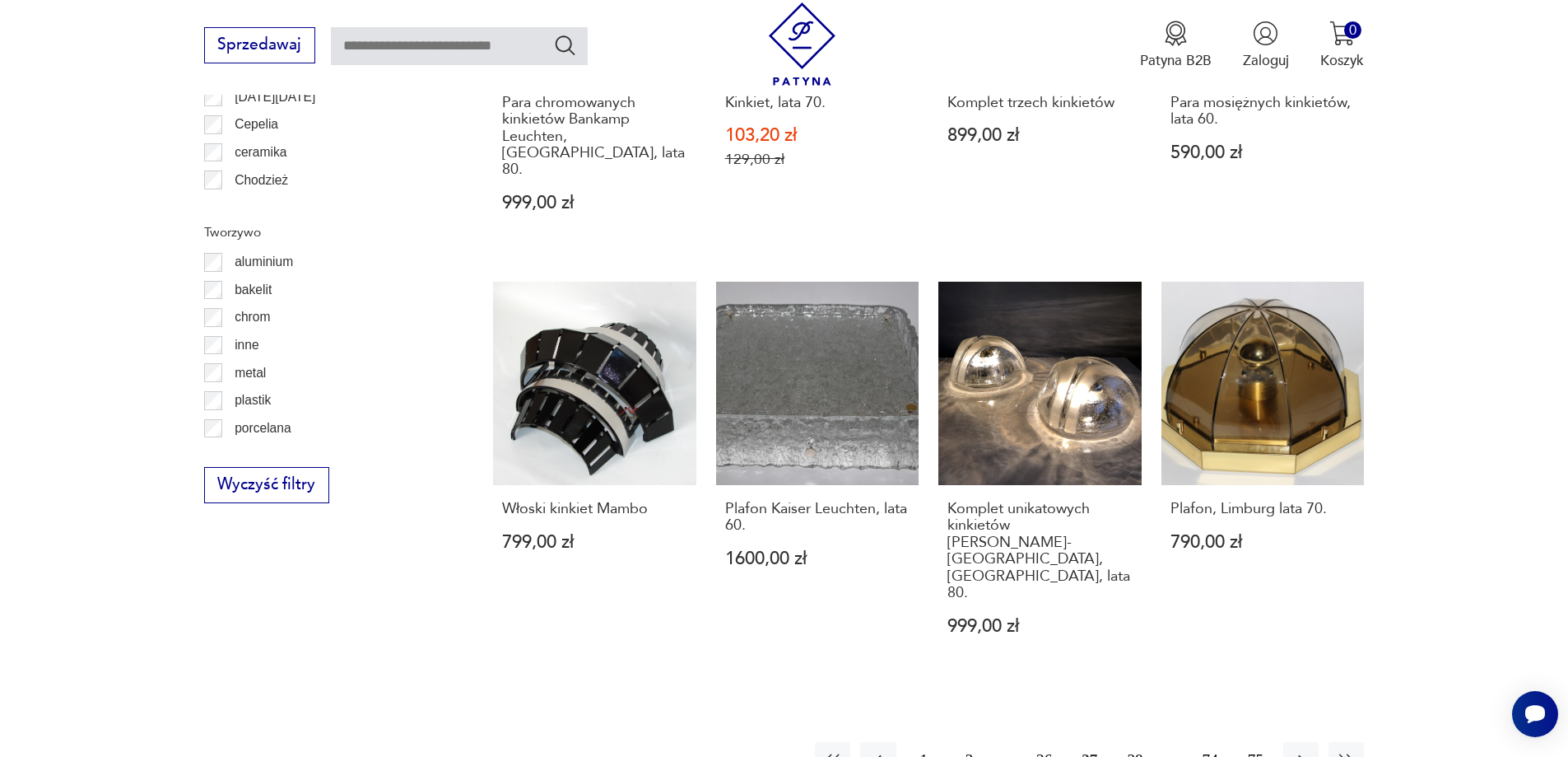
scroll to position [1724, 0]
click at [1131, 741] on button "38" at bounding box center [1135, 758] width 35 height 35
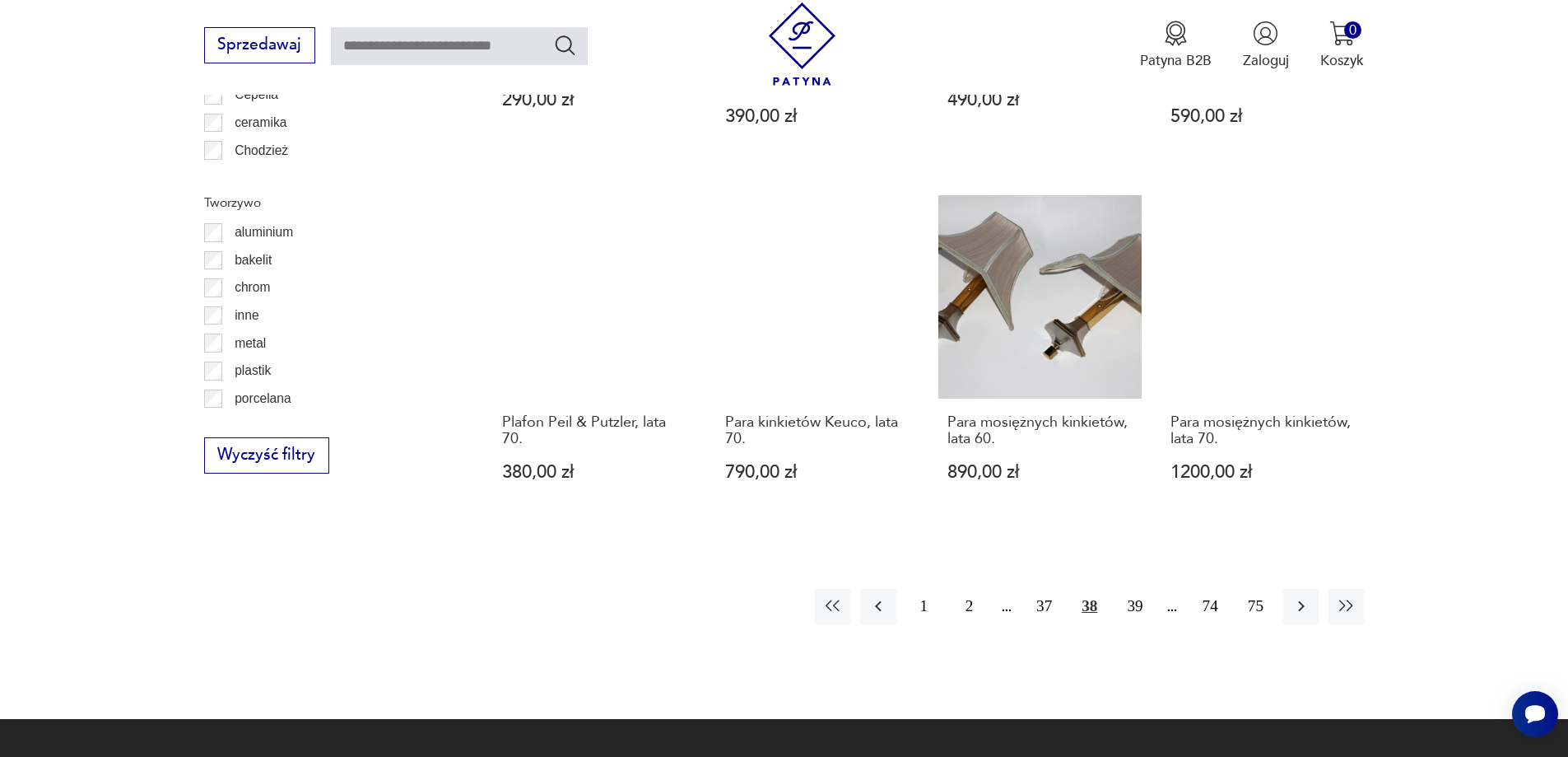
scroll to position [1724, 0]
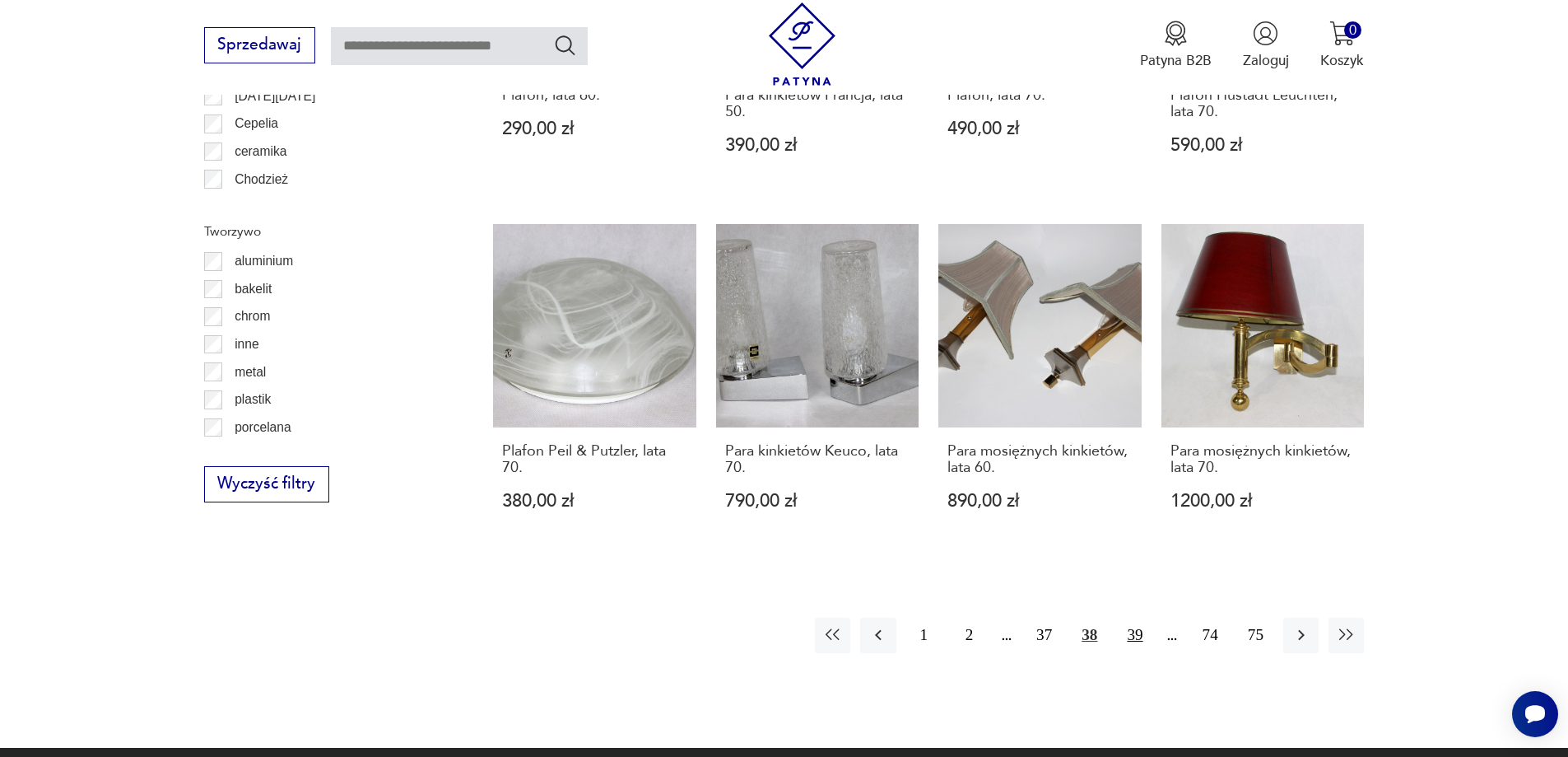
click at [1133, 617] on button "39" at bounding box center [1135, 634] width 35 height 35
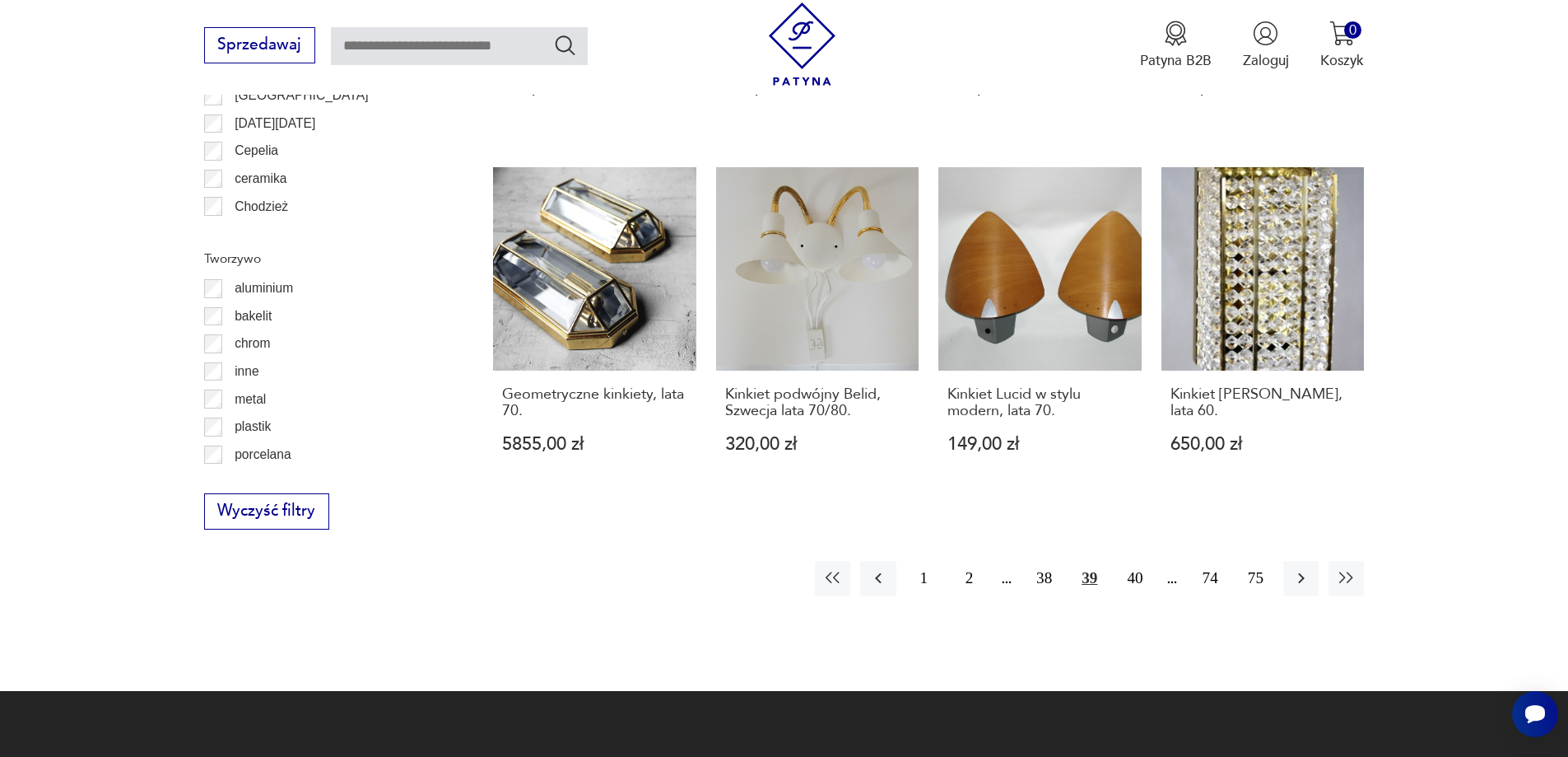
scroll to position [1806, 0]
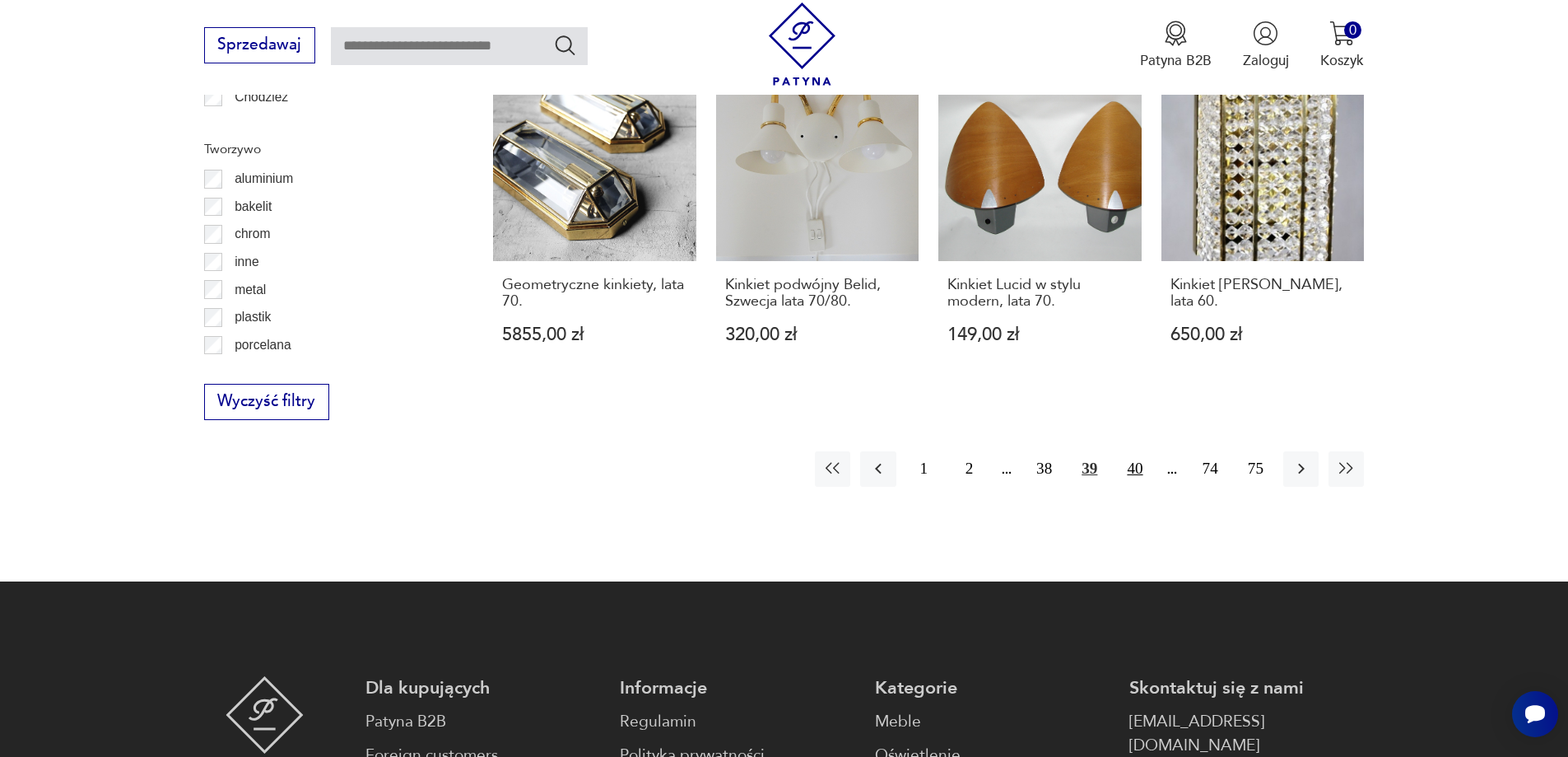
click at [1130, 453] on button "40" at bounding box center [1135, 469] width 35 height 35
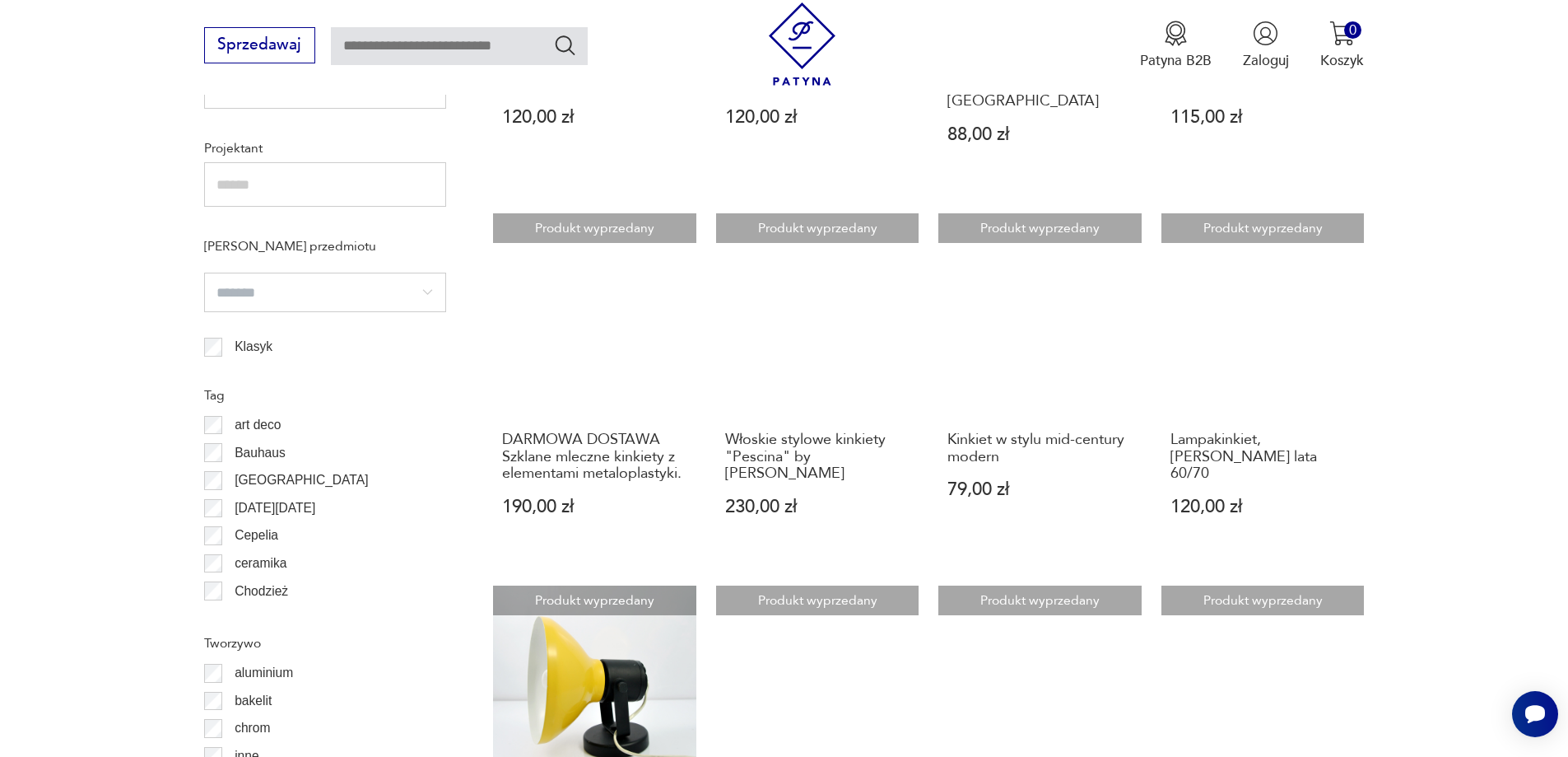
scroll to position [1724, 0]
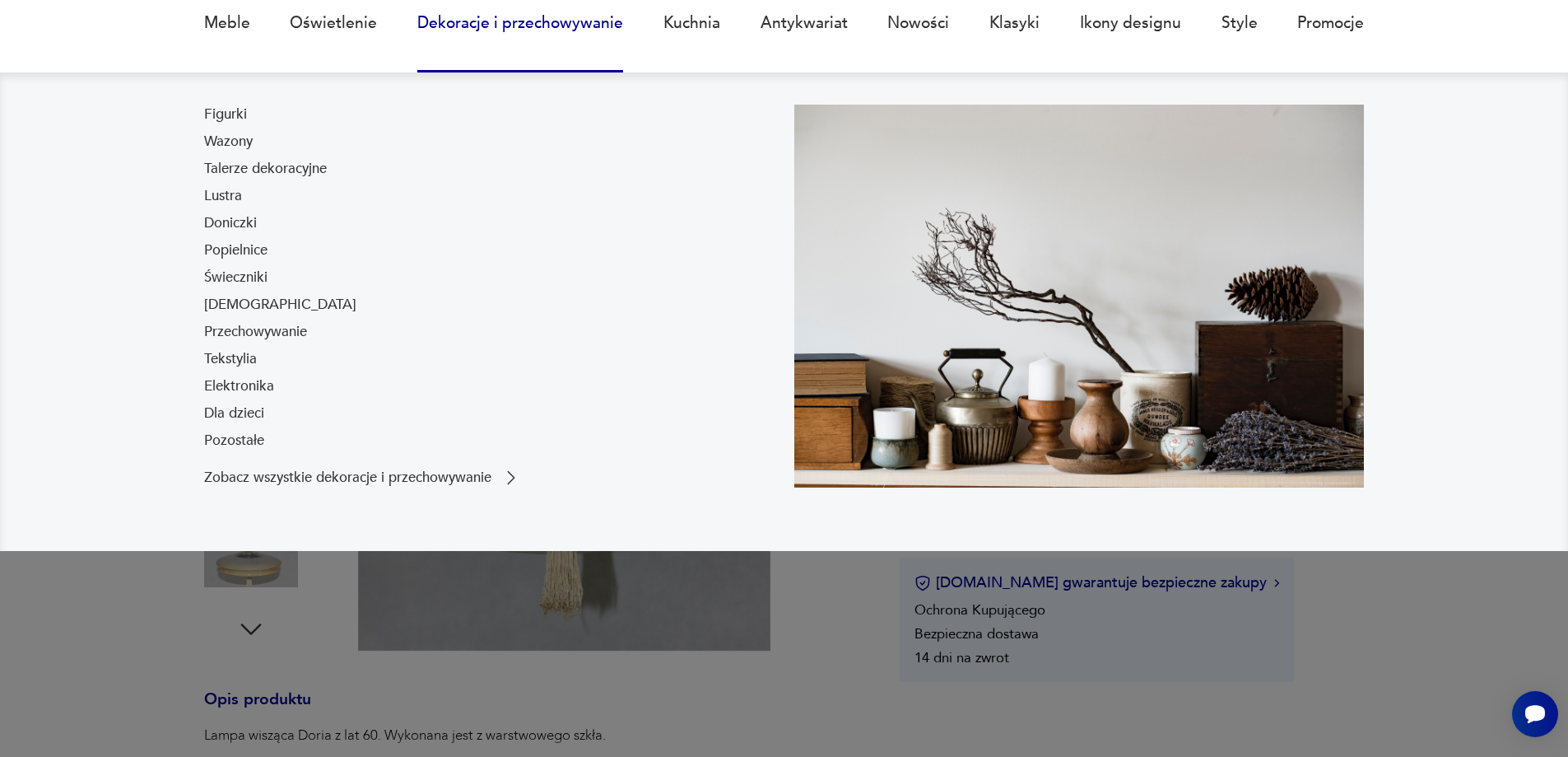
scroll to position [165, 0]
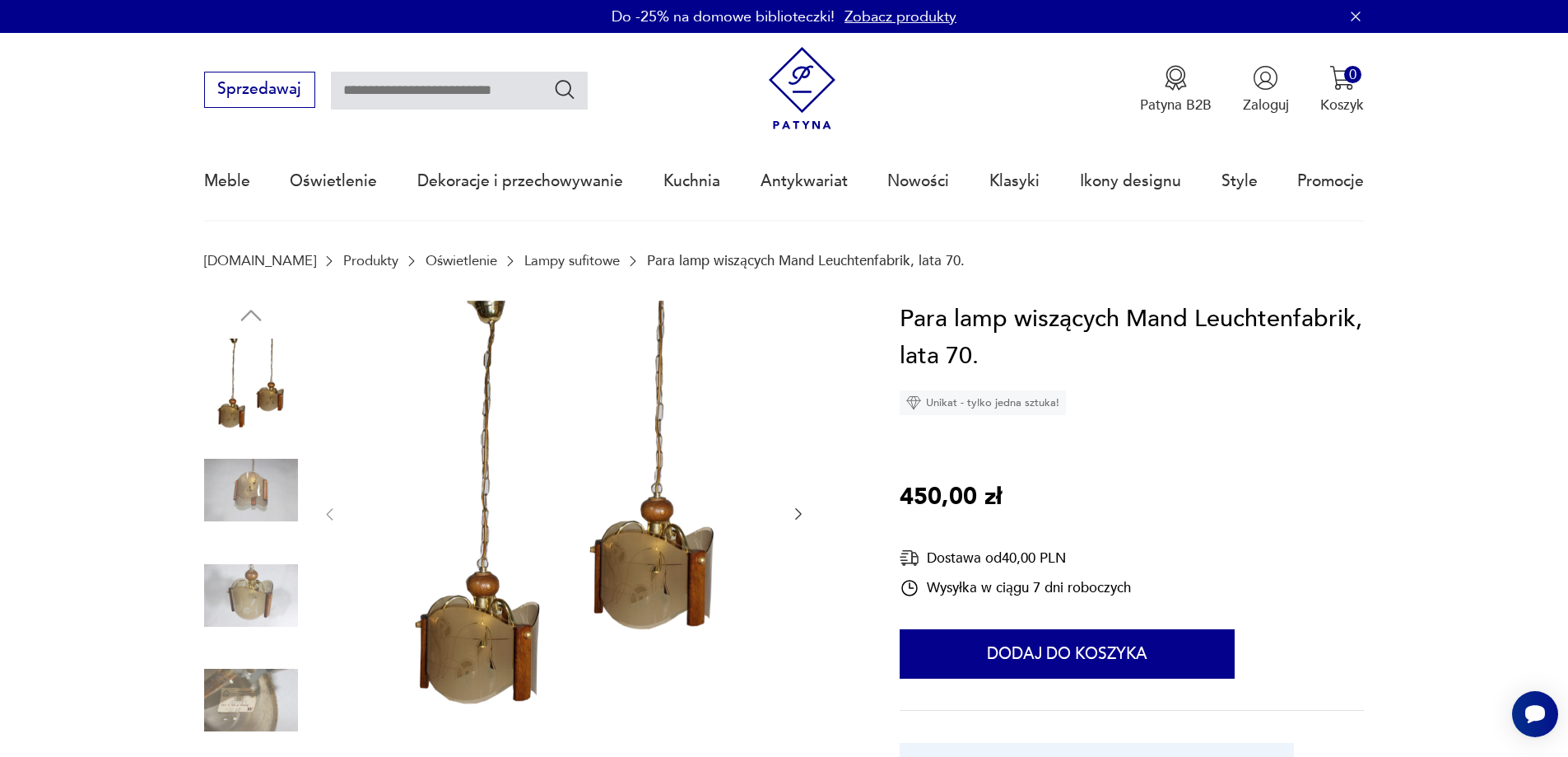
click at [795, 511] on icon "button" at bounding box center [798, 514] width 16 height 16
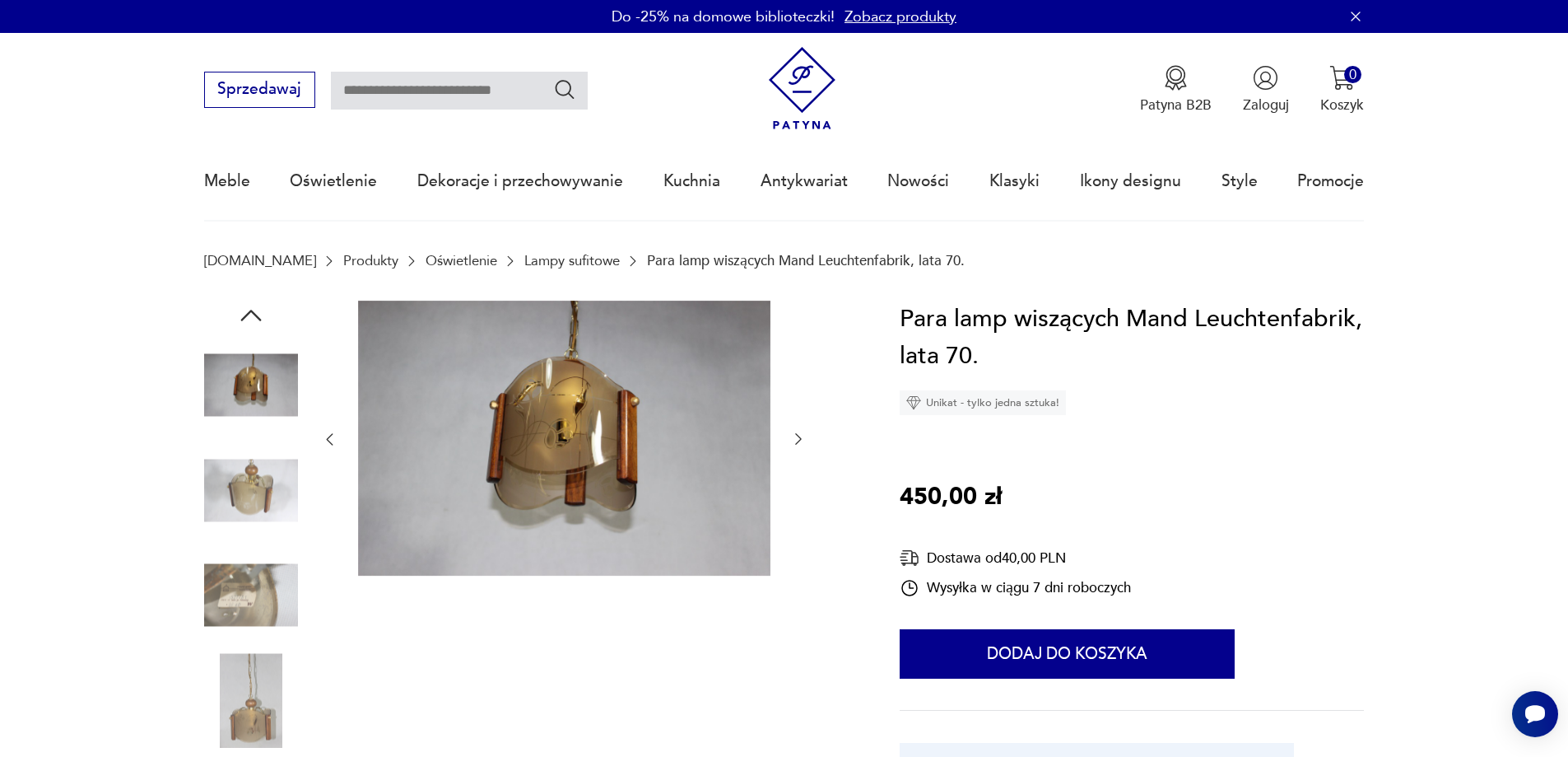
click at [793, 438] on icon "button" at bounding box center [798, 439] width 16 height 16
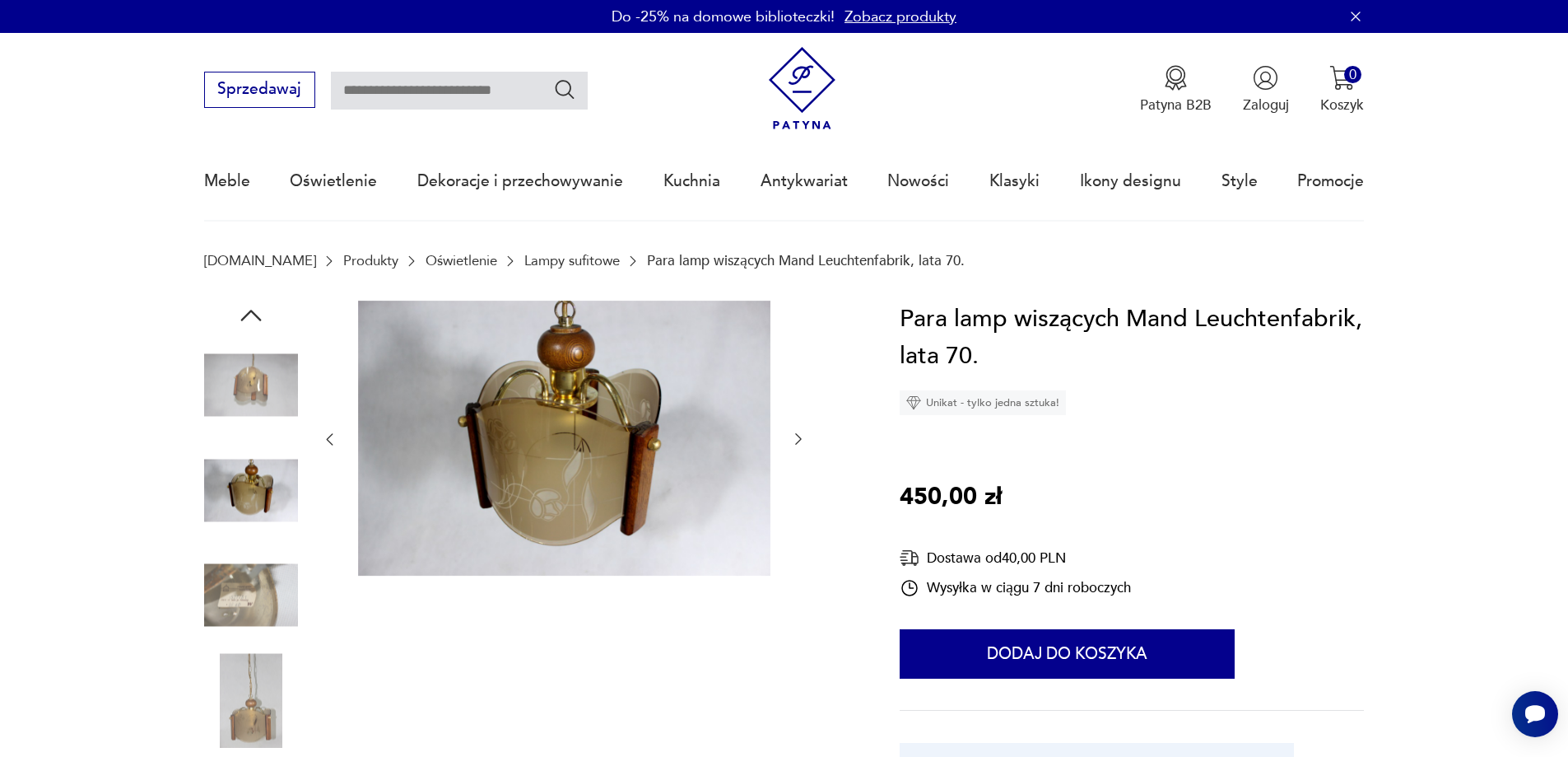
click at [794, 436] on icon "button" at bounding box center [798, 439] width 16 height 16
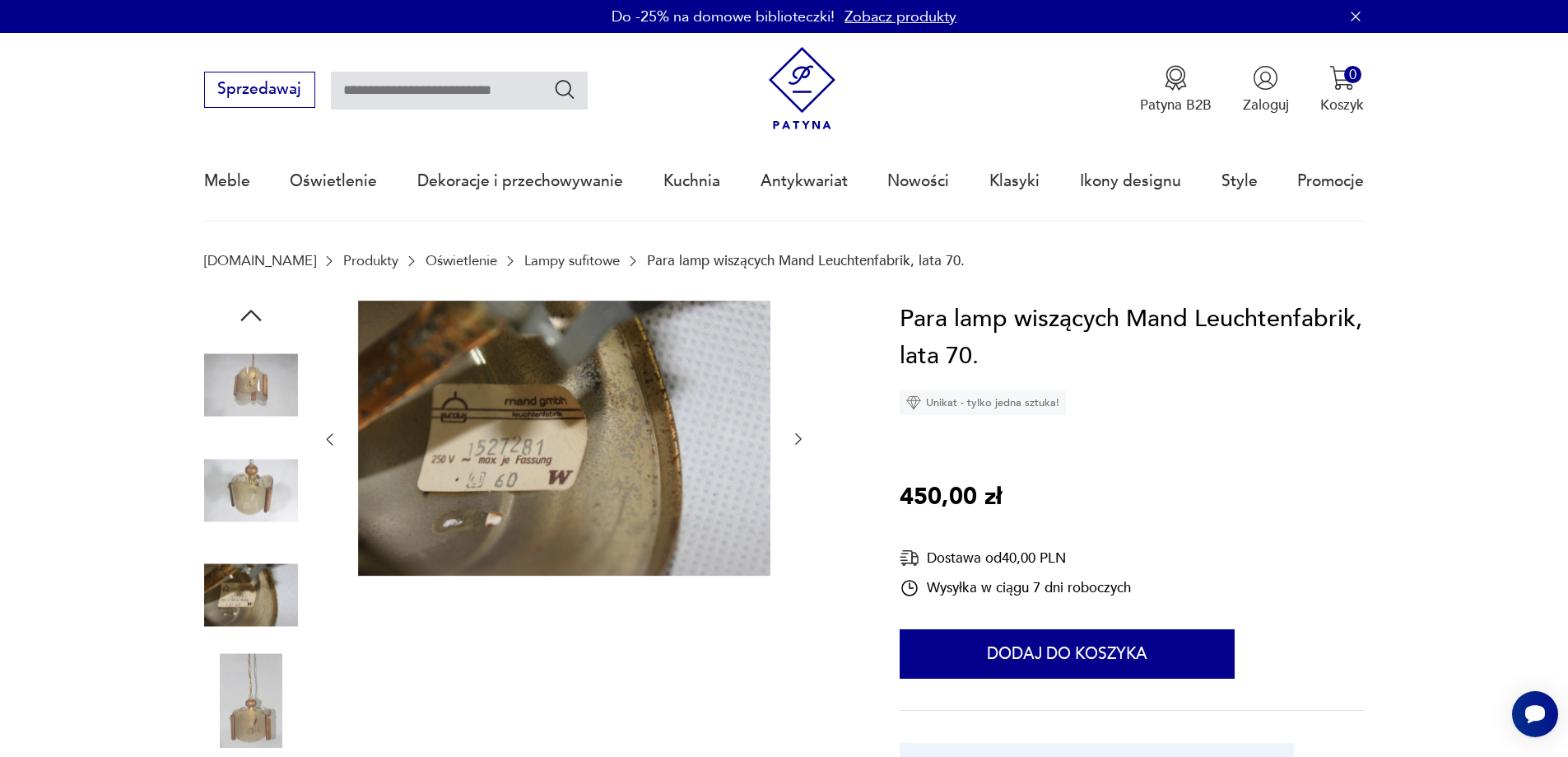
click at [794, 436] on icon "button" at bounding box center [798, 439] width 16 height 16
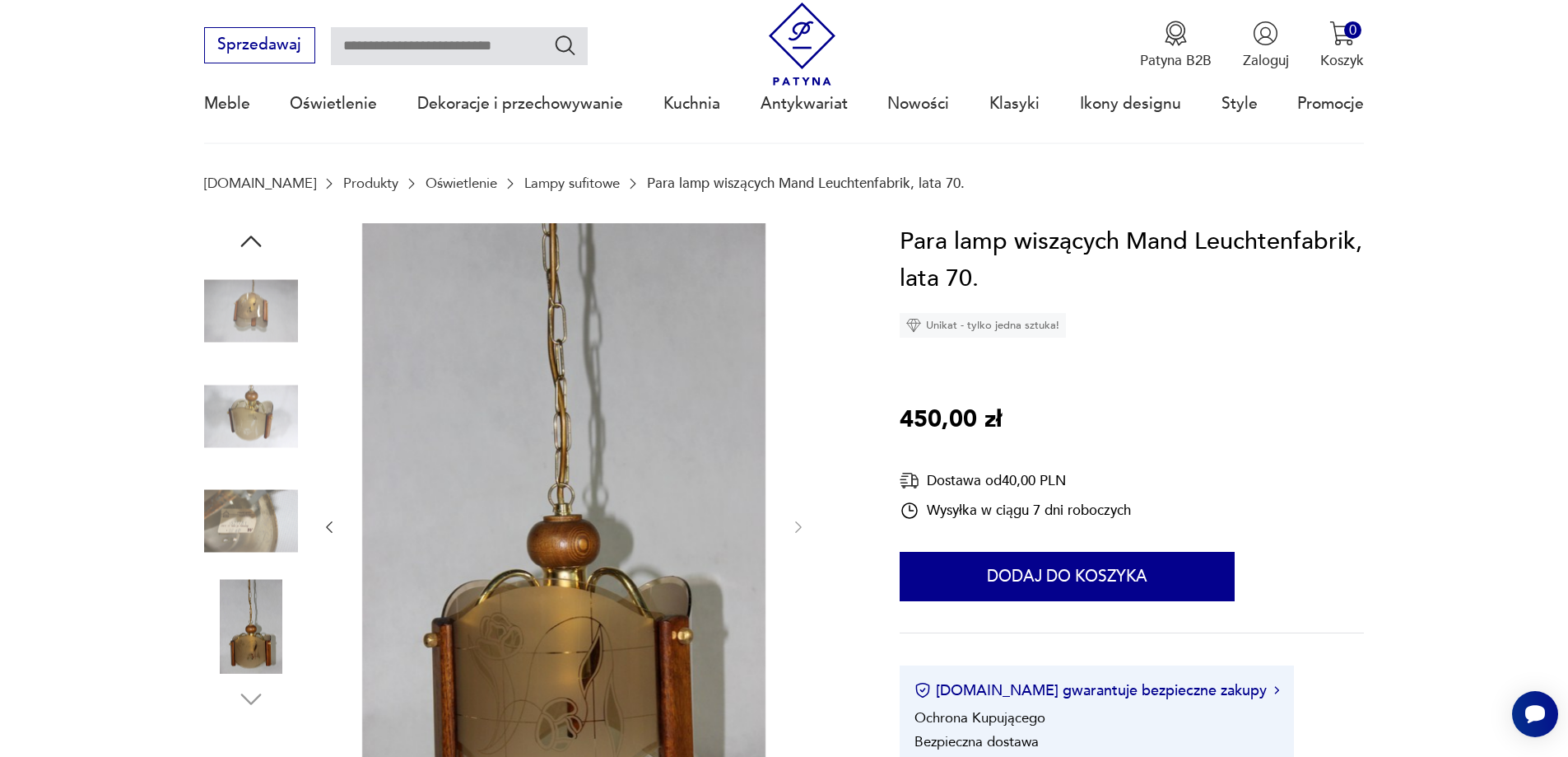
scroll to position [165, 0]
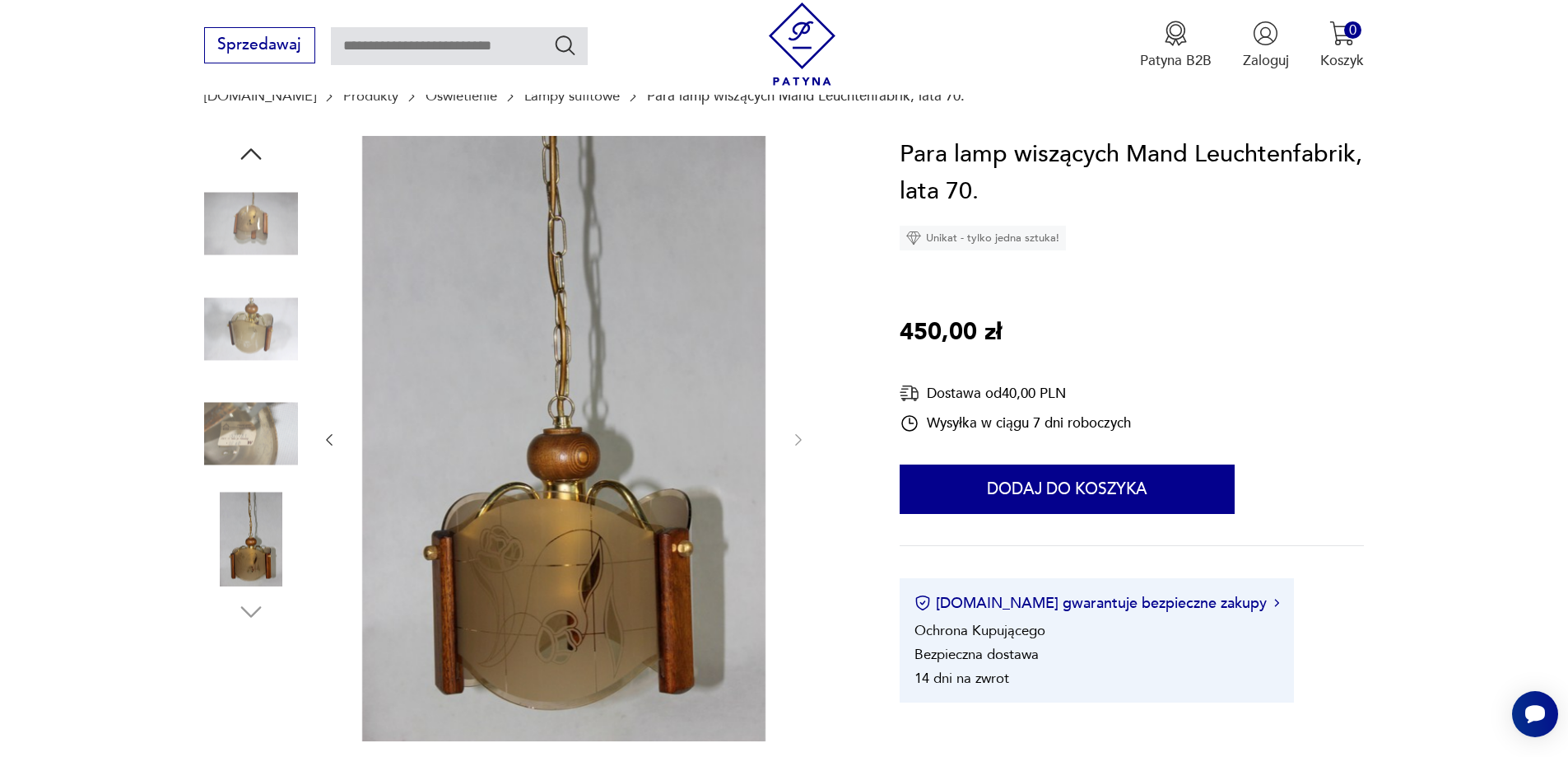
click at [242, 319] on img at bounding box center [251, 328] width 94 height 94
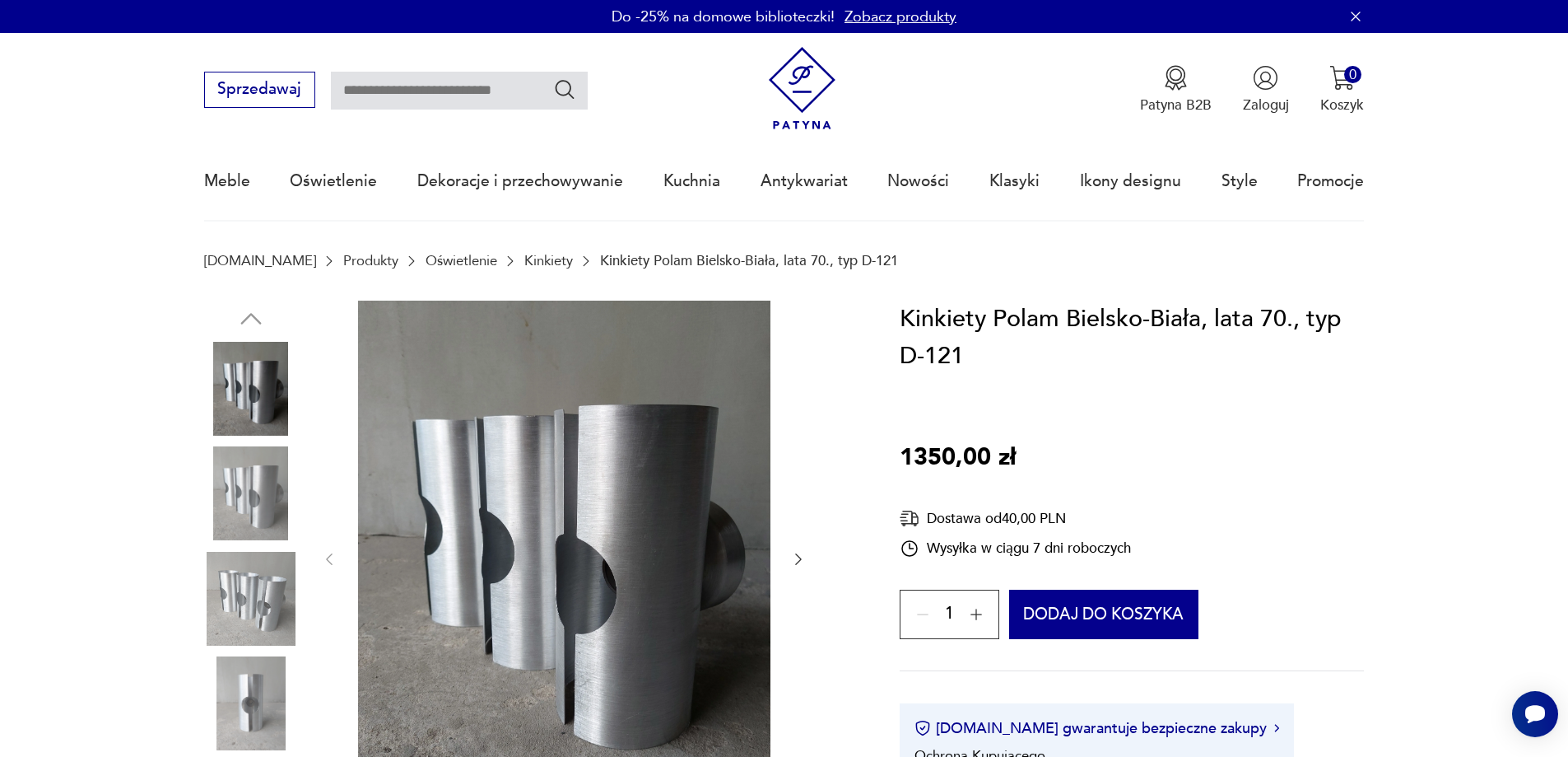
click at [798, 556] on icon "button" at bounding box center [798, 559] width 6 height 12
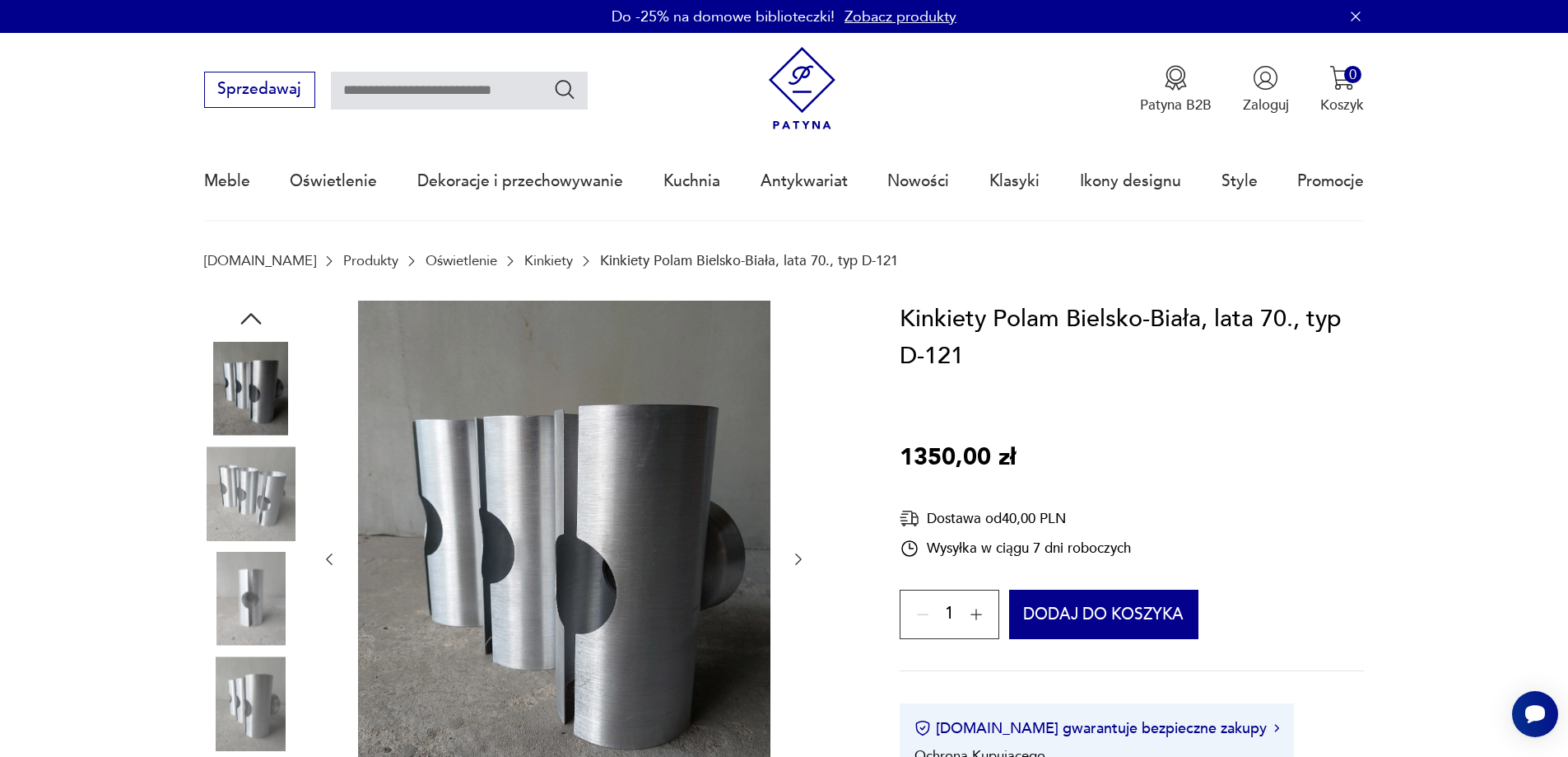
click at [798, 554] on icon "button" at bounding box center [798, 559] width 16 height 16
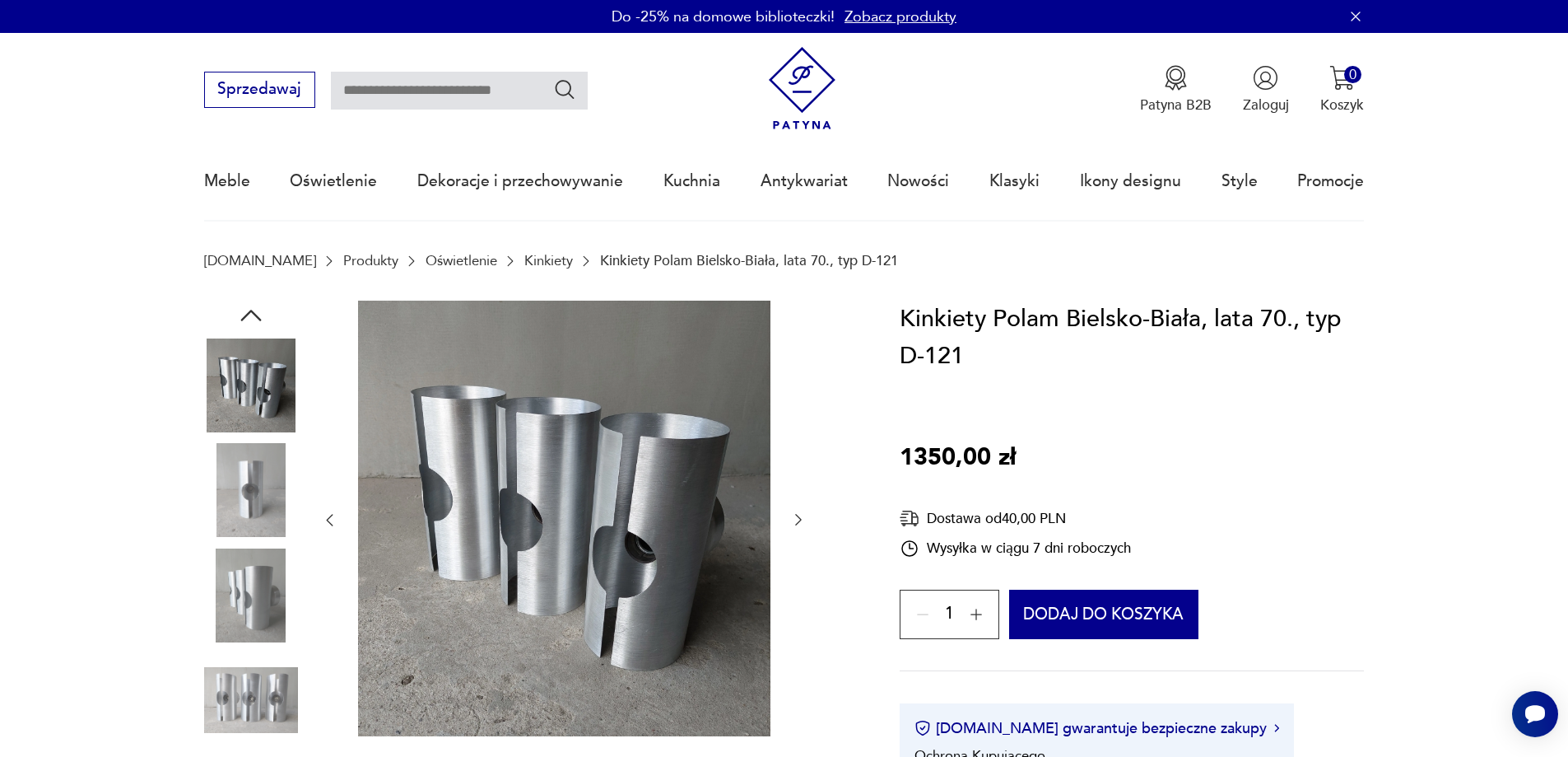
click at [798, 553] on div at bounding box center [563, 520] width 486 height 440
click at [797, 515] on icon "button" at bounding box center [798, 520] width 6 height 12
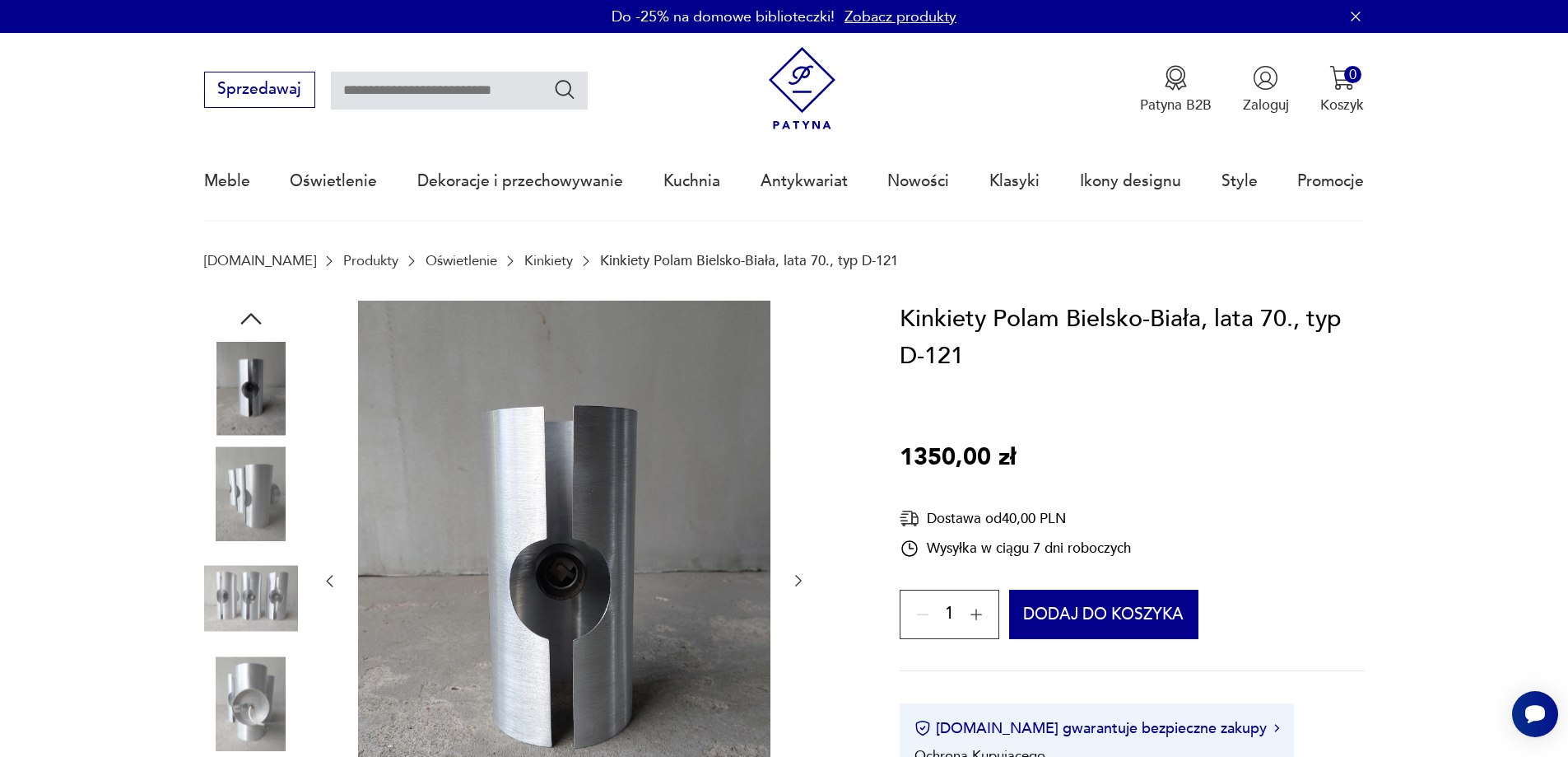
scroll to position [494, 0]
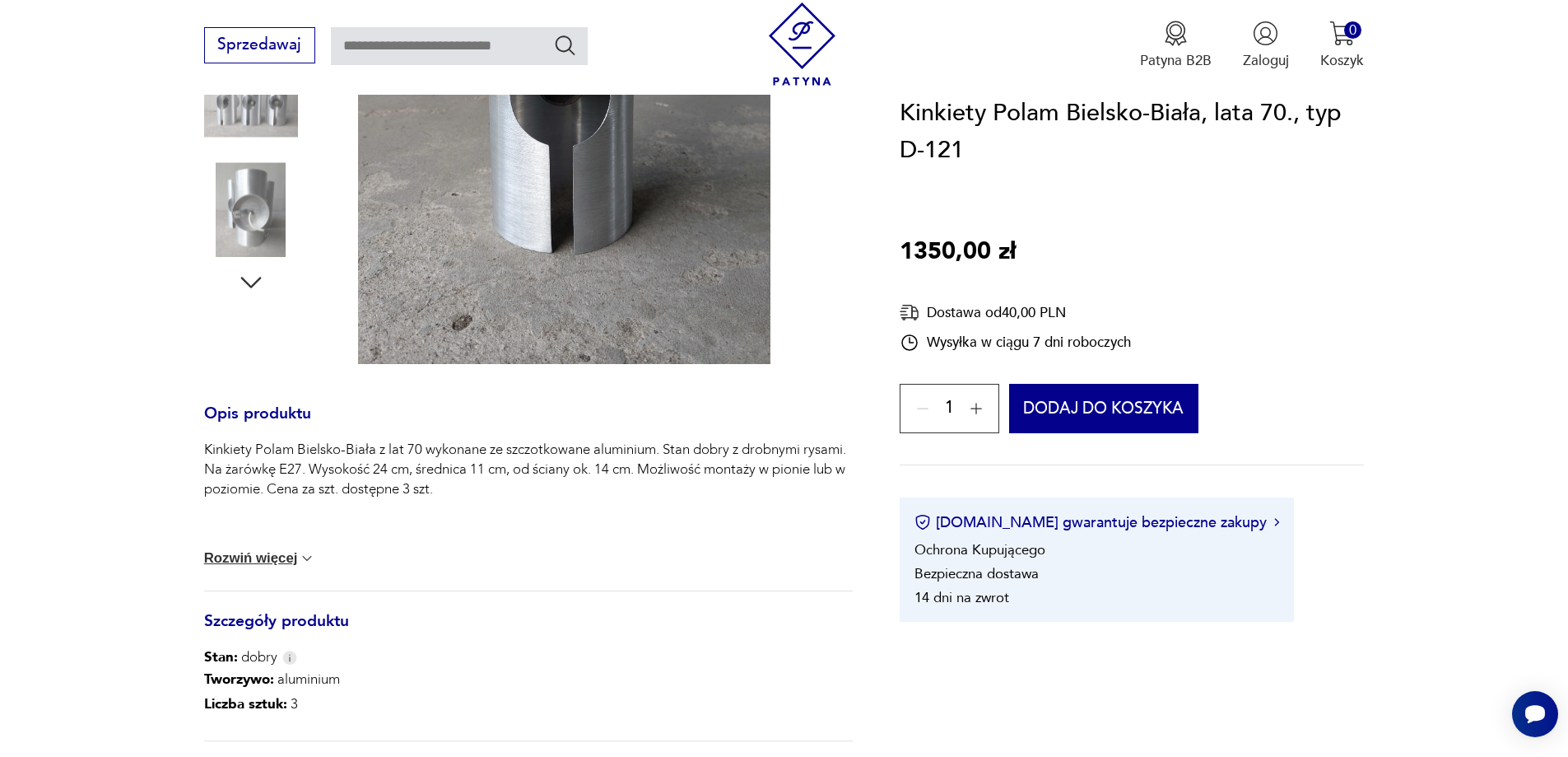
click at [268, 547] on div "Kinkiety Polam Bielsko-Biała z lat 70 wykonane ze szczotkowane aluminium. Stan …" at bounding box center [529, 515] width 649 height 150
click at [278, 557] on button "Rozwiń więcej" at bounding box center [260, 558] width 112 height 16
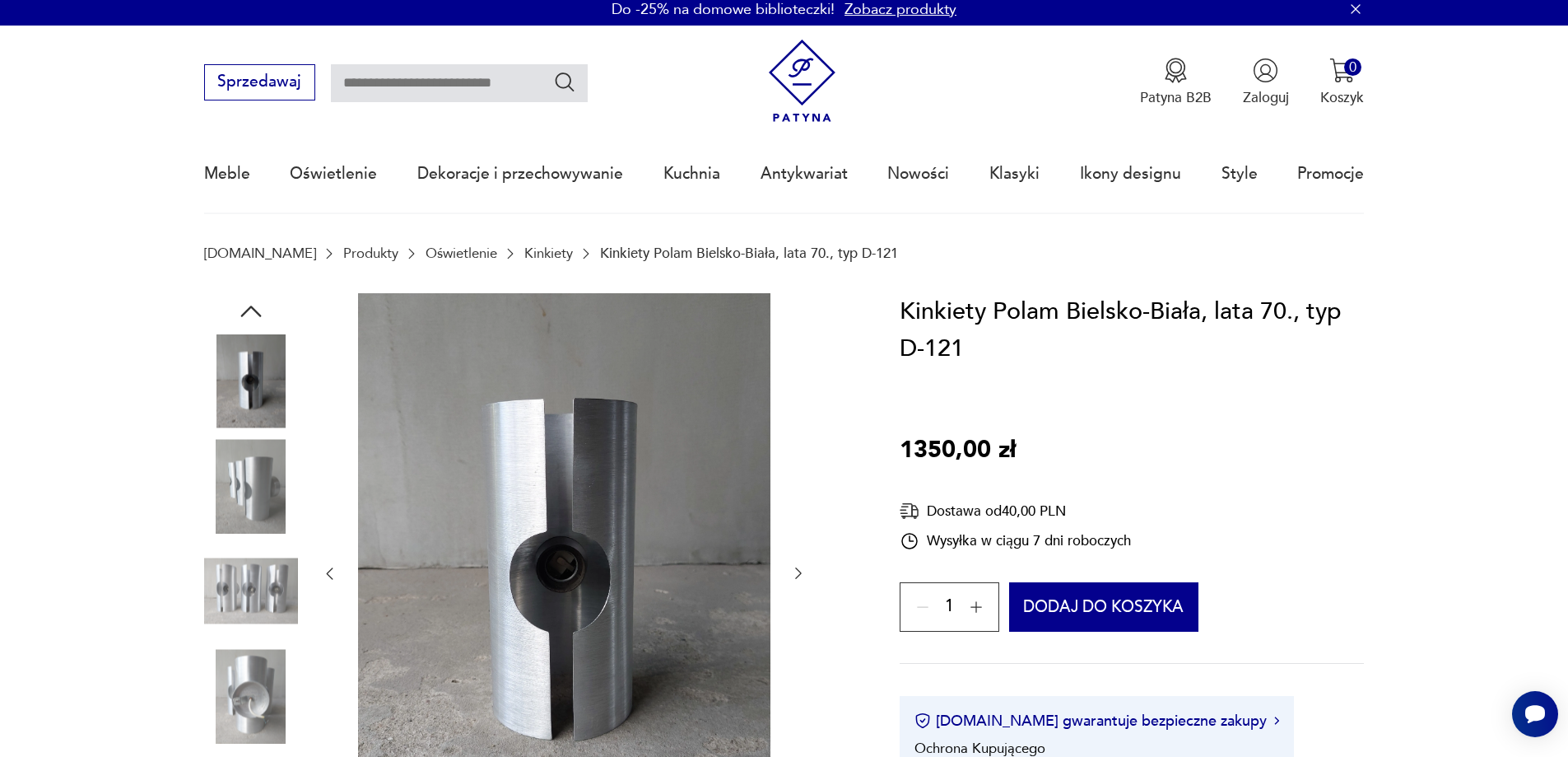
scroll to position [0, 0]
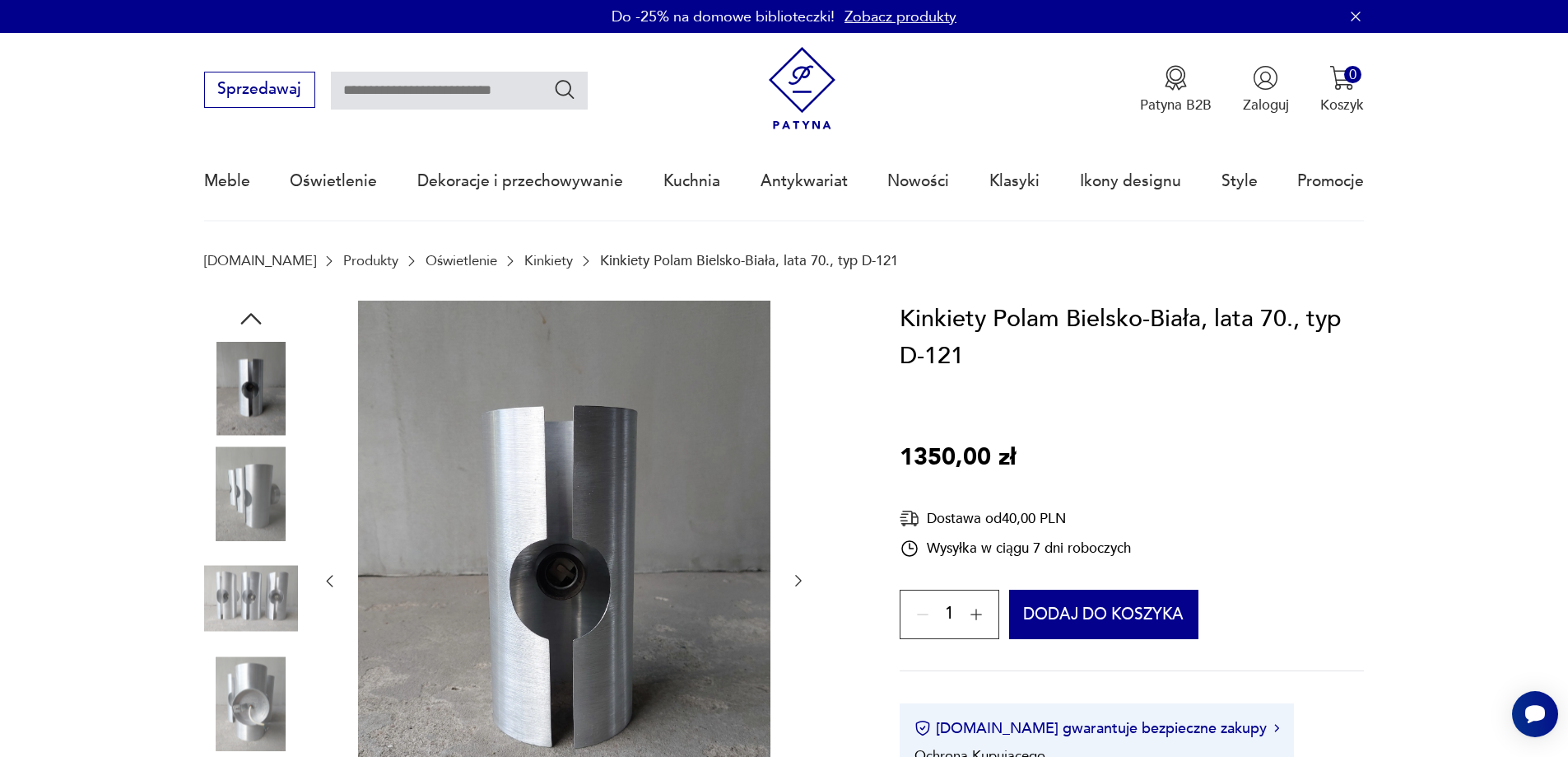
click at [245, 497] on img at bounding box center [251, 493] width 94 height 94
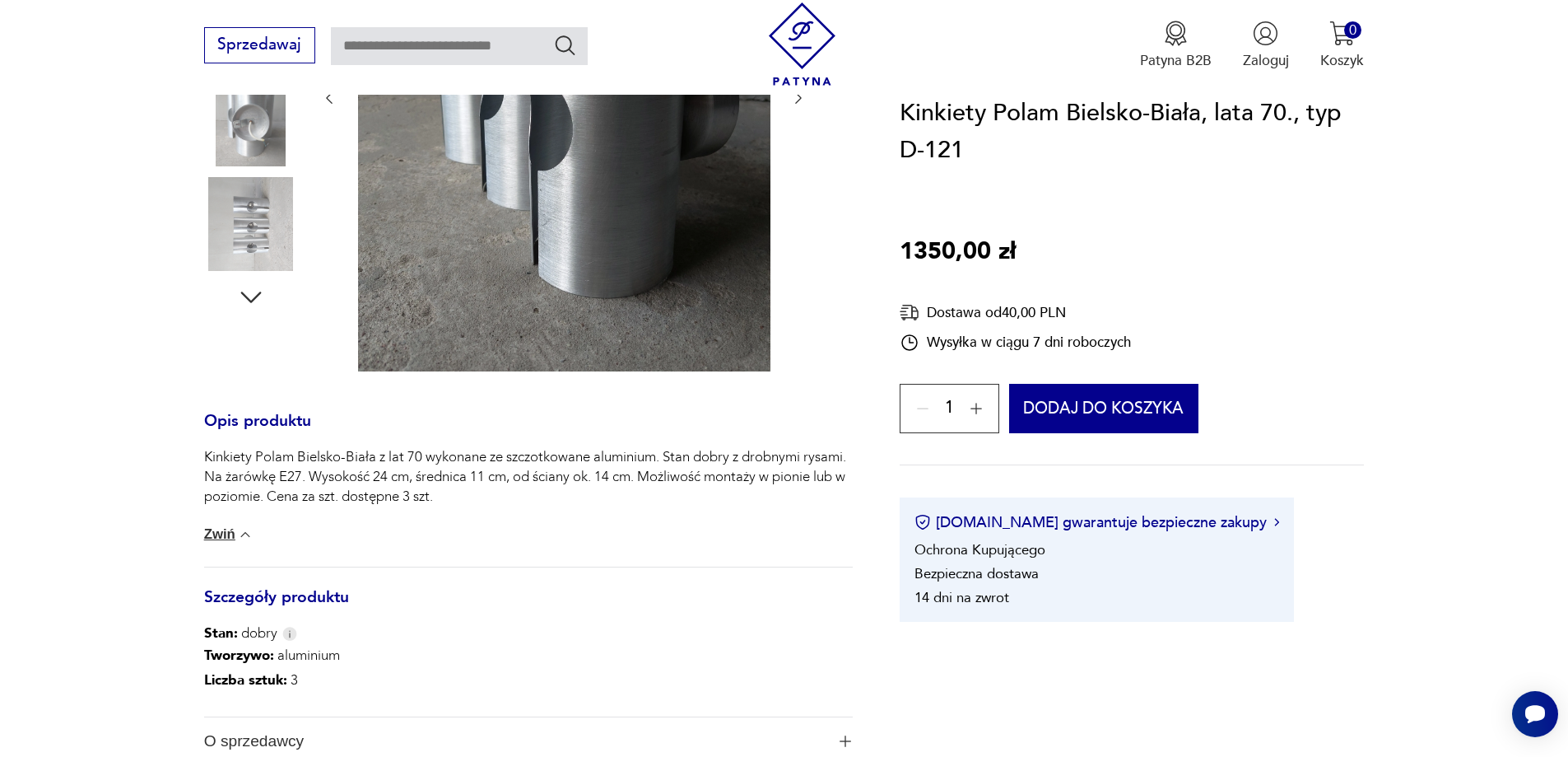
scroll to position [576, 0]
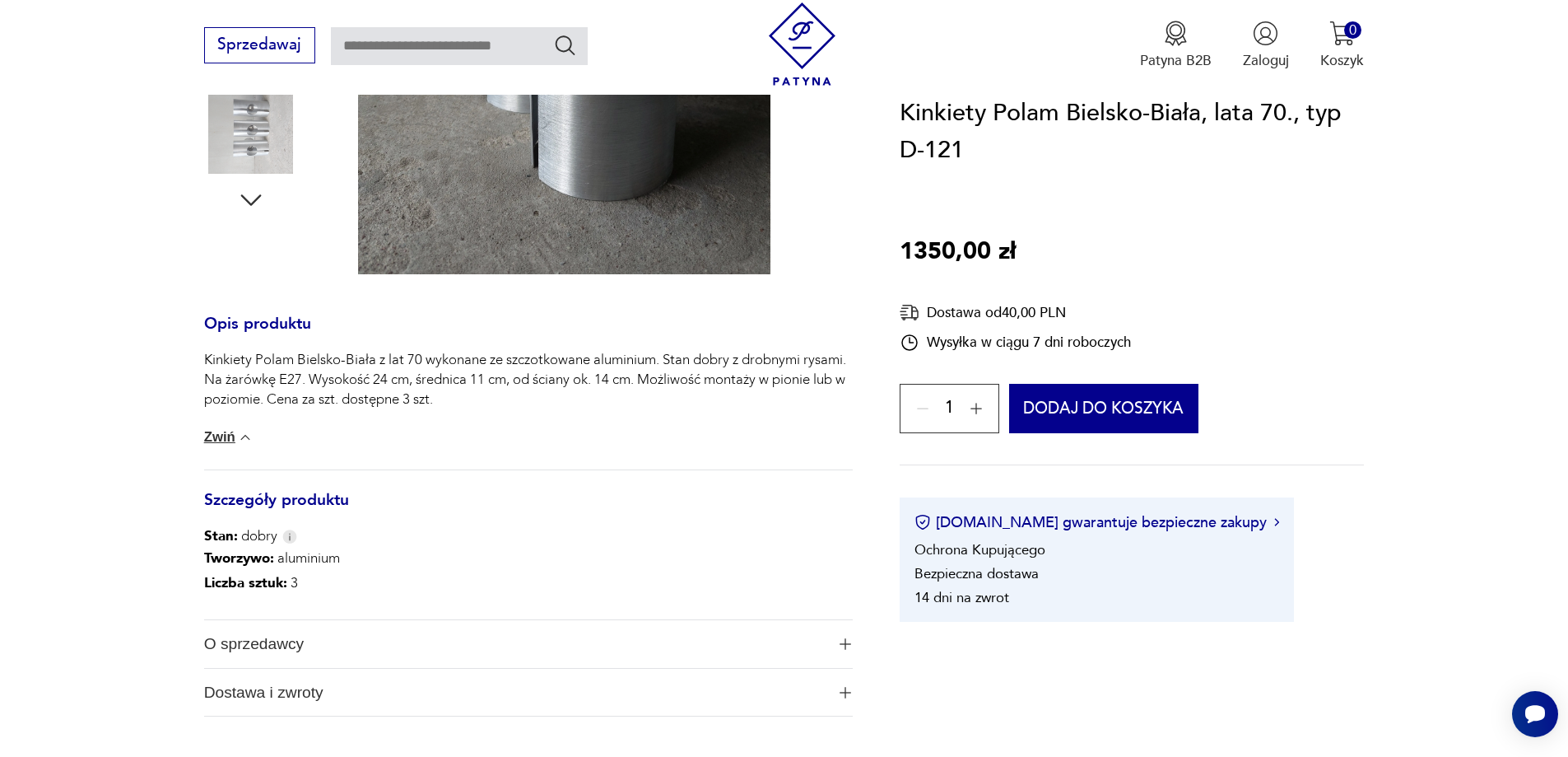
click at [233, 436] on button "Zwiń" at bounding box center [229, 437] width 50 height 16
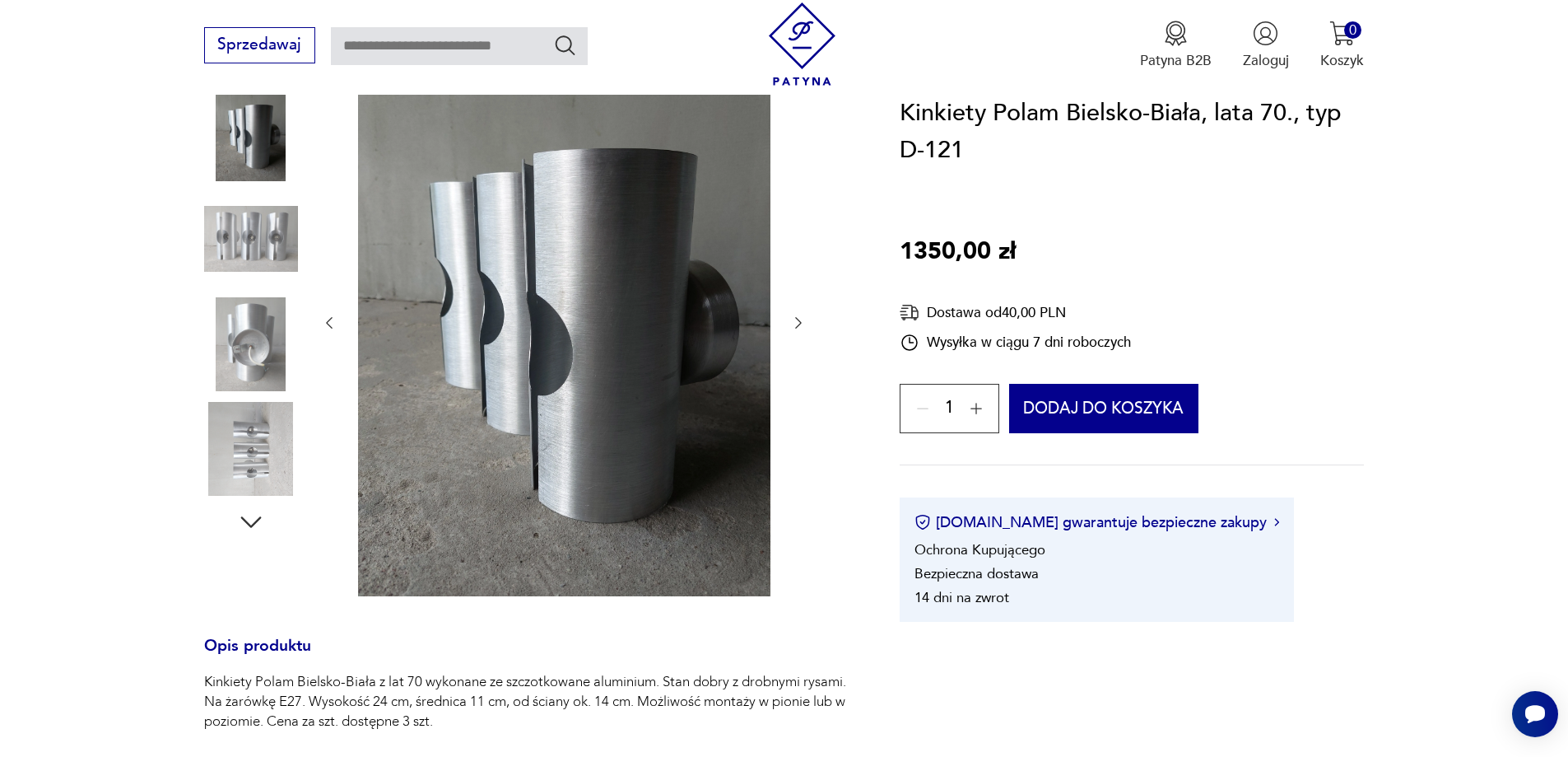
scroll to position [0, 0]
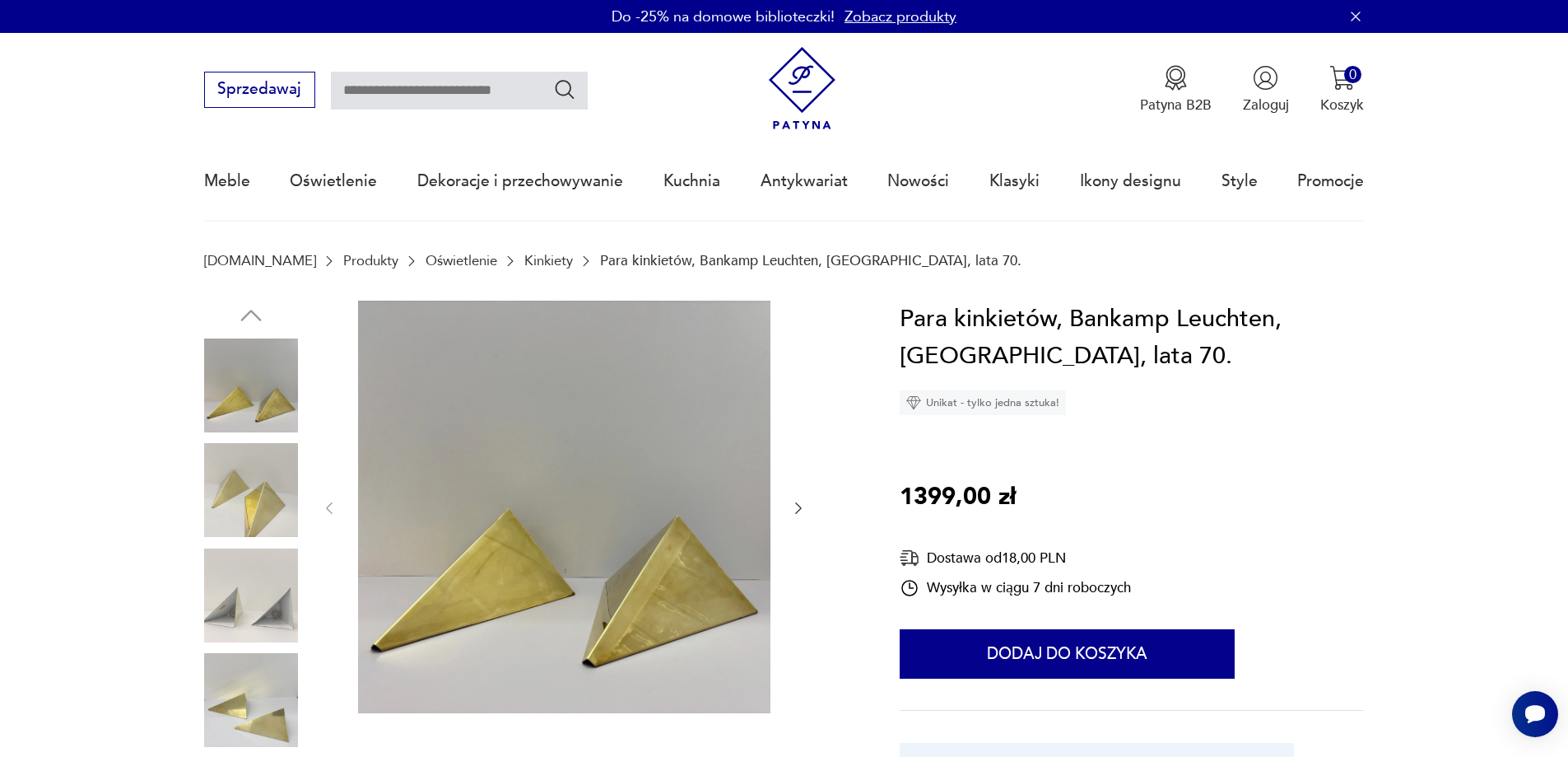
click at [797, 512] on icon "button" at bounding box center [798, 508] width 16 height 16
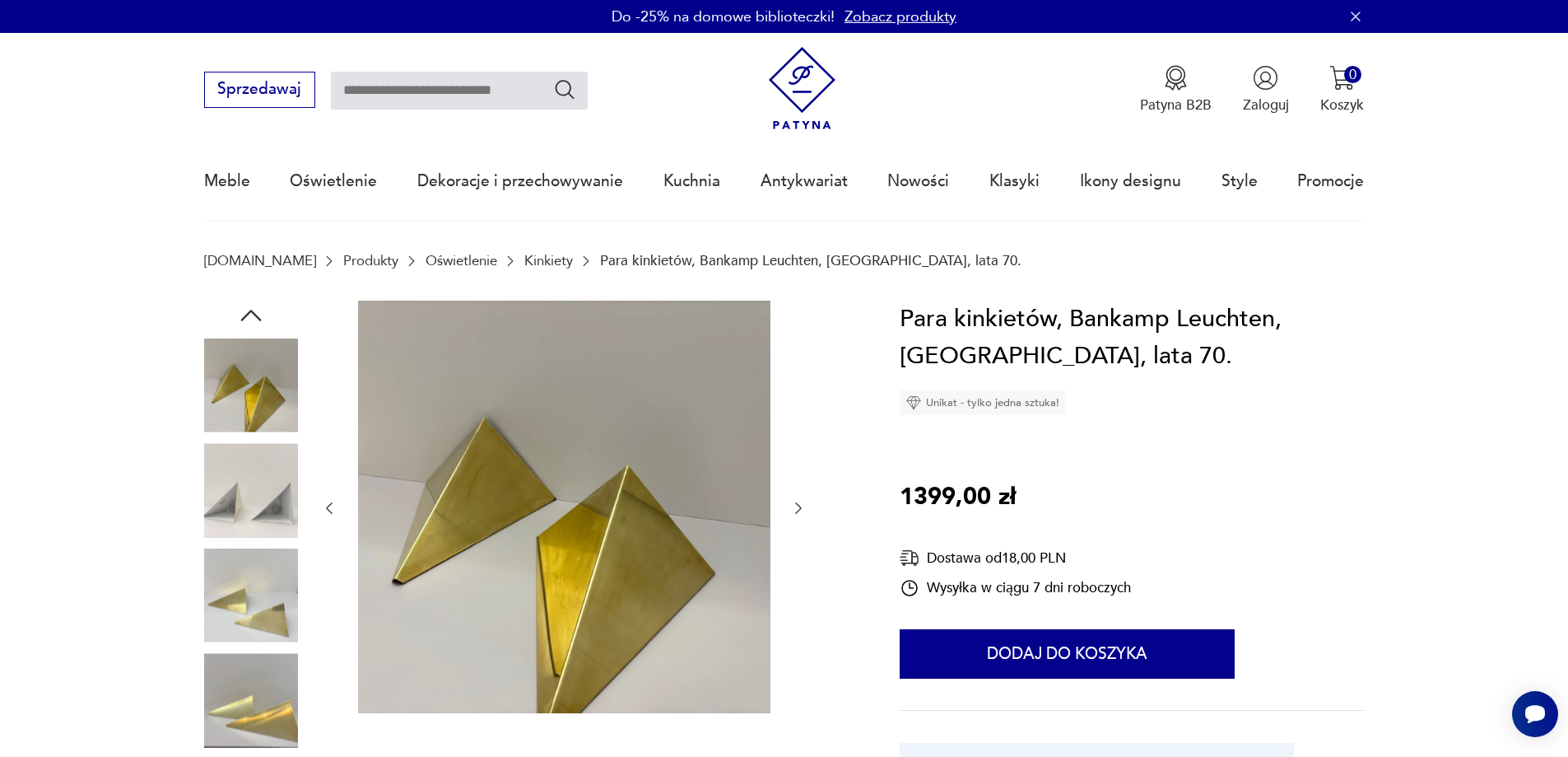
click at [797, 506] on icon "button" at bounding box center [798, 508] width 16 height 16
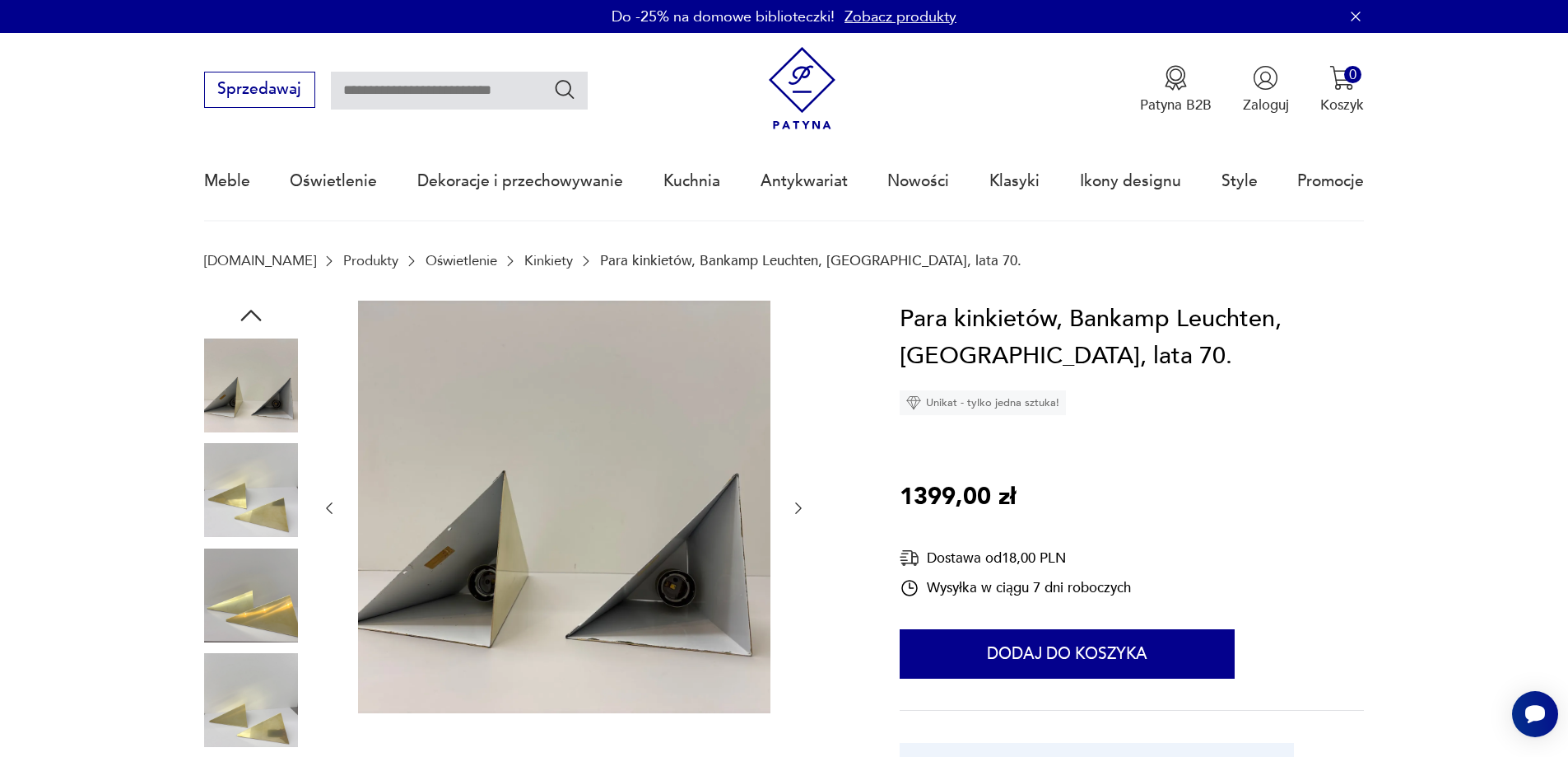
click at [795, 506] on icon "button" at bounding box center [798, 508] width 16 height 16
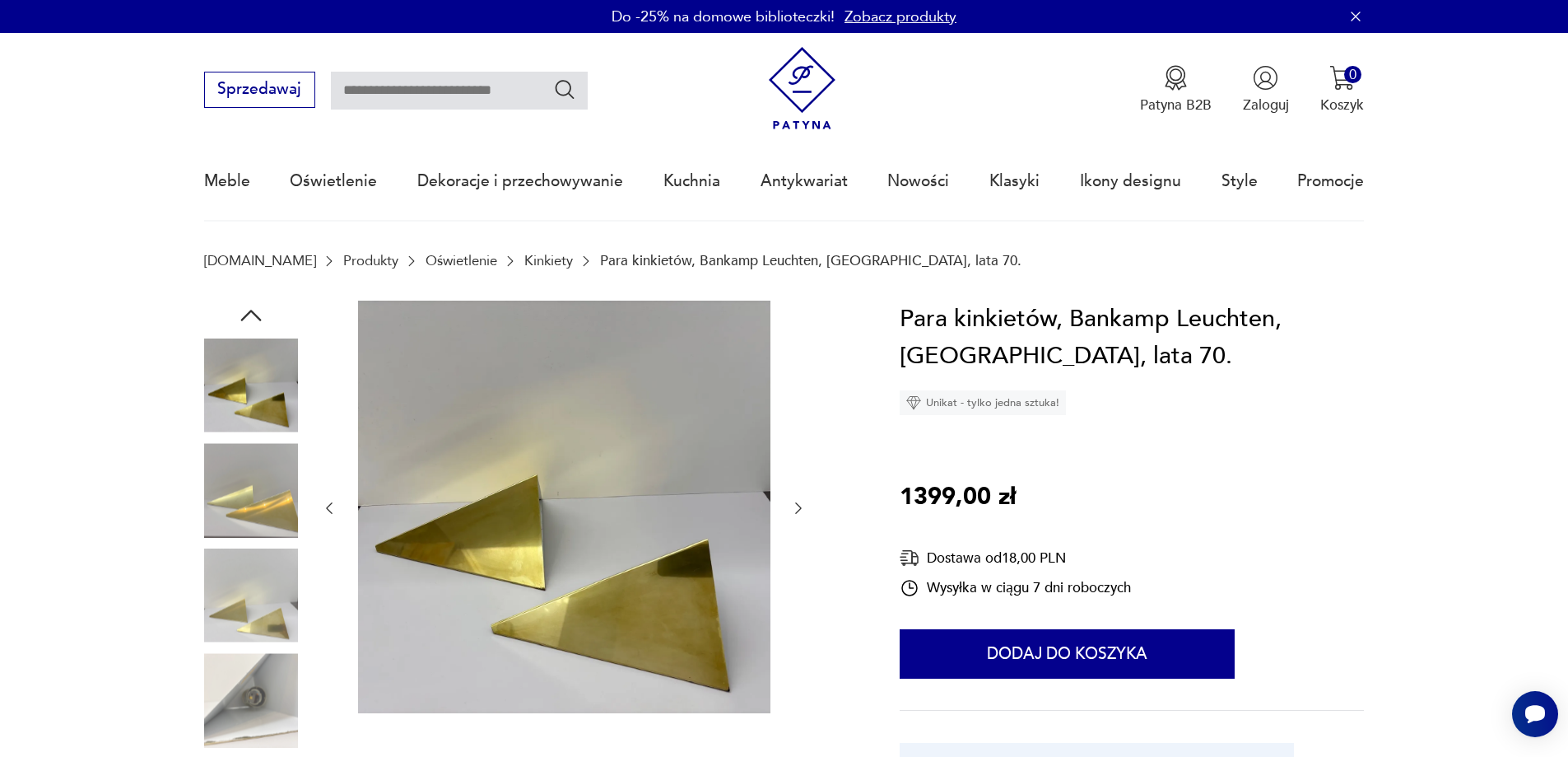
click at [792, 506] on icon "button" at bounding box center [798, 508] width 16 height 16
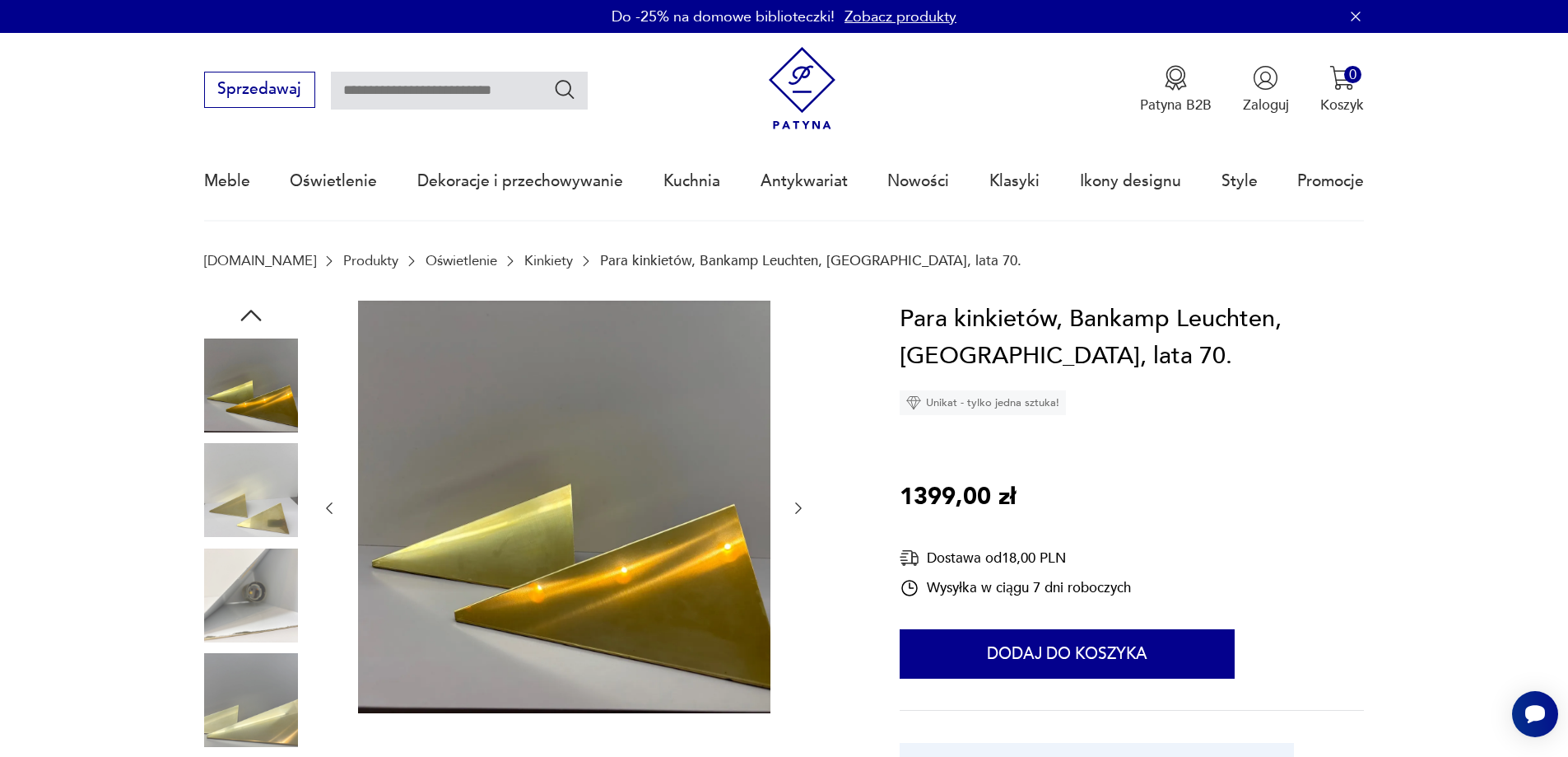
click at [790, 506] on icon "button" at bounding box center [798, 508] width 16 height 16
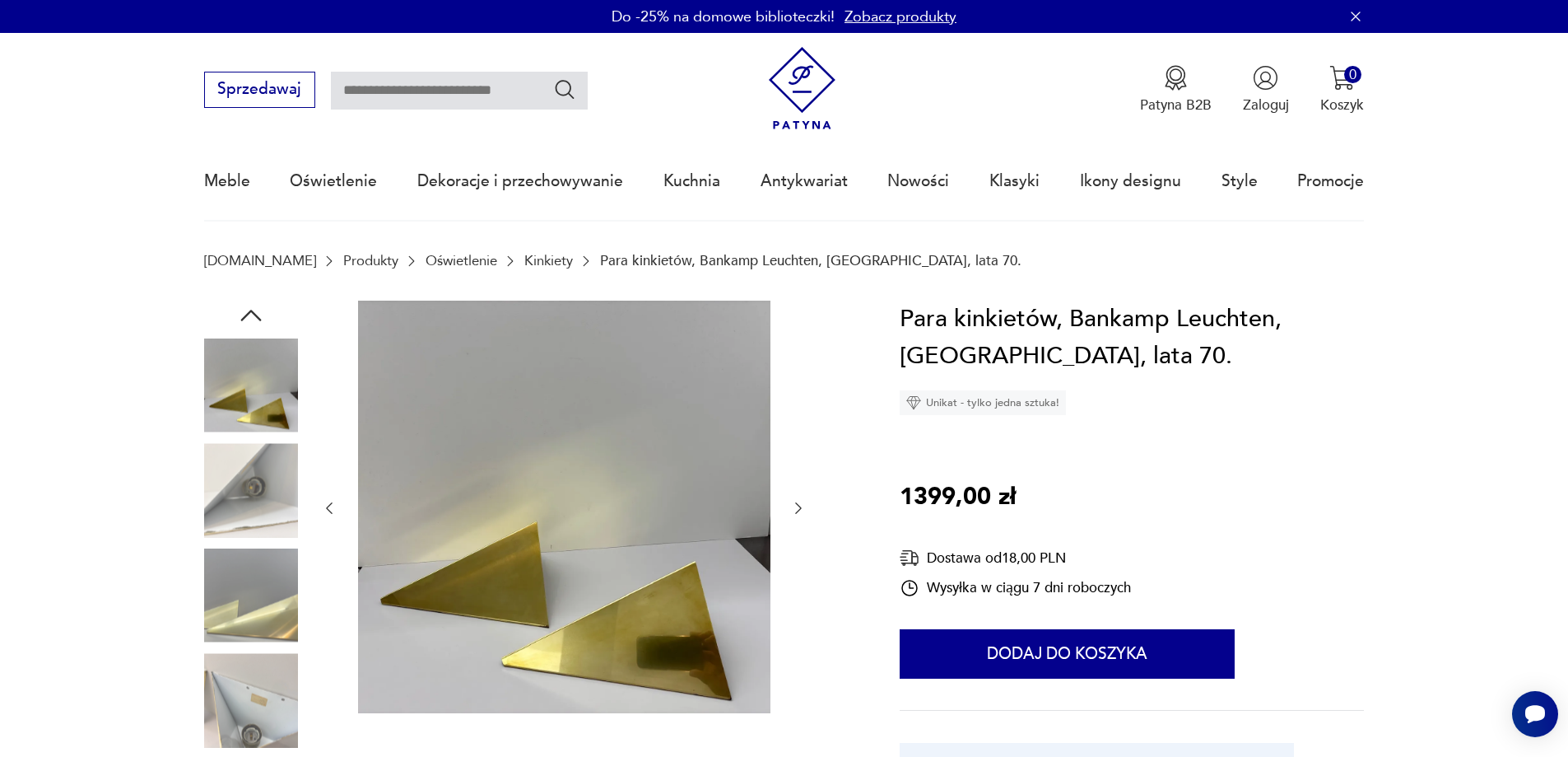
click at [790, 506] on icon "button" at bounding box center [798, 508] width 16 height 16
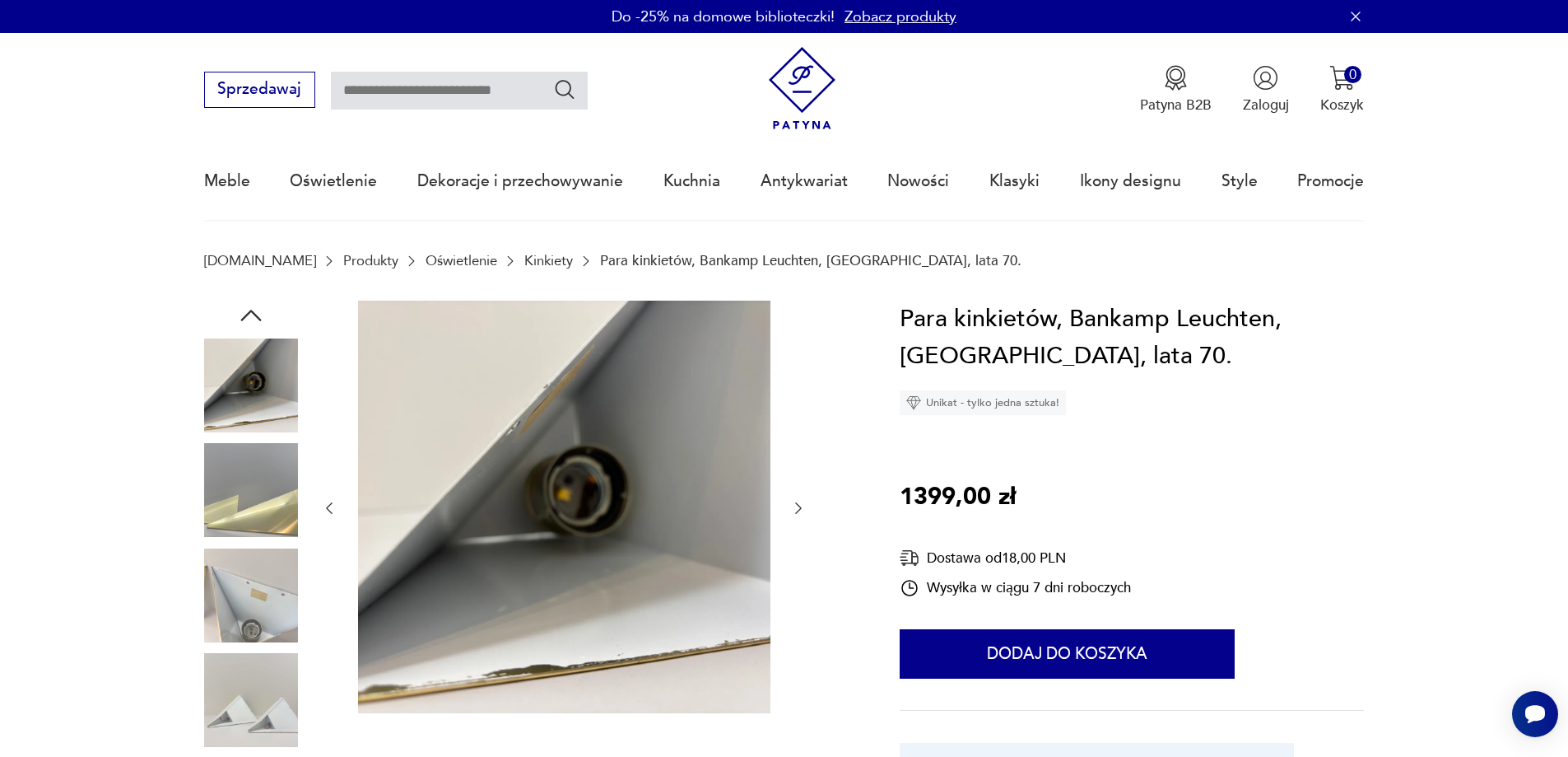
click at [790, 506] on icon "button" at bounding box center [798, 508] width 16 height 16
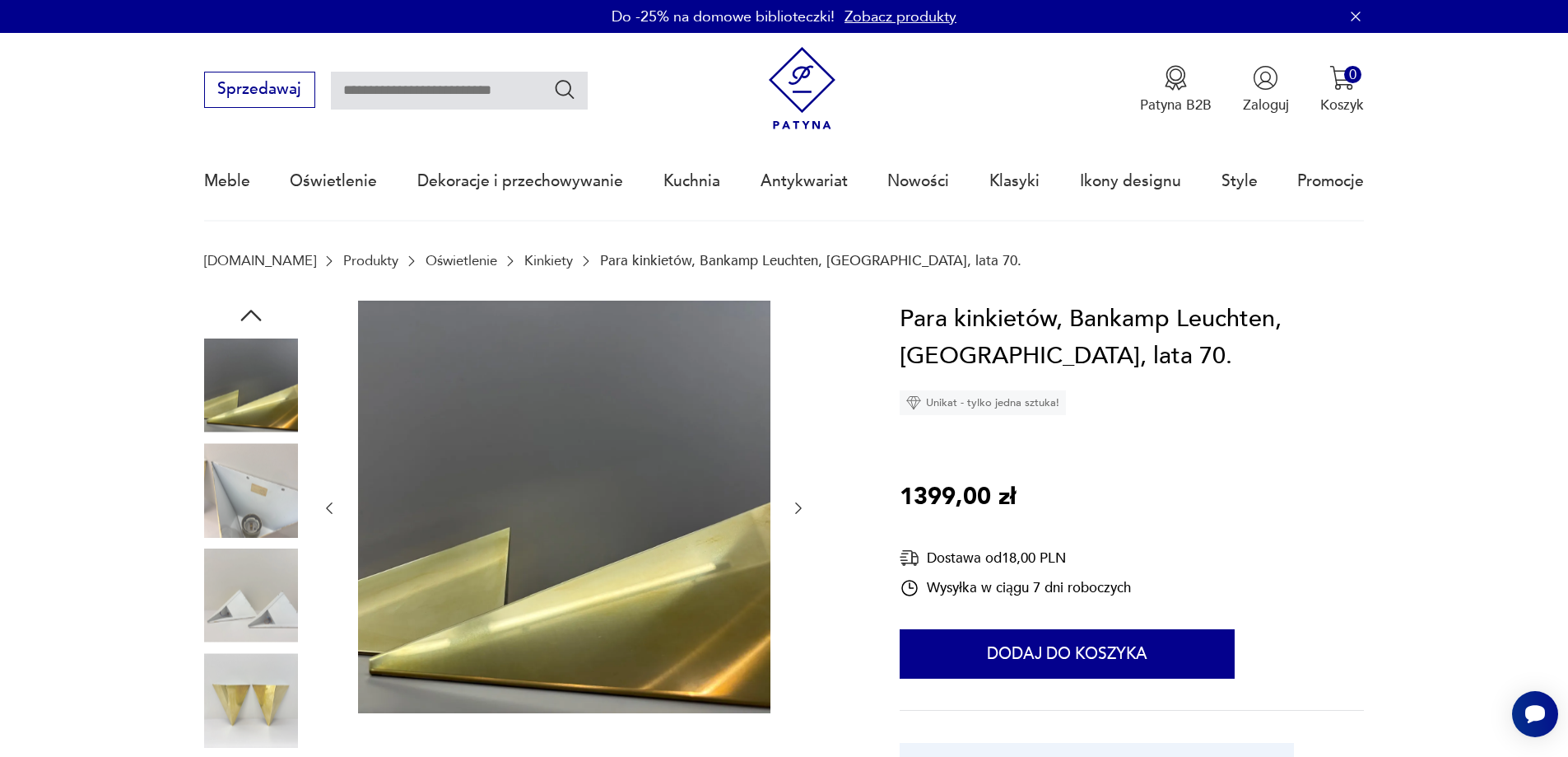
click at [791, 506] on icon "button" at bounding box center [798, 508] width 16 height 16
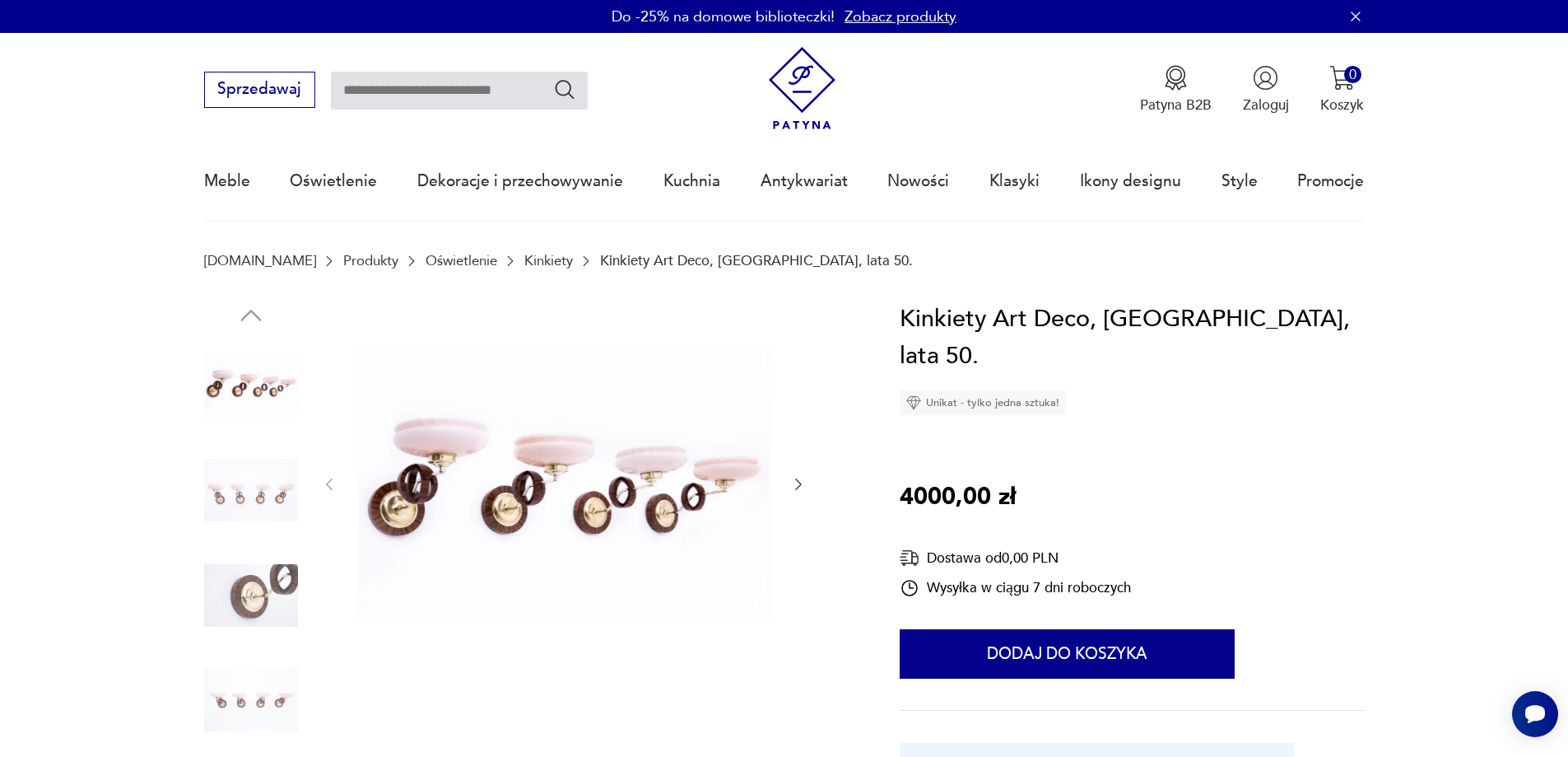
click at [804, 487] on icon "button" at bounding box center [798, 484] width 16 height 16
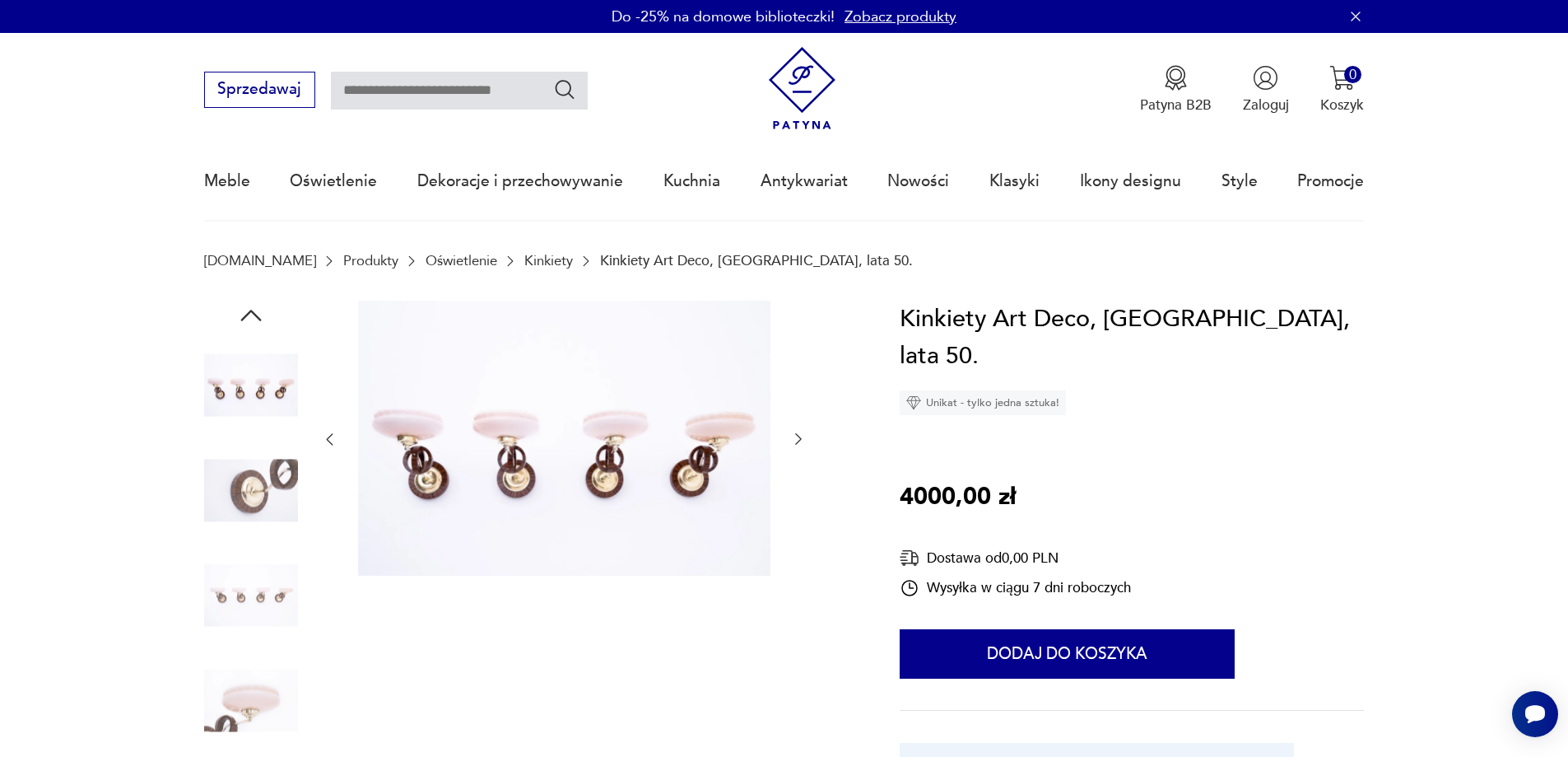
click at [802, 487] on div at bounding box center [563, 439] width 486 height 278
click at [795, 434] on icon "button" at bounding box center [798, 439] width 16 height 16
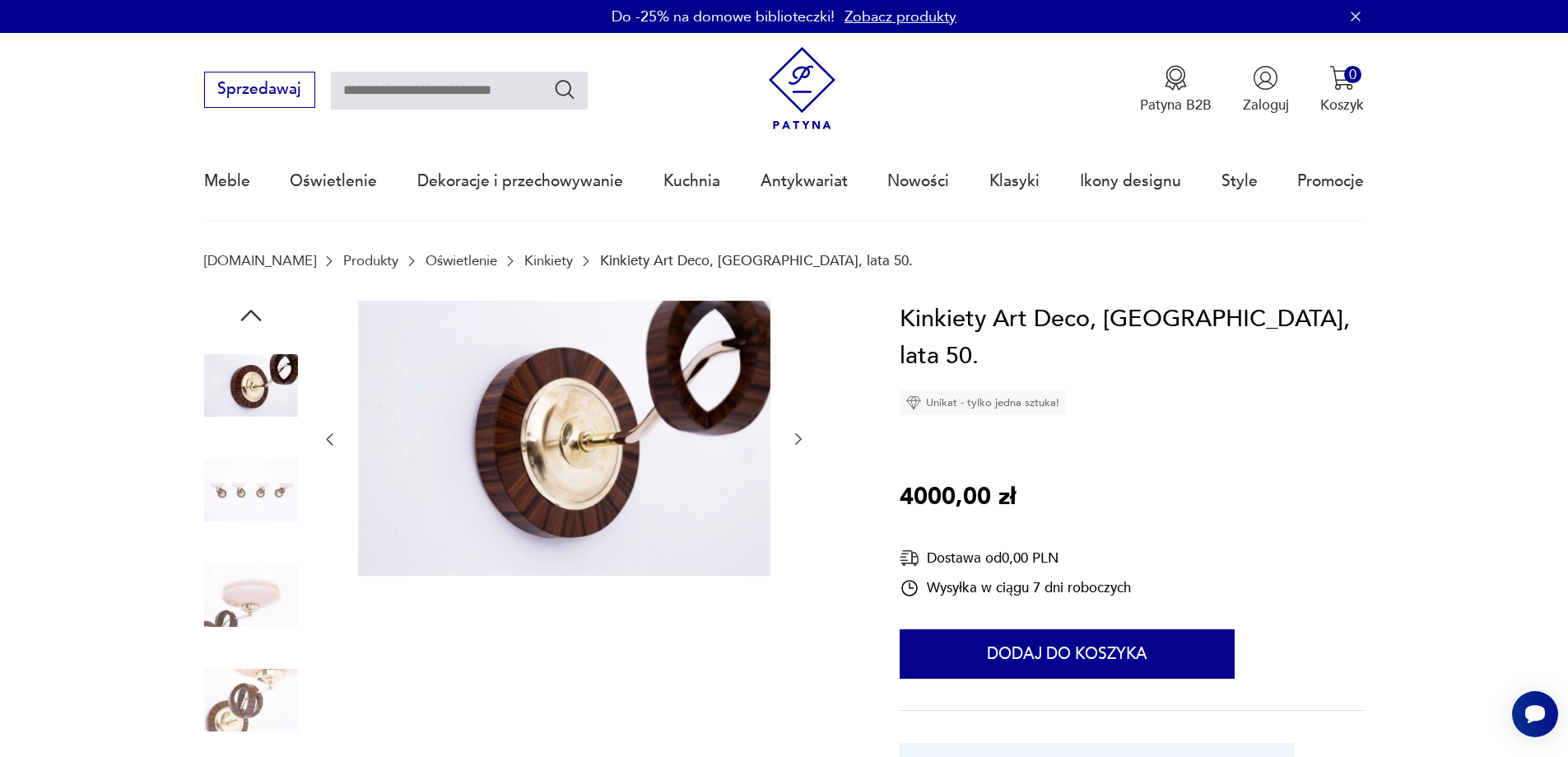
click at [795, 434] on icon "button" at bounding box center [798, 439] width 16 height 16
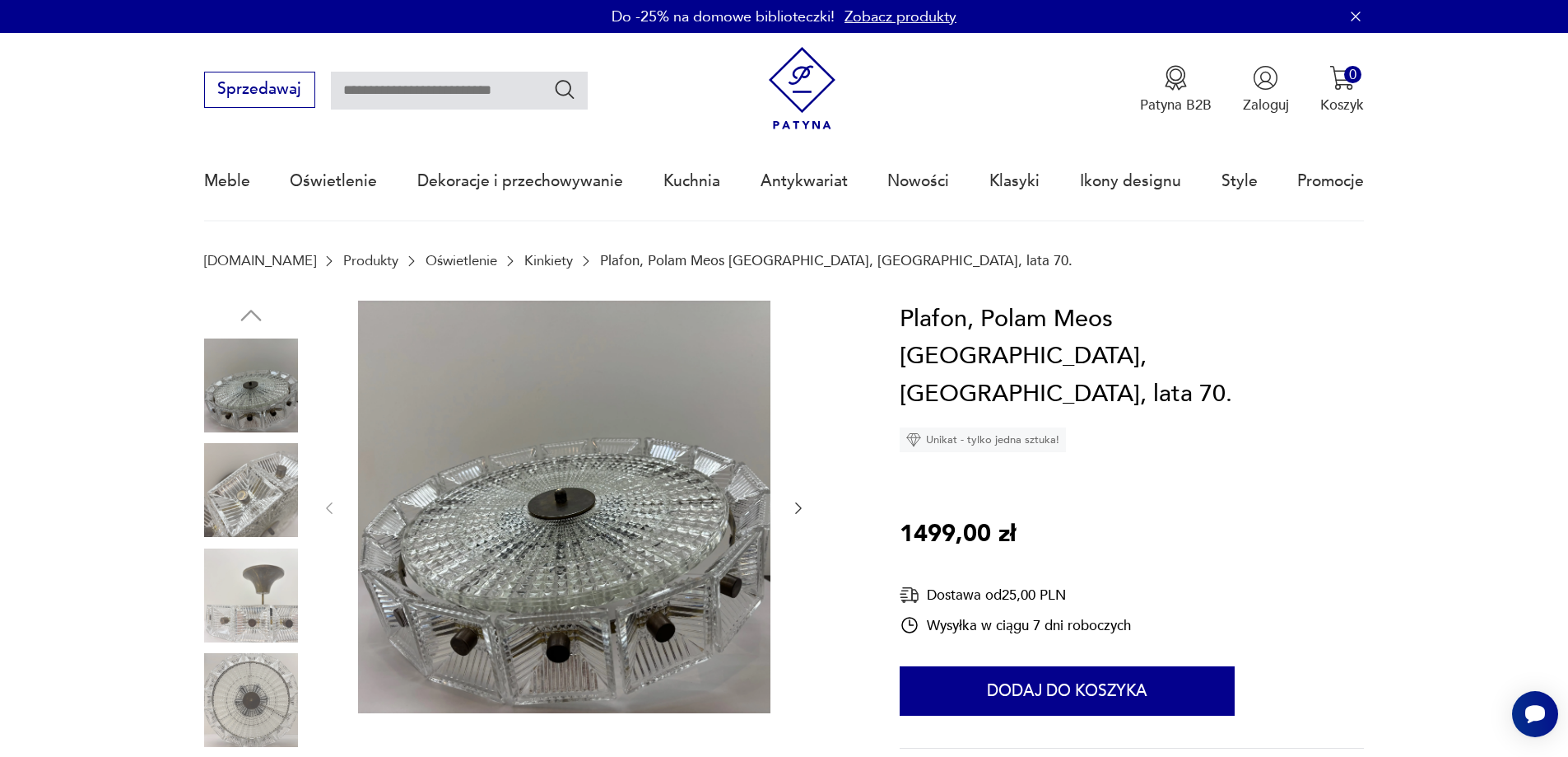
click at [796, 508] on icon "button" at bounding box center [798, 508] width 16 height 16
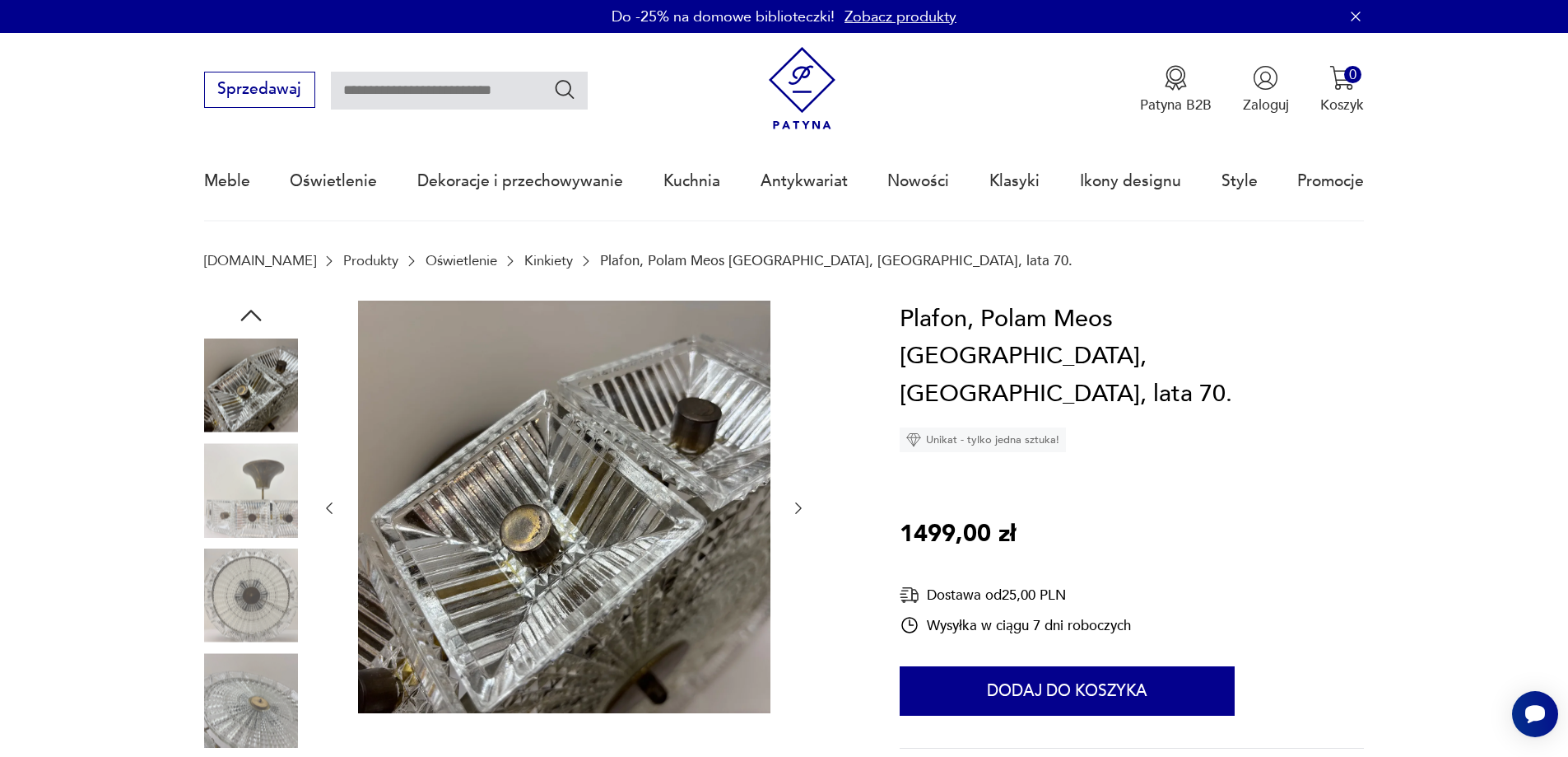
click at [796, 508] on icon "button" at bounding box center [798, 508] width 16 height 16
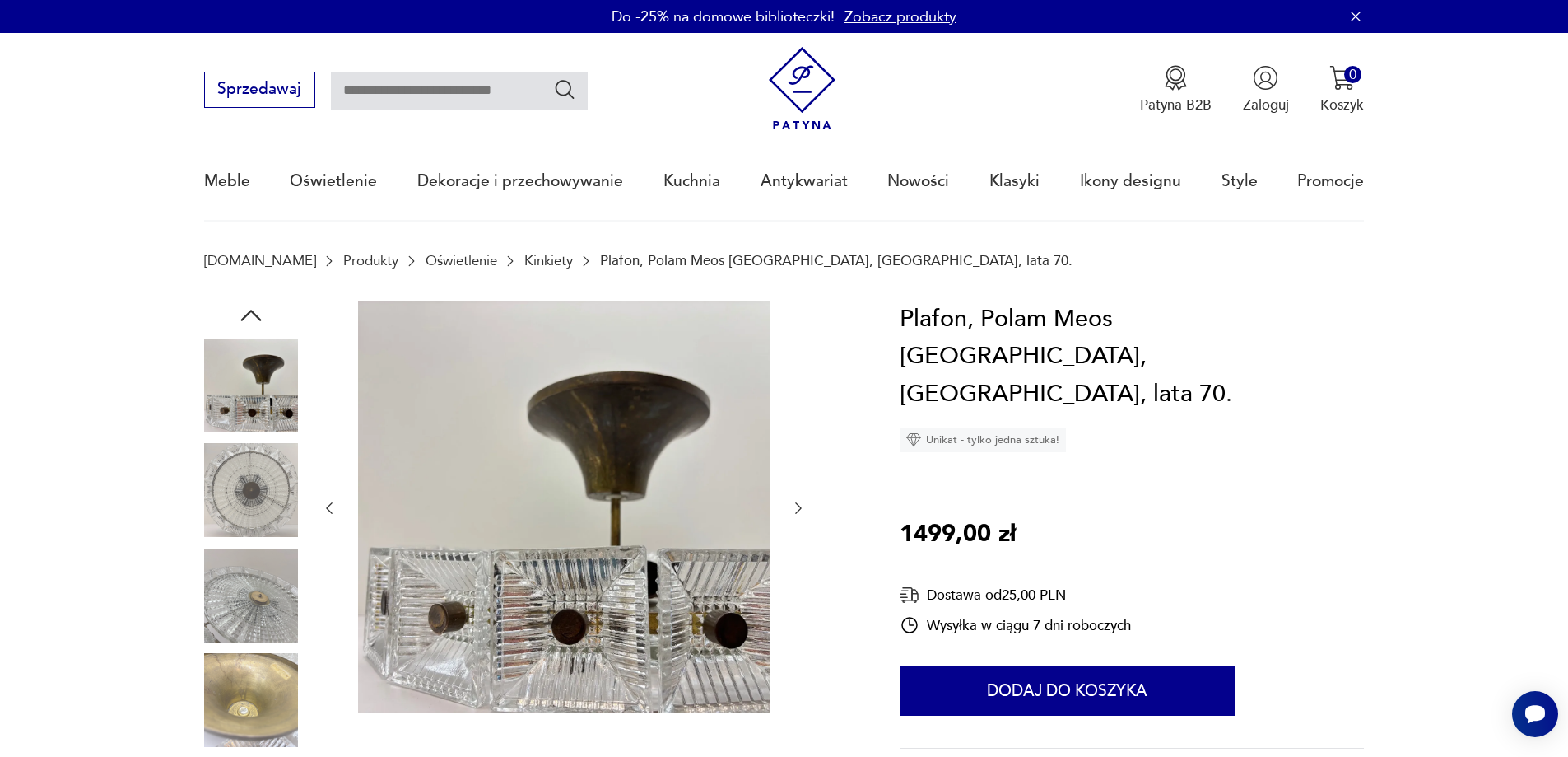
click at [796, 508] on icon "button" at bounding box center [798, 508] width 16 height 16
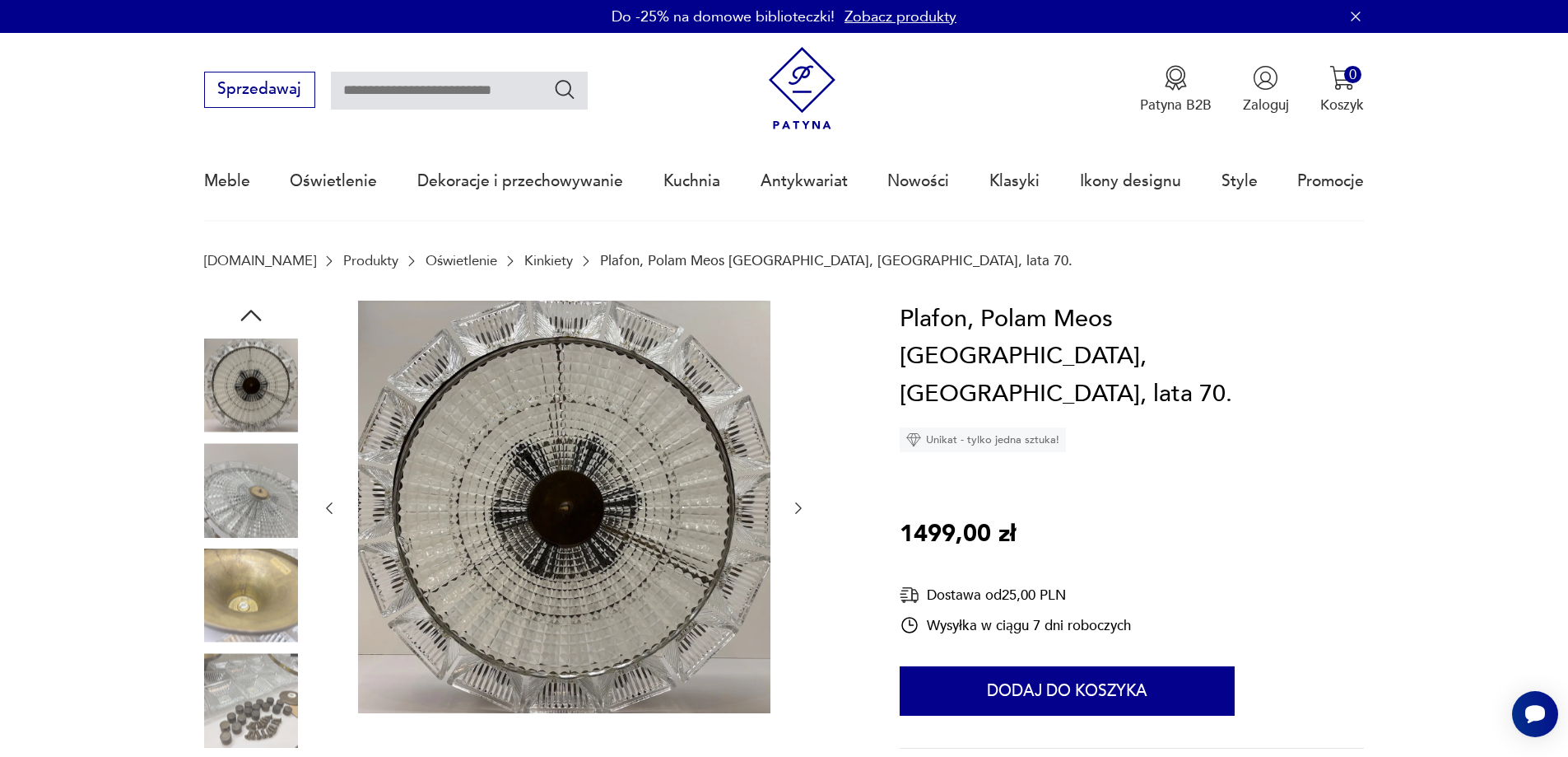
click at [796, 508] on icon "button" at bounding box center [798, 508] width 16 height 16
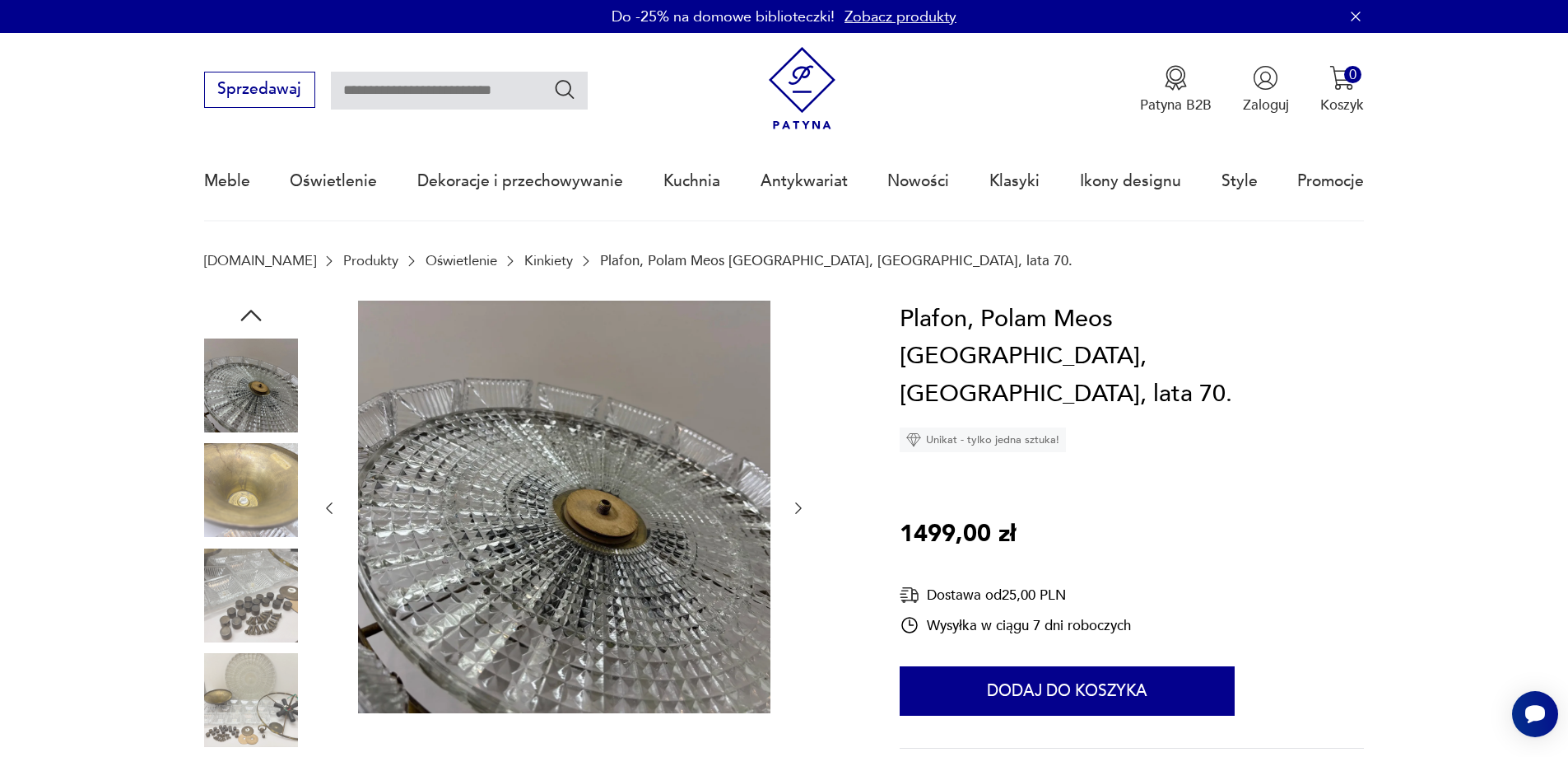
click at [796, 508] on icon "button" at bounding box center [798, 508] width 16 height 16
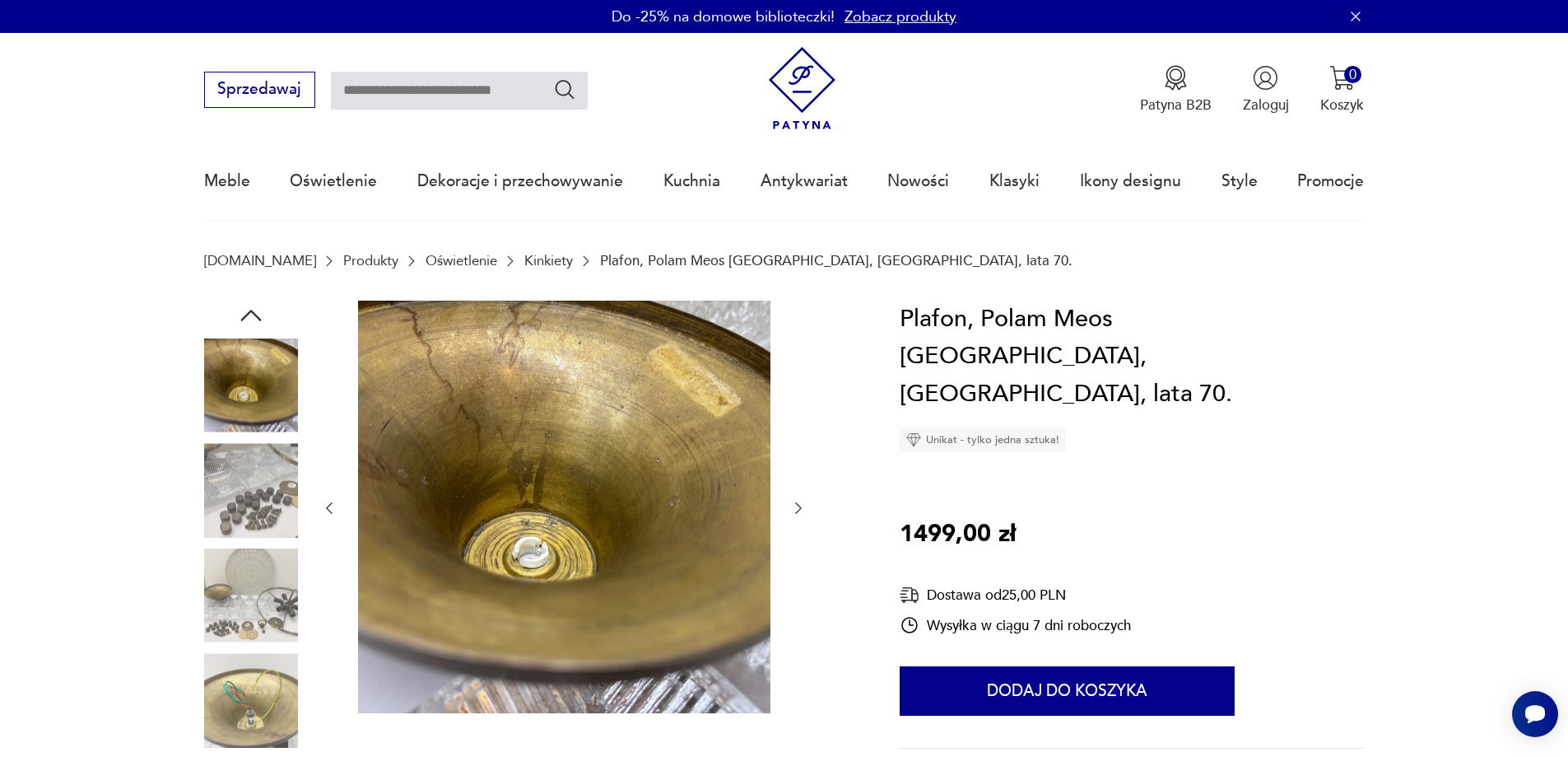
click at [796, 508] on icon "button" at bounding box center [798, 508] width 16 height 16
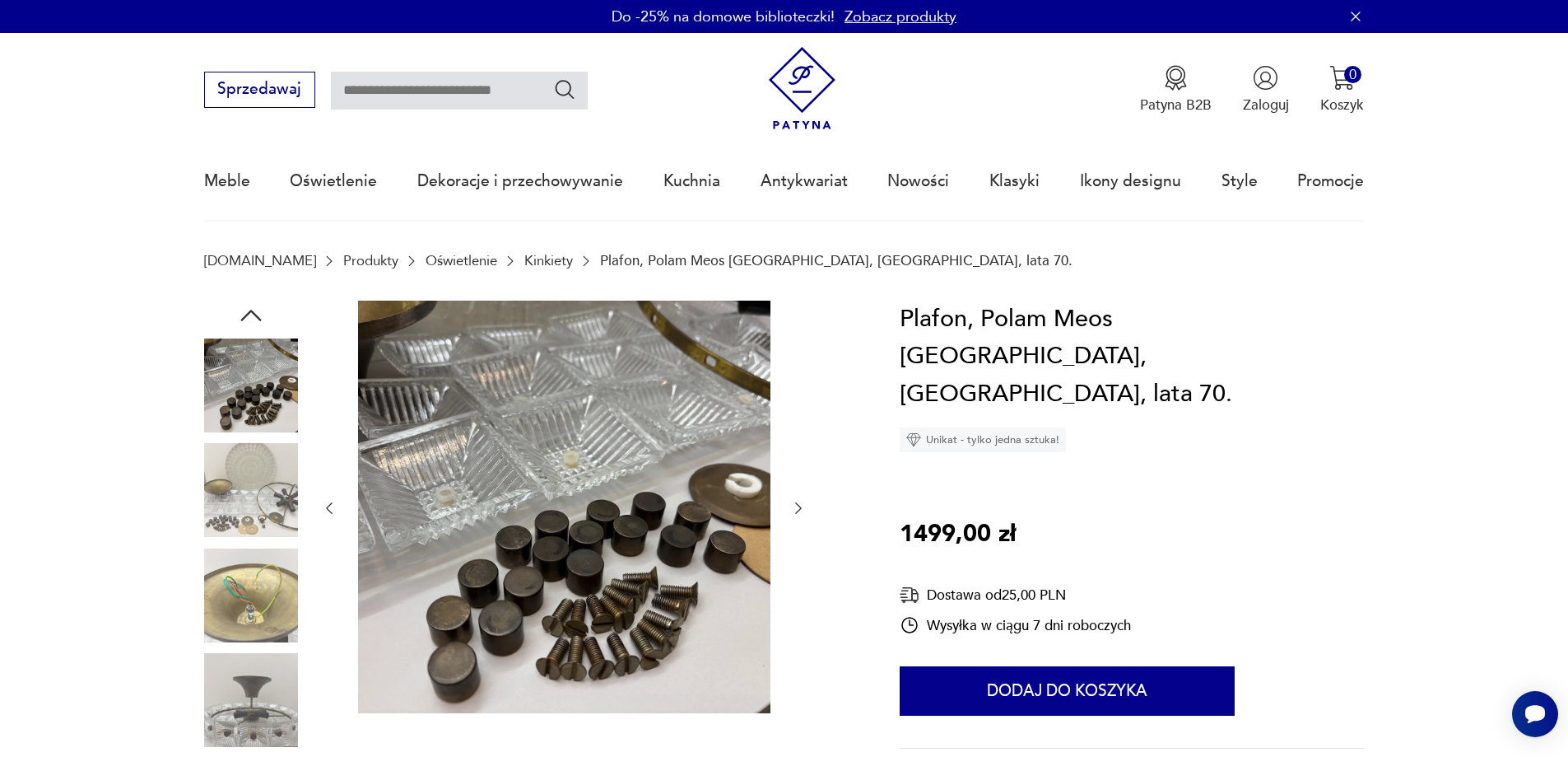
click at [796, 508] on icon "button" at bounding box center [798, 508] width 16 height 16
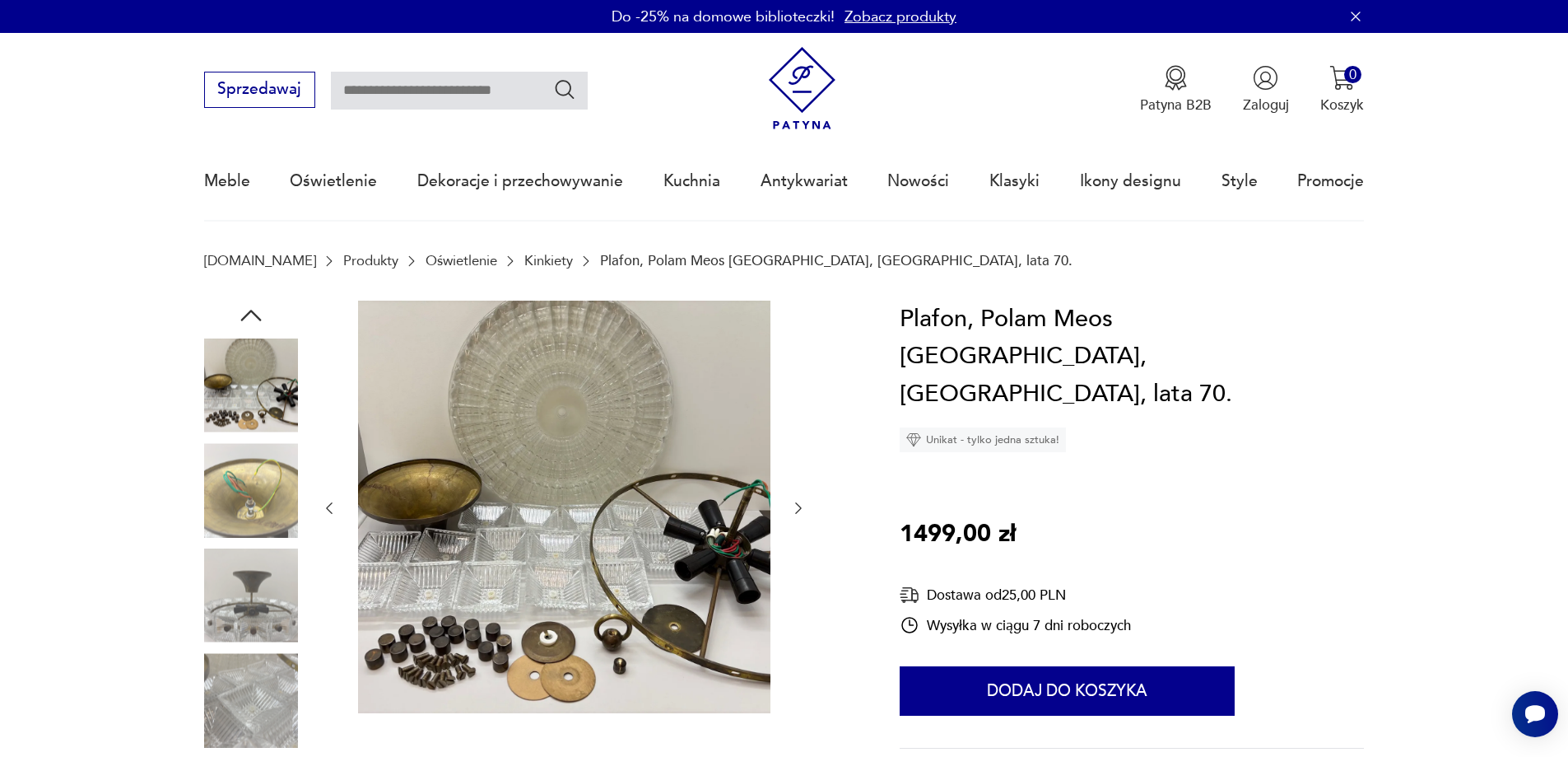
click at [795, 507] on icon "button" at bounding box center [798, 508] width 16 height 16
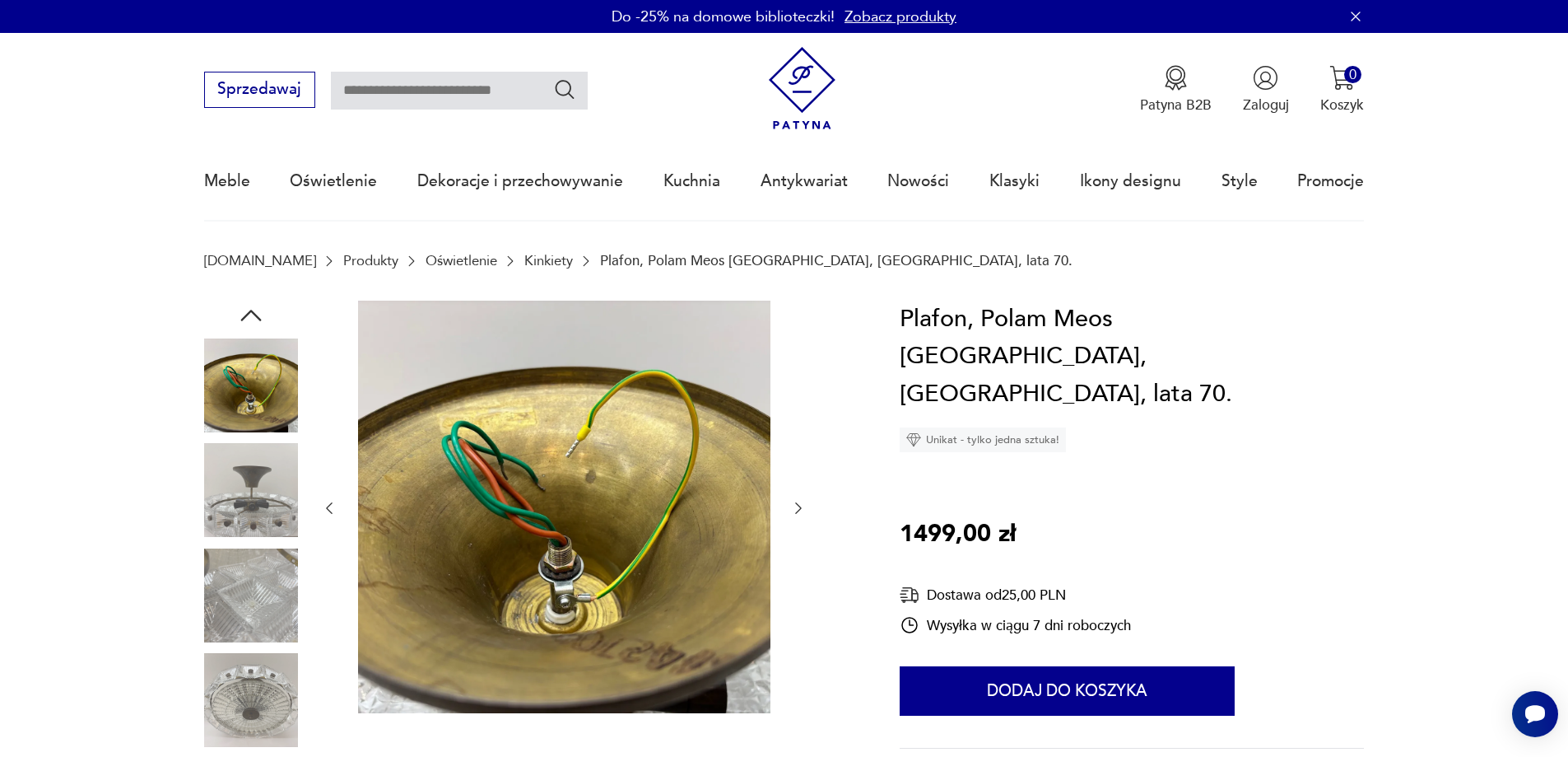
click at [795, 507] on icon "button" at bounding box center [798, 508] width 16 height 16
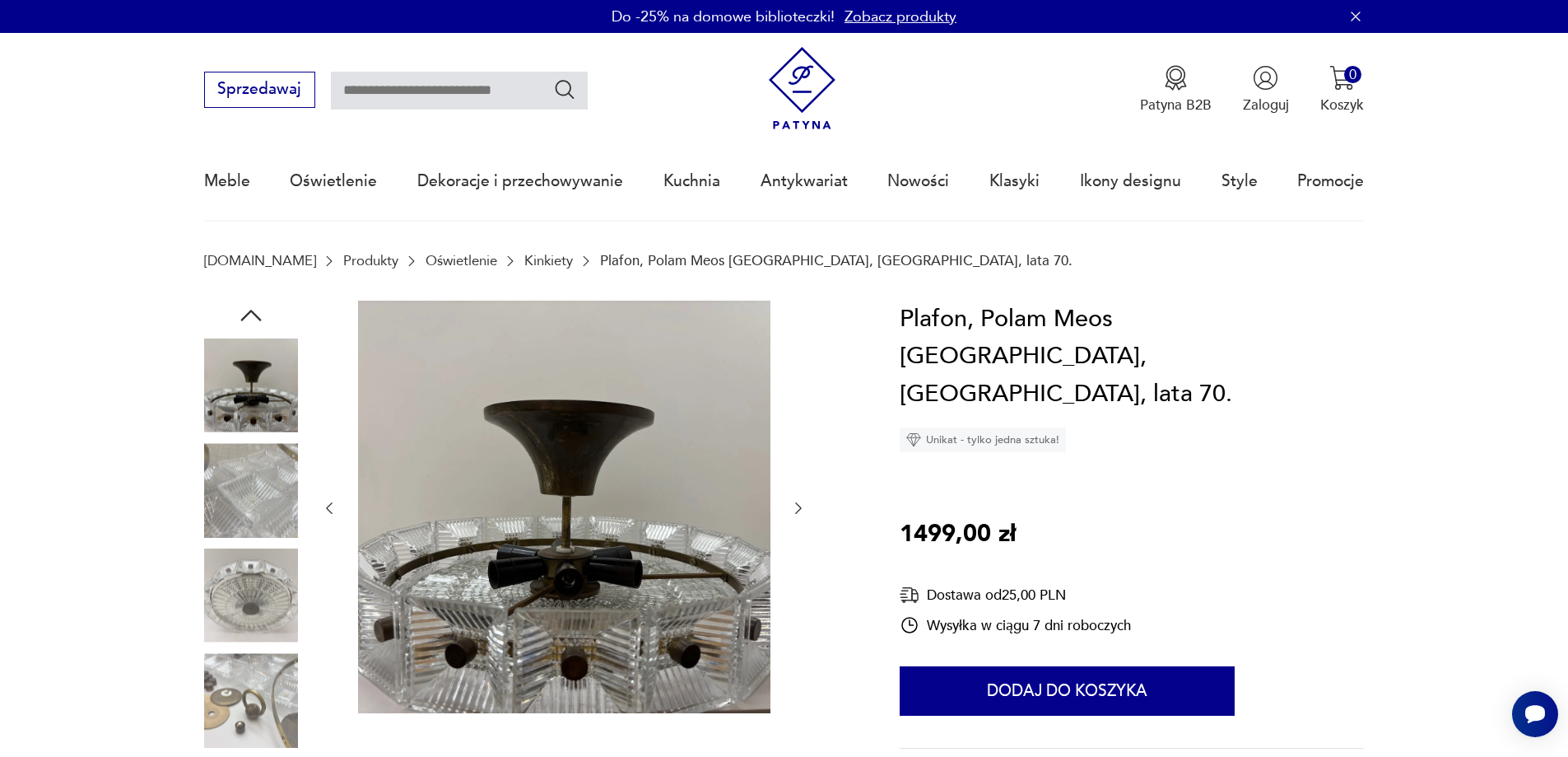
click at [795, 507] on icon "button" at bounding box center [798, 508] width 16 height 16
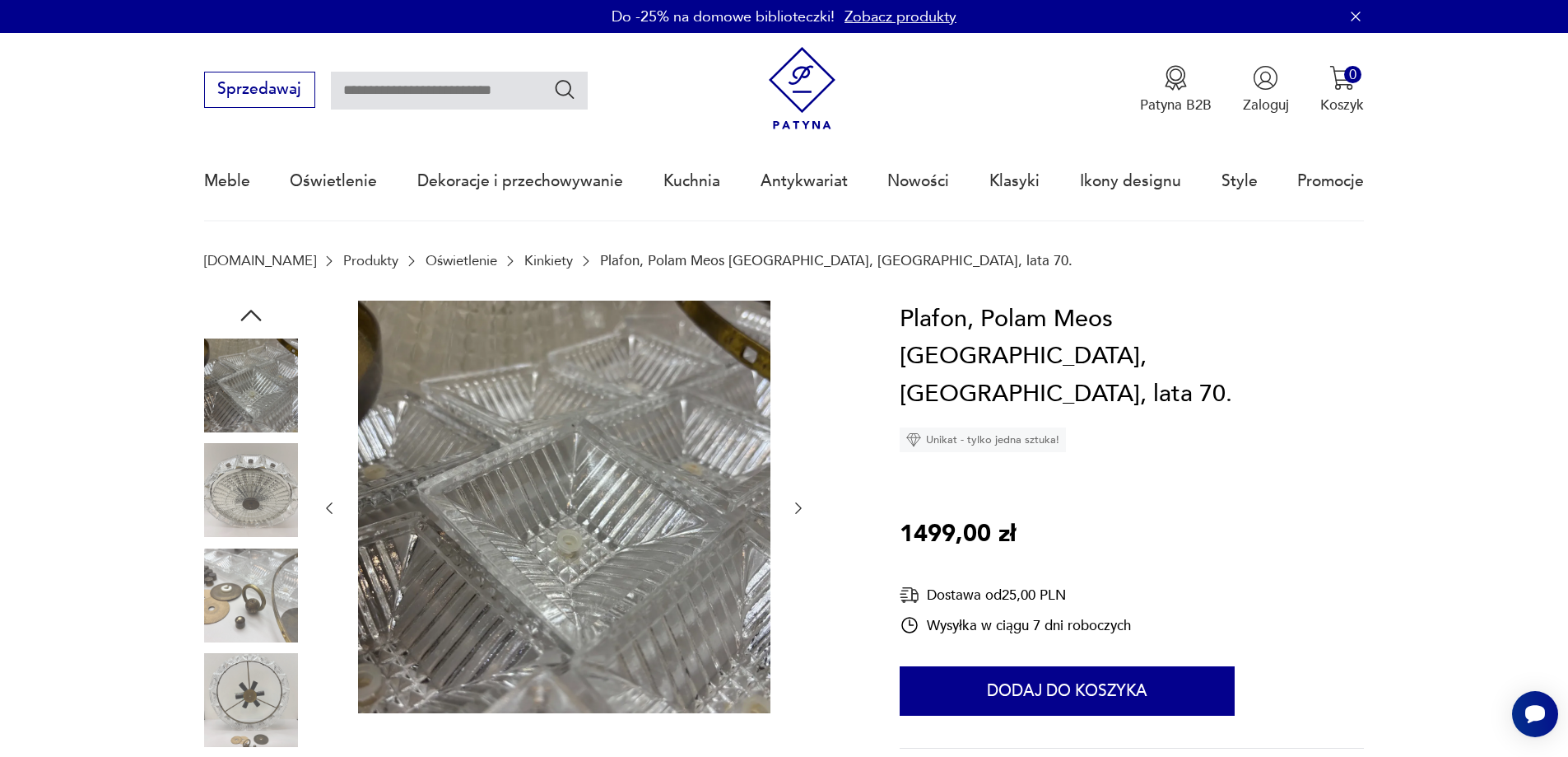
click at [795, 507] on icon "button" at bounding box center [798, 508] width 16 height 16
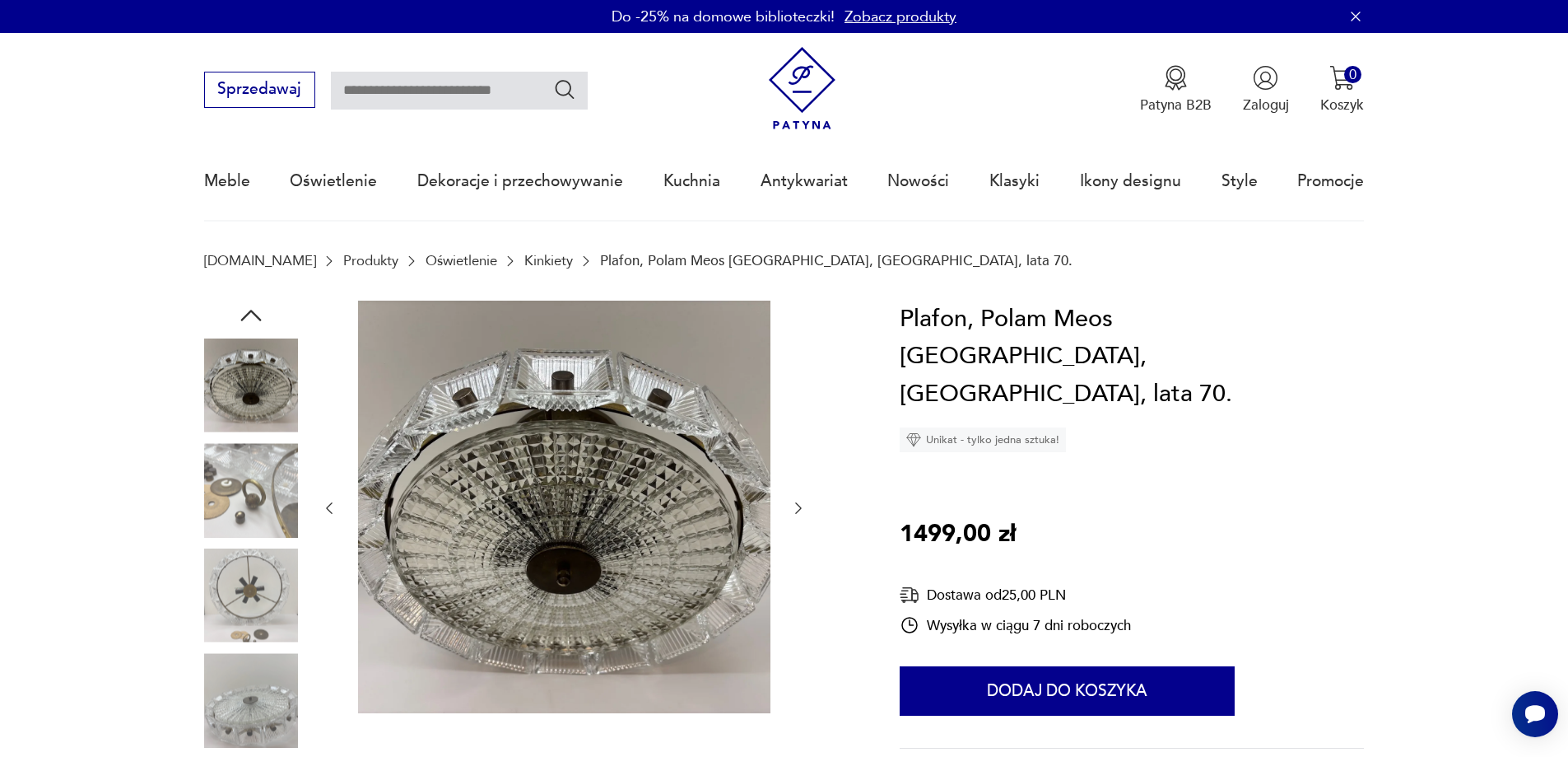
click at [795, 507] on icon "button" at bounding box center [798, 508] width 16 height 16
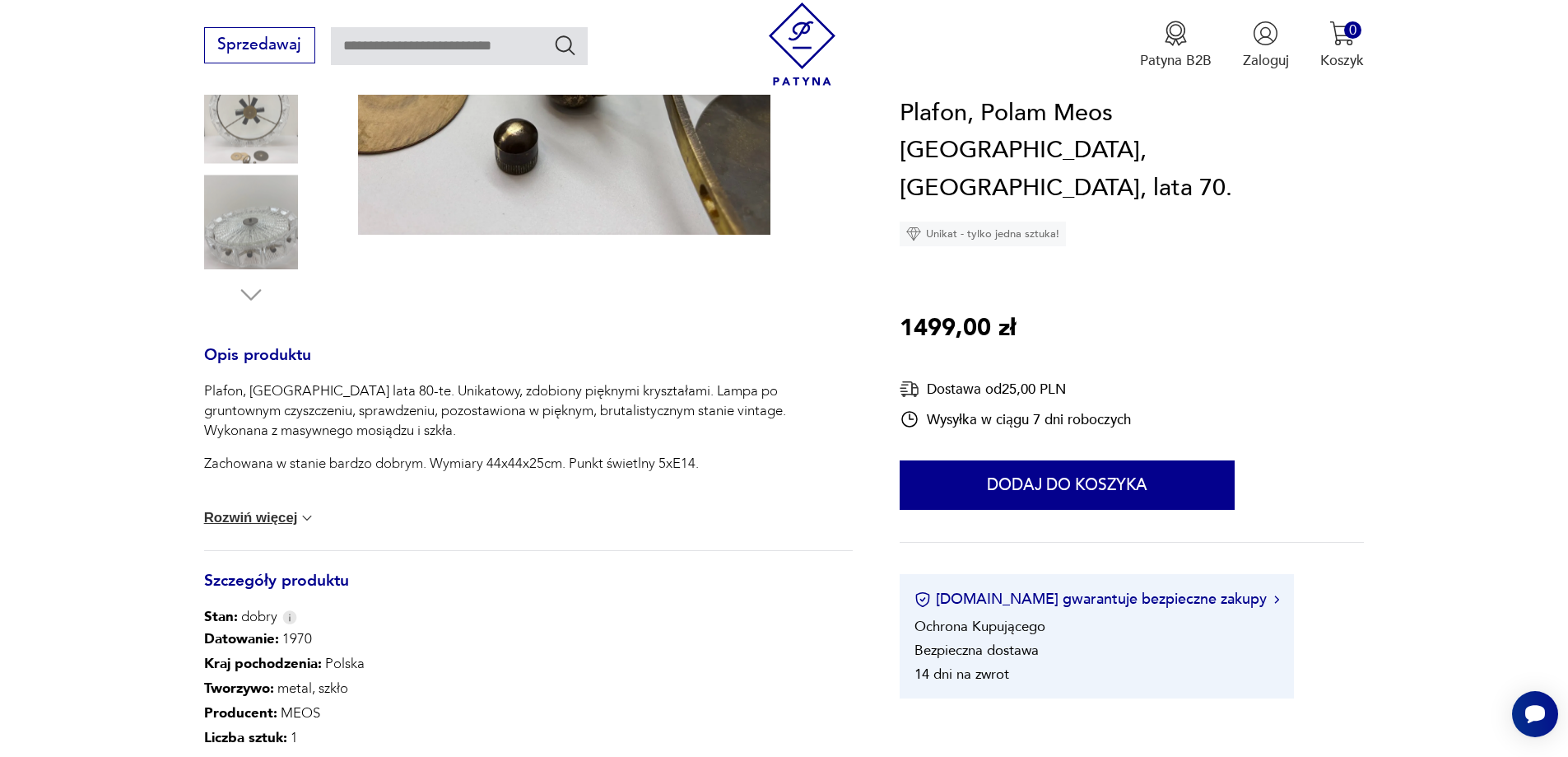
scroll to position [494, 0]
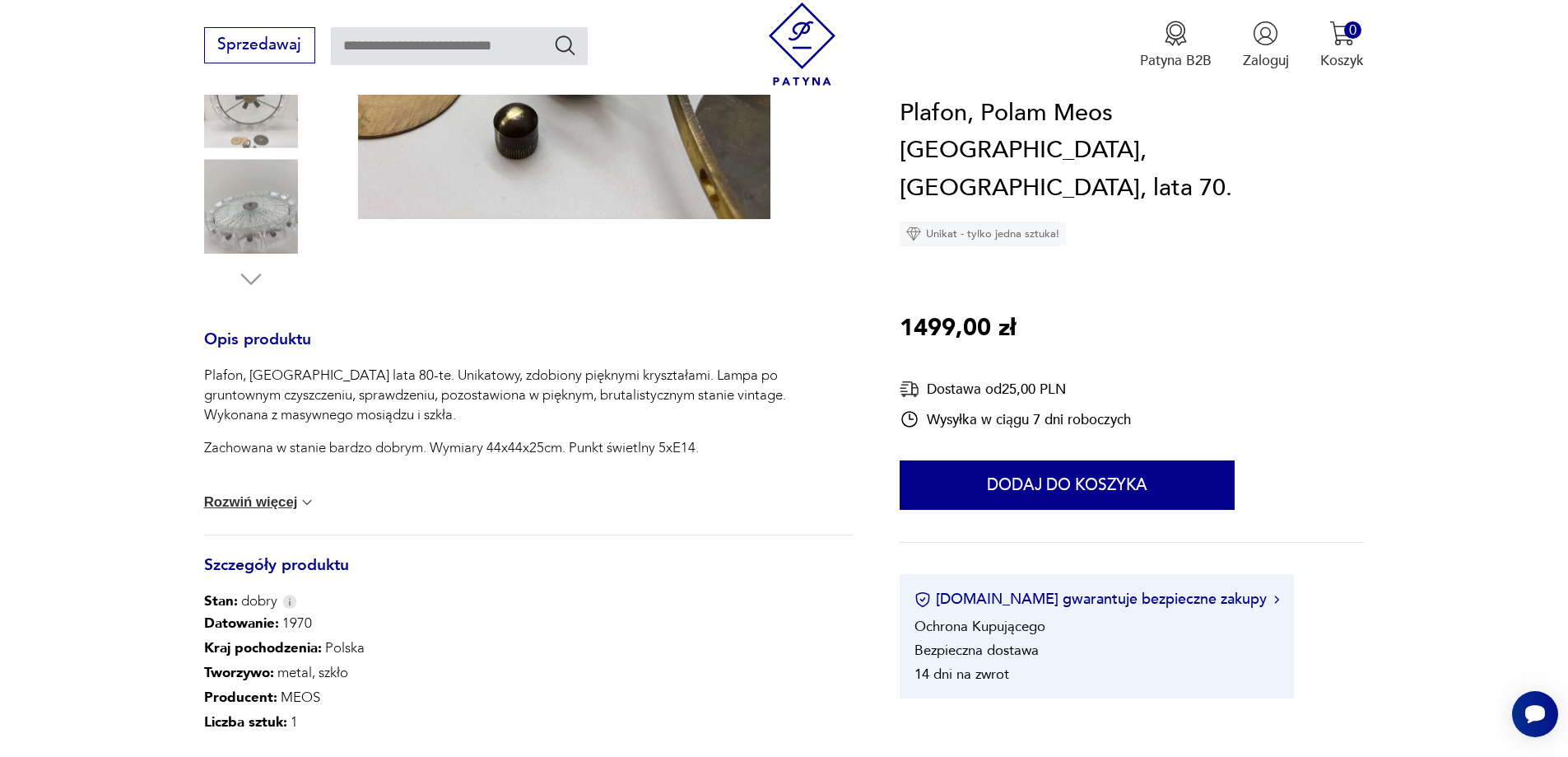
click at [287, 506] on button "Rozwiń więcej" at bounding box center [260, 502] width 112 height 16
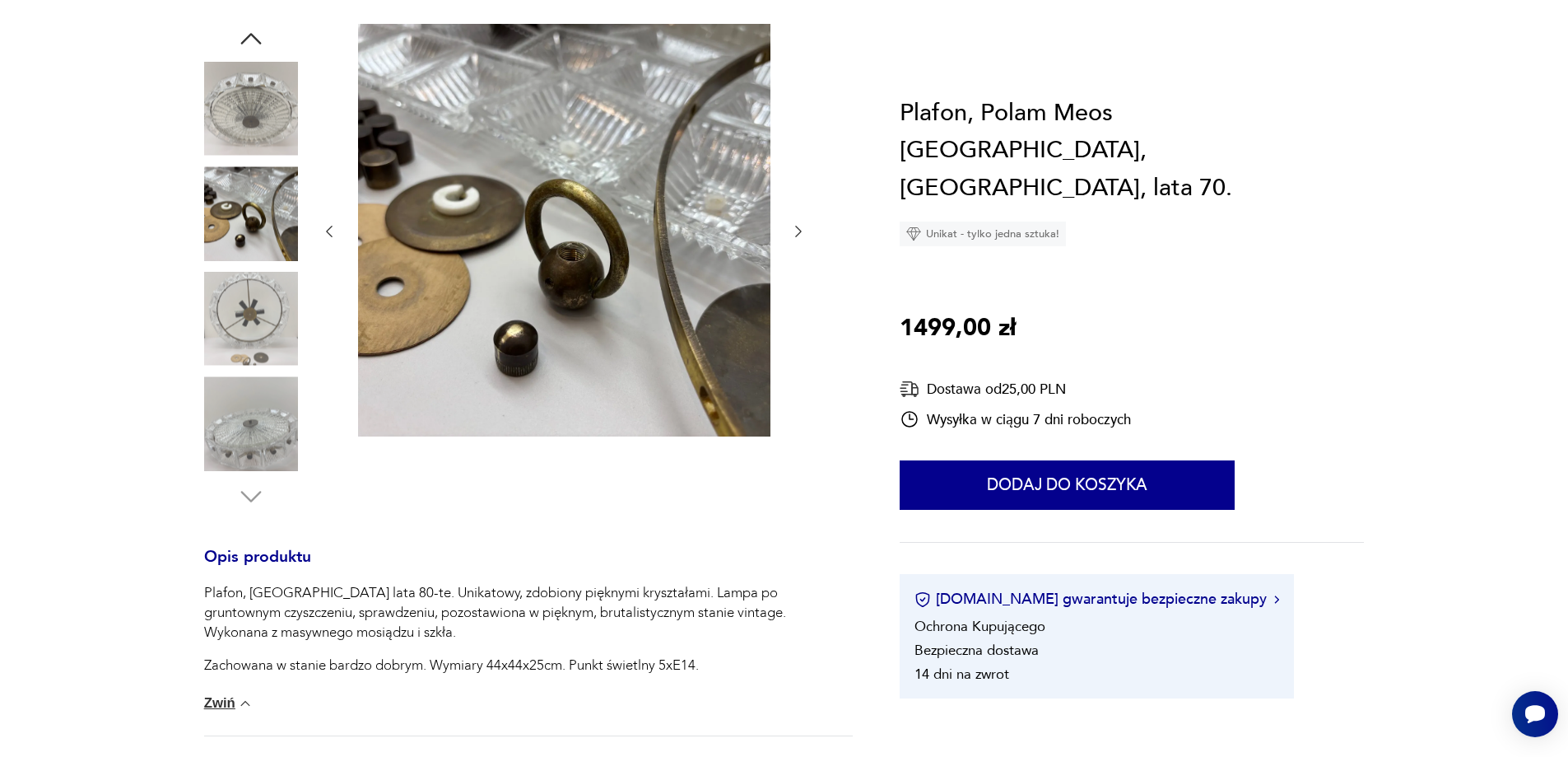
scroll to position [0, 0]
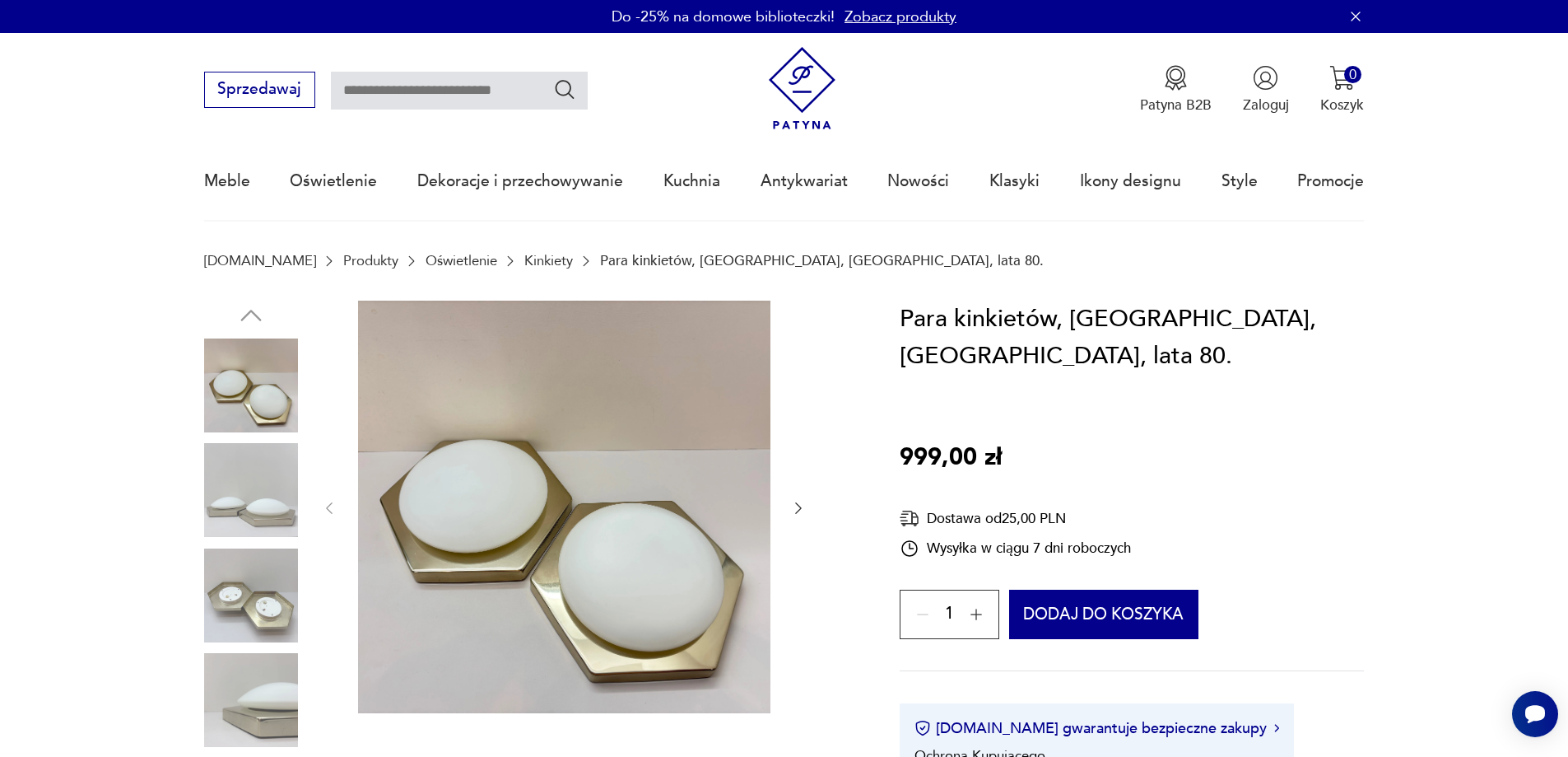
click at [786, 511] on div at bounding box center [563, 507] width 486 height 415
click at [799, 507] on icon "button" at bounding box center [798, 508] width 16 height 16
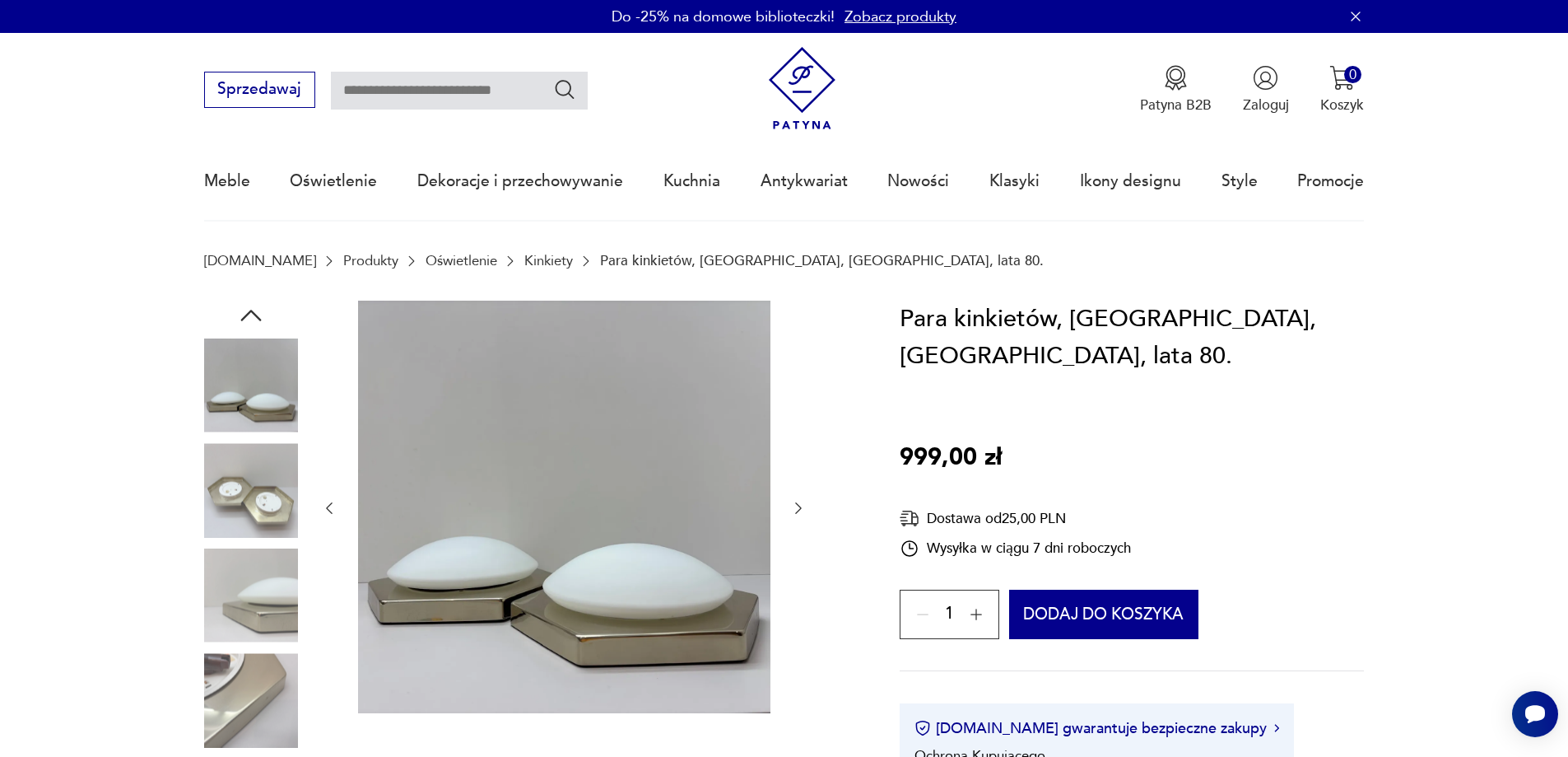
click at [800, 506] on icon "button" at bounding box center [798, 508] width 16 height 16
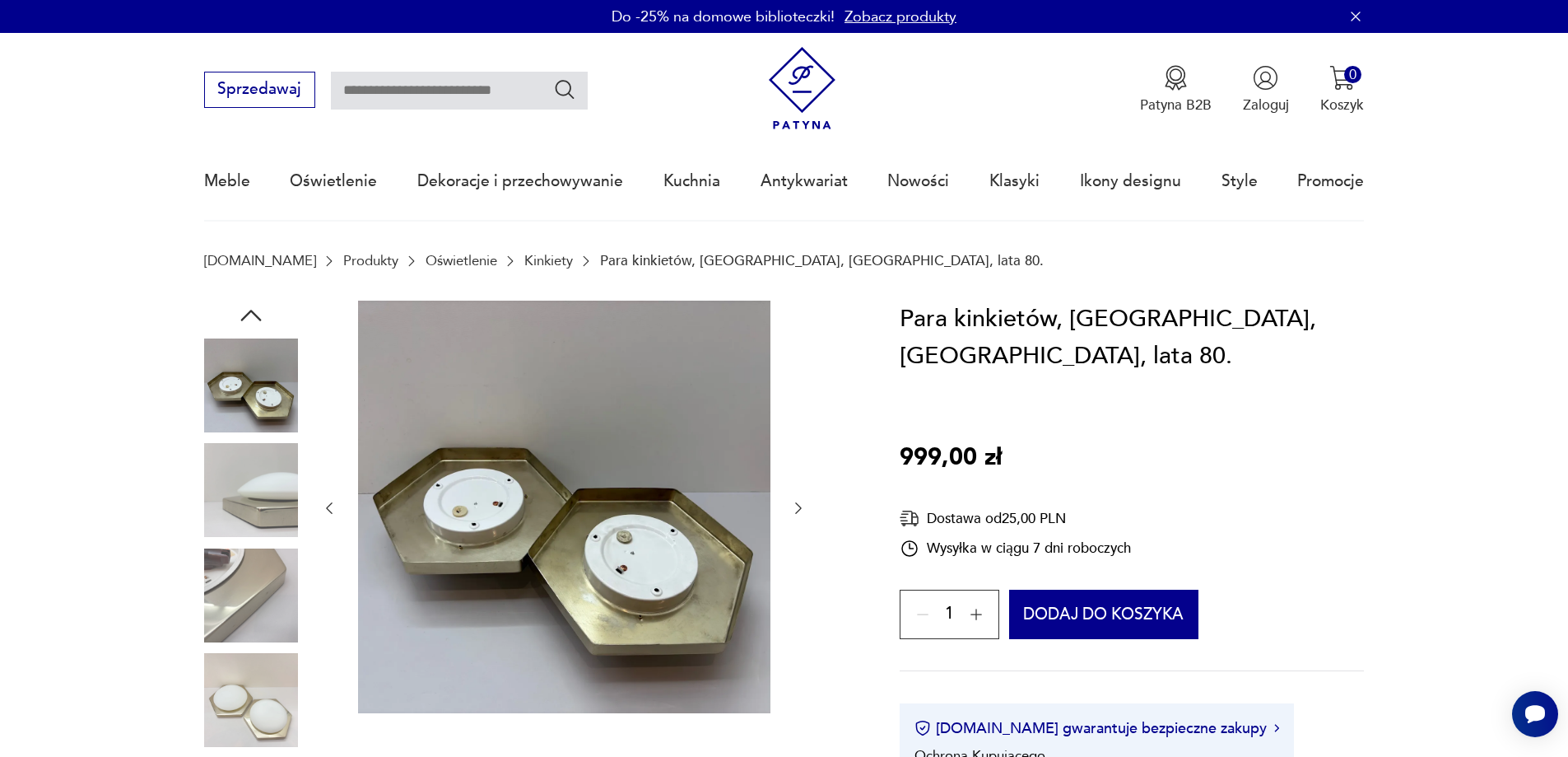
click at [800, 506] on icon "button" at bounding box center [798, 508] width 16 height 16
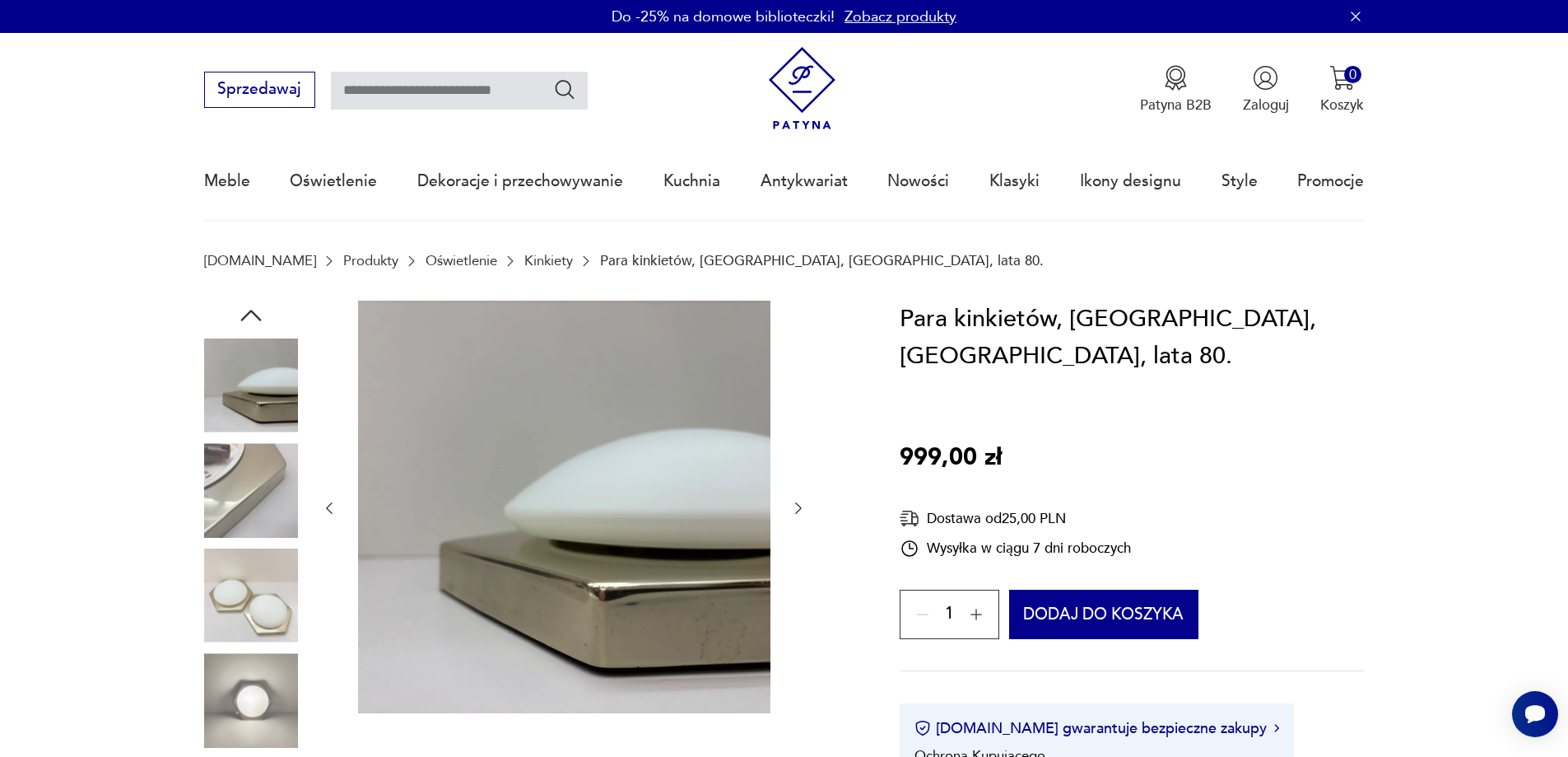
click at [800, 506] on icon "button" at bounding box center [798, 508] width 16 height 16
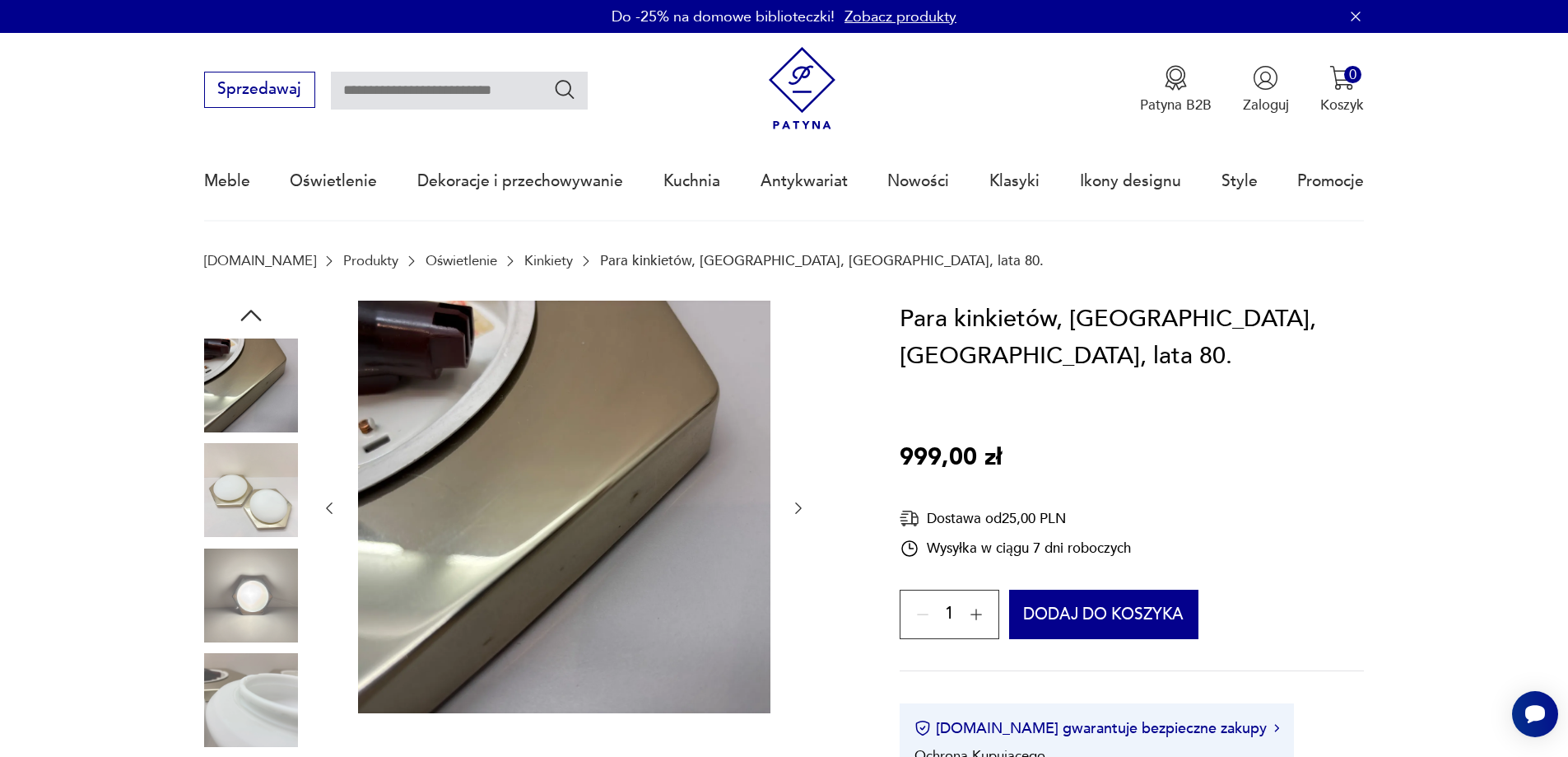
click at [800, 506] on icon "button" at bounding box center [798, 508] width 16 height 16
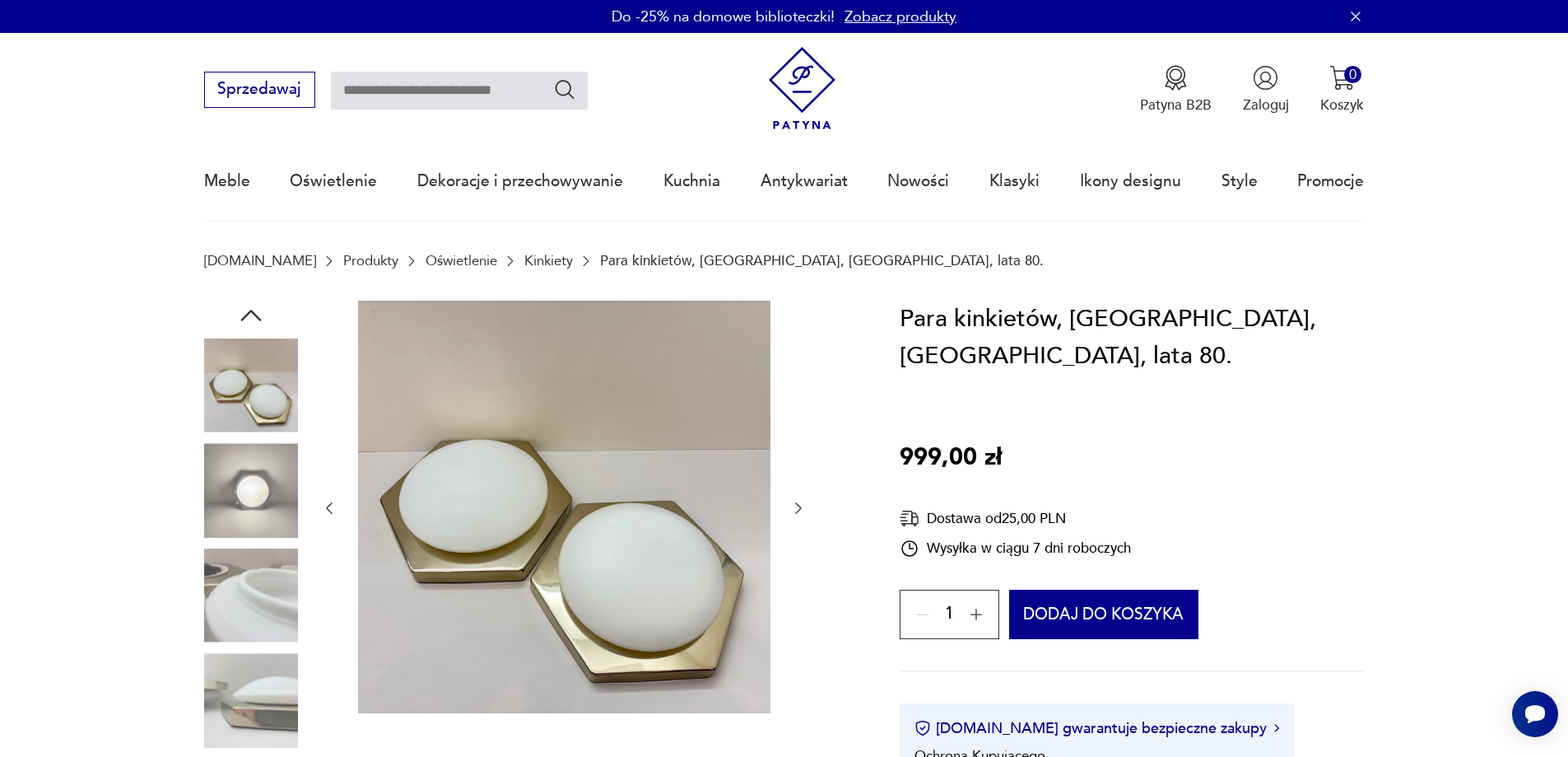
click at [277, 476] on img at bounding box center [251, 489] width 94 height 94
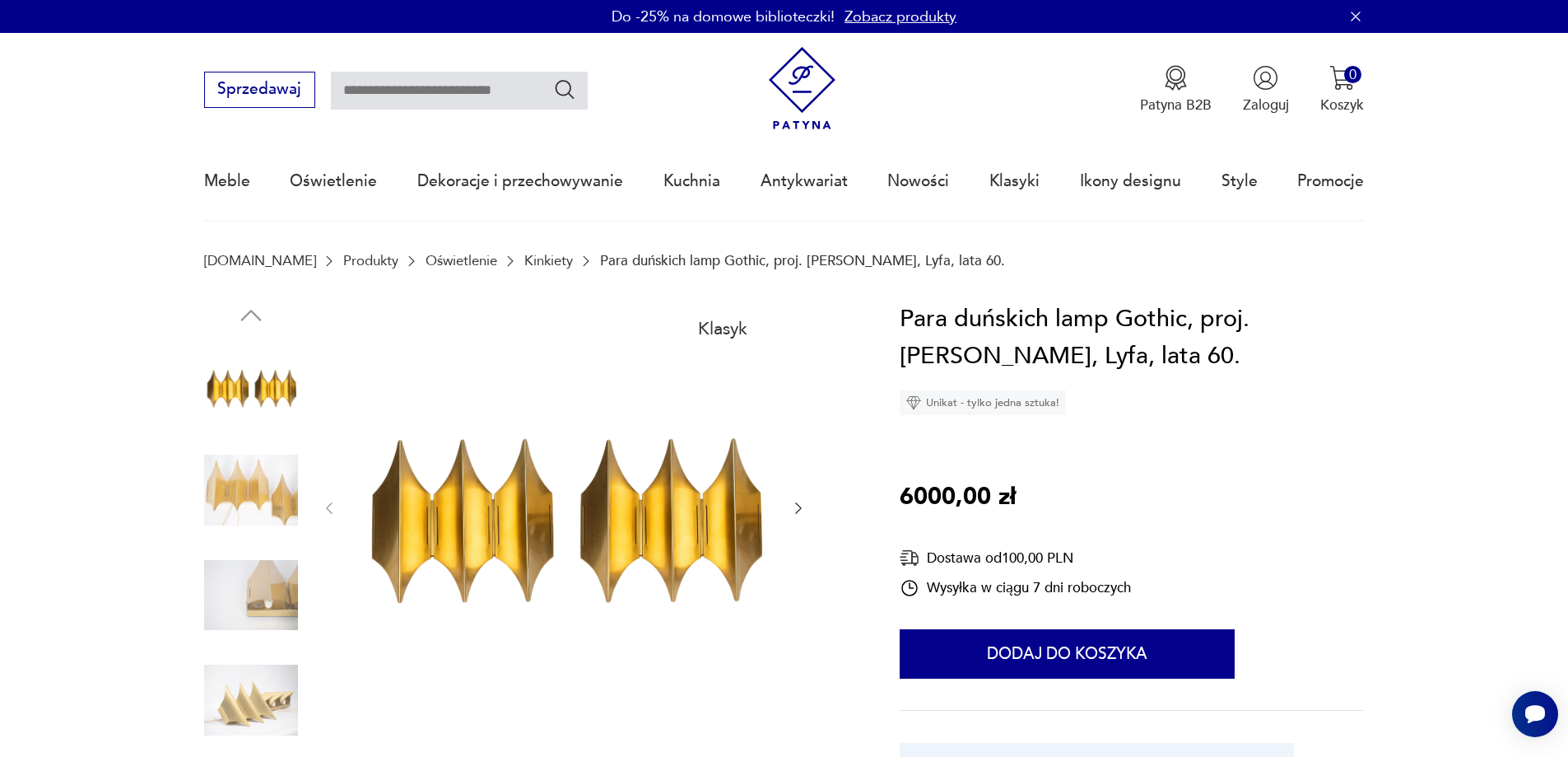
click at [796, 508] on icon "button" at bounding box center [798, 508] width 16 height 16
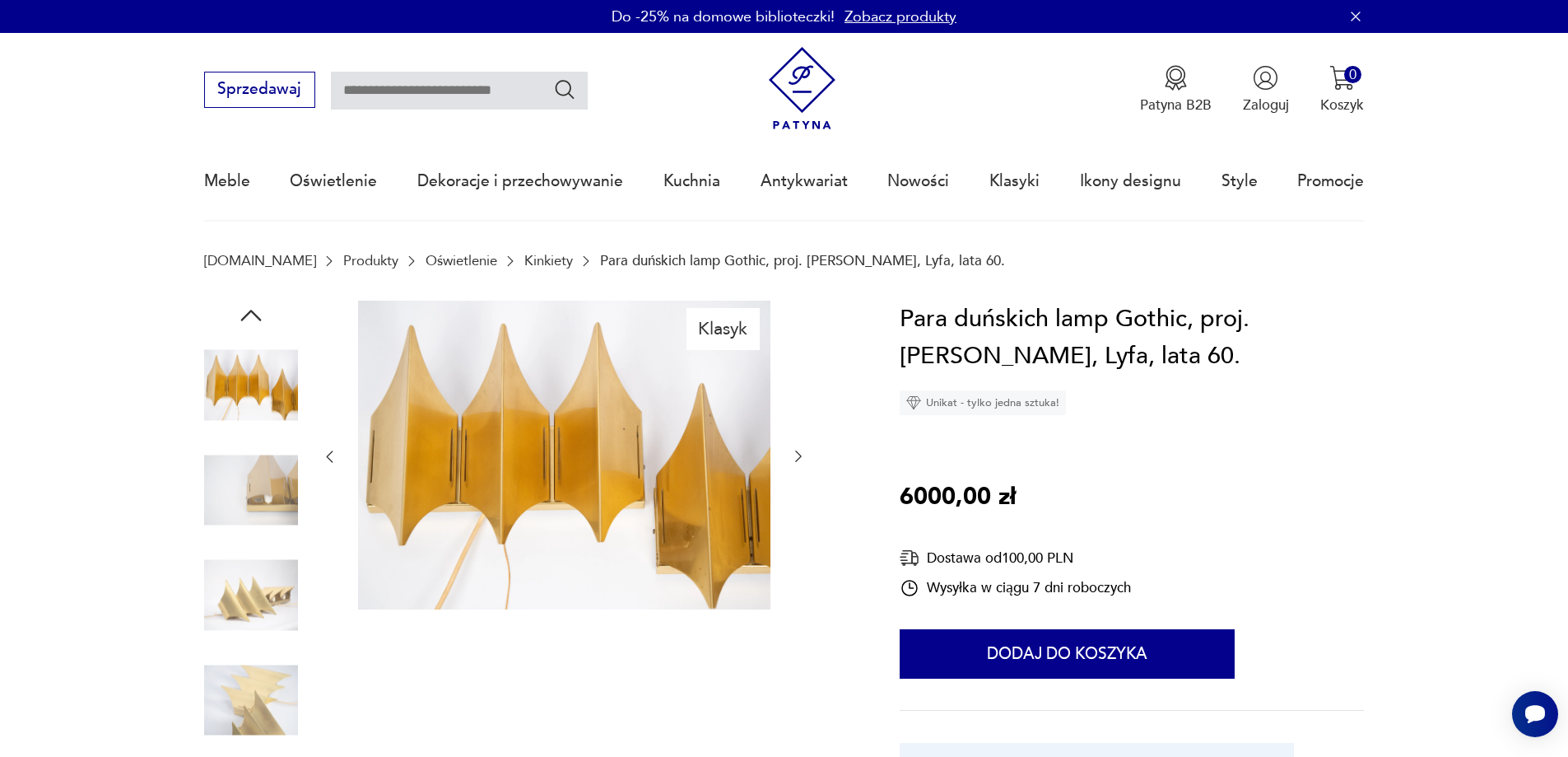
click at [793, 444] on div at bounding box center [563, 456] width 486 height 313
click at [794, 457] on icon "button" at bounding box center [798, 456] width 16 height 16
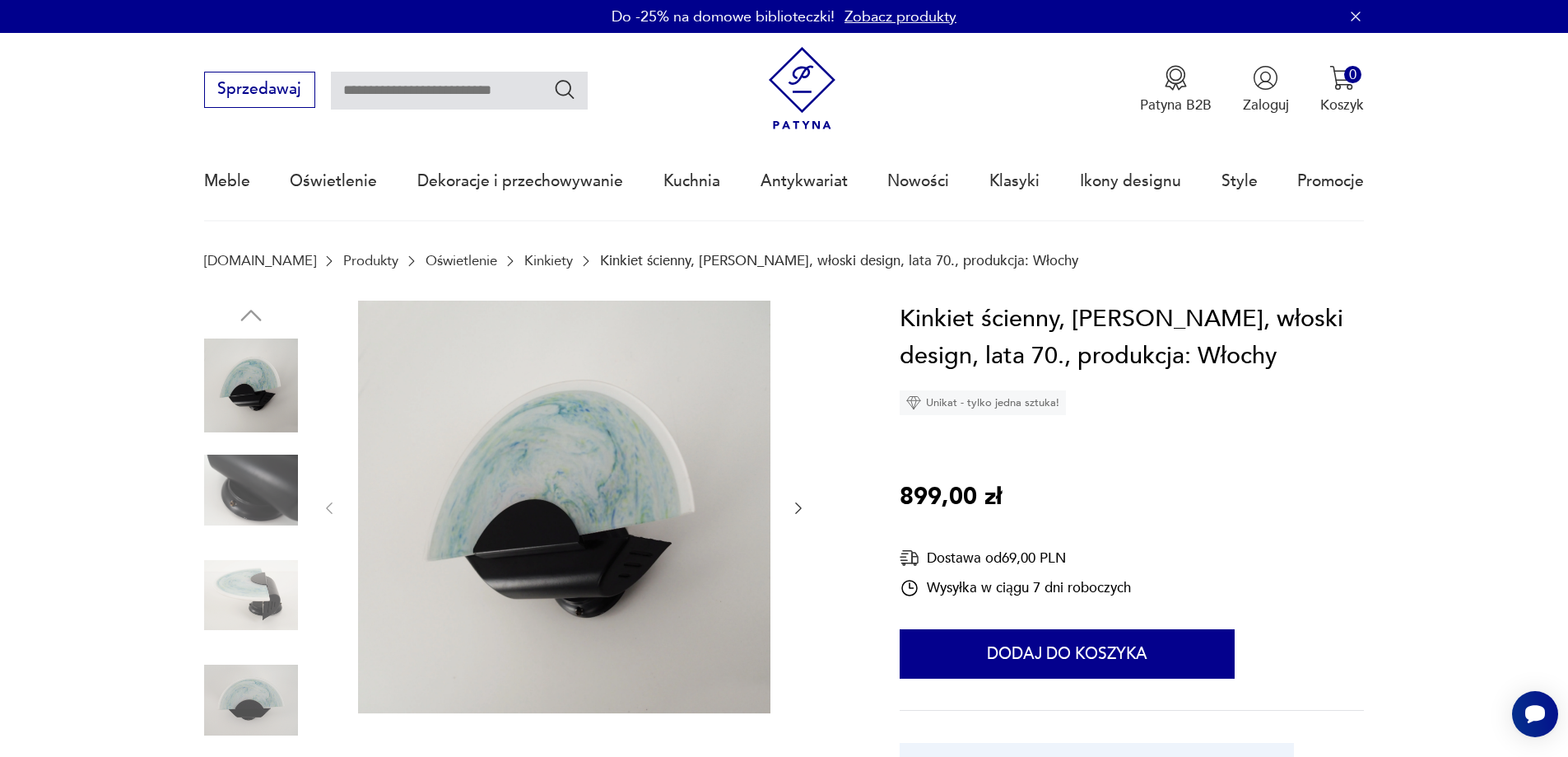
click at [797, 507] on icon "button" at bounding box center [798, 508] width 16 height 16
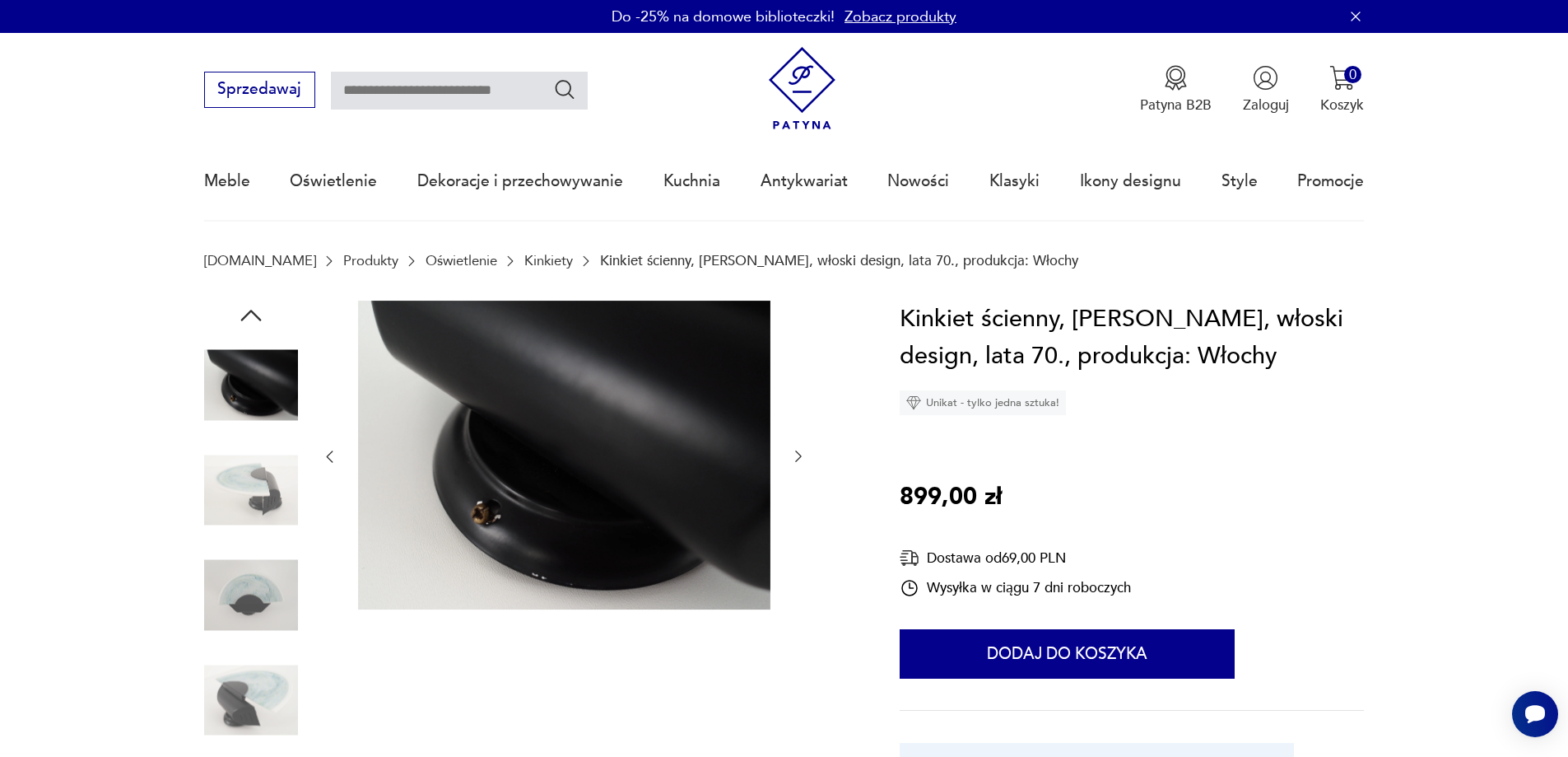
click at [795, 453] on icon "button" at bounding box center [798, 456] width 16 height 16
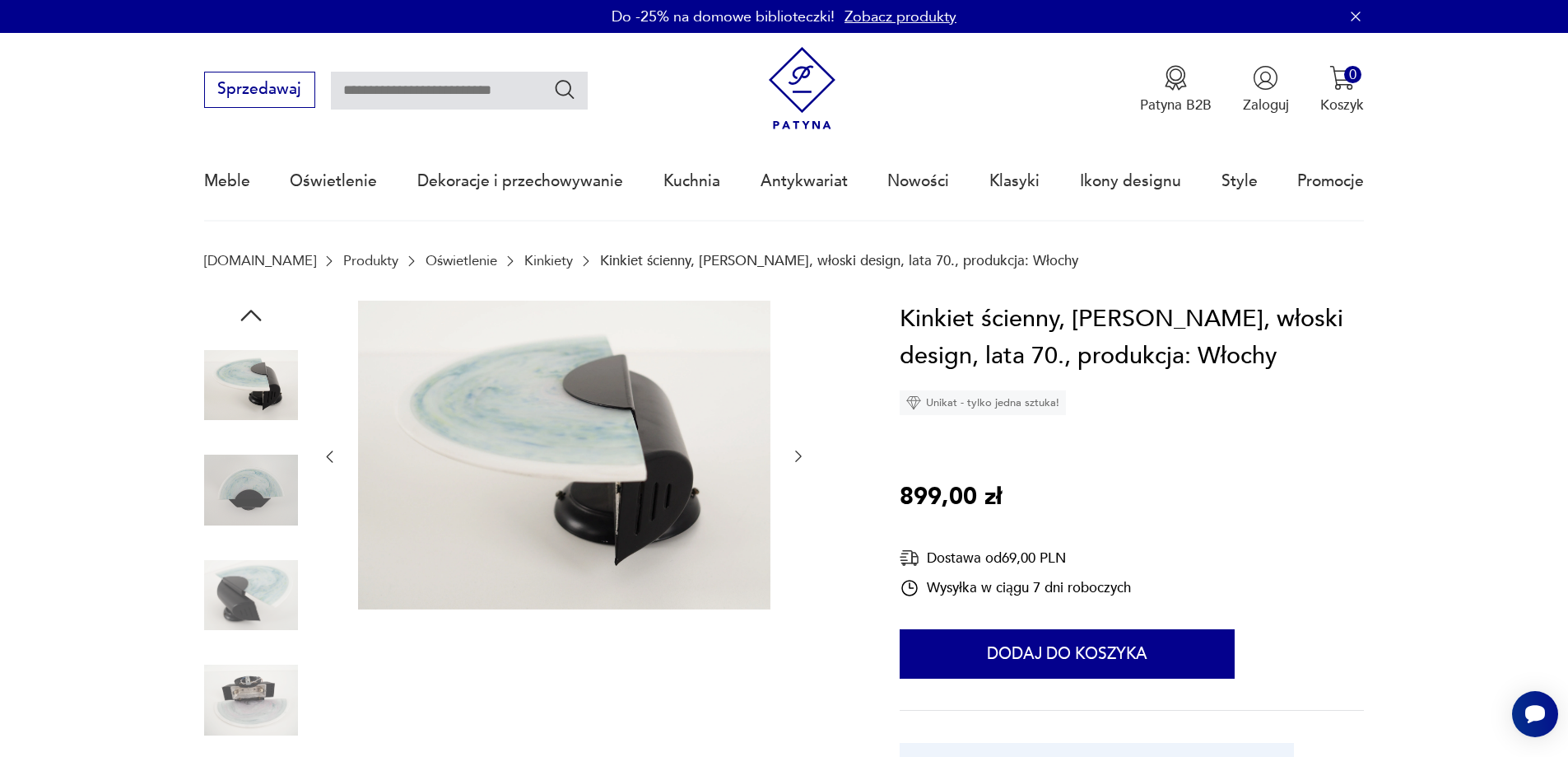
click at [798, 456] on icon "button" at bounding box center [798, 456] width 16 height 16
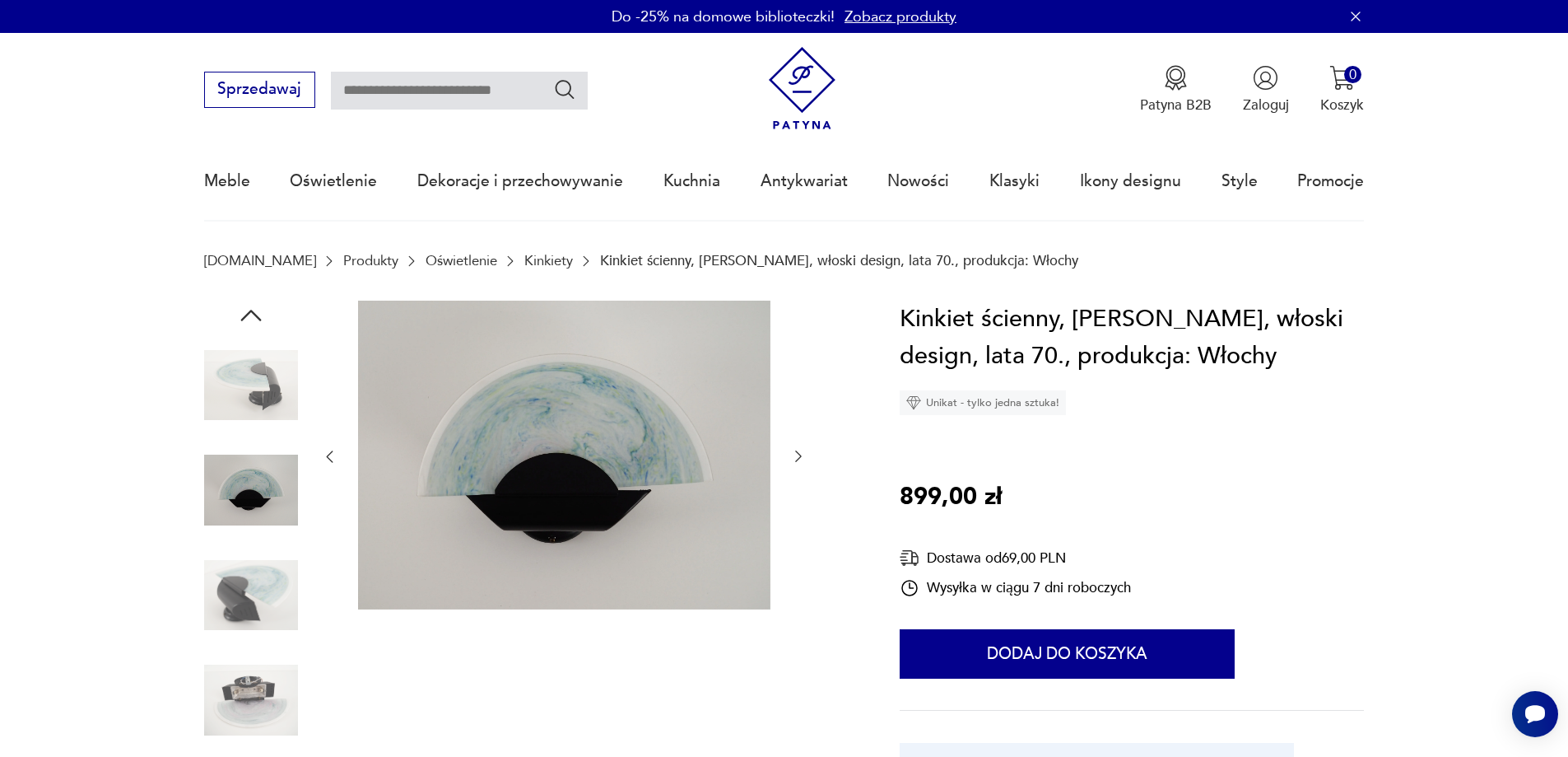
click at [798, 455] on icon "button" at bounding box center [798, 456] width 16 height 16
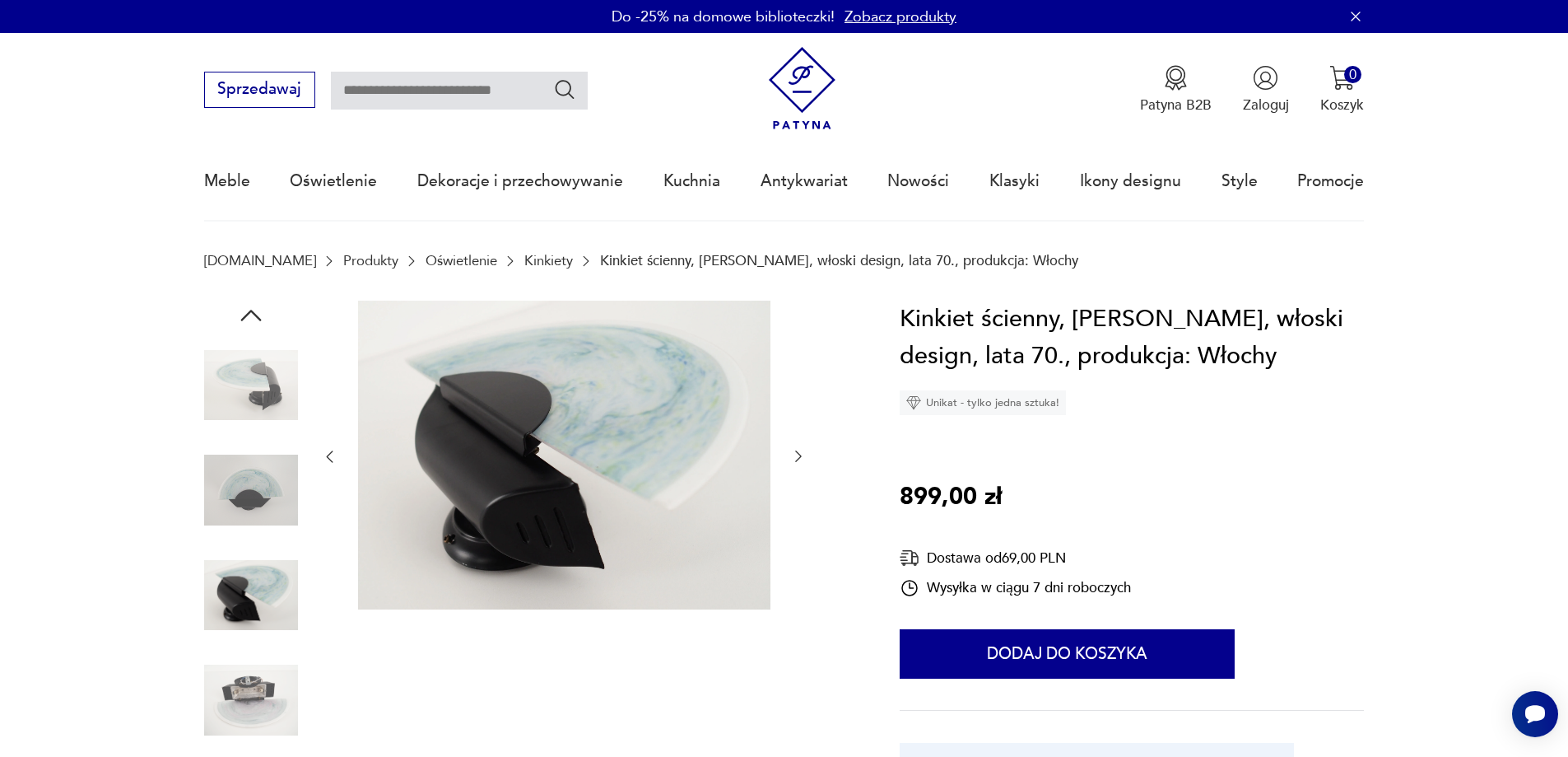
click at [798, 455] on icon "button" at bounding box center [798, 456] width 16 height 16
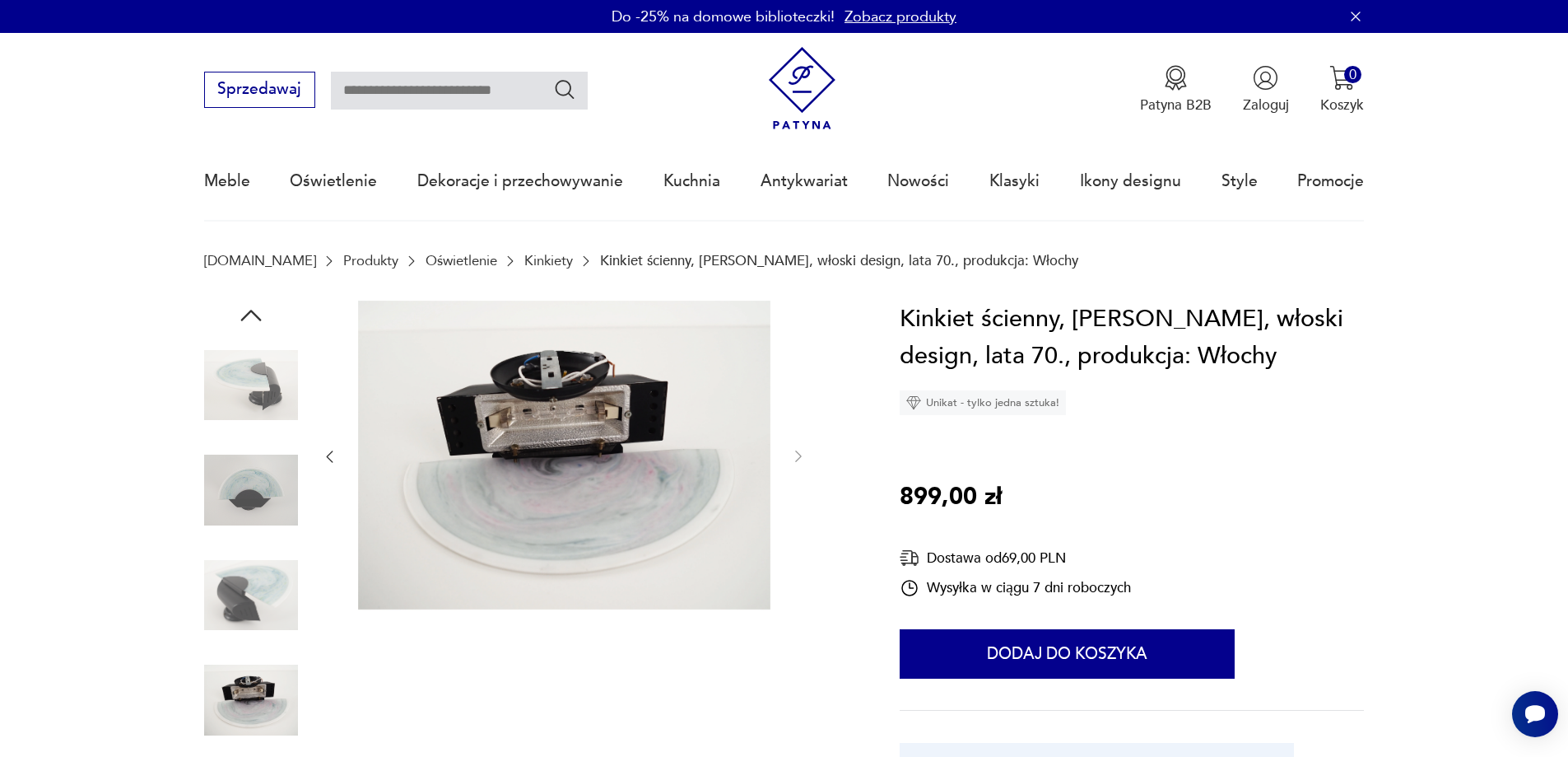
click at [218, 470] on img at bounding box center [251, 489] width 94 height 94
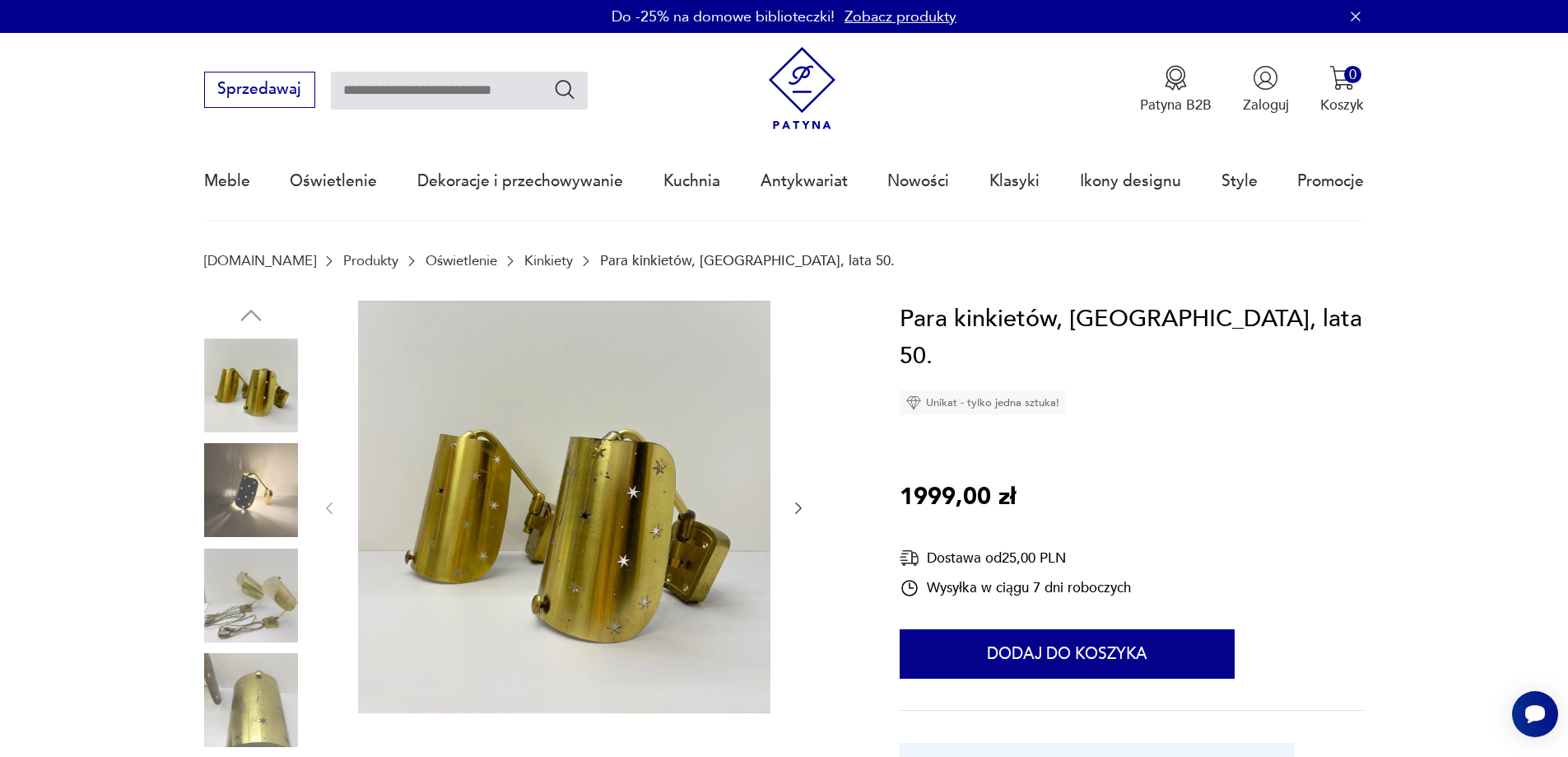
click at [795, 501] on icon "button" at bounding box center [798, 508] width 16 height 16
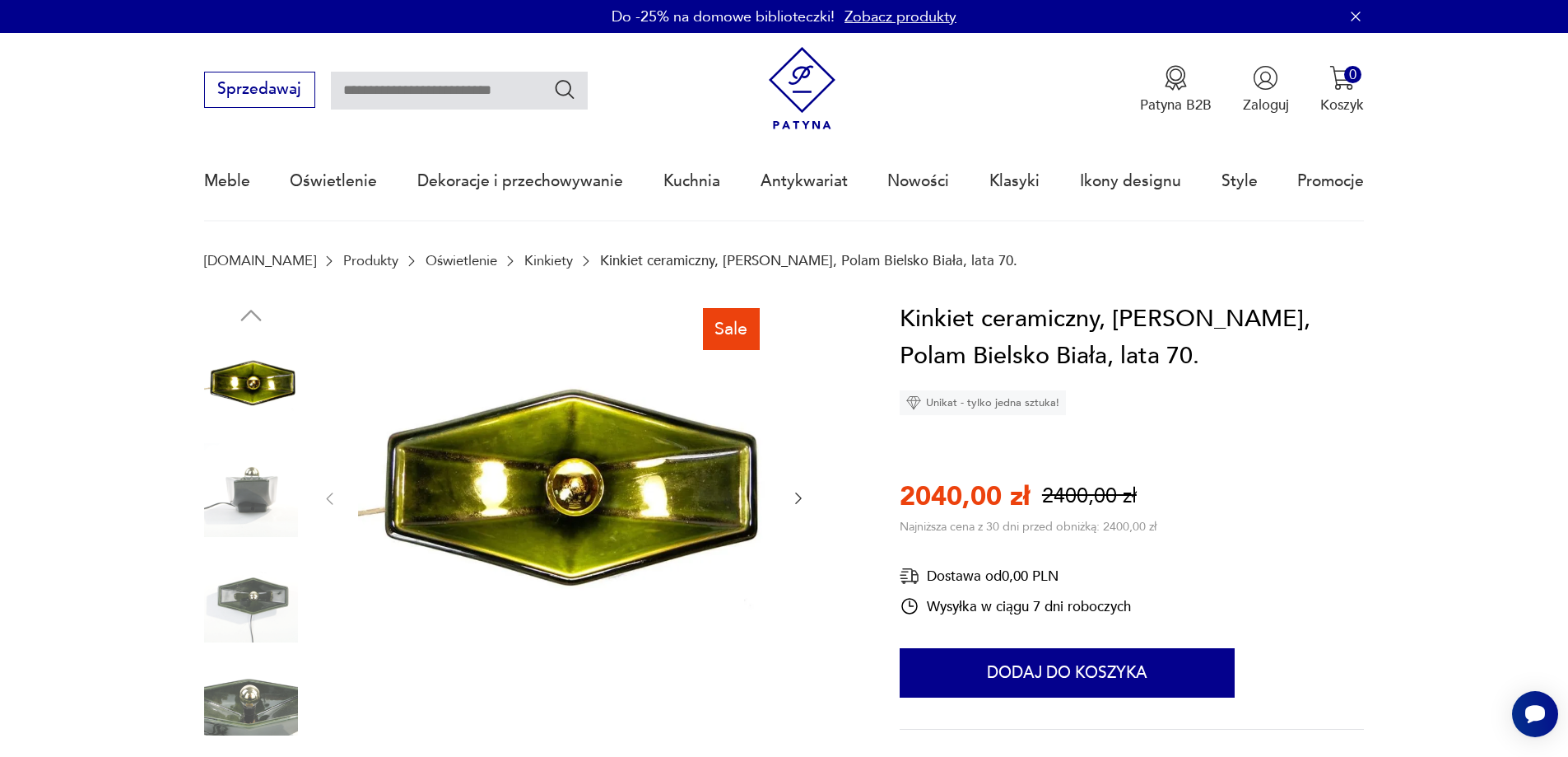
click at [792, 498] on icon "button" at bounding box center [798, 498] width 16 height 16
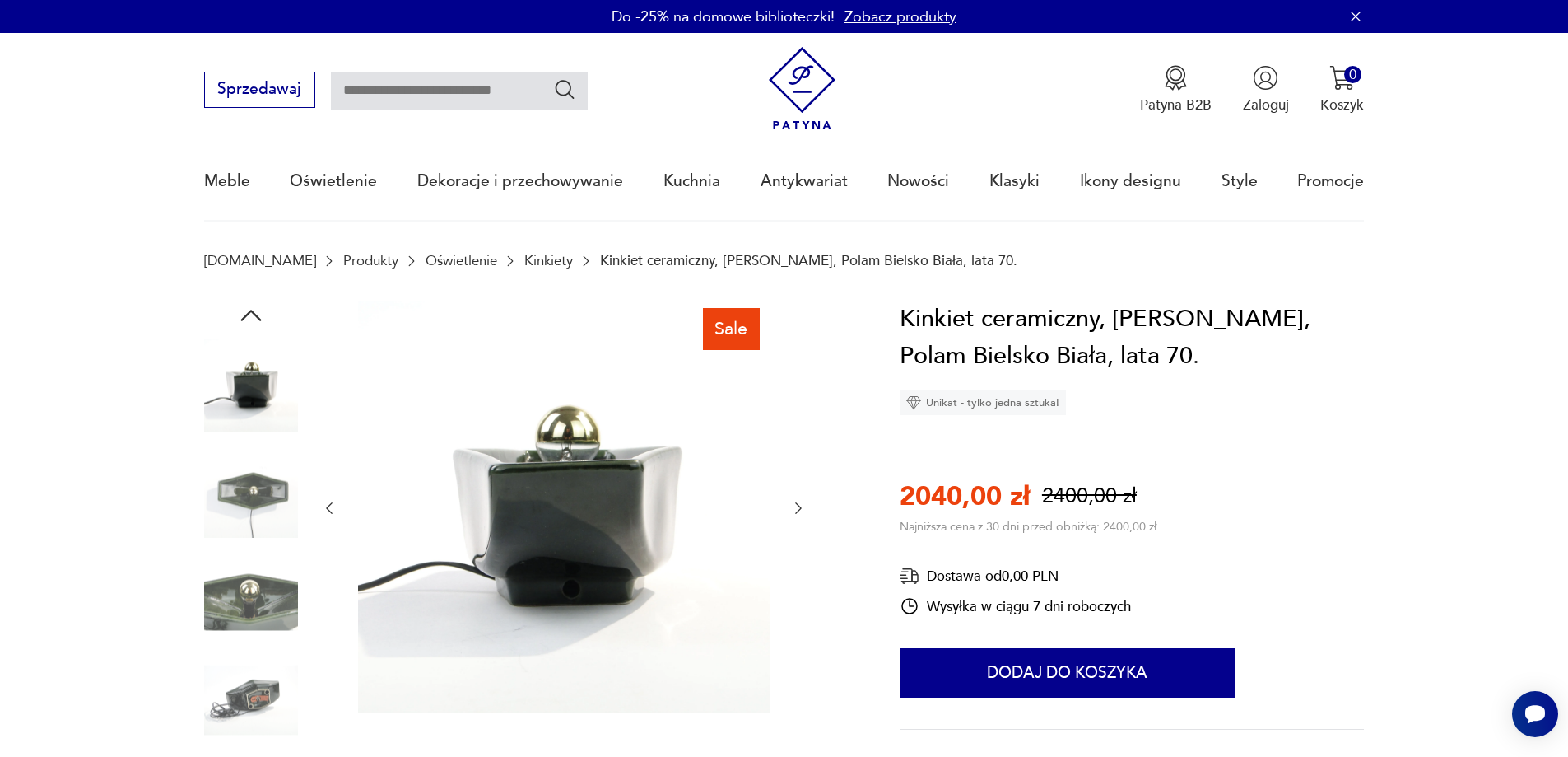
click at [793, 508] on icon "button" at bounding box center [798, 508] width 16 height 16
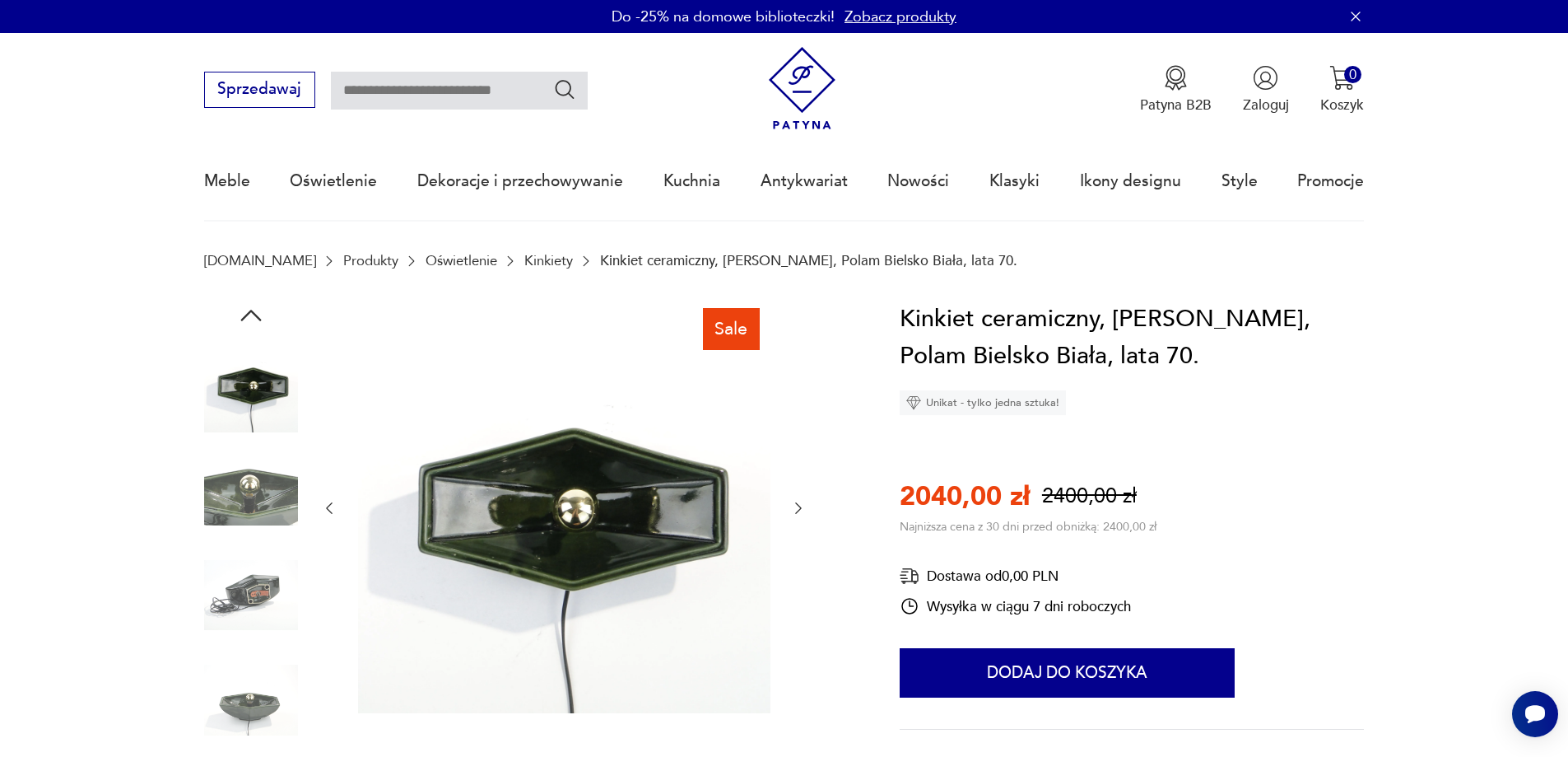
click at [796, 508] on icon "button" at bounding box center [798, 508] width 16 height 16
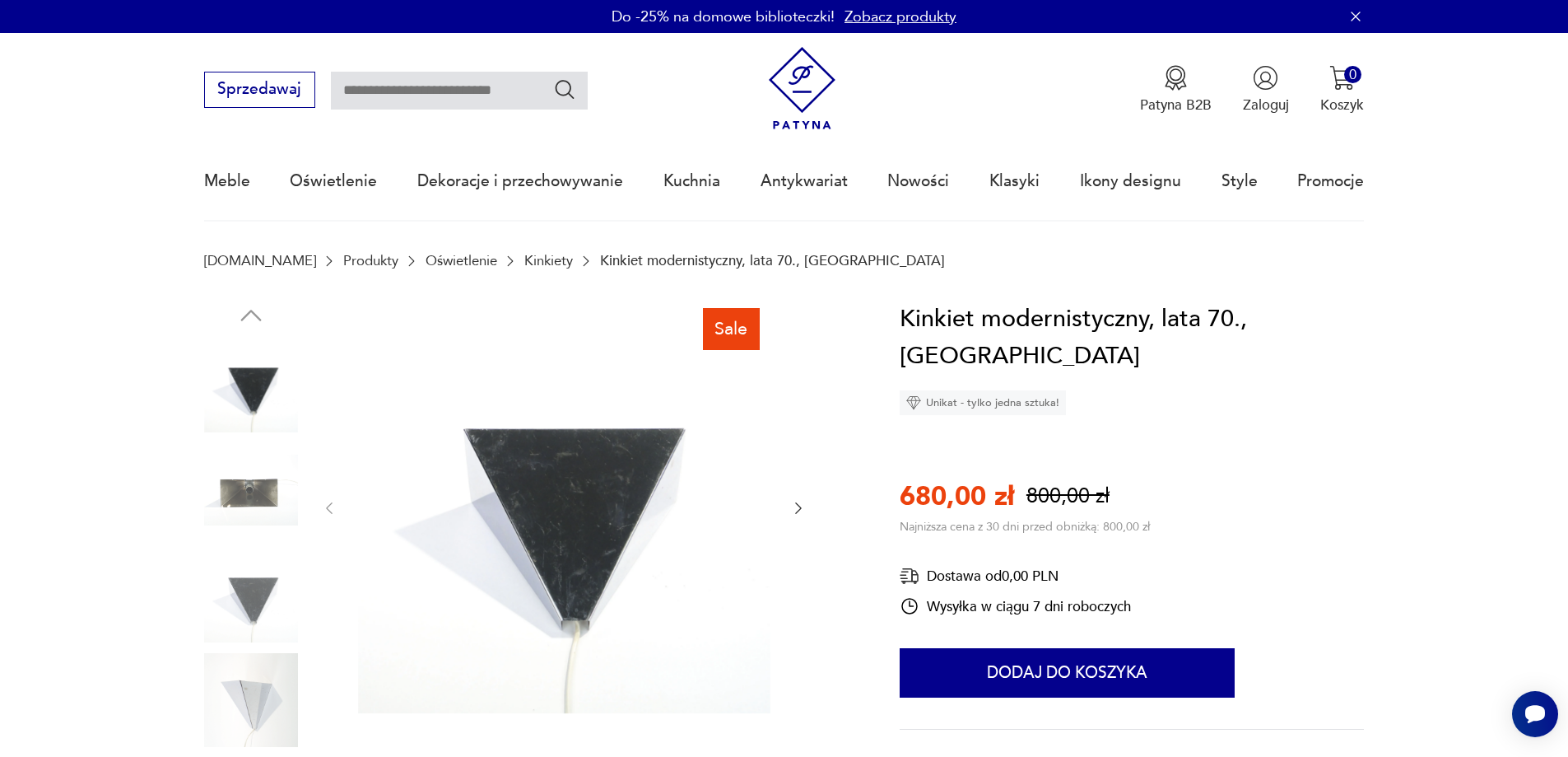
click at [802, 506] on icon "button" at bounding box center [798, 508] width 16 height 16
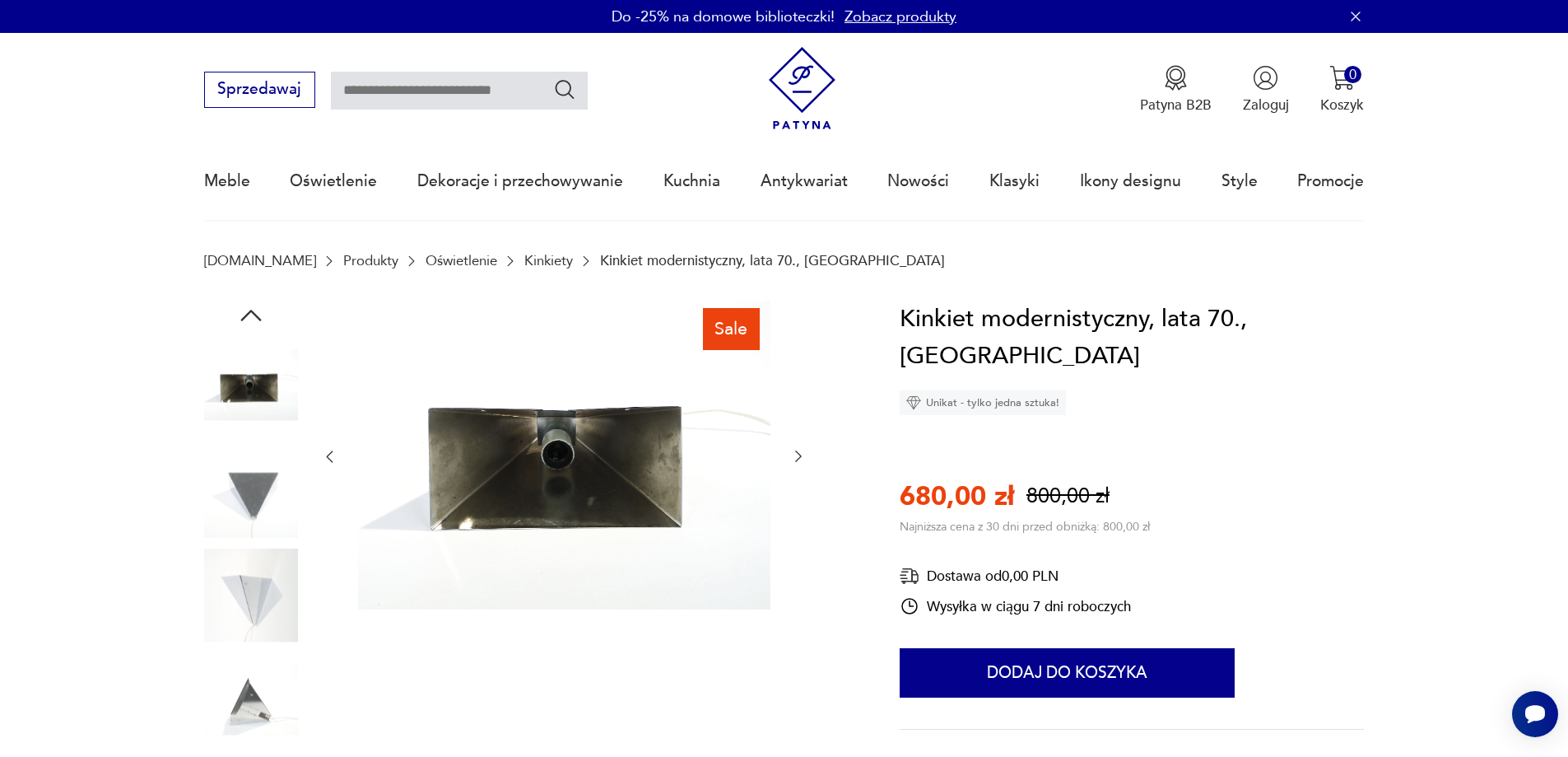
click at [804, 454] on icon "button" at bounding box center [798, 456] width 16 height 16
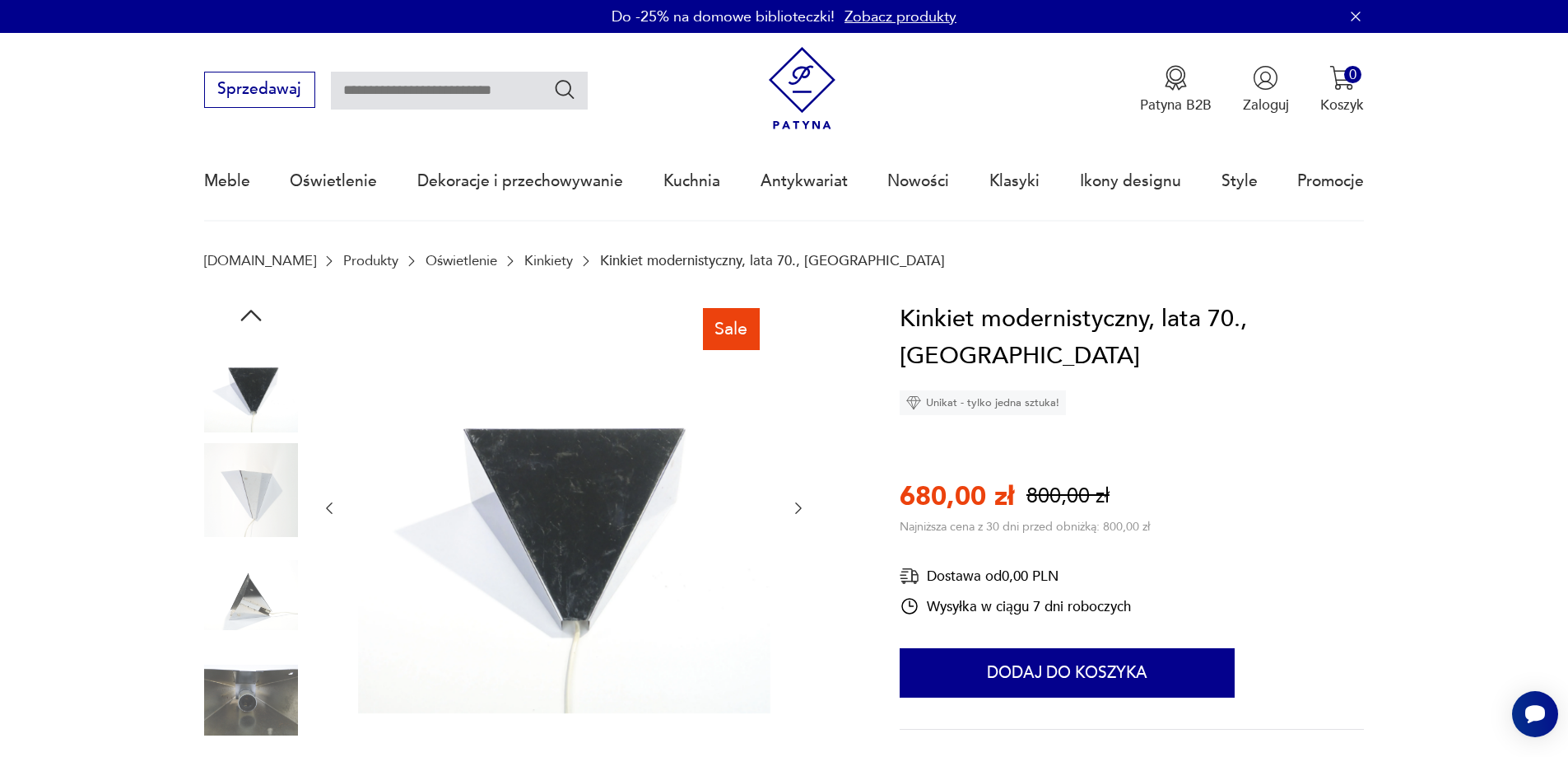
click at [804, 447] on div at bounding box center [563, 507] width 486 height 415
click at [795, 506] on icon "button" at bounding box center [798, 508] width 16 height 16
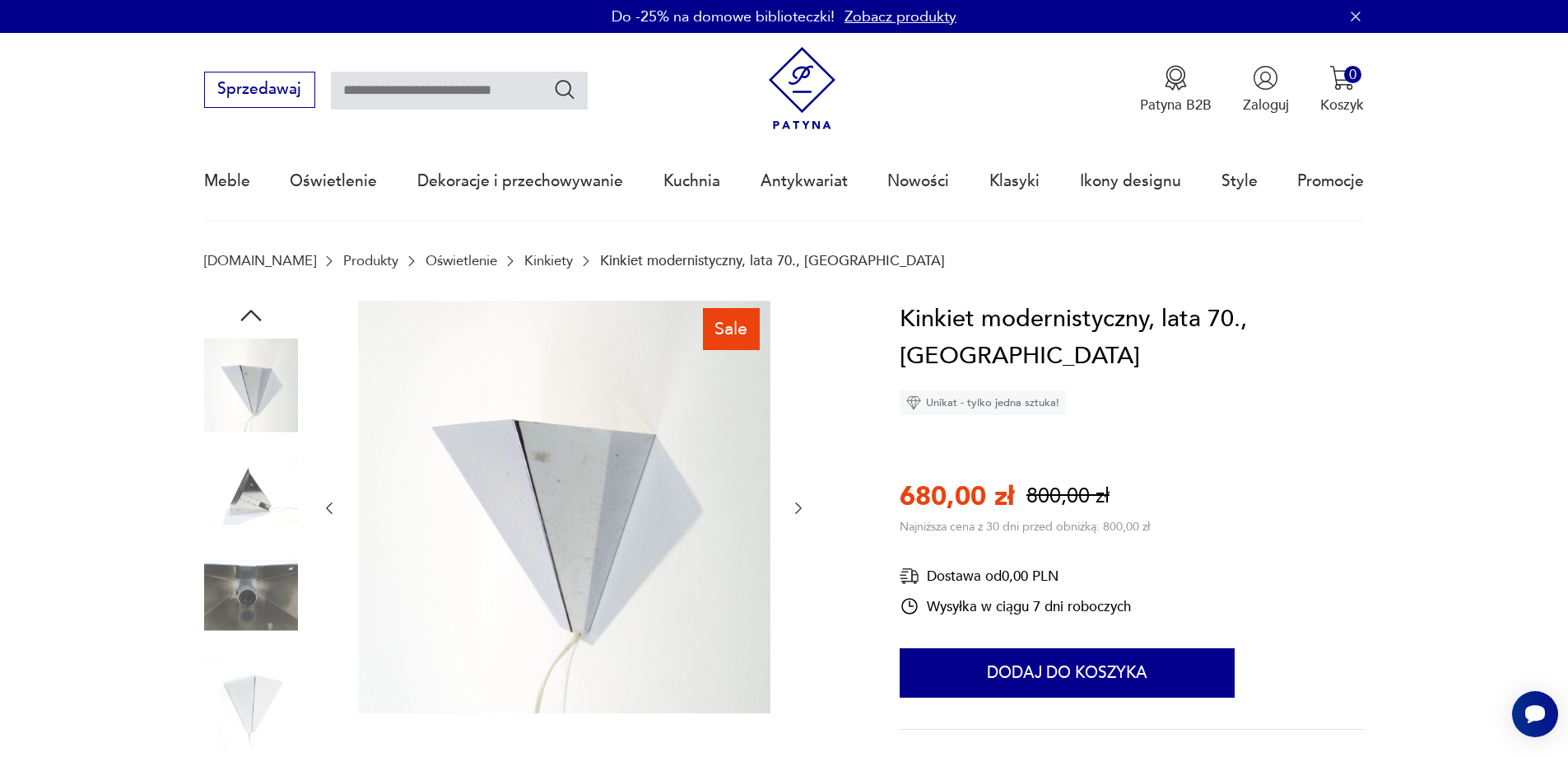
click at [795, 506] on icon "button" at bounding box center [798, 508] width 16 height 16
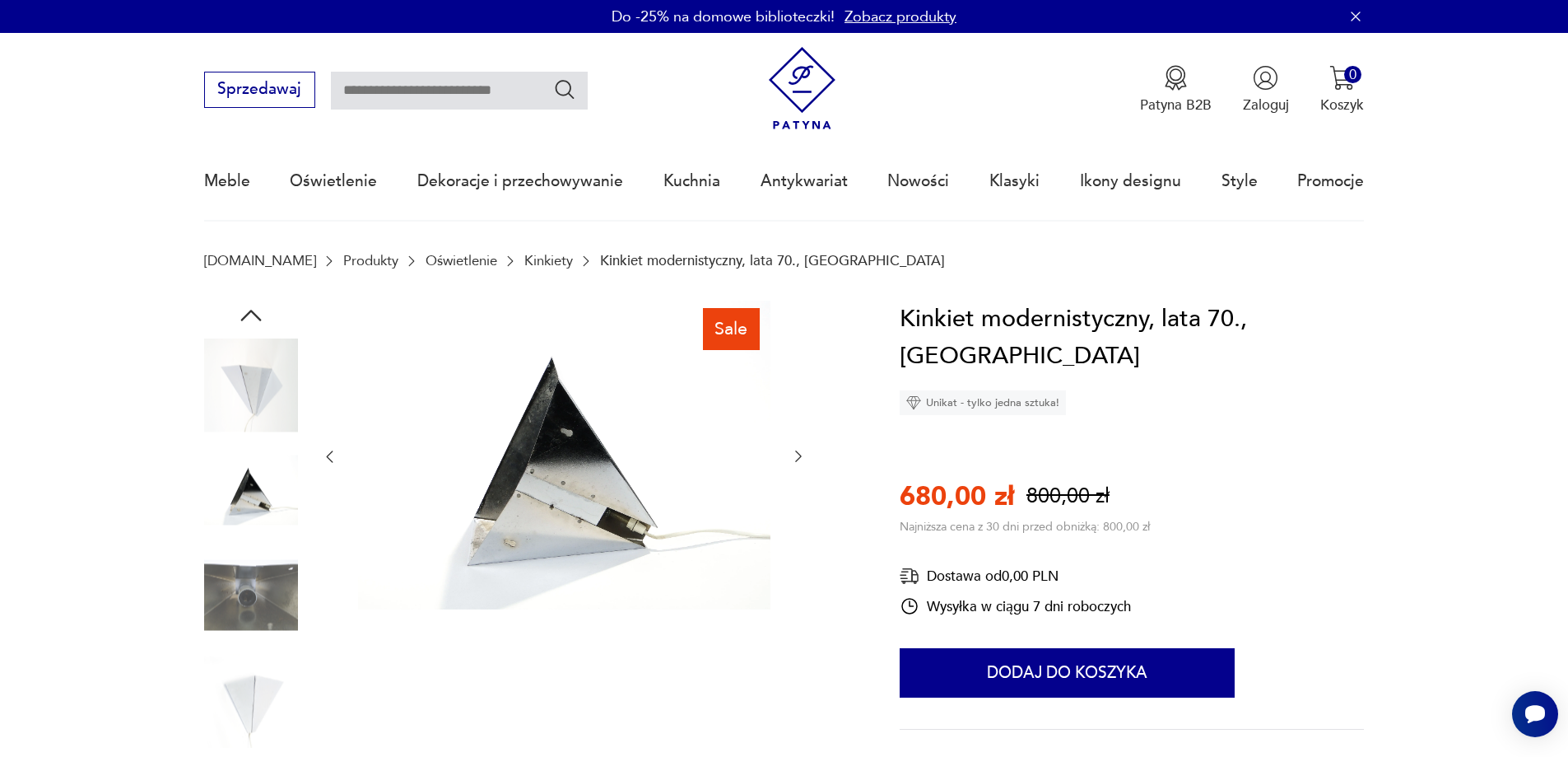
click at [795, 506] on div at bounding box center [563, 456] width 486 height 313
click at [796, 452] on icon "button" at bounding box center [798, 456] width 16 height 16
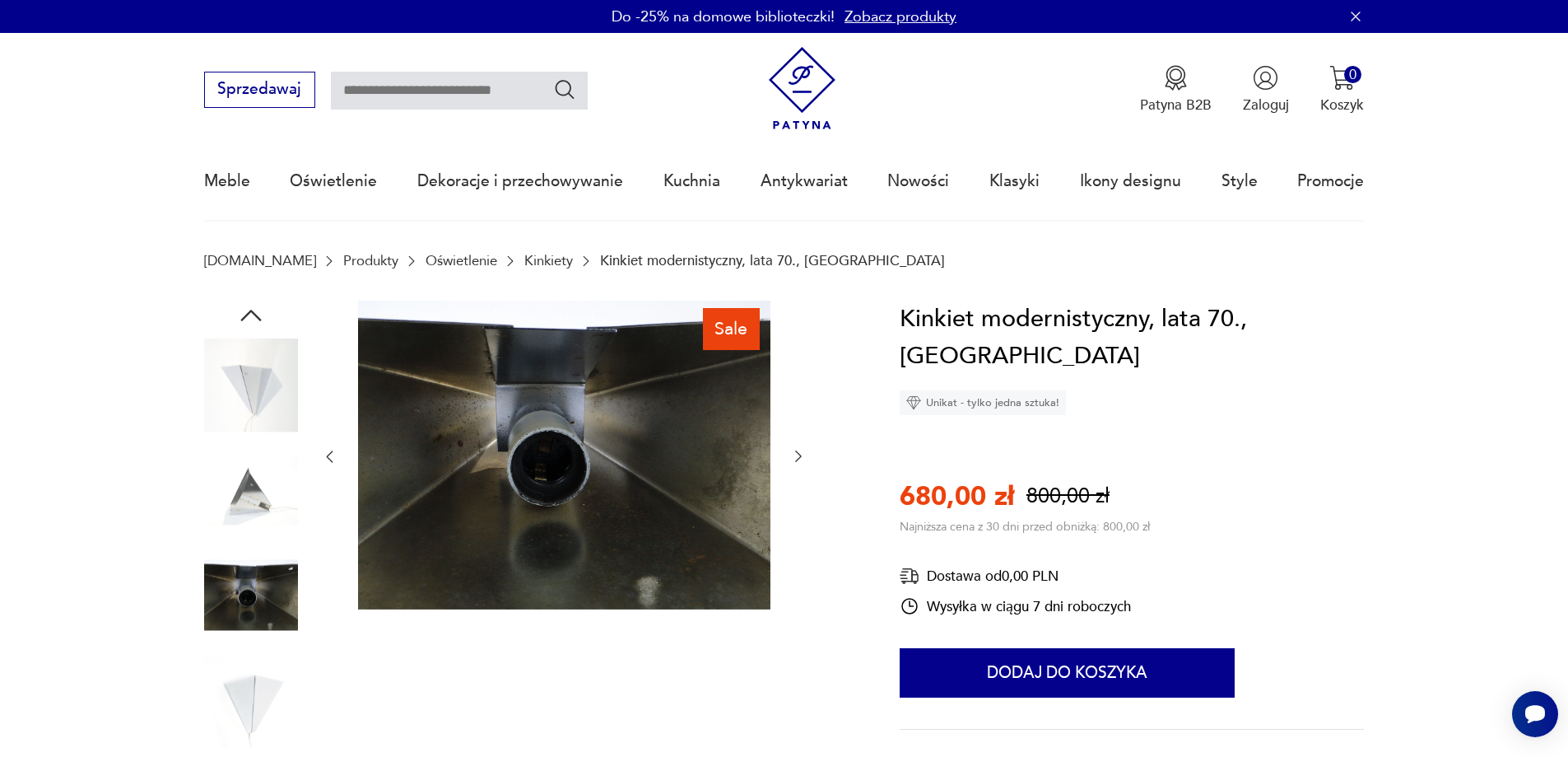
click at [799, 452] on icon "button" at bounding box center [798, 456] width 16 height 16
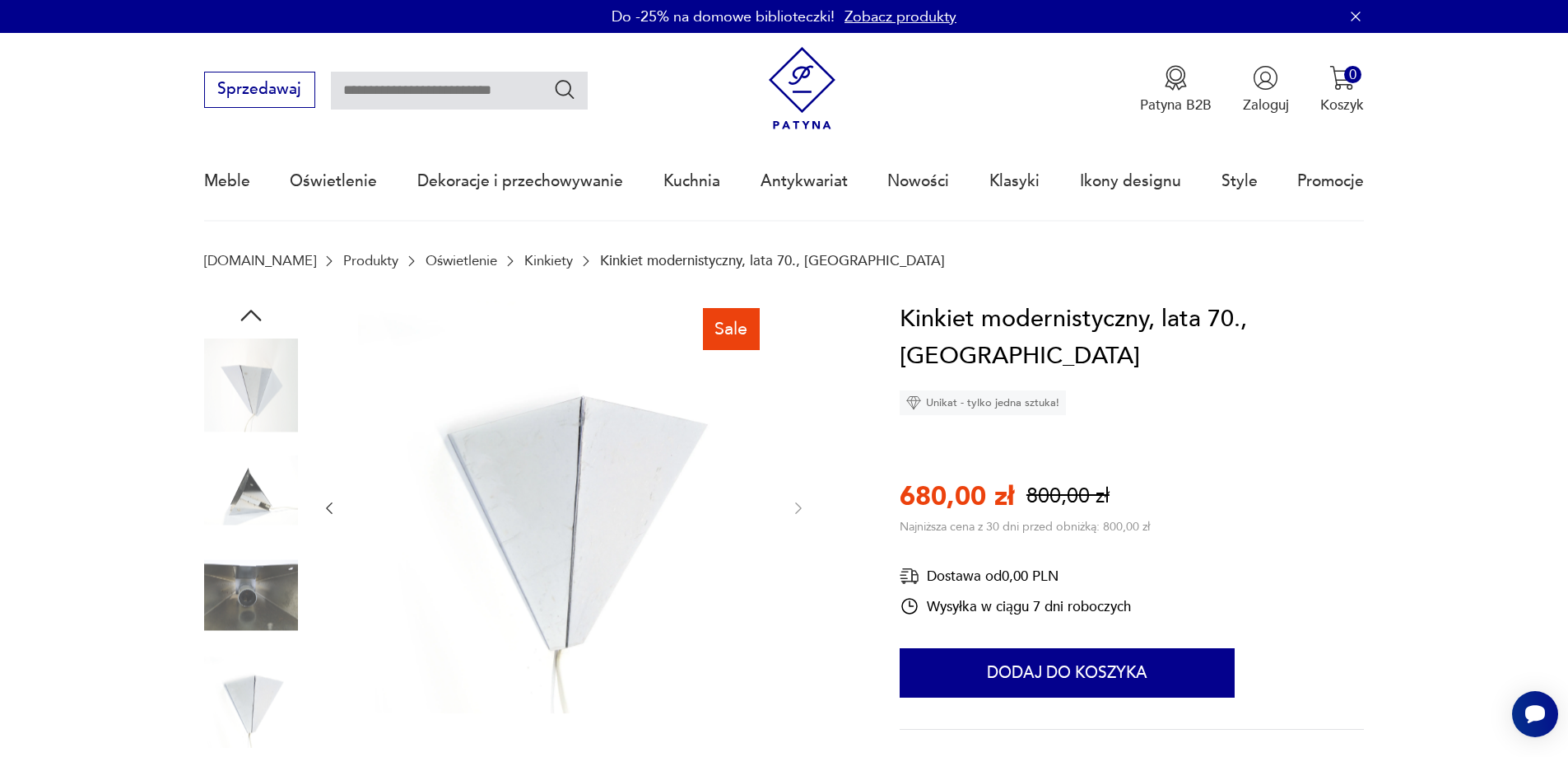
click at [230, 374] on img at bounding box center [251, 385] width 94 height 94
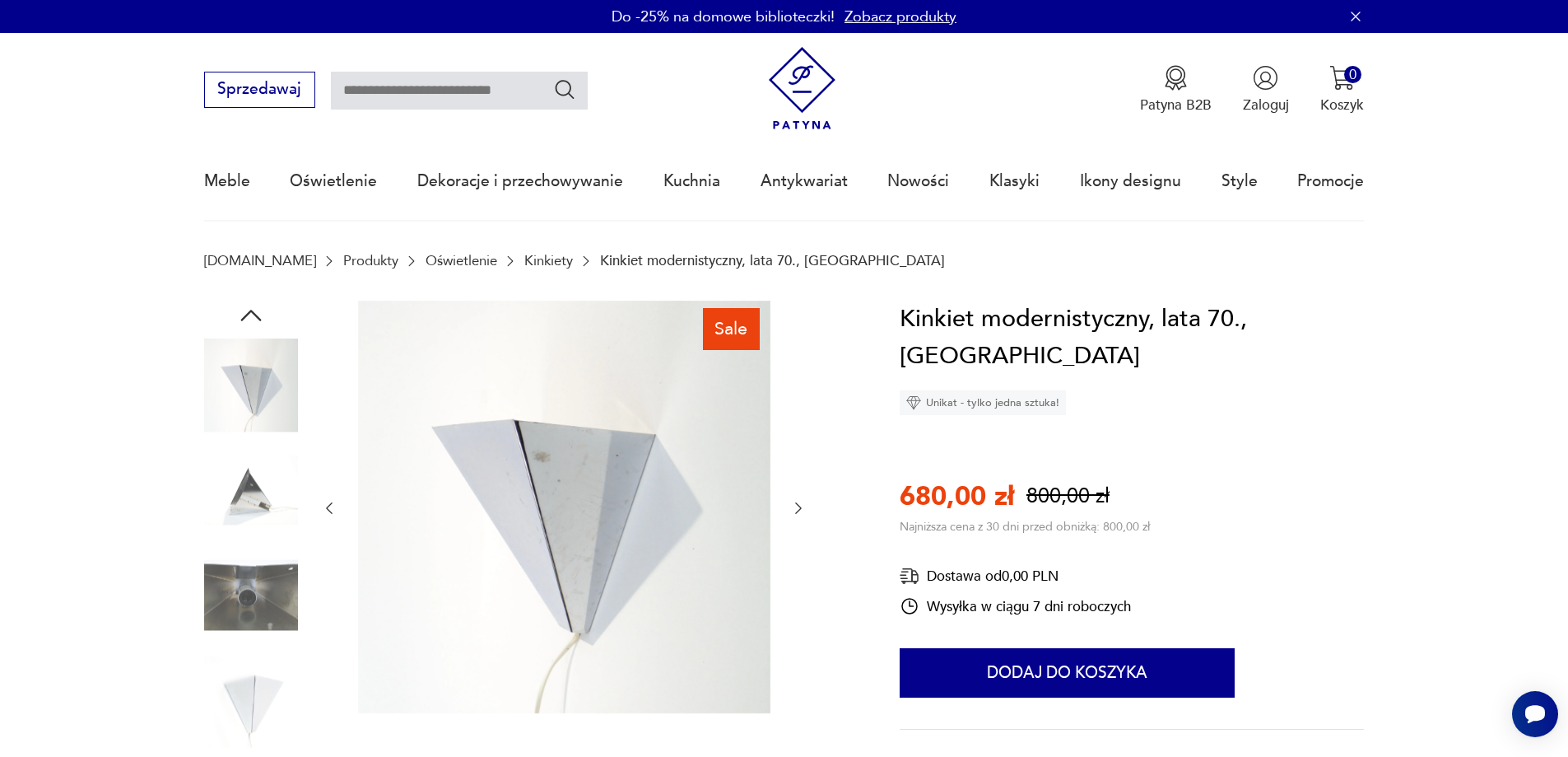
click at [255, 461] on img at bounding box center [251, 489] width 94 height 94
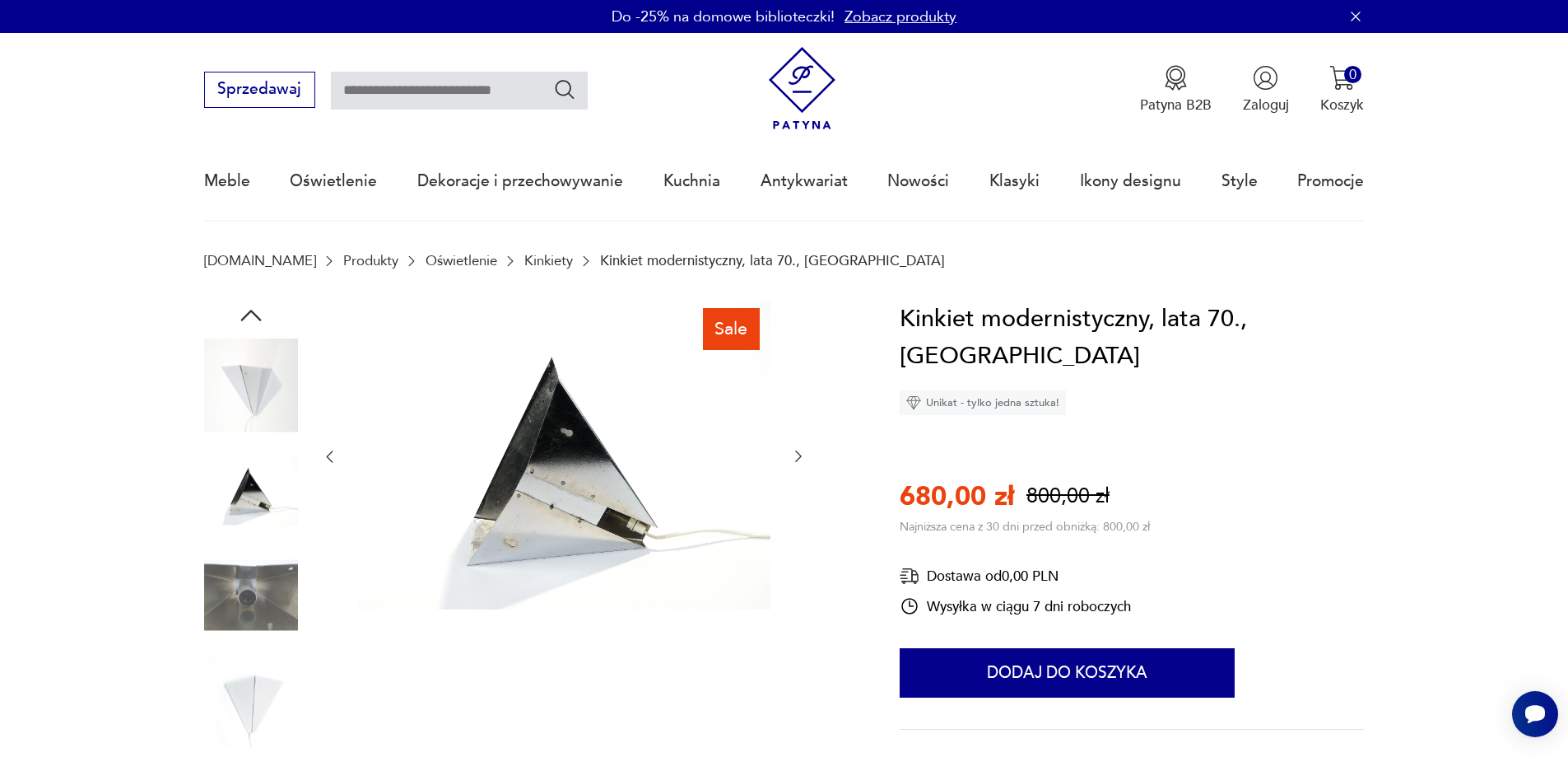
click at [252, 696] on img at bounding box center [251, 699] width 94 height 94
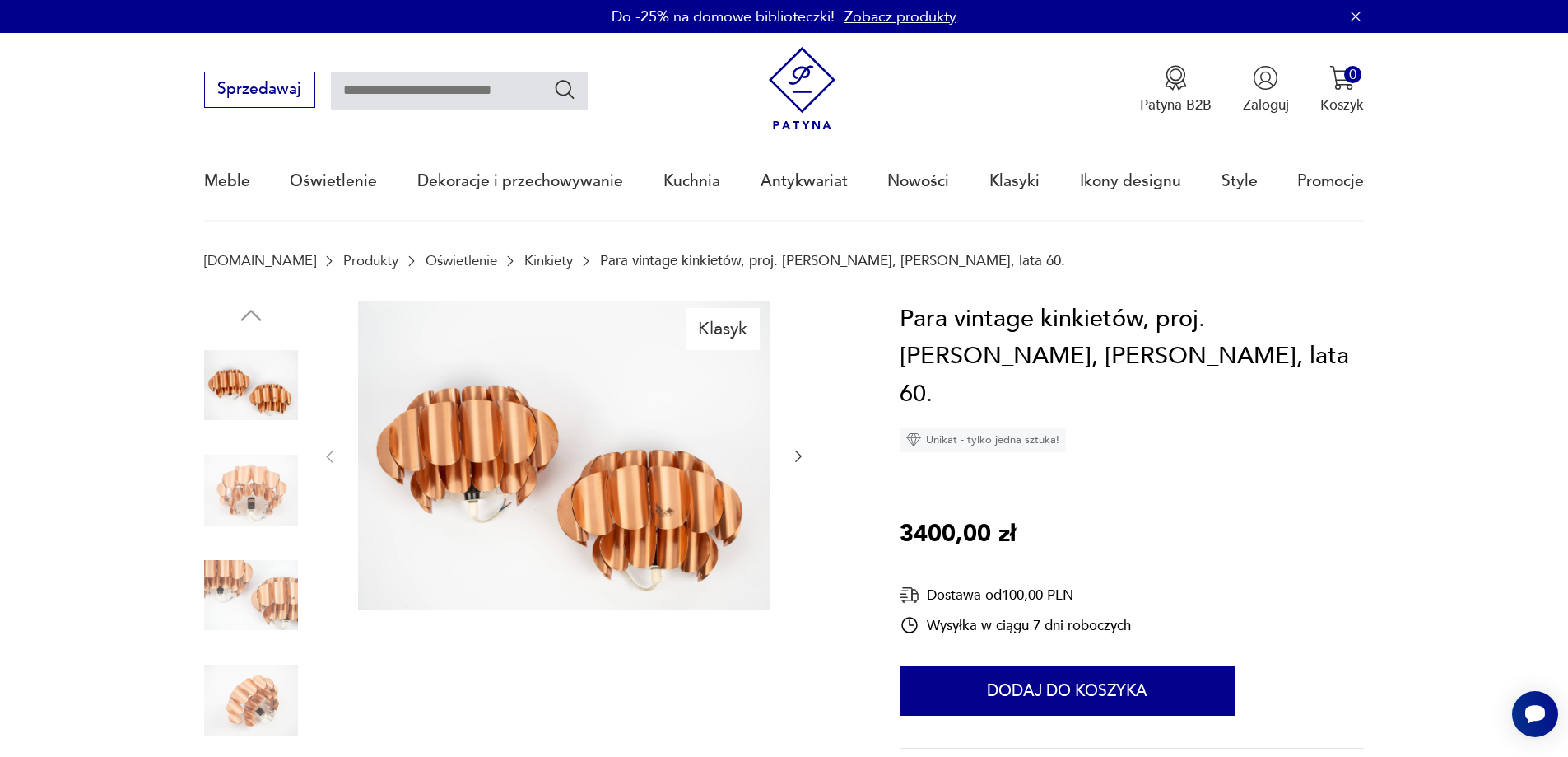
click at [797, 458] on icon "button" at bounding box center [798, 456] width 16 height 16
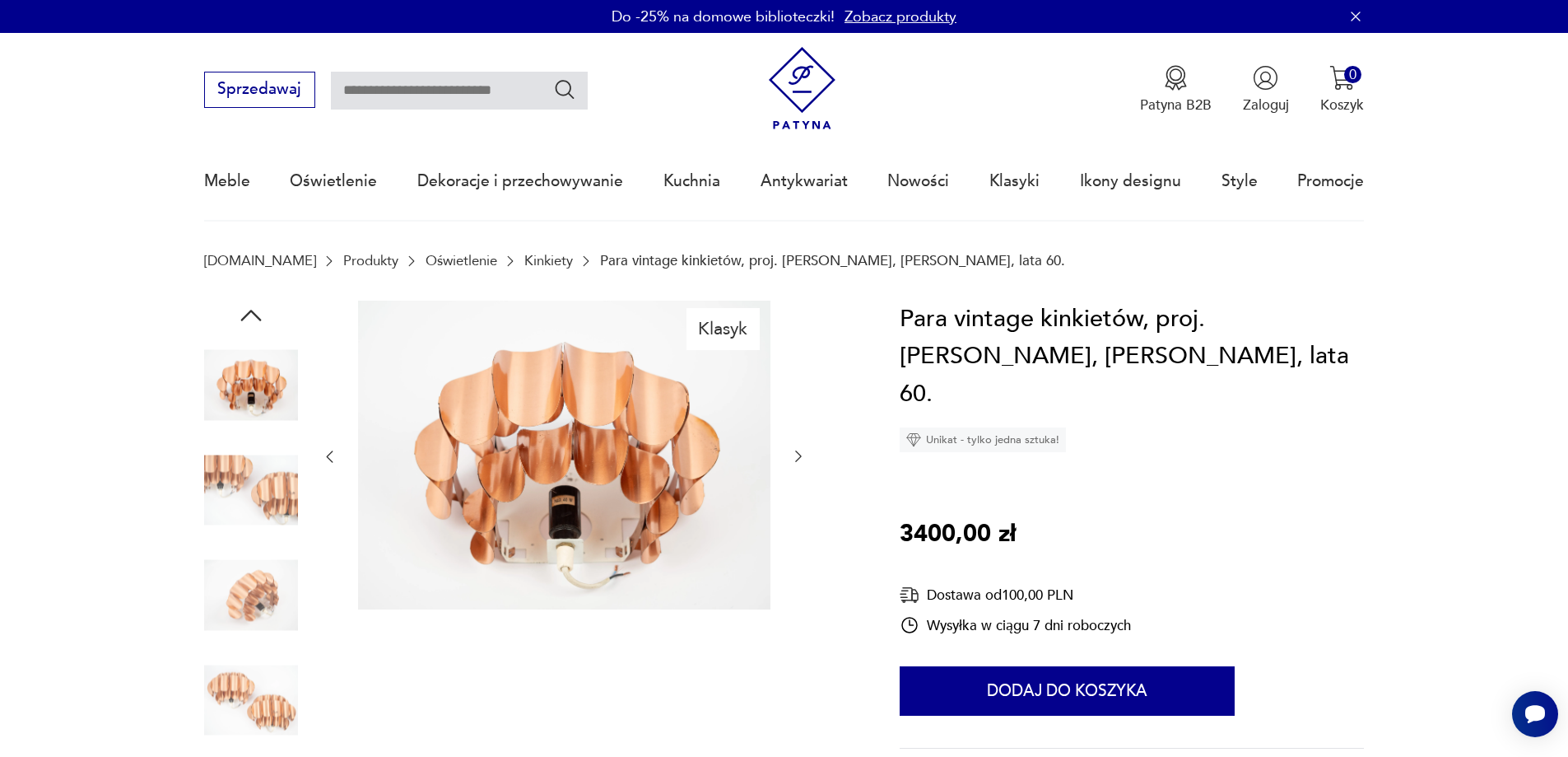
click at [797, 457] on icon "button" at bounding box center [798, 456] width 16 height 16
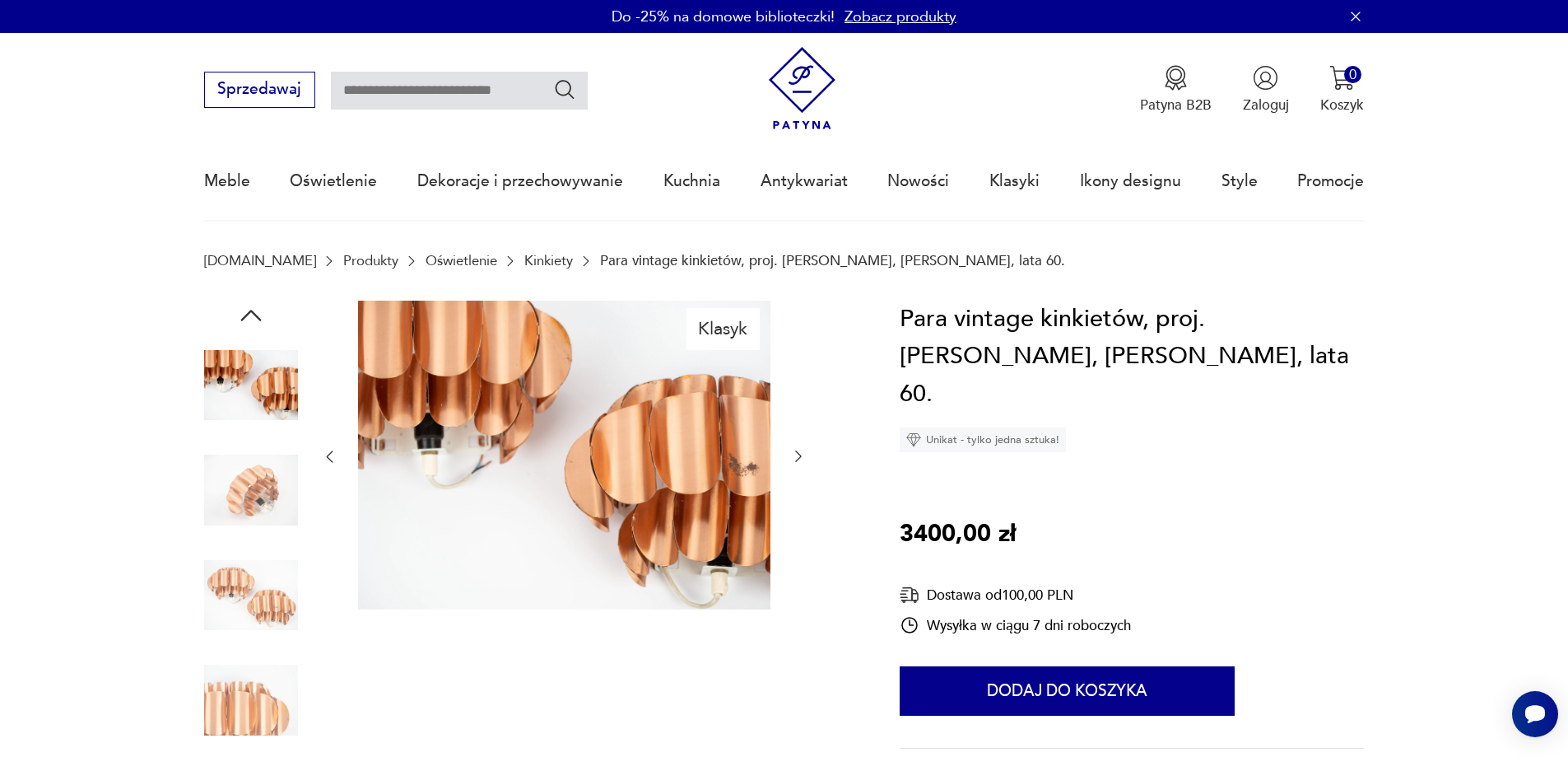
click at [797, 457] on icon "button" at bounding box center [798, 456] width 16 height 16
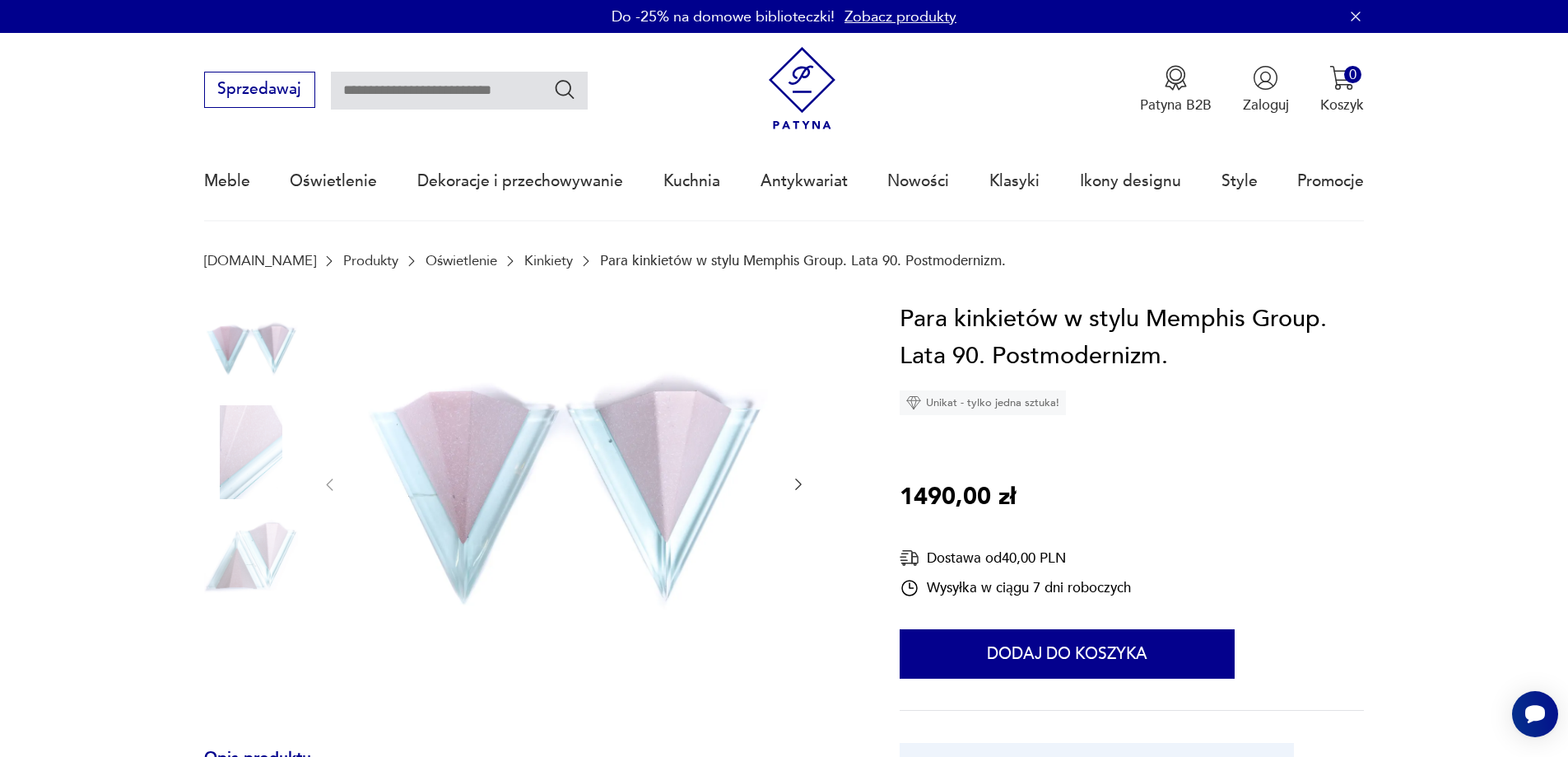
click at [797, 479] on icon "button" at bounding box center [798, 484] width 16 height 16
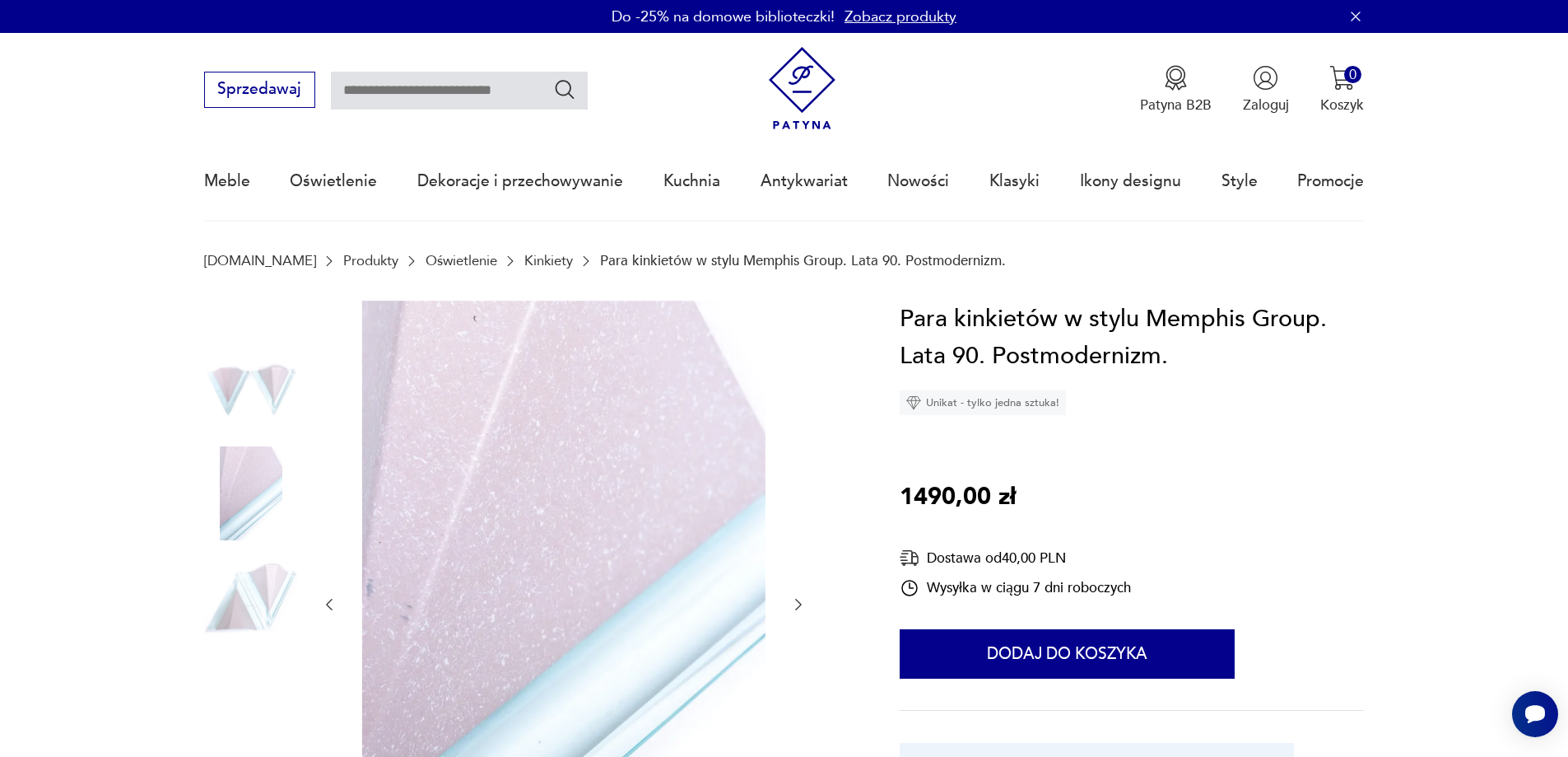
click at [803, 603] on icon "button" at bounding box center [798, 604] width 16 height 16
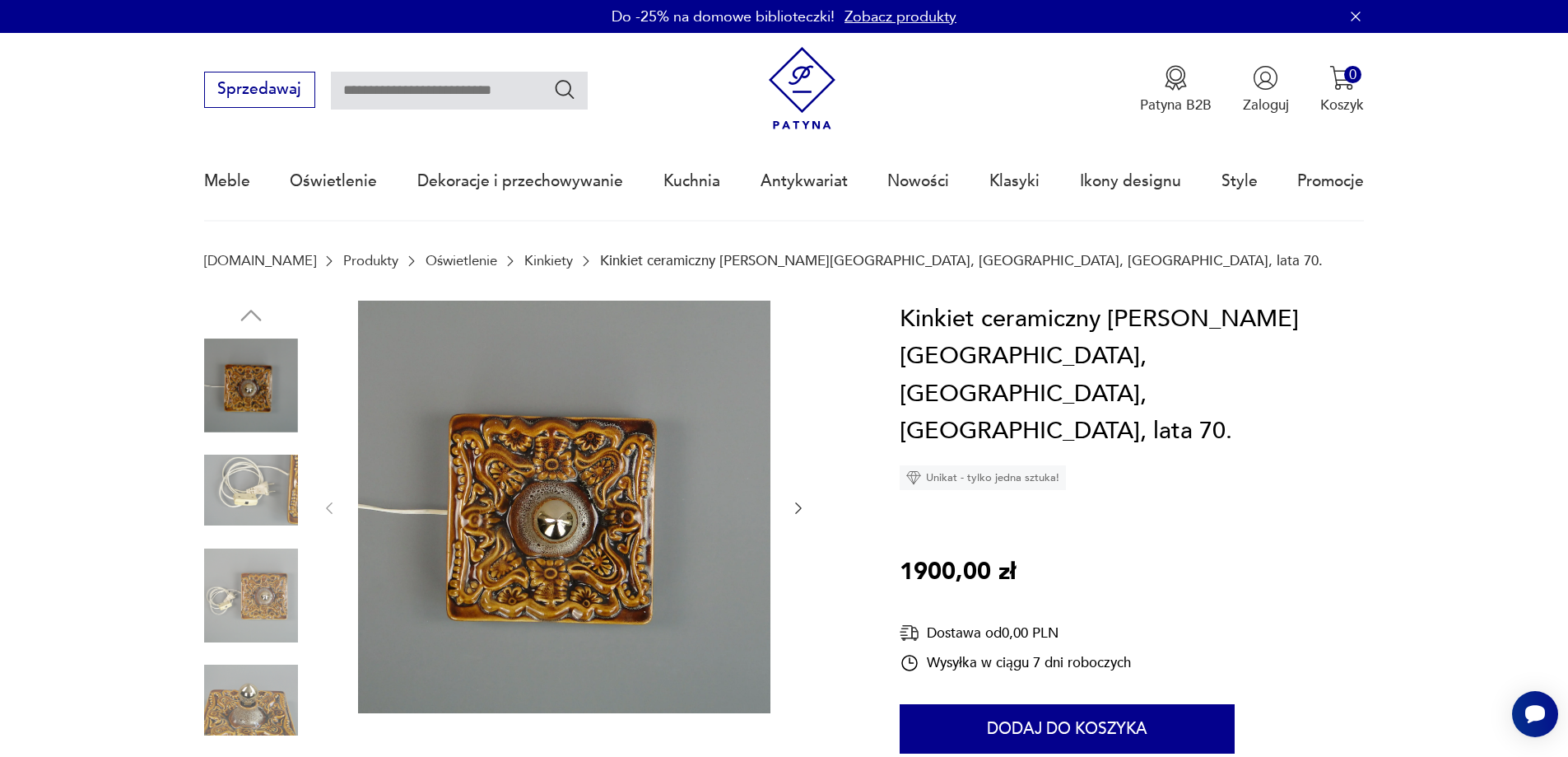
click at [798, 518] on button "button" at bounding box center [798, 508] width 16 height 20
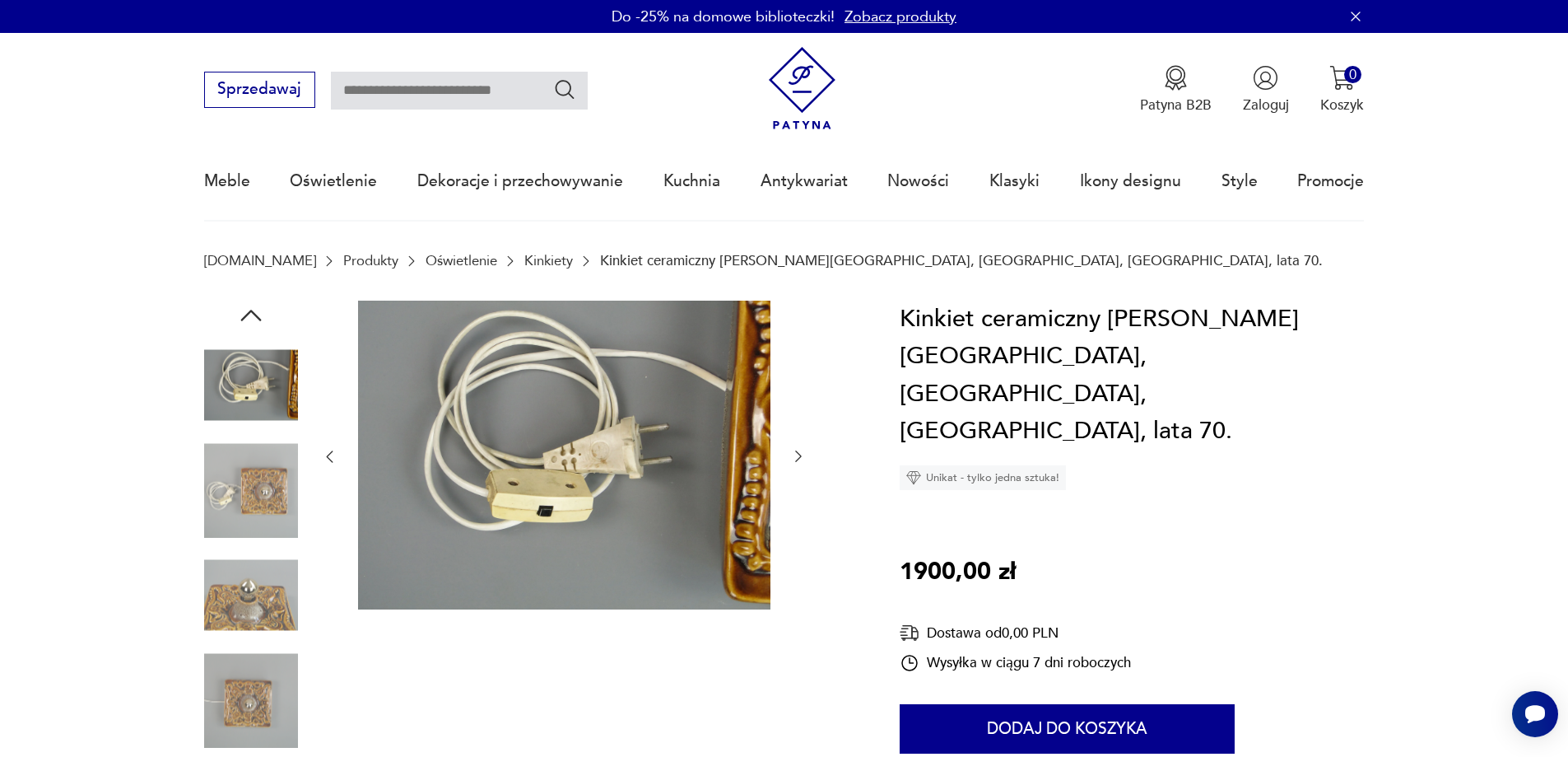
click at [792, 458] on icon "button" at bounding box center [798, 456] width 16 height 16
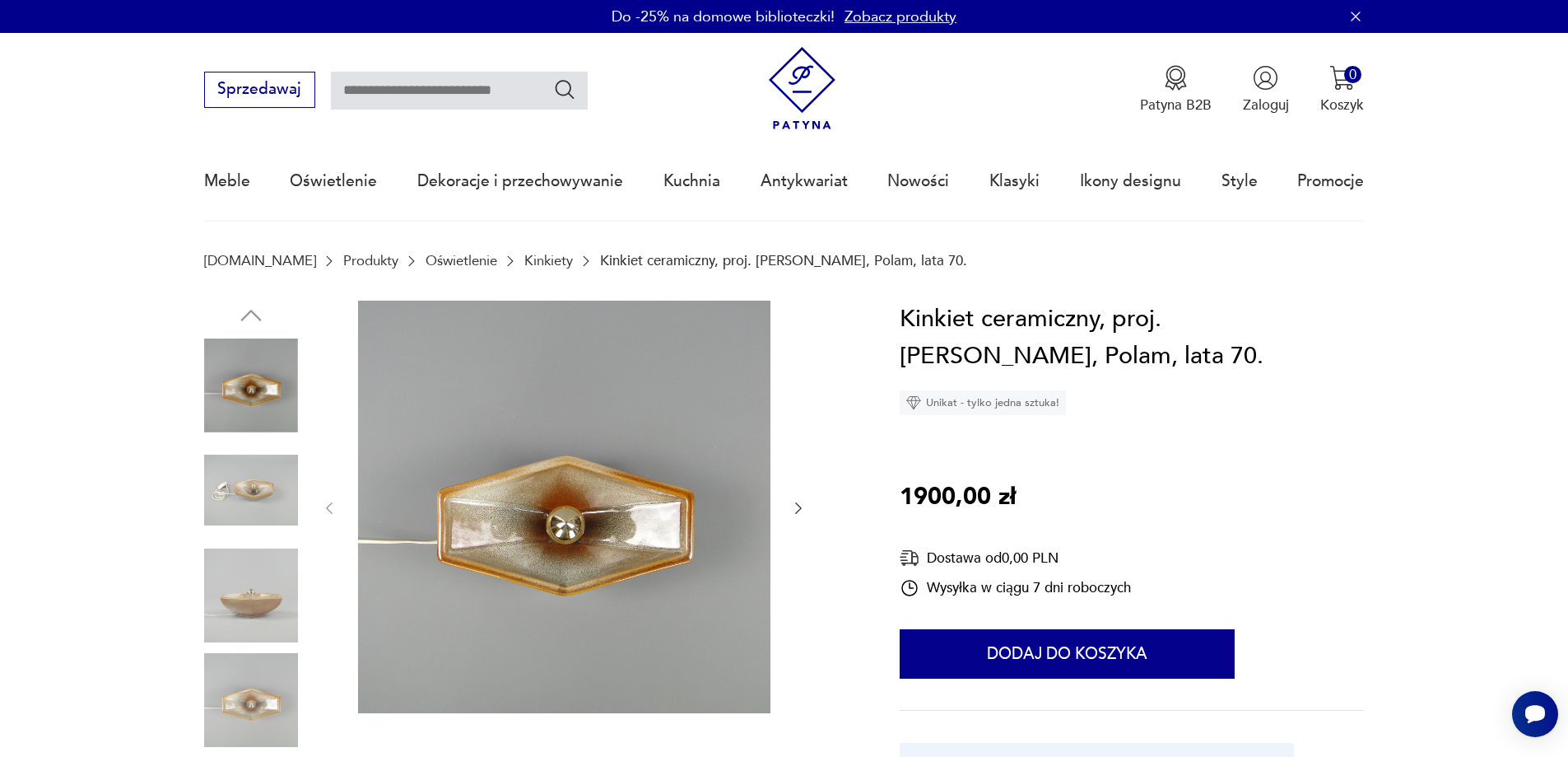
click at [797, 508] on icon "button" at bounding box center [798, 508] width 16 height 16
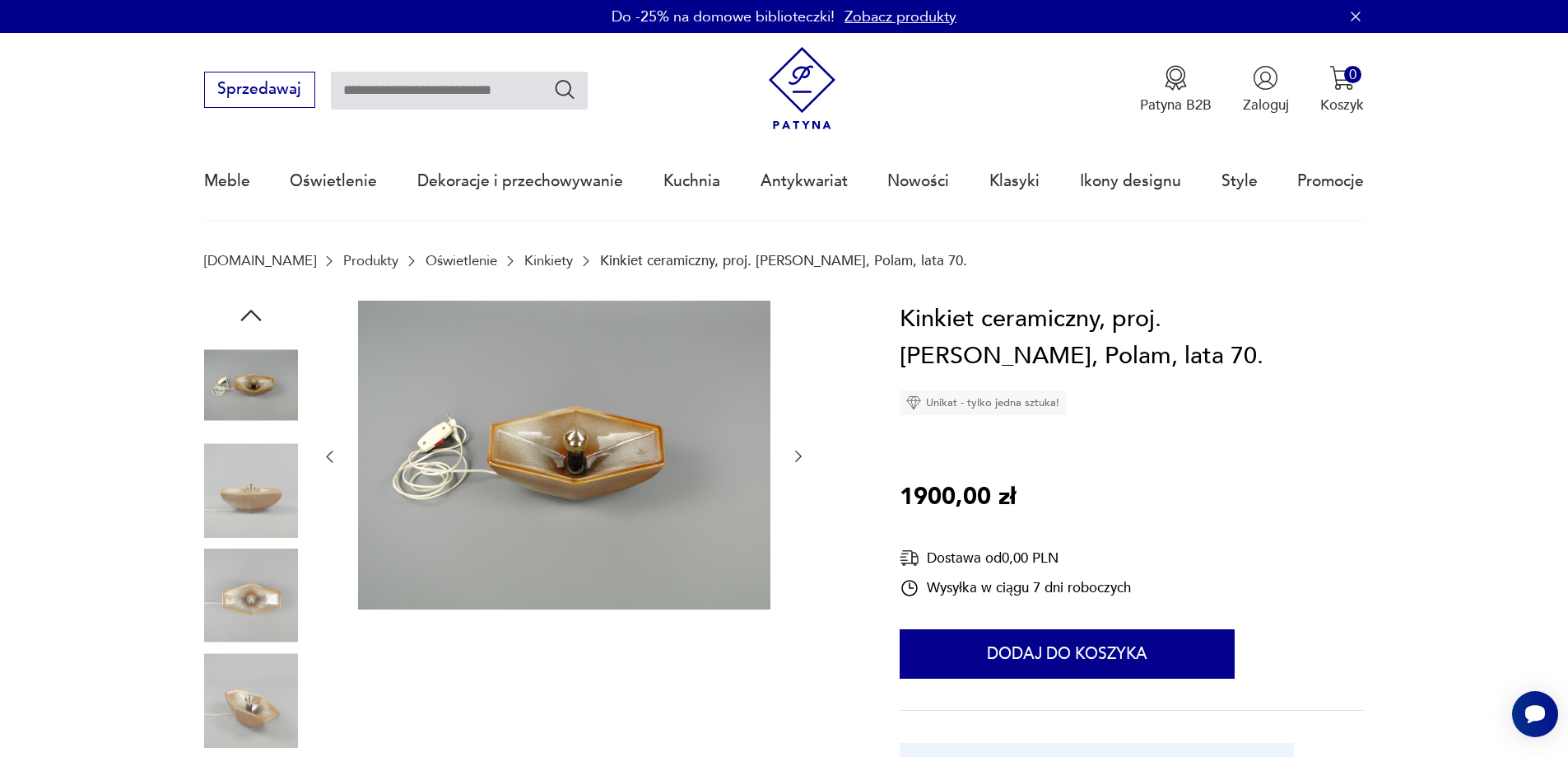
click at [794, 451] on icon "button" at bounding box center [798, 456] width 16 height 16
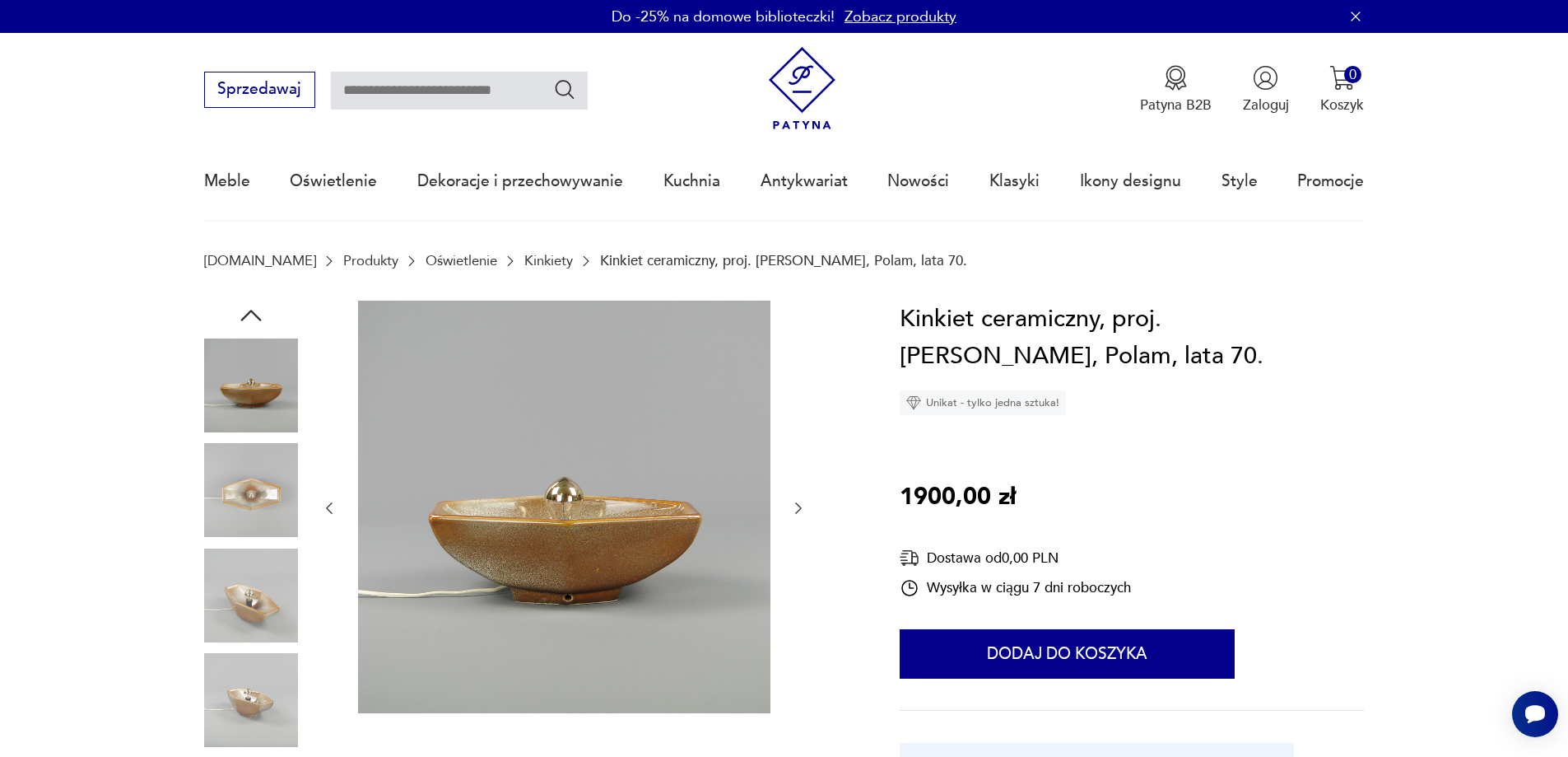
click at [798, 508] on icon "button" at bounding box center [798, 508] width 16 height 16
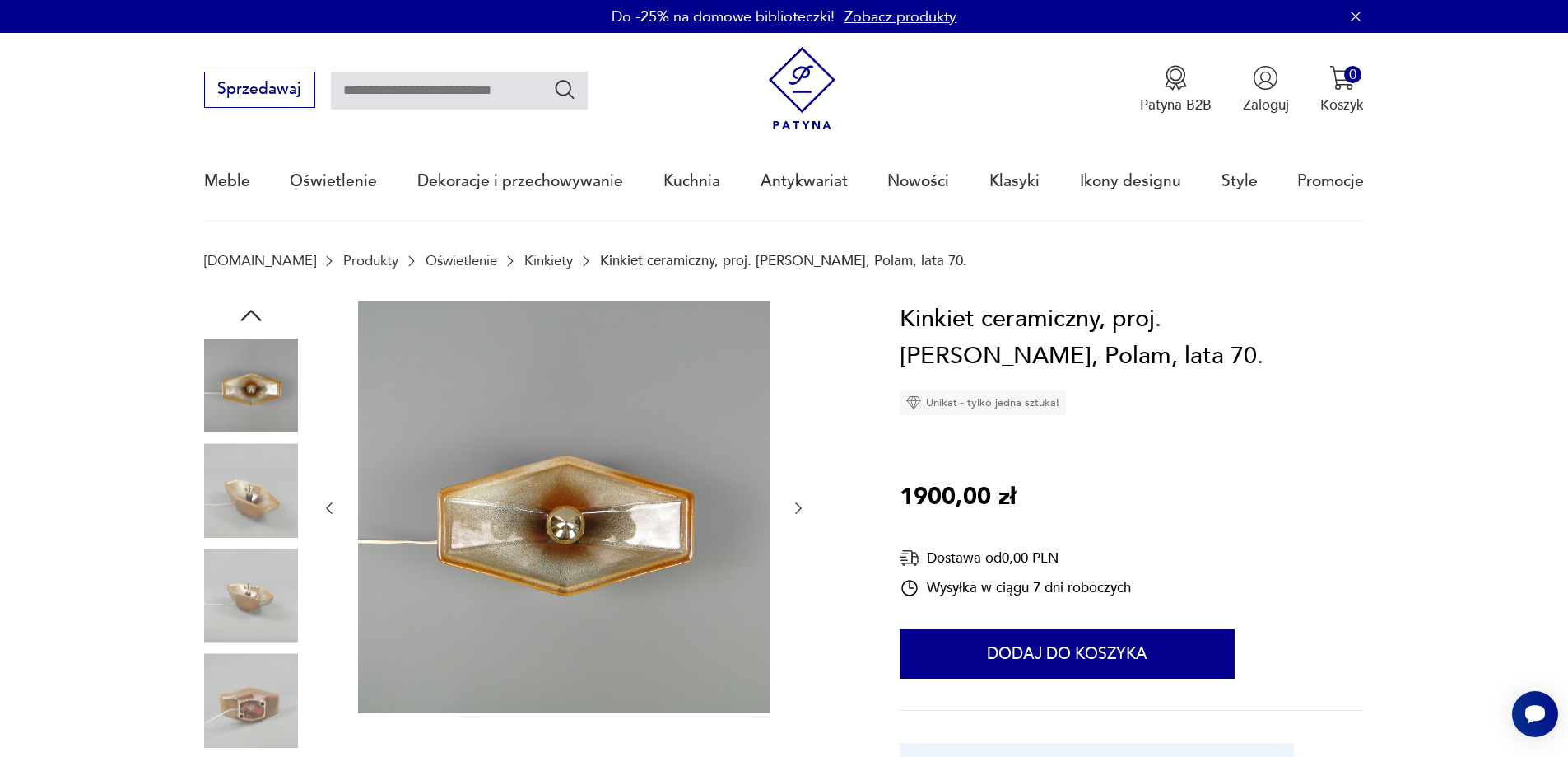
click at [801, 509] on icon "button" at bounding box center [798, 508] width 16 height 16
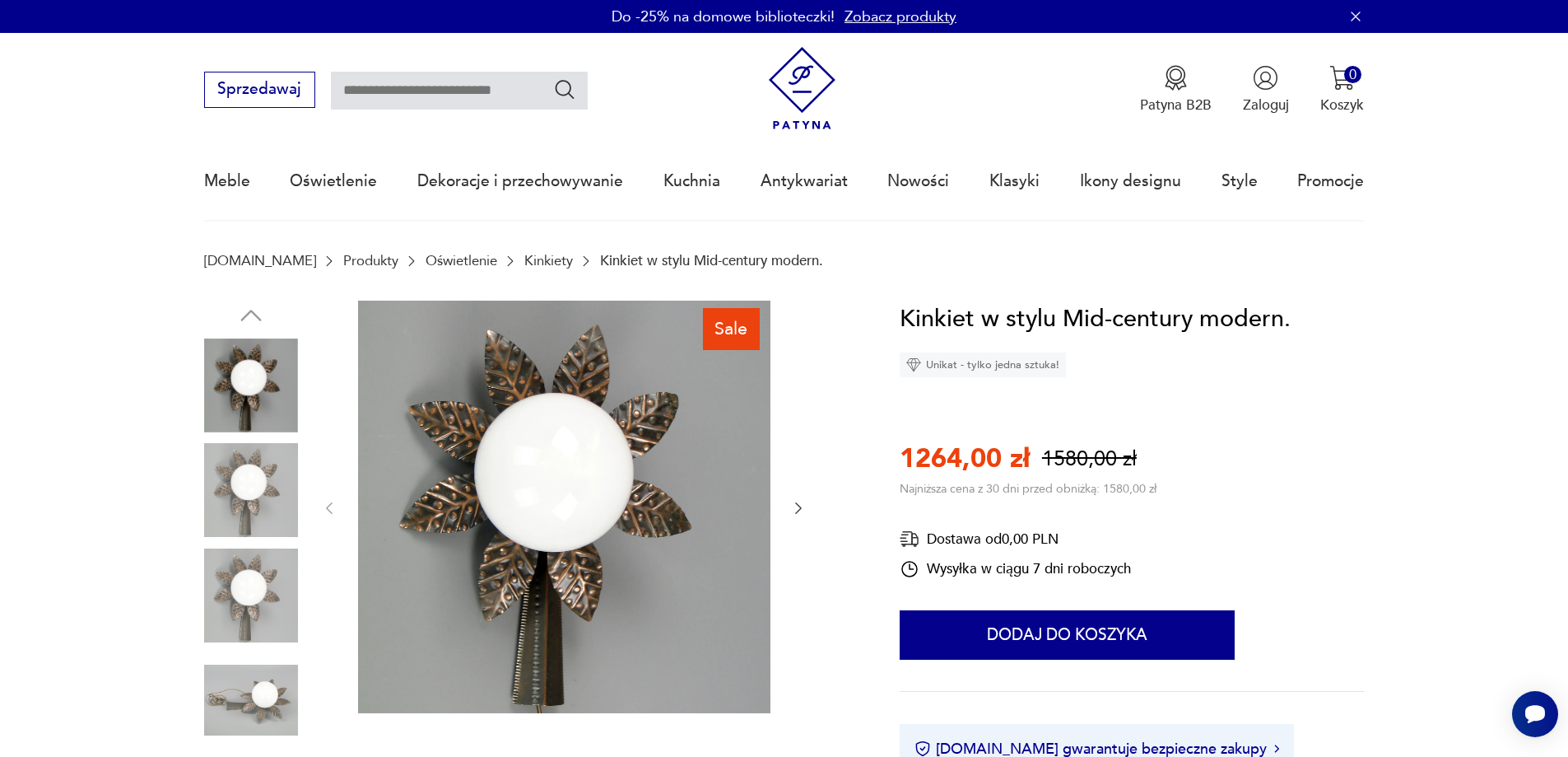
click at [792, 502] on icon "button" at bounding box center [798, 508] width 16 height 16
click at [791, 505] on icon "button" at bounding box center [798, 508] width 16 height 16
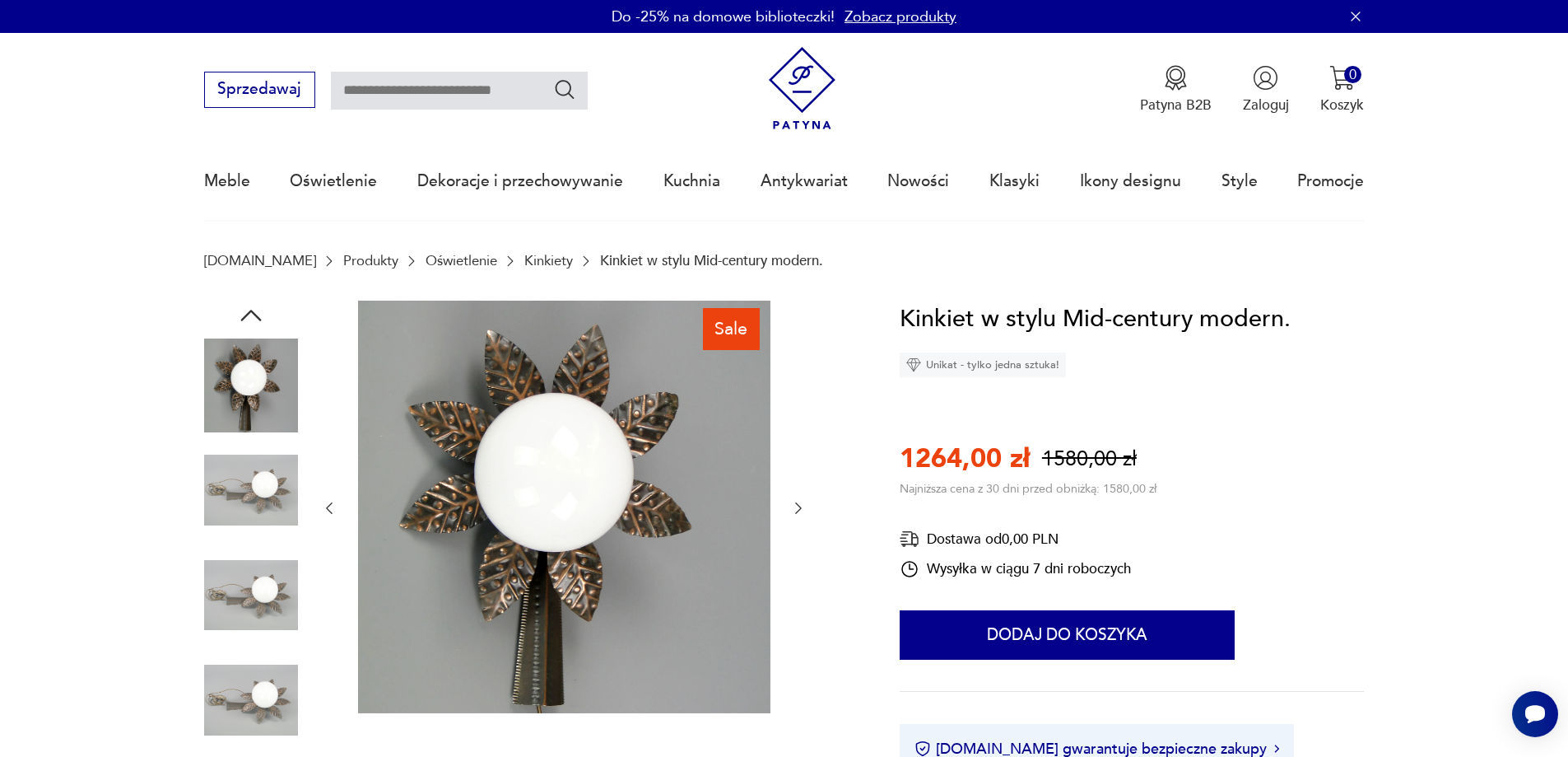
click at [793, 507] on icon "button" at bounding box center [798, 508] width 16 height 16
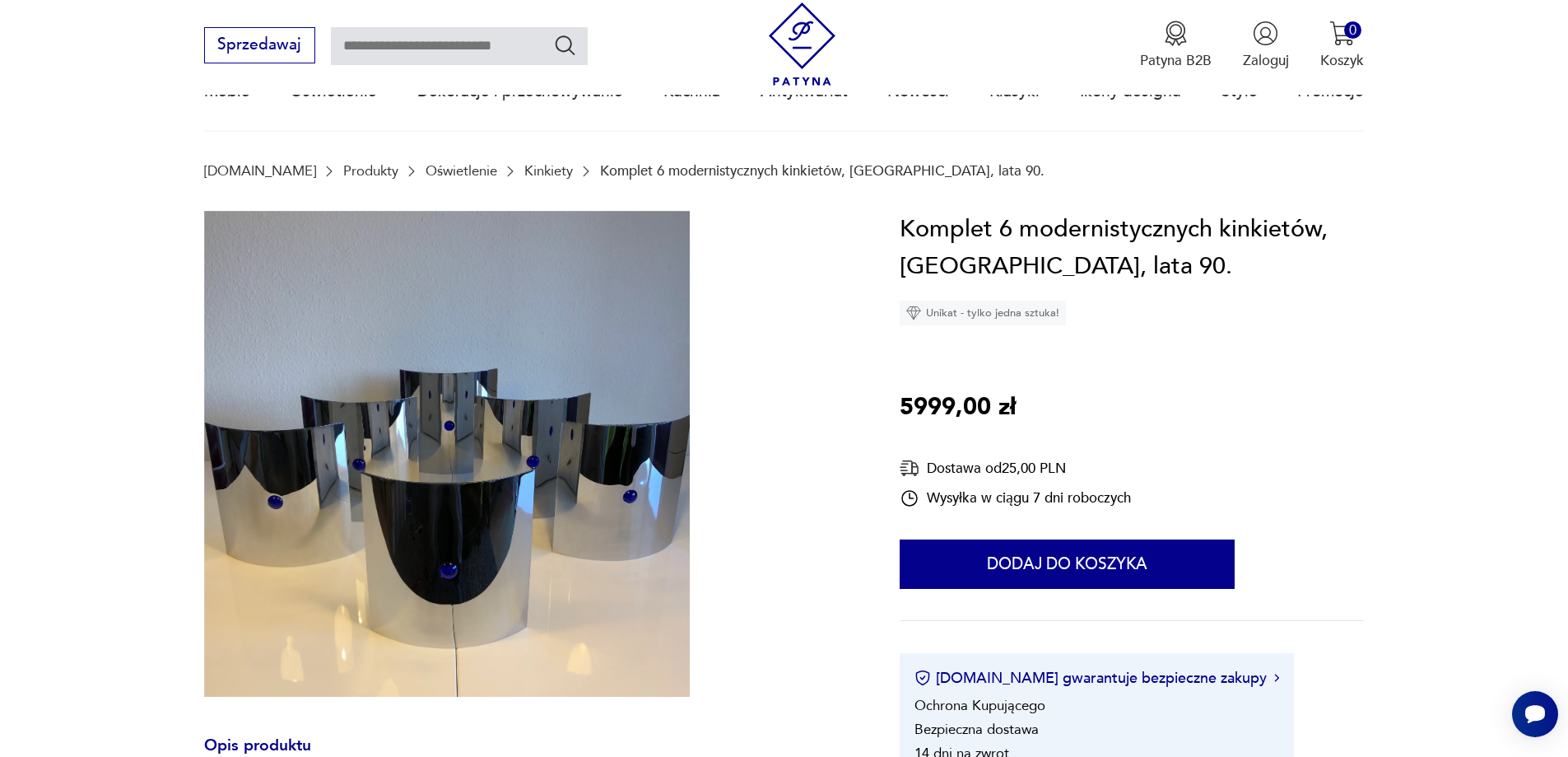
scroll to position [82, 0]
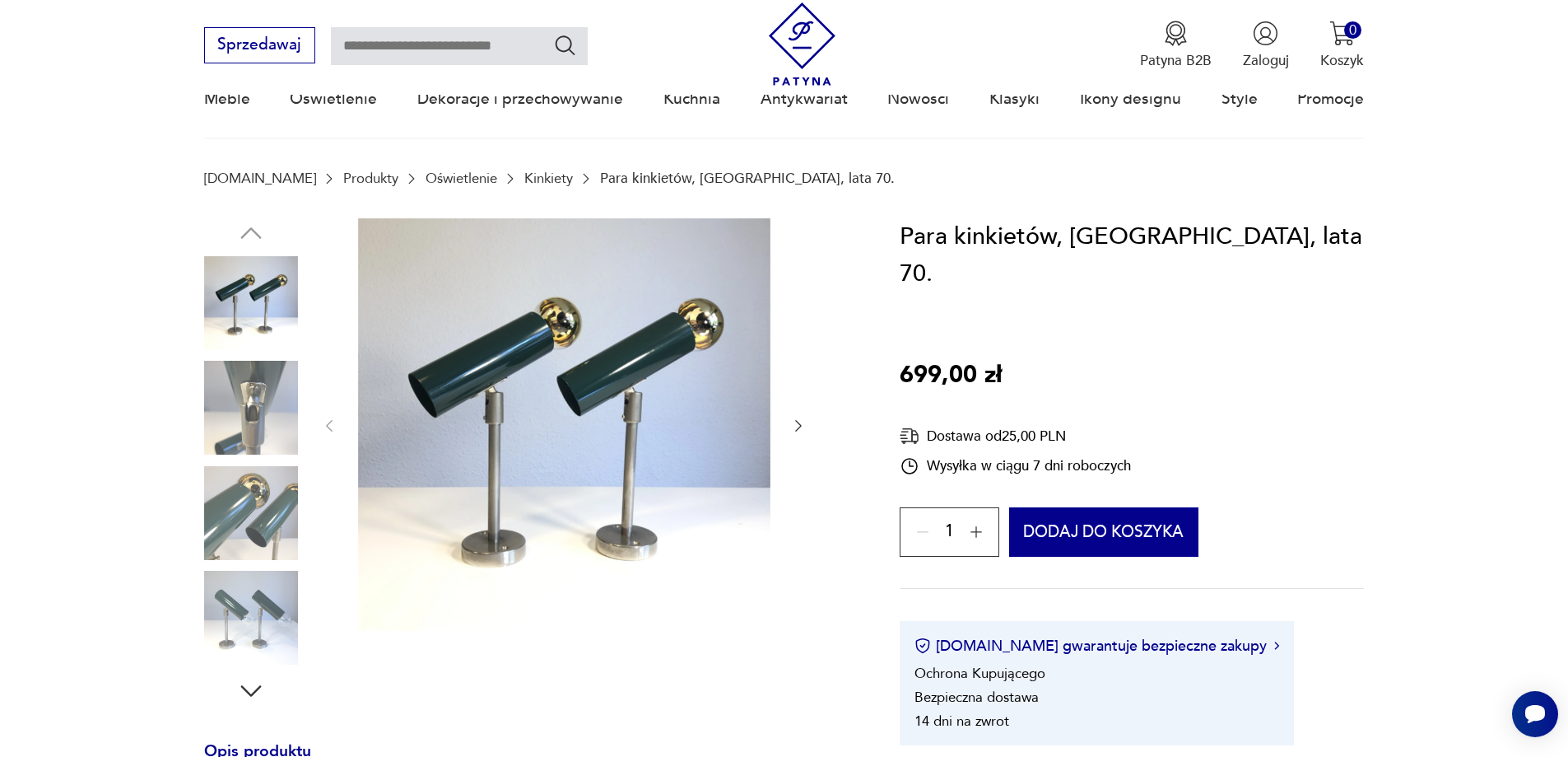
scroll to position [494, 0]
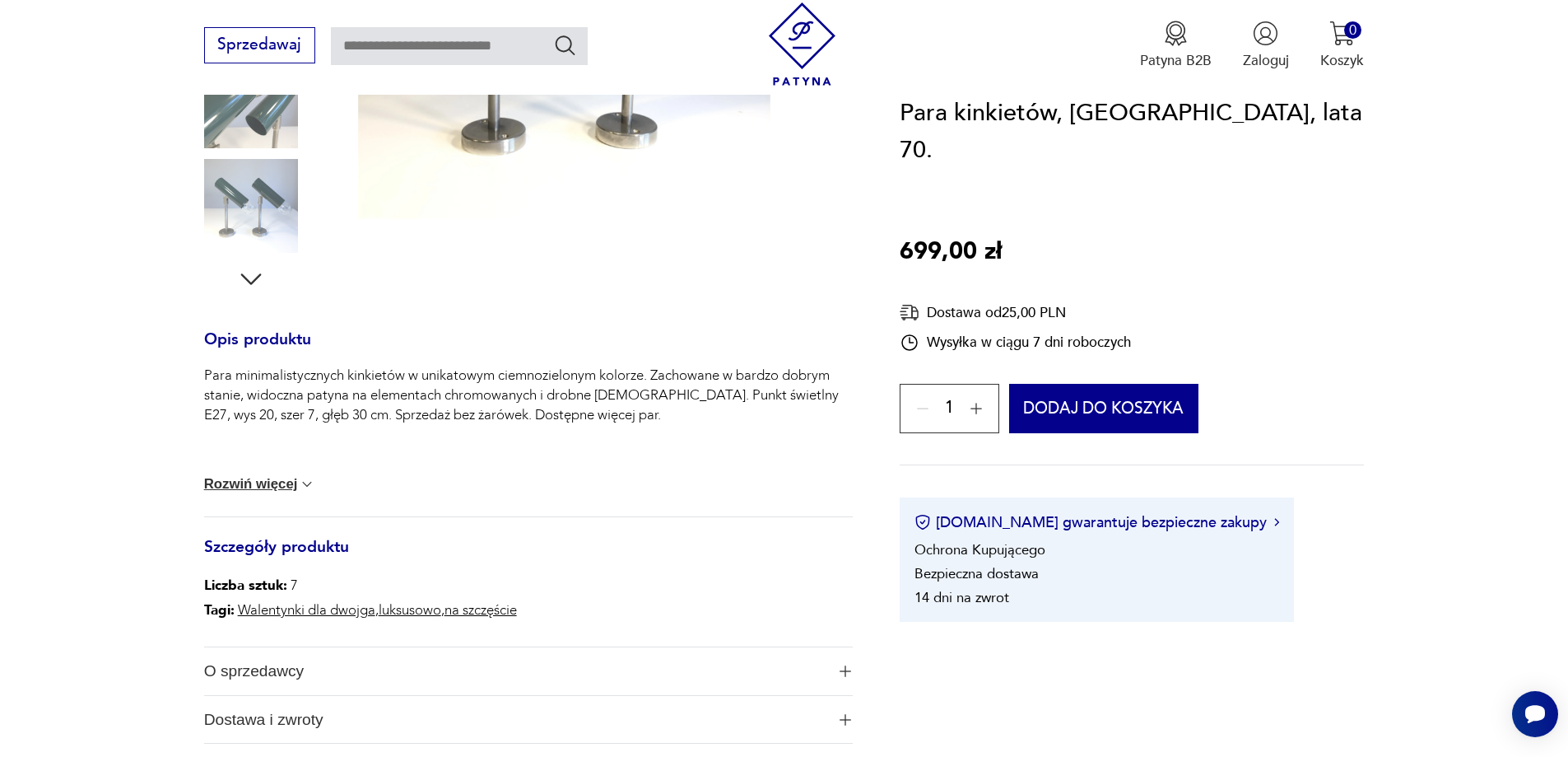
click at [273, 482] on button "Rozwiń więcej" at bounding box center [260, 484] width 112 height 16
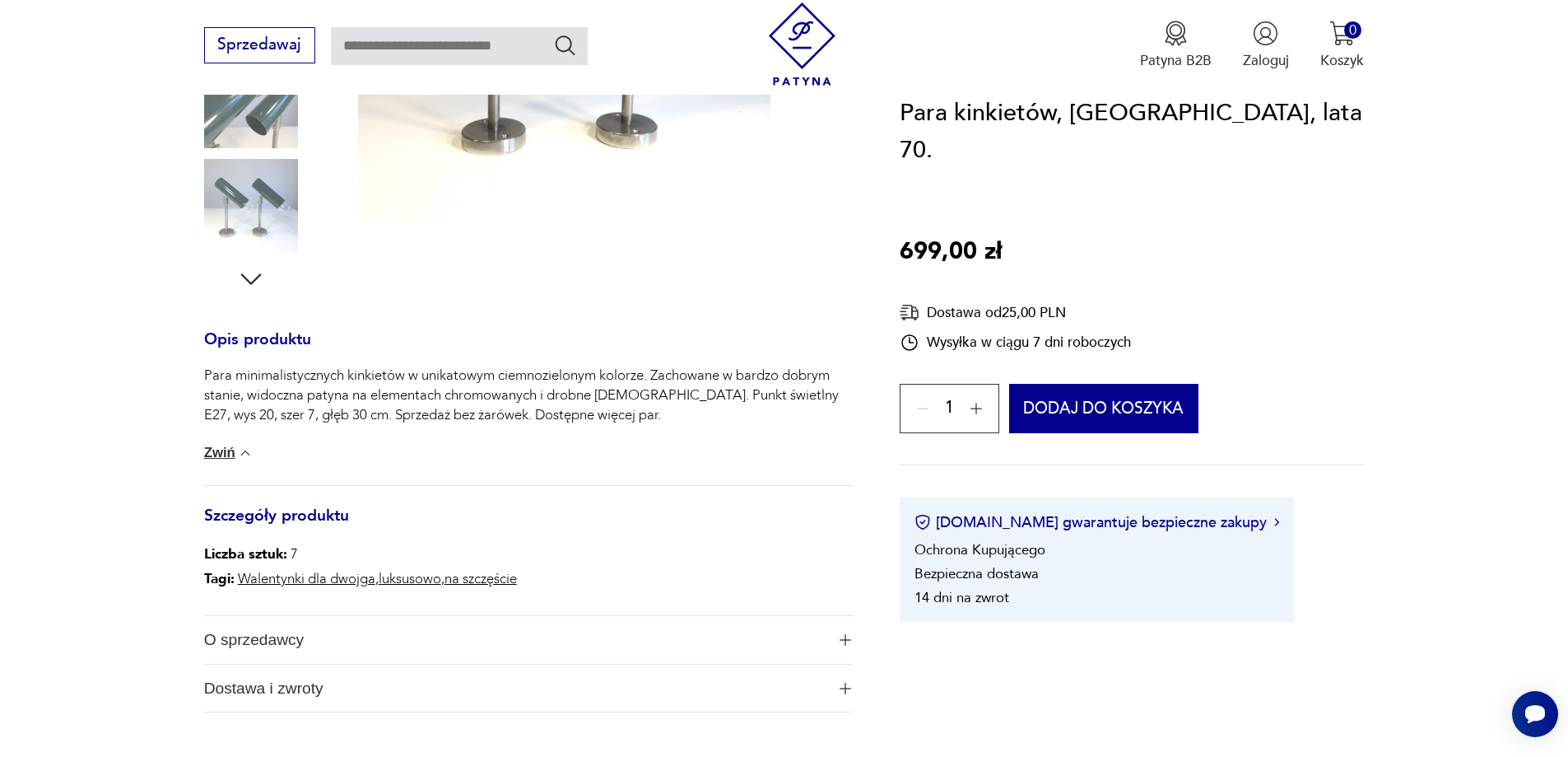
scroll to position [0, 0]
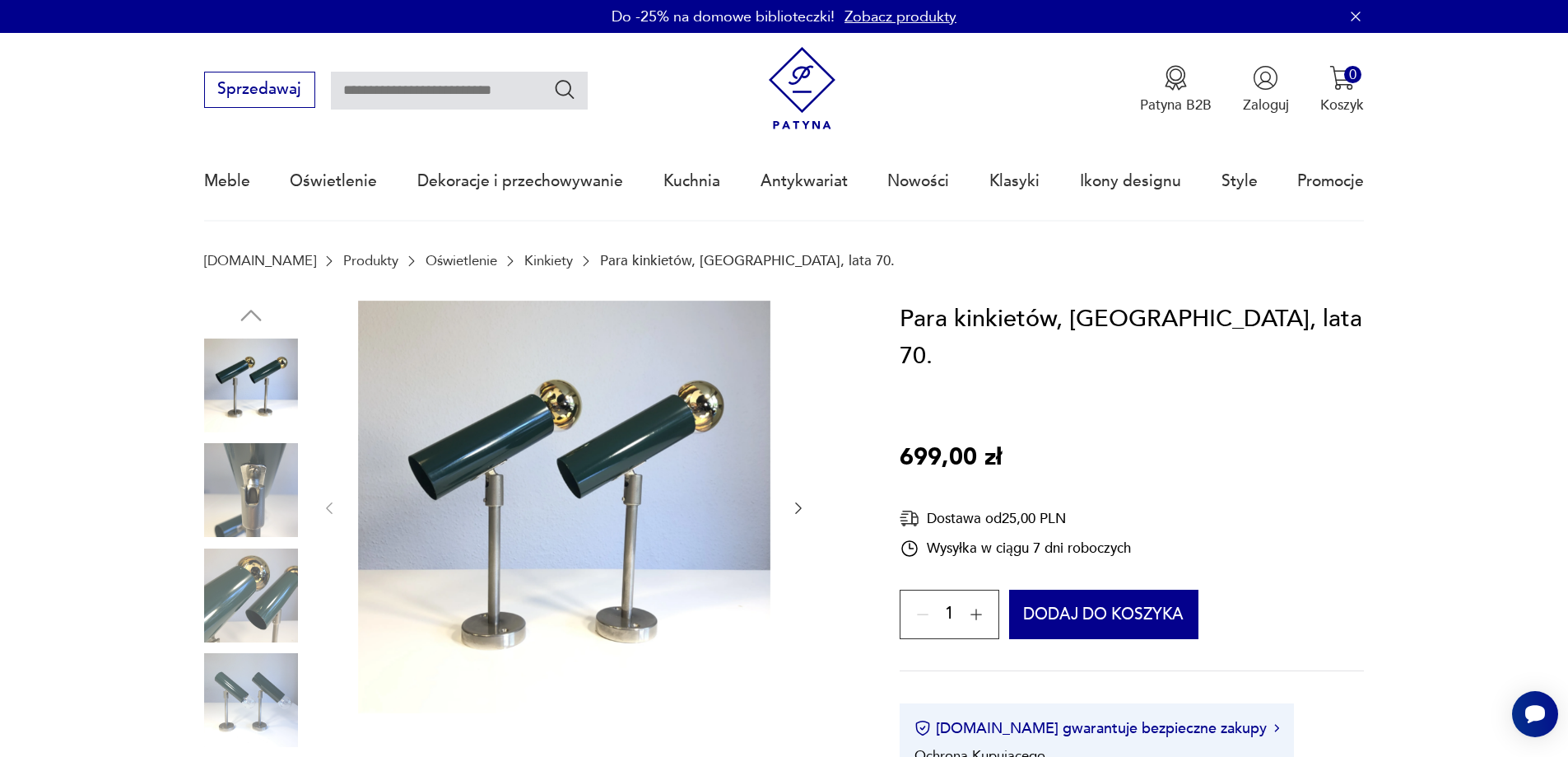
click at [799, 506] on icon "button" at bounding box center [798, 507] width 6 height 12
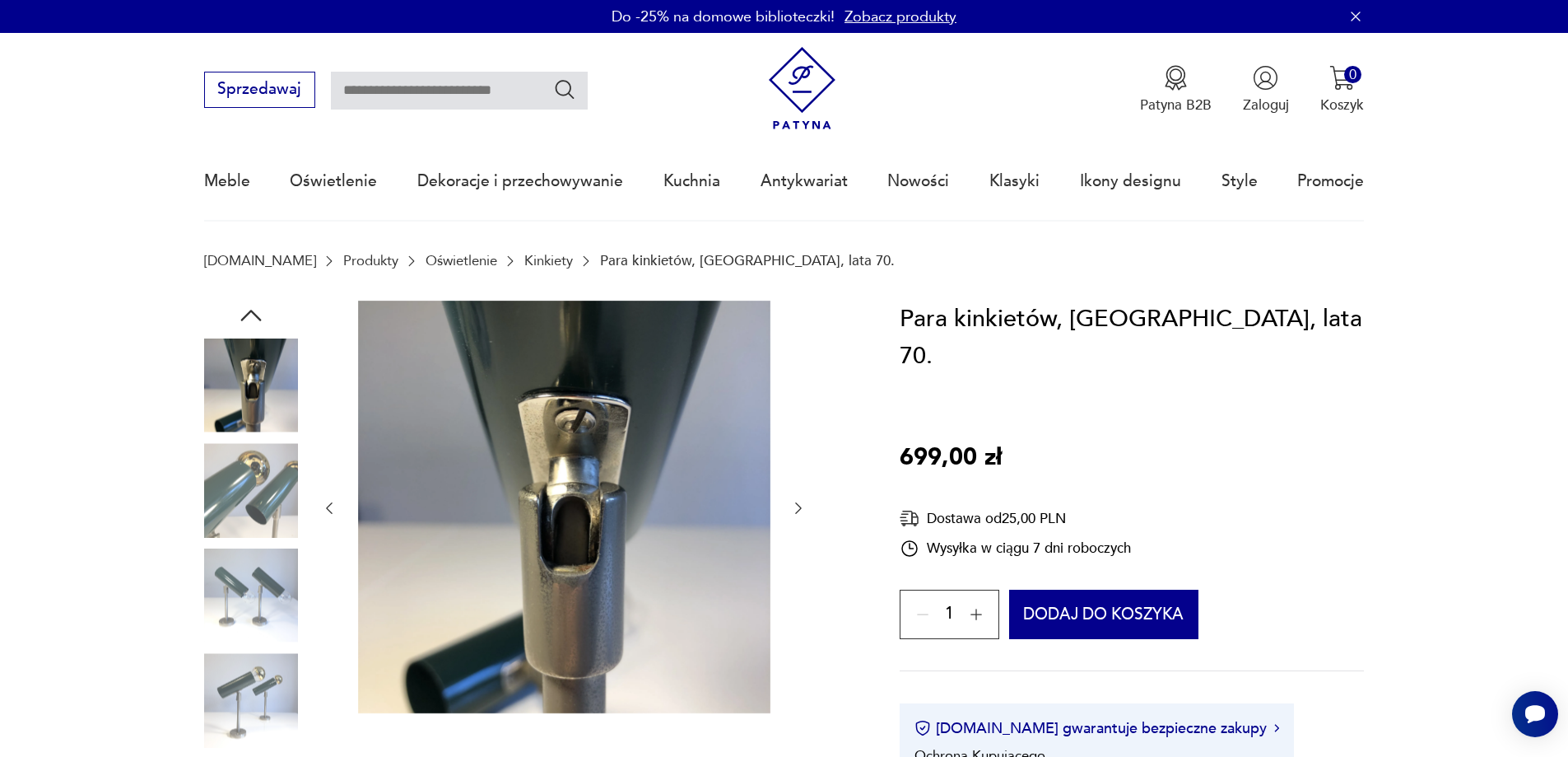
click at [795, 506] on icon "button" at bounding box center [798, 508] width 16 height 16
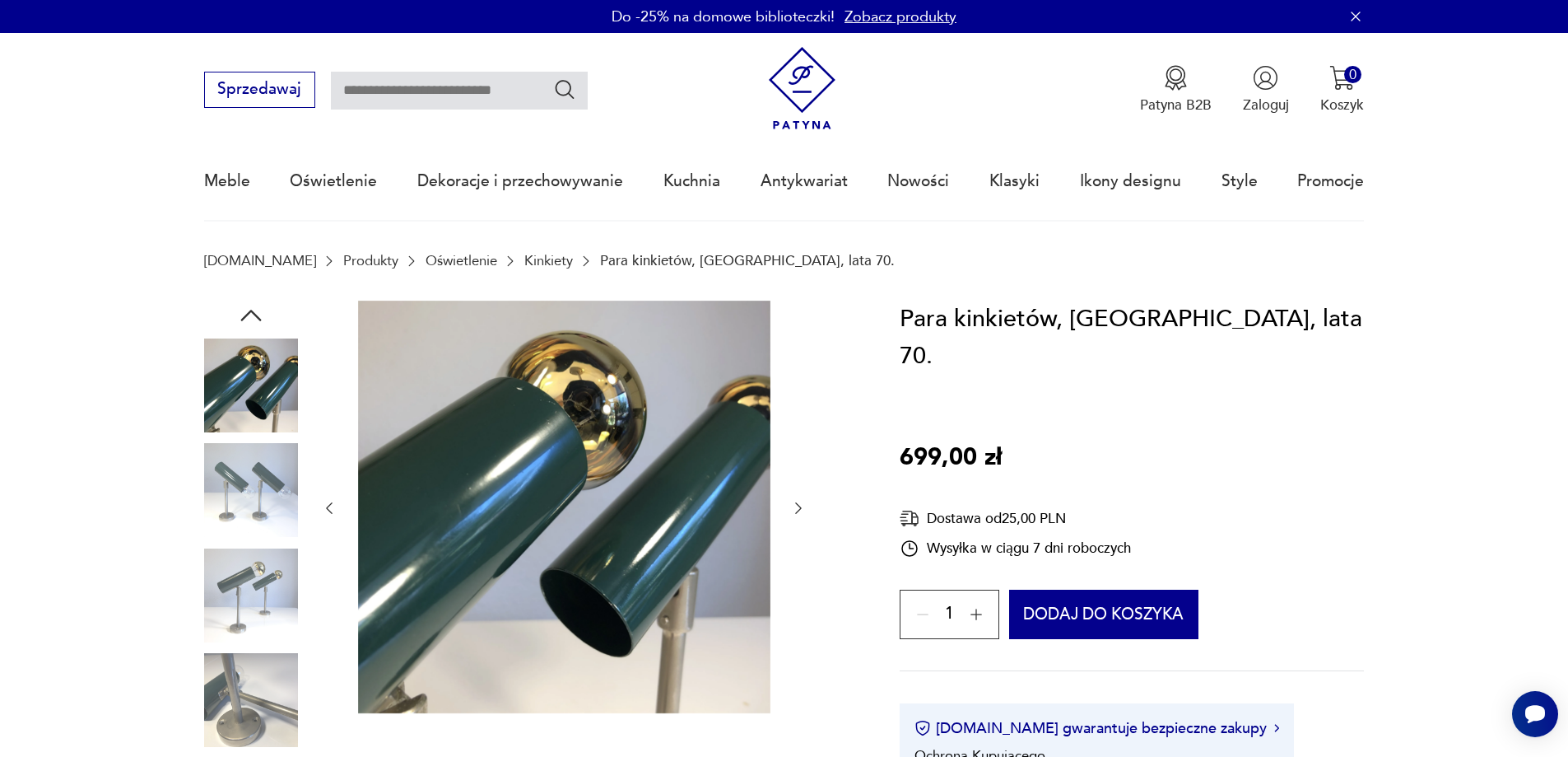
click at [799, 502] on icon "button" at bounding box center [798, 508] width 16 height 16
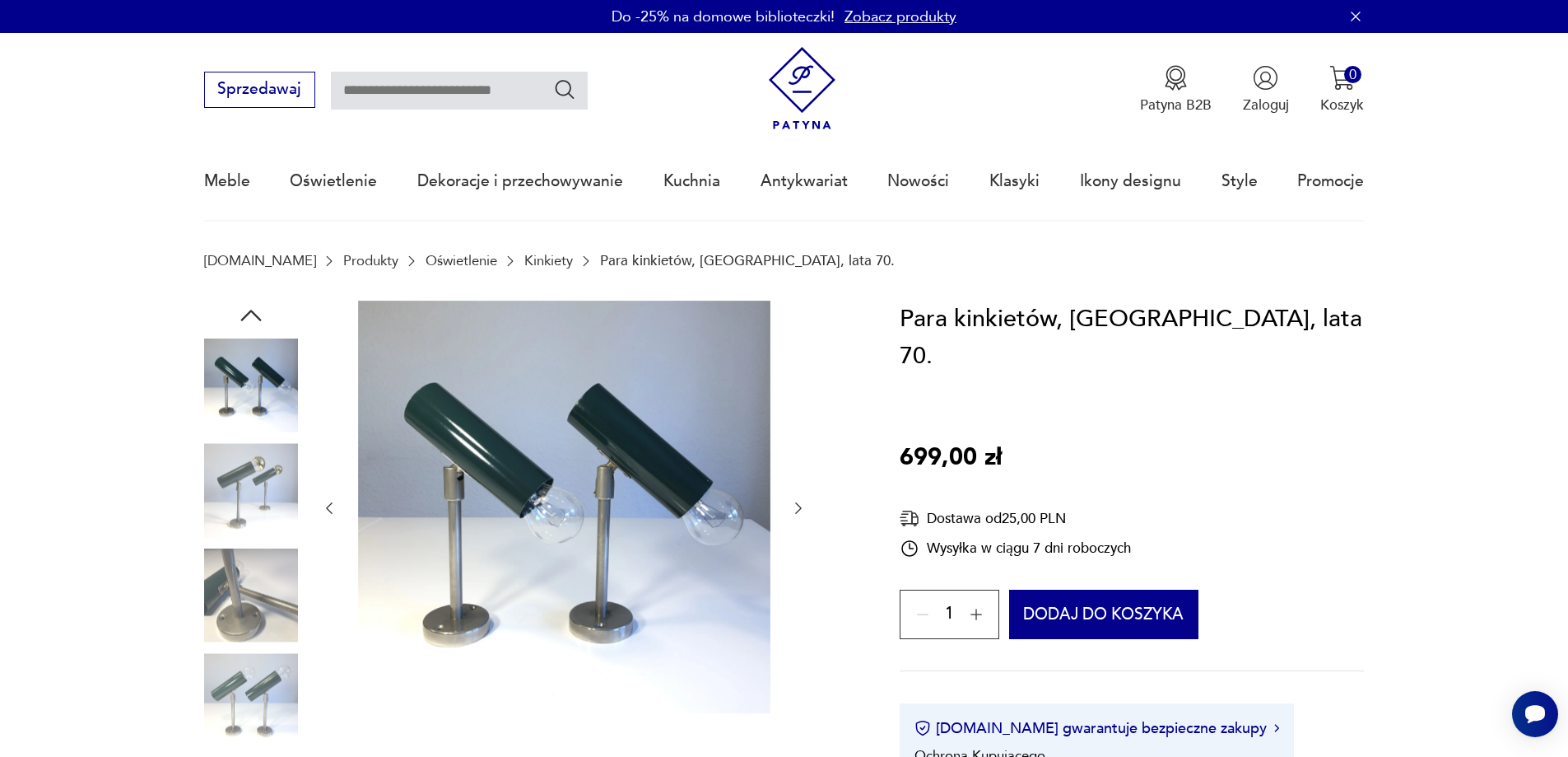
click at [796, 506] on icon "button" at bounding box center [798, 508] width 16 height 16
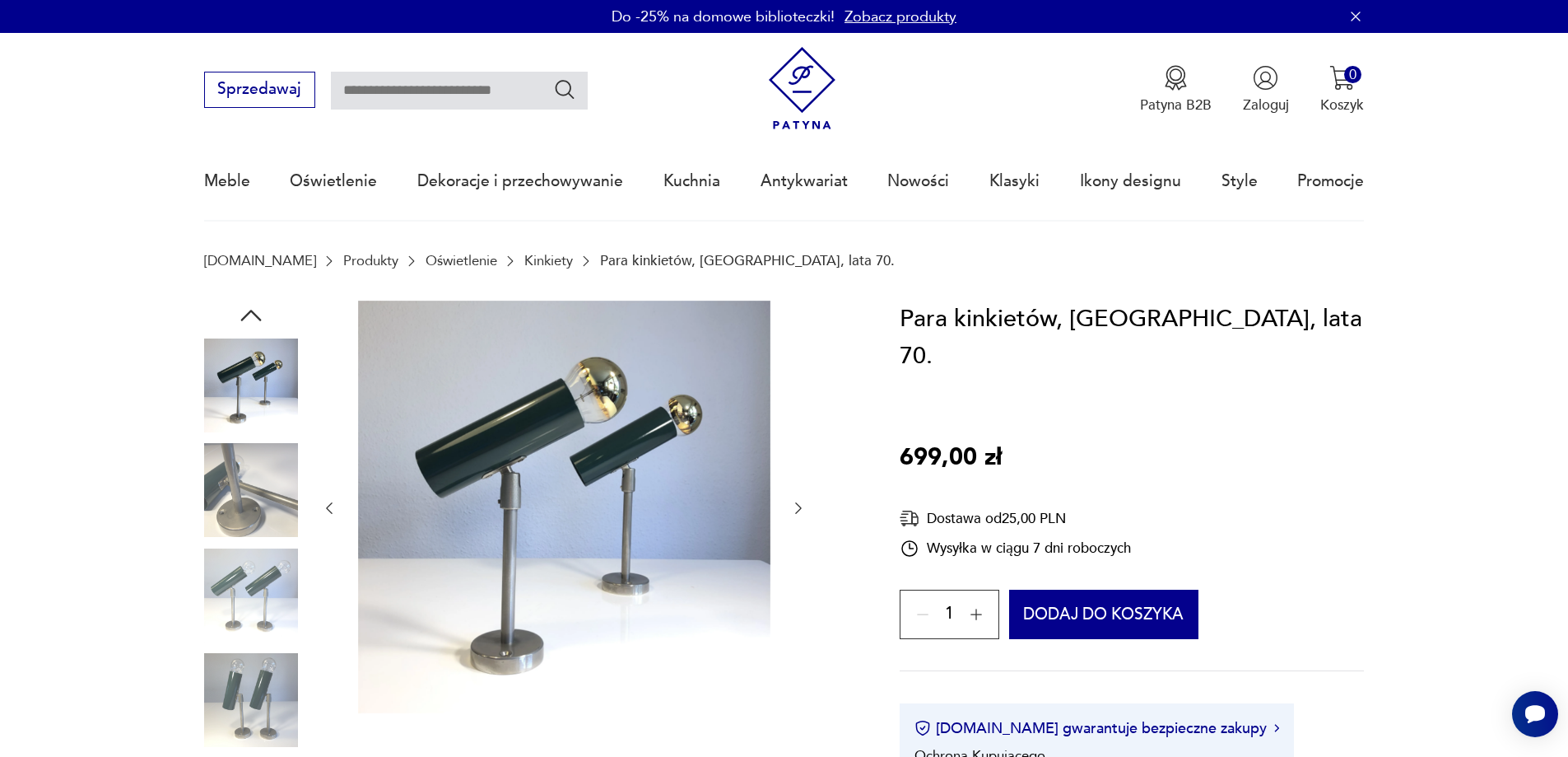
click at [795, 506] on icon "button" at bounding box center [798, 508] width 16 height 16
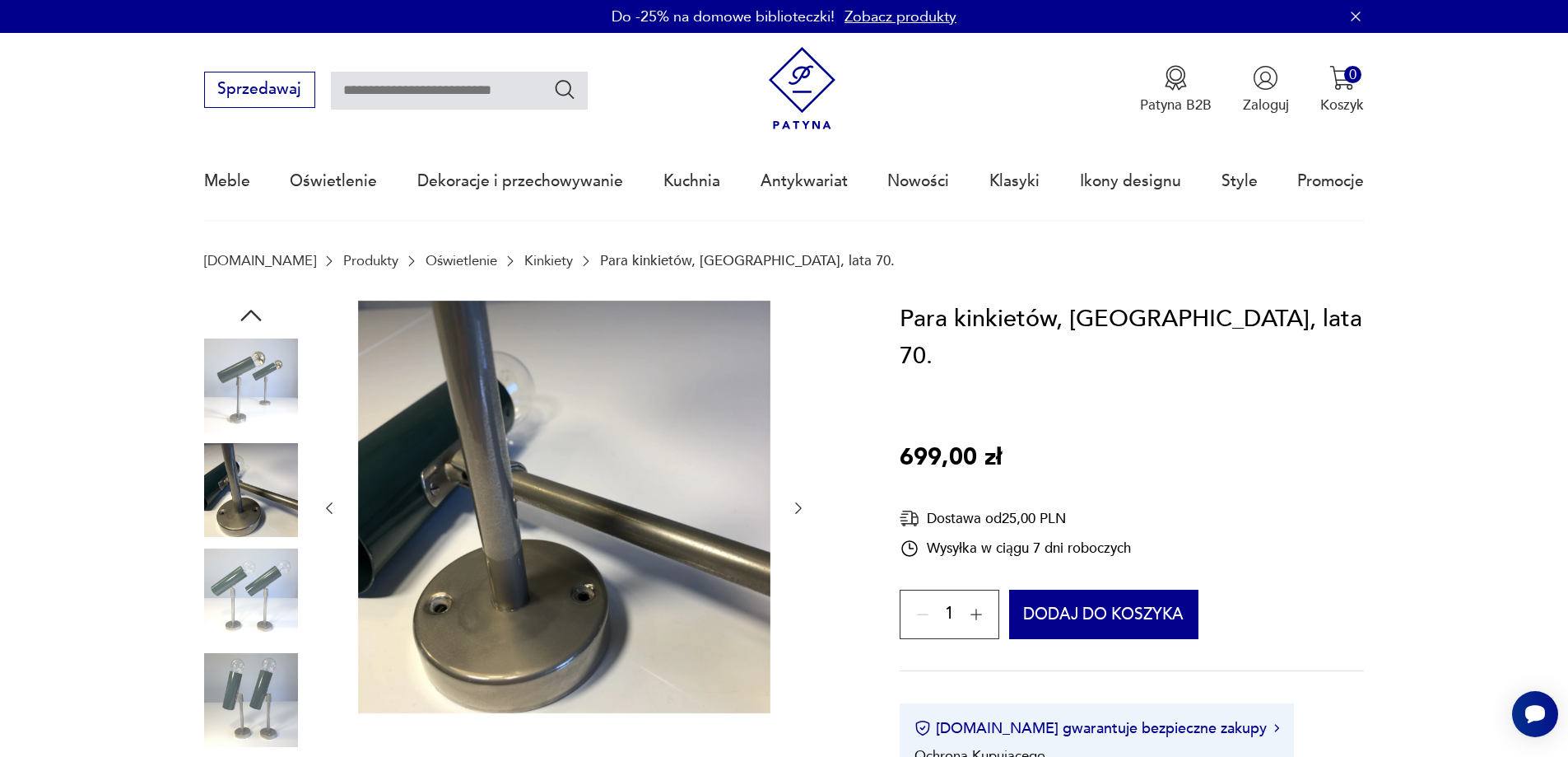
click at [795, 506] on icon "button" at bounding box center [798, 508] width 16 height 16
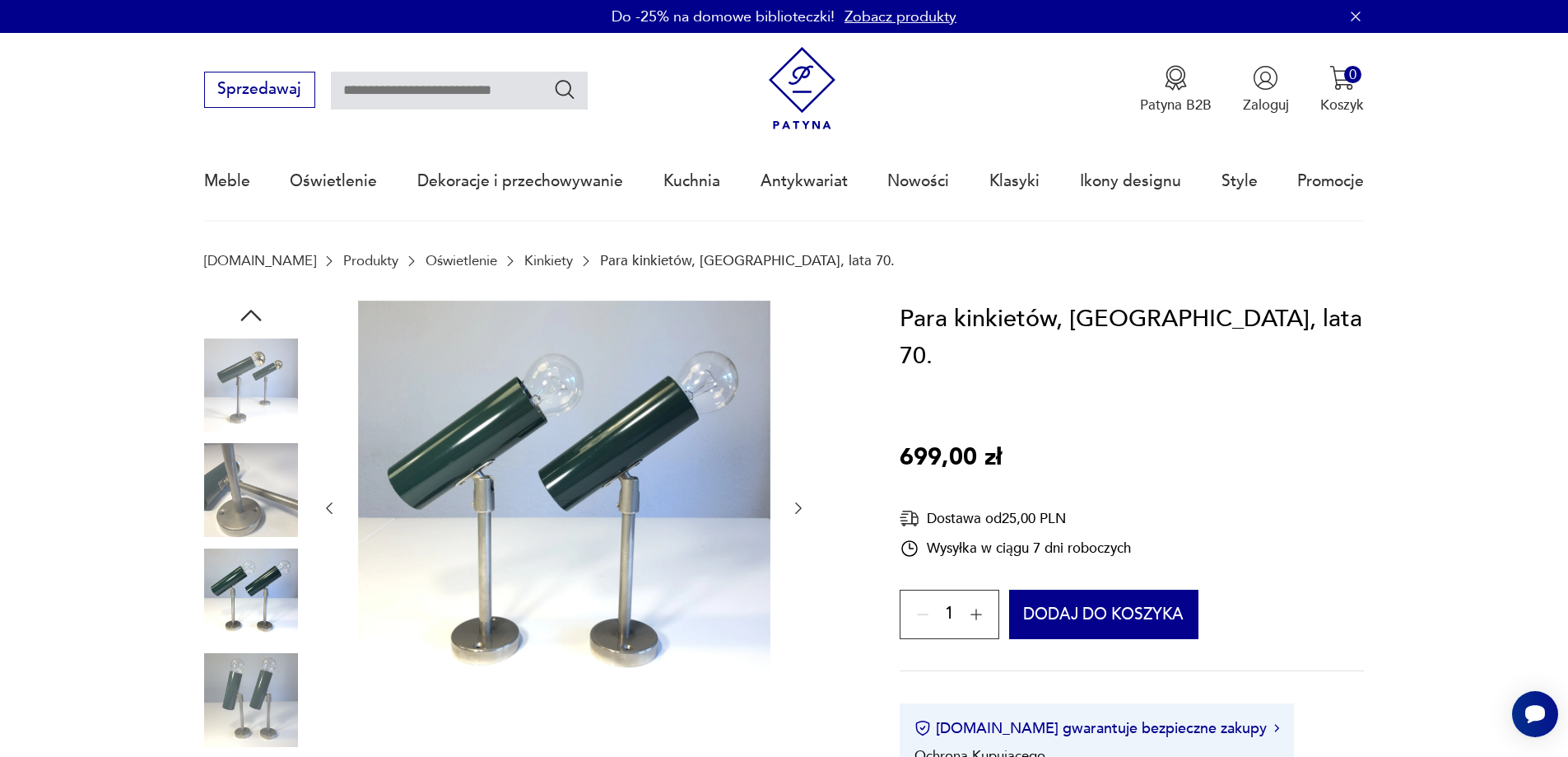
click at [795, 506] on icon "button" at bounding box center [798, 508] width 16 height 16
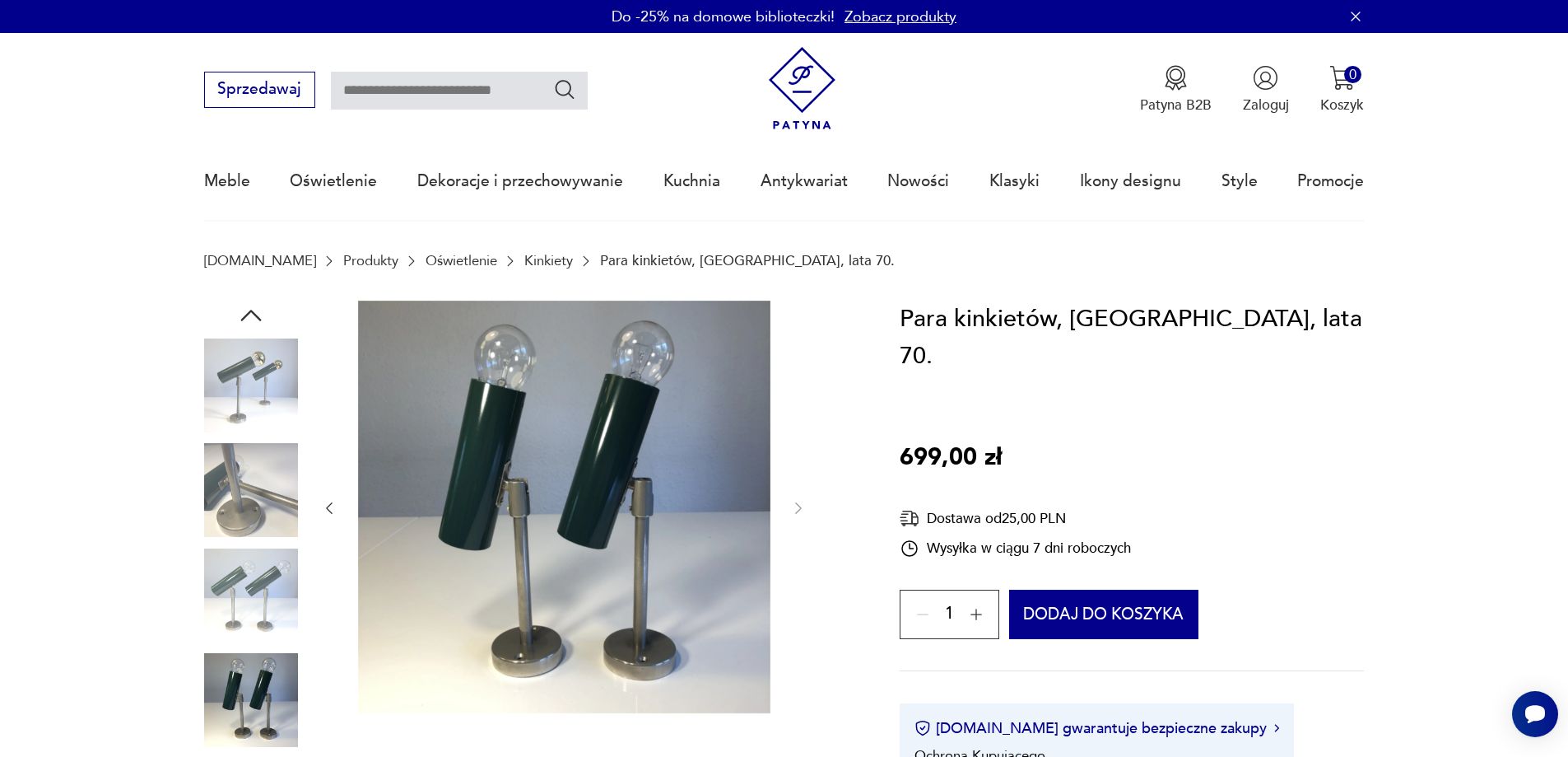
click at [268, 357] on img at bounding box center [251, 385] width 94 height 94
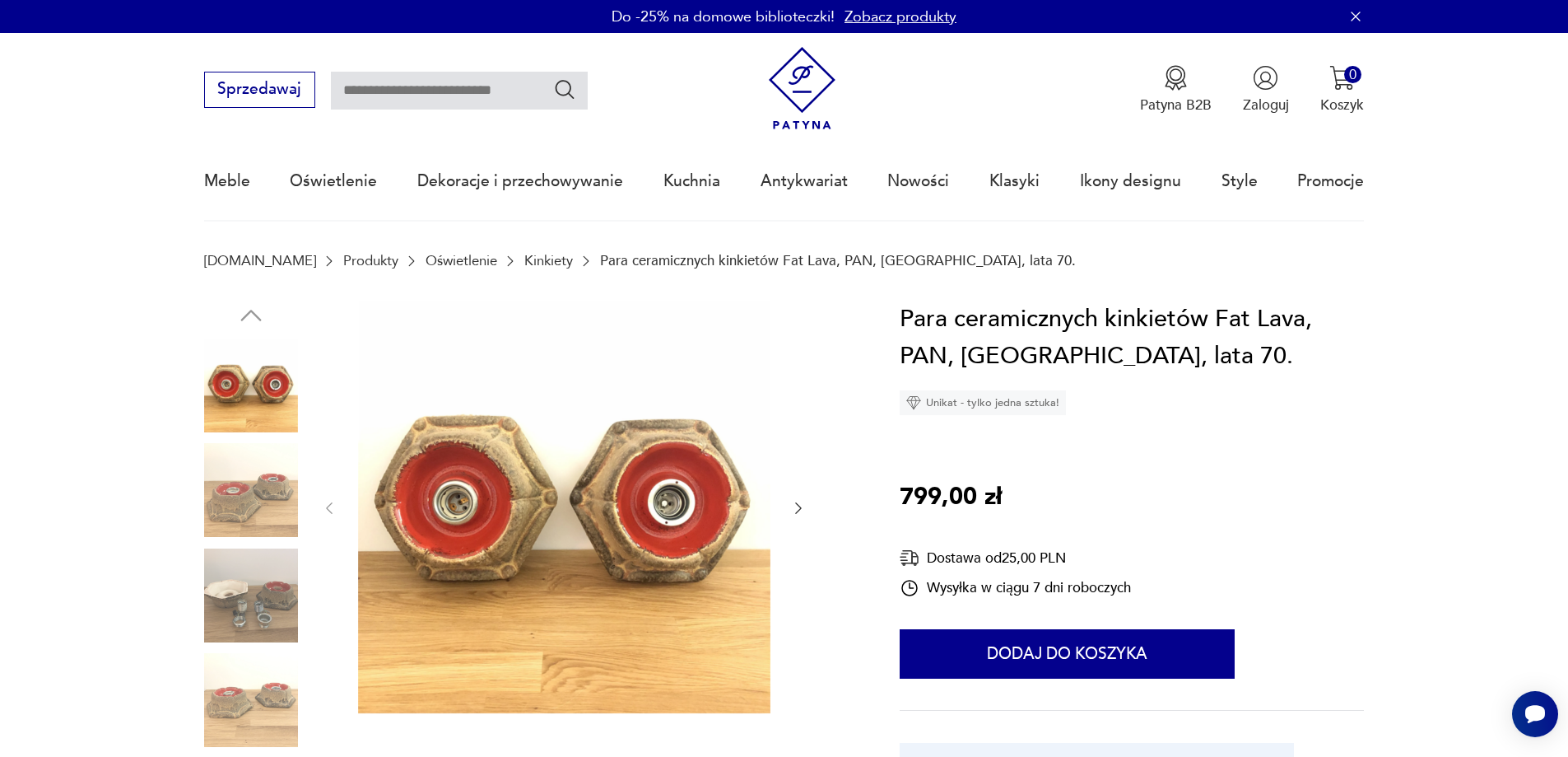
click at [788, 501] on div at bounding box center [563, 507] width 486 height 415
click at [802, 510] on icon "button" at bounding box center [798, 508] width 16 height 16
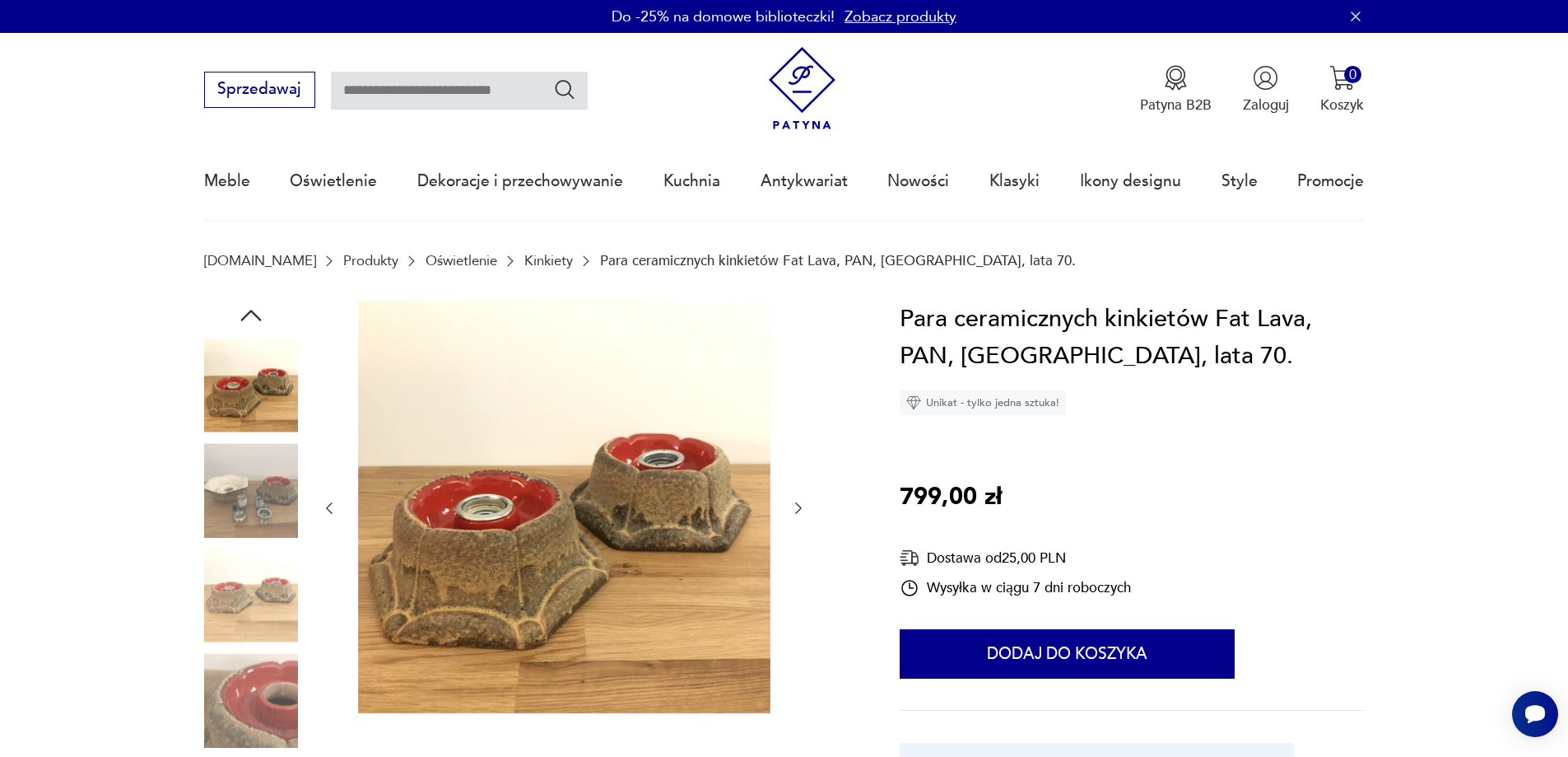
click at [795, 500] on icon "button" at bounding box center [798, 508] width 16 height 16
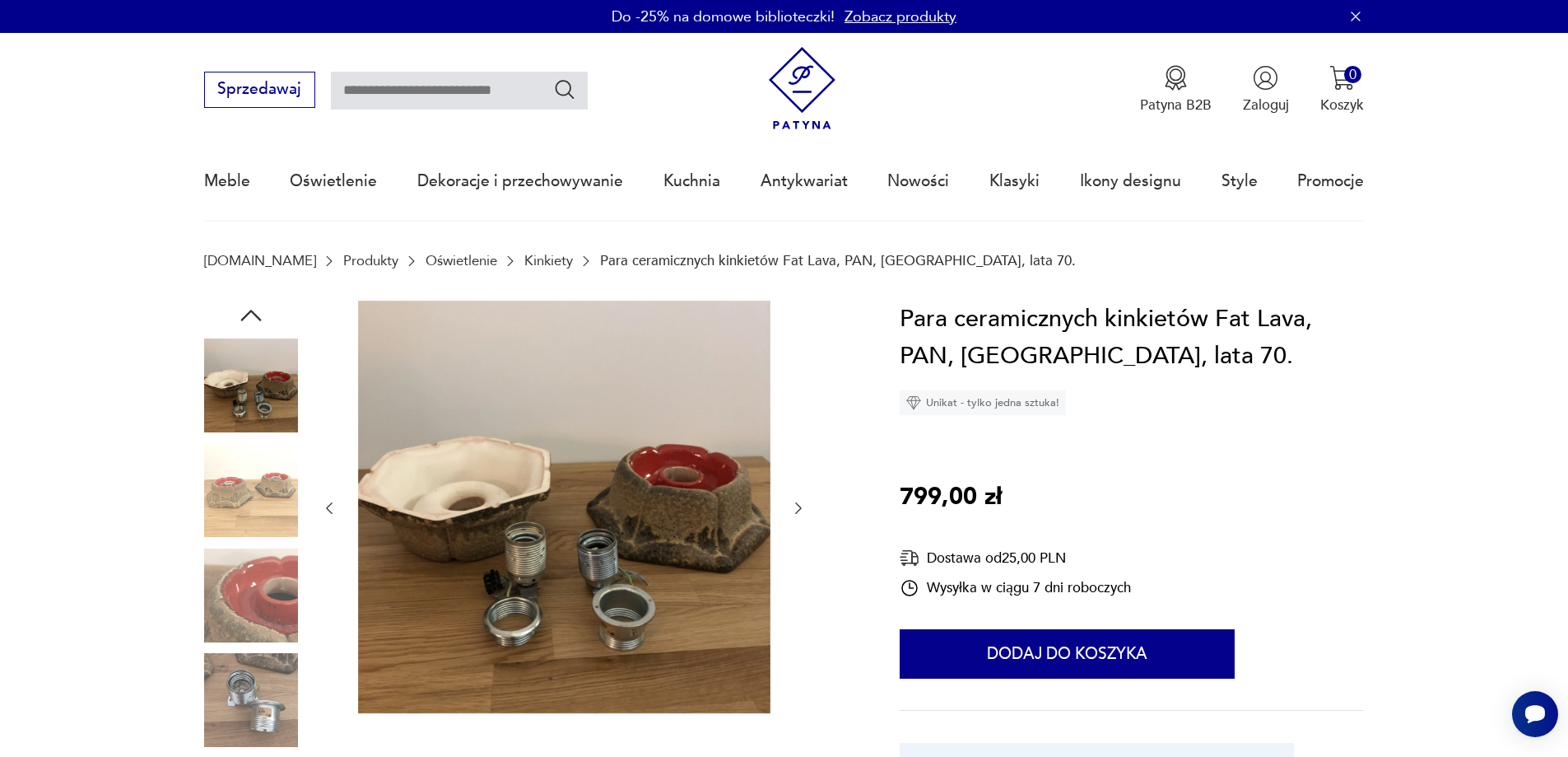
click at [794, 505] on icon "button" at bounding box center [798, 508] width 16 height 16
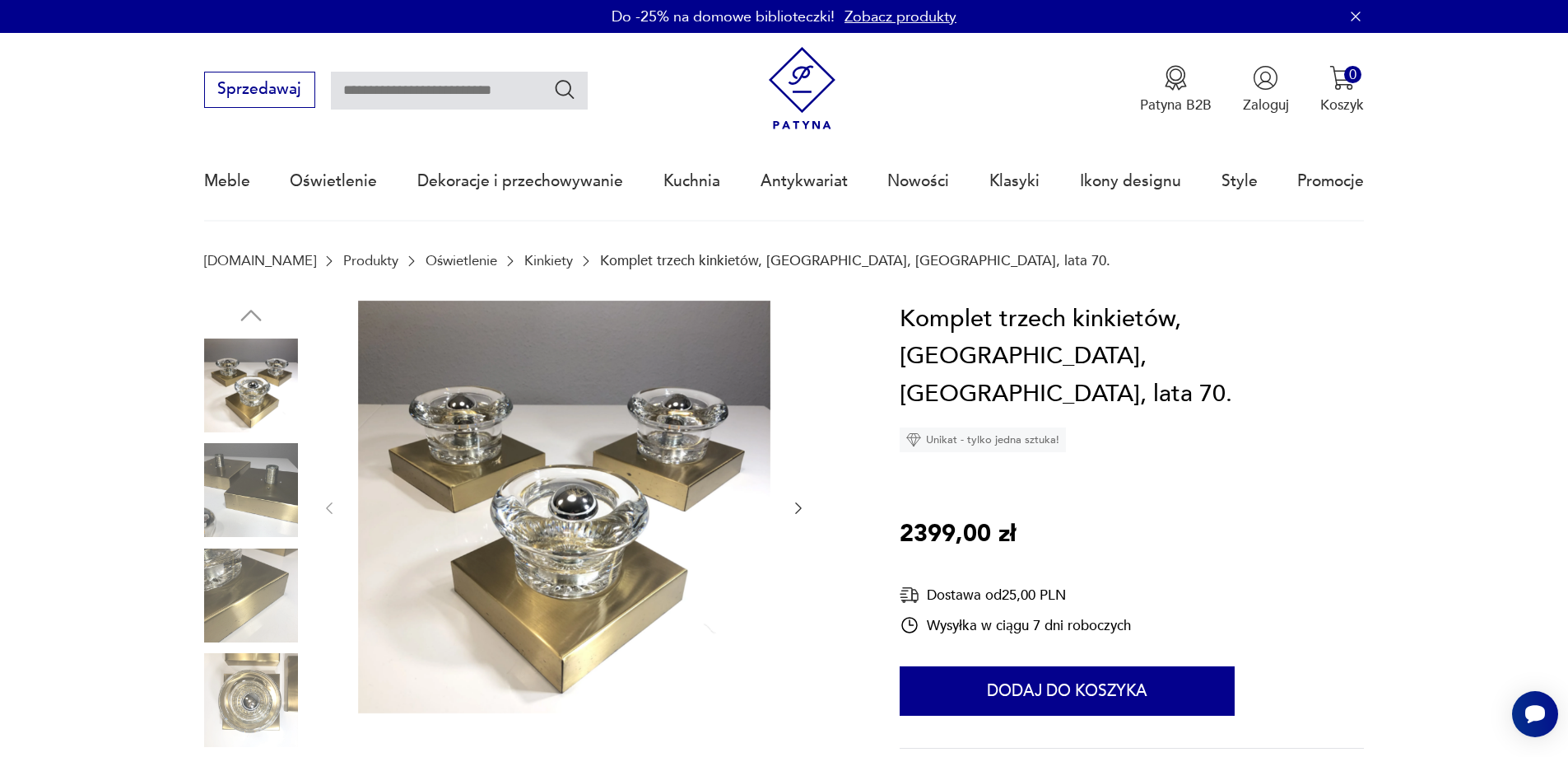
click at [795, 506] on icon "button" at bounding box center [798, 508] width 16 height 16
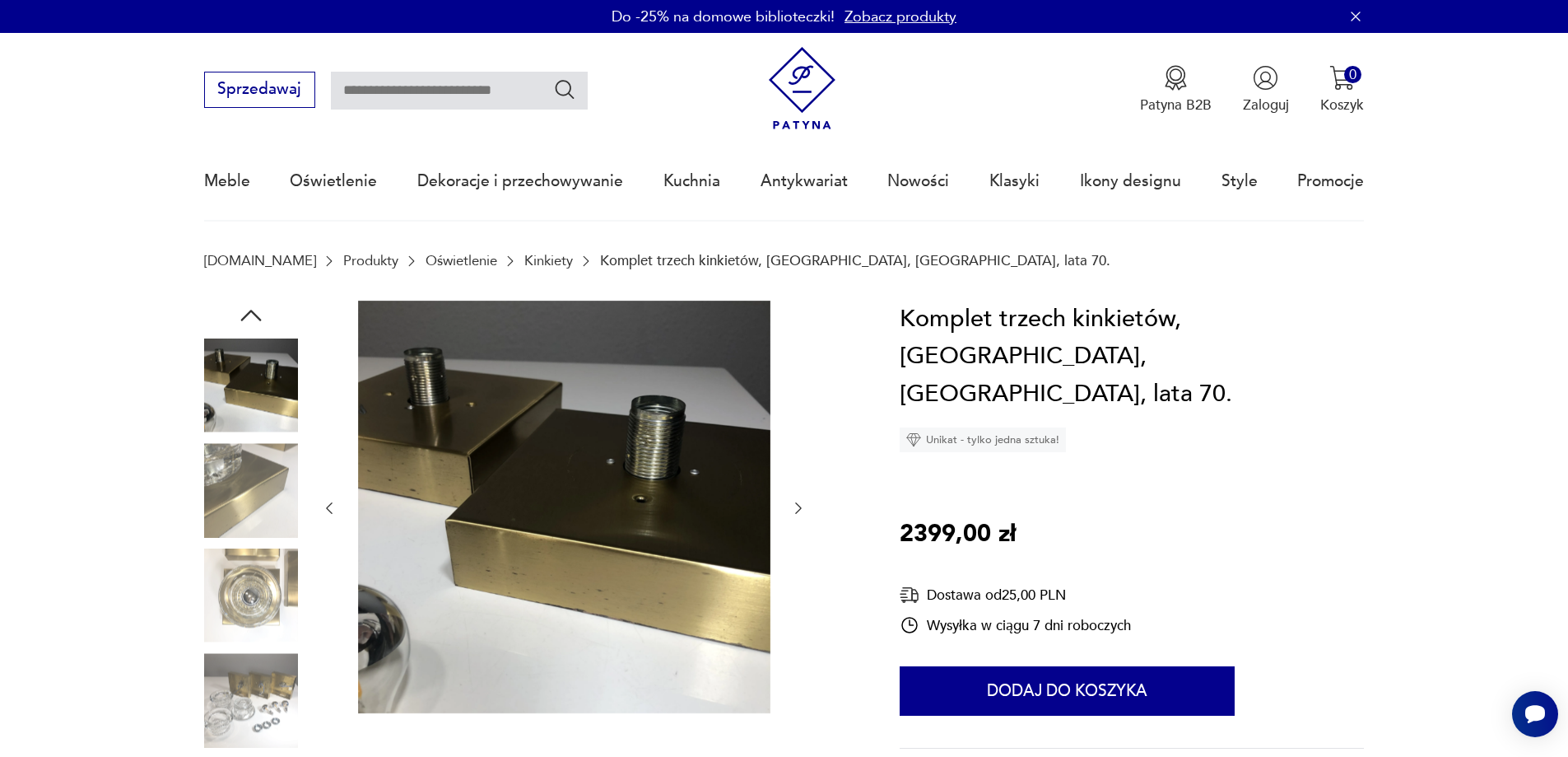
click at [795, 506] on icon "button" at bounding box center [798, 508] width 16 height 16
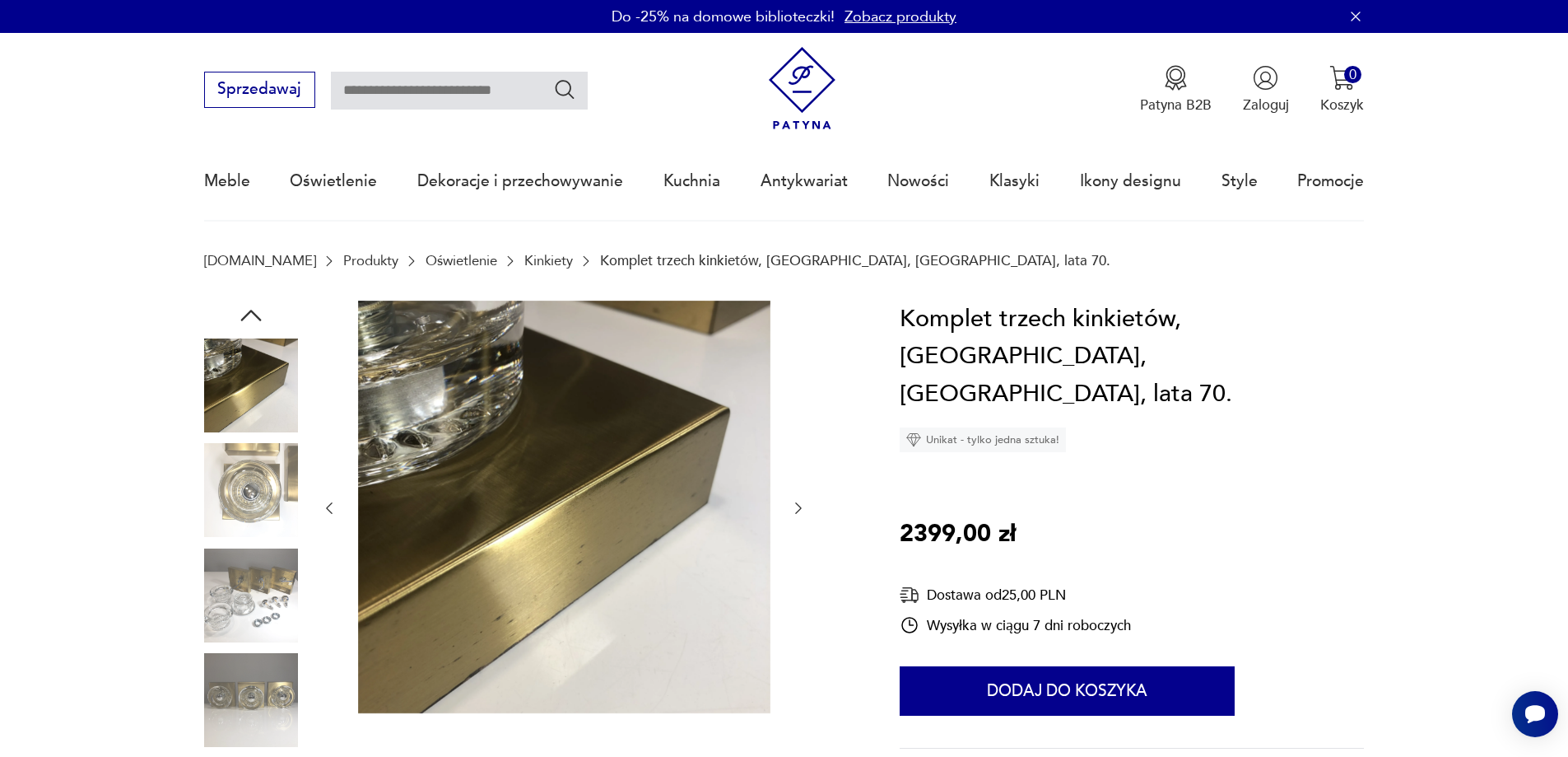
click at [795, 506] on icon "button" at bounding box center [798, 508] width 16 height 16
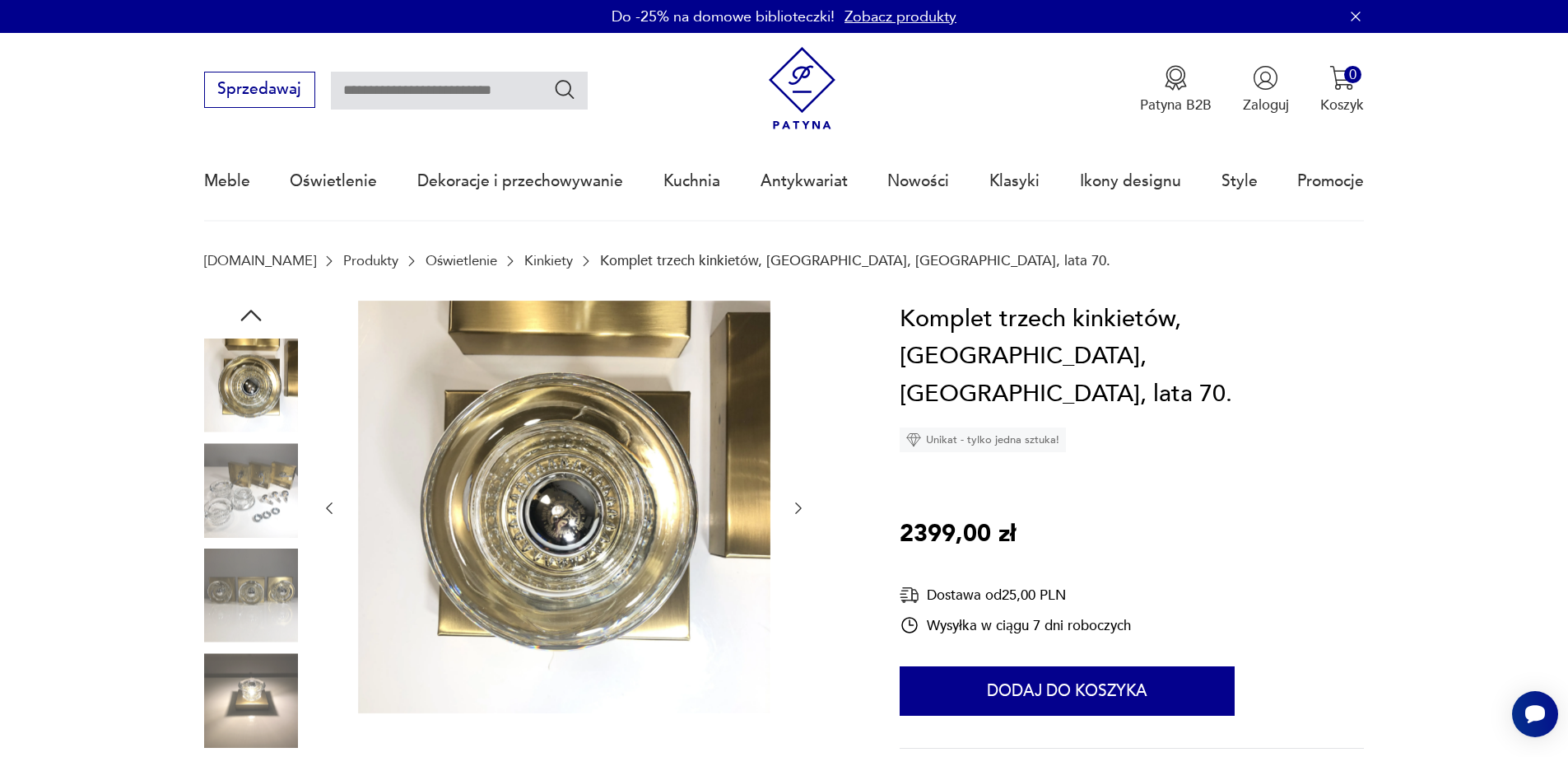
click at [795, 506] on icon "button" at bounding box center [798, 508] width 16 height 16
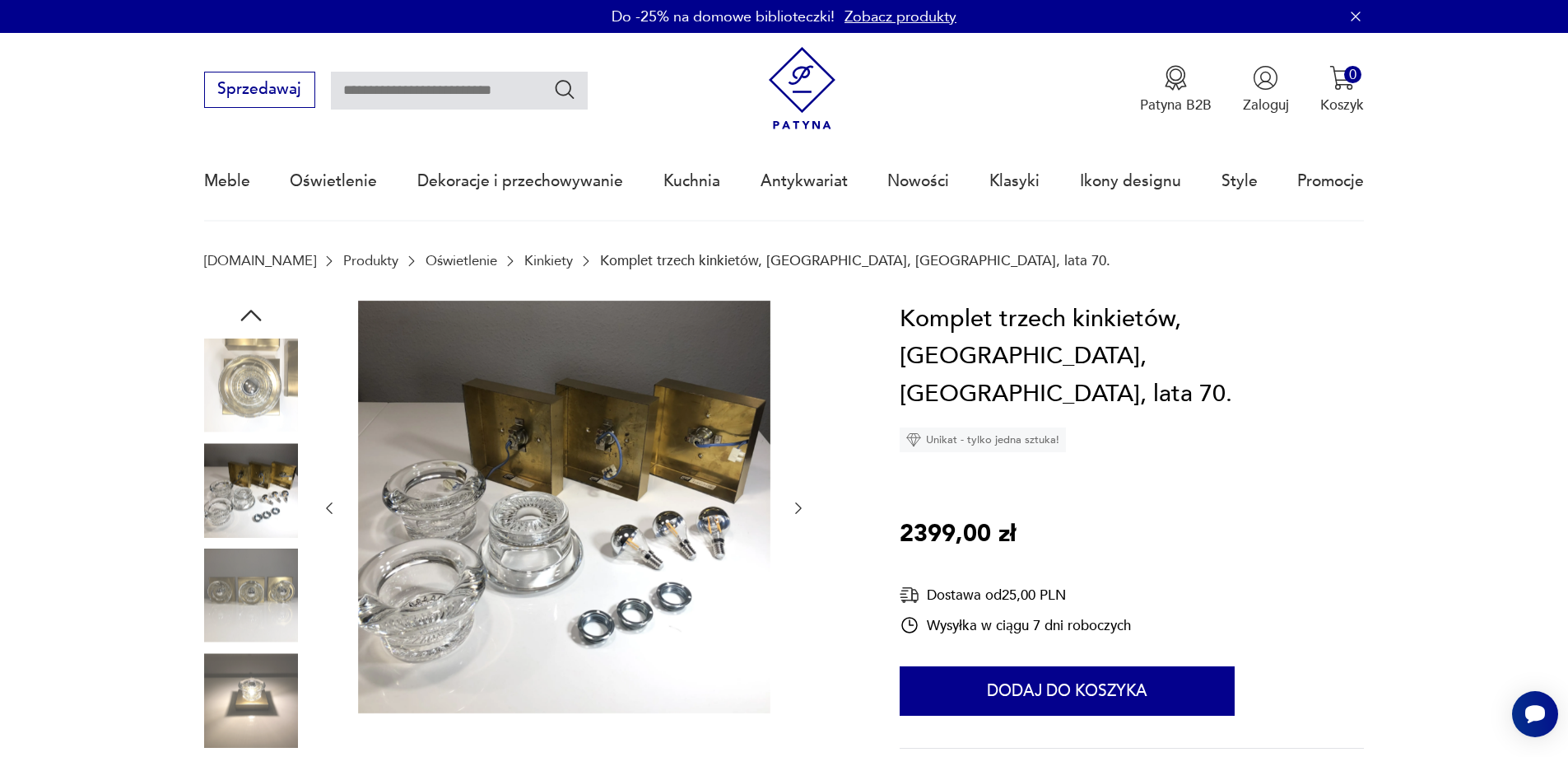
click at [794, 505] on icon "button" at bounding box center [798, 508] width 16 height 16
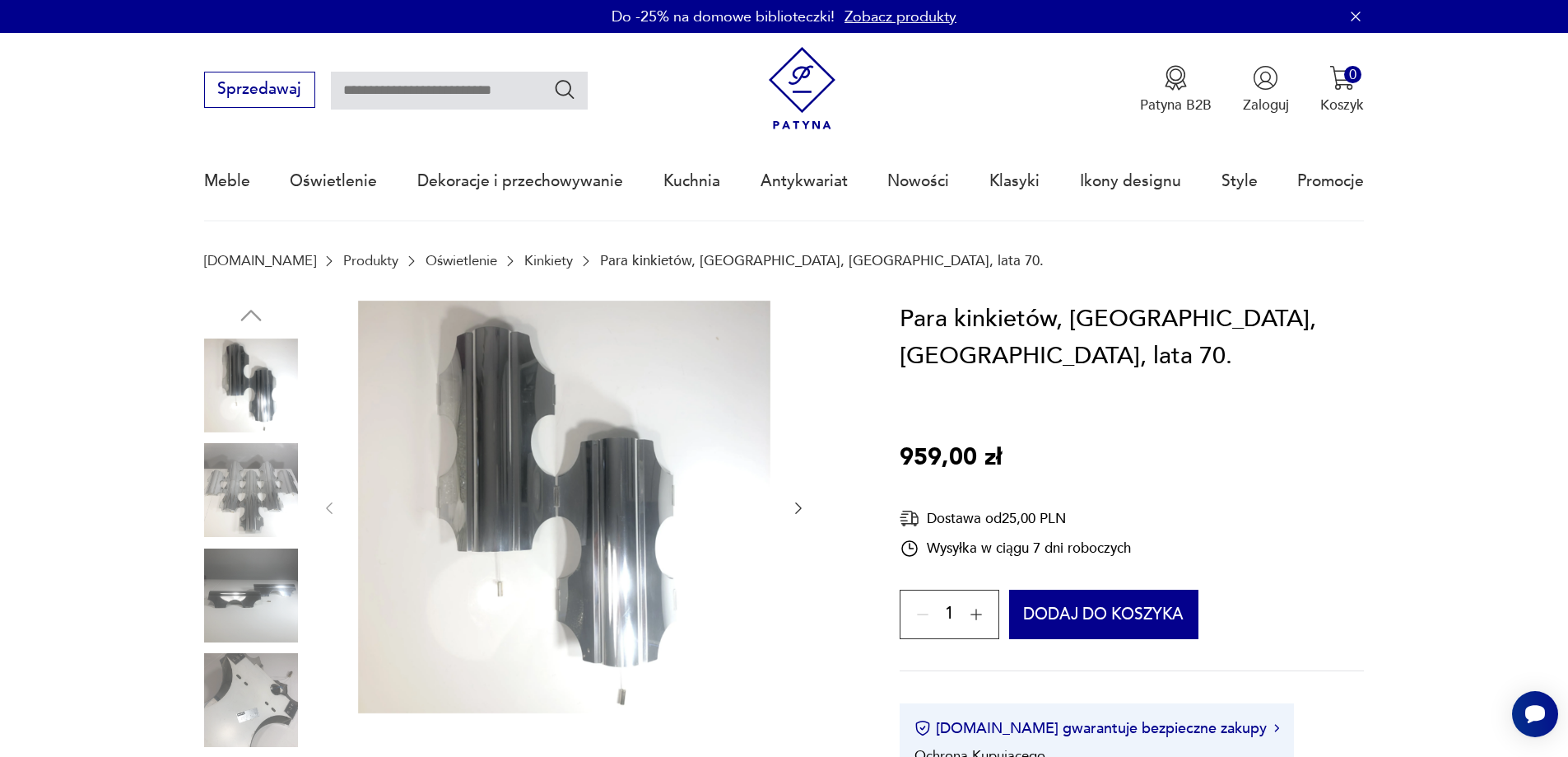
click at [795, 508] on icon "button" at bounding box center [798, 508] width 16 height 16
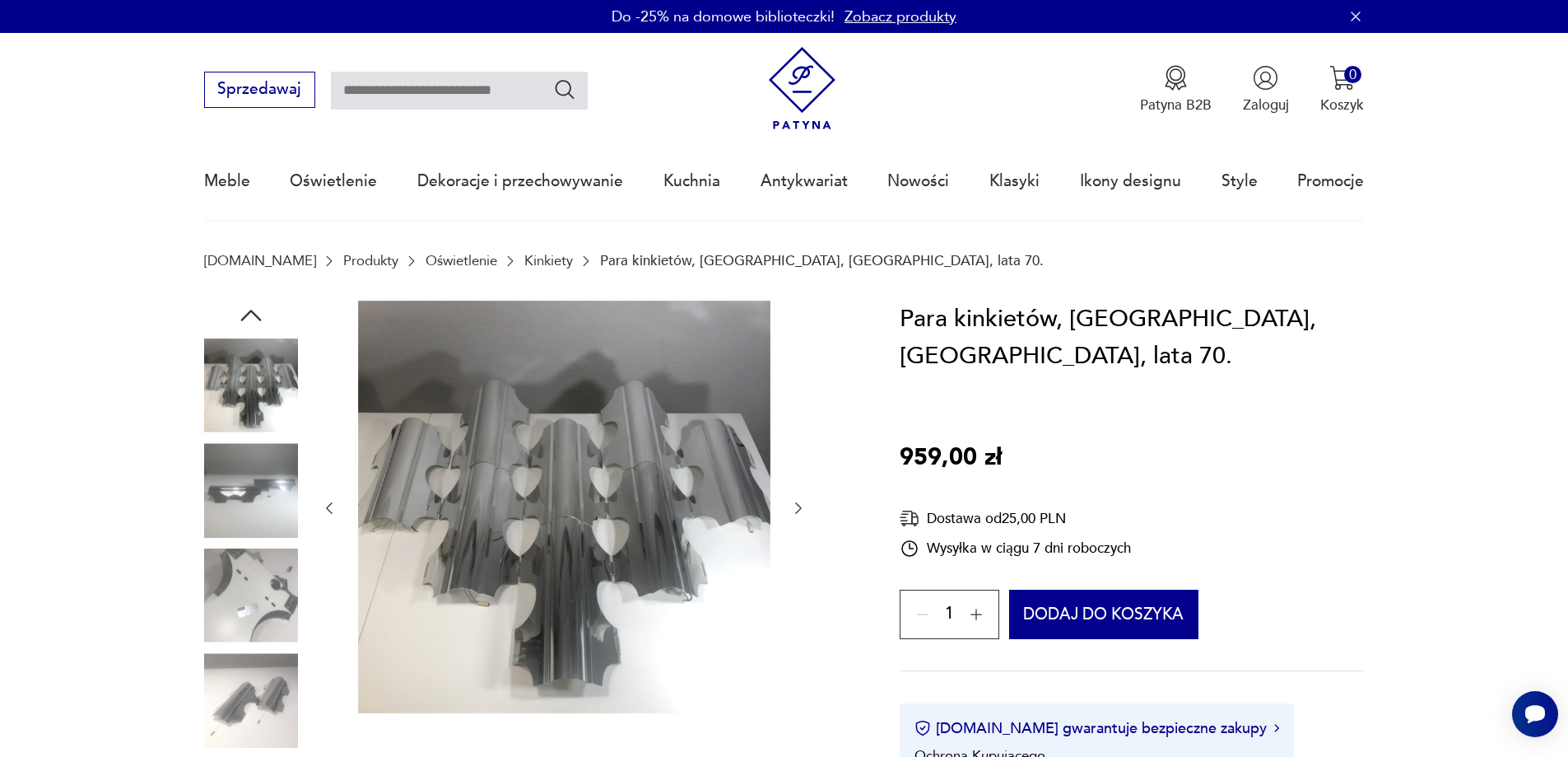
click at [796, 507] on icon "button" at bounding box center [798, 508] width 16 height 16
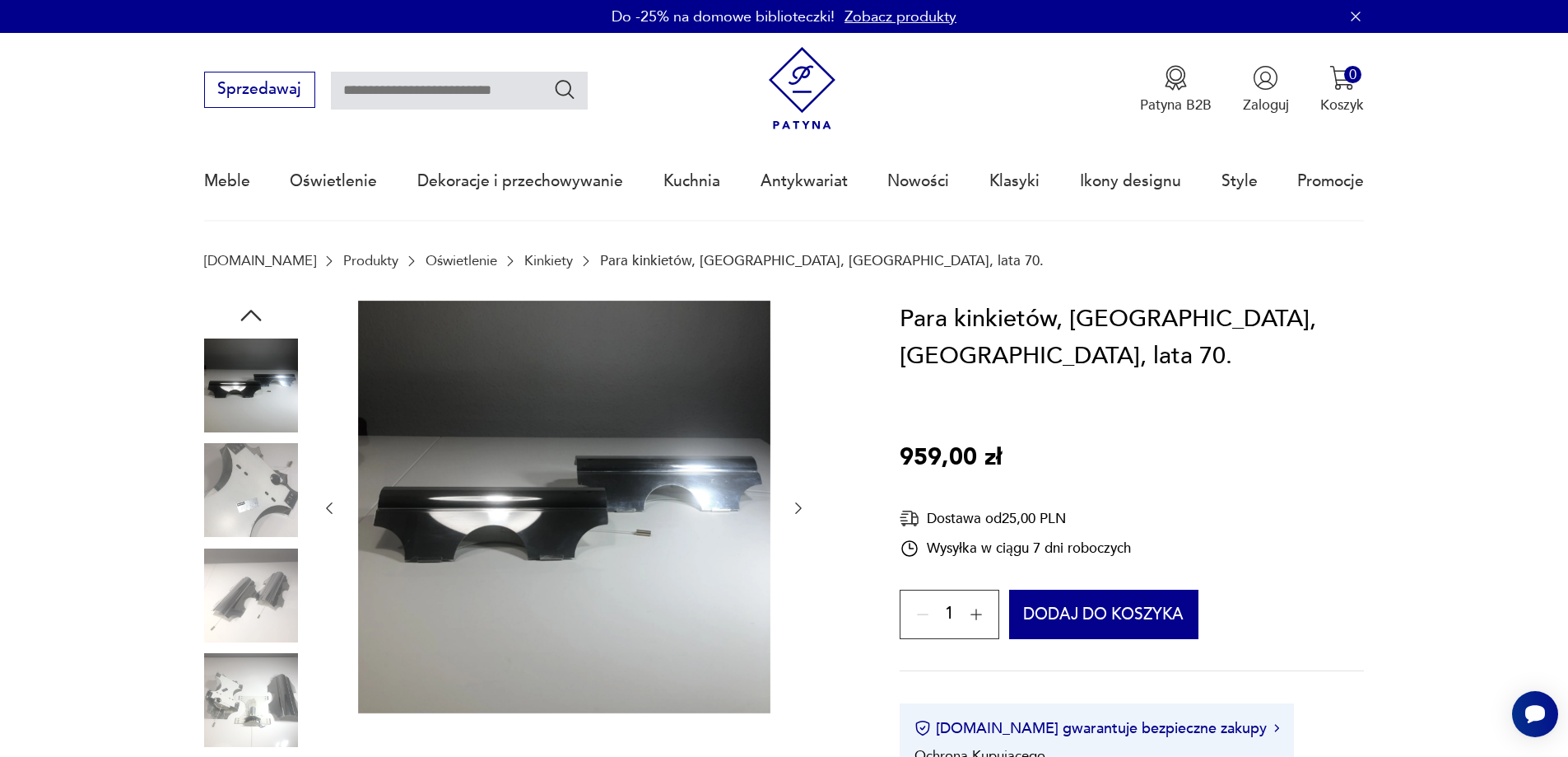
click at [796, 507] on icon "button" at bounding box center [798, 508] width 16 height 16
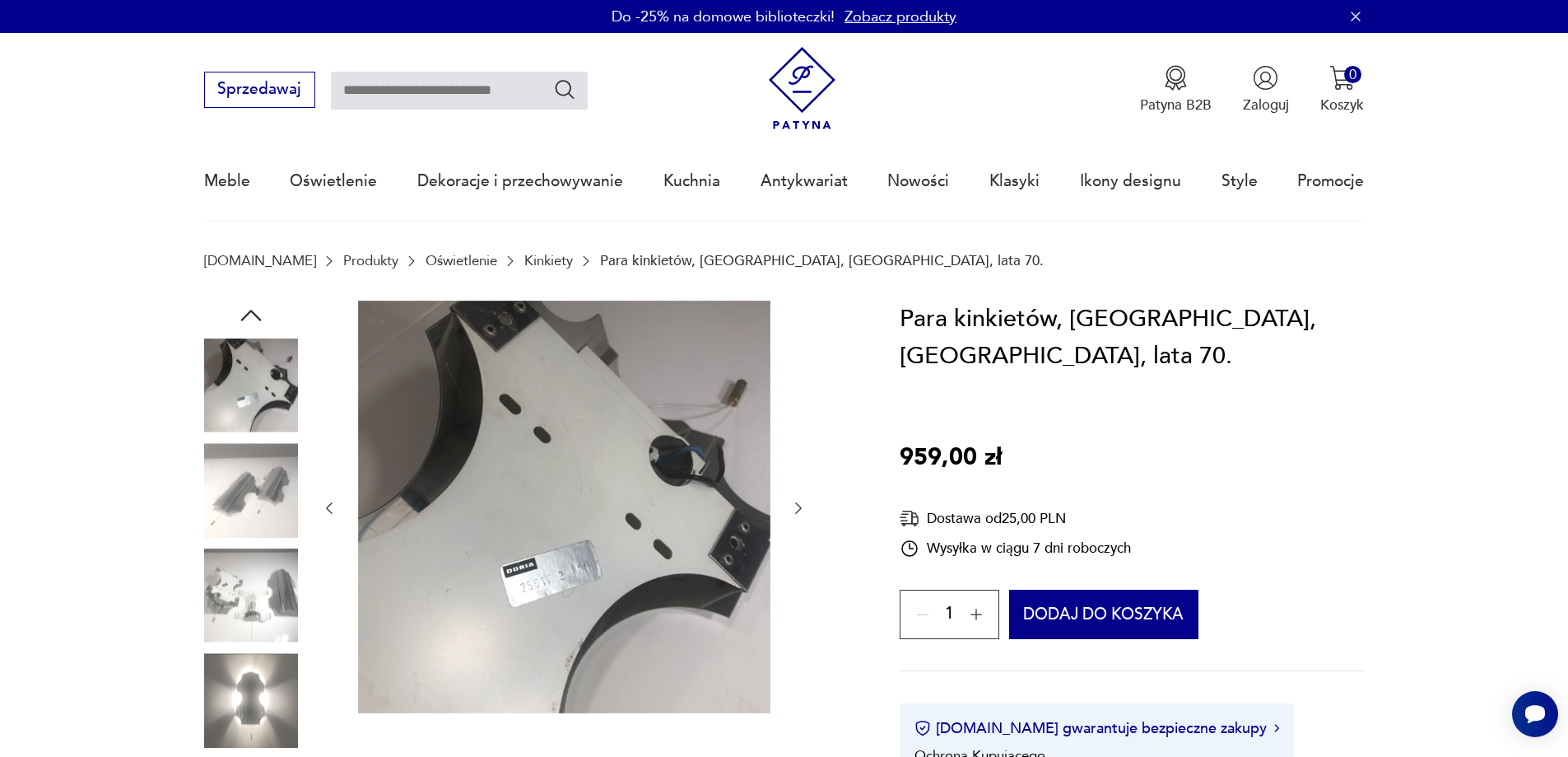
click at [795, 507] on icon "button" at bounding box center [798, 508] width 16 height 16
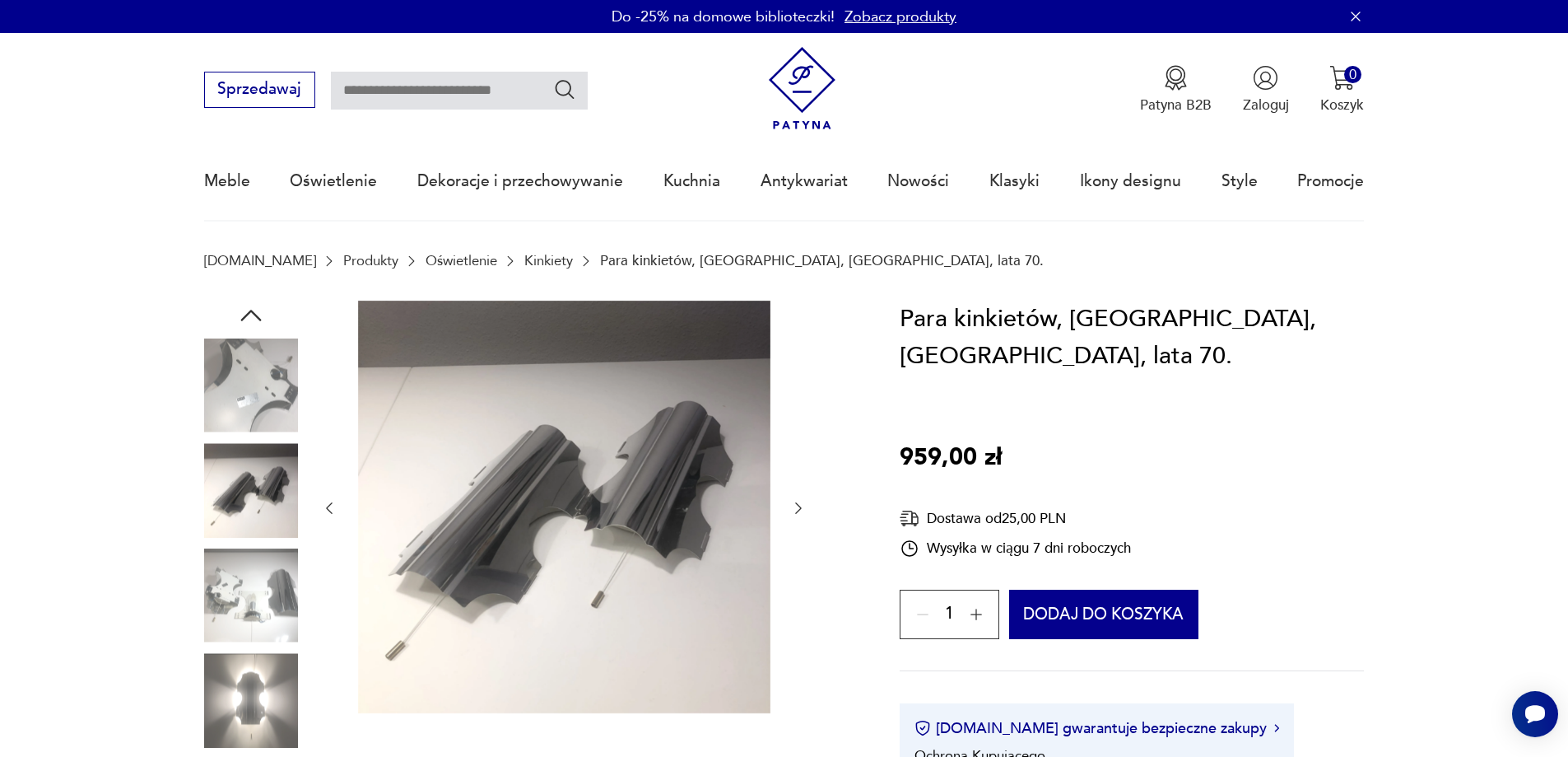
click at [795, 508] on icon "button" at bounding box center [798, 508] width 16 height 16
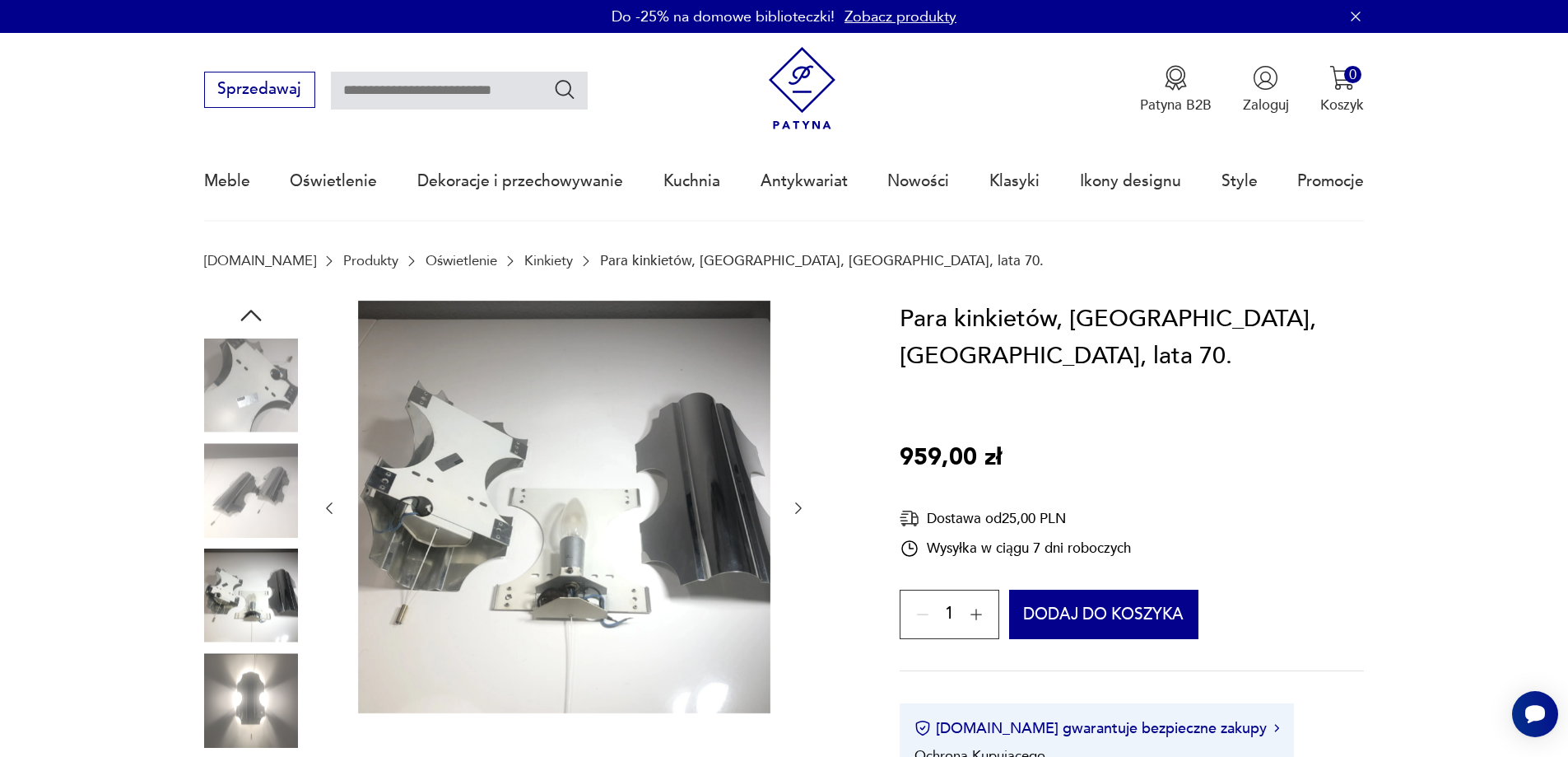
click at [794, 508] on icon "button" at bounding box center [798, 508] width 16 height 16
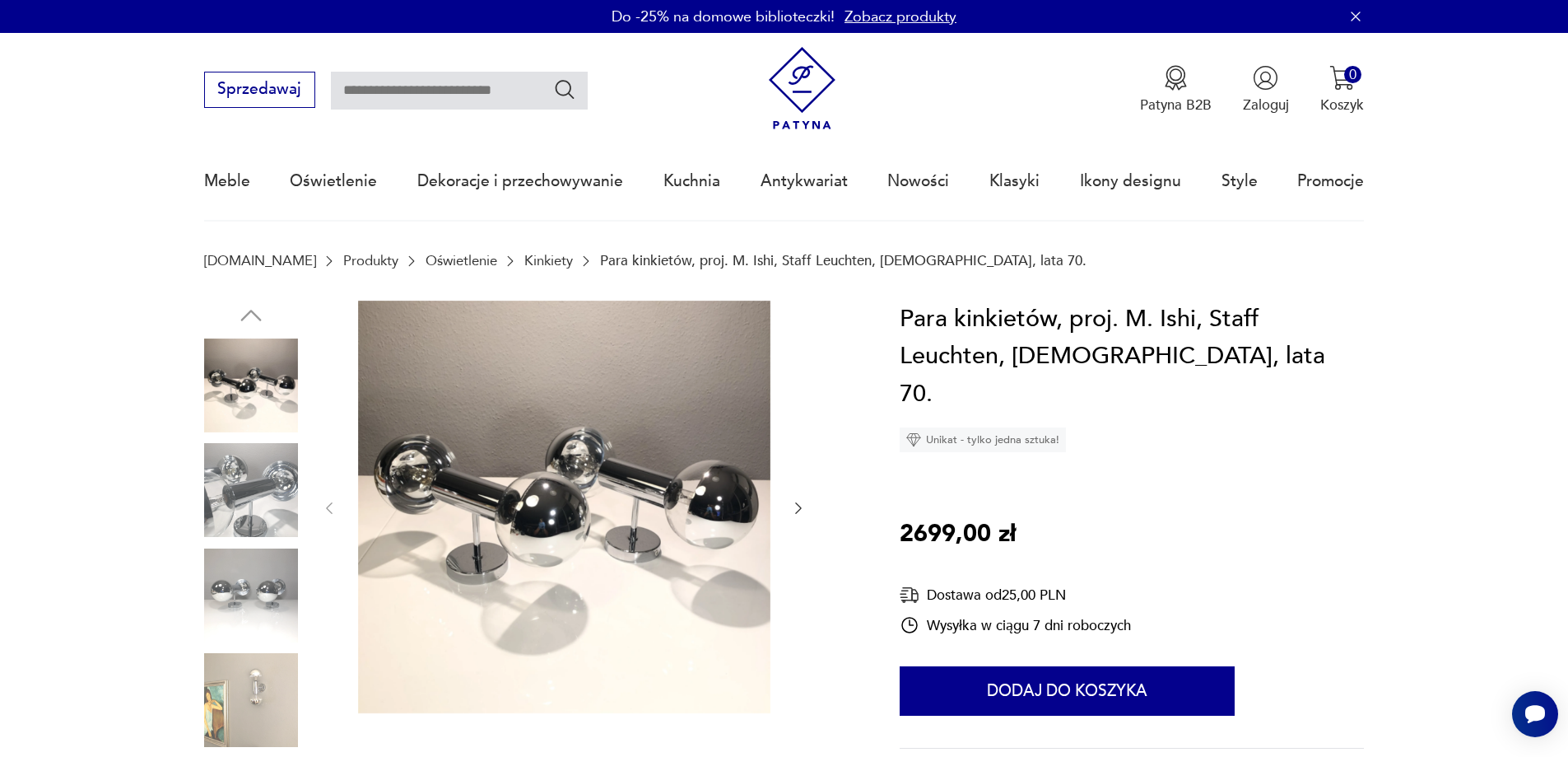
click at [796, 505] on icon "button" at bounding box center [798, 508] width 16 height 16
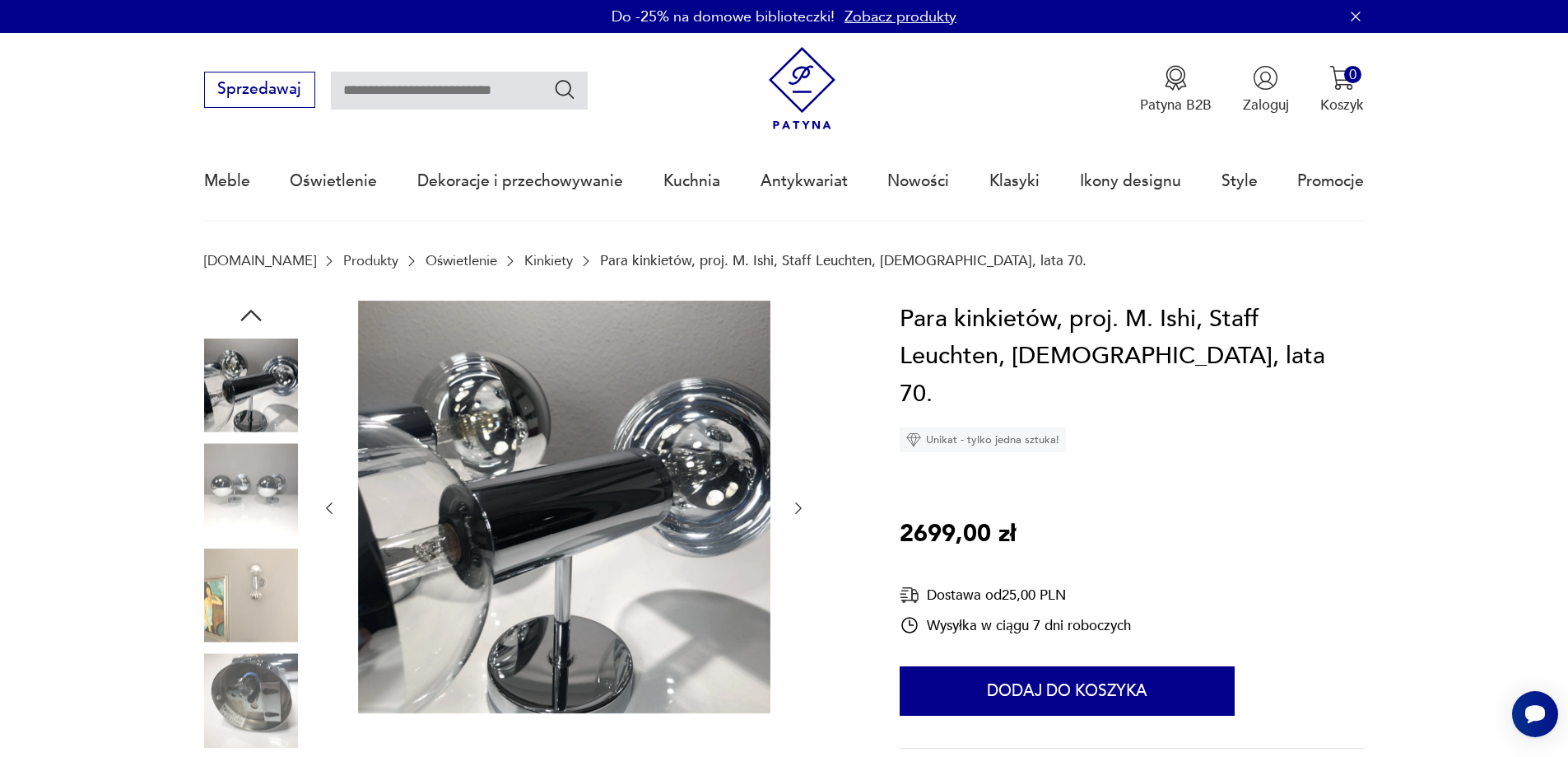
click at [798, 505] on icon "button" at bounding box center [798, 508] width 16 height 16
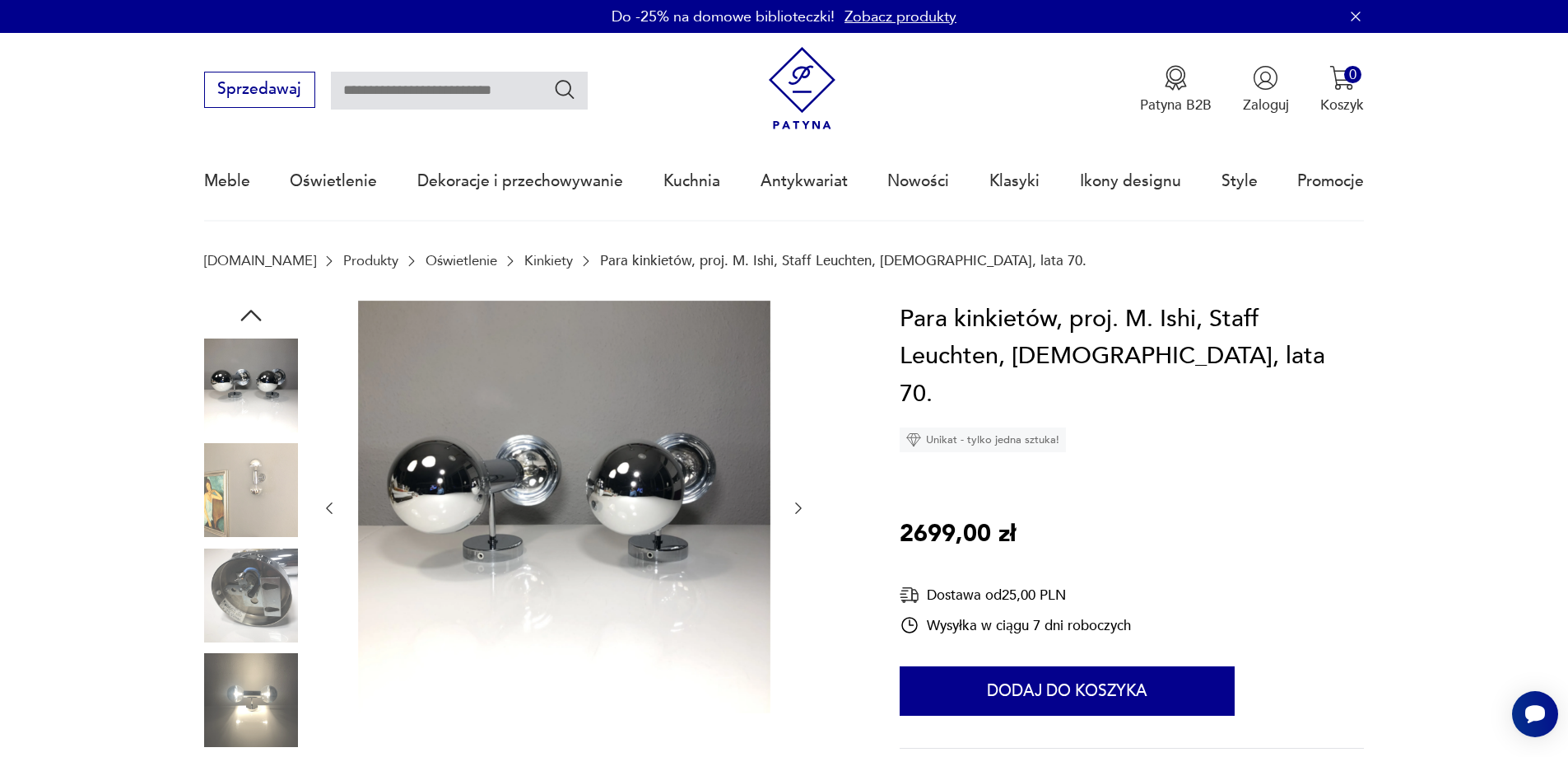
click at [797, 504] on icon "button" at bounding box center [798, 507] width 6 height 12
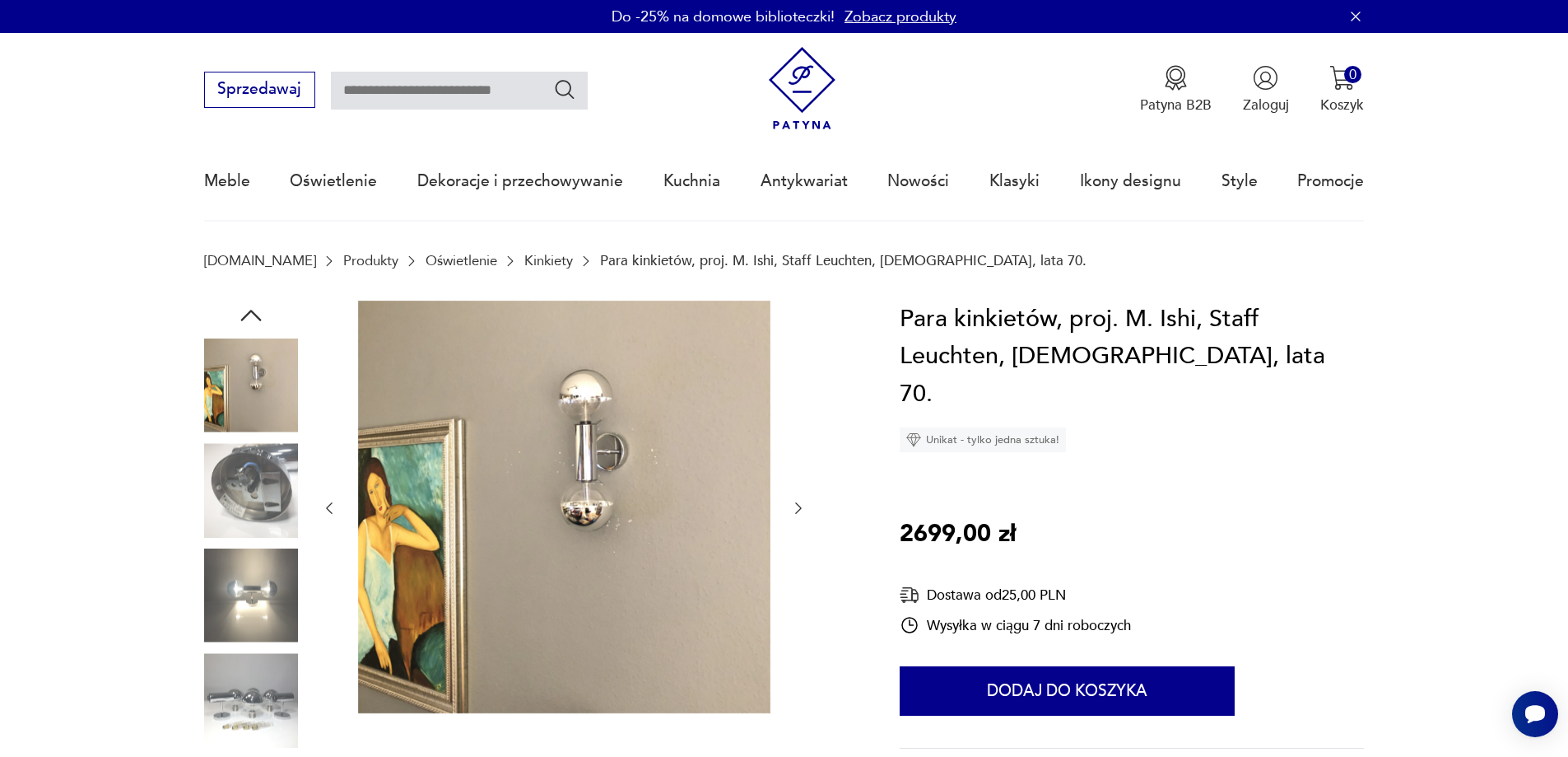
click at [795, 501] on icon "button" at bounding box center [798, 508] width 16 height 16
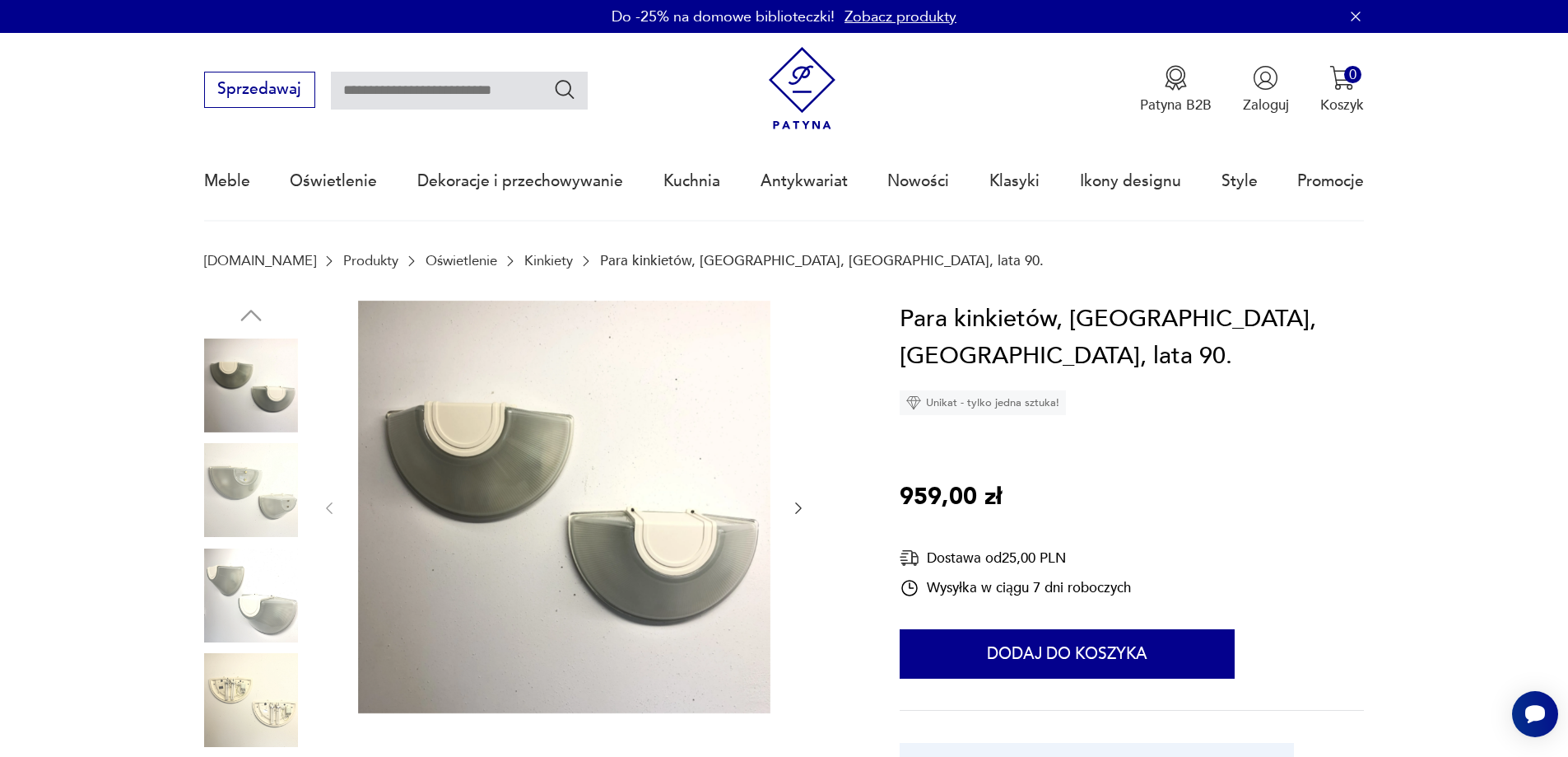
click at [798, 509] on icon "button" at bounding box center [798, 508] width 16 height 16
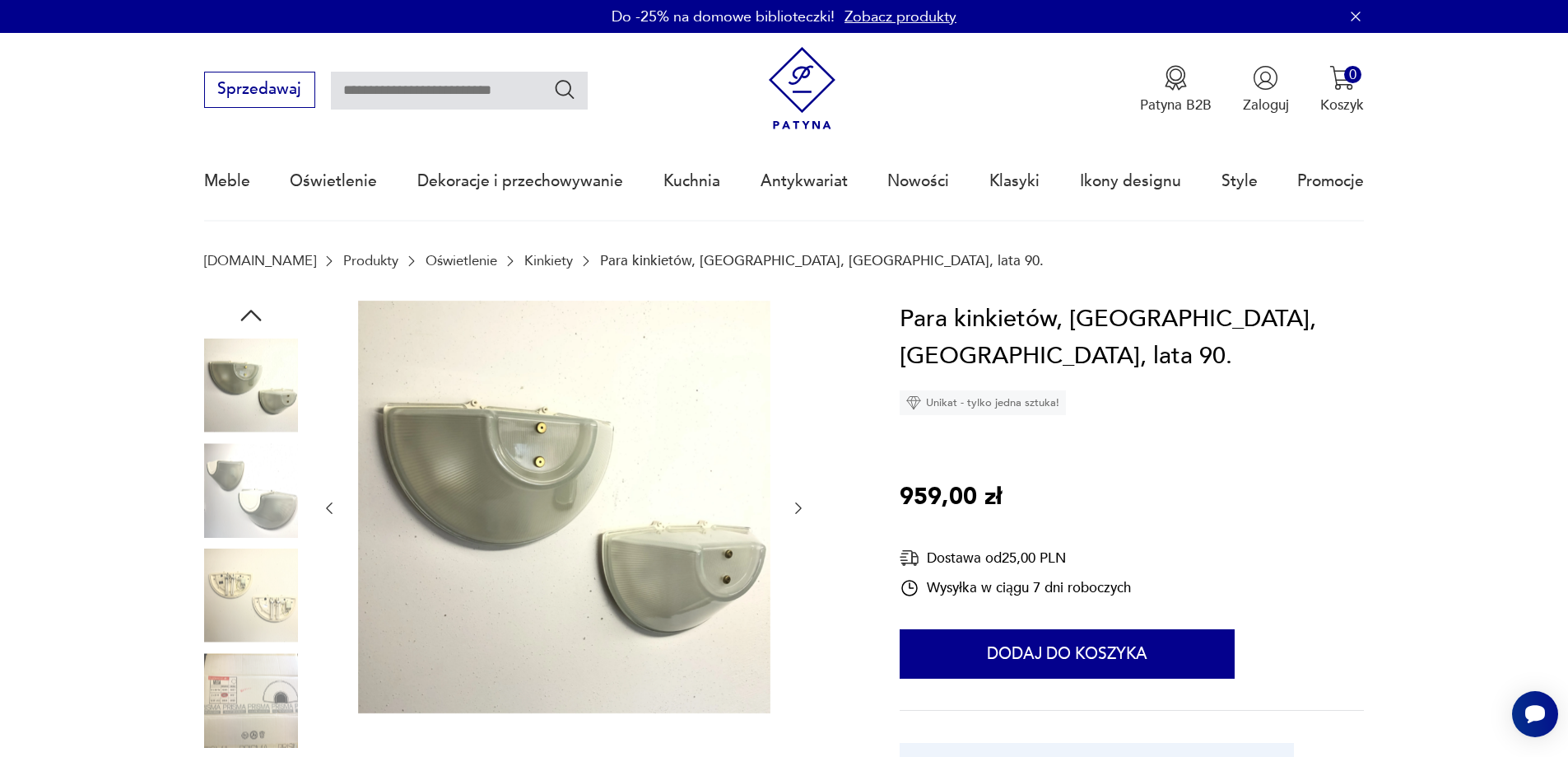
click at [799, 506] on icon "button" at bounding box center [798, 507] width 6 height 12
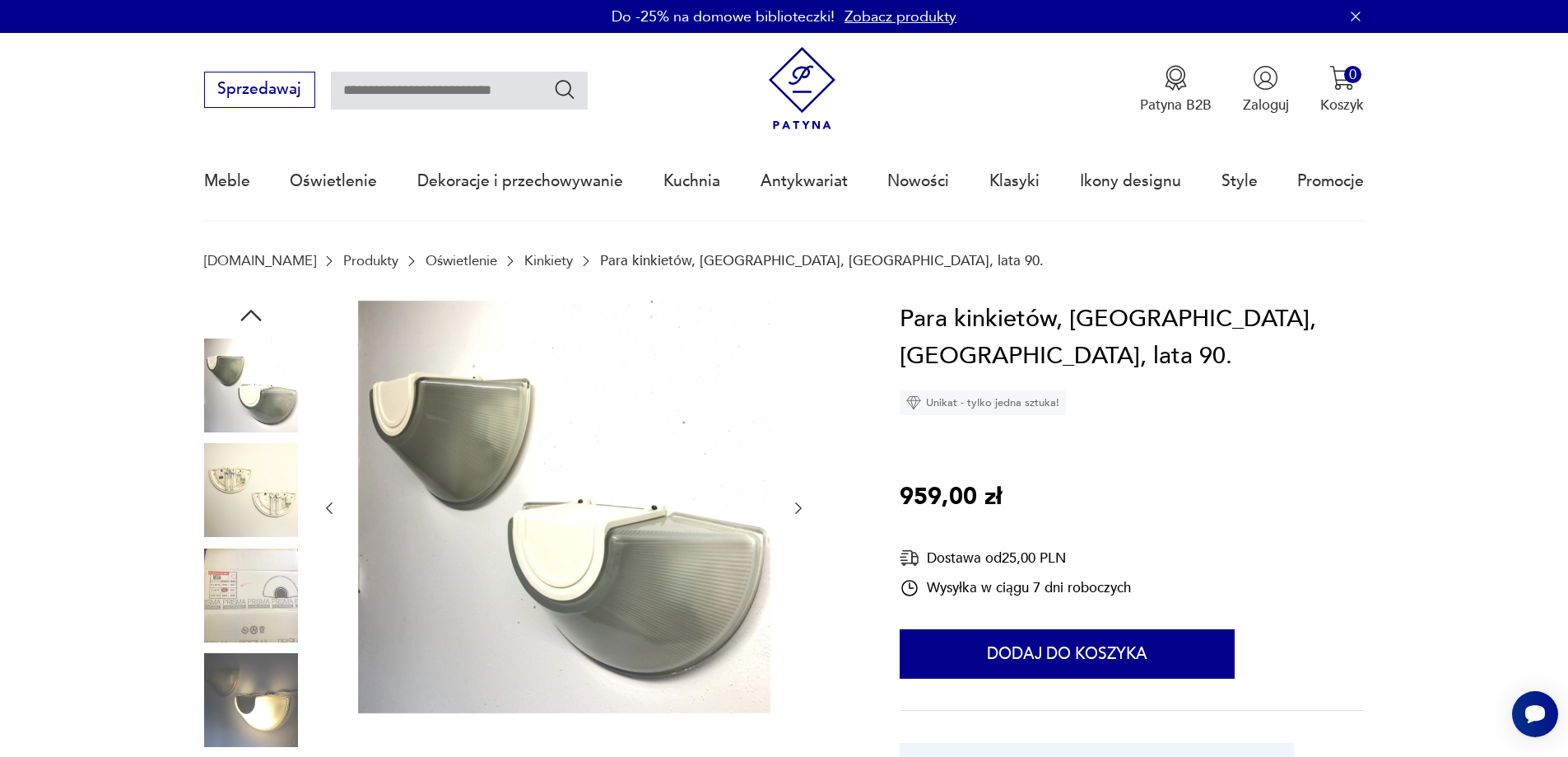
click at [799, 506] on icon "button" at bounding box center [798, 507] width 6 height 12
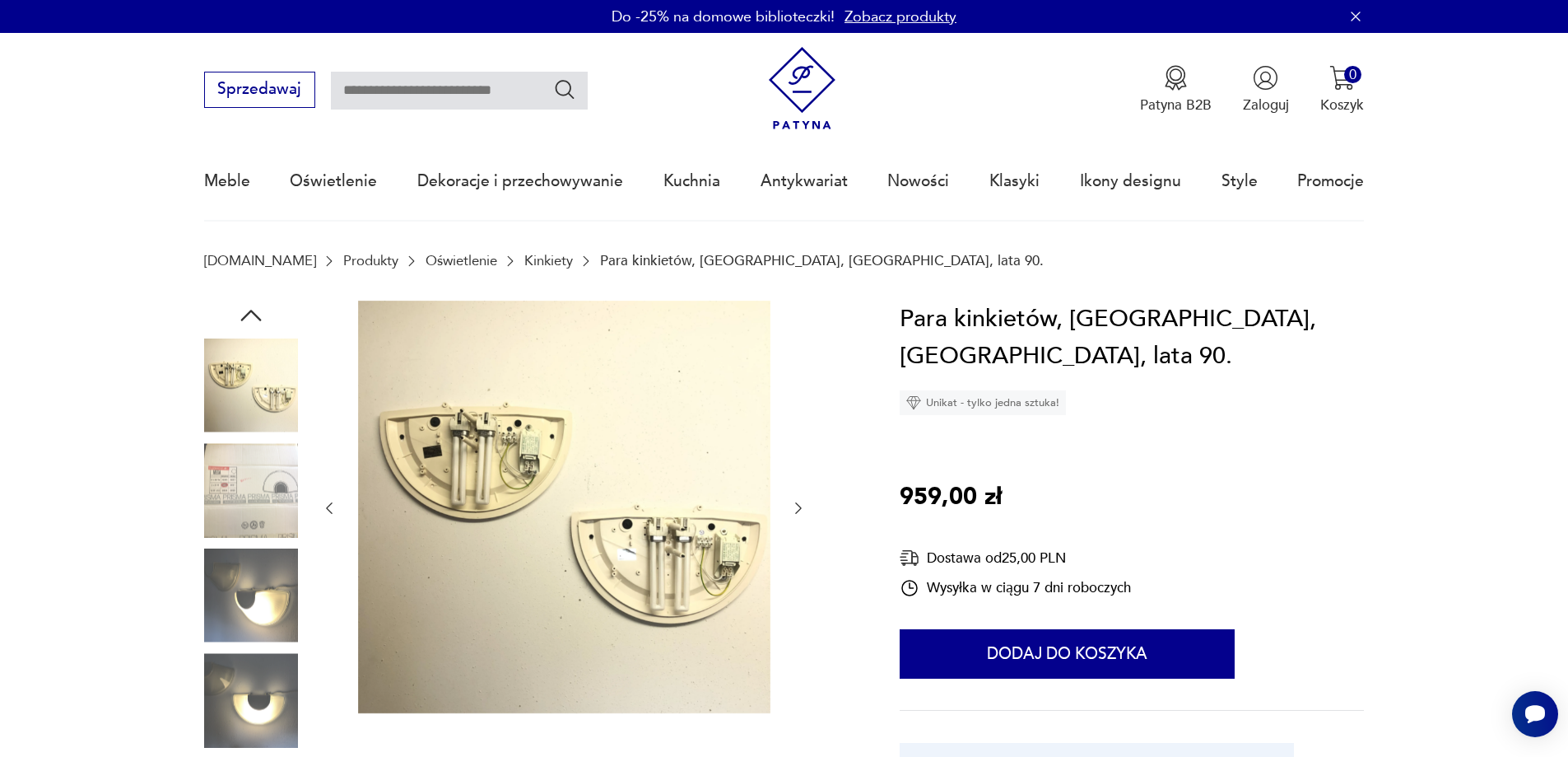
click at [799, 506] on icon "button" at bounding box center [798, 507] width 6 height 12
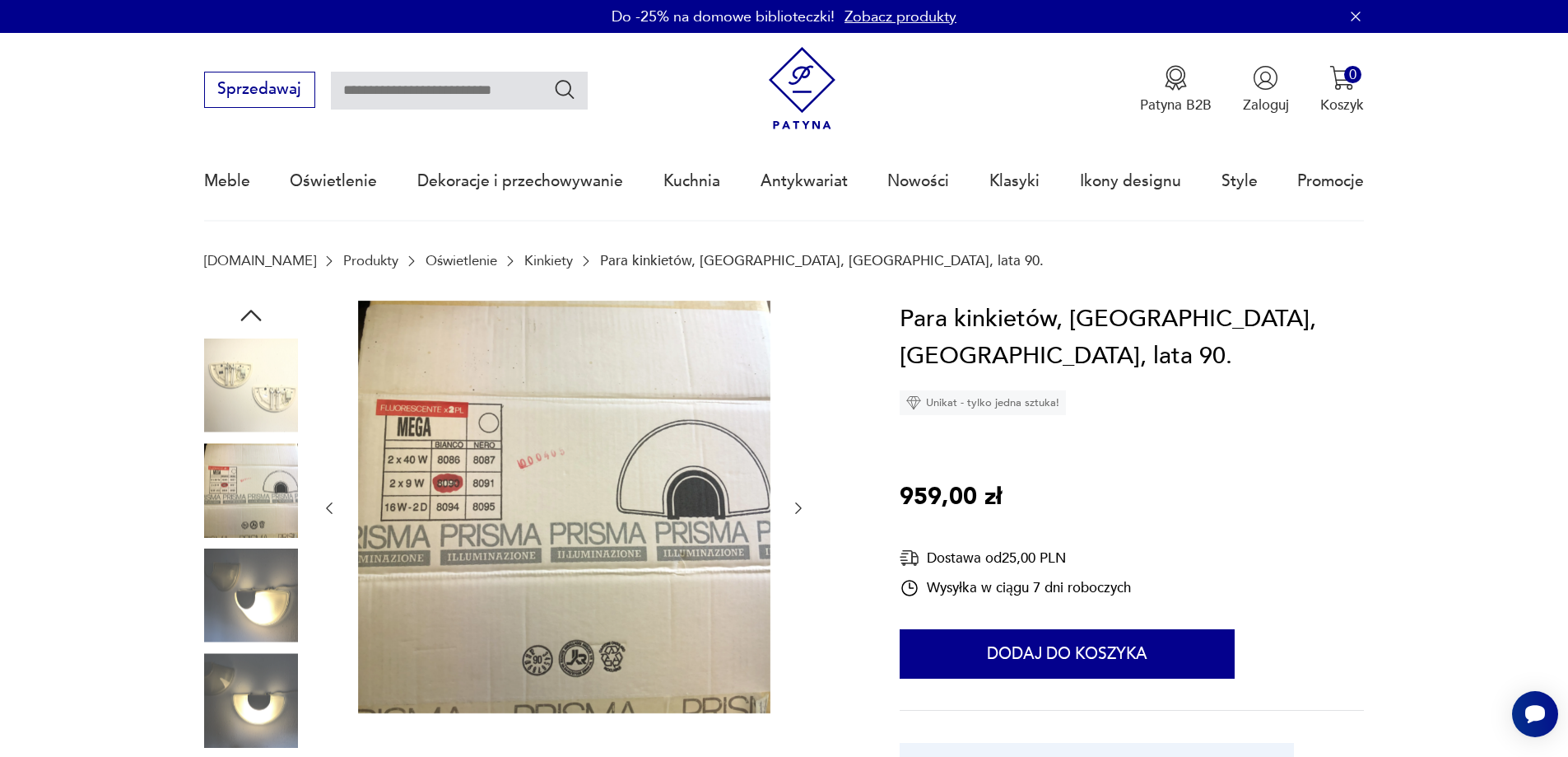
click at [799, 506] on icon "button" at bounding box center [798, 507] width 6 height 12
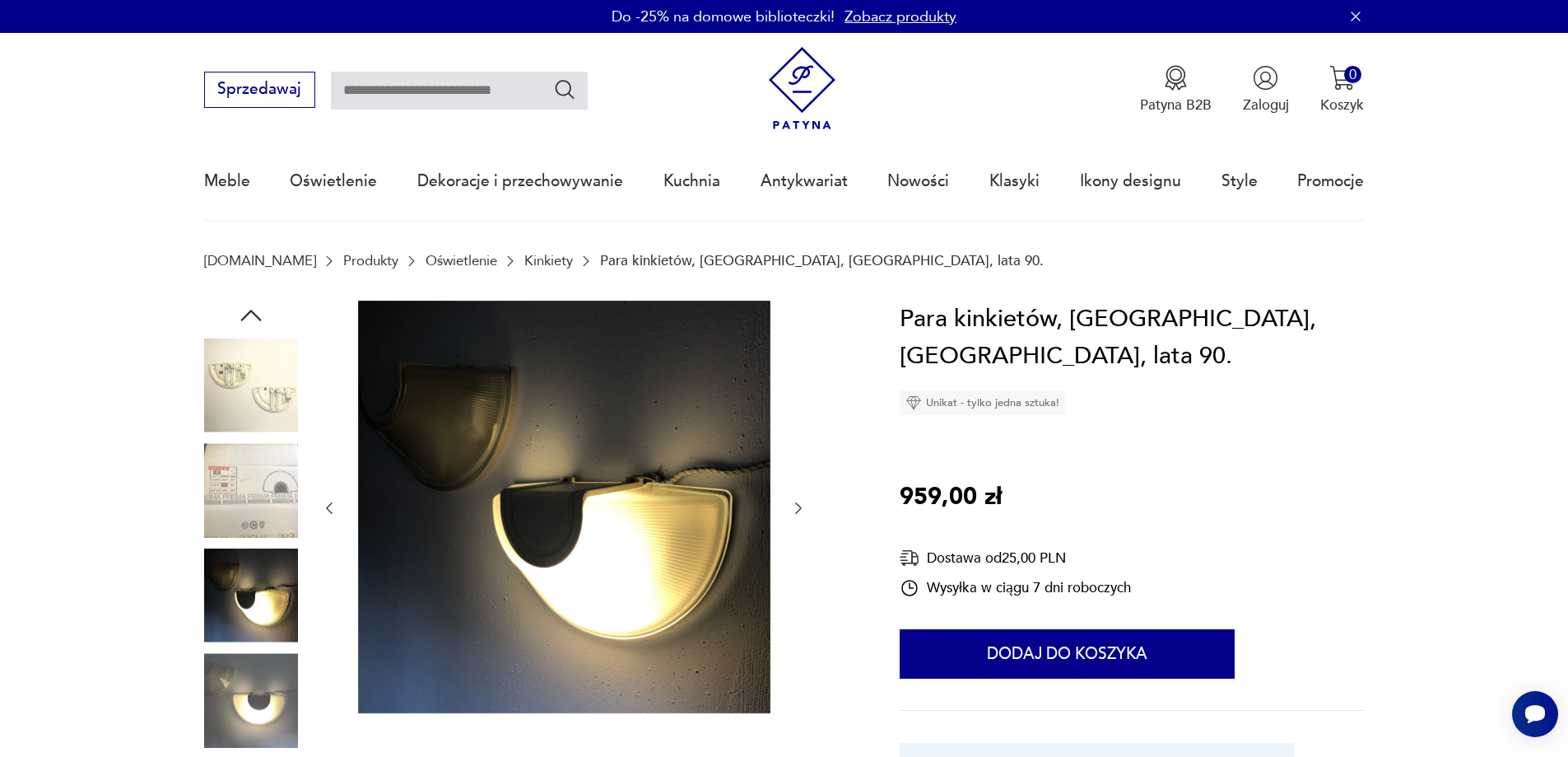
click at [798, 505] on icon "button" at bounding box center [798, 507] width 6 height 12
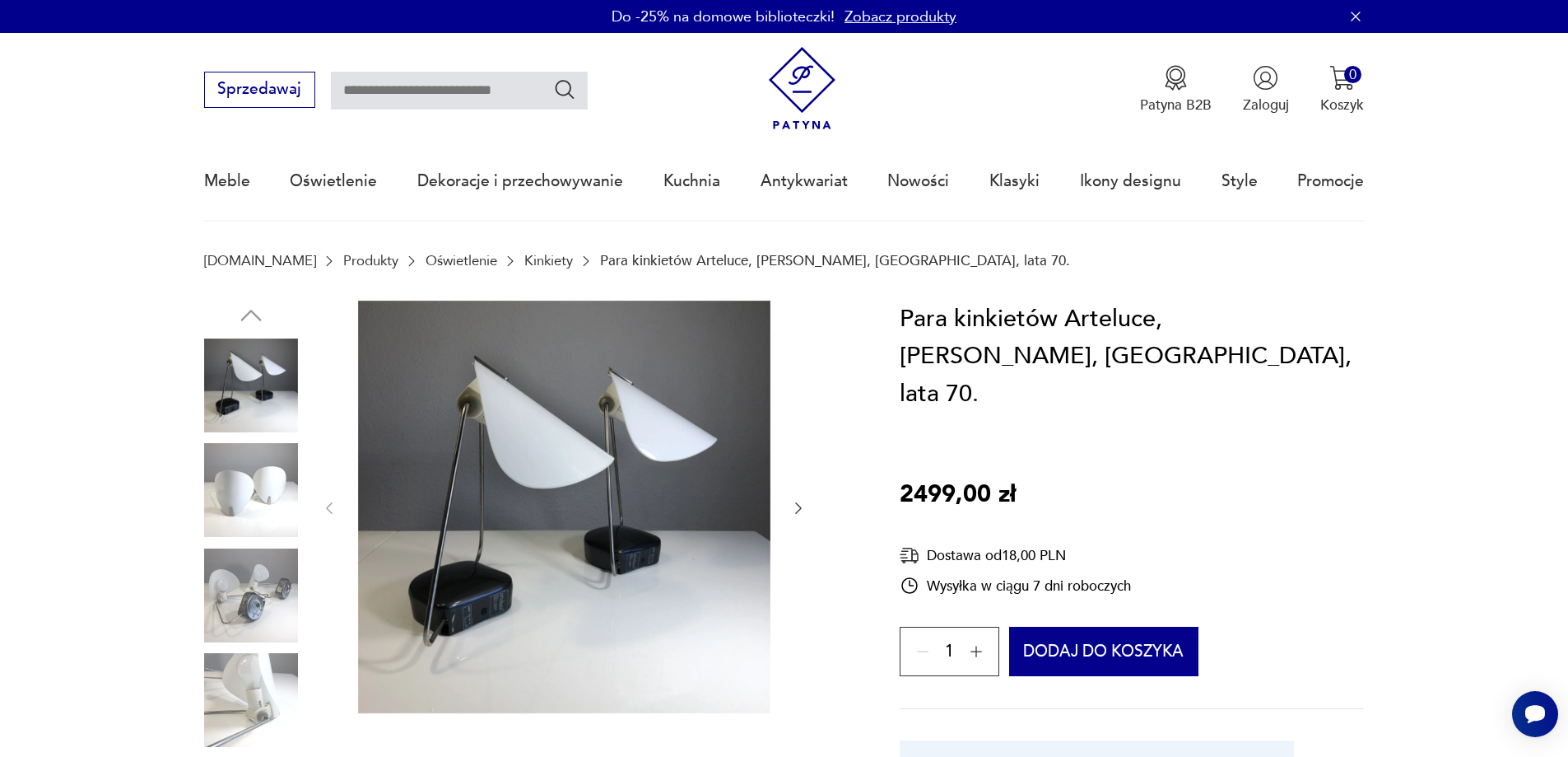
click at [798, 509] on icon "button" at bounding box center [798, 508] width 16 height 16
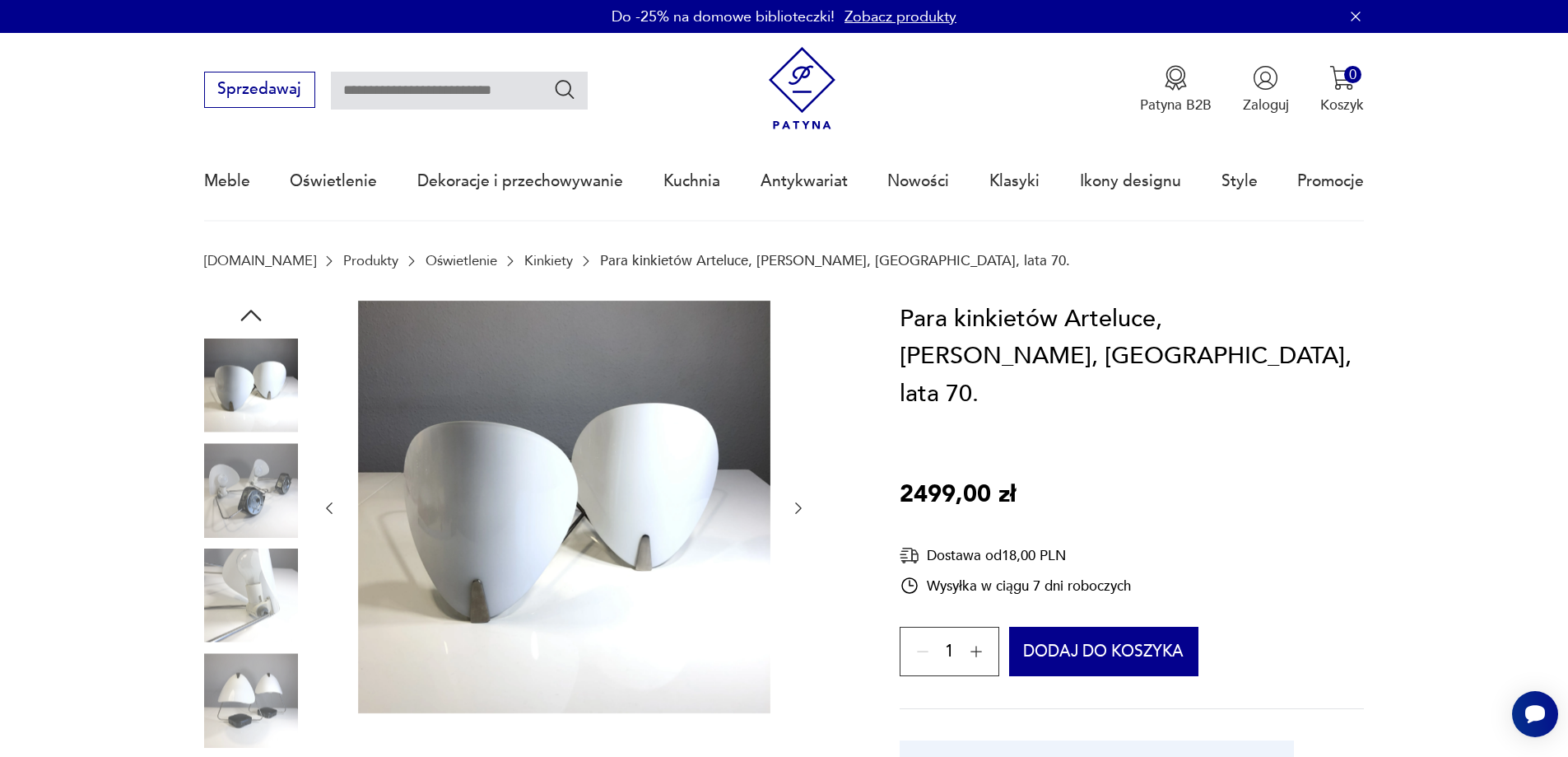
click at [799, 508] on icon "button" at bounding box center [798, 508] width 16 height 16
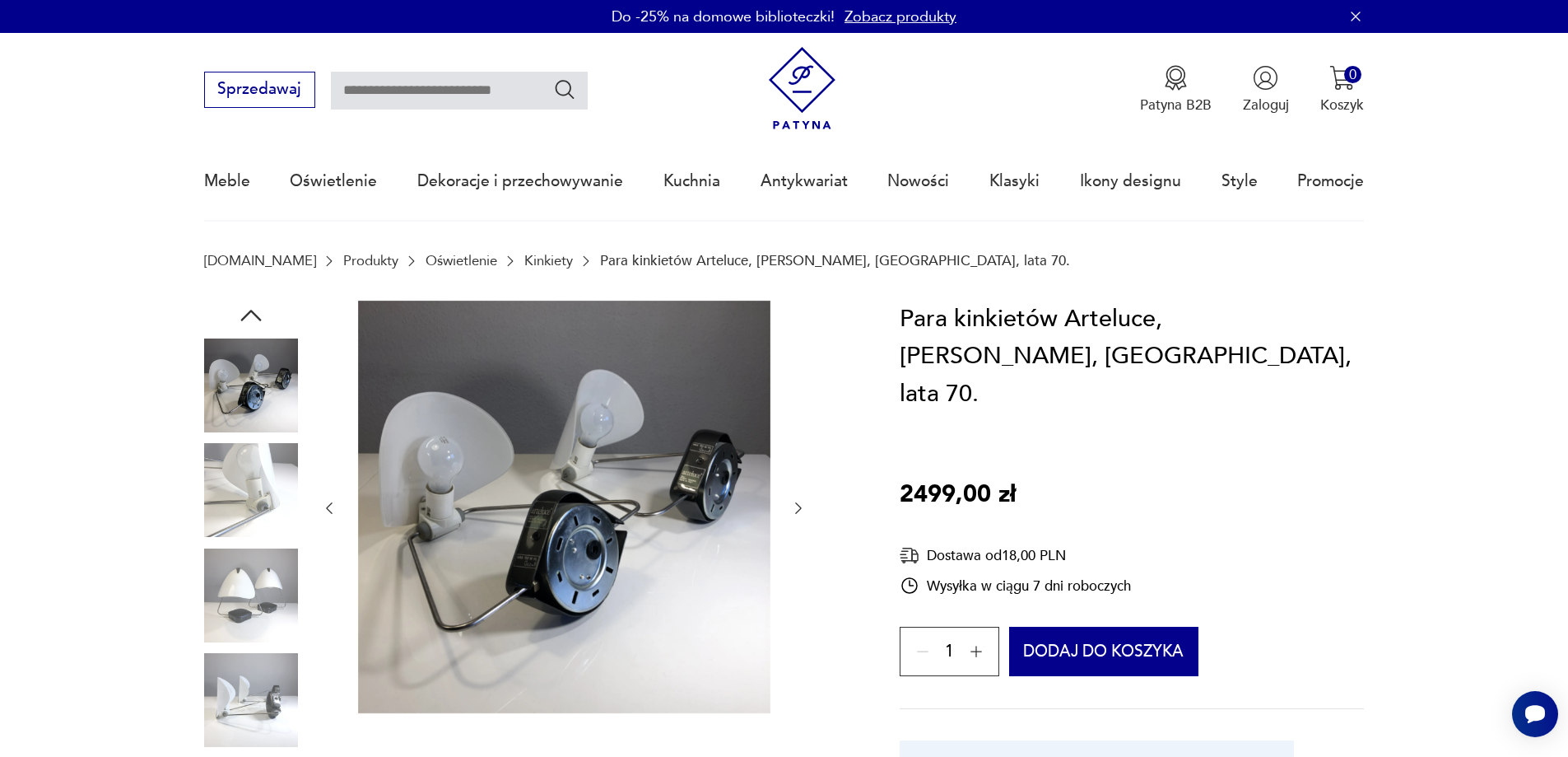
click at [799, 508] on icon "button" at bounding box center [798, 508] width 16 height 16
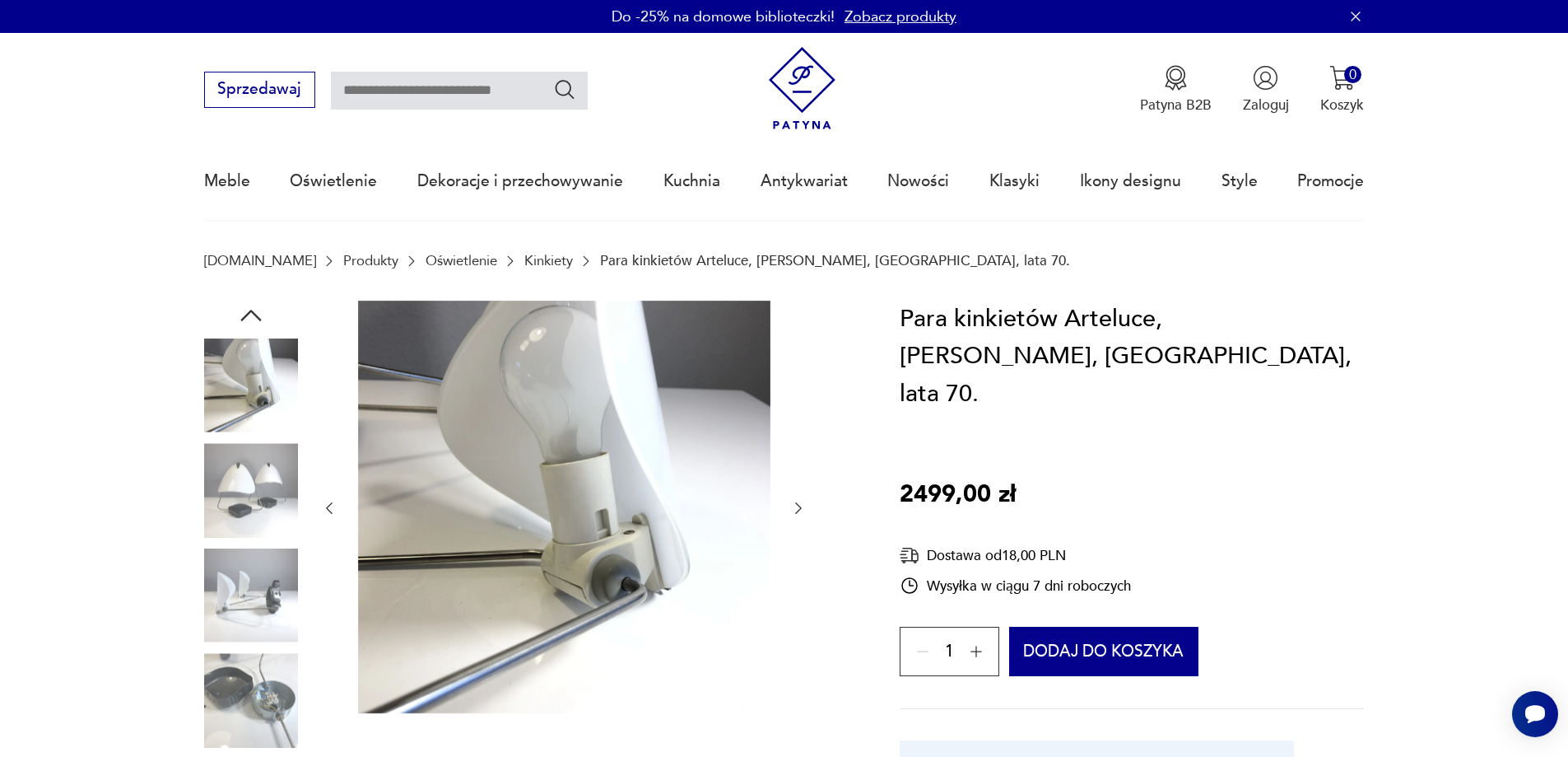
click at [799, 508] on icon "button" at bounding box center [798, 508] width 16 height 16
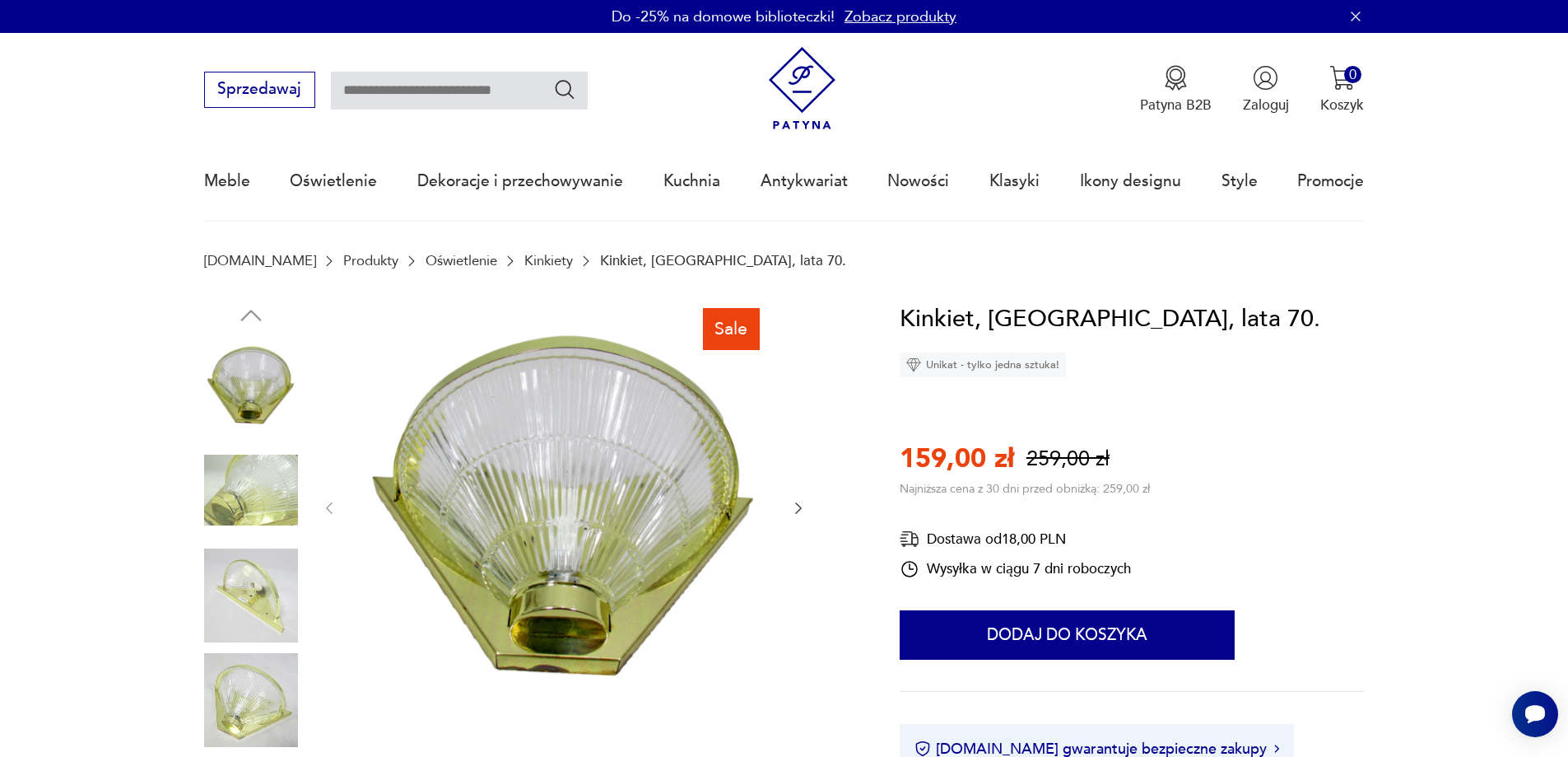
click at [793, 506] on icon "button" at bounding box center [798, 508] width 16 height 16
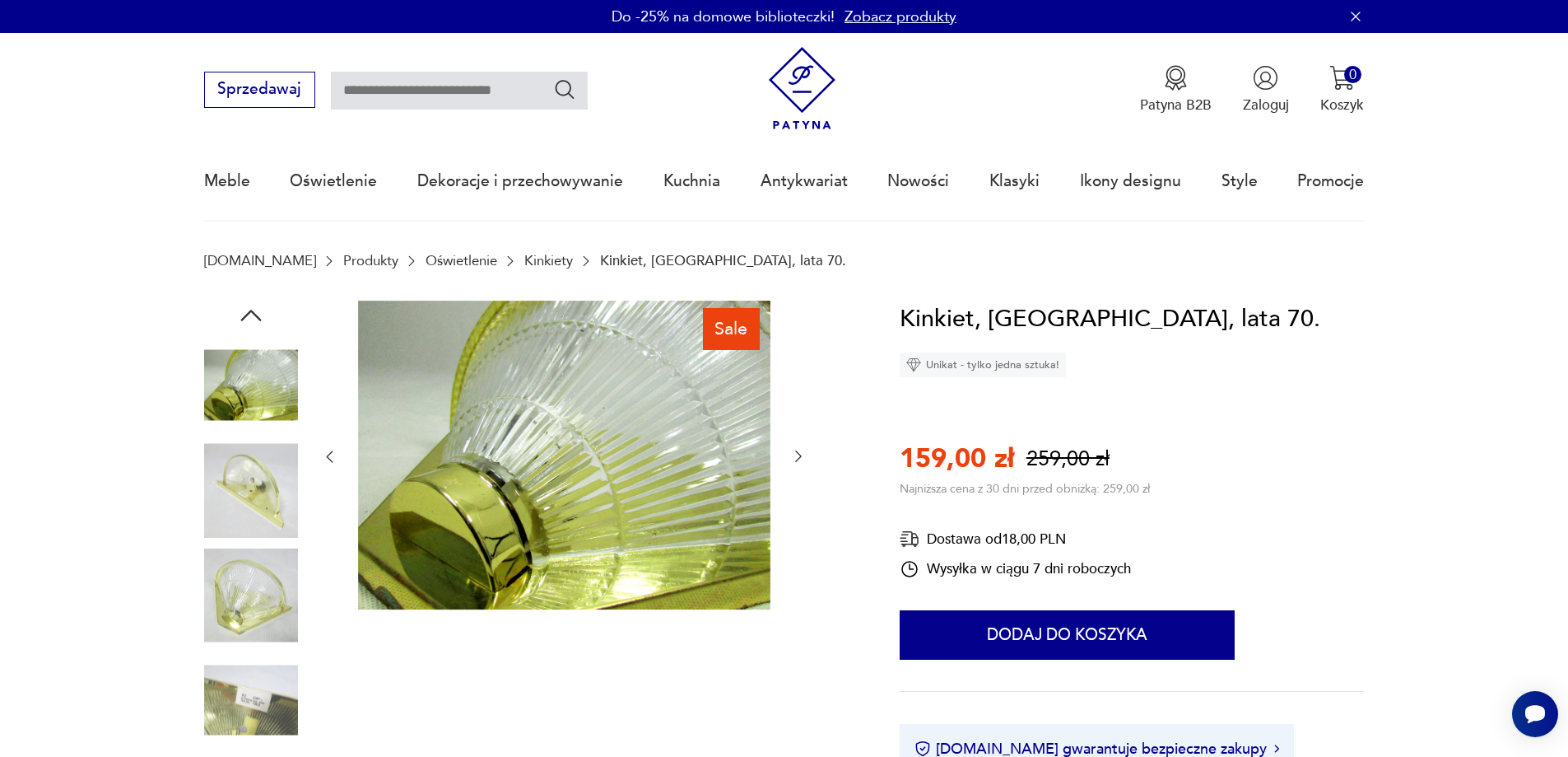
click at [795, 452] on icon "button" at bounding box center [798, 456] width 16 height 16
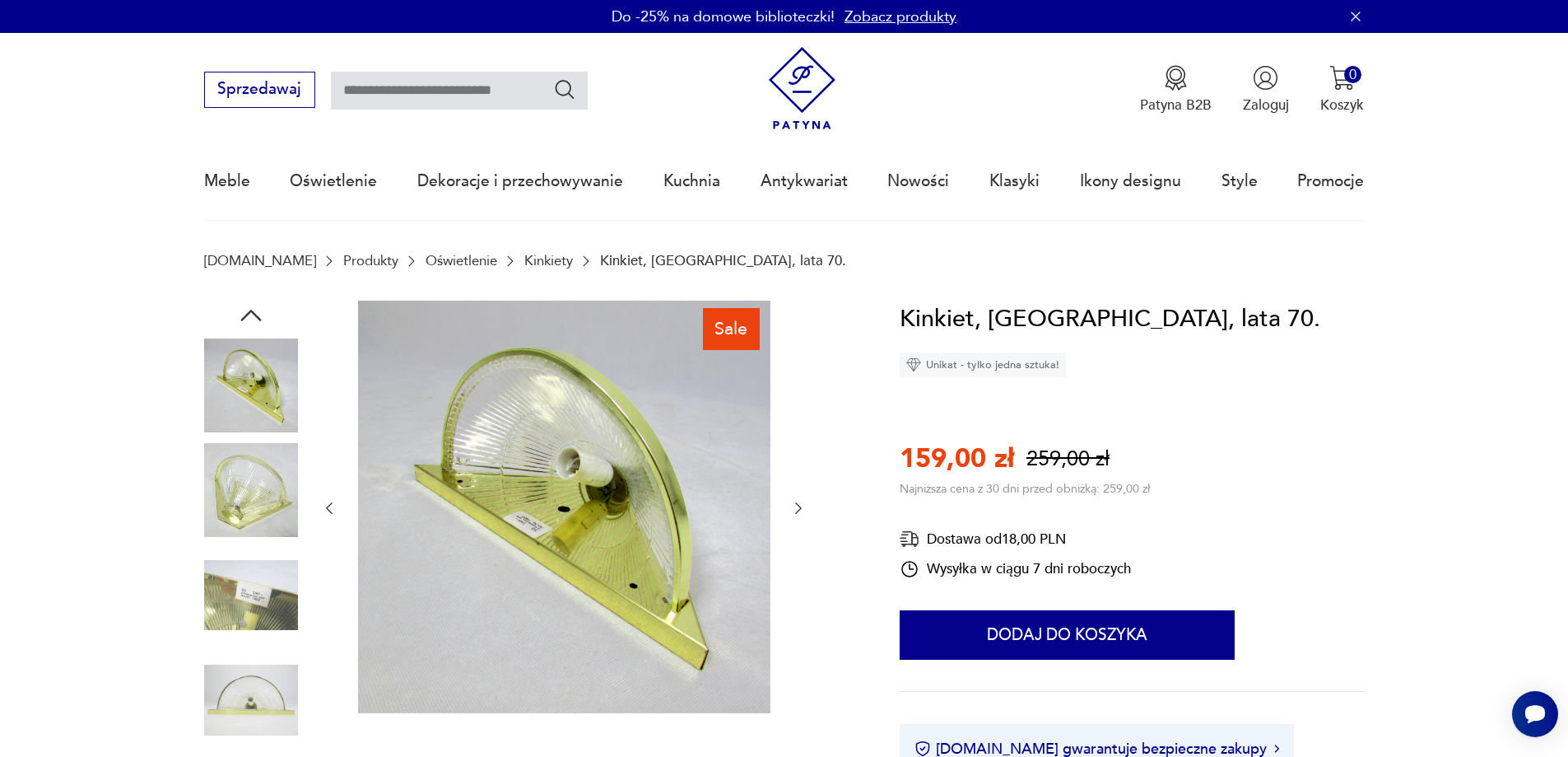
click at [796, 508] on icon "button" at bounding box center [798, 508] width 16 height 16
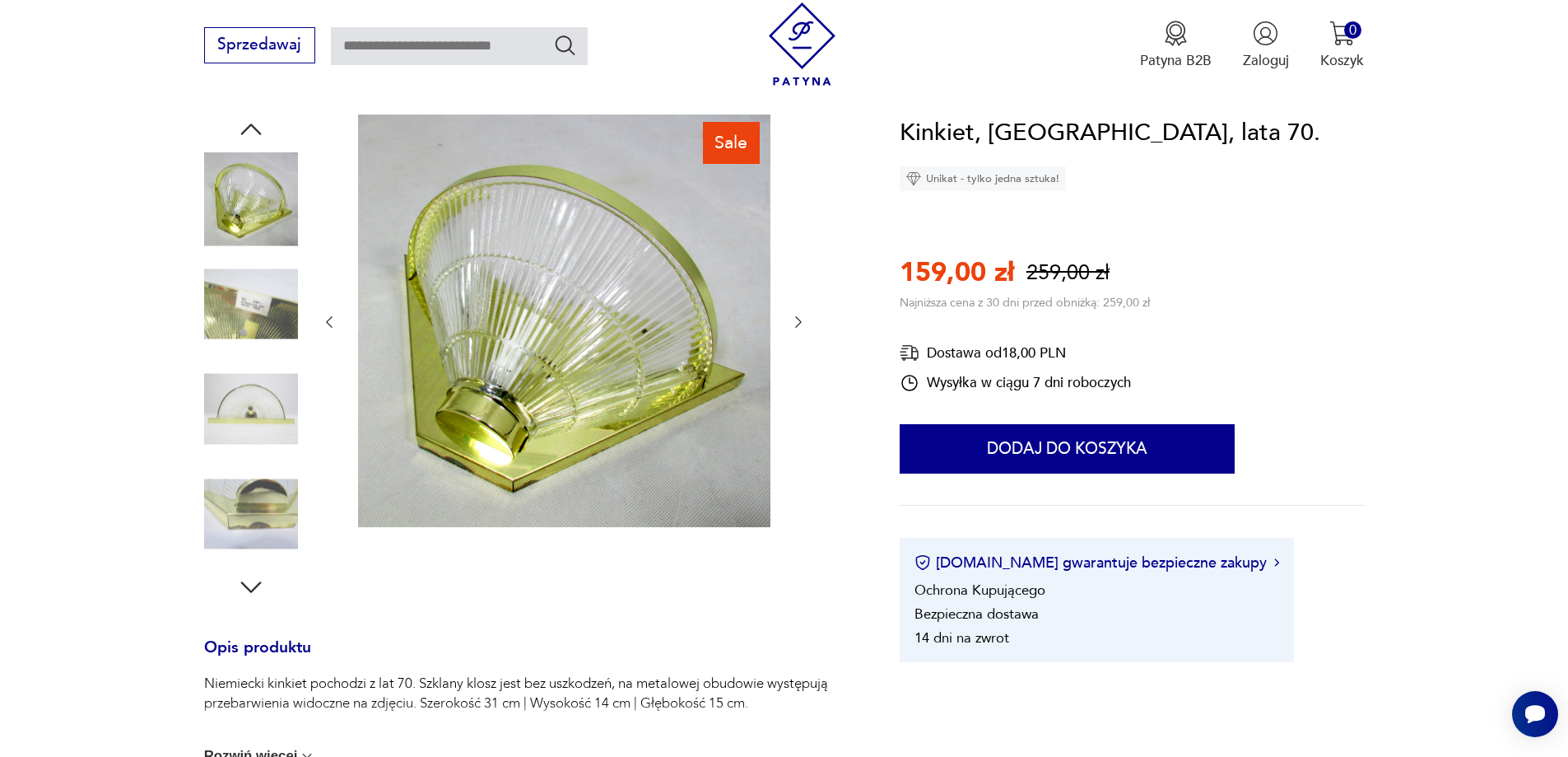
scroll to position [165, 0]
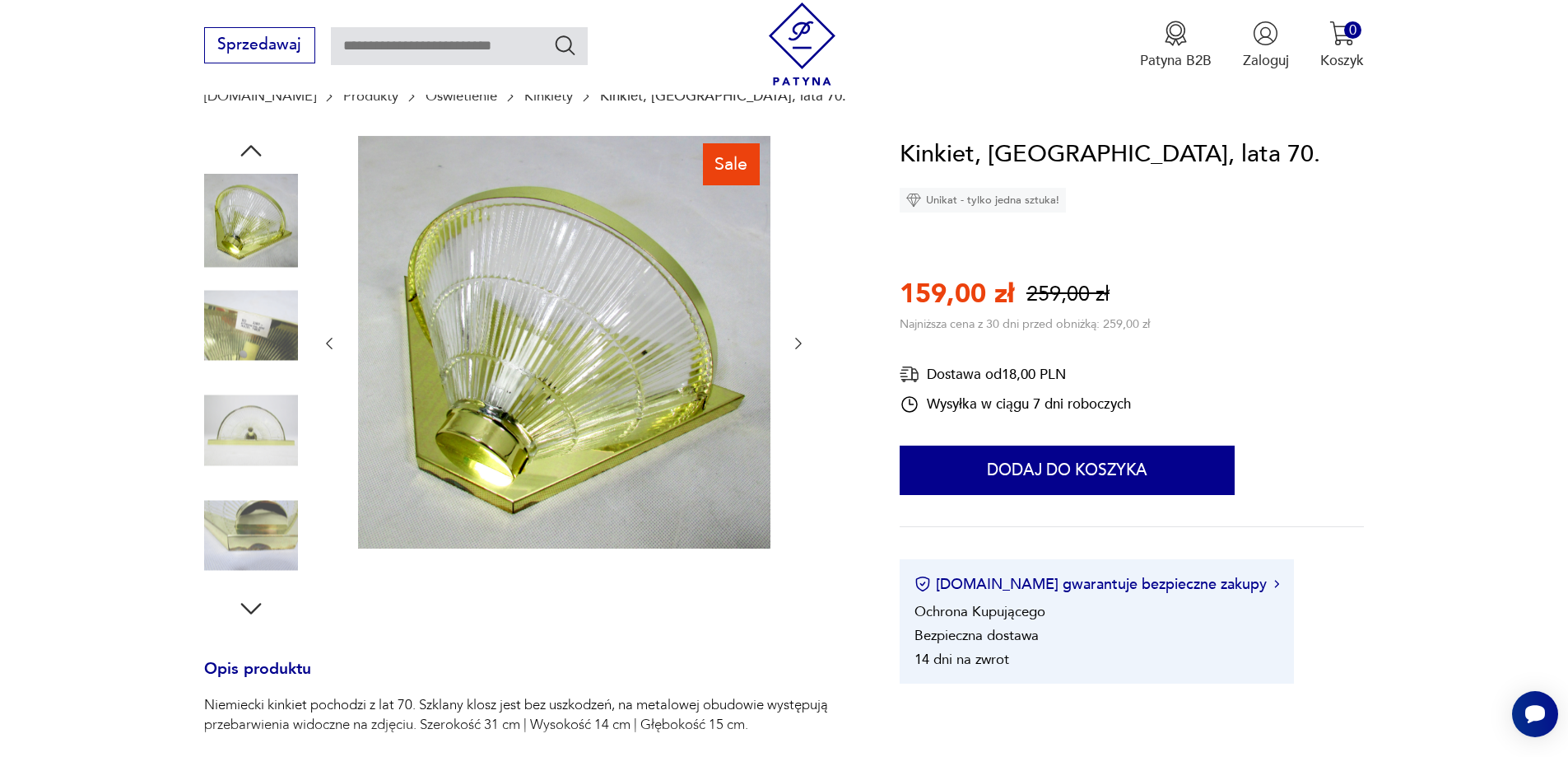
click at [796, 342] on icon "button" at bounding box center [798, 343] width 16 height 16
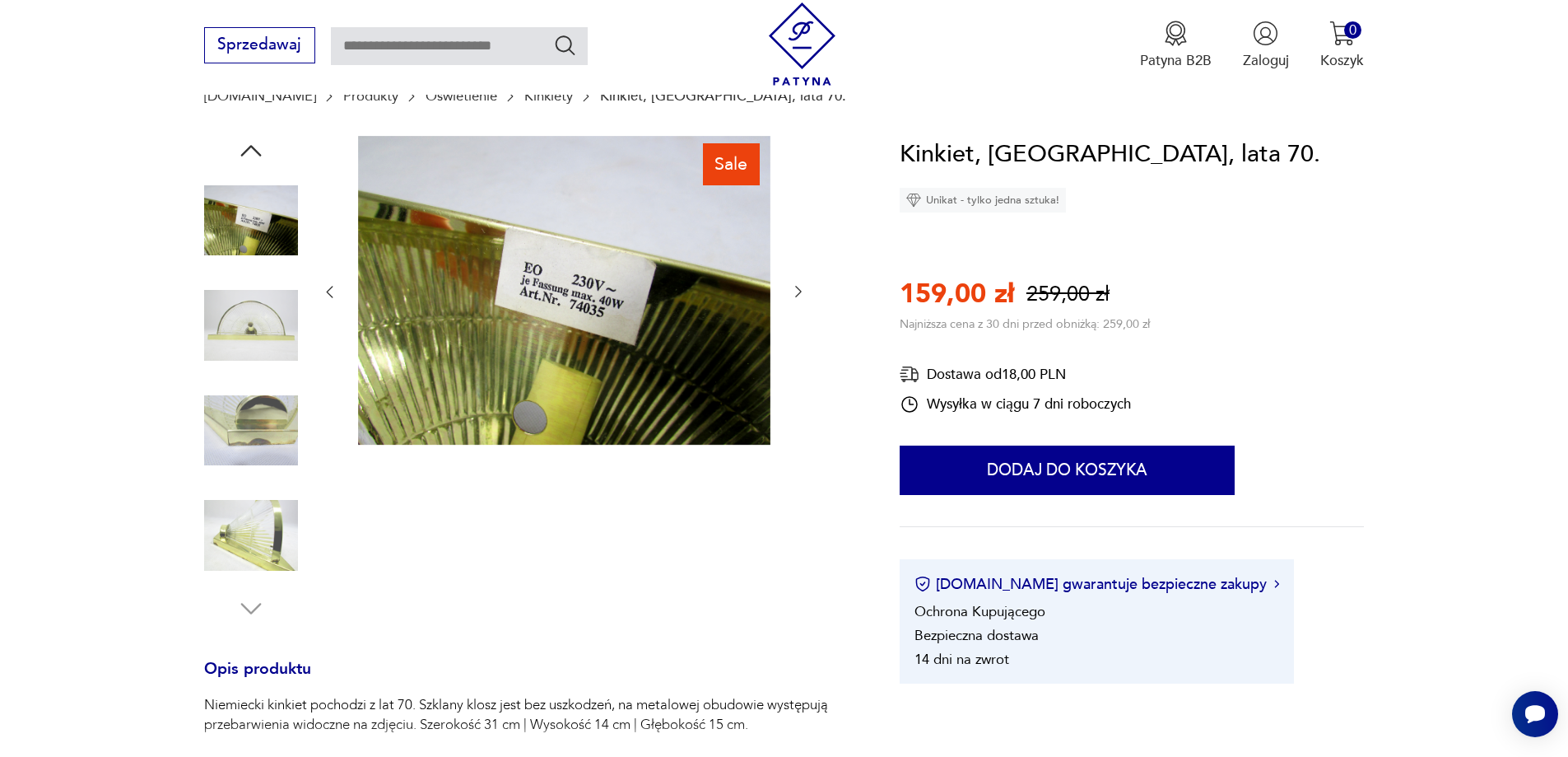
click at [800, 287] on icon "button" at bounding box center [798, 291] width 16 height 16
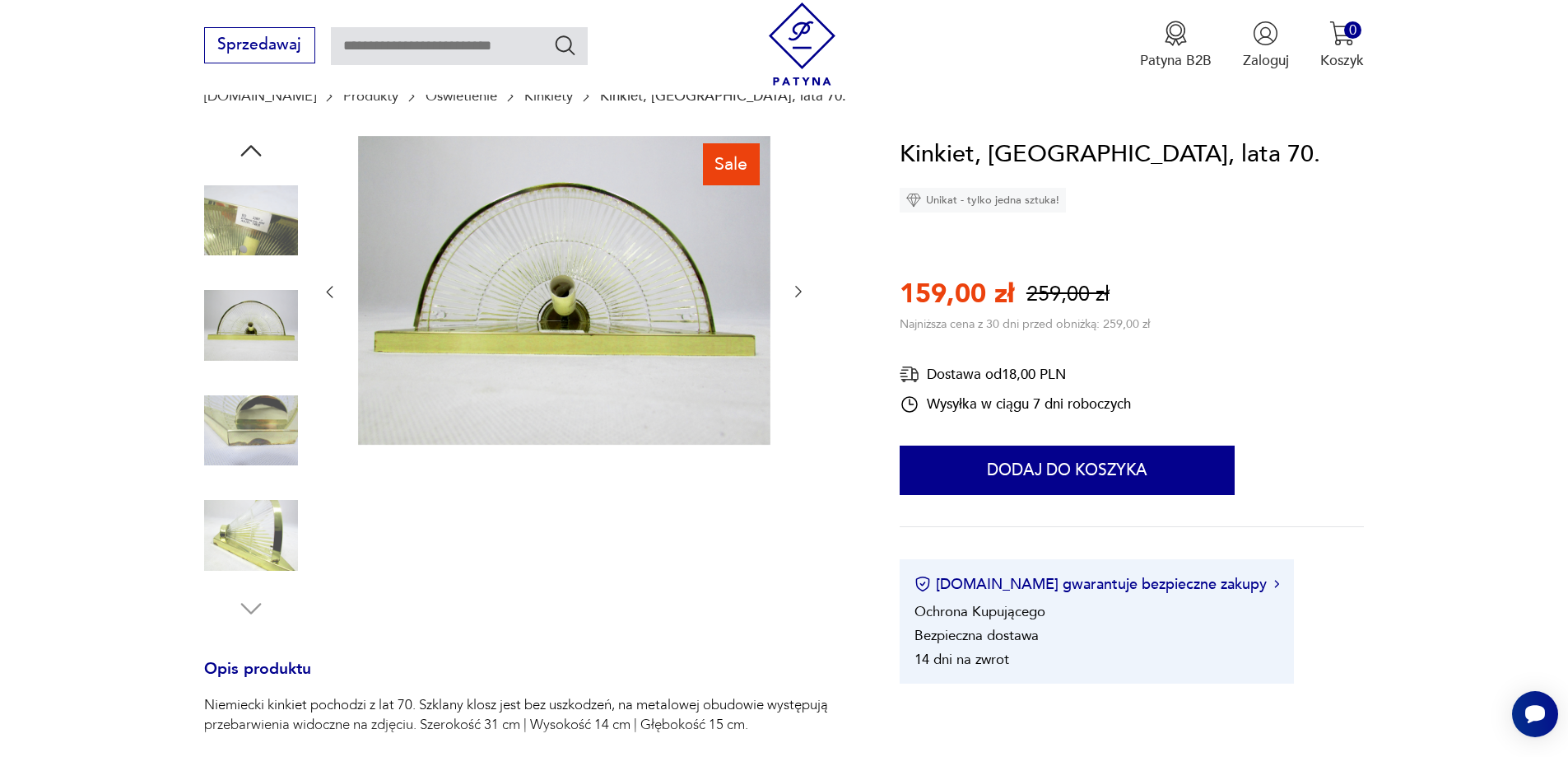
click at [800, 287] on icon "button" at bounding box center [798, 291] width 16 height 16
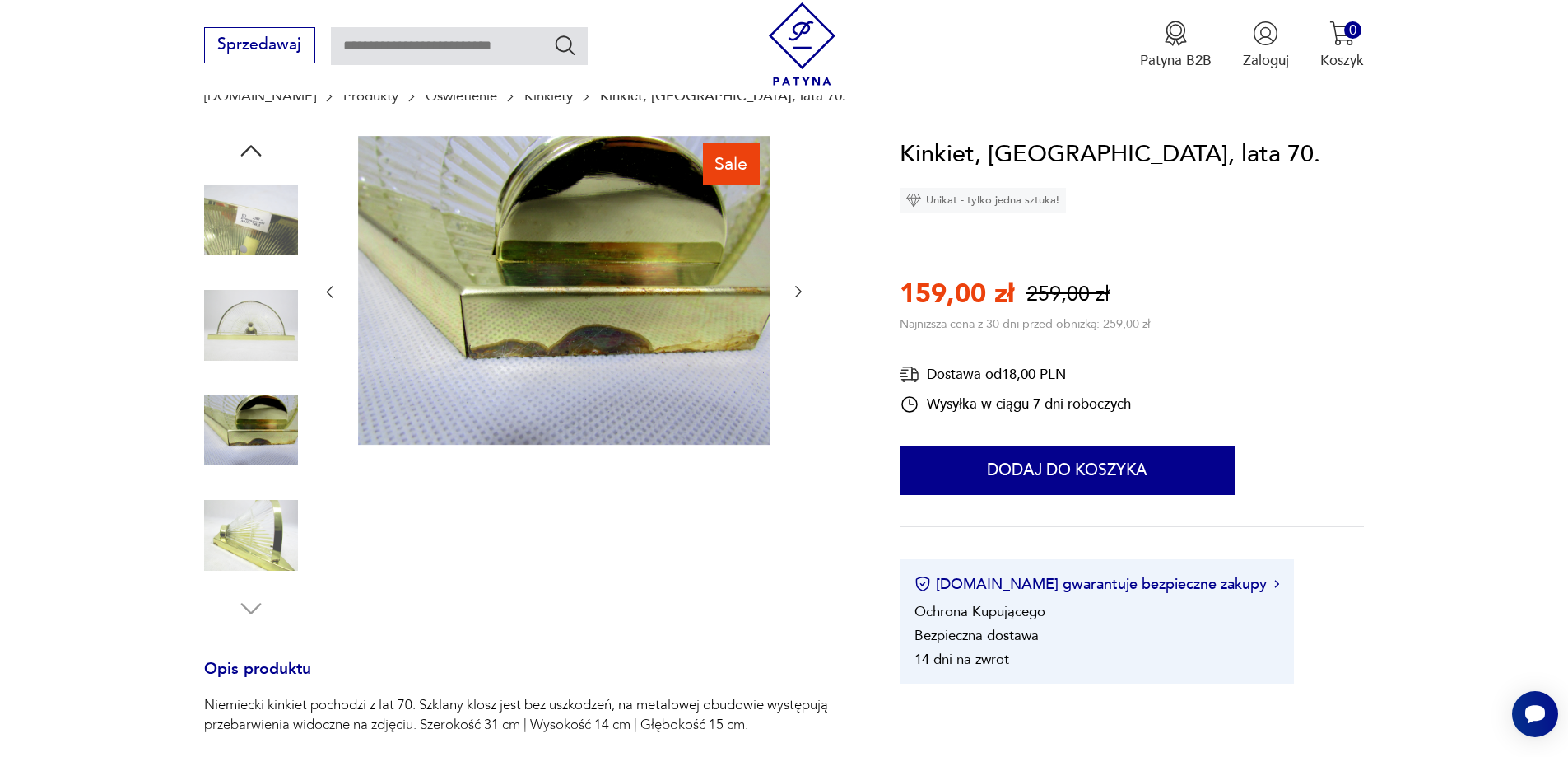
click at [800, 287] on icon "button" at bounding box center [798, 291] width 16 height 16
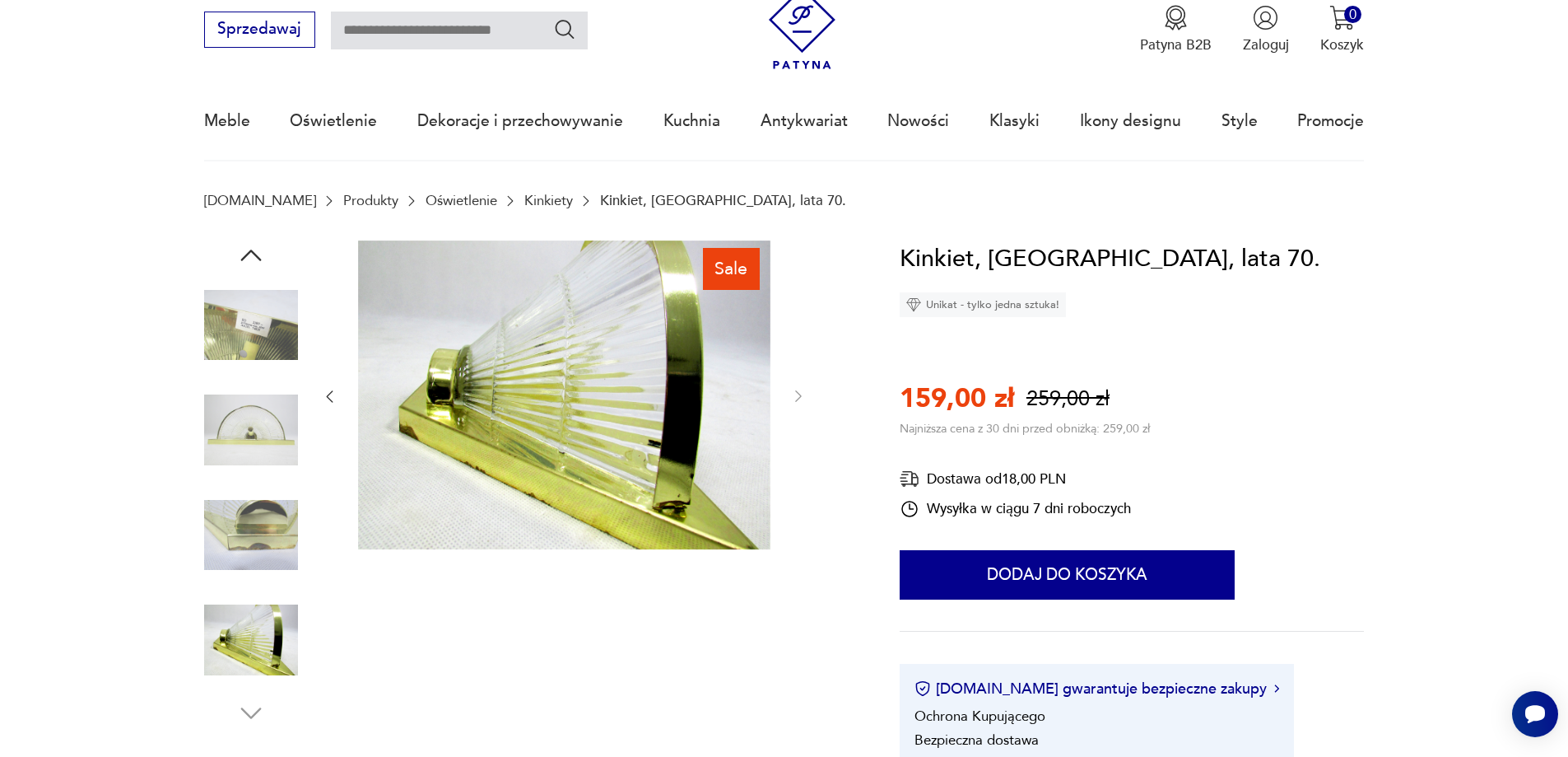
scroll to position [0, 0]
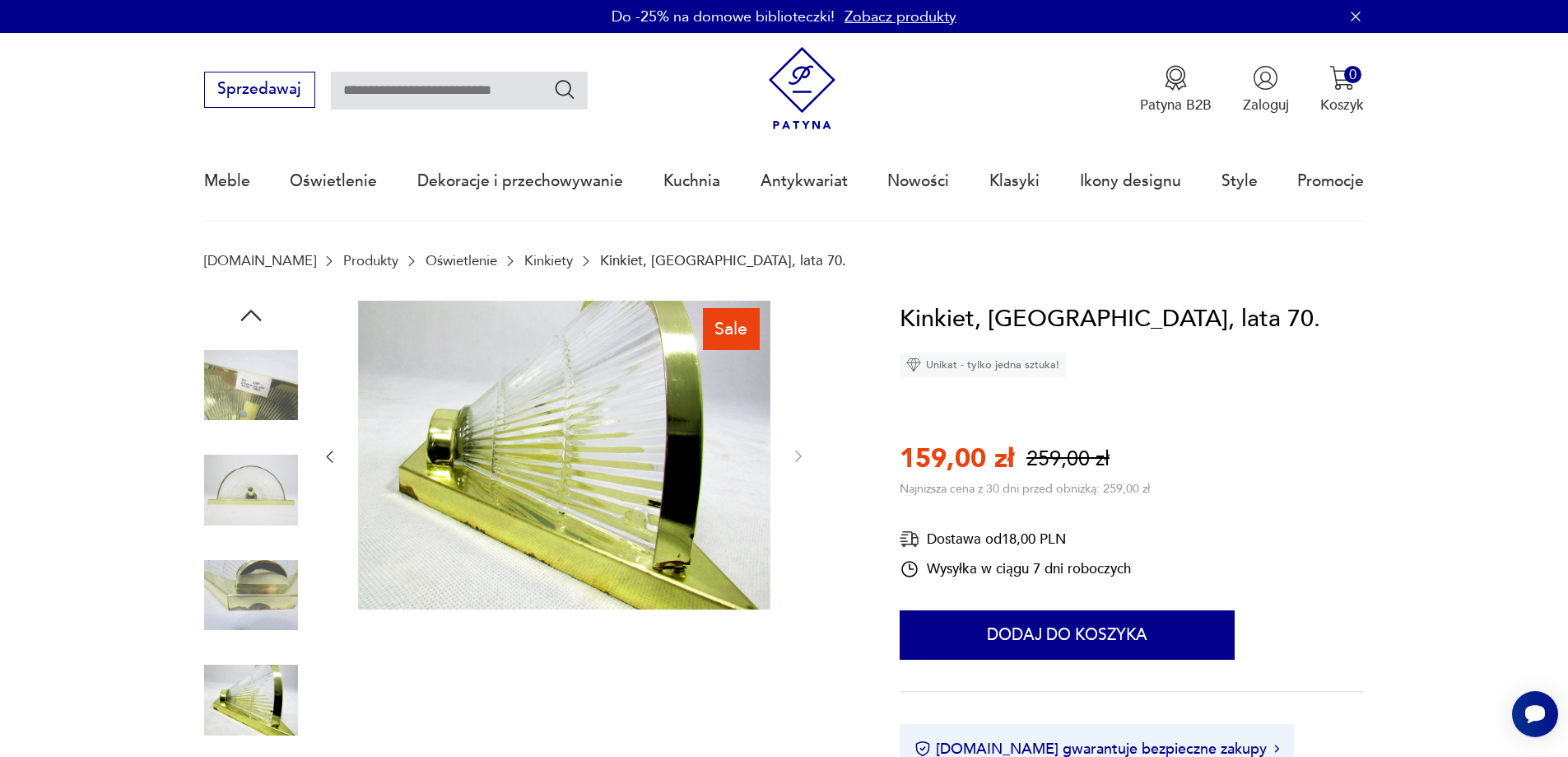
click at [249, 539] on div at bounding box center [251, 491] width 94 height 97
click at [251, 706] on img at bounding box center [251, 699] width 94 height 94
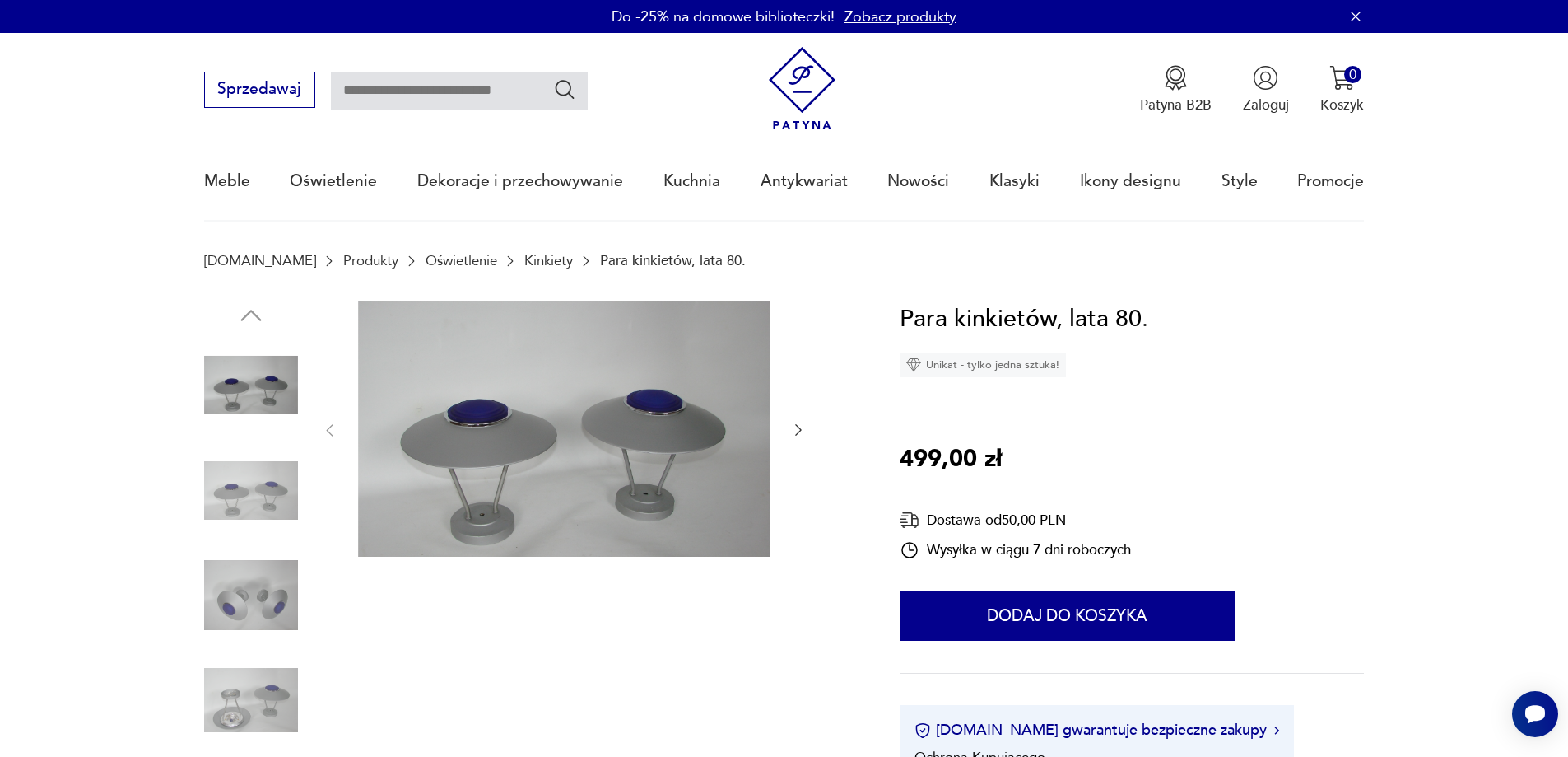
click at [798, 433] on icon "button" at bounding box center [798, 430] width 16 height 16
click at [796, 436] on icon "button" at bounding box center [798, 430] width 16 height 16
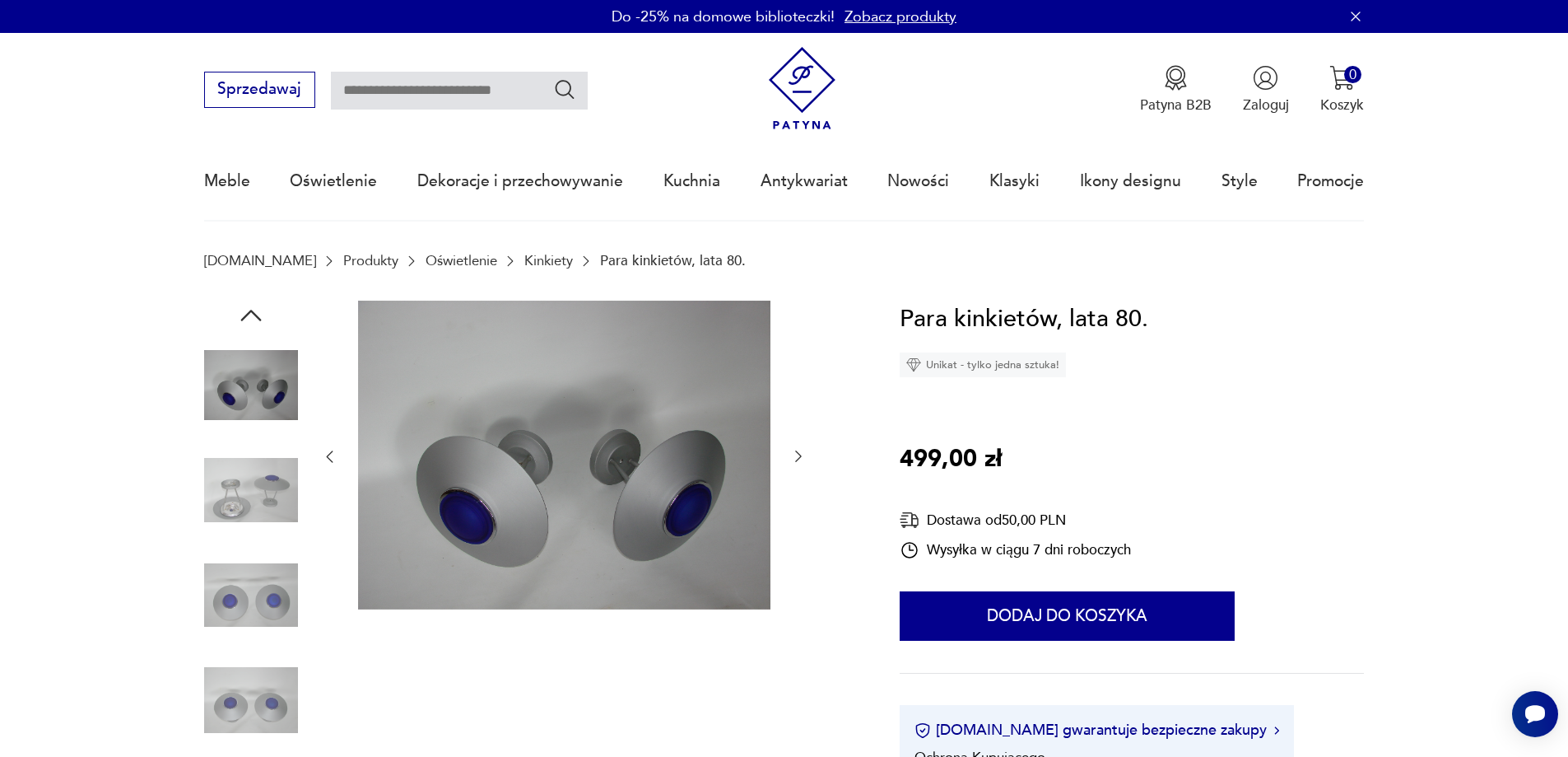
click at [796, 436] on div at bounding box center [563, 456] width 486 height 313
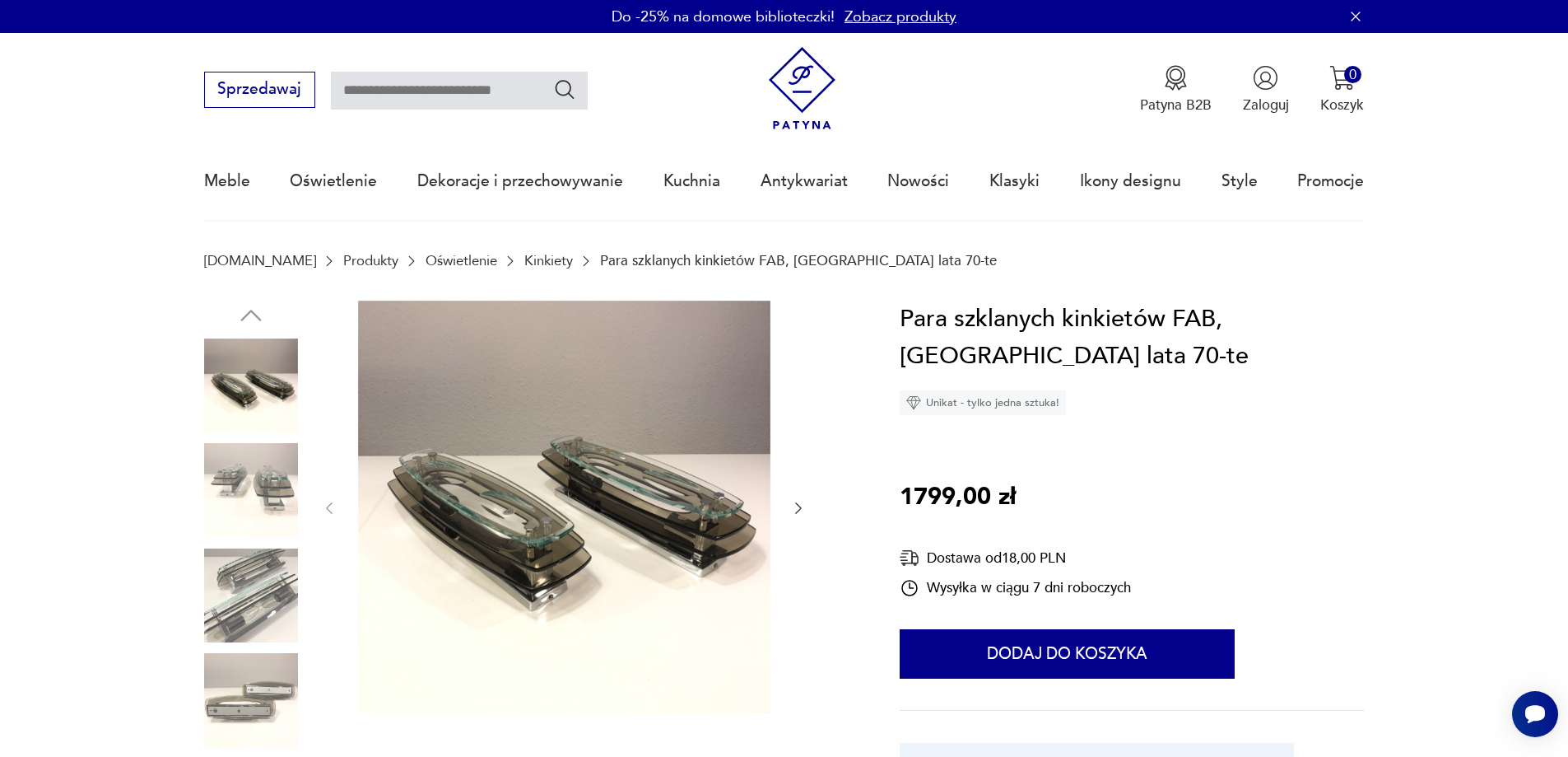
click at [800, 507] on icon "button" at bounding box center [798, 508] width 16 height 16
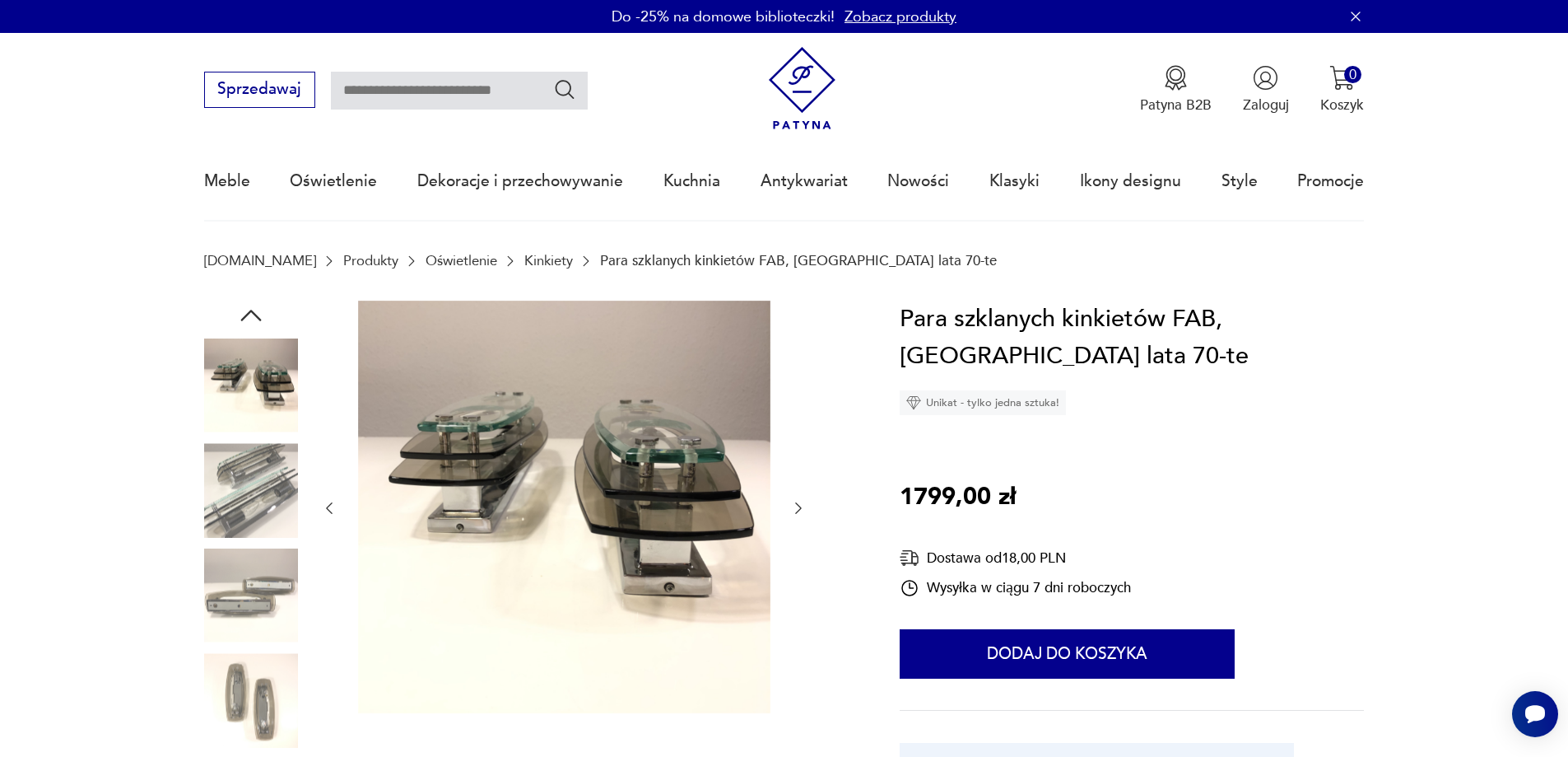
click at [799, 507] on icon "button" at bounding box center [798, 508] width 16 height 16
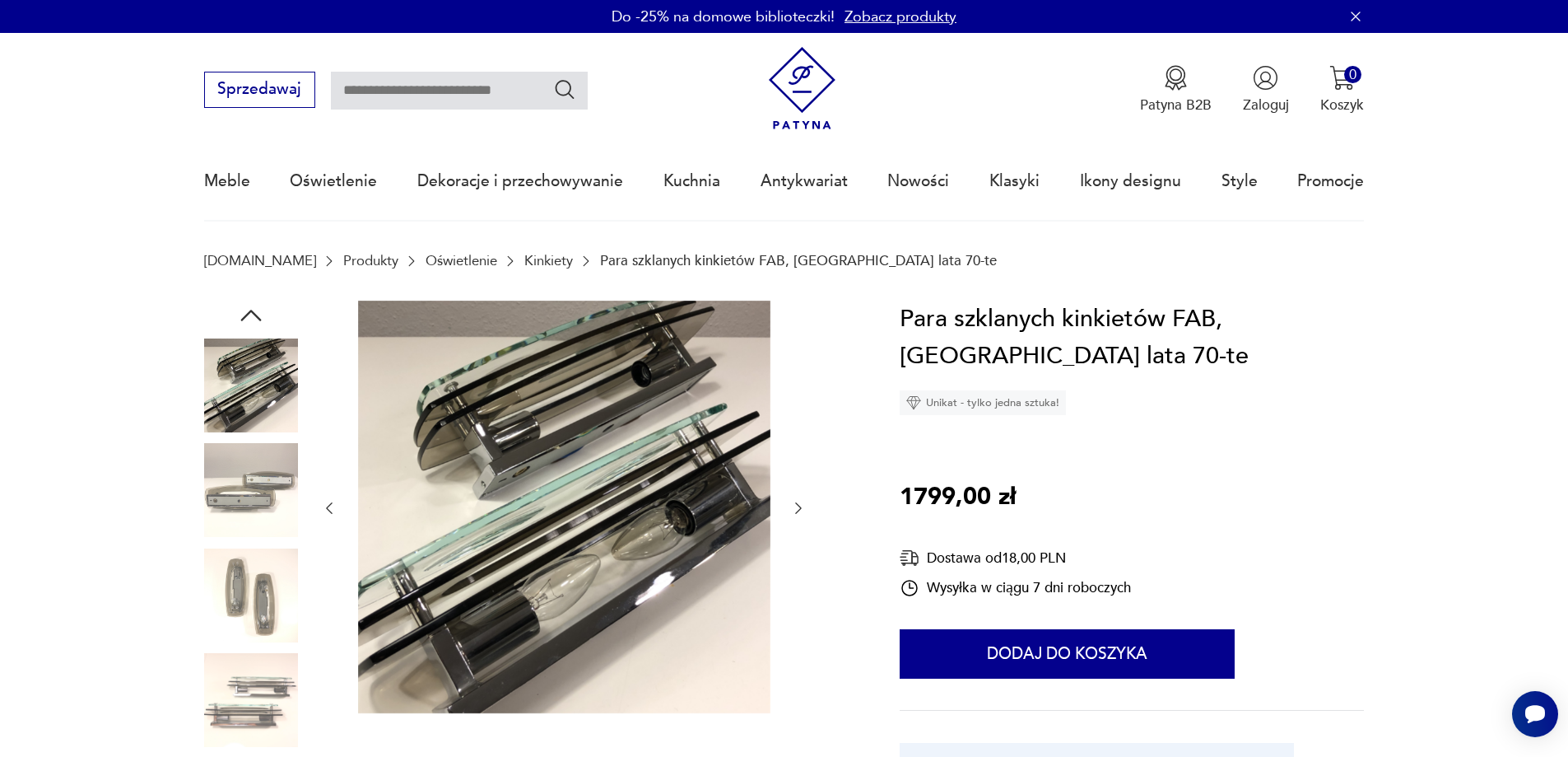
click at [799, 507] on icon "button" at bounding box center [798, 508] width 16 height 16
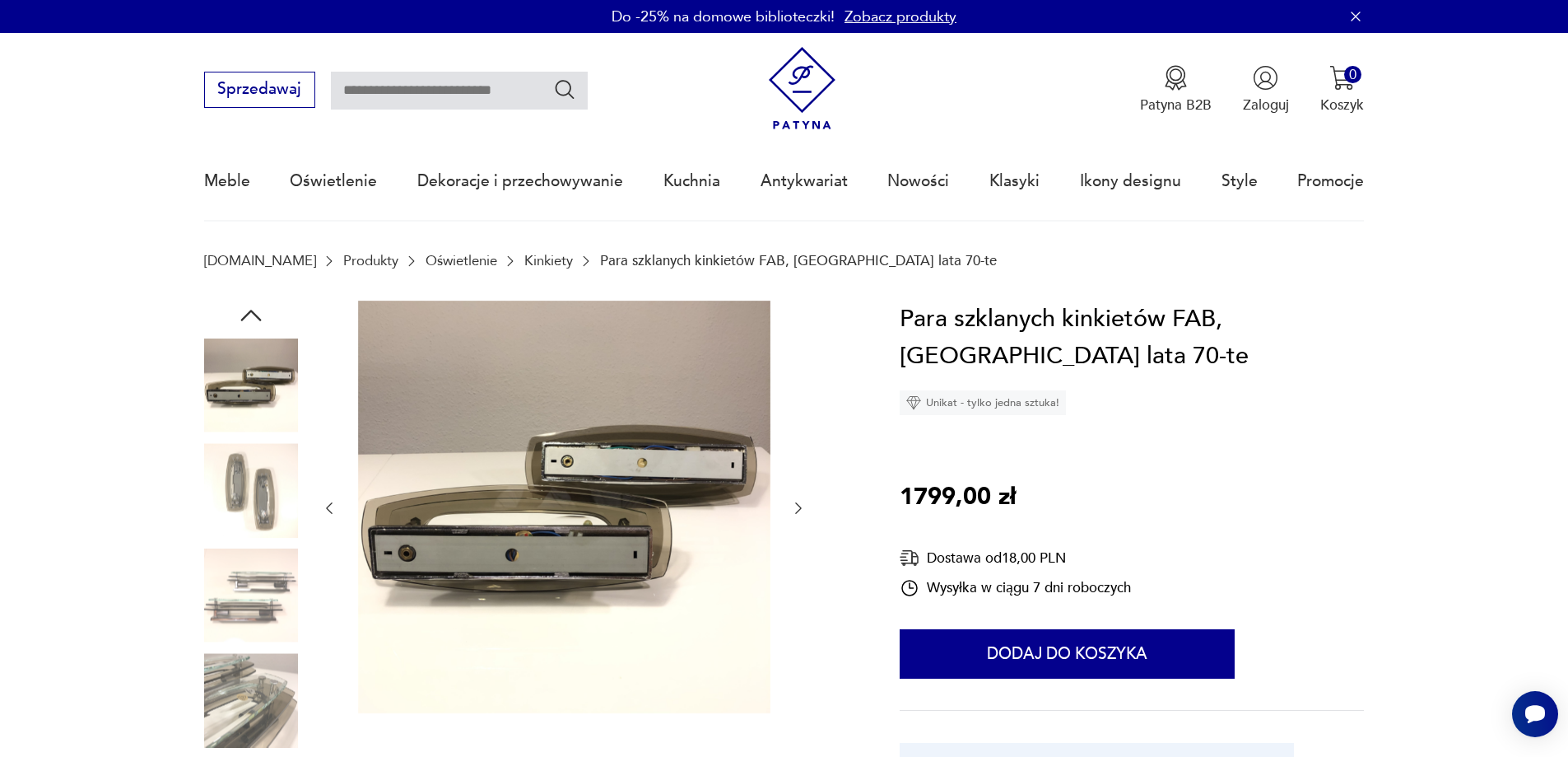
click at [799, 507] on icon "button" at bounding box center [798, 508] width 16 height 16
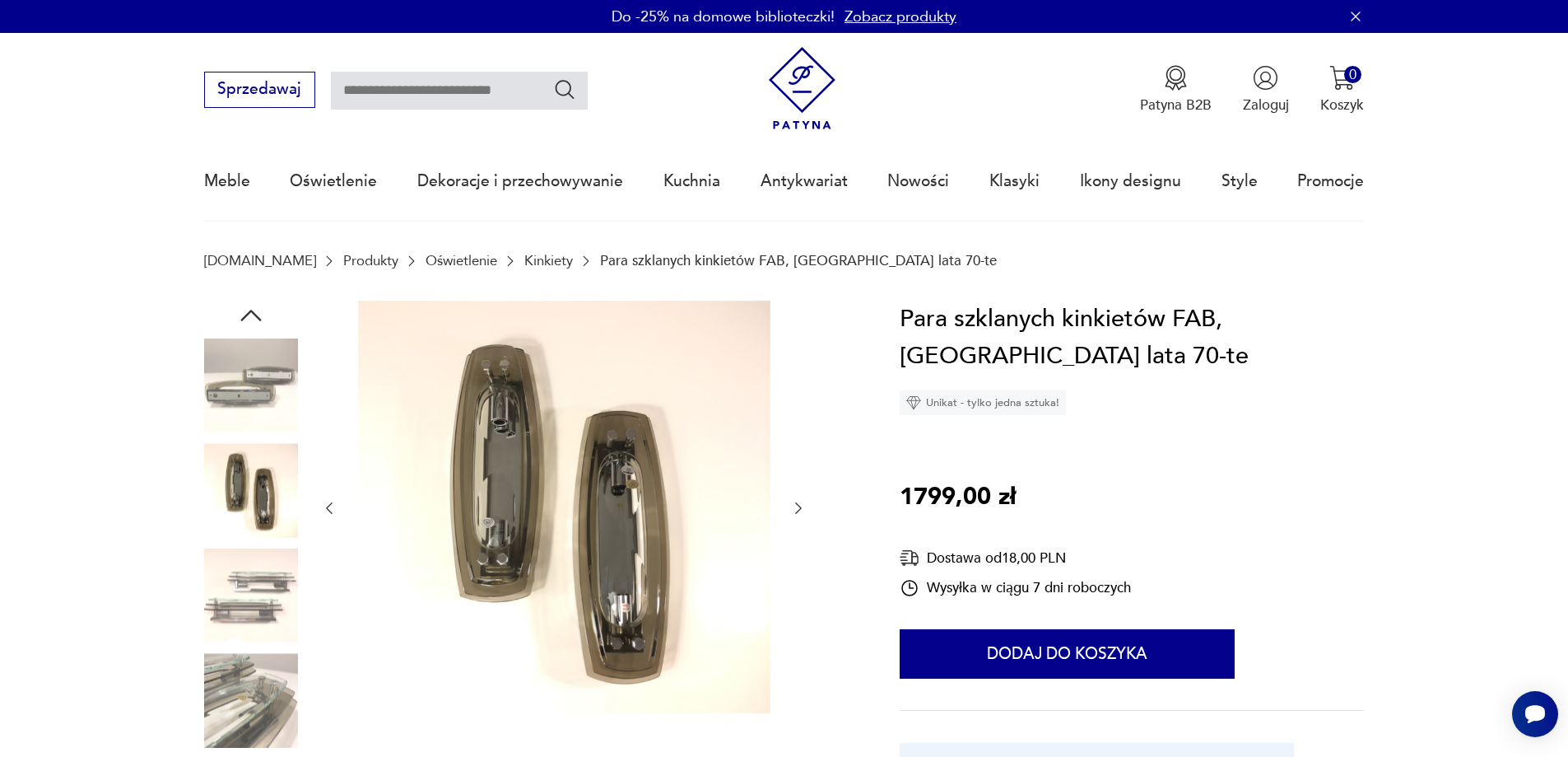
click at [799, 507] on icon "button" at bounding box center [798, 508] width 16 height 16
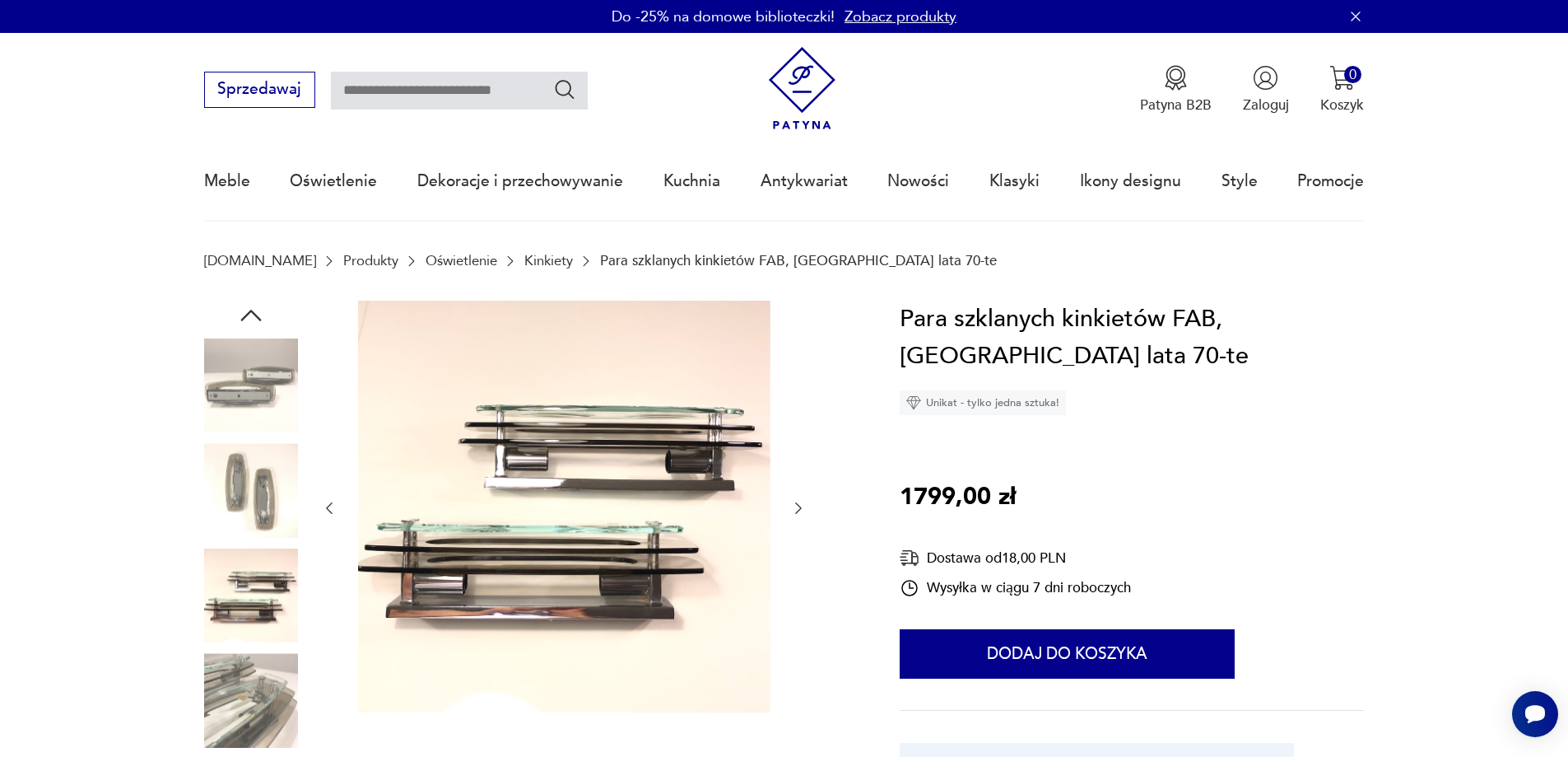
click at [799, 507] on icon "button" at bounding box center [798, 508] width 16 height 16
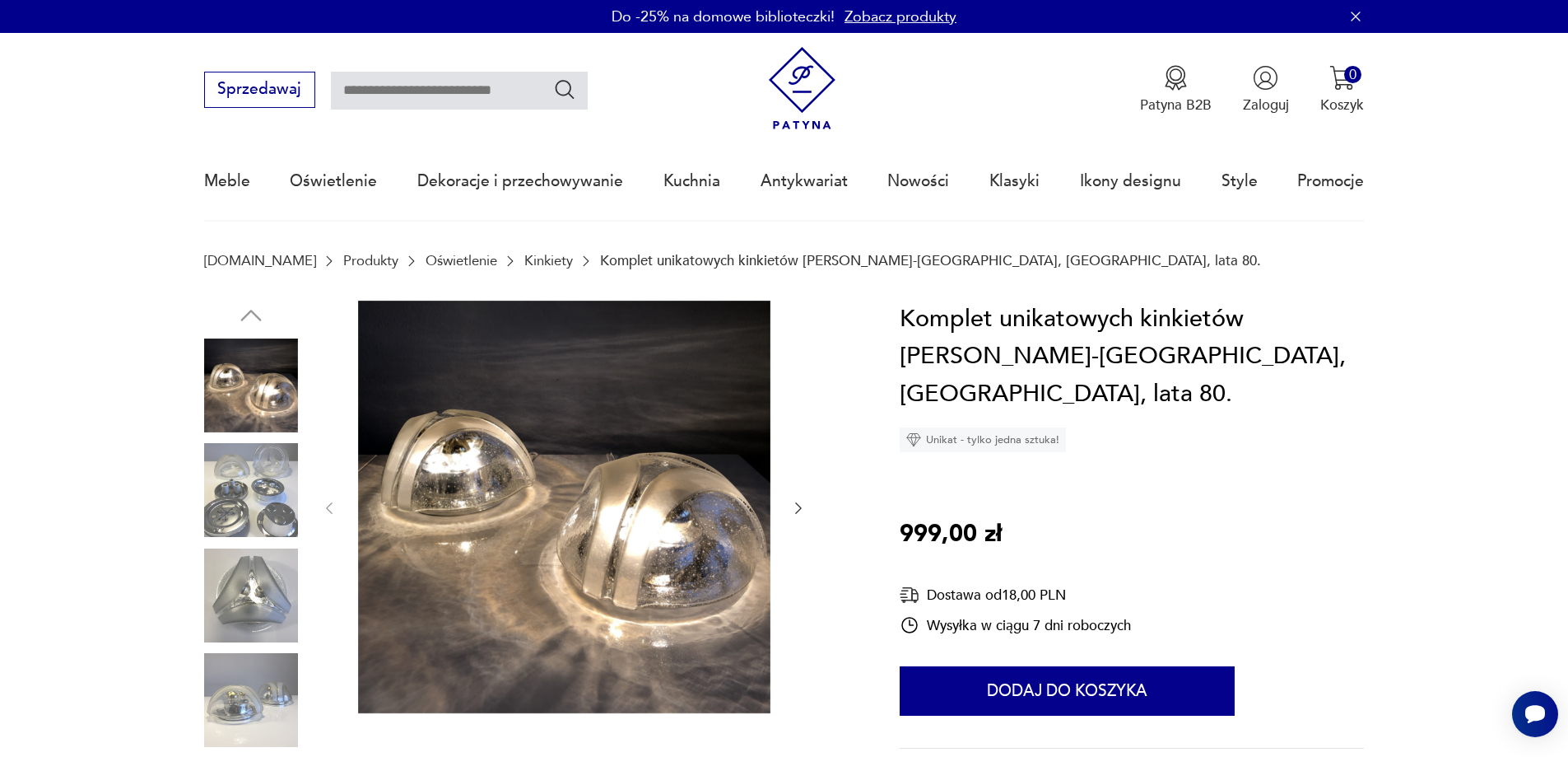
click at [795, 500] on icon "button" at bounding box center [798, 508] width 16 height 16
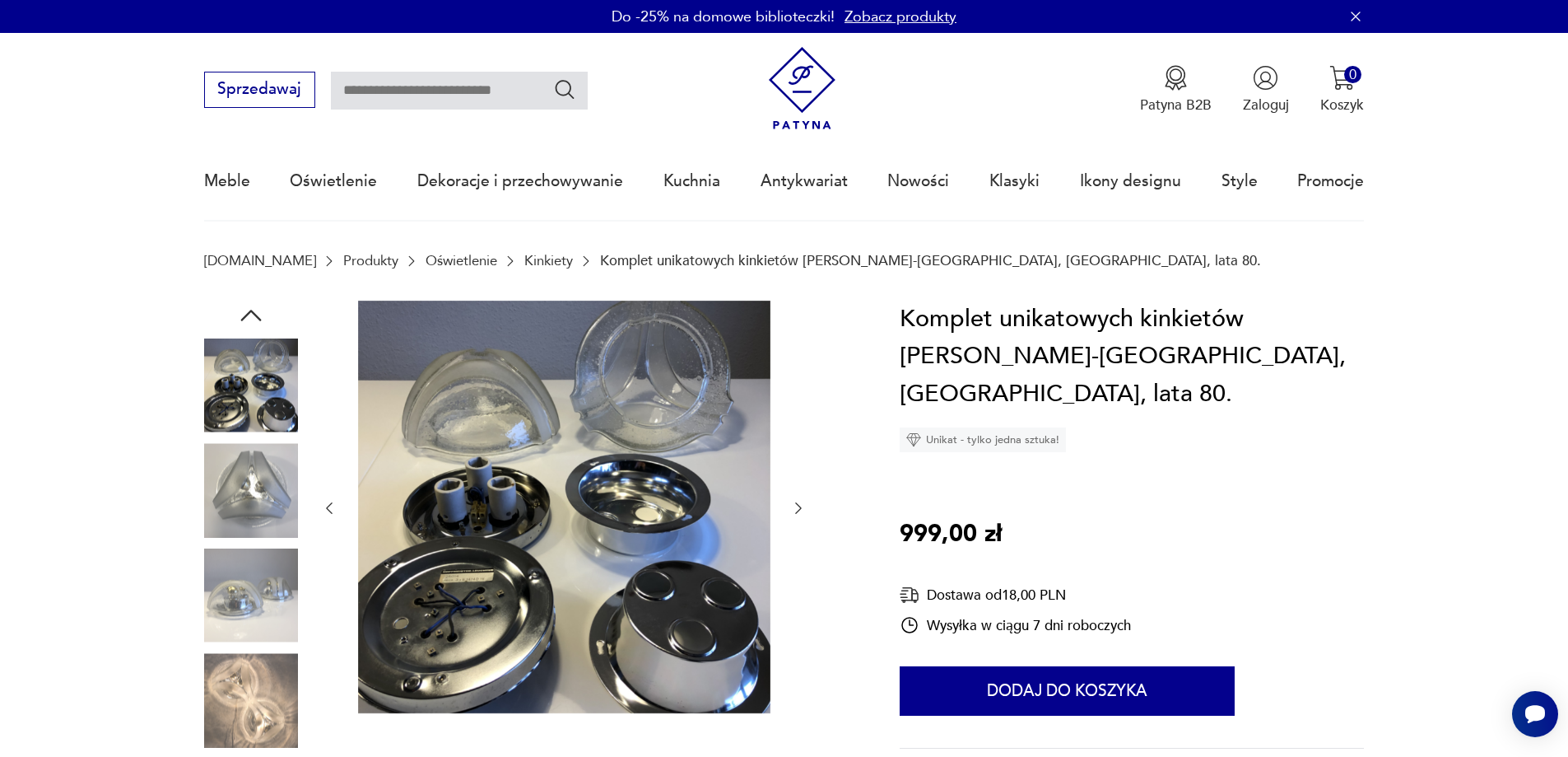
click at [794, 503] on icon "button" at bounding box center [798, 508] width 16 height 16
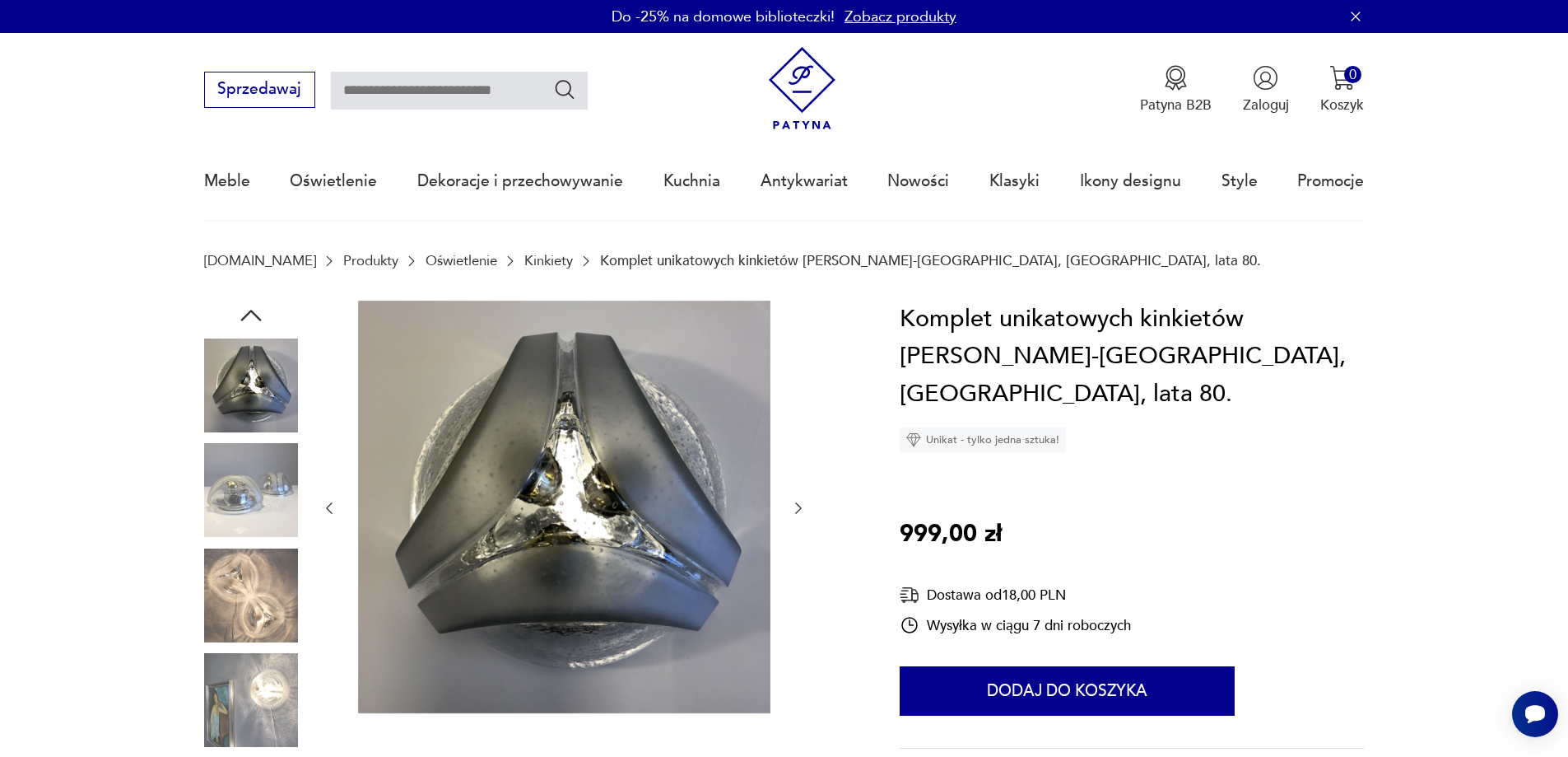
click at [794, 503] on icon "button" at bounding box center [798, 508] width 16 height 16
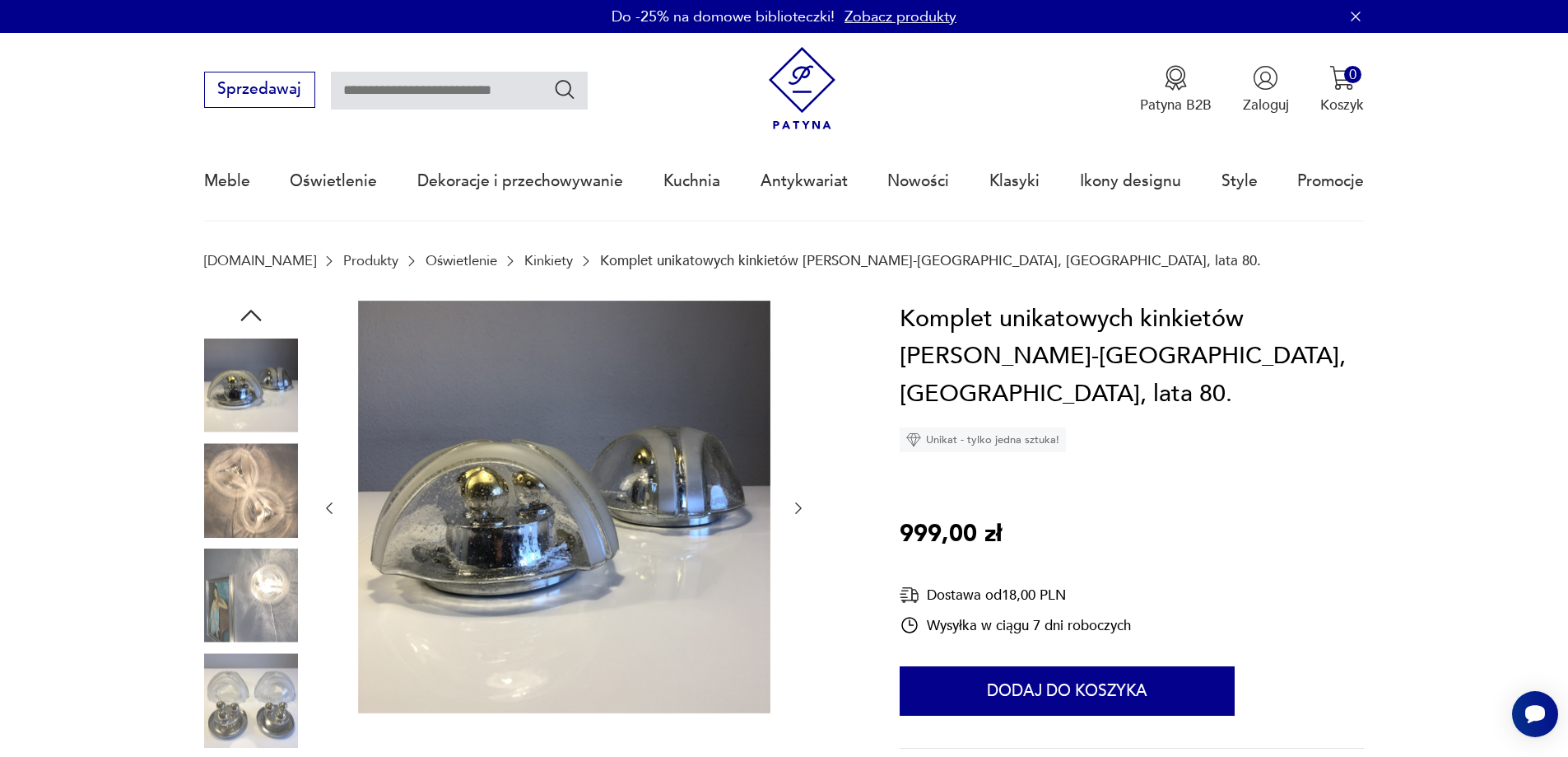
click at [794, 503] on icon "button" at bounding box center [798, 508] width 16 height 16
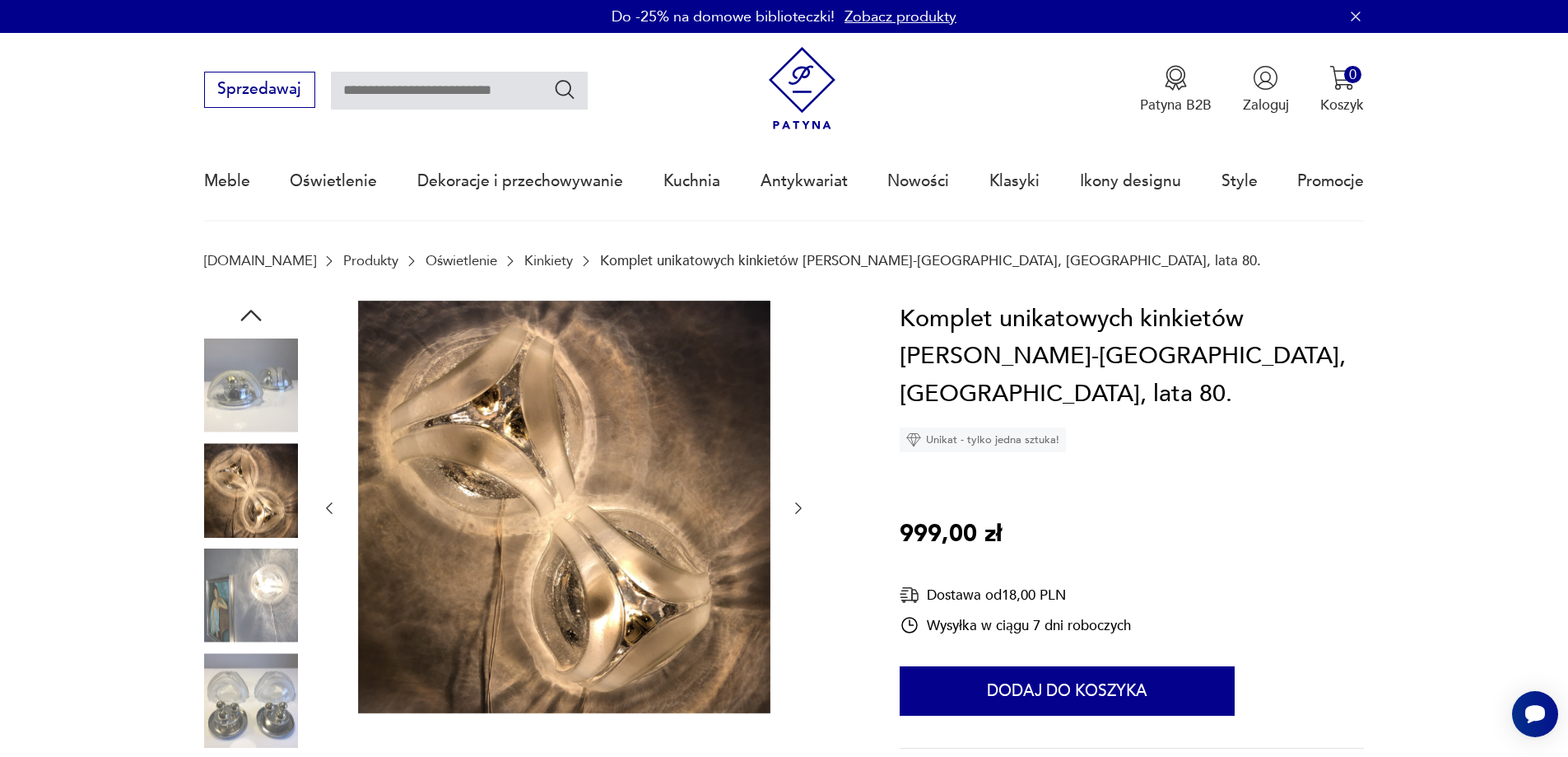
click at [794, 503] on icon "button" at bounding box center [798, 508] width 16 height 16
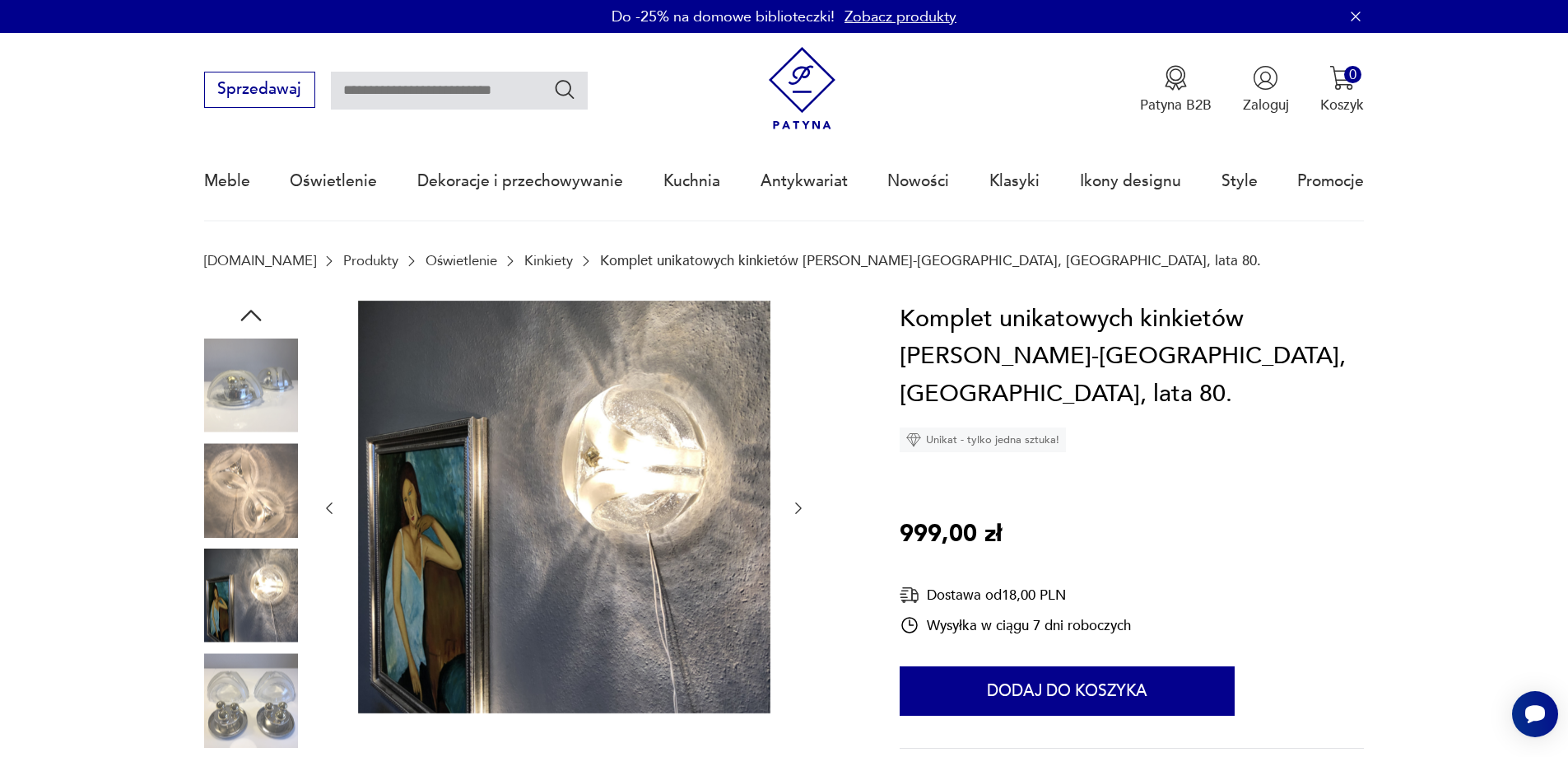
click at [794, 503] on icon "button" at bounding box center [798, 508] width 16 height 16
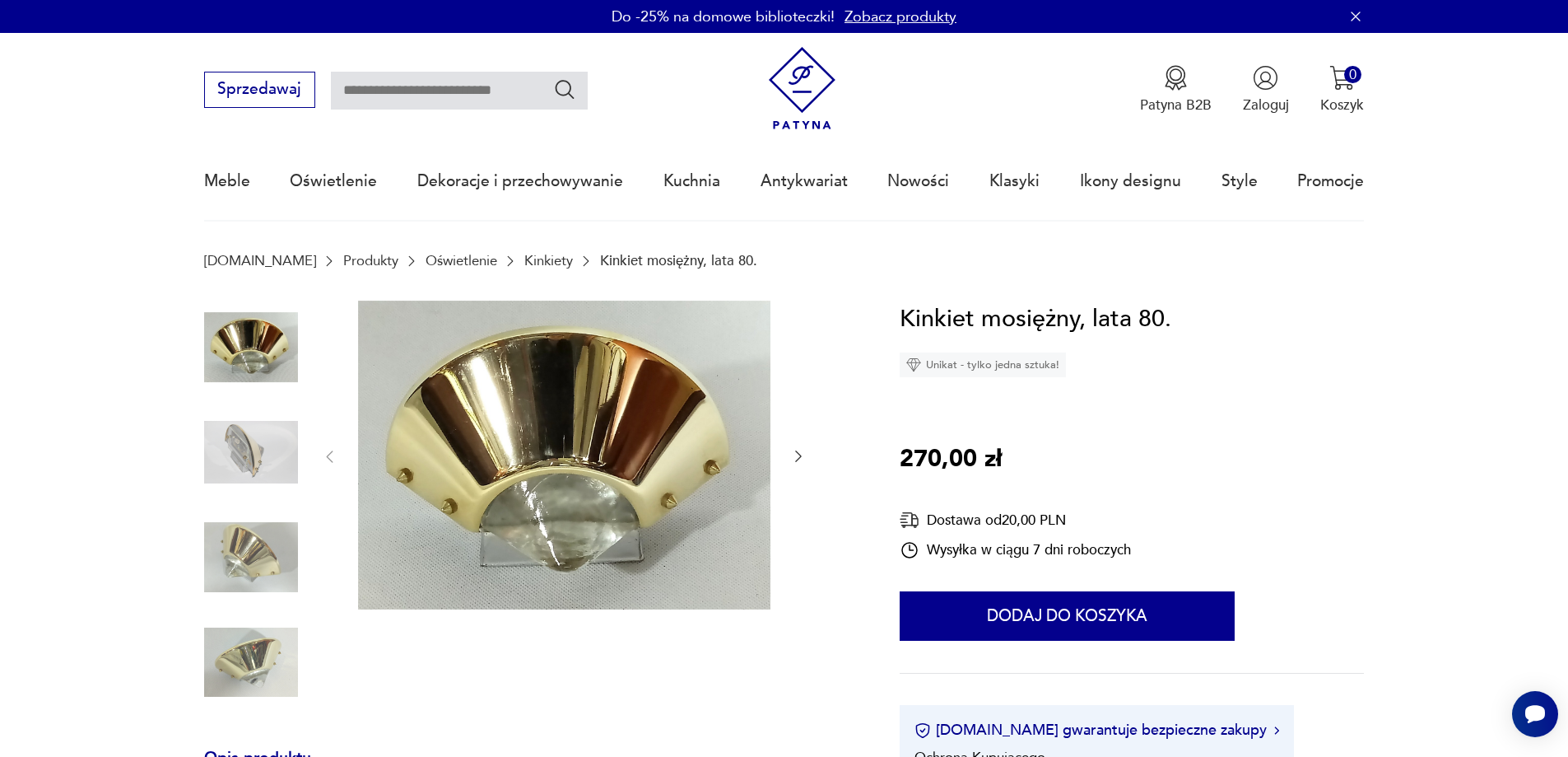
click at [797, 454] on icon "button" at bounding box center [798, 456] width 16 height 16
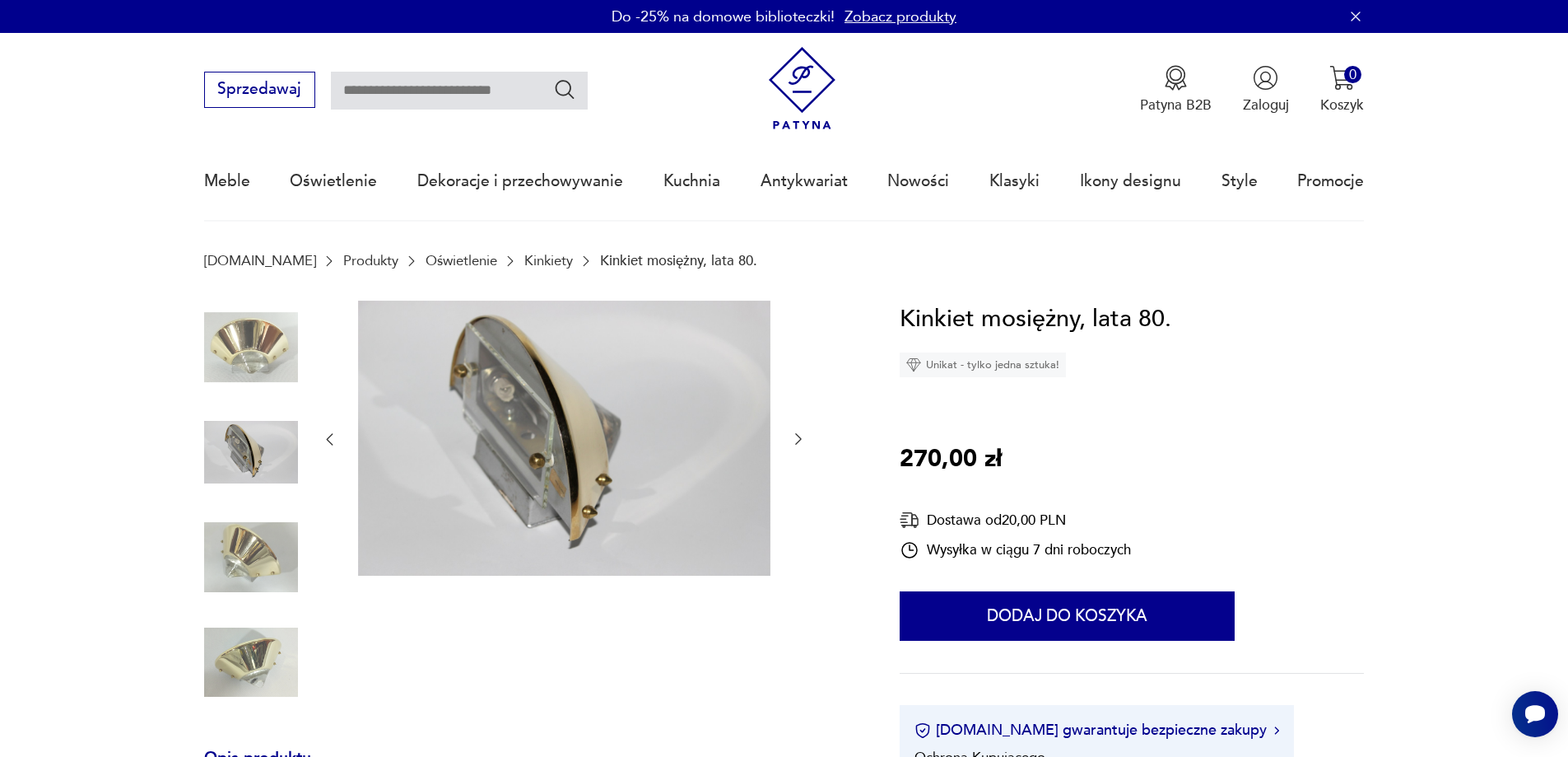
click at [798, 455] on div at bounding box center [563, 439] width 486 height 278
click at [798, 440] on icon "button" at bounding box center [798, 439] width 16 height 16
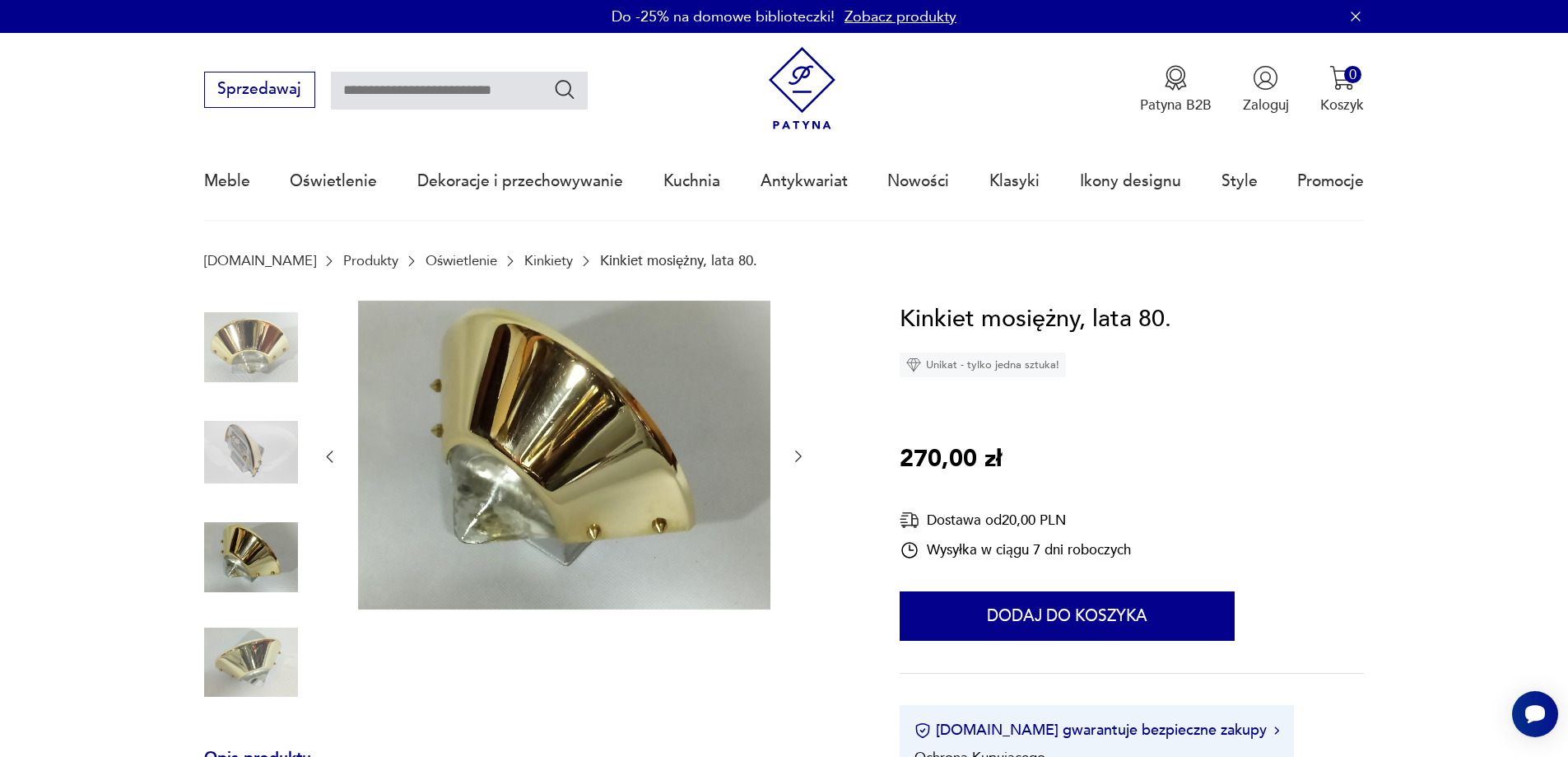
click at [799, 435] on div at bounding box center [563, 456] width 486 height 313
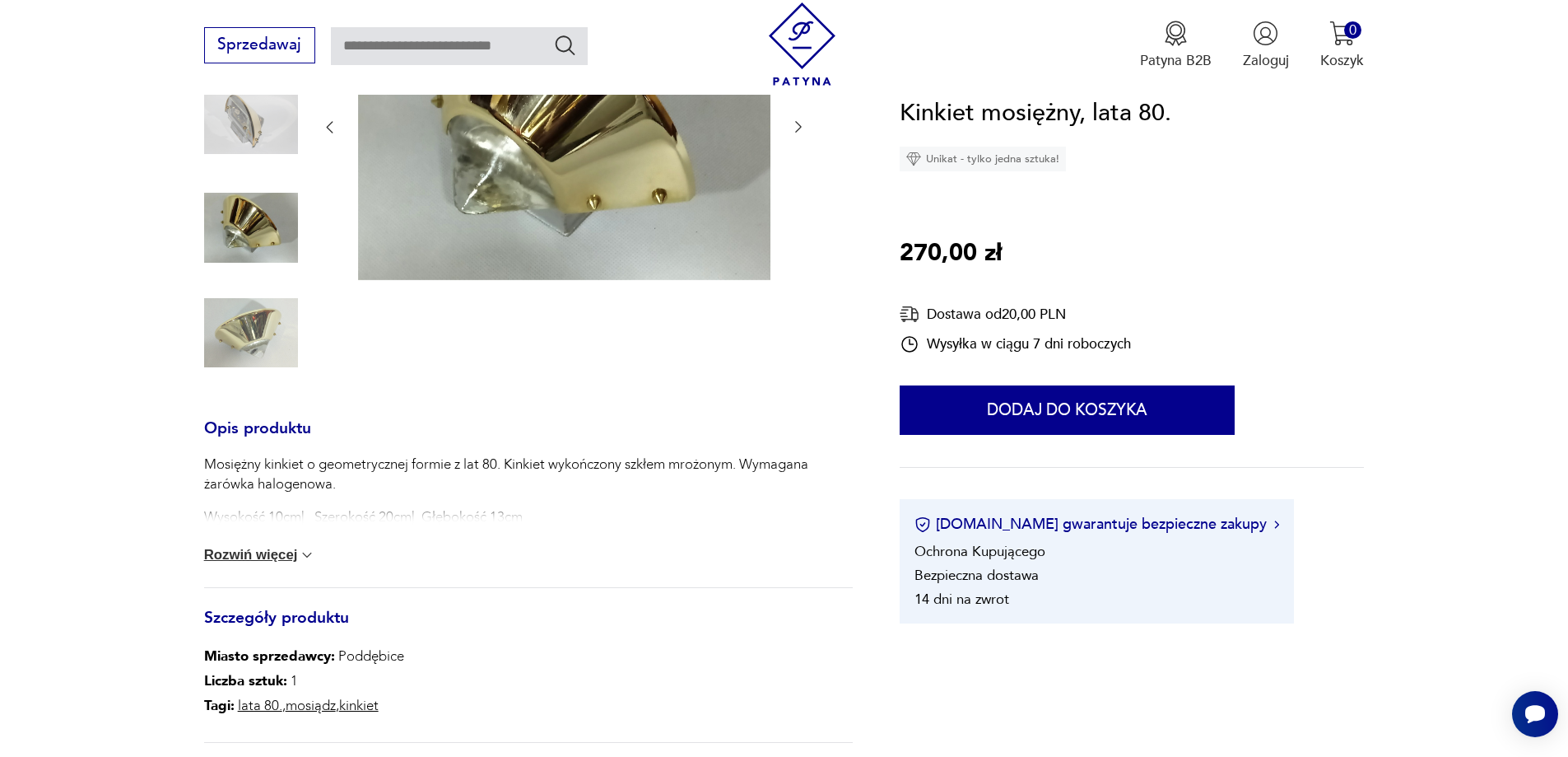
click at [260, 552] on button "Rozwiń więcej" at bounding box center [260, 555] width 112 height 16
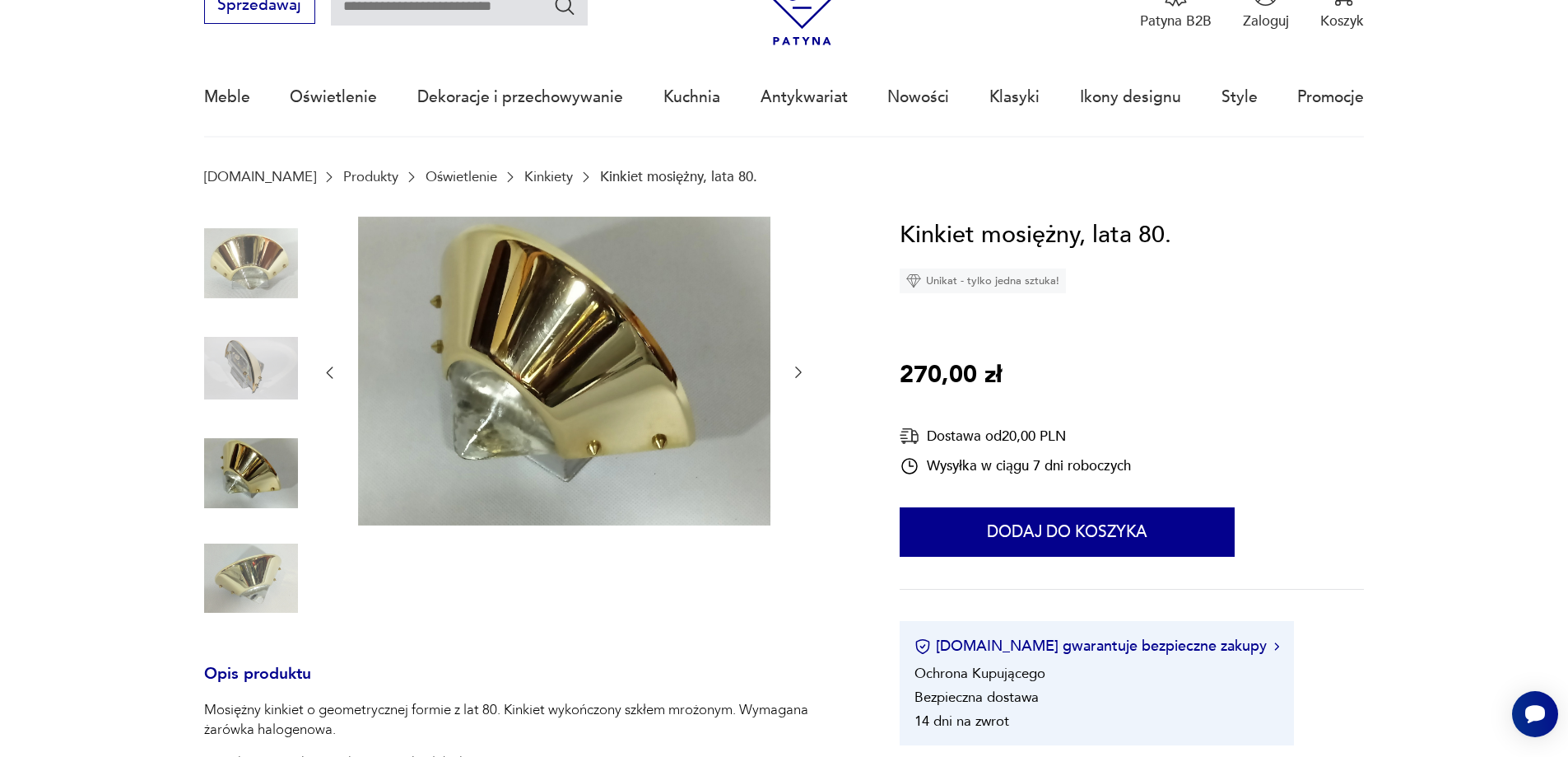
scroll to position [0, 0]
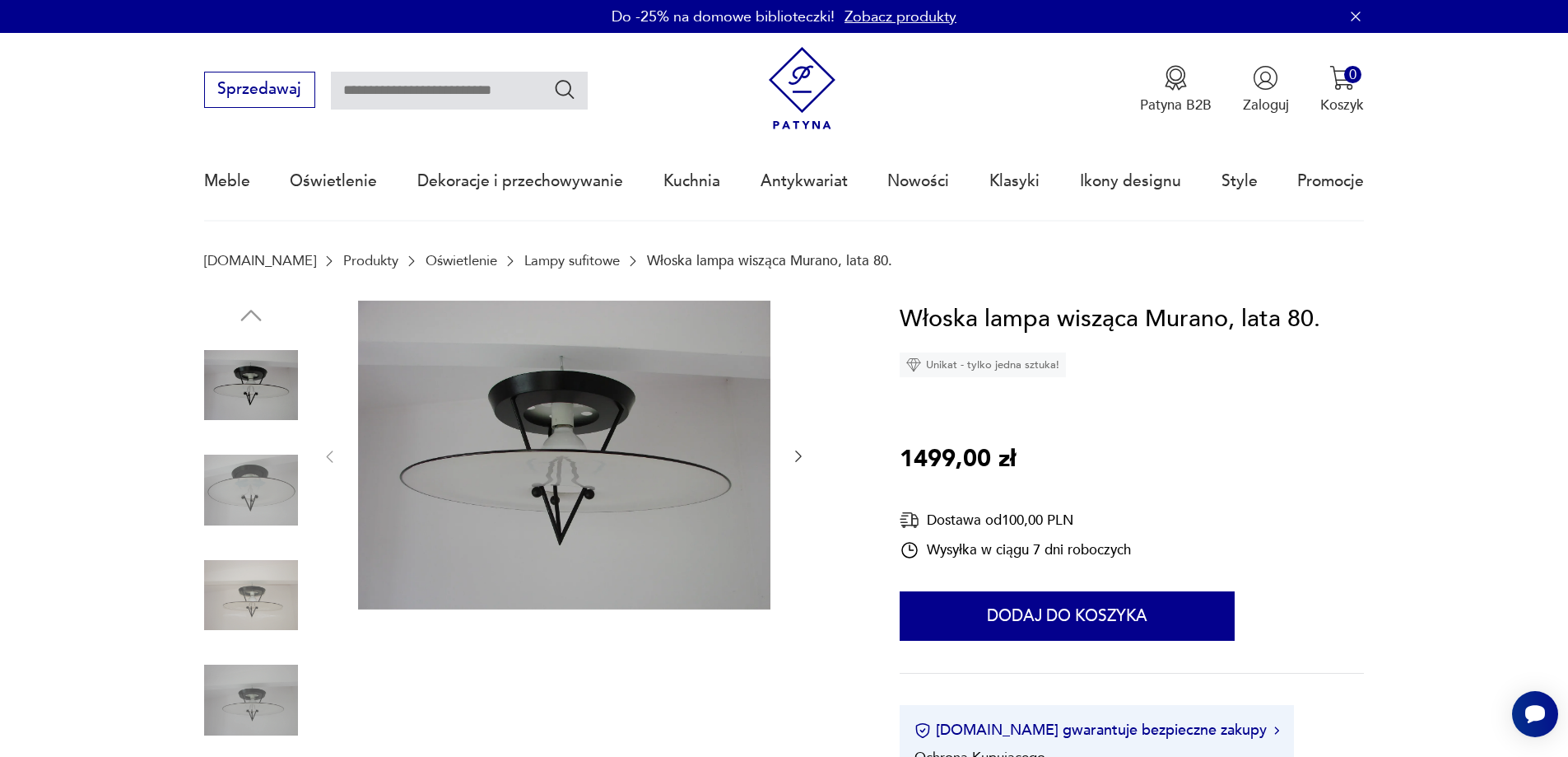
click at [803, 451] on icon "button" at bounding box center [798, 456] width 16 height 16
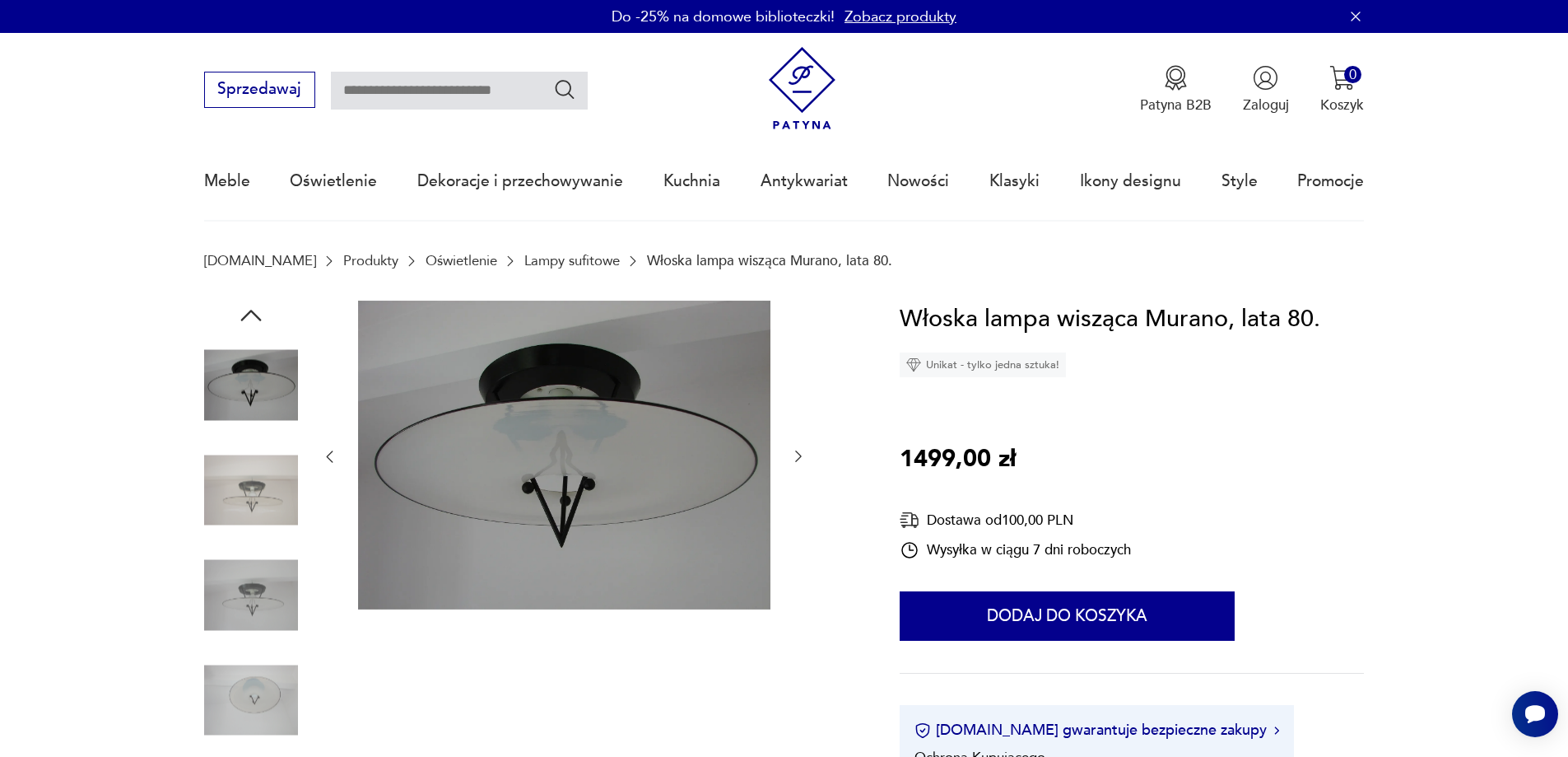
click at [799, 455] on icon "button" at bounding box center [798, 457] width 6 height 12
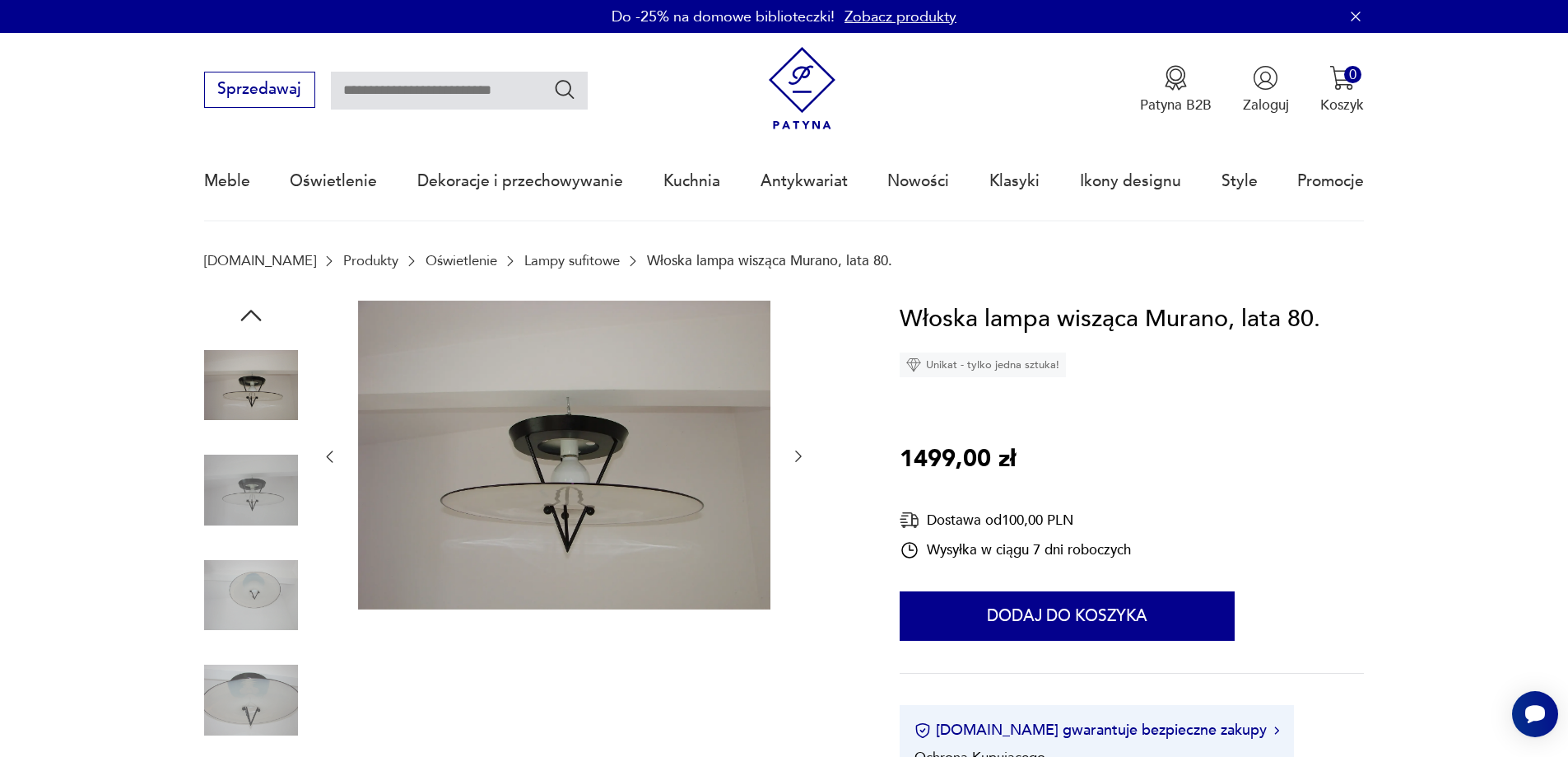
click at [799, 455] on icon "button" at bounding box center [798, 457] width 6 height 12
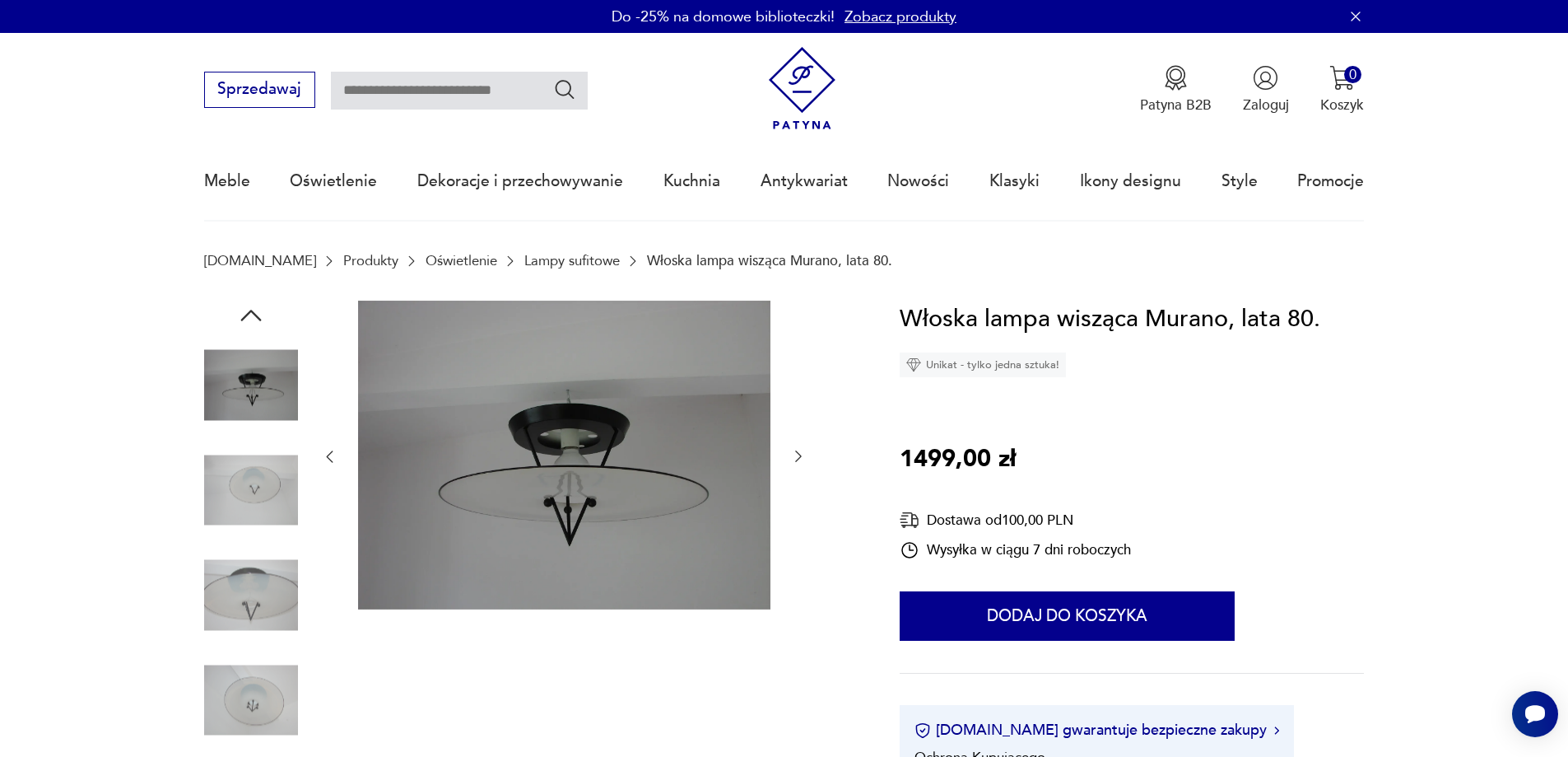
click at [798, 455] on icon "button" at bounding box center [798, 456] width 16 height 16
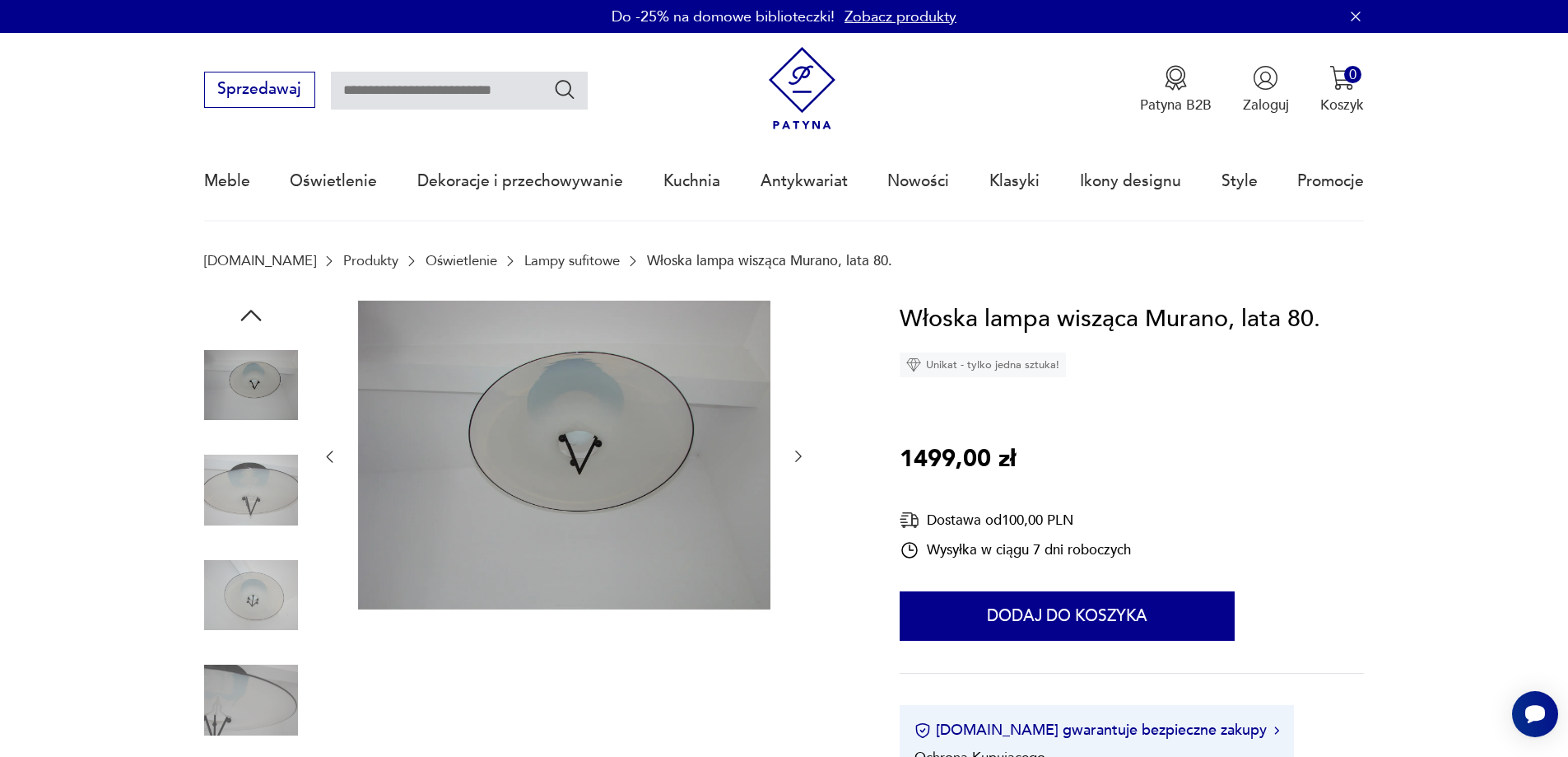
click at [797, 454] on icon "button" at bounding box center [798, 456] width 16 height 16
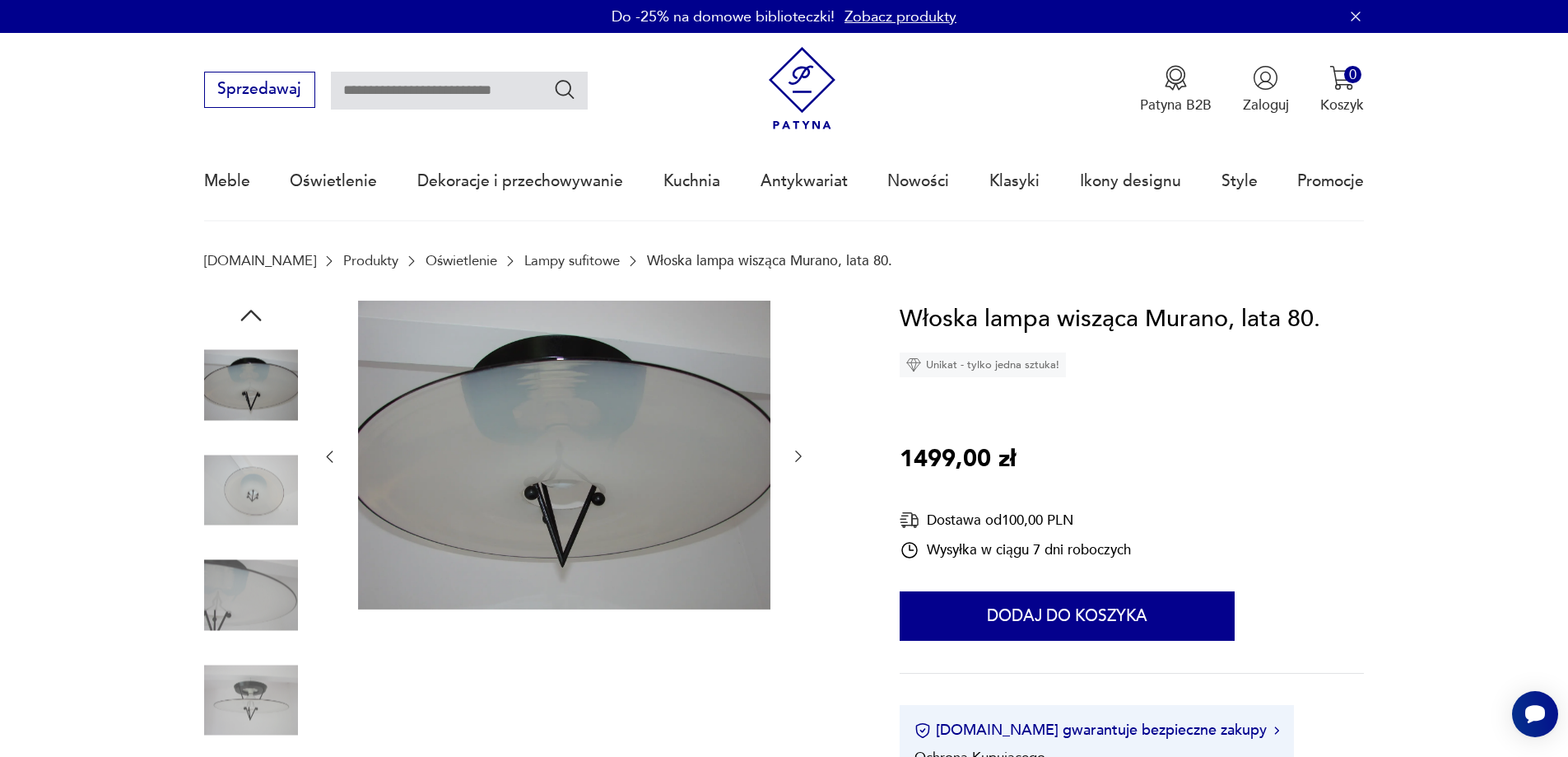
click at [797, 453] on icon "button" at bounding box center [798, 456] width 16 height 16
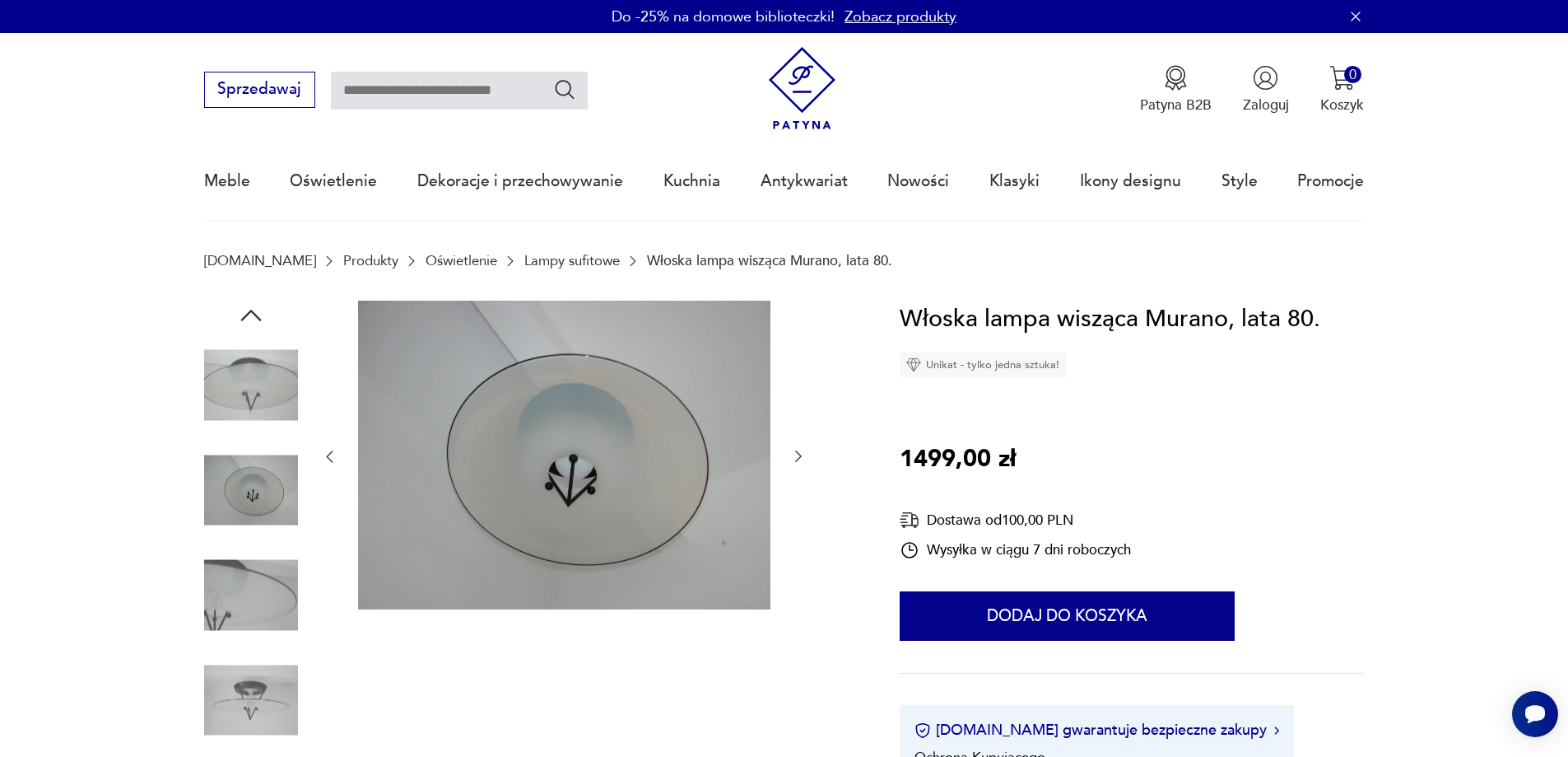
click at [796, 453] on icon "button" at bounding box center [798, 456] width 16 height 16
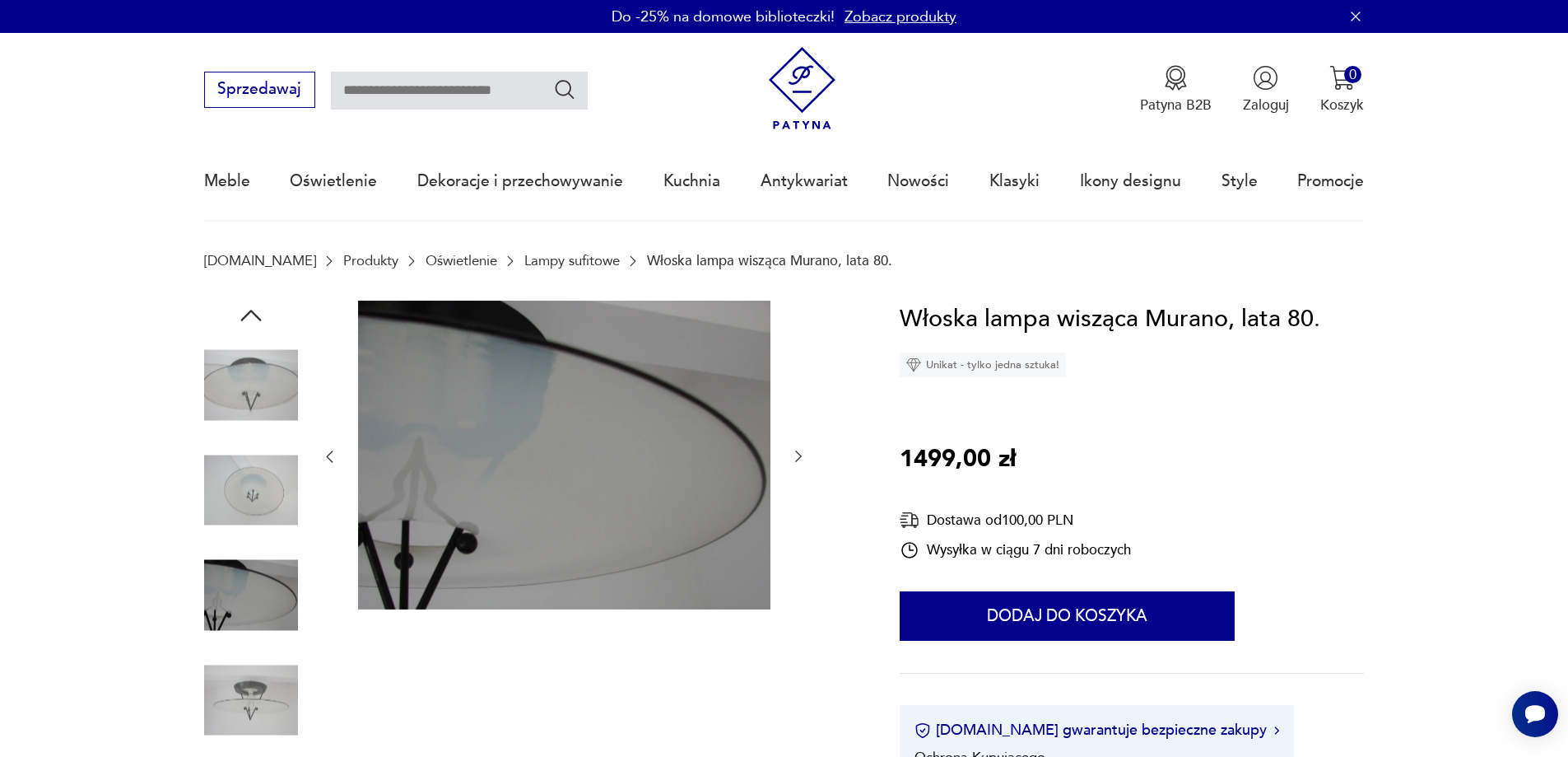
click at [795, 453] on icon "button" at bounding box center [798, 456] width 16 height 16
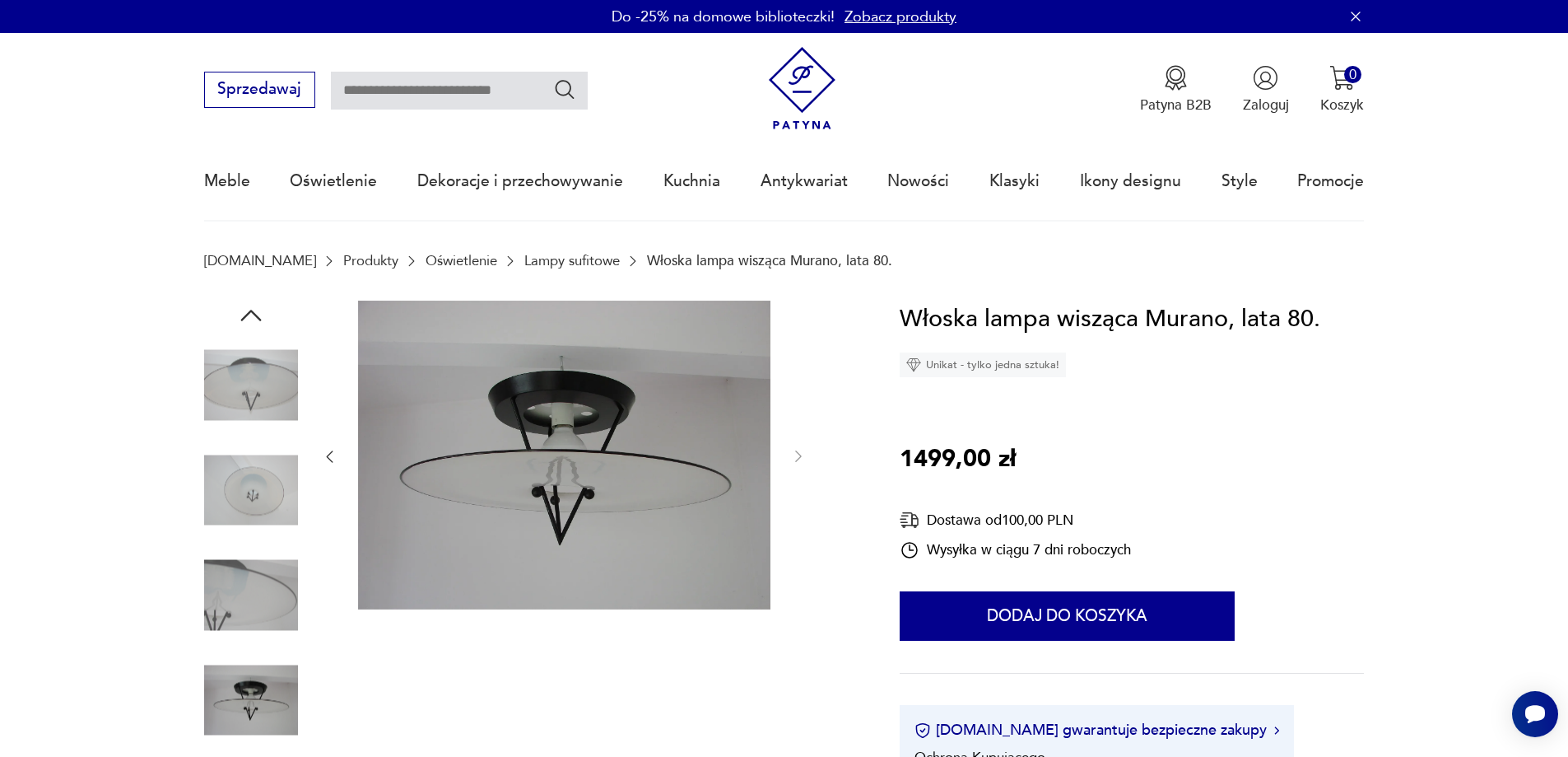
click at [265, 485] on img at bounding box center [251, 489] width 94 height 94
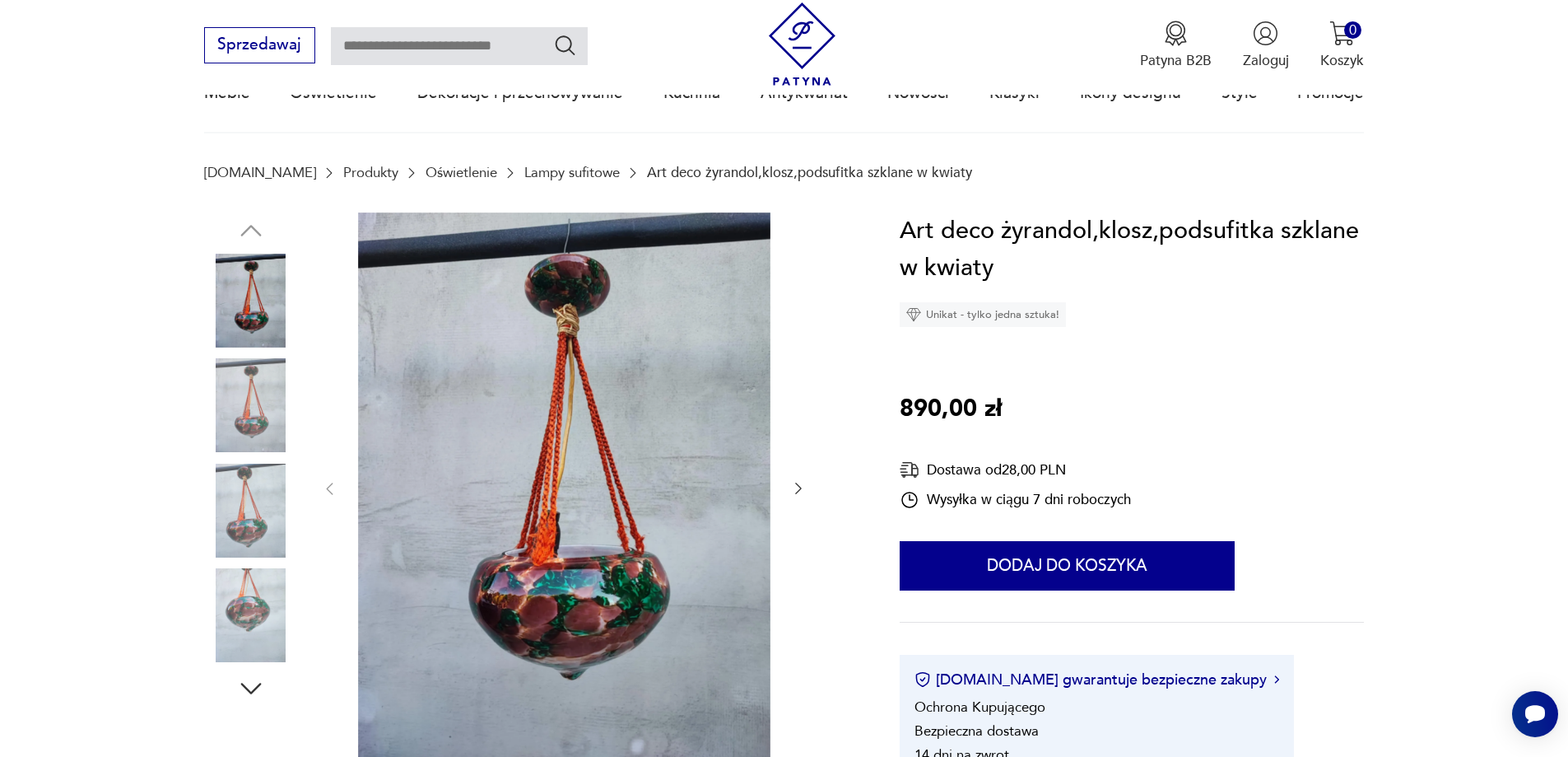
scroll to position [165, 0]
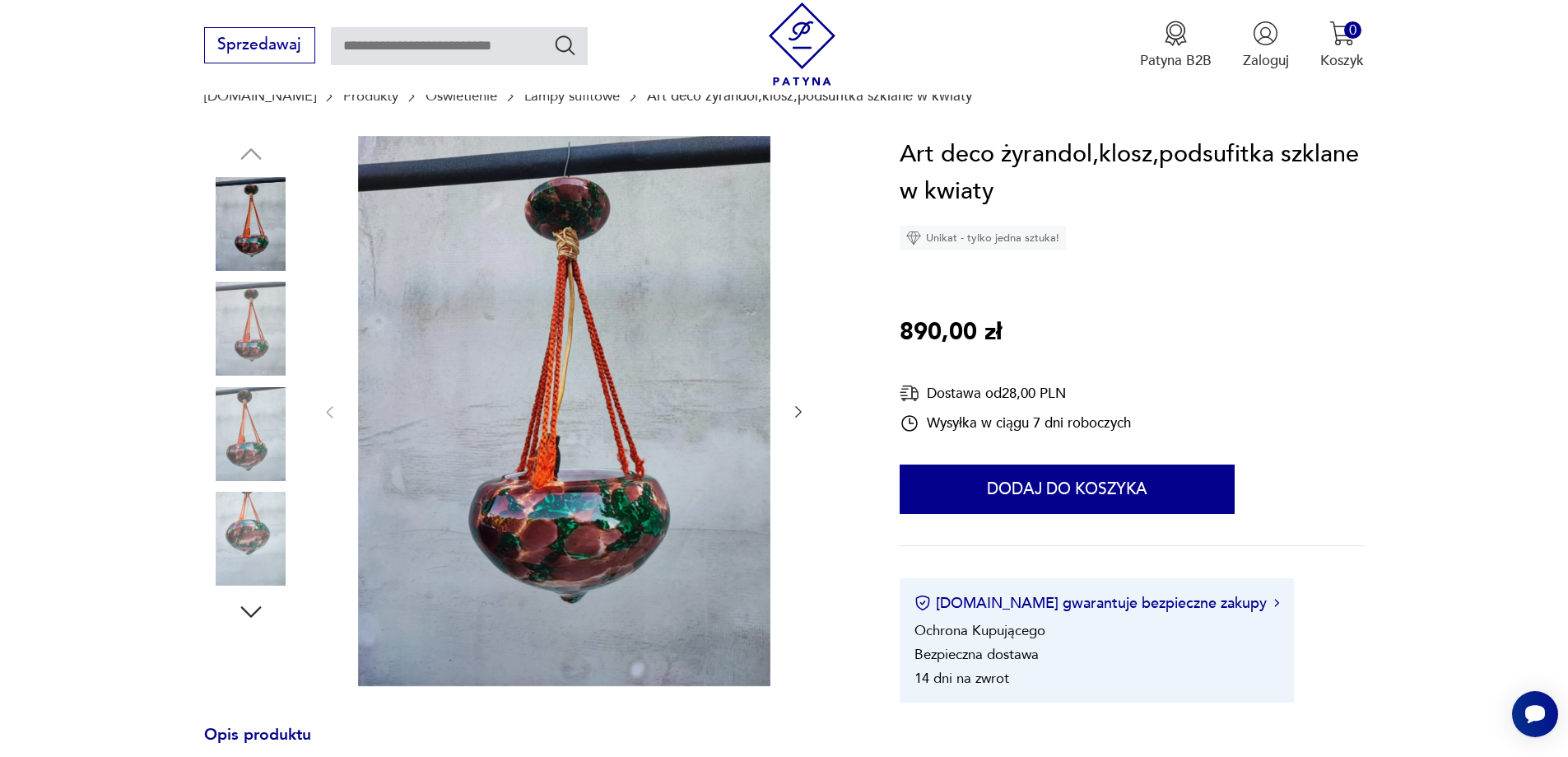
click at [796, 409] on icon "button" at bounding box center [798, 412] width 16 height 16
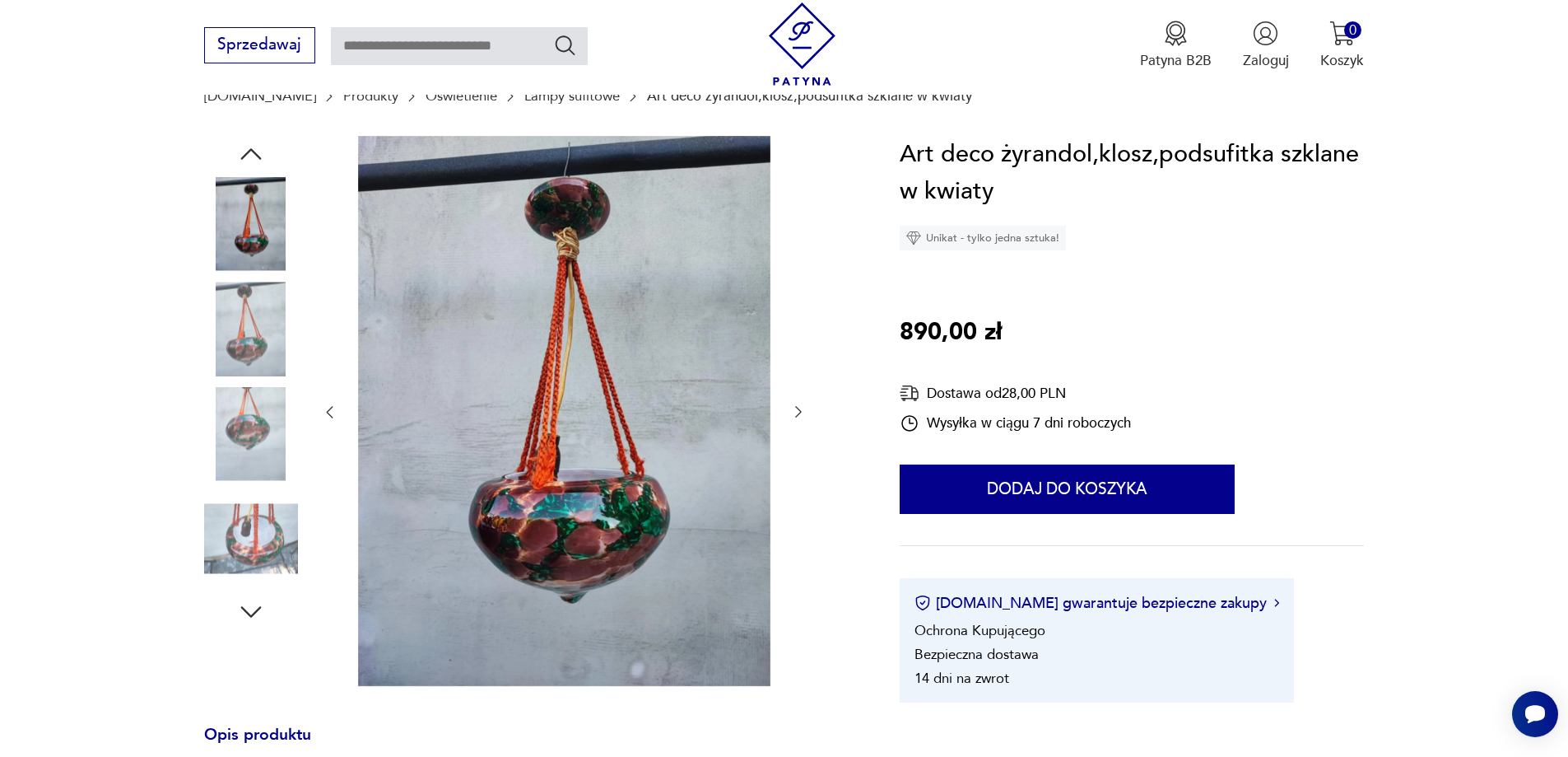
click at [795, 406] on icon "button" at bounding box center [798, 412] width 16 height 16
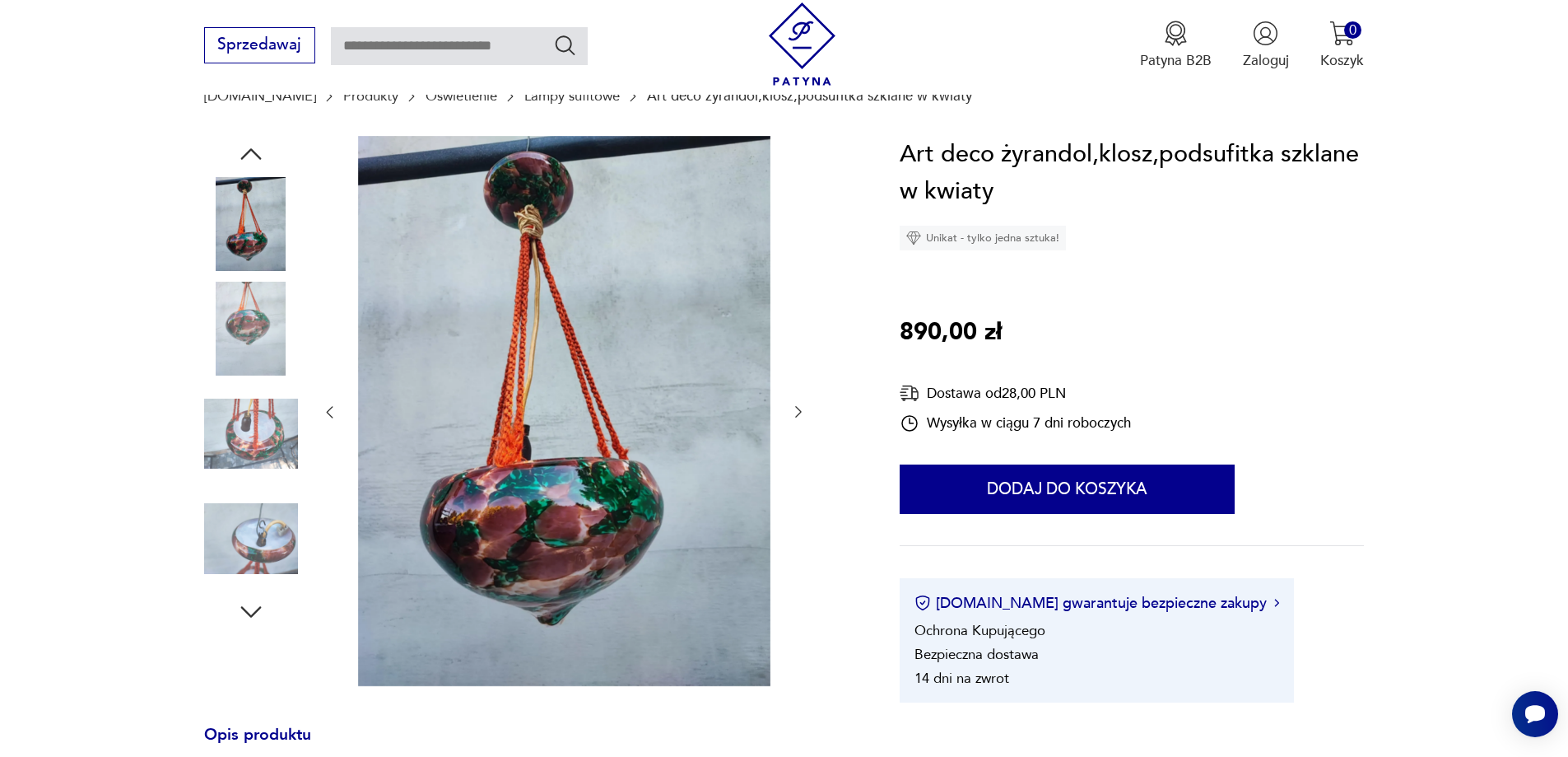
click at [795, 406] on icon "button" at bounding box center [798, 412] width 16 height 16
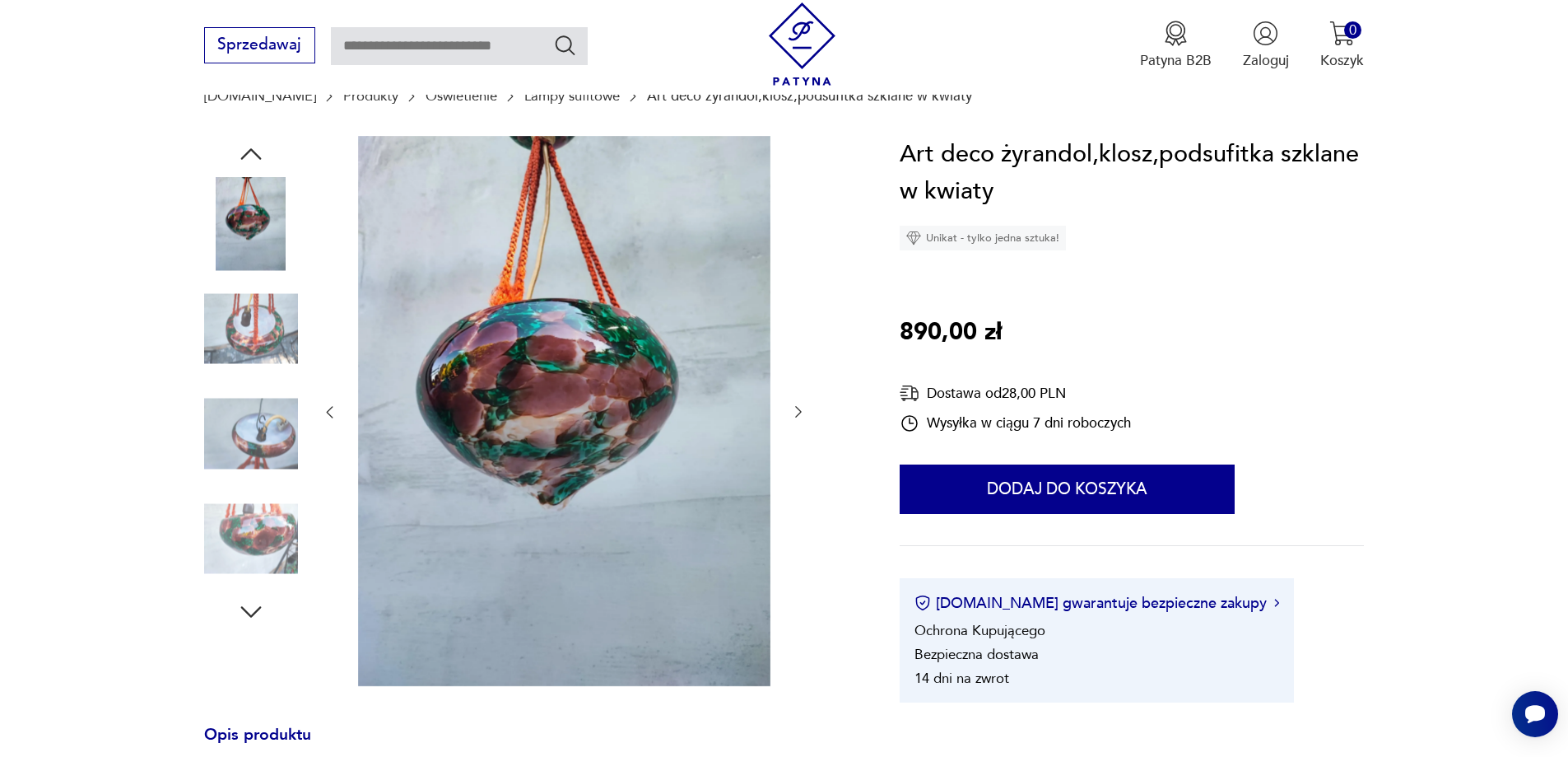
click at [795, 406] on icon "button" at bounding box center [798, 412] width 16 height 16
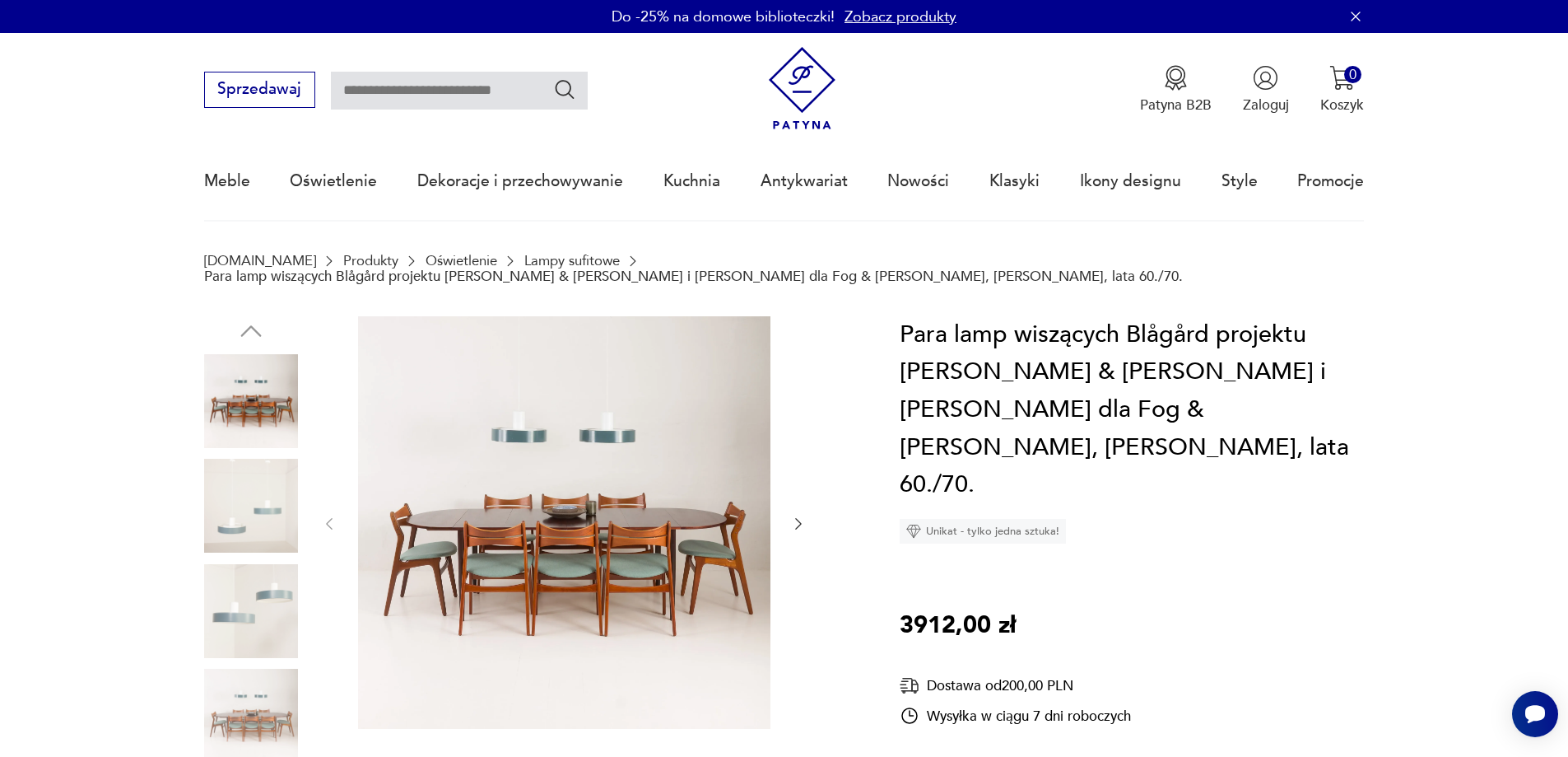
click at [797, 515] on icon "button" at bounding box center [798, 524] width 16 height 16
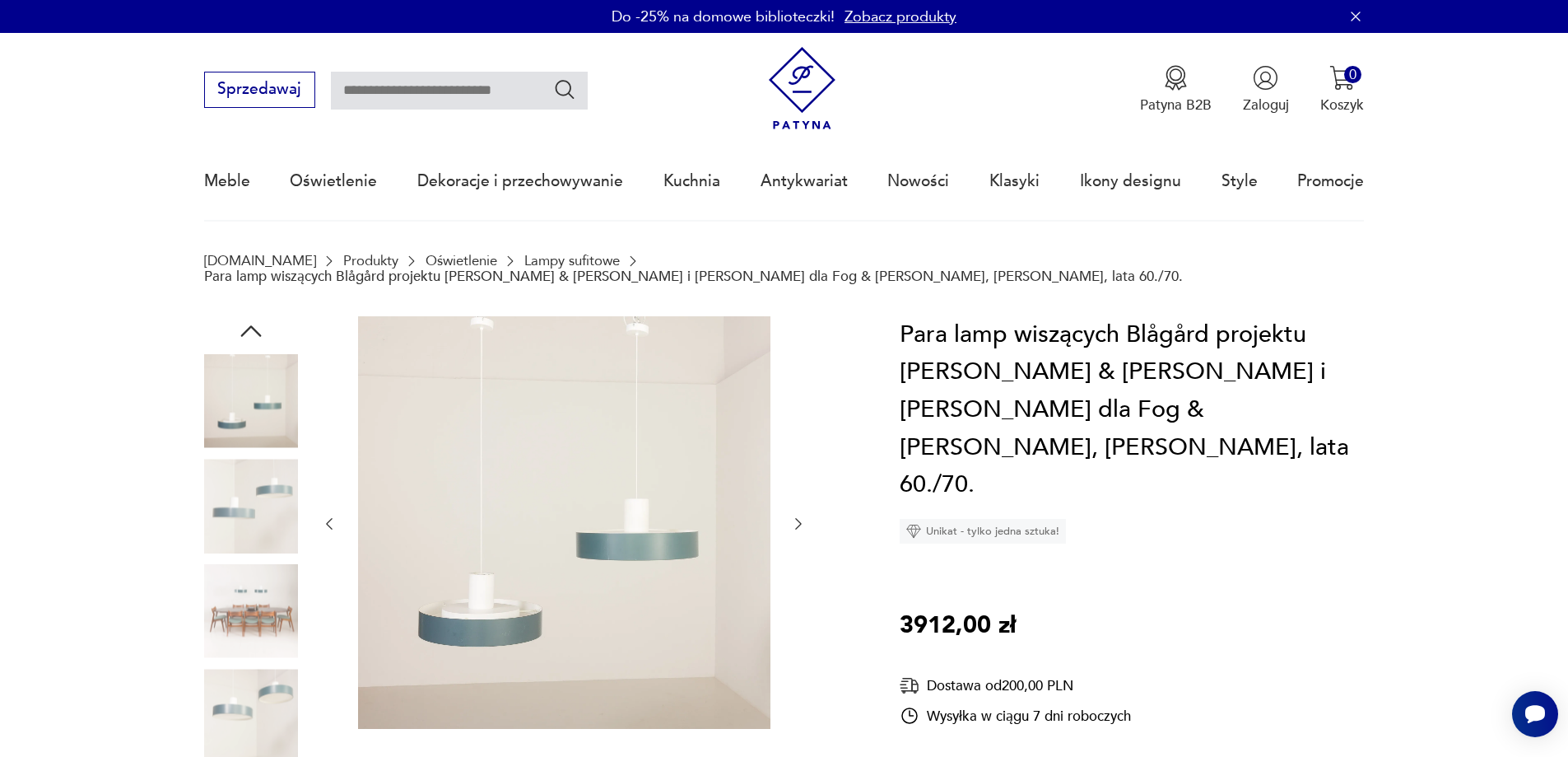
click at [796, 515] on icon "button" at bounding box center [798, 524] width 16 height 16
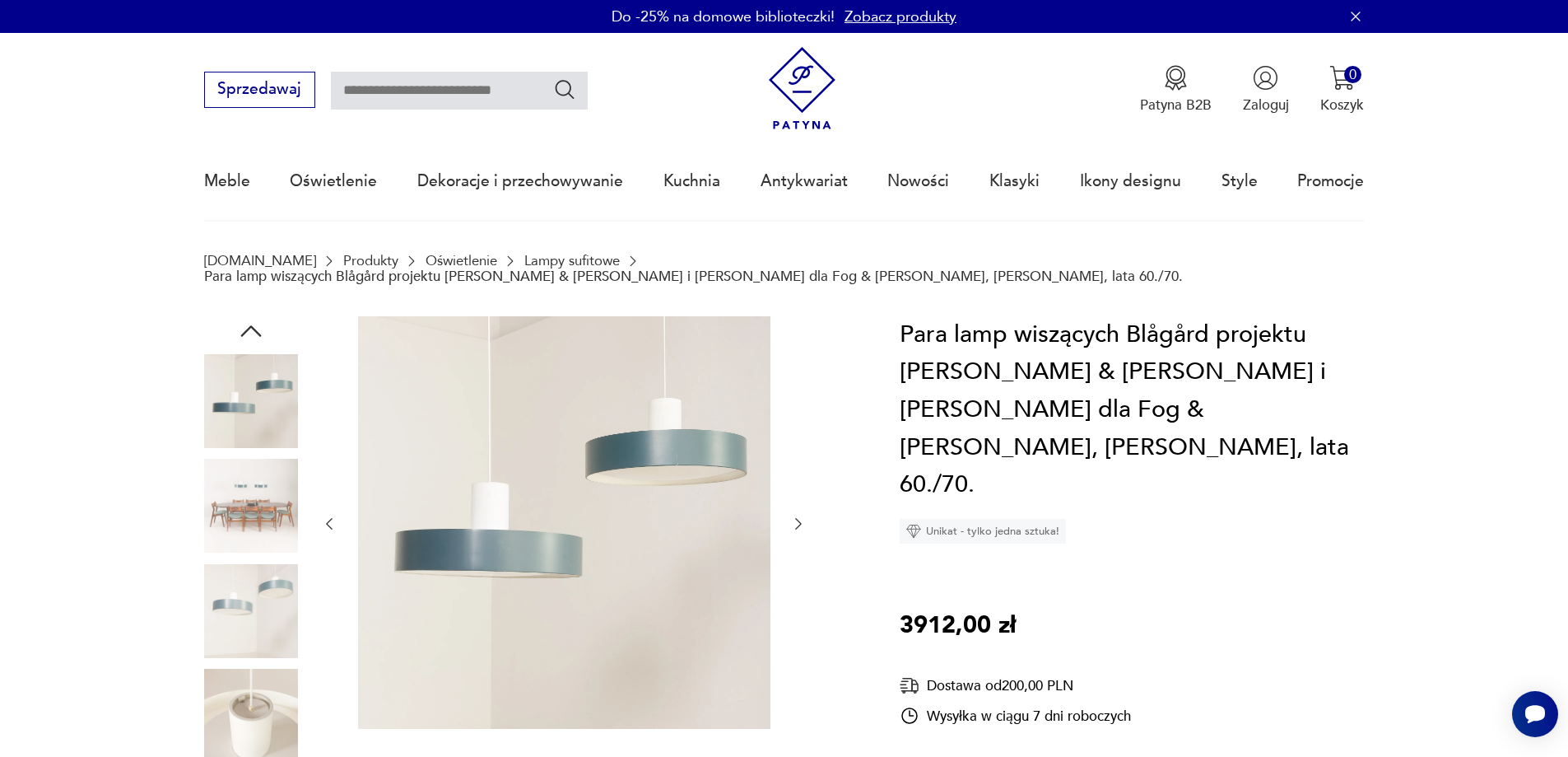
click at [793, 515] on icon "button" at bounding box center [798, 524] width 16 height 16
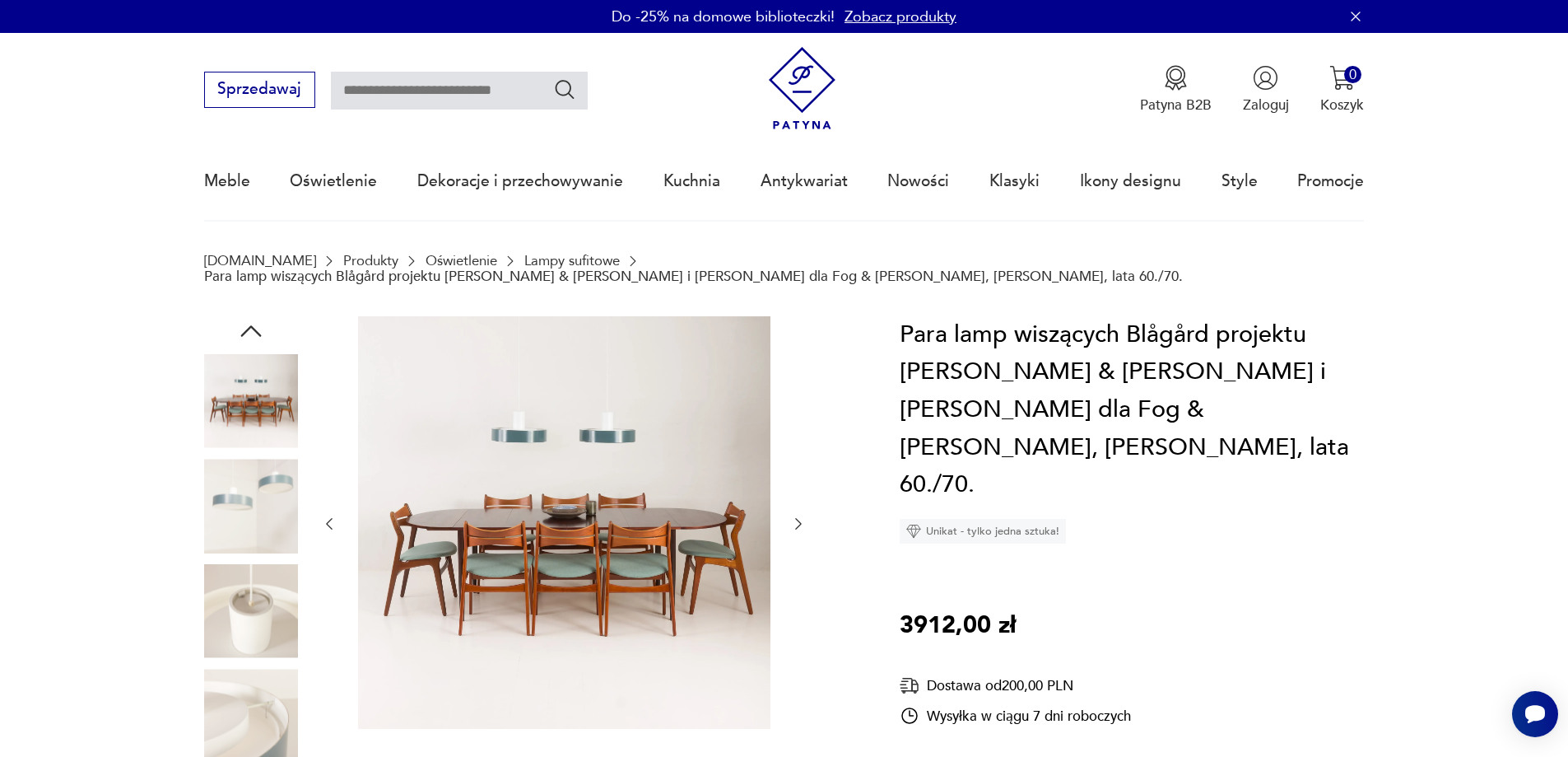
click at [793, 515] on icon "button" at bounding box center [798, 524] width 16 height 16
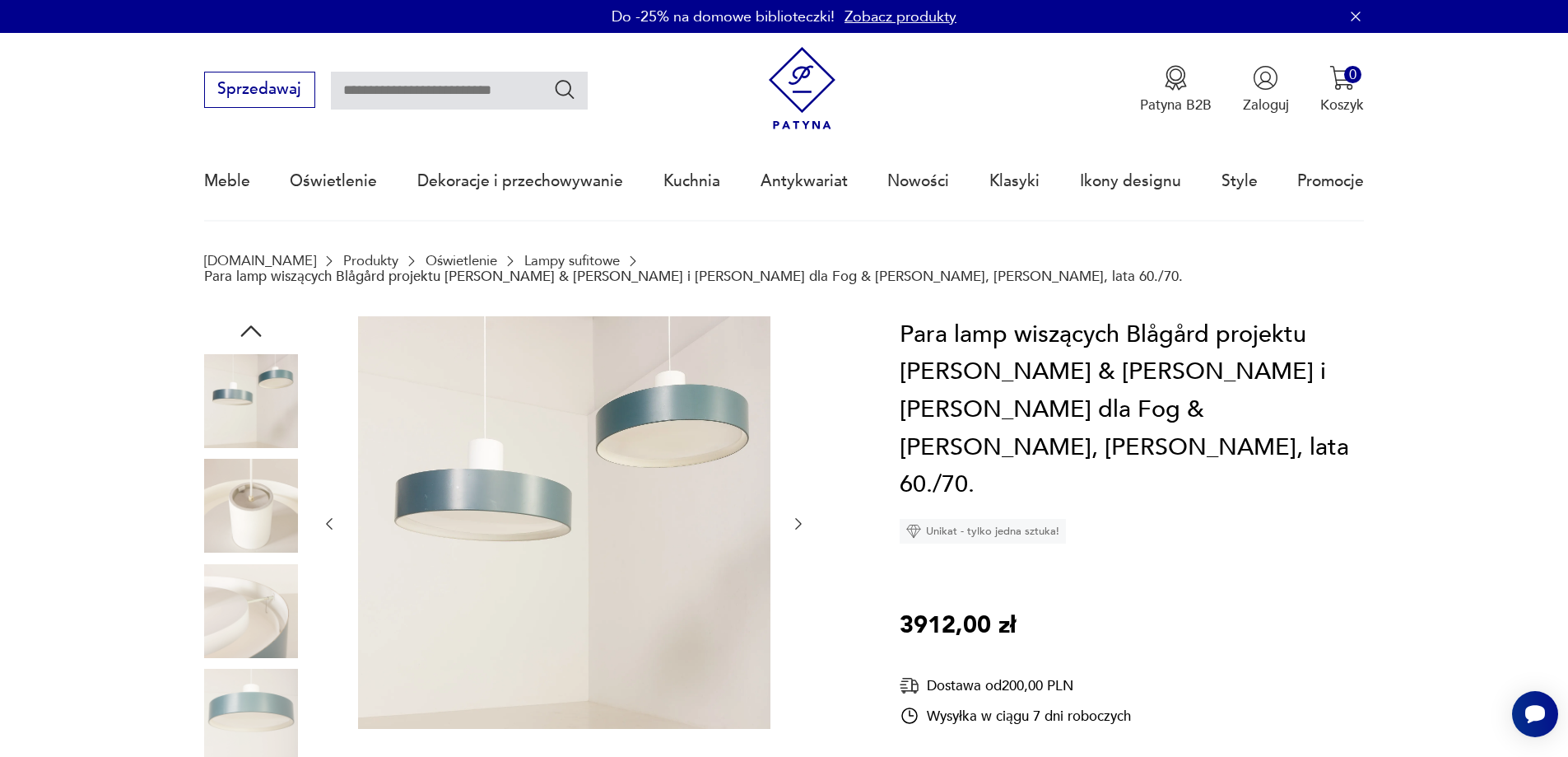
click at [795, 515] on icon "button" at bounding box center [798, 524] width 16 height 16
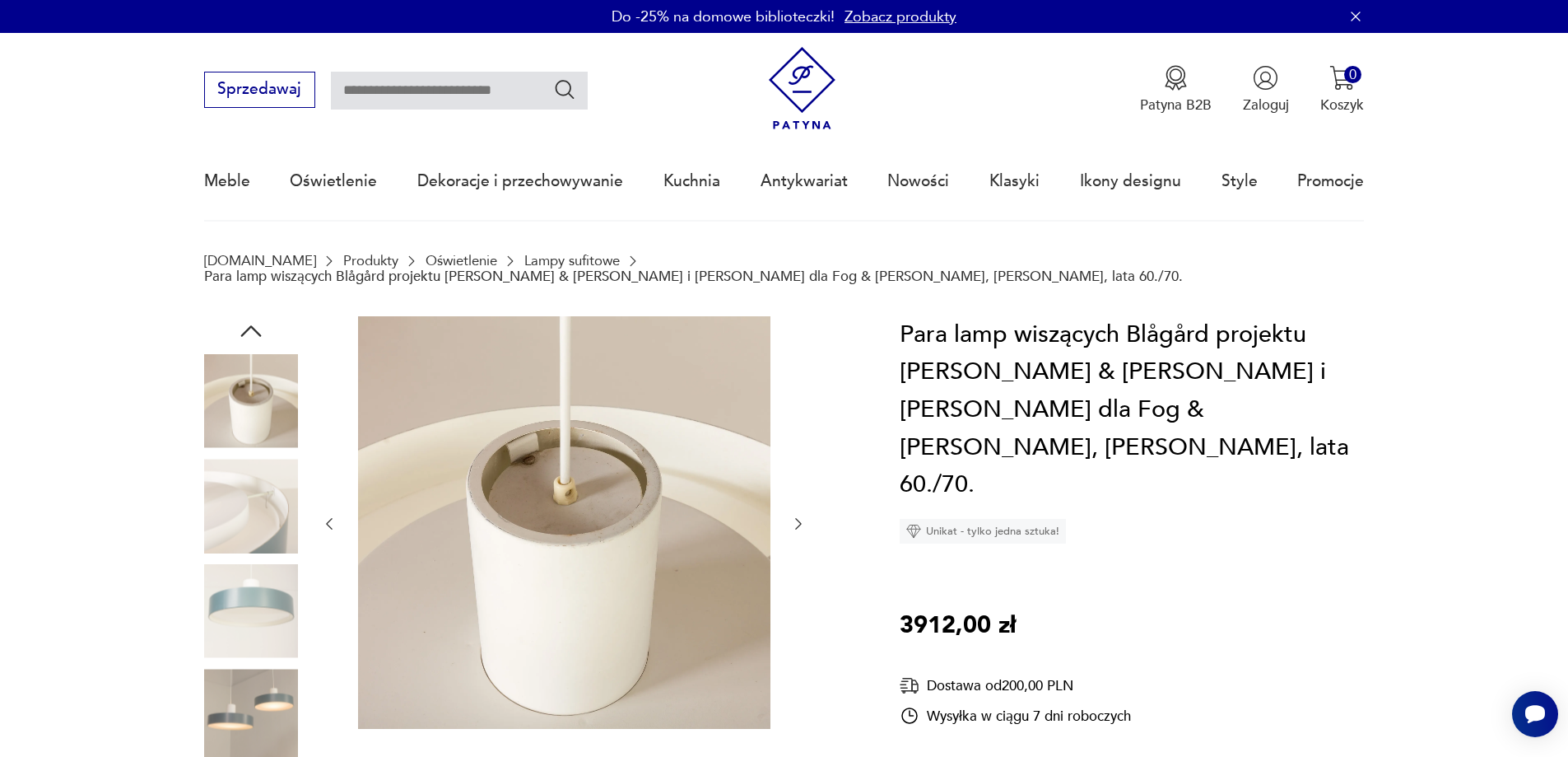
click at [795, 515] on icon "button" at bounding box center [798, 524] width 16 height 16
